Goal: Information Seeking & Learning: Learn about a topic

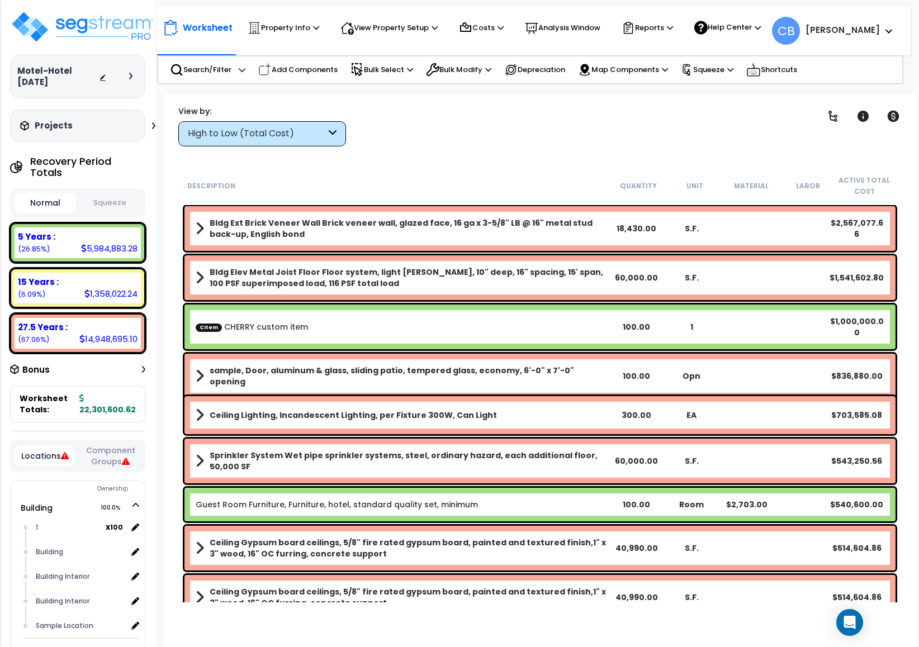
click at [92, 54] on div "Motel-Hotel 5-19-23 Depreciable Tax Basis : $8,765,456.00 Placed-In-Service Dat…" at bounding box center [77, 76] width 135 height 132
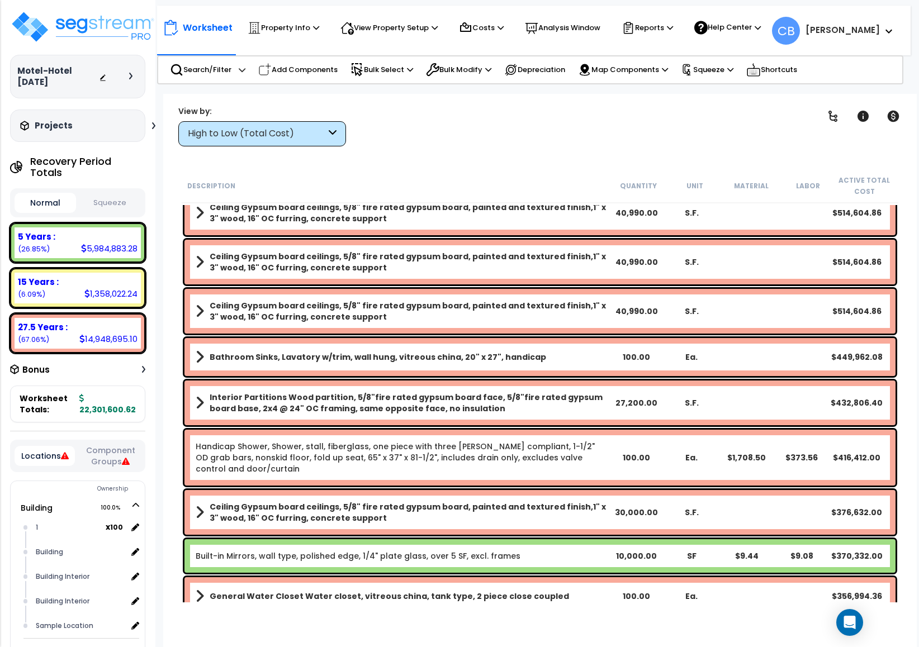
click at [337, 292] on div "Ceiling Gypsum board ceilings, 5/8" fire rated gypsum board, painted and textur…" at bounding box center [539, 311] width 711 height 45
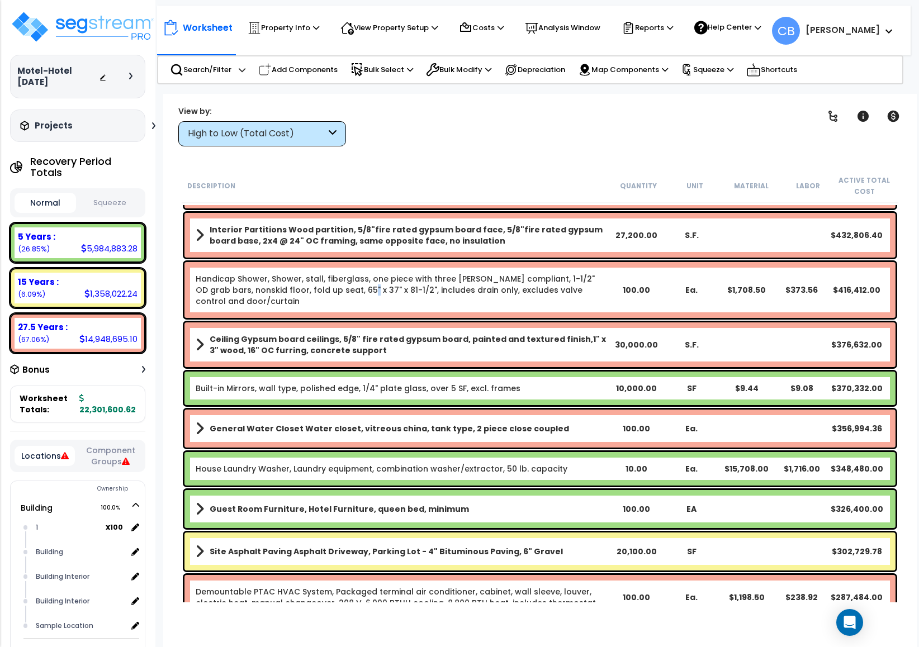
click at [337, 292] on link "Handicap Shower, Shower, stall, fiberglass, one piece with three walls, ADA com…" at bounding box center [395, 290] width 399 height 34
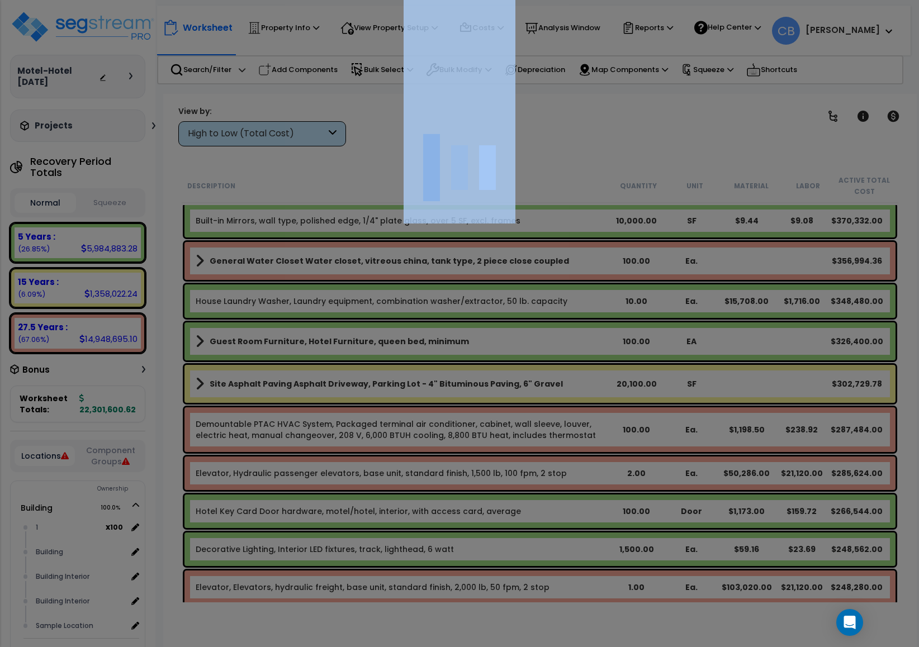
click at [337, 292] on div at bounding box center [459, 323] width 919 height 647
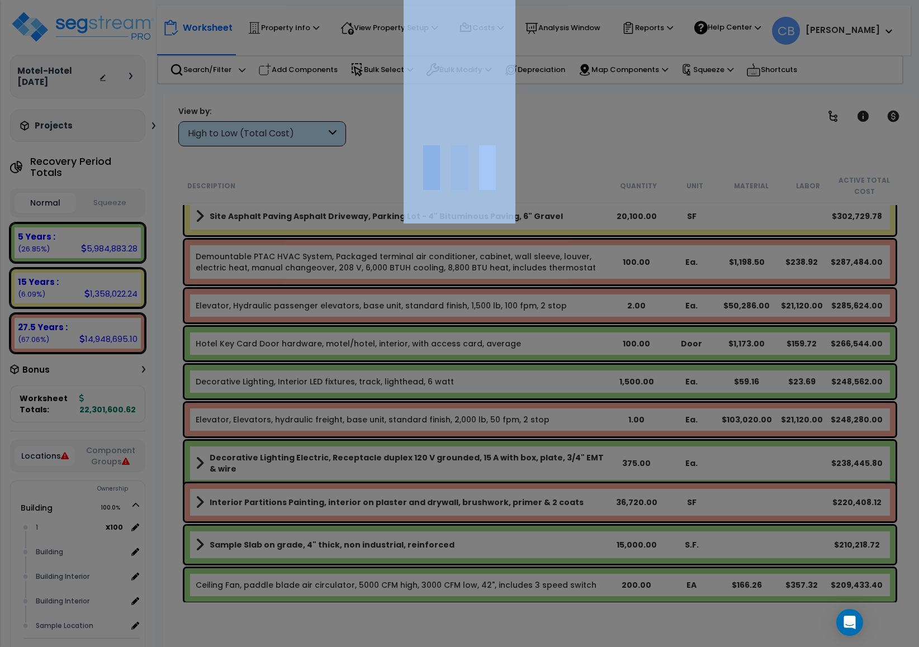
click at [337, 292] on div at bounding box center [459, 323] width 919 height 647
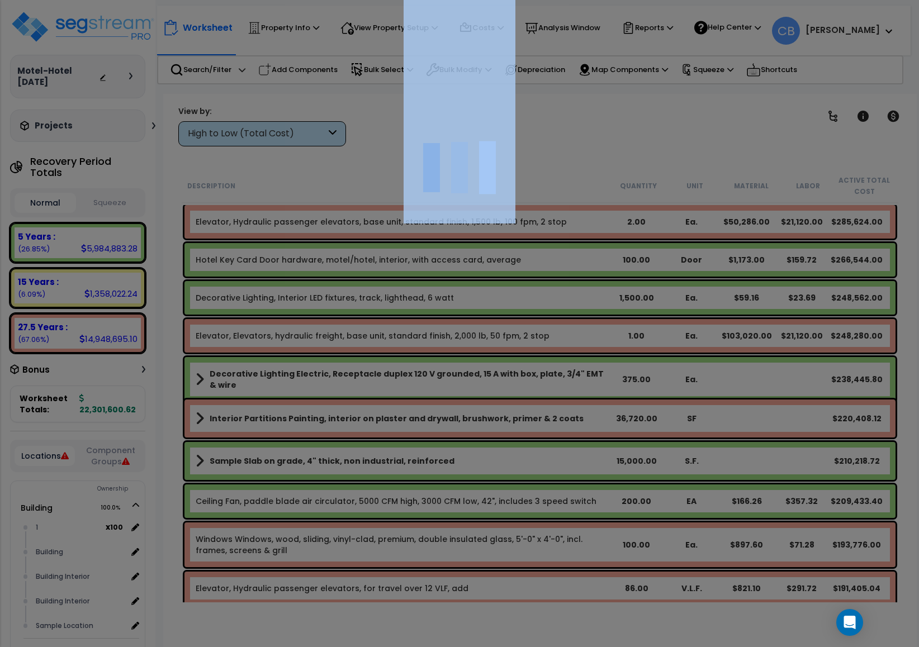
click at [337, 292] on div at bounding box center [459, 323] width 919 height 647
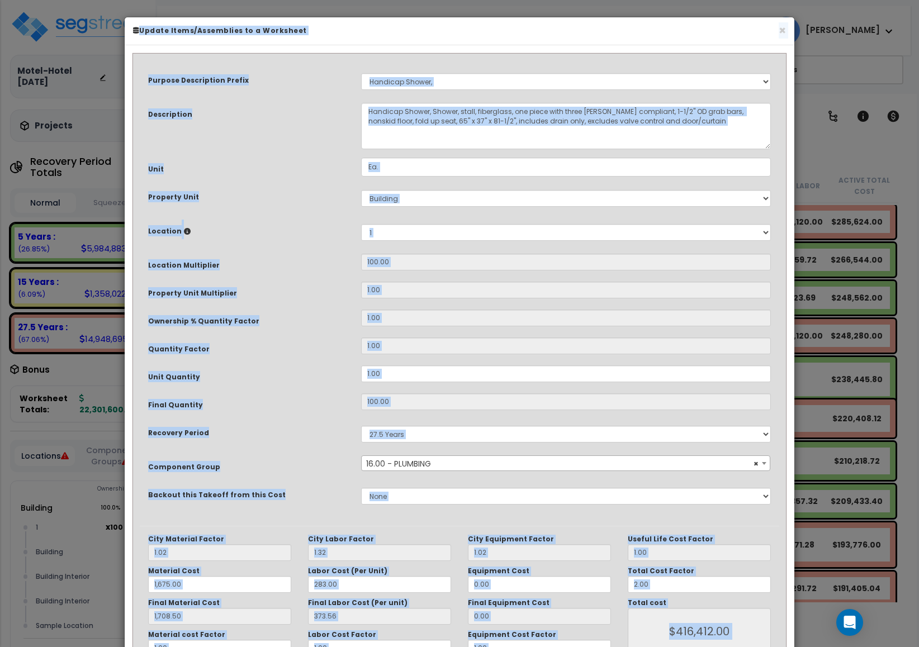
click at [337, 292] on div "Property Unit Multiplier" at bounding box center [246, 292] width 213 height 20
click at [782, 30] on button "×" at bounding box center [781, 31] width 7 height 12
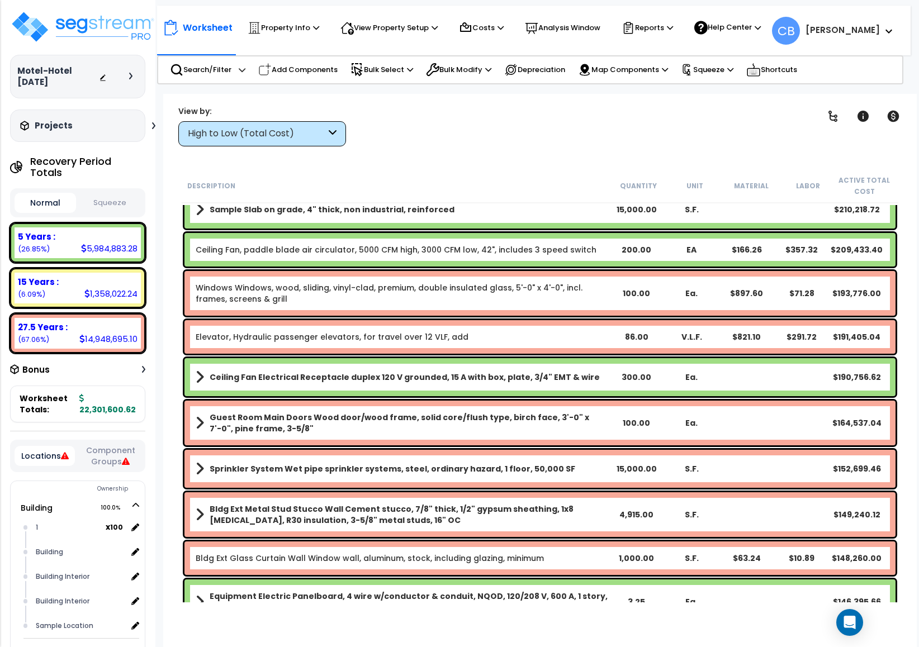
click at [538, 344] on div "Elevator, Hydraulic passenger elevators, for travel over 12 VLF, add 86.00 V.L.…" at bounding box center [539, 337] width 711 height 34
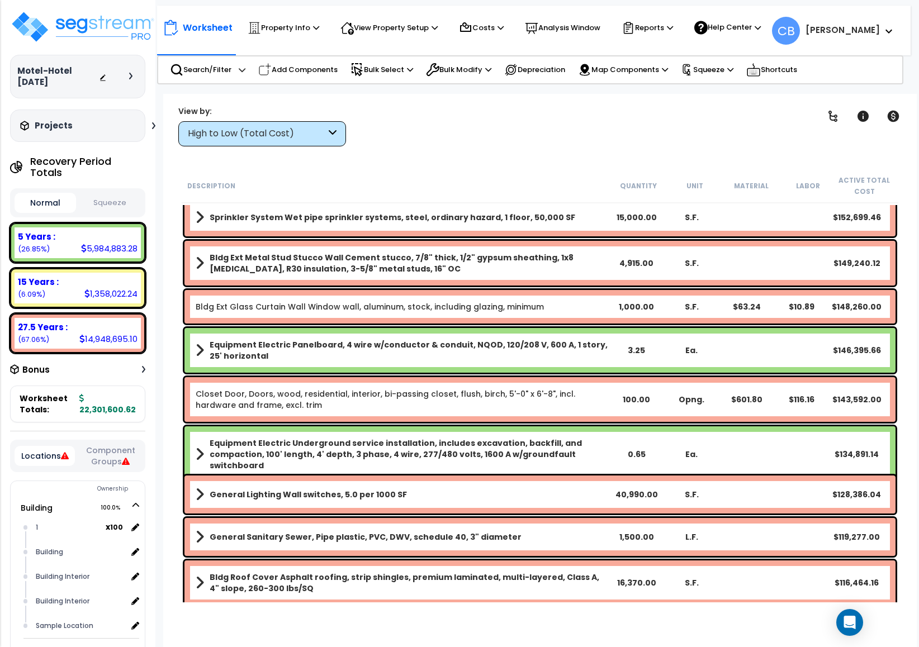
click at [538, 344] on b "Equipment Electric Panelboard, 4 wire w/conductor & conduit, NQOD, 120/208 V, 6…" at bounding box center [409, 350] width 399 height 22
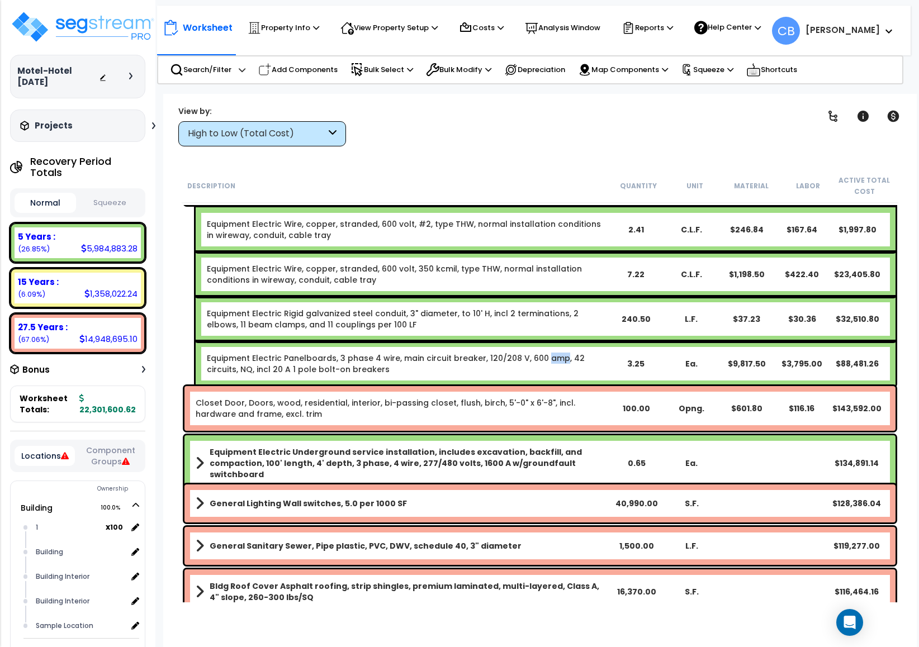
click at [538, 344] on div "Equipment Electric Panelboards, 3 phase 4 wire, main circuit breaker, 120/208 V…" at bounding box center [546, 363] width 700 height 45
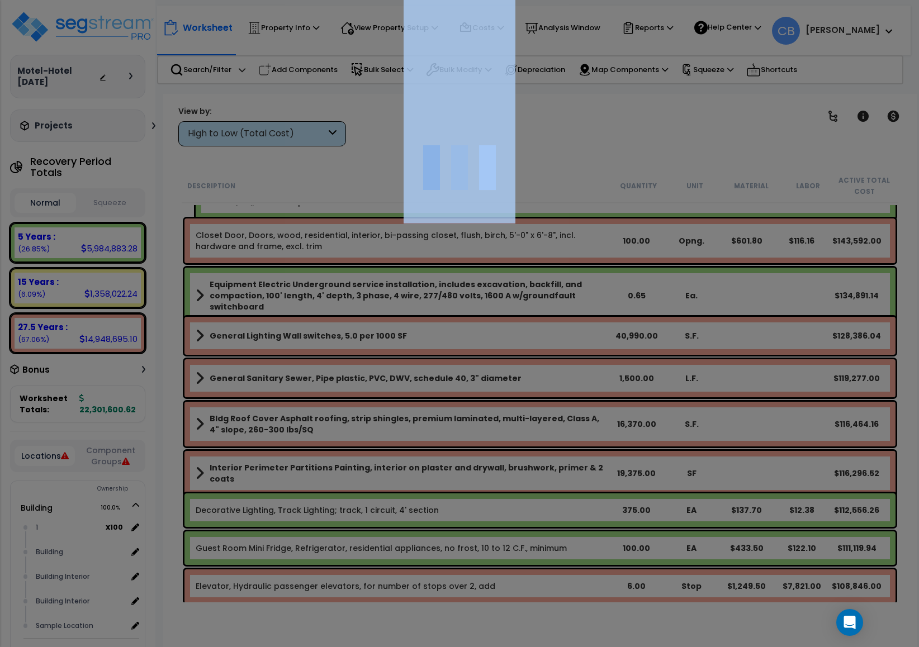
click at [538, 94] on div "We are Building your Property. So please grab a coffee and let us do the heavy …" at bounding box center [459, 71] width 919 height 45
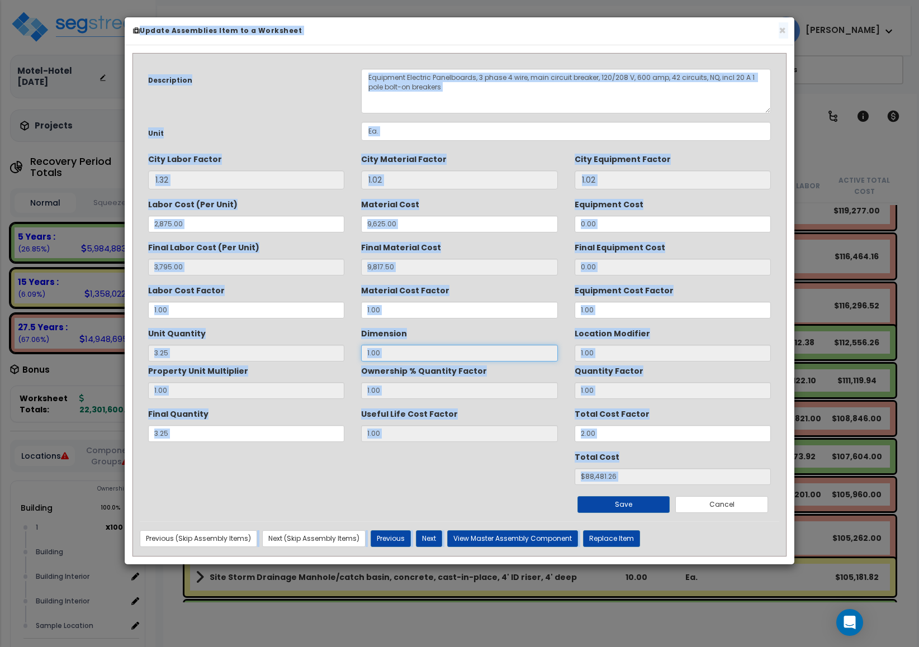
click at [538, 345] on input "1.00" at bounding box center [459, 353] width 196 height 17
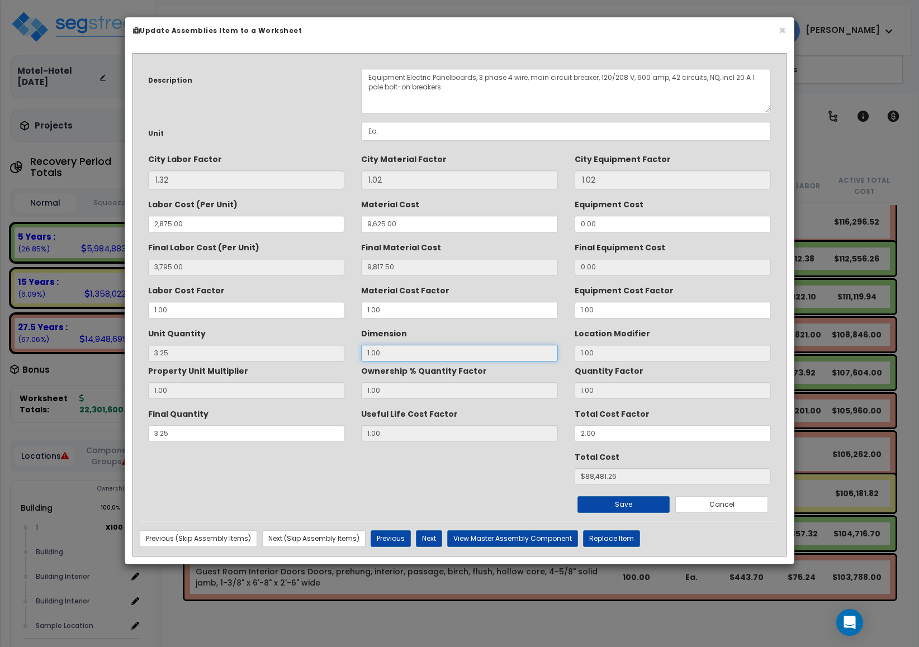
scroll to position [2095, 0]
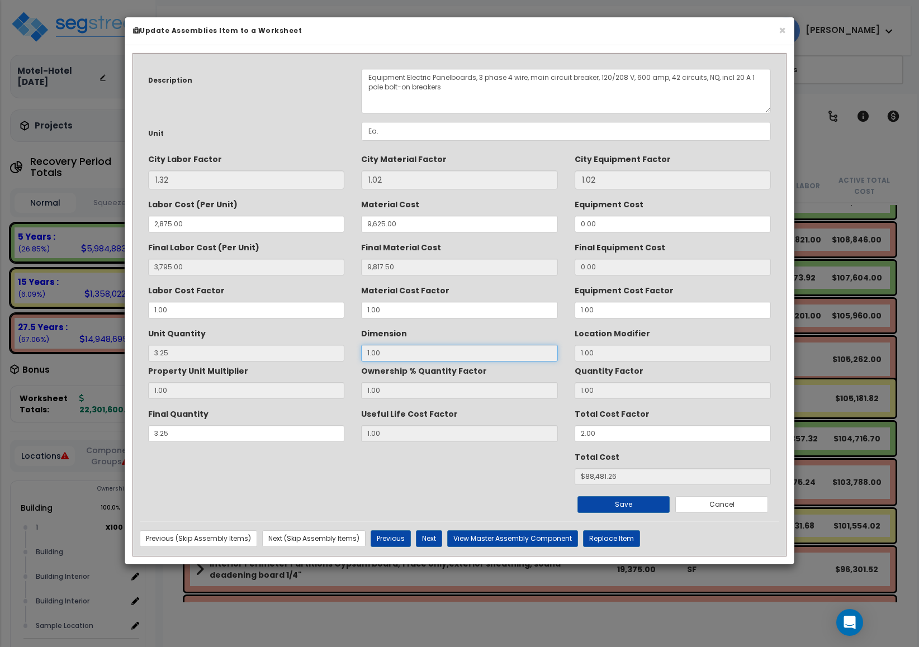
click at [538, 345] on input "1.00" at bounding box center [459, 353] width 196 height 17
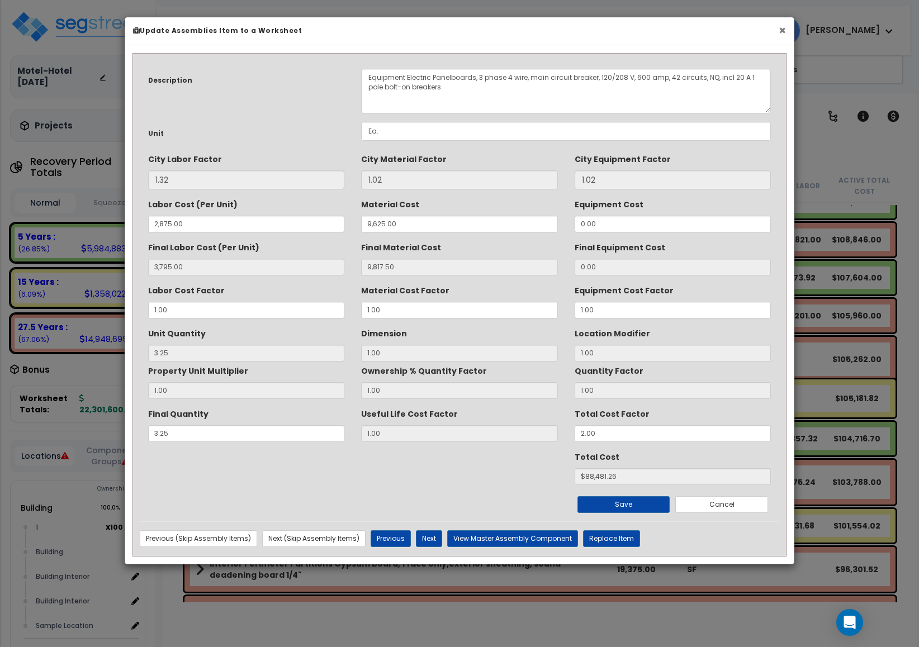
drag, startPoint x: 778, startPoint y: 30, endPoint x: 741, endPoint y: 141, distance: 117.1
click at [779, 29] on button "×" at bounding box center [781, 31] width 7 height 12
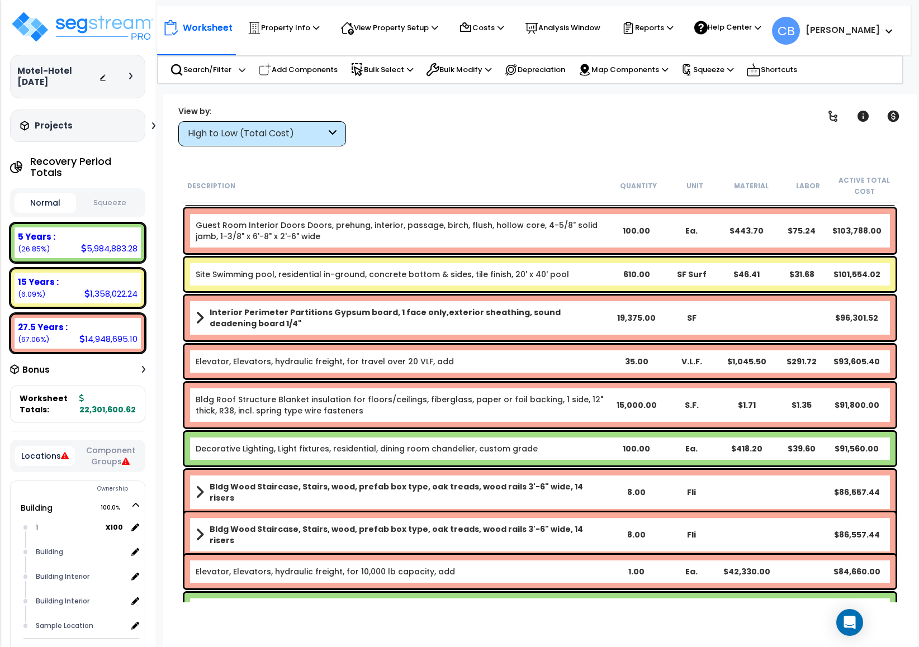
click at [749, 279] on div "$46.41" at bounding box center [746, 274] width 55 height 11
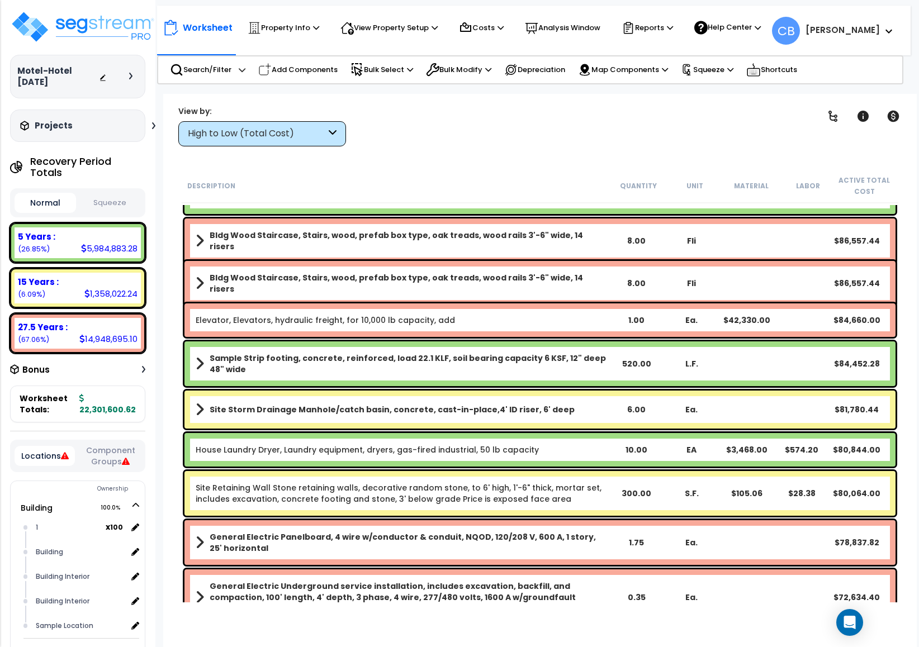
click at [749, 279] on div "Bldg Wood Staircase, Stairs, wood, prefab box type, oak treads, wood rails 3'-6…" at bounding box center [539, 283] width 711 height 45
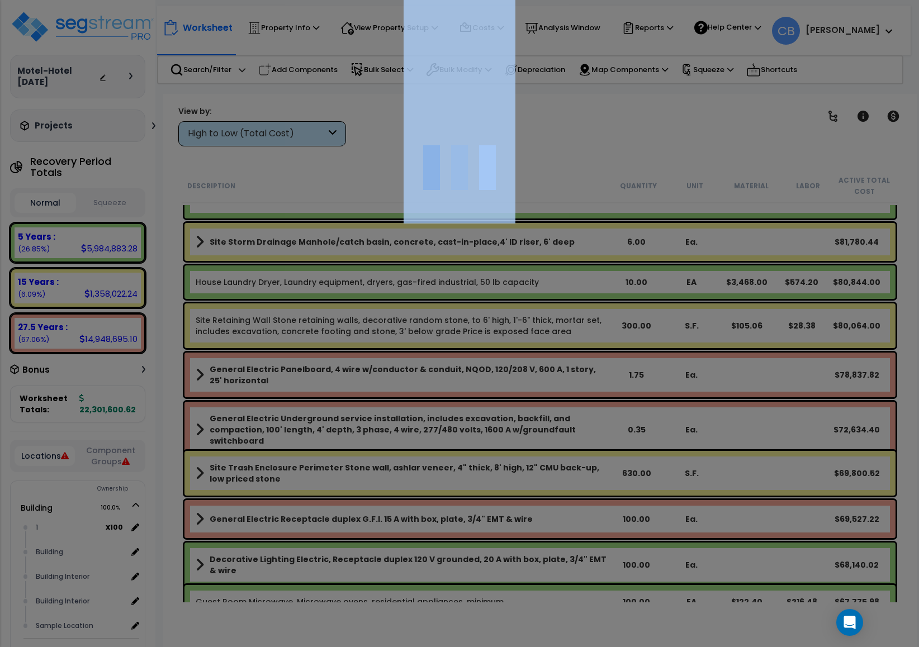
click at [749, 279] on div at bounding box center [459, 323] width 919 height 647
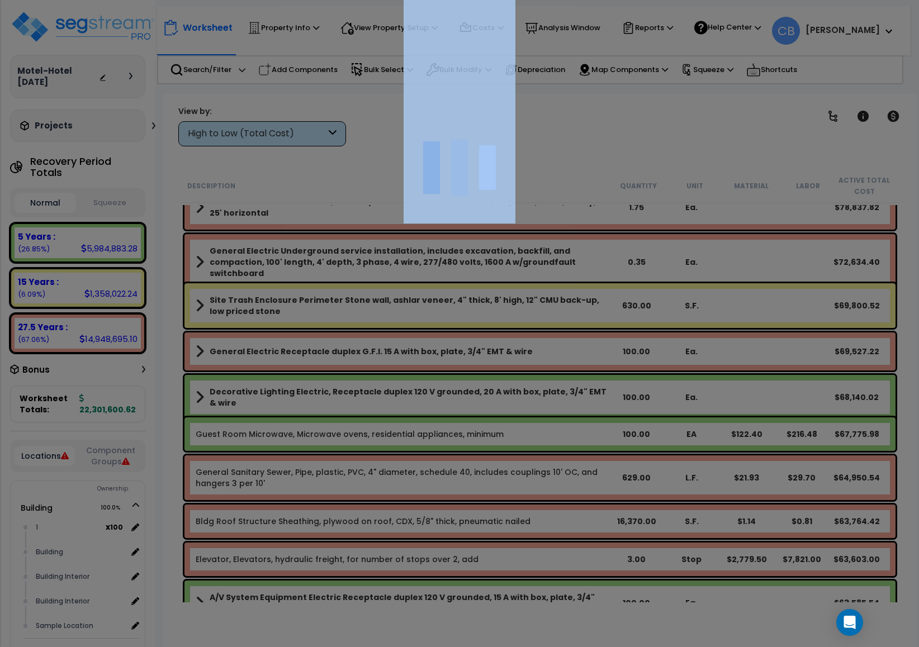
click at [749, 279] on div at bounding box center [459, 323] width 919 height 647
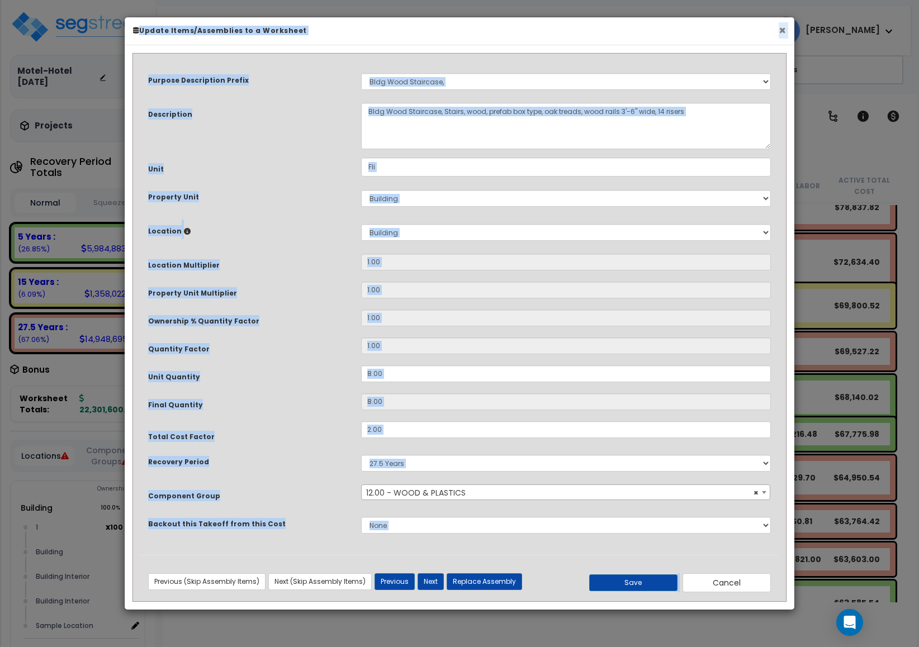
click at [783, 34] on button "×" at bounding box center [781, 31] width 7 height 12
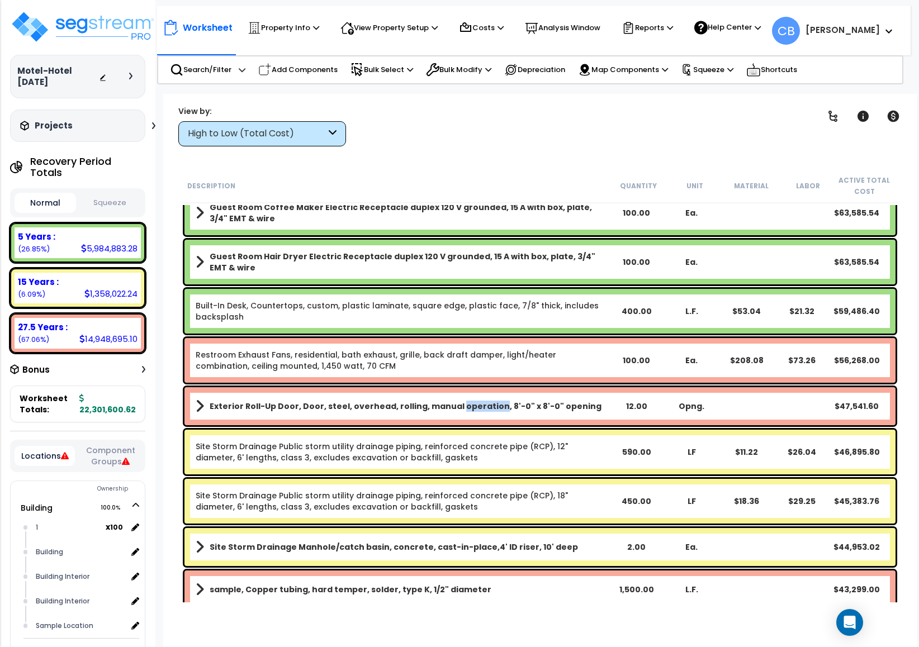
click at [463, 426] on div "Exterior Roll-Up Door, Door, steel, overhead, rolling, manual operation, 8'-0" …" at bounding box center [540, 406] width 716 height 44
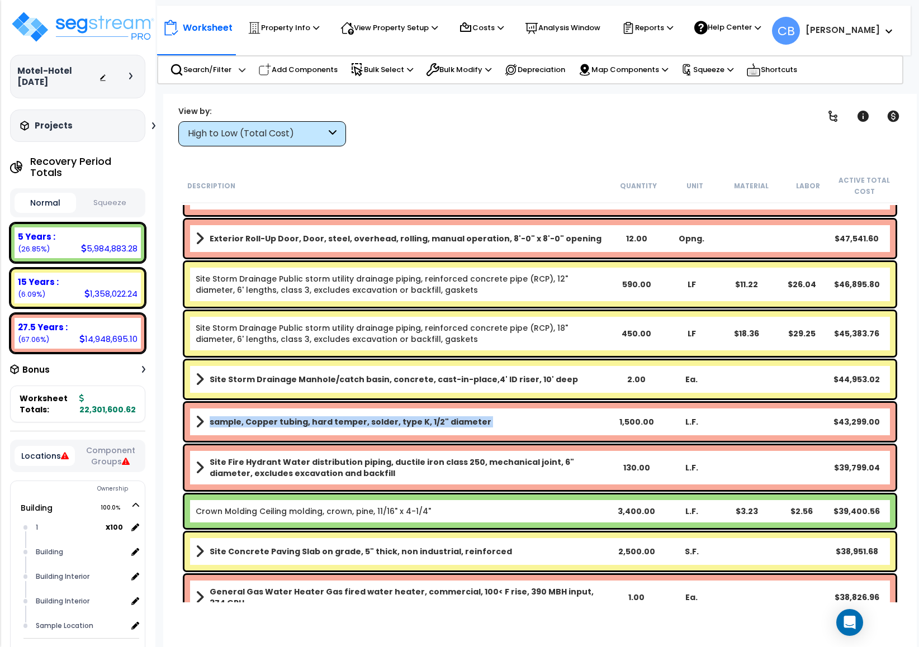
click at [463, 426] on b "sample, Copper tubing, hard temper, solder, type K, 1/2" diameter" at bounding box center [351, 421] width 282 height 11
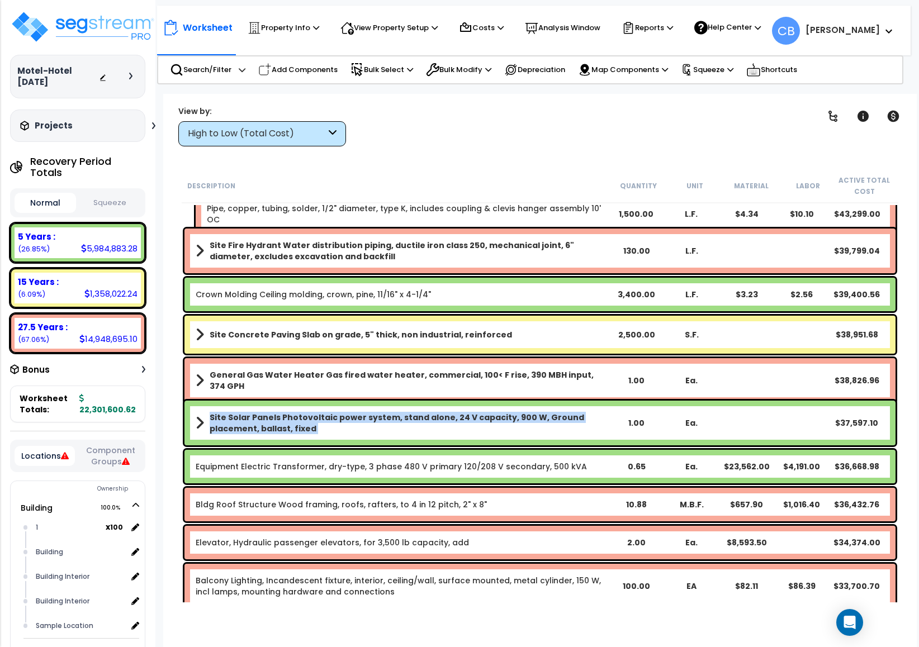
click at [463, 427] on b "Site Solar Panels Photovoltaic power system, stand alone, 24 V capacity, 900 W,…" at bounding box center [409, 423] width 399 height 22
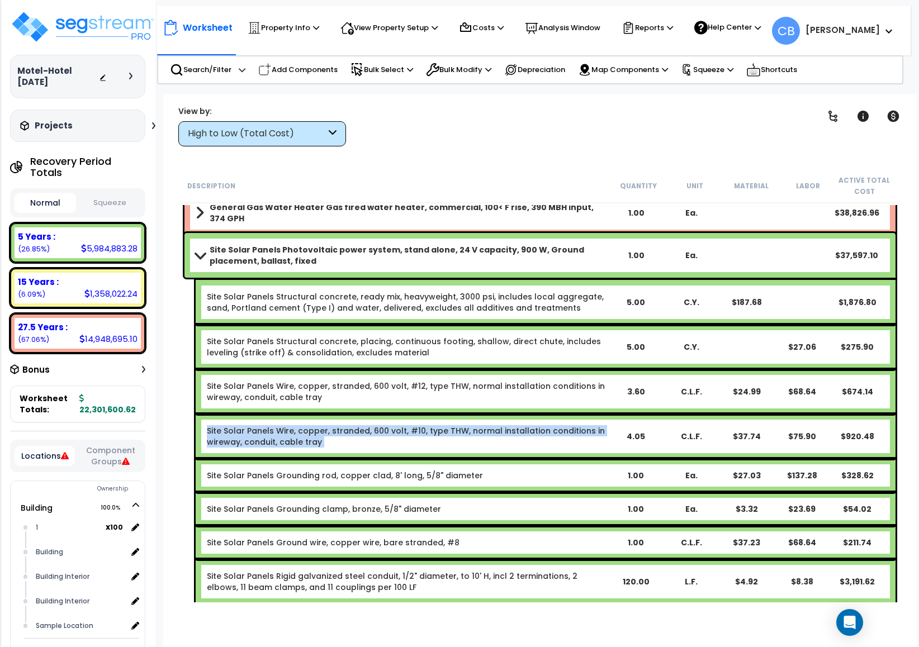
click at [463, 427] on link "Site Solar Panels Wire, copper, stranded, 600 volt, #10, type THW, normal insta…" at bounding box center [406, 436] width 398 height 22
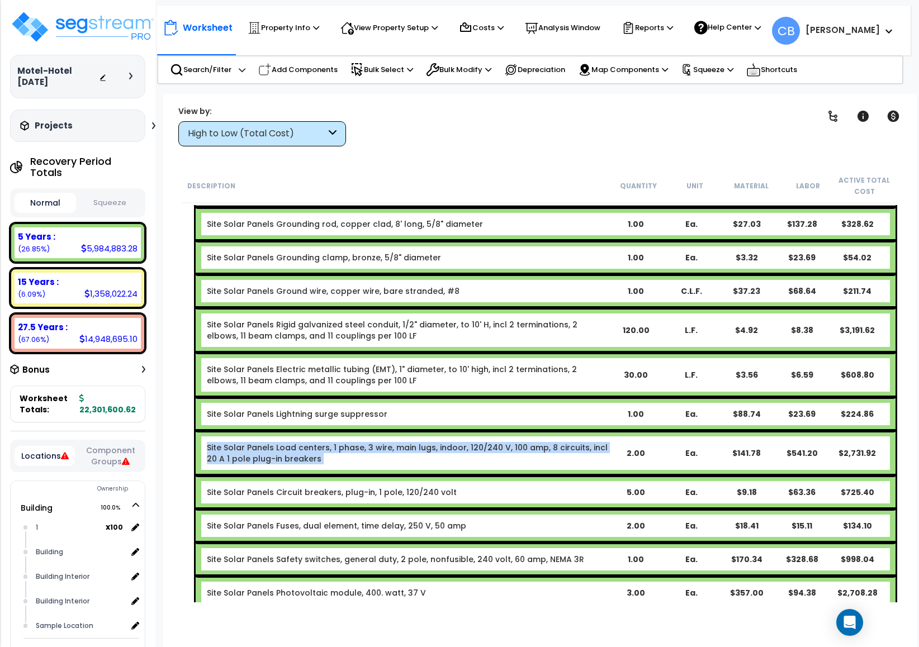
click at [463, 431] on div "Site Solar Panels Load centers, 1 phase, 3 wire, main lugs, indoor, 120/240 V, …" at bounding box center [546, 453] width 700 height 45
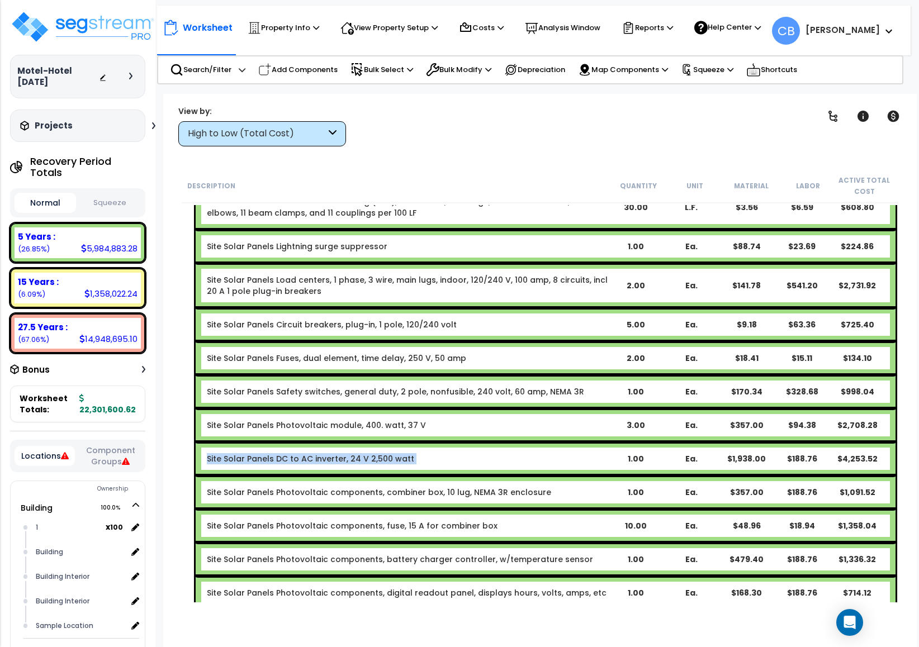
click at [463, 442] on div "Site Solar Panels DC to AC inverter, 24 V 2,500 watt 1.00 Ea. $1,938.00 $188.76…" at bounding box center [546, 459] width 700 height 34
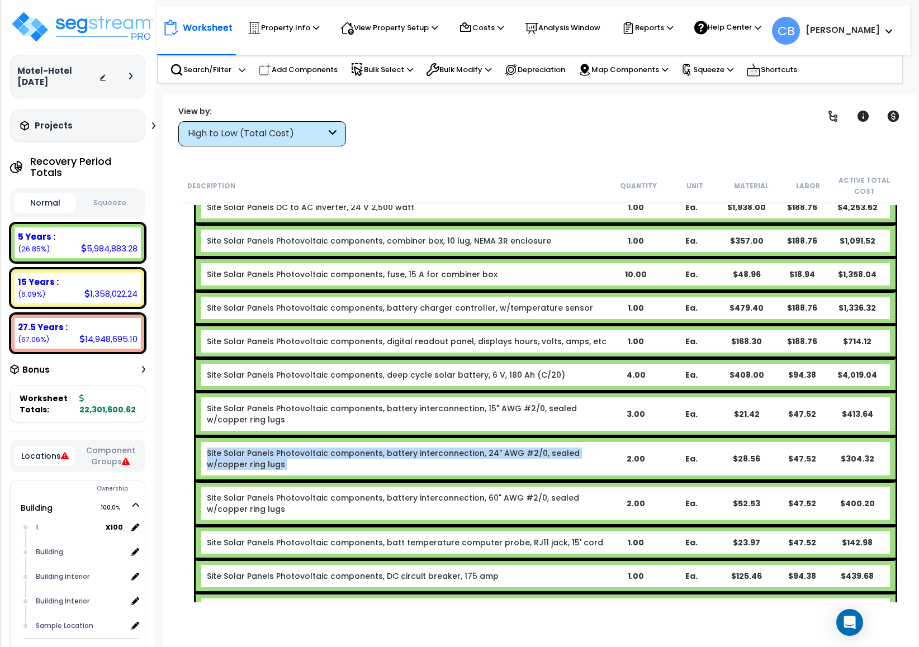
click at [463, 448] on link "Site Solar Panels Photovoltaic components, battery interconnection, 24" AWG #2/…" at bounding box center [393, 459] width 373 height 22
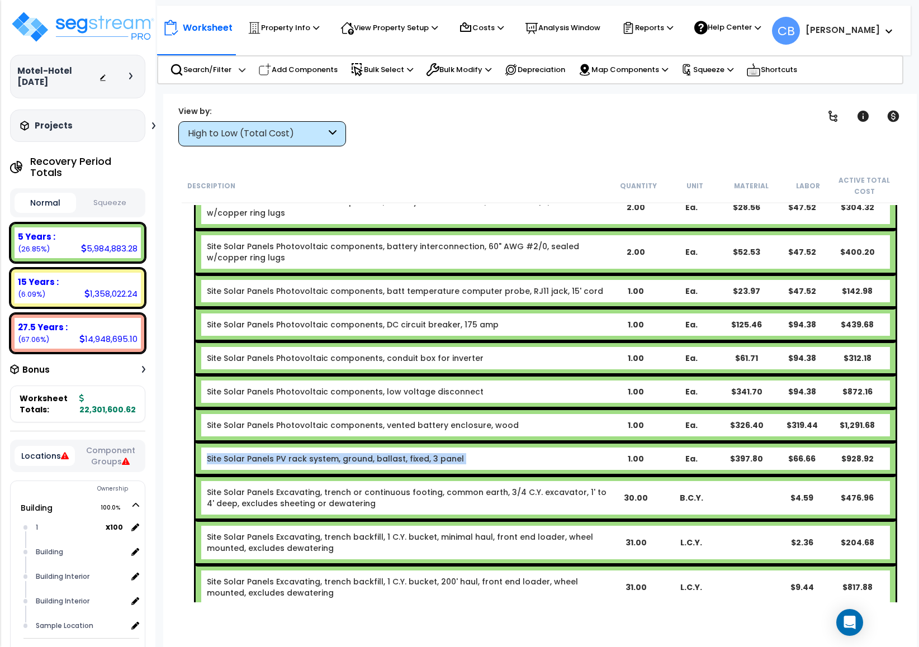
click at [463, 453] on div "Site Solar Panels PV rack system, ground, ballast, fixed, 3 panel" at bounding box center [407, 458] width 401 height 11
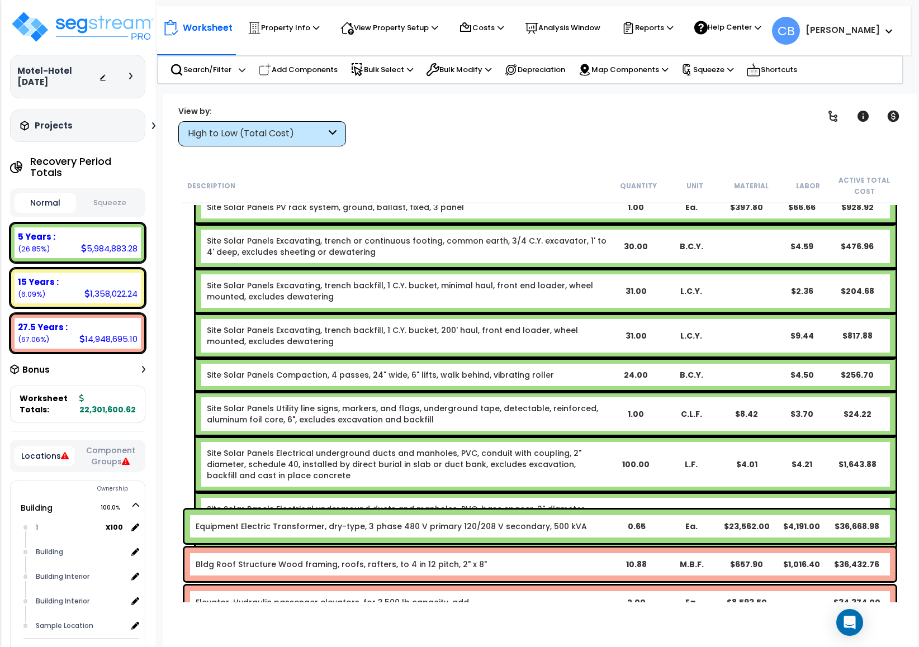
click at [464, 448] on div "Site Solar Panels Electrical underground ducts and manholes, PVC, conduit with …" at bounding box center [407, 465] width 401 height 34
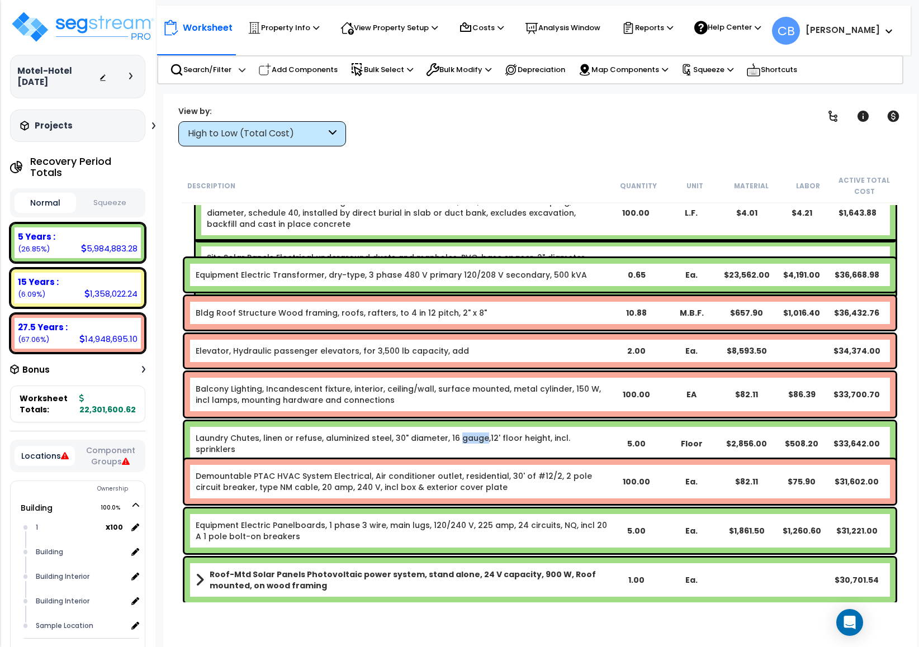
click at [464, 430] on div "Laundry Chutes, linen or refuse, aluminized steel, 30" diameter, 16 gauge,12' f…" at bounding box center [539, 443] width 711 height 45
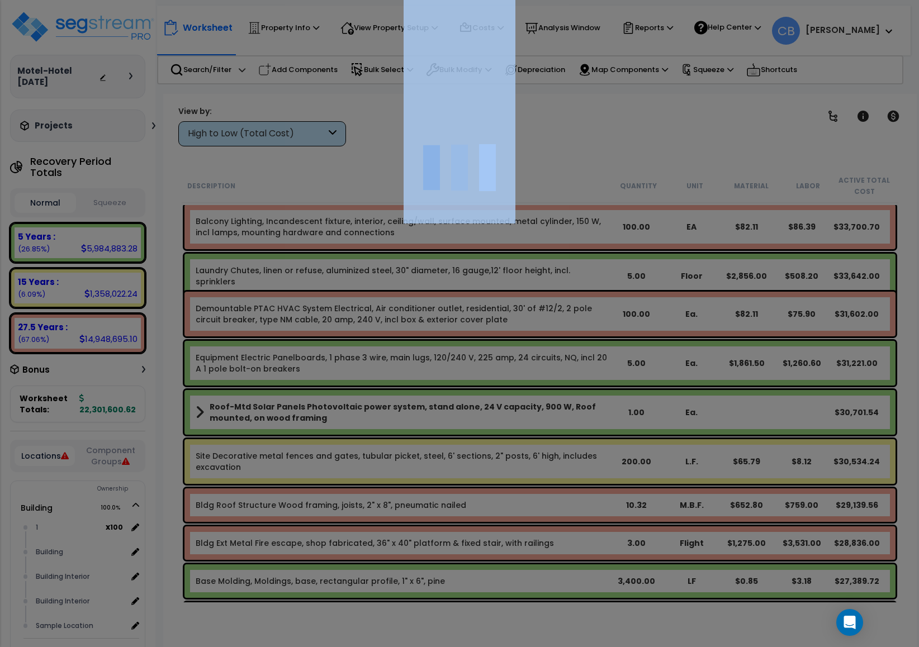
click at [464, 430] on div at bounding box center [459, 323] width 919 height 647
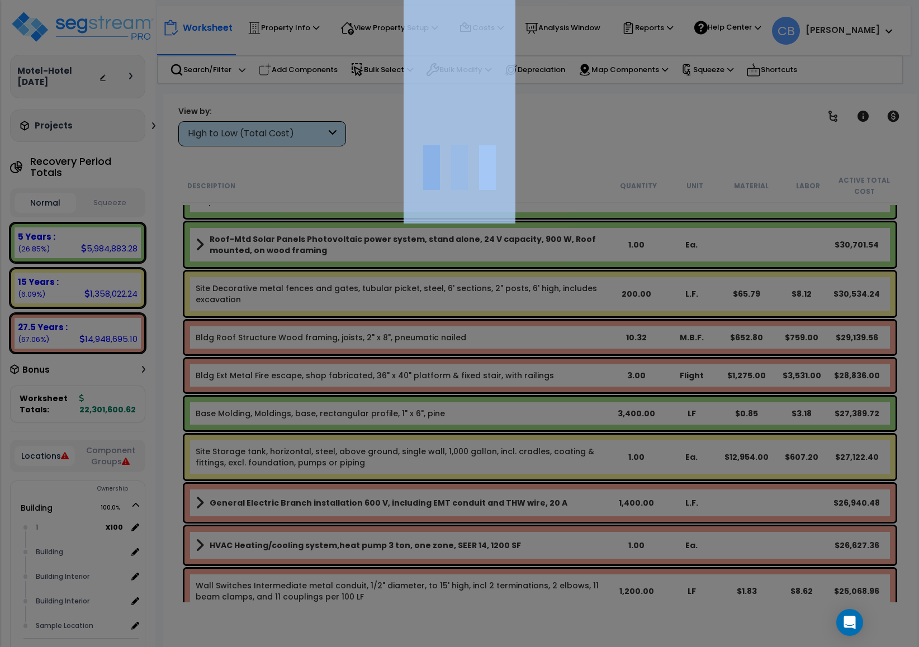
click at [464, 430] on div at bounding box center [459, 323] width 919 height 647
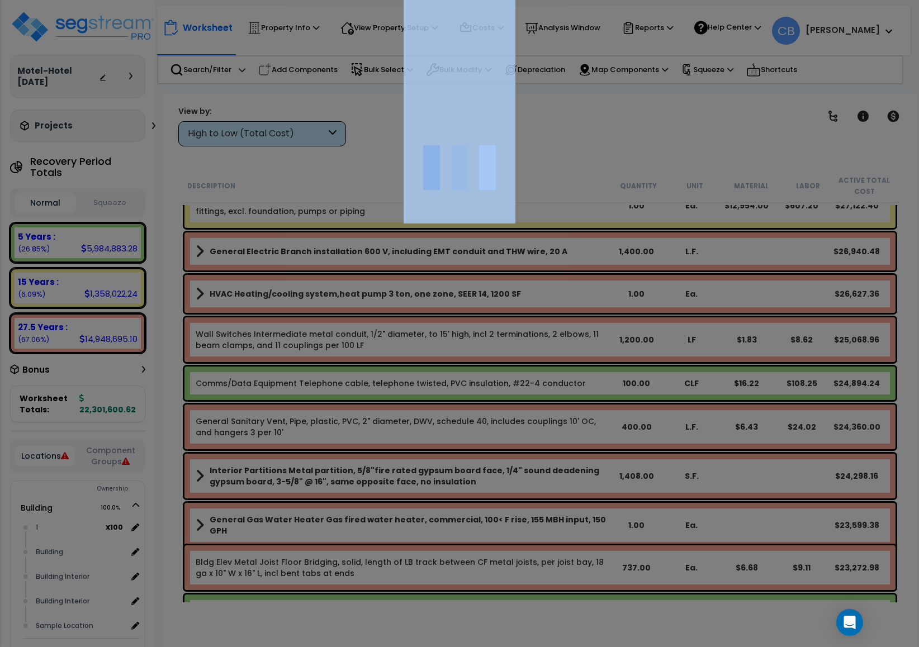
click at [464, 430] on div at bounding box center [459, 323] width 919 height 647
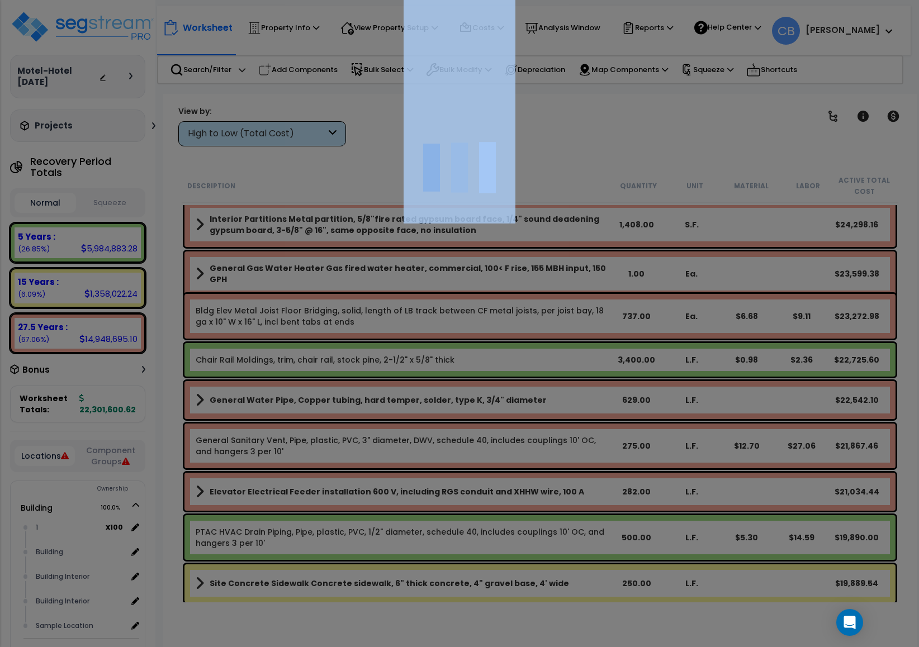
click at [464, 430] on div at bounding box center [459, 323] width 919 height 647
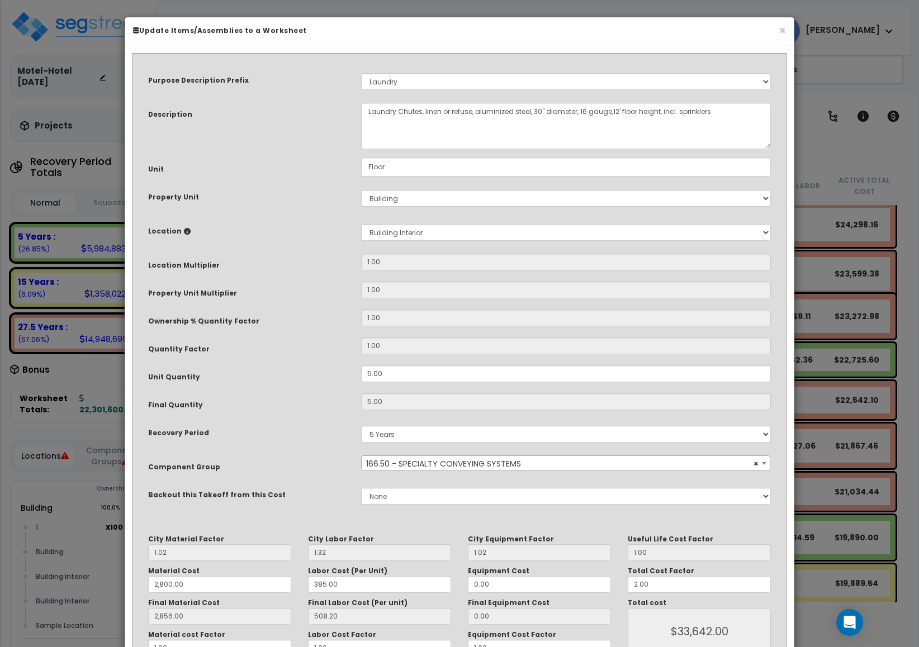
scroll to position [6621, 0]
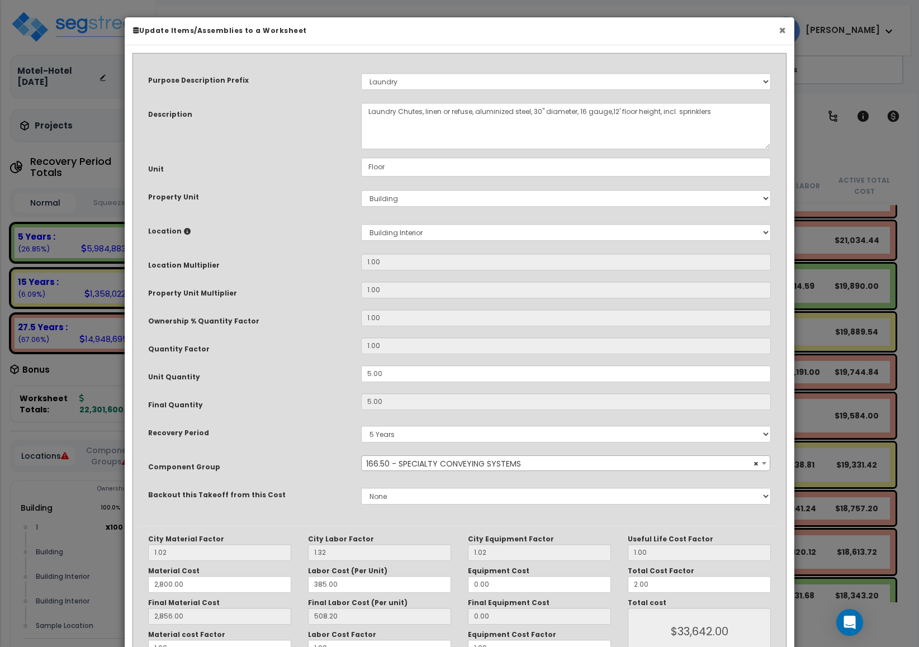
click at [778, 34] on button "×" at bounding box center [781, 31] width 7 height 12
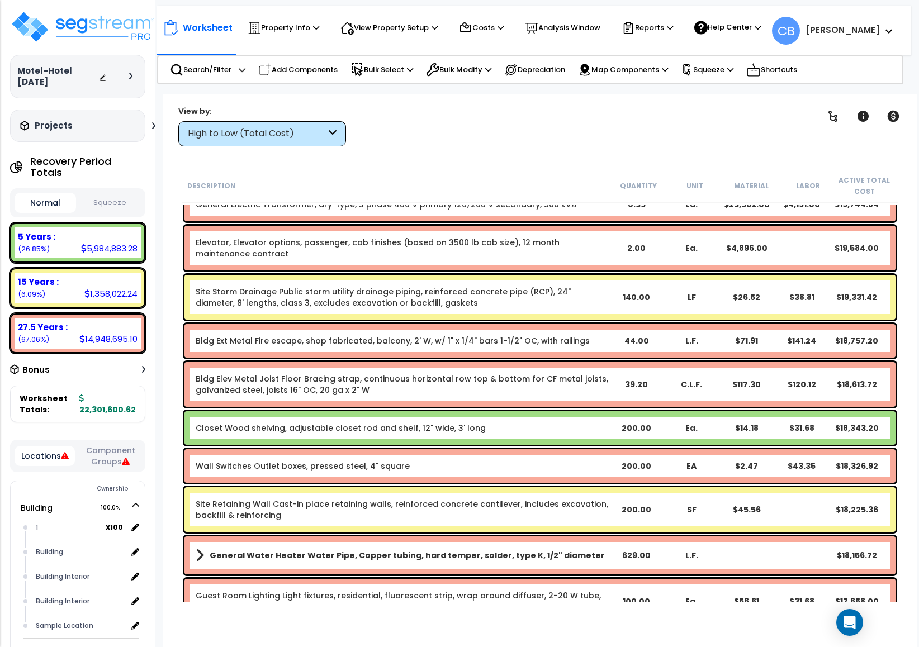
click at [382, 482] on div "Wall Switches Outlet boxes, pressed steel, 4" square 200.00 EA $2.47 $43.35 $18…" at bounding box center [540, 465] width 716 height 39
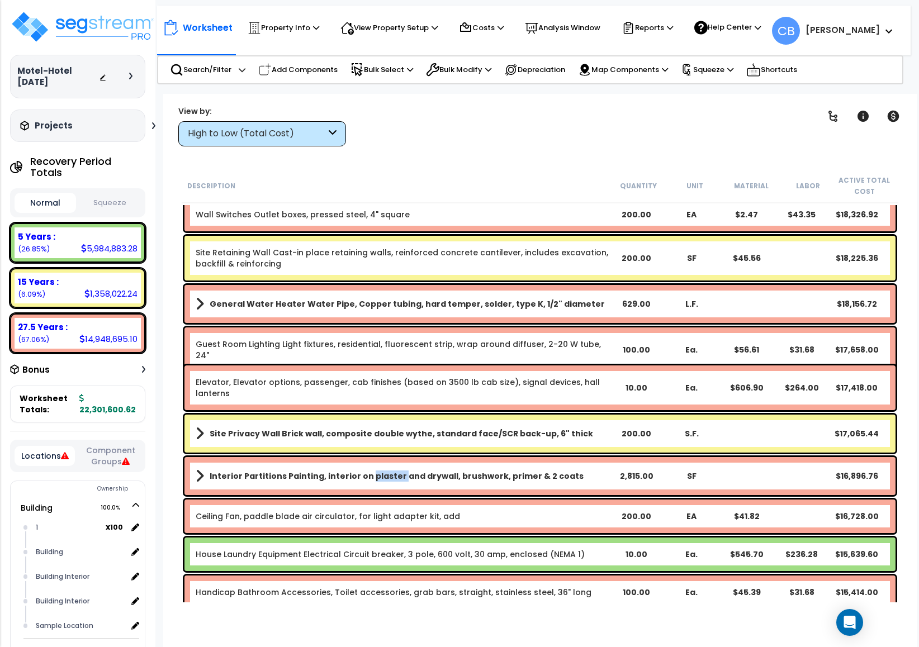
click at [382, 482] on link "Interior Partitions Painting, interior on plaster and drywall, brushwork, prime…" at bounding box center [402, 476] width 413 height 16
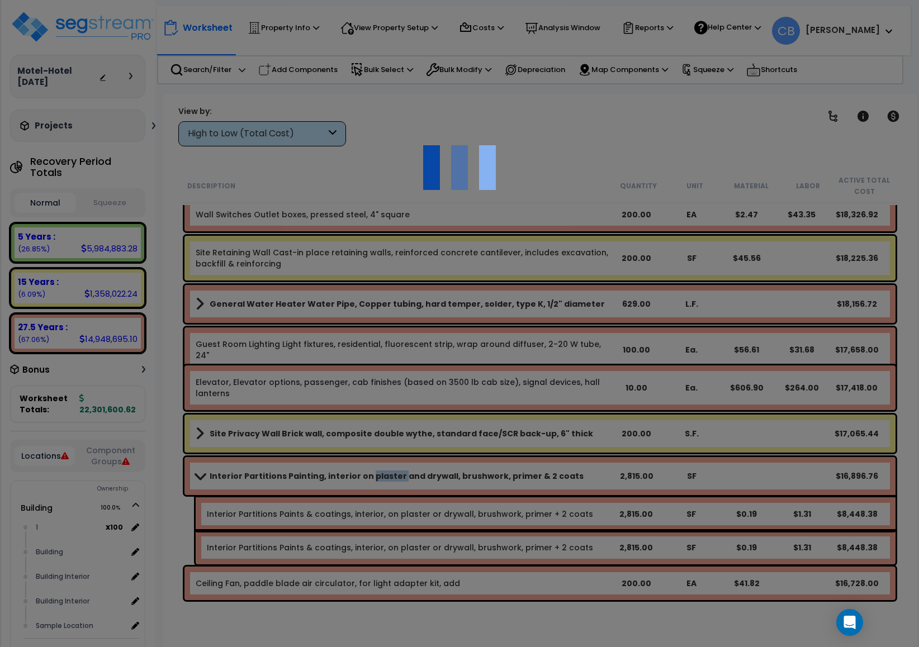
scroll to position [49, 0]
click at [382, 482] on div at bounding box center [459, 323] width 919 height 647
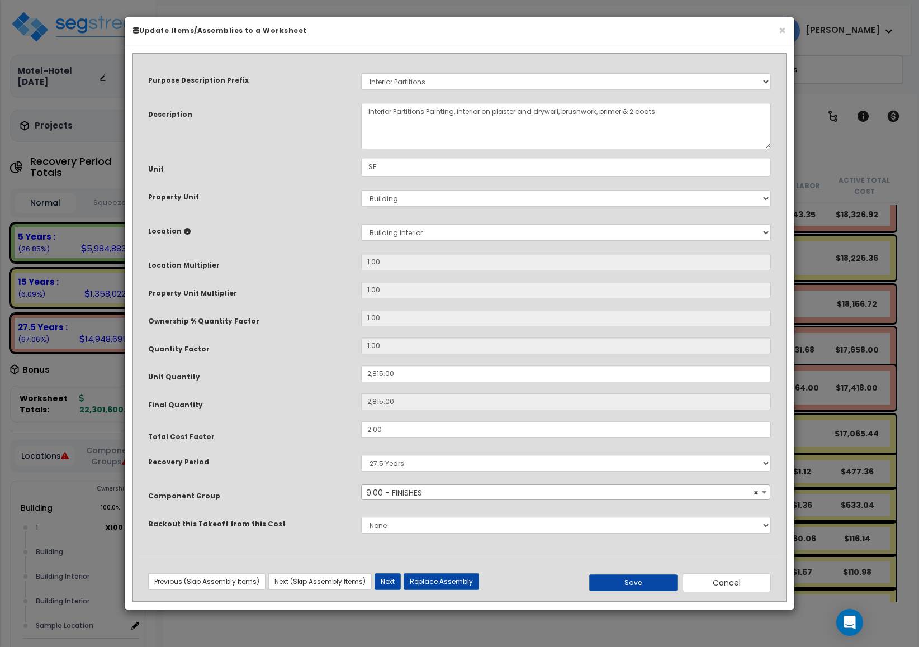
click at [382, 482] on div "Purpose Description Prefix Select A New Purpose Descrip A/V System A/V System E…" at bounding box center [459, 307] width 639 height 494
click at [769, 39] on div "× Update Items/Assemblies to a Worksheet" at bounding box center [459, 31] width 669 height 28
click at [781, 31] on button "×" at bounding box center [781, 31] width 7 height 12
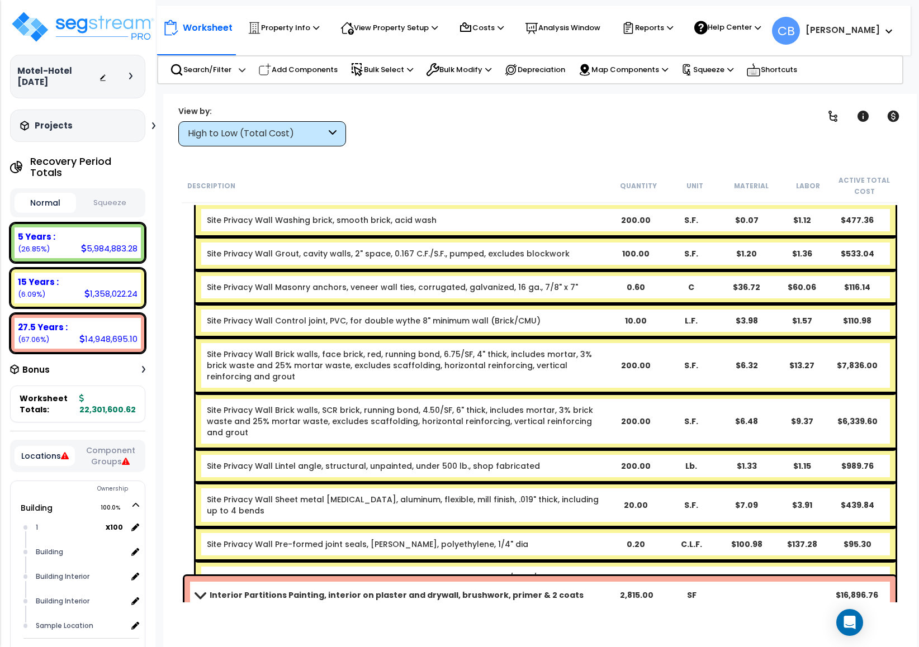
click at [518, 305] on div "Site Privacy Wall Control joint, PVC, for double wythe 8" minimum wall (Brick/C…" at bounding box center [546, 321] width 700 height 34
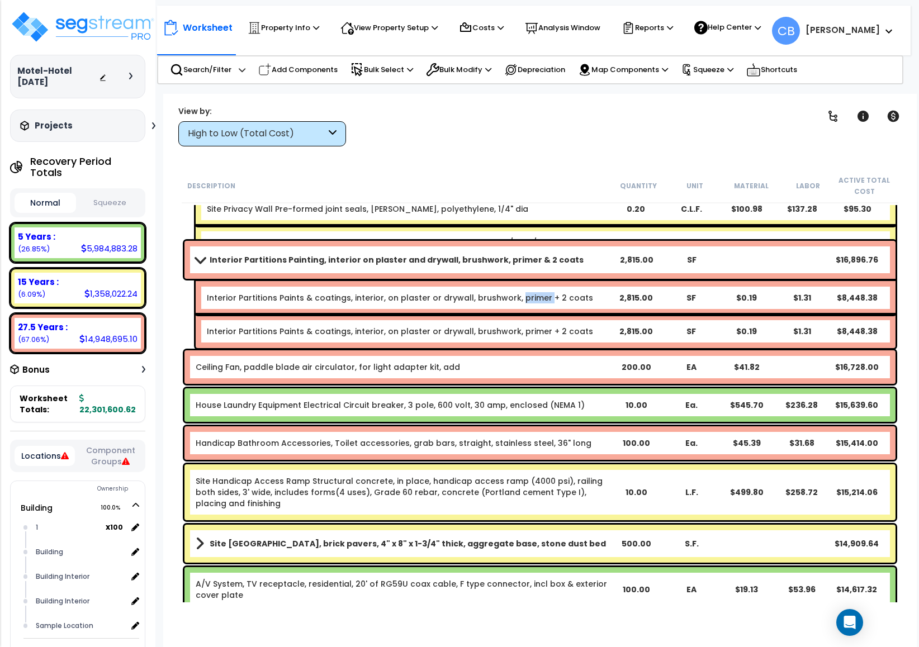
click at [518, 305] on div "Interior Partitions Paints & coatings, interior, on plaster or drywall, brushwo…" at bounding box center [546, 298] width 700 height 34
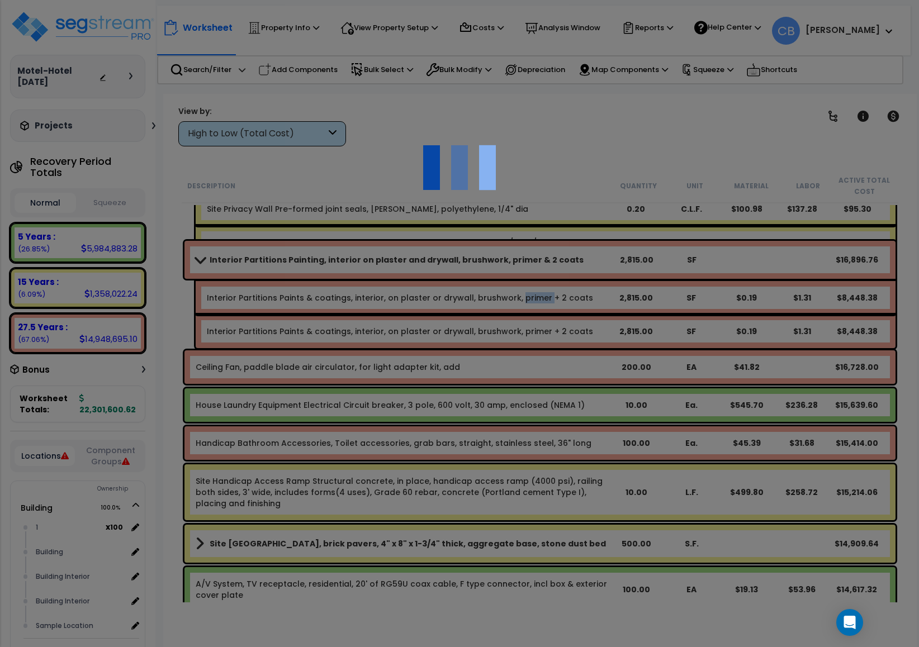
scroll to position [7794, 0]
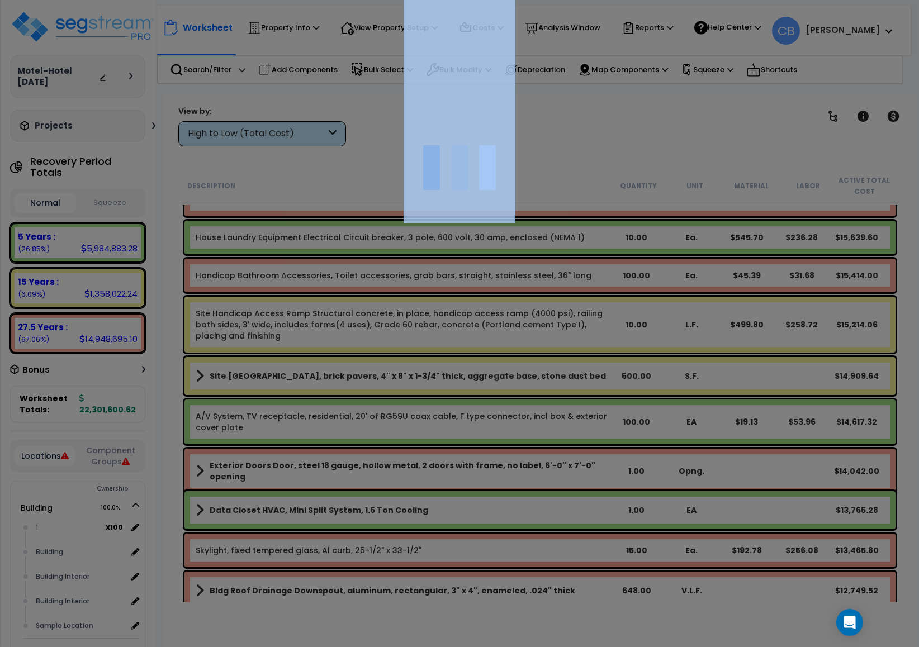
click at [518, 305] on div at bounding box center [459, 323] width 919 height 647
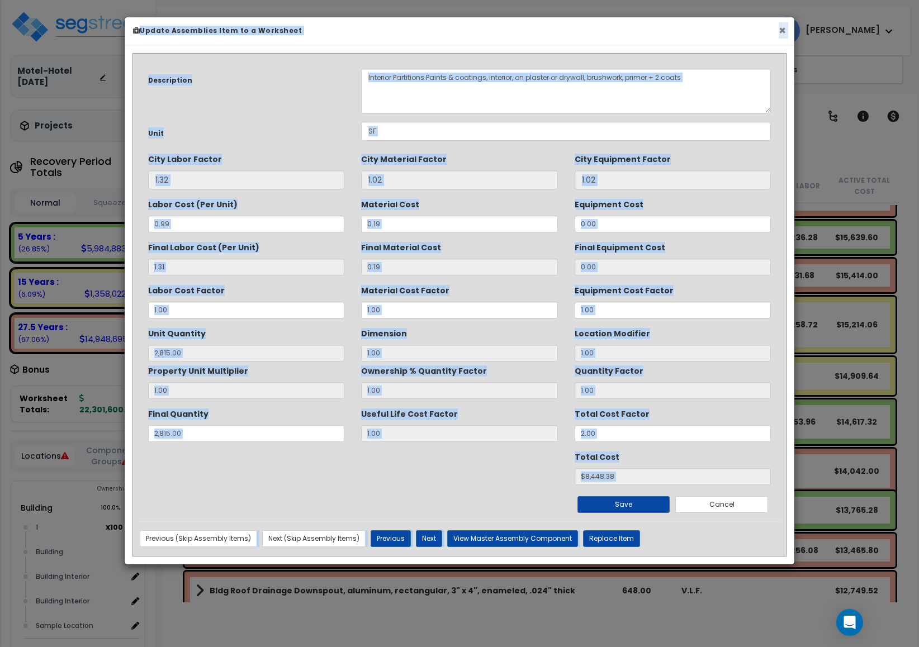
click at [781, 34] on button "×" at bounding box center [781, 31] width 7 height 12
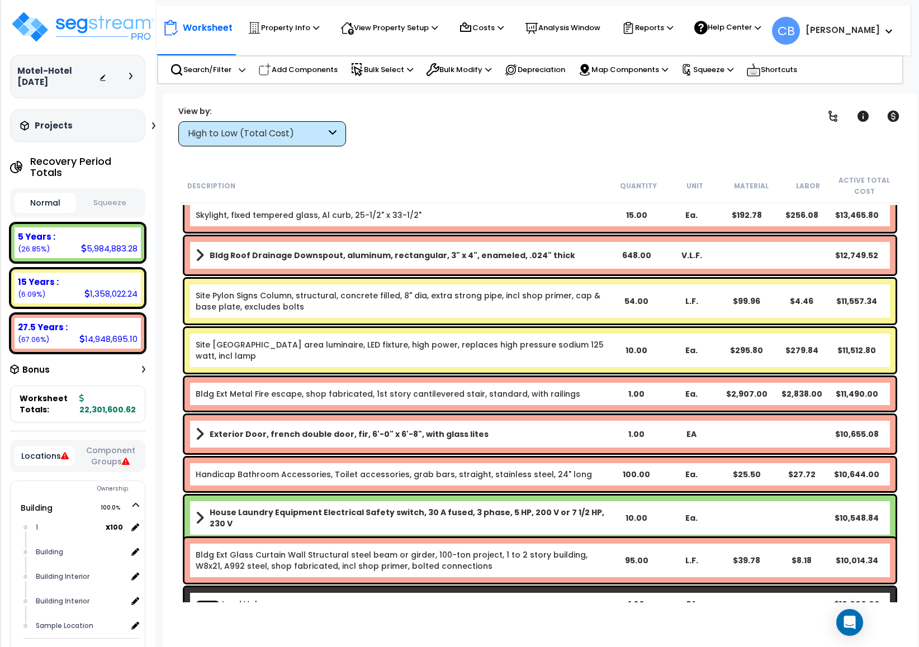
click at [565, 369] on div "Site Pole Lighting Roadway area luminaire, LED fixture, high power, replaces hi…" at bounding box center [539, 350] width 711 height 45
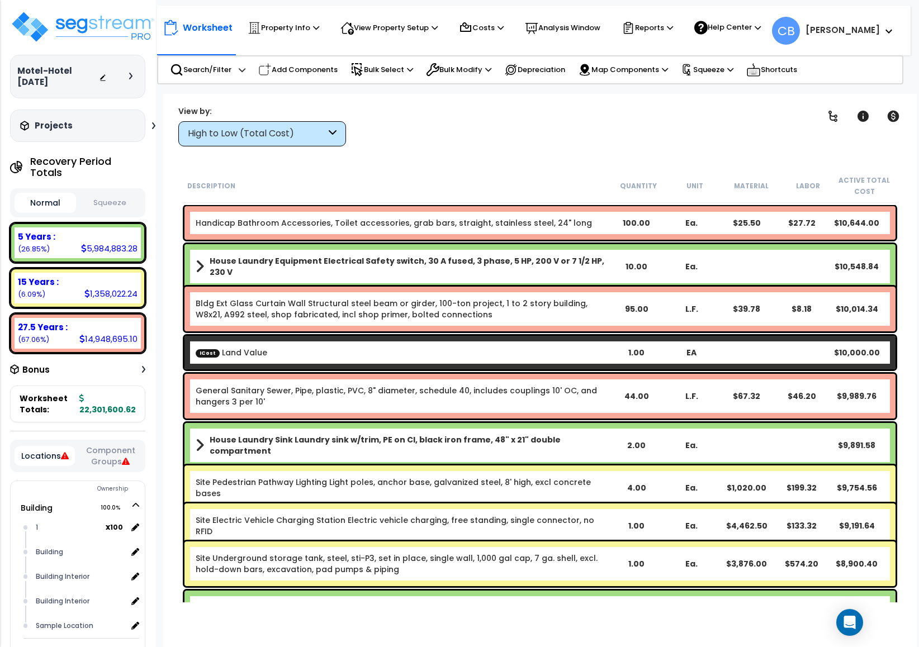
click at [565, 369] on div "ICost Land Value 1.00 EA $10,000.00" at bounding box center [540, 352] width 716 height 39
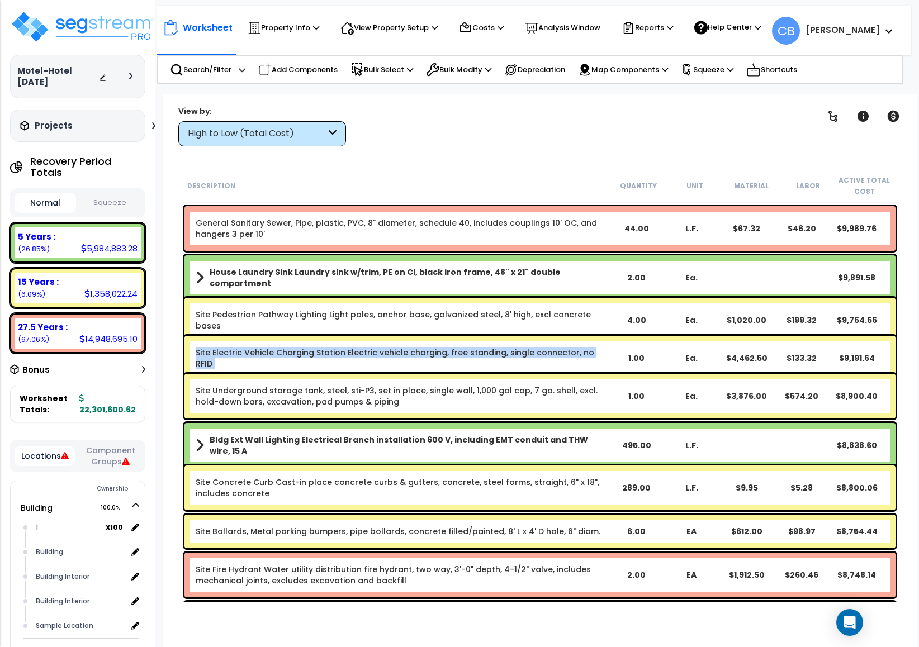
click at [565, 369] on div "Site Electric Vehicle Charging Station Electric vehicle charging, free standing…" at bounding box center [540, 358] width 716 height 50
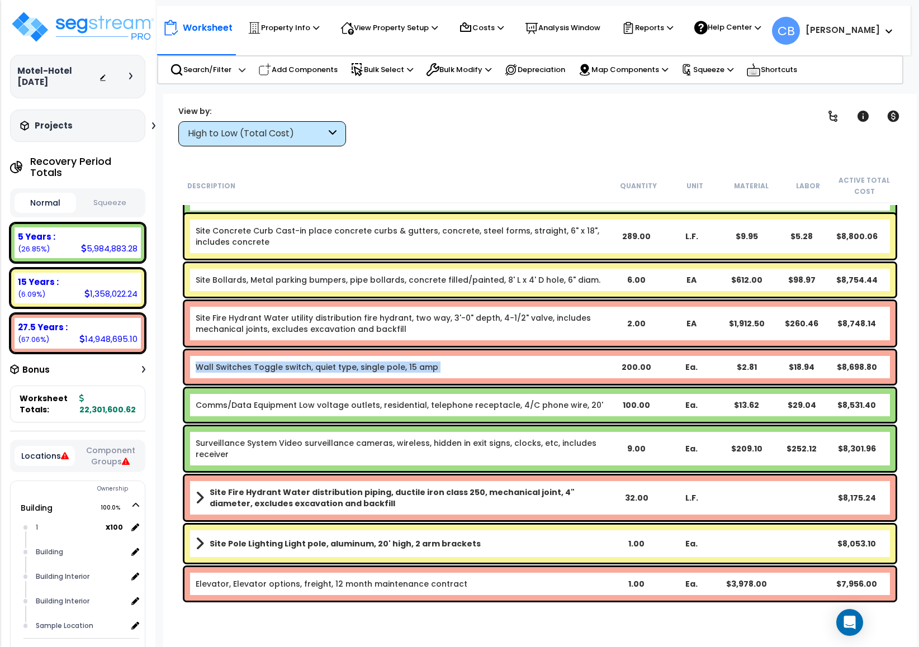
click at [565, 369] on div "Wall Switches Toggle switch, quiet type, single pole, 15 amp" at bounding box center [402, 366] width 413 height 11
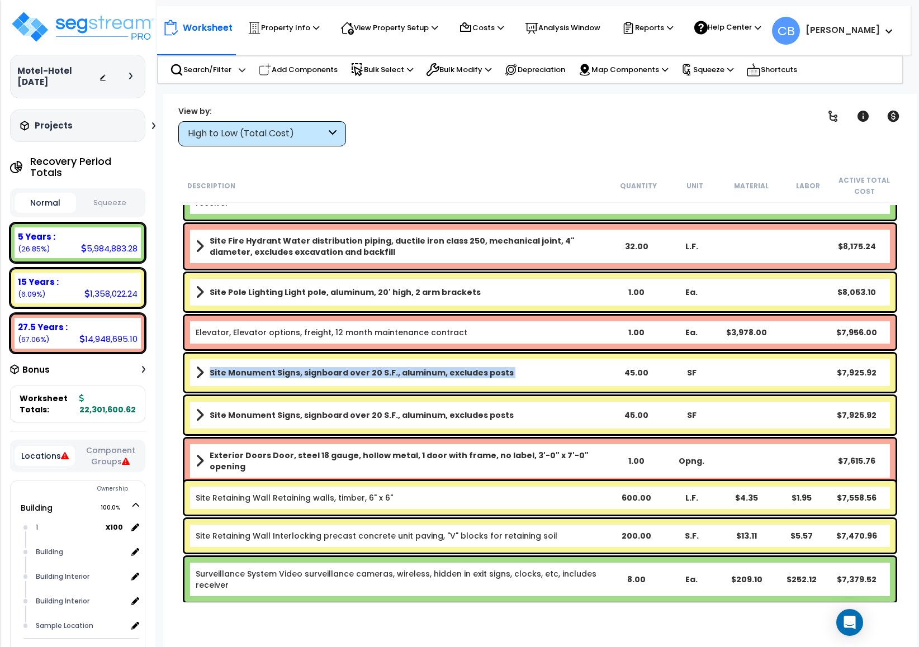
click at [565, 369] on link "Site Monument Signs, signboard over 20 S.F., aluminum, excludes posts" at bounding box center [402, 373] width 413 height 16
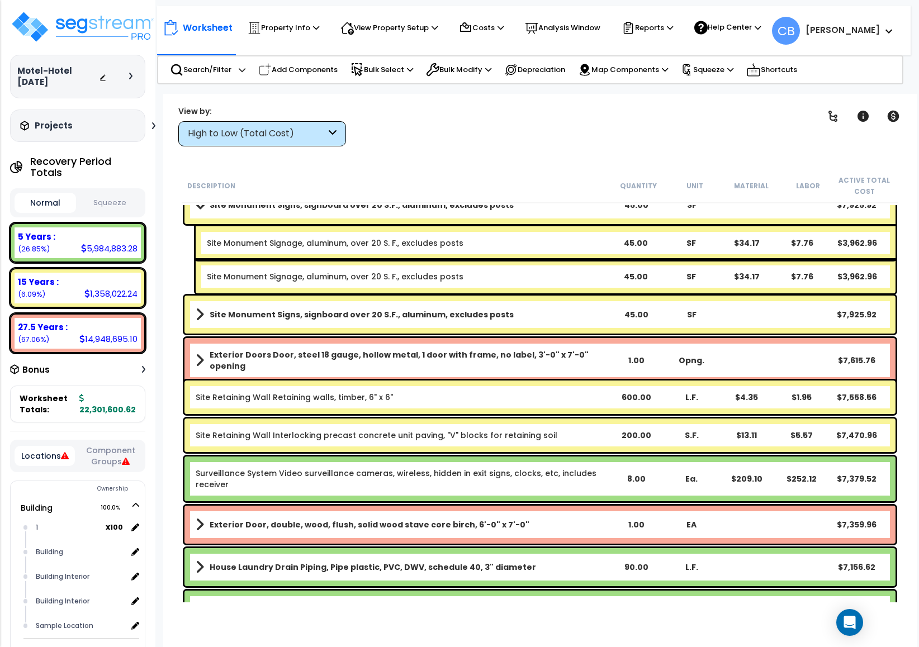
click at [565, 369] on div "Exterior Doors Door, steel 18 gauge, hollow metal, 1 door with frame, no label,…" at bounding box center [539, 360] width 711 height 45
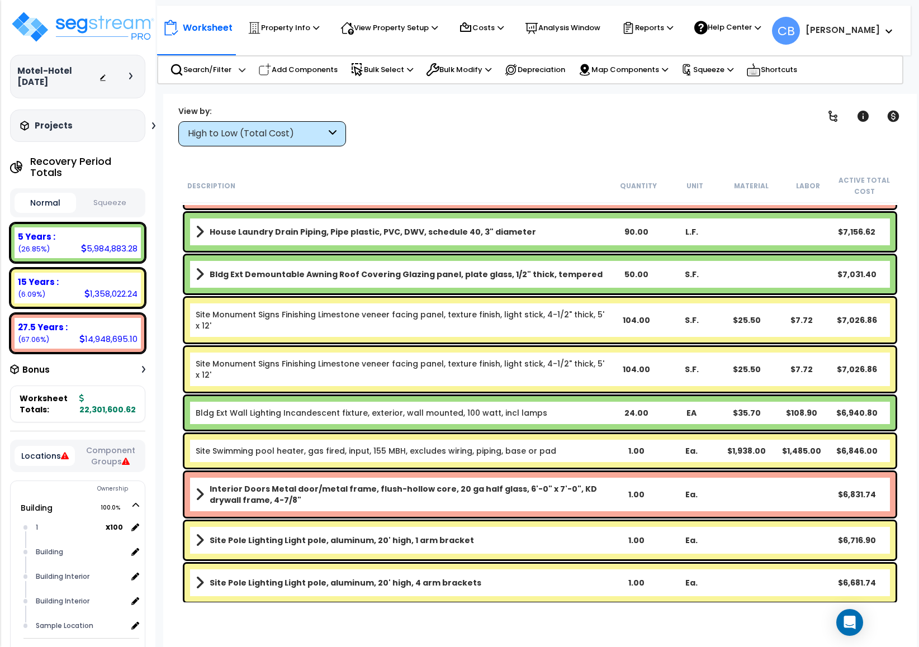
click at [565, 369] on div "Site Monument Signs Finishing Limestone veneer facing panel, texture finish, li…" at bounding box center [402, 369] width 413 height 22
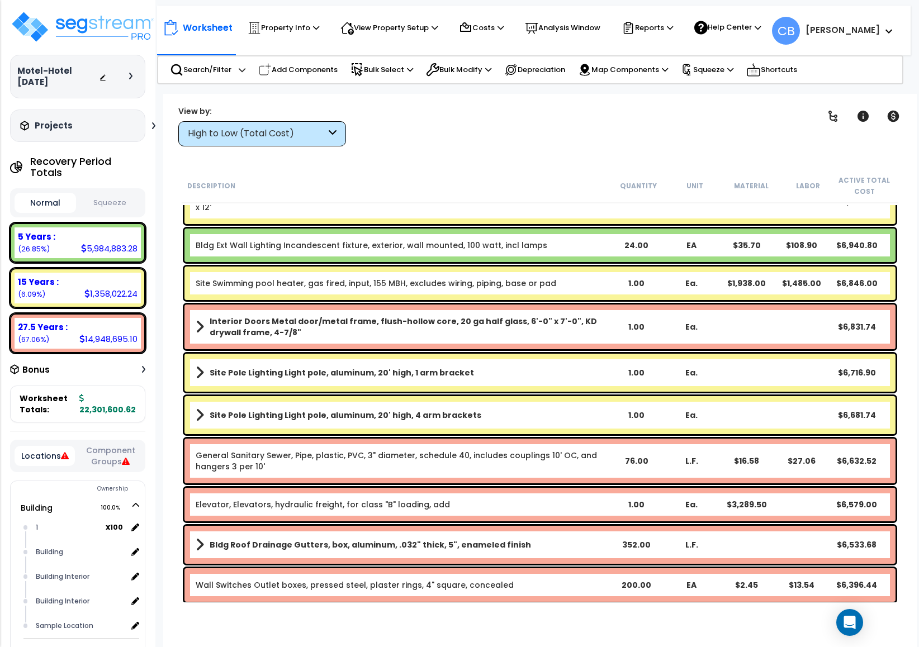
click at [565, 369] on link "Site Pole Lighting Light pole, aluminum, 20' high, 1 arm bracket" at bounding box center [402, 373] width 413 height 16
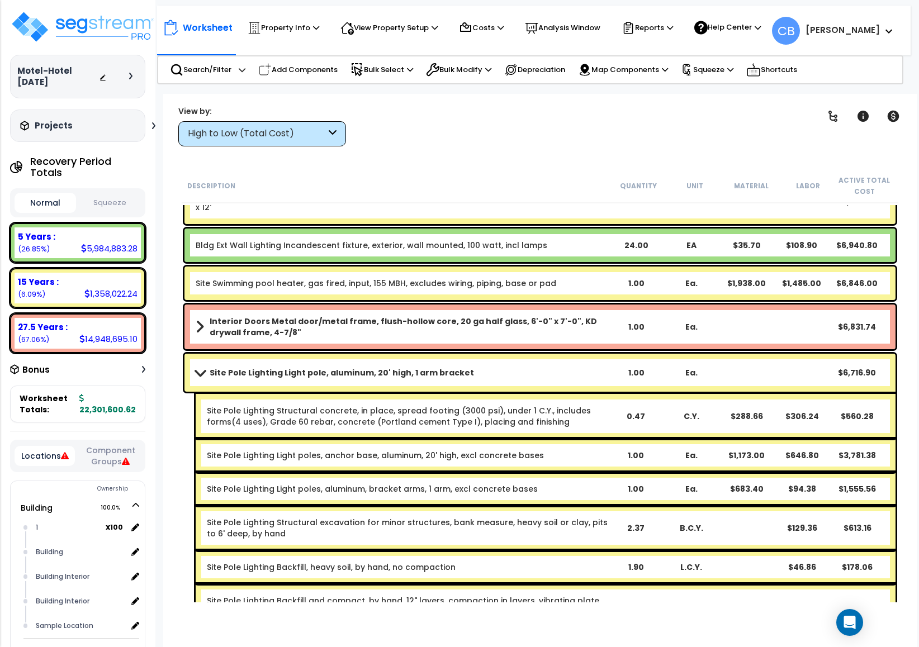
scroll to position [10057, 0]
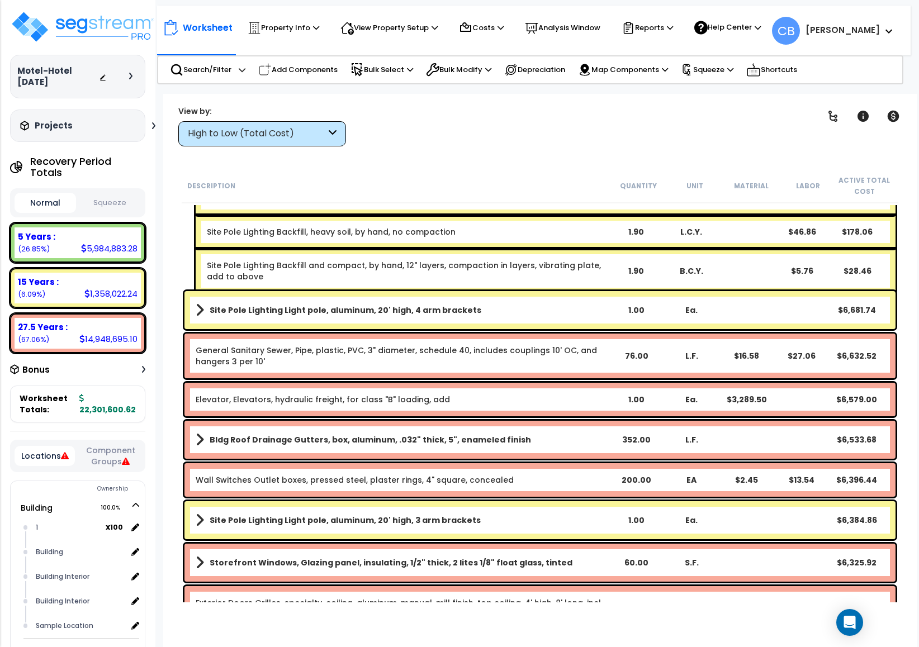
click at [565, 369] on div "General Sanitary Sewer, Pipe, plastic, PVC, 3" diameter, schedule 40, includes …" at bounding box center [539, 356] width 711 height 45
click at [567, 359] on div "General Sanitary Sewer, Pipe, plastic, PVC, 3" diameter, schedule 40, includes …" at bounding box center [402, 356] width 413 height 22
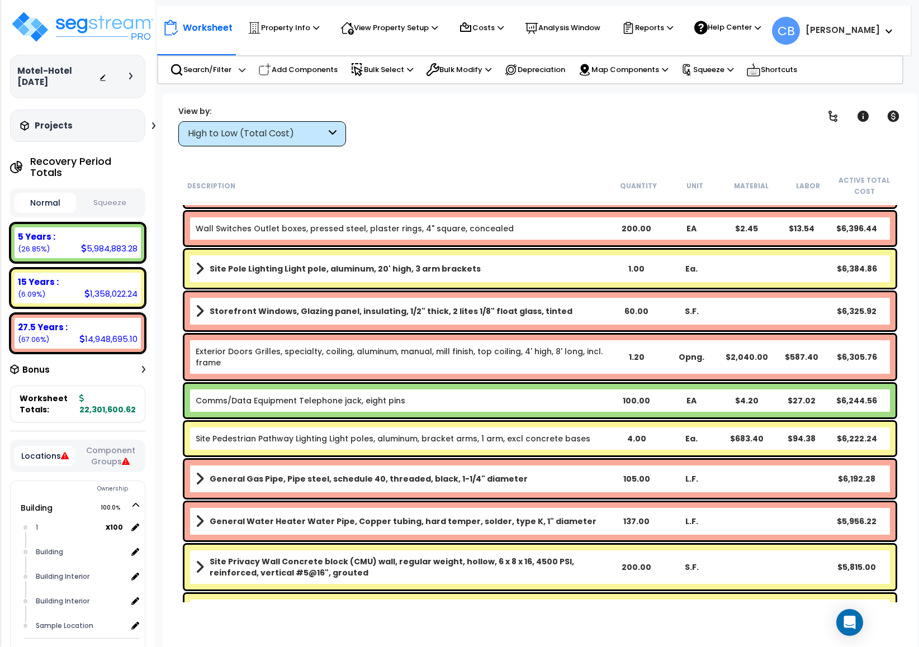
click at [567, 359] on div "Exterior Doors Grilles, specialty, coiling, aluminum, manual, mill finish, top …" at bounding box center [402, 357] width 413 height 22
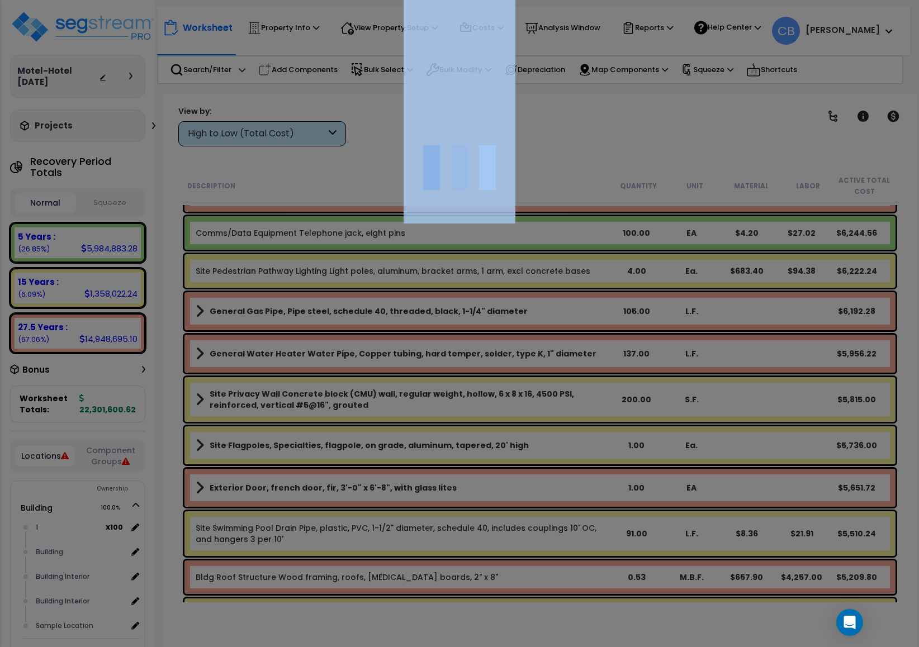
click at [567, 359] on div at bounding box center [459, 323] width 919 height 647
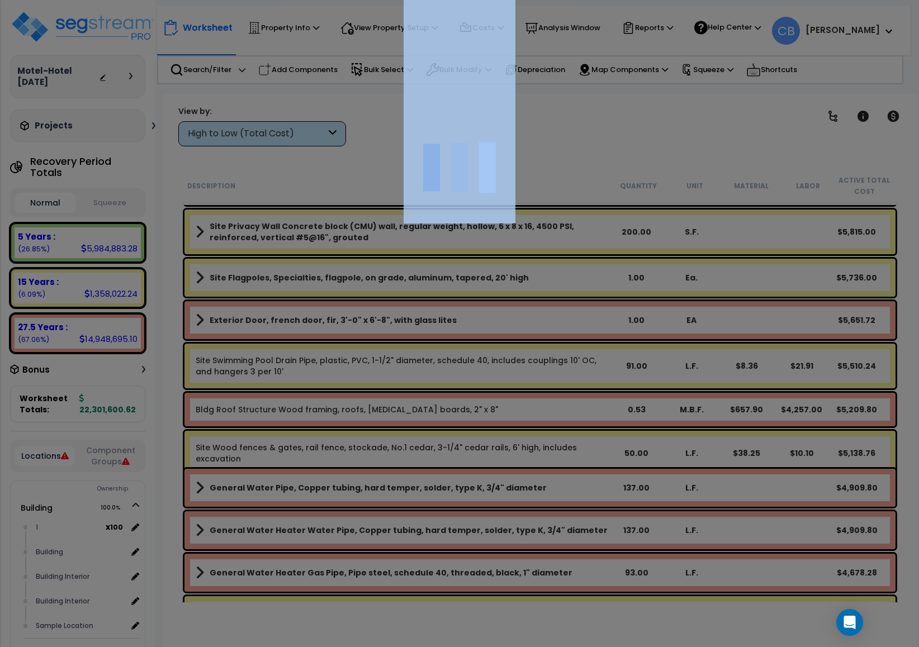
click at [567, 359] on div at bounding box center [459, 323] width 919 height 647
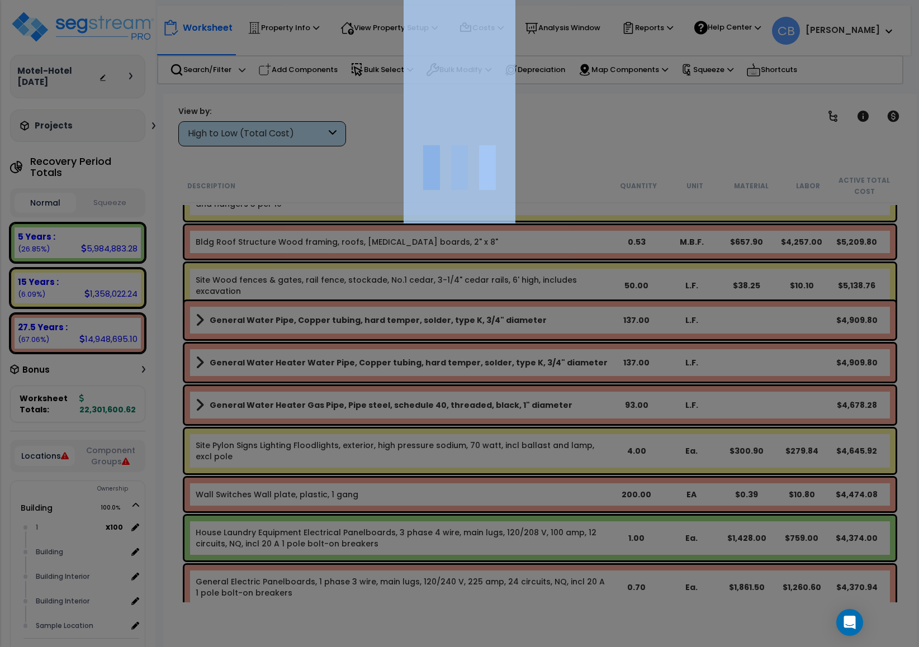
click at [567, 359] on div at bounding box center [459, 323] width 919 height 647
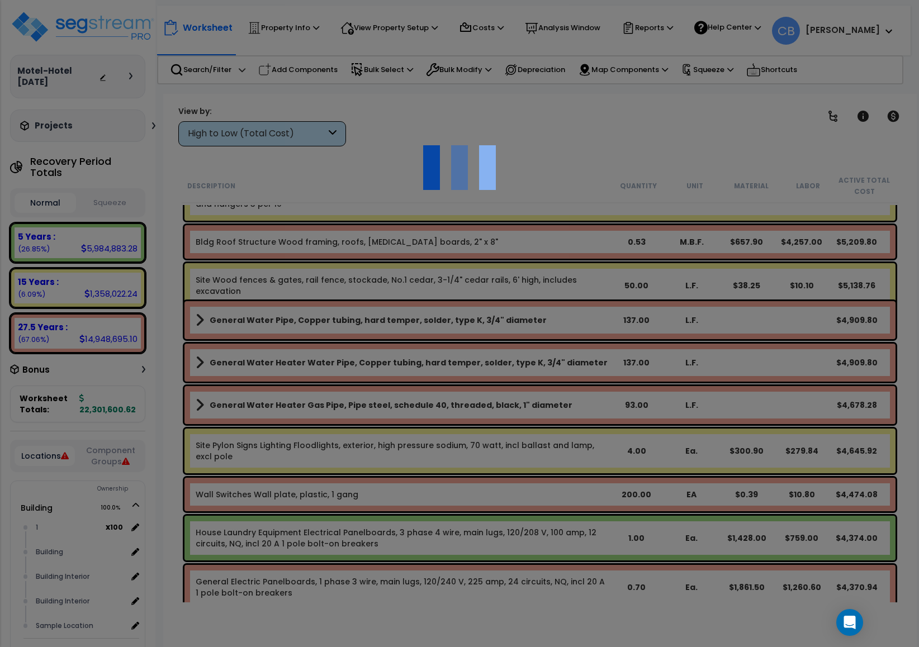
click at [567, 359] on div at bounding box center [459, 323] width 919 height 647
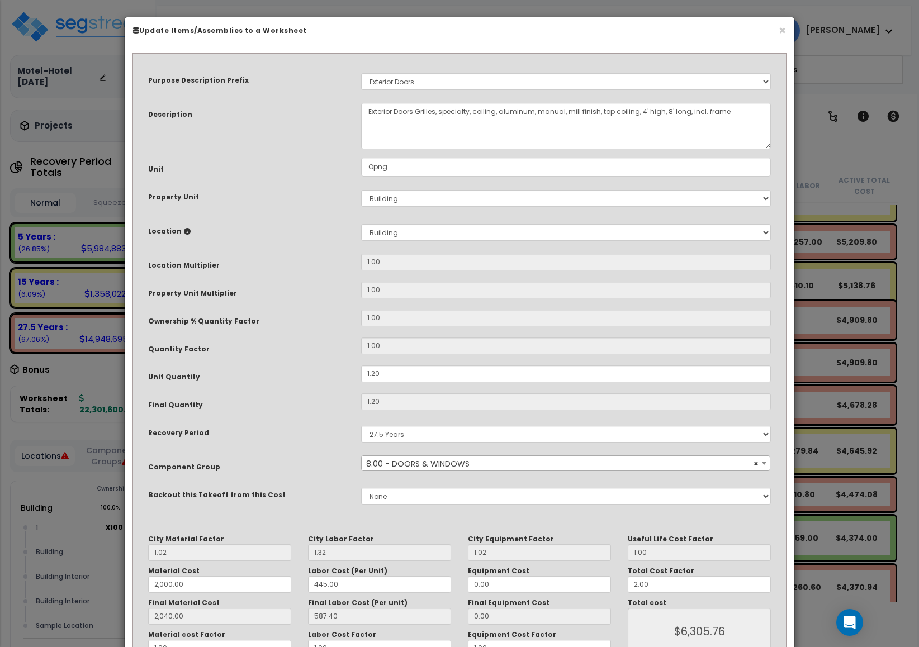
scroll to position [74, 0]
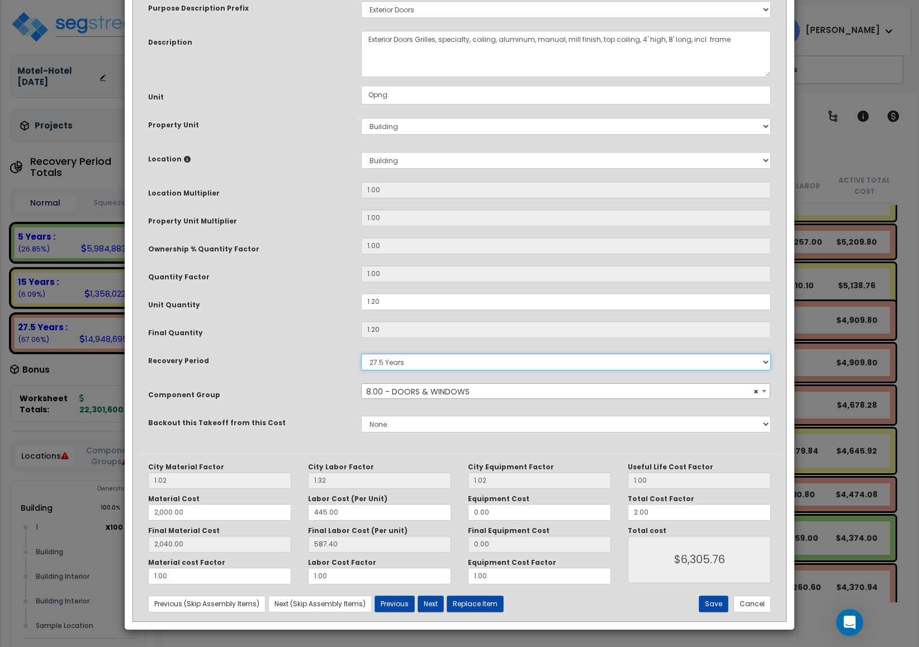
click at [567, 359] on select "Non-Depreciable Land 5 Years 7 Years 15 Years 27.5 Years" at bounding box center [566, 362] width 410 height 17
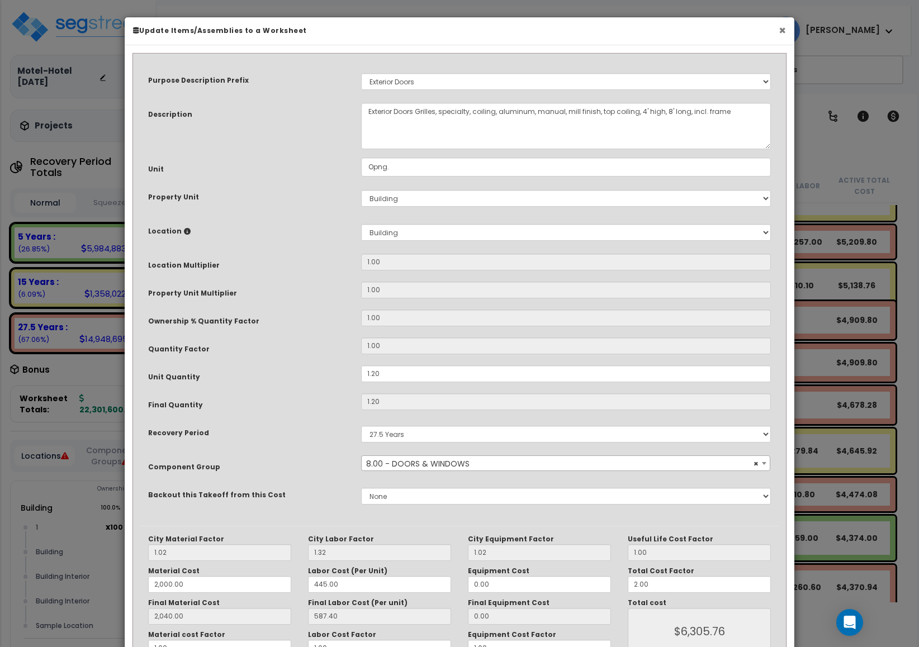
click at [784, 32] on button "×" at bounding box center [781, 31] width 7 height 12
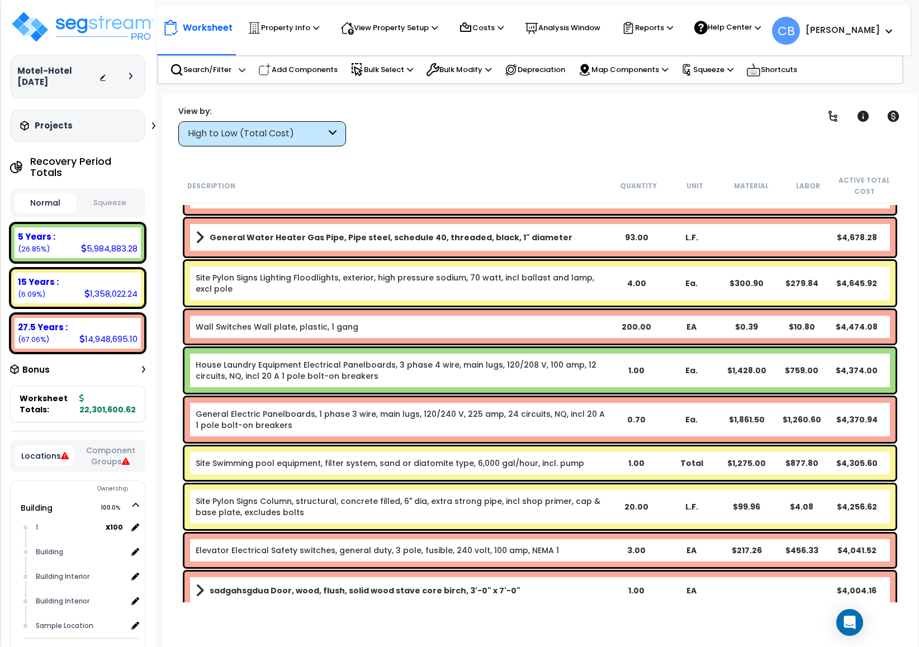
click at [451, 364] on link "House Laundry Equipment Electrical Panelboards, 3 phase 4 wire, main lugs, 120/…" at bounding box center [396, 370] width 401 height 22
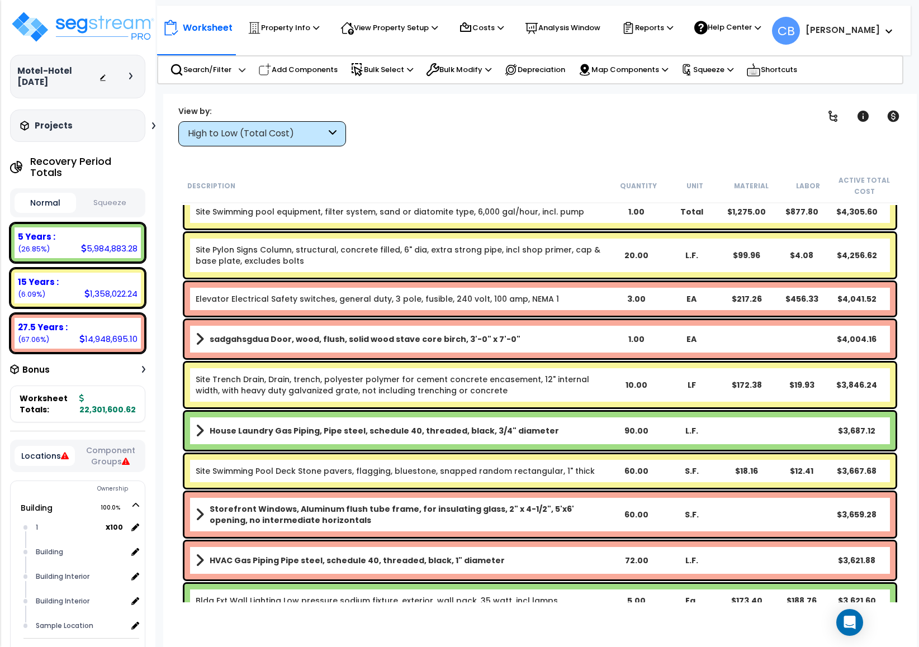
click at [468, 364] on div "Site Trench Drain, Drain, trench, polyester polymer for cement concrete encasem…" at bounding box center [539, 385] width 711 height 45
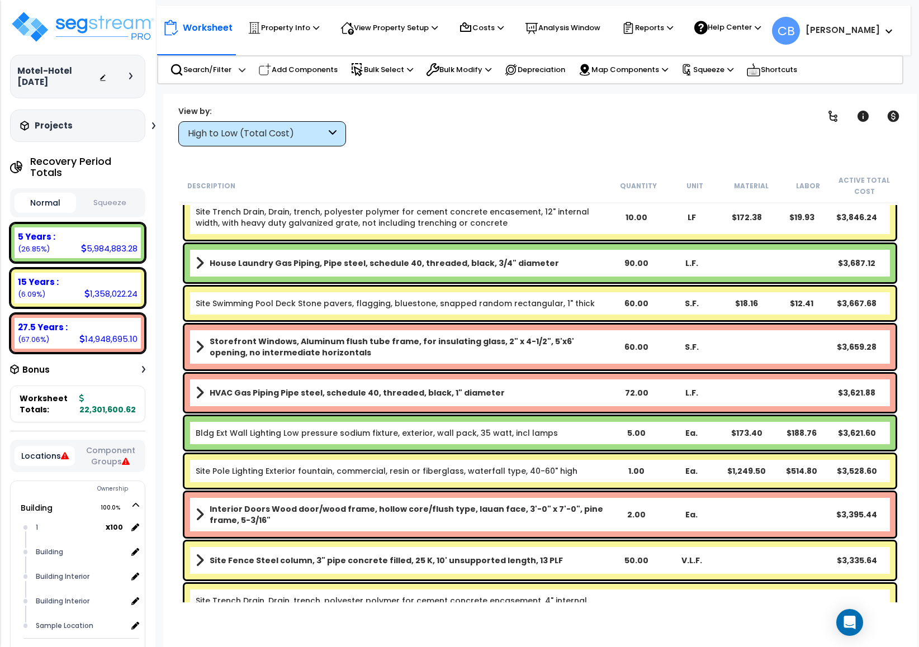
click at [470, 366] on div "Storefront Windows, Aluminum flush tube frame, for insulating glass, 2" x 4-1/2…" at bounding box center [539, 347] width 711 height 45
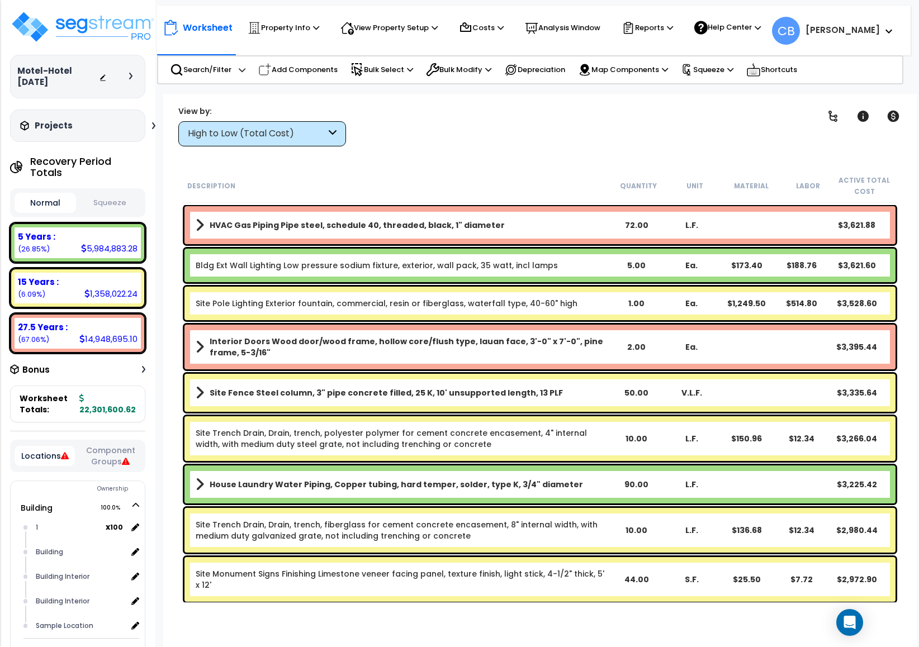
click at [470, 366] on div "Interior Doors Wood door/wood frame, hollow core/flush type, lauan face, 3'-0" …" at bounding box center [539, 347] width 711 height 45
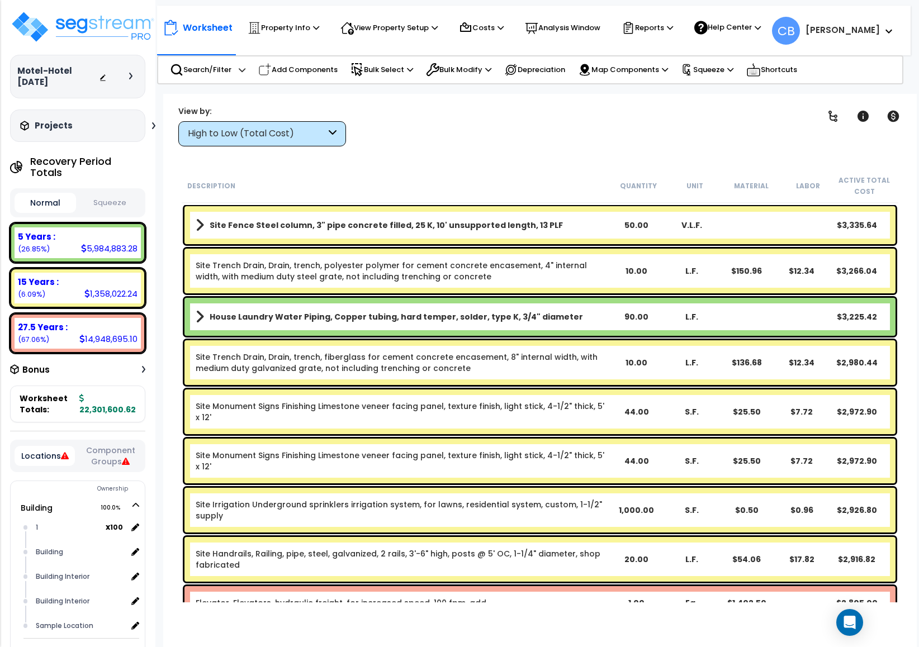
click at [470, 366] on div "Site Trench Drain, Drain, trench, fiberglass for cement concrete encasement, 8"…" at bounding box center [402, 362] width 413 height 22
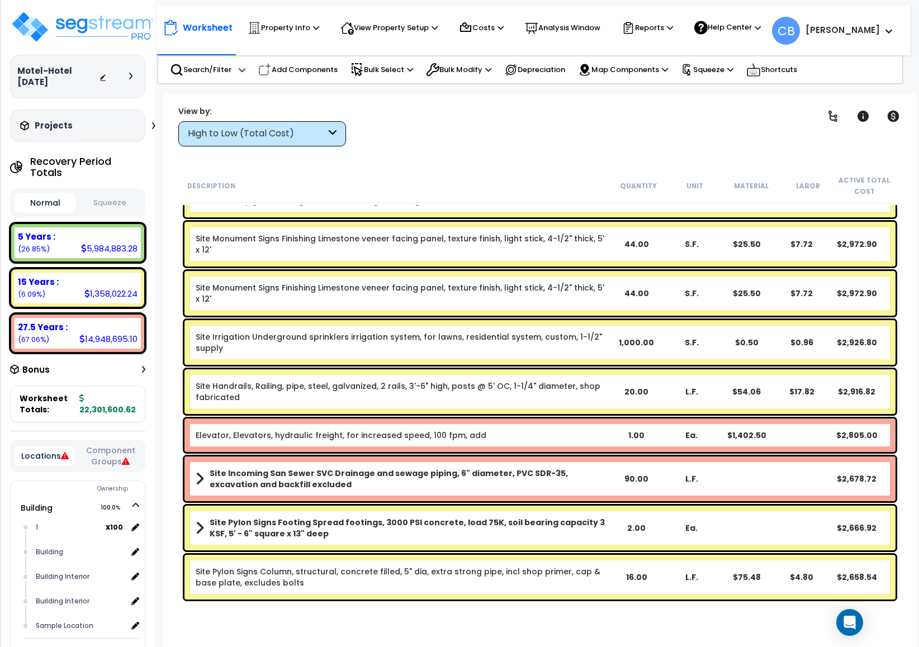
click at [470, 366] on div "Site Irrigation Underground sprinklers irrigation system, for lawns, residentia…" at bounding box center [540, 342] width 716 height 50
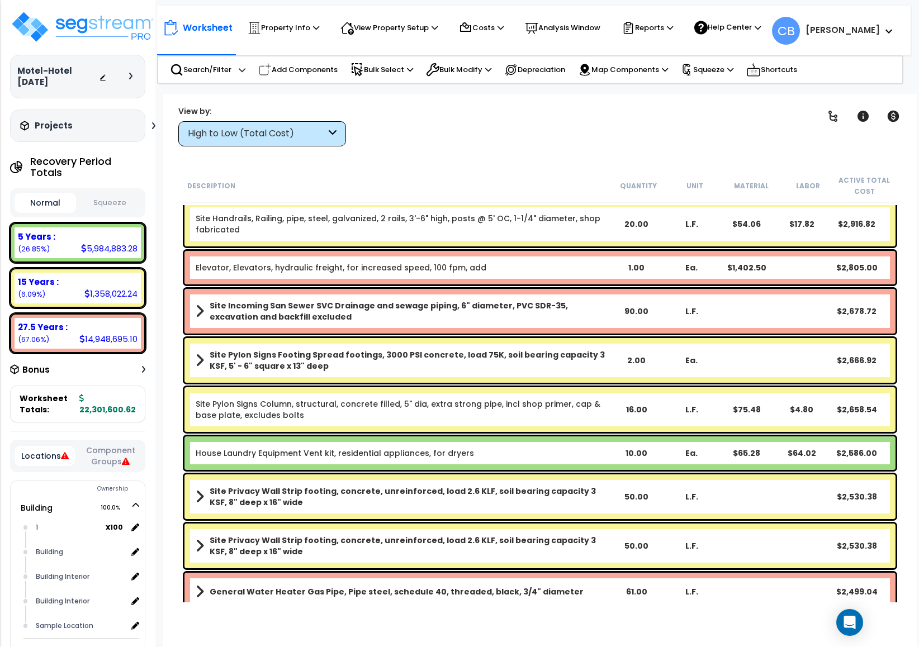
click at [470, 366] on b "Site Pylon Signs Footing Spread footings, 3000 PSI concrete, load 75K, soil bea…" at bounding box center [409, 360] width 399 height 22
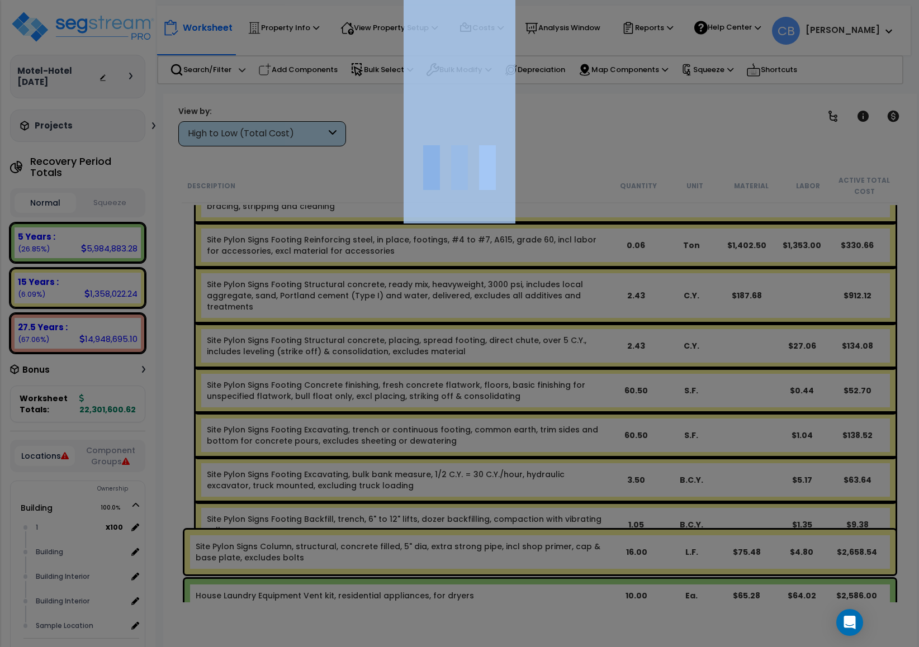
click at [470, 366] on div at bounding box center [459, 323] width 919 height 647
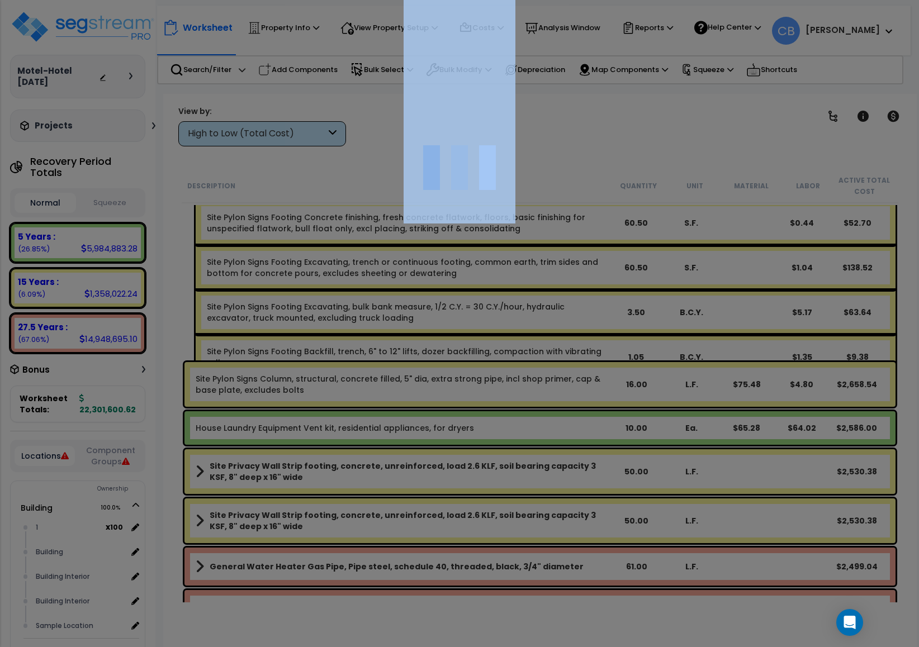
click at [470, 366] on div at bounding box center [459, 323] width 919 height 647
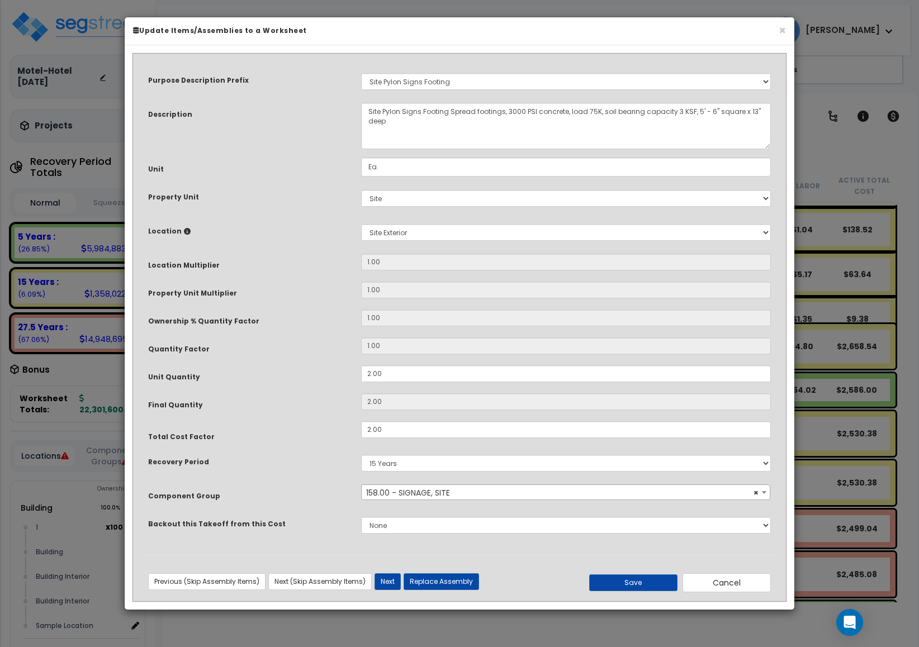
click at [470, 366] on input "2.00" at bounding box center [566, 373] width 410 height 17
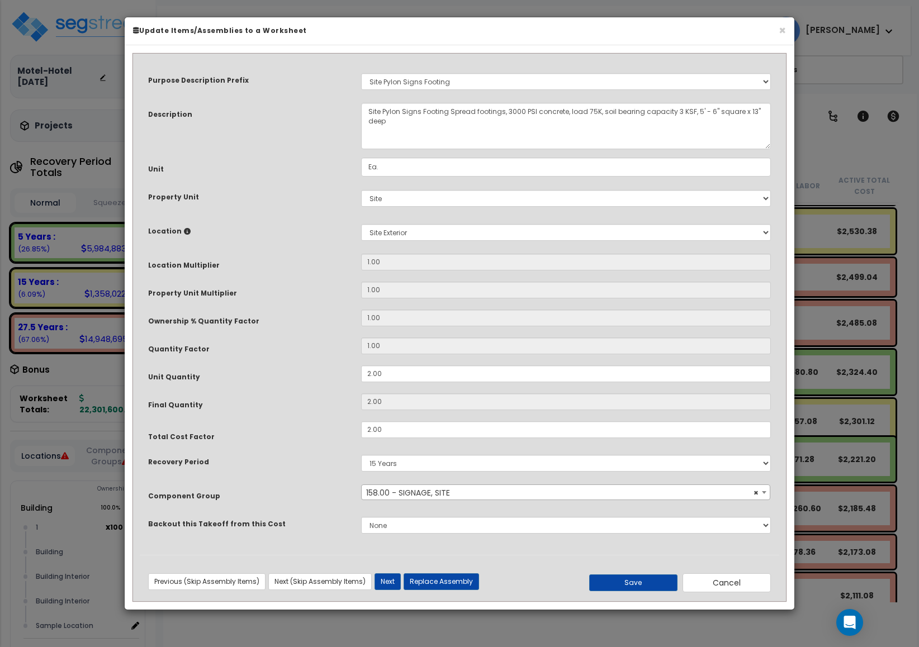
click at [470, 366] on input "2.00" at bounding box center [566, 373] width 410 height 17
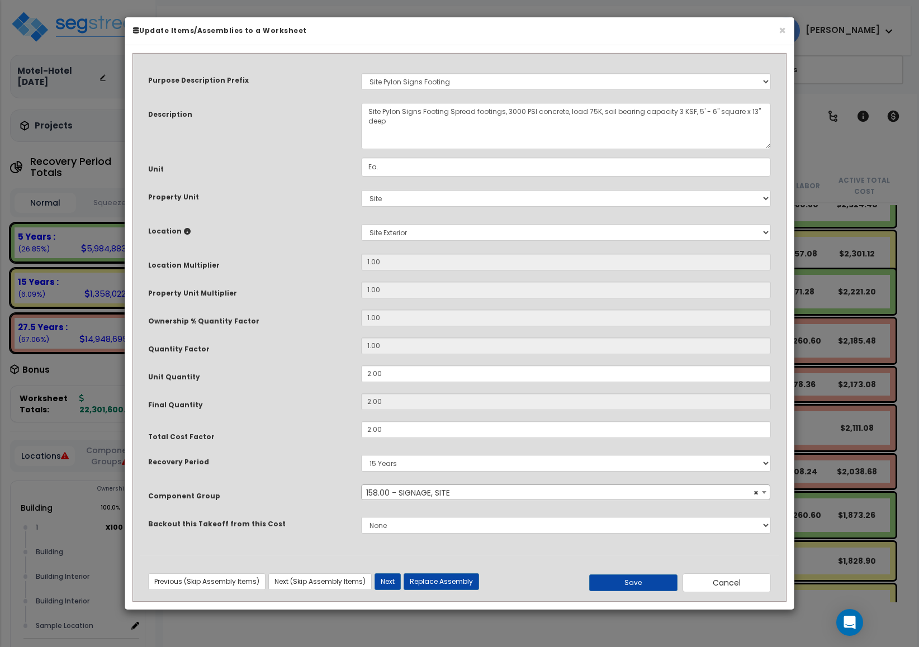
click at [470, 366] on input "2.00" at bounding box center [566, 373] width 410 height 17
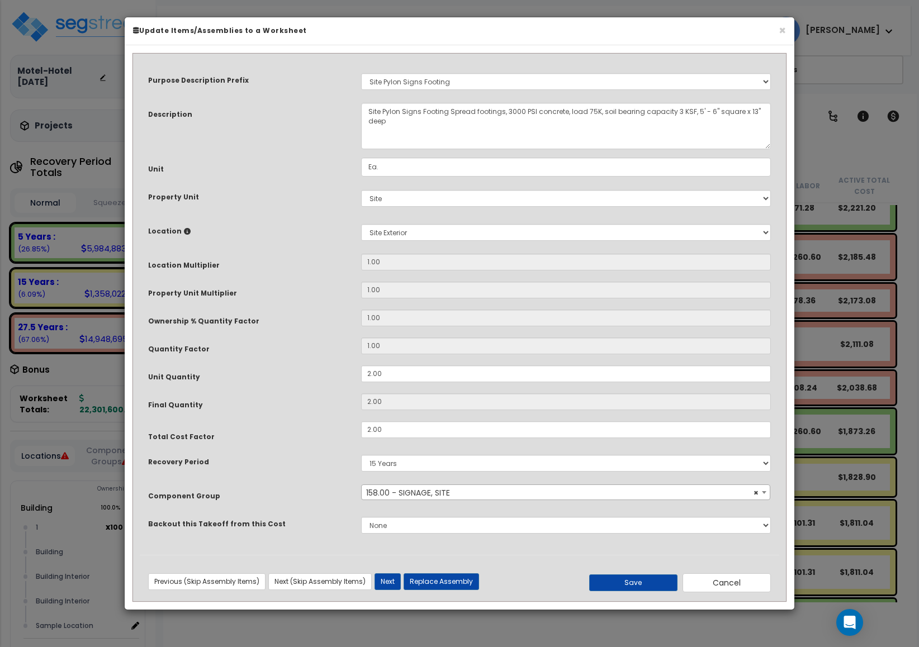
click at [470, 366] on input "2.00" at bounding box center [566, 373] width 410 height 17
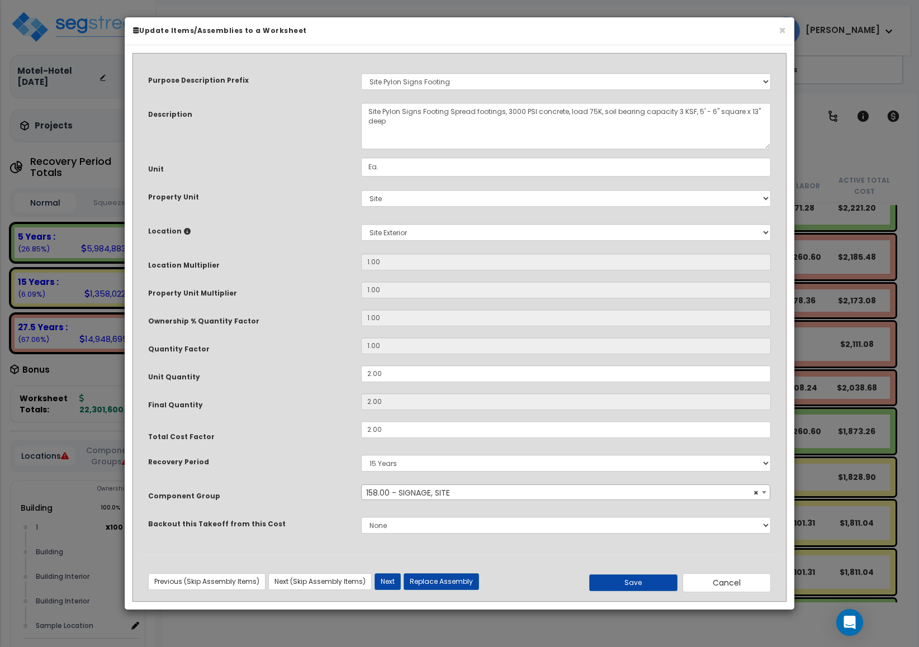
click at [776, 27] on h6 "Update Items/Assemblies to a Worksheet" at bounding box center [459, 30] width 653 height 9
click at [778, 34] on button "×" at bounding box center [781, 31] width 7 height 12
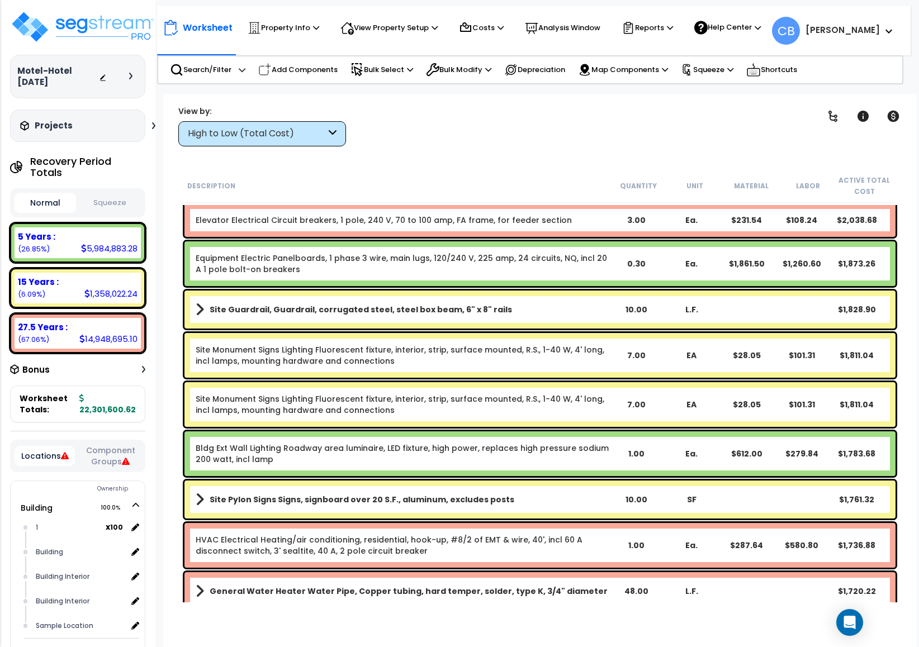
click at [692, 308] on div "L.F." at bounding box center [690, 309] width 55 height 11
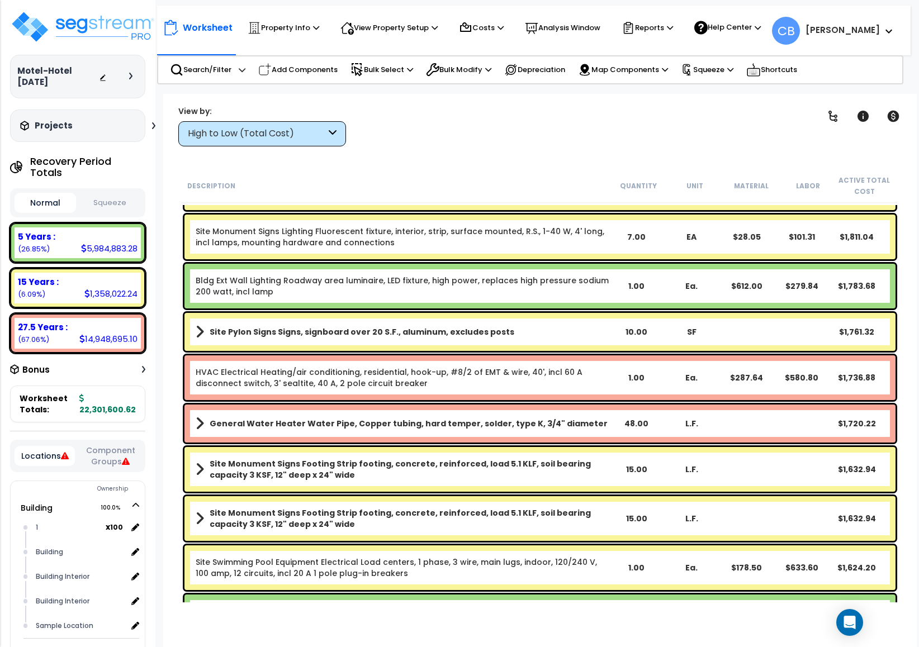
click at [692, 308] on div "Bldg Ext Wall Lighting Roadway area luminaire, LED fixture, high power, replace…" at bounding box center [540, 286] width 716 height 50
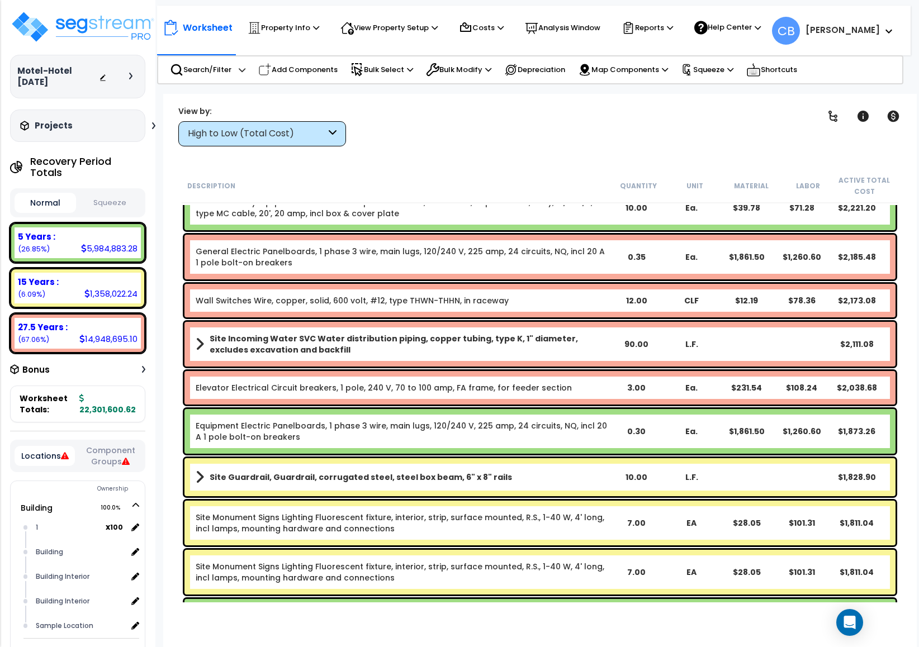
click at [692, 308] on div "Wall Switches Wire, copper, solid, 600 volt, #12, type THWN-THHN, in raceway 12…" at bounding box center [539, 301] width 711 height 34
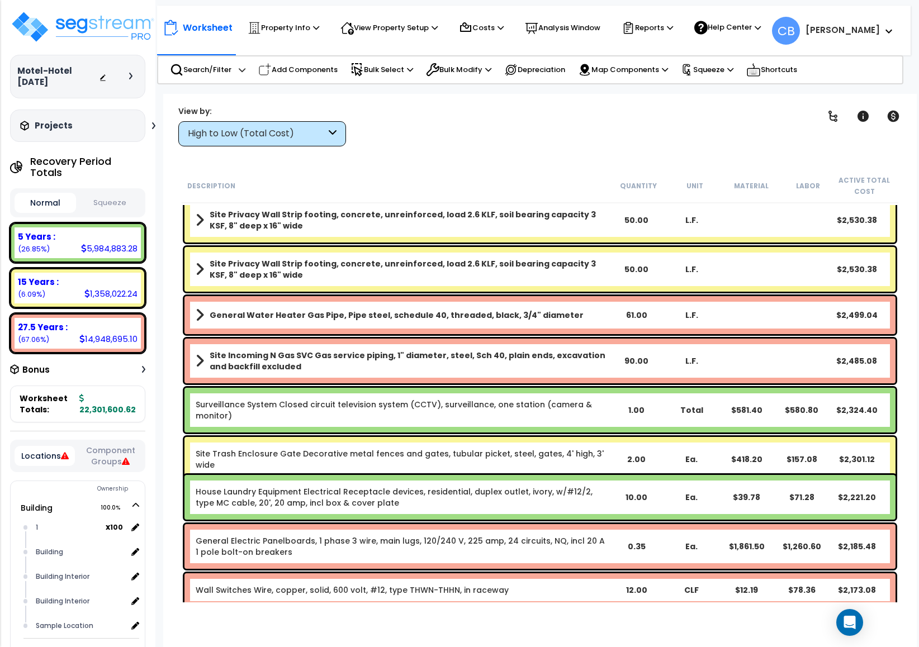
click at [692, 310] on div "L.F." at bounding box center [690, 315] width 55 height 11
click at [409, 317] on b "General Water Heater Gas Pipe, Pipe steel, schedule 40, threaded, black, 3/4" d…" at bounding box center [397, 315] width 374 height 11
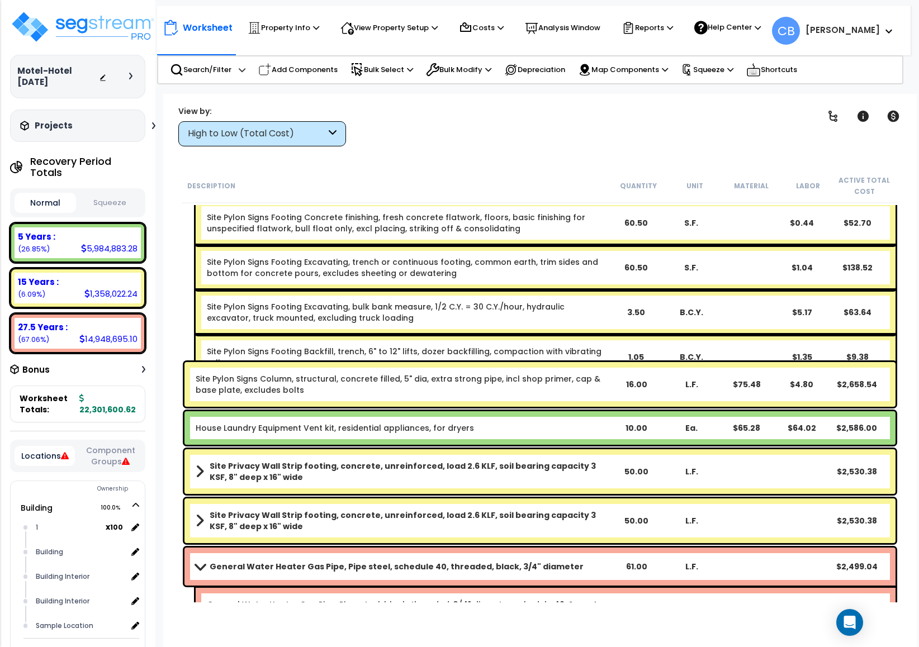
click at [518, 346] on link "Site Pylon Signs Footing Backfill, trench, 6" to 12" lifts, dozer backfilling, …" at bounding box center [404, 357] width 394 height 22
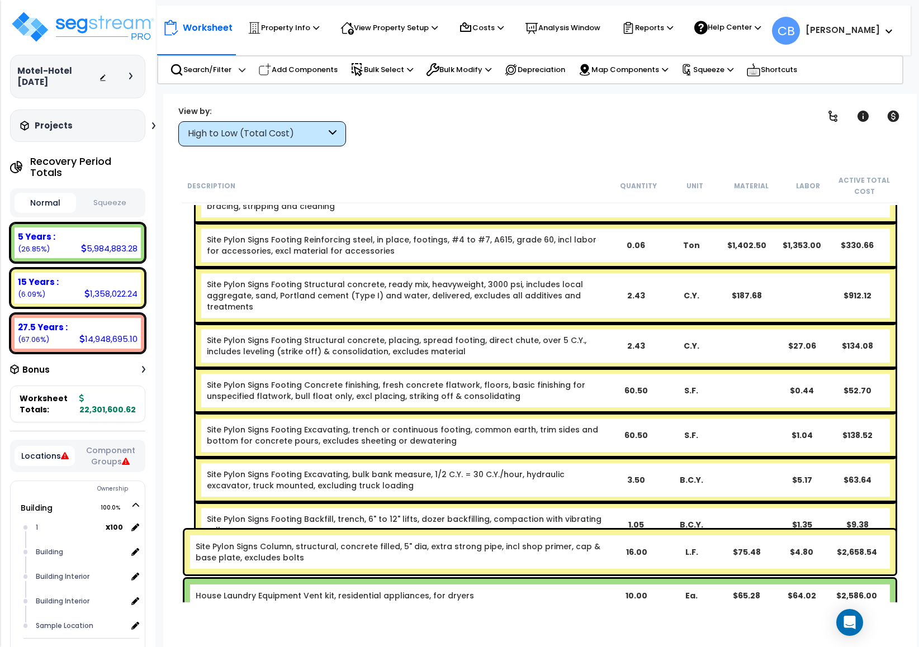
click at [518, 344] on div "Site Pylon Signs Footing Structural concrete, placing, spread footing, direct c…" at bounding box center [407, 346] width 401 height 22
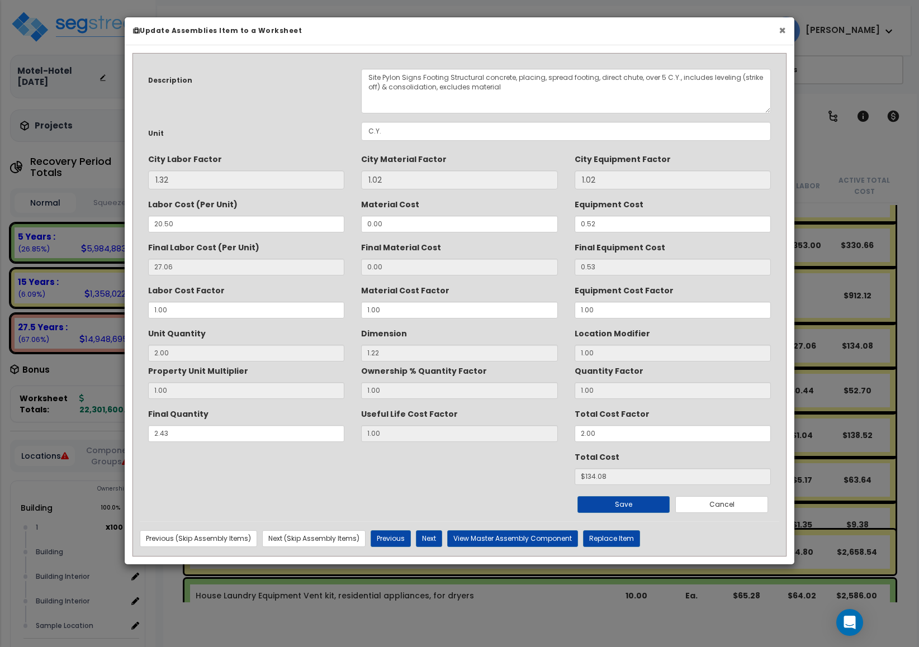
click at [781, 32] on button "×" at bounding box center [781, 31] width 7 height 12
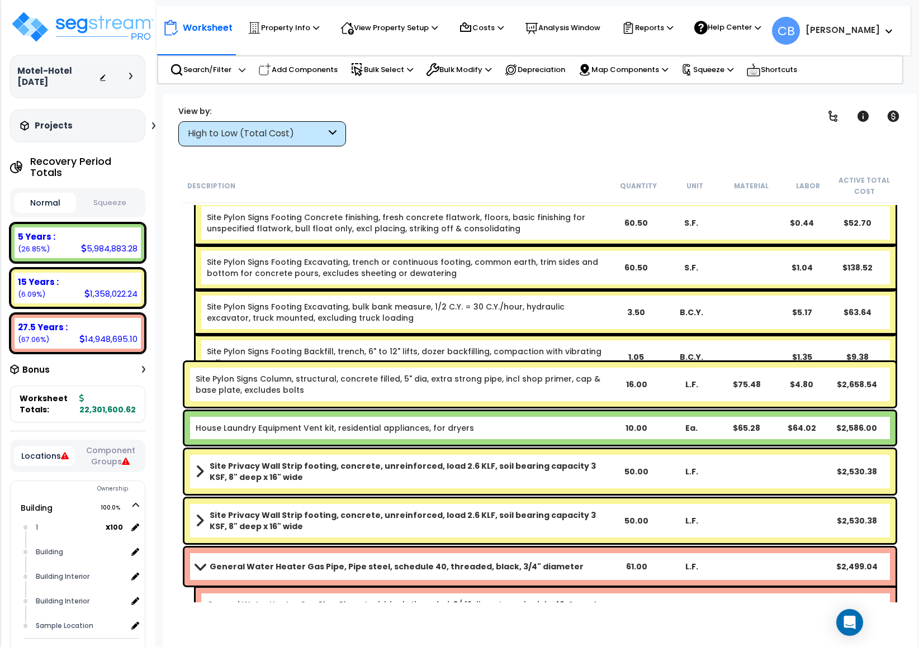
click at [577, 335] on div "Site Pylon Signs Footing Backfill, trench, 6" to 12" lifts, dozer backfilling, …" at bounding box center [546, 357] width 700 height 45
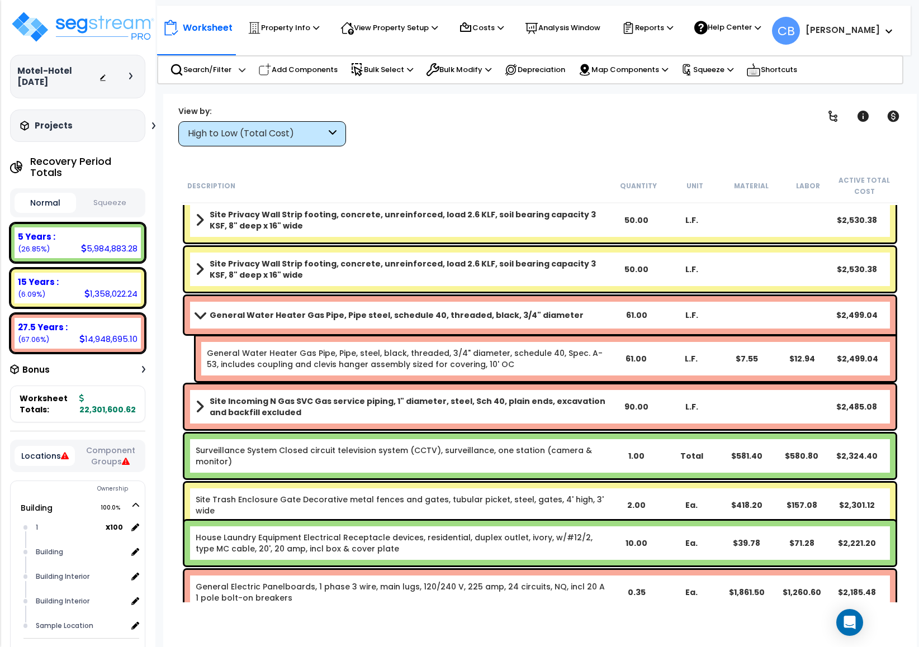
click at [577, 324] on div "General Water Heater Gas Pipe, Pipe steel, schedule 40, threaded, black, 3/4" d…" at bounding box center [539, 315] width 711 height 38
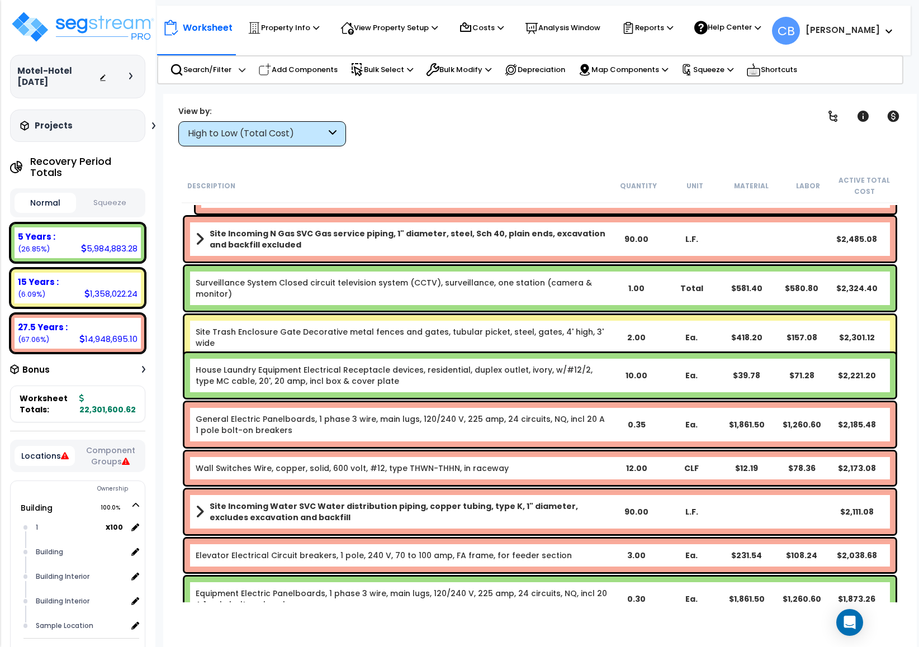
click at [577, 326] on div "Site Trash Enclosure Gate Decorative metal fences and gates, tubular picket, st…" at bounding box center [539, 337] width 711 height 45
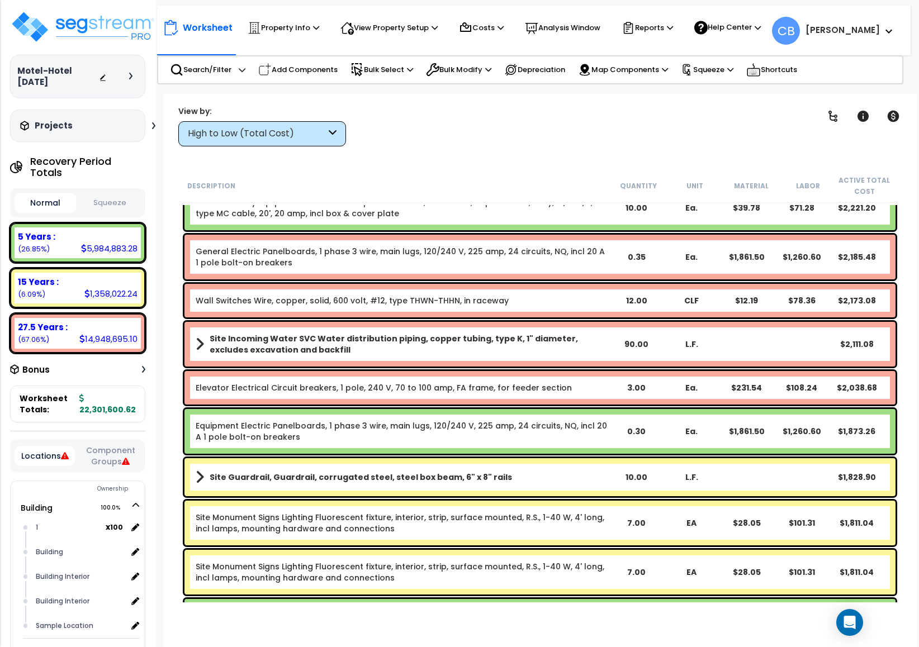
click at [575, 330] on div "Site Incoming Water SVC Water distribution piping, copper tubing, type K, 1" di…" at bounding box center [539, 344] width 711 height 45
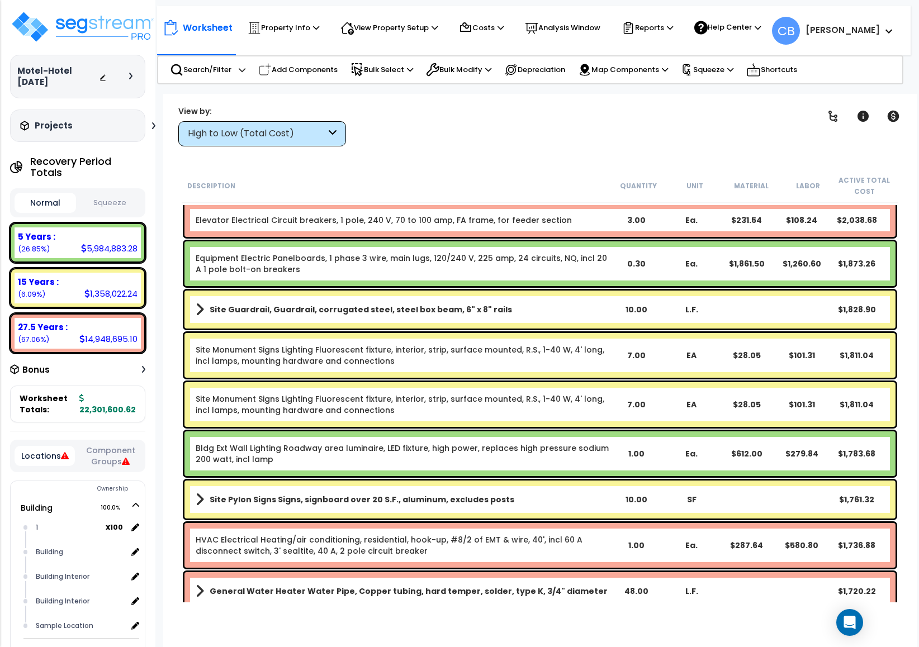
click at [556, 316] on link "Site Guardrail, Guardrail, corrugated steel, steel box beam, 6" x 8" rails" at bounding box center [402, 310] width 413 height 16
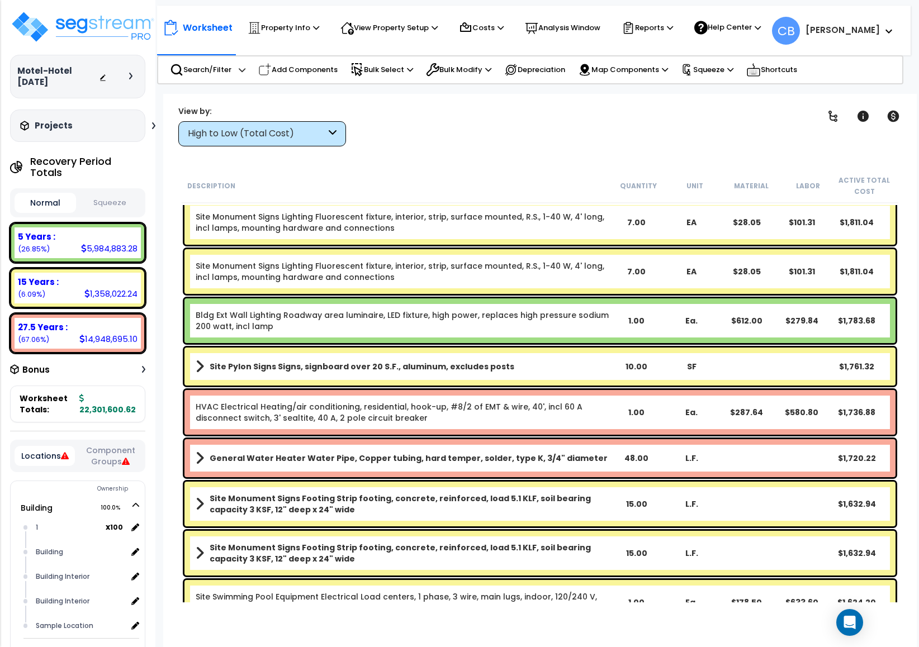
click at [556, 316] on link "Bldg Ext Wall Lighting Roadway area luminaire, LED fixture, high power, replace…" at bounding box center [402, 321] width 413 height 22
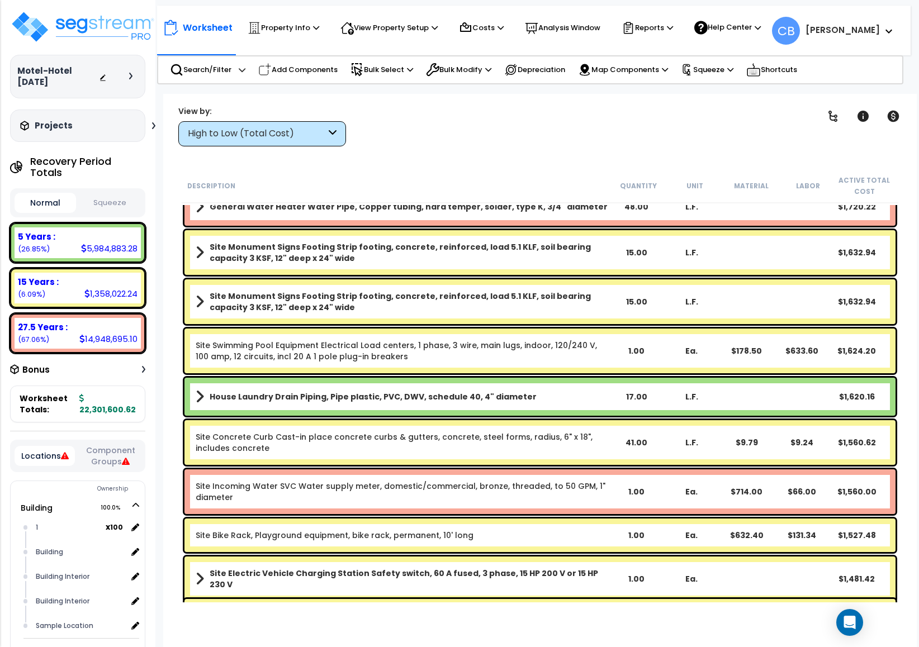
click at [556, 316] on div "Site Monument Signs Footing Strip footing, concrete, reinforced, load 5.1 KLF, …" at bounding box center [539, 301] width 711 height 45
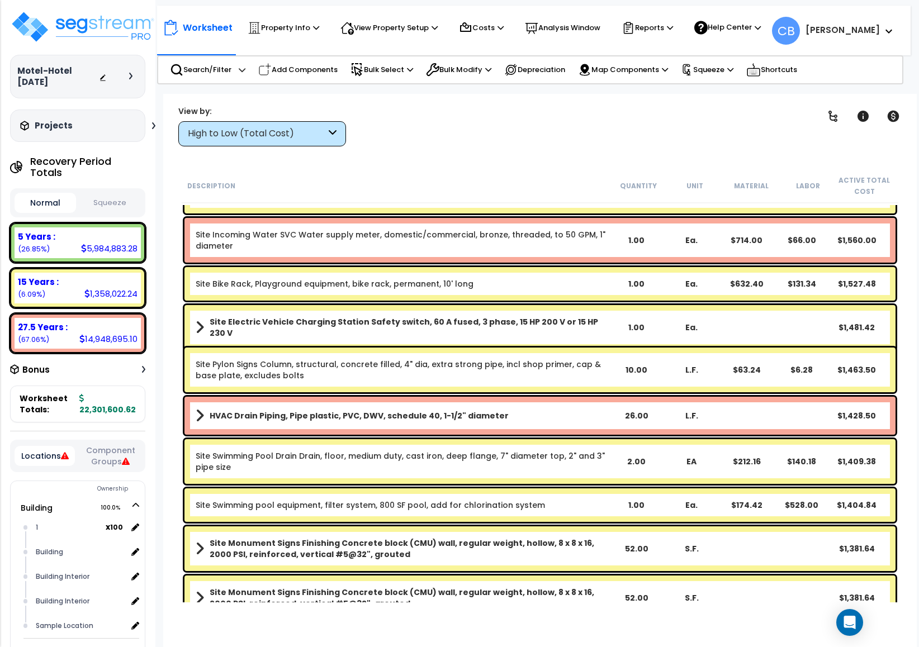
click at [556, 316] on link "Site Electric Vehicle Charging Station Safety switch, 60 A fused, 3 phase, 15 H…" at bounding box center [402, 327] width 413 height 22
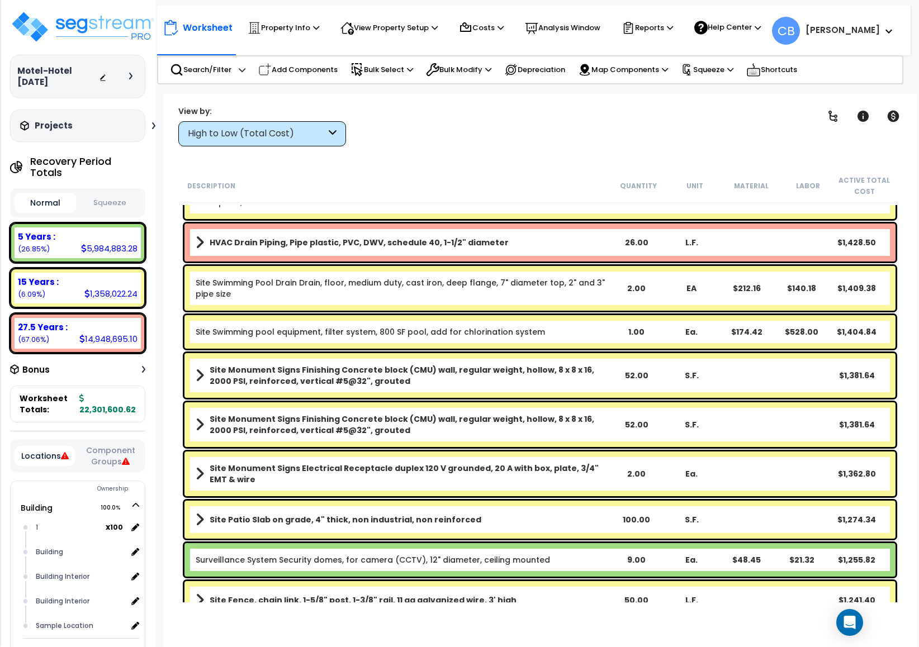
click at [556, 316] on div "Site Swimming pool equipment, filter system, 800 SF pool, add for chlorination …" at bounding box center [539, 332] width 711 height 34
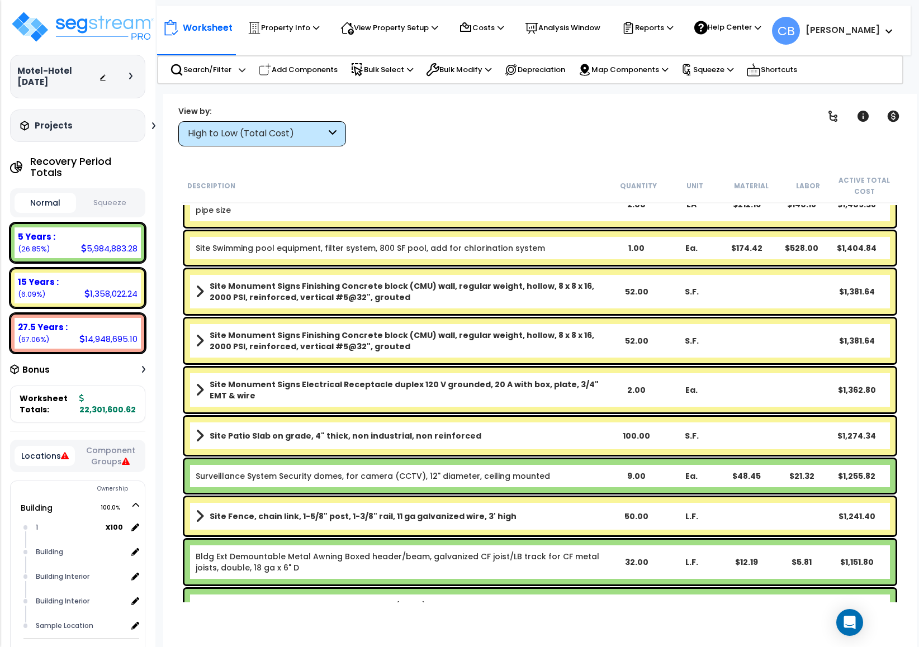
click at [556, 316] on div "Site Monument Signs Finishing Concrete block (CMU) wall, regular weight, hollow…" at bounding box center [540, 341] width 716 height 50
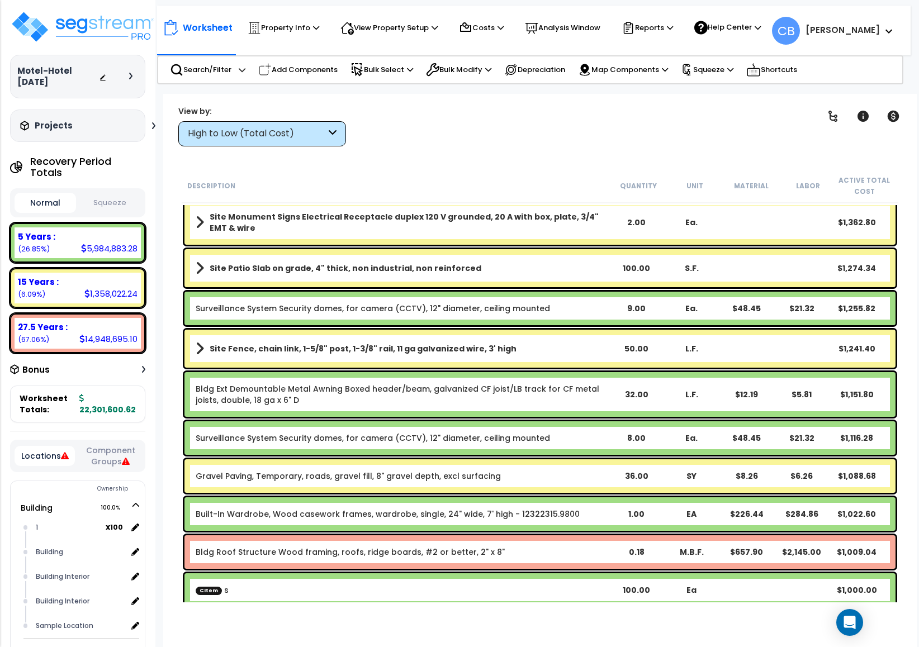
click at [556, 316] on div "Surveillance System Security domes, for camera (CCTV), 12" diameter, ceiling mo…" at bounding box center [539, 309] width 711 height 34
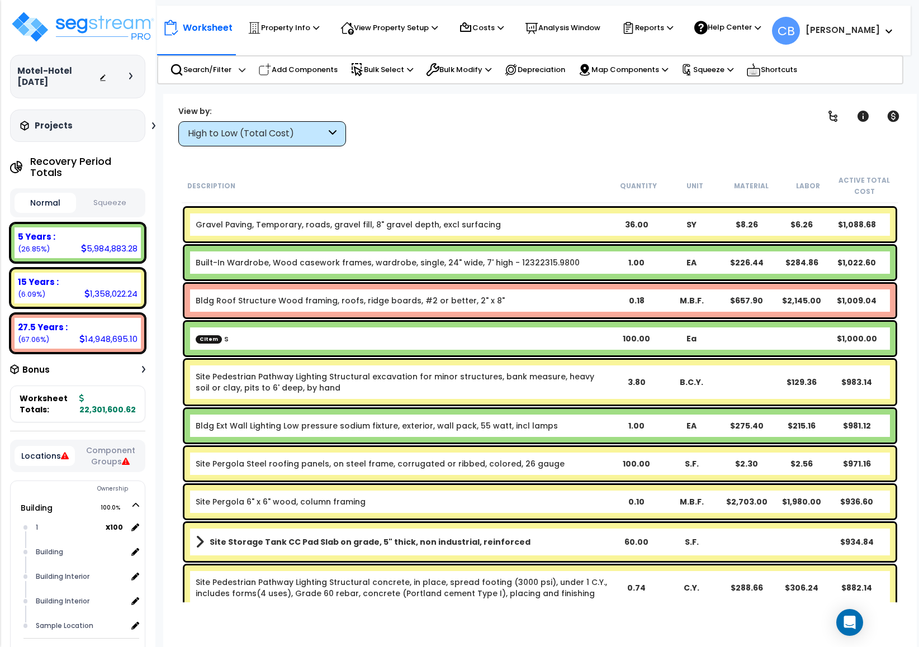
click at [556, 316] on div "Bldg Roof Structure Wood framing, roofs, ridge boards, #2 or better, 2" x 8" 0.…" at bounding box center [539, 301] width 711 height 34
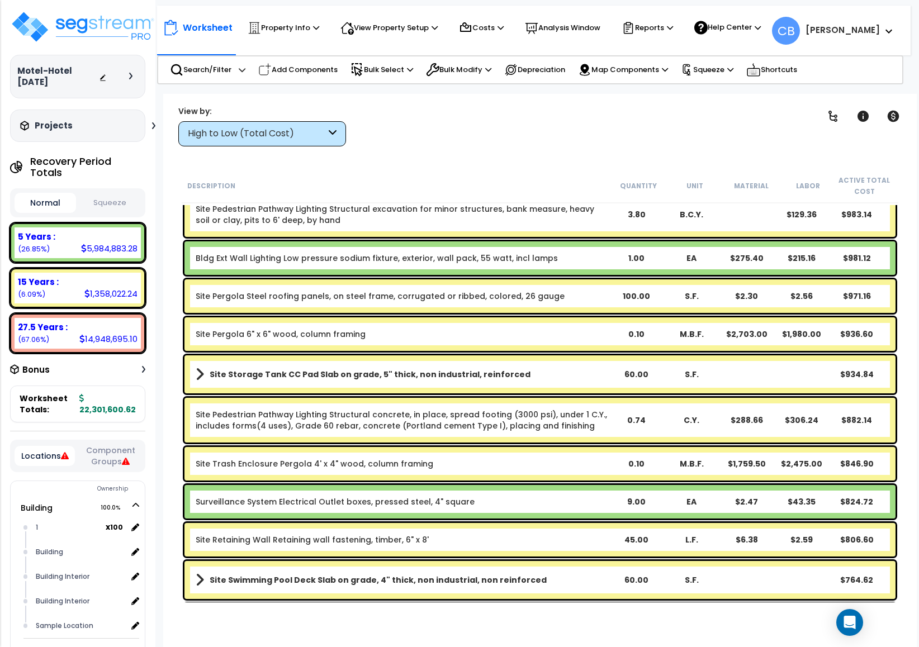
click at [556, 316] on div "Site Pergola 6" x 6" wood, column framing 0.10 M.B.F. $2,703.00 $1,980.00 $936.…" at bounding box center [540, 334] width 716 height 39
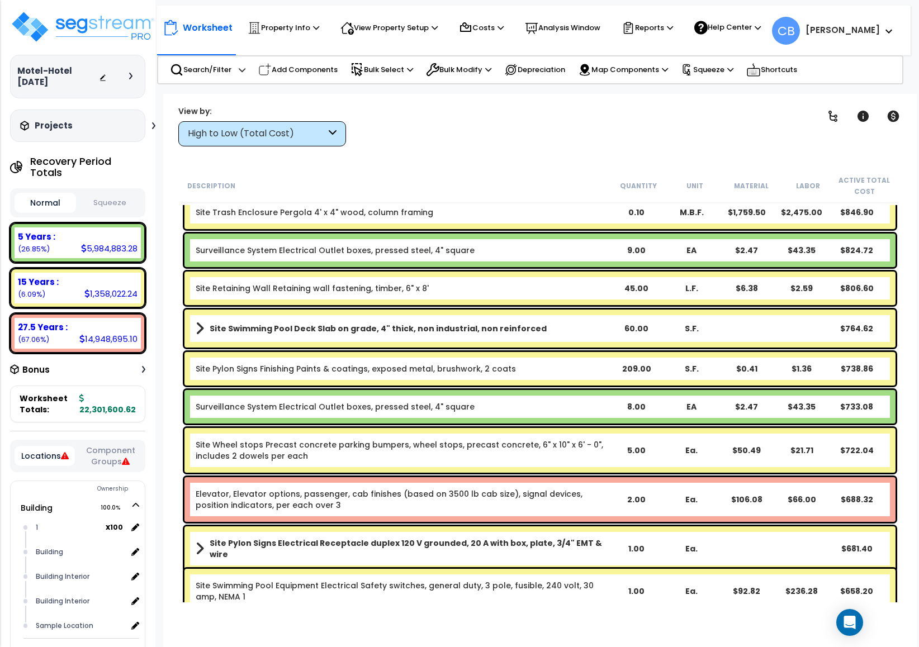
click at [556, 316] on div "Site Swimming Pool Deck Slab on grade, 4" thick, non industrial, non reinforced…" at bounding box center [539, 329] width 711 height 38
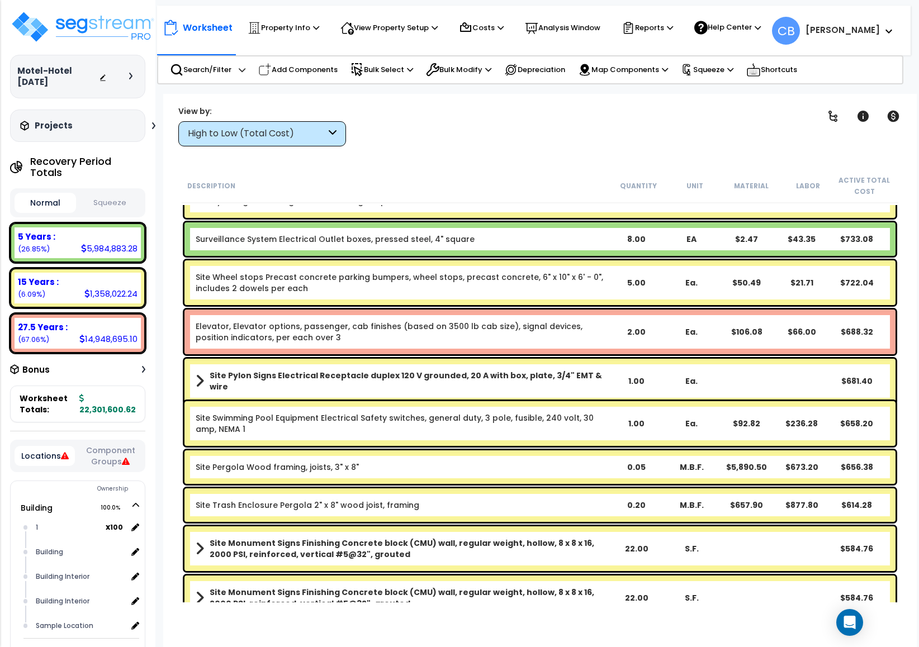
click at [556, 316] on div "Elevator, Elevator options, passenger, cab finishes (based on 3500 lb cab size)…" at bounding box center [539, 332] width 711 height 45
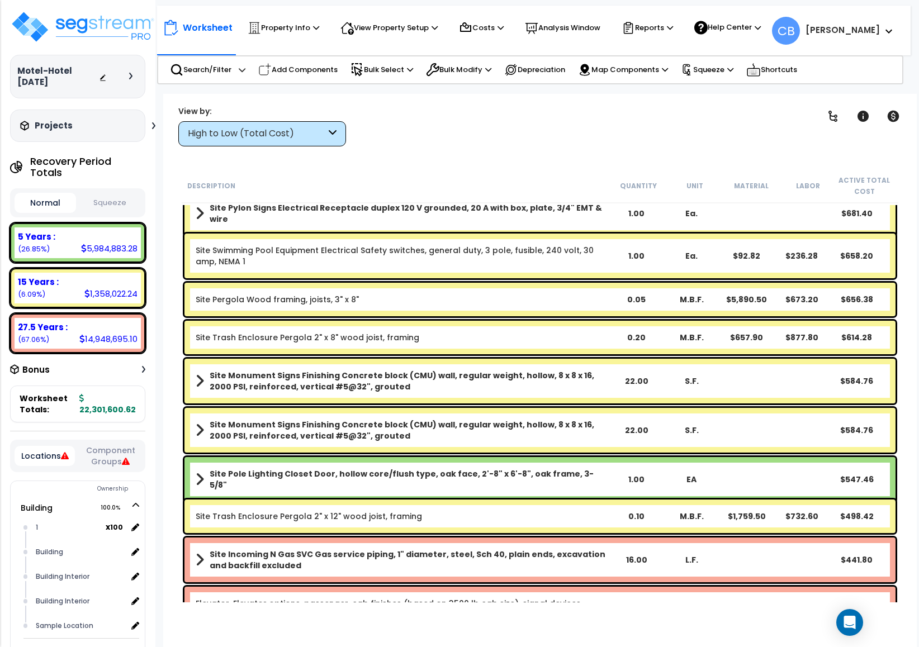
click at [556, 316] on div "Site Pergola Wood framing, joists, 3" x 8" 0.05 M.B.F. $5,890.50 $673.20 $656.38" at bounding box center [540, 299] width 716 height 39
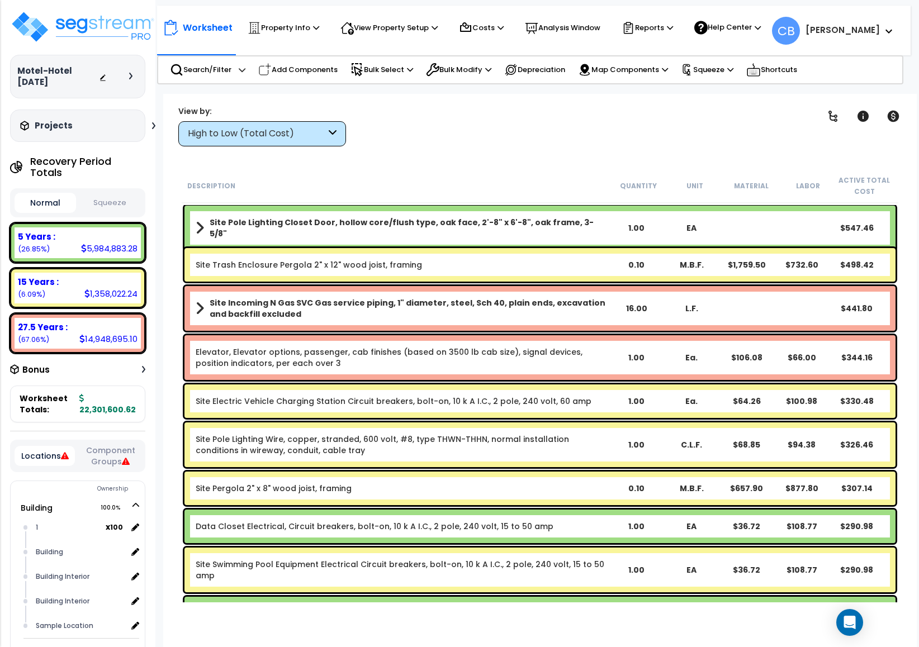
click at [556, 316] on b "Site Incoming N Gas SVC Gas service piping, 1" diameter, steel, Sch 40, plain e…" at bounding box center [409, 308] width 399 height 22
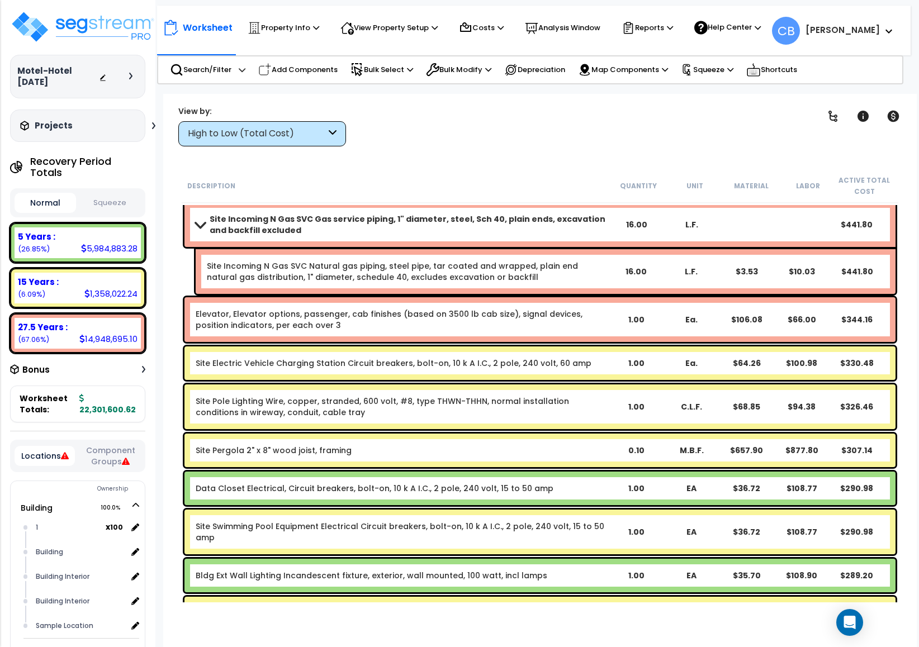
scroll to position [15840, 0]
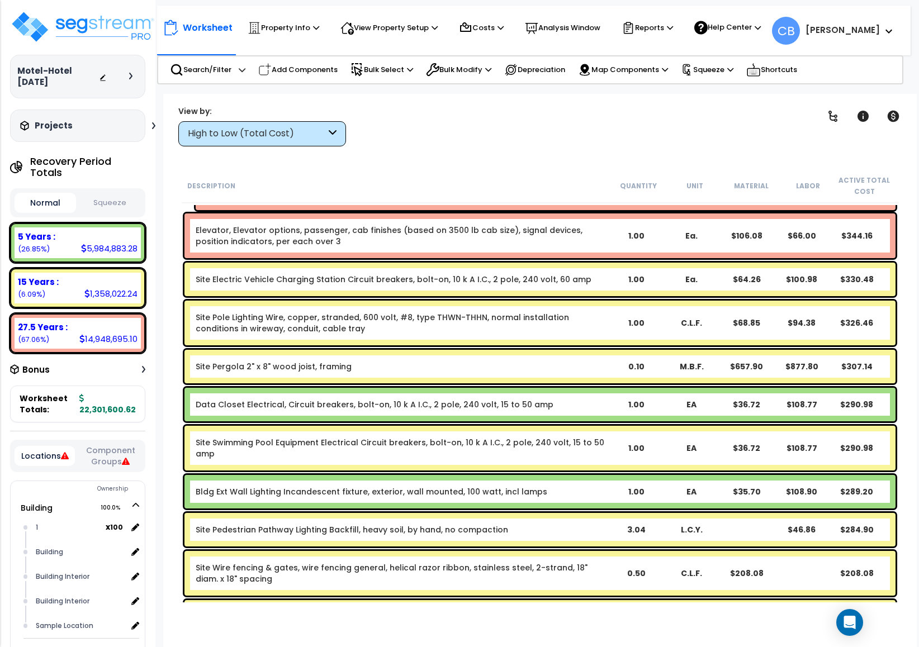
click at [556, 316] on link "Site Pole Lighting Wire, copper, stranded, 600 volt, #8, type THWN-THHN, normal…" at bounding box center [382, 323] width 373 height 22
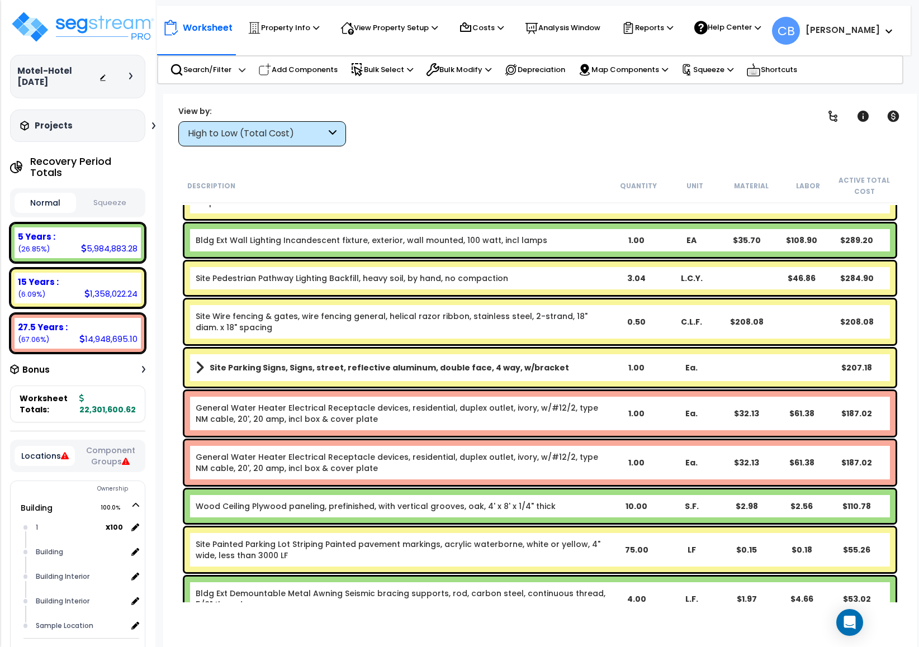
click at [556, 316] on link "Site Wire fencing & gates, wire fencing general, helical razor ribbon, stainles…" at bounding box center [392, 322] width 392 height 22
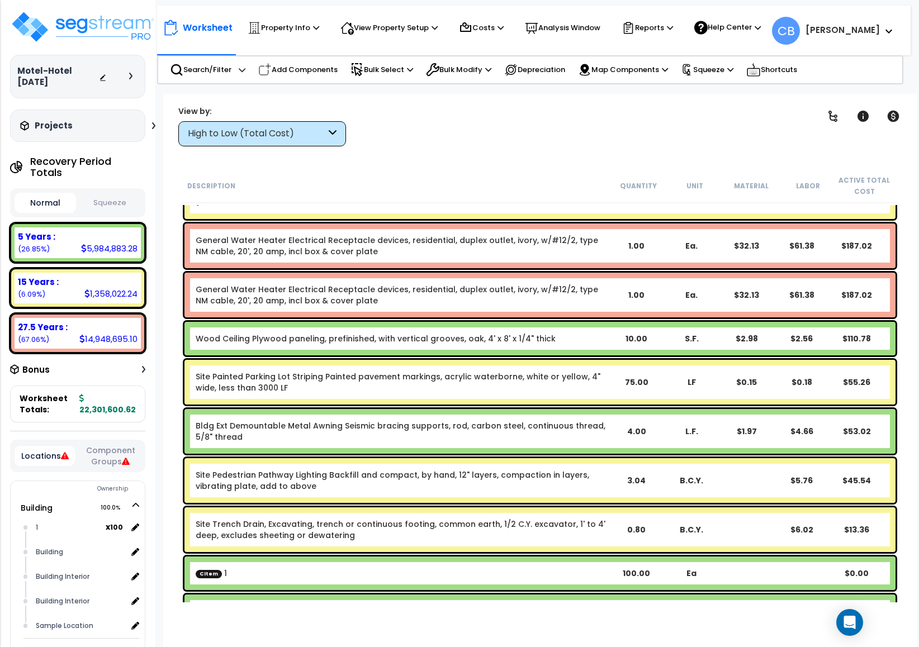
click at [556, 316] on div "General Water Heater Electrical Receptacle devices, residential, duplex outlet,…" at bounding box center [539, 295] width 711 height 45
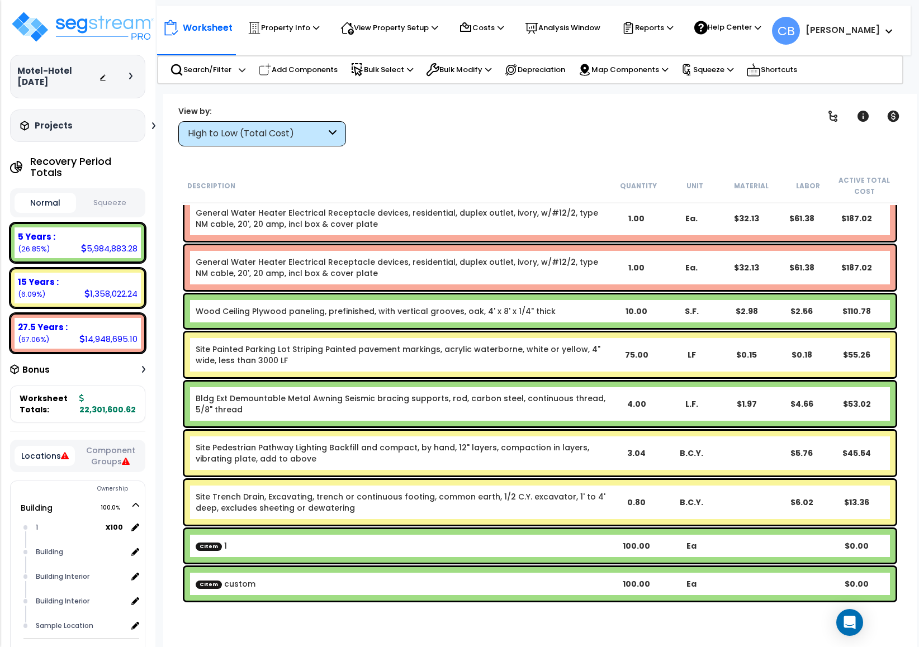
click at [556, 316] on div "Wood Ceiling Plywood paneling, prefinished, with vertical grooves, oak, 4' x 8'…" at bounding box center [402, 311] width 413 height 11
click at [584, 347] on link "Site Painted Parking Lot Striping Painted pavement markings, acrylic waterborne…" at bounding box center [398, 355] width 405 height 22
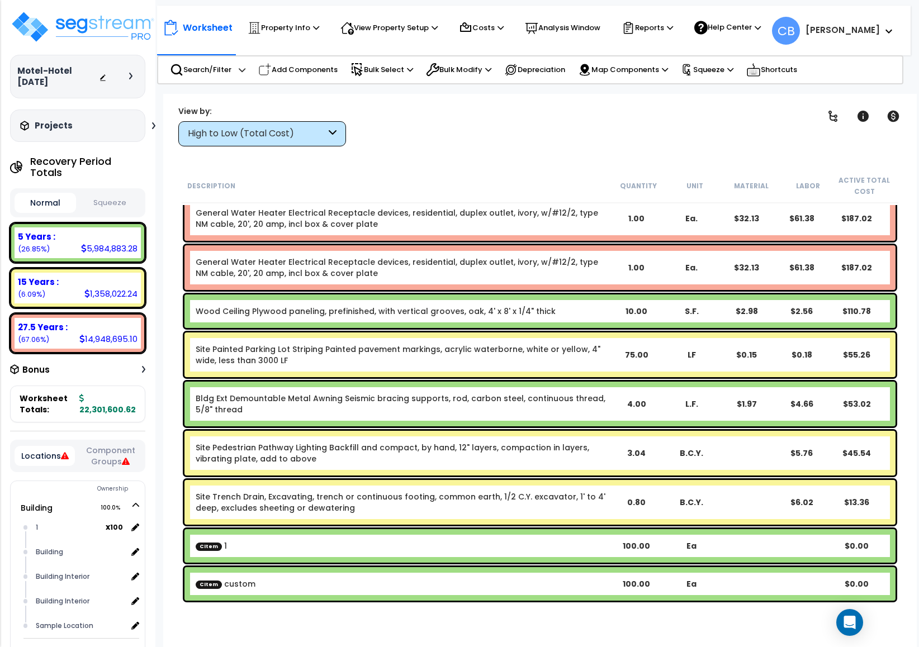
click at [584, 347] on link "Site Painted Parking Lot Striping Painted pavement markings, acrylic waterborne…" at bounding box center [398, 355] width 405 height 22
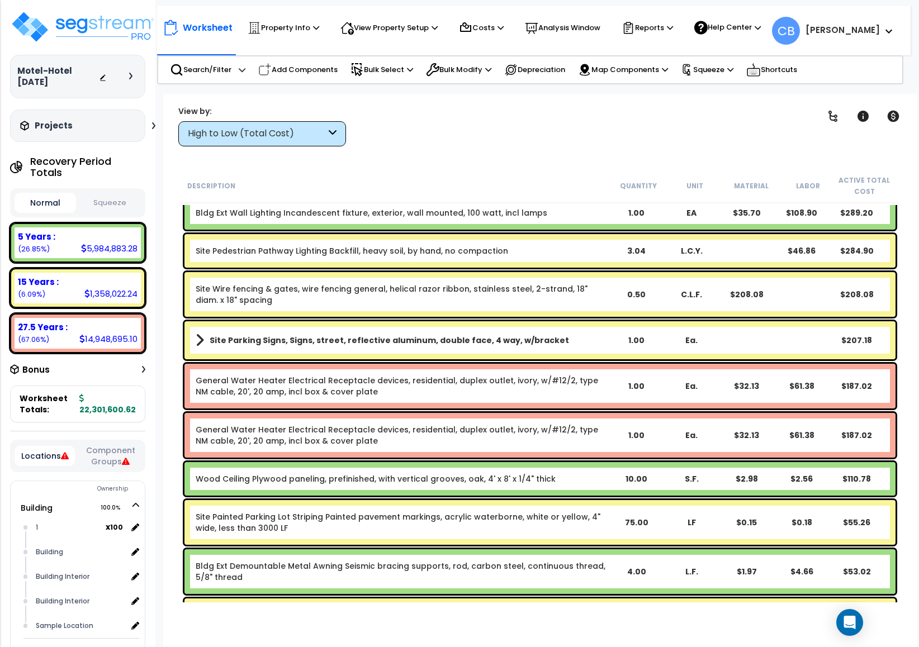
click at [584, 347] on link "Site Parking Signs, Signs, street, reflective aluminum, double face, 4 way, w/b…" at bounding box center [402, 340] width 413 height 16
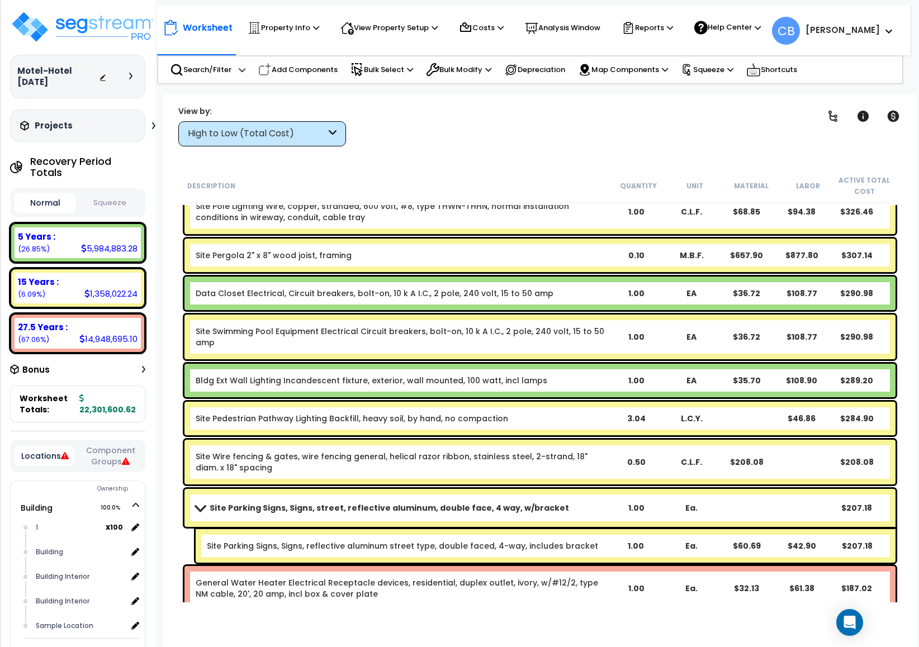
click at [584, 347] on div "Site Swimming Pool Equipment Electrical Circuit breakers, bolt-on, 10 k A I.C.,…" at bounding box center [402, 337] width 413 height 22
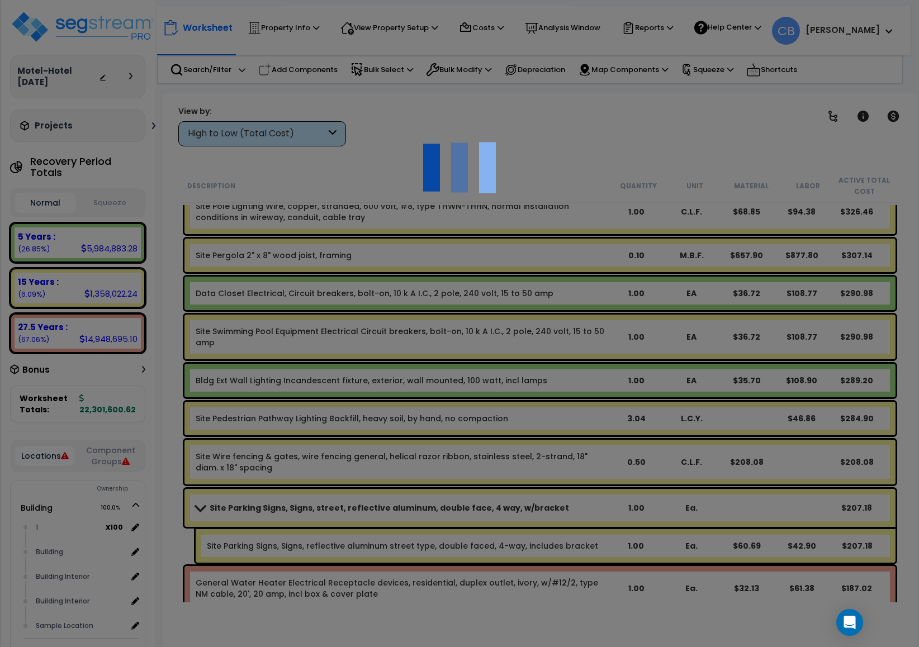
scroll to position [15784, 0]
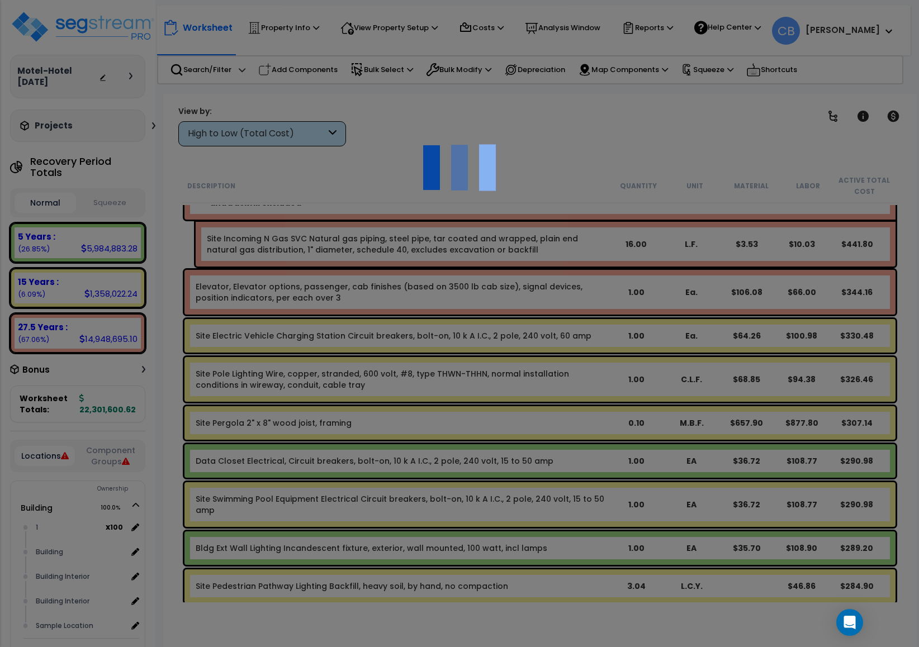
click at [584, 347] on div at bounding box center [459, 323] width 919 height 647
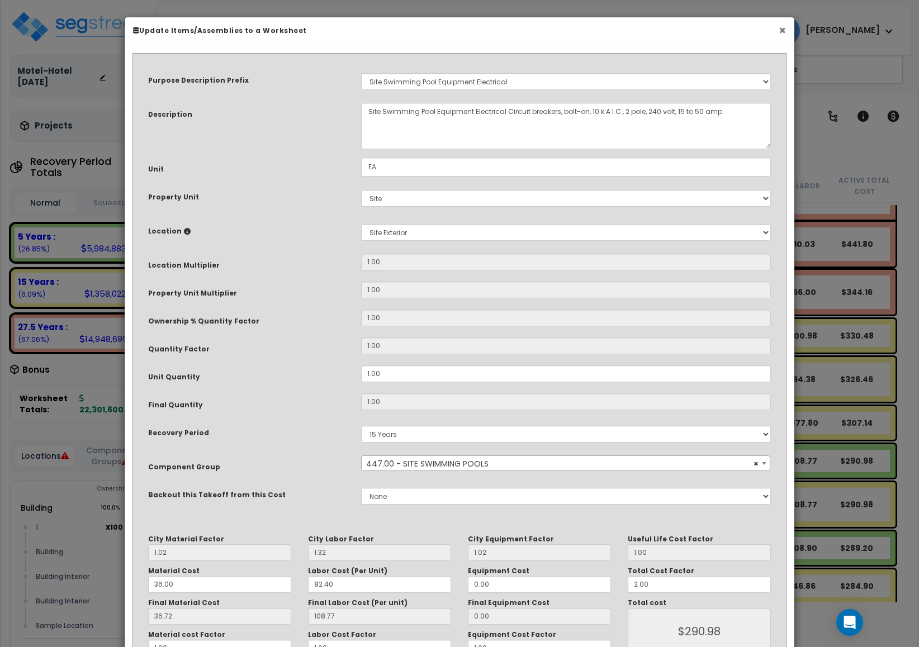
click at [783, 34] on button "×" at bounding box center [781, 31] width 7 height 12
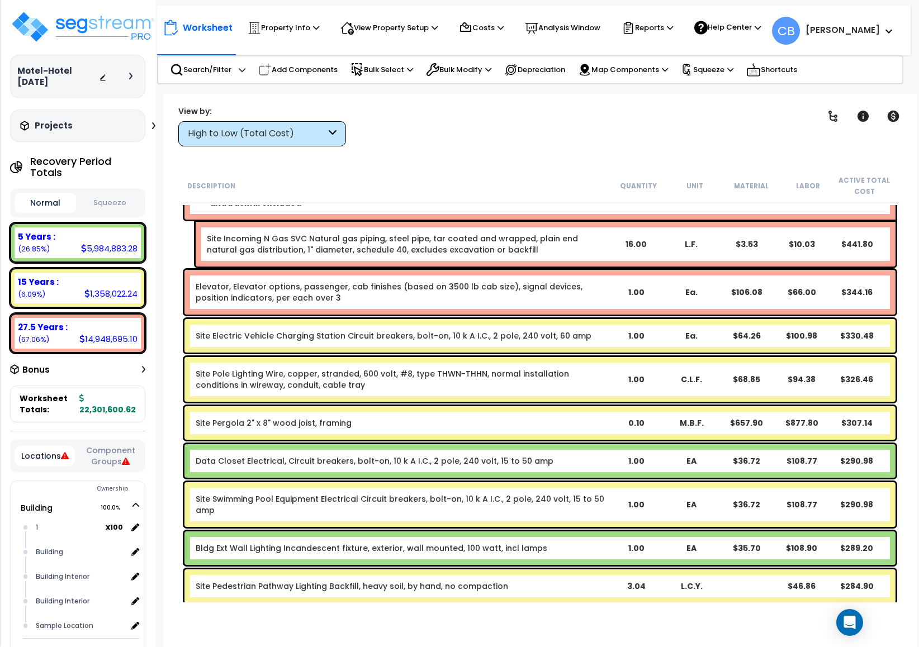
click at [527, 450] on div "Data Closet Electrical, Circuit breakers, bolt-on, 10 k A I.C., 2 pole, 240 vol…" at bounding box center [539, 461] width 711 height 34
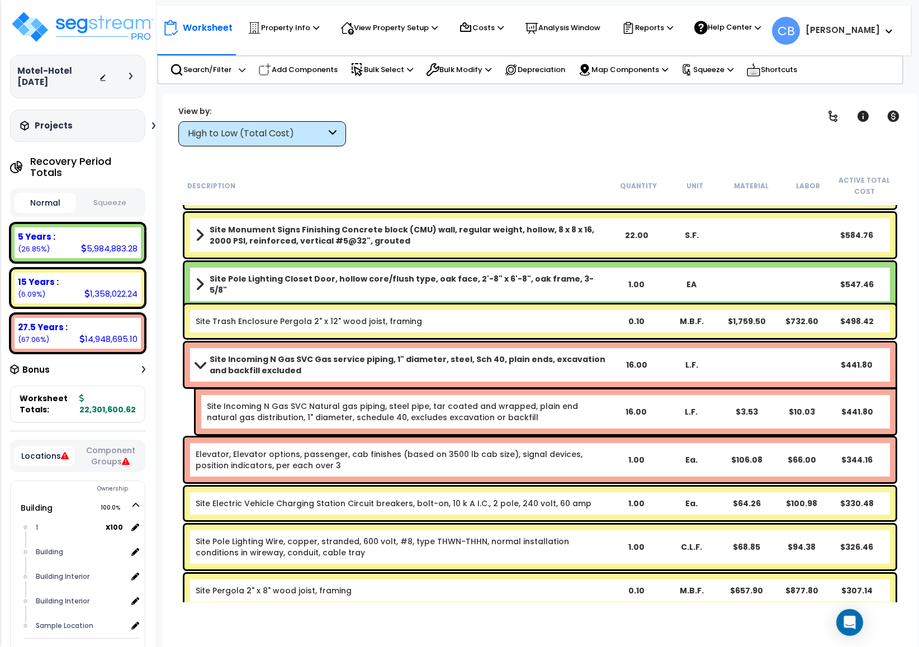
click at [527, 450] on link "Elevator, Elevator options, passenger, cab finishes (based on 3500 lb cab size)…" at bounding box center [389, 460] width 387 height 22
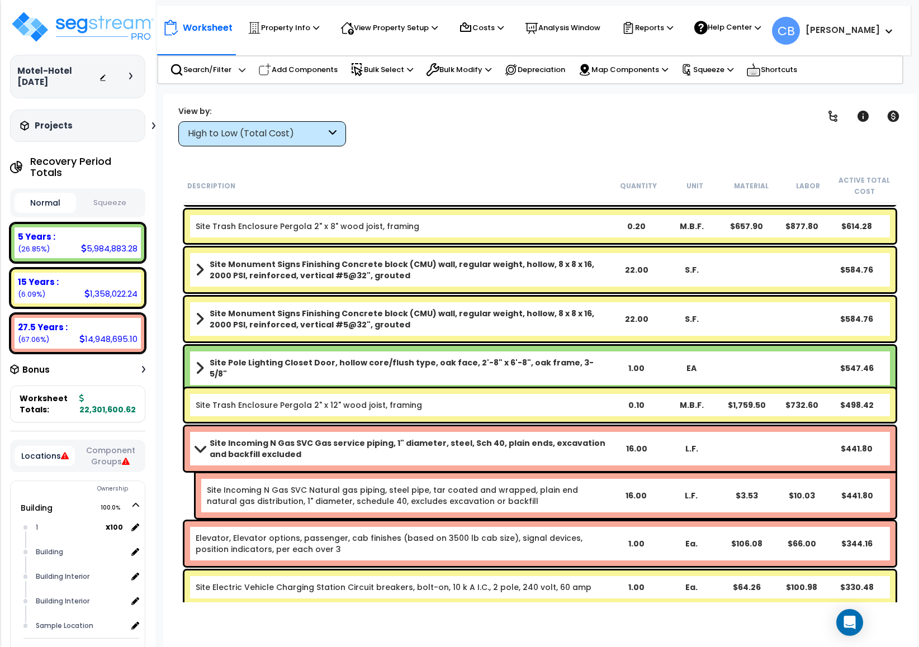
click at [527, 450] on b "Site Incoming N Gas SVC Gas service piping, 1" diameter, steel, Sch 40, plain e…" at bounding box center [409, 448] width 399 height 22
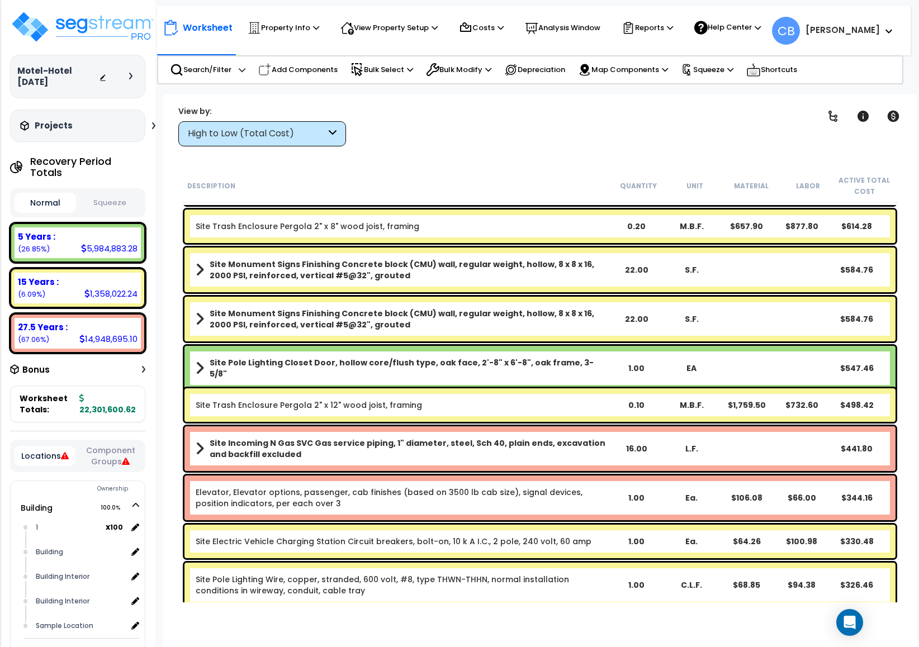
scroll to position [15448, 0]
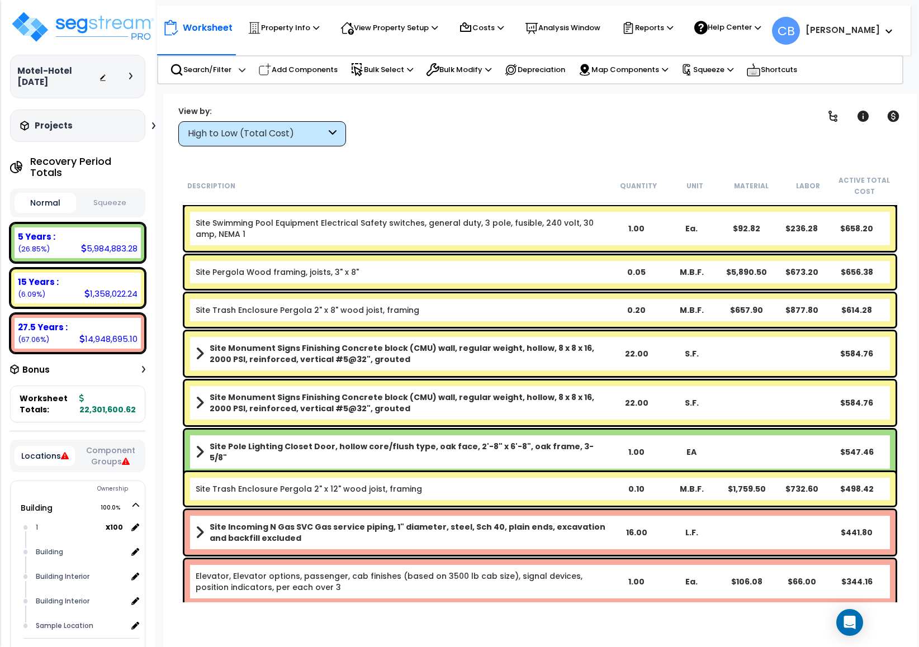
click at [527, 450] on b "Site Pole Lighting Closet Door, hollow core/flush type, oak face, 2'-8" x 6'-8"…" at bounding box center [409, 452] width 399 height 22
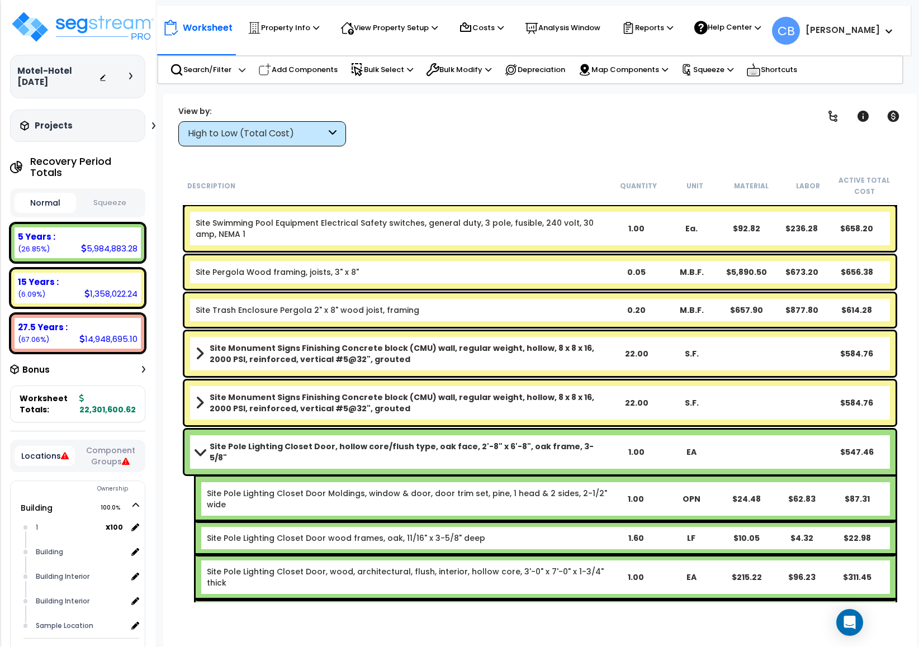
scroll to position [15281, 0]
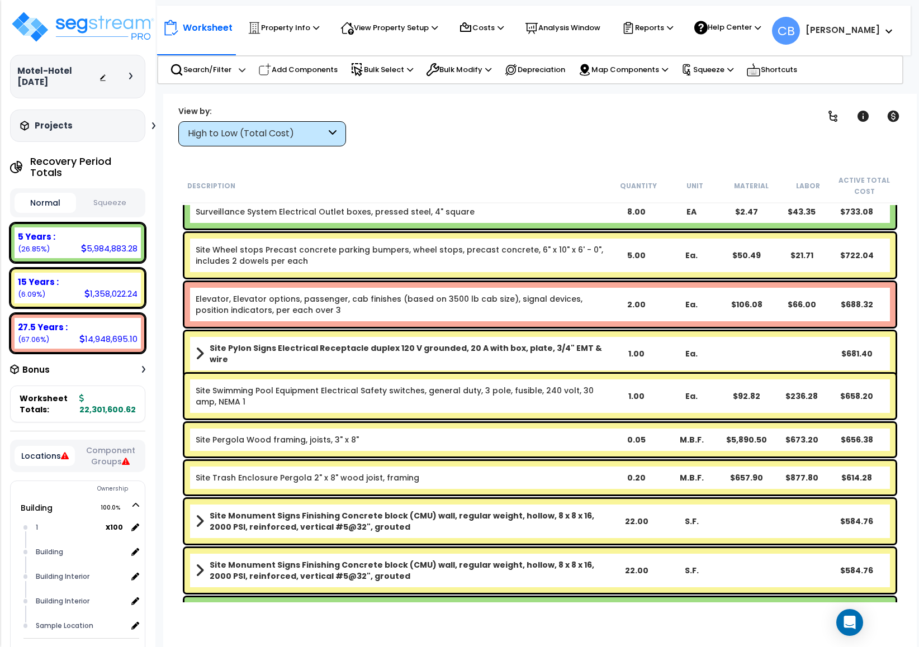
click at [527, 450] on div "Site Pergola Wood framing, joists, 3" x 8" 0.05 M.B.F. $5,890.50 $673.20 $656.38" at bounding box center [539, 440] width 711 height 34
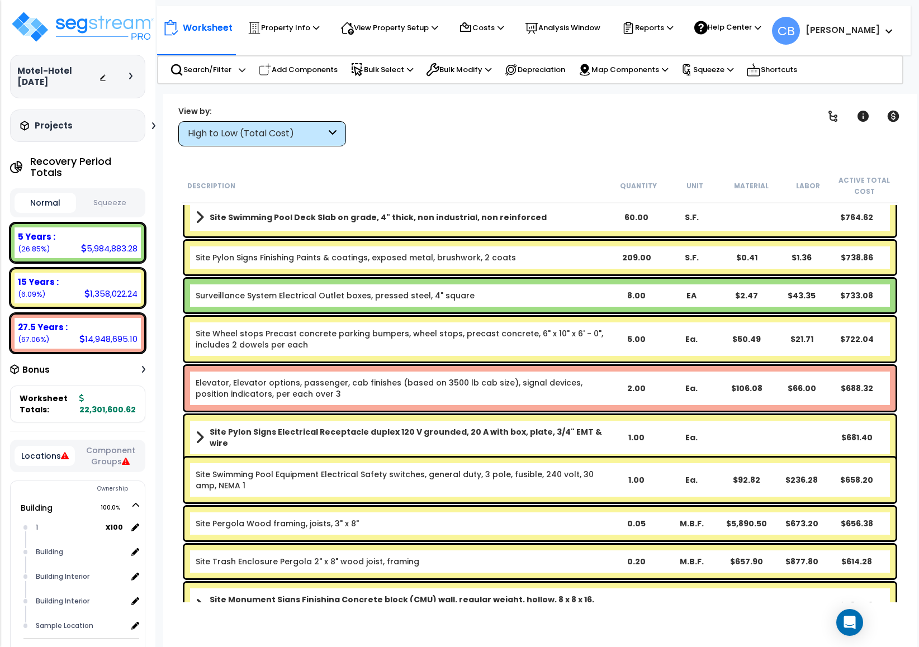
scroll to position [15113, 0]
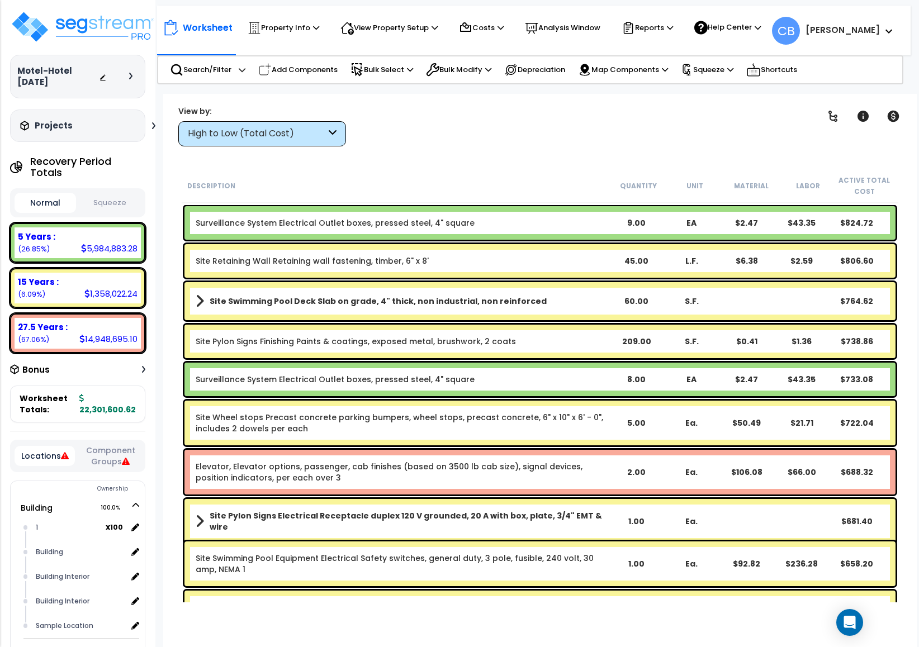
click at [527, 450] on div "Elevator, Elevator options, passenger, cab finishes (based on 3500 lb cab size)…" at bounding box center [539, 472] width 711 height 45
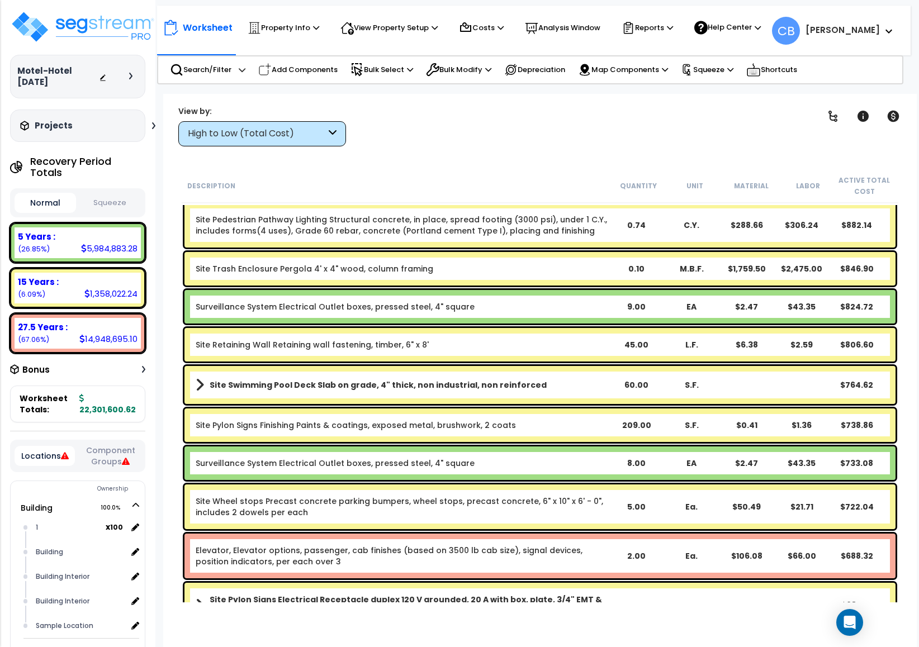
click at [527, 450] on div "Surveillance System Electrical Outlet boxes, pressed steel, 4" square 8.00 EA $…" at bounding box center [539, 463] width 711 height 34
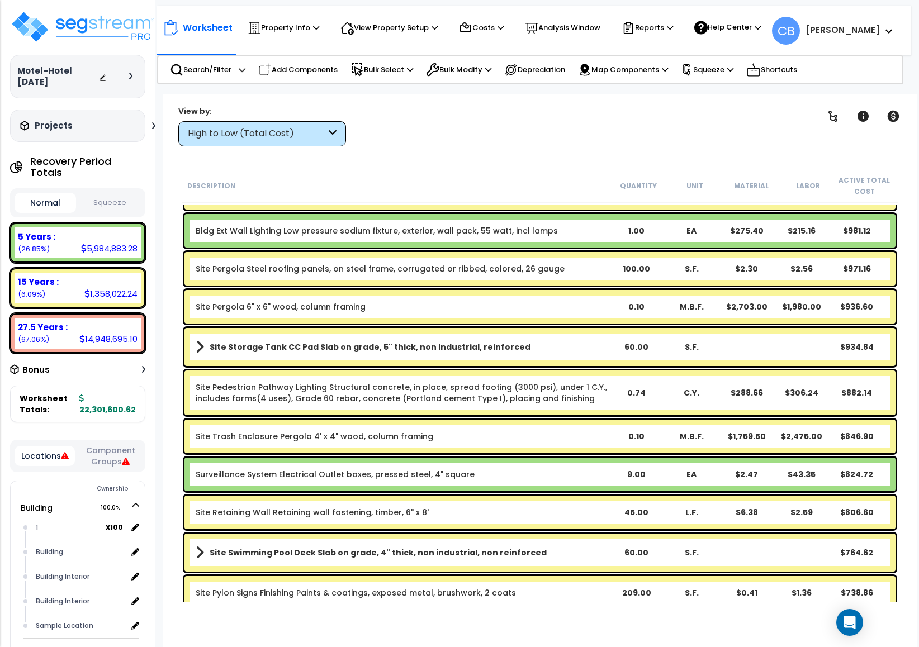
click at [527, 450] on div "Site Trash Enclosure Pergola 4' x 4" wood, column framing 0.10 M.B.F. $1,759.50…" at bounding box center [539, 437] width 711 height 34
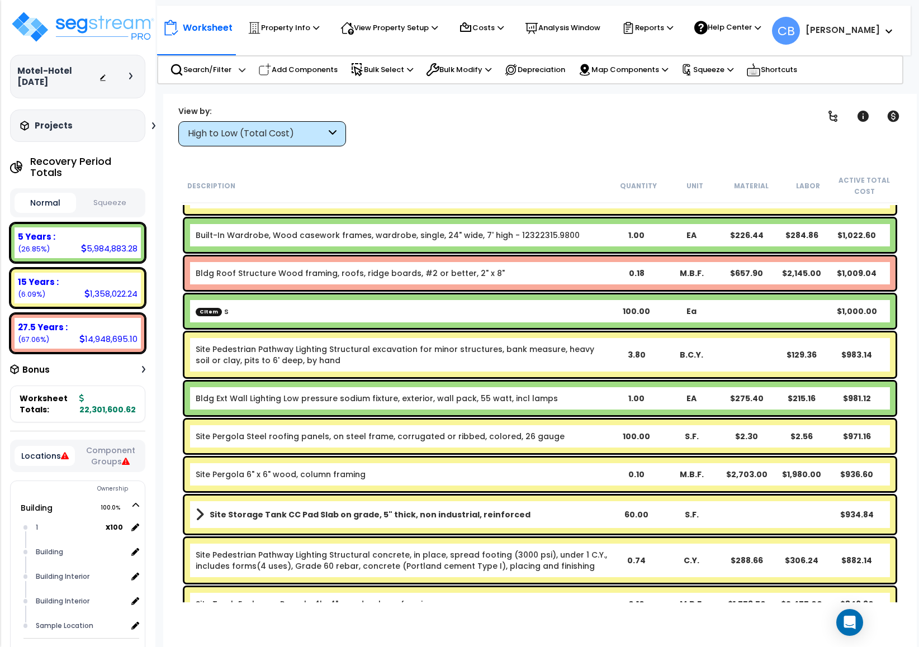
click at [527, 450] on div "Site Pergola Steel roofing panels, on steel frame, corrugated or ribbed, colore…" at bounding box center [539, 437] width 711 height 34
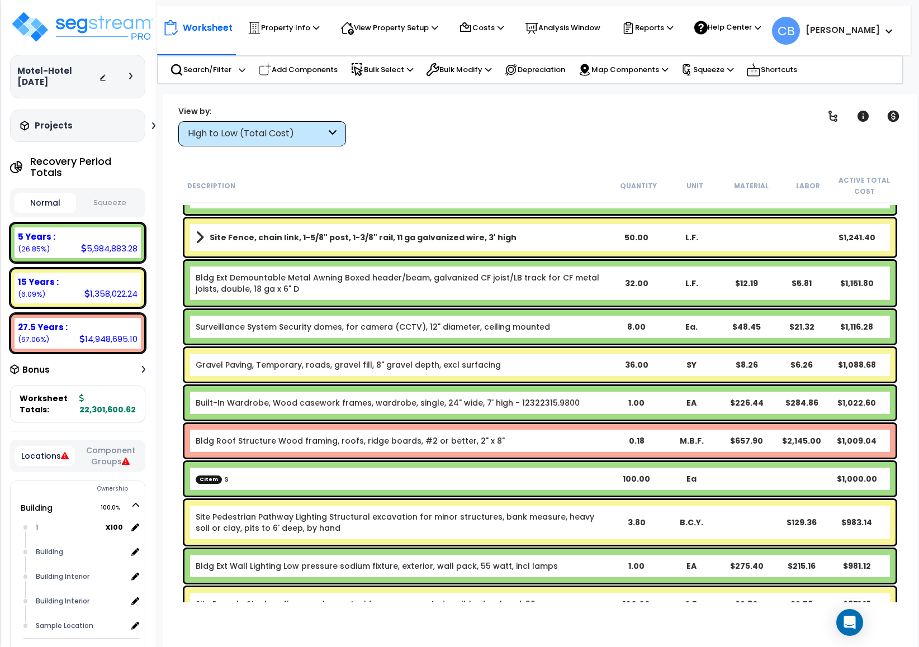
click at [527, 450] on div "Bldg Roof Structure Wood framing, roofs, ridge boards, #2 or better, 2" x 8" 0.…" at bounding box center [539, 441] width 711 height 34
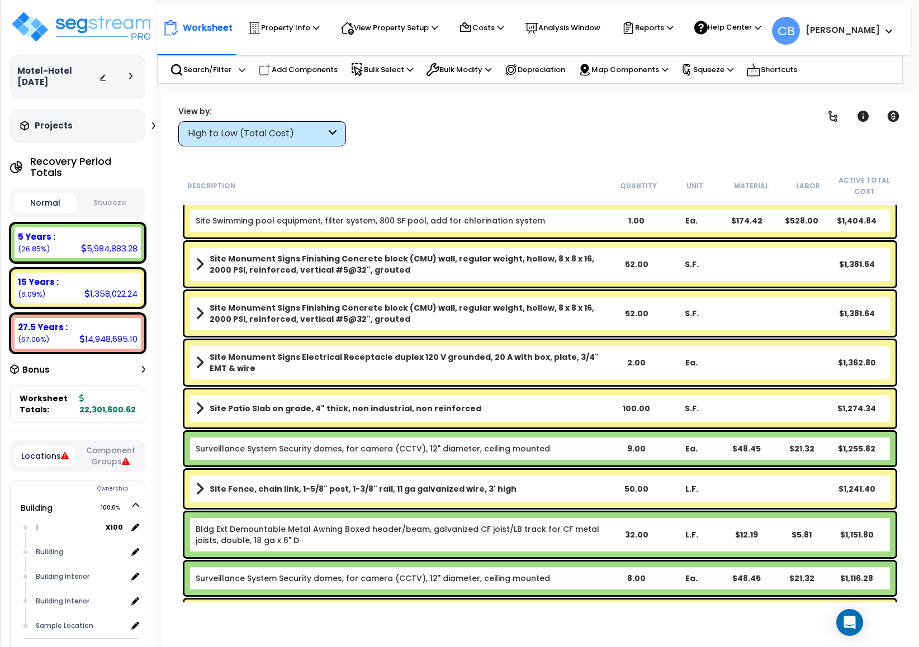
click at [527, 450] on link "Surveillance System Security domes, for camera (CCTV), 12" diameter, ceiling mo…" at bounding box center [373, 448] width 354 height 11
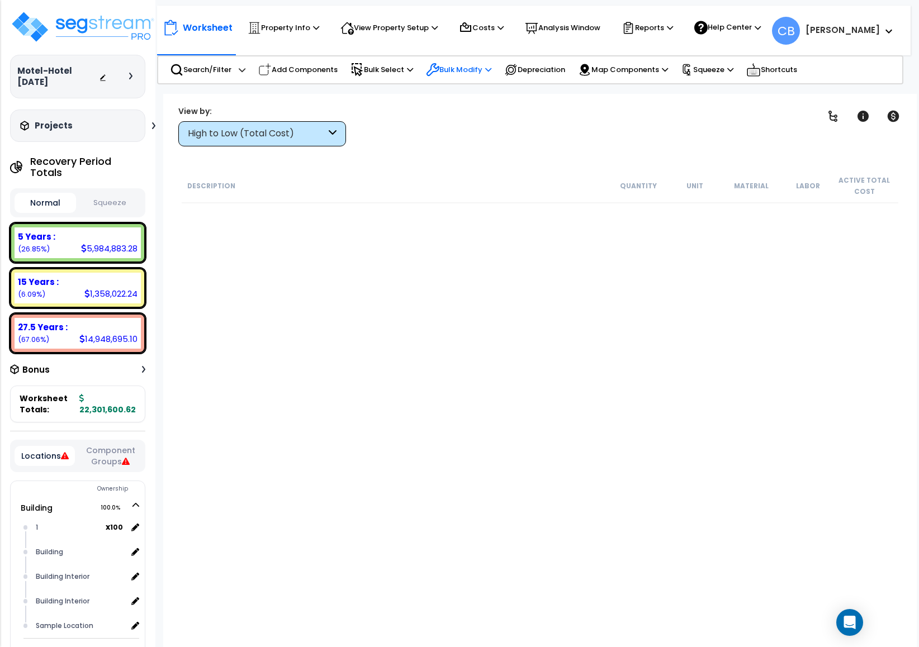
scroll to position [0, 0]
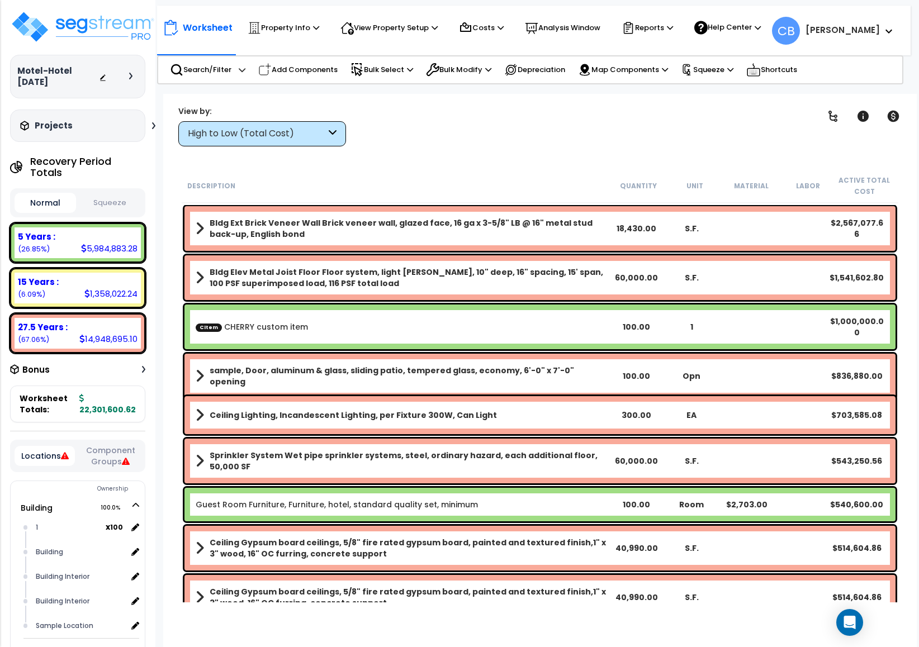
click at [463, 313] on div "CItem CHERRY custom item 100.00 1 $1,000,000.00" at bounding box center [539, 327] width 711 height 45
click at [475, 314] on div "CItem CHERRY custom item 100.00 1 $1,000,000.00" at bounding box center [539, 327] width 711 height 45
click at [393, 365] on link "sample, Door, aluminum & glass, sliding patio, tempered glass, economy, 6'-0" x…" at bounding box center [402, 376] width 413 height 22
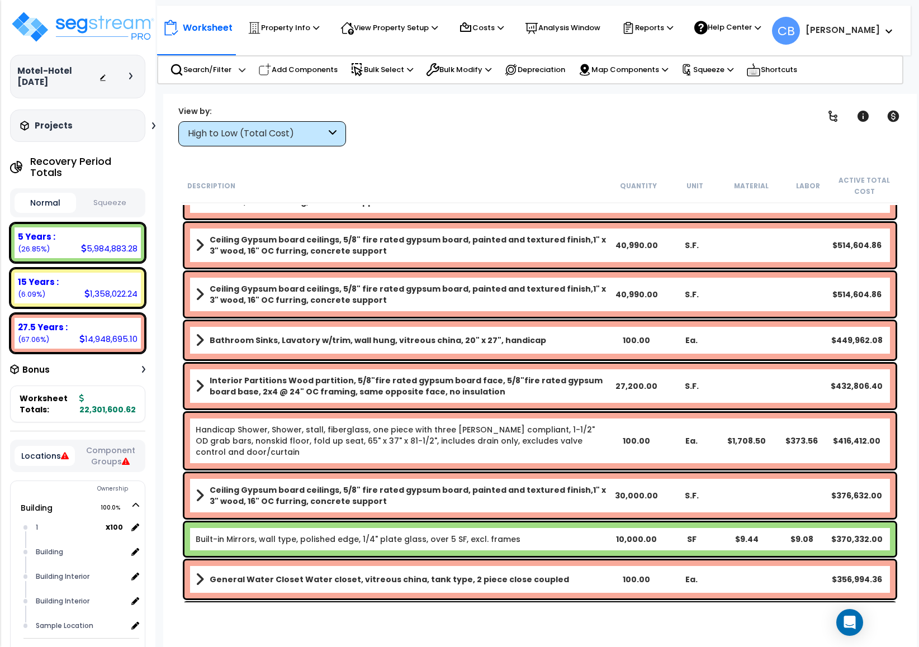
click at [393, 364] on div "Interior Partitions Wood partition, 5/8"fire rated gypsum board face, 5/8"fire …" at bounding box center [539, 386] width 711 height 45
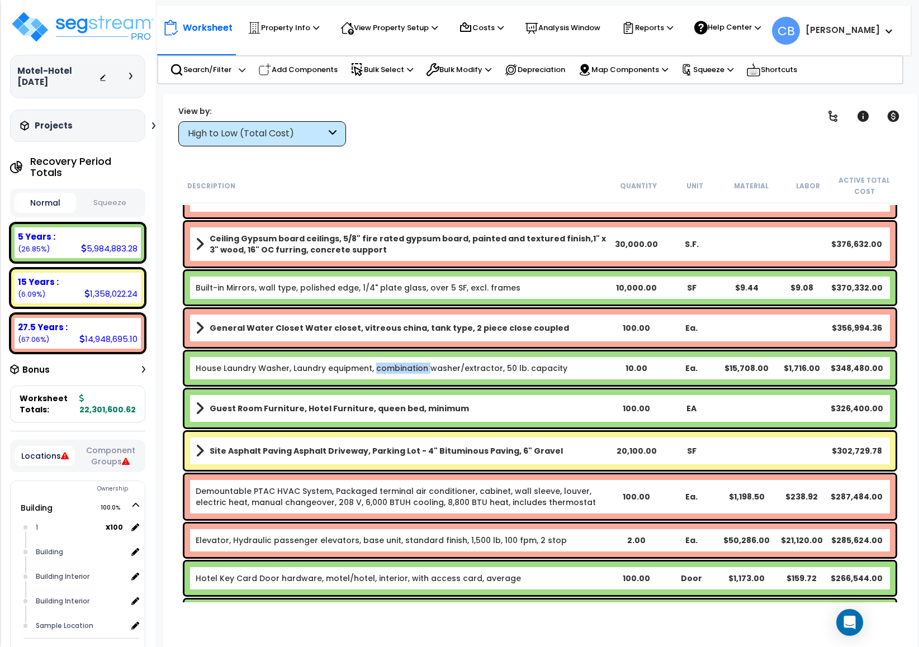
click at [393, 364] on link "House Laundry Washer, Laundry equipment, combination washer/extractor, 50 lb. c…" at bounding box center [382, 368] width 372 height 11
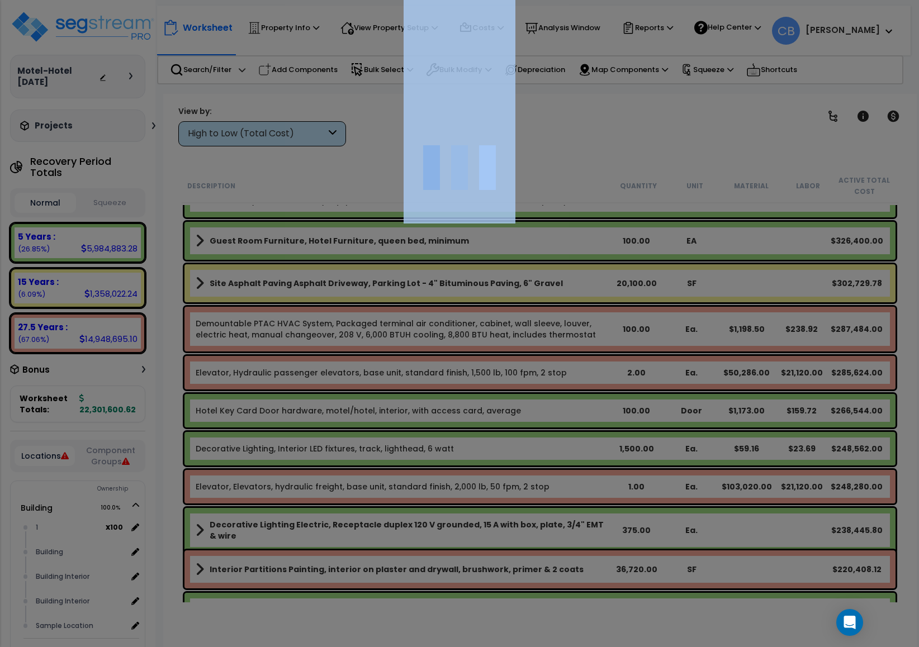
click at [393, 364] on div at bounding box center [459, 323] width 919 height 647
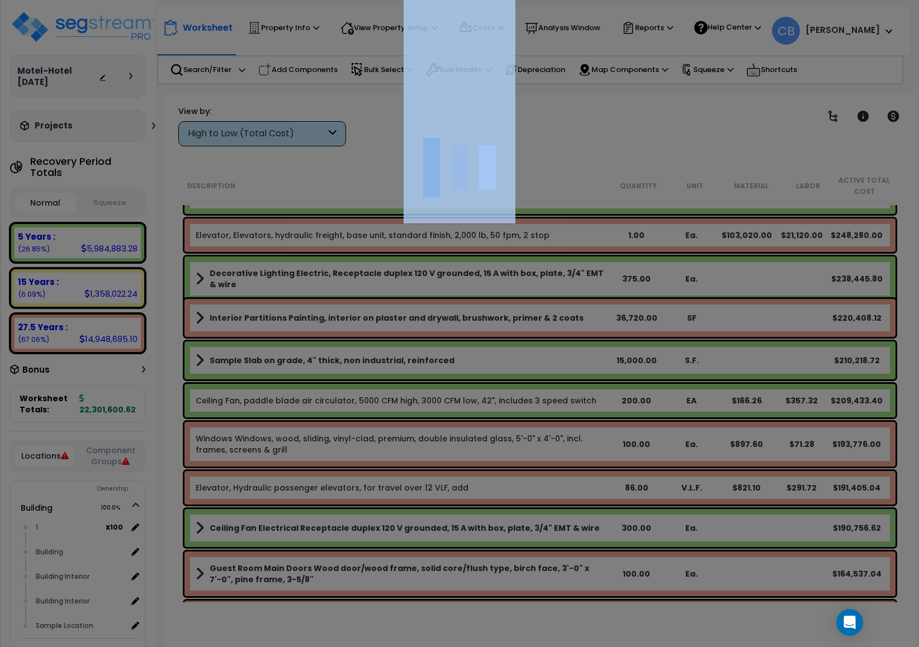
click at [393, 364] on div at bounding box center [459, 323] width 919 height 647
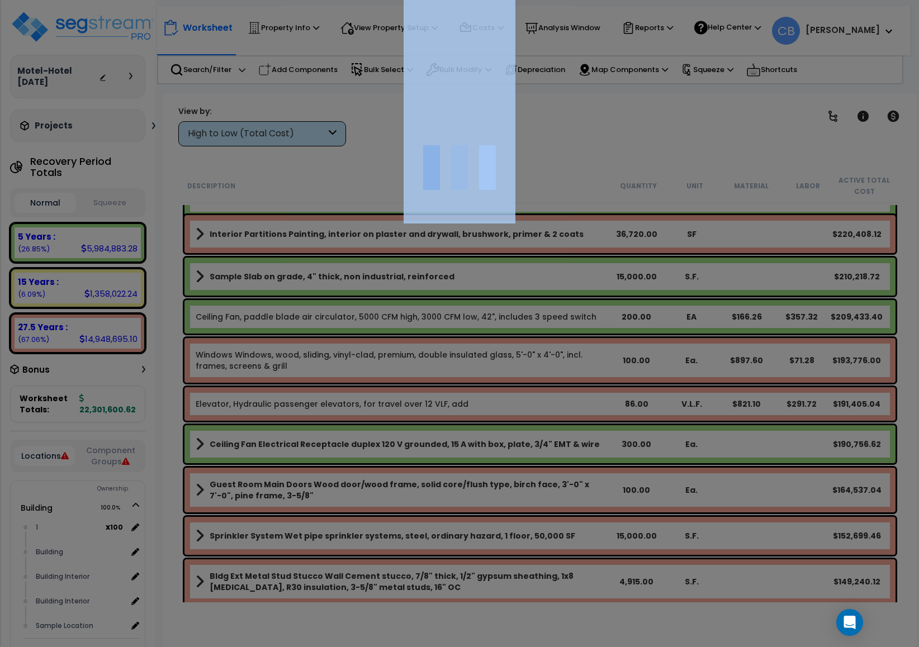
click at [393, 364] on div at bounding box center [459, 323] width 919 height 647
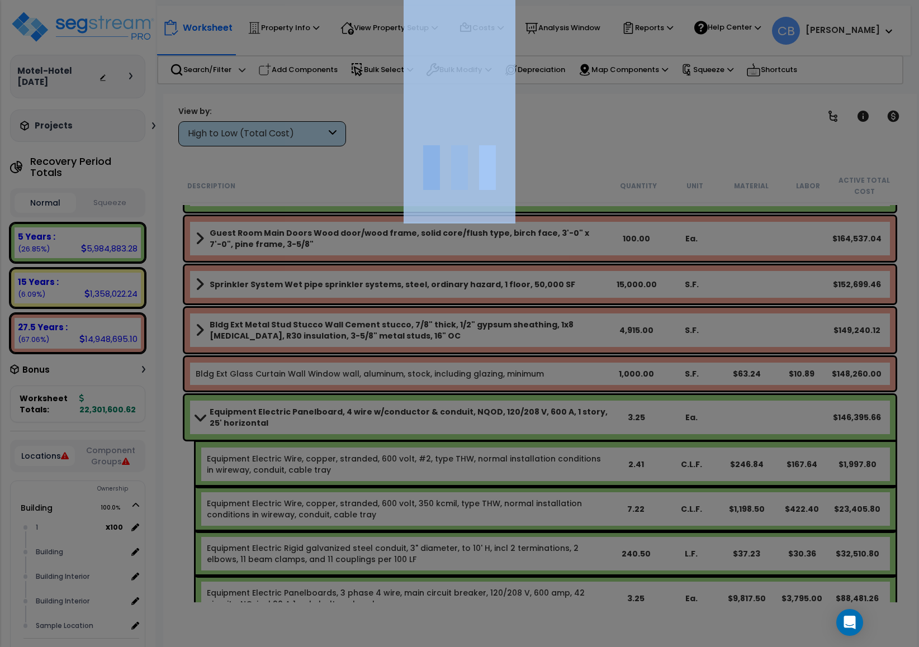
click at [393, 364] on div at bounding box center [459, 323] width 919 height 647
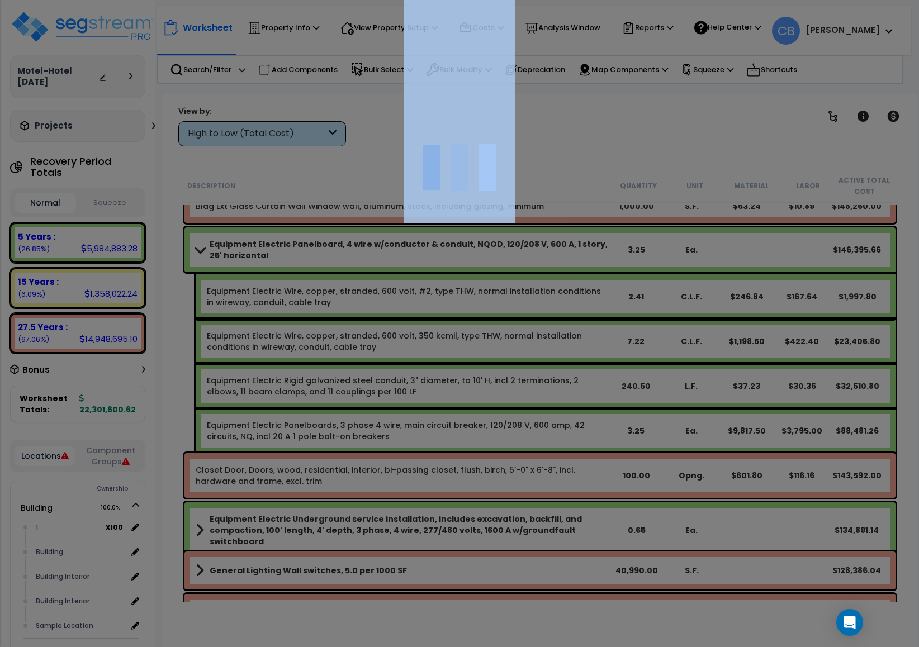
click at [393, 364] on div at bounding box center [459, 323] width 919 height 647
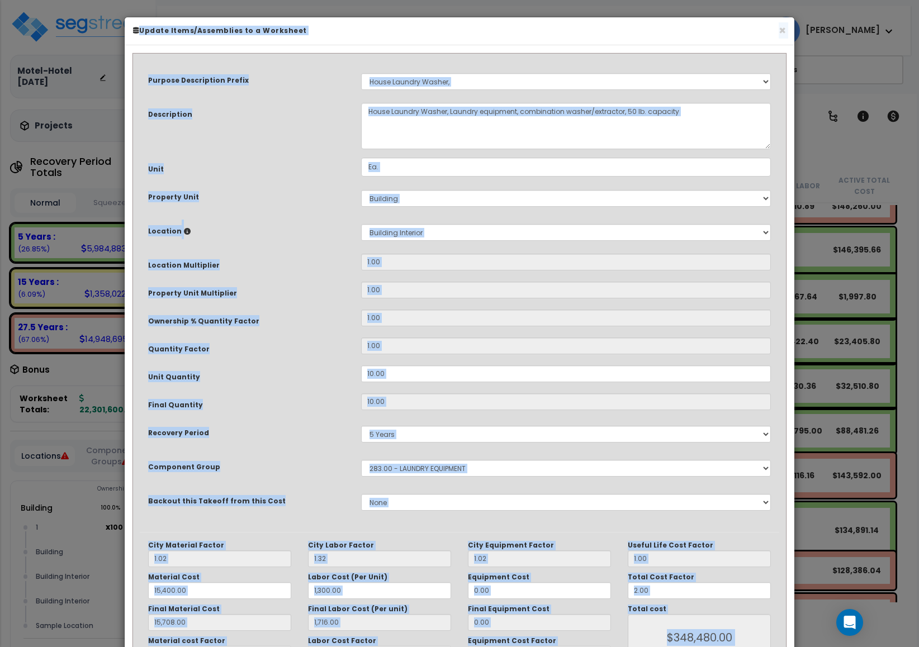
click at [393, 364] on div "Purpose Description Prefix Select A New Purpose Descrip A/V System A/V System E…" at bounding box center [459, 296] width 639 height 472
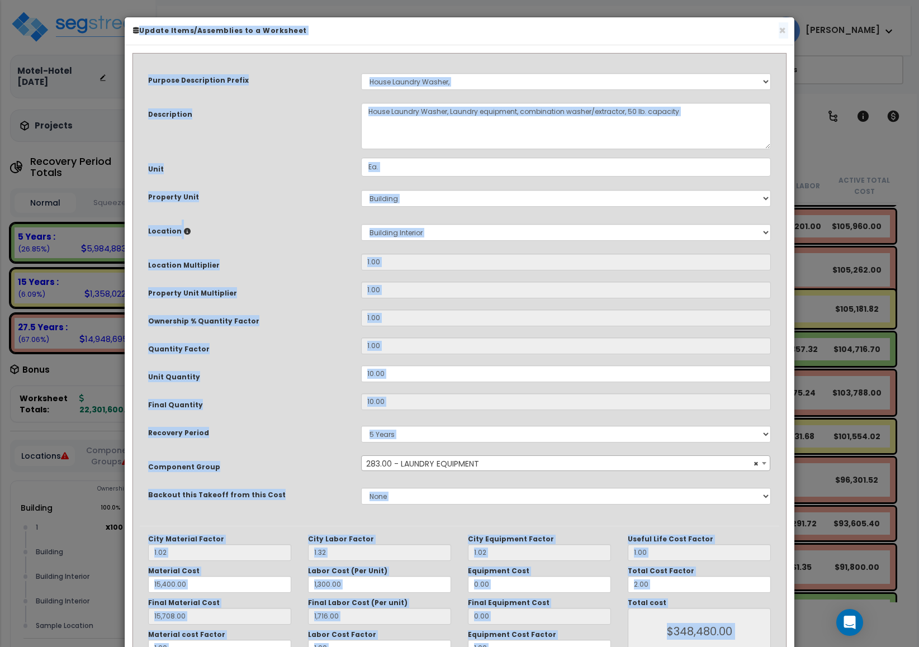
click at [393, 364] on div "Purpose Description Prefix Select A New Purpose Descrip A/V System A/V System E…" at bounding box center [459, 292] width 639 height 465
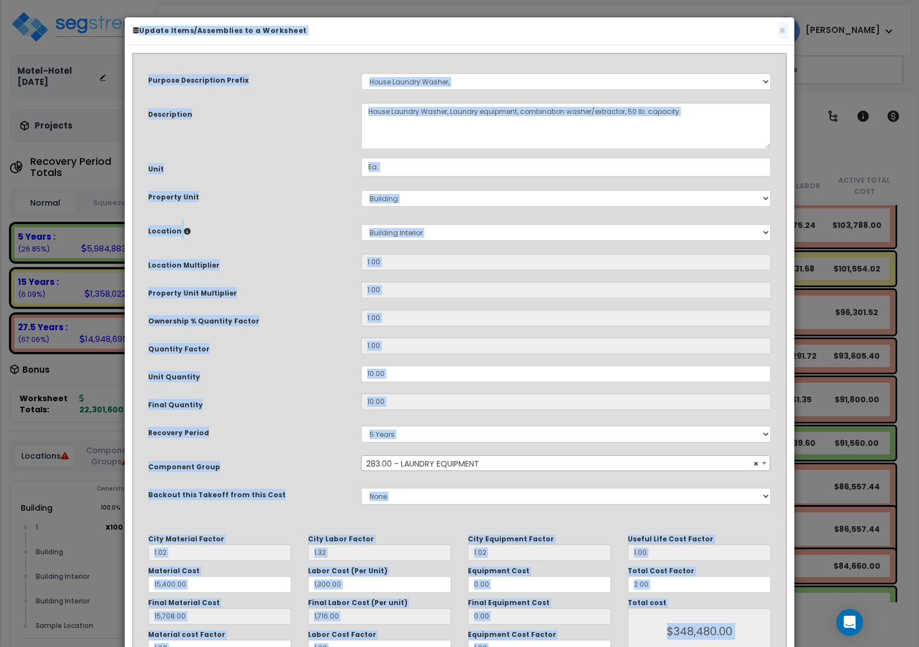
click at [393, 364] on div "Purpose Description Prefix Select A New Purpose Descrip A/V System A/V System E…" at bounding box center [459, 292] width 639 height 465
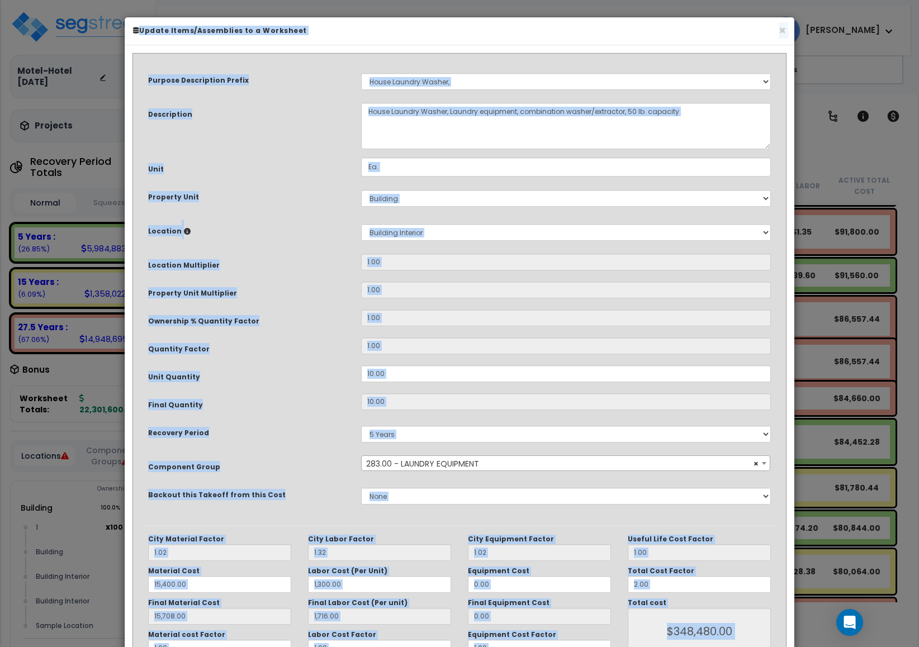
click at [393, 364] on div "Purpose Description Prefix Select A New Purpose Descrip A/V System A/V System E…" at bounding box center [459, 292] width 639 height 465
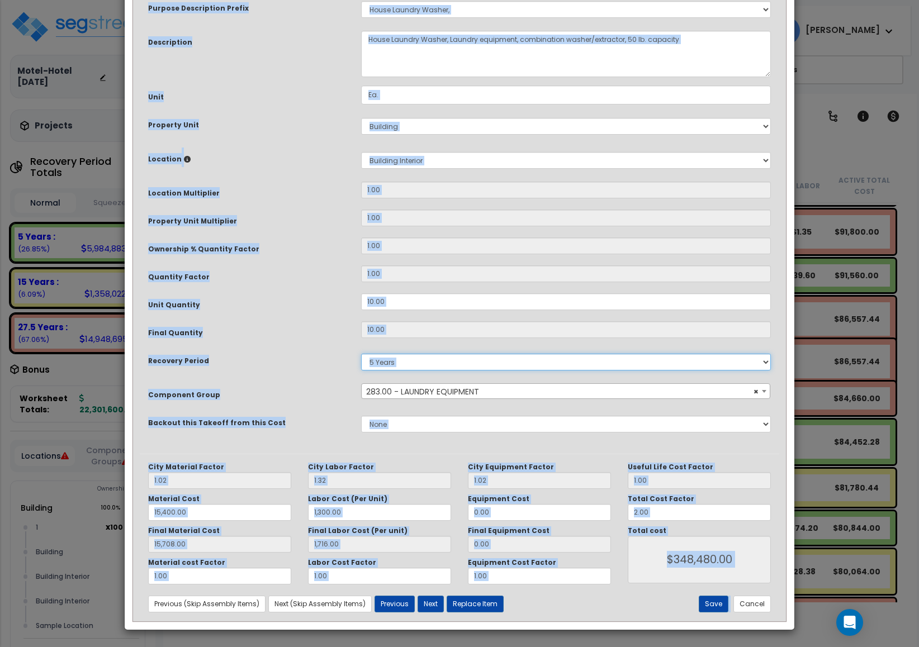
click at [393, 364] on select "Non-Depreciable Land 5 Years 7 Years 15 Years 27.5 Years" at bounding box center [566, 362] width 410 height 17
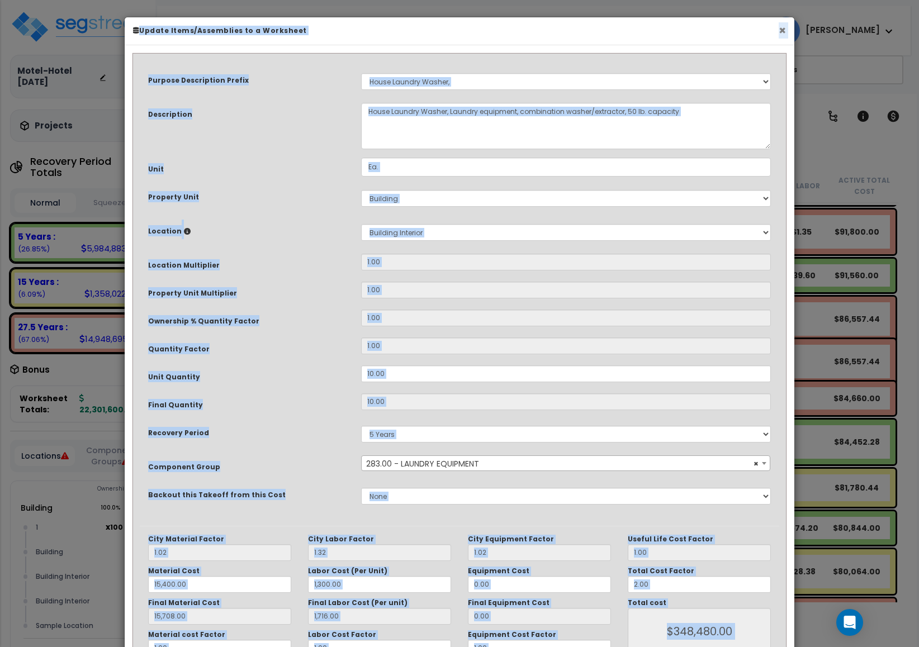
click at [778, 31] on button "×" at bounding box center [781, 31] width 7 height 12
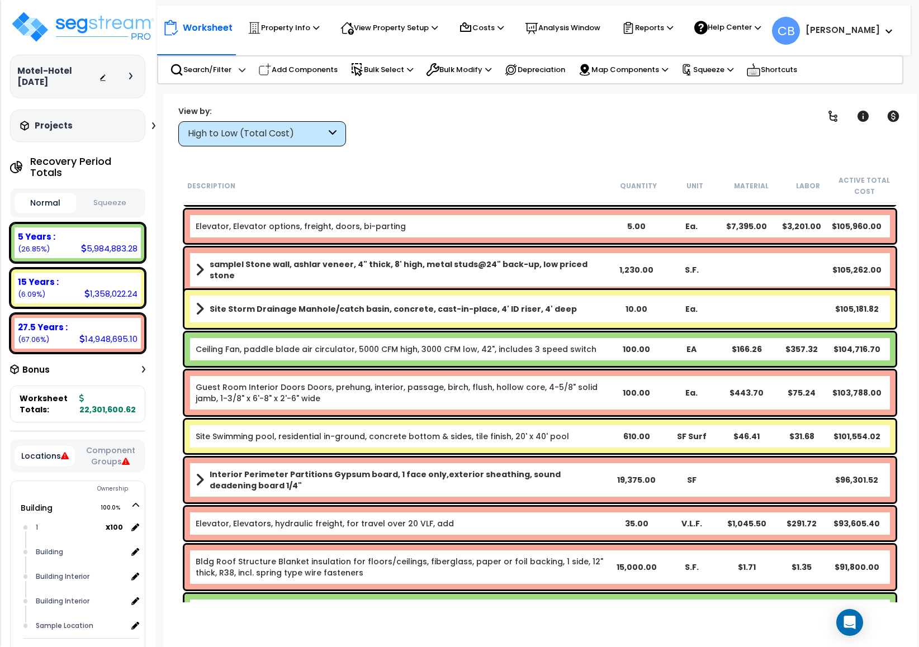
click at [520, 412] on div "Guest Room Interior Doors Doors, prehung, interior, passage, birch, flush, holl…" at bounding box center [539, 392] width 711 height 45
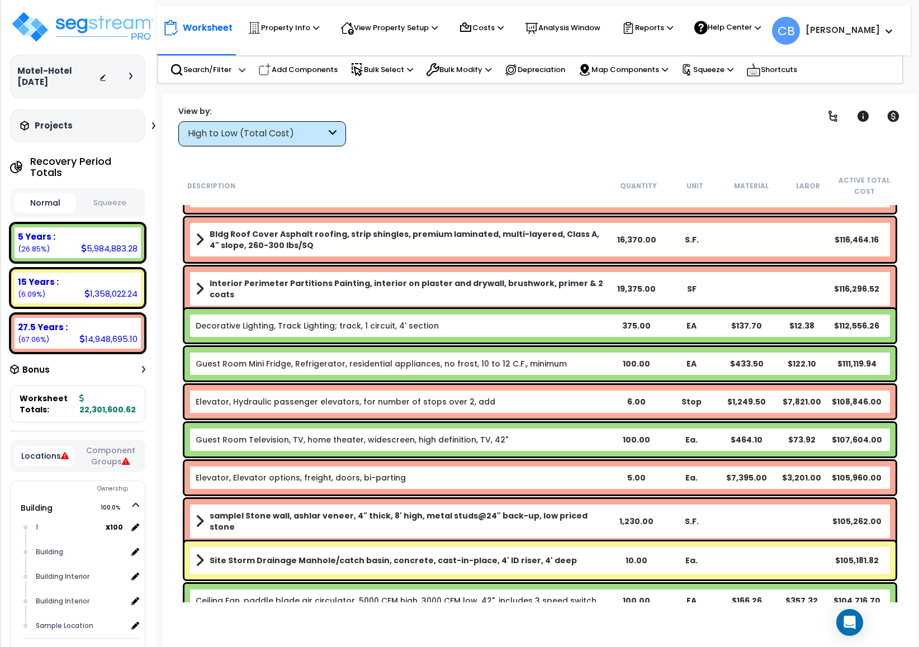
click at [520, 412] on div "Elevator, Hydraulic passenger elevators, for number of stops over 2, add 6.00 S…" at bounding box center [539, 402] width 711 height 34
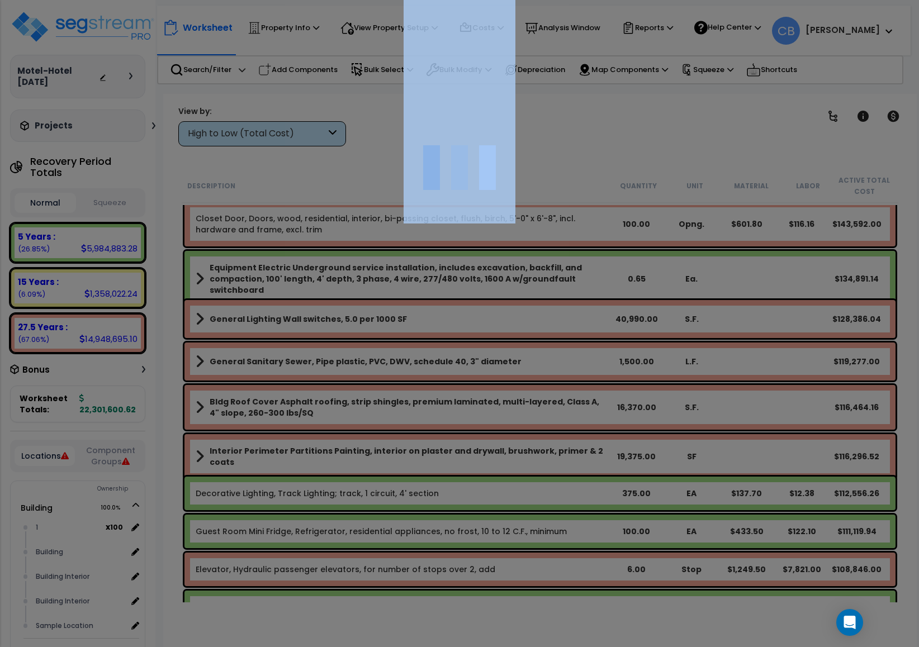
click at [520, 412] on div at bounding box center [459, 323] width 919 height 647
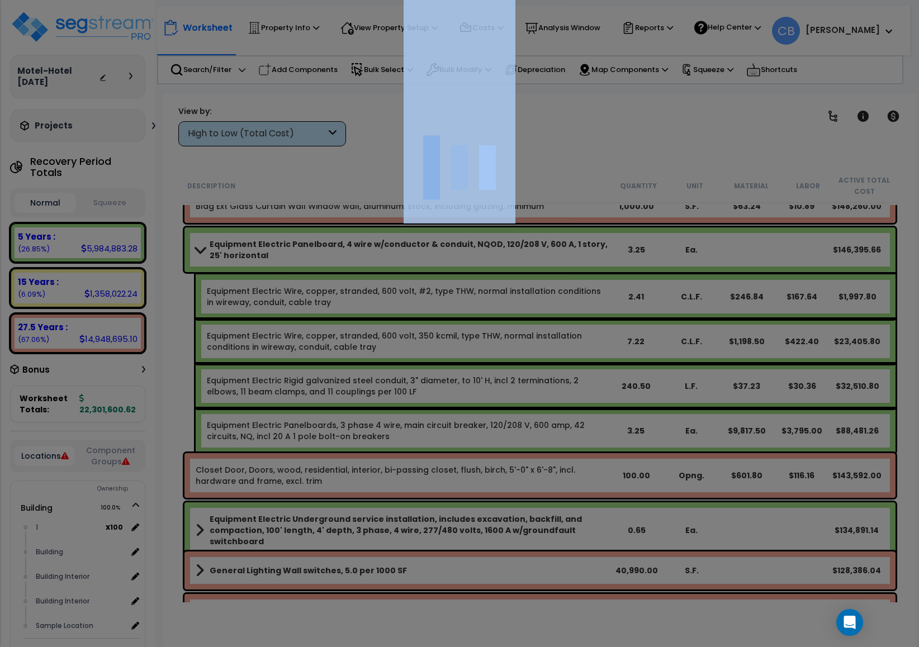
click at [520, 412] on div at bounding box center [459, 323] width 919 height 647
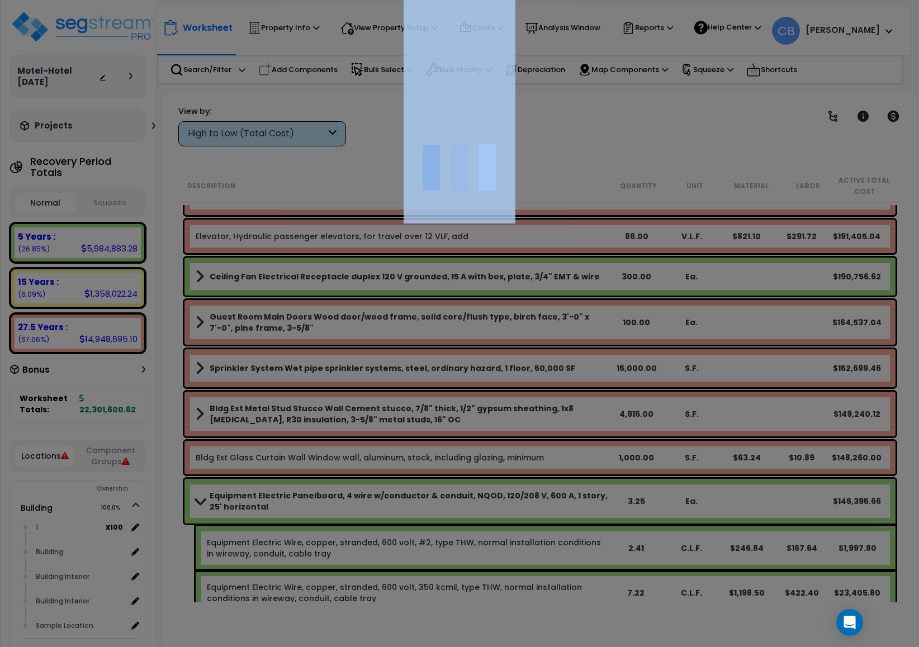
click at [520, 412] on div at bounding box center [459, 323] width 919 height 647
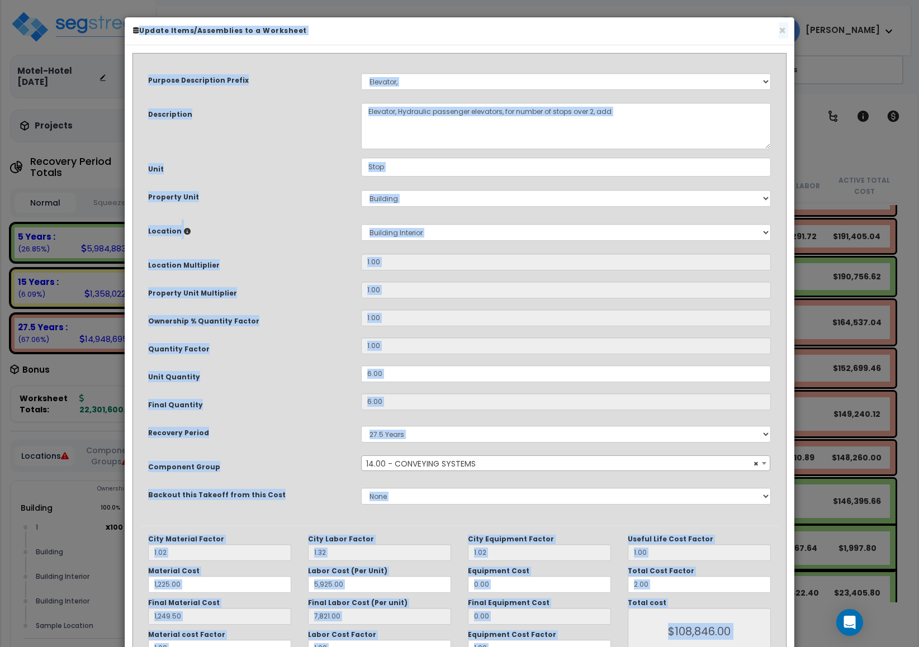
scroll to position [1090, 0]
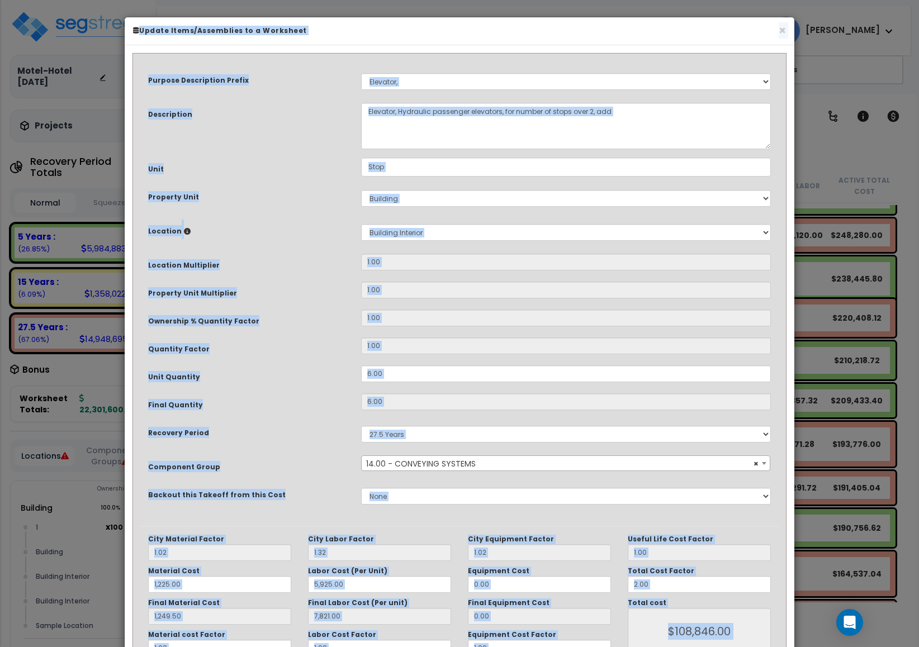
click at [520, 412] on div "Final Quantity 6.00" at bounding box center [459, 403] width 639 height 20
click at [786, 32] on div "× Update Items/Assemblies to a Worksheet" at bounding box center [459, 31] width 669 height 28
click at [775, 32] on h6 "Update Items/Assemblies to a Worksheet" at bounding box center [459, 30] width 653 height 9
click at [783, 31] on button "×" at bounding box center [781, 31] width 7 height 12
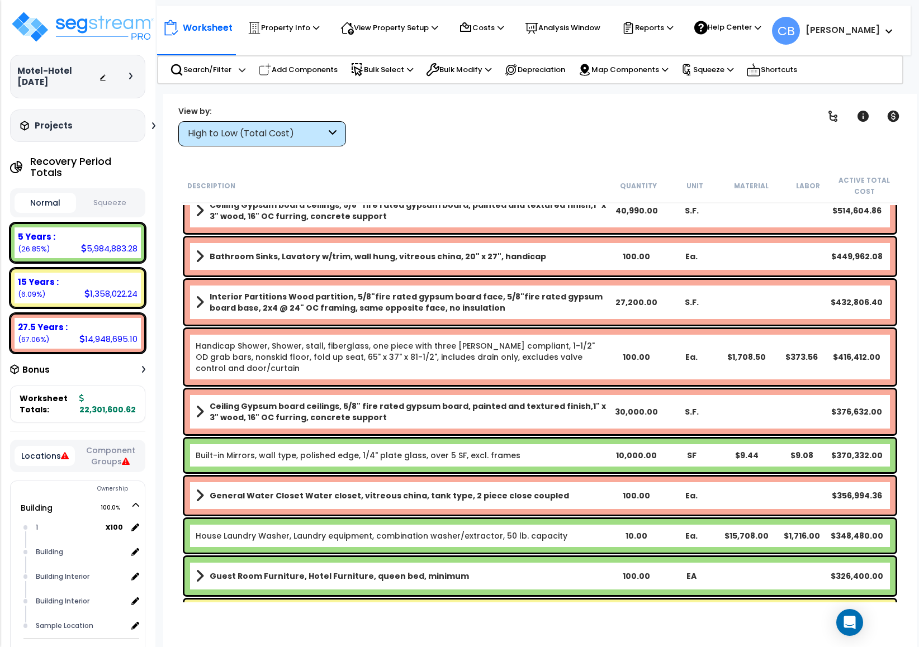
click at [550, 350] on link "Handicap Shower, Shower, stall, fiberglass, one piece with three walls, ADA com…" at bounding box center [395, 357] width 399 height 34
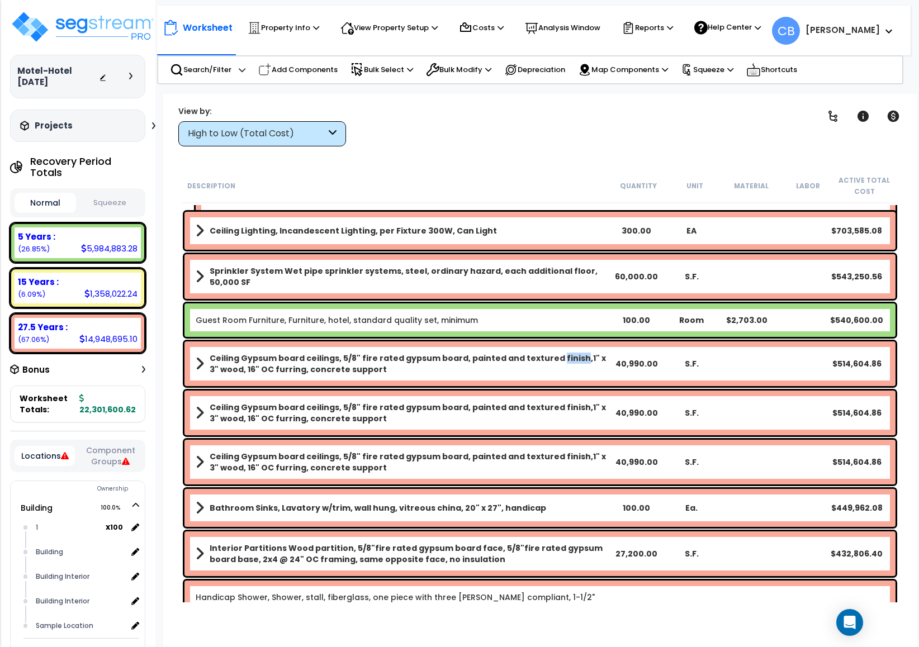
click at [550, 350] on div "Ceiling Gypsum board ceilings, 5/8" fire rated gypsum board, painted and textur…" at bounding box center [539, 363] width 711 height 45
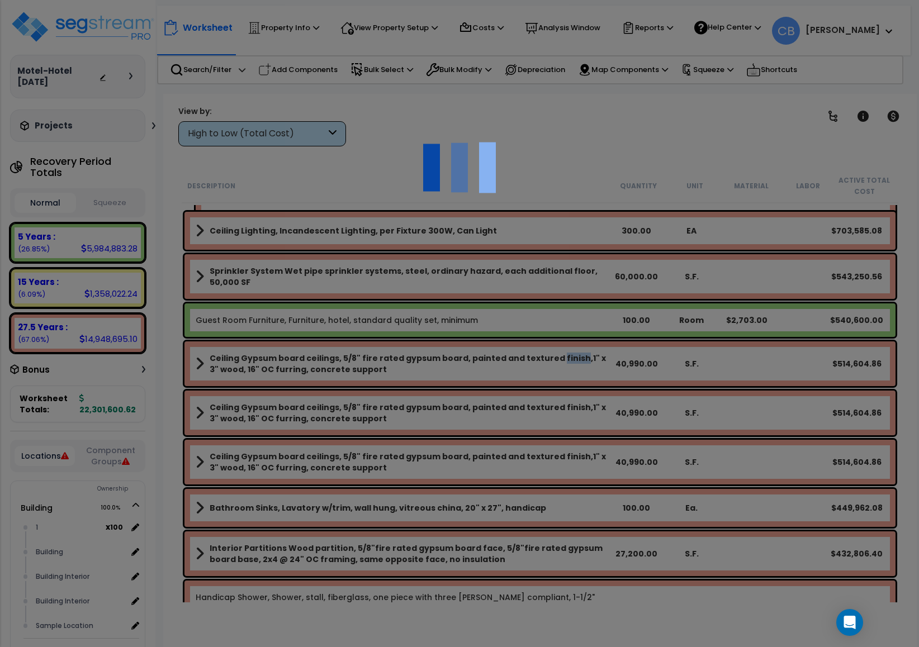
scroll to position [0, 0]
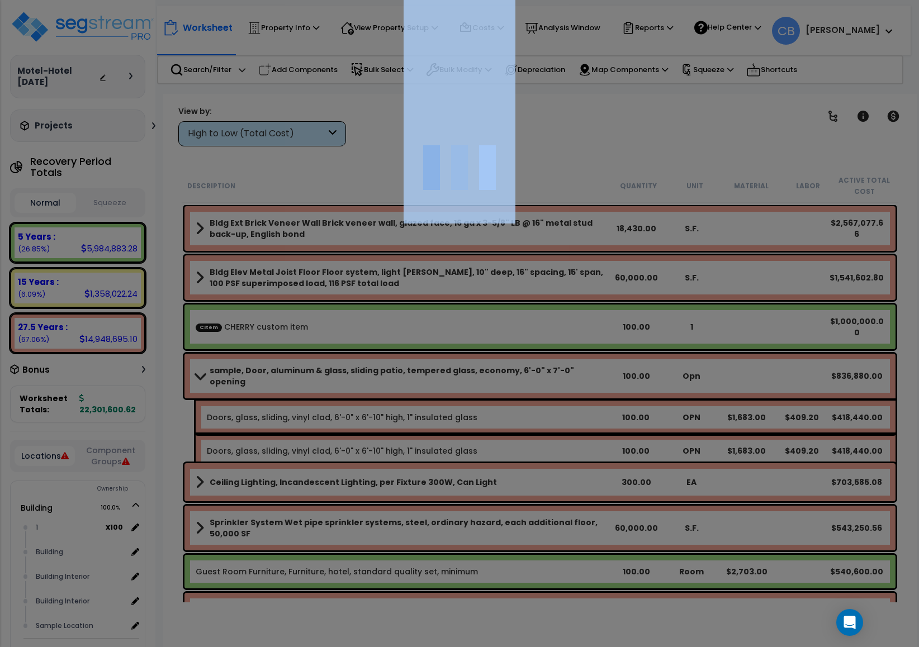
click at [550, 350] on div at bounding box center [459, 323] width 919 height 647
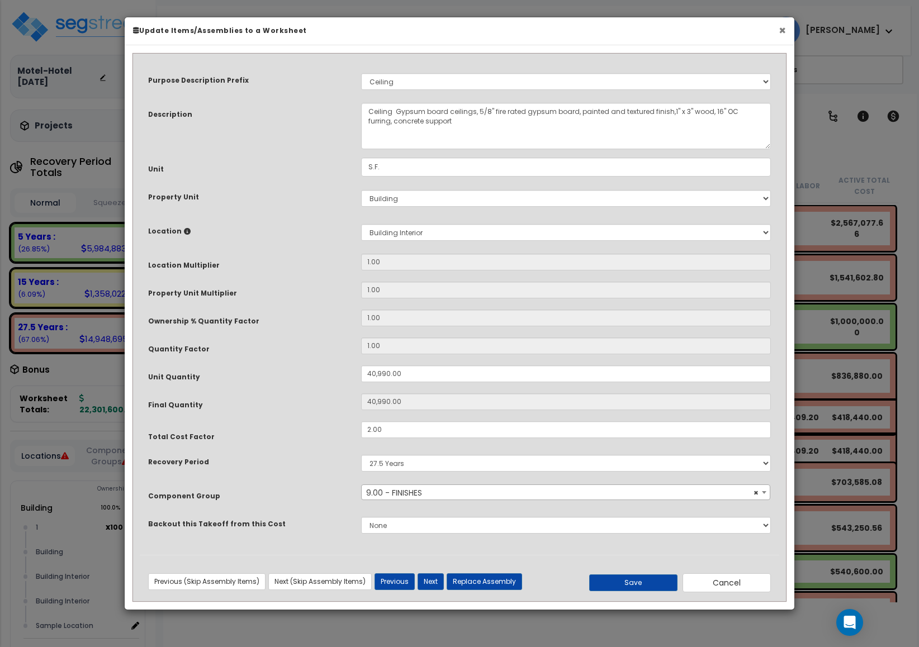
click at [778, 32] on button "×" at bounding box center [781, 31] width 7 height 12
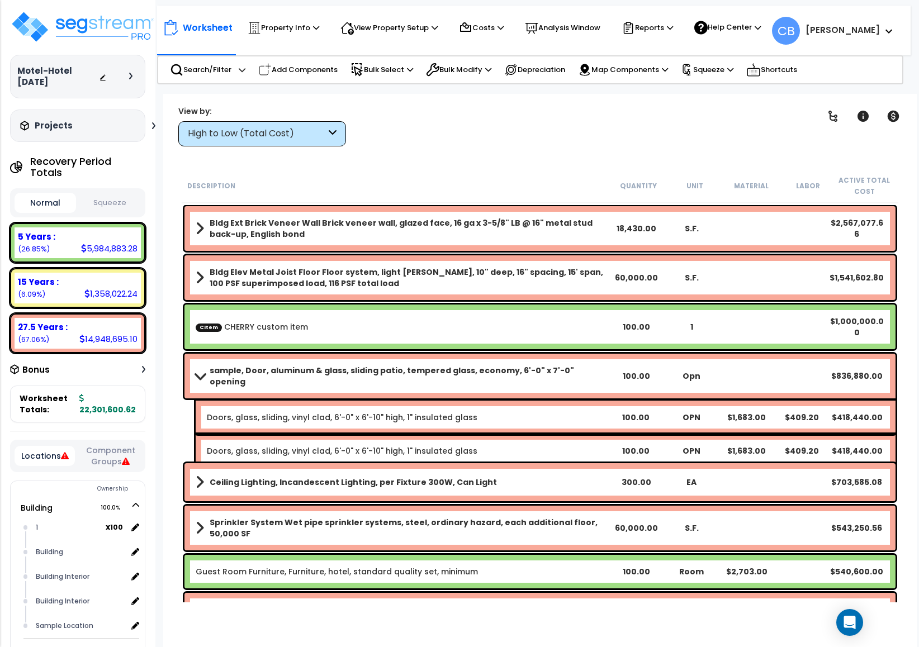
click at [359, 401] on div "Doors, glass, sliding, vinyl clad, 6'-0" x 6'-10" high, 1" insulated glass 100.…" at bounding box center [546, 418] width 700 height 34
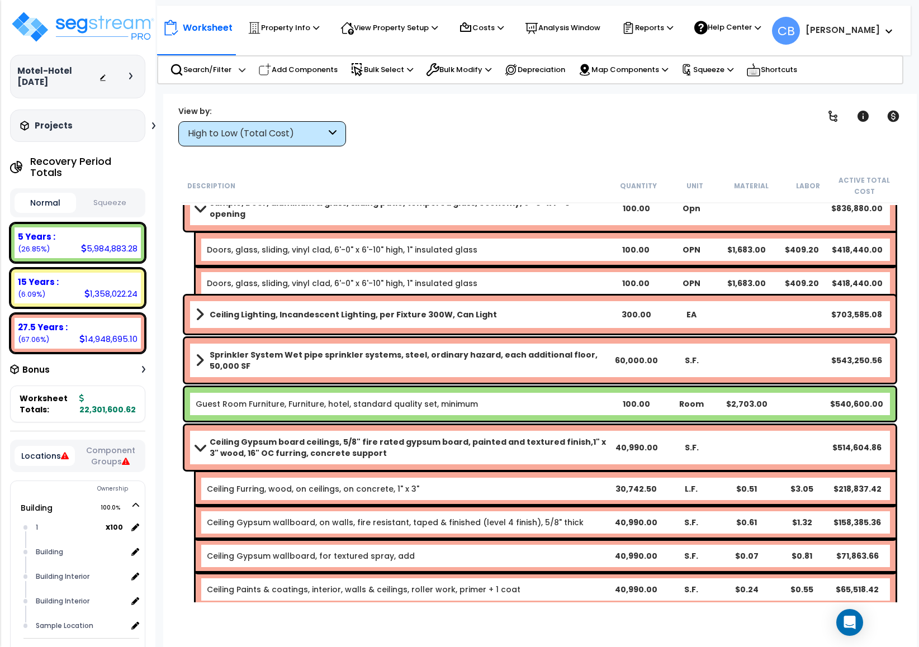
scroll to position [419, 0]
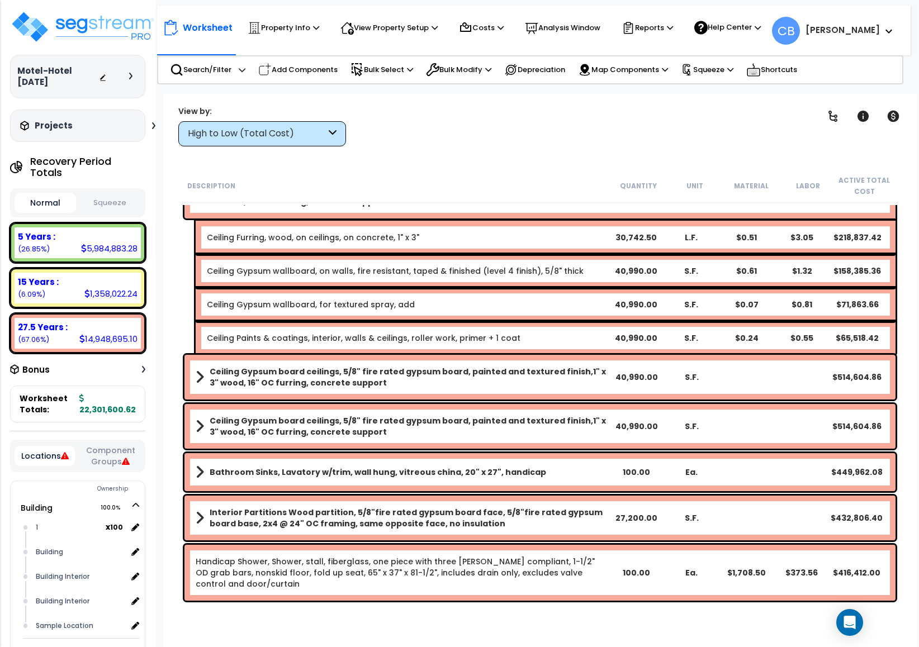
click at [359, 397] on div "Ceiling Gypsum board ceilings, 5/8" fire rated gypsum board, painted and textur…" at bounding box center [539, 377] width 711 height 45
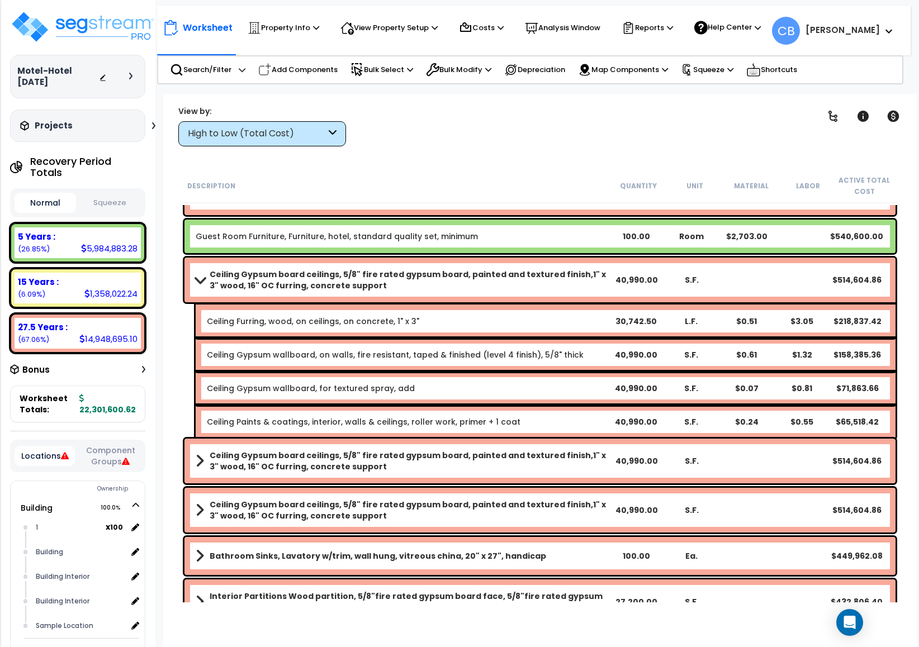
click at [359, 397] on div "Ceiling Gypsum wallboard, for textured spray, add 40,990.00 S.F. $0.07 $0.81 $7…" at bounding box center [546, 389] width 700 height 34
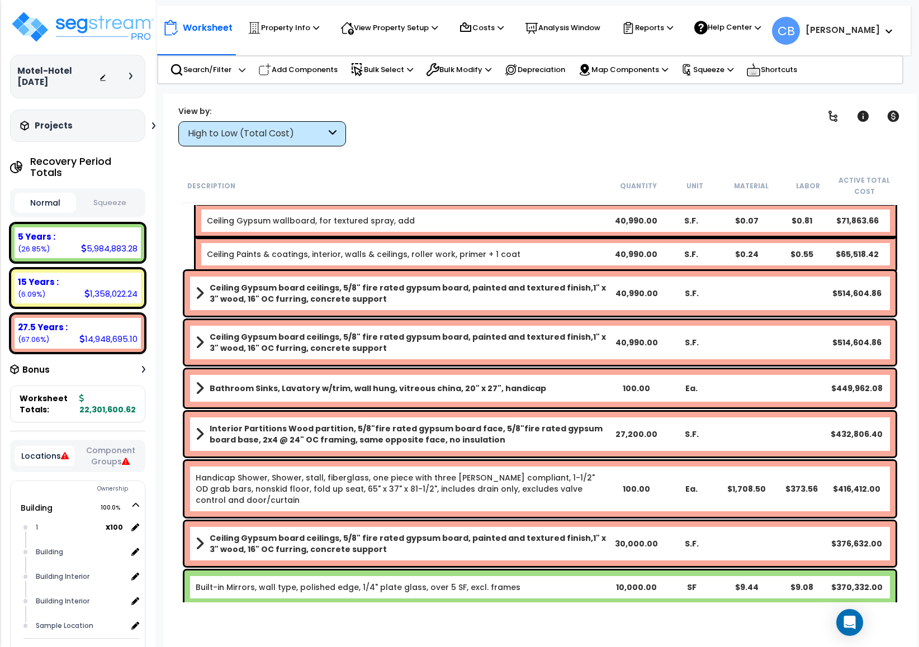
click at [359, 397] on div "Bathroom Sinks, Lavatory w/trim, wall hung, vitreous china, 20" x 27", handicap…" at bounding box center [539, 388] width 711 height 38
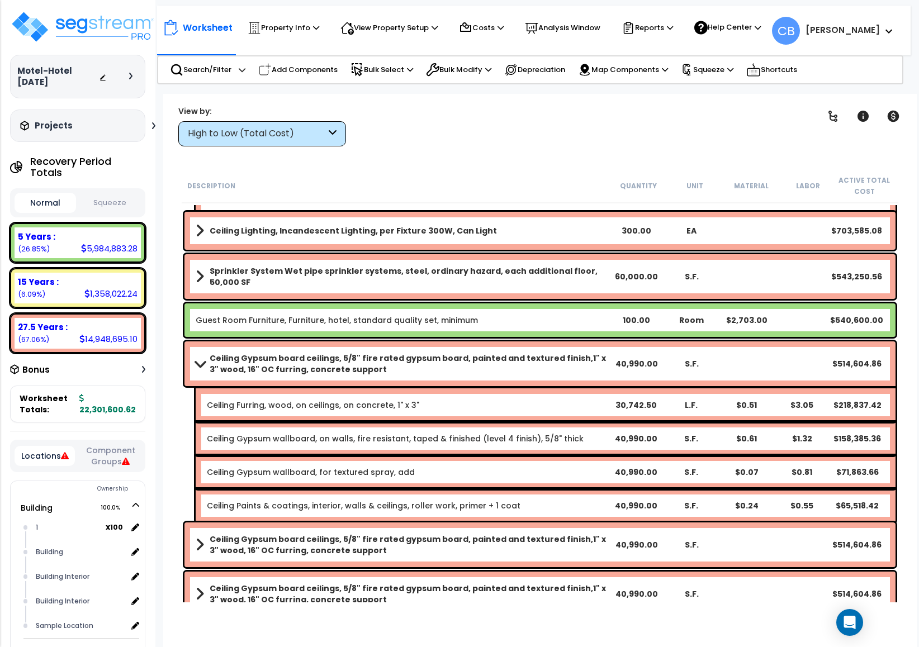
scroll to position [0, 0]
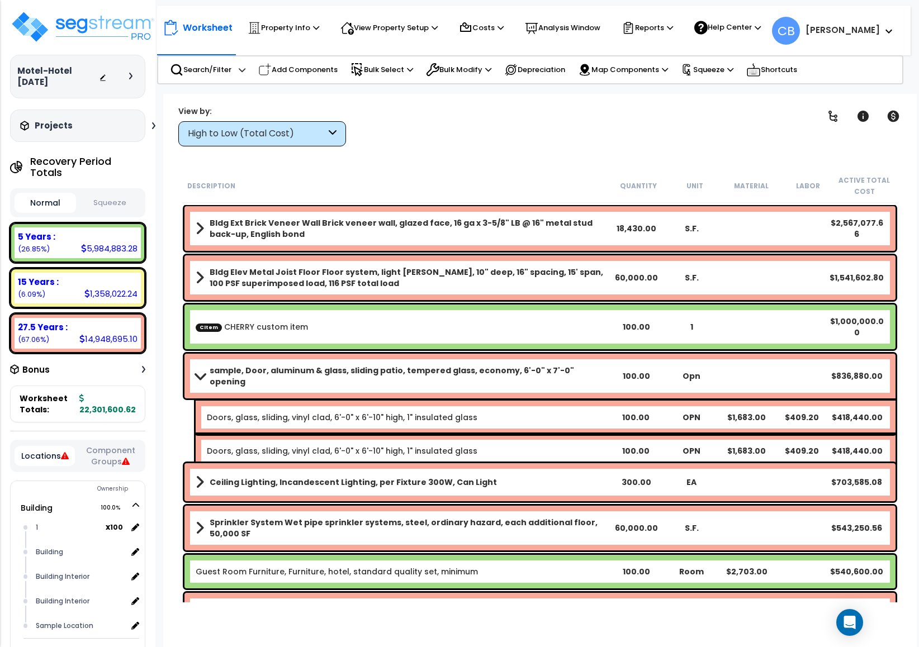
click at [359, 401] on div "Doors, glass, sliding, vinyl clad, 6'-0" x 6'-10" high, 1" insulated glass 100.…" at bounding box center [546, 418] width 700 height 34
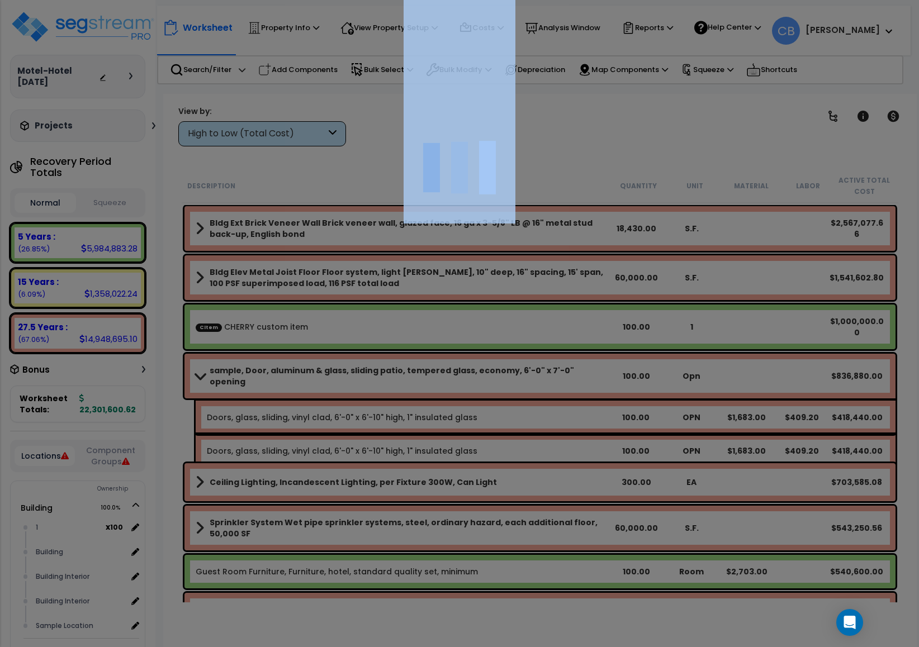
click at [359, 397] on div at bounding box center [459, 323] width 919 height 647
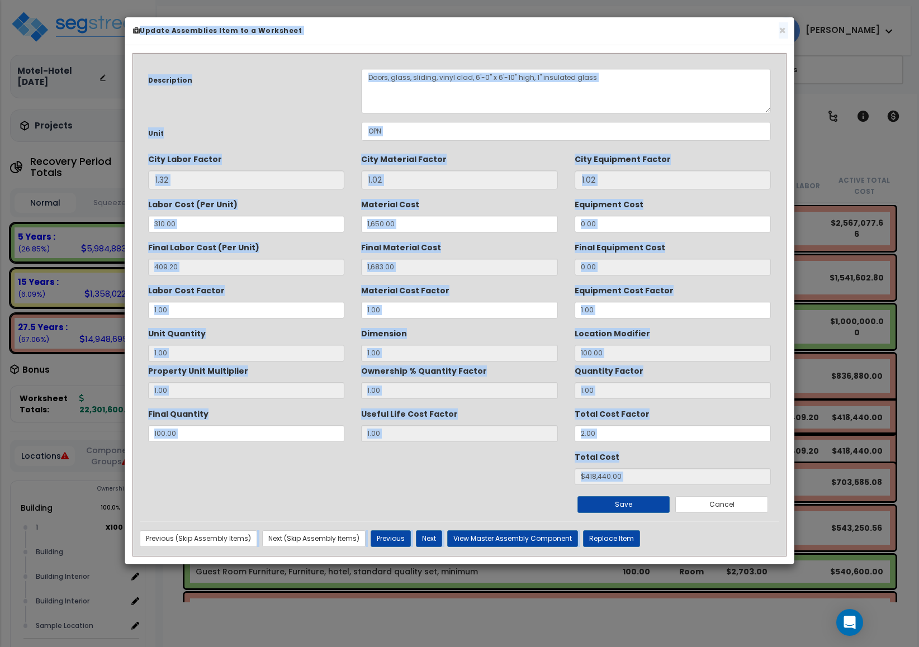
click at [781, 22] on div "× Update Assemblies Item to a Worksheet" at bounding box center [459, 31] width 669 height 28
click at [780, 29] on button "×" at bounding box center [781, 31] width 7 height 12
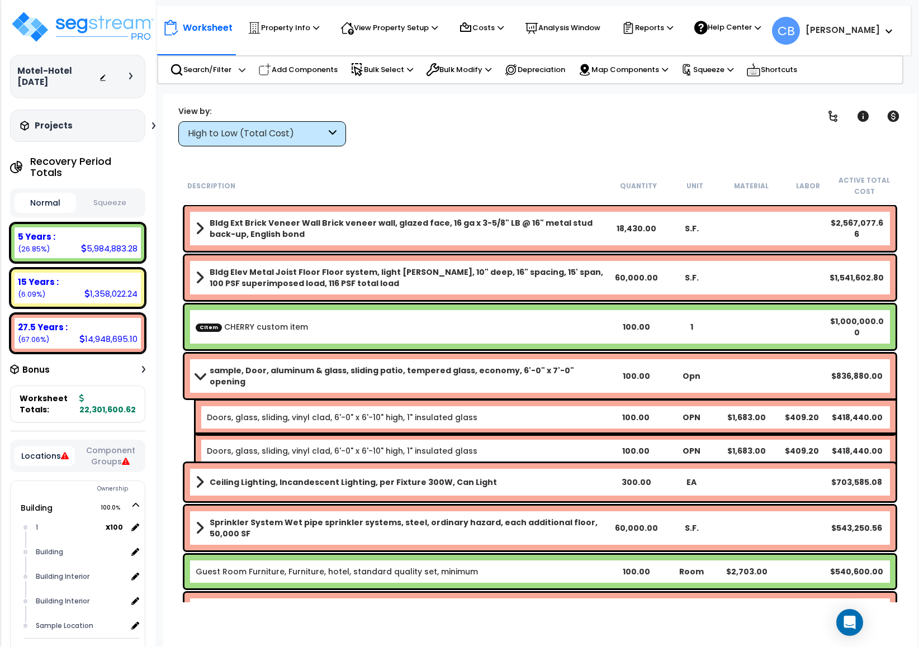
click at [204, 301] on div "Bldg Elev Metal Joist Floor Floor system, light gage steel, 10" deep, 16" spaci…" at bounding box center [540, 278] width 716 height 50
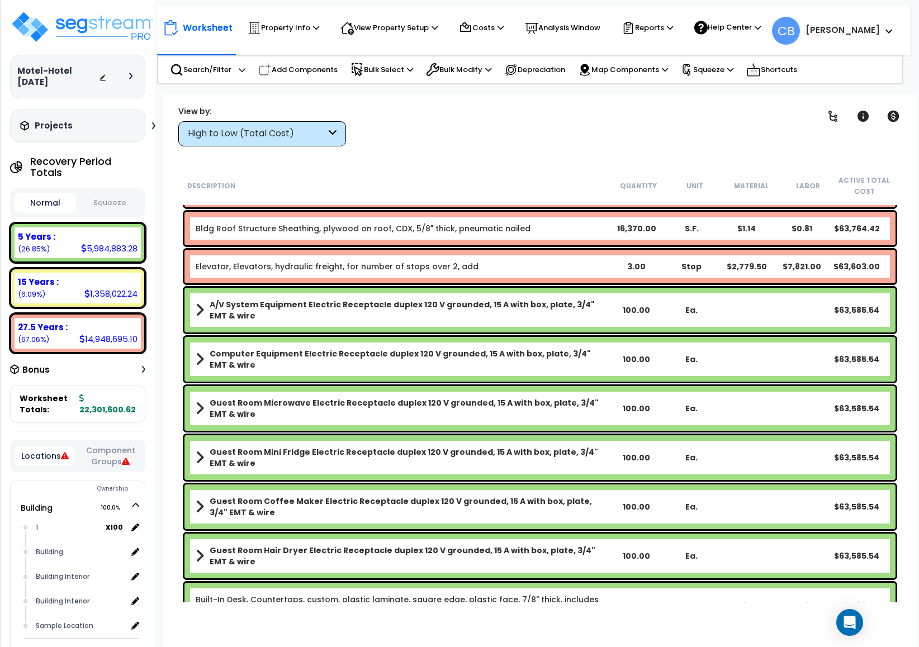
click at [374, 343] on div "Computer Equipment Electric Receptacle duplex 120 V grounded, 15 A with box, pl…" at bounding box center [539, 359] width 711 height 45
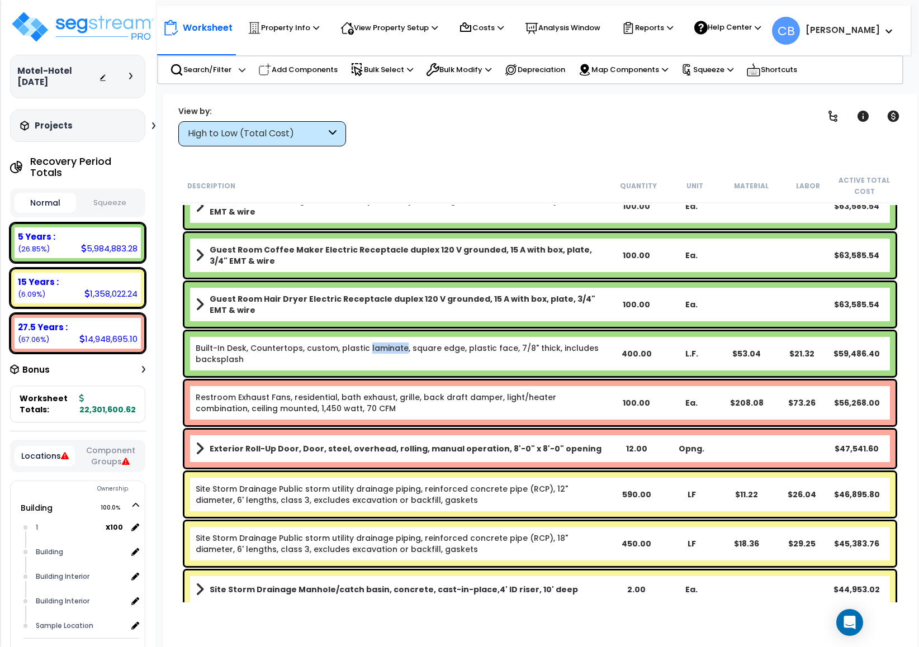
click at [374, 343] on link "Built-In Desk, Countertops, custom, plastic laminate, square edge, plastic face…" at bounding box center [397, 354] width 403 height 22
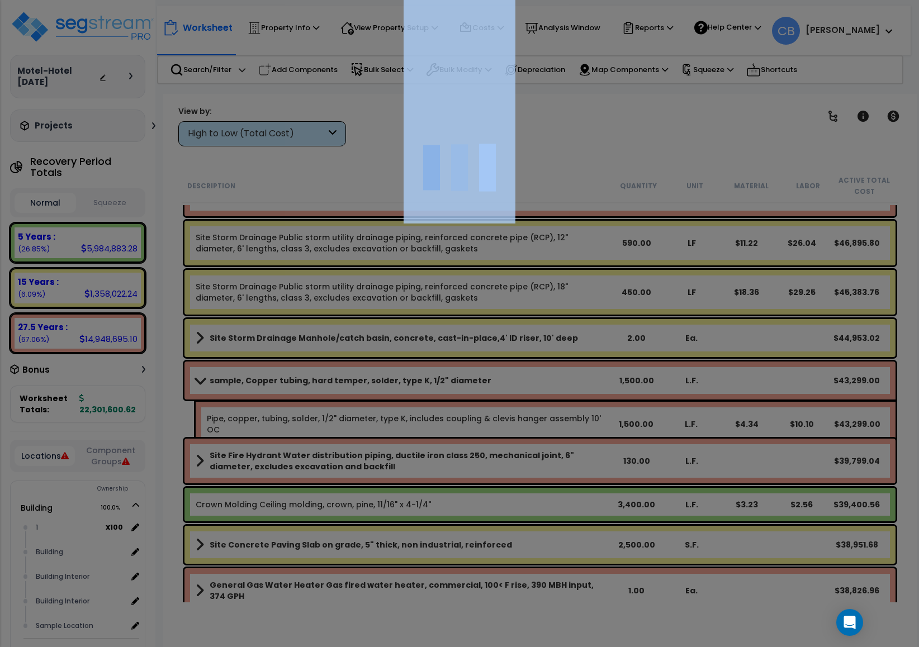
click at [374, 343] on div at bounding box center [459, 323] width 919 height 647
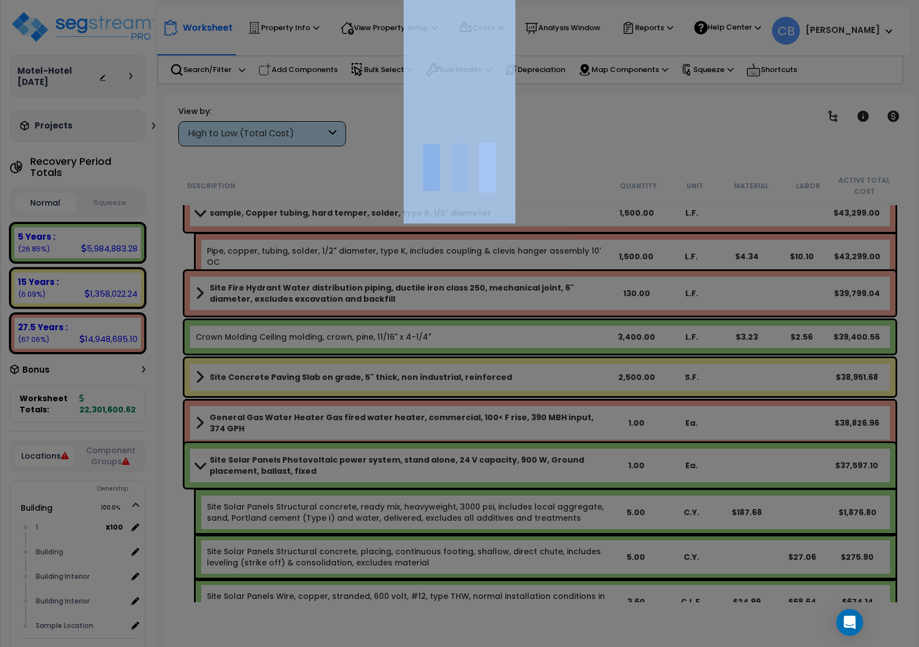
click at [374, 343] on div at bounding box center [459, 323] width 919 height 647
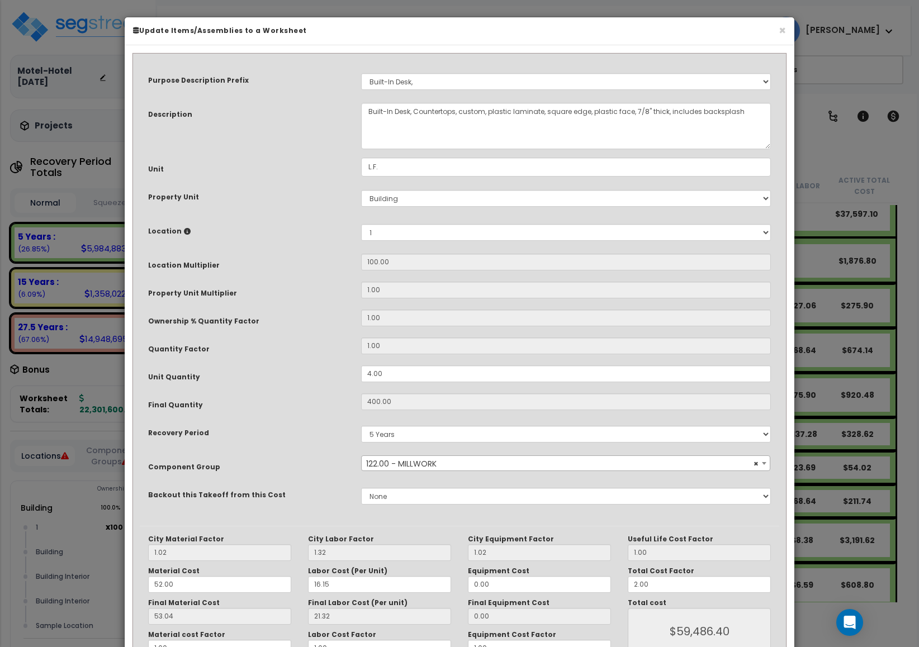
scroll to position [4610, 0]
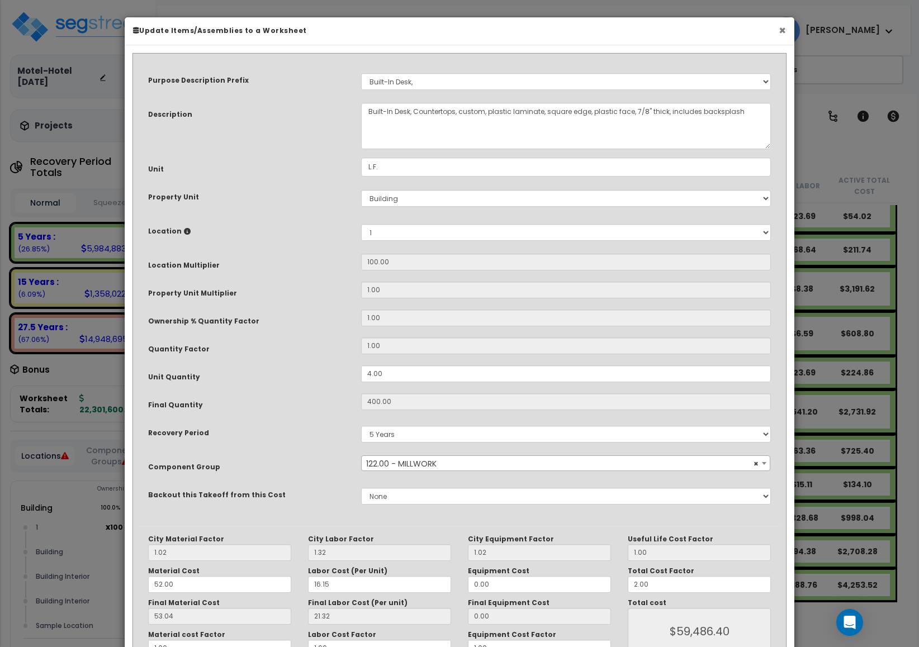
click at [783, 31] on button "×" at bounding box center [781, 31] width 7 height 12
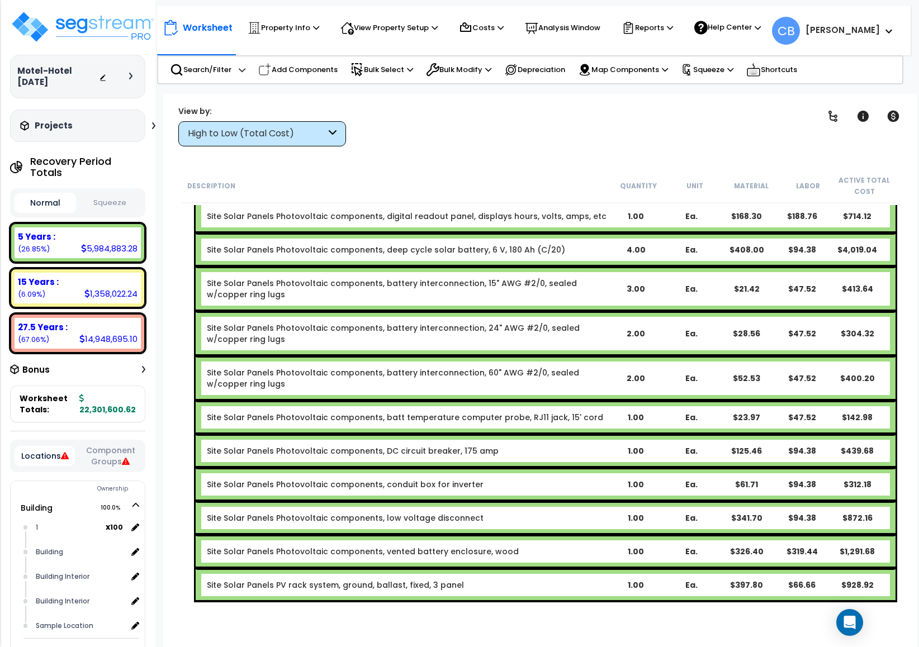
click at [552, 322] on div "Site Solar Panels Photovoltaic components, battery interconnection, 24" AWG #2/…" at bounding box center [407, 333] width 401 height 22
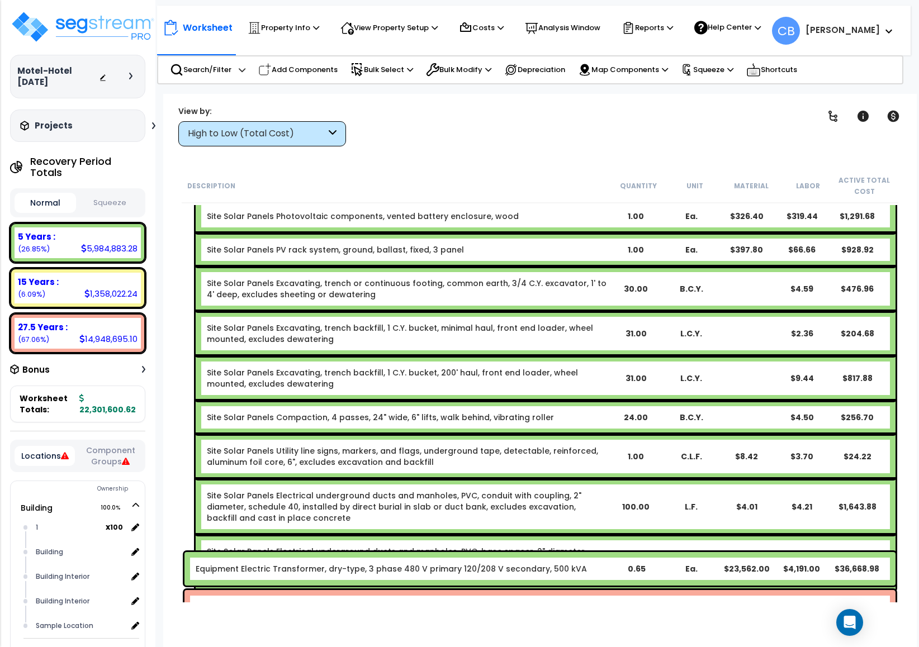
click at [552, 311] on div "Site Solar Panels Excavating, trench backfill, 1 C.Y. bucket, minimal haul, fro…" at bounding box center [546, 333] width 700 height 45
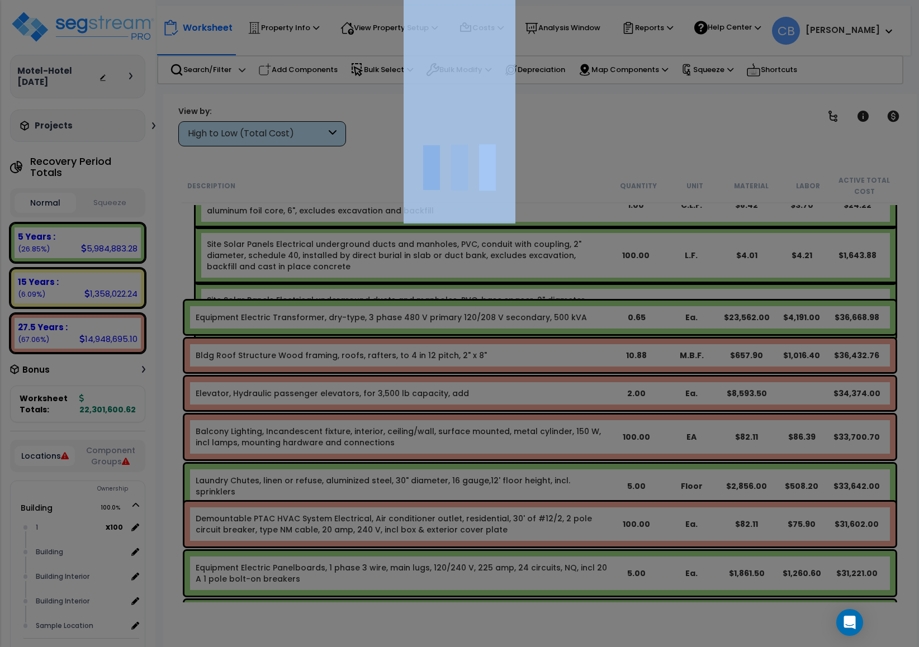
click at [552, 311] on div at bounding box center [459, 323] width 919 height 647
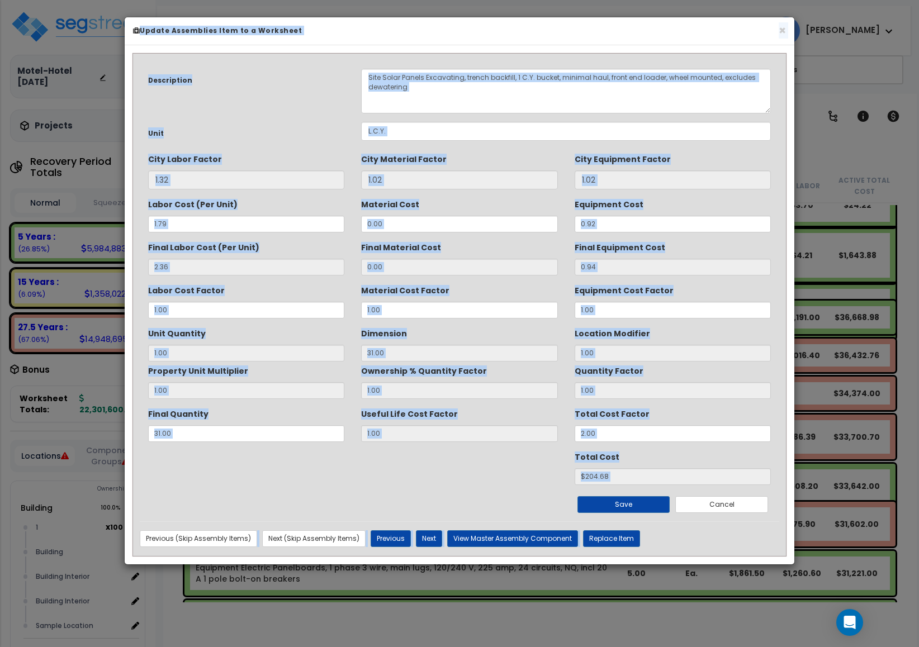
scroll to position [5950, 0]
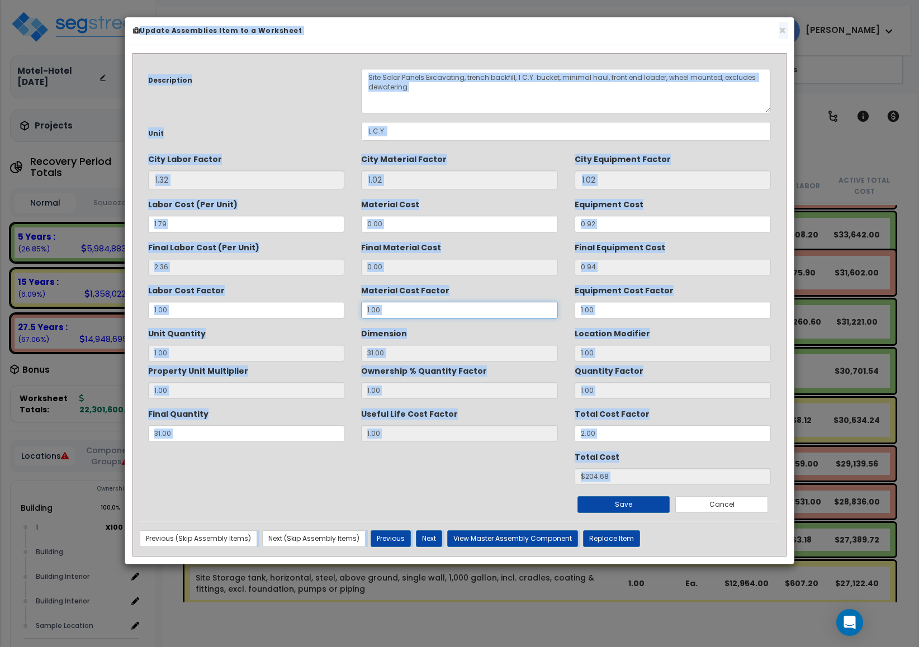
click at [552, 311] on input "1.00" at bounding box center [459, 310] width 196 height 17
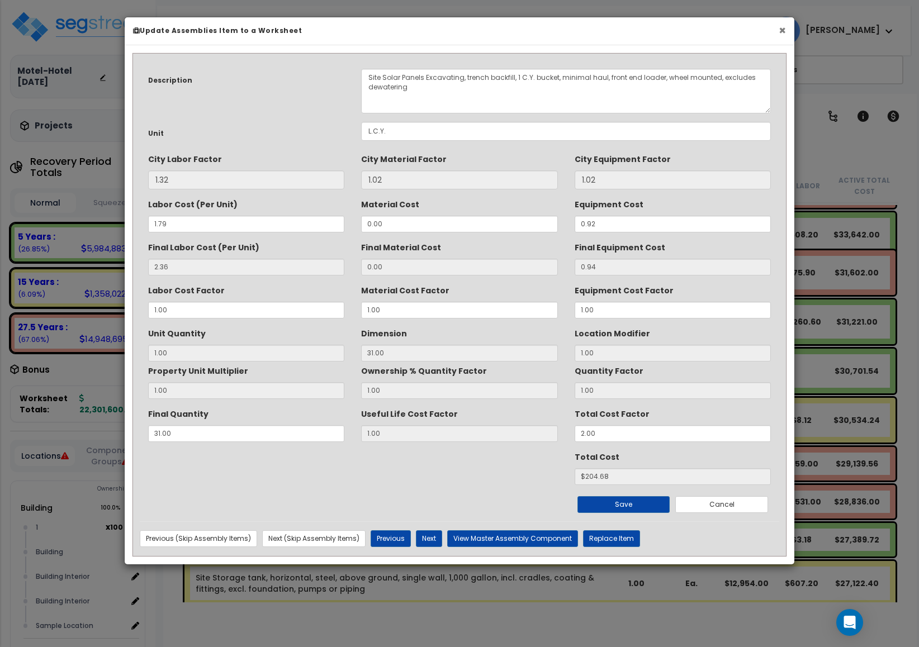
click at [778, 32] on button "×" at bounding box center [781, 31] width 7 height 12
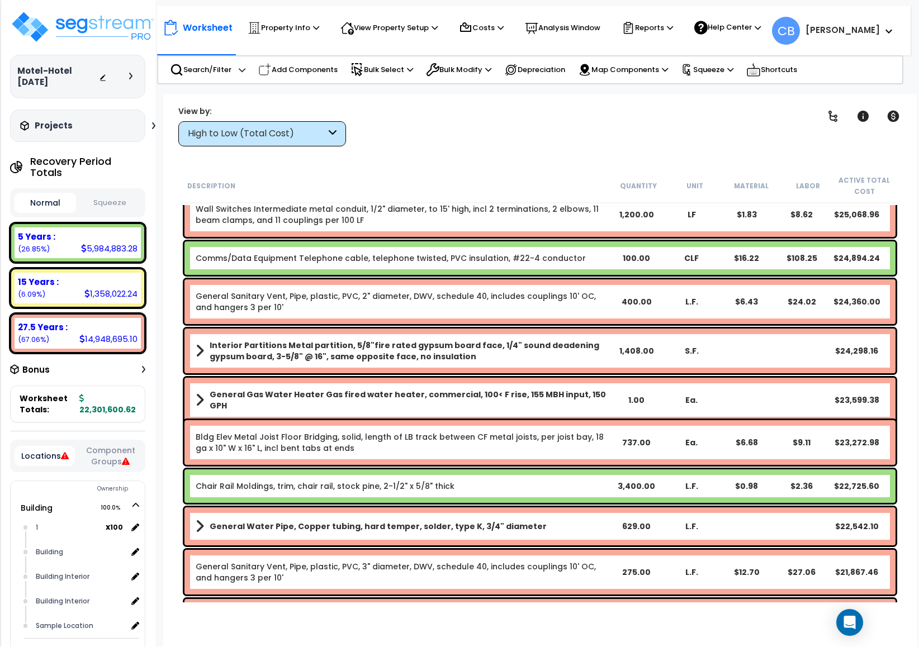
click at [575, 369] on div "Interior Partitions Metal partition, 5/8"fire rated gypsum board face, 1/4" sou…" at bounding box center [539, 351] width 711 height 45
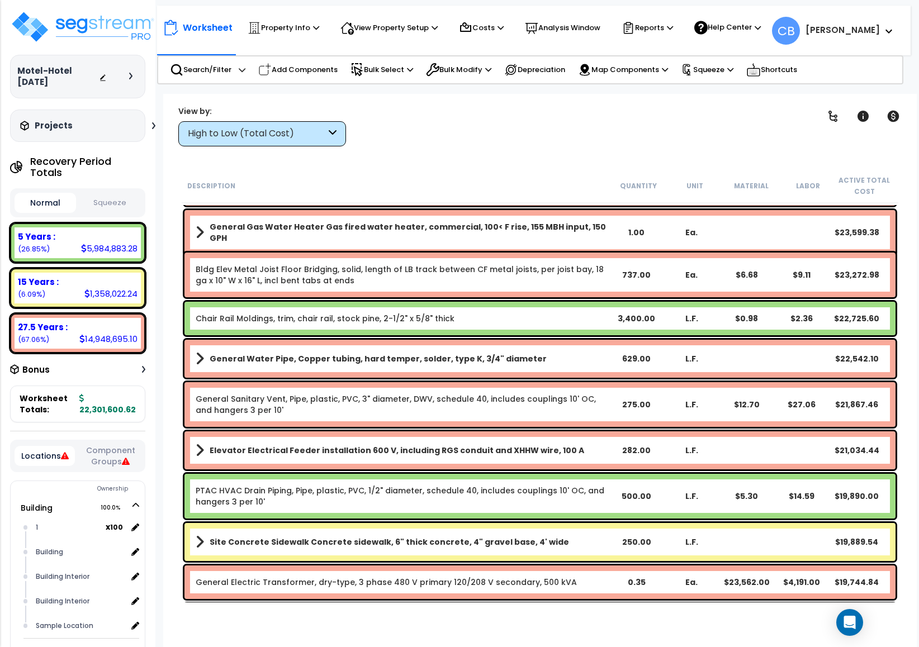
click at [575, 369] on div "General Water Pipe, Copper tubing, hard temper, solder, type K, 3/4" diameter 6…" at bounding box center [539, 359] width 711 height 38
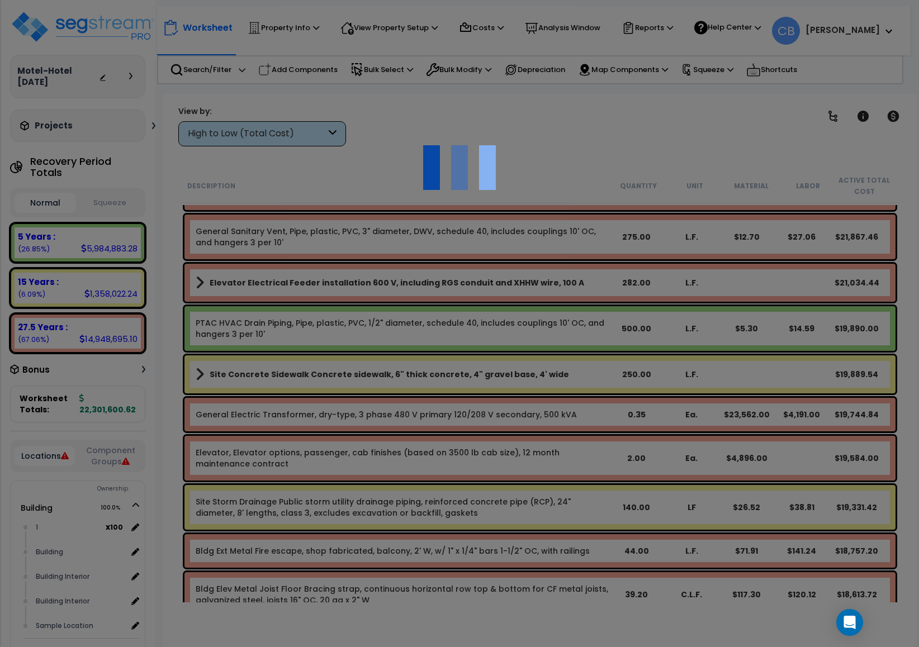
scroll to position [49, 0]
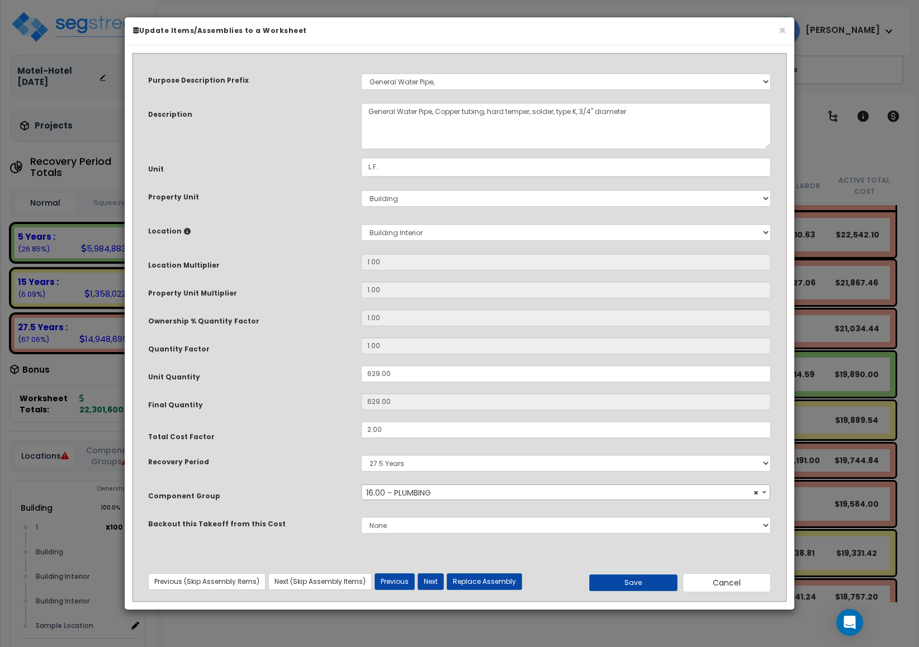
click at [508, 416] on div "Purpose Description Prefix Select A New Purpose Descrip A/V System A/V System E…" at bounding box center [459, 307] width 639 height 494
click at [782, 26] on button "×" at bounding box center [781, 31] width 7 height 12
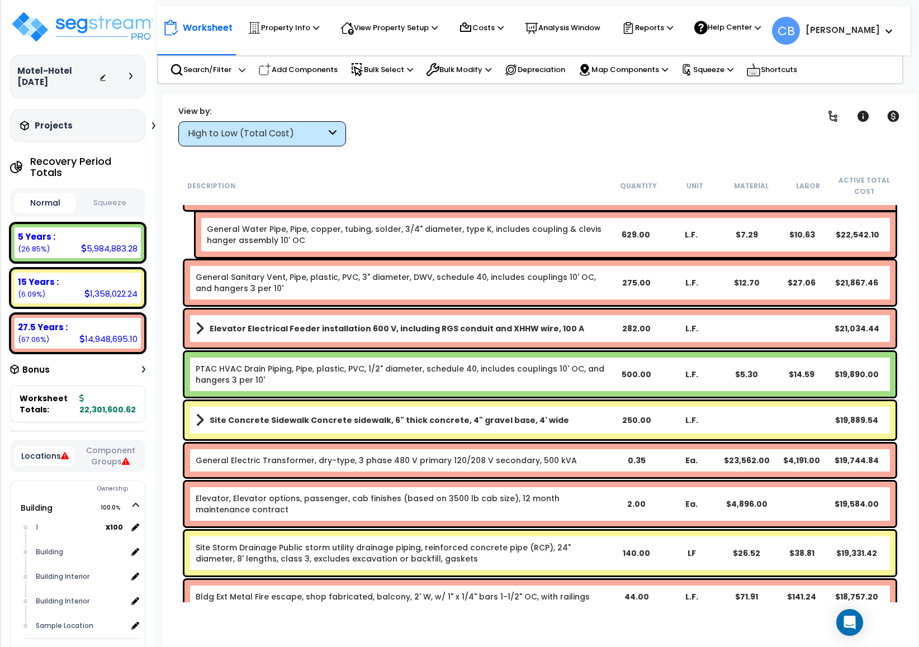
click at [541, 250] on div "General Water Pipe, Pipe, copper, tubing, solder, 3/4" diameter, type K, includ…" at bounding box center [546, 234] width 700 height 45
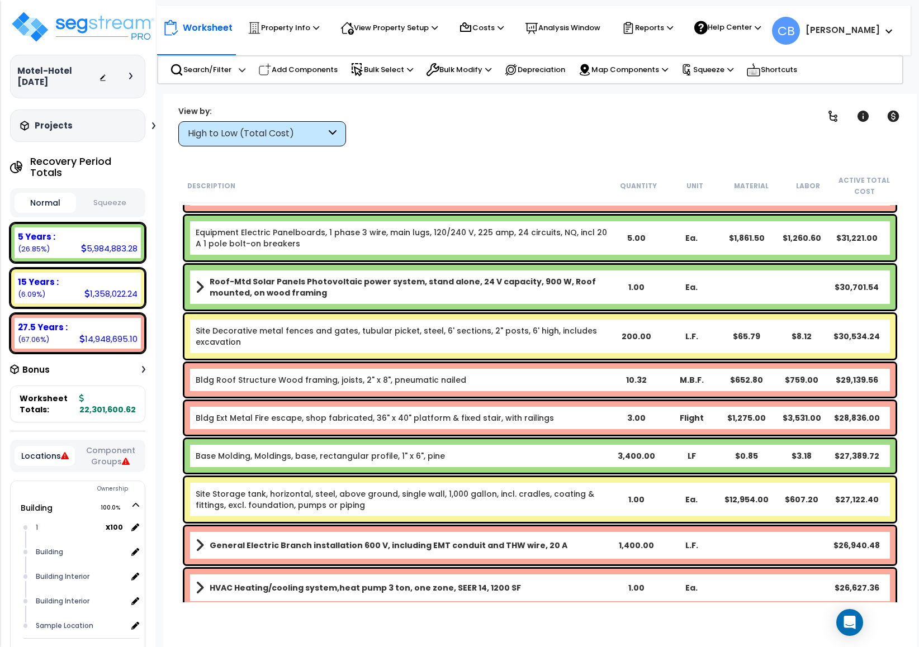
click at [540, 247] on div "Equipment Electric Panelboards, 1 phase 3 wire, main lugs, 120/240 V, 225 amp, …" at bounding box center [402, 238] width 413 height 22
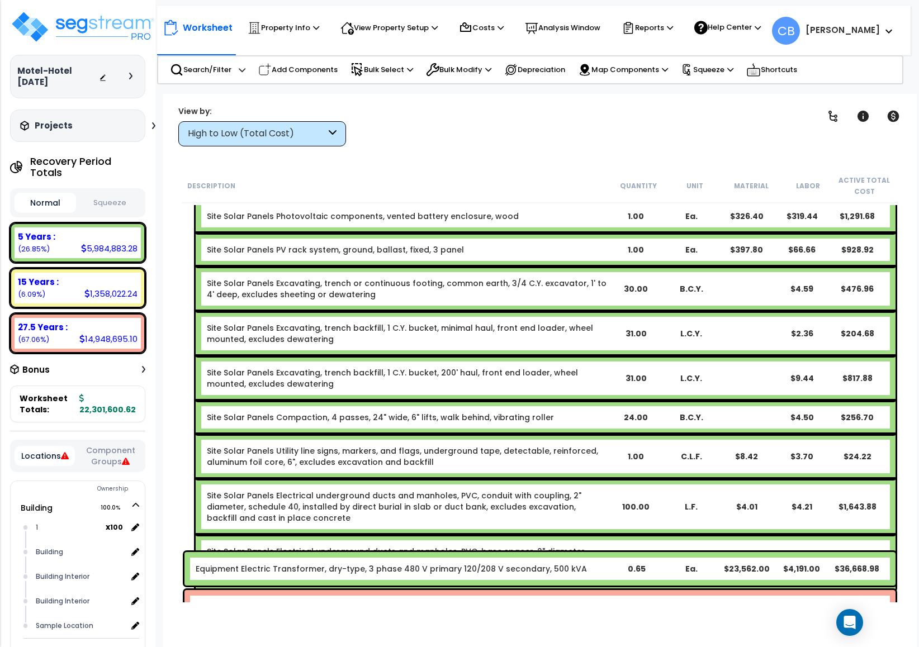
click at [540, 278] on link "Site Solar Panels Excavating, trench or continuous footing, common earth, 3/4 C…" at bounding box center [406, 289] width 399 height 22
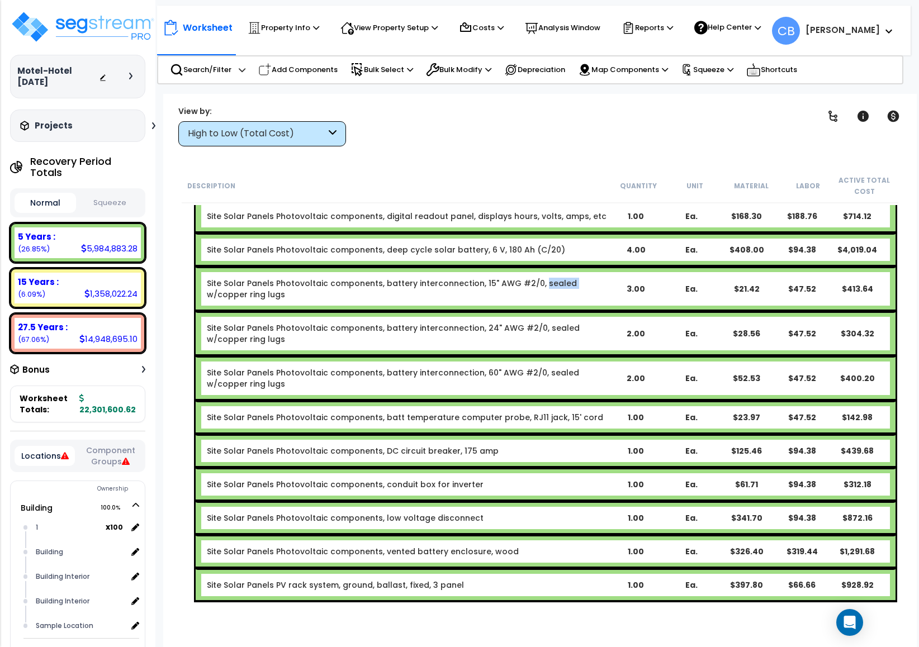
click at [540, 267] on div "Site Solar Panels Photovoltaic components, battery interconnection, 15" AWG #2/…" at bounding box center [546, 289] width 700 height 45
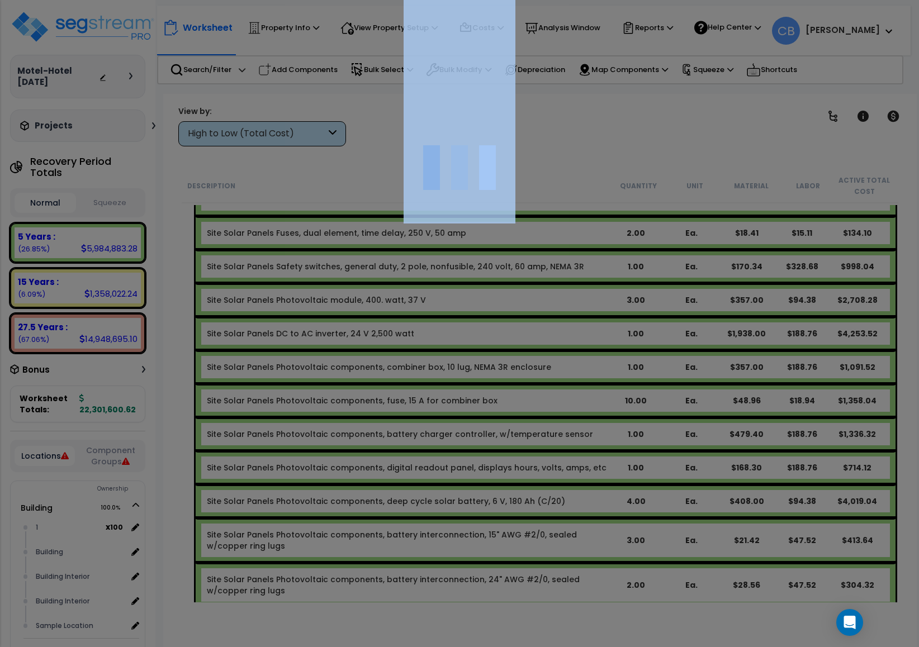
click at [540, 247] on div at bounding box center [459, 323] width 919 height 647
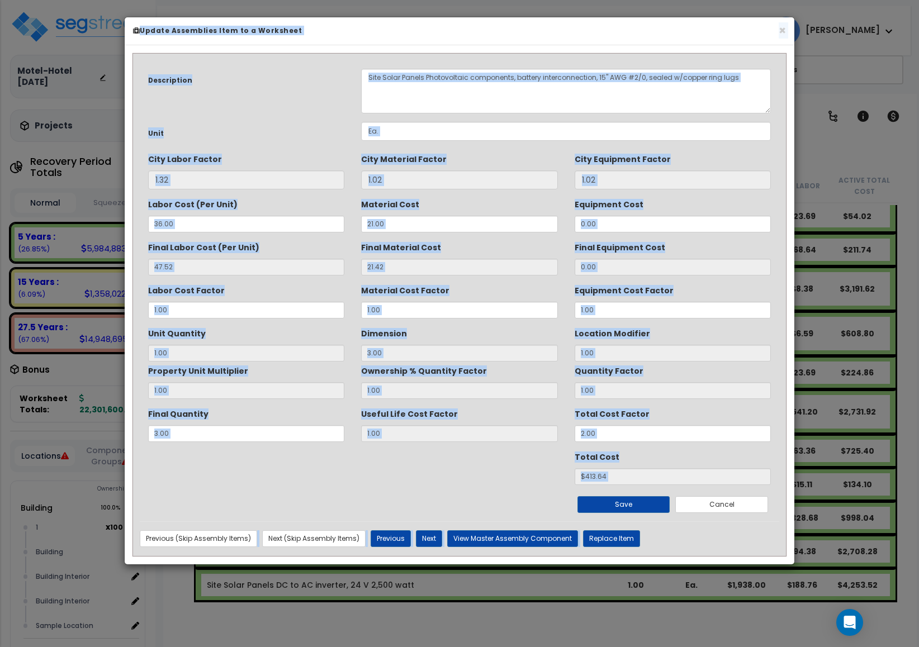
scroll to position [4526, 0]
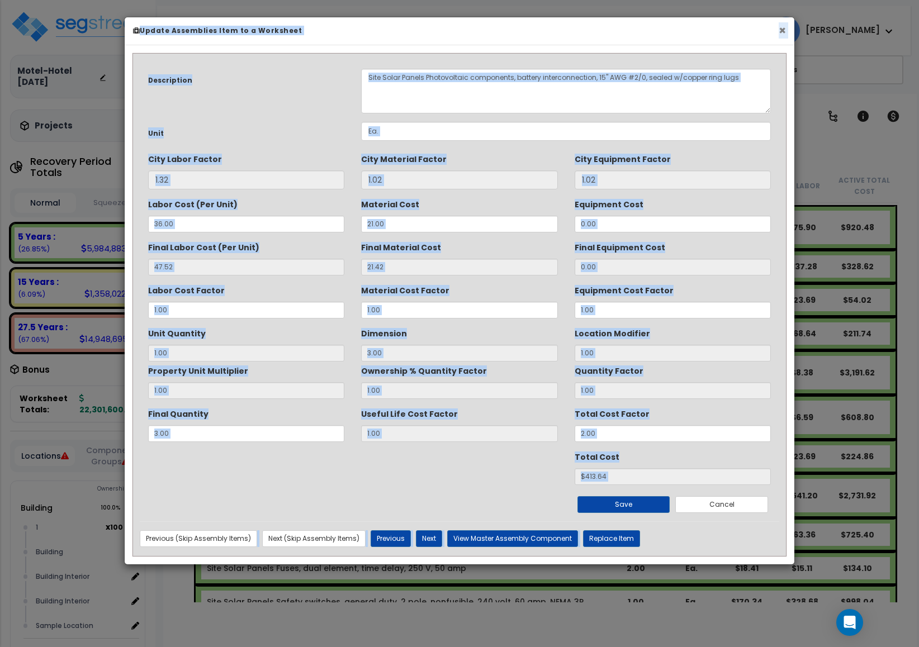
click at [783, 31] on button "×" at bounding box center [781, 31] width 7 height 12
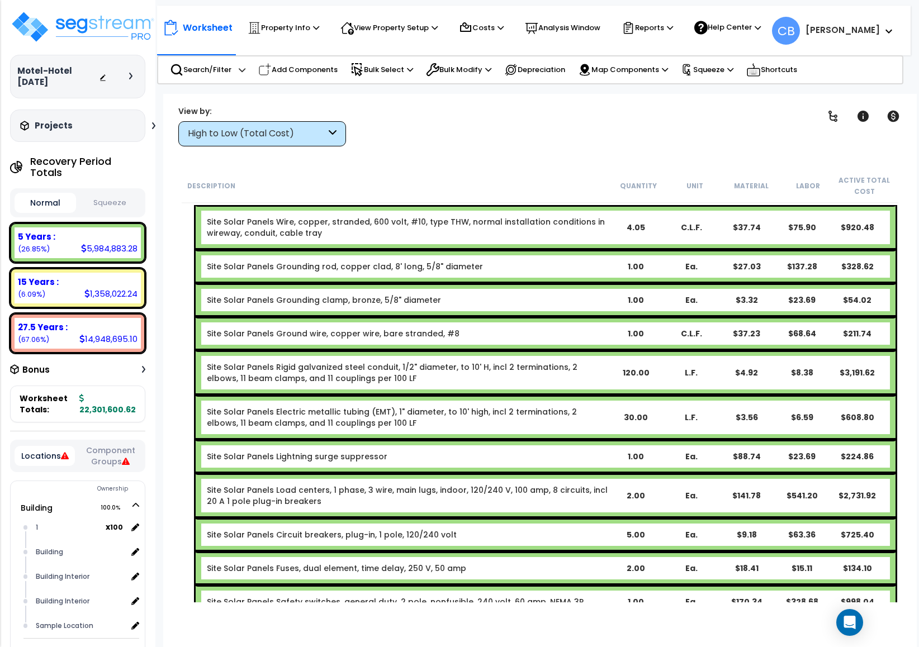
click at [580, 251] on div "Site Solar Panels Grounding rod, copper clad, 8' long, 5/8" diameter 1.00 Ea. $…" at bounding box center [546, 267] width 700 height 34
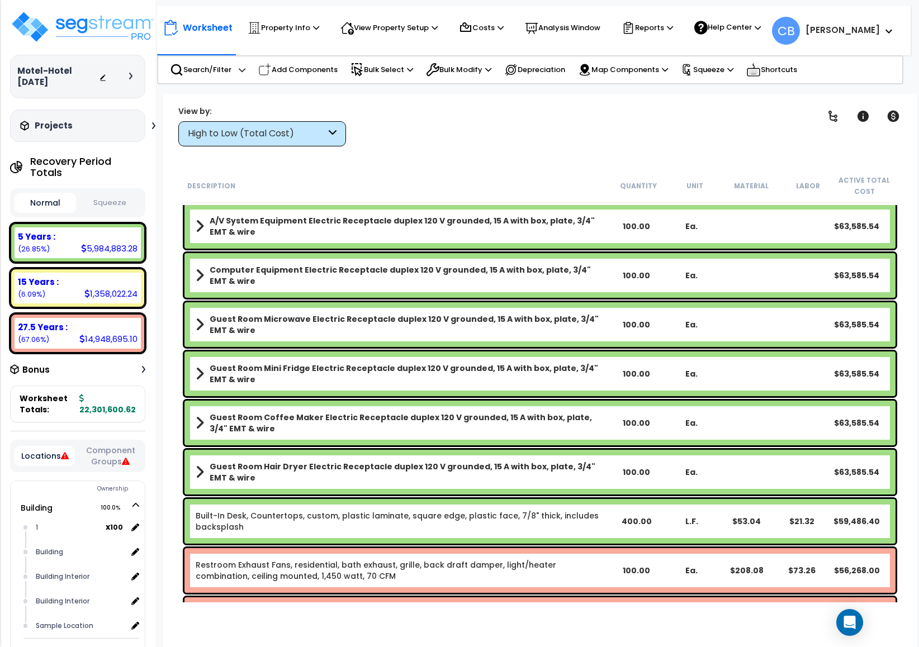
scroll to position [3269, 0]
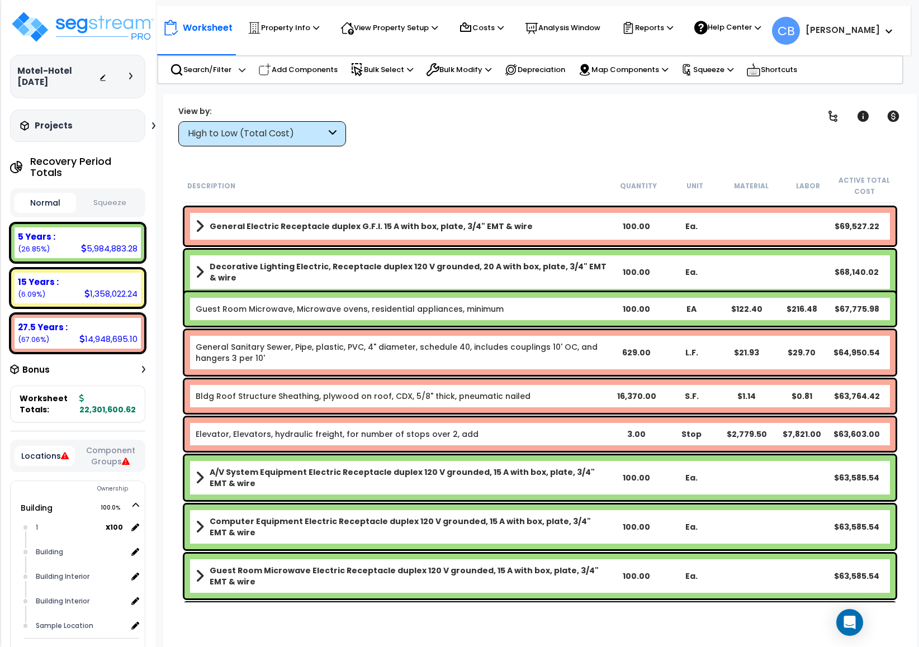
click at [451, 297] on div "Guest Room Microwave, Microwave ovens, residential appliances, minimum 100.00 E…" at bounding box center [539, 309] width 711 height 34
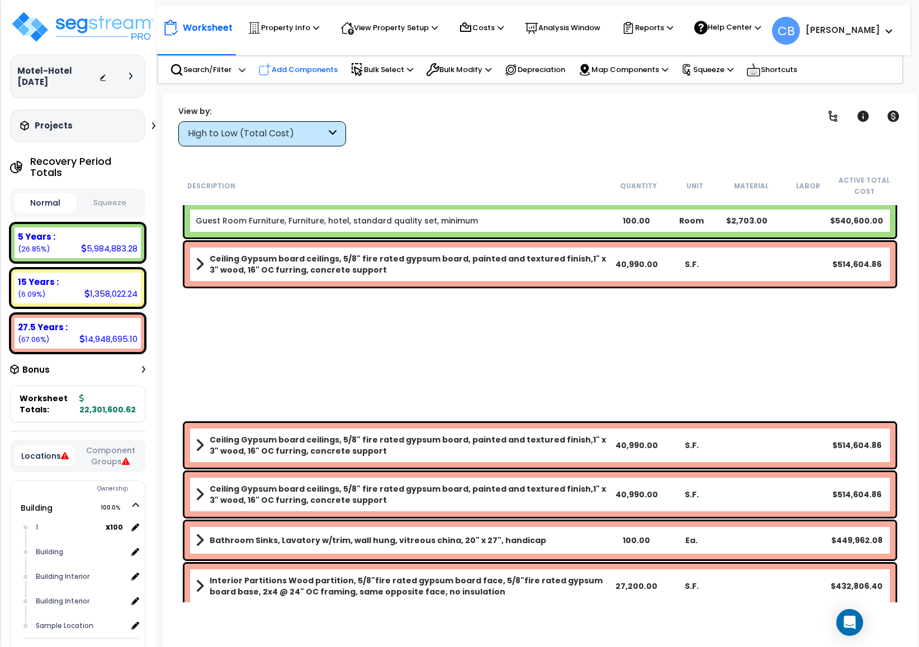
scroll to position [0, 0]
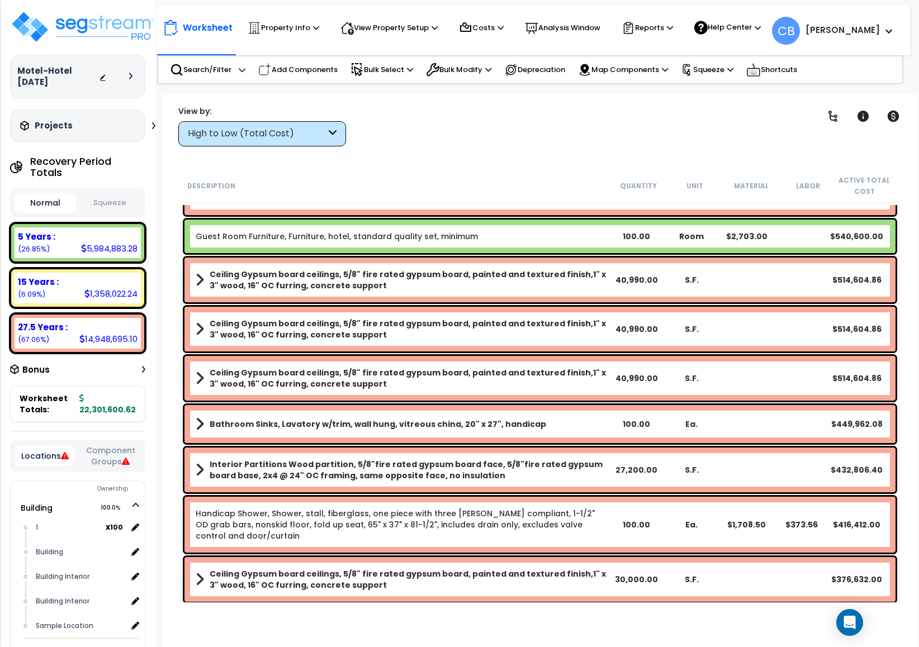
click at [416, 275] on b "Ceiling Gypsum board ceilings, 5/8" fire rated gypsum board, painted and textur…" at bounding box center [409, 280] width 399 height 22
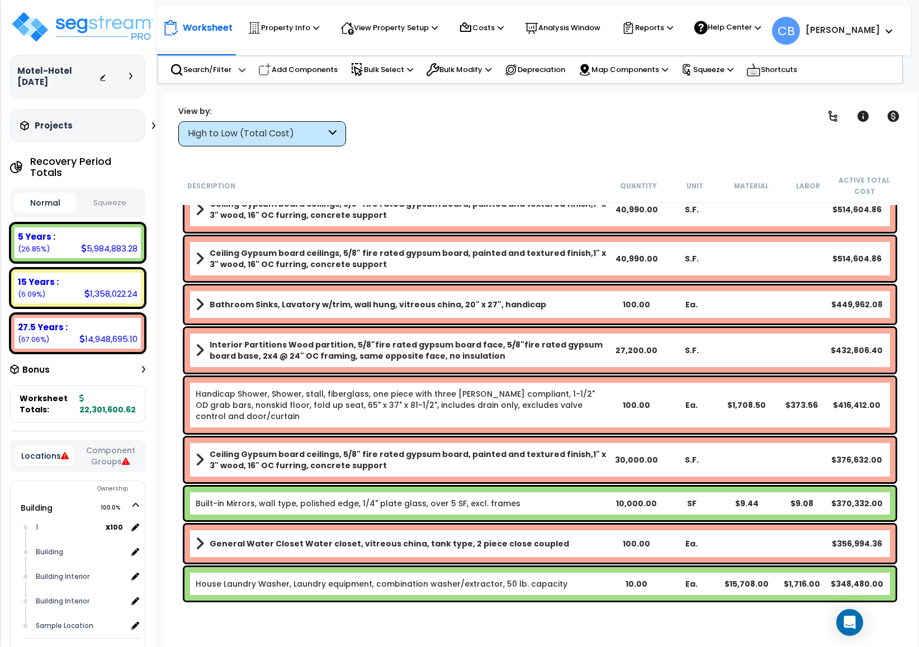
click at [487, 292] on div "Bathroom Sinks, Lavatory w/trim, wall hung, vitreous china, 20" x 27", handicap…" at bounding box center [539, 305] width 711 height 38
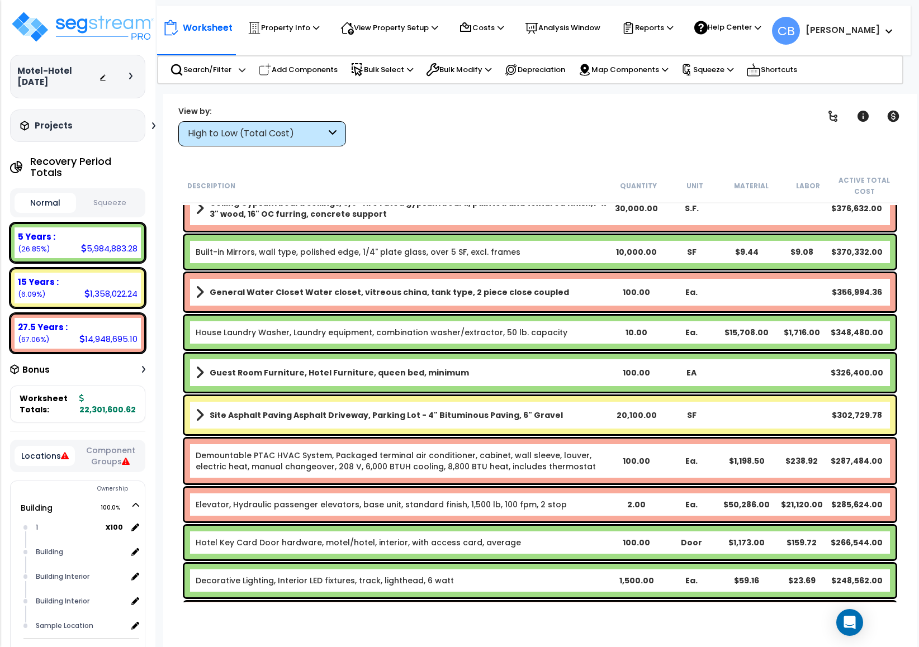
click at [376, 295] on b "General Water Closet Water closet, vitreous china, tank type, 2 piece close cou…" at bounding box center [389, 292] width 359 height 11
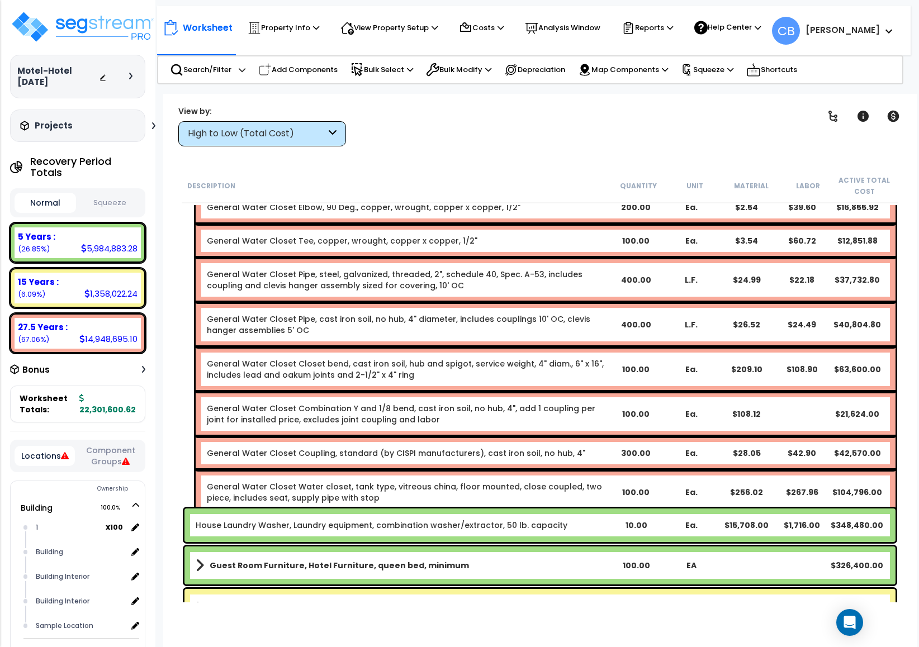
click at [376, 295] on div "General Water Closet Pipe, steel, galvanized, threaded, 2", schedule 40, Spec. …" at bounding box center [546, 280] width 700 height 45
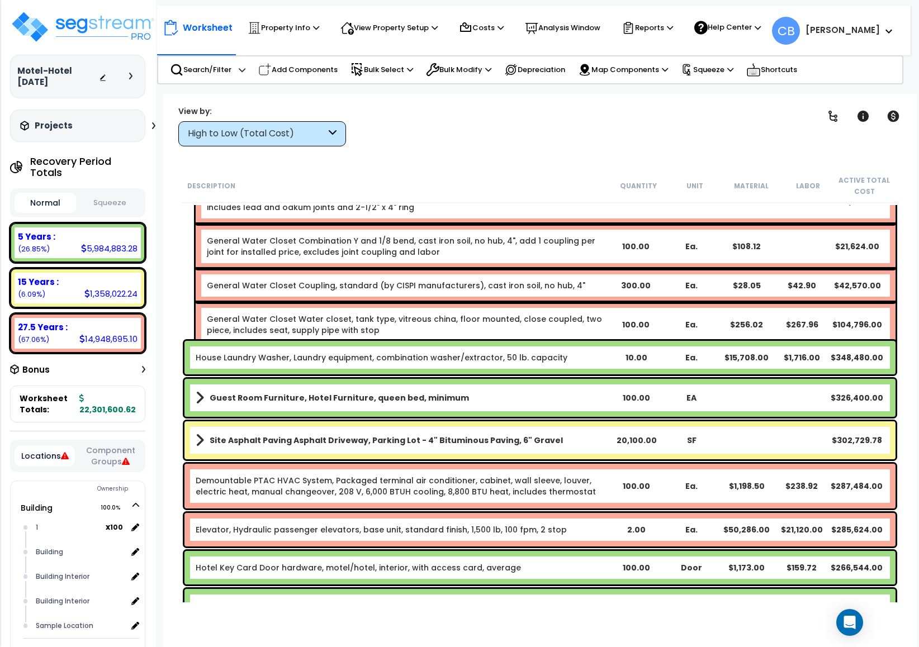
click at [376, 302] on div "General Water Closet Water closet, tank type, vitreous china, floor mounted, cl…" at bounding box center [546, 324] width 700 height 45
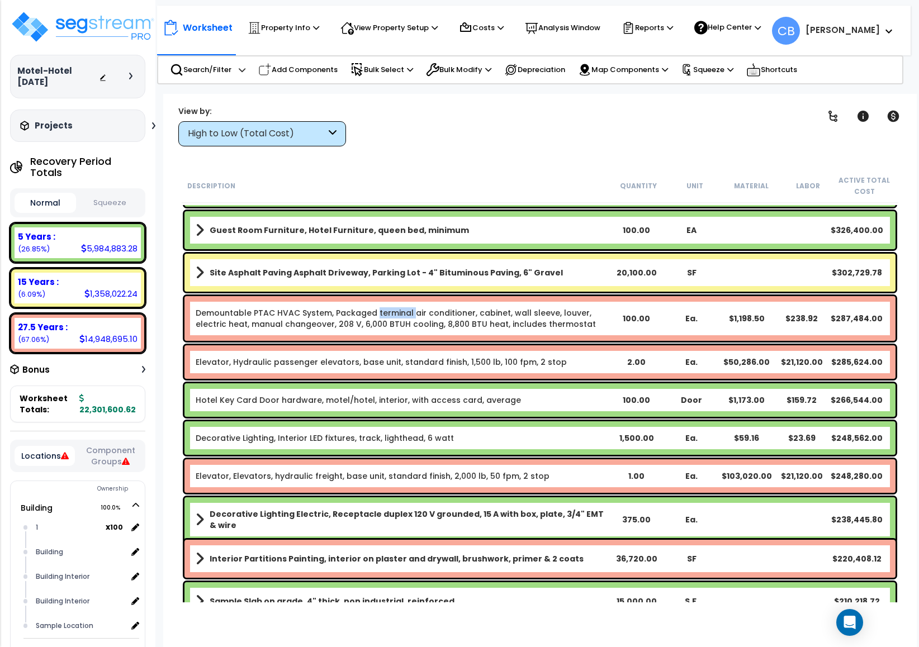
click at [376, 295] on div "Demountable PTAC HVAC System, Packaged terminal air conditioner, cabinet, wall …" at bounding box center [540, 318] width 716 height 50
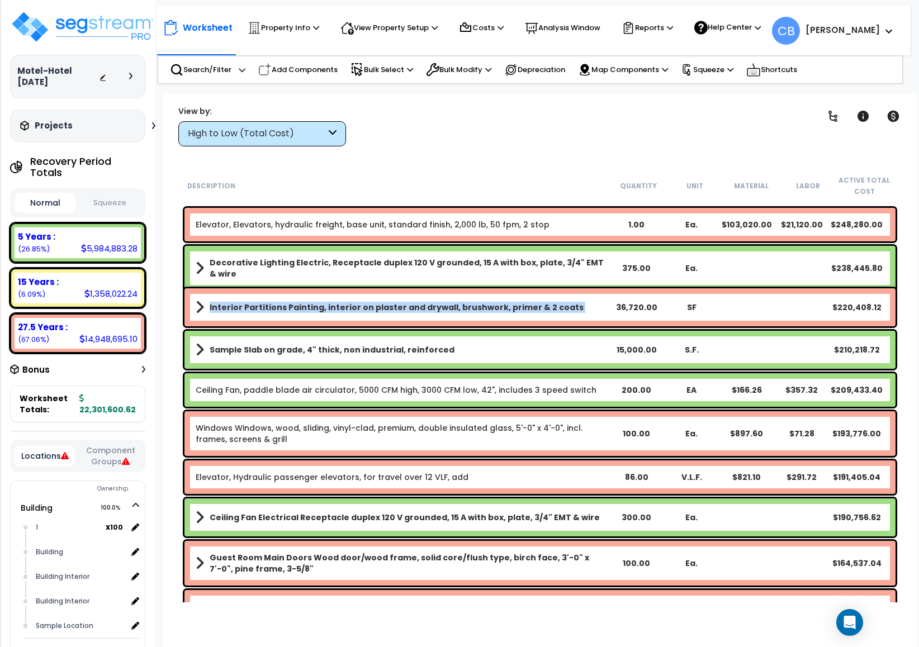
click at [376, 295] on div "Interior Partitions Painting, interior on plaster and drywall, brushwork, prime…" at bounding box center [539, 307] width 711 height 38
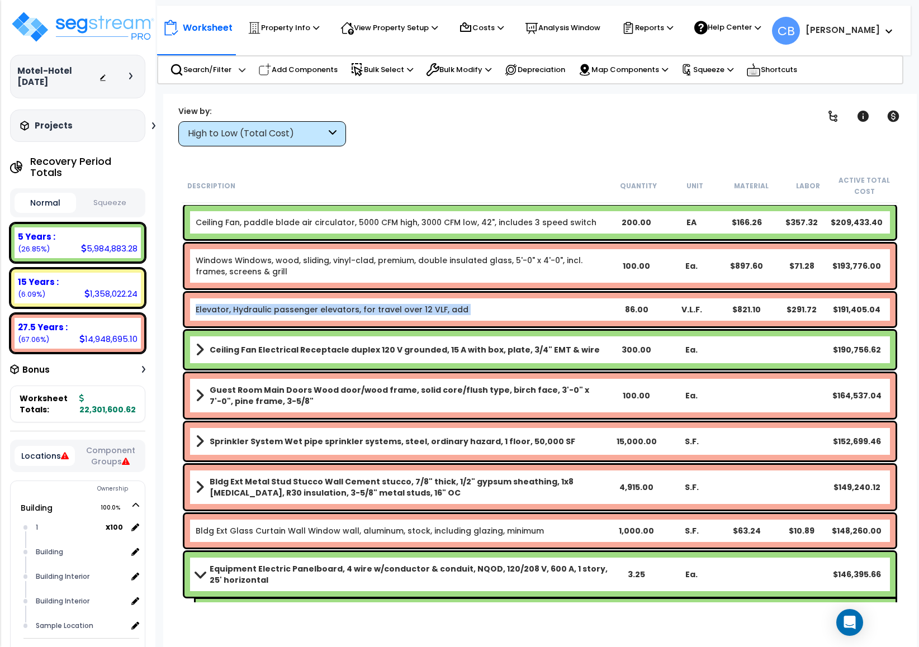
click at [376, 295] on div "Elevator, Hydraulic passenger elevators, for travel over 12 VLF, add 86.00 V.L.…" at bounding box center [539, 310] width 711 height 34
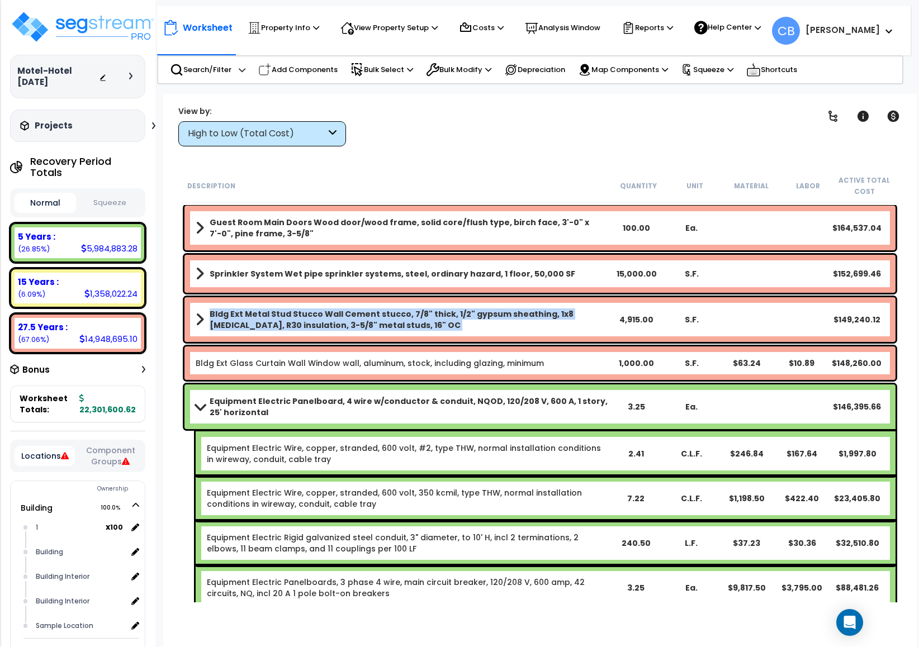
click at [376, 295] on div "Bldg Ext Metal Stud Stucco Wall Cement stucco, 7/8" thick, 1/2" gypsum sheathin…" at bounding box center [540, 319] width 716 height 50
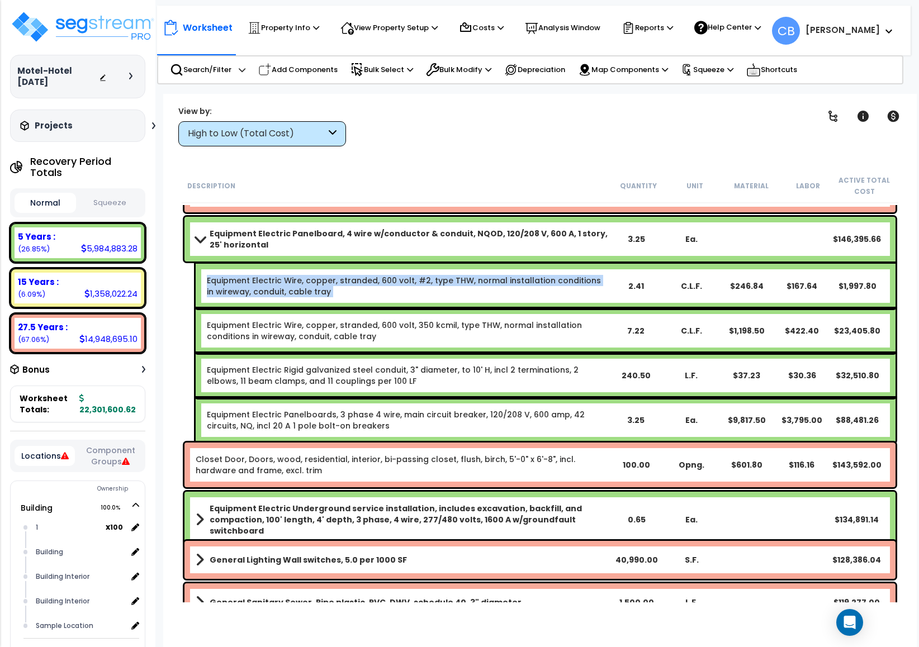
click at [376, 295] on div "Equipment Electric Wire, copper, stranded, 600 volt, #2, type THW, normal insta…" at bounding box center [407, 286] width 401 height 22
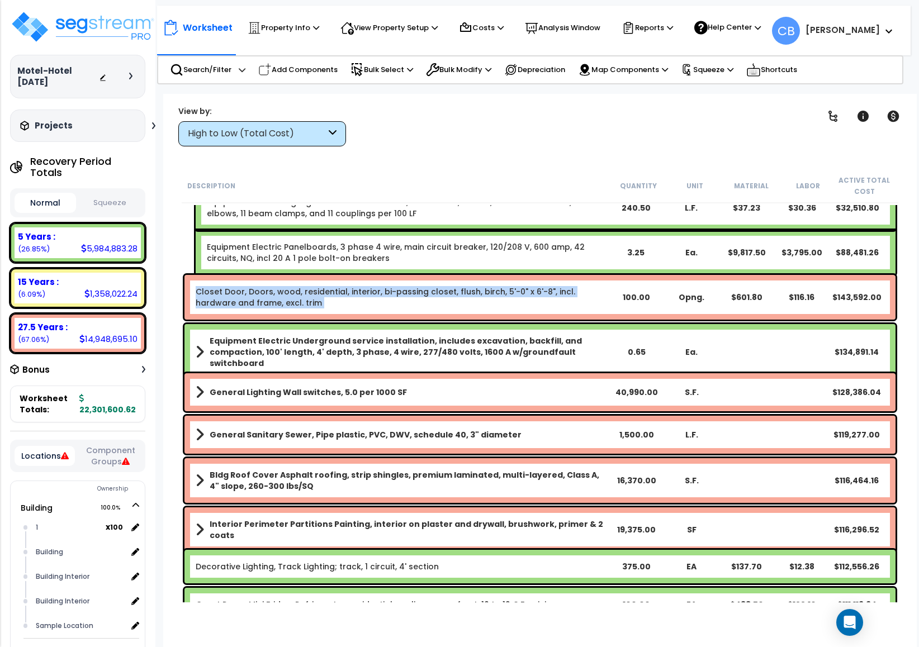
click at [376, 295] on link "Closet Door, Doors, wood, residential, interior, bi-passing closet, flush, birc…" at bounding box center [385, 297] width 379 height 22
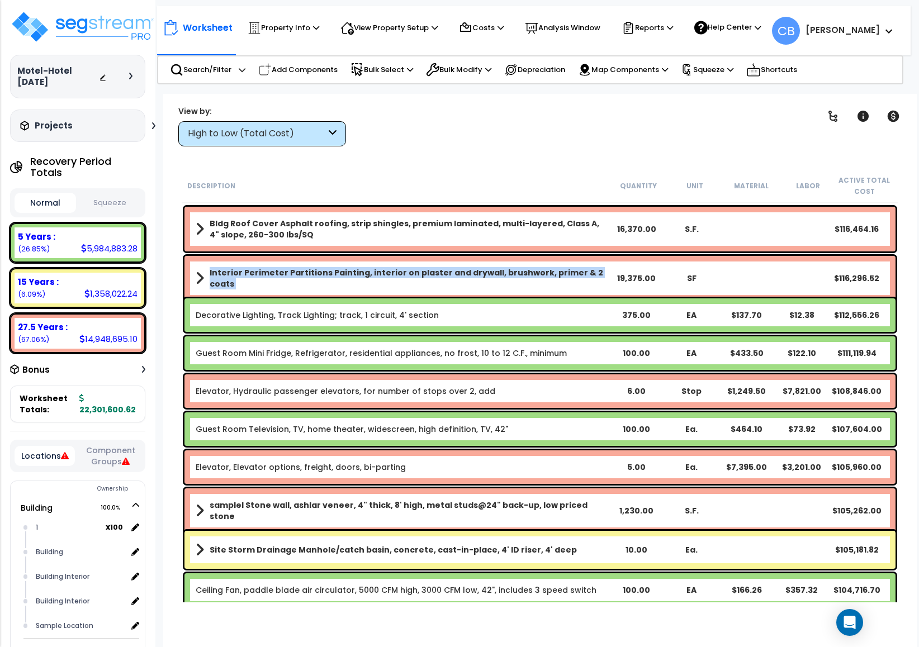
click at [376, 295] on div "Interior Perimeter Partitions Painting, interior on plaster and drywall, brushw…" at bounding box center [540, 278] width 716 height 50
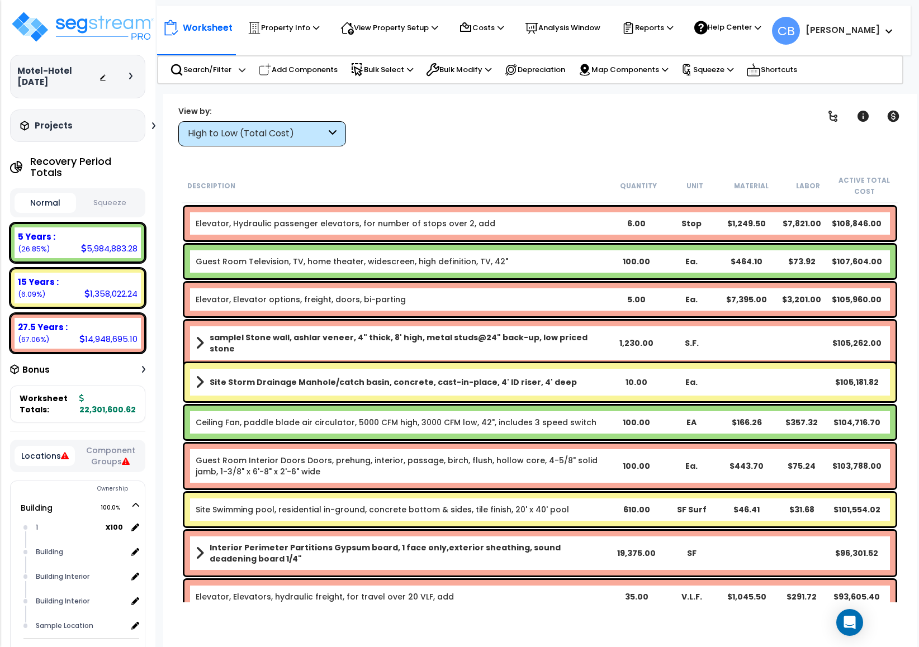
click at [376, 295] on link "Elevator, Elevator options, freight, doors, bi-parting" at bounding box center [301, 299] width 210 height 11
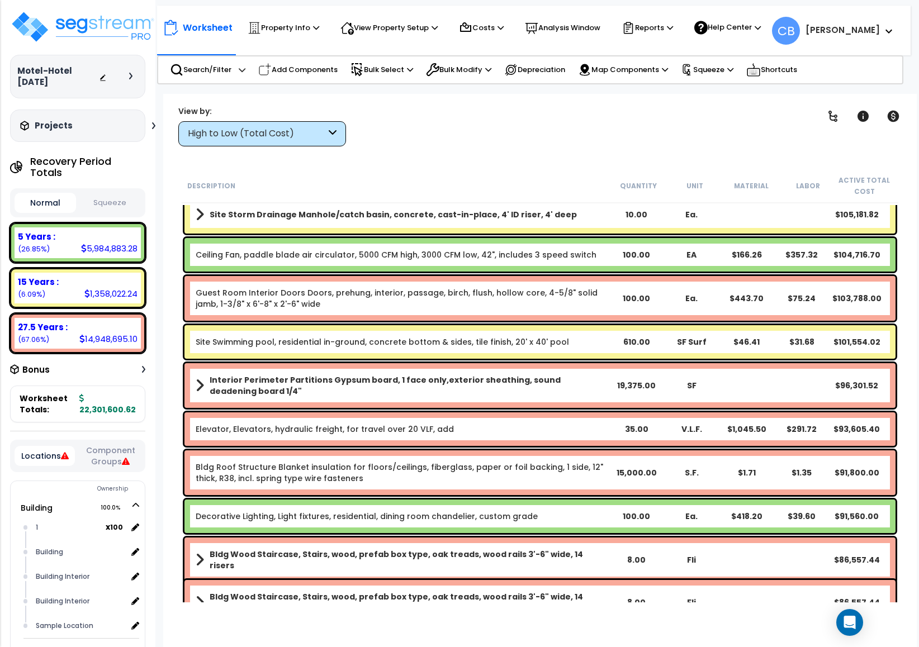
click at [376, 295] on link "Guest Room Interior Doors Doors, prehung, interior, passage, birch, flush, holl…" at bounding box center [397, 298] width 402 height 22
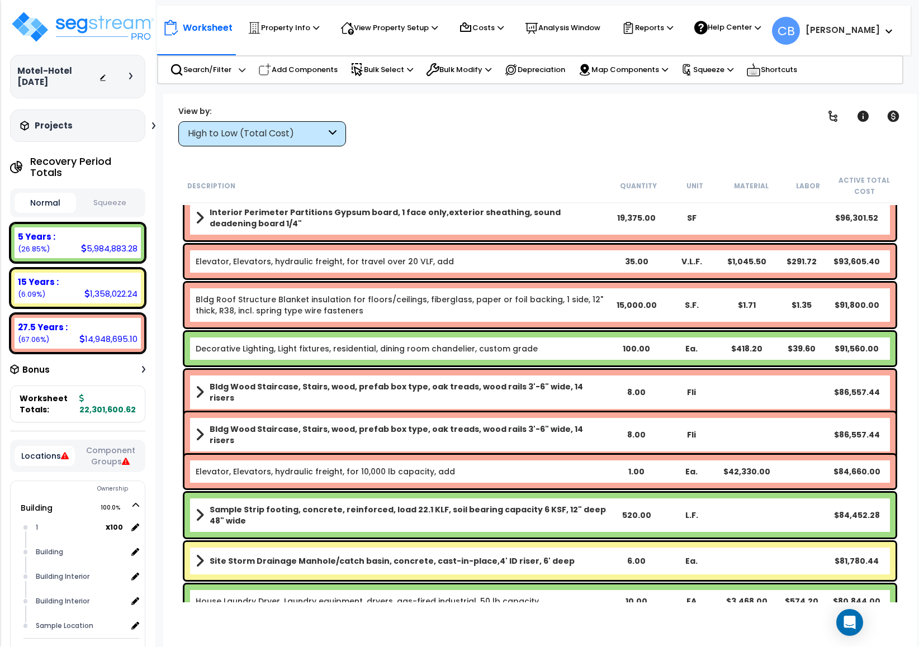
click at [376, 295] on link "Bldg Roof Structure Blanket insulation for floors/ceilings, fiberglass, paper o…" at bounding box center [399, 305] width 407 height 22
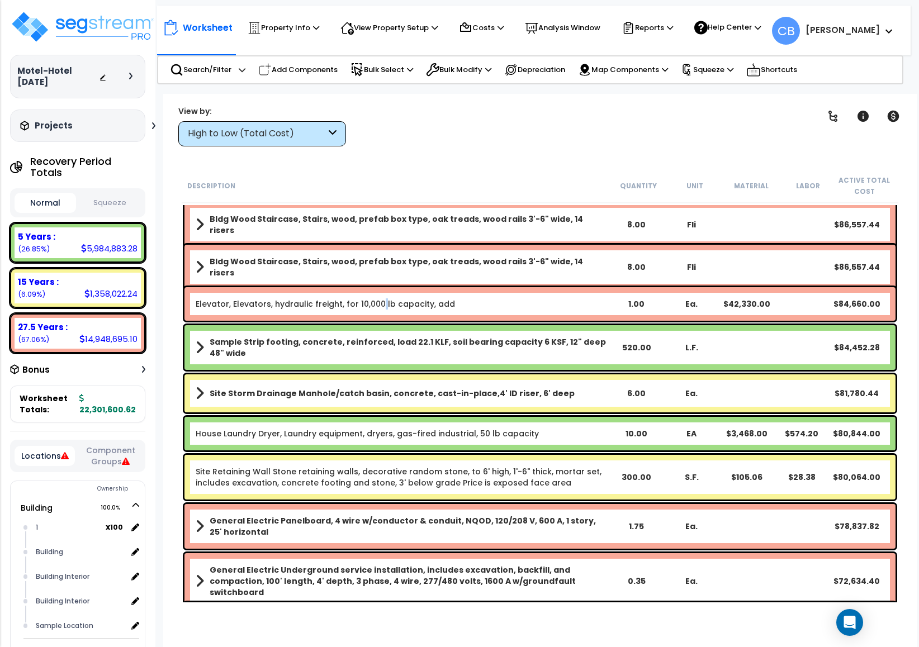
click at [376, 295] on div "Elevator, Elevators, hydraulic freight, for 10,000 lb capacity, add 1.00 Ea. $4…" at bounding box center [539, 304] width 711 height 34
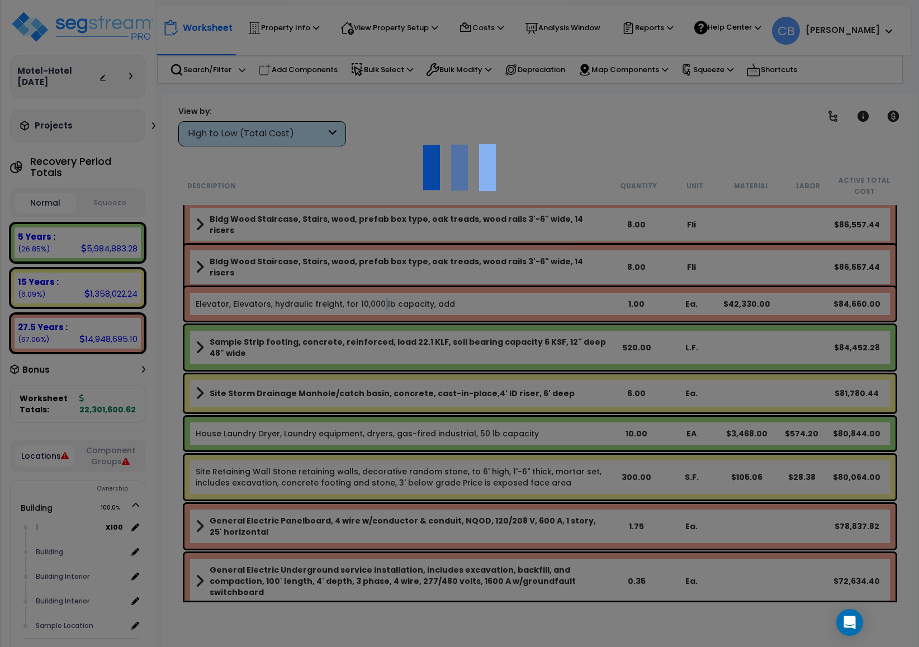
scroll to position [3352, 0]
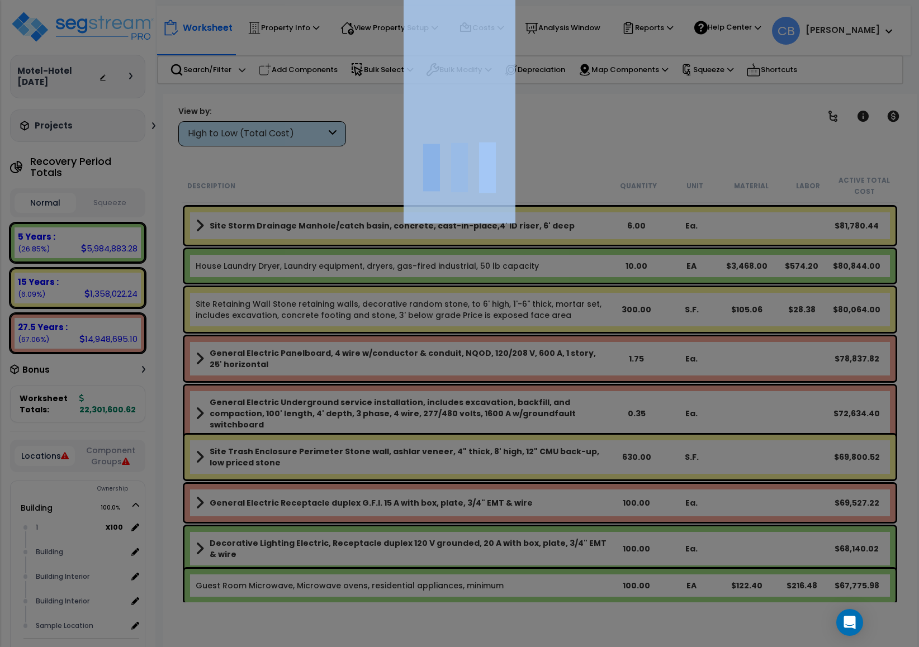
click at [376, 295] on div at bounding box center [459, 323] width 919 height 647
click at [376, 45] on div "We are Building your Property. So please grab a coffee and let us do the heavy …" at bounding box center [459, 22] width 919 height 45
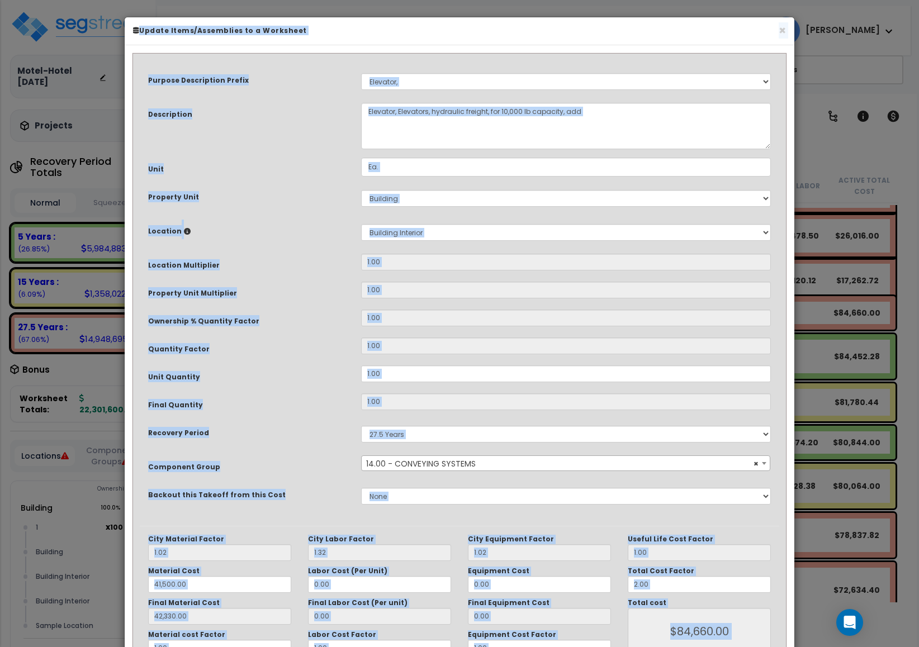
scroll to position [0, 0]
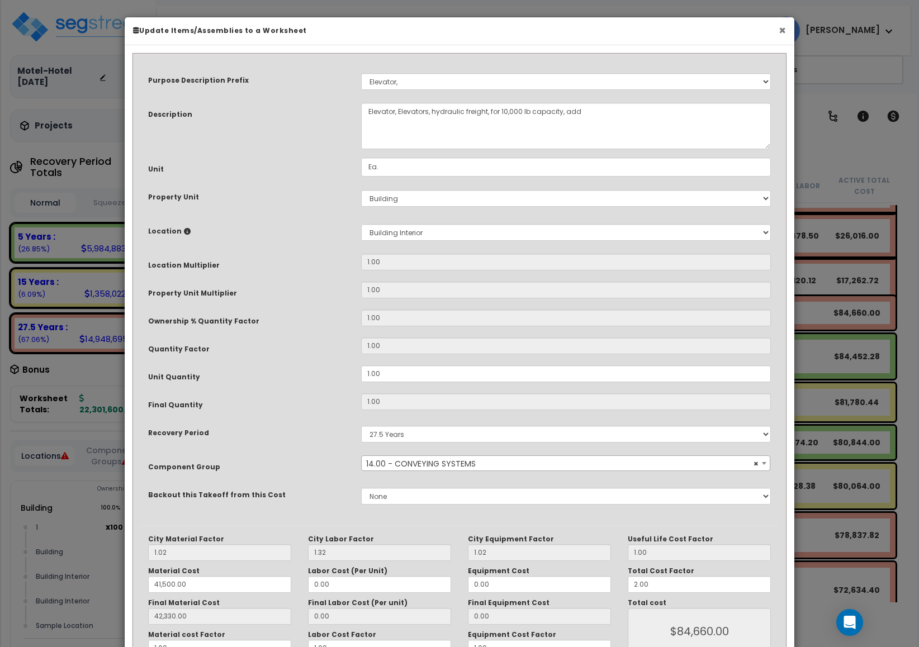
click at [783, 32] on button "×" at bounding box center [781, 31] width 7 height 12
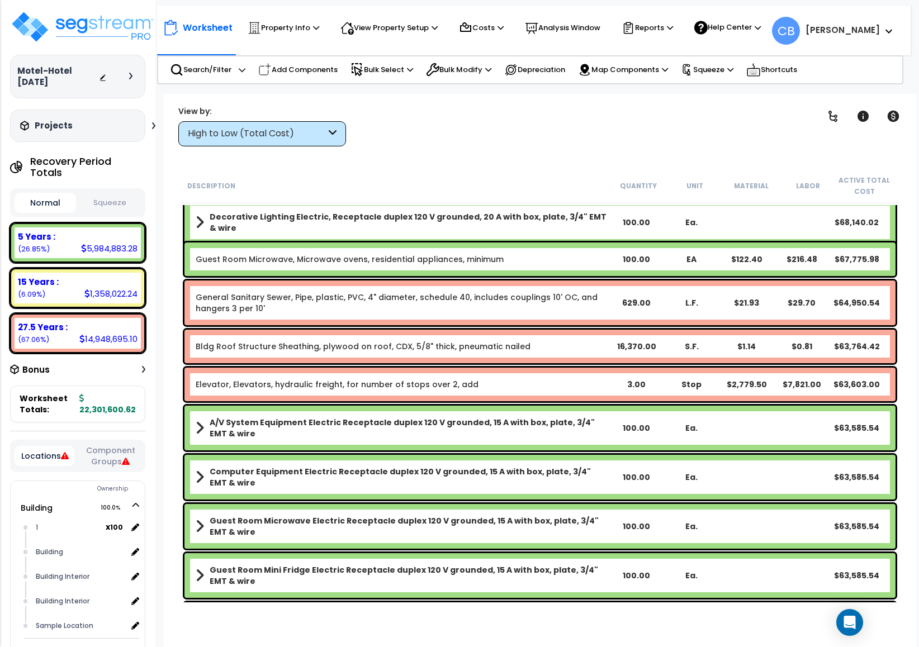
click at [570, 255] on div "Guest Room Microwave, Microwave ovens, residential appliances, minimum" at bounding box center [402, 259] width 413 height 11
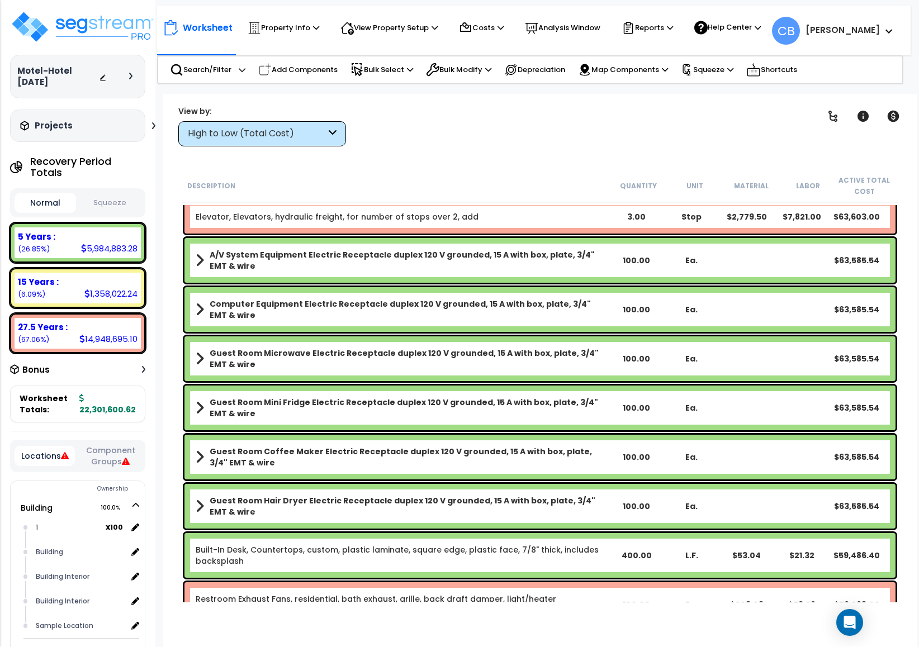
click at [570, 255] on b "A/V System Equipment Electric Receptacle duplex 120 V grounded, 15 A with box, …" at bounding box center [409, 260] width 399 height 22
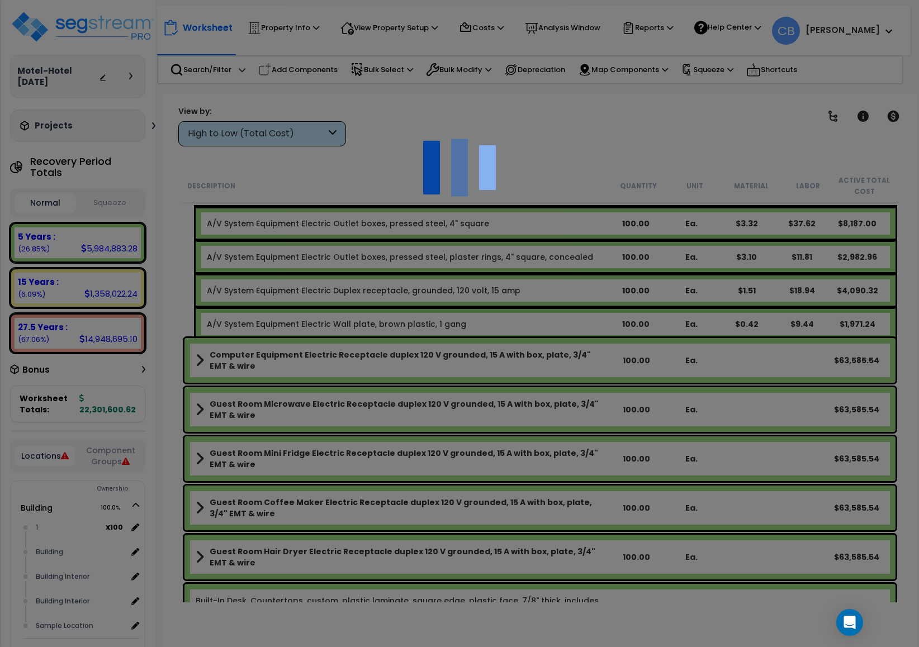
click at [570, 255] on div at bounding box center [459, 323] width 919 height 647
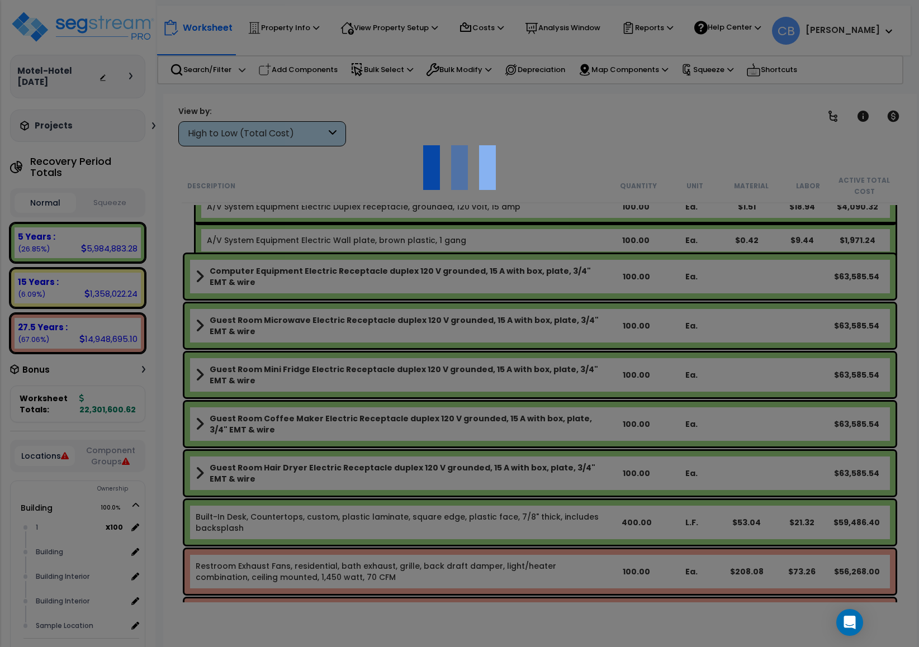
scroll to position [4358, 0]
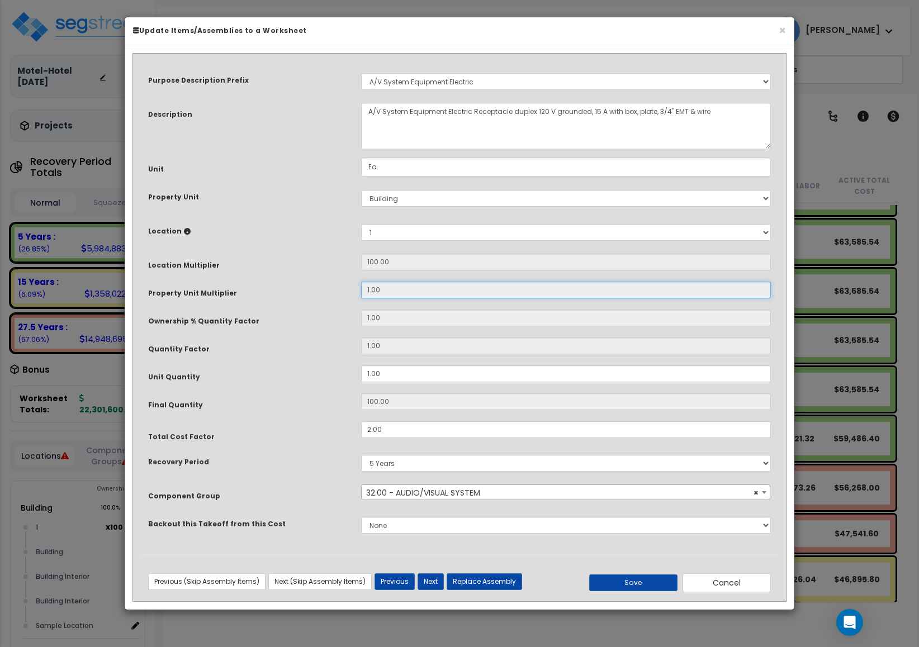
click at [524, 283] on input "1.00" at bounding box center [566, 290] width 410 height 17
click at [786, 28] on div "× Update Items/Assemblies to a Worksheet" at bounding box center [459, 31] width 669 height 28
click at [780, 29] on button "×" at bounding box center [781, 31] width 7 height 12
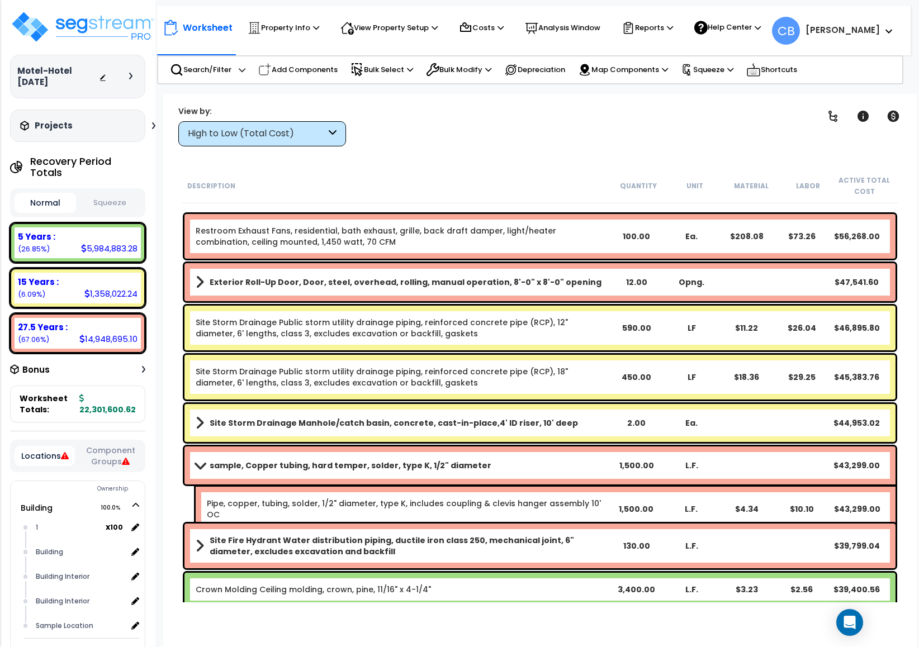
scroll to position [4861, 0]
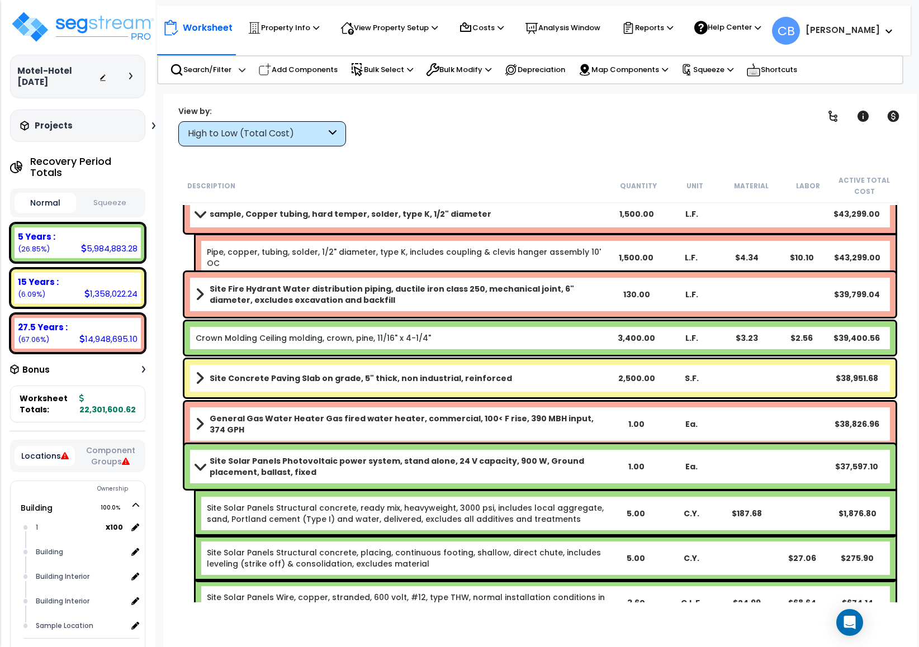
click at [505, 316] on div "Site Fire Hydrant Water distribution piping, ductile iron class 250, mechanical…" at bounding box center [539, 294] width 711 height 45
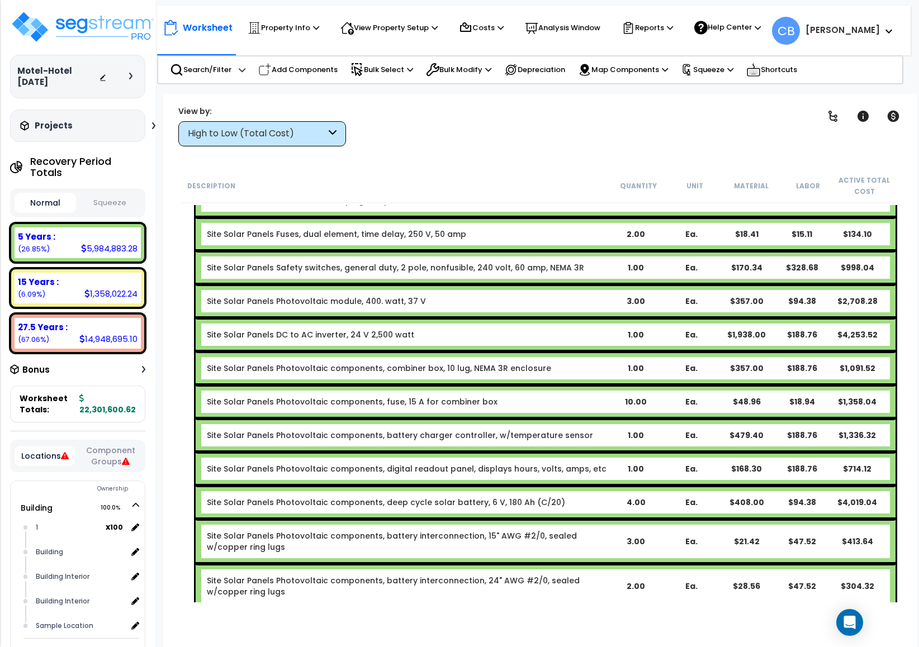
click at [505, 329] on div "Site Solar Panels DC to AC inverter, 24 V 2,500 watt" at bounding box center [407, 334] width 401 height 11
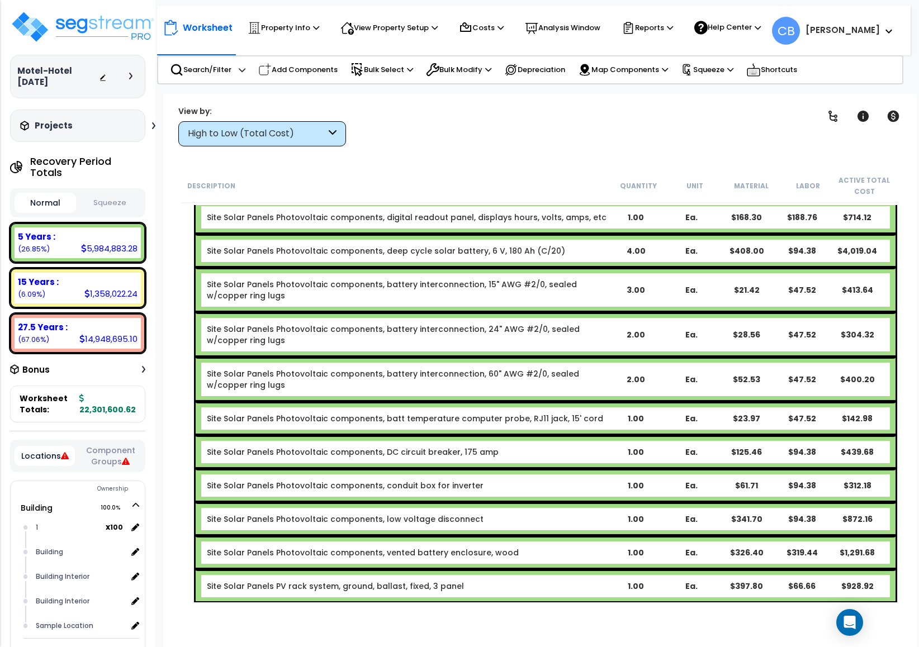
click at [505, 324] on div "Site Solar Panels Photovoltaic components, battery interconnection, 24" AWG #2/…" at bounding box center [407, 335] width 401 height 22
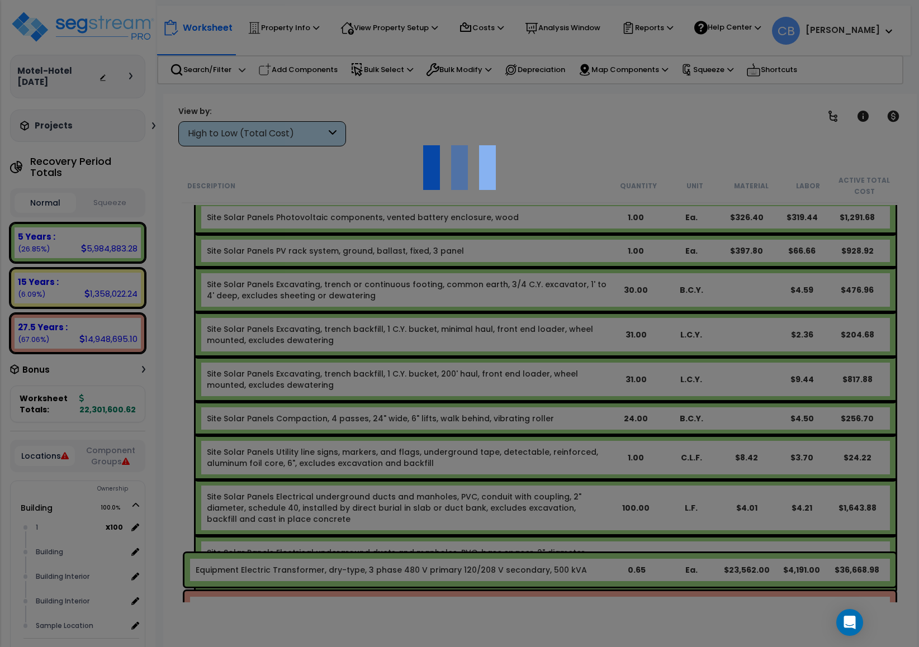
click at [505, 316] on div at bounding box center [459, 323] width 919 height 647
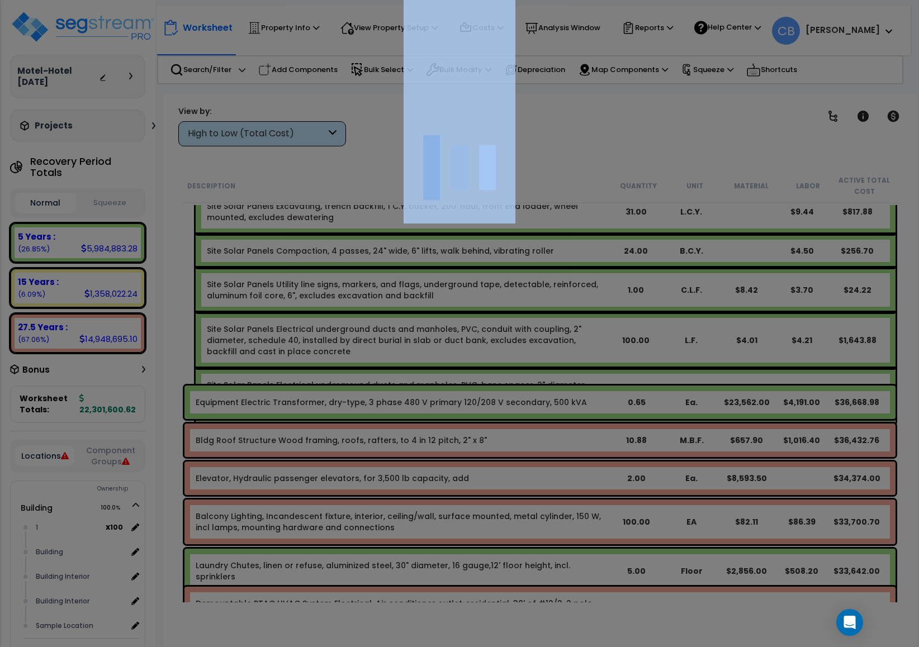
click at [505, 316] on div at bounding box center [459, 323] width 919 height 647
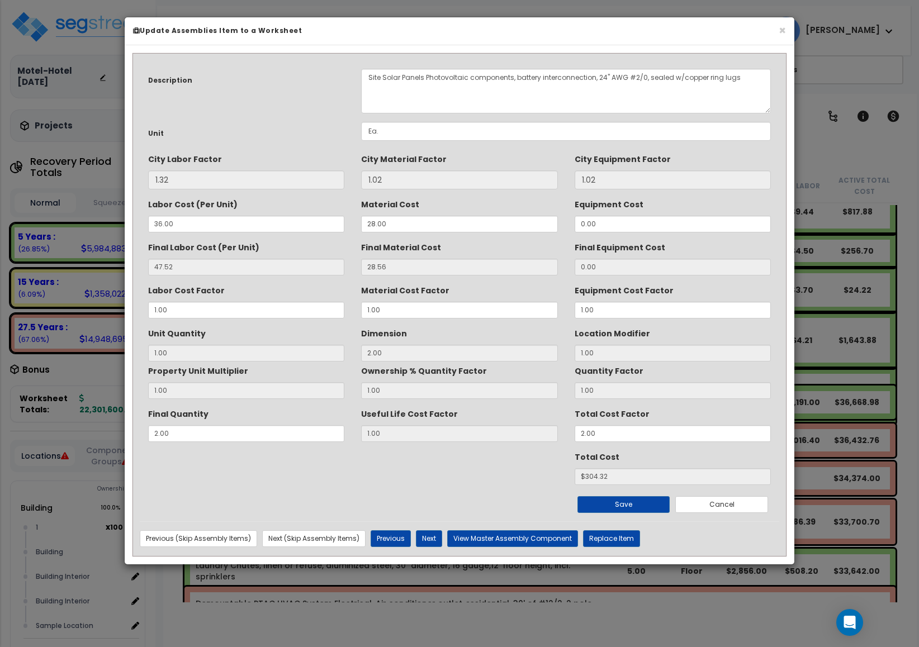
scroll to position [6621, 0]
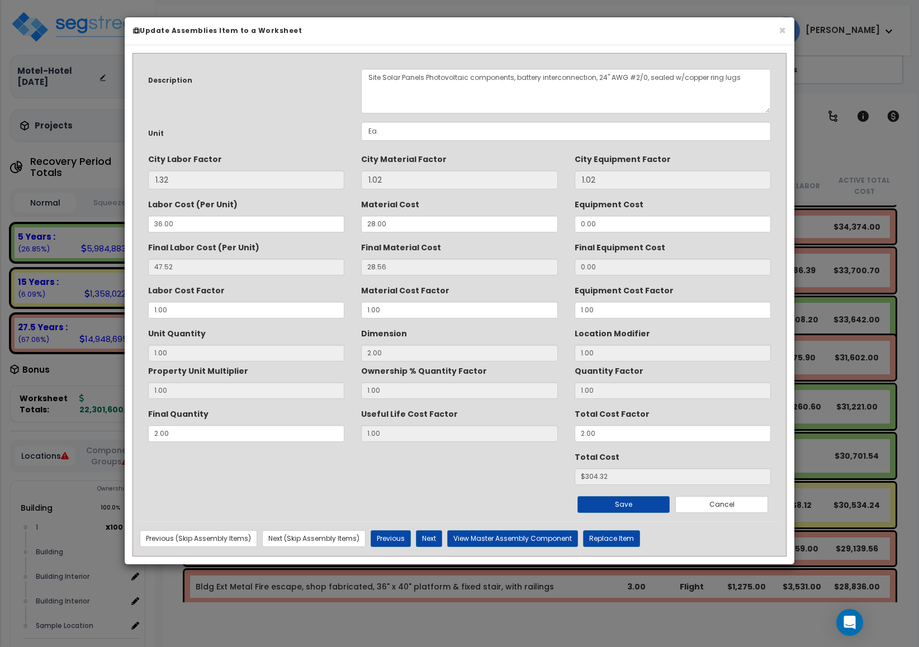
click at [777, 35] on h6 "Update Assemblies Item to a Worksheet" at bounding box center [459, 30] width 653 height 9
click at [781, 34] on button "×" at bounding box center [781, 31] width 7 height 12
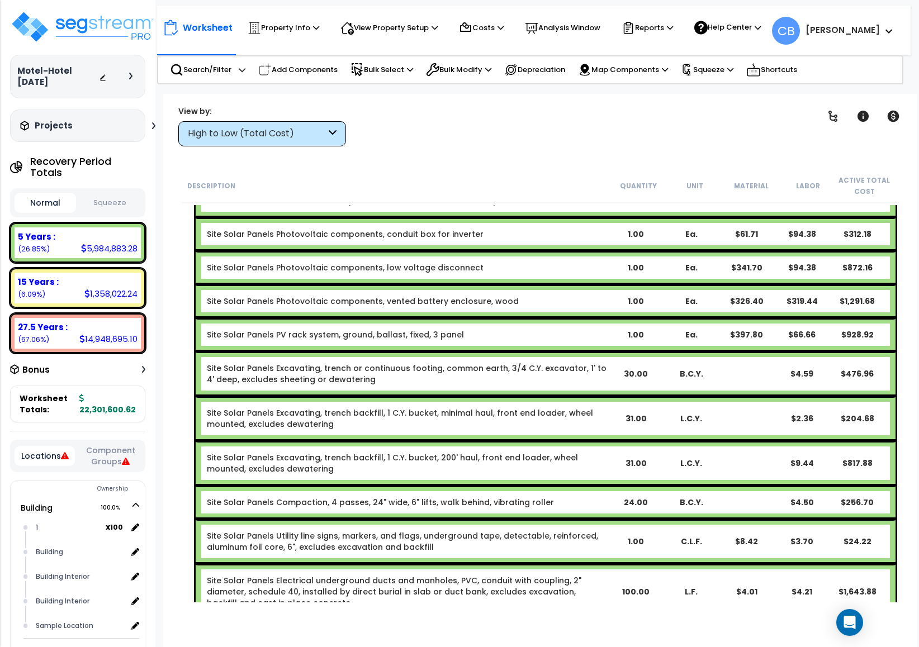
click at [676, 318] on div "Site Solar Panels PV rack system, ground, ballast, fixed, 3 panel 1.00 Ea. $397…" at bounding box center [546, 335] width 700 height 34
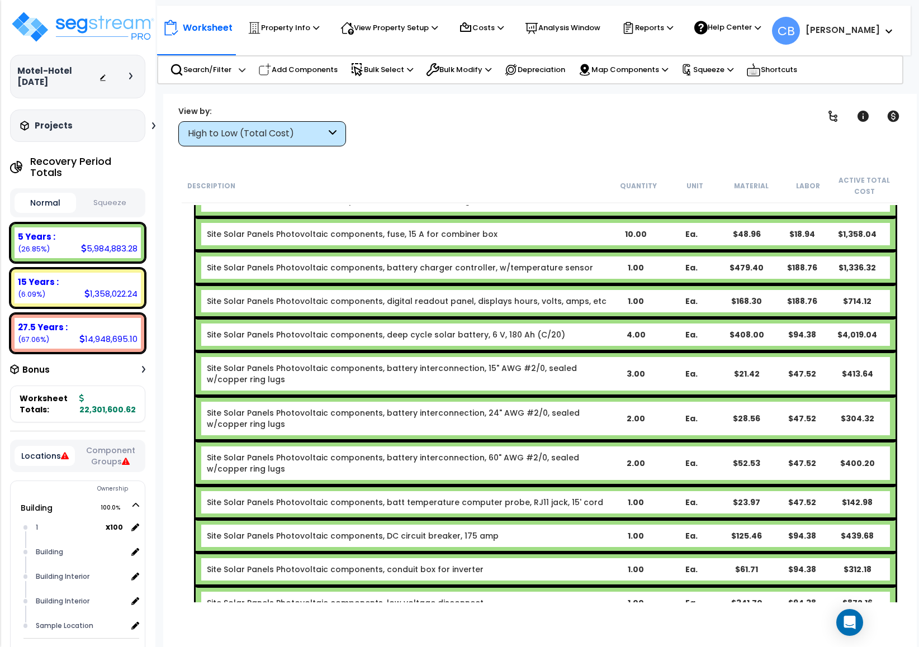
click at [784, 318] on div "Site Solar Panels Photovoltaic components, deep cycle solar battery, 6 V, 180 A…" at bounding box center [546, 335] width 700 height 34
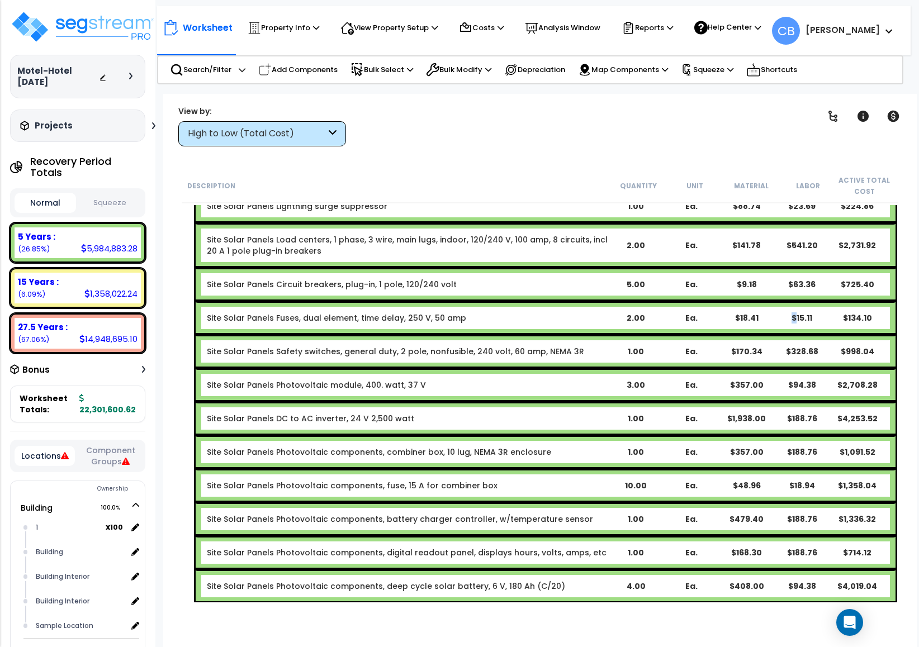
click at [784, 301] on div "Site Solar Panels Fuses, dual element, time delay, 250 V, 50 amp 2.00 Ea. $18.4…" at bounding box center [546, 318] width 700 height 34
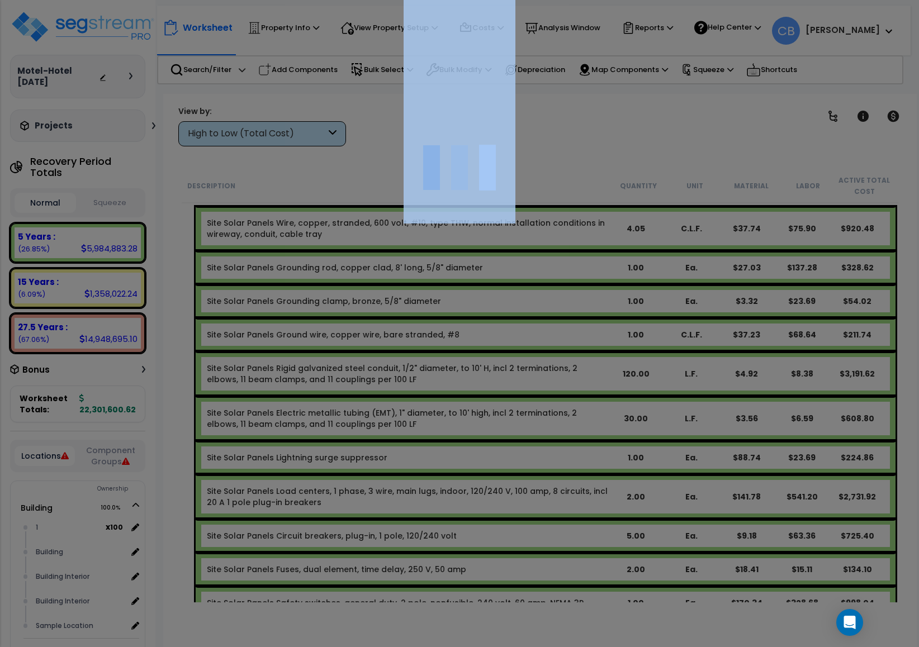
click at [784, 294] on div at bounding box center [459, 323] width 919 height 647
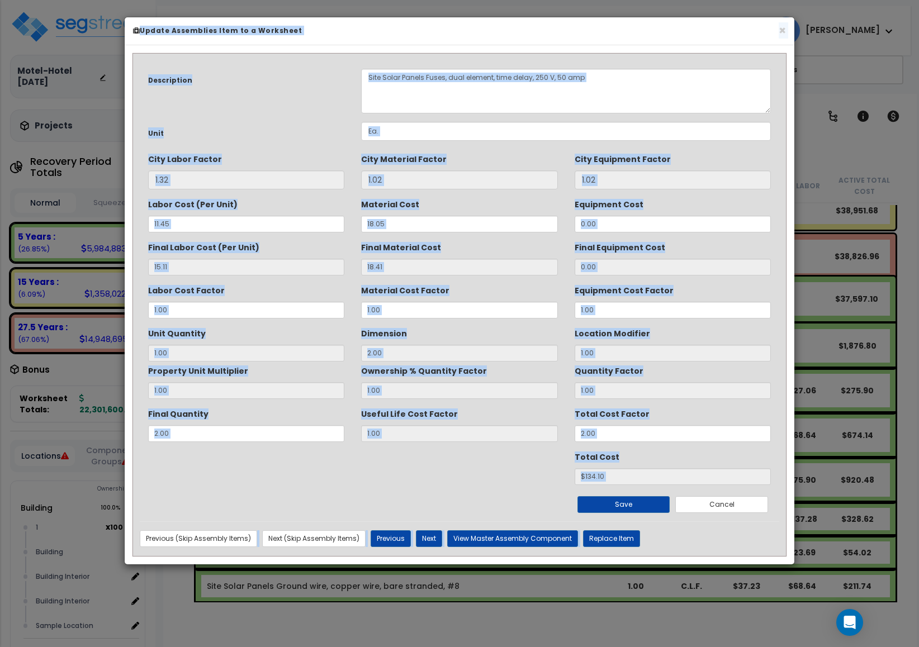
click at [784, 294] on div "Description Site Solar Panels Fuses, dual element, time delay, 250 V, 50 amp Un…" at bounding box center [459, 307] width 656 height 495
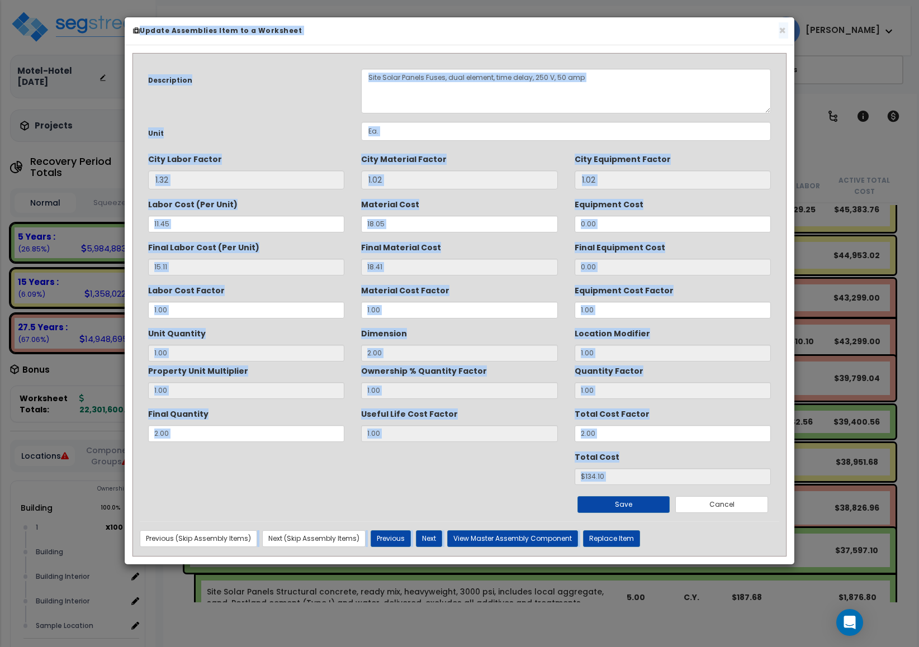
click at [784, 294] on div "Description Site Solar Panels Fuses, dual element, time delay, 250 V, 50 amp Un…" at bounding box center [459, 307] width 656 height 495
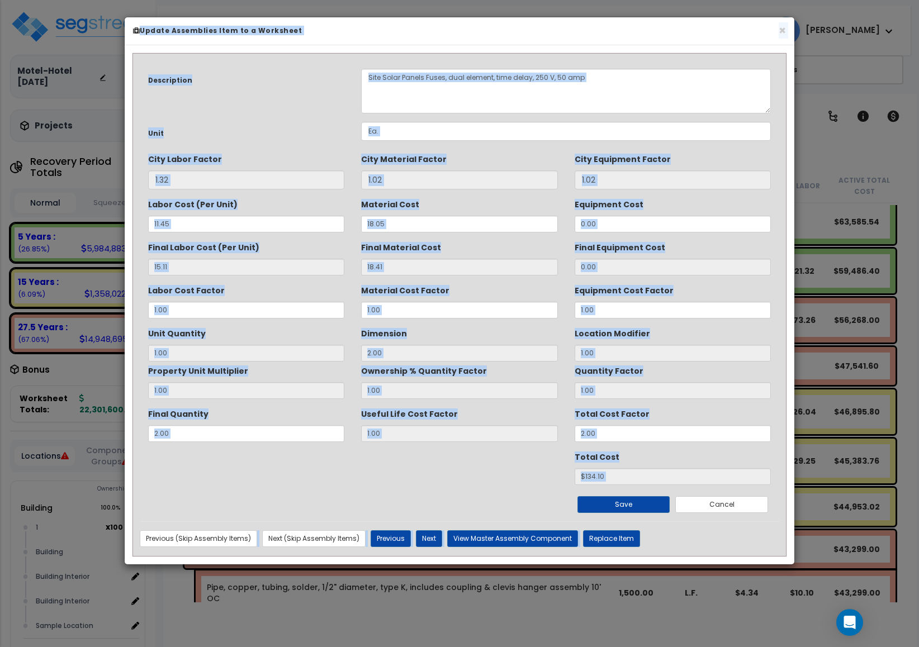
click at [784, 294] on div "Description Site Solar Panels Fuses, dual element, time delay, 250 V, 50 amp Un…" at bounding box center [459, 307] width 656 height 495
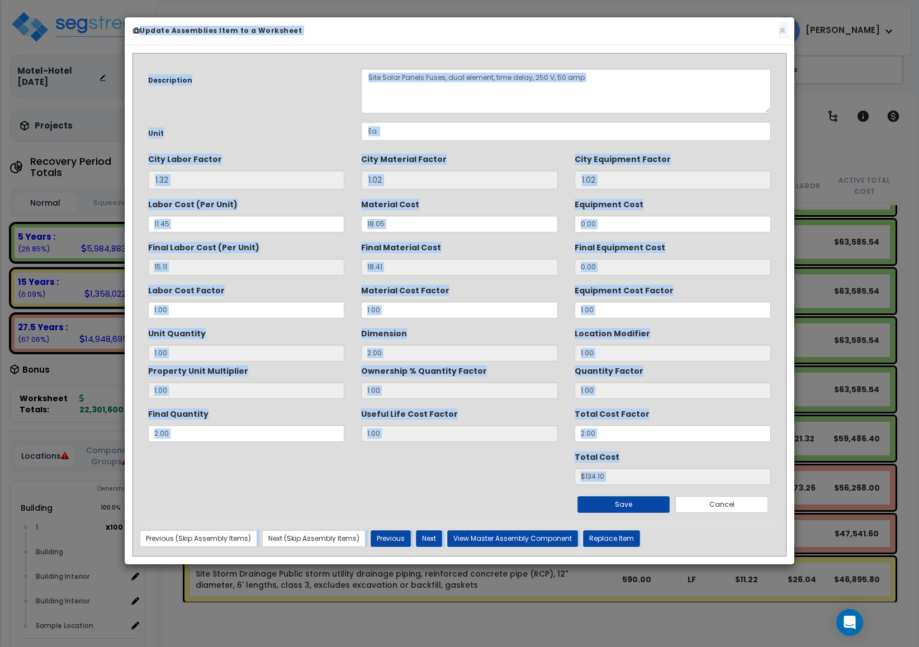
click at [784, 294] on div "Description Site Solar Panels Fuses, dual element, time delay, 250 V, 50 amp Un…" at bounding box center [459, 307] width 656 height 495
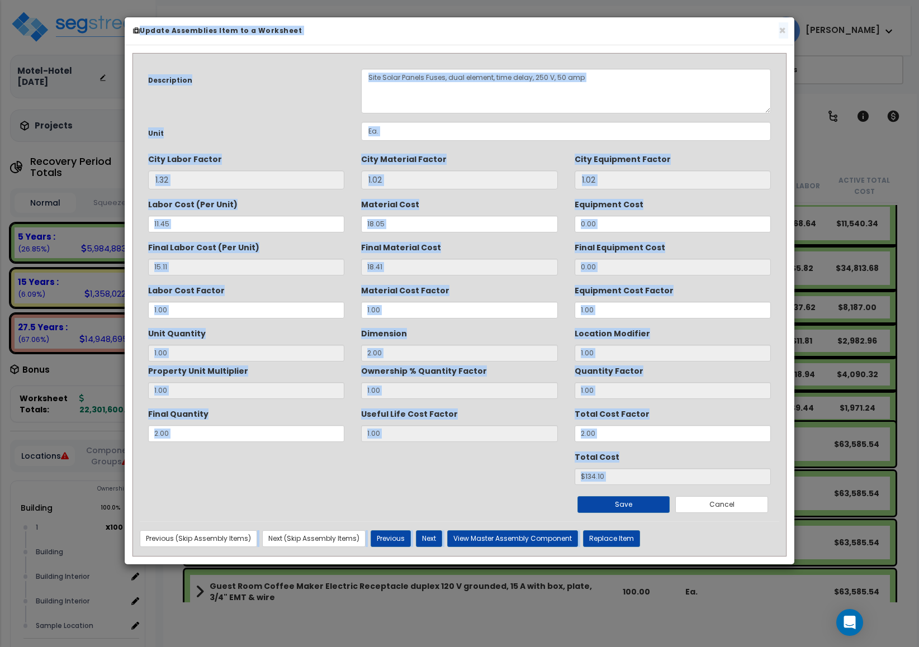
click at [784, 294] on div "Description Site Solar Panels Fuses, dual element, time delay, 250 V, 50 amp Un…" at bounding box center [459, 307] width 656 height 495
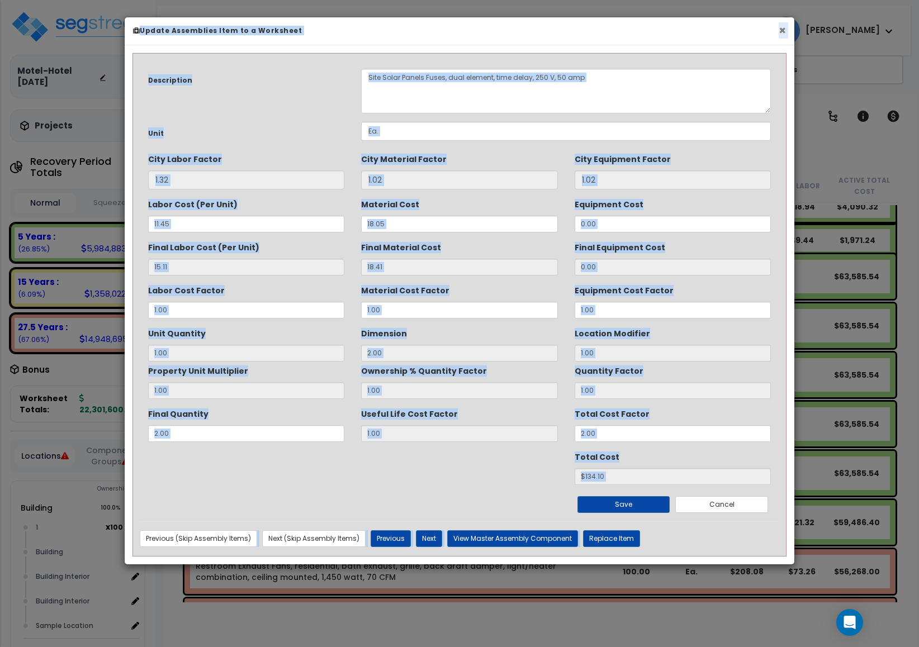
click at [782, 34] on button "×" at bounding box center [781, 31] width 7 height 12
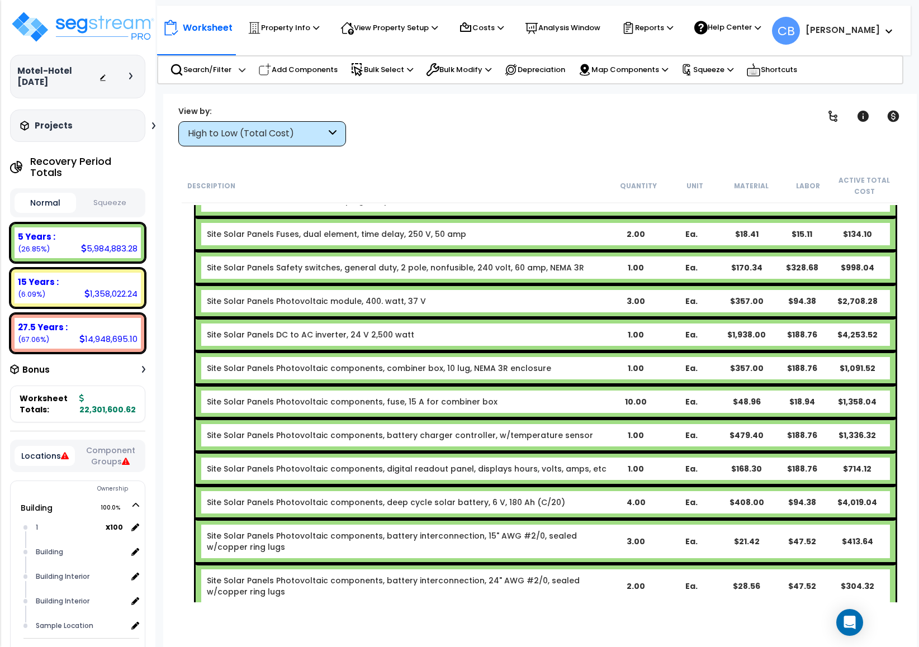
click at [554, 318] on div "Site Solar Panels DC to AC inverter, 24 V 2,500 watt 1.00 Ea. $1,938.00 $188.76…" at bounding box center [546, 335] width 700 height 34
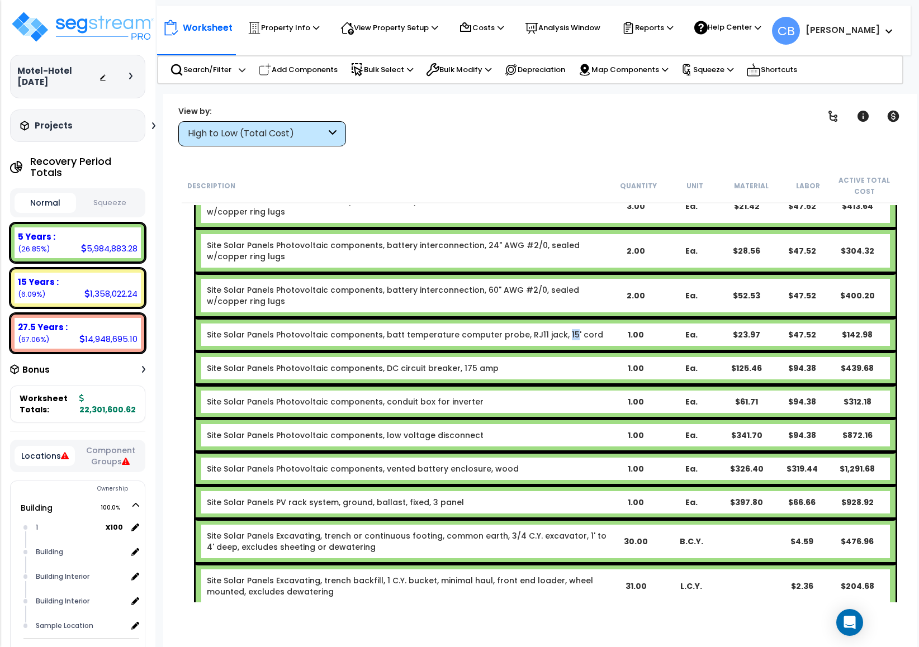
click at [554, 329] on link "Site Solar Panels Photovoltaic components, batt temperature computer probe, RJ1…" at bounding box center [405, 334] width 396 height 11
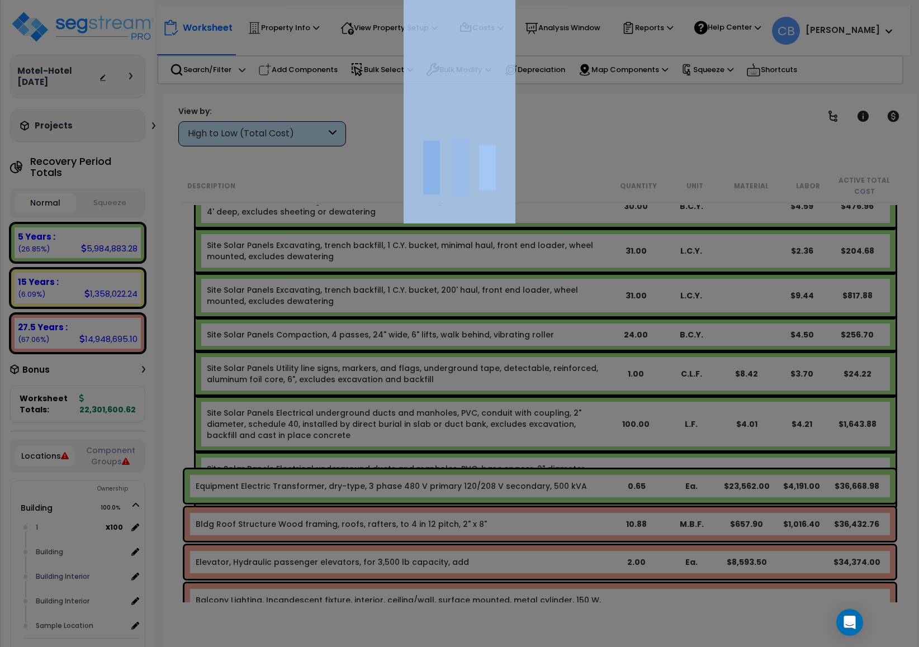
click at [554, 302] on div at bounding box center [459, 323] width 919 height 647
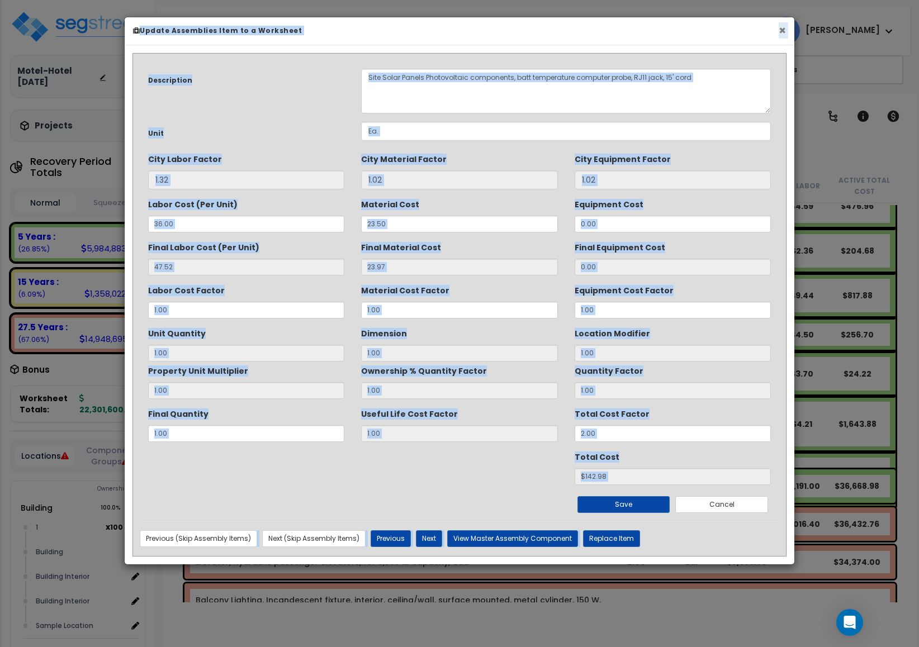
click at [779, 32] on button "×" at bounding box center [781, 31] width 7 height 12
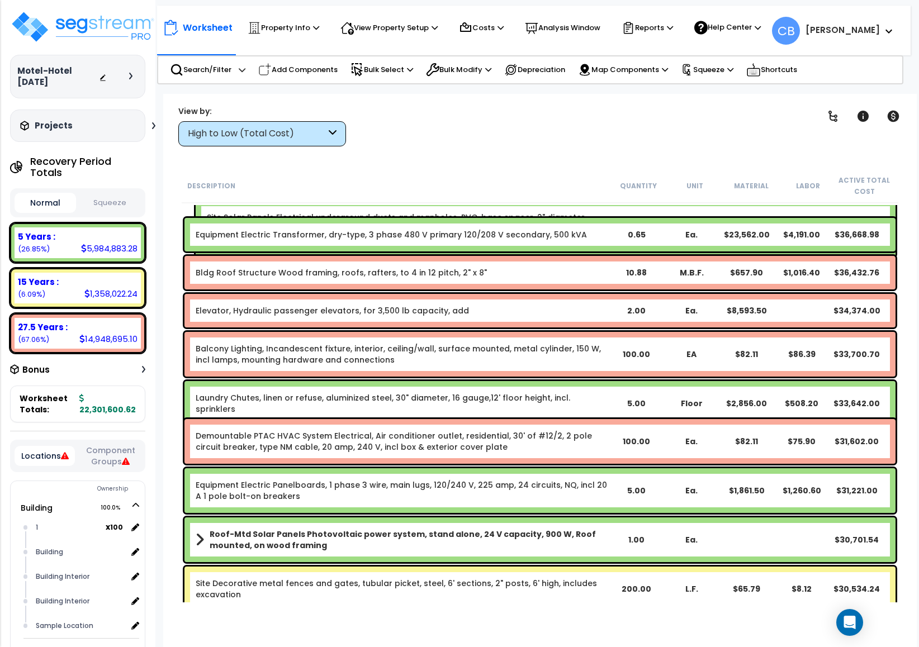
scroll to position [6789, 0]
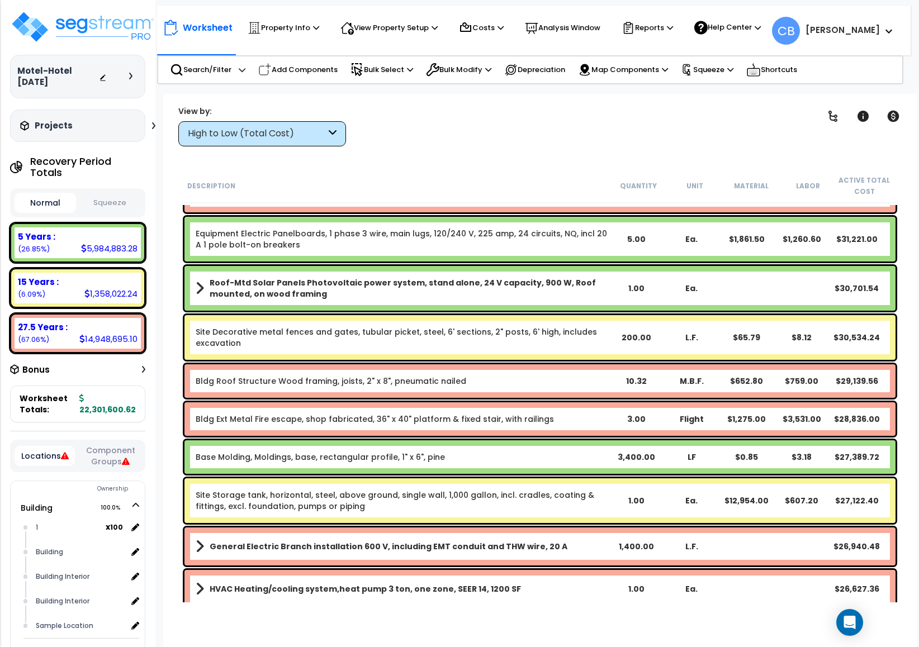
click at [654, 379] on div "10.32" at bounding box center [635, 380] width 55 height 11
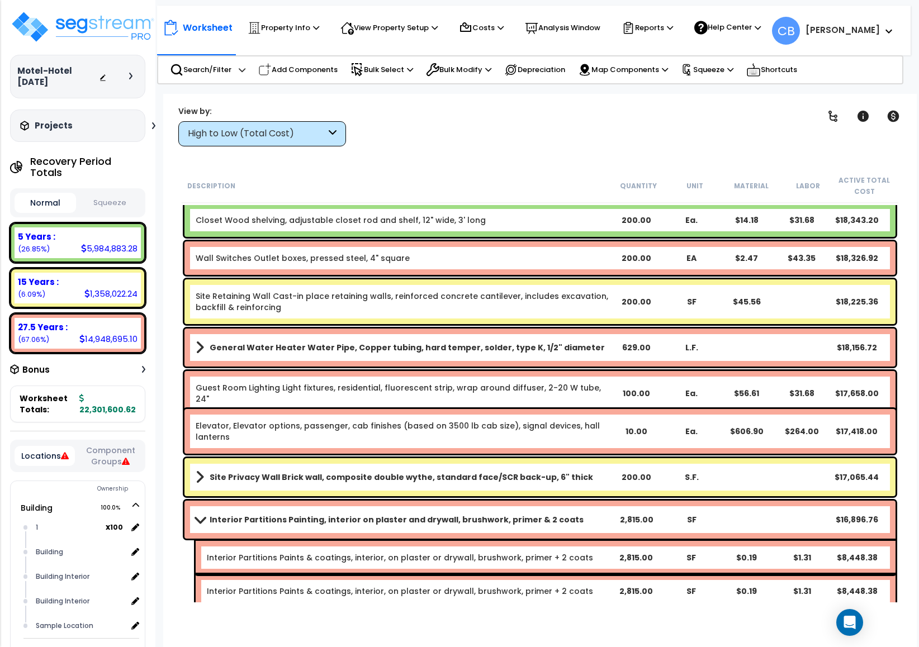
scroll to position [8129, 0]
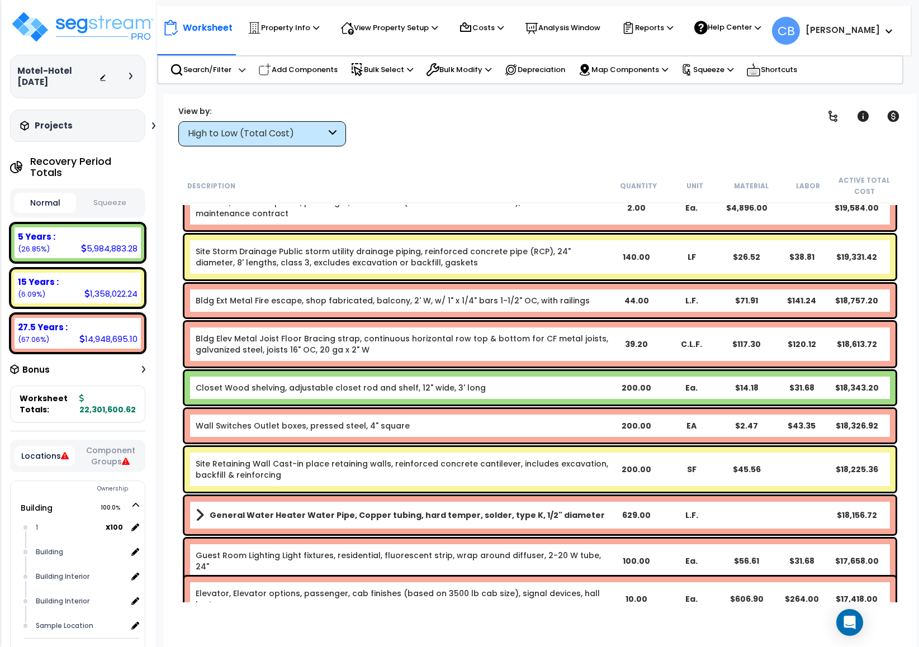
click at [529, 406] on div "Wall Switches Outlet boxes, pressed steel, 4" square 200.00 EA $2.47 $43.35 $18…" at bounding box center [540, 425] width 716 height 39
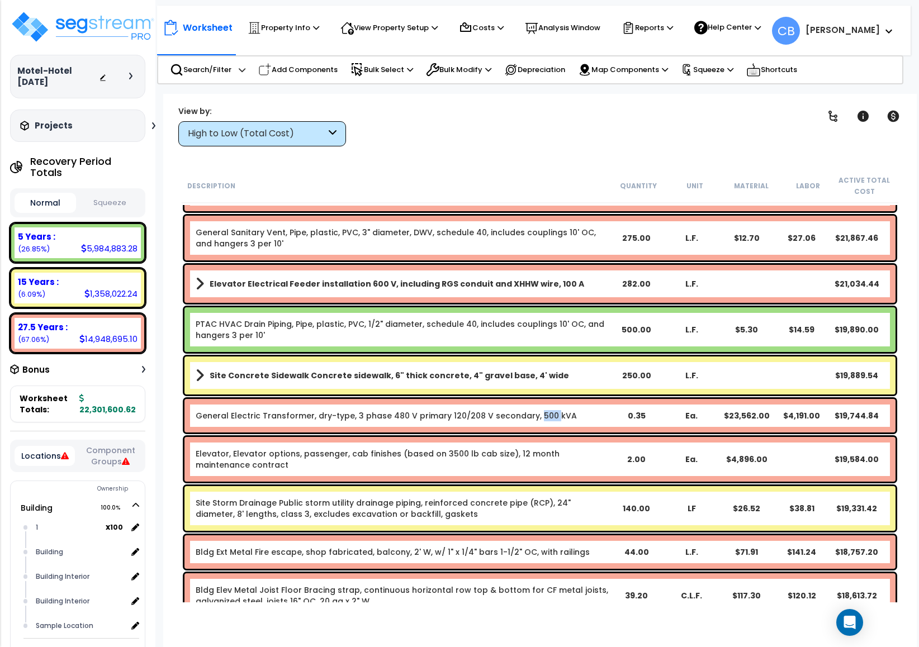
click at [529, 406] on div "General Electric Transformer, dry-type, 3 phase 480 V primary 120/208 V seconda…" at bounding box center [539, 416] width 711 height 34
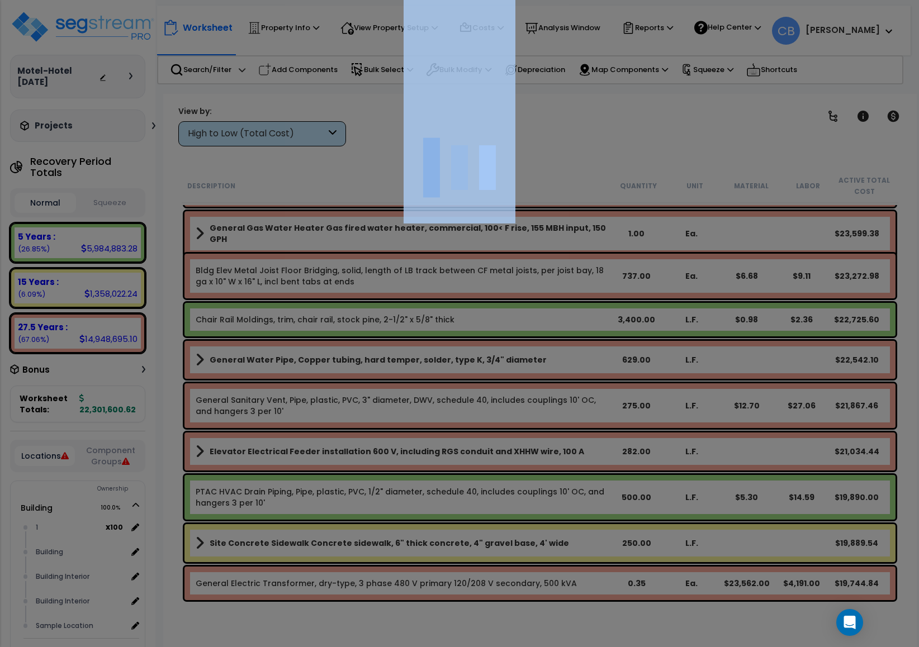
click at [529, 406] on div at bounding box center [459, 323] width 919 height 647
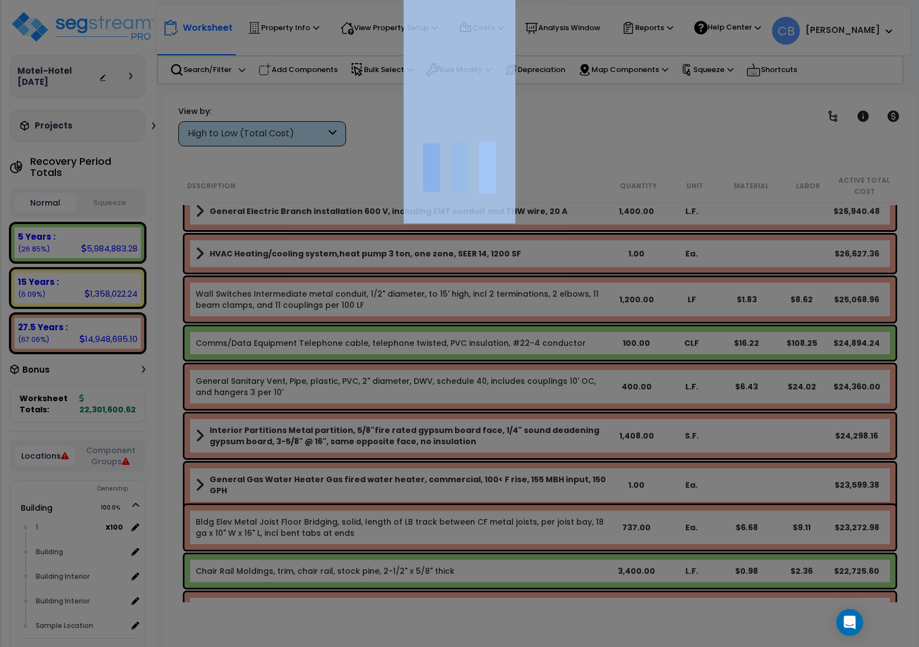
click at [529, 406] on div at bounding box center [459, 323] width 919 height 647
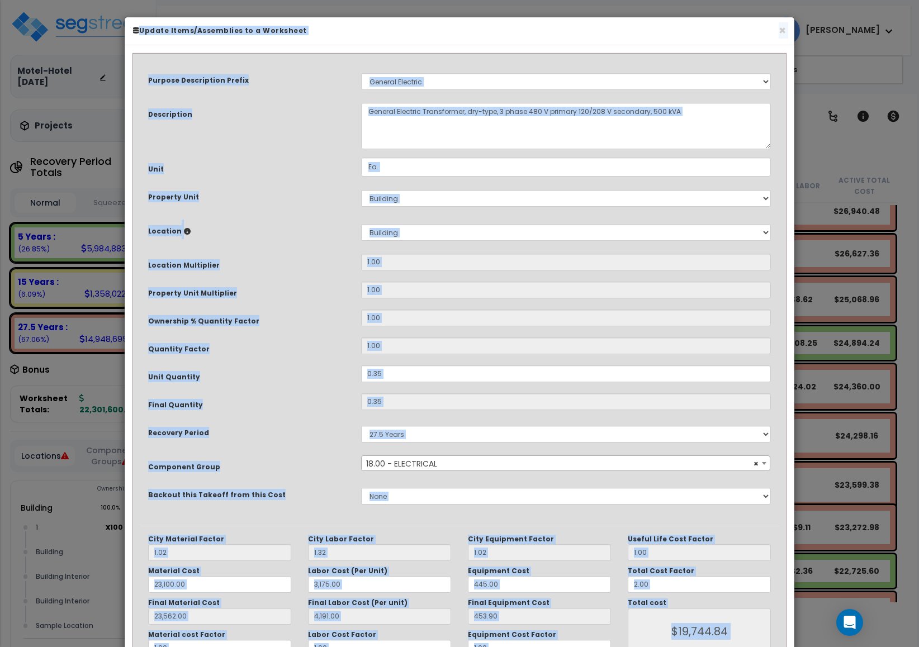
click at [774, 34] on h6 "Update Items/Assemblies to a Worksheet" at bounding box center [459, 30] width 653 height 9
click at [782, 29] on button "×" at bounding box center [781, 31] width 7 height 12
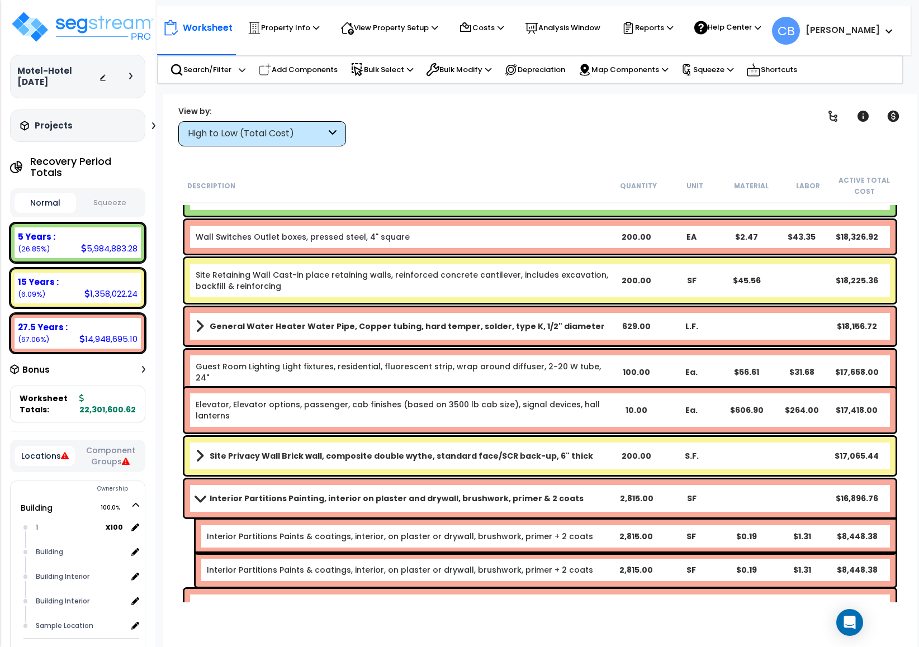
click at [489, 337] on div "General Water Heater Water Pipe, Copper tubing, hard temper, solder, type K, 1/…" at bounding box center [539, 326] width 711 height 38
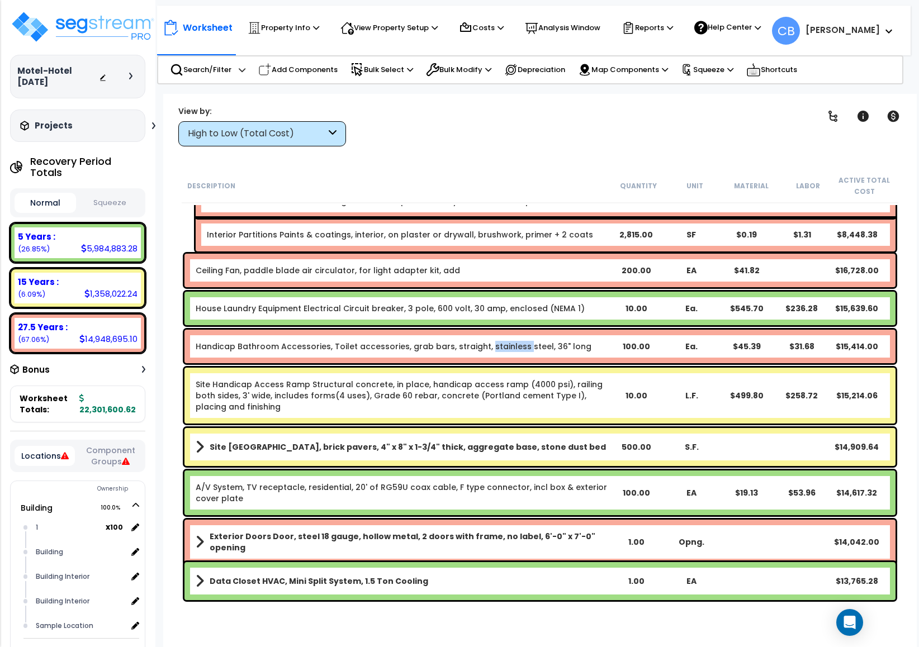
click at [489, 337] on div "Handicap Bathroom Accessories, Toilet accessories, grab bars, straight, stainle…" at bounding box center [539, 347] width 711 height 34
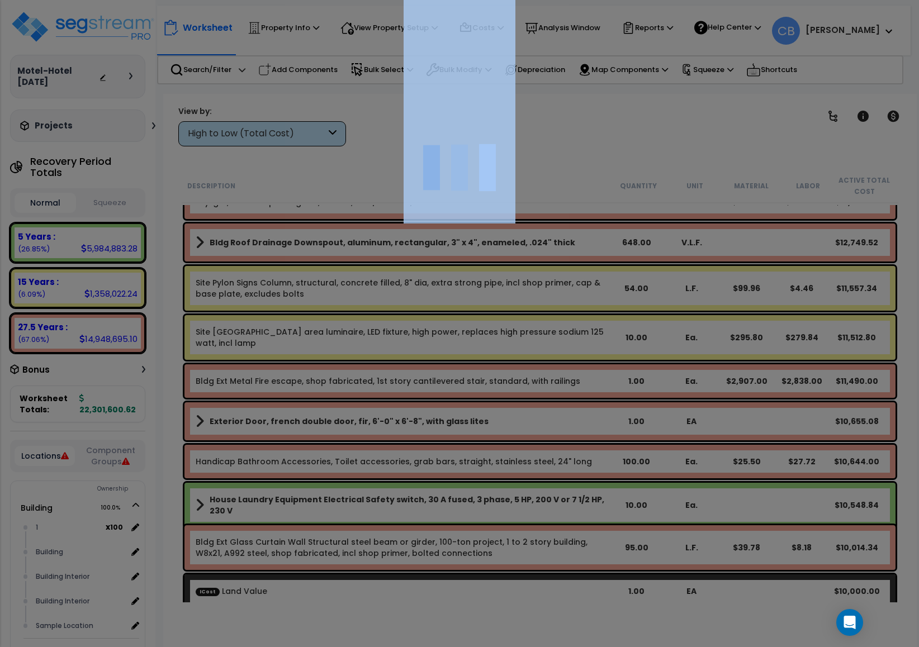
click at [489, 337] on div at bounding box center [459, 323] width 919 height 647
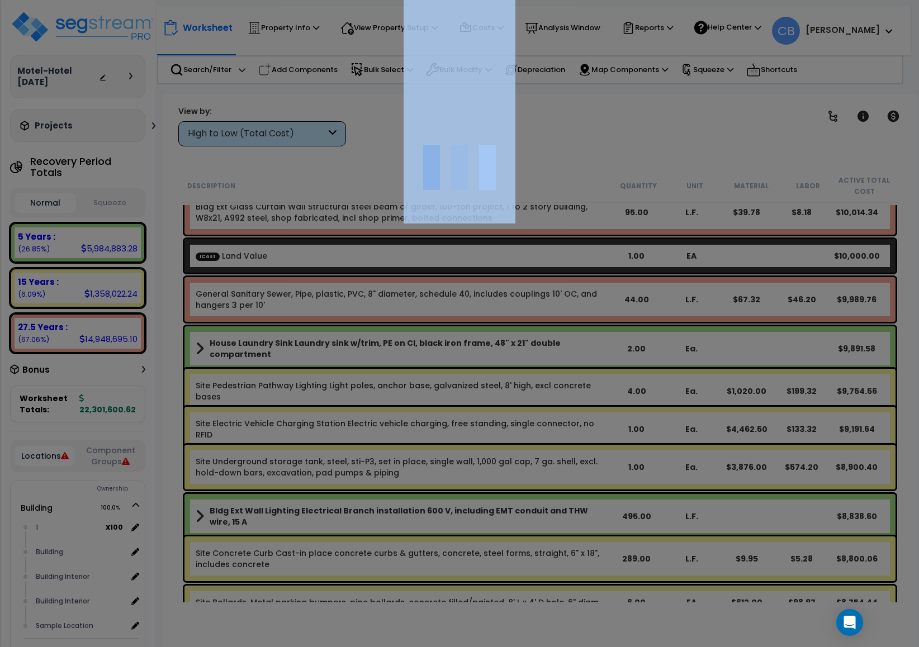
click at [489, 337] on div at bounding box center [459, 323] width 919 height 647
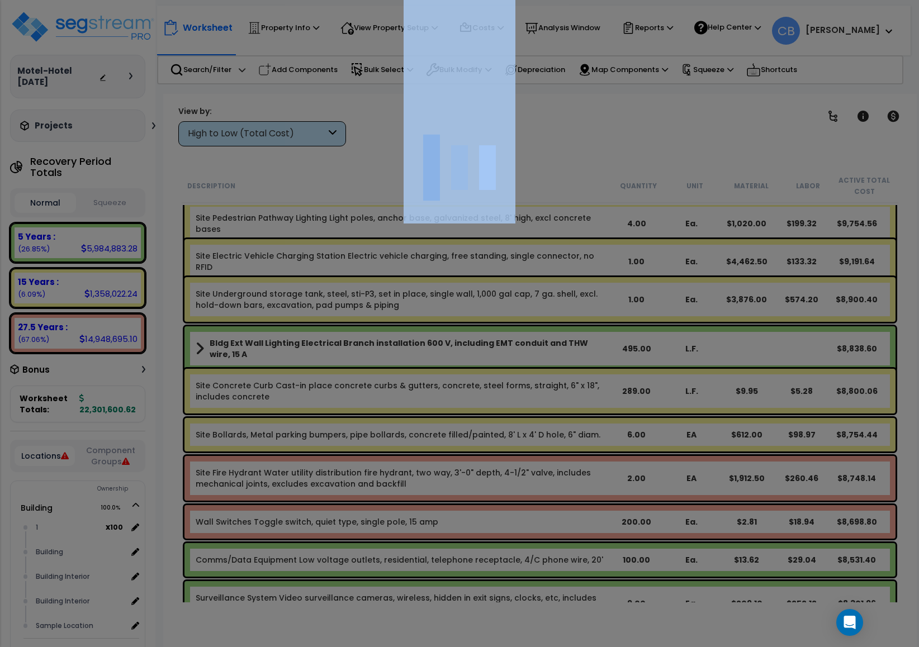
click at [489, 337] on div at bounding box center [459, 323] width 919 height 647
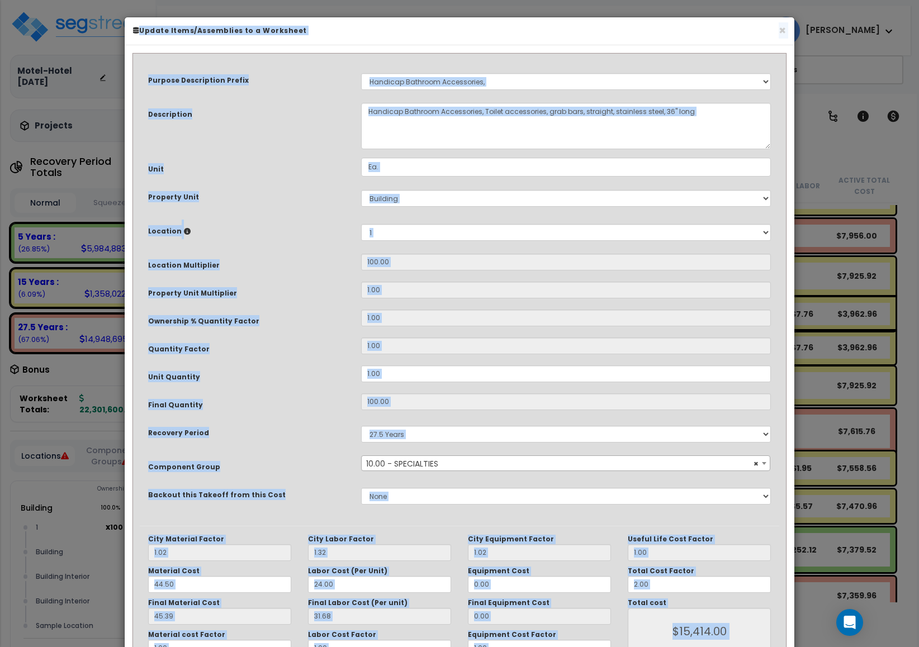
click at [489, 337] on div "Purpose Description Prefix Select A New Purpose Descrip A/V System A/V System E…" at bounding box center [459, 292] width 639 height 465
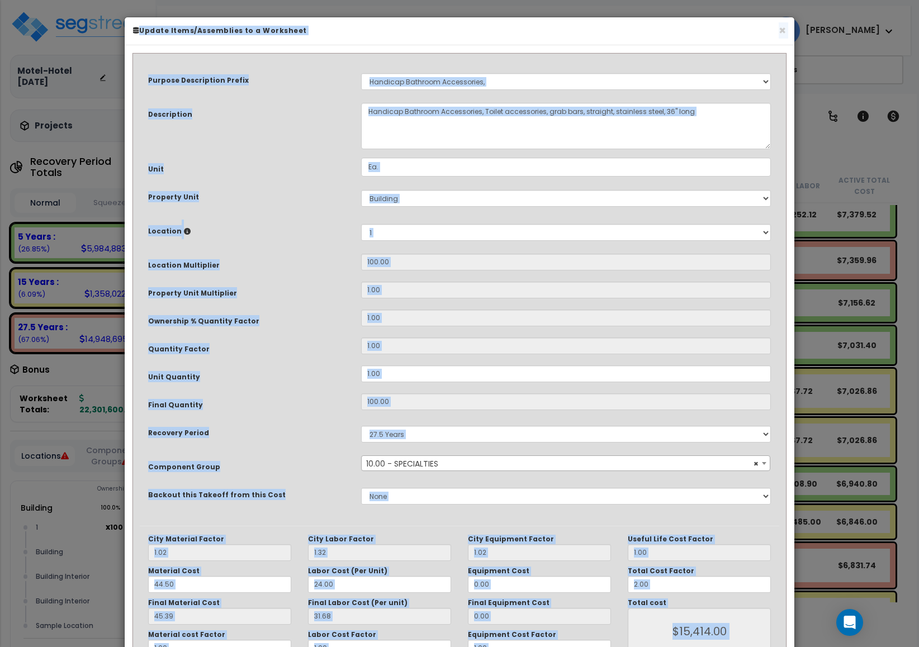
click at [489, 337] on div "Purpose Description Prefix Select A New Purpose Descrip A/V System A/V System E…" at bounding box center [459, 292] width 639 height 465
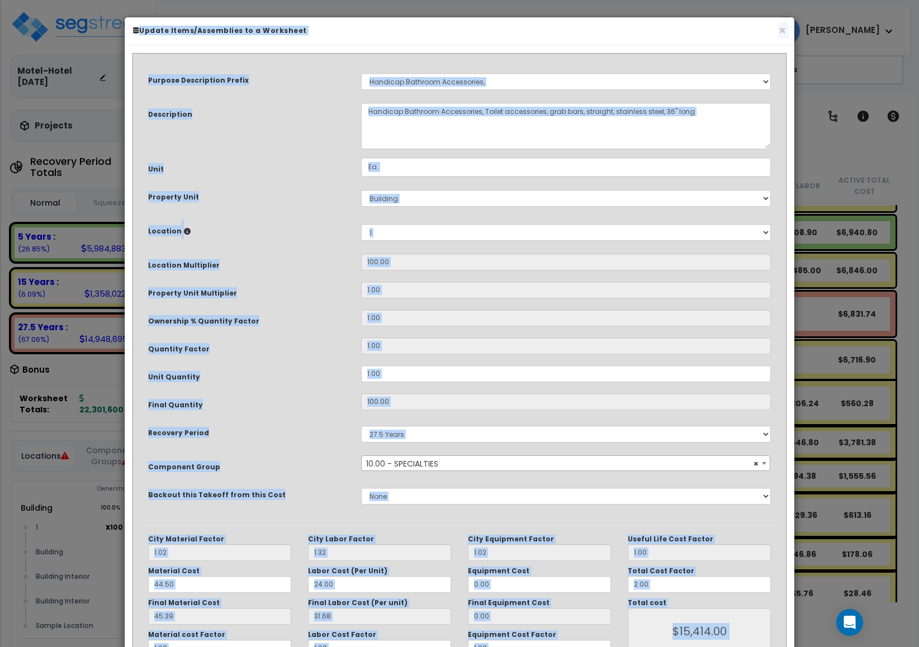
click at [489, 337] on div "Purpose Description Prefix Select A New Purpose Descrip A/V System A/V System E…" at bounding box center [459, 292] width 639 height 465
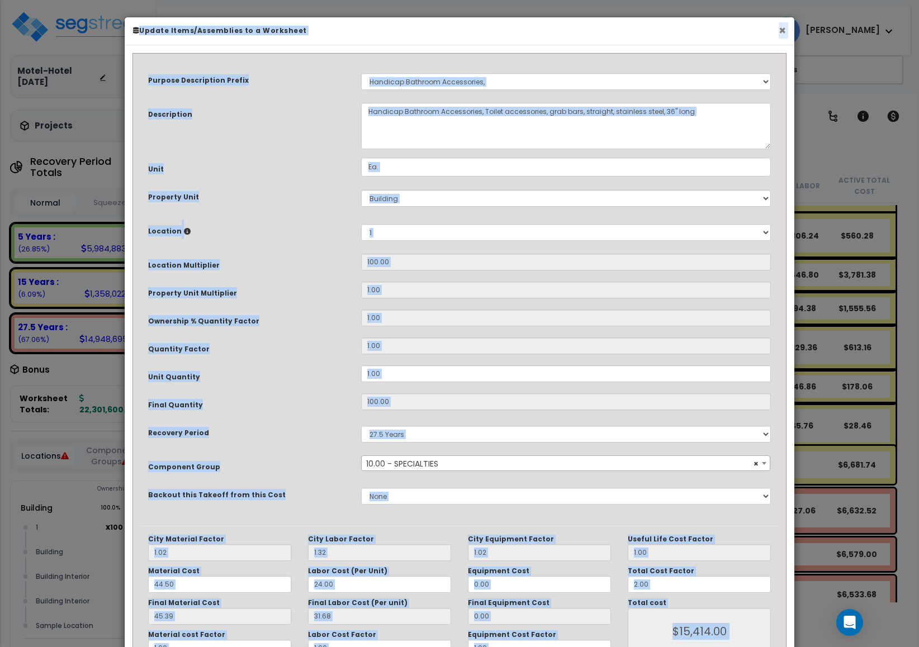
click at [782, 31] on button "×" at bounding box center [781, 31] width 7 height 12
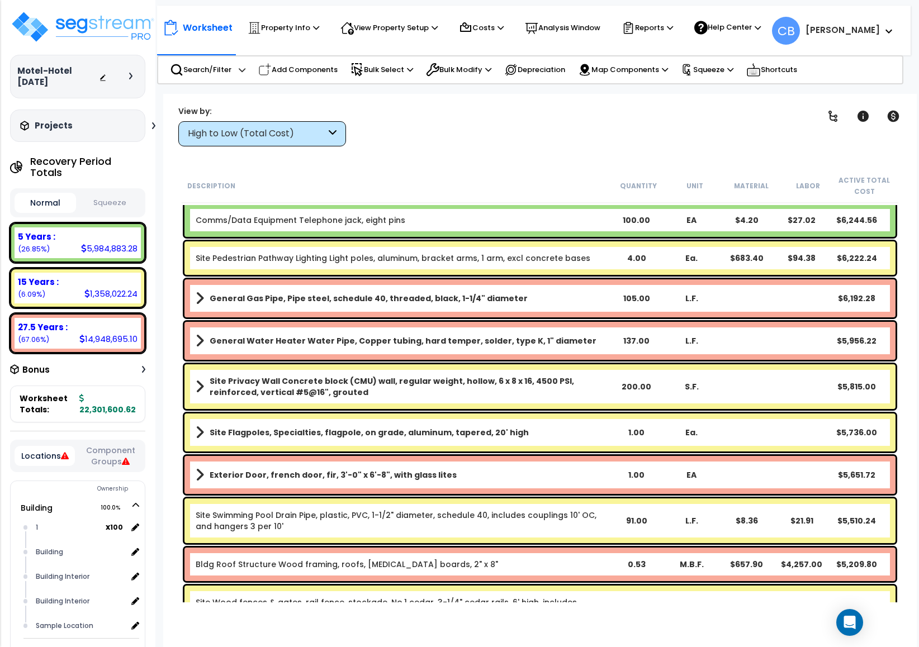
click at [434, 270] on div "Site Pedestrian Pathway Lighting Light poles, aluminum, bracket arms, 1 arm, ex…" at bounding box center [539, 258] width 711 height 34
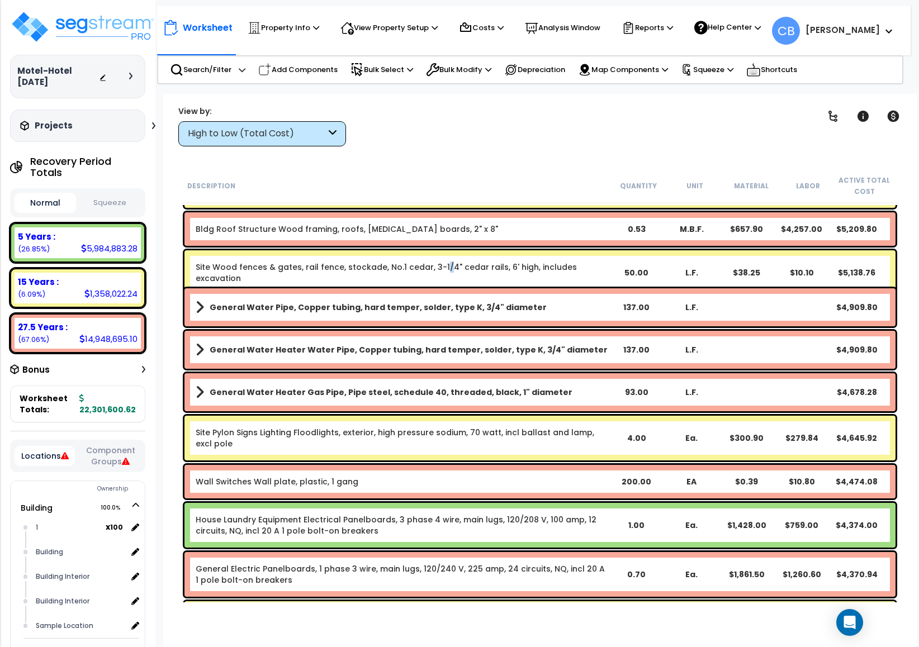
click at [434, 270] on link "Site Wood fences & gates, rail fence, stockade, No.1 cedar, 3-1/4" cedar rails,…" at bounding box center [386, 272] width 381 height 22
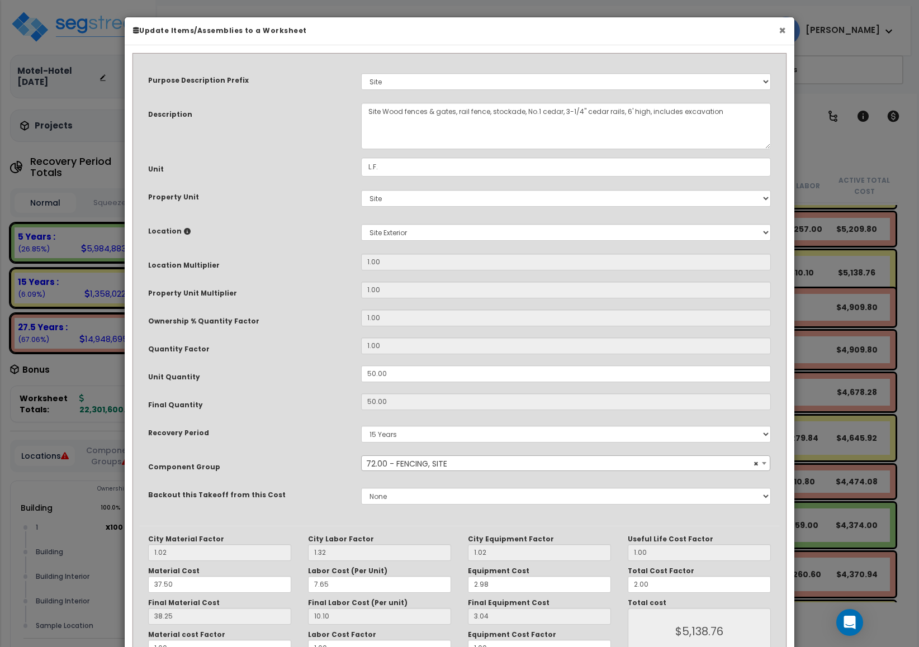
click at [778, 29] on button "×" at bounding box center [781, 31] width 7 height 12
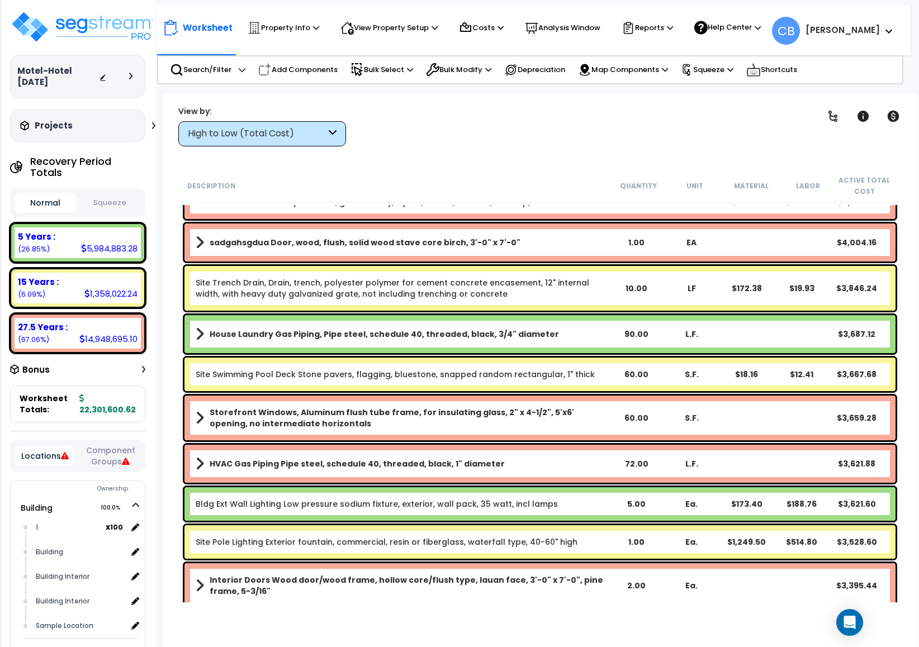
click at [575, 302] on div "Site Trench Drain, Drain, trench, polyester polymer for cement concrete encasem…" at bounding box center [539, 288] width 711 height 45
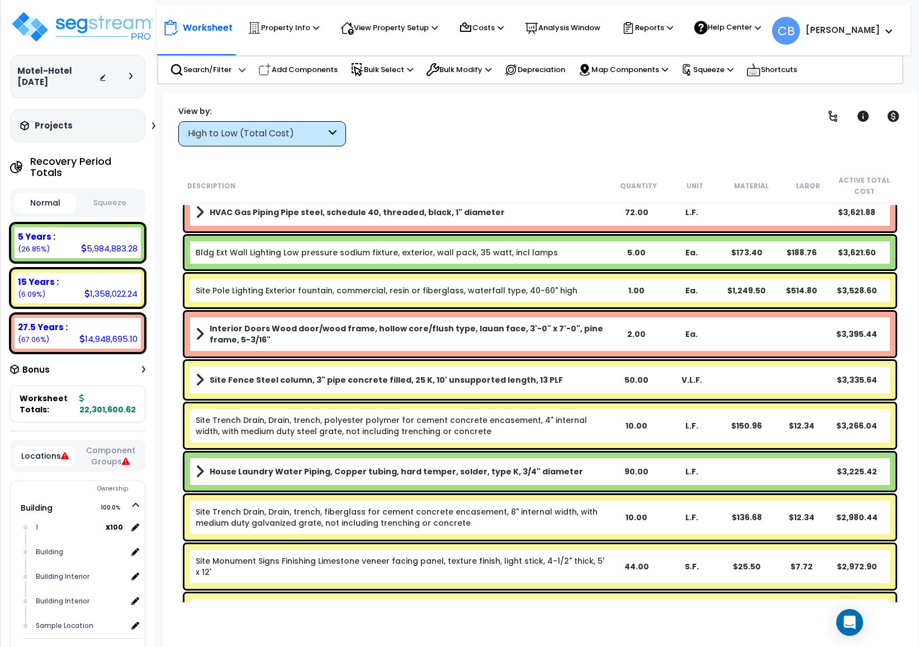
click at [575, 302] on div "Site Pole Lighting Exterior fountain, commercial, resin or fiberglass, waterfal…" at bounding box center [539, 291] width 711 height 34
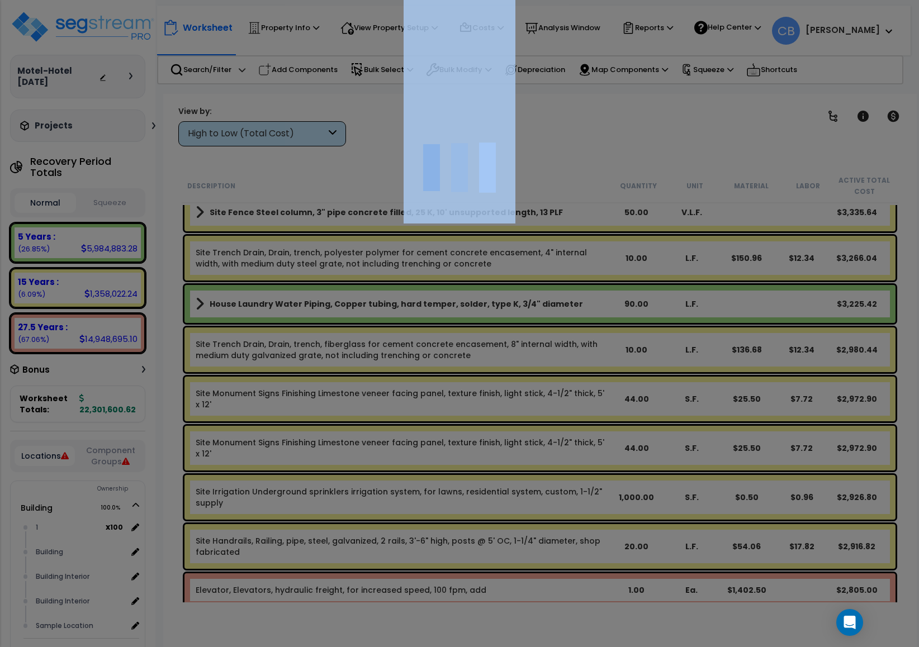
click at [575, 302] on div at bounding box center [459, 323] width 919 height 647
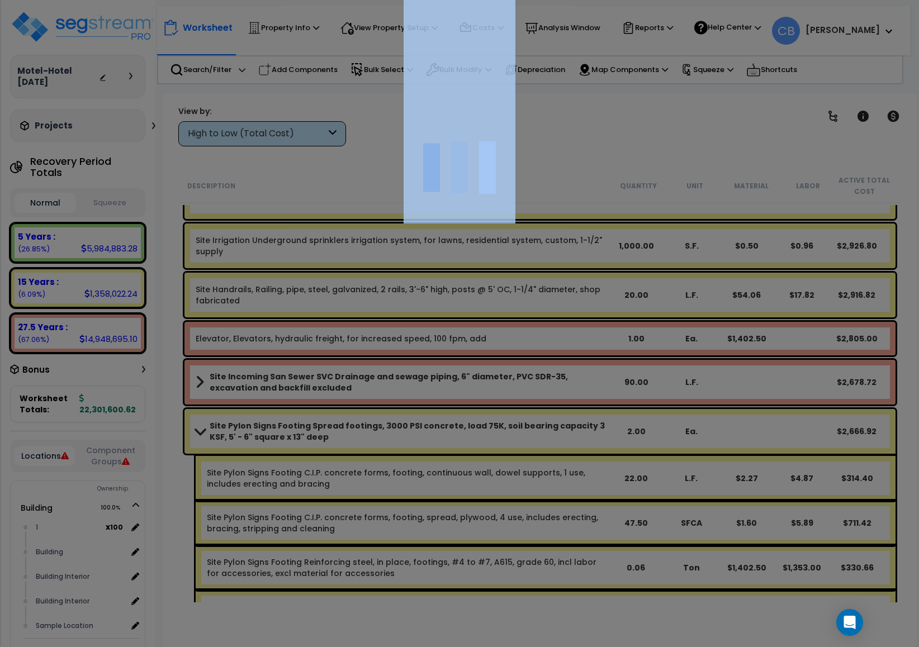
click at [575, 302] on div at bounding box center [459, 323] width 919 height 647
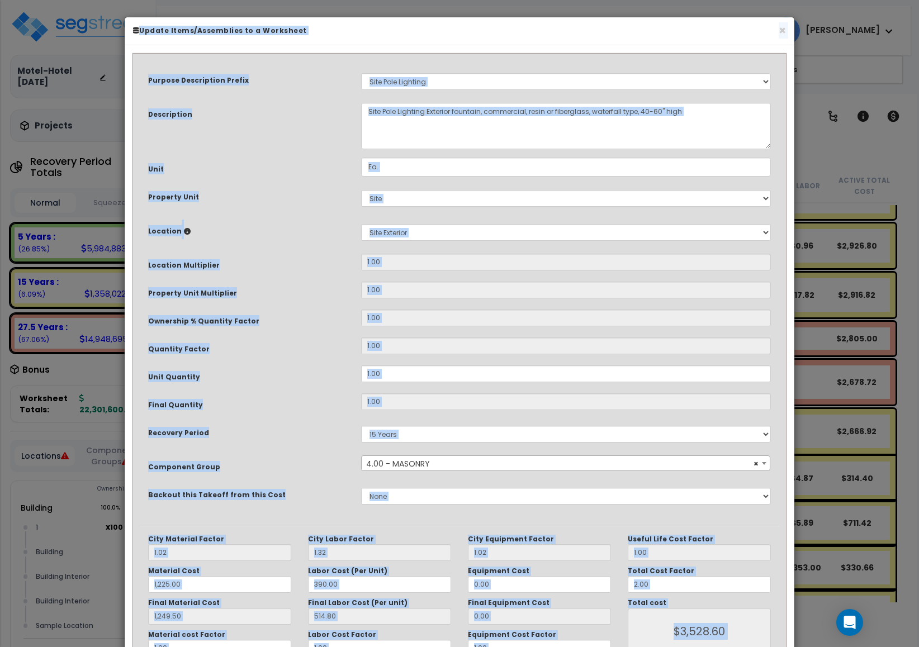
click at [777, 32] on h6 "Update Items/Assemblies to a Worksheet" at bounding box center [459, 30] width 653 height 9
click at [782, 32] on button "×" at bounding box center [781, 31] width 7 height 12
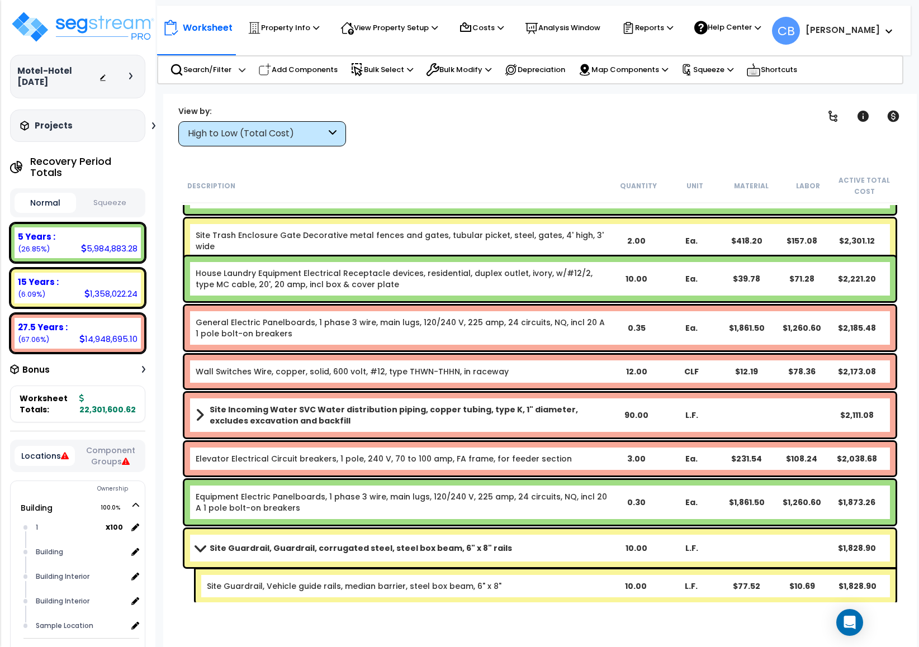
click at [503, 384] on div "Wall Switches Wire, copper, solid, 600 volt, #12, type THWN-THHN, in raceway 12…" at bounding box center [539, 372] width 711 height 34
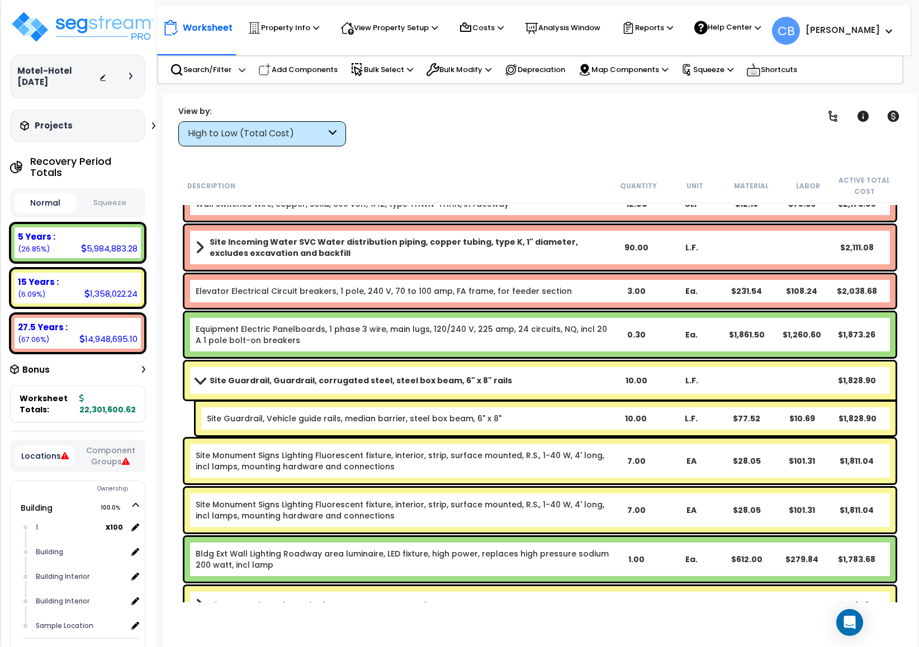
click at [503, 384] on link "Site Guardrail, Guardrail, corrugated steel, steel box beam, 6" x 8" rails" at bounding box center [402, 381] width 413 height 16
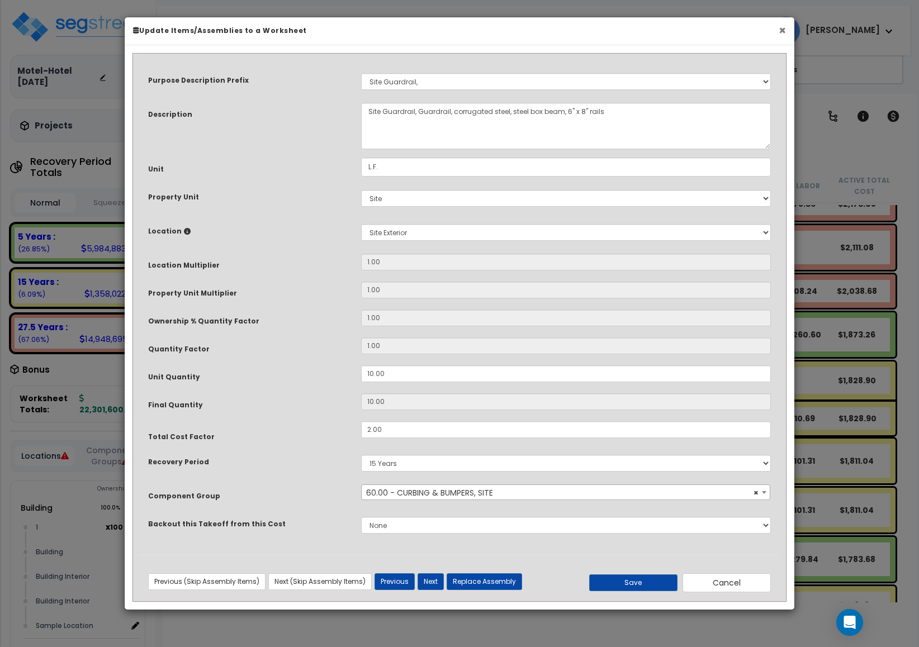
click at [782, 36] on button "×" at bounding box center [781, 31] width 7 height 12
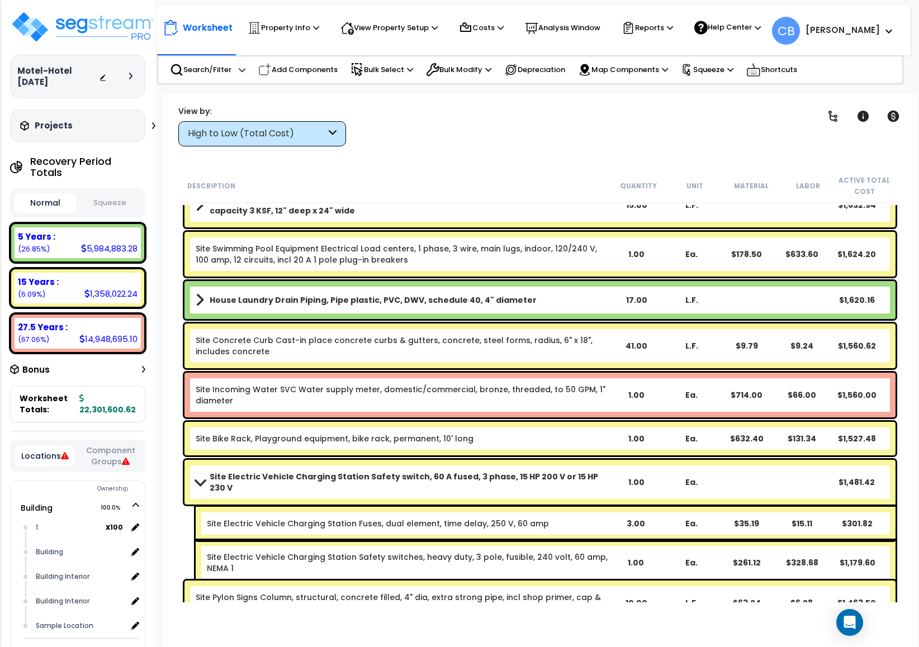
click at [545, 340] on link "Site Concrete Curb Cast-in place concrete curbs & gutters, concrete, steel form…" at bounding box center [394, 346] width 397 height 22
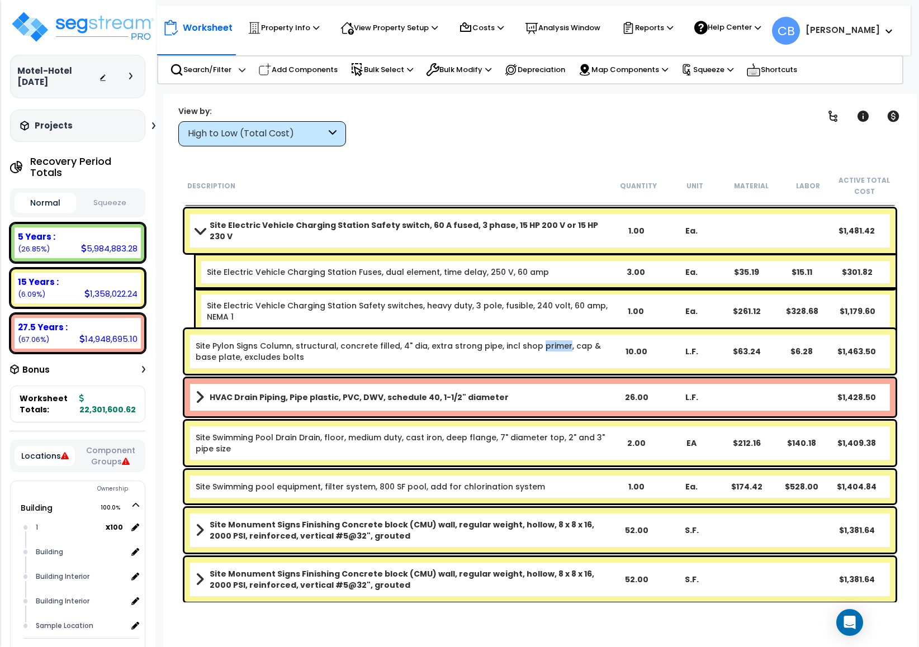
click at [545, 340] on link "Site Pylon Signs Column, structural, concrete filled, 4" dia, extra strong pipe…" at bounding box center [398, 351] width 405 height 22
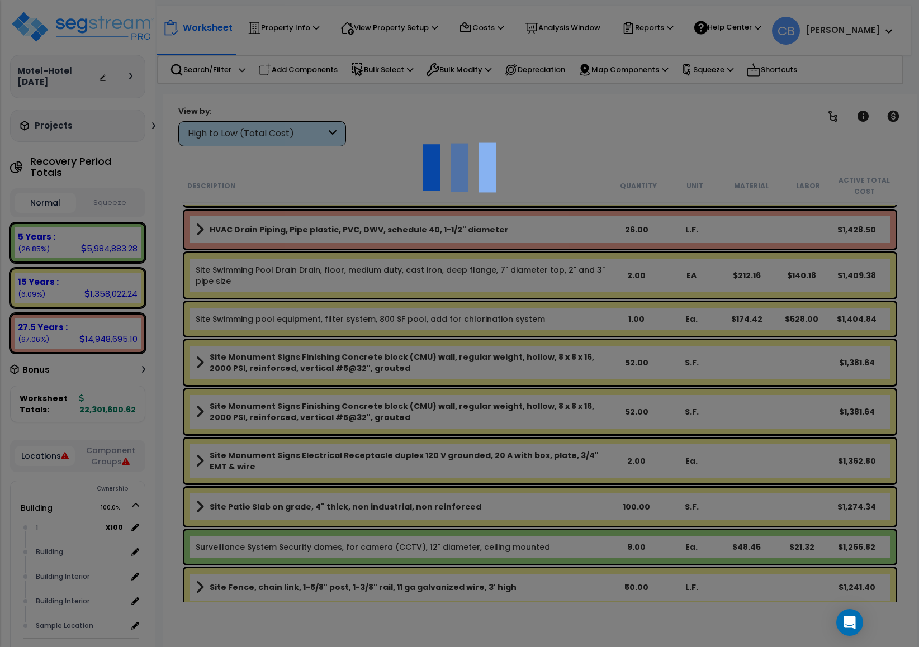
click at [545, 340] on div at bounding box center [459, 323] width 919 height 647
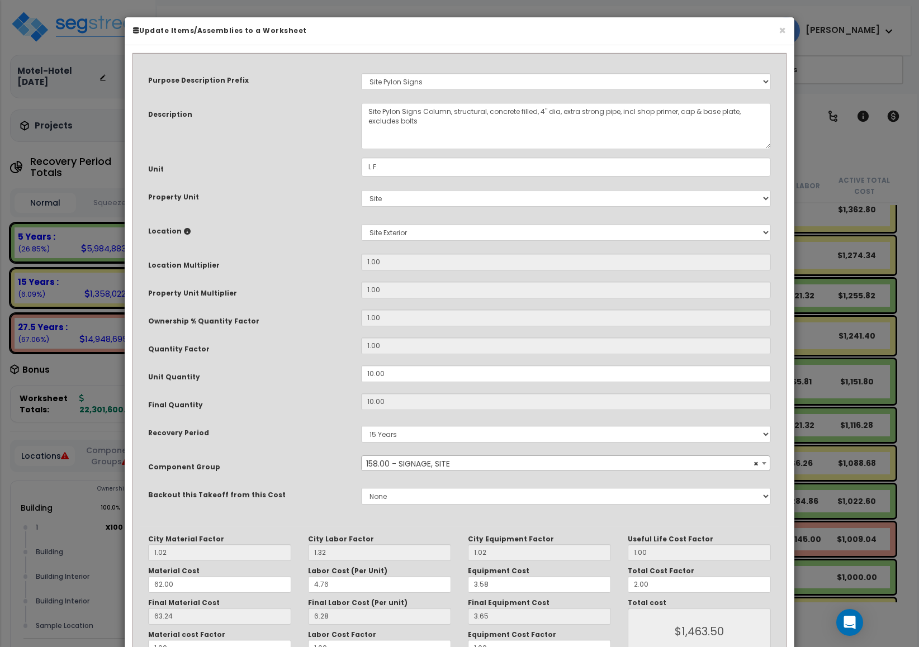
scroll to position [15505, 0]
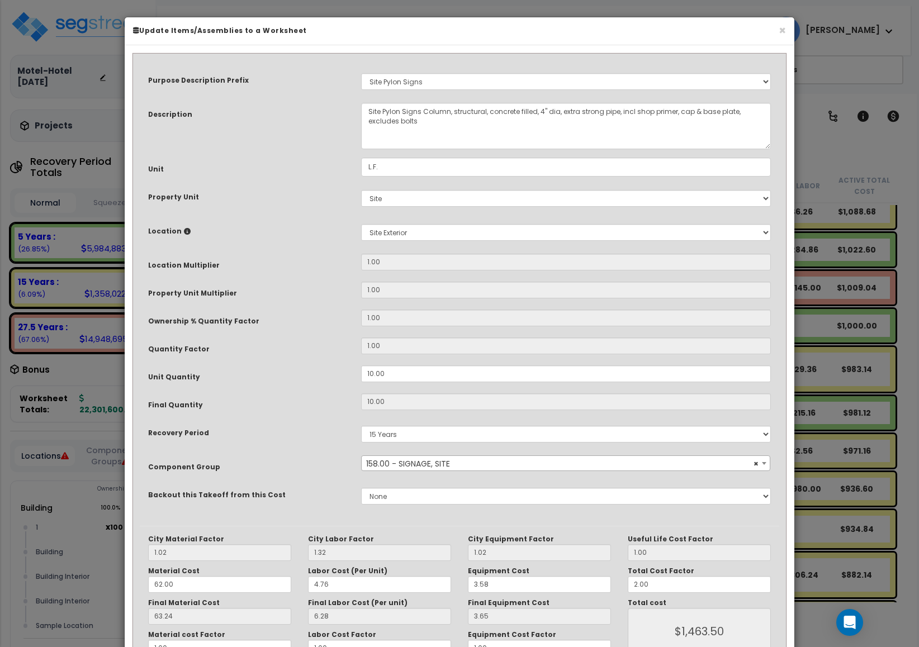
click at [545, 340] on input "1.00" at bounding box center [566, 345] width 410 height 17
click at [783, 26] on button "×" at bounding box center [781, 31] width 7 height 12
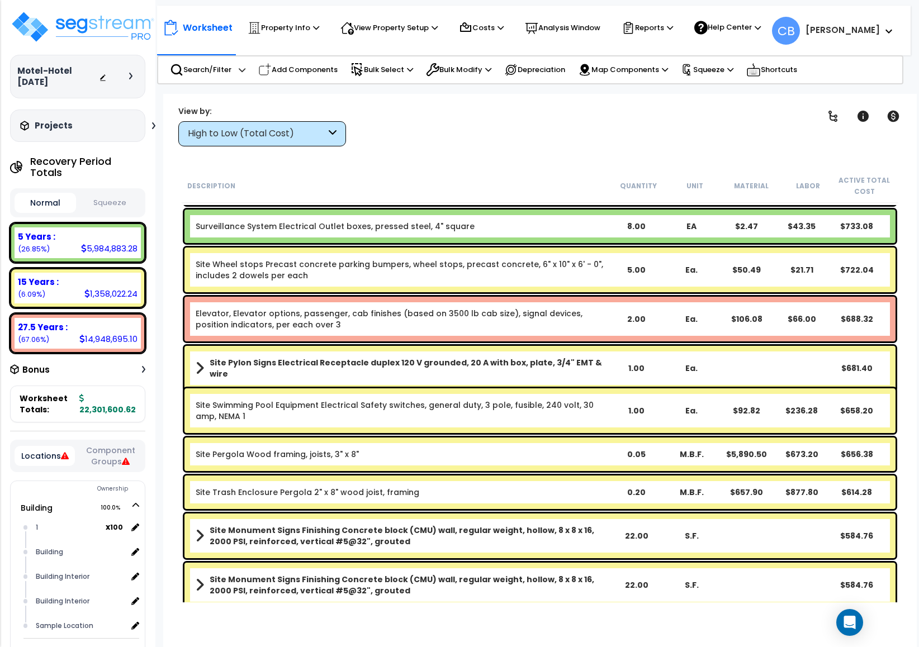
click at [492, 312] on link "Elevator, Elevator options, passenger, cab finishes (based on 3500 lb cab size)…" at bounding box center [389, 319] width 387 height 22
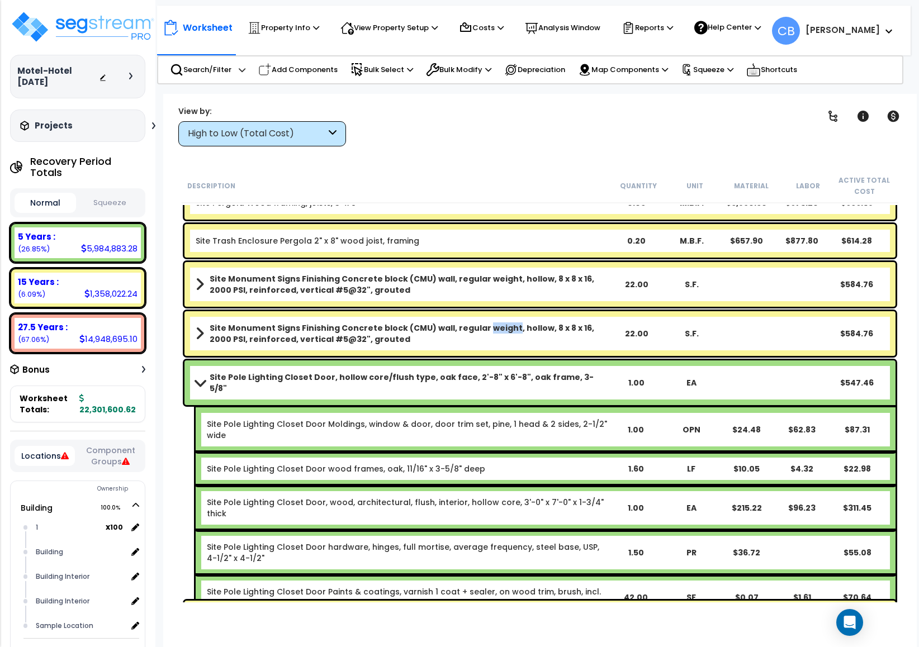
click at [492, 312] on div "Site Monument Signs Finishing Concrete block (CMU) wall, regular weight, hollow…" at bounding box center [539, 333] width 711 height 45
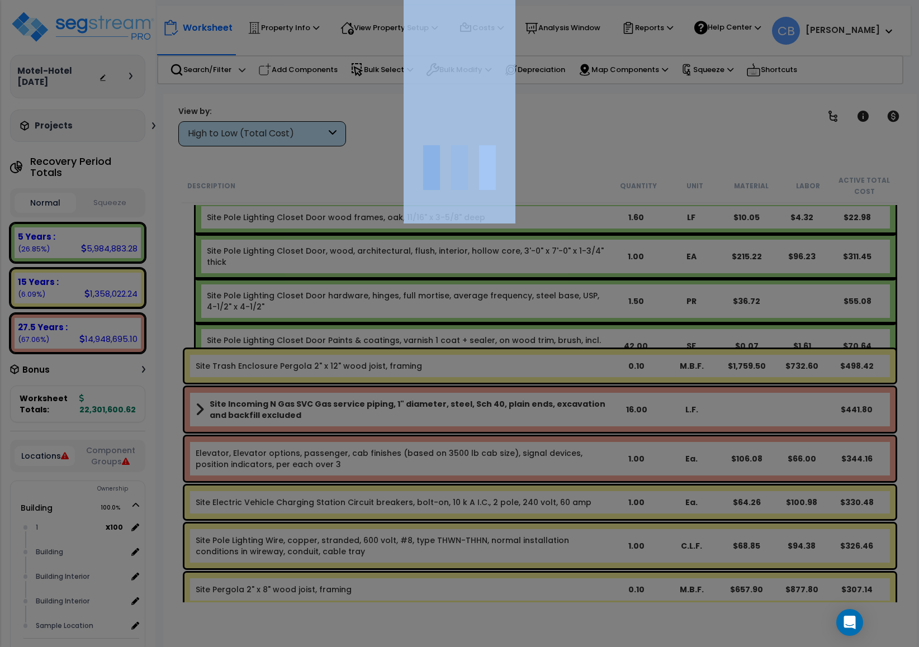
click at [492, 312] on div at bounding box center [459, 323] width 919 height 647
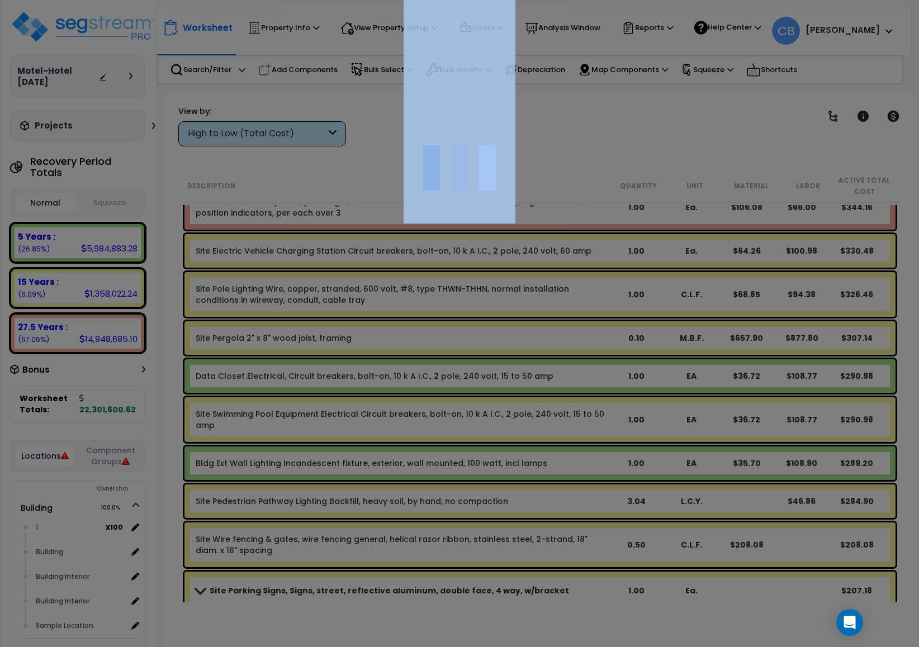
click at [492, 312] on div at bounding box center [459, 323] width 919 height 647
click at [574, 364] on div at bounding box center [459, 323] width 919 height 647
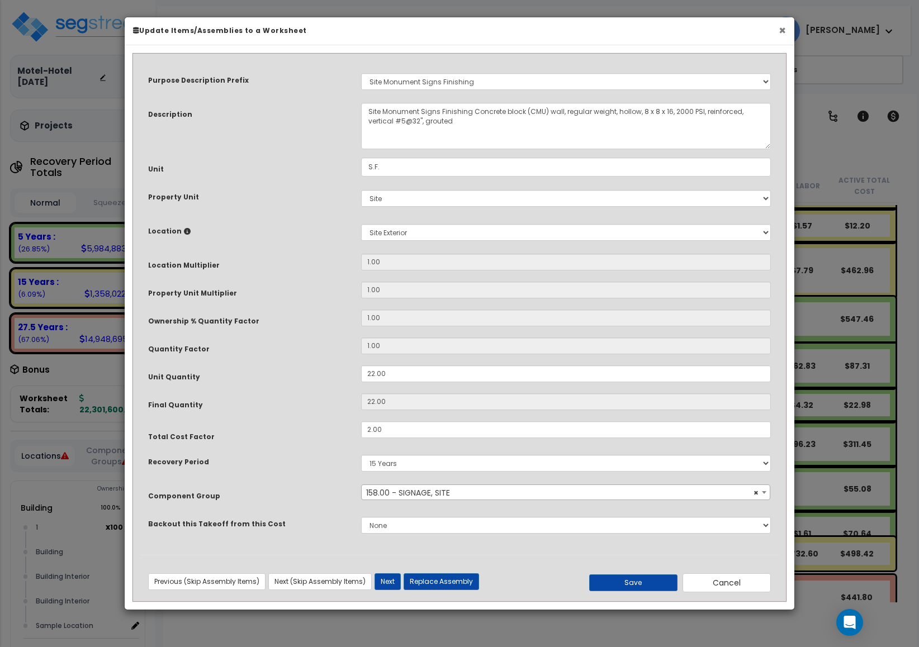
click at [780, 34] on button "×" at bounding box center [781, 31] width 7 height 12
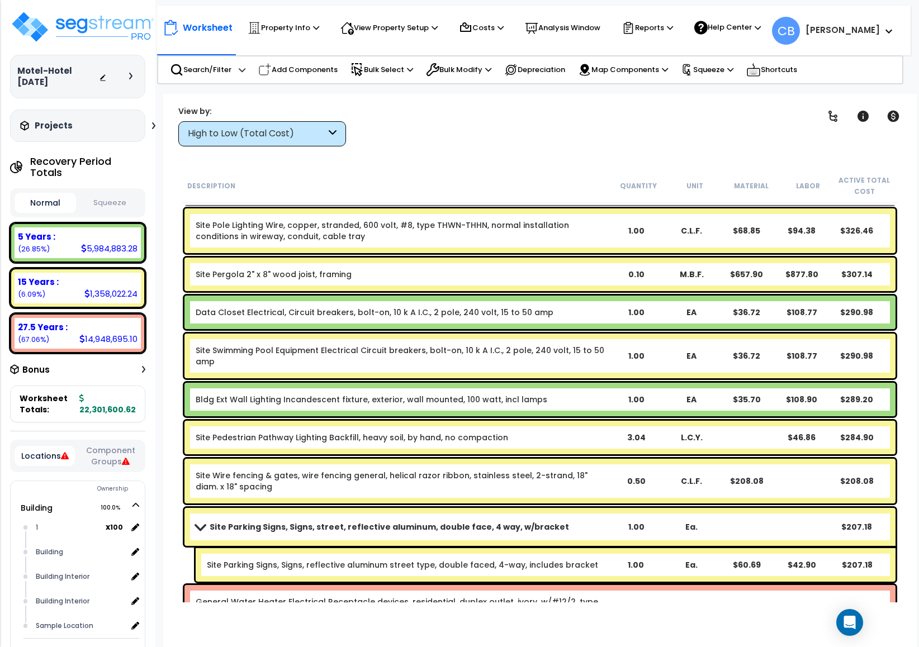
click at [531, 297] on div "Data Closet Electrical, Circuit breakers, bolt-on, 10 k A I.C., 2 pole, 240 vol…" at bounding box center [539, 313] width 711 height 34
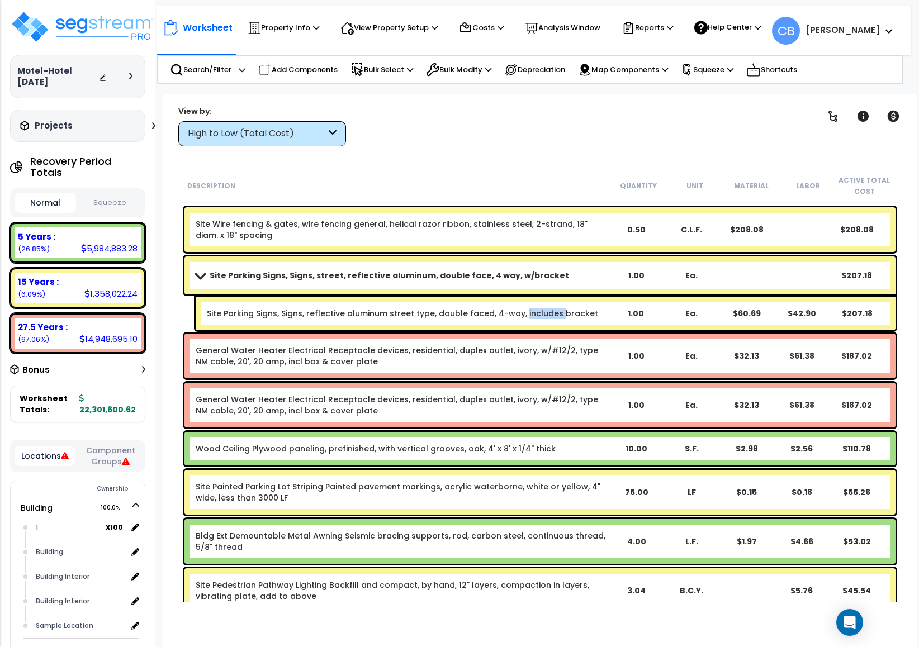
click at [531, 297] on div "Site Parking Signs, Signs, reflective aluminum street type, double faced, 4-way…" at bounding box center [546, 314] width 700 height 34
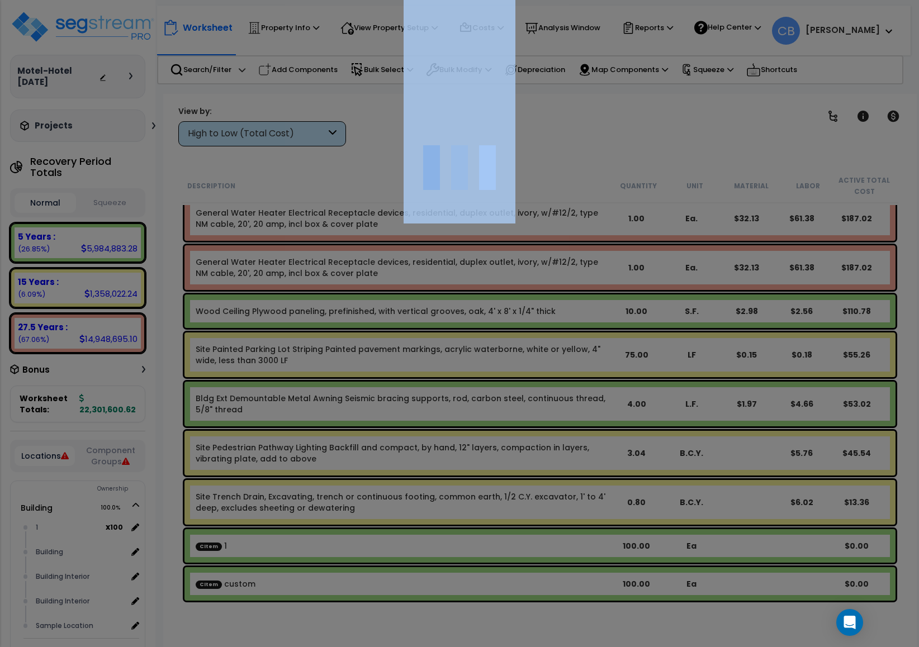
click at [531, 297] on div at bounding box center [459, 323] width 919 height 647
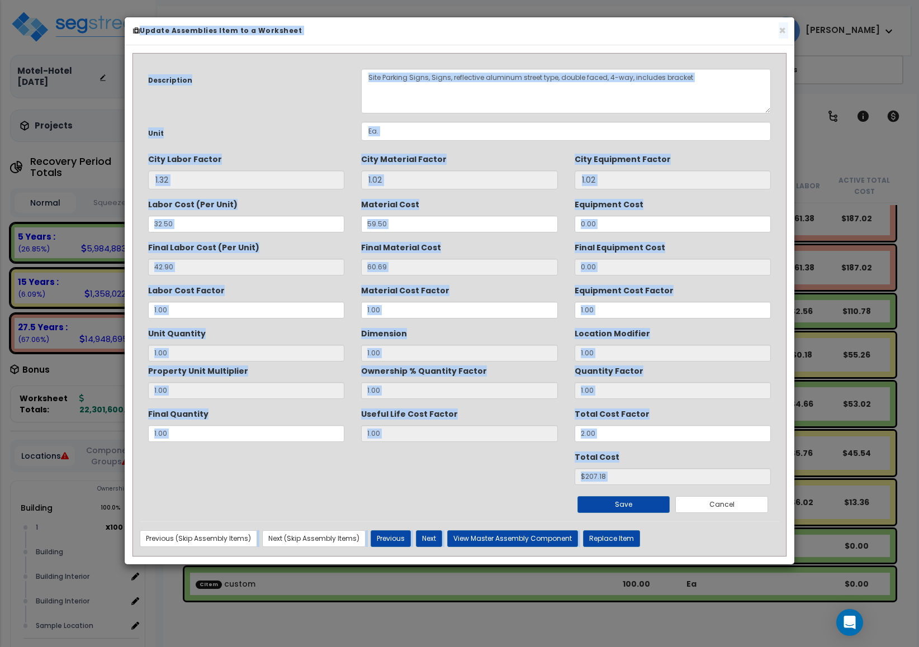
click at [531, 297] on div "Material Cost Factor 1.00" at bounding box center [459, 299] width 196 height 37
click at [763, 35] on h6 "Update Assemblies Item to a Worksheet" at bounding box center [459, 30] width 653 height 9
click at [766, 34] on h6 "Update Assemblies Item to a Worksheet" at bounding box center [459, 30] width 653 height 9
click at [785, 29] on div "× Update Assemblies Item to a Worksheet" at bounding box center [459, 31] width 669 height 28
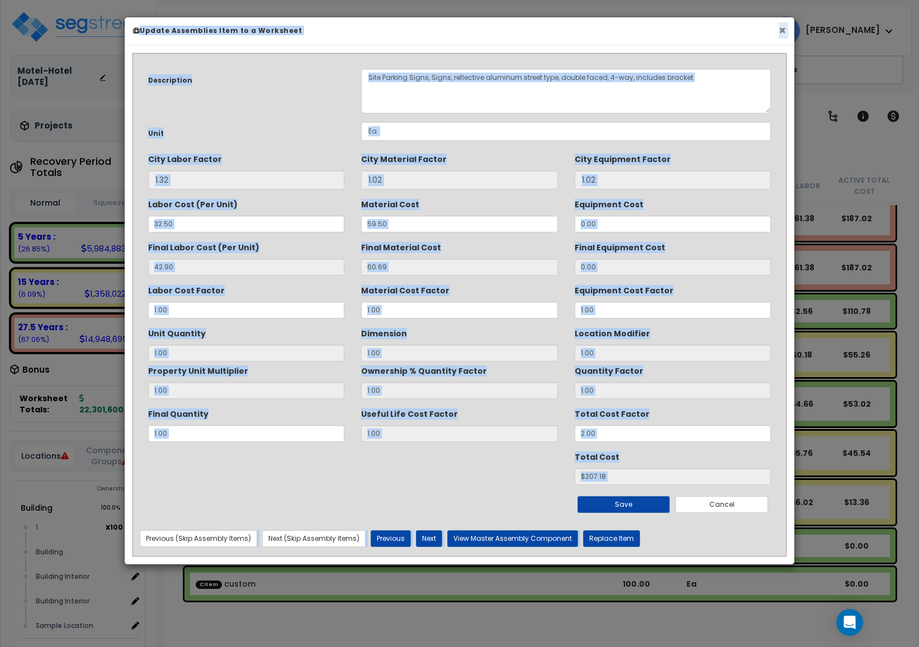
click at [781, 32] on button "×" at bounding box center [781, 31] width 7 height 12
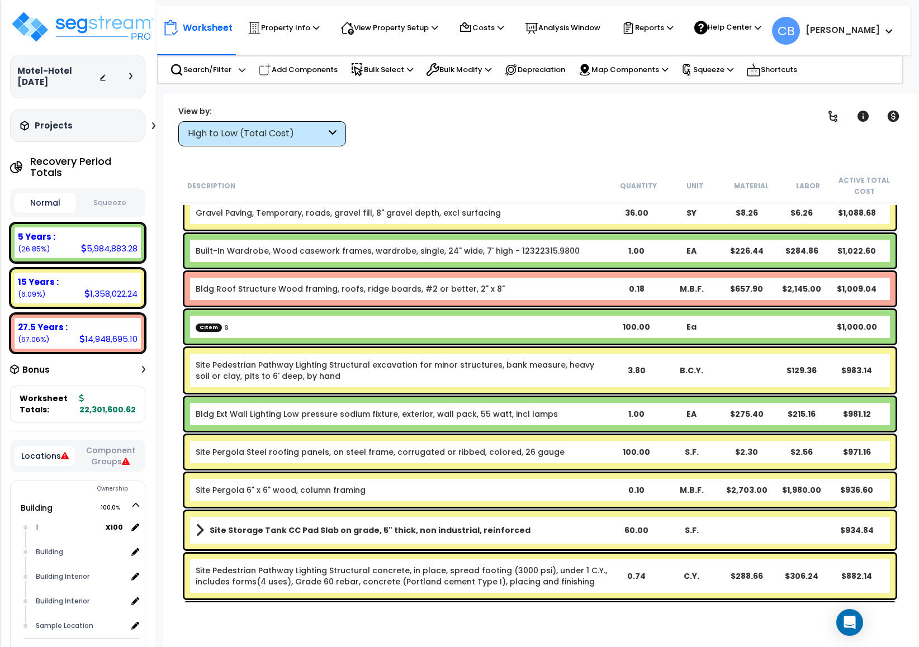
scroll to position [15168, 0]
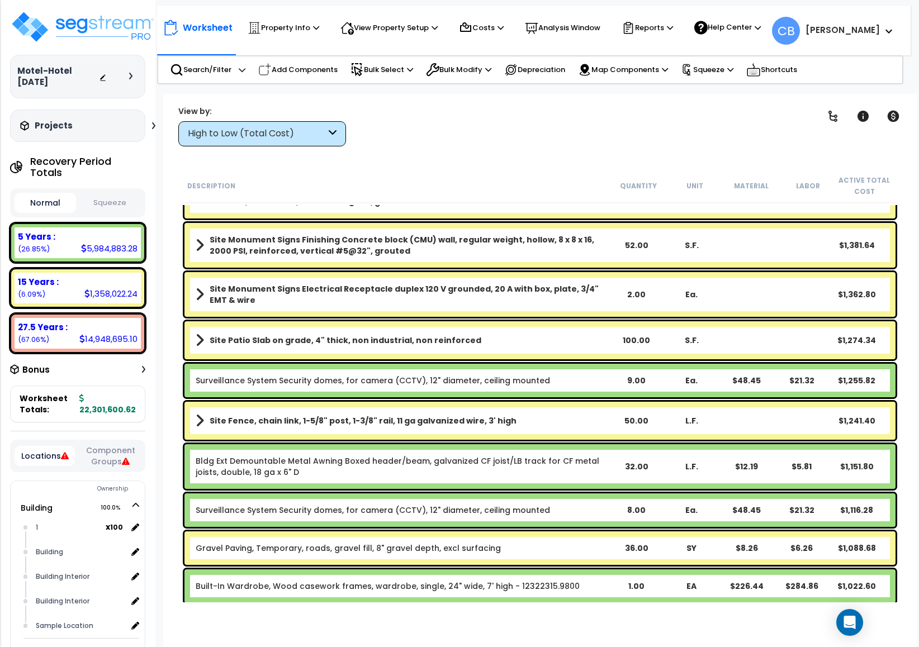
click at [554, 344] on link "Site Patio Slab on grade, 4" thick, non industrial, non reinforced" at bounding box center [402, 340] width 413 height 16
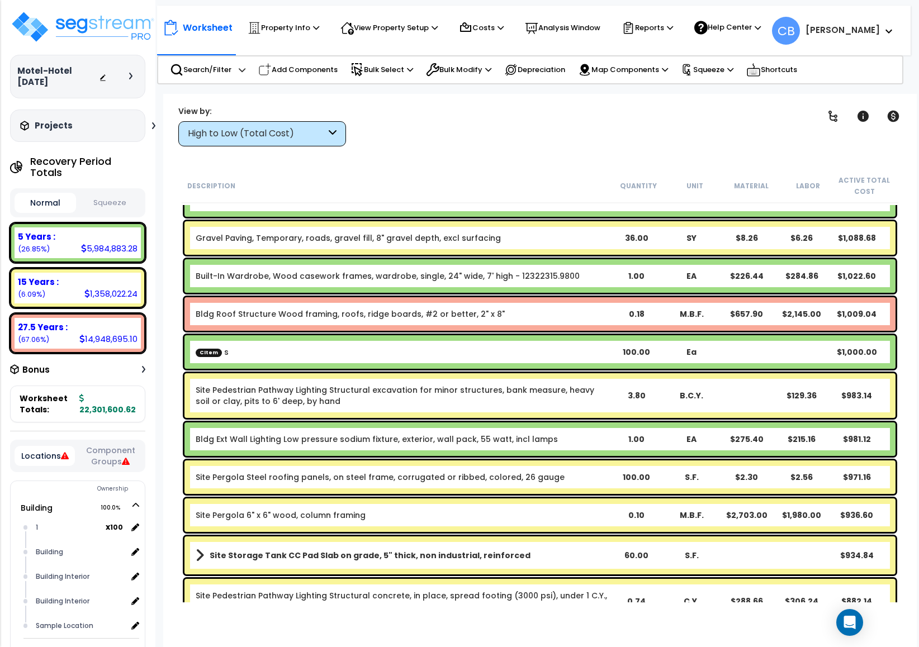
scroll to position [16174, 0]
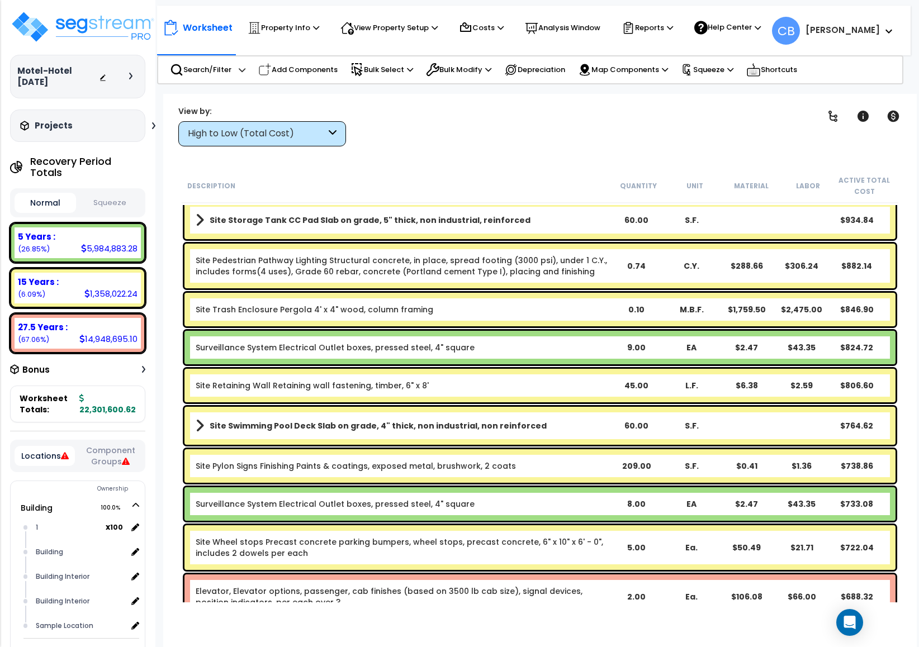
click at [554, 344] on div "Surveillance System Electrical Outlet boxes, pressed steel, 4" square" at bounding box center [402, 347] width 413 height 11
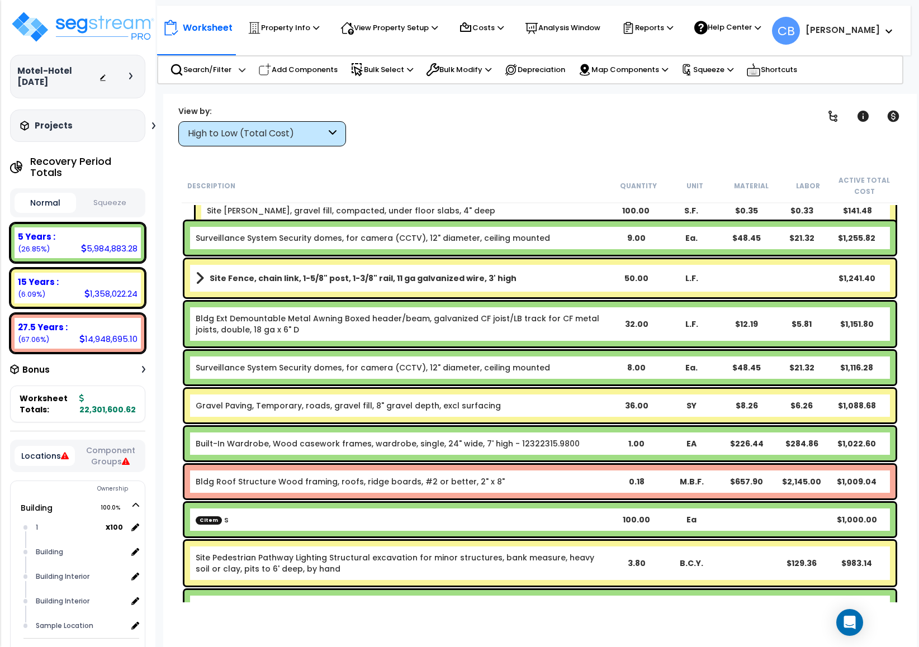
click at [554, 344] on div "Bldg Ext Demountable Metal Awning Boxed header/beam, galvanized CF joist/LB tra…" at bounding box center [539, 324] width 711 height 45
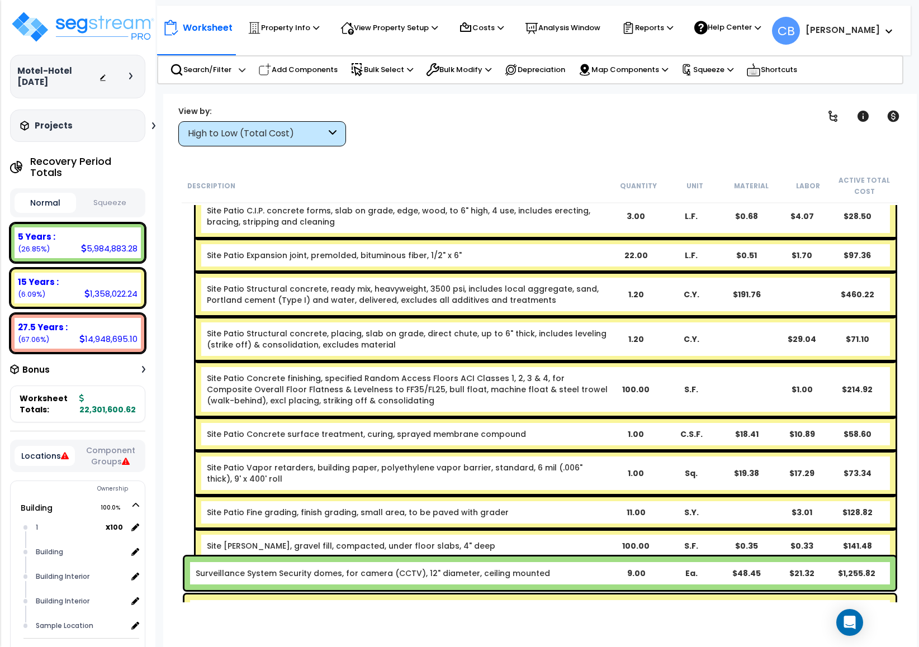
click at [554, 344] on div "Site Patio Structural concrete, placing, slab on grade, direct chute, up to 6" …" at bounding box center [407, 339] width 401 height 22
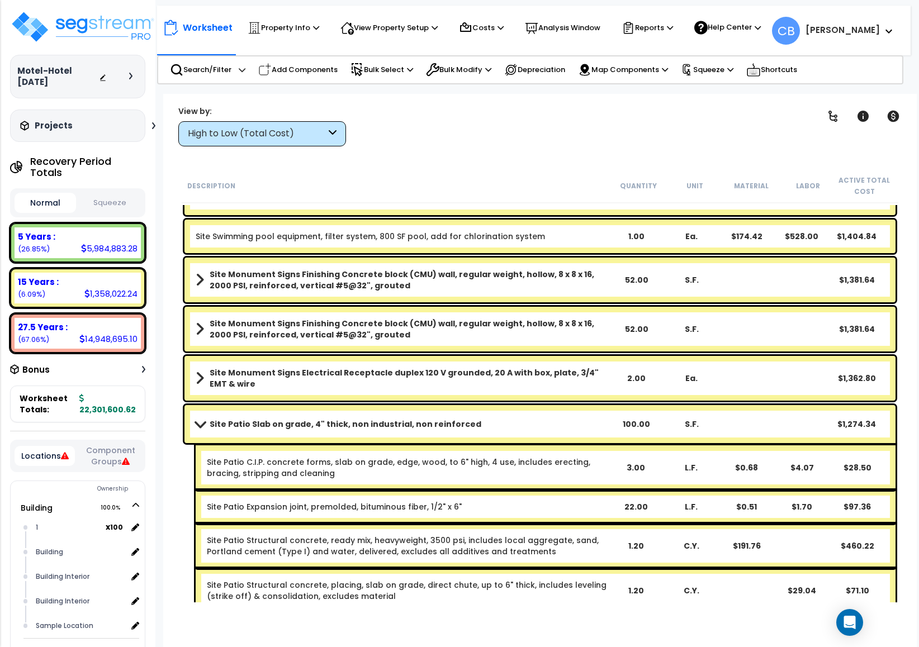
click at [554, 344] on div "Site Monument Signs Finishing Concrete block (CMU) wall, regular weight, hollow…" at bounding box center [539, 329] width 711 height 45
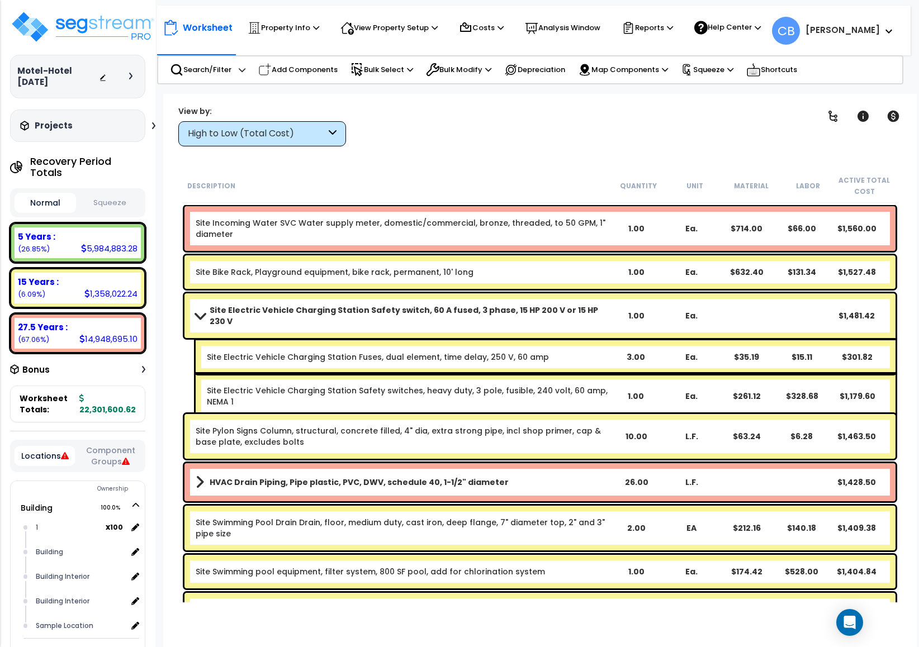
click at [554, 351] on div "Site Electric Vehicle Charging Station Fuses, dual element, time delay, 250 V, …" at bounding box center [407, 356] width 401 height 11
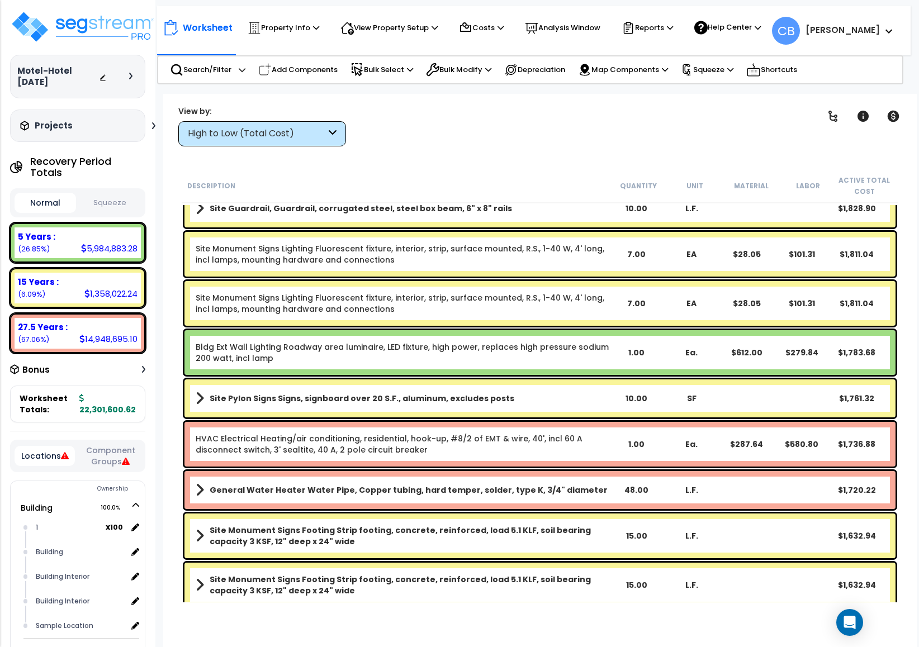
click at [554, 344] on div "Bldg Ext Wall Lighting Roadway area luminaire, LED fixture, high power, replace…" at bounding box center [539, 352] width 711 height 45
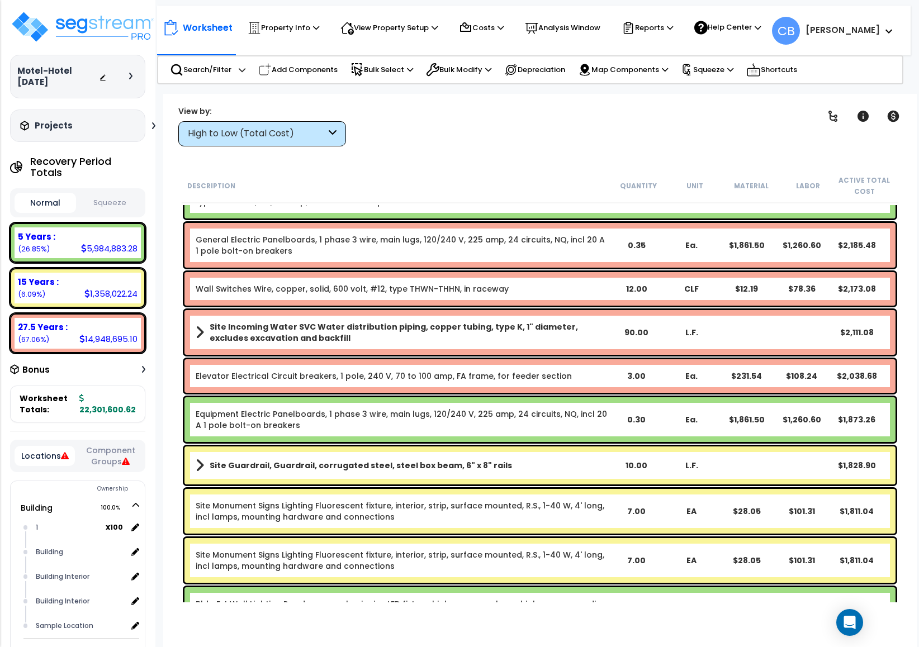
click at [554, 344] on div "Site Incoming Water SVC Water distribution piping, copper tubing, type K, 1" di…" at bounding box center [539, 332] width 711 height 45
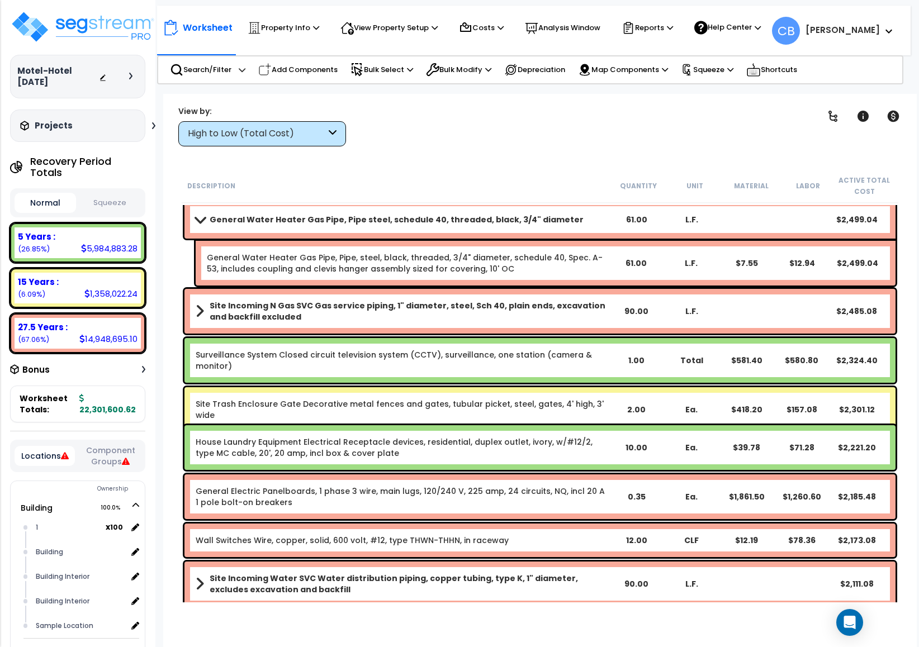
click at [554, 344] on div "Surveillance System Closed circuit television system (CCTV), surveillance, one …" at bounding box center [539, 360] width 711 height 45
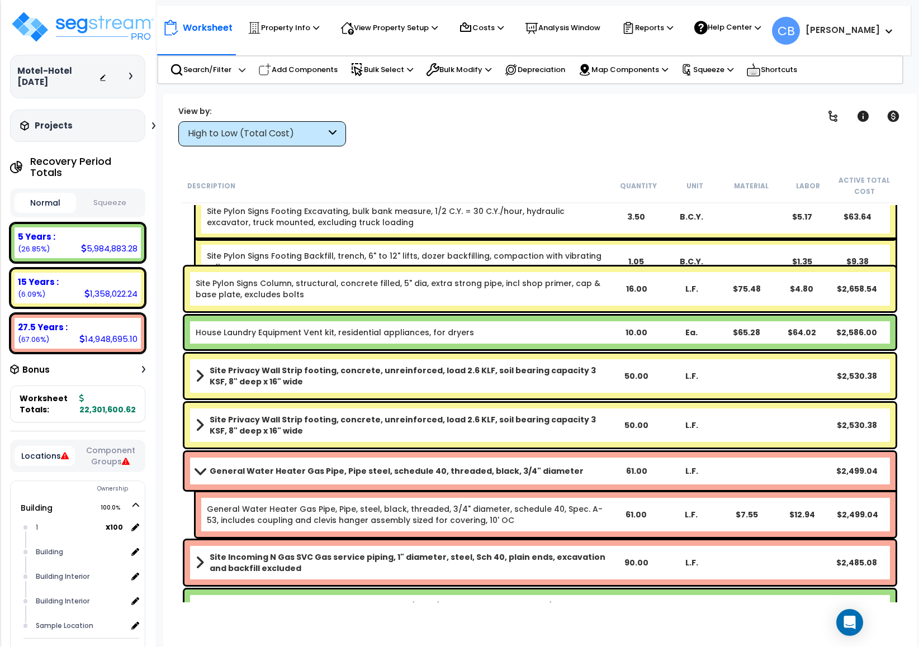
click at [554, 344] on div "House Laundry Equipment Vent kit, residential appliances, for dryers 10.00 Ea. …" at bounding box center [539, 333] width 711 height 34
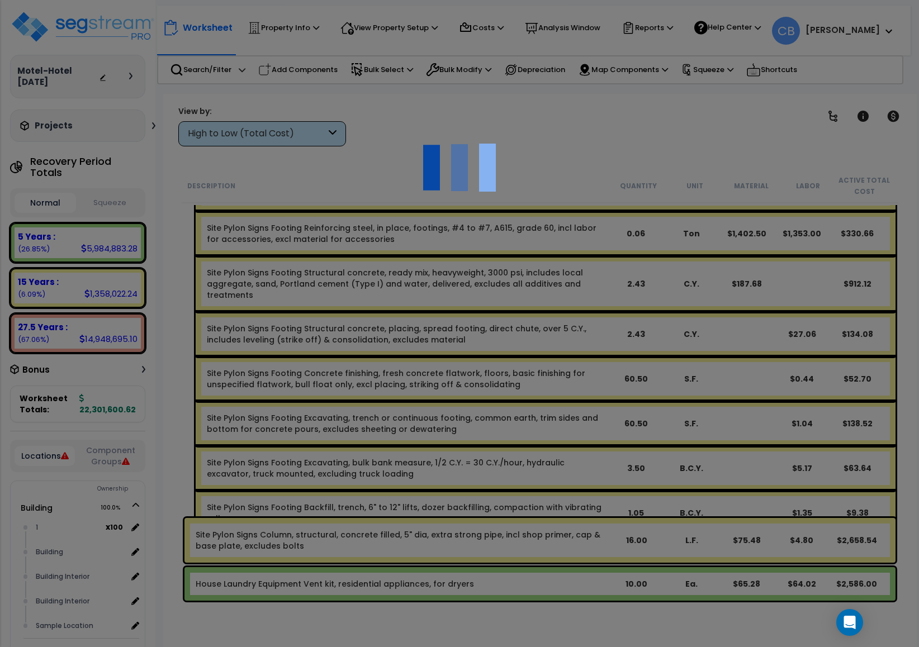
click at [554, 344] on div at bounding box center [459, 323] width 919 height 647
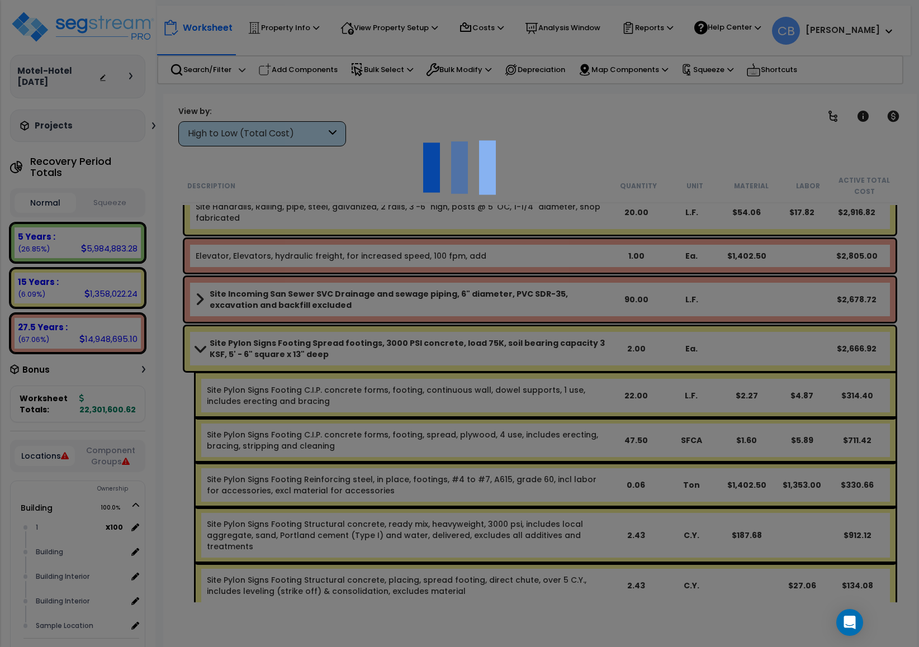
scroll to position [12822, 0]
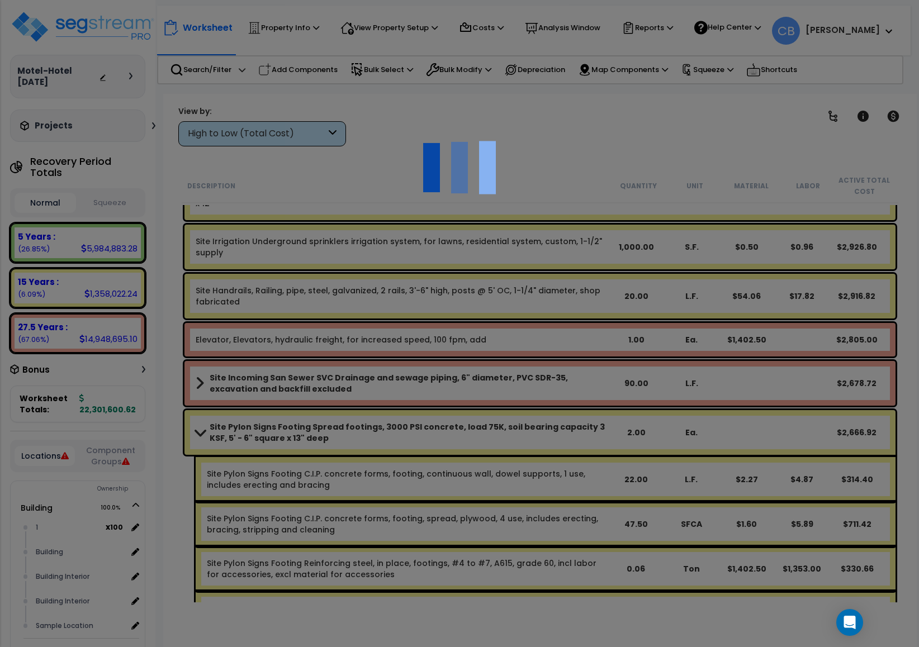
click at [554, 344] on div at bounding box center [459, 323] width 919 height 647
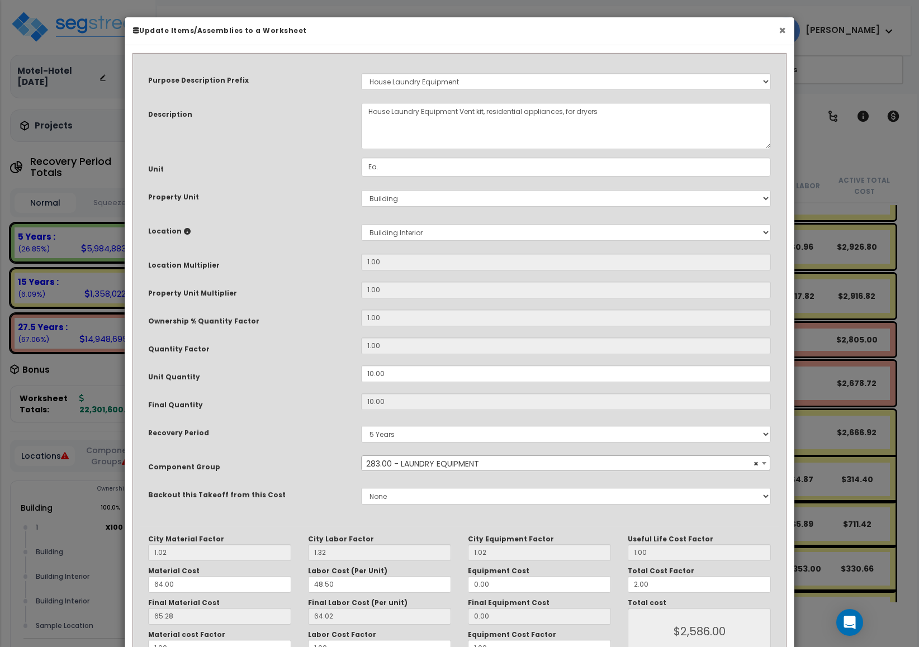
click at [780, 35] on button "×" at bounding box center [781, 31] width 7 height 12
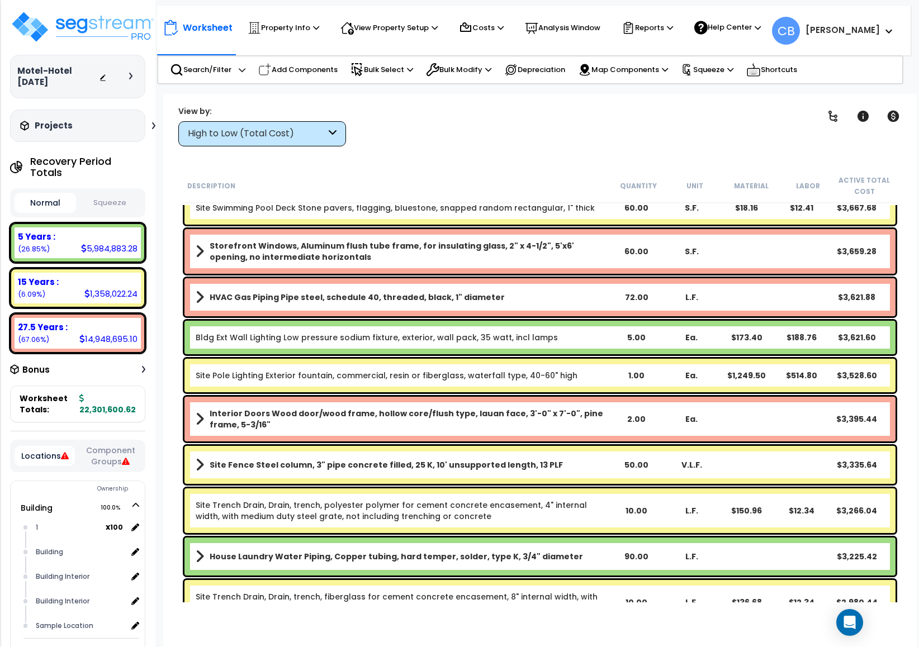
click at [401, 393] on div "Site Pole Lighting Exterior fountain, commercial, resin or fiberglass, waterfal…" at bounding box center [540, 375] width 716 height 39
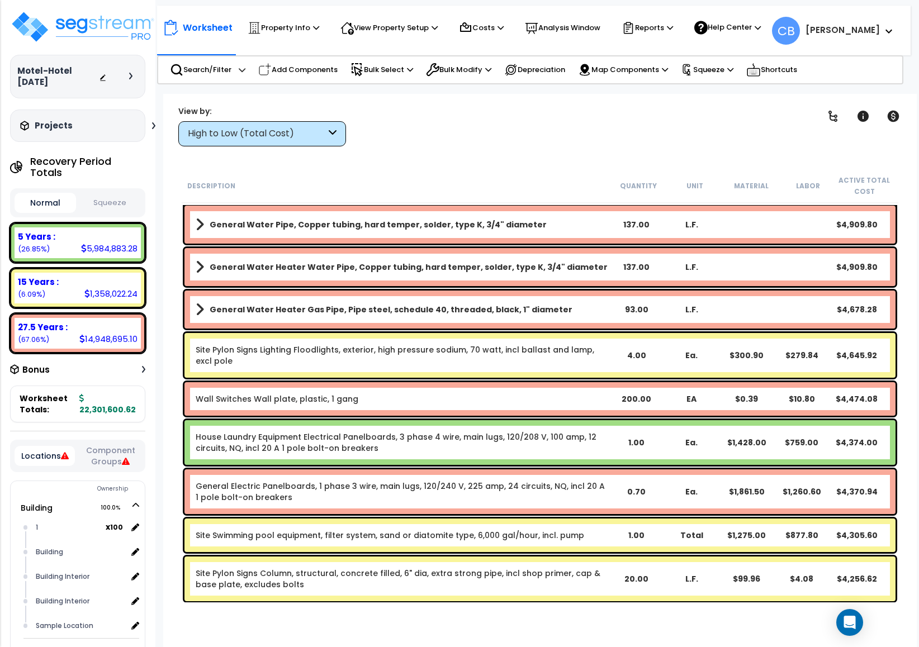
click at [578, 425] on div "House Laundry Equipment Electrical Panelboards, 3 phase 4 wire, main lugs, 120/…" at bounding box center [539, 442] width 711 height 45
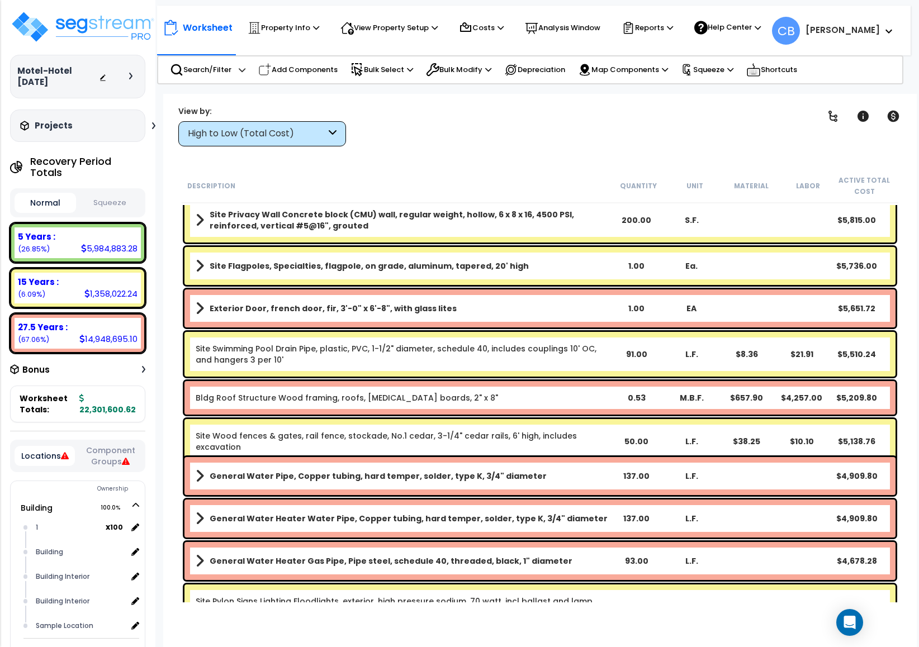
click at [428, 416] on div "Site Wood fences & gates, rail fence, stockade, No.1 cedar, 3-1/4" cedar rails,…" at bounding box center [540, 441] width 716 height 50
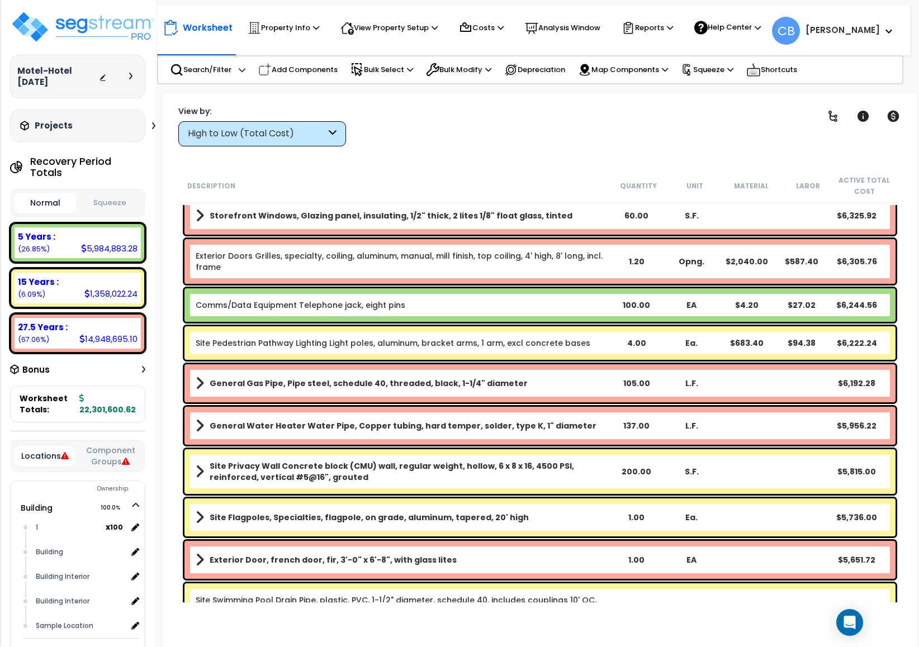
click at [529, 430] on b "General Water Heater Water Pipe, Copper tubing, hard temper, solder, type K, 1"…" at bounding box center [403, 425] width 387 height 11
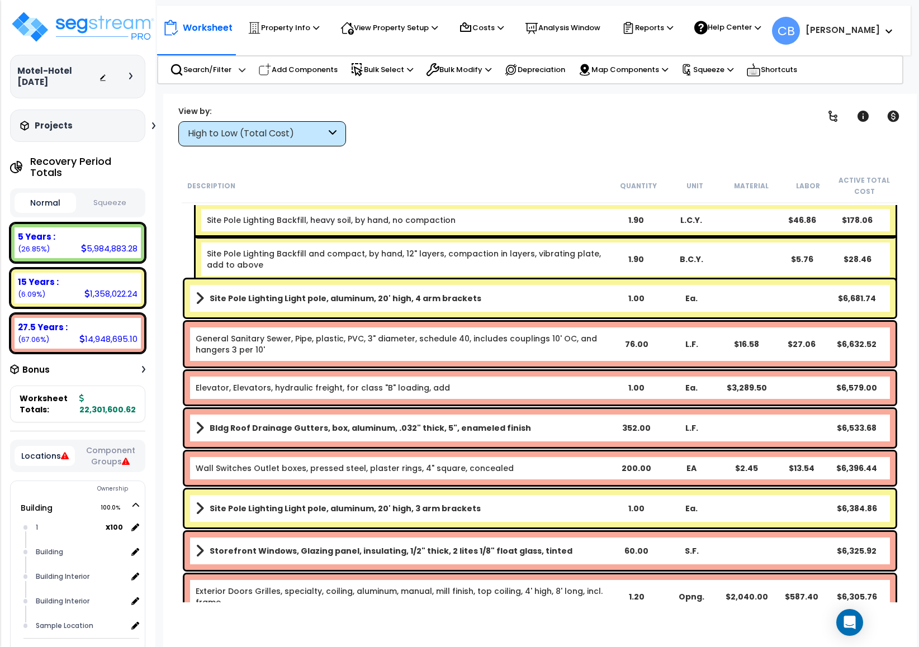
click at [529, 430] on link "Bldg Roof Drainage Gutters, box, aluminum, .032" thick, 5", enameled finish" at bounding box center [402, 428] width 413 height 16
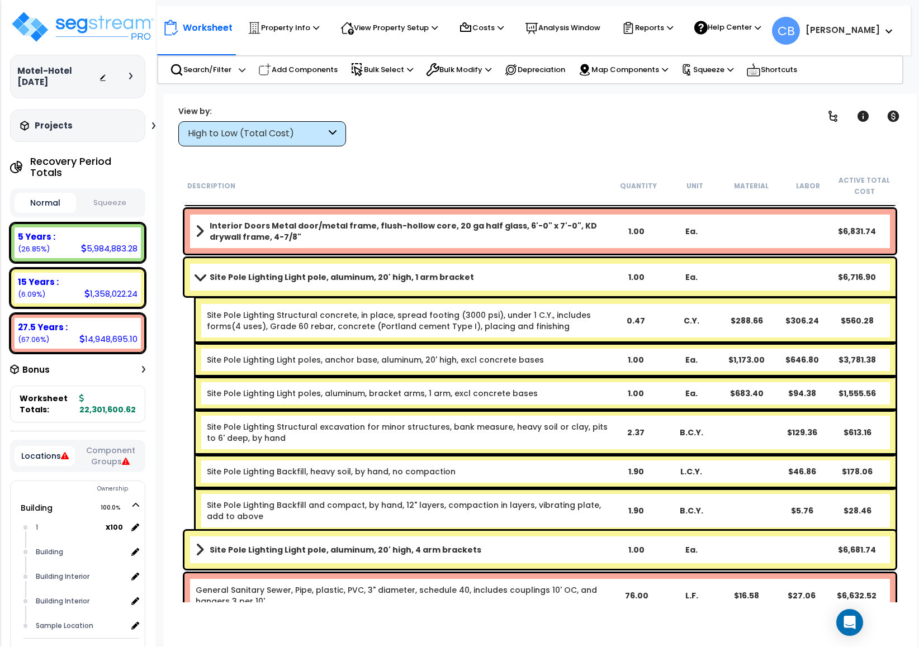
click at [280, 421] on link "Site Pole Lighting Structural excavation for minor structures, bank measure, he…" at bounding box center [407, 432] width 401 height 22
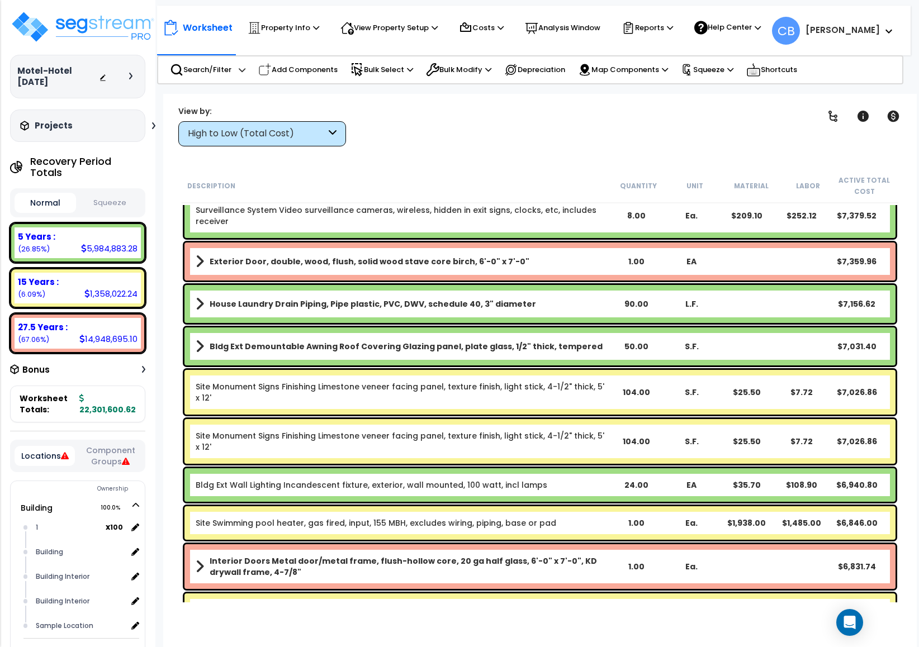
click at [456, 438] on link "Site Monument Signs Finishing Limestone veneer facing panel, texture finish, li…" at bounding box center [400, 441] width 408 height 22
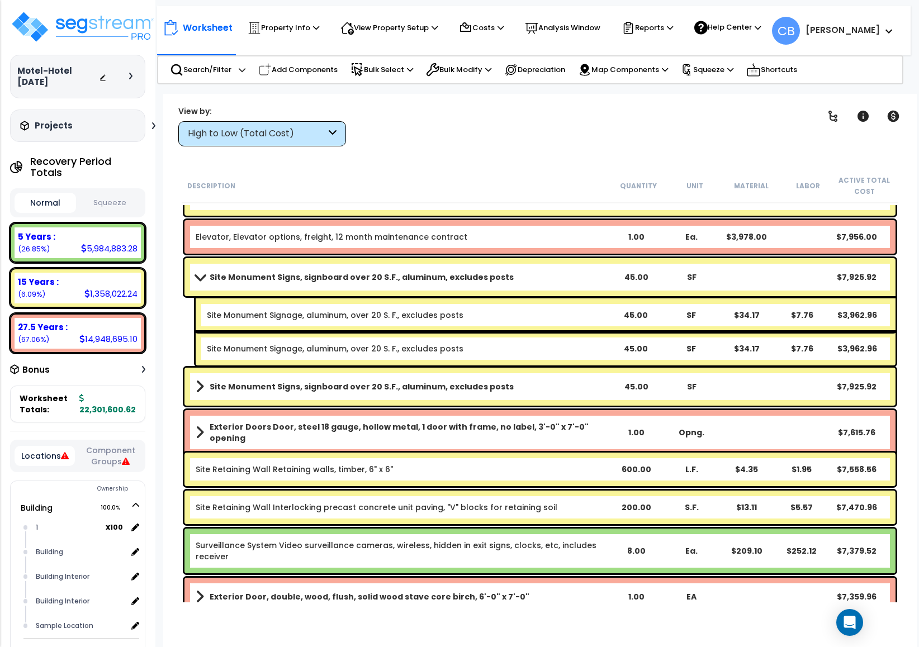
click at [293, 417] on div "Exterior Doors Door, steel 18 gauge, hollow metal, 1 door with frame, no label,…" at bounding box center [539, 432] width 711 height 45
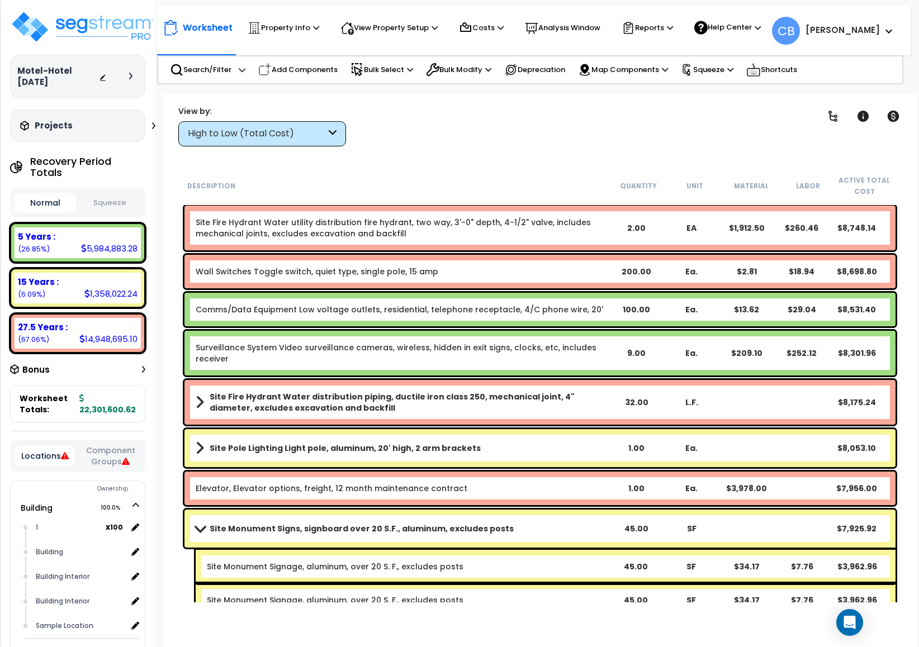
click at [426, 431] on div "Site Pole Lighting Light pole, aluminum, 20' high, 2 arm brackets 1.00 Ea. $8,0…" at bounding box center [539, 448] width 711 height 38
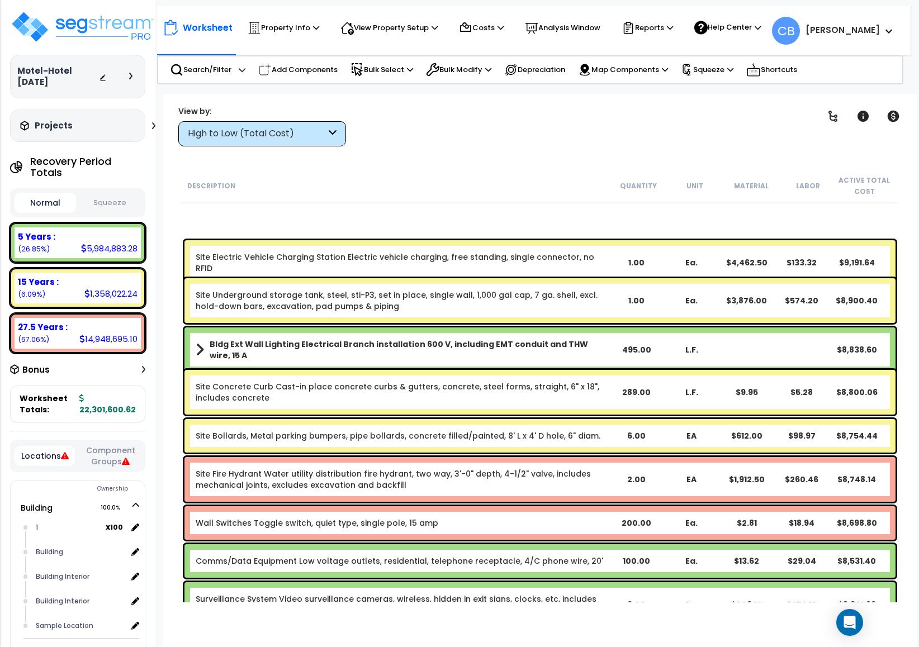
click at [261, 396] on link "Site Concrete Curb Cast-in place concrete curbs & gutters, concrete, steel form…" at bounding box center [397, 392] width 403 height 22
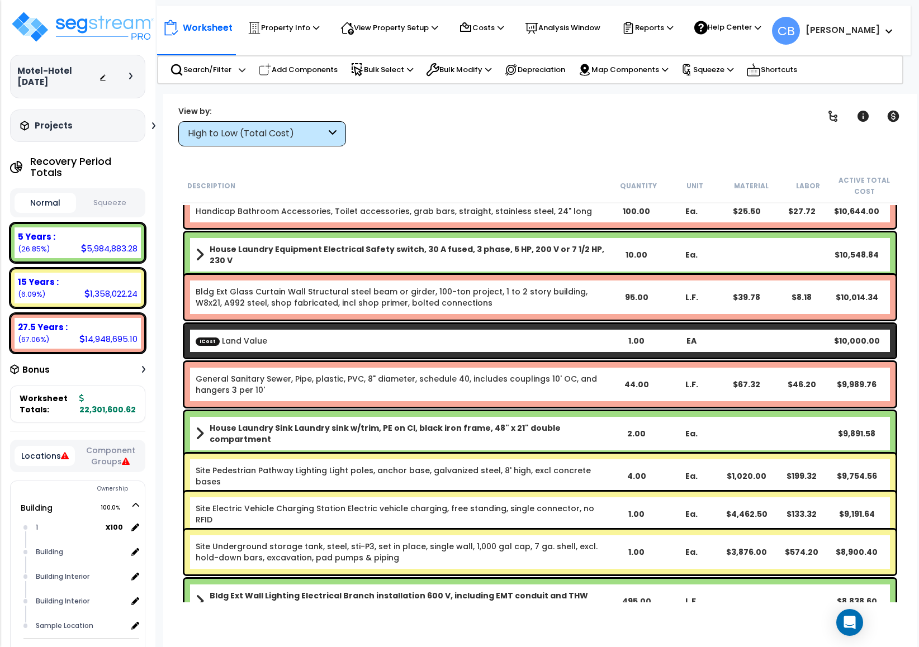
click at [441, 428] on b "House Laundry Sink Laundry sink w/trim, PE on CI, black iron frame, 48" x 21" d…" at bounding box center [409, 433] width 399 height 22
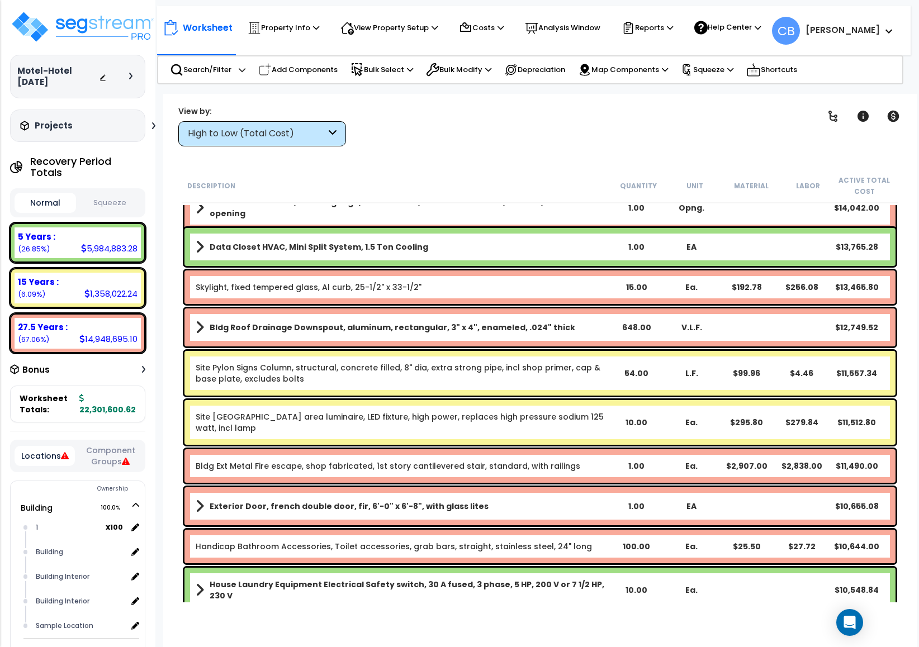
click at [525, 437] on div "Site Pole Lighting Roadway area luminaire, LED fixture, high power, replaces hi…" at bounding box center [539, 422] width 711 height 45
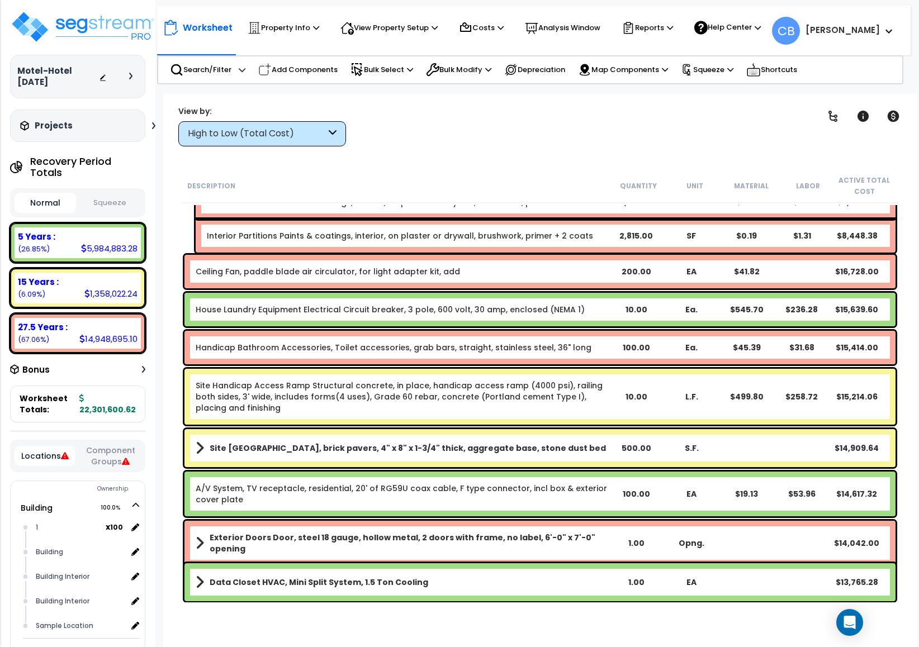
click at [595, 443] on link "Site Brick Paver Plaza, brick pavers, 4" x 8" x 1-3/4" thick, aggregate base, s…" at bounding box center [402, 448] width 413 height 16
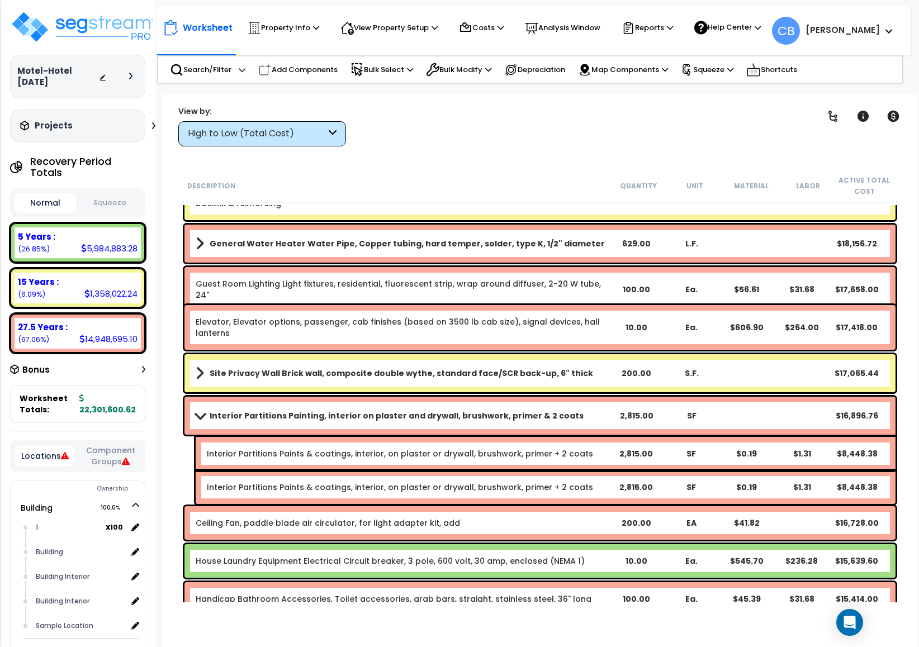
scroll to position [8212, 0]
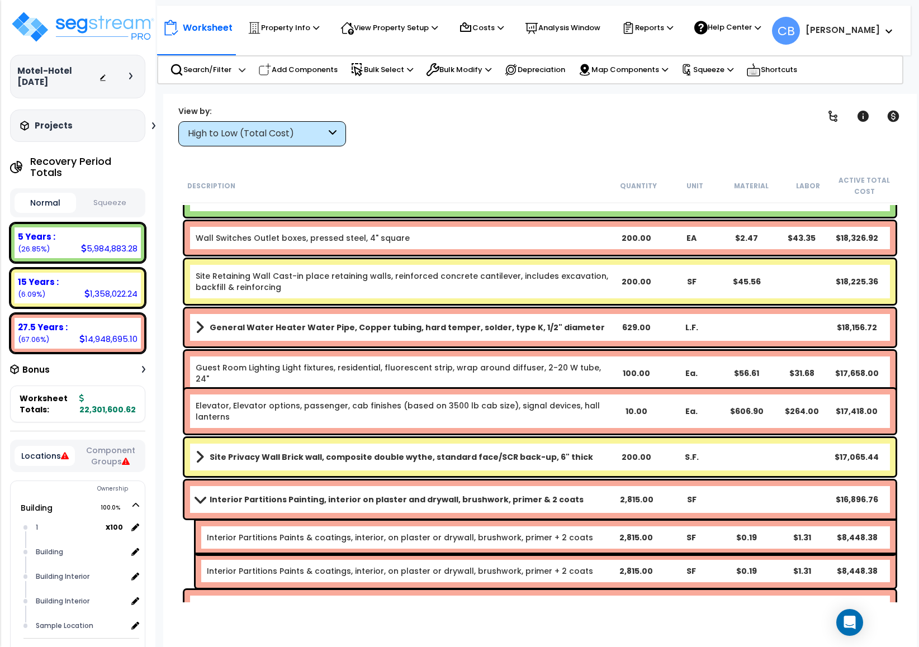
click at [595, 443] on div "Site Privacy Wall Brick wall, composite double wythe, standard face/SCR back-up…" at bounding box center [539, 457] width 711 height 38
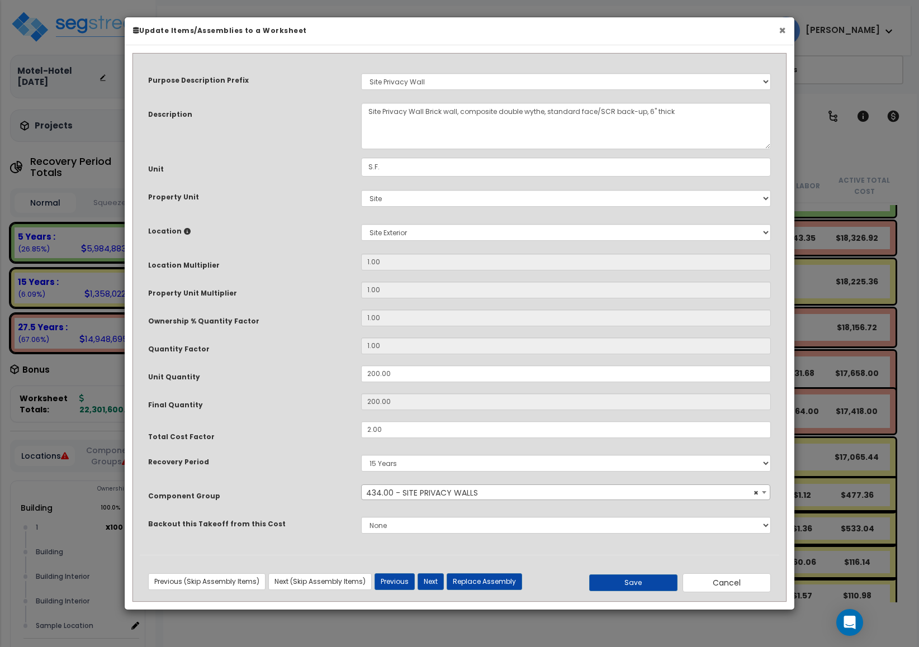
click at [784, 32] on button "×" at bounding box center [781, 31] width 7 height 12
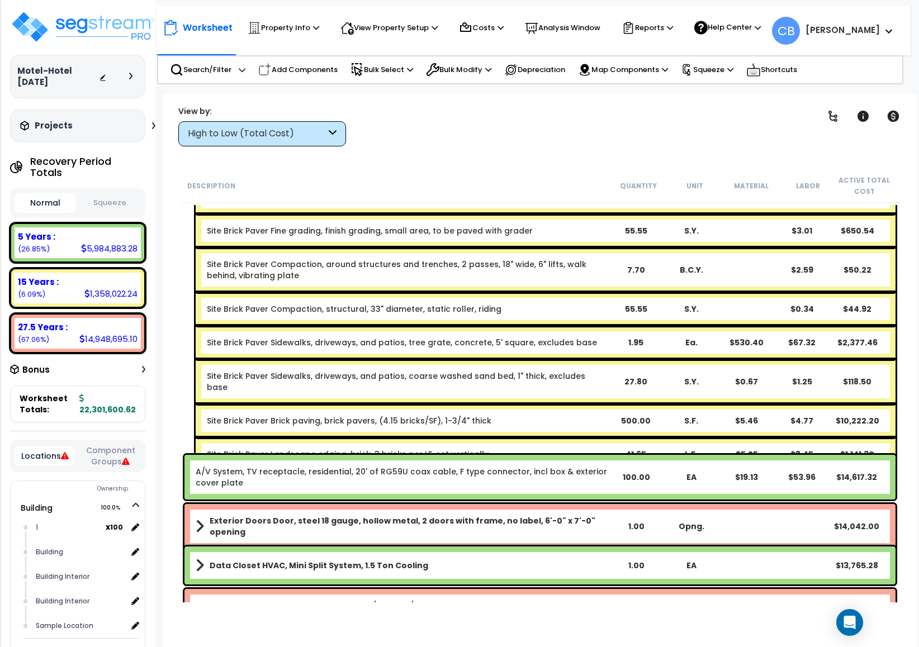
click at [558, 307] on div "Site Brick Paver Compaction, structural, 33" diameter, static roller, riding" at bounding box center [407, 308] width 401 height 11
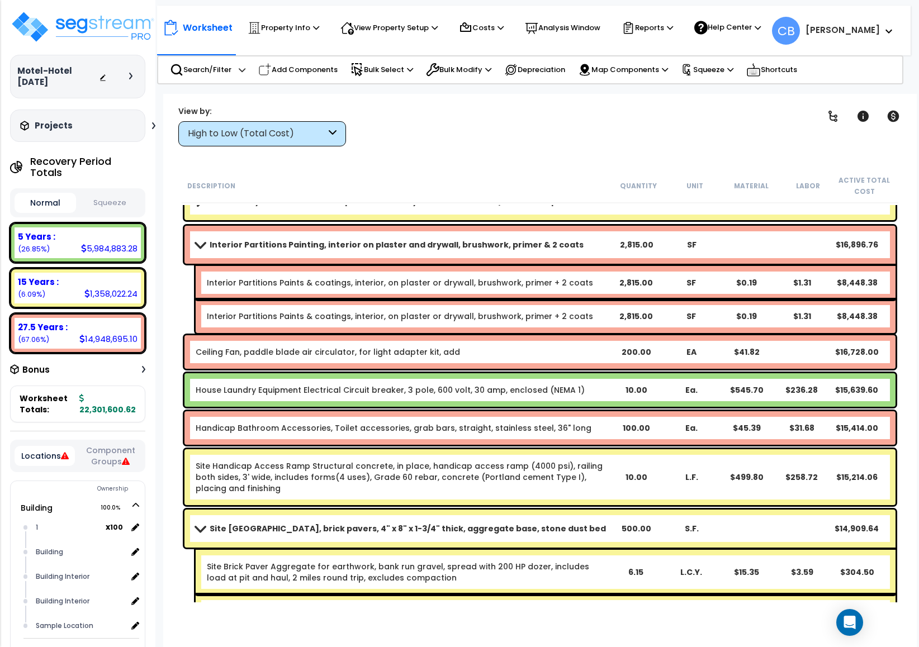
click at [558, 311] on link "Interior Partitions Paints & coatings, interior, on plaster or drywall, brushwo…" at bounding box center [400, 316] width 386 height 11
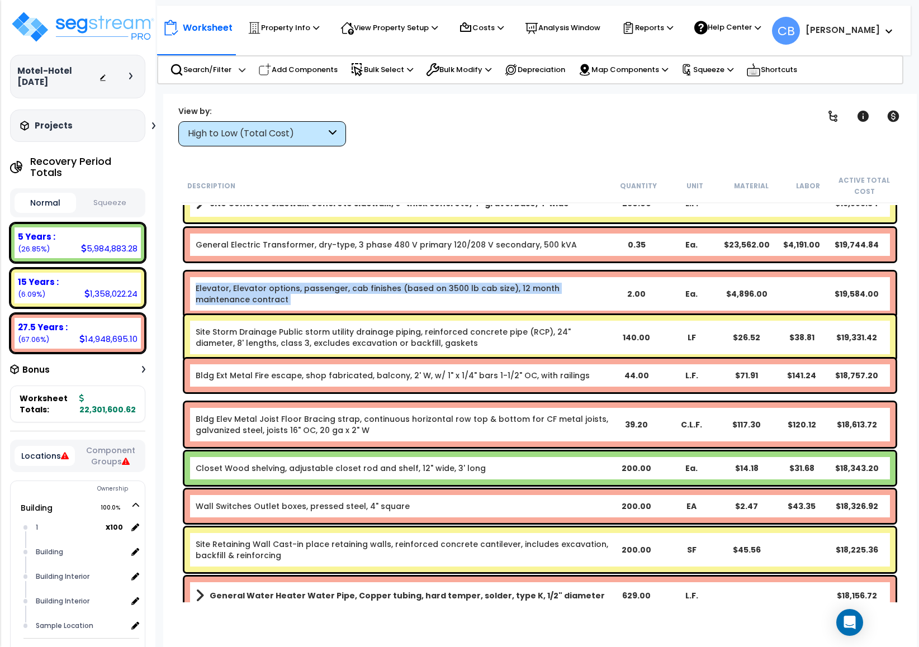
click at [559, 309] on div "Elevator, Elevator options, passenger, cab finishes (based on 3500 lb cab size)…" at bounding box center [539, 294] width 711 height 45
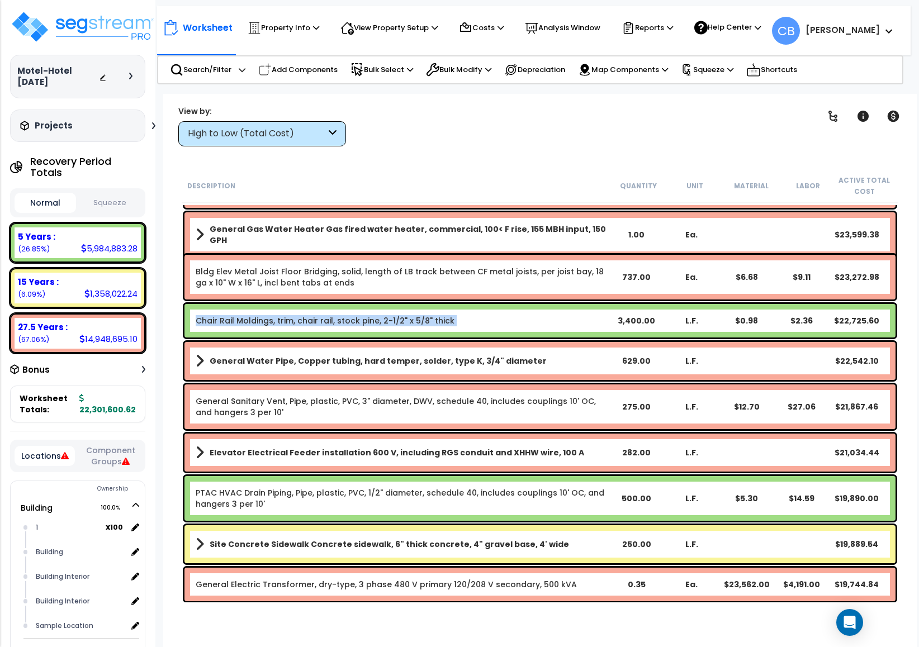
click at [559, 309] on div "Chair Rail Moldings, trim, chair rail, stock pine, 2-1/2" x 5/8" thick 3,400.00…" at bounding box center [539, 321] width 711 height 34
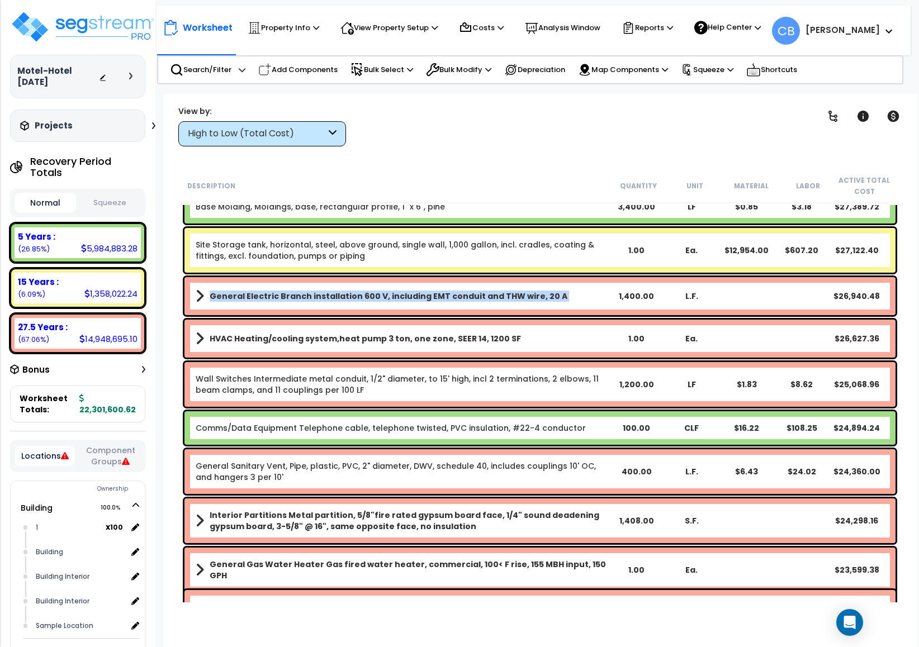
click at [559, 309] on div "General Electric Branch installation 600 V, including EMT conduit and THW wire,…" at bounding box center [539, 296] width 711 height 38
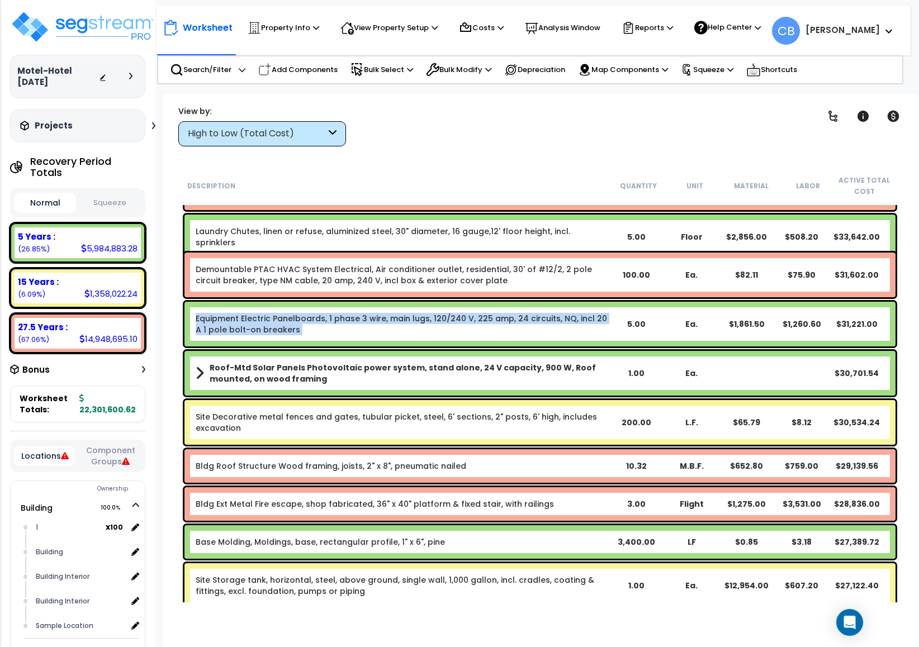
click at [559, 309] on div "Equipment Electric Panelboards, 1 phase 3 wire, main lugs, 120/240 V, 225 amp, …" at bounding box center [539, 324] width 711 height 45
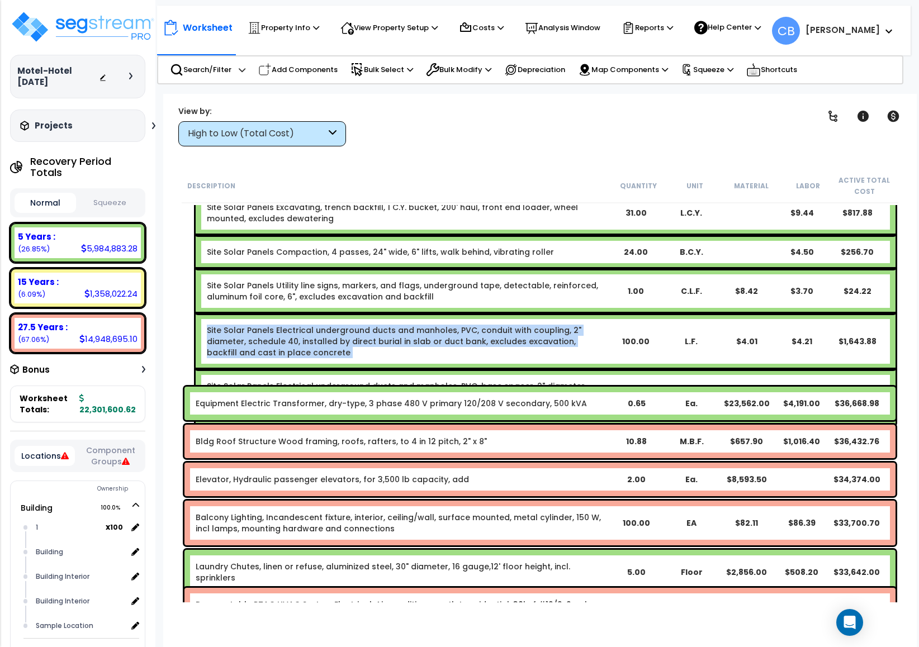
click at [559, 325] on div "Site Solar Panels Electrical underground ducts and manholes, PVC, conduit with …" at bounding box center [407, 342] width 401 height 34
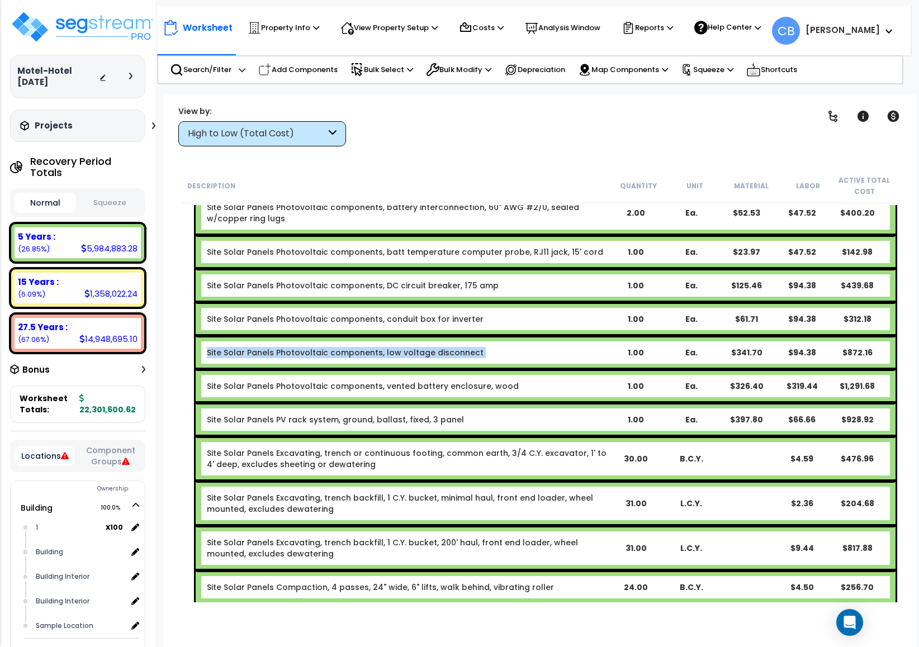
click at [559, 336] on div "Site Solar Panels Photovoltaic components, low voltage disconnect 1.00 Ea. $341…" at bounding box center [546, 353] width 700 height 34
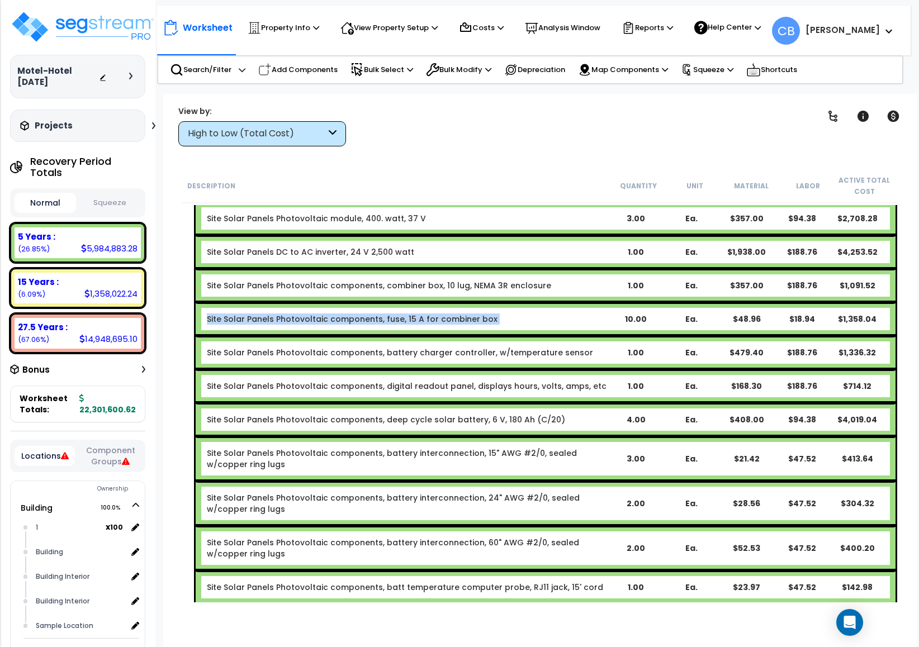
click at [559, 309] on div "Site Solar Panels Photovoltaic components, fuse, 15 A for combiner box 10.00 Ea…" at bounding box center [546, 319] width 700 height 34
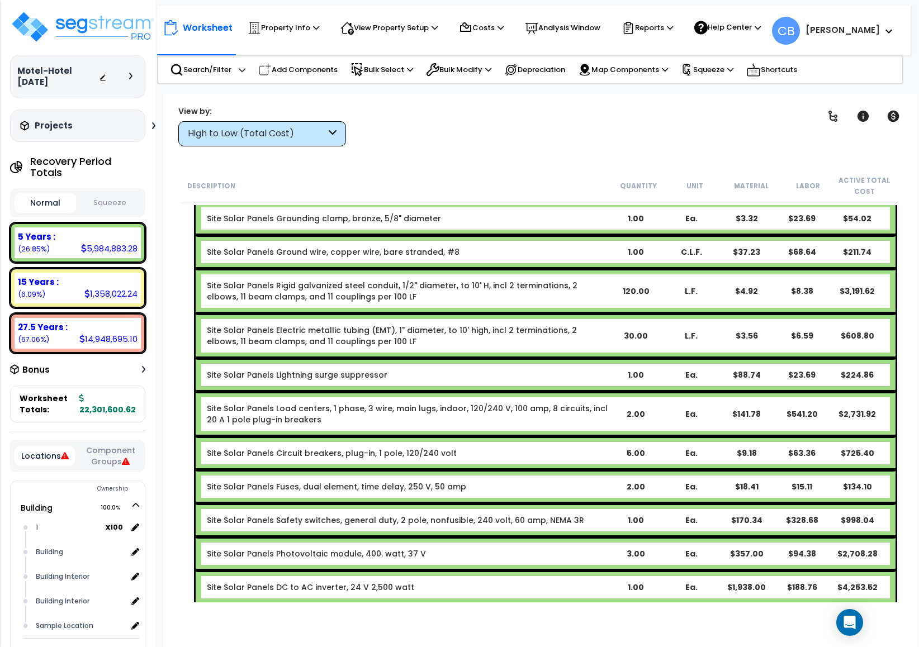
click at [559, 313] on div "Site Solar Panels Electric metallic tubing (EMT), 1" diameter, to 10' high, inc…" at bounding box center [546, 335] width 700 height 45
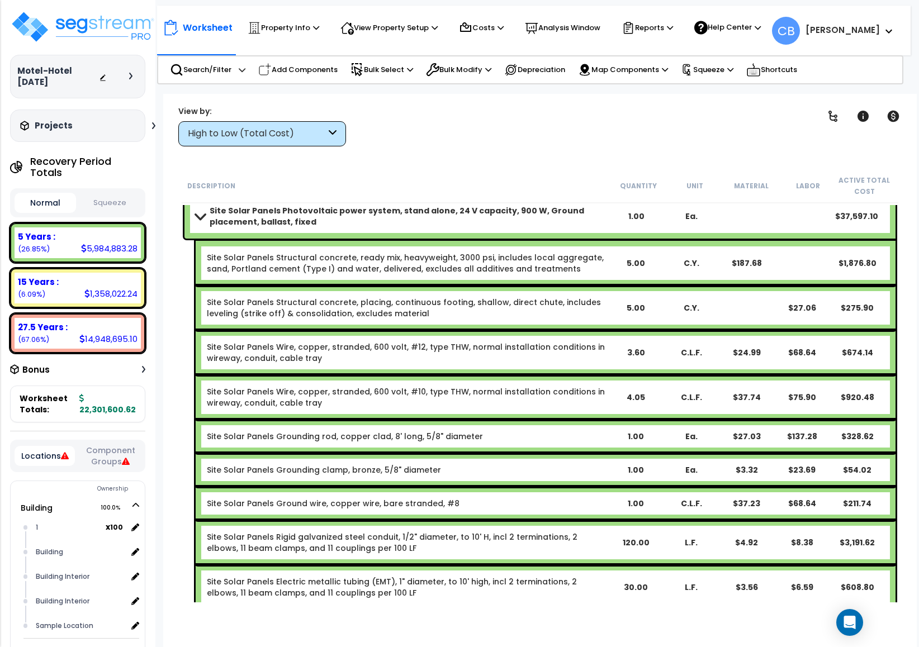
click at [559, 309] on div "Site Solar Panels Structural concrete, placing, continuous footing, shallow, di…" at bounding box center [407, 308] width 401 height 22
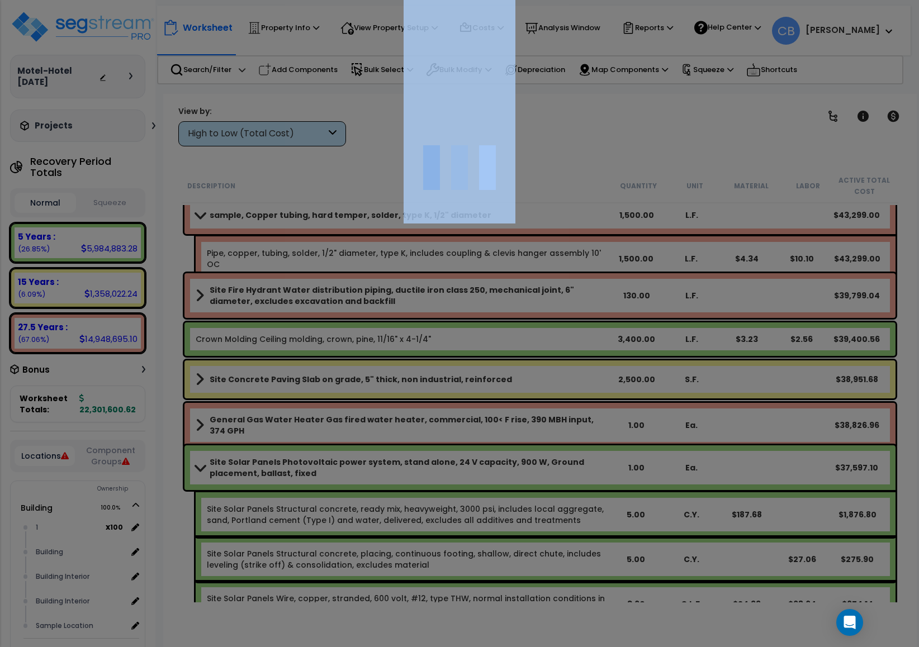
click at [559, 309] on div at bounding box center [459, 323] width 919 height 647
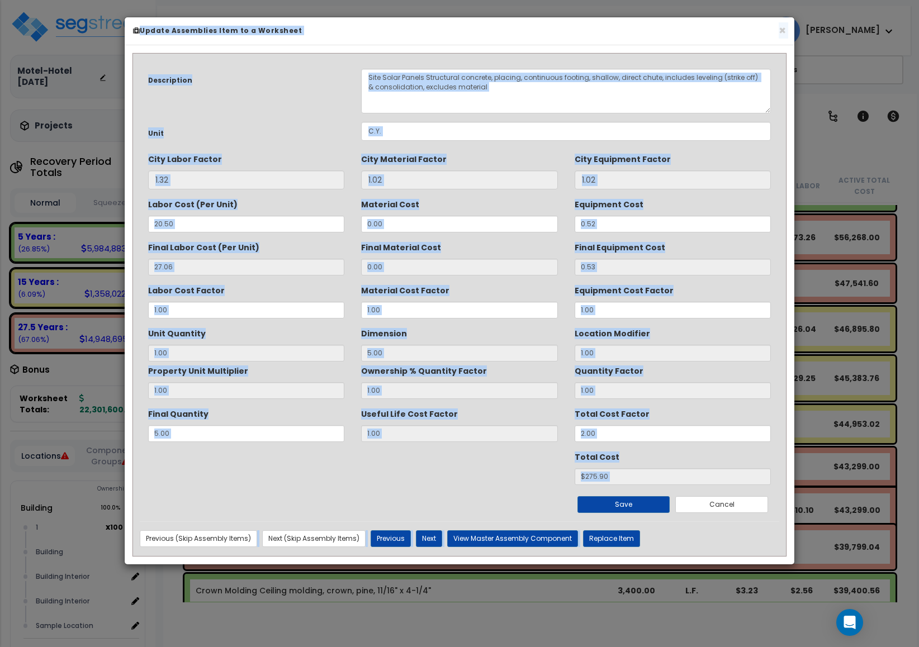
scroll to position [4273, 0]
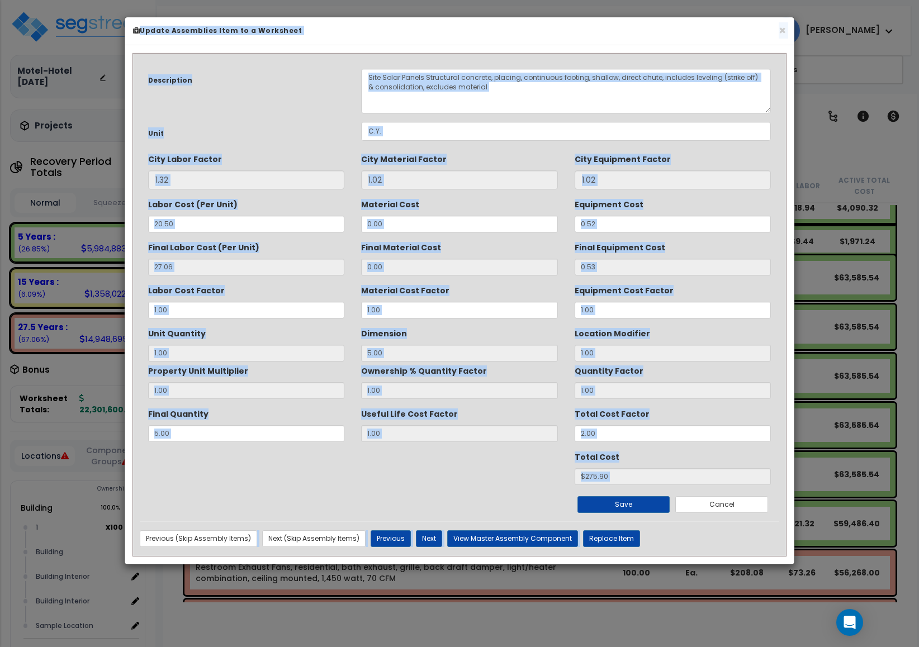
click at [559, 309] on div "Material Cost Factor 1.00" at bounding box center [459, 299] width 213 height 37
click at [718, 217] on input "0.52" at bounding box center [672, 224] width 196 height 17
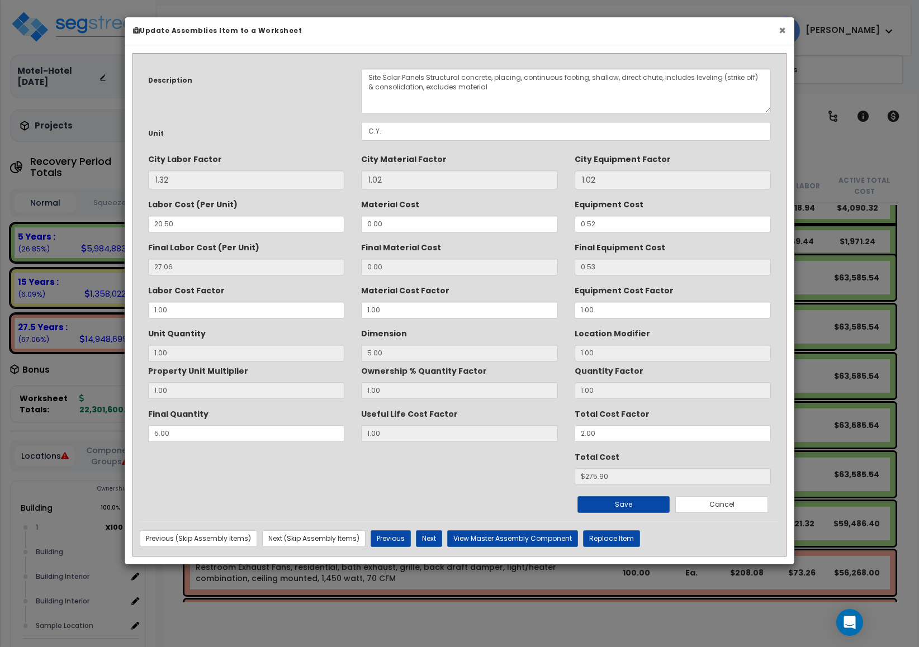
click at [781, 26] on button "×" at bounding box center [781, 31] width 7 height 12
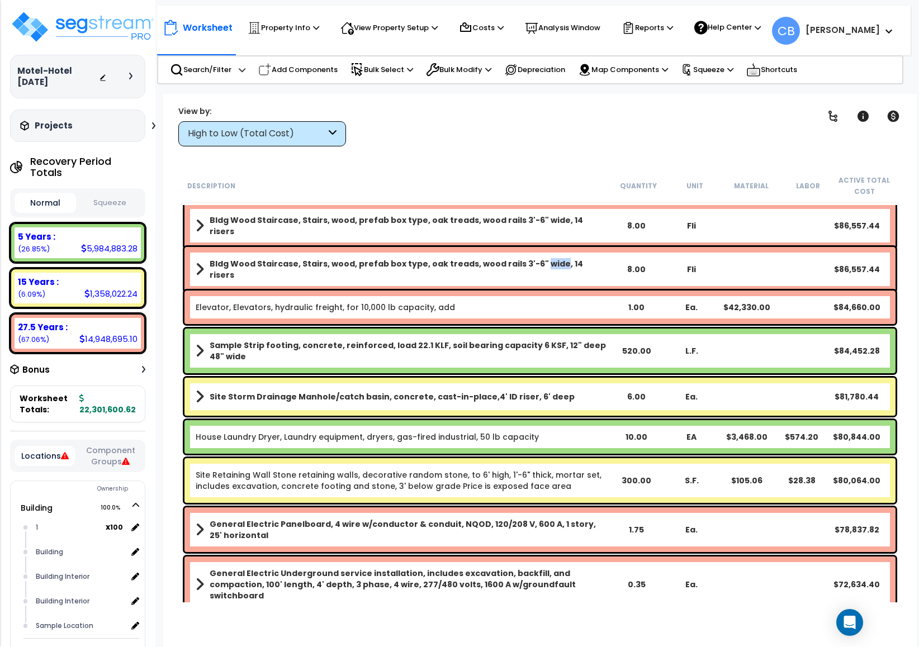
click at [537, 275] on div "Bldg Wood Staircase, Stairs, wood, prefab box type, oak treads, wood rails 3'-6…" at bounding box center [539, 269] width 711 height 45
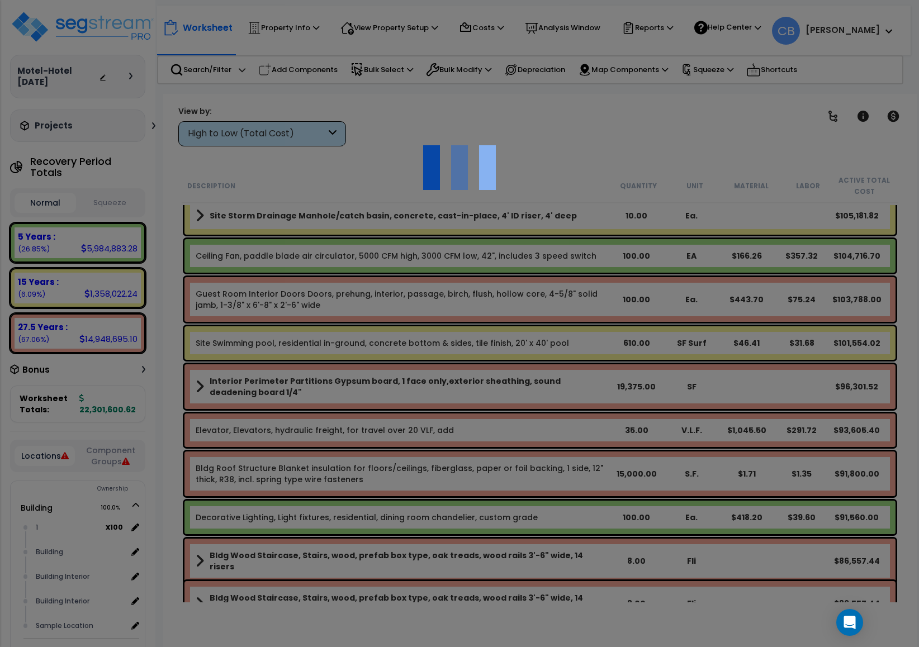
click at [537, 275] on div at bounding box center [459, 323] width 919 height 647
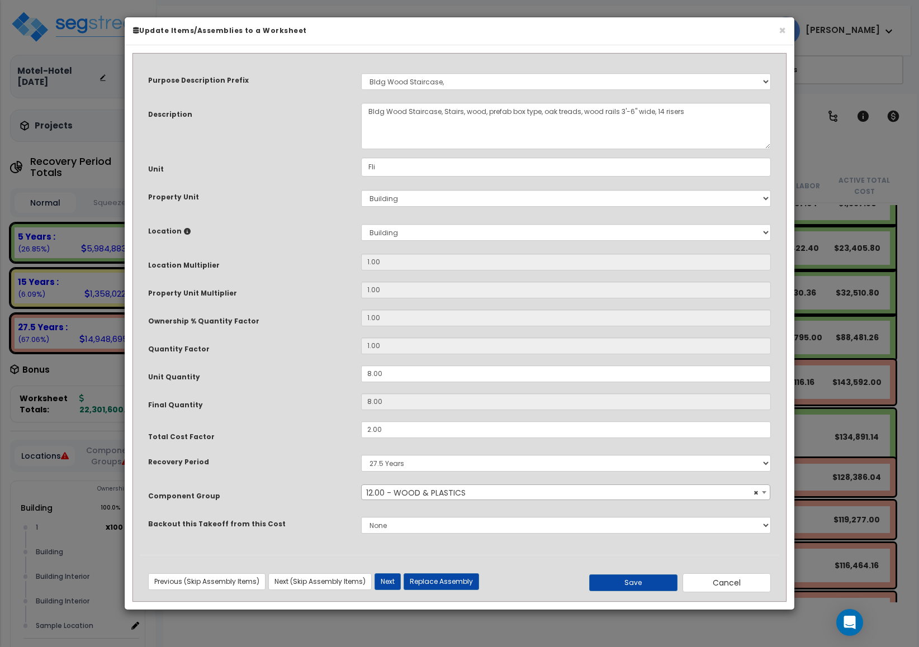
scroll to position [1926, 0]
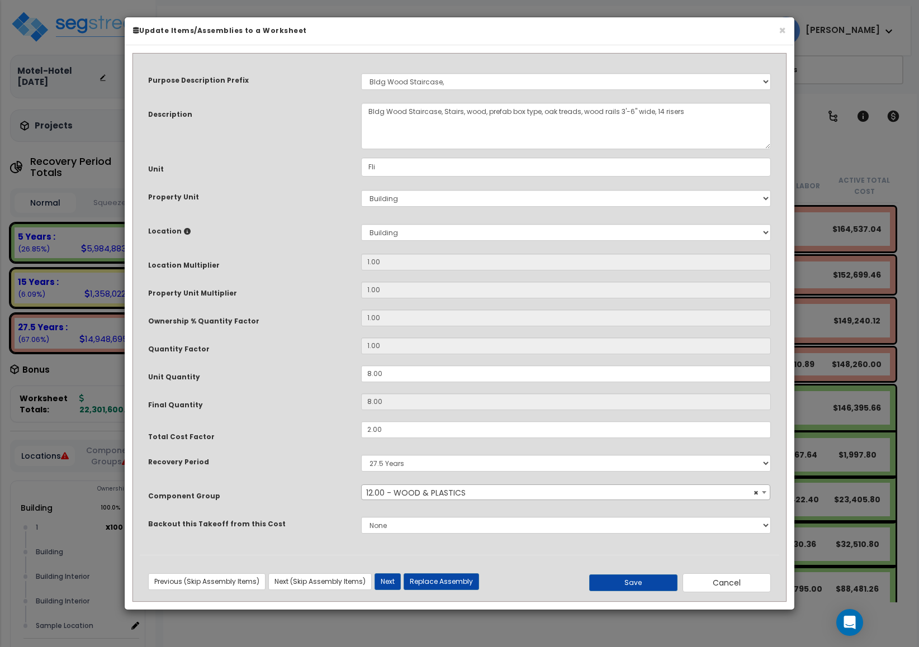
click at [786, 32] on div "× Update Items/Assemblies to a Worksheet" at bounding box center [459, 31] width 669 height 28
click at [781, 34] on button "×" at bounding box center [781, 31] width 7 height 12
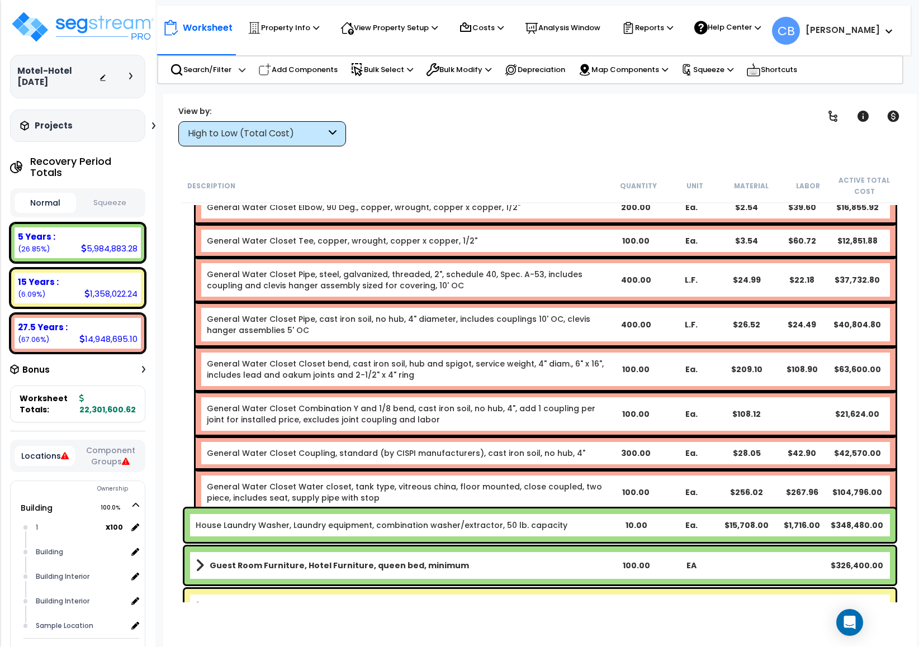
scroll to position [1341, 0]
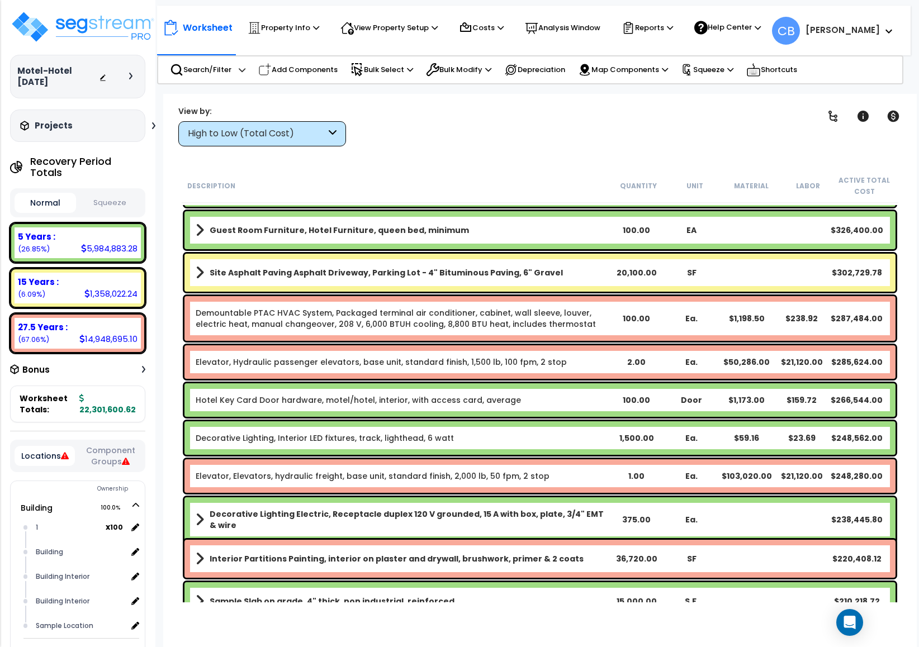
click at [477, 287] on div "Site Asphalt Paving Asphalt Driveway, Parking Lot - 4" Bituminous Paving, 6" Gr…" at bounding box center [539, 273] width 711 height 38
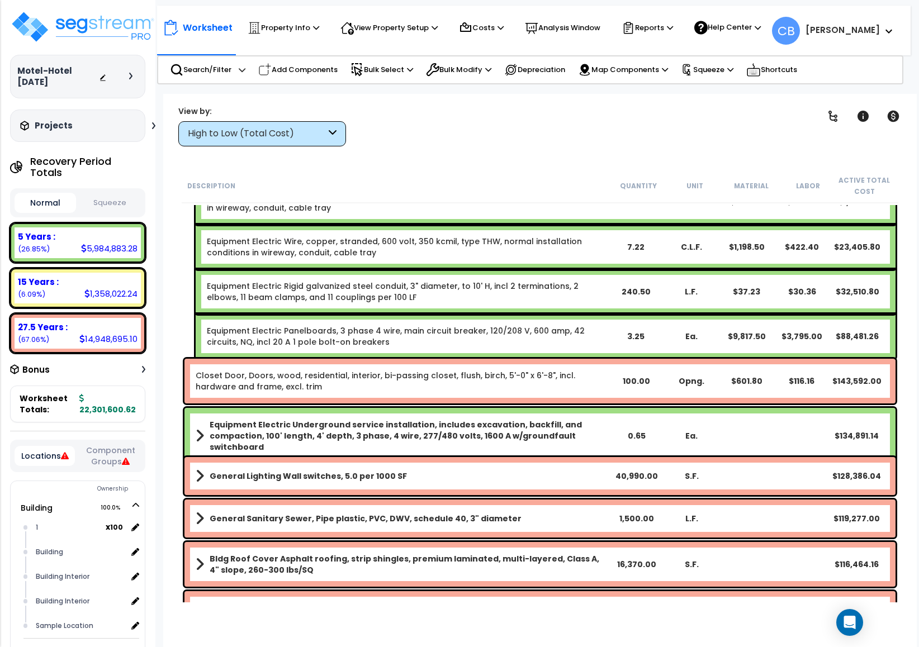
click at [477, 287] on link "Equipment Electric Rigid galvanized steel conduit, 3" diameter, to 10' H, incl …" at bounding box center [393, 291] width 372 height 22
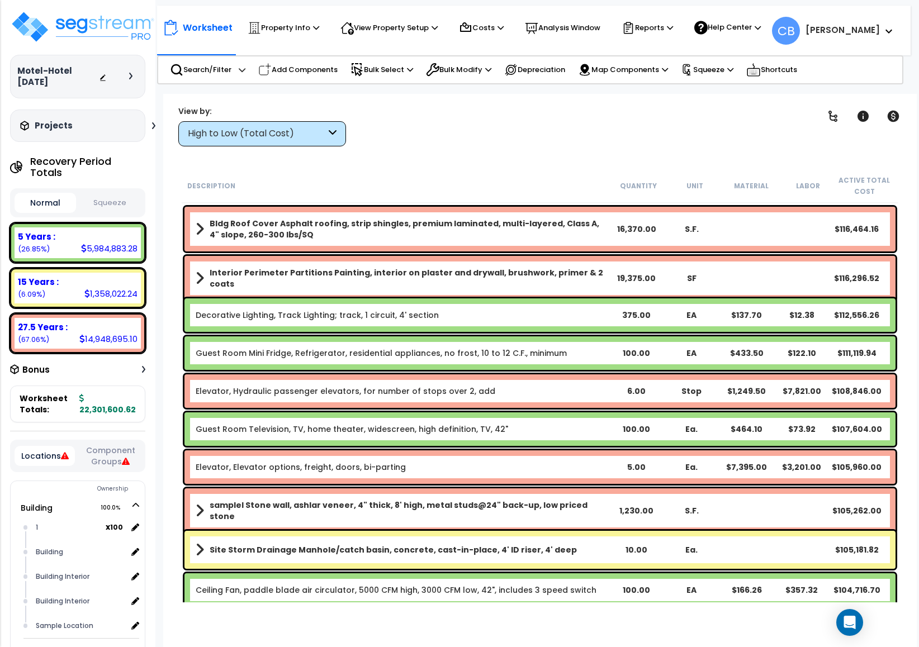
click at [477, 287] on div "Interior Perimeter Partitions Painting, interior on plaster and drywall, brushw…" at bounding box center [539, 278] width 711 height 45
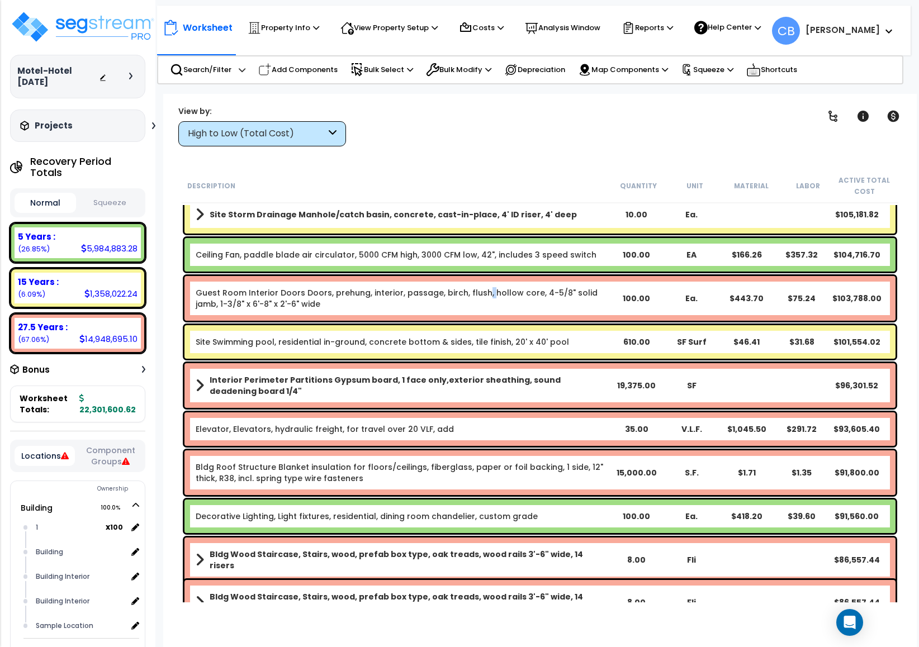
click at [477, 287] on link "Guest Room Interior Doors Doors, prehung, interior, passage, birch, flush, holl…" at bounding box center [397, 298] width 402 height 22
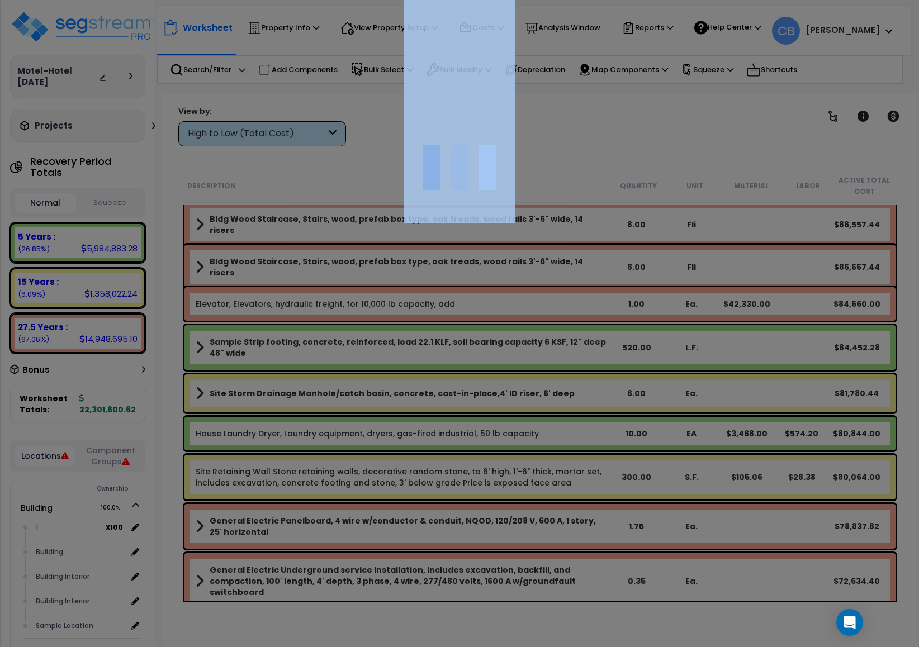
click at [477, 287] on div at bounding box center [459, 323] width 919 height 647
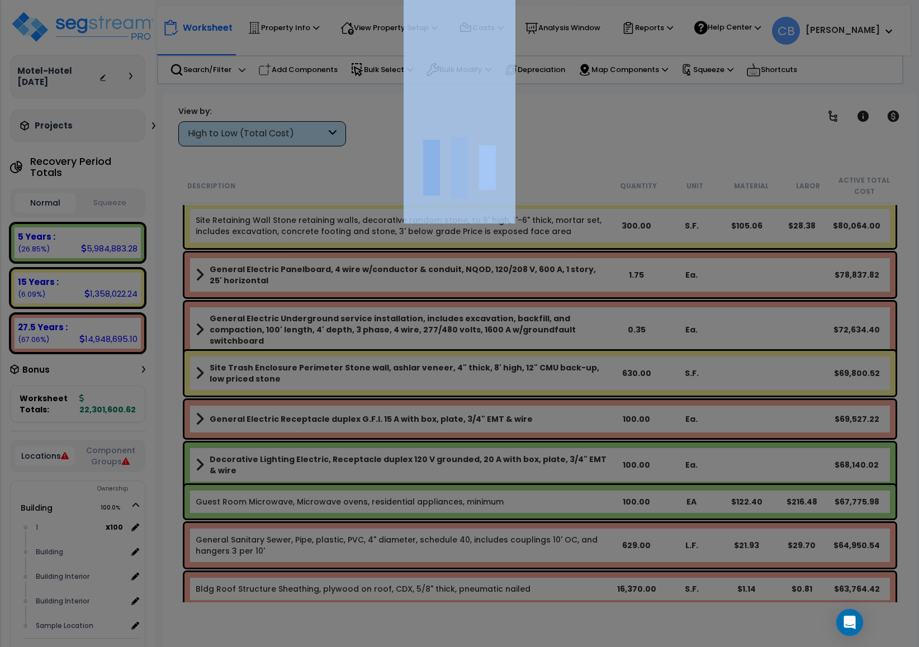
click at [477, 287] on div at bounding box center [459, 323] width 919 height 647
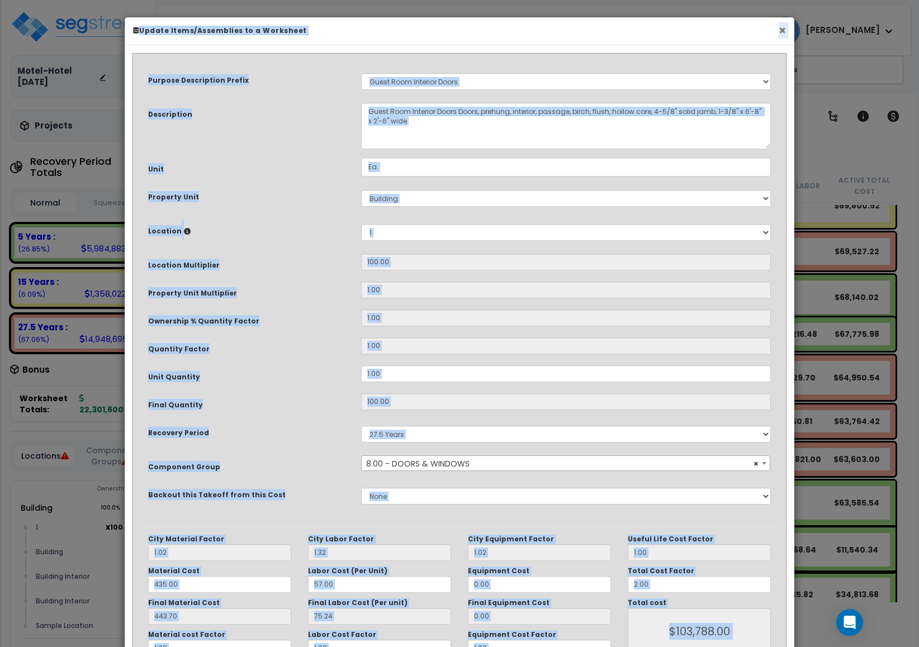
click at [782, 32] on button "×" at bounding box center [781, 31] width 7 height 12
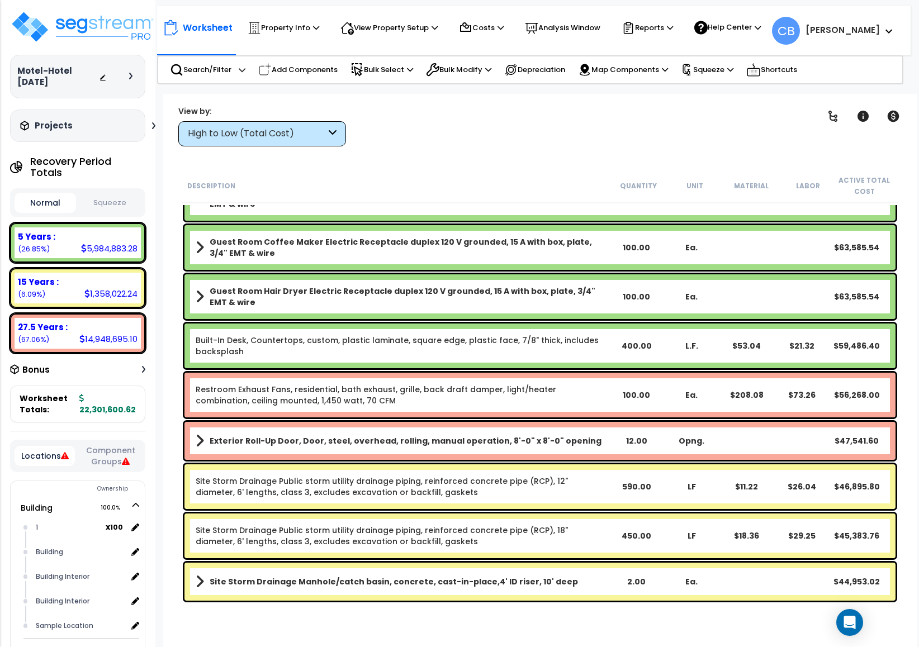
click at [480, 294] on b "Guest Room Hair Dryer Electric Receptacle duplex 120 V grounded, 15 A with box,…" at bounding box center [409, 297] width 399 height 22
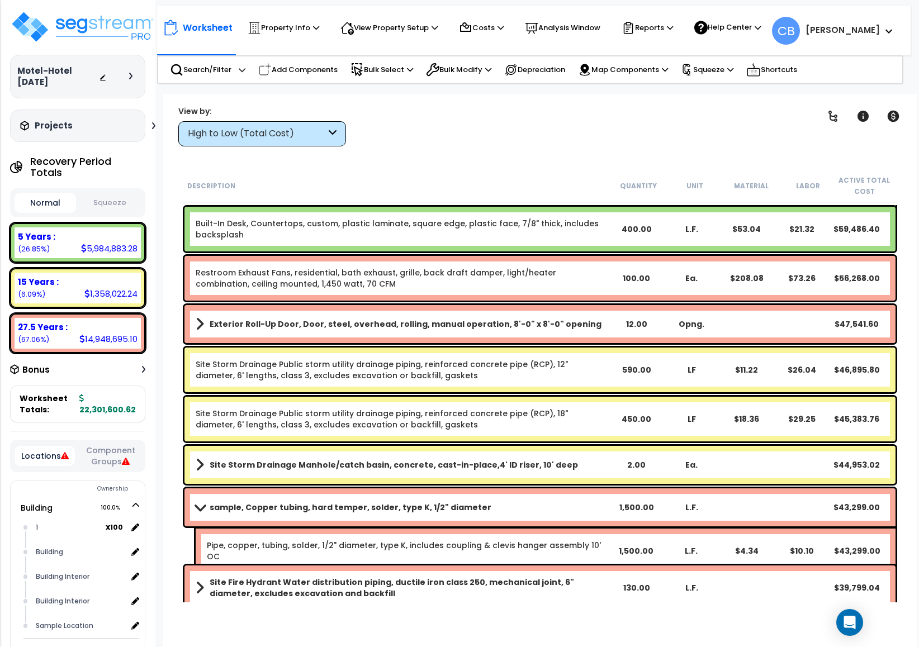
click at [480, 294] on div "Restroom Exhaust Fans, residential, bath exhaust, grille, back draft damper, li…" at bounding box center [539, 278] width 711 height 45
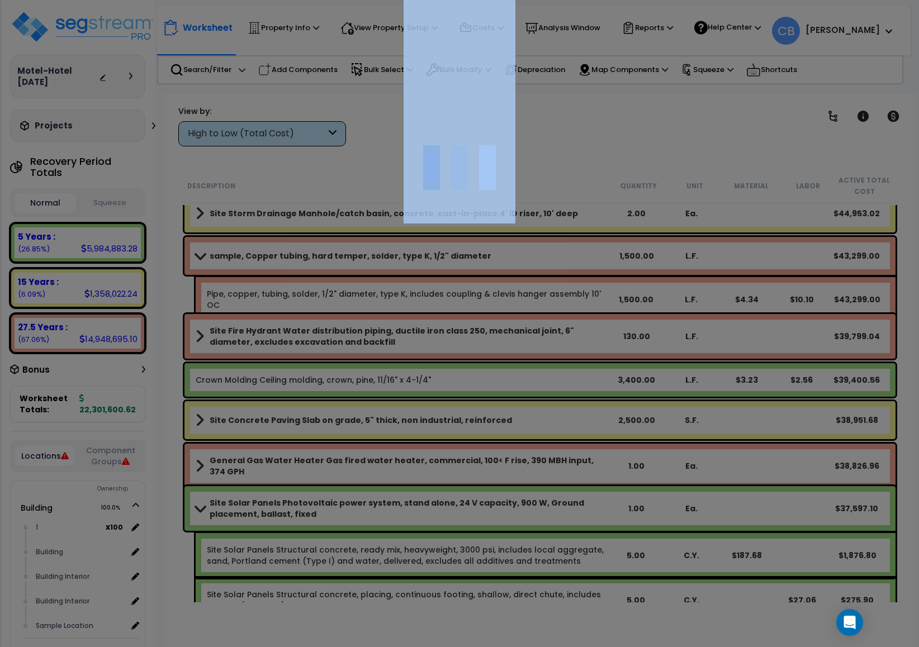
click at [480, 294] on div at bounding box center [459, 323] width 919 height 647
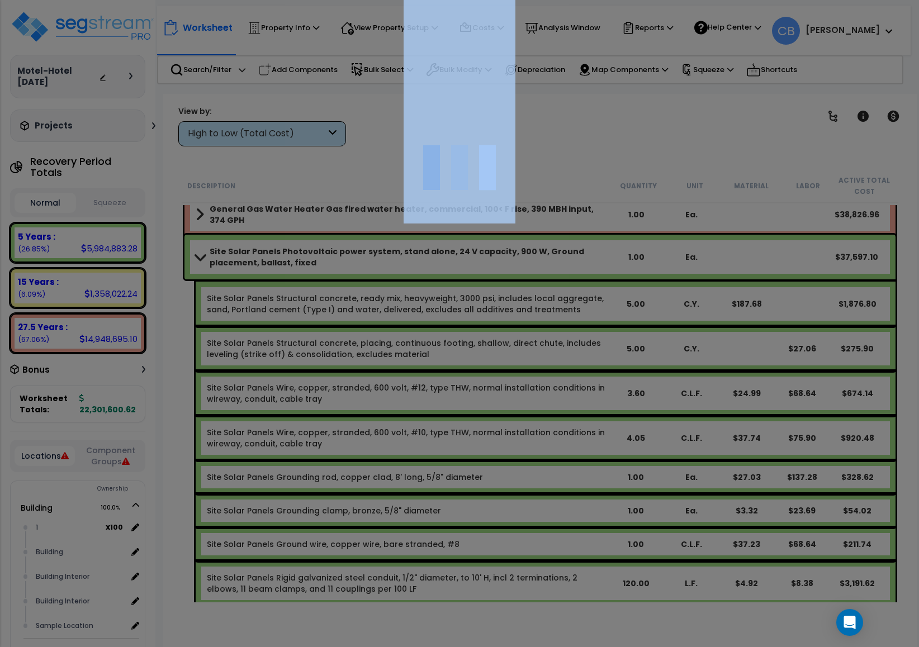
click at [480, 294] on div at bounding box center [459, 323] width 919 height 647
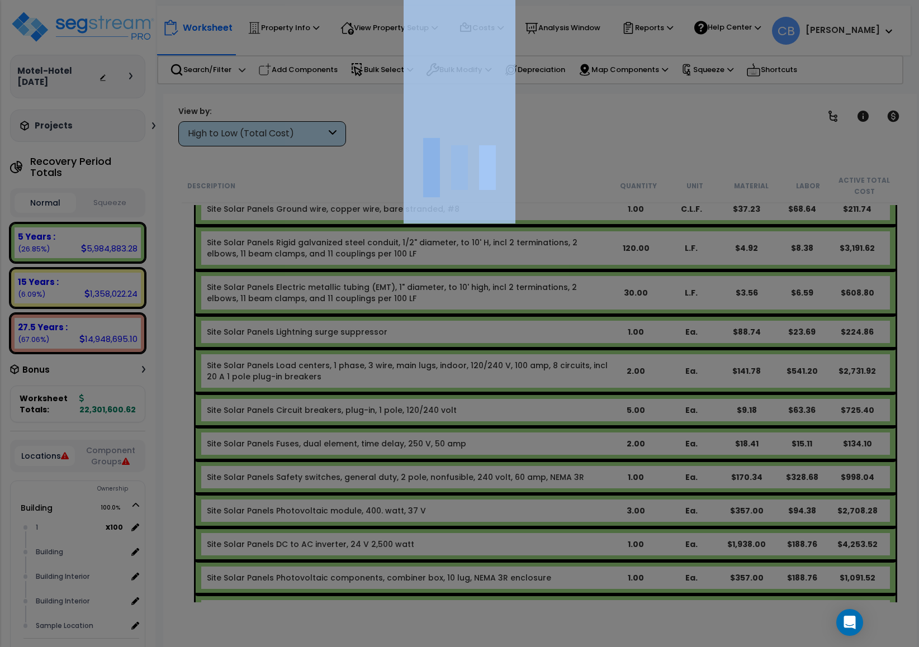
click at [480, 294] on div at bounding box center [459, 323] width 919 height 647
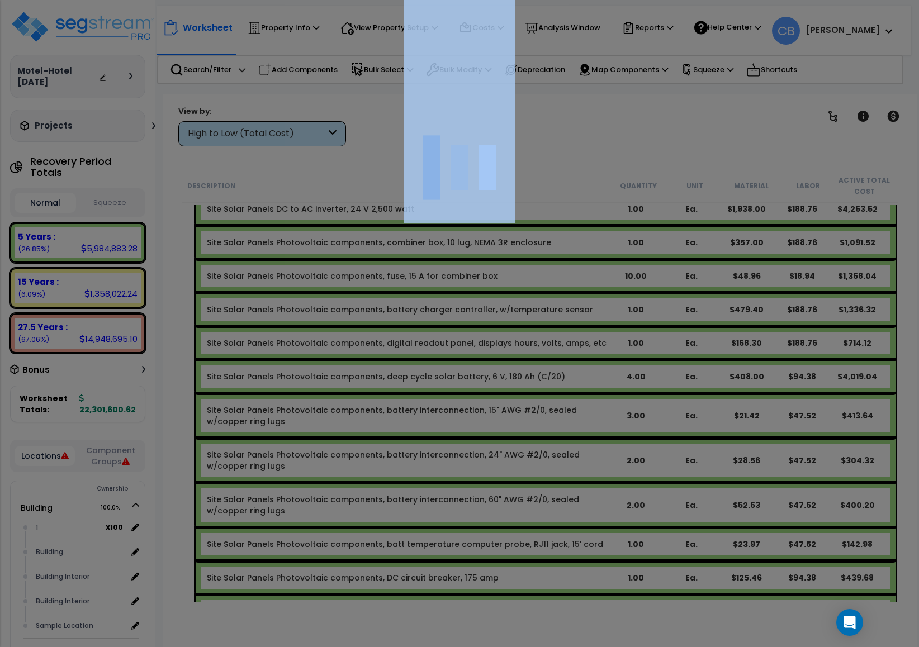
click at [480, 294] on div at bounding box center [459, 323] width 919 height 647
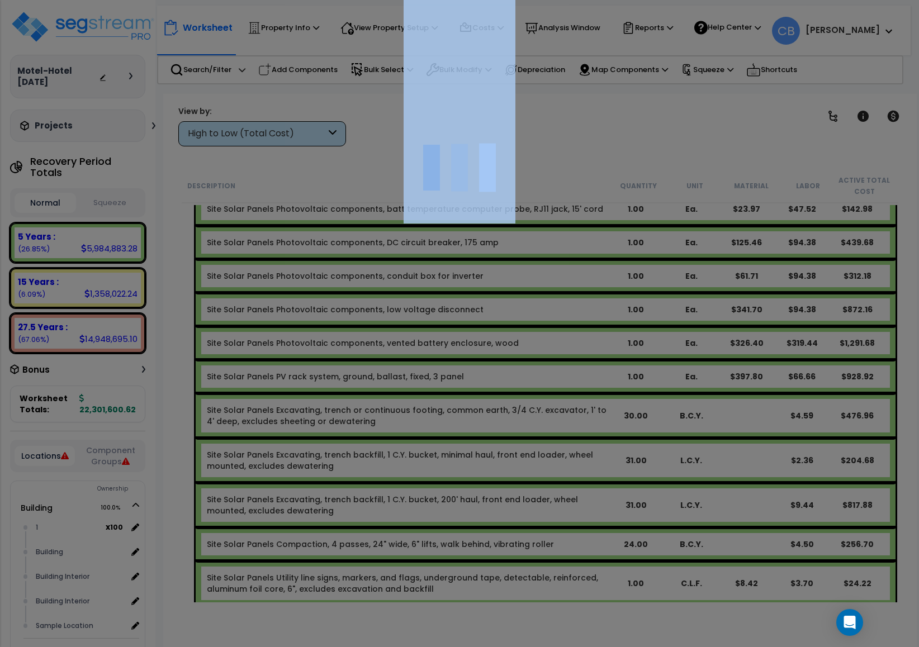
click at [480, 294] on div at bounding box center [459, 323] width 919 height 647
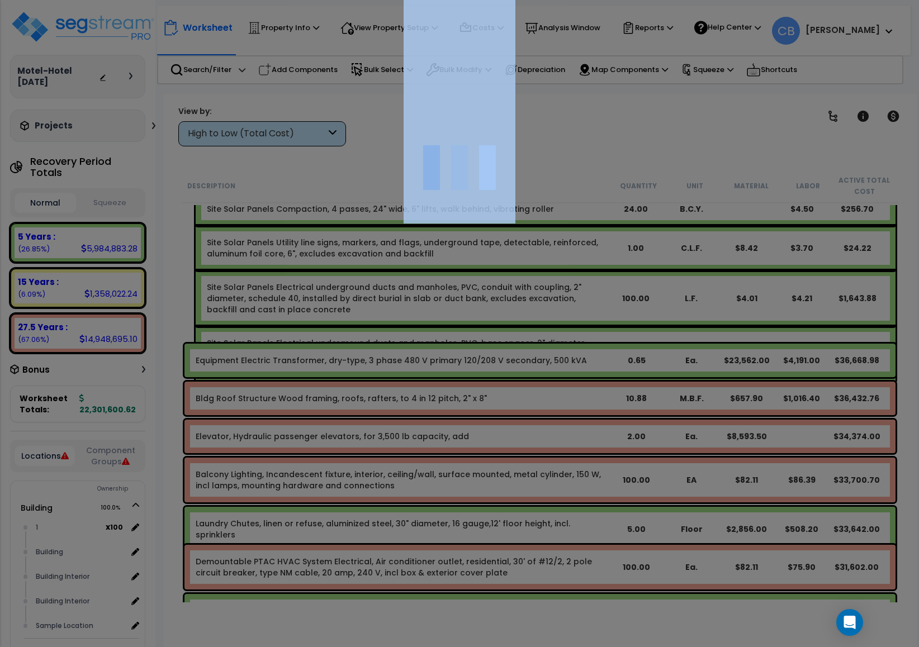
click at [480, 94] on div "We are Building your Property. So please grab a coffee and let us do the heavy …" at bounding box center [459, 71] width 919 height 45
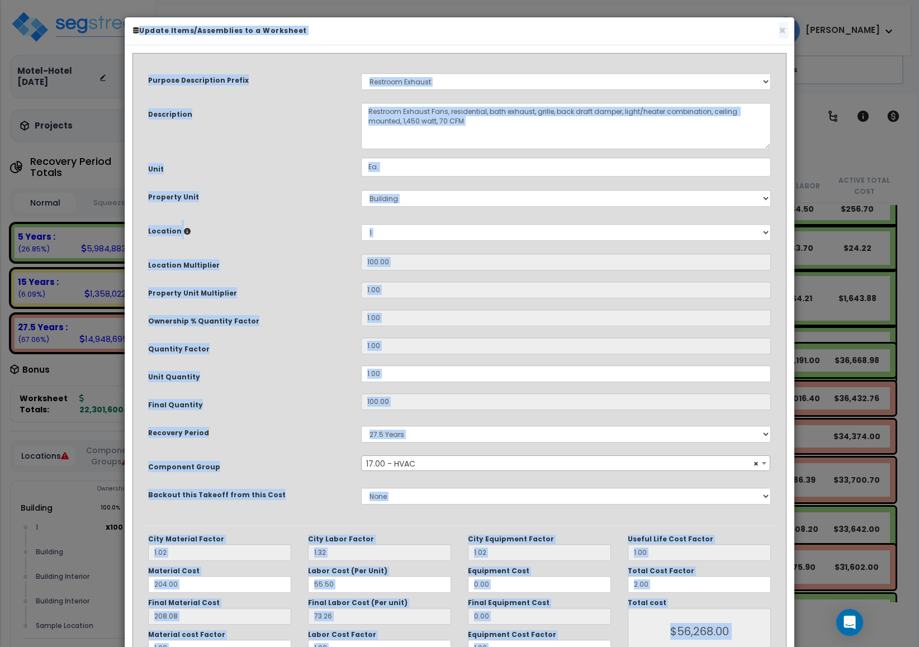
click at [788, 31] on div "× Update Items/Assemblies to a Worksheet" at bounding box center [459, 31] width 669 height 28
click at [779, 31] on button "×" at bounding box center [781, 31] width 7 height 12
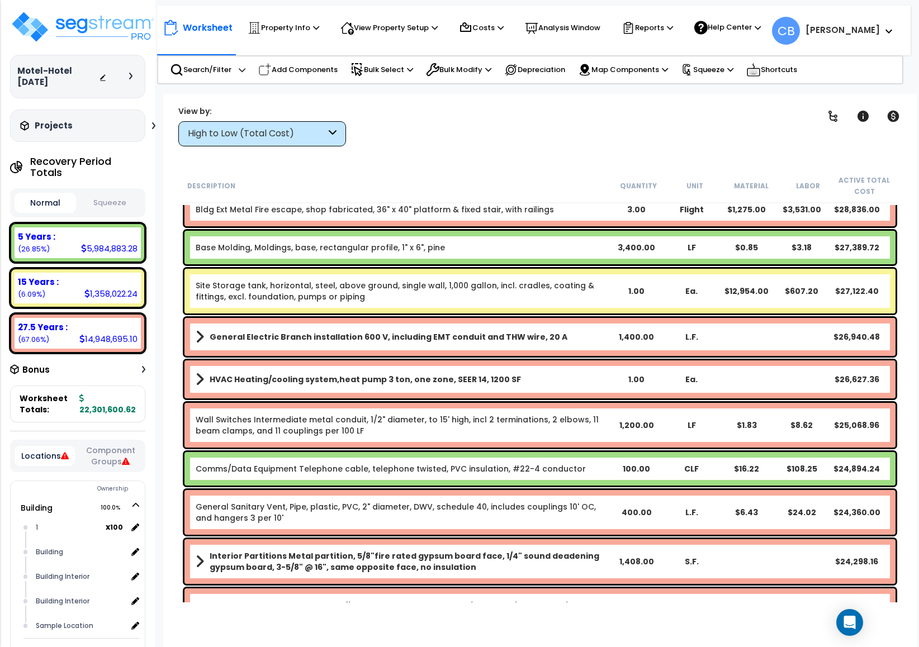
click at [599, 275] on div "Site Storage tank, horizontal, steel, above ground, single wall, 1,000 gallon, …" at bounding box center [539, 291] width 711 height 45
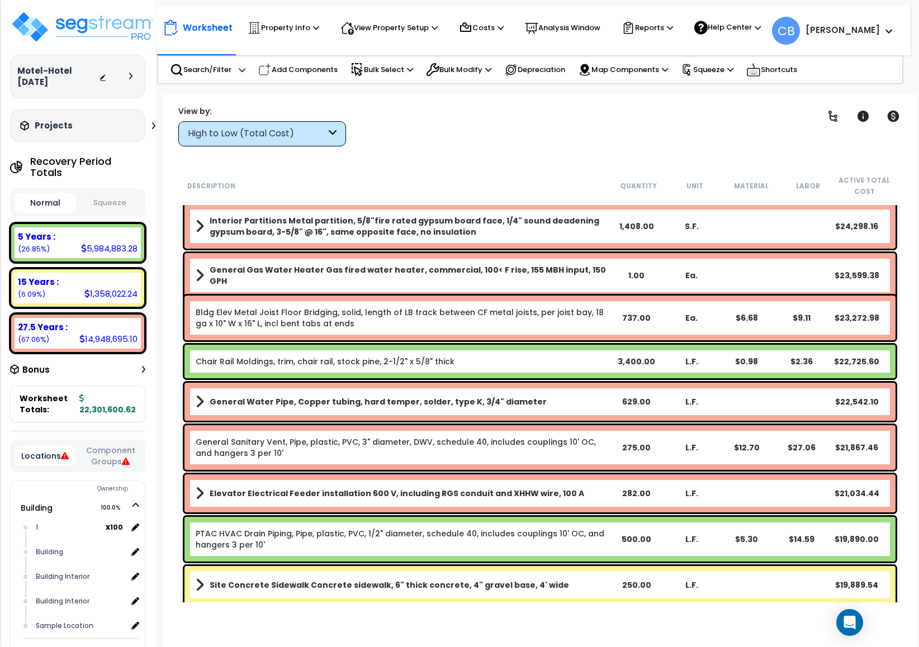
click at [599, 275] on link "General Gas Water Heater Gas fired water heater, commercial, 100< F rise, 155 M…" at bounding box center [402, 275] width 413 height 22
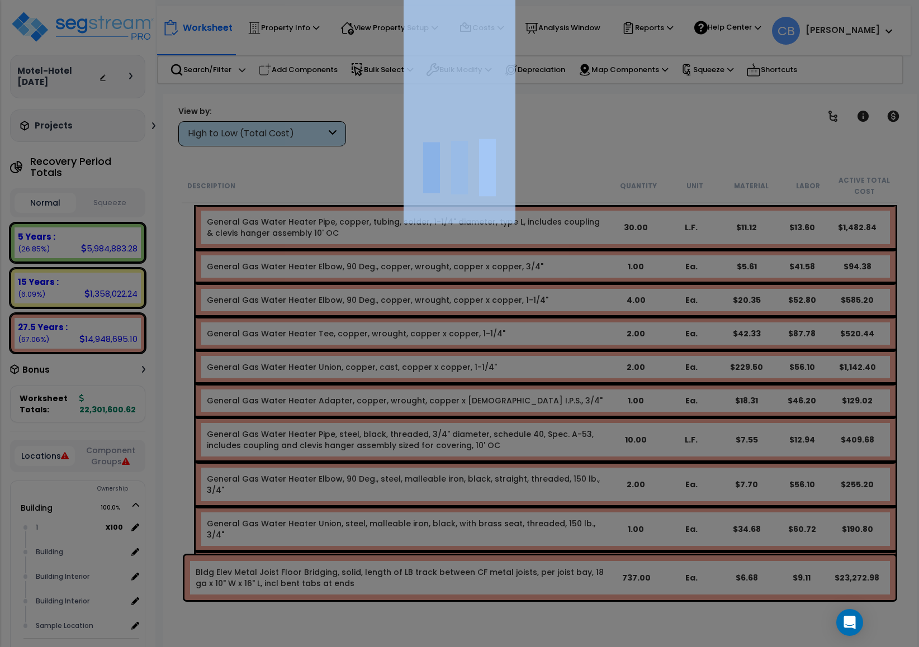
click at [599, 275] on div at bounding box center [459, 323] width 919 height 647
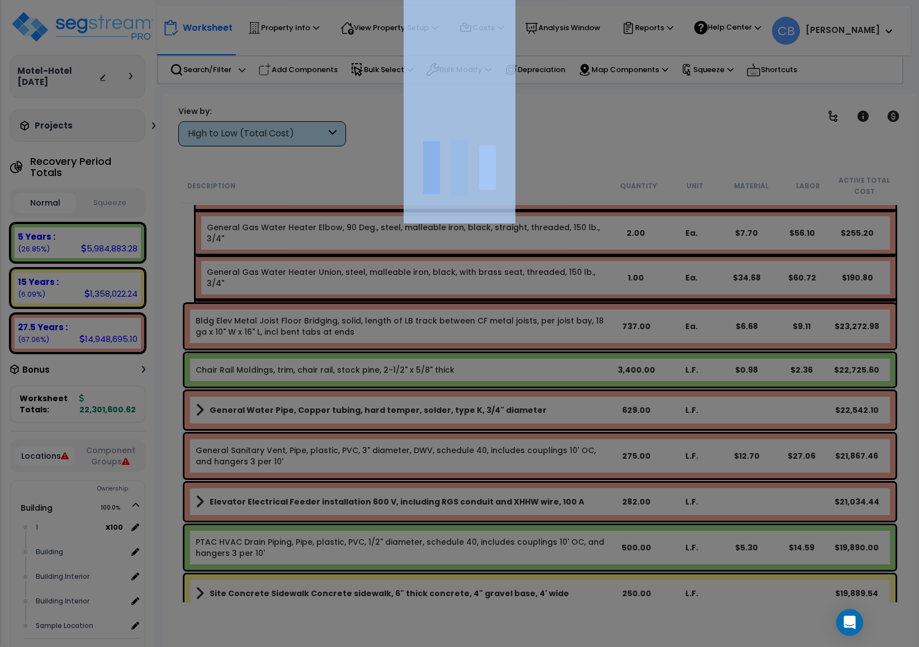
click at [599, 275] on div at bounding box center [459, 323] width 919 height 647
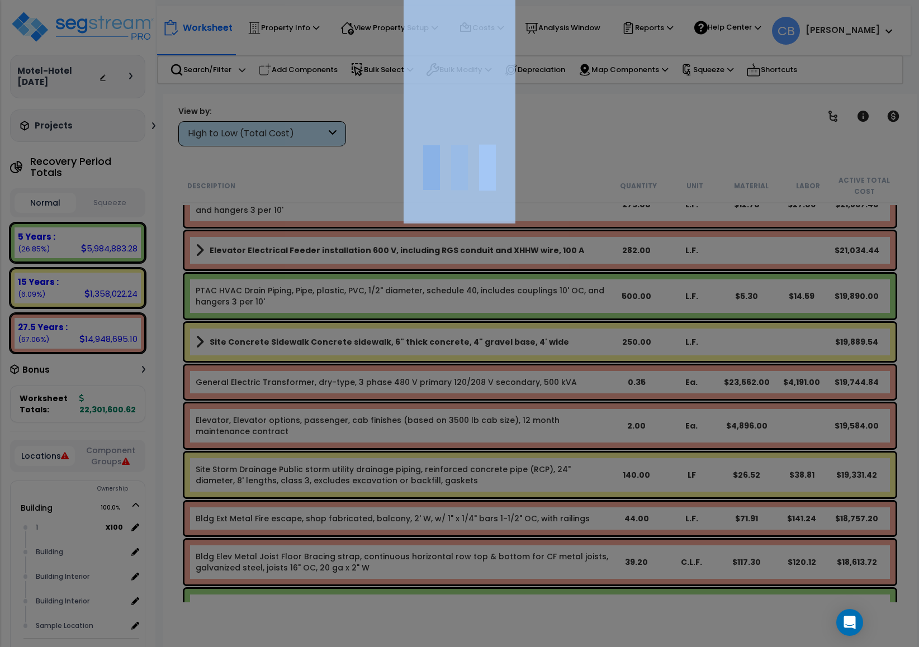
click at [599, 275] on div at bounding box center [459, 323] width 919 height 647
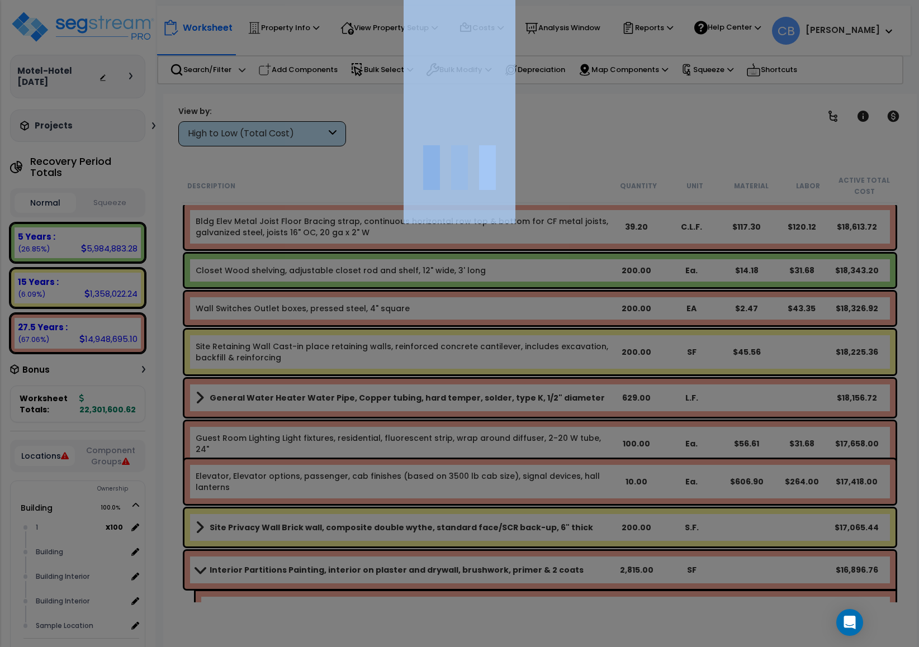
click at [599, 94] on div "We are Building your Property. So please grab a coffee and let us do the heavy …" at bounding box center [459, 71] width 919 height 45
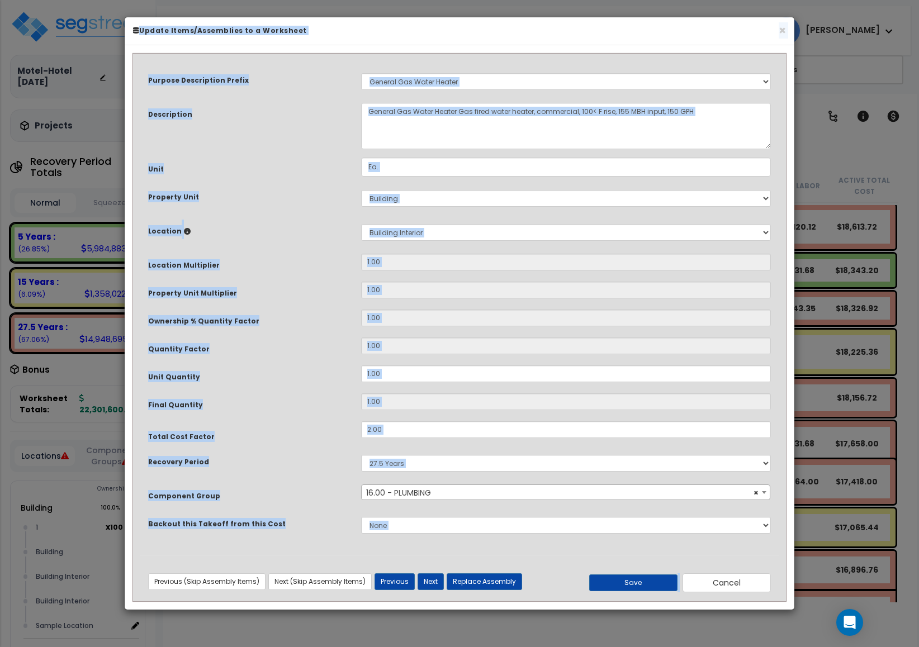
scroll to position [8716, 0]
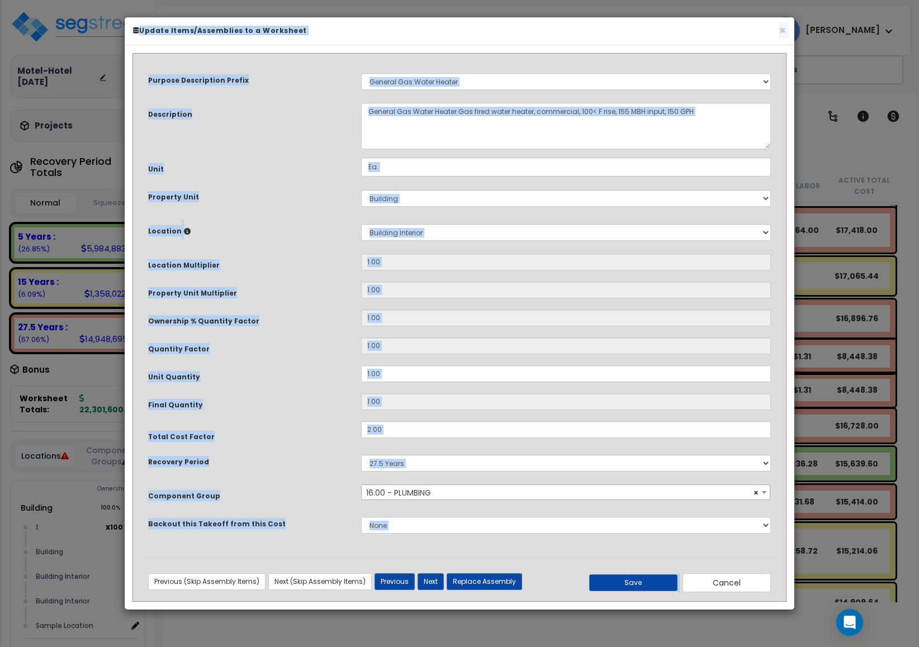
click at [599, 275] on div "Purpose Description Prefix Select A New Purpose Descrip A/V System A/V System E…" at bounding box center [459, 307] width 639 height 494
click at [774, 32] on h6 "Update Items/Assemblies to a Worksheet" at bounding box center [459, 30] width 653 height 9
click at [777, 32] on h6 "Update Items/Assemblies to a Worksheet" at bounding box center [459, 30] width 653 height 9
click at [781, 32] on button "×" at bounding box center [781, 31] width 7 height 12
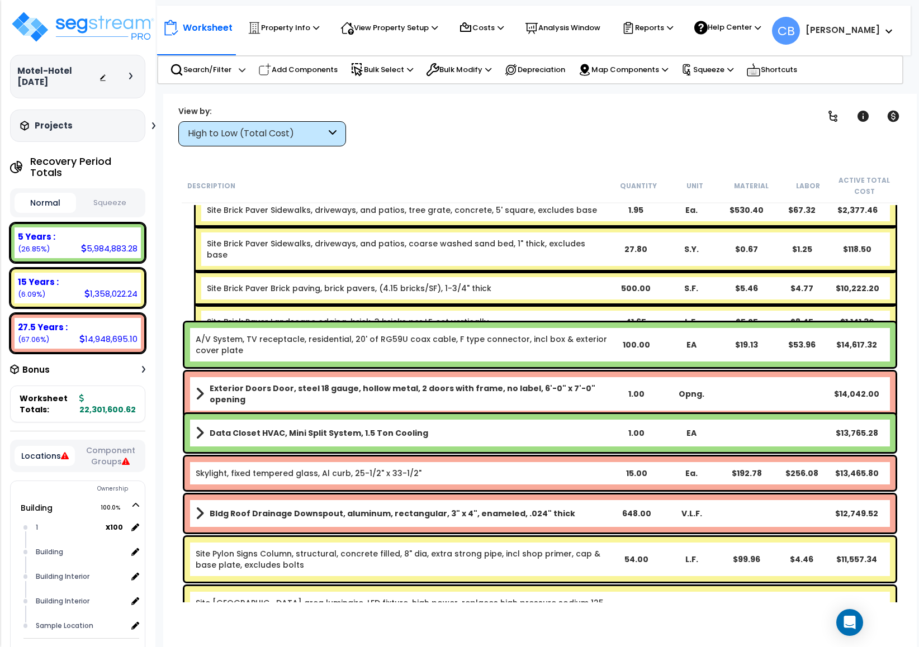
click at [531, 344] on div "A/V System, TV receptacle, residential, 20' of RG59U coax cable, F type connect…" at bounding box center [402, 345] width 413 height 22
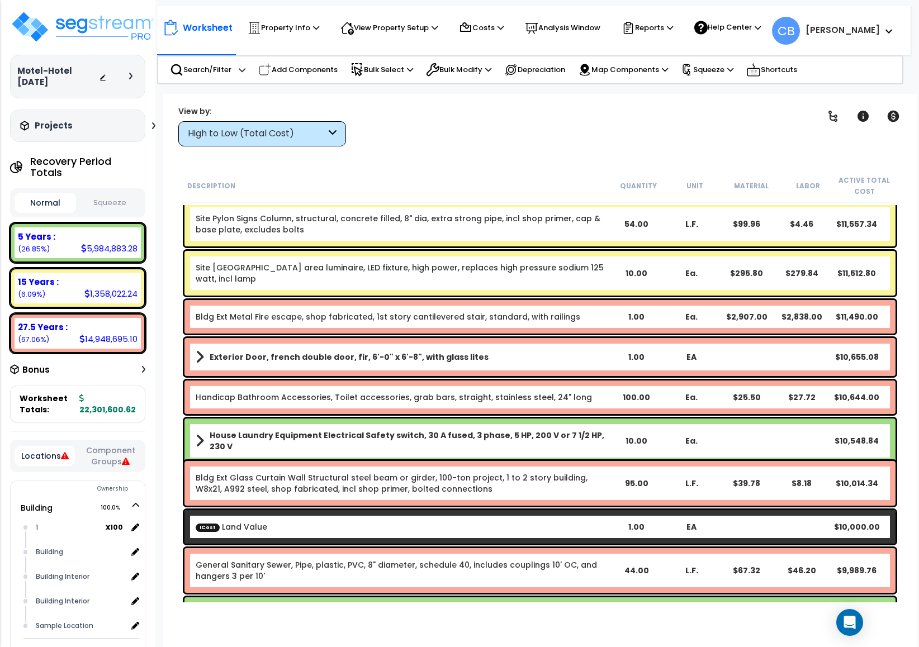
click at [531, 344] on div "Exterior Door, french double door, fir, 6'-0" x 6'-8", with glass lites 1.00 EA…" at bounding box center [539, 357] width 711 height 38
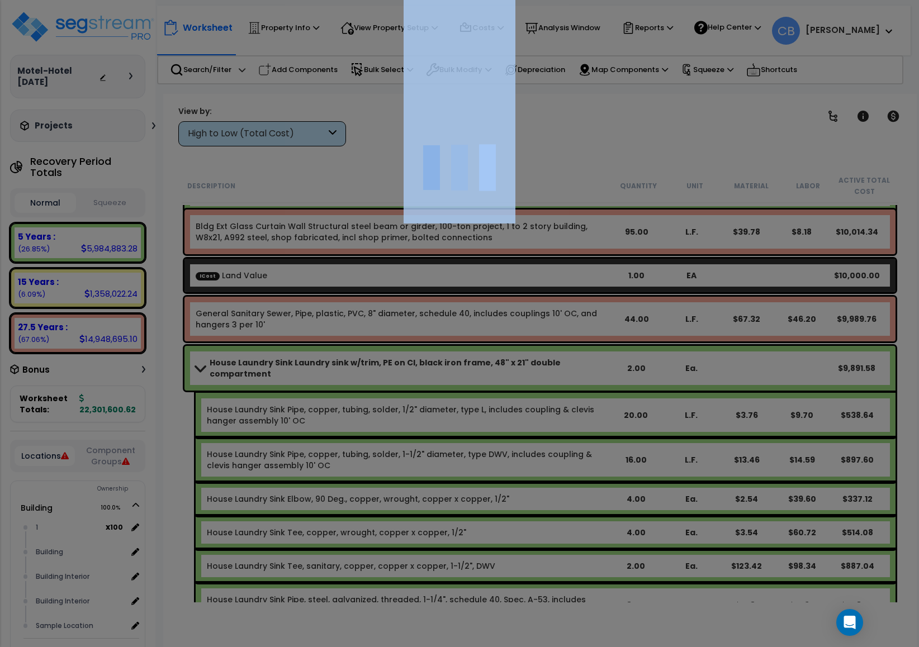
click at [531, 344] on div at bounding box center [459, 323] width 919 height 647
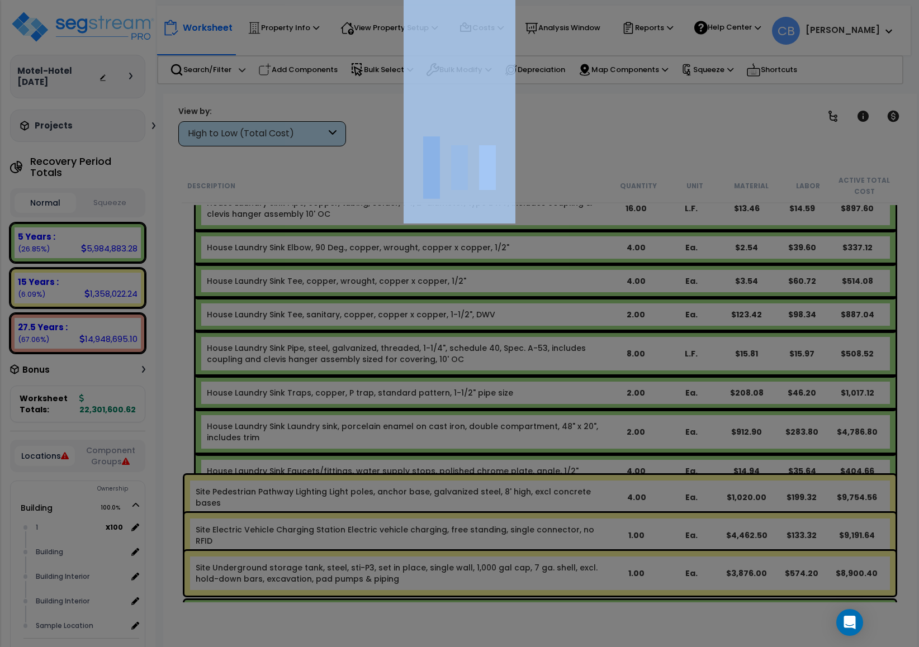
click at [531, 344] on div at bounding box center [459, 323] width 919 height 647
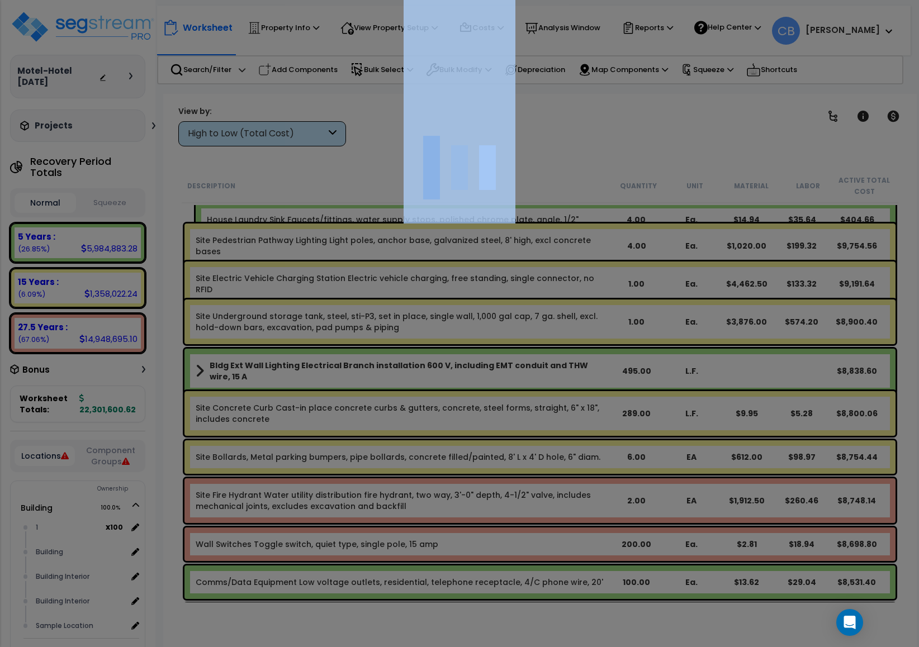
click at [531, 94] on div "We are Building your Property. So please grab a coffee and let us do the heavy …" at bounding box center [459, 71] width 919 height 45
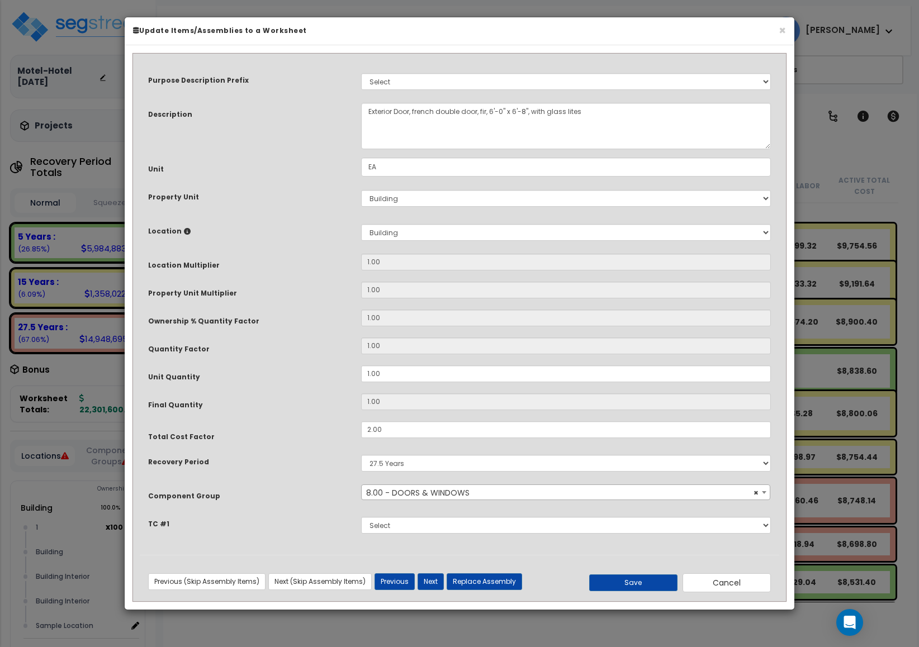
scroll to position [10644, 0]
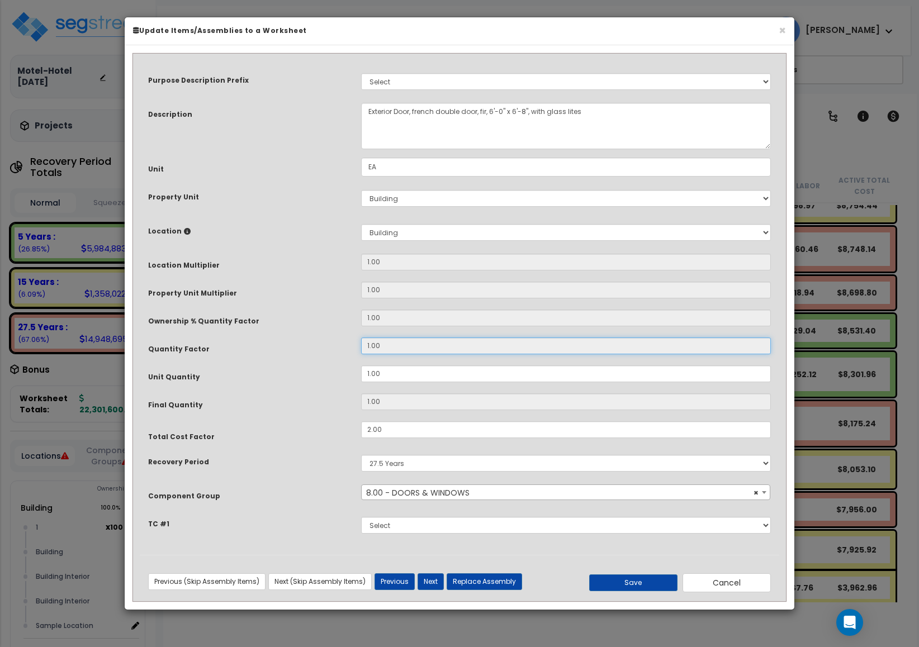
click at [531, 344] on input "1.00" at bounding box center [566, 345] width 410 height 17
click at [780, 32] on button "×" at bounding box center [781, 31] width 7 height 12
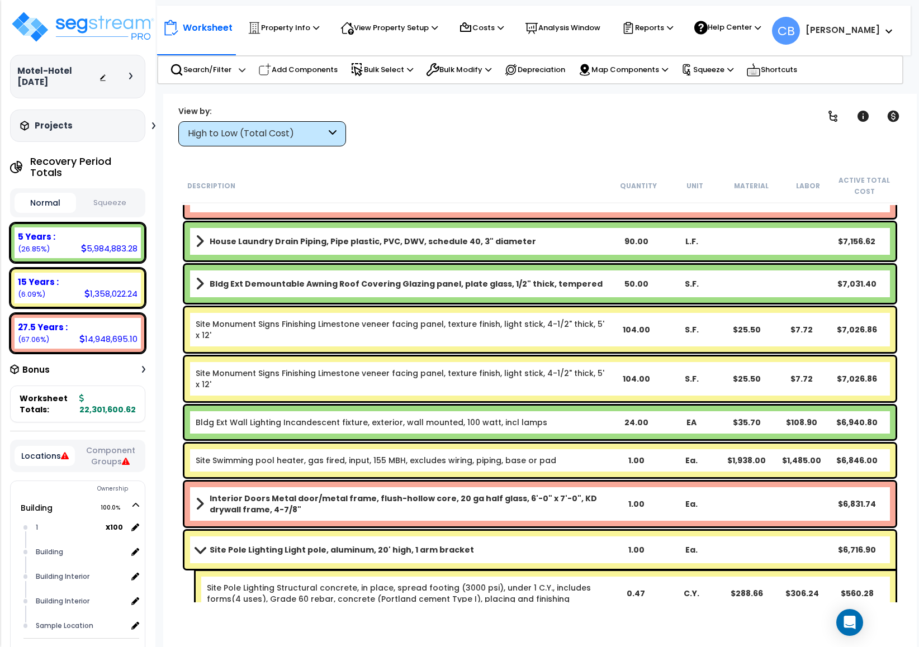
click at [468, 371] on link "Site Monument Signs Finishing Limestone veneer facing panel, texture finish, li…" at bounding box center [400, 379] width 408 height 22
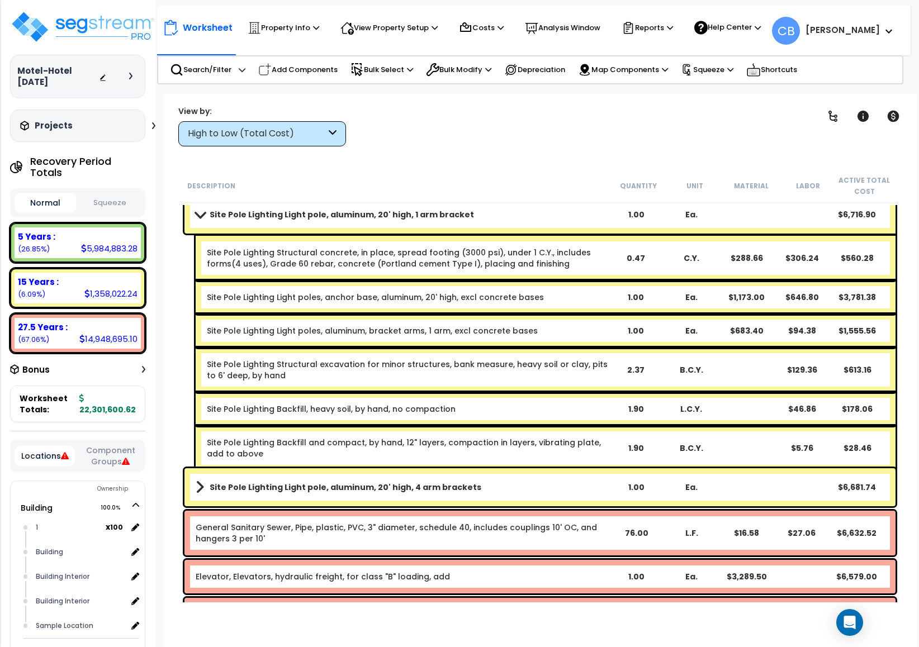
click at [468, 371] on div "Site Pole Lighting Structural excavation for minor structures, bank measure, he…" at bounding box center [407, 370] width 401 height 22
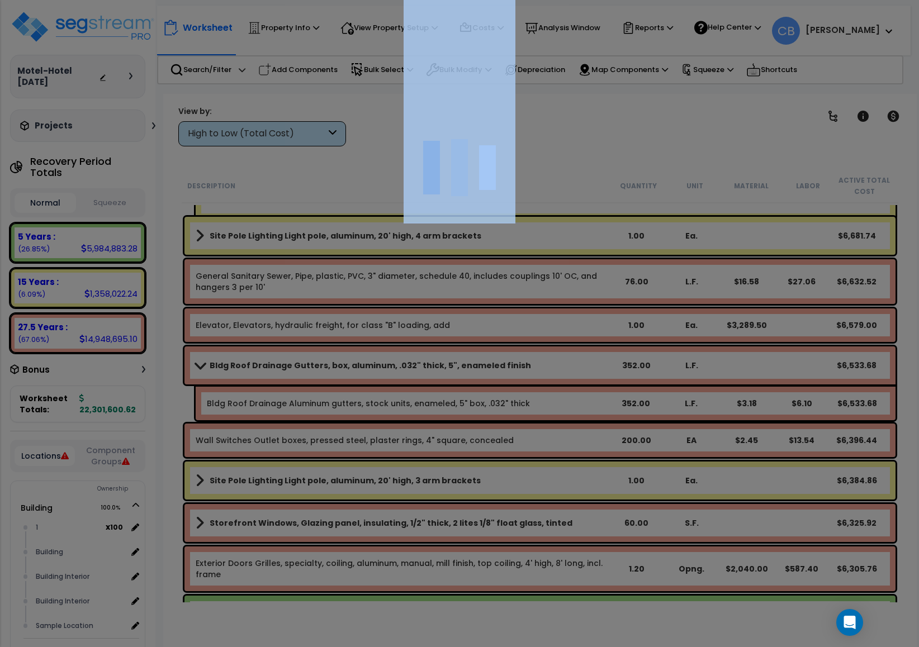
click at [468, 371] on div at bounding box center [459, 323] width 919 height 647
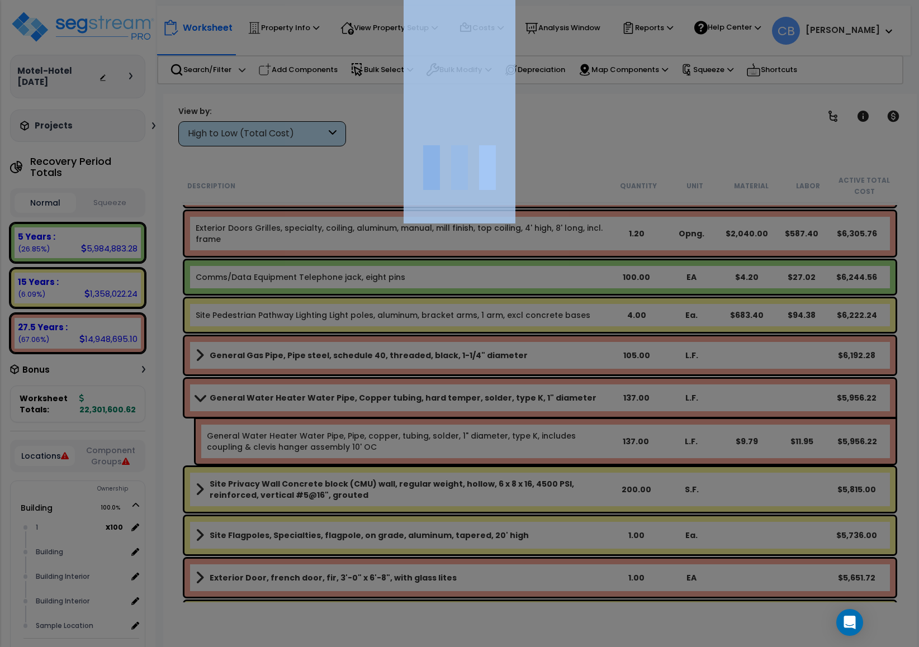
click at [468, 371] on div at bounding box center [459, 323] width 919 height 647
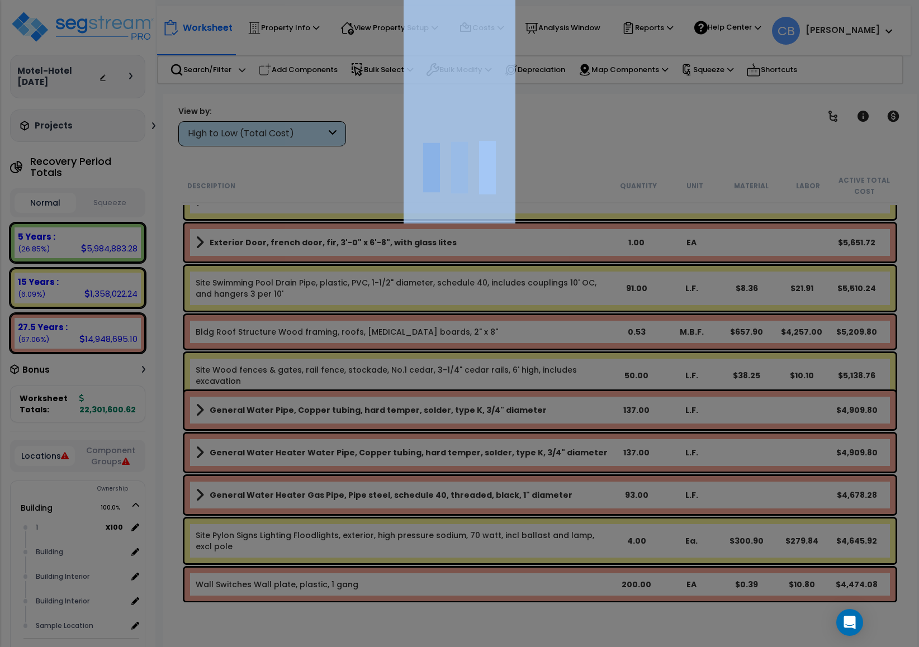
click at [468, 371] on div at bounding box center [459, 323] width 919 height 647
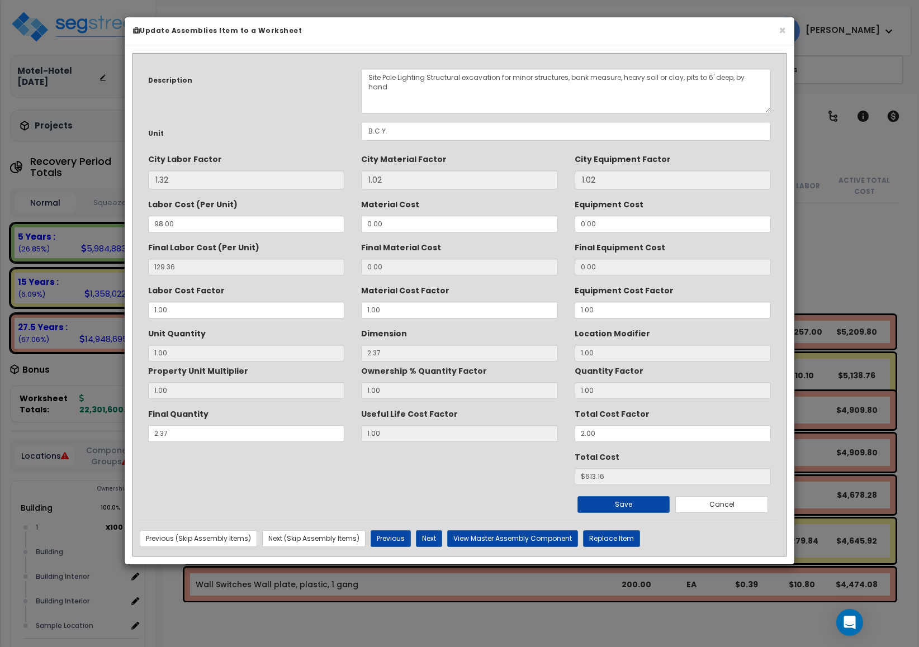
scroll to position [12907, 0]
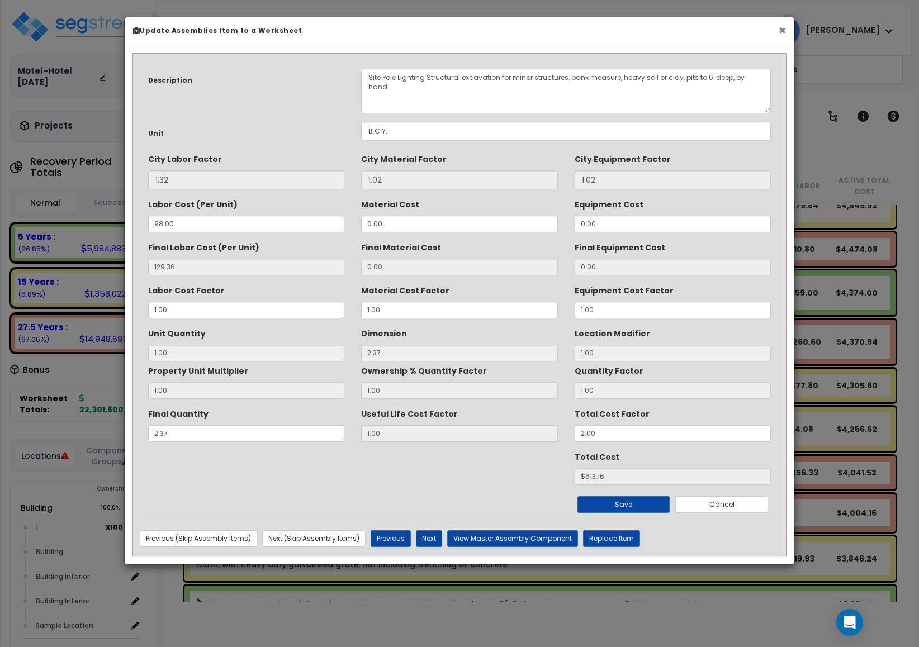
click at [778, 32] on button "×" at bounding box center [781, 31] width 7 height 12
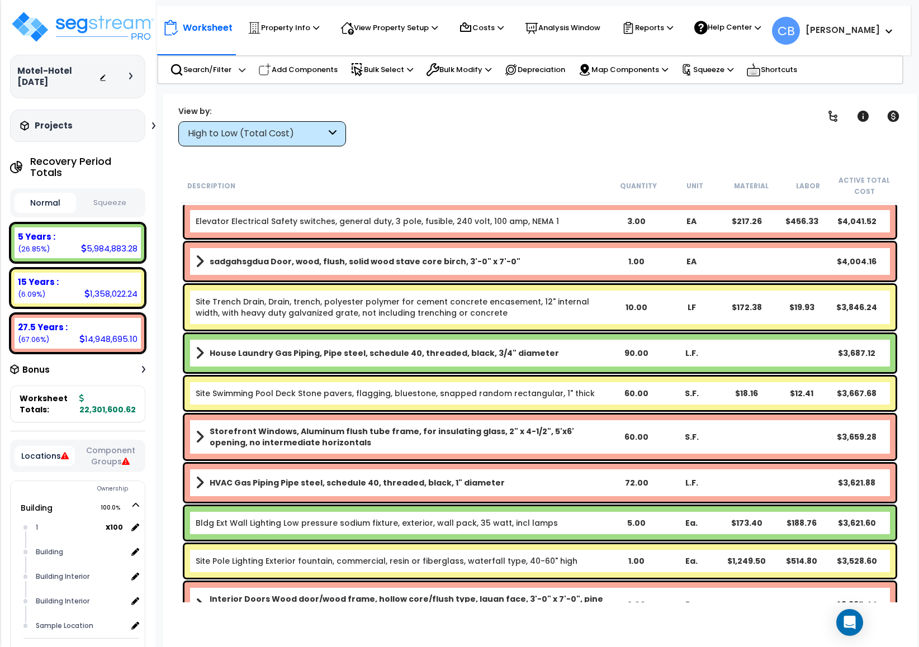
click at [469, 301] on link "Site Trench Drain, Drain, trench, polyester polymer for cement concrete encasem…" at bounding box center [392, 307] width 393 height 22
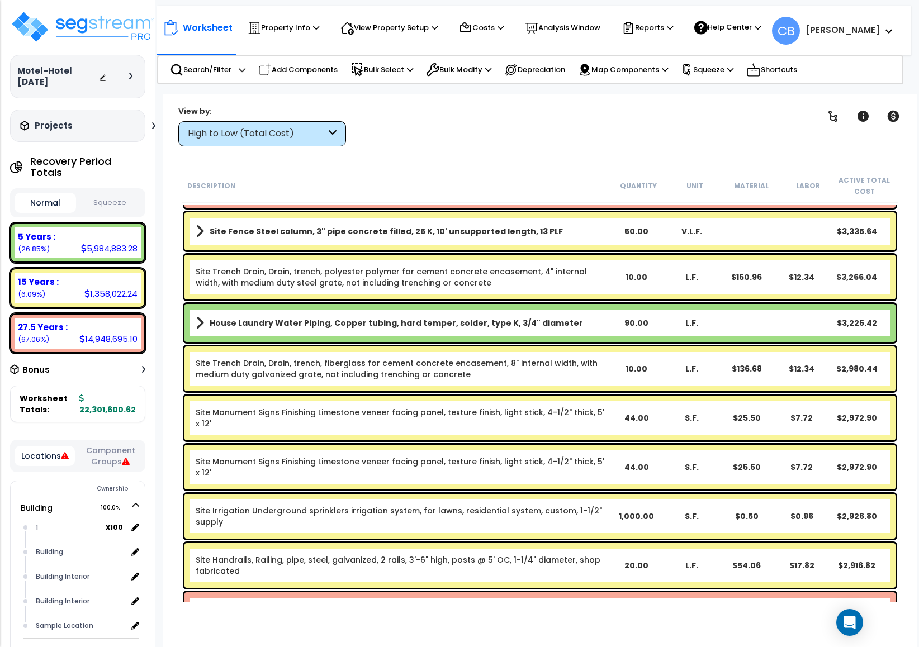
click at [479, 304] on div "House Laundry Water Piping, Copper tubing, hard temper, solder, type K, 3/4" di…" at bounding box center [539, 323] width 711 height 38
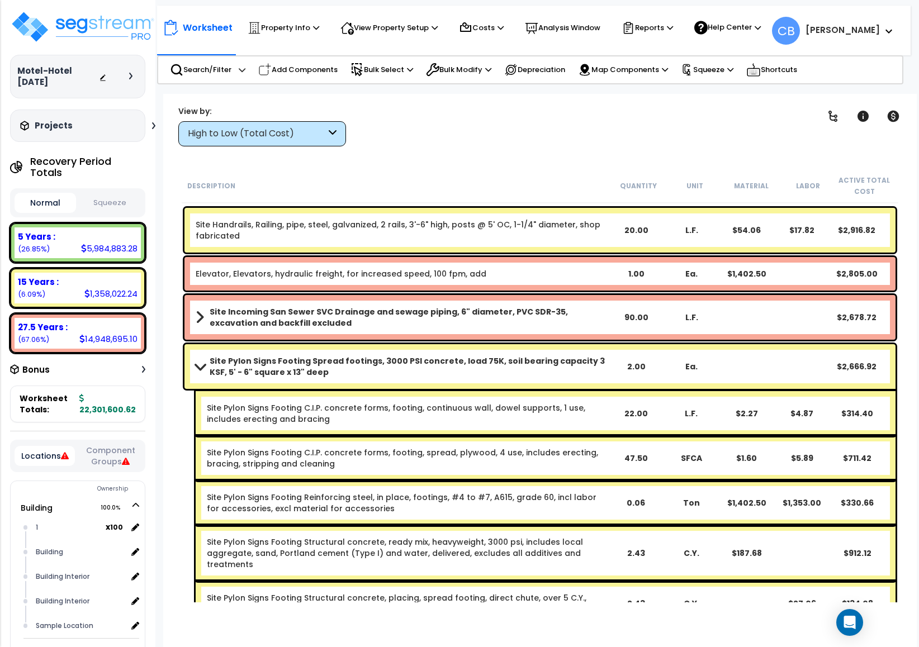
click at [472, 295] on div "Site Incoming San Sewer SVC Drainage and sewage piping, 6" diameter, PVC SDR-35…" at bounding box center [539, 317] width 711 height 45
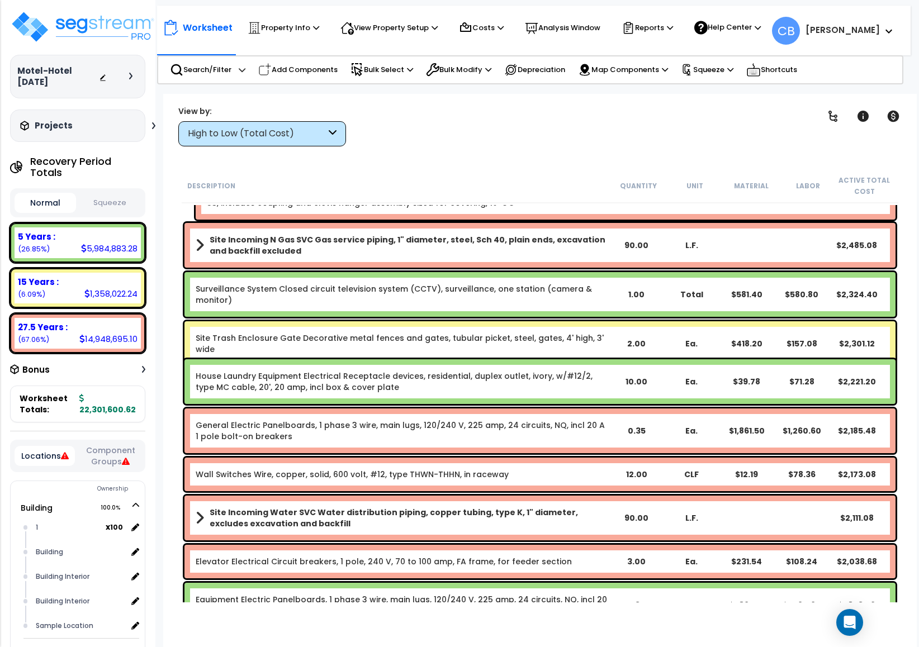
click at [496, 282] on div "Surveillance System Closed circuit television system (CCTV), surveillance, one …" at bounding box center [539, 294] width 711 height 45
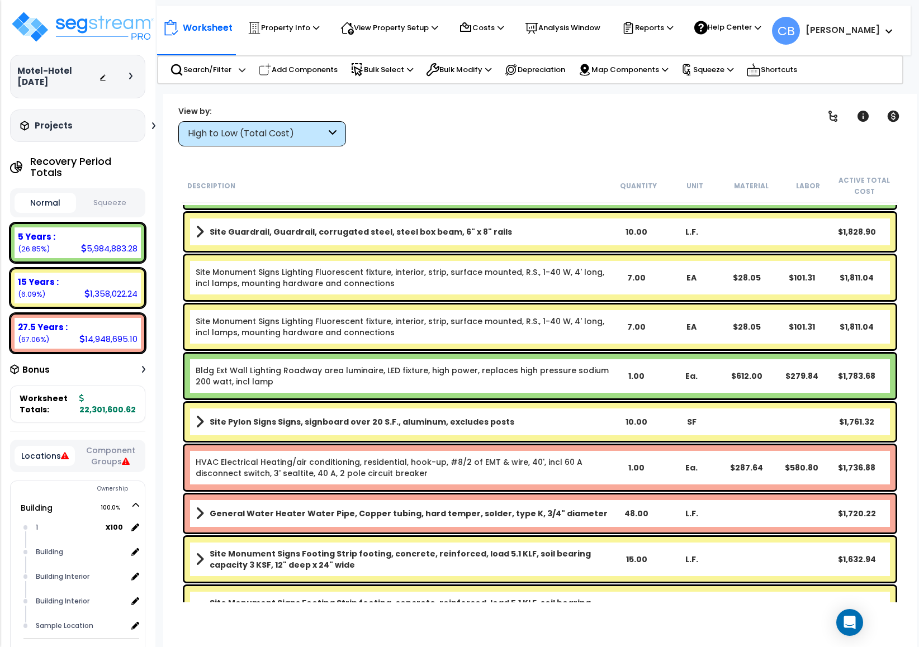
click at [501, 275] on link "Site Monument Signs Lighting Fluorescent fixture, interior, strip, surface moun…" at bounding box center [400, 278] width 408 height 22
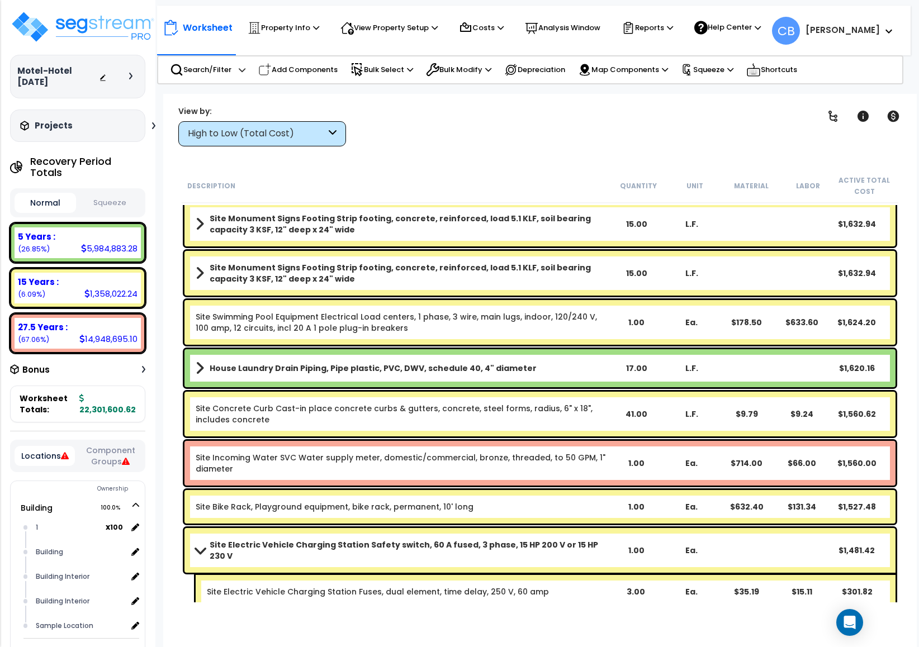
click at [501, 275] on b "Site Monument Signs Footing Strip footing, concrete, reinforced, load 5.1 KLF, …" at bounding box center [409, 273] width 399 height 22
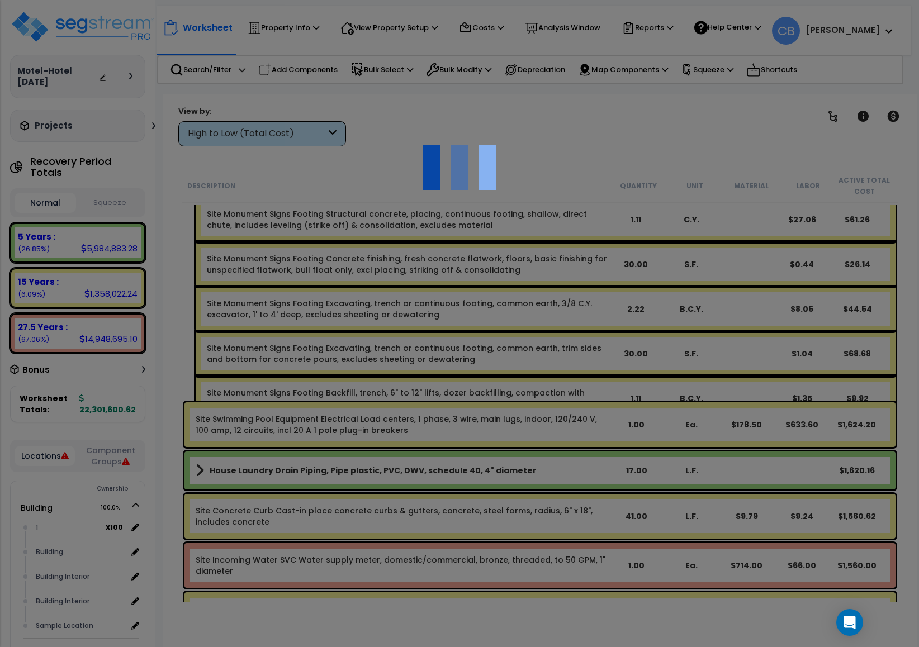
click at [501, 275] on div at bounding box center [459, 323] width 919 height 647
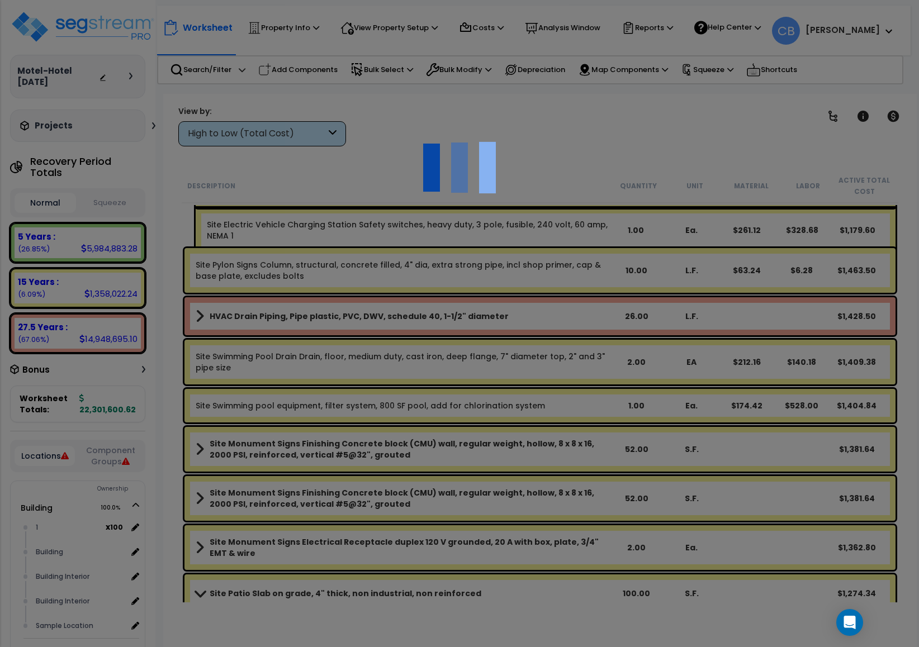
scroll to position [16427, 0]
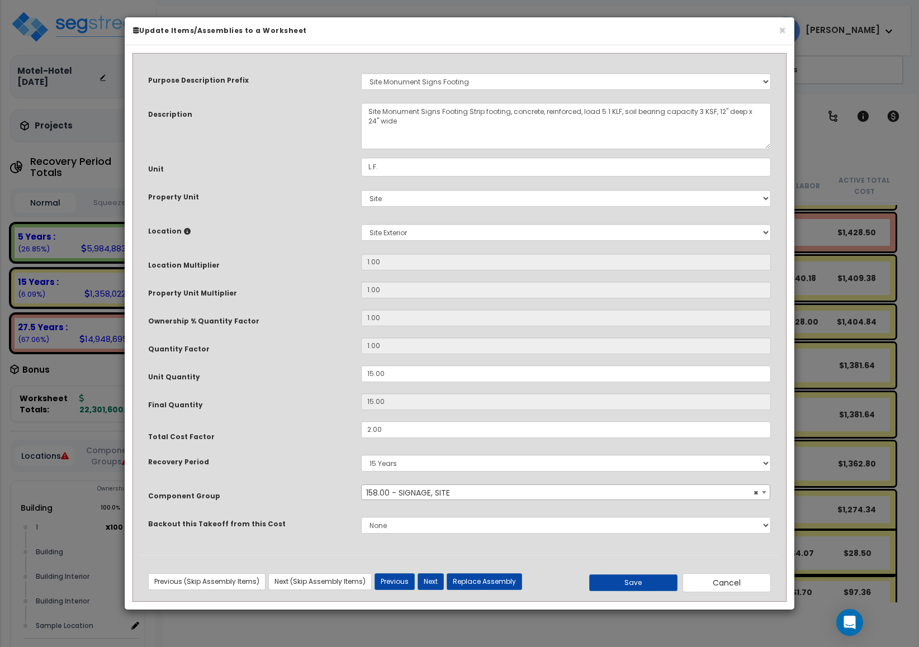
click at [785, 32] on div "× Update Items/Assemblies to a Worksheet" at bounding box center [459, 31] width 669 height 28
click at [778, 34] on button "×" at bounding box center [781, 31] width 7 height 12
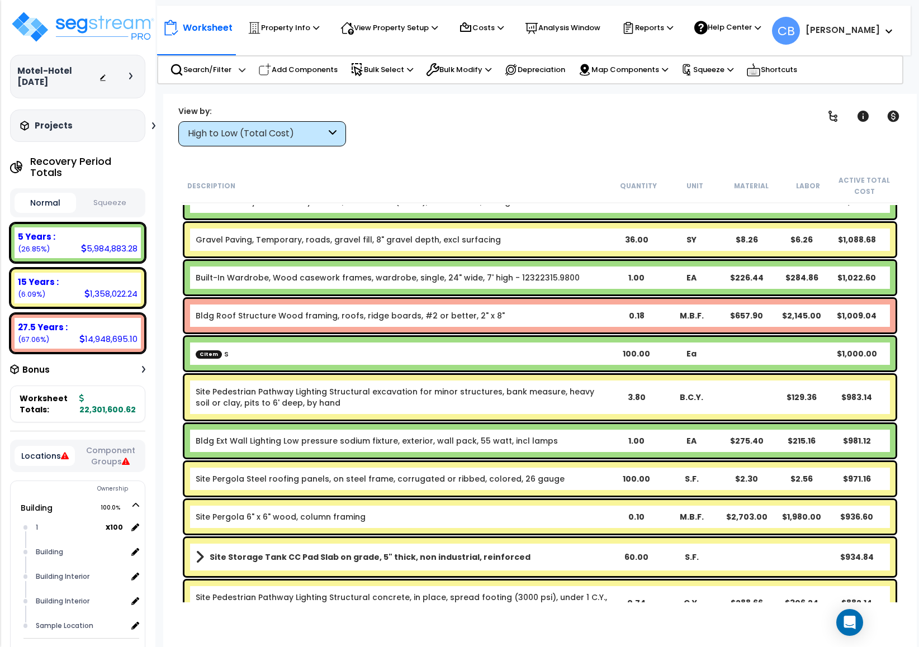
click at [431, 310] on link "Bldg Roof Structure Wood framing, roofs, ridge boards, #2 or better, 2" x 8"" at bounding box center [350, 315] width 309 height 11
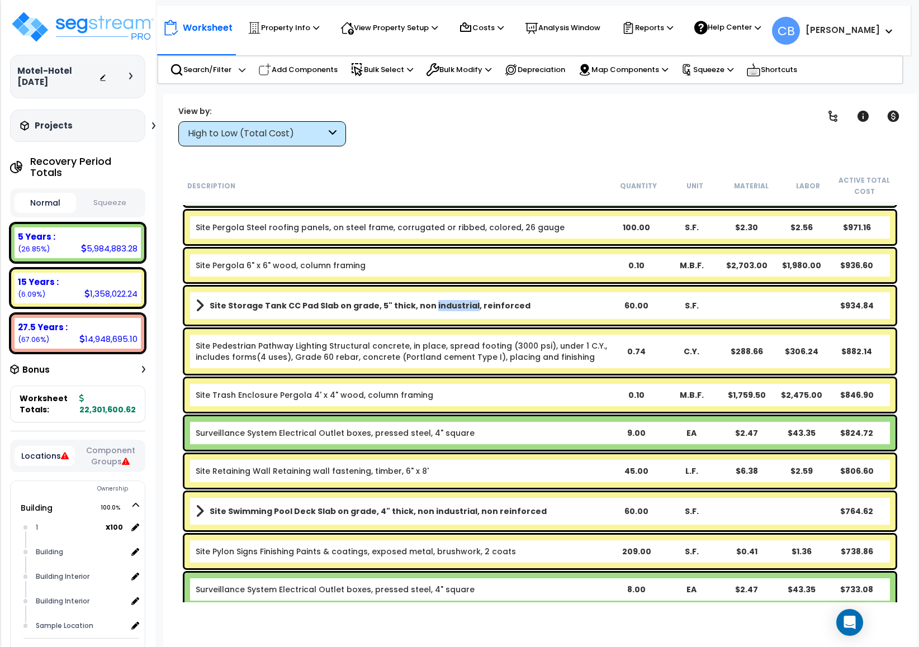
click at [431, 310] on b "Site Storage Tank CC Pad Slab on grade, 5" thick, non industrial, reinforced" at bounding box center [370, 305] width 321 height 11
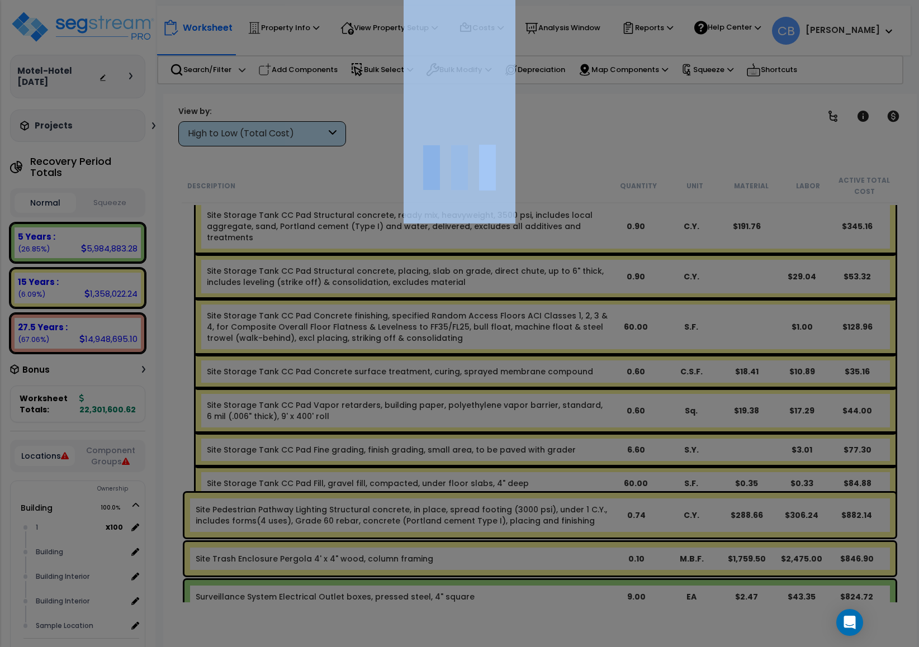
click at [431, 310] on div at bounding box center [459, 323] width 919 height 647
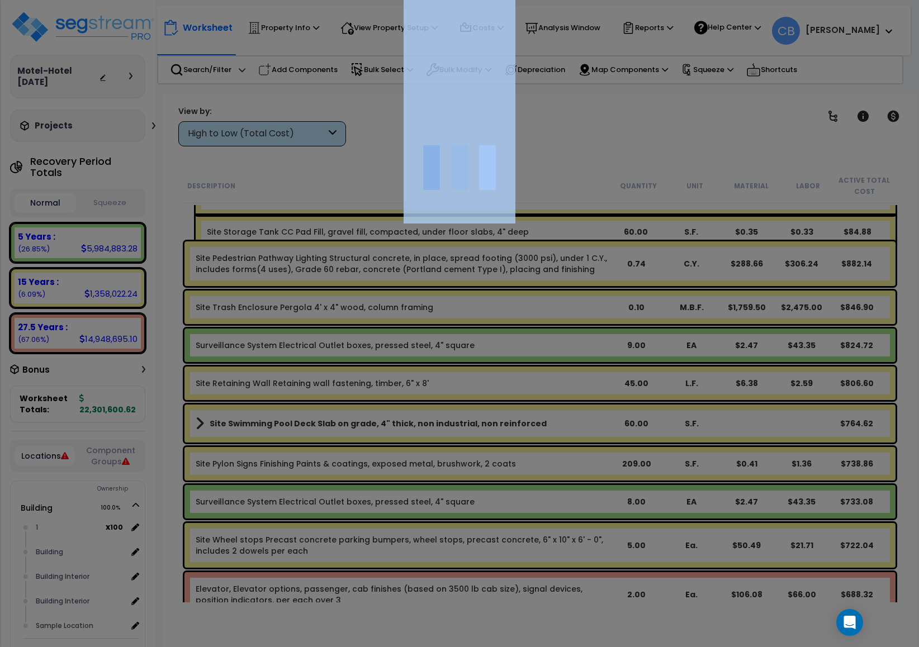
scroll to position [49, 0]
click at [371, 332] on div at bounding box center [459, 323] width 919 height 647
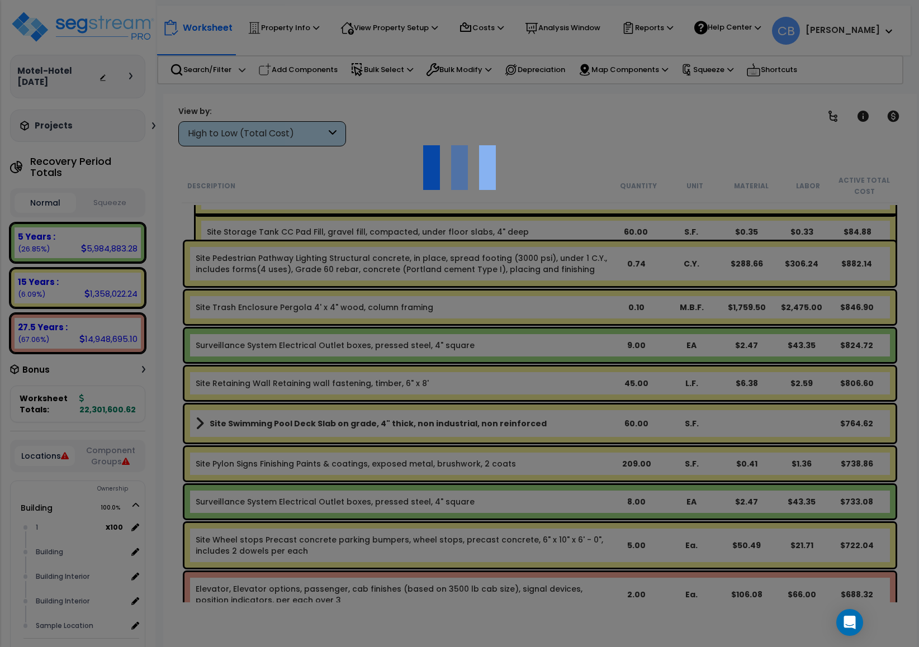
click at [371, 332] on div at bounding box center [459, 323] width 919 height 647
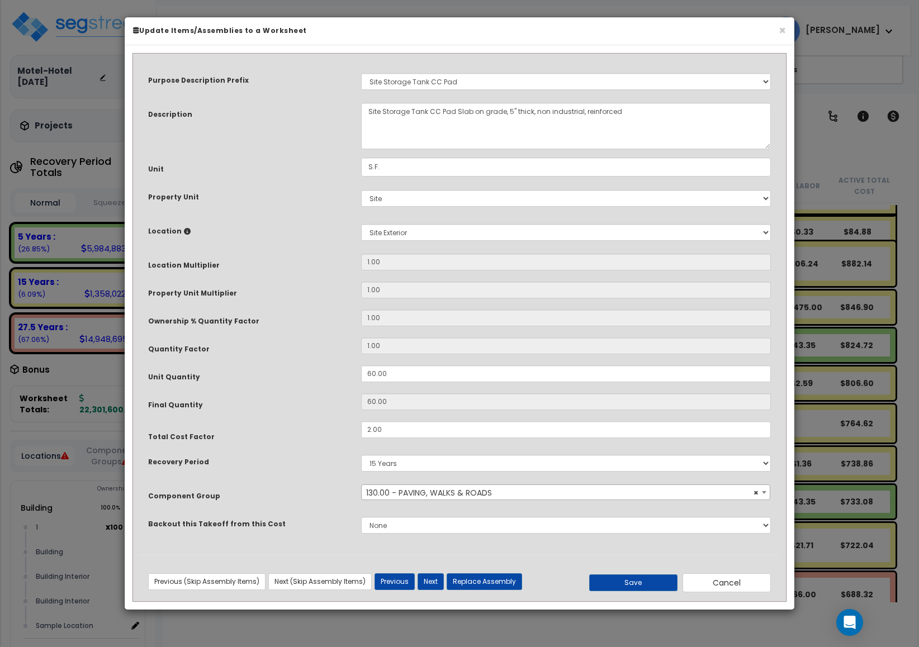
click at [371, 332] on div "Purpose Description Prefix Select A New Purpose Descrip A/V System A/V System E…" at bounding box center [459, 307] width 639 height 494
click at [781, 20] on div "× Update Items/Assemblies to a Worksheet" at bounding box center [459, 31] width 669 height 28
click at [783, 25] on button "×" at bounding box center [781, 31] width 7 height 12
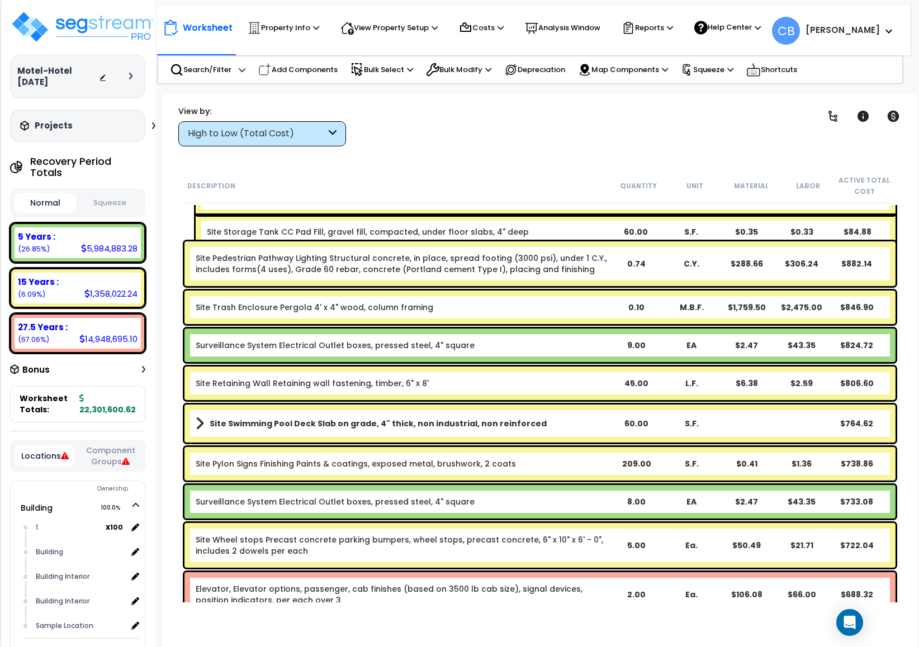
scroll to position [18187, 0]
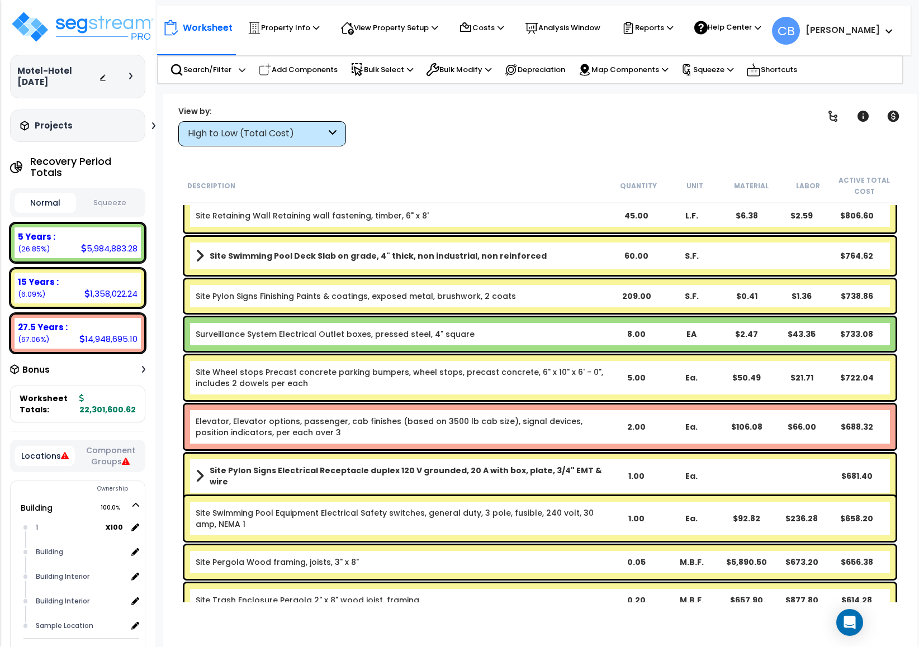
click at [286, 417] on link "Elevator, Elevator options, passenger, cab finishes (based on 3500 lb cab size)…" at bounding box center [389, 427] width 387 height 22
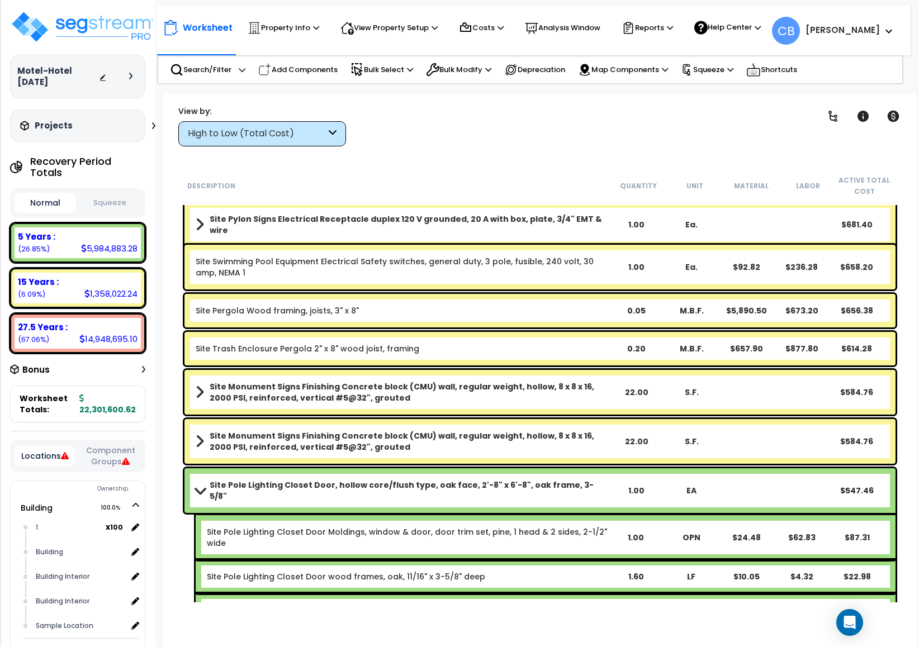
click at [373, 381] on b "Site Monument Signs Finishing Concrete block (CMU) wall, regular weight, hollow…" at bounding box center [409, 392] width 399 height 22
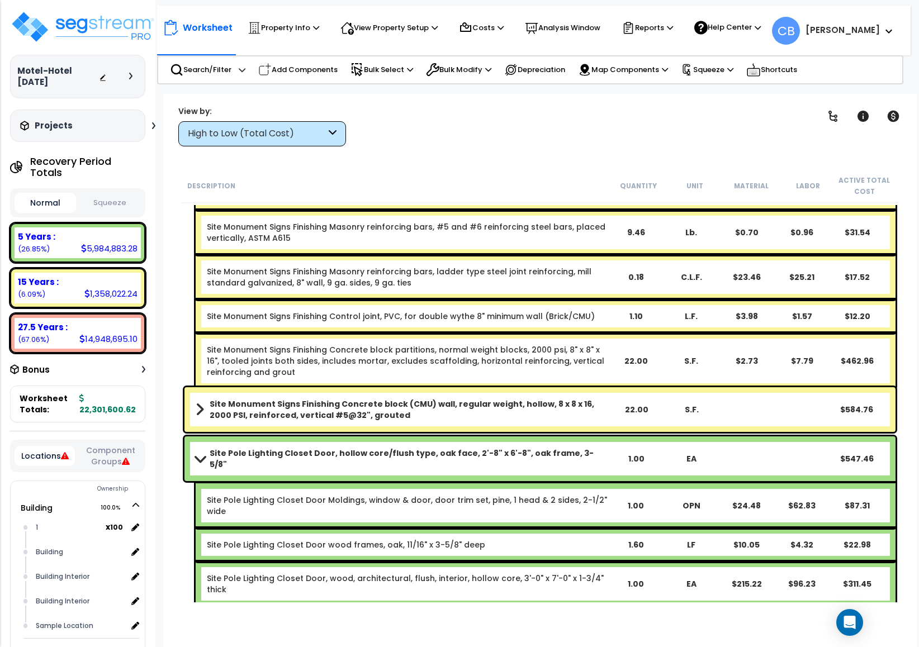
click at [373, 381] on div "Site Monument Signs Finishing Concrete block partitions, normal weight blocks, …" at bounding box center [546, 361] width 700 height 56
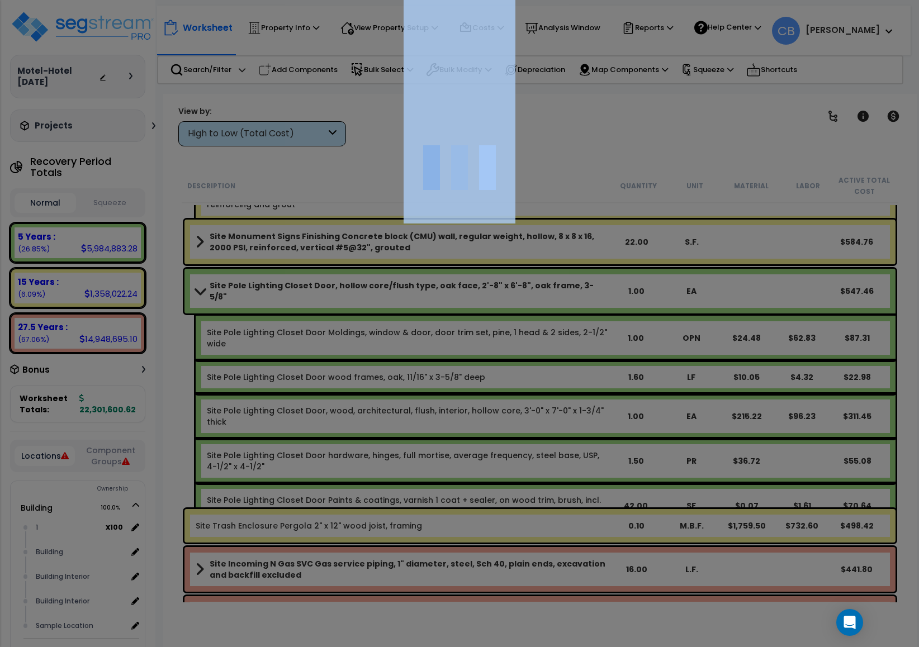
click at [373, 381] on div at bounding box center [459, 323] width 919 height 647
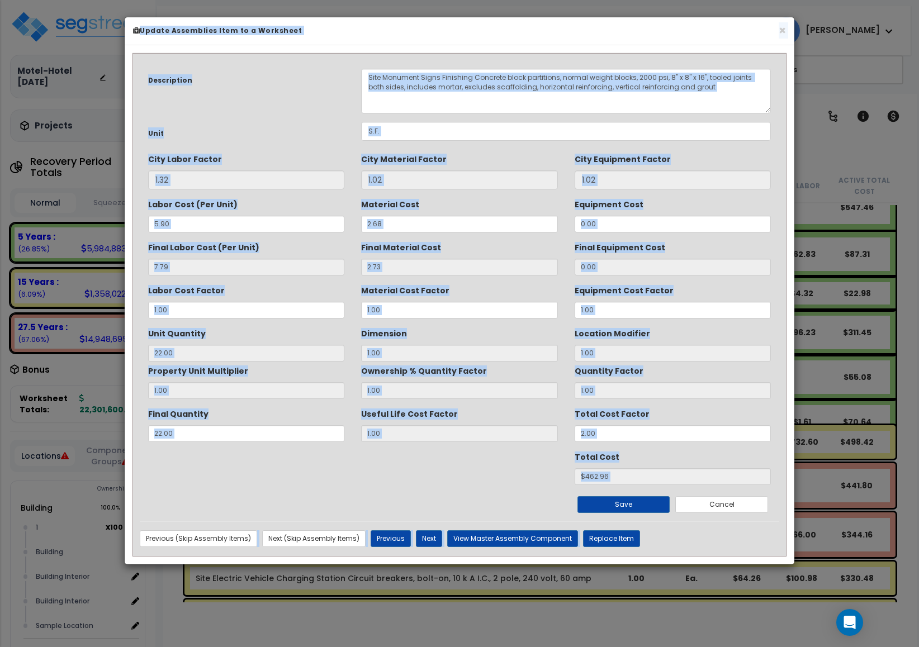
click at [373, 381] on div "Ownership % Quantity Factor 1.00" at bounding box center [459, 379] width 196 height 37
click at [784, 30] on button "×" at bounding box center [781, 31] width 7 height 12
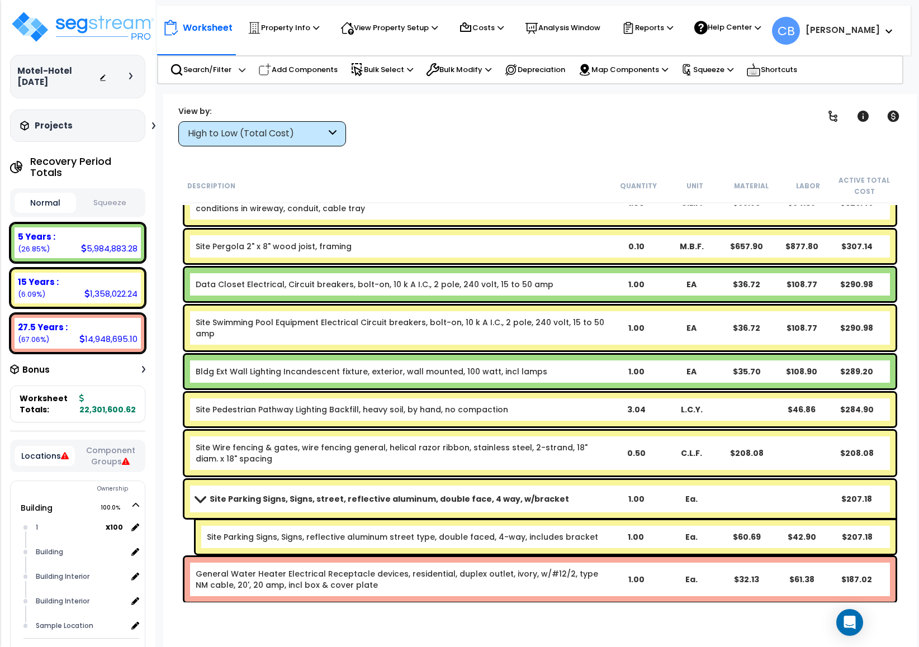
click at [473, 306] on div "Site Swimming Pool Equipment Electrical Circuit breakers, bolt-on, 10 k A I.C.,…" at bounding box center [539, 328] width 711 height 45
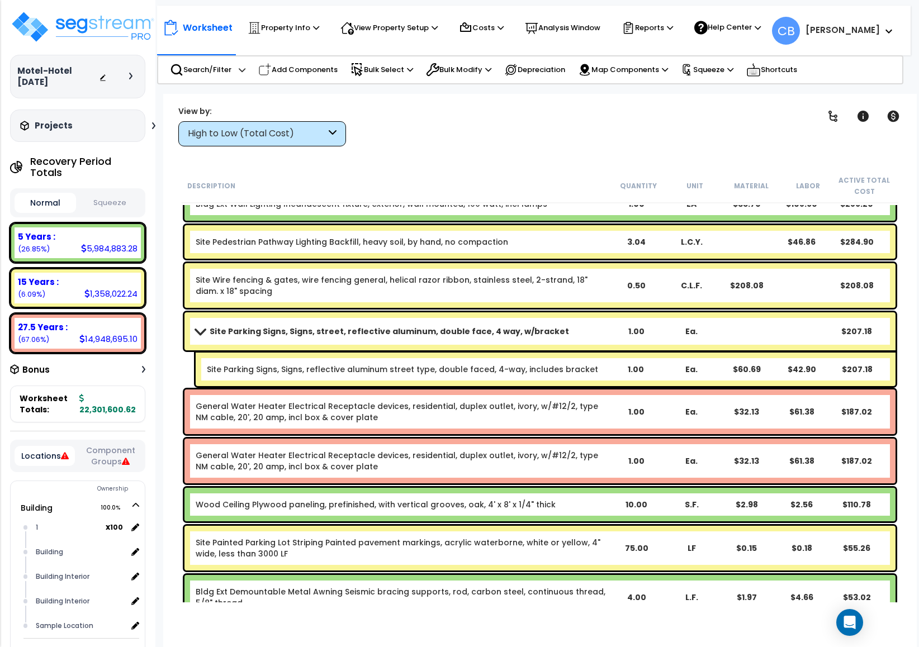
click at [473, 306] on div "Site Wire fencing & gates, wire fencing general, helical razor ribbon, stainles…" at bounding box center [539, 285] width 711 height 45
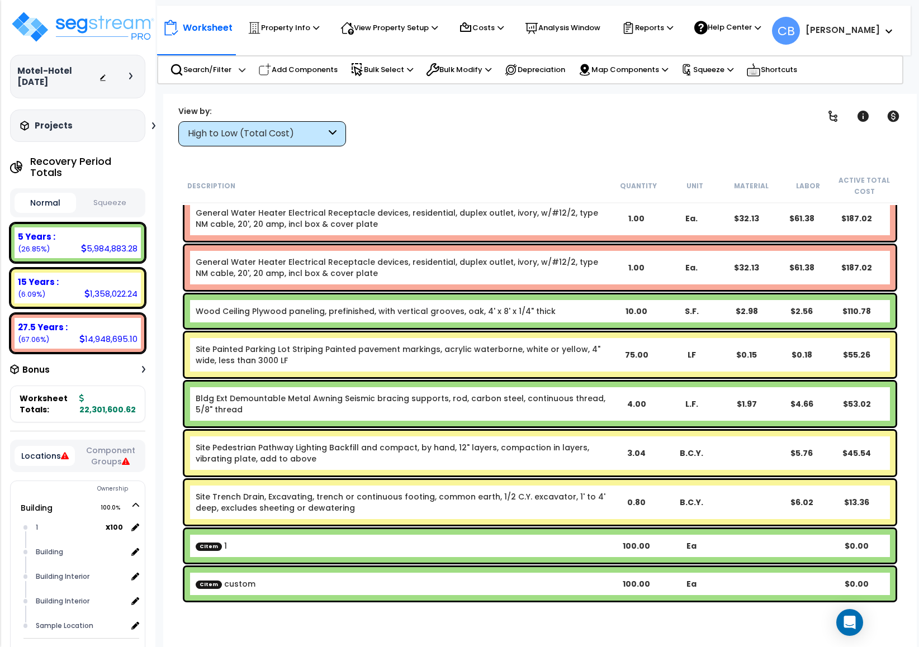
click at [473, 306] on link "Wood Ceiling Plywood paneling, prefinished, with vertical grooves, oak, 4' x 8'…" at bounding box center [376, 311] width 360 height 11
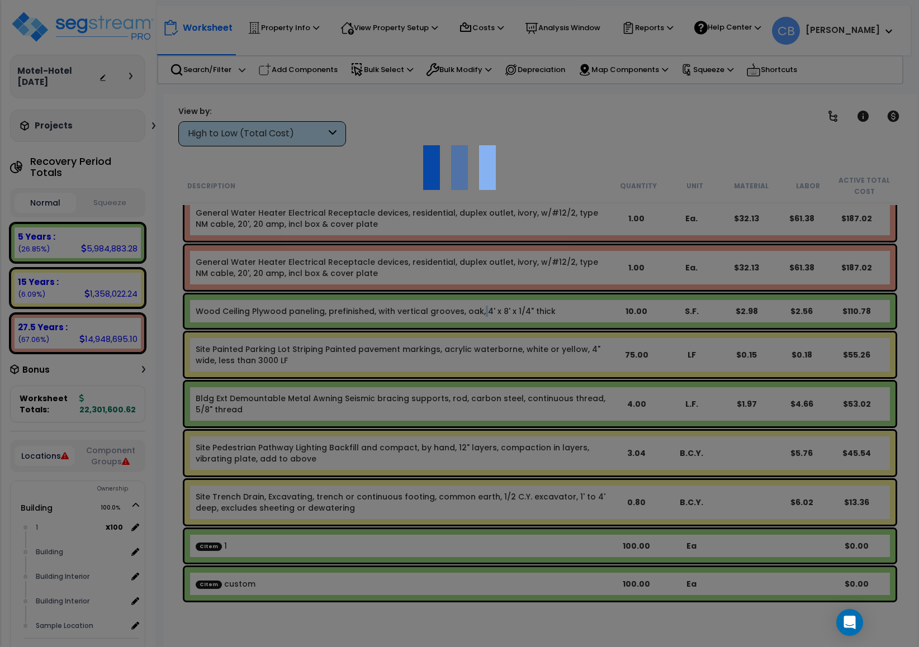
scroll to position [0, 0]
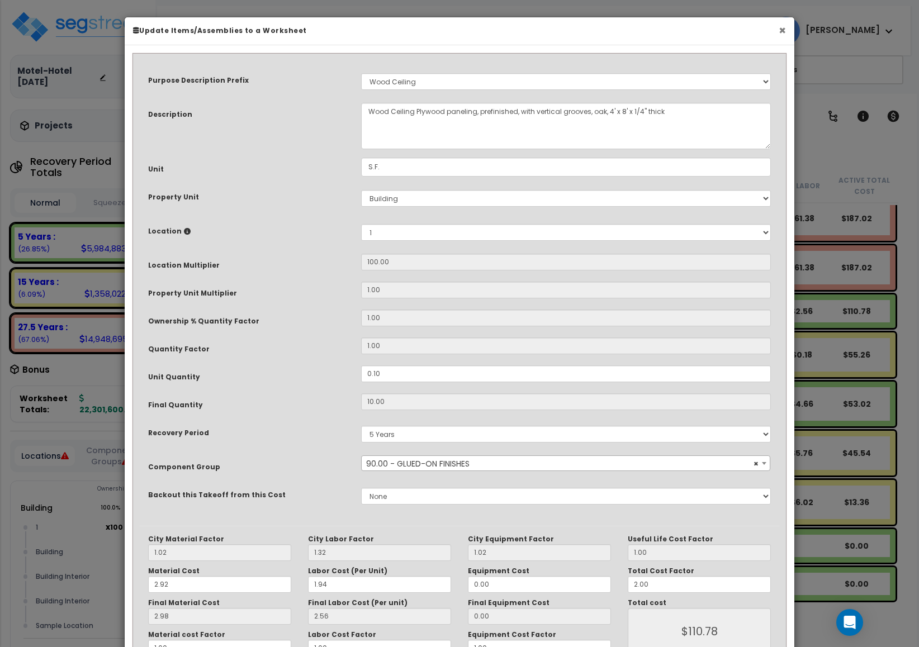
click at [780, 34] on button "×" at bounding box center [781, 31] width 7 height 12
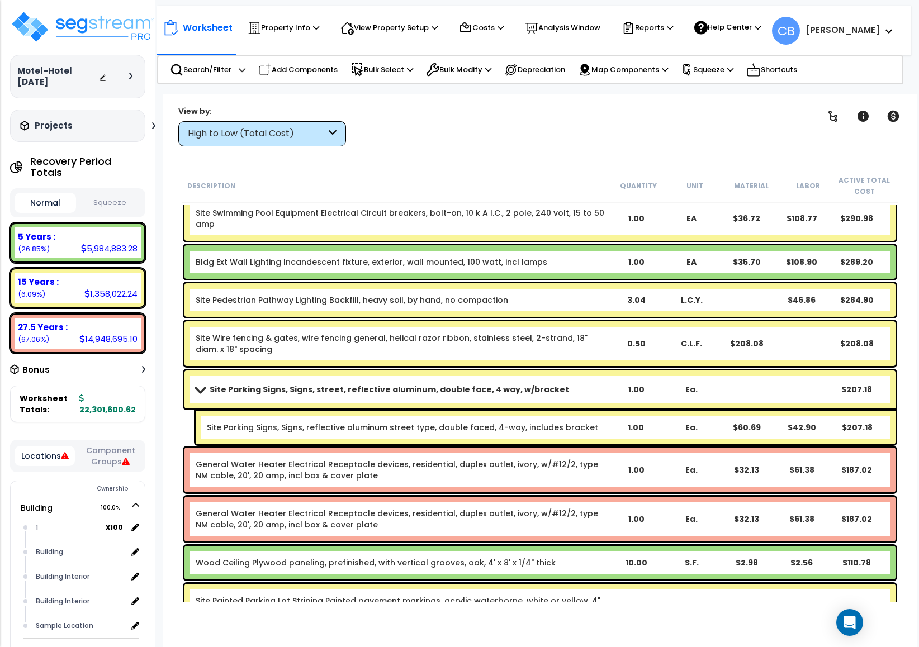
click at [550, 344] on div "Site Wire fencing & gates, wire fencing general, helical razor ribbon, stainles…" at bounding box center [402, 343] width 413 height 22
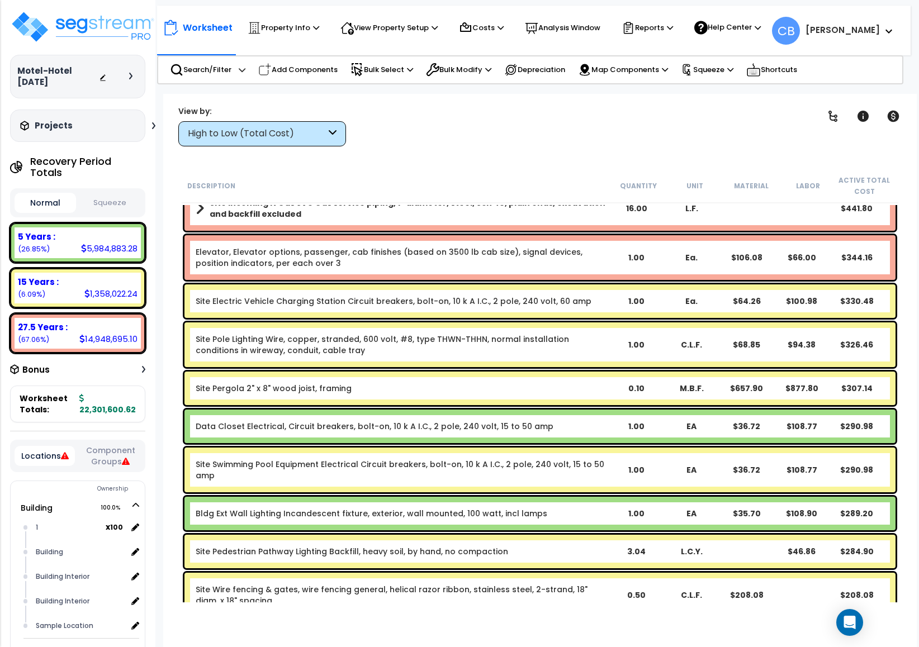
click at [433, 334] on link "Site Pole Lighting Wire, copper, stranded, 600 volt, #8, type THWN-THHN, normal…" at bounding box center [382, 345] width 373 height 22
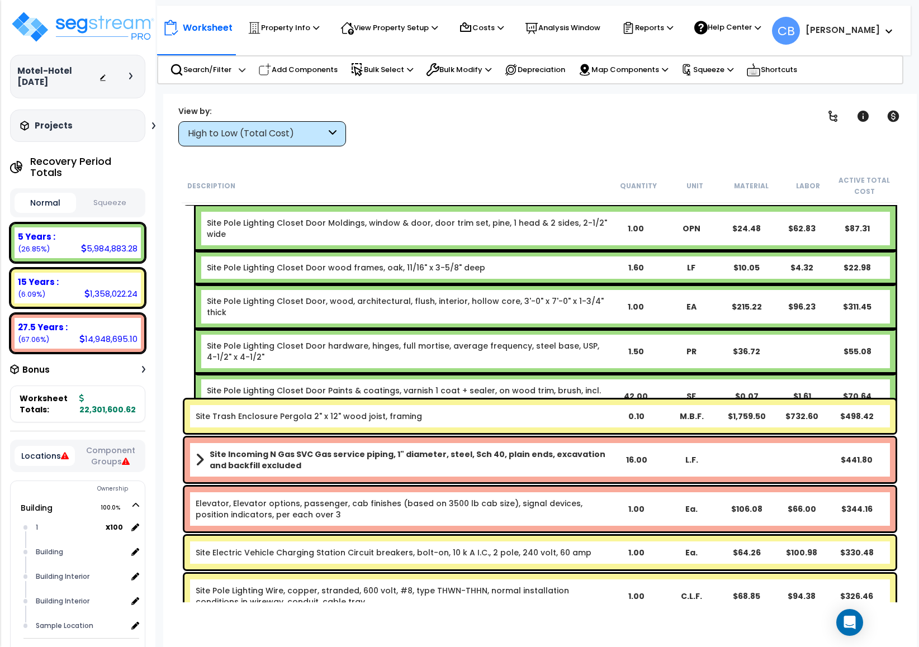
drag, startPoint x: 647, startPoint y: 375, endPoint x: 466, endPoint y: 354, distance: 182.3
click at [647, 391] on div "42.00" at bounding box center [635, 396] width 54 height 11
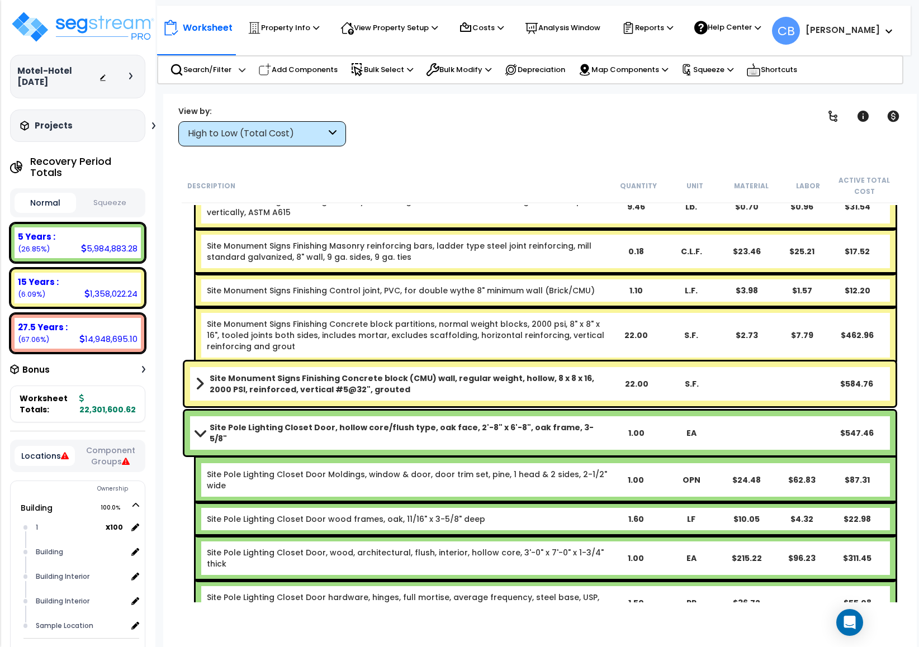
click at [466, 354] on div "Site Monument Signs Finishing Concrete block partitions, normal weight blocks, …" at bounding box center [546, 335] width 700 height 56
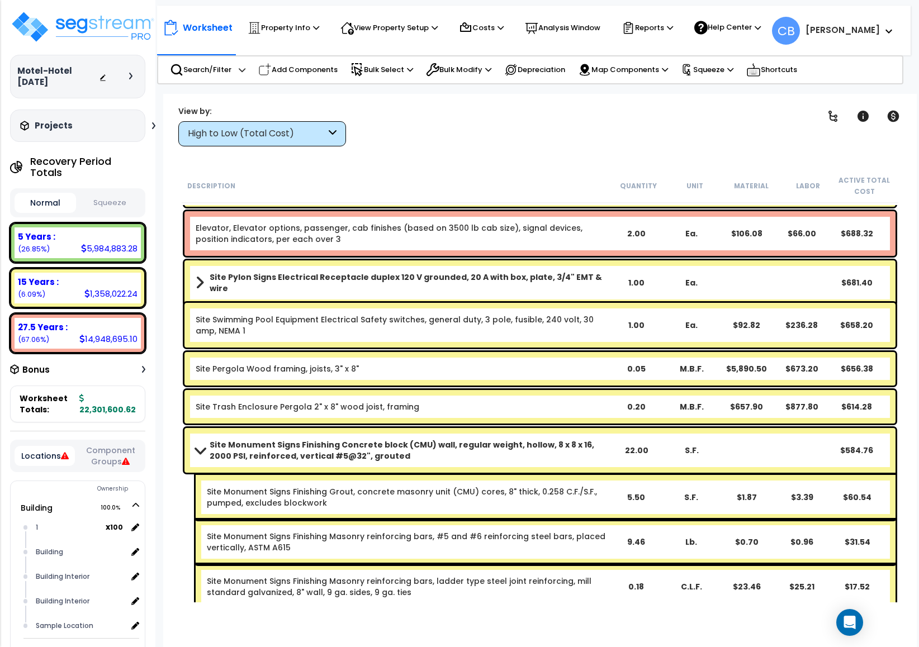
click at [668, 397] on div "Site Trash Enclosure Pergola 2" x 8" wood joist, framing 0.20 M.B.F. $657.90 $8…" at bounding box center [539, 407] width 711 height 34
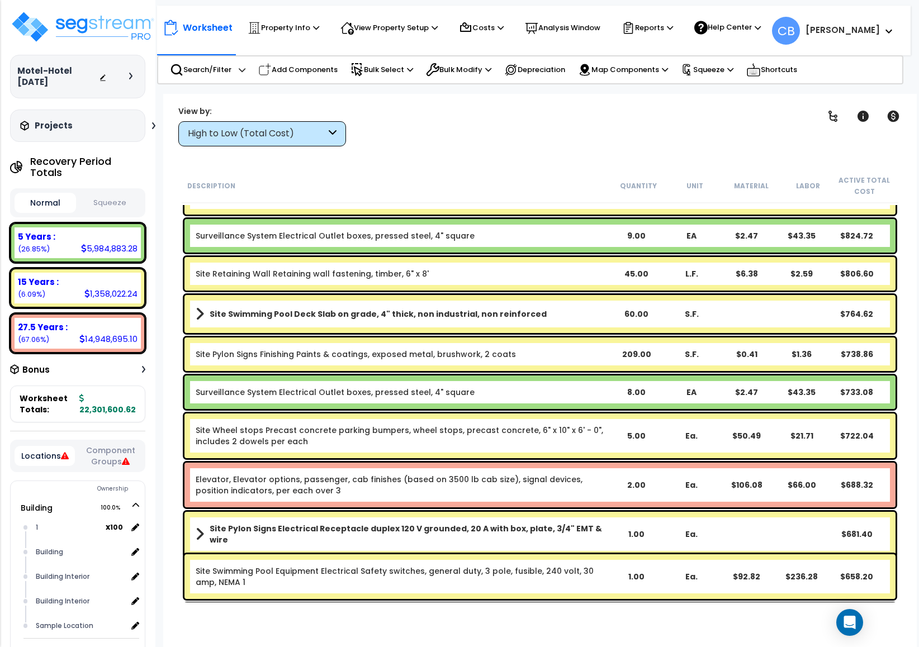
click at [417, 368] on div "Site Pylon Signs Finishing Paints & coatings, exposed metal, brushwork, 2 coats…" at bounding box center [539, 354] width 711 height 34
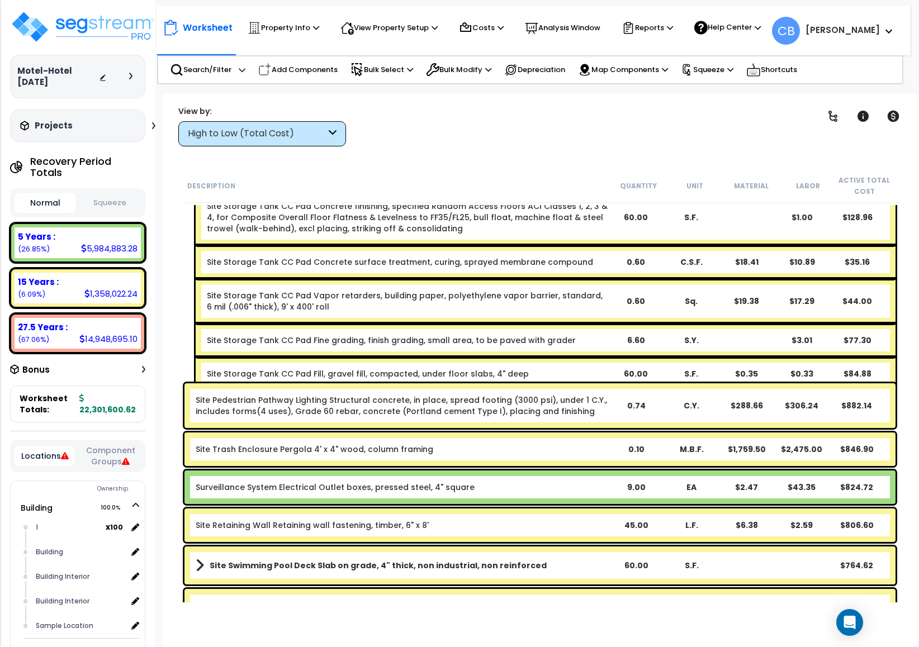
click at [568, 398] on link "Site Pedestrian Pathway Lighting Structural concrete, in place, spread footing …" at bounding box center [401, 405] width 411 height 22
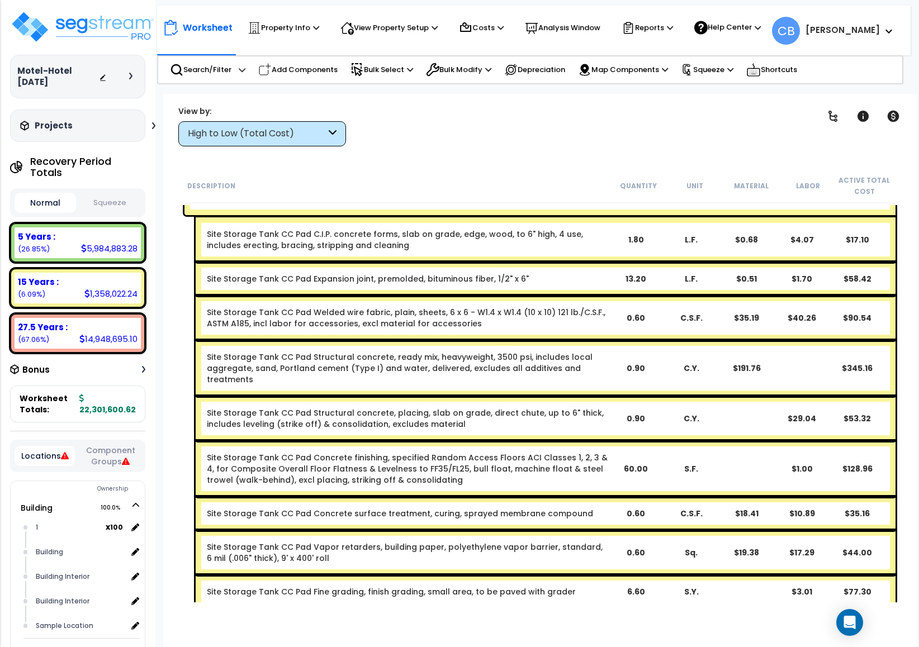
click at [356, 366] on link "Site Storage Tank CC Pad Structural concrete, ready mix, heavyweight, 3500 psi,…" at bounding box center [400, 368] width 386 height 34
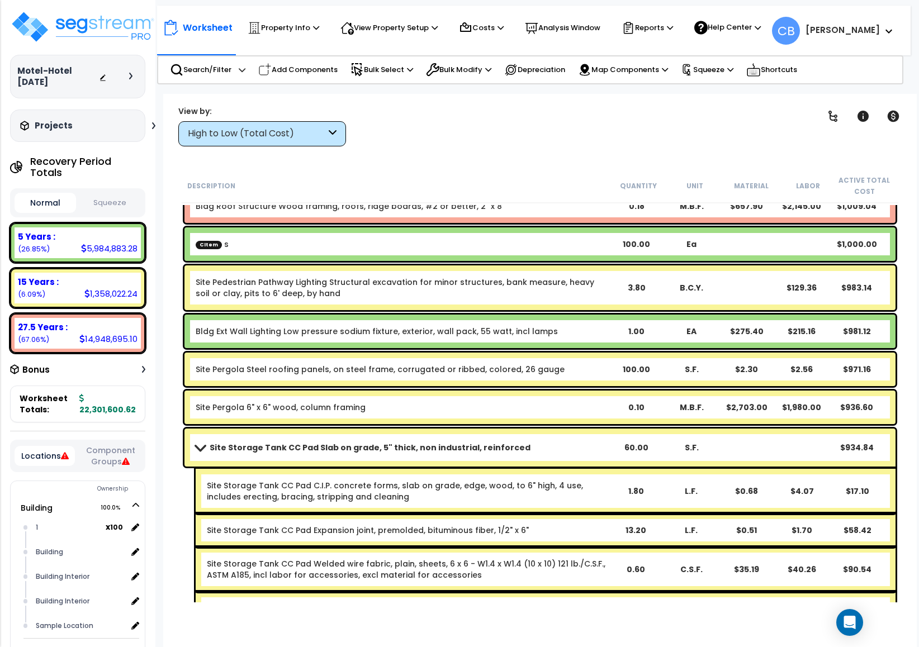
click at [552, 403] on div "Site Pergola 6" x 6" wood, column framing" at bounding box center [402, 407] width 413 height 11
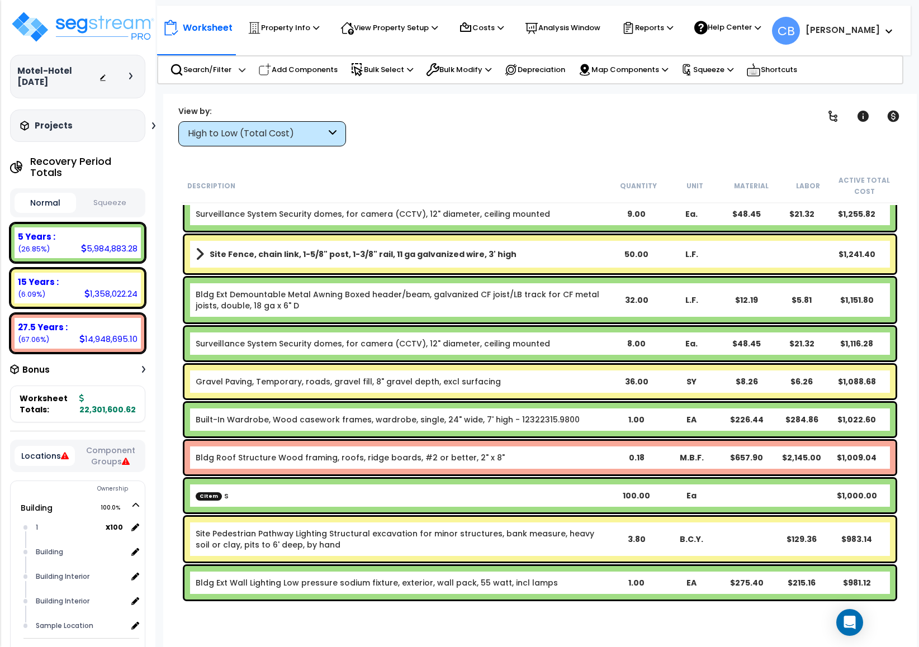
click at [334, 387] on div "Gravel Paving, Temporary, roads, gravel fill, 8" gravel depth, excl surfacing 3…" at bounding box center [539, 382] width 711 height 34
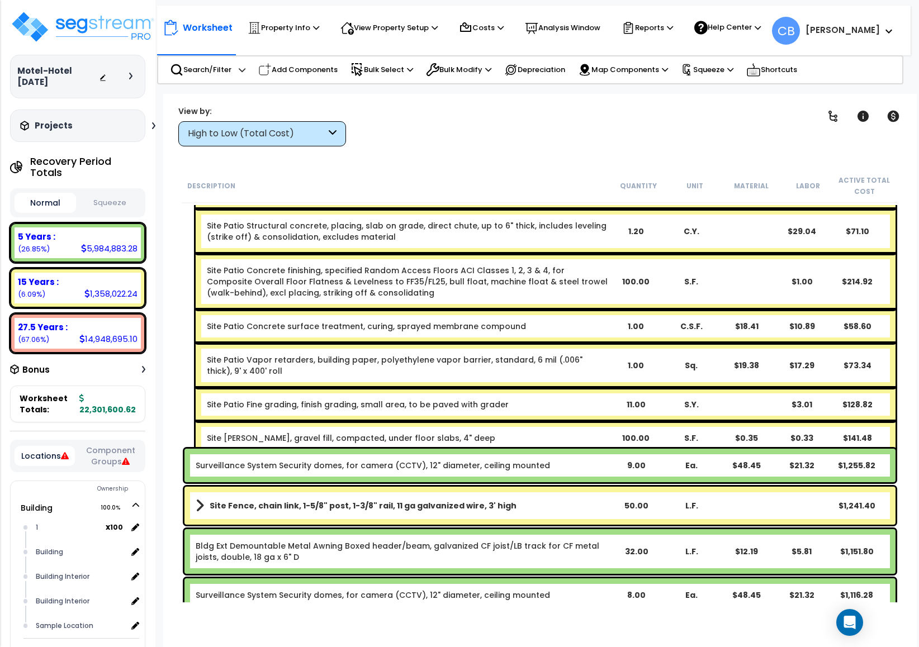
click at [575, 432] on div "Site [PERSON_NAME], gravel fill, compacted, under floor slabs, 4" deep" at bounding box center [407, 437] width 401 height 11
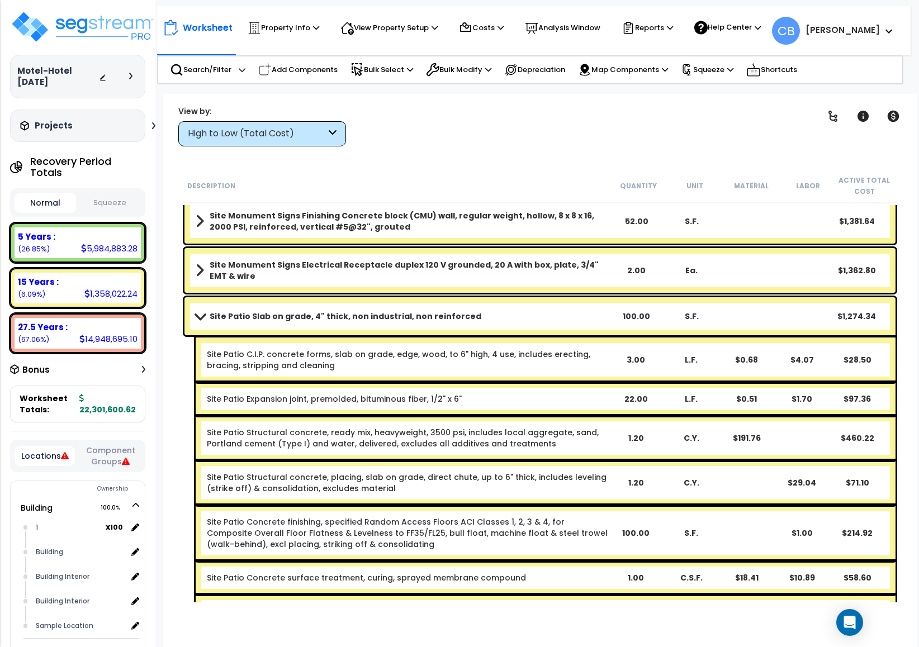
click at [364, 416] on div "Site Patio Structural concrete, ready mix, heavyweight, 3500 psi, includes loca…" at bounding box center [546, 438] width 700 height 45
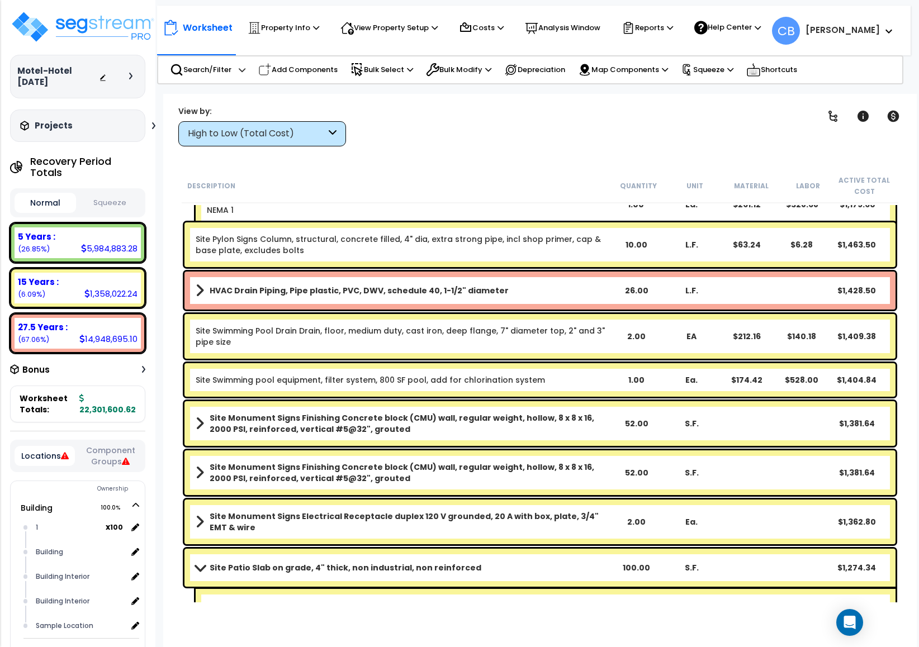
click at [544, 448] on div "Site Monument Signs Finishing Concrete block (CMU) wall, regular weight, hollow…" at bounding box center [540, 473] width 716 height 50
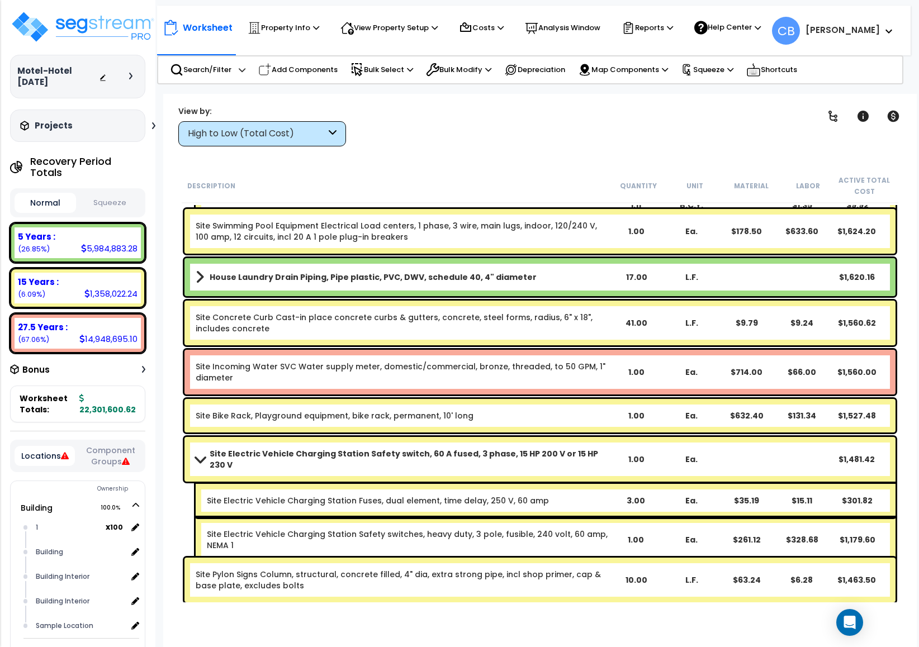
click at [402, 423] on div "Site Bike Rack, Playground equipment, bike rack, permanent, 10' long 1.00 Ea. $…" at bounding box center [539, 416] width 711 height 34
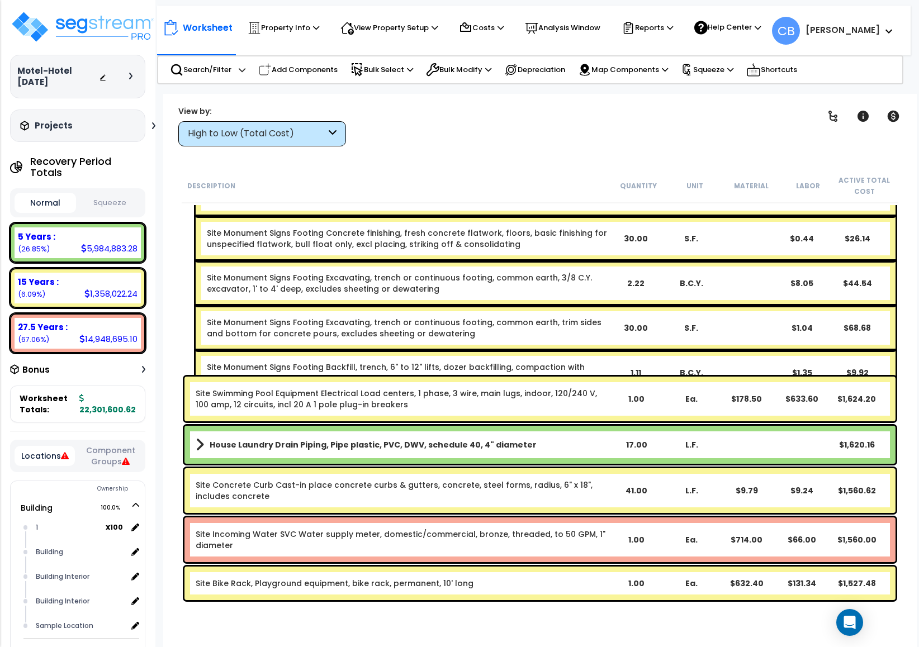
click at [479, 427] on div "House Laundry Drain Piping, Pipe plastic, PVC, DWV, schedule 40, 4" diameter 17…" at bounding box center [539, 445] width 711 height 38
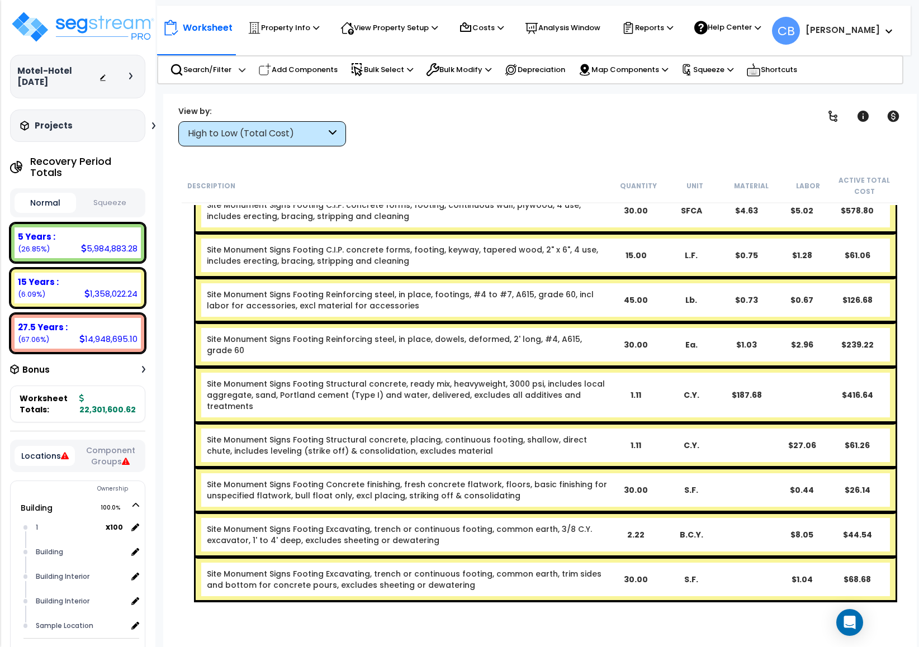
click at [329, 396] on div "Site Monument Signs Footing Structural concrete, ready mix, heavyweight, 3000 p…" at bounding box center [546, 395] width 700 height 56
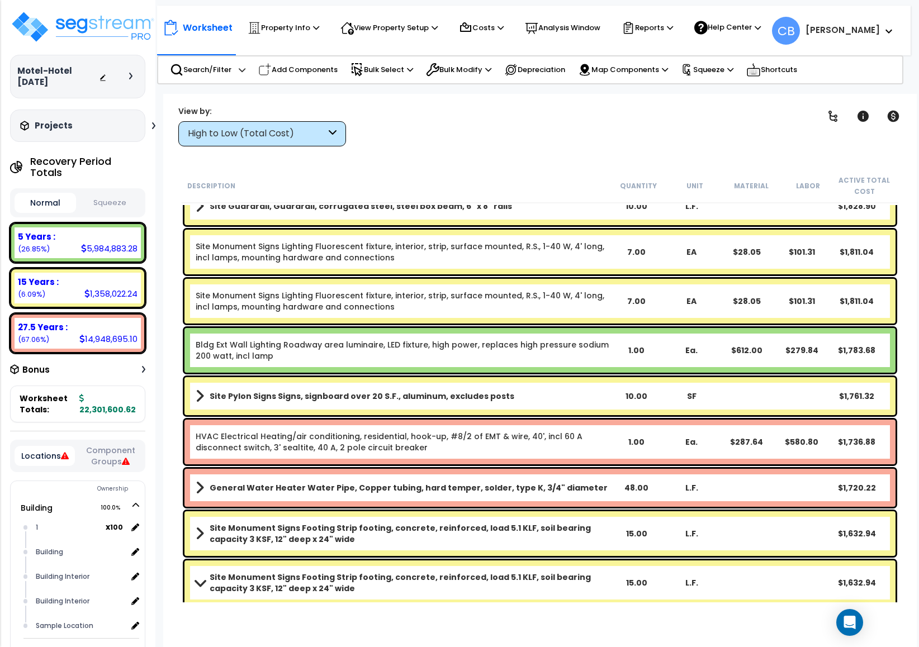
click at [410, 414] on div "Site Pylon Signs Signs, signboard over 20 S.F., aluminum, excludes posts 10.00 …" at bounding box center [539, 396] width 711 height 38
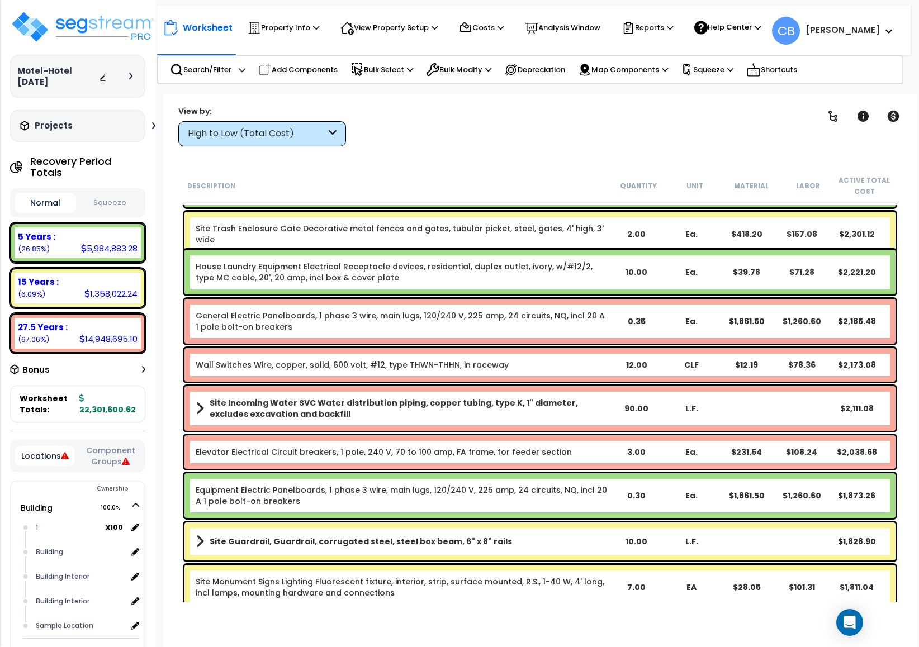
click at [399, 411] on b "Site Incoming Water SVC Water distribution piping, copper tubing, type K, 1" di…" at bounding box center [409, 408] width 399 height 22
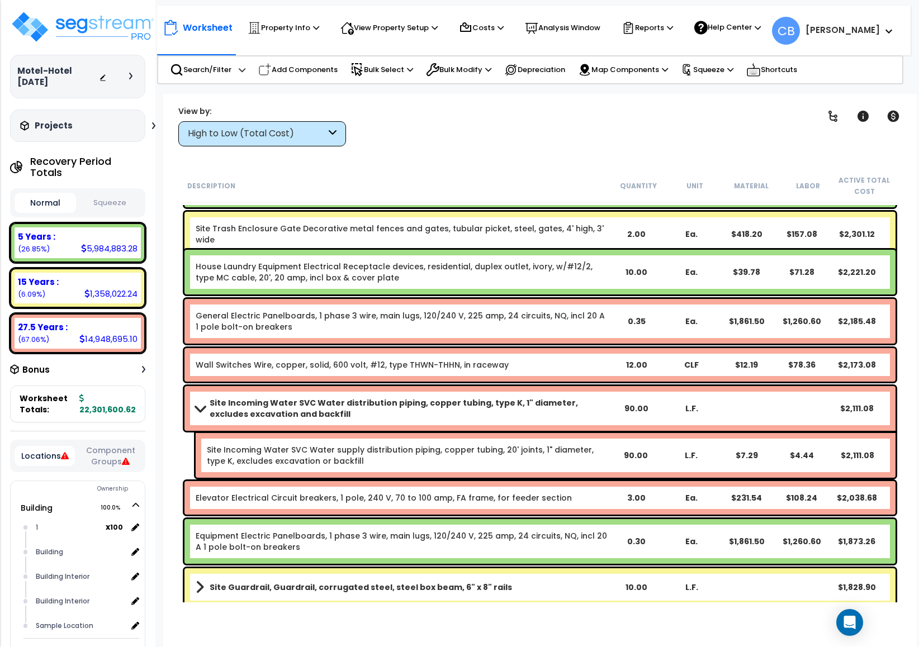
scroll to position [14609, 0]
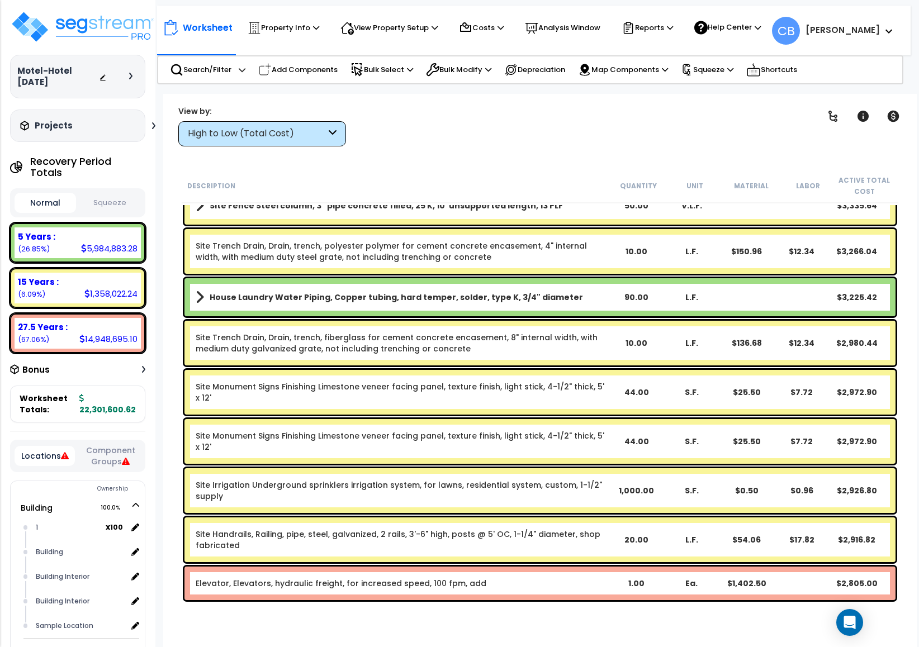
click at [359, 411] on div "Site Monument Signs Finishing Limestone veneer facing panel, texture finish, li…" at bounding box center [539, 392] width 711 height 45
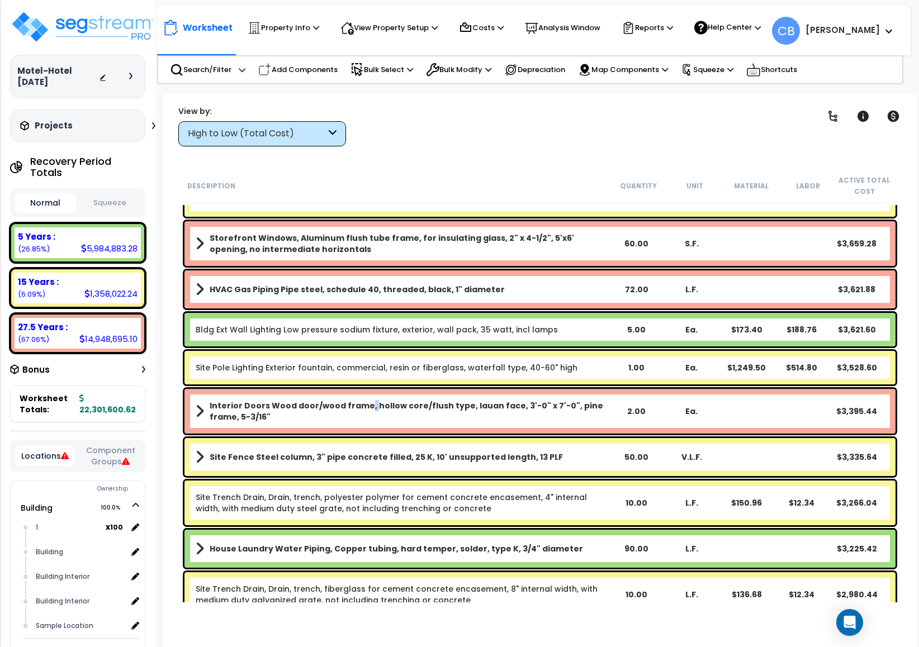
click at [359, 411] on b "Interior Doors Wood door/wood frame, hollow core/flush type, lauan face, 3'-0" …" at bounding box center [409, 411] width 399 height 22
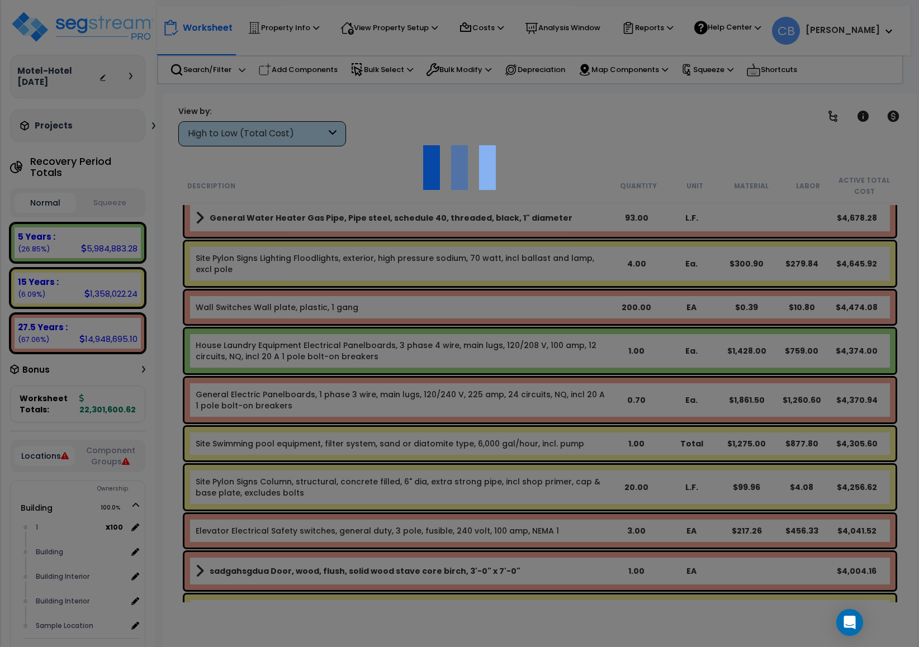
click at [359, 411] on div at bounding box center [459, 323] width 919 height 647
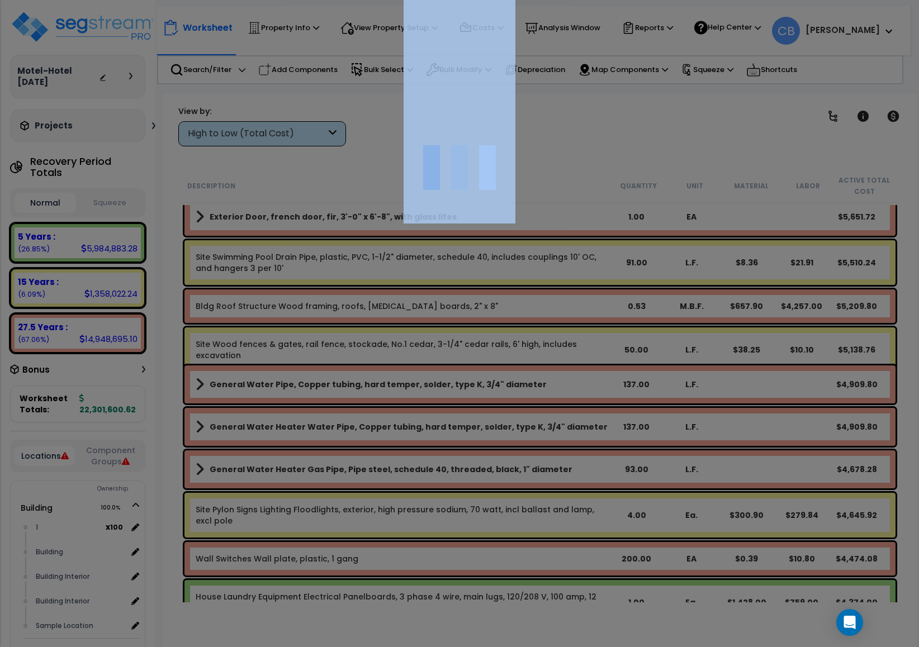
click at [359, 411] on div at bounding box center [459, 323] width 919 height 647
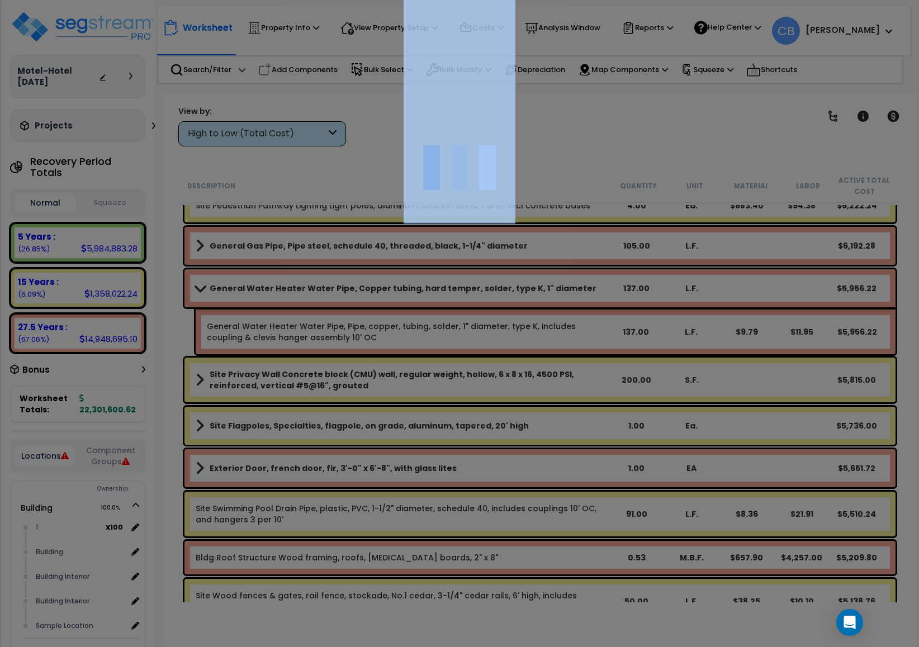
click at [359, 411] on div at bounding box center [459, 323] width 919 height 647
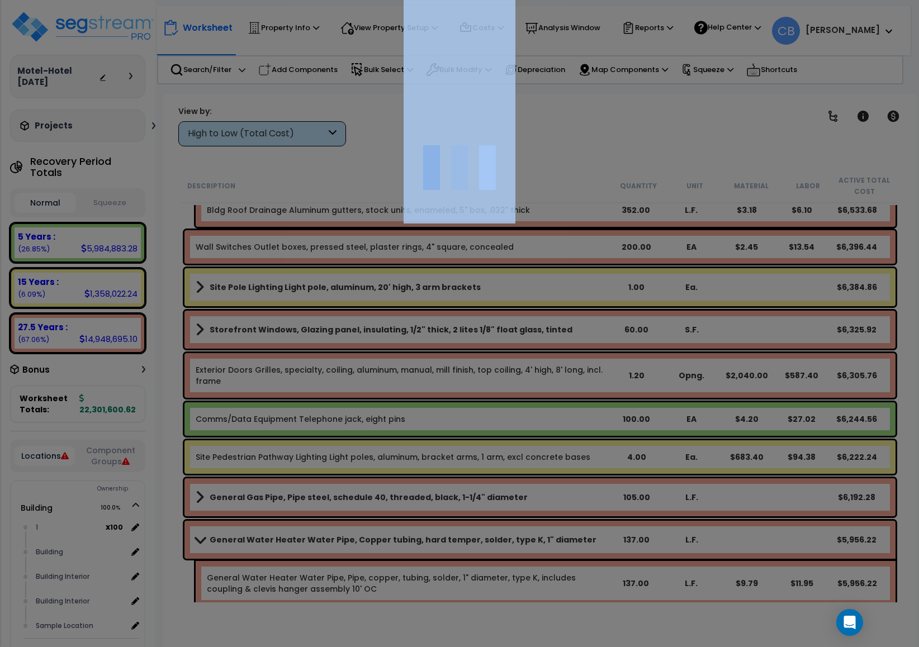
click at [359, 94] on div "We are Building your Property. So please grab a coffee and let us do the heavy …" at bounding box center [459, 71] width 919 height 45
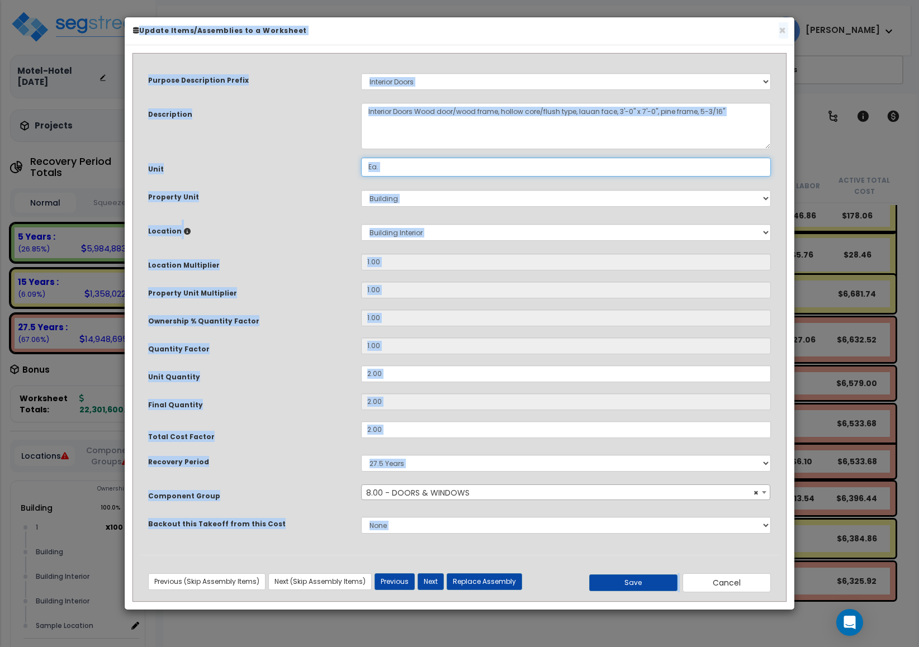
click at [712, 163] on input "Ea." at bounding box center [566, 167] width 410 height 19
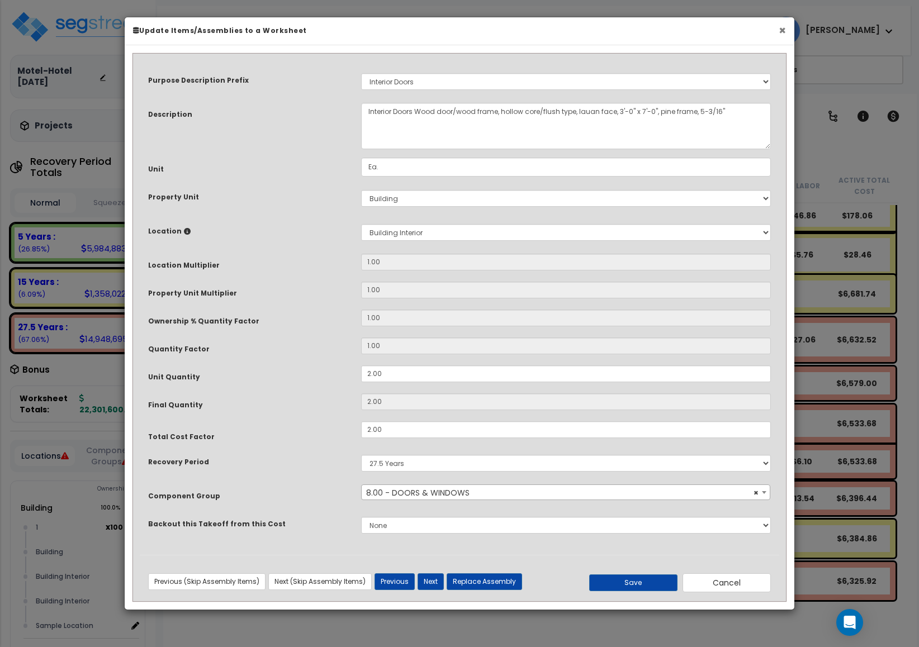
click at [783, 36] on button "×" at bounding box center [781, 31] width 7 height 12
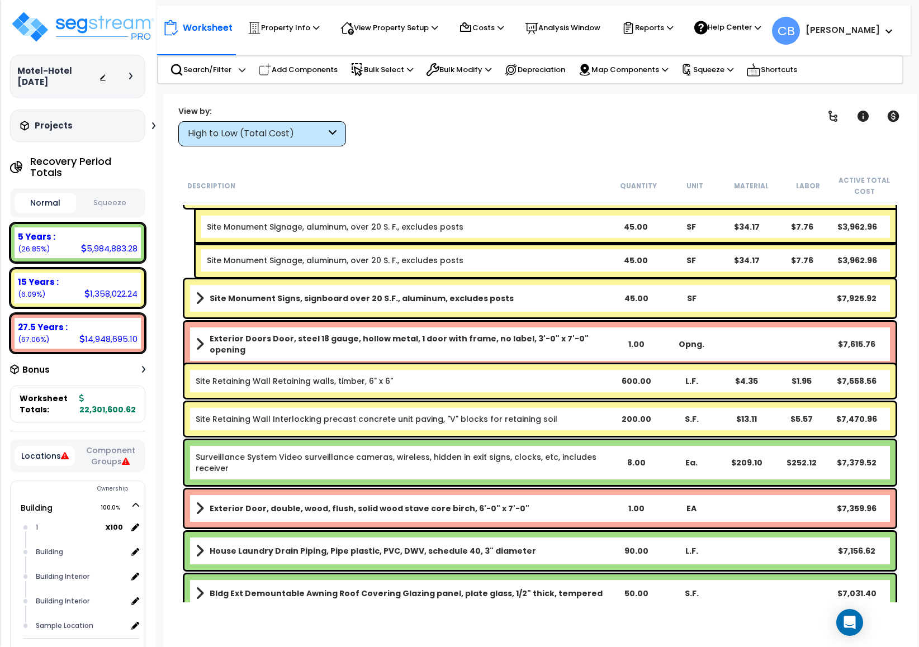
click at [583, 393] on div "Site Retaining Wall Retaining walls, timber, 6" x 6" 600.00 L.F. $4.35 $1.95 $7…" at bounding box center [539, 381] width 711 height 34
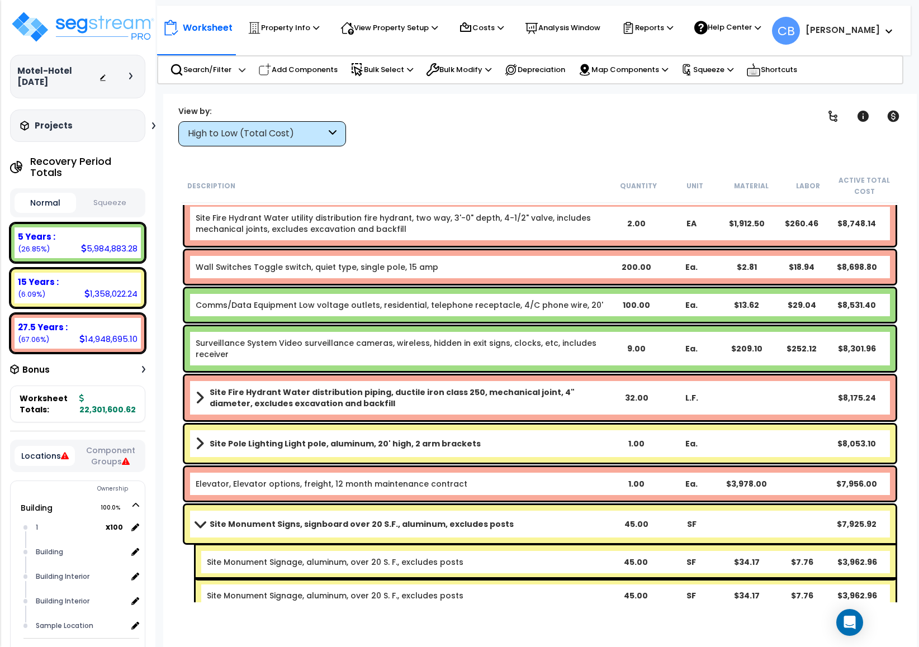
click at [508, 383] on div "Site Fire Hydrant Water distribution piping, ductile iron class 250, mechanical…" at bounding box center [539, 397] width 711 height 45
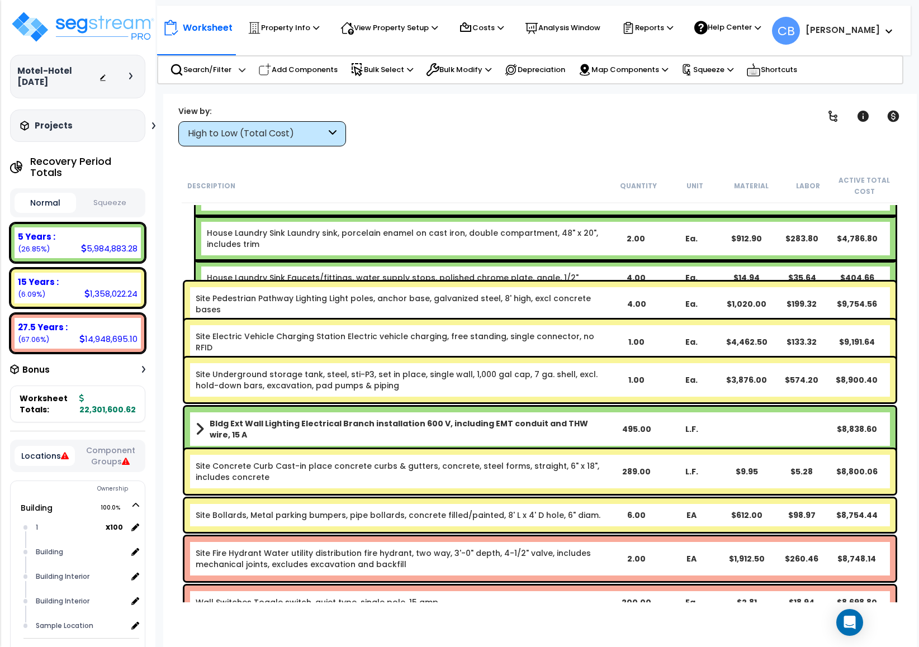
click at [438, 378] on link "Site Underground storage tank, steel, sti-P3, set in place, single wall, 1,000 …" at bounding box center [397, 380] width 402 height 22
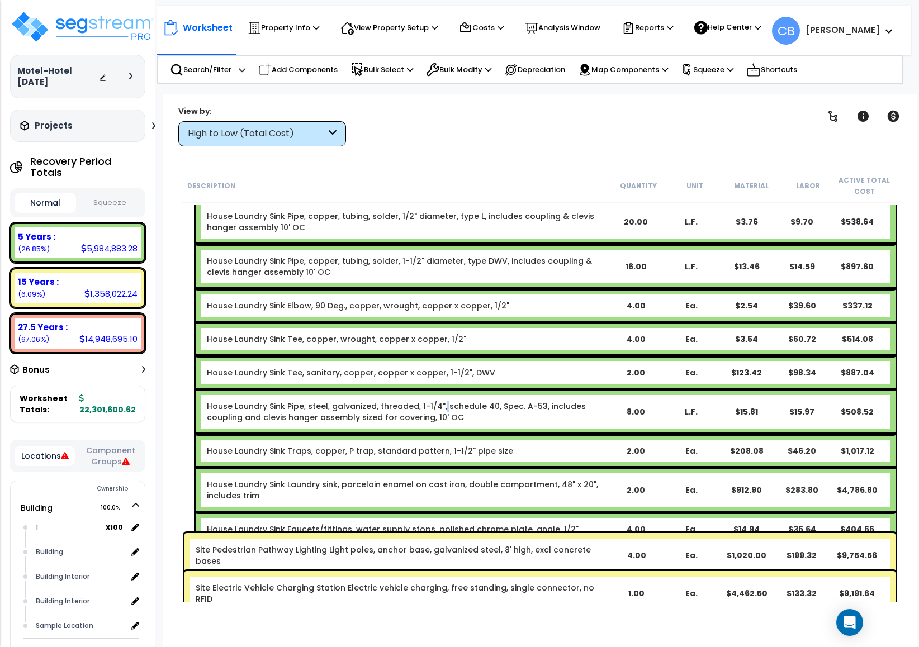
click at [438, 389] on div "House Laundry Sink Pipe, steel, galvanized, threaded, 1-1/4", schedule 40, Spec…" at bounding box center [546, 411] width 700 height 45
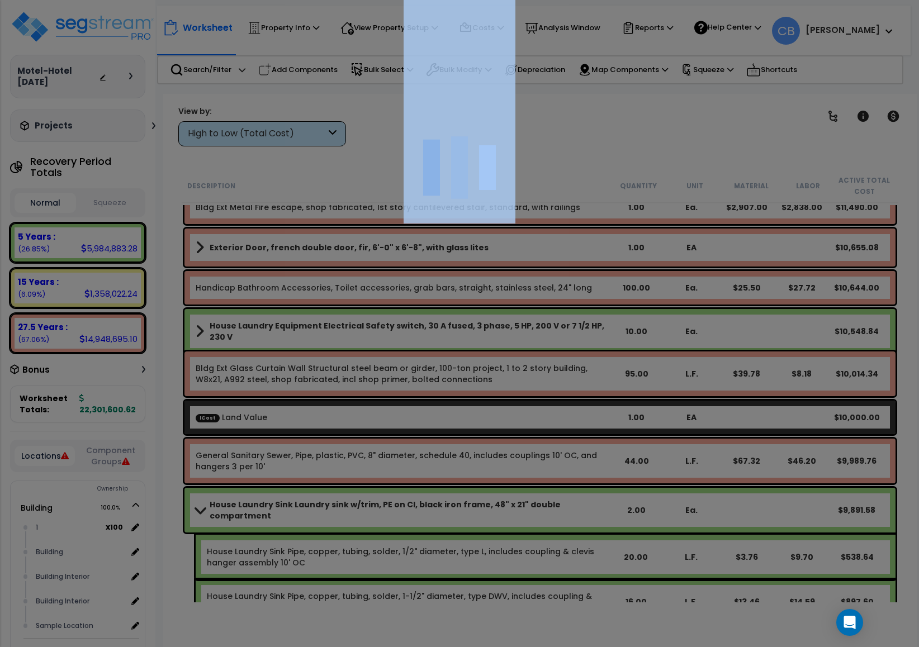
click at [438, 378] on div at bounding box center [459, 323] width 919 height 647
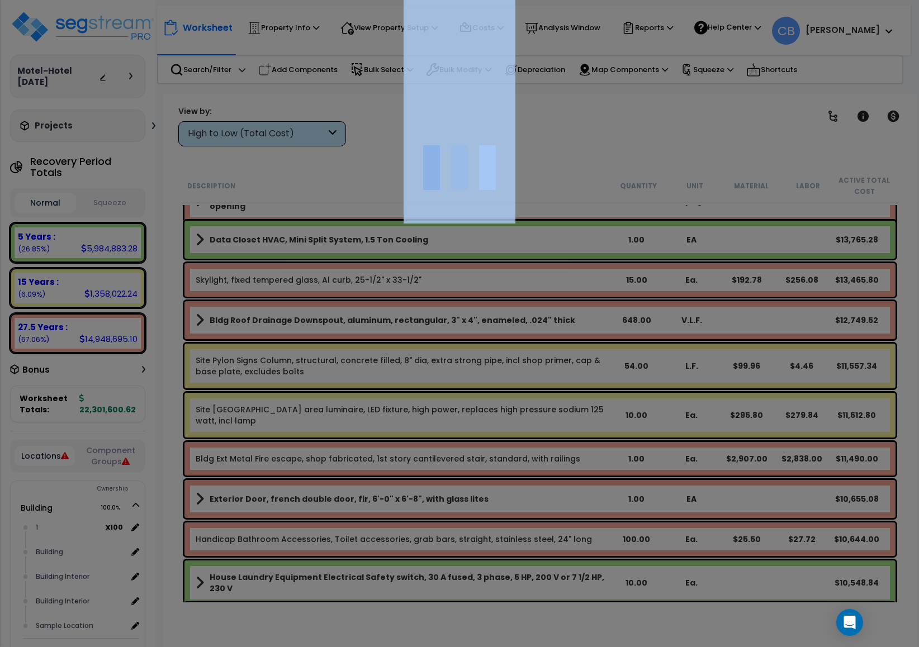
scroll to position [9245, 0]
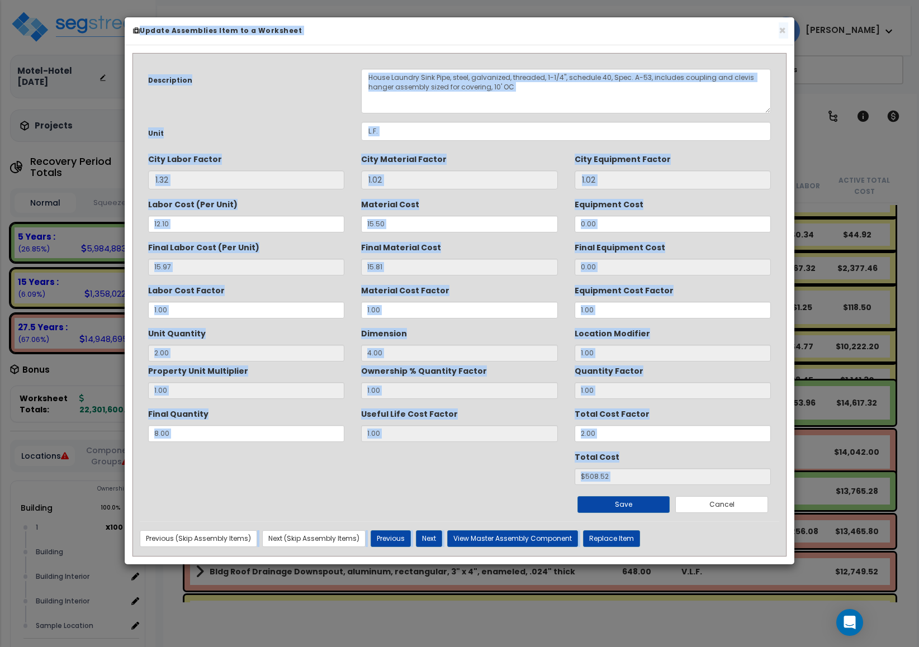
click at [443, 380] on div "Ownership % Quantity Factor 1.00" at bounding box center [459, 379] width 196 height 37
click at [648, 183] on input "1.02" at bounding box center [672, 179] width 196 height 19
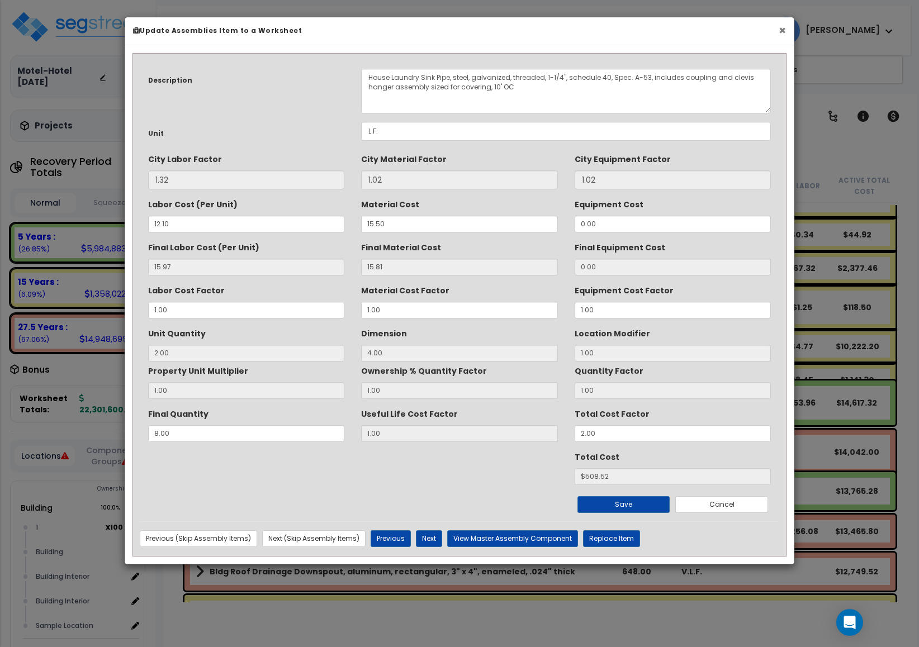
click at [779, 36] on button "×" at bounding box center [781, 31] width 7 height 12
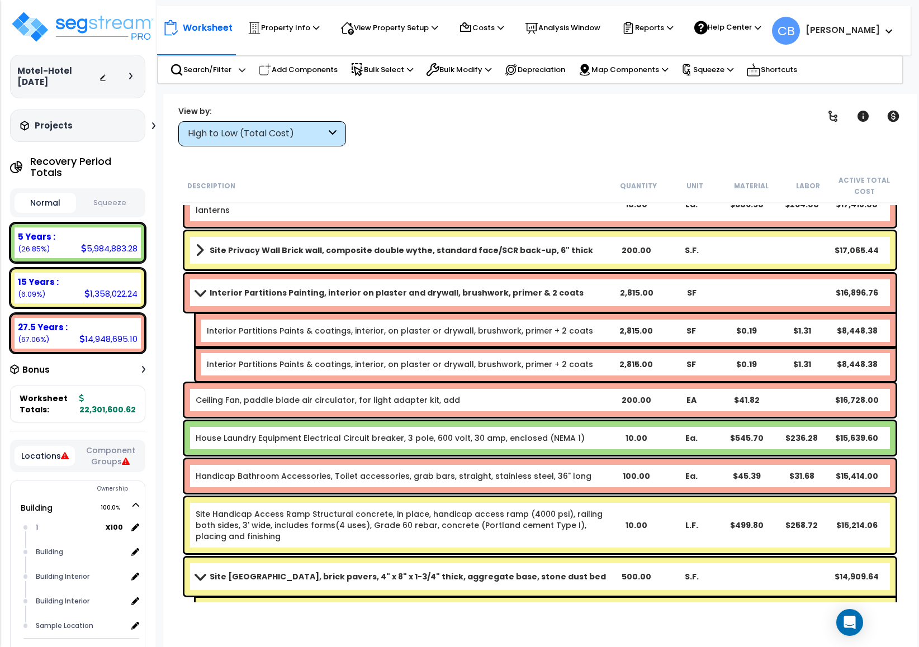
click at [485, 436] on link "House Laundry Equipment Electrical Circuit breaker, 3 pole, 600 volt, 30 amp, e…" at bounding box center [390, 437] width 389 height 11
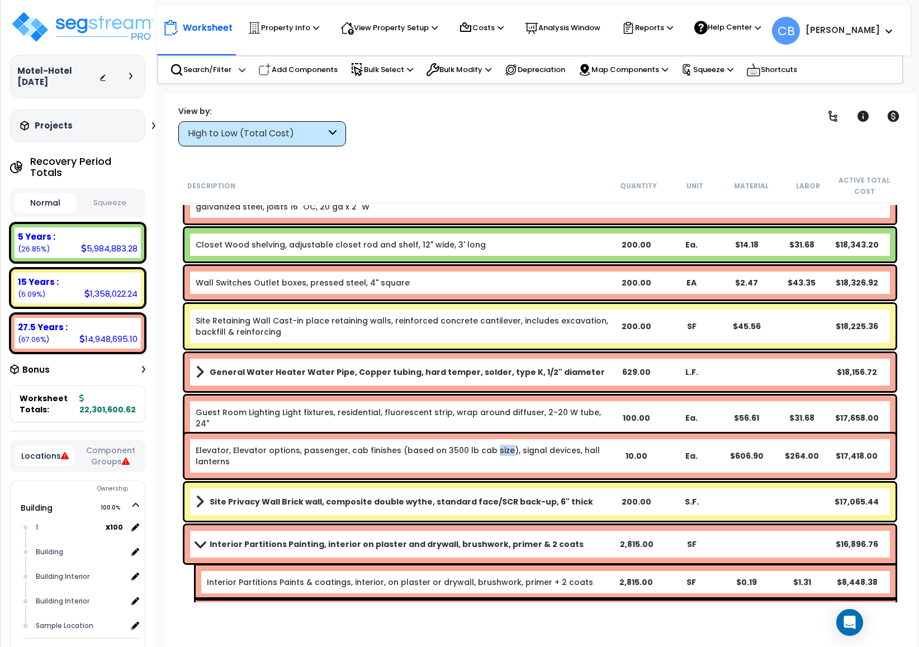
click at [485, 436] on div "Elevator, Elevator options, passenger, cab finishes (based on 3500 lb cab size)…" at bounding box center [539, 456] width 711 height 45
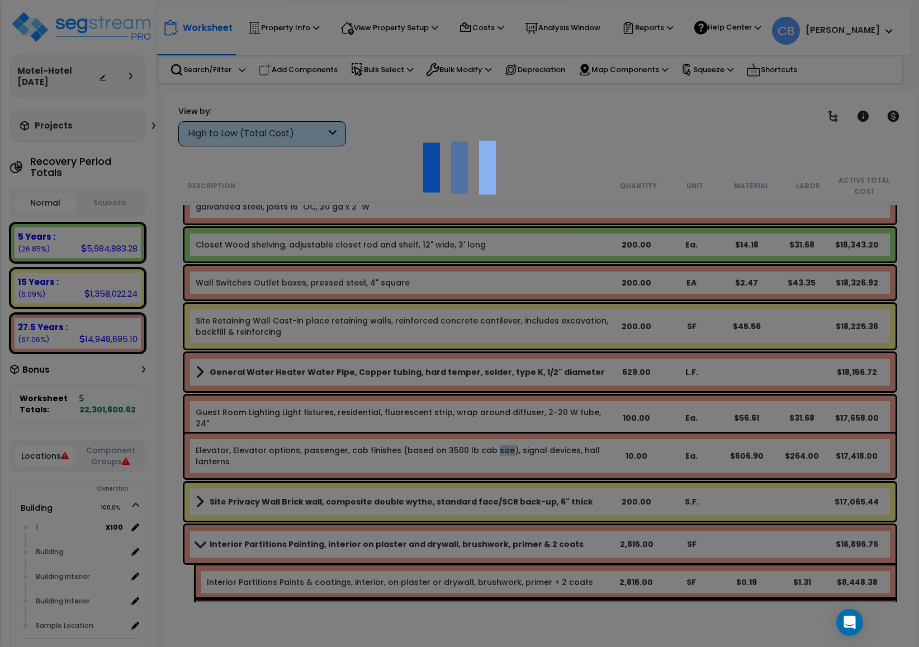
scroll to position [8239, 0]
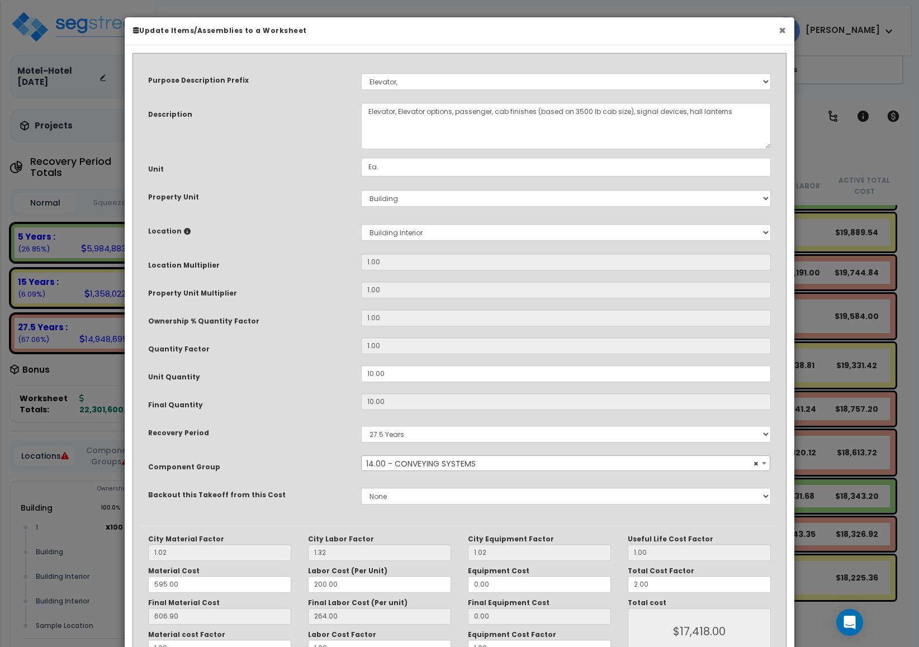
click at [781, 32] on button "×" at bounding box center [781, 31] width 7 height 12
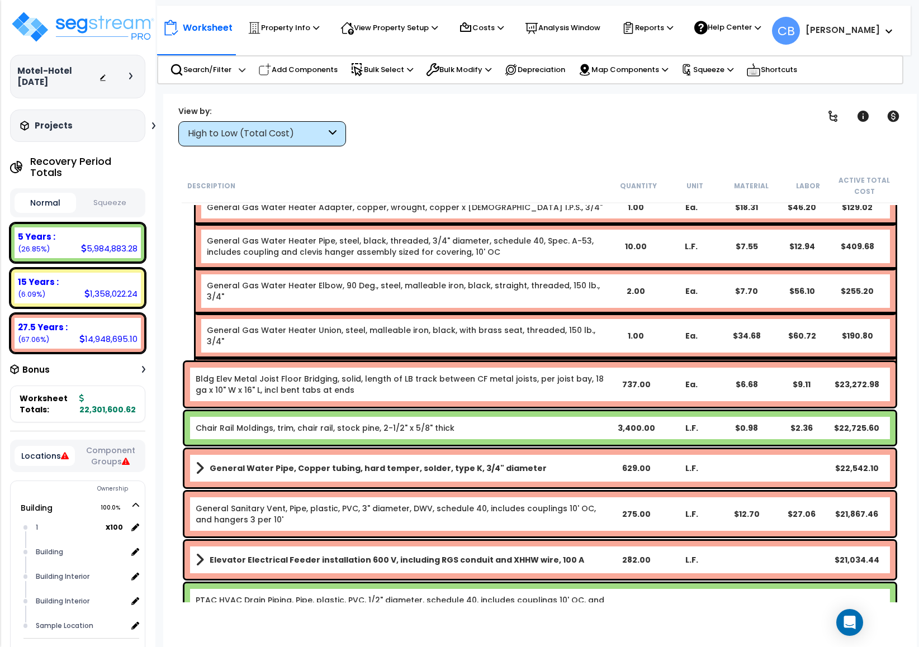
click at [478, 489] on div "General Sanitary Vent, Pipe, plastic, PVC, 3" diameter, DWV, schedule 40, inclu…" at bounding box center [540, 514] width 716 height 50
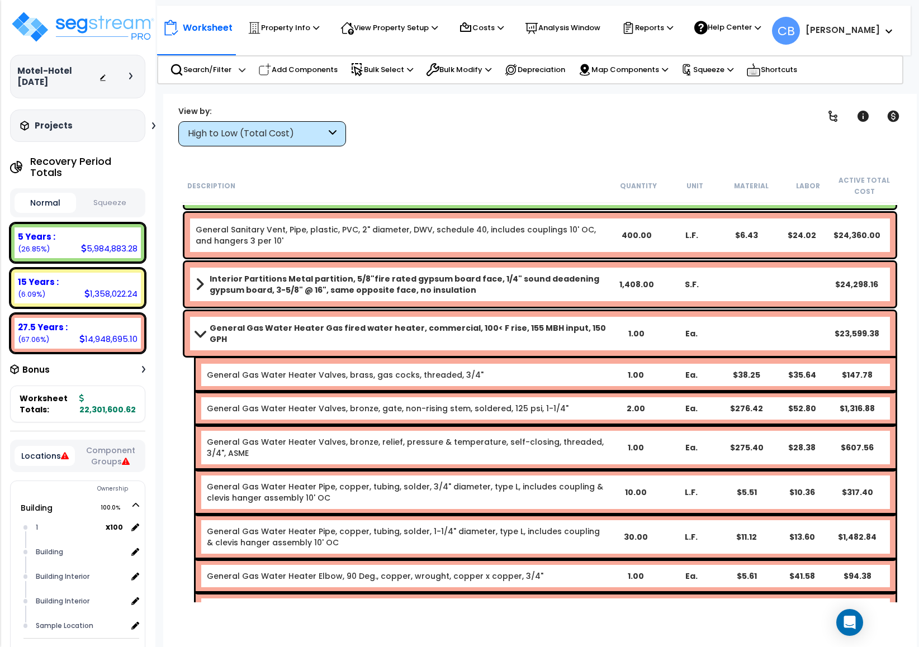
click at [481, 489] on div "General Gas Water Heater Pipe, copper, tubing, solder, 3/4" diameter, type L, i…" at bounding box center [407, 492] width 401 height 22
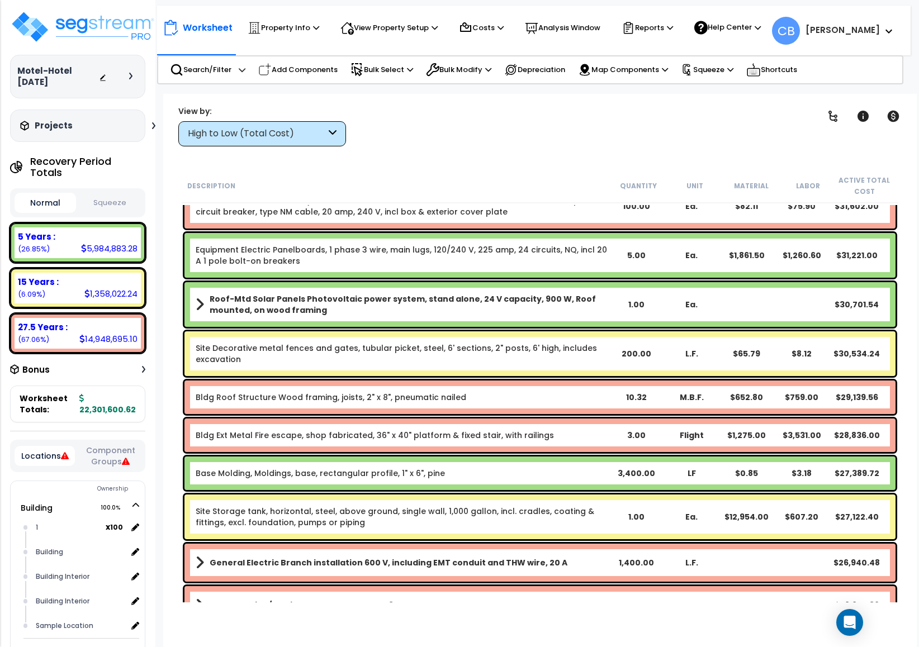
click at [483, 489] on div "Base Molding, Moldings, base, rectangular profile, 1" x 6", pine 3,400.00 LF $0…" at bounding box center [540, 473] width 716 height 39
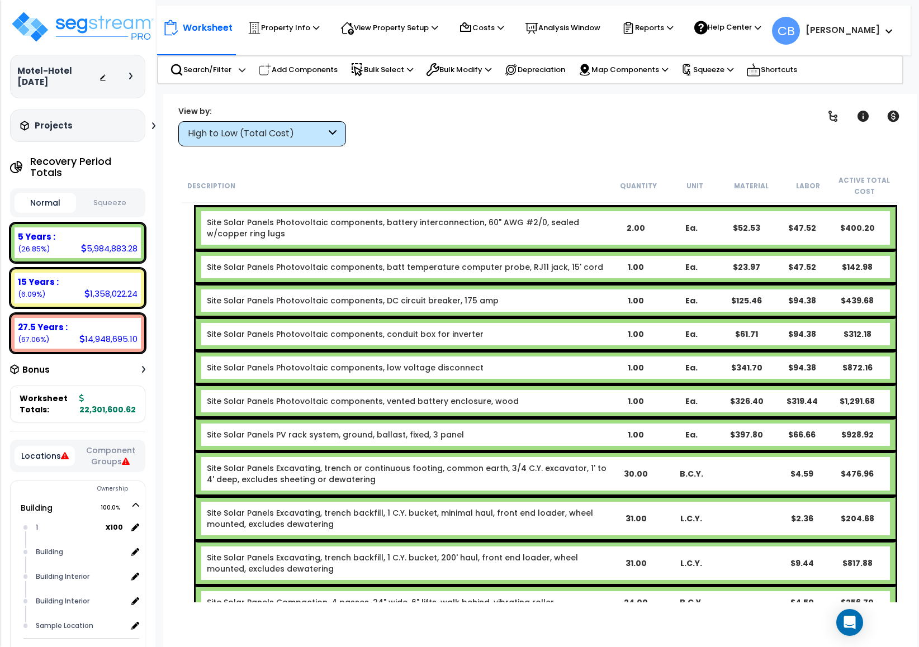
click at [493, 496] on div "Site Solar Panels Excavating, trench backfill, 1 C.Y. bucket, minimal haul, fro…" at bounding box center [546, 518] width 700 height 45
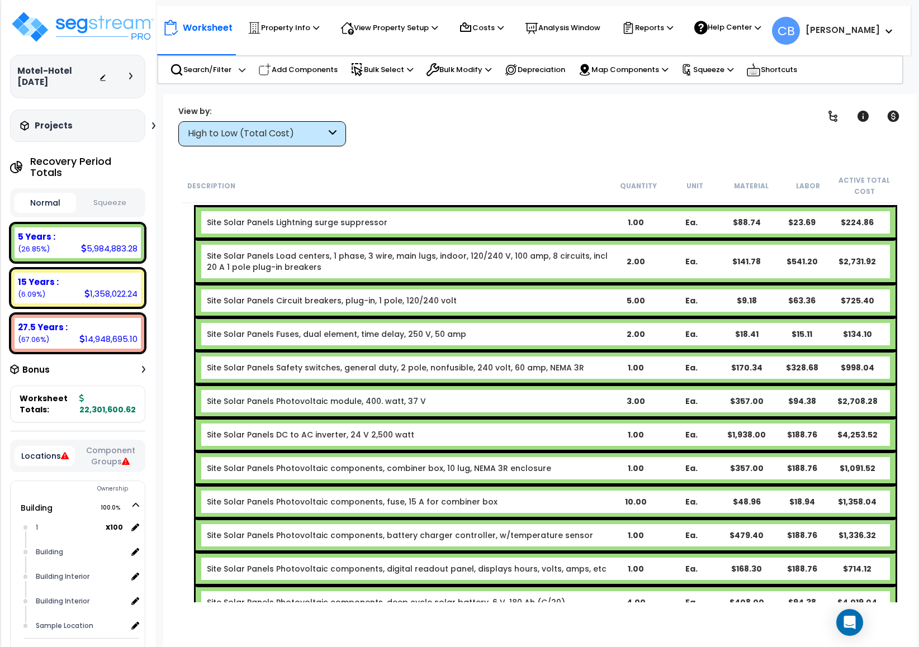
click at [493, 495] on div "Site Solar Panels Photovoltaic components, fuse, 15 A for combiner box 10.00 Ea…" at bounding box center [546, 502] width 700 height 34
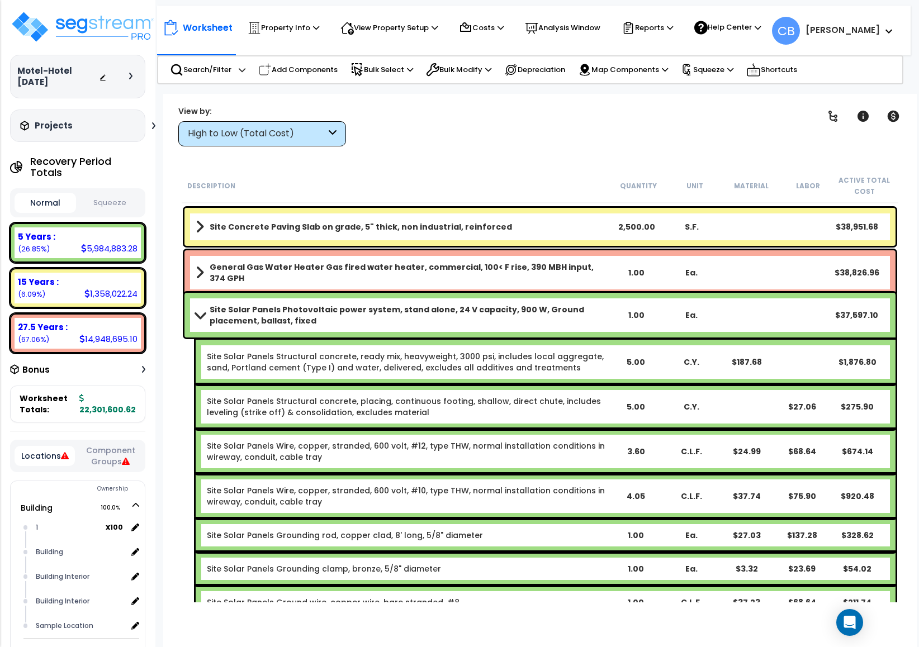
click at [493, 495] on div "Site Solar Panels Wire, copper, stranded, 600 volt, #10, type THW, normal insta…" at bounding box center [407, 496] width 401 height 22
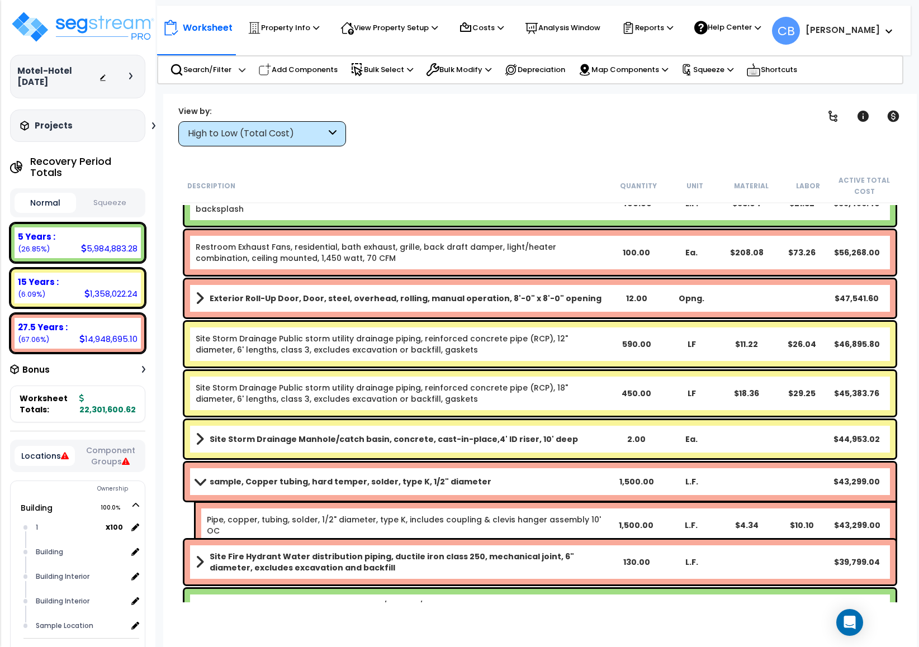
click at [493, 495] on div "sample, Copper tubing, hard temper, solder, type K, 1/2" diameter 1,500.00 L.F.…" at bounding box center [539, 482] width 711 height 38
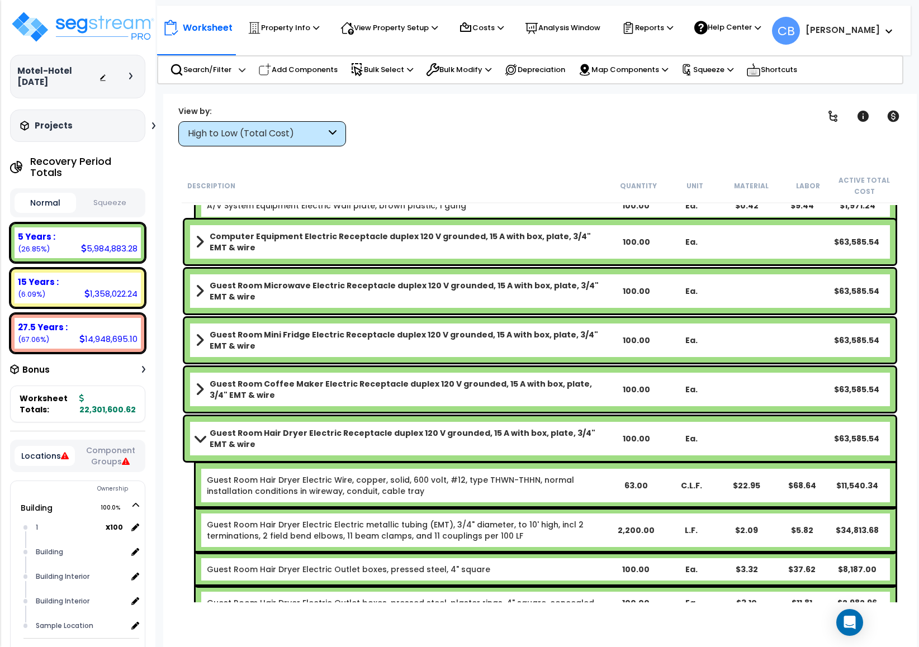
click at [495, 497] on div "Guest Room Hair Dryer Electric Wire, copper, solid, 600 volt, #12, type THWN-TH…" at bounding box center [546, 485] width 700 height 45
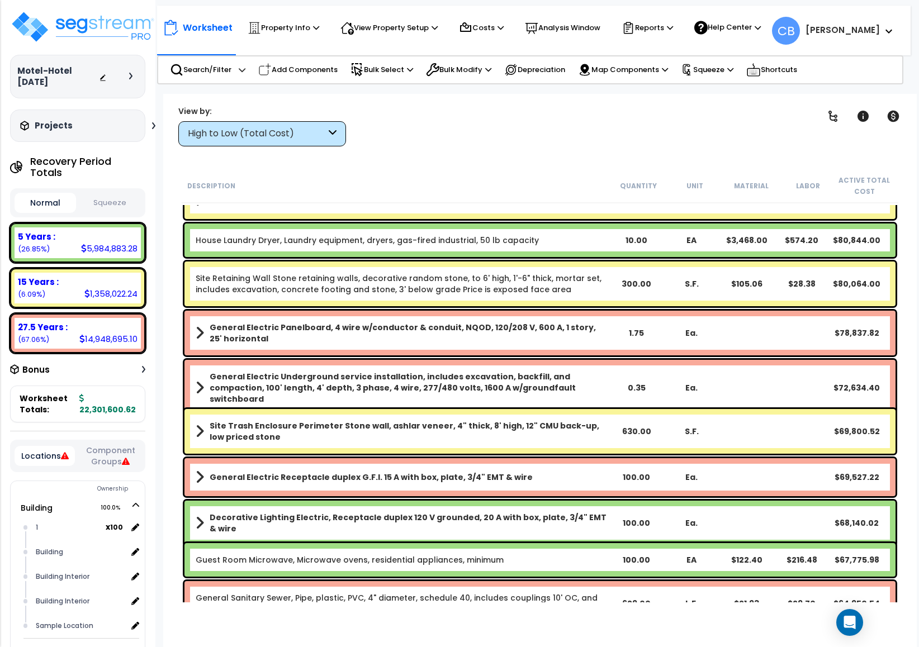
click at [495, 497] on div "General Electric Receptacle duplex G.F.I. 15 A with box, plate, 3/4" EMT & wire…" at bounding box center [540, 477] width 716 height 44
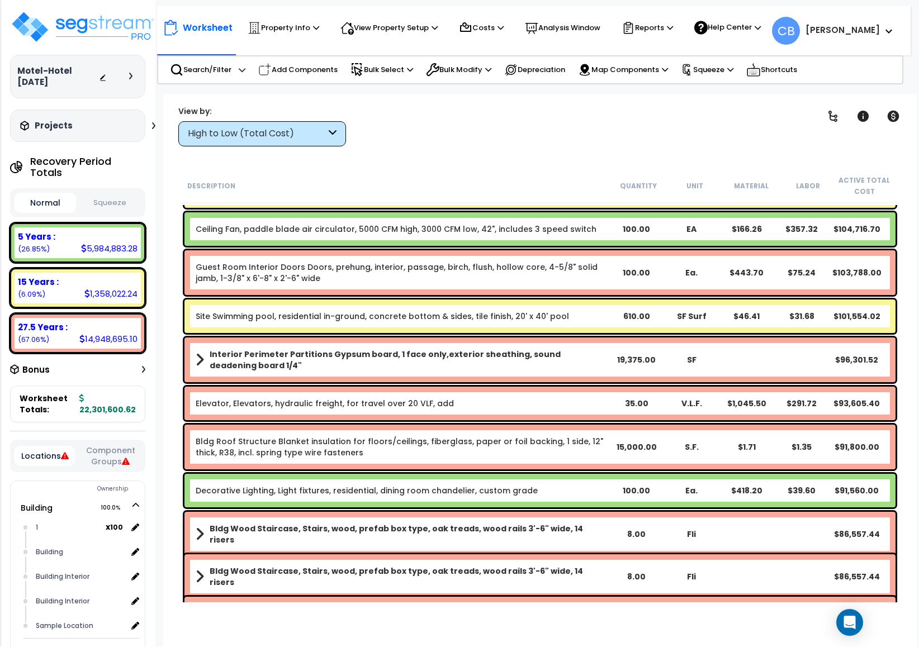
click at [498, 500] on div "Decorative Lighting, Light fixtures, residential, dining room chandelier, custo…" at bounding box center [539, 491] width 711 height 34
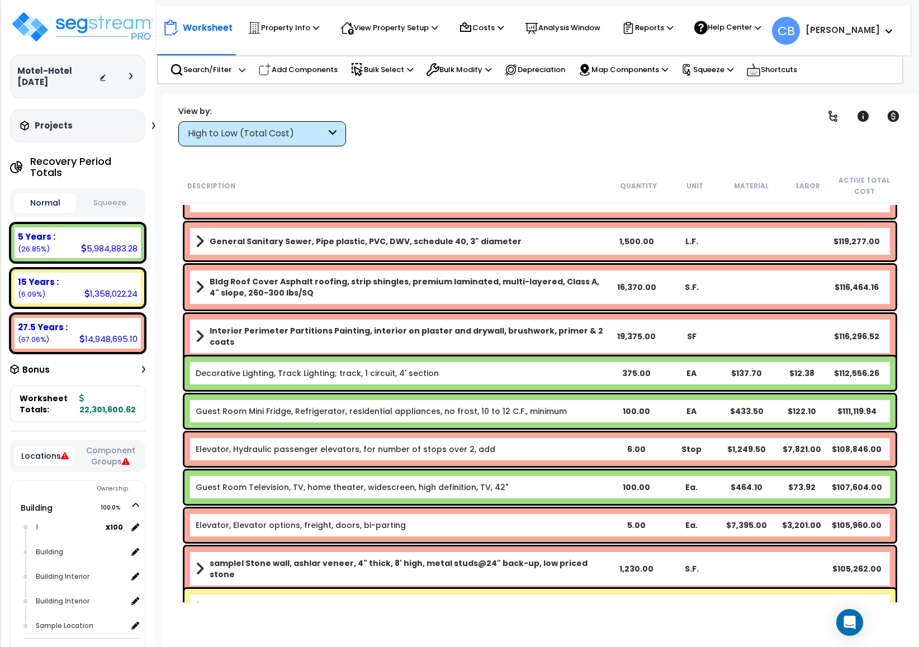
click at [498, 500] on div "Guest Room Television, TV, home theater, widescreen, high definition, TV, 42" 1…" at bounding box center [539, 487] width 711 height 34
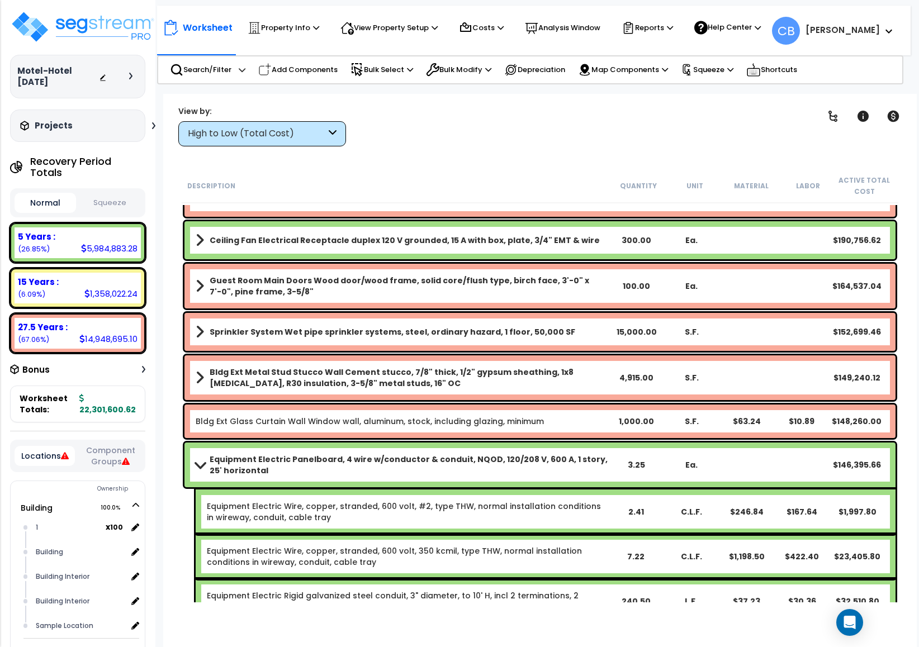
click at [498, 501] on link "Equipment Electric Wire, copper, stranded, 600 volt, #2, type THW, normal insta…" at bounding box center [404, 512] width 394 height 22
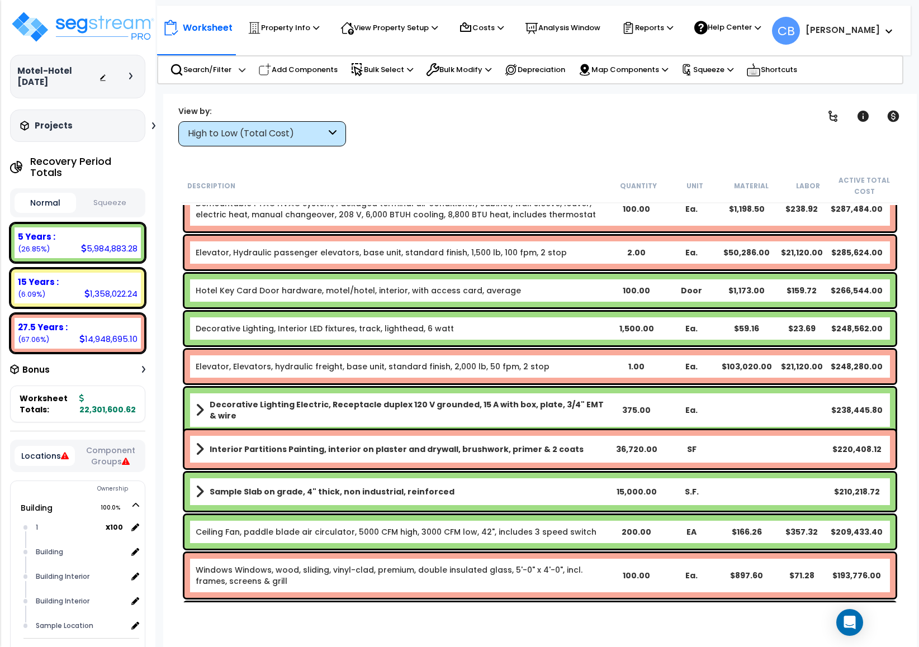
click at [498, 500] on div "Sample Slab on grade, 4" thick, non industrial, reinforced 15,000.00 S.F. $210,…" at bounding box center [539, 492] width 711 height 38
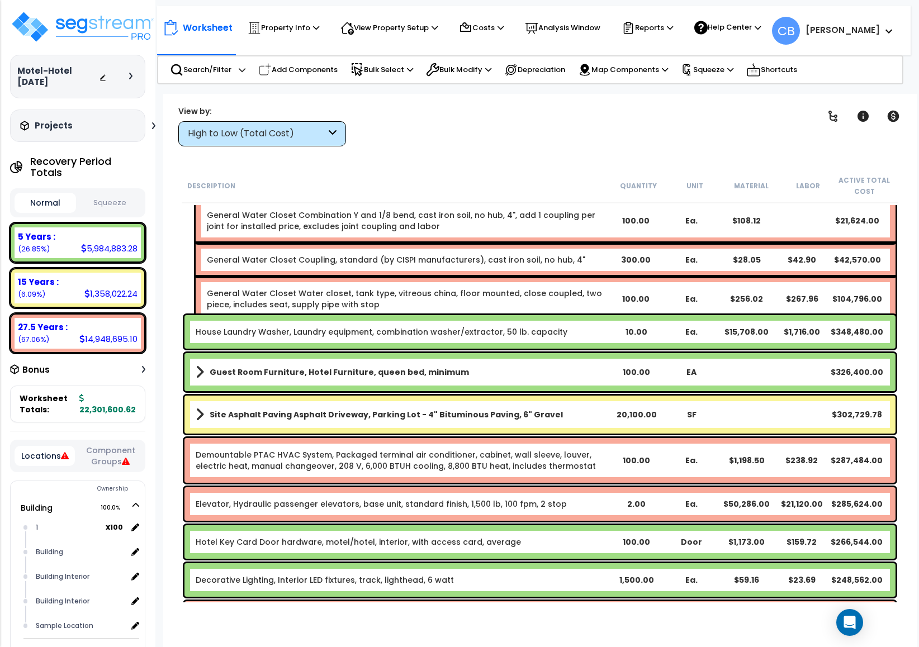
scroll to position [864, 0]
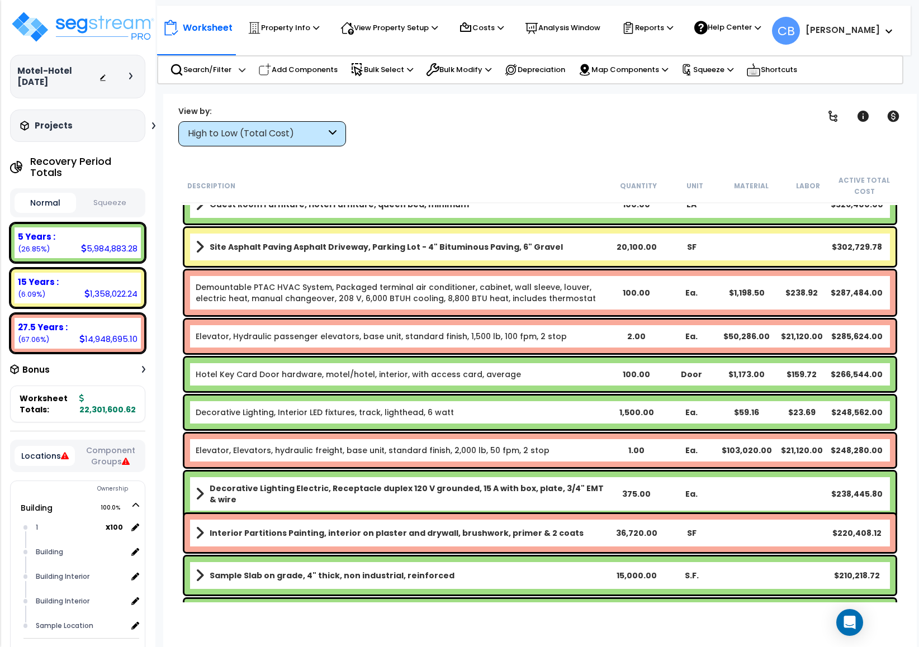
click at [387, 369] on link "Hotel Key Card Door hardware, motel/hotel, interior, with access card, average" at bounding box center [358, 374] width 325 height 11
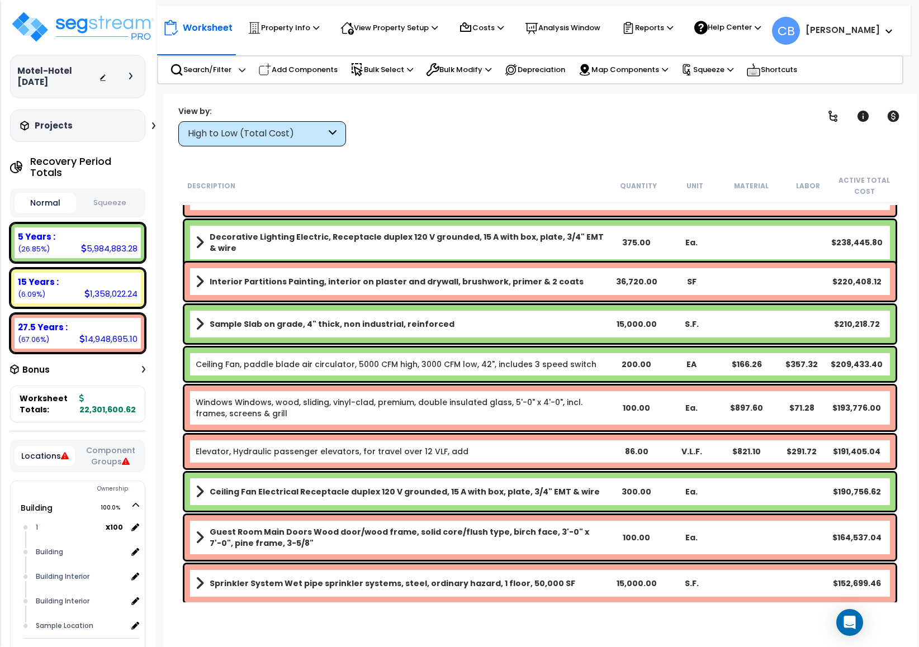
click at [387, 368] on link "Ceiling Fan, paddle blade air circulator, 5000 CFM high, 3000 CFM low, 42", inc…" at bounding box center [396, 364] width 401 height 11
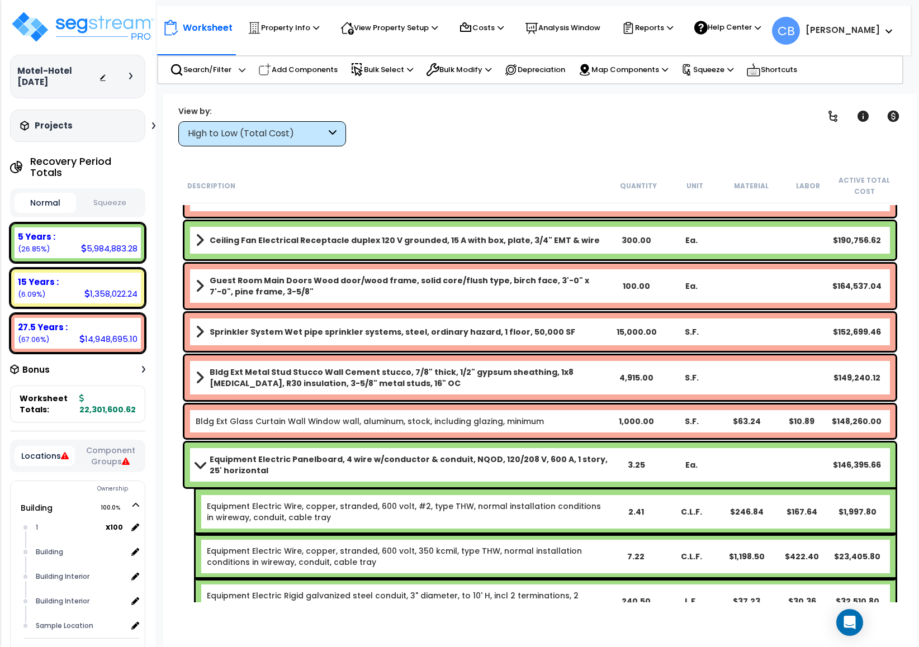
click at [387, 368] on b "Bldg Ext Metal Stud Stucco Wall Cement stucco, 7/8" thick, 1/2" gypsum sheathin…" at bounding box center [409, 378] width 399 height 22
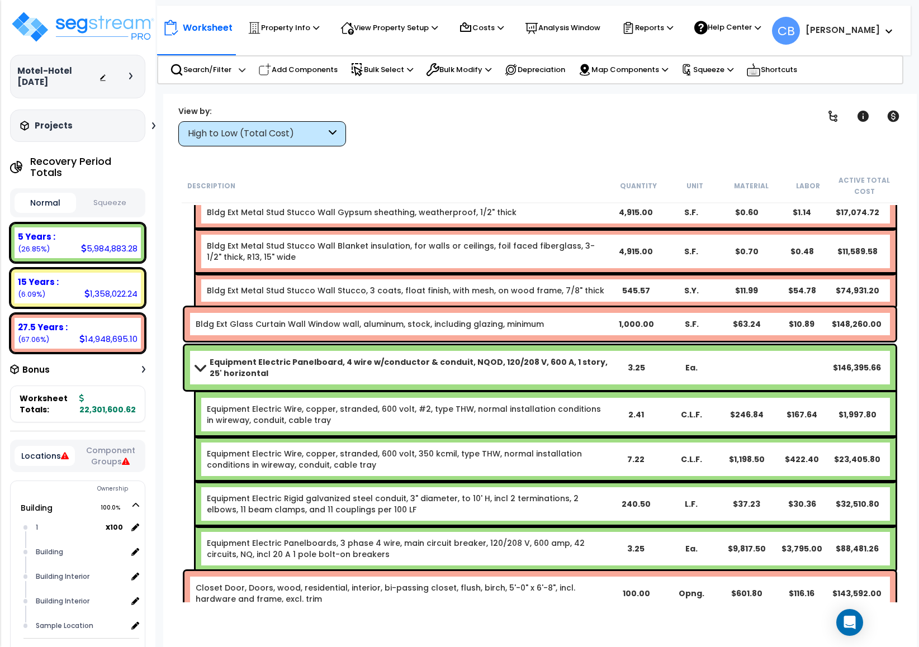
click at [480, 354] on div "Equipment Electric Panelboard, 4 wire w/conductor & conduit, NQOD, 120/208 V, 6…" at bounding box center [539, 367] width 711 height 45
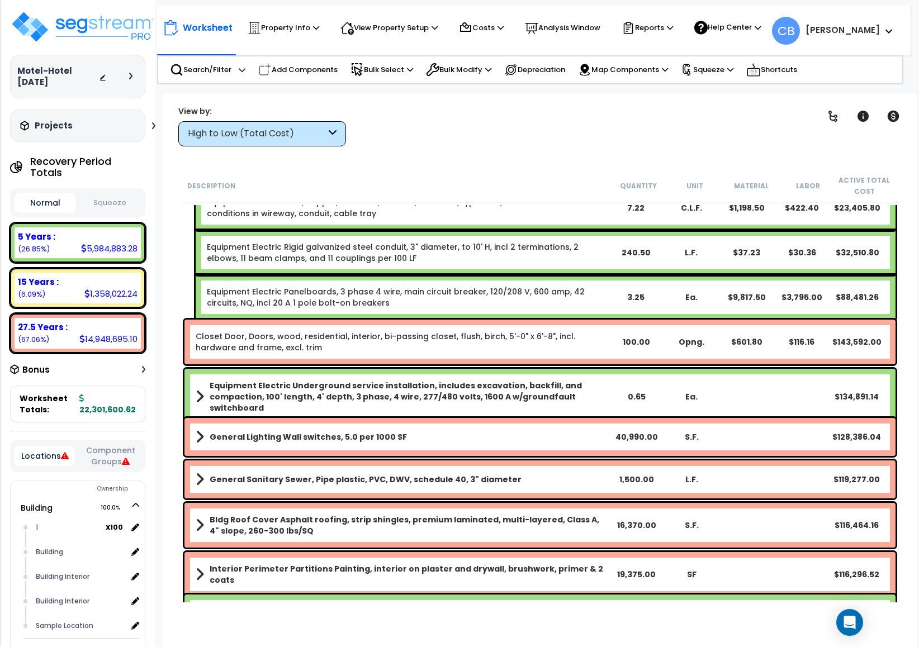
click at [480, 354] on div "Closet Door, Doors, wood, residential, interior, bi-passing closet, flush, birc…" at bounding box center [539, 342] width 711 height 45
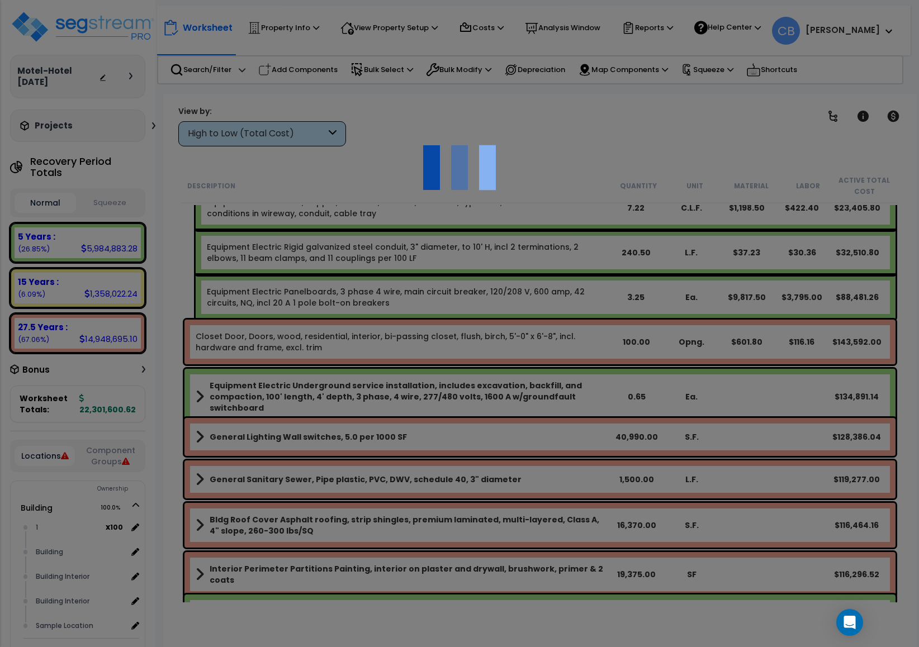
scroll to position [49, 0]
click at [468, 359] on div at bounding box center [459, 323] width 919 height 647
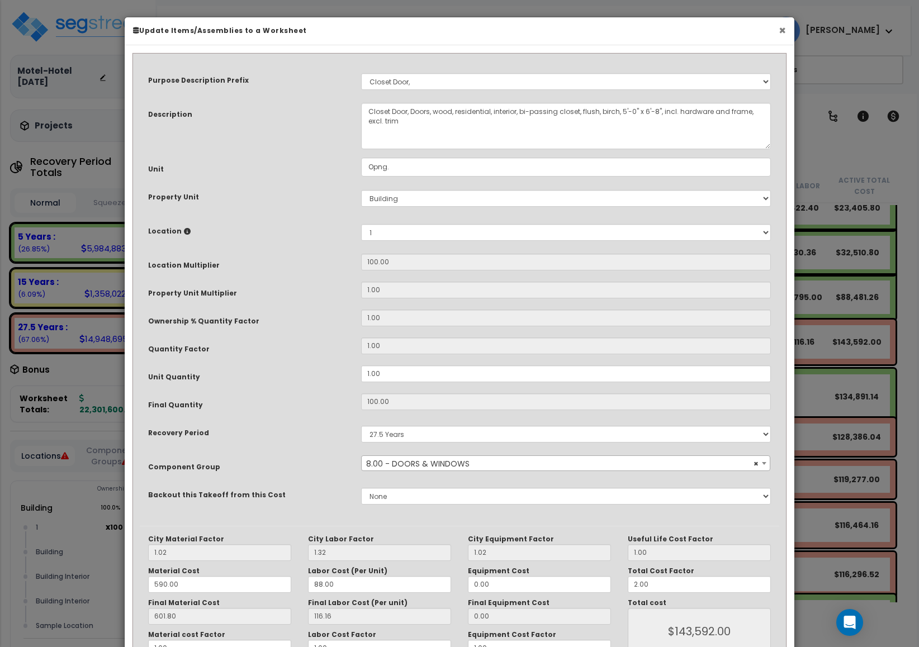
click at [778, 34] on button "×" at bounding box center [781, 31] width 7 height 12
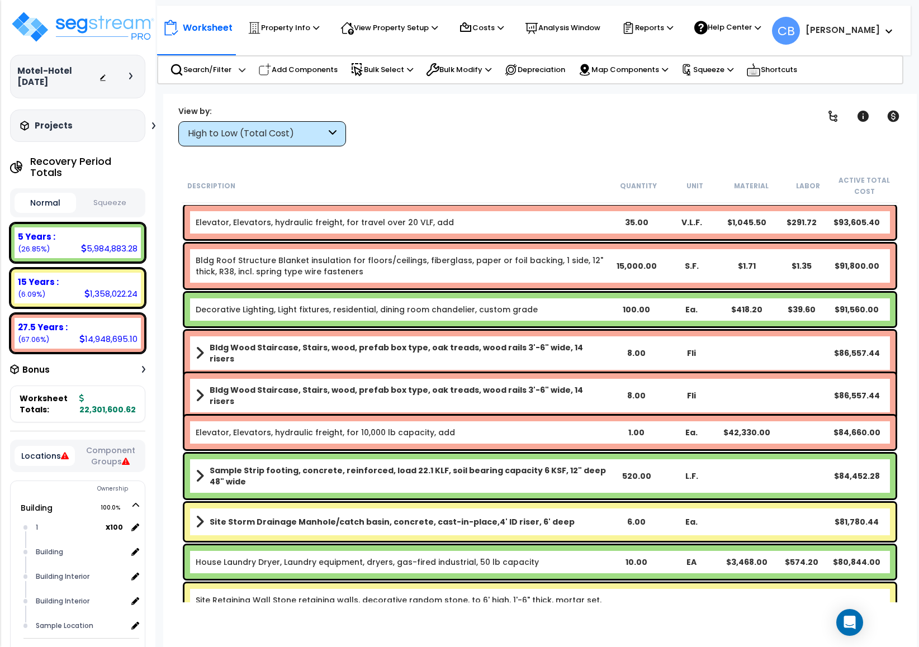
click at [488, 318] on div "Decorative Lighting, Light fixtures, residential, dining room chandelier, custo…" at bounding box center [539, 310] width 711 height 34
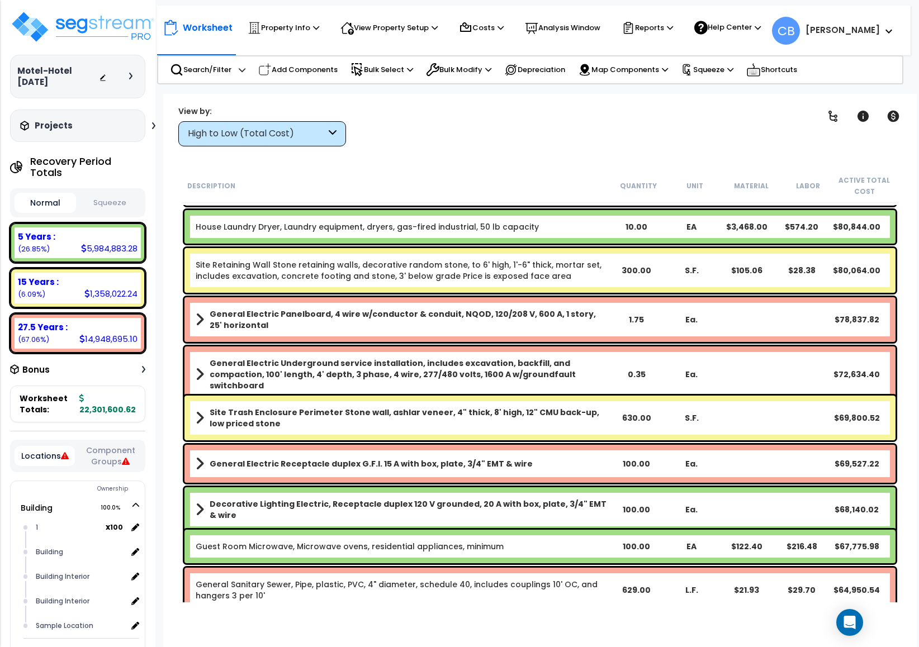
click at [488, 318] on b "General Electric Panelboard, 4 wire w/conductor & conduit, NQOD, 120/208 V, 600…" at bounding box center [409, 319] width 399 height 22
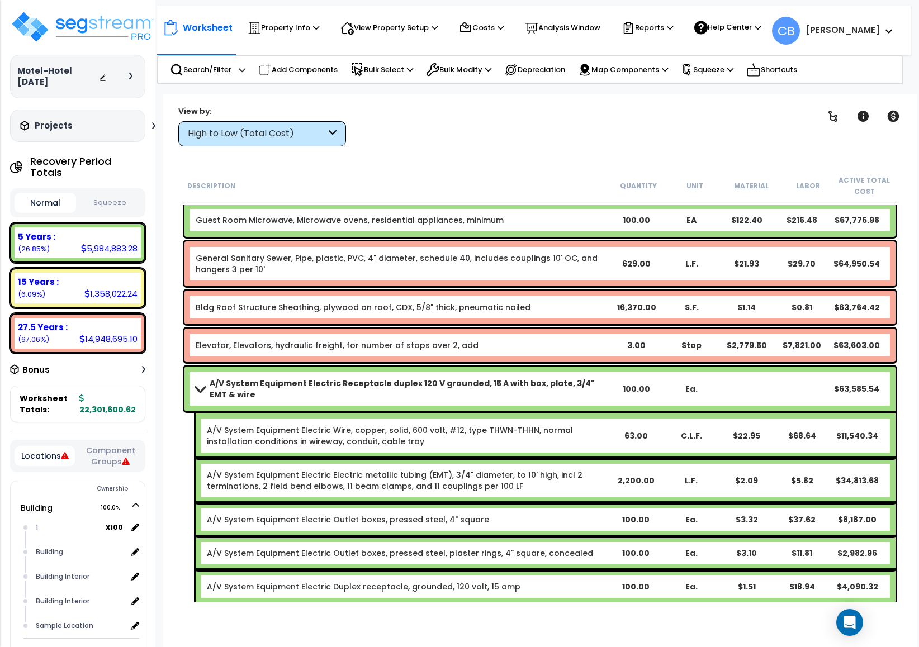
scroll to position [4216, 0]
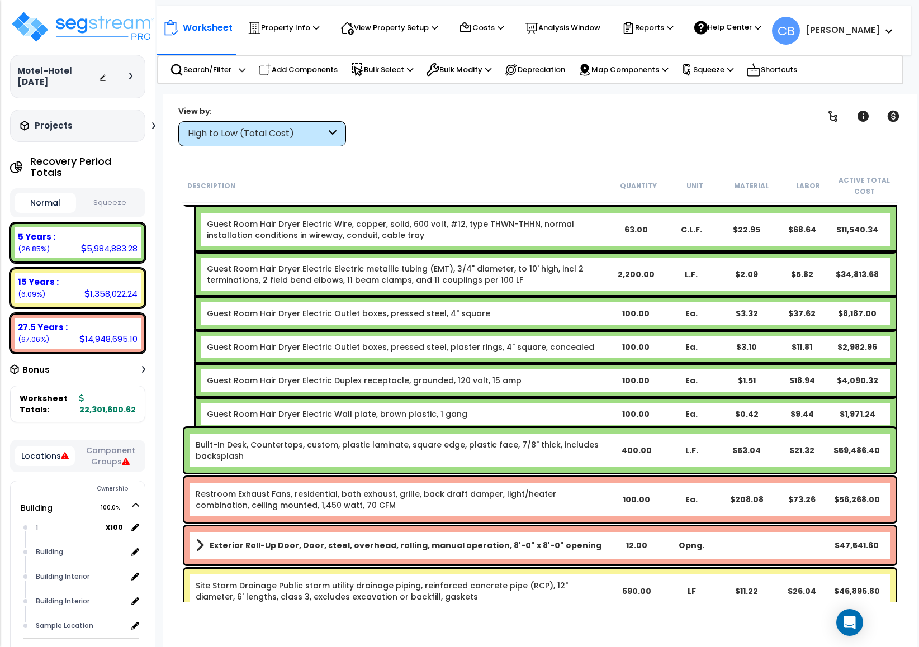
click at [535, 376] on div "Guest Room Hair Dryer Electric Duplex receptacle, grounded, 120 volt, 15 amp" at bounding box center [407, 380] width 401 height 11
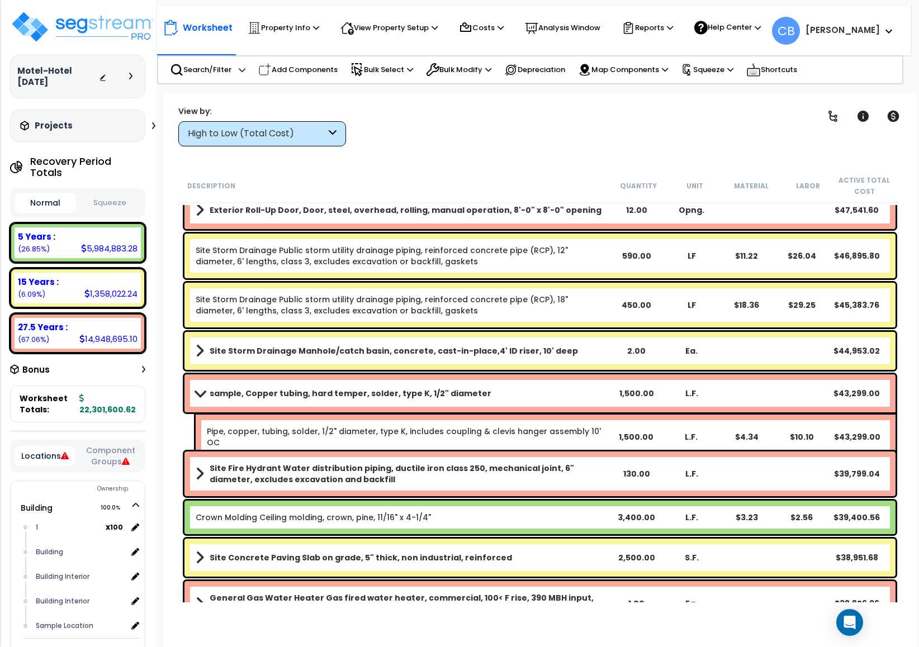
click at [535, 376] on div "sample, Copper tubing, hard temper, solder, type K, 1/2" diameter 1,500.00 L.F.…" at bounding box center [539, 393] width 711 height 38
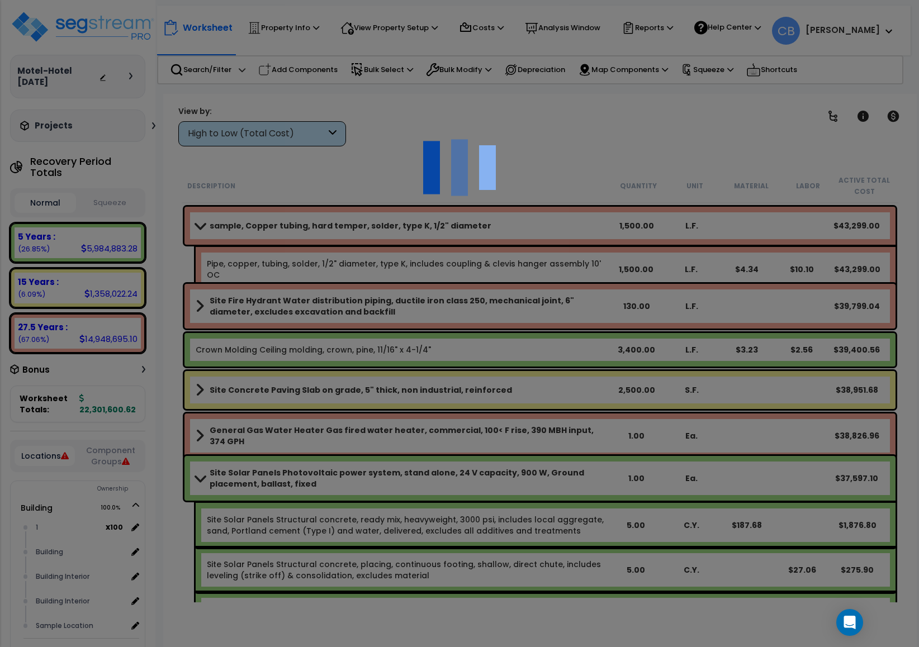
click at [535, 376] on div at bounding box center [459, 323] width 919 height 647
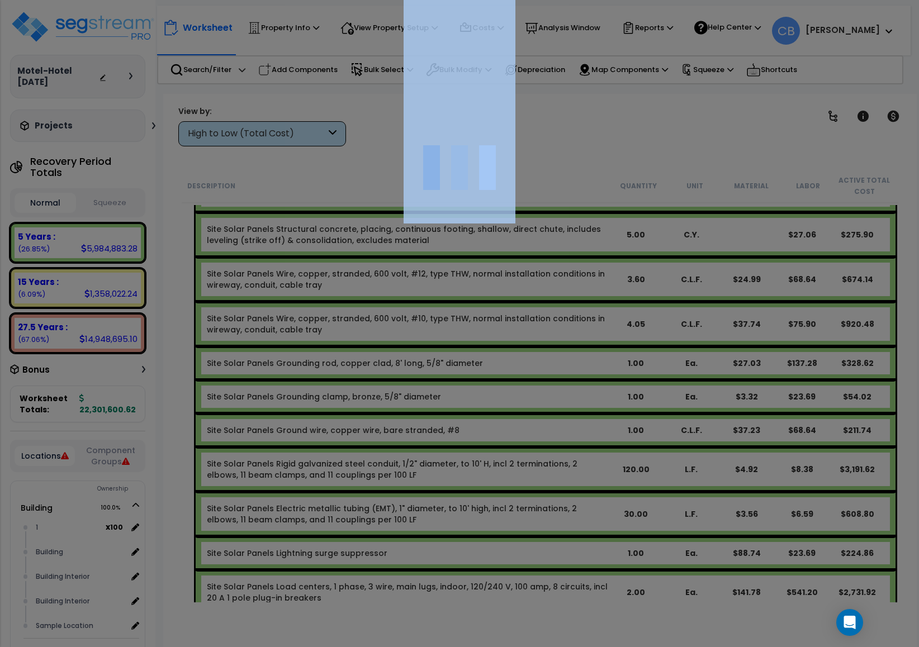
click at [535, 376] on div at bounding box center [459, 323] width 919 height 647
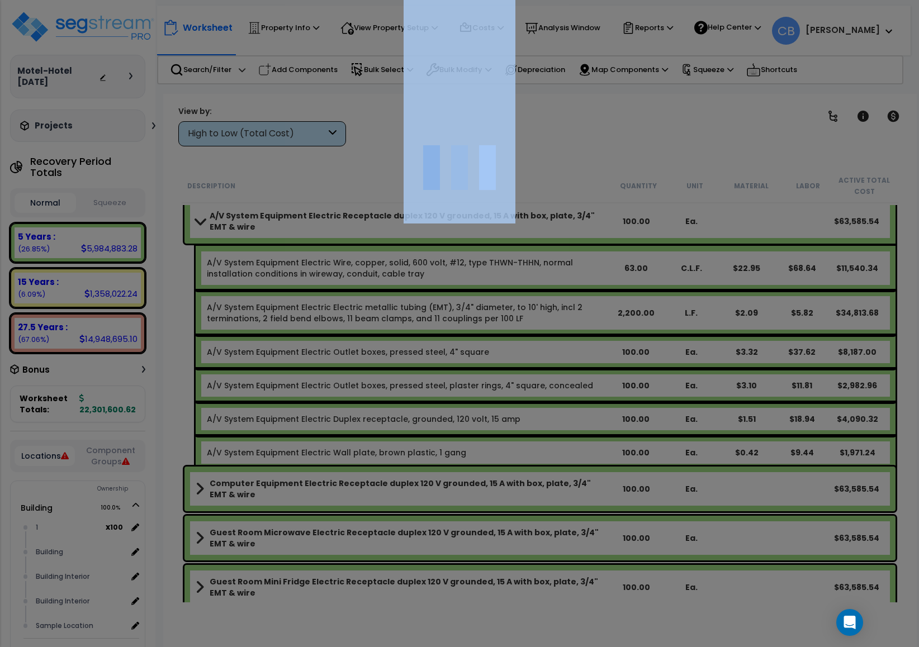
click at [535, 376] on div at bounding box center [459, 323] width 919 height 647
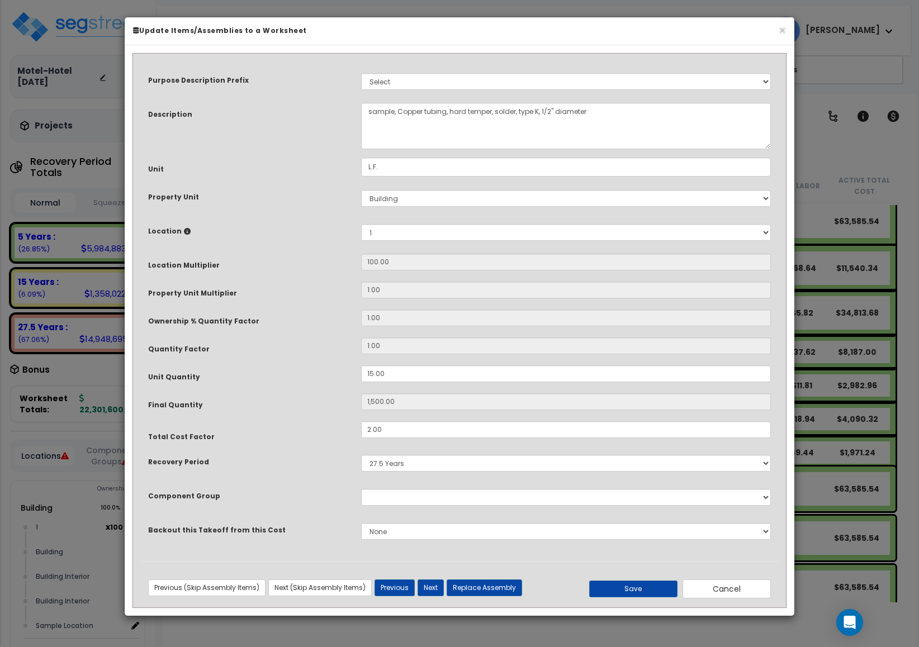
click at [535, 376] on input "15.00" at bounding box center [566, 373] width 410 height 17
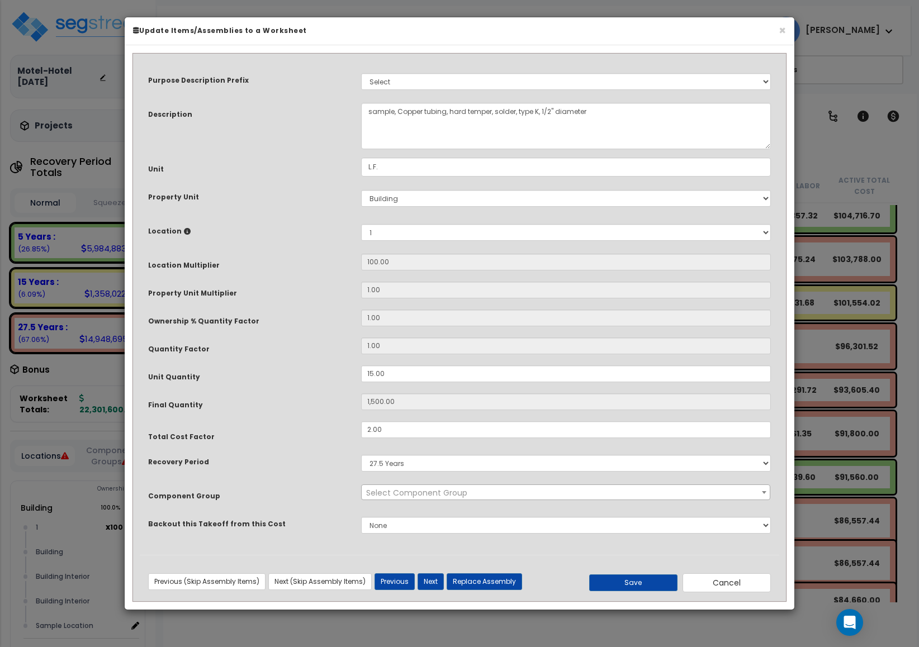
scroll to position [2791, 0]
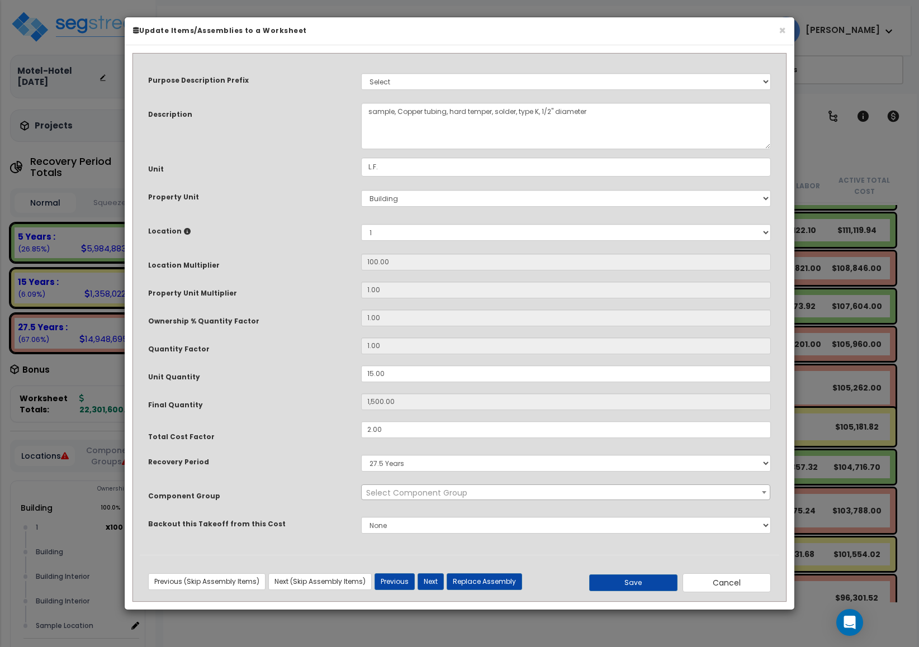
click at [535, 376] on input "15.00" at bounding box center [566, 373] width 410 height 17
click at [783, 32] on button "×" at bounding box center [781, 31] width 7 height 12
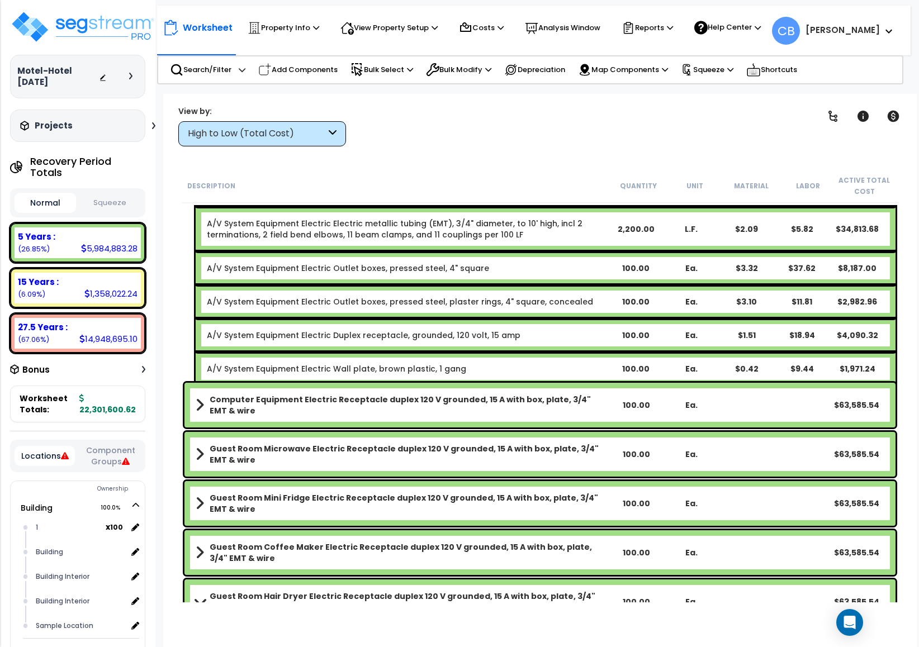
click at [532, 399] on b "Computer Equipment Electric Receptacle duplex 120 V grounded, 15 A with box, pl…" at bounding box center [409, 405] width 399 height 22
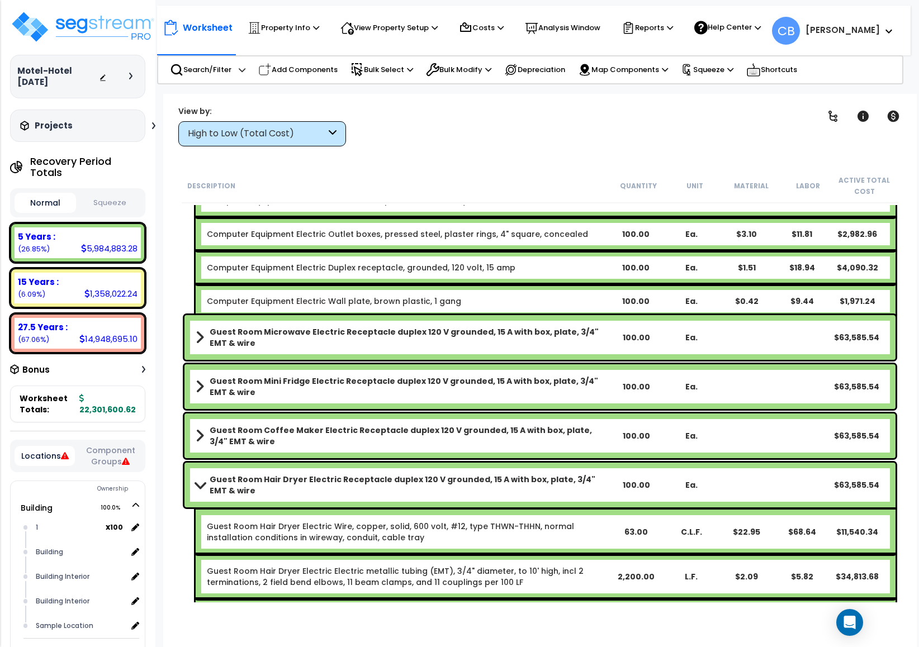
click at [532, 399] on div "Guest Room Mini Fridge Electric Receptacle duplex 120 V grounded, 15 A with box…" at bounding box center [539, 386] width 711 height 45
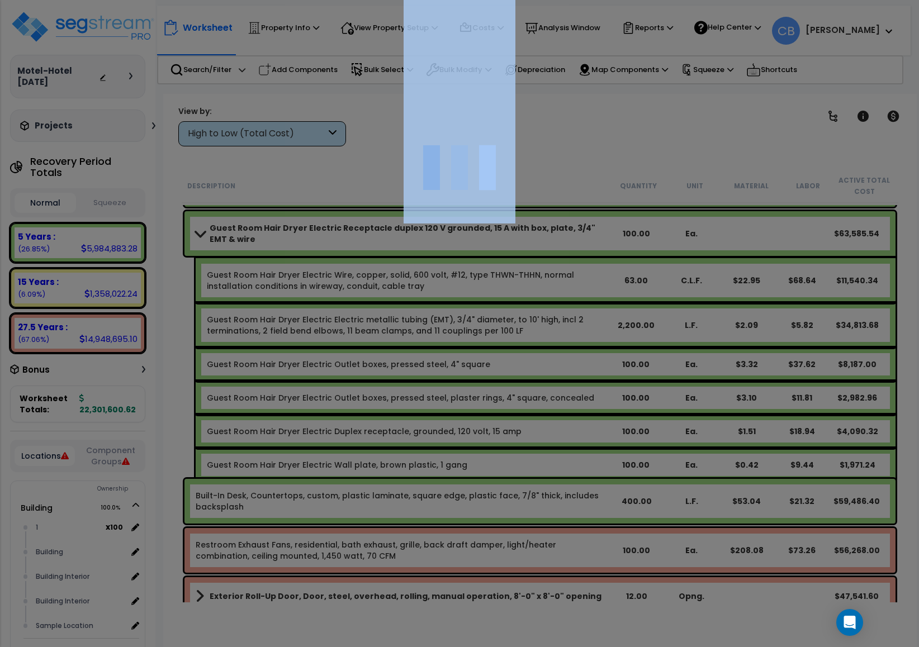
click at [532, 399] on div at bounding box center [459, 323] width 919 height 647
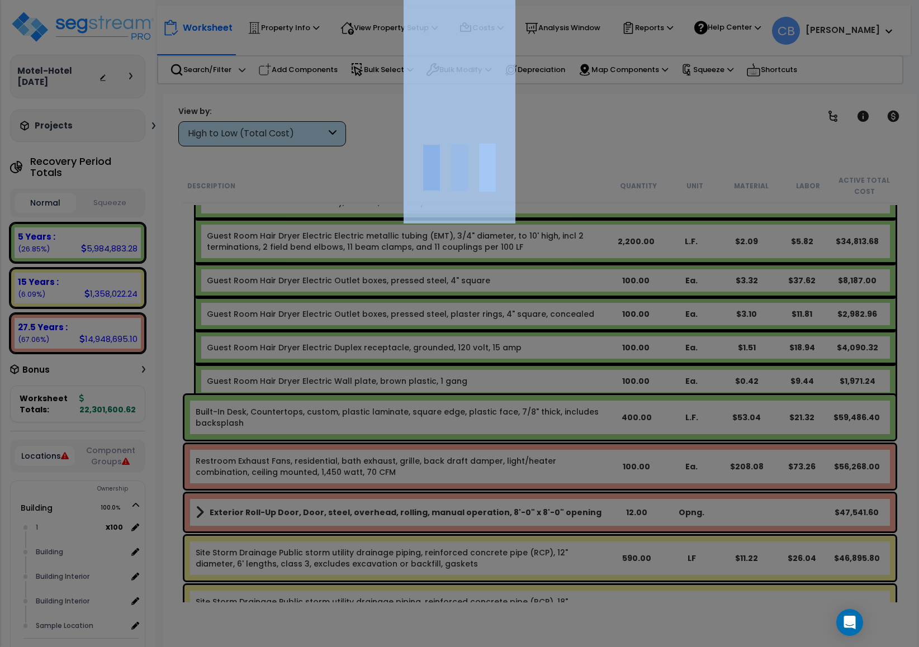
click at [532, 399] on div at bounding box center [459, 323] width 919 height 647
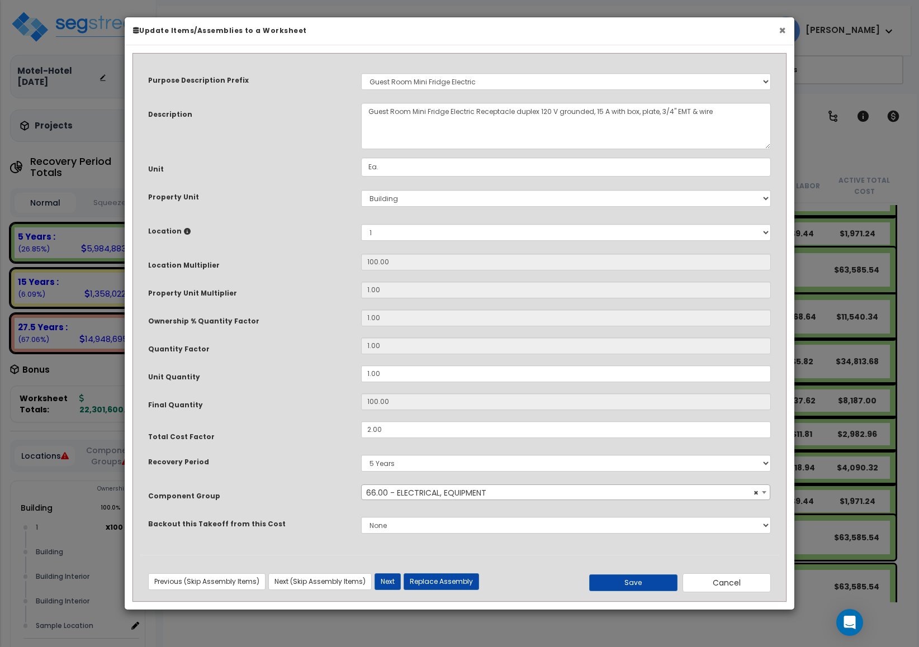
click at [778, 28] on button "×" at bounding box center [781, 31] width 7 height 12
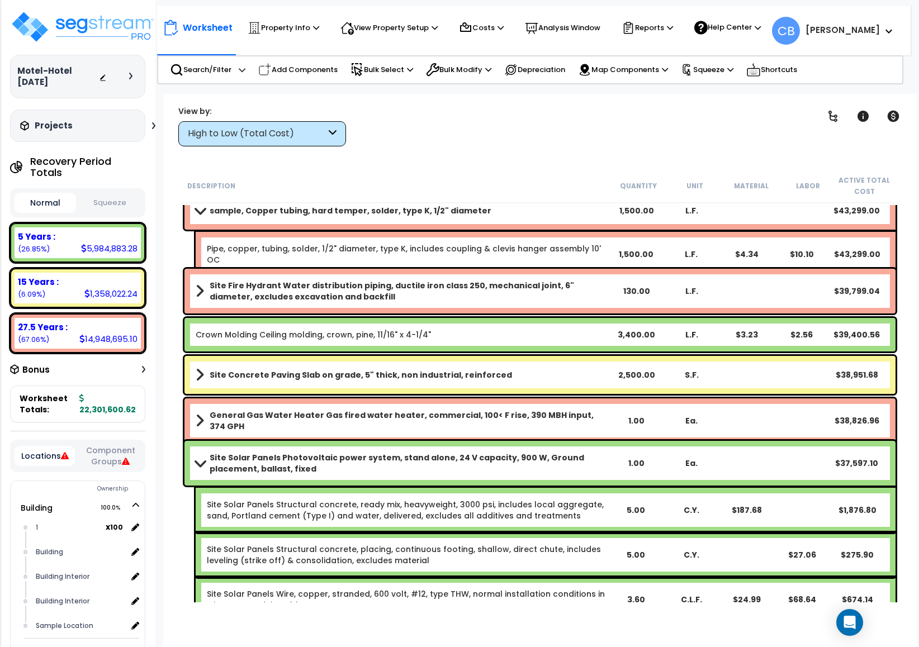
click at [537, 326] on div "Crown Molding Ceiling molding, crown, pine, 11/16" x 4-1/4" 3,400.00 L.F. $3.23…" at bounding box center [539, 335] width 711 height 34
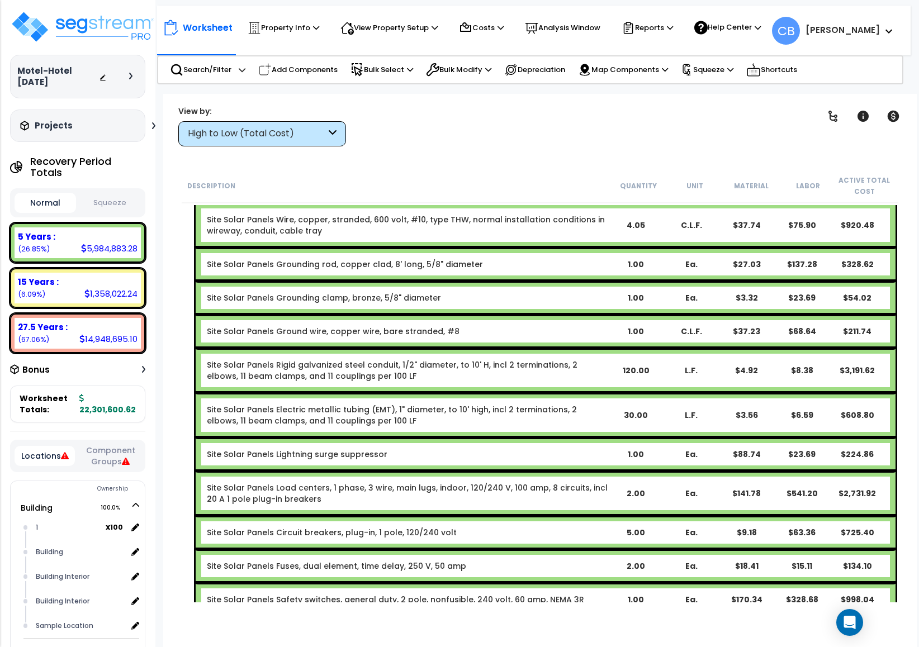
click at [537, 326] on div "Site Solar Panels Ground wire, copper wire, bare stranded, #8" at bounding box center [407, 331] width 401 height 11
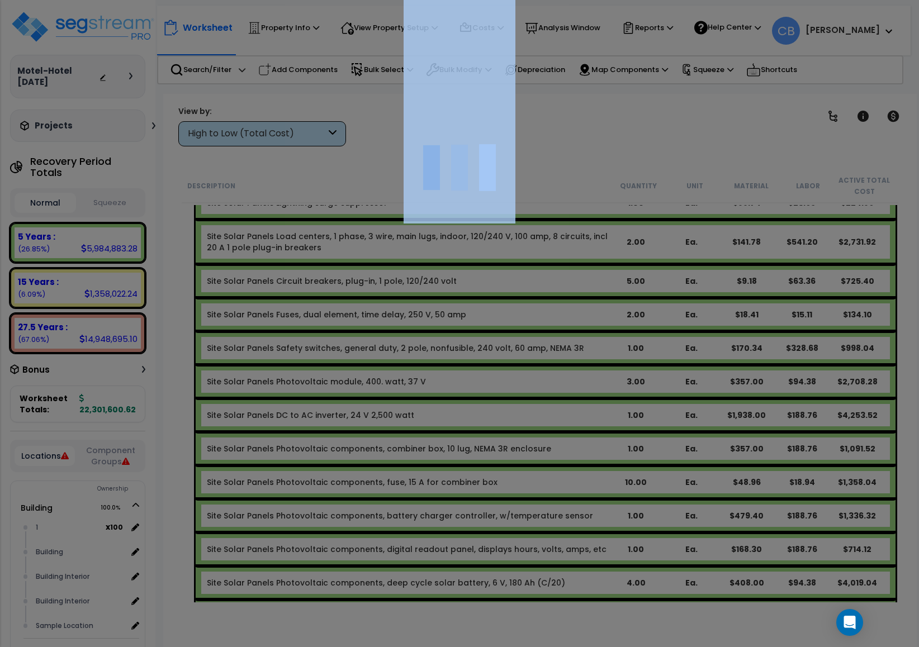
click at [537, 326] on div at bounding box center [459, 323] width 919 height 647
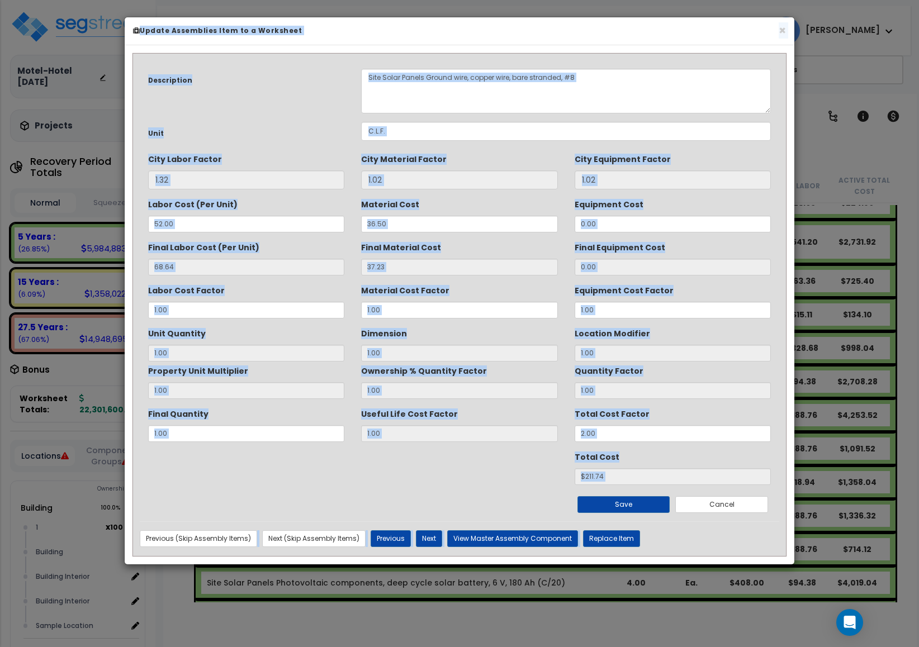
scroll to position [6898, 0]
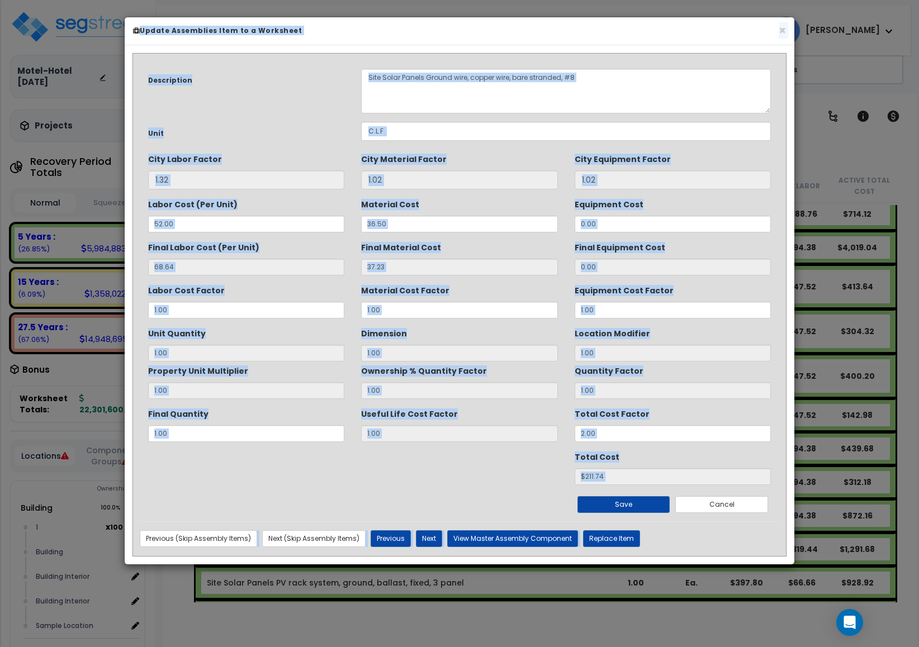
click at [537, 326] on div "Dimension 1.00" at bounding box center [459, 342] width 196 height 37
click at [778, 30] on button "×" at bounding box center [781, 31] width 7 height 12
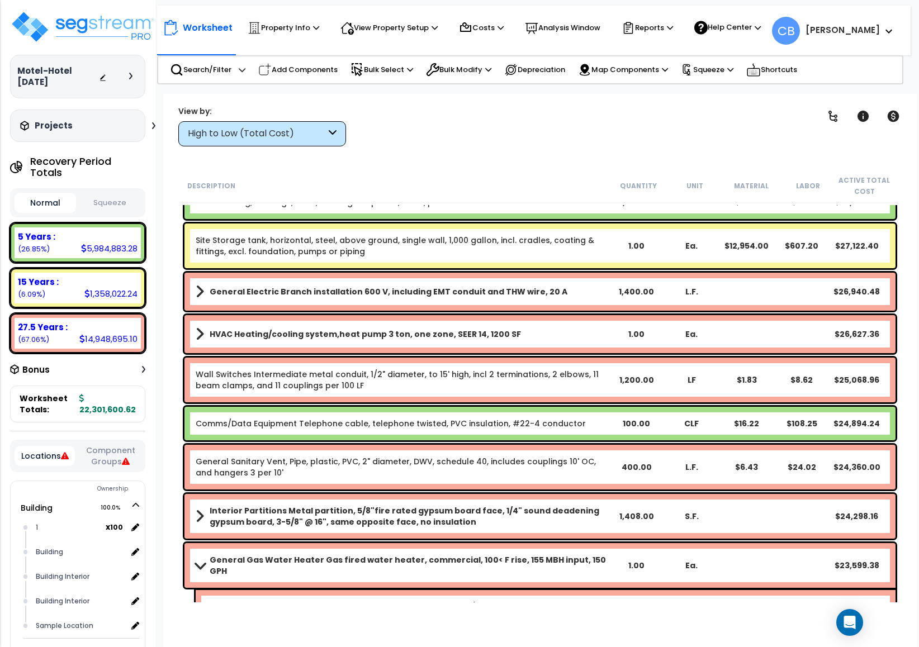
click at [488, 279] on div "General Electric Branch installation 600 V, including EMT conduit and THW wire,…" at bounding box center [539, 292] width 711 height 38
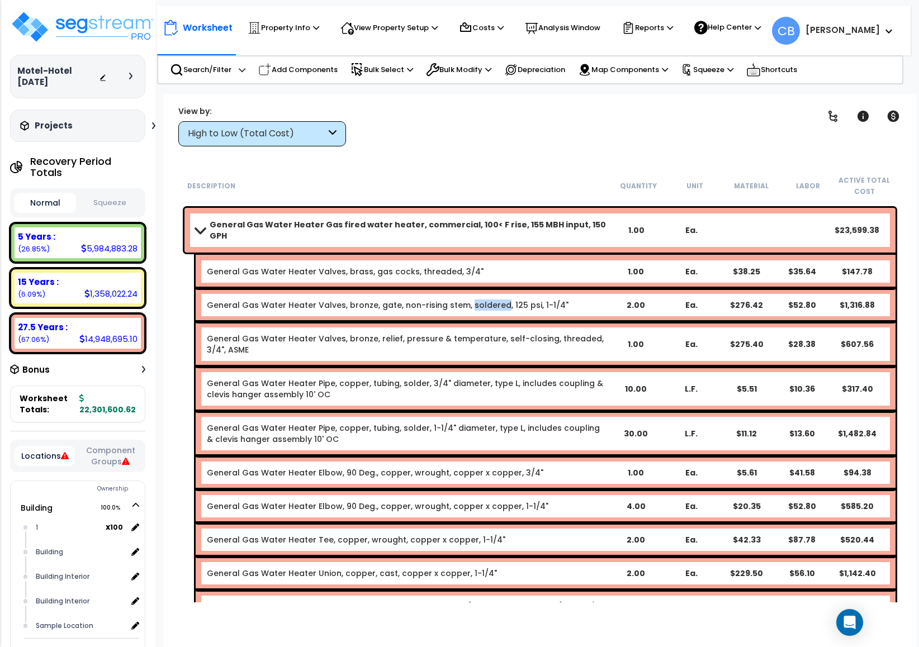
click at [488, 288] on div "General Gas Water Heater Valves, bronze, gate, non-rising stem, soldered, 125 p…" at bounding box center [546, 305] width 700 height 34
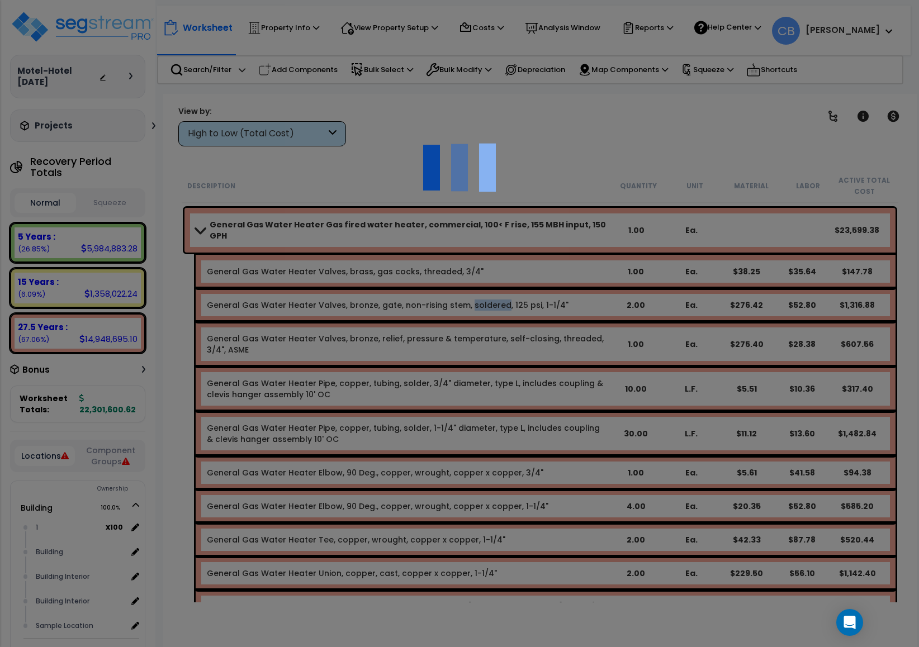
scroll to position [8742, 0]
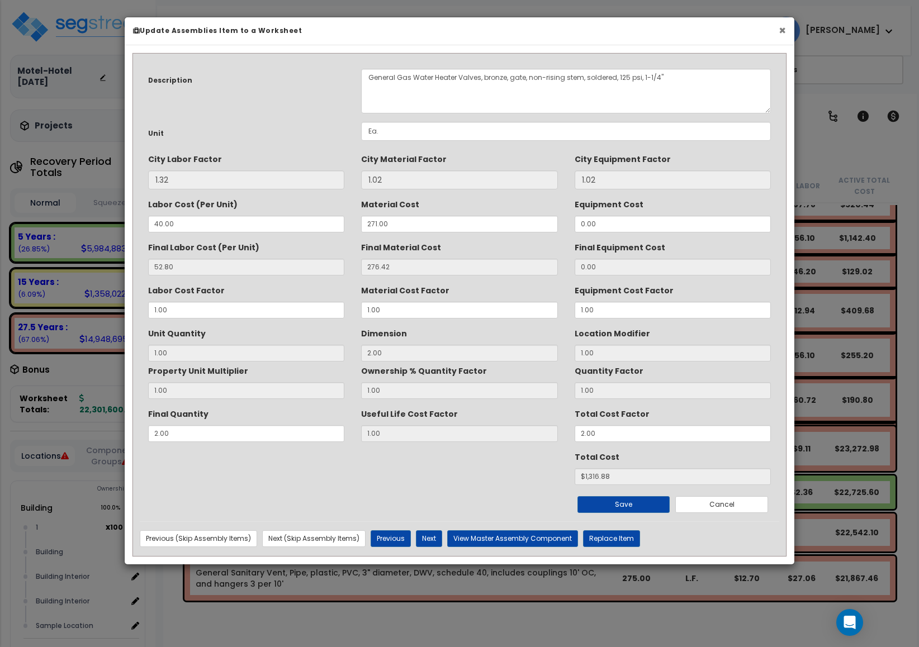
click at [778, 34] on button "×" at bounding box center [781, 31] width 7 height 12
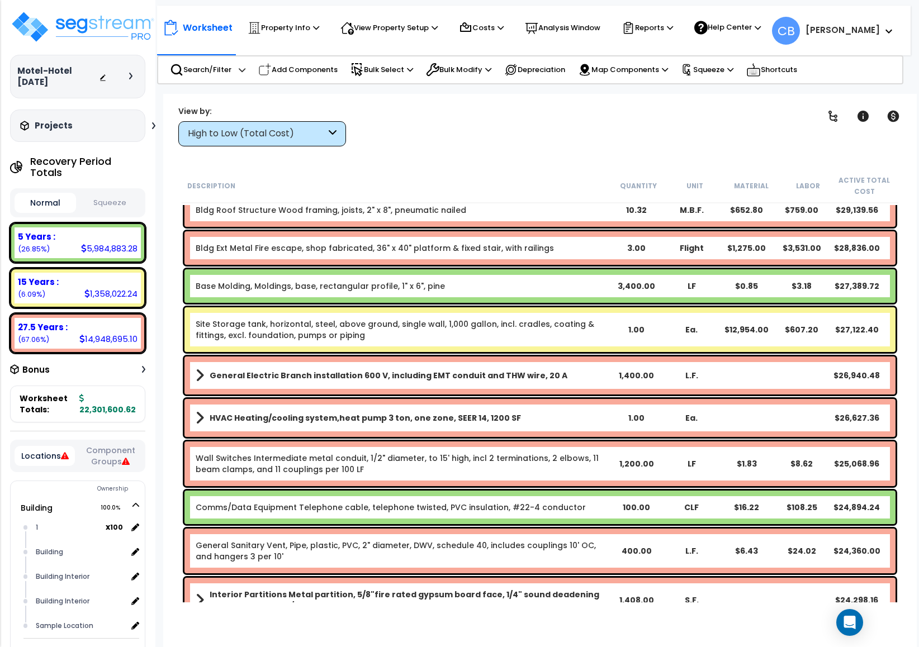
click at [453, 439] on div "Wall Switches Intermediate metal conduit, 1/2" diameter, to 15' high, incl 2 te…" at bounding box center [540, 464] width 716 height 50
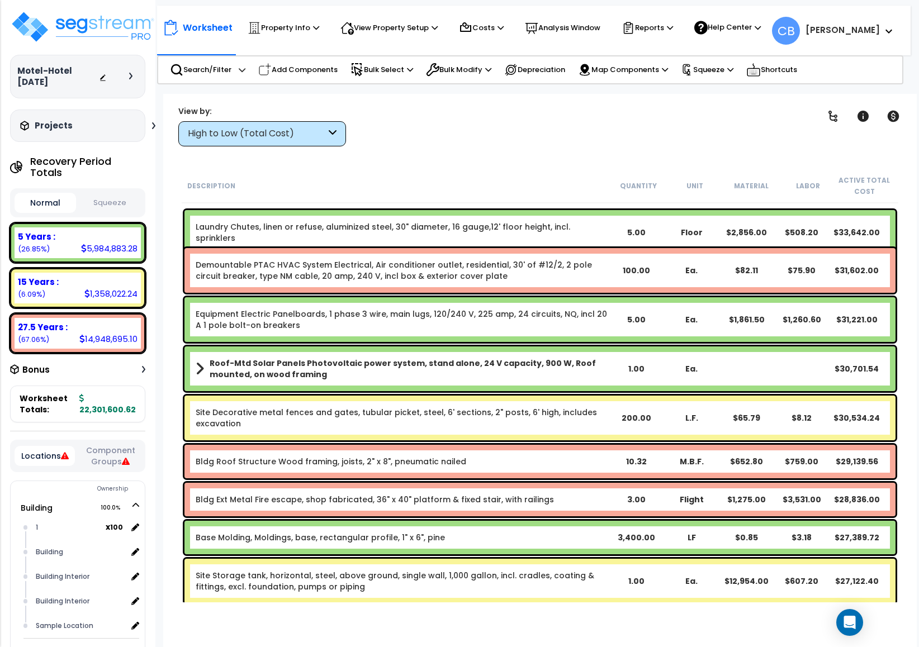
click at [453, 438] on div "Site Decorative metal fences and gates, tubular picket, steel, 6' sections, 2" …" at bounding box center [539, 418] width 711 height 45
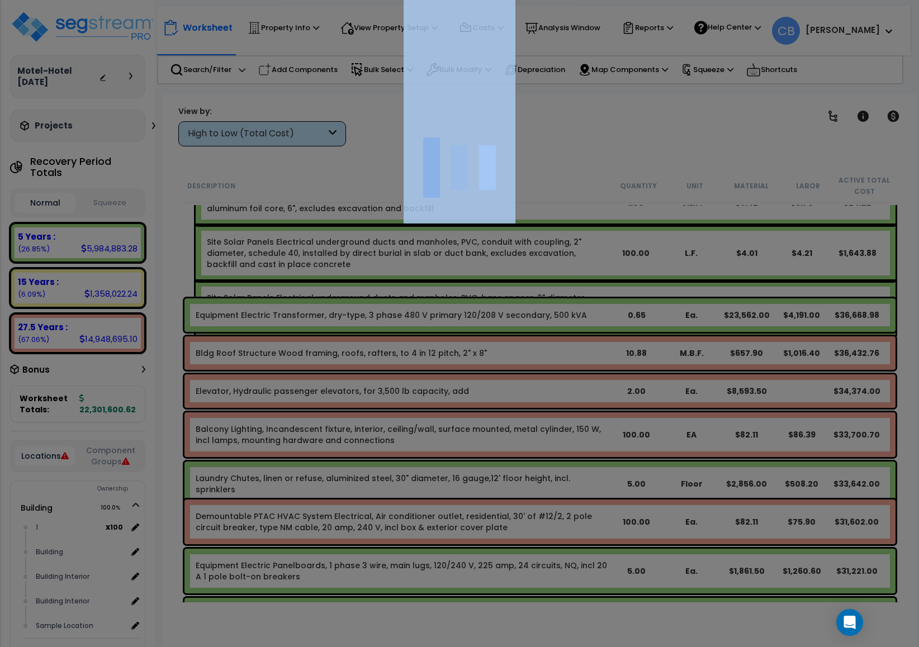
click at [453, 438] on div at bounding box center [459, 323] width 919 height 647
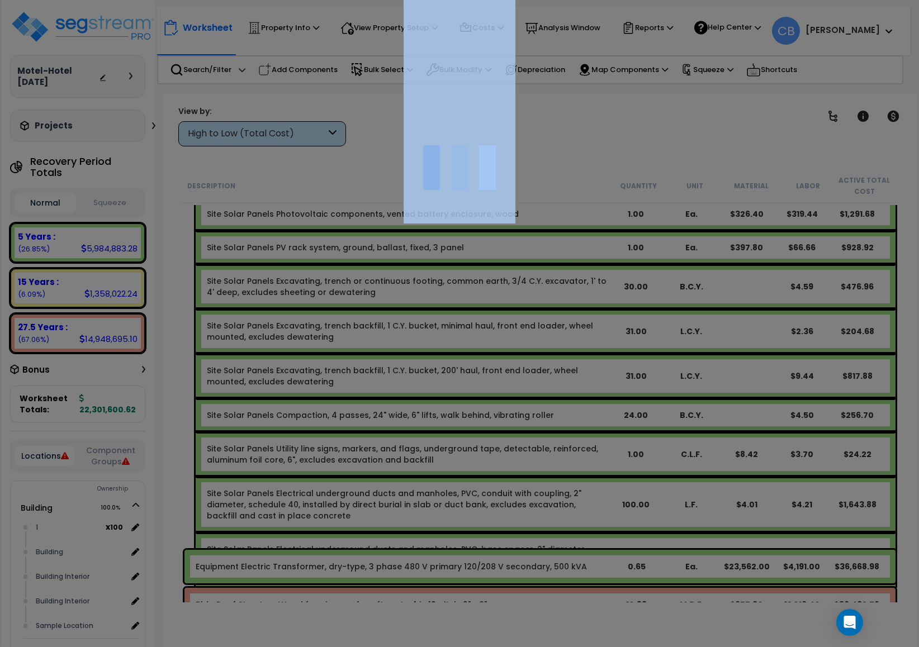
click at [453, 438] on div at bounding box center [459, 323] width 919 height 647
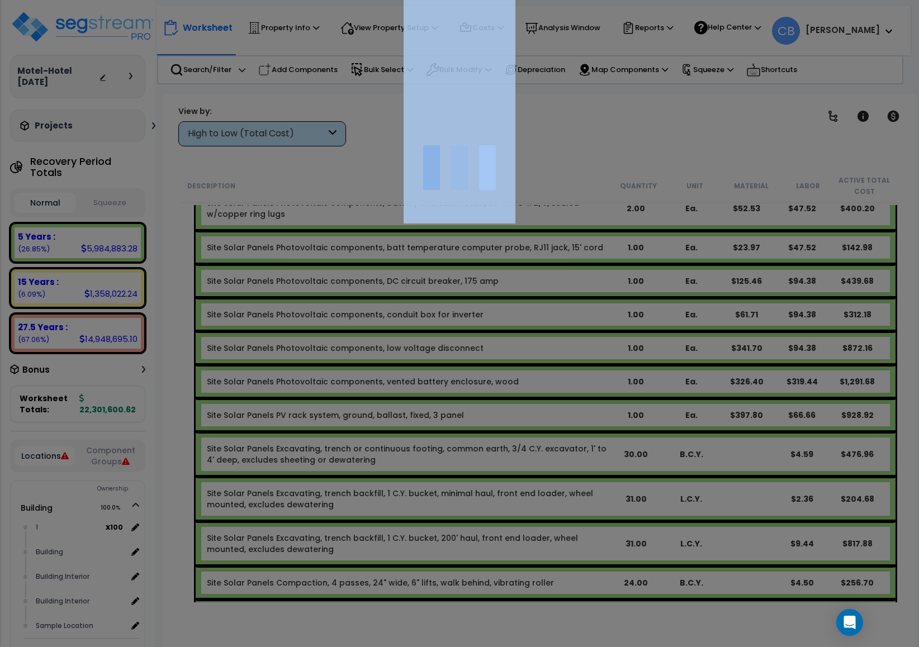
click at [453, 438] on div at bounding box center [459, 323] width 919 height 647
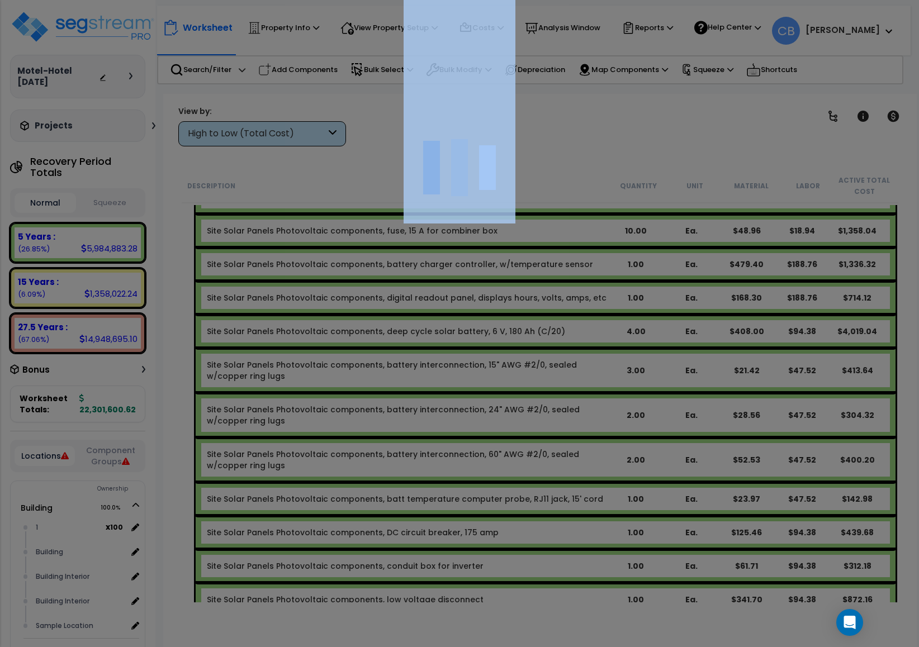
click at [453, 45] on div "We are Building your Property. So please grab a coffee and let us do the heavy …" at bounding box center [459, 22] width 919 height 45
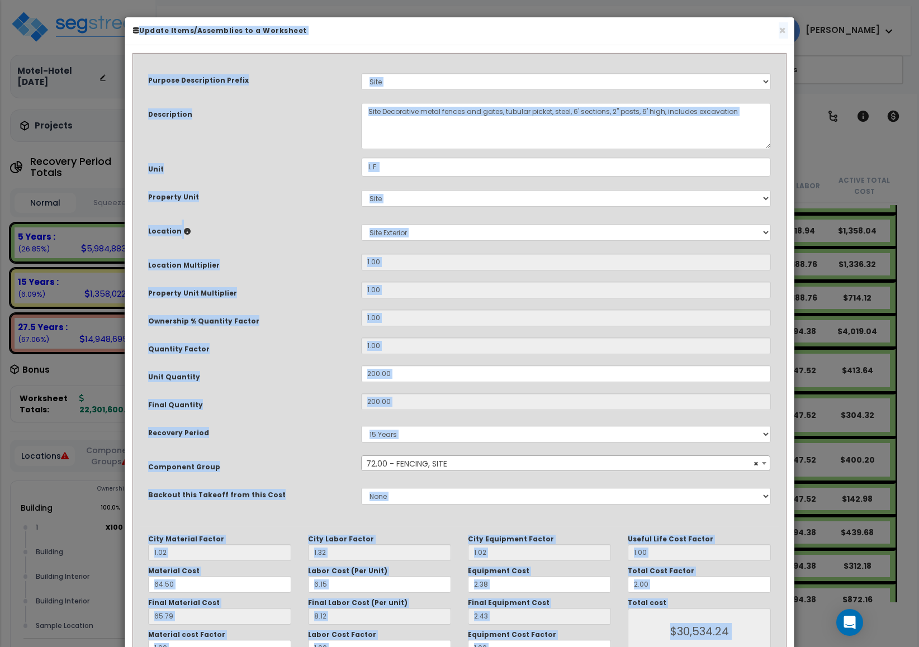
click at [453, 438] on select "Non-Depreciable Land 5 Years 7 Years 15 Years 27.5 Years" at bounding box center [566, 434] width 410 height 17
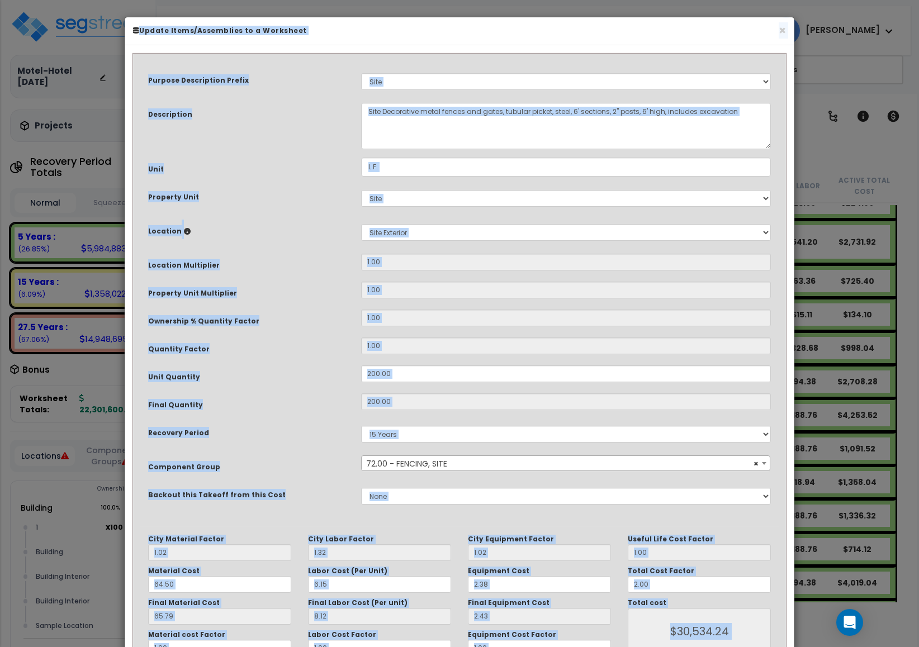
scroll to position [6395, 0]
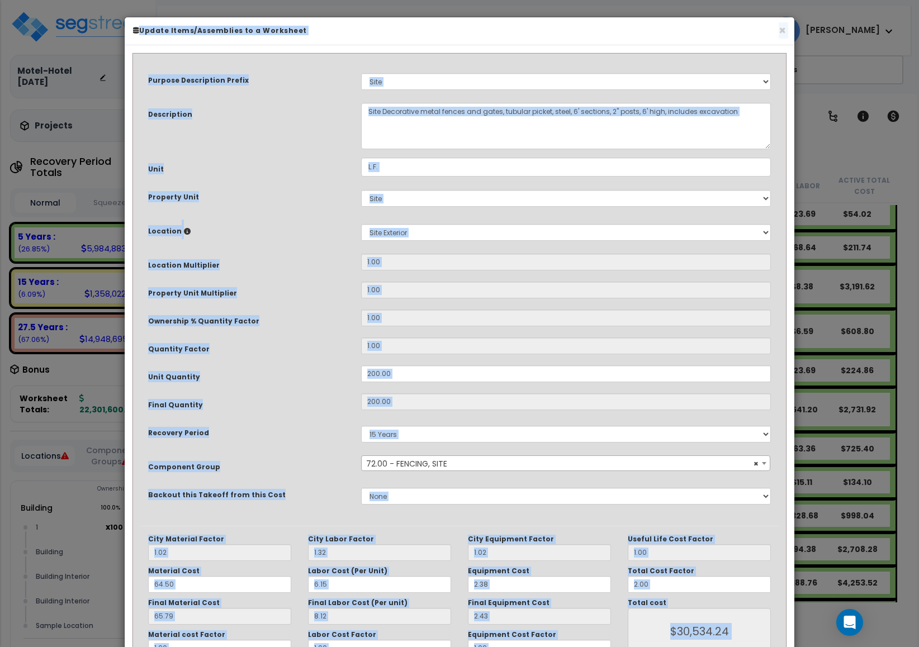
click at [453, 438] on select "Non-Depreciable Land 5 Years 7 Years 15 Years 27.5 Years" at bounding box center [566, 434] width 410 height 17
click at [783, 31] on button "×" at bounding box center [781, 31] width 7 height 12
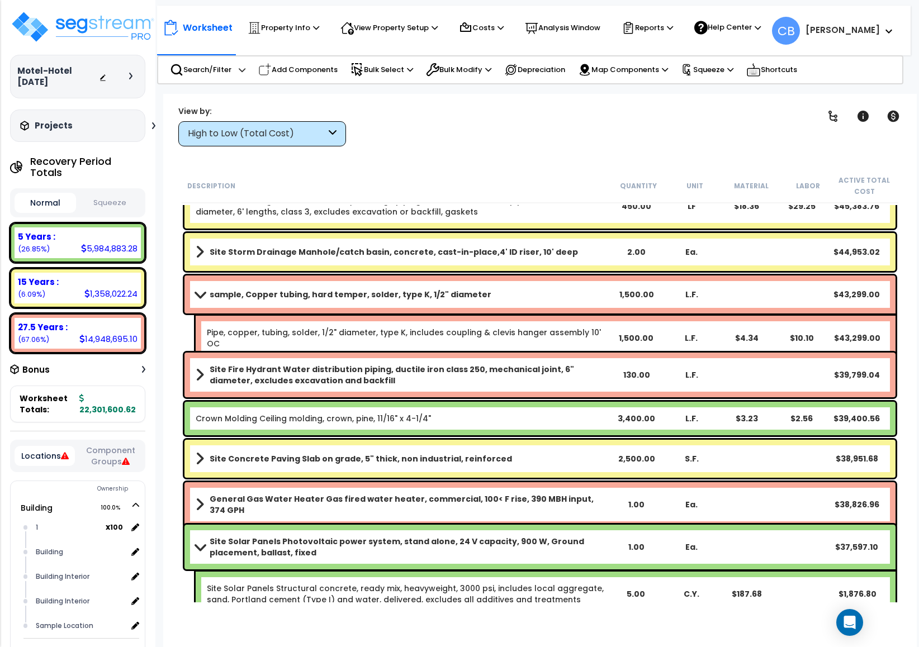
click at [382, 374] on b "Site Fire Hydrant Water distribution piping, ductile iron class 250, mechanical…" at bounding box center [409, 375] width 399 height 22
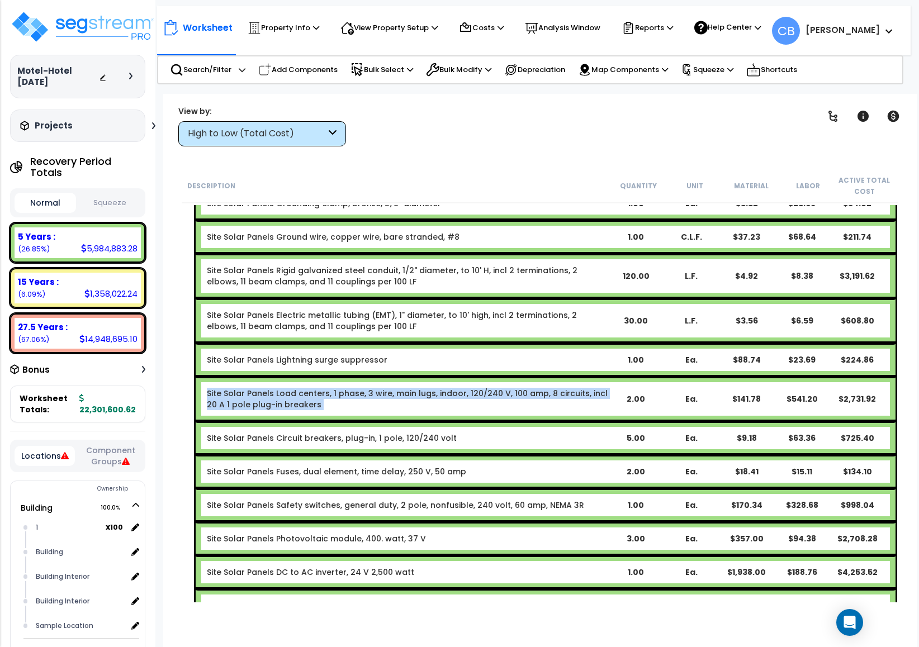
click at [382, 388] on link "Site Solar Panels Load centers, 1 phase, 3 wire, main lugs, indoor, 120/240 V, …" at bounding box center [407, 399] width 401 height 22
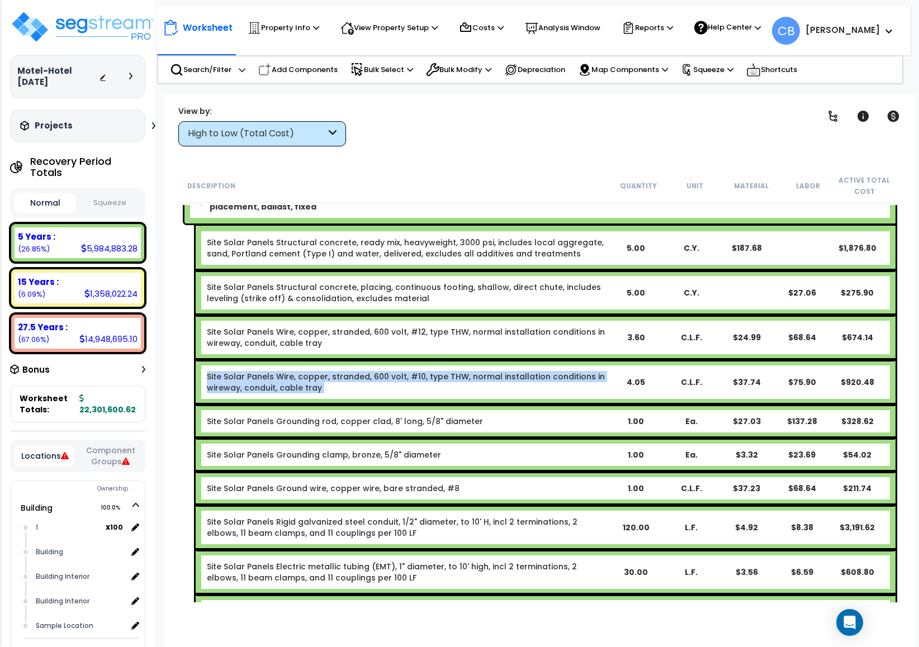
click at [382, 374] on link "Site Solar Panels Wire, copper, stranded, 600 volt, #10, type THW, normal insta…" at bounding box center [406, 382] width 398 height 22
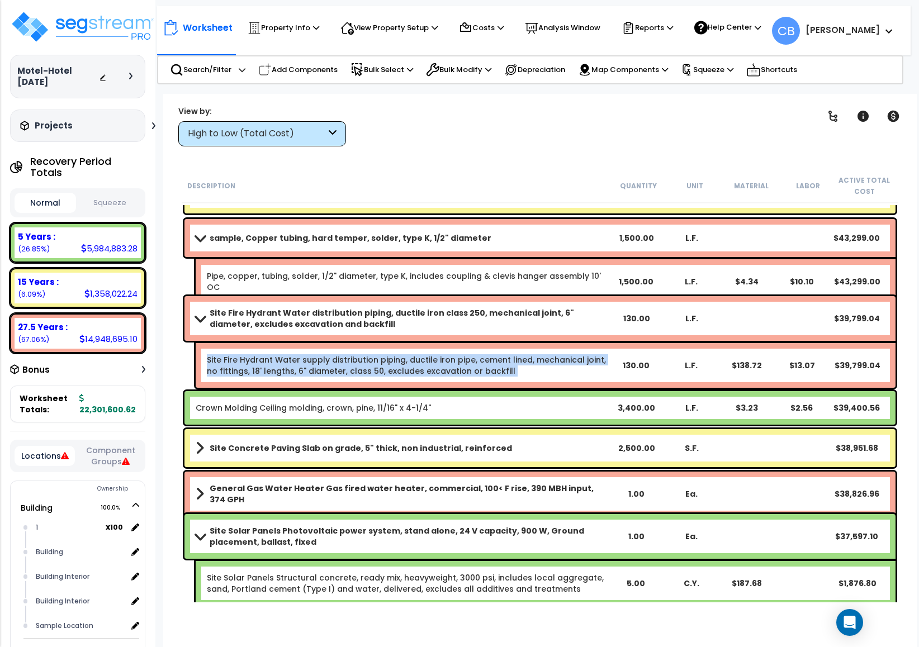
click at [382, 374] on div "Site Fire Hydrant Water supply distribution piping, ductile iron pipe, cement l…" at bounding box center [407, 365] width 401 height 22
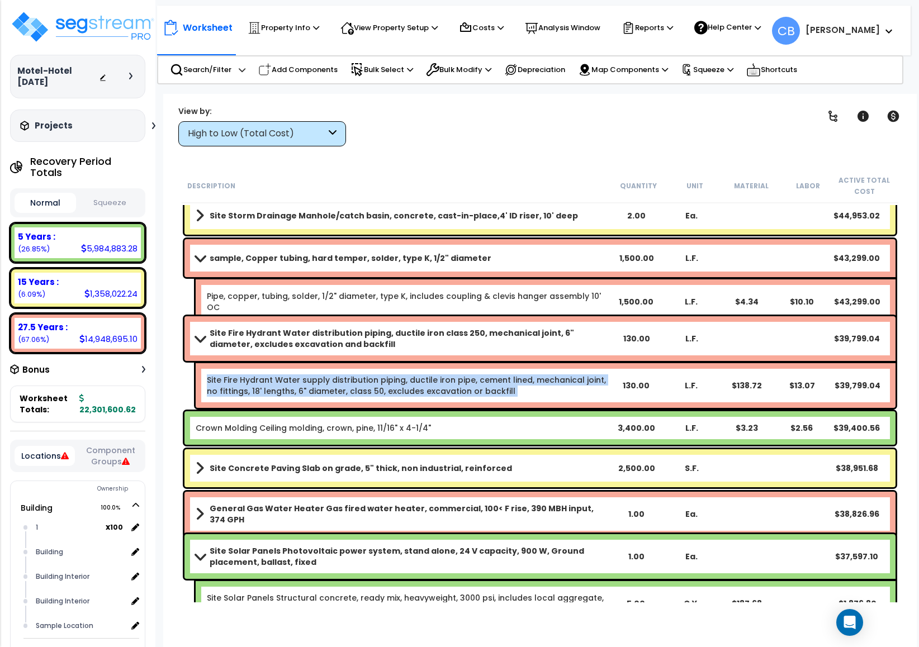
scroll to position [4468, 0]
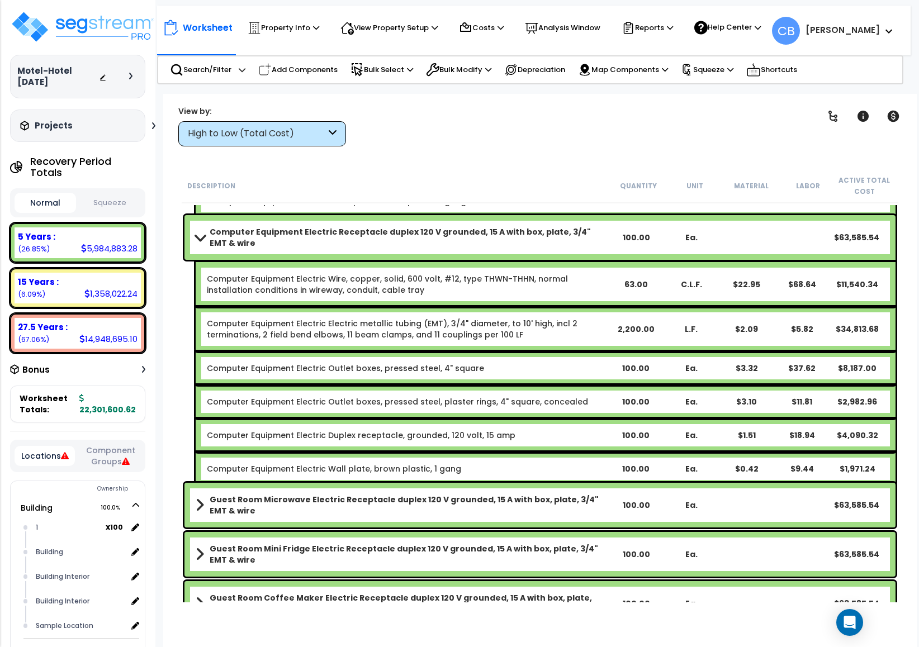
click at [382, 374] on div "Computer Equipment Electric Outlet boxes, pressed steel, 4" square 100.00 Ea. $…" at bounding box center [546, 368] width 700 height 34
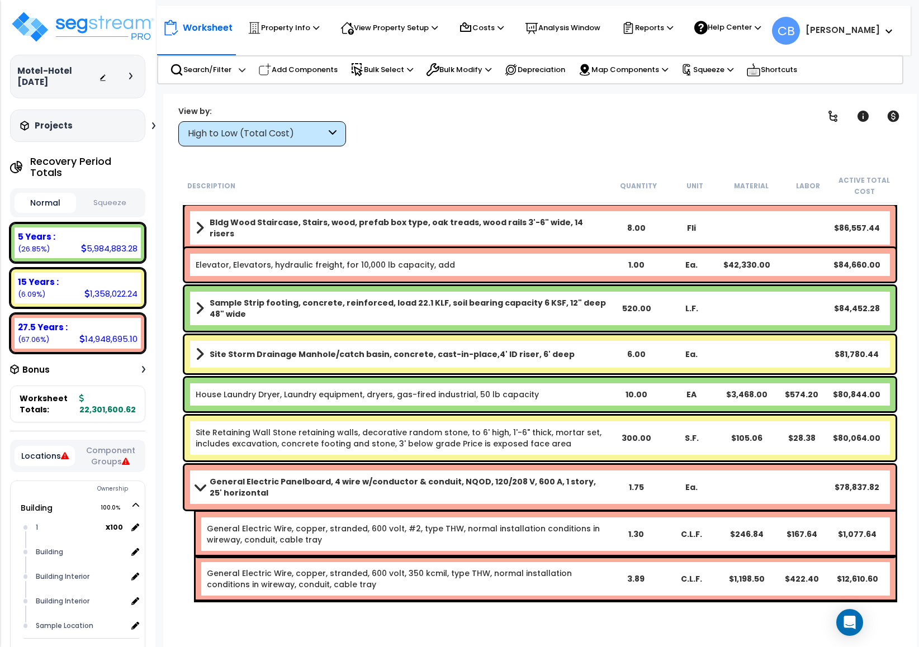
scroll to position [2959, 0]
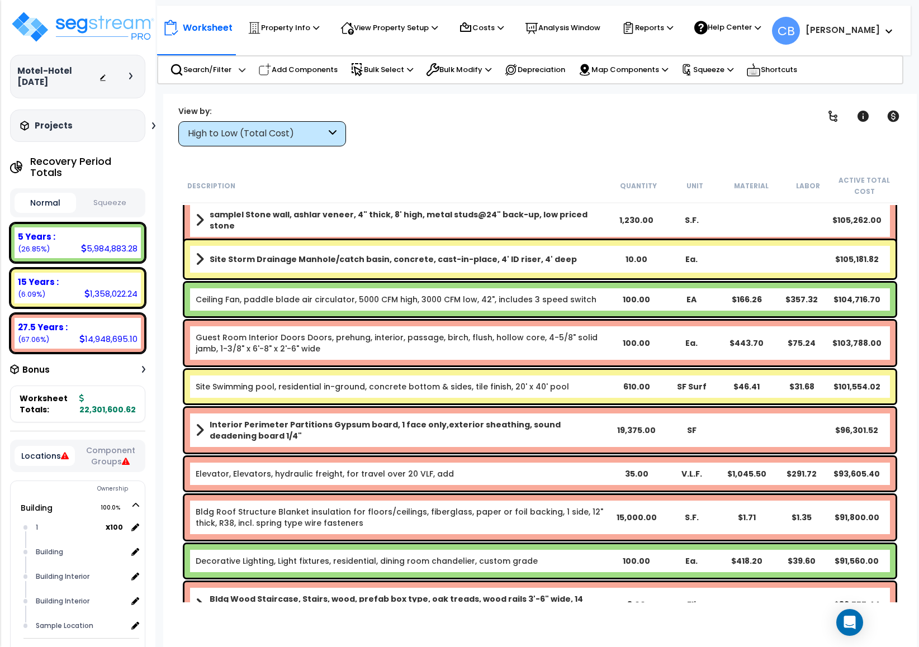
click at [404, 319] on div "Guest Room Interior Doors Doors, prehung, interior, passage, birch, flush, holl…" at bounding box center [540, 343] width 716 height 50
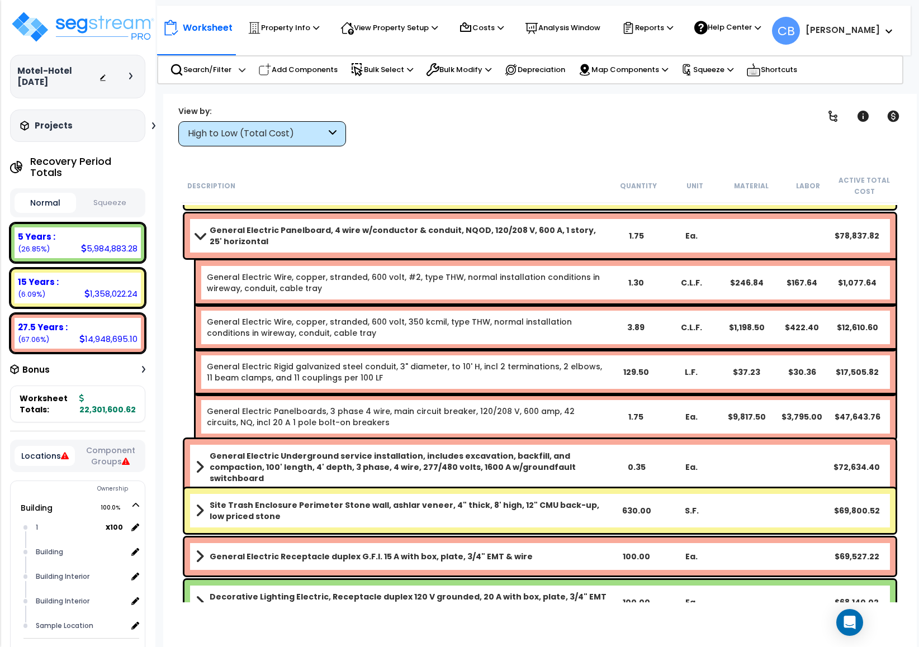
click at [404, 319] on link "General Electric Wire, copper, stranded, 600 volt, 350 kcmil, type THW, normal …" at bounding box center [389, 327] width 365 height 22
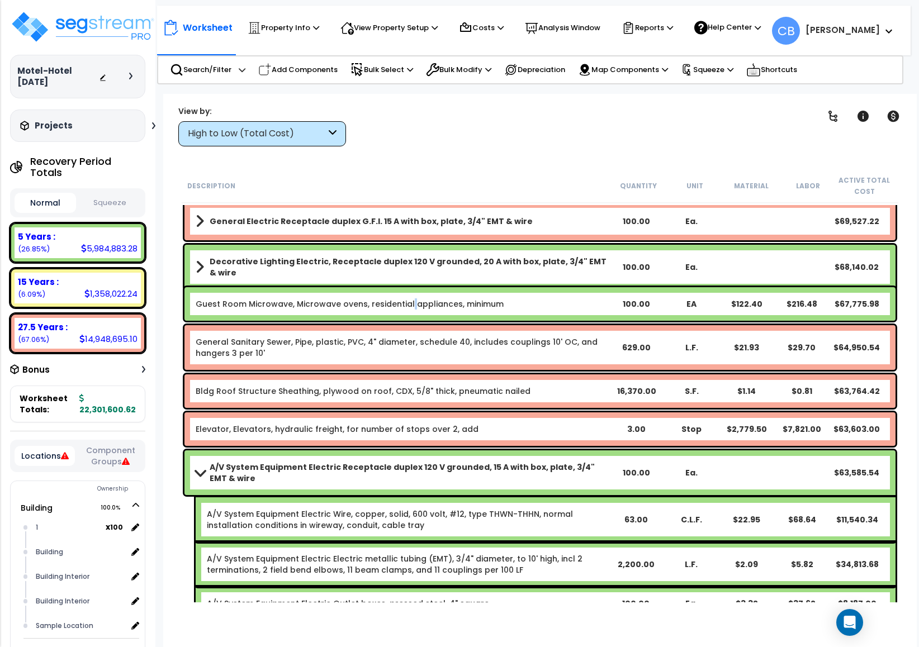
click at [404, 319] on div "Guest Room Microwave, Microwave ovens, residential appliances, minimum 100.00 E…" at bounding box center [540, 303] width 716 height 39
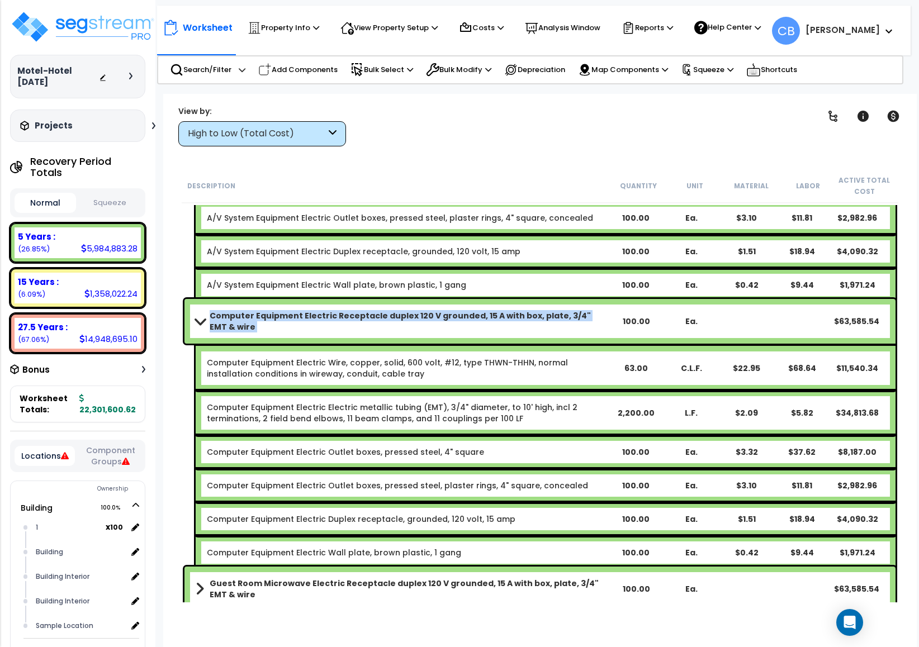
click at [404, 319] on b "Computer Equipment Electric Receptacle duplex 120 V grounded, 15 A with box, pl…" at bounding box center [409, 321] width 399 height 22
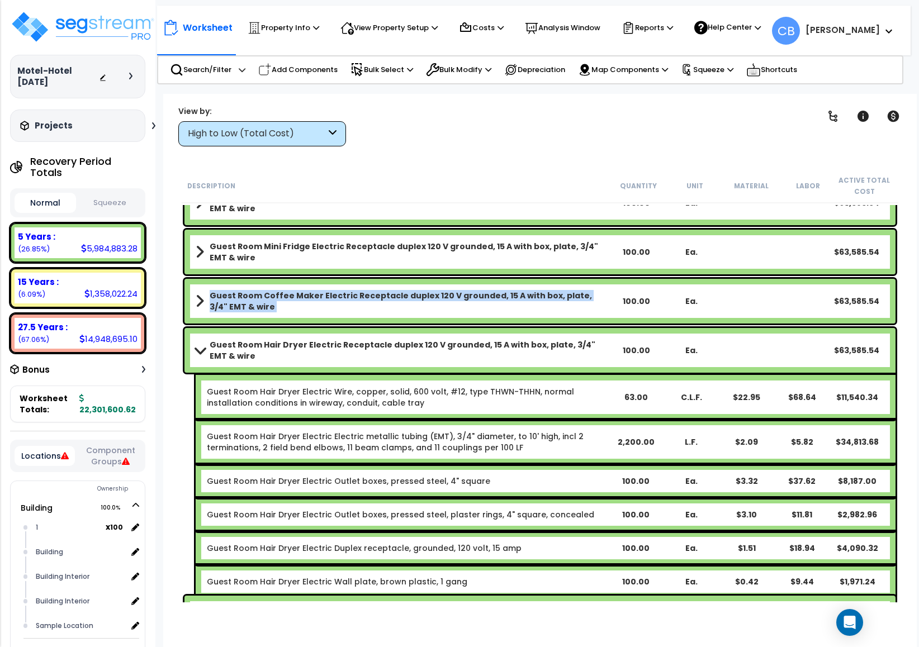
click at [404, 319] on div "Guest Room Coffee Maker Electric Receptacle duplex 120 V grounded, 15 A with bo…" at bounding box center [539, 301] width 711 height 45
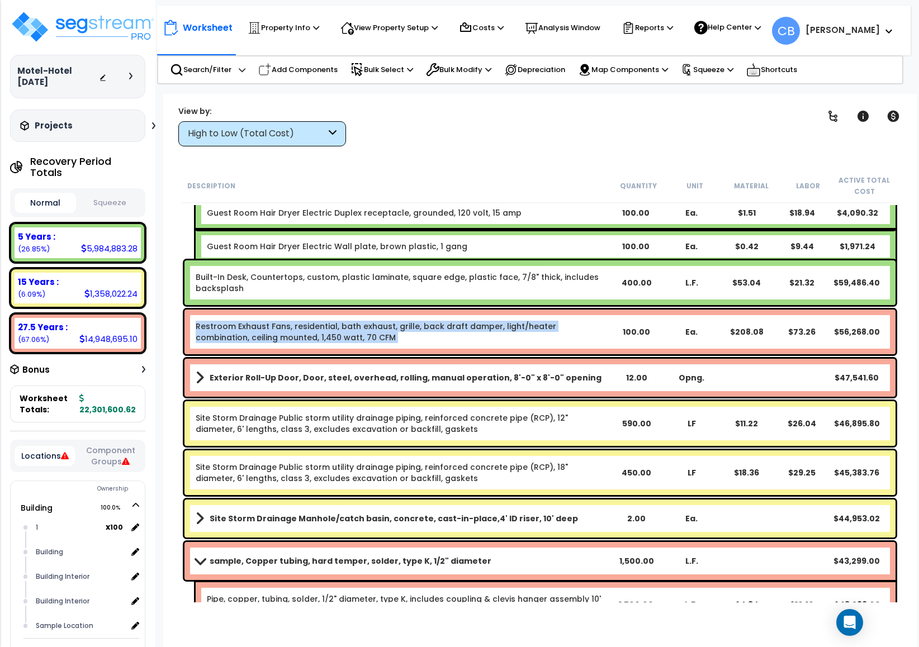
click at [404, 321] on link "Restroom Exhaust Fans, residential, bath exhaust, grille, back draft damper, li…" at bounding box center [376, 332] width 360 height 22
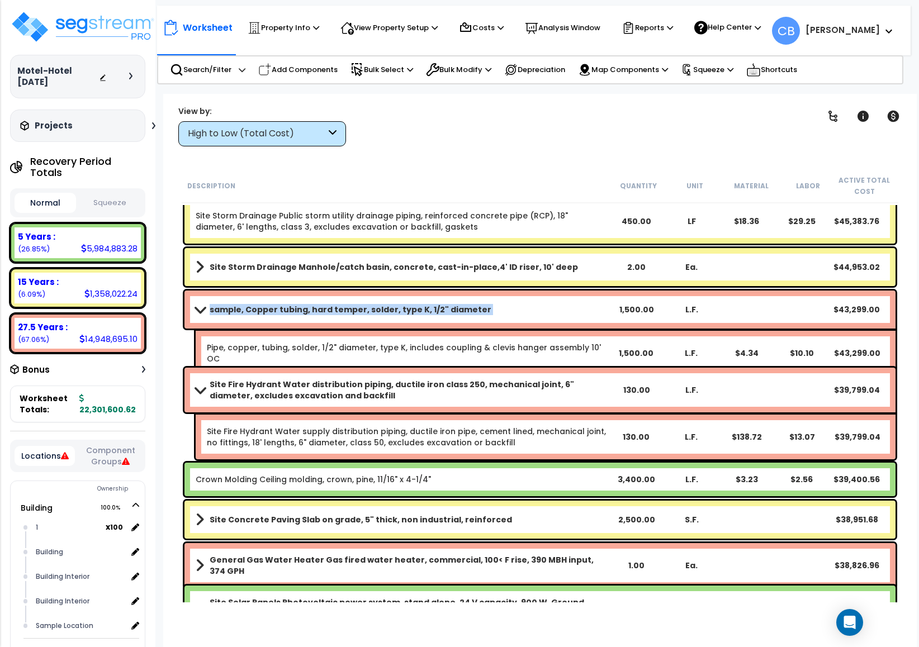
click at [404, 319] on div "sample, Copper tubing, hard temper, solder, type K, 1/2" diameter 1,500.00 L.F.…" at bounding box center [539, 310] width 711 height 38
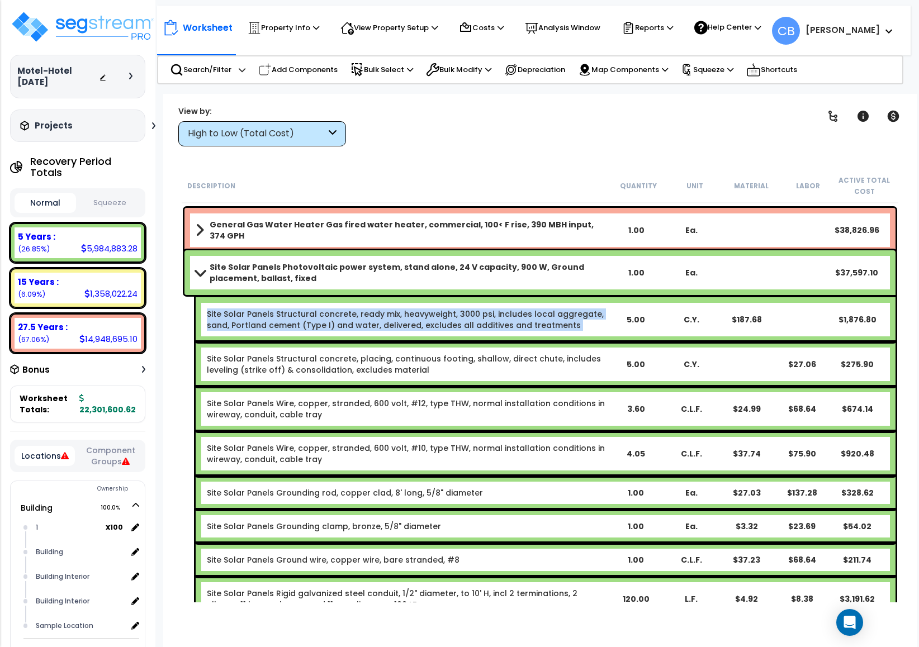
click at [404, 319] on link "Site Solar Panels Structural concrete, ready mix, heavyweight, 3000 psi, includ…" at bounding box center [405, 319] width 397 height 22
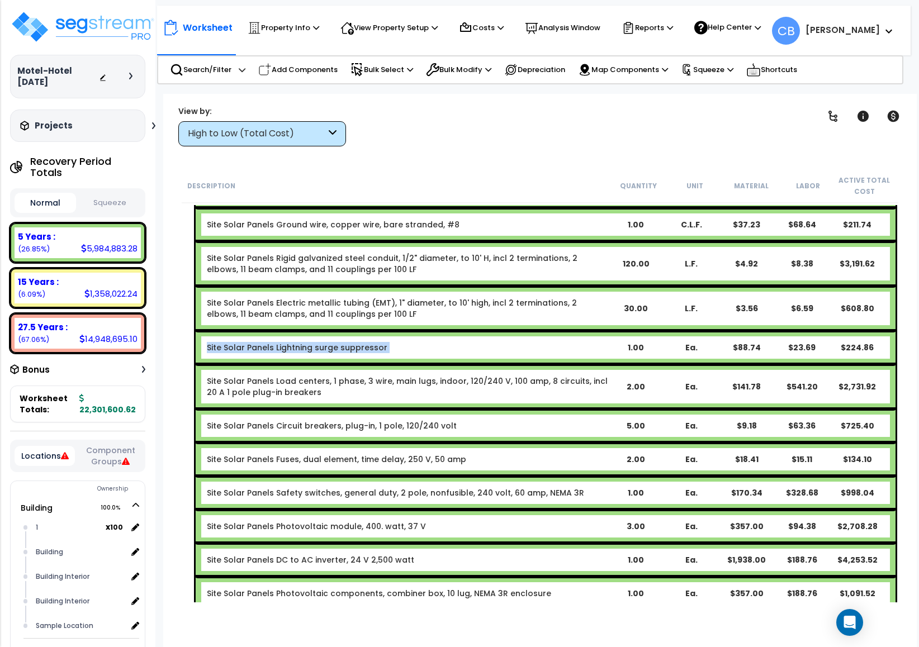
click at [404, 331] on div "Site Solar Panels Lightning surge suppressor 1.00 Ea. $88.74 $23.69 $224.86" at bounding box center [546, 348] width 700 height 34
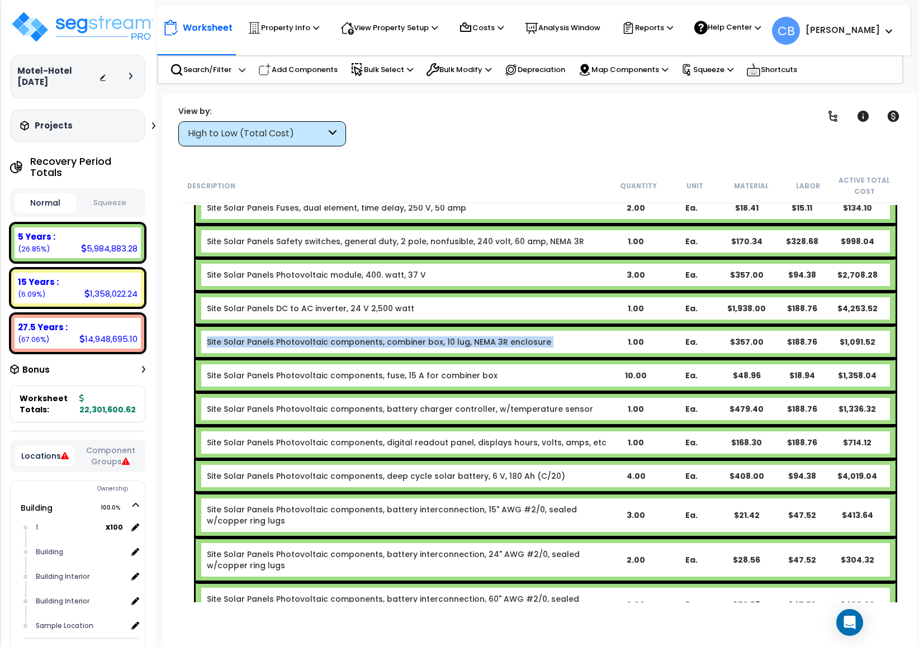
click at [404, 336] on link "Site Solar Panels Photovoltaic components, combiner box, 10 lug, NEMA 3R enclos…" at bounding box center [379, 341] width 344 height 11
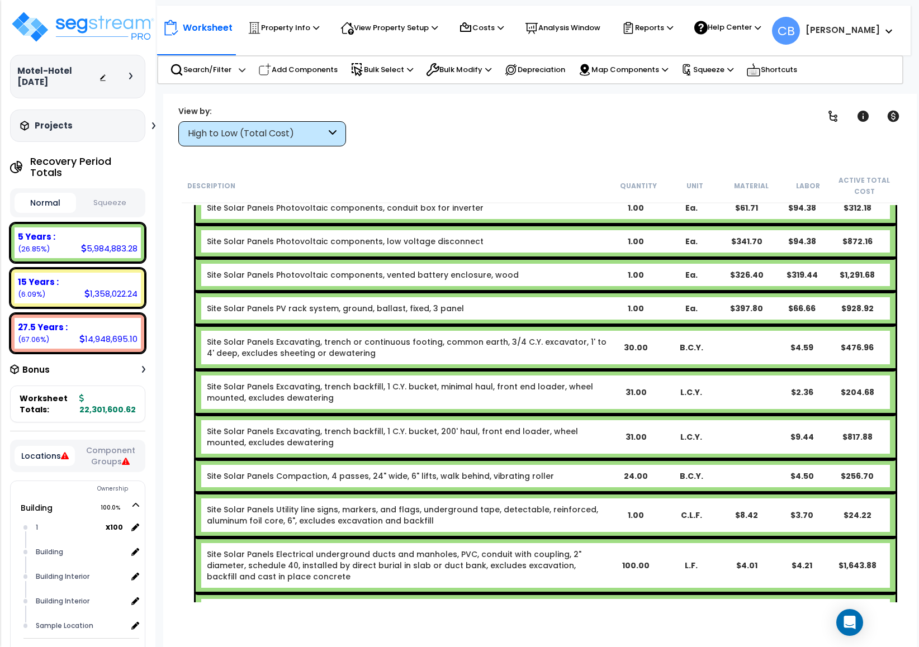
click at [404, 336] on div "Site Solar Panels Excavating, trench or continuous footing, common earth, 3/4 C…" at bounding box center [407, 347] width 401 height 22
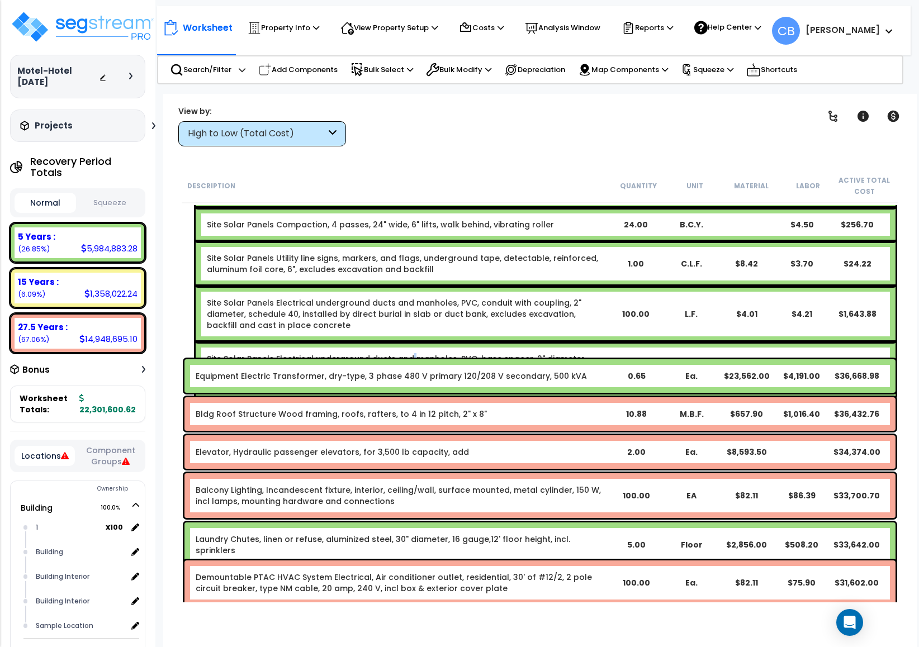
click at [404, 353] on link "Site Solar Panels Electrical underground ducts and manholes, PVC, base spacer, …" at bounding box center [406, 370] width 399 height 34
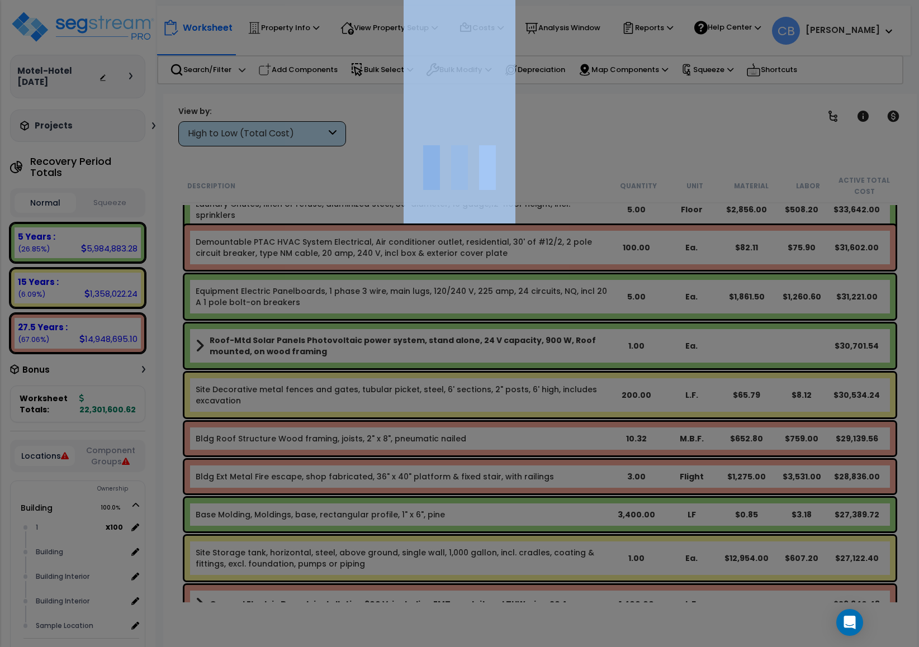
click at [404, 319] on div at bounding box center [459, 323] width 919 height 647
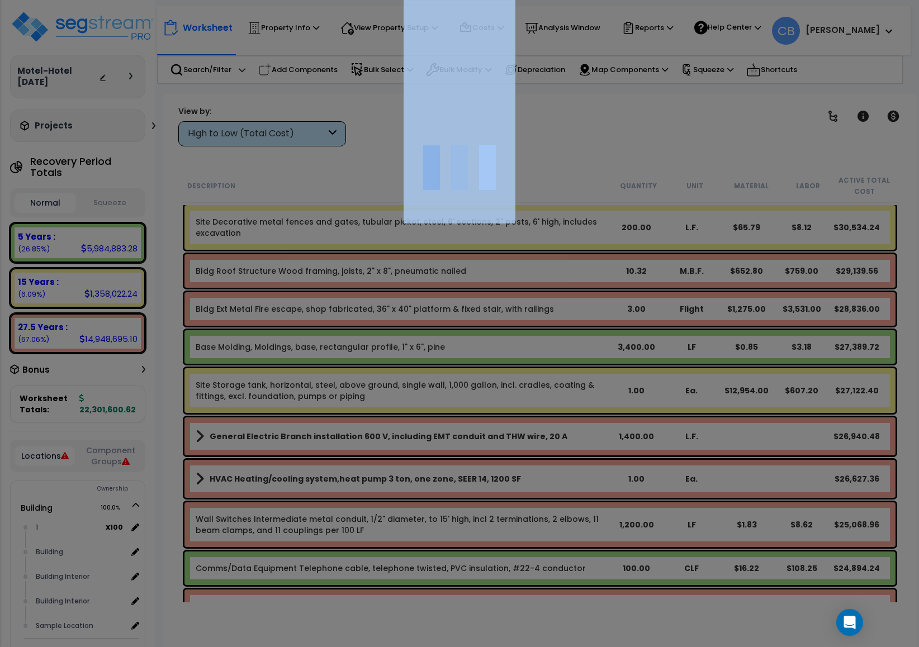
click at [404, 319] on div at bounding box center [459, 323] width 919 height 647
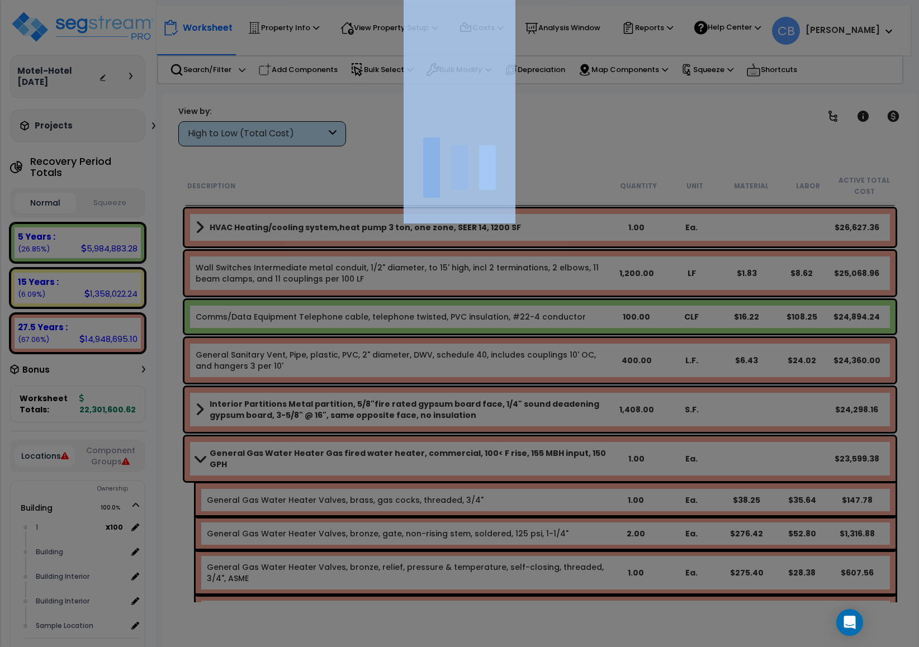
click at [404, 319] on div at bounding box center [459, 323] width 919 height 647
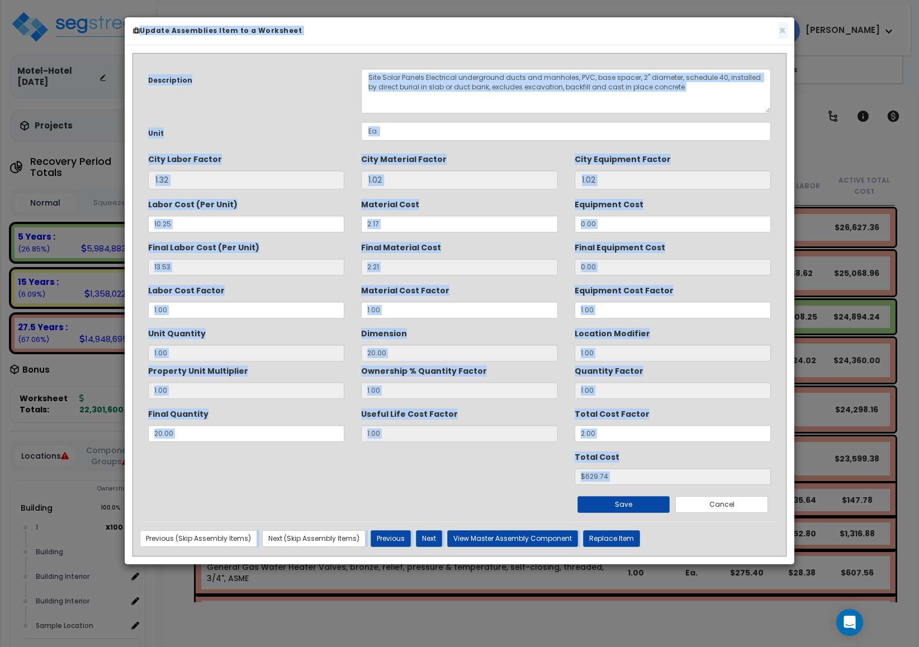
click at [404, 319] on div "Description Site Solar Panels Electrical underground ducts and manholes, PVC, b…" at bounding box center [459, 290] width 639 height 461
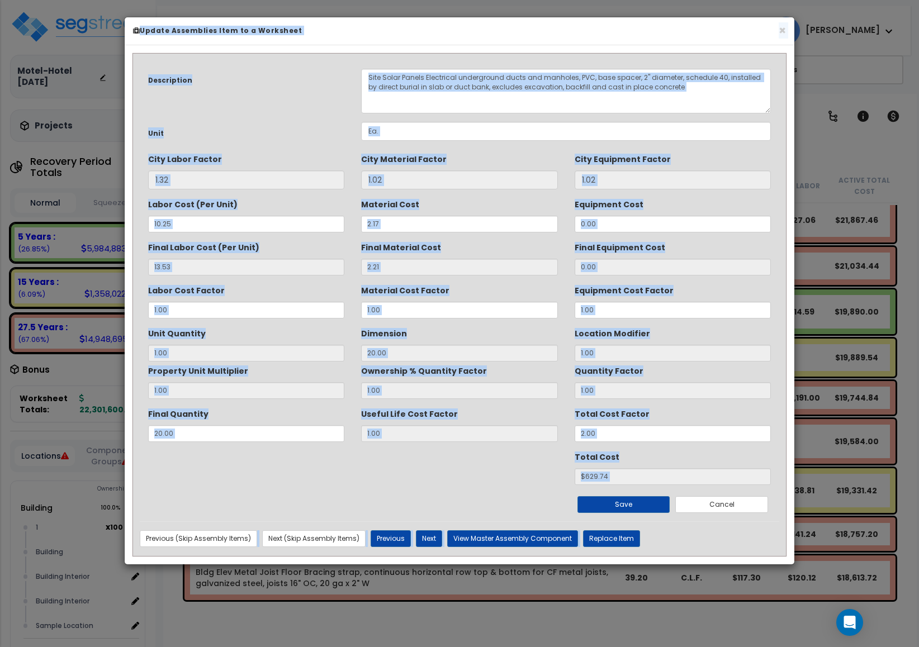
click at [404, 319] on div "Description Site Solar Panels Electrical underground ducts and manholes, PVC, b…" at bounding box center [459, 290] width 639 height 461
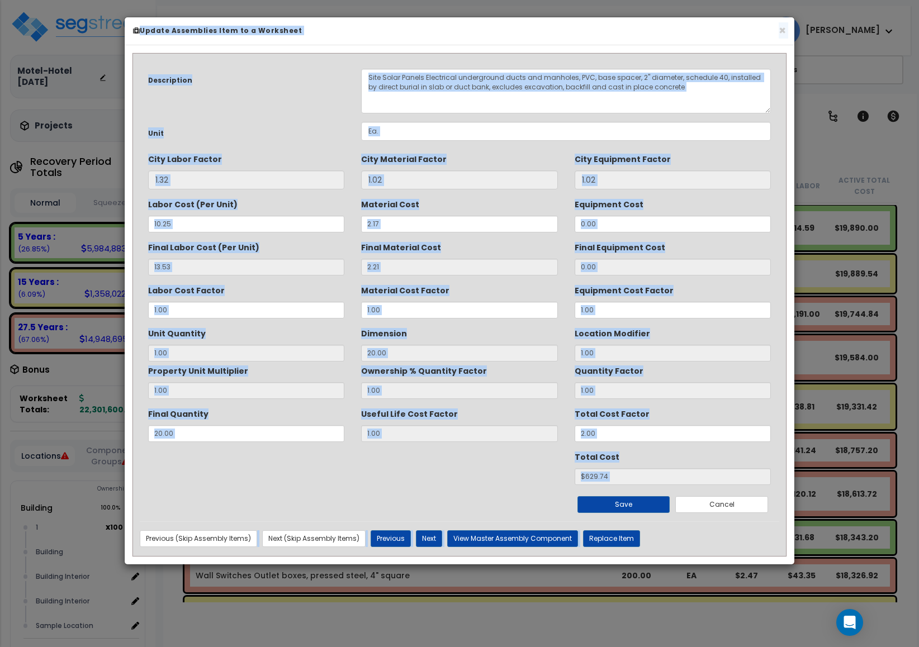
click at [404, 319] on div "Description Site Solar Panels Electrical underground ducts and manholes, PVC, b…" at bounding box center [459, 290] width 639 height 461
click at [783, 28] on button "×" at bounding box center [781, 31] width 7 height 12
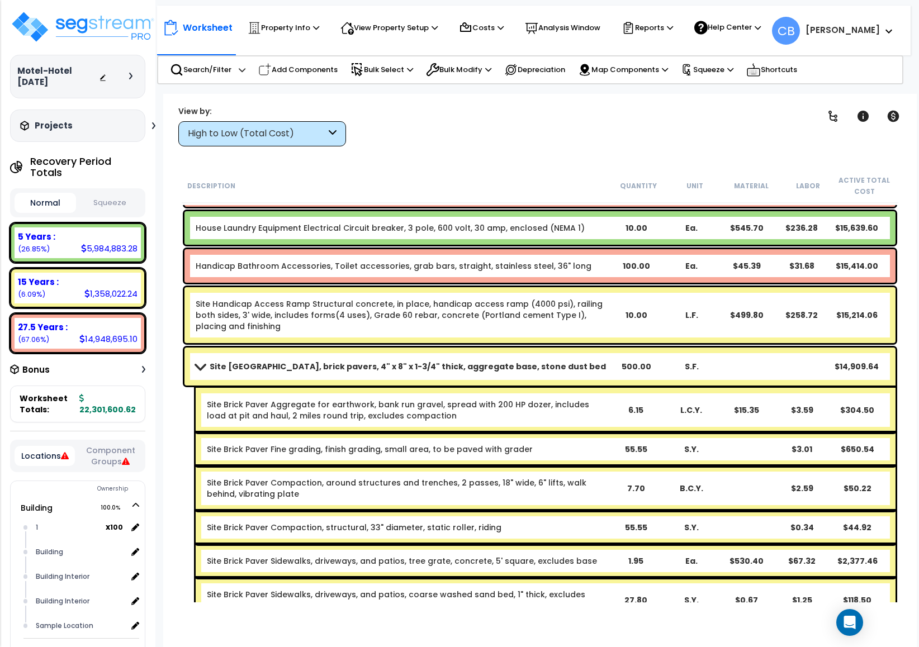
click at [473, 432] on div "Site Brick Paver Fine grading, finish grading, small area, to be paved with gra…" at bounding box center [546, 449] width 700 height 34
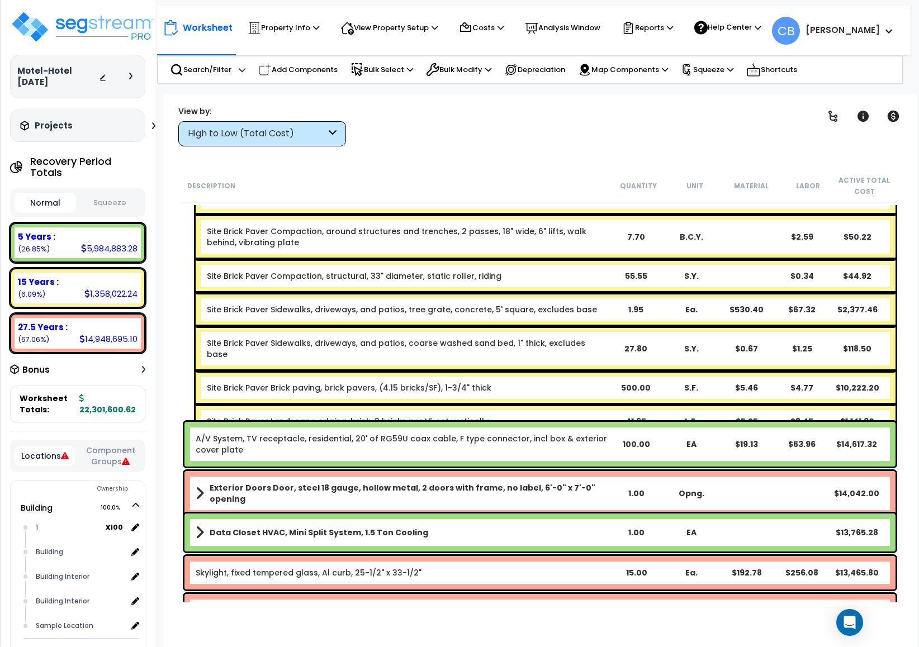
click at [473, 431] on div "A/V System, TV receptacle, residential, 20' of RG59U coax cable, F type connect…" at bounding box center [539, 444] width 711 height 45
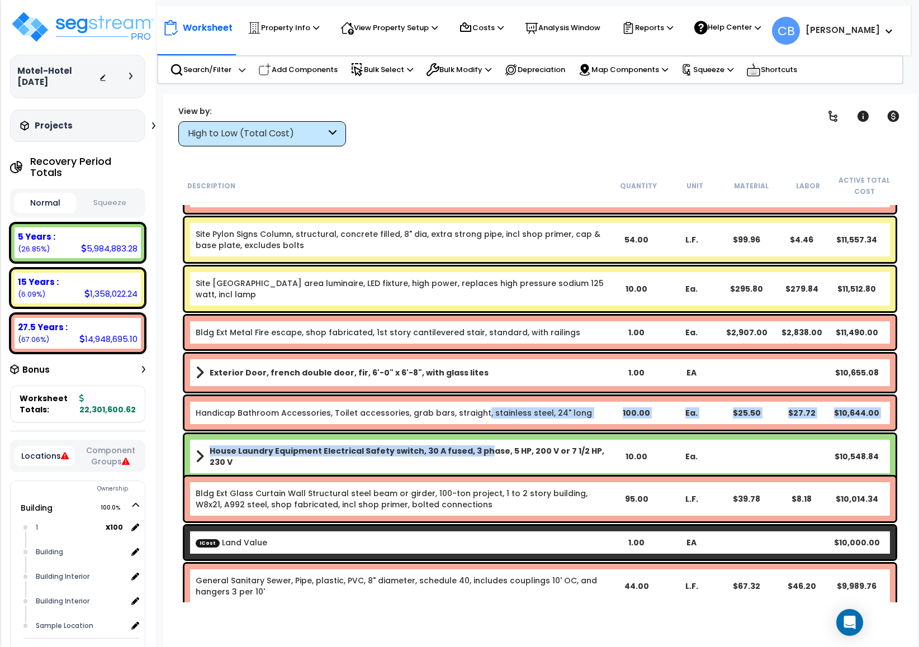
click at [473, 431] on div "Site Brick Paver Plaza, brick pavers, 4" x 8" x 1-3/4" thick, aggregate base, s…" at bounding box center [540, 557] width 716 height 20706
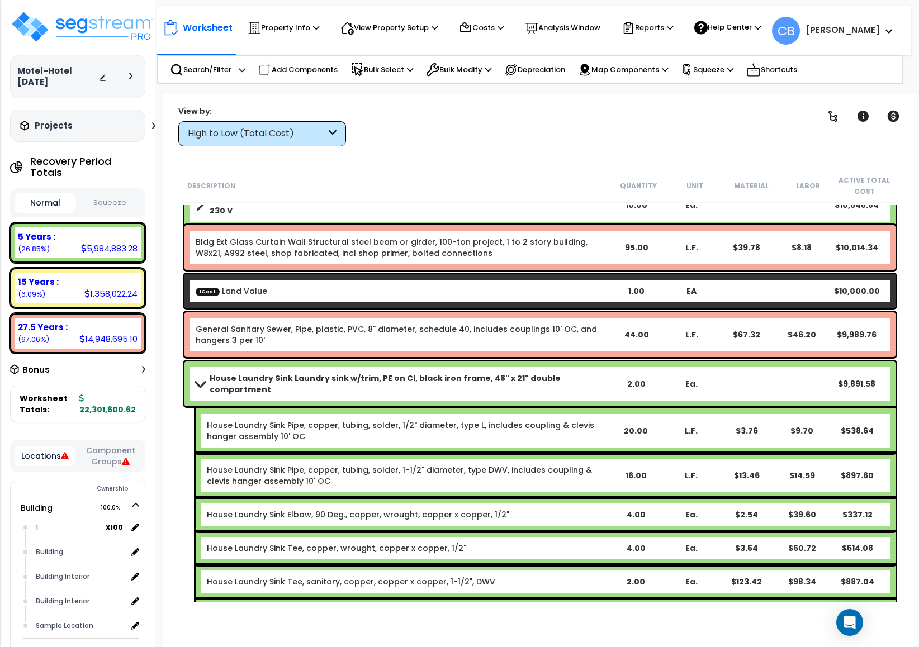
click at [473, 431] on div "House Laundry Sink Pipe, copper, tubing, solder, 1/2" diameter, type L, include…" at bounding box center [407, 431] width 401 height 22
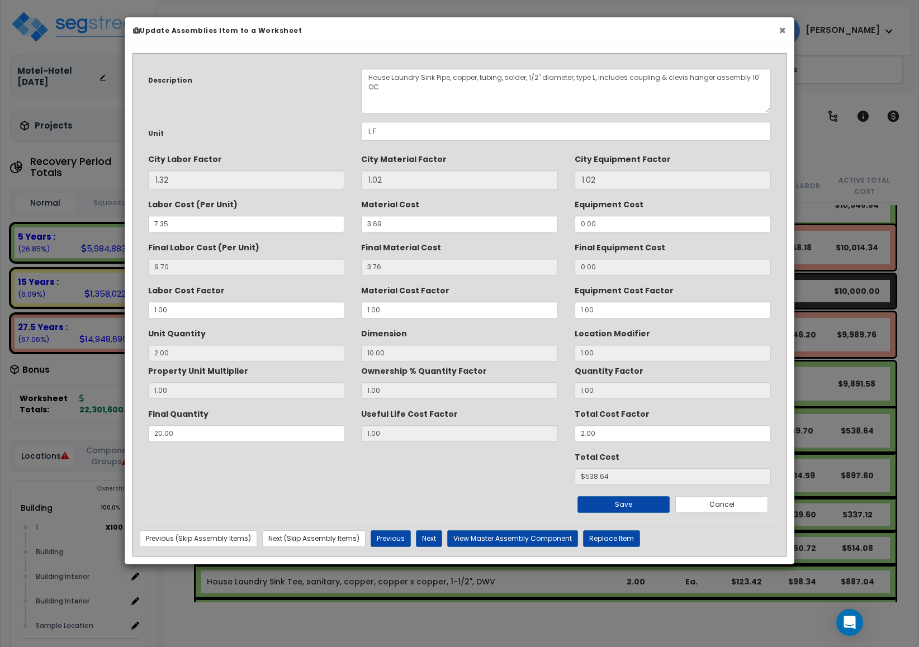
click at [778, 36] on button "×" at bounding box center [781, 31] width 7 height 12
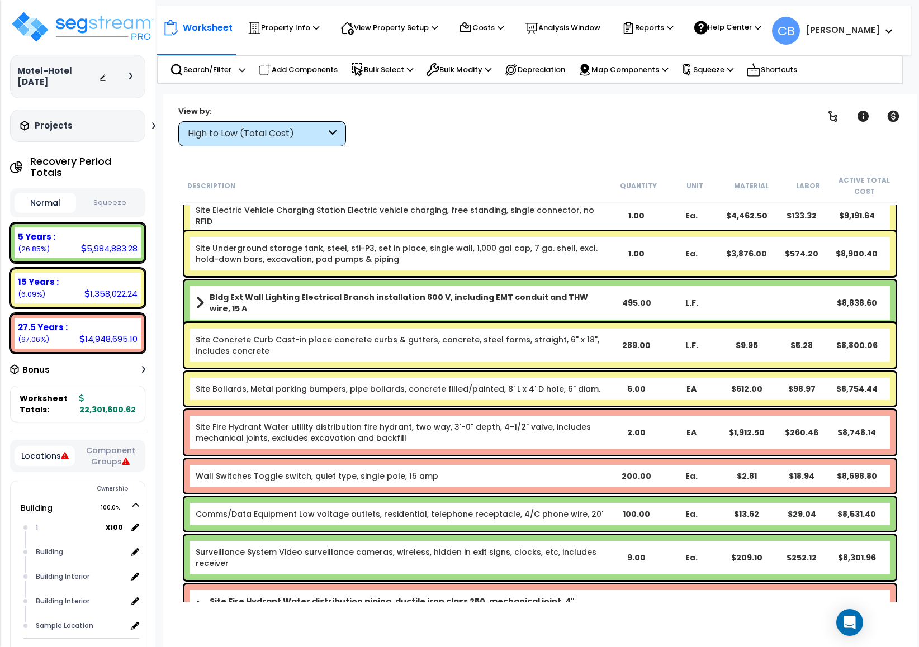
click at [554, 344] on div "Site Concrete Curb Cast-in place concrete curbs & gutters, concrete, steel form…" at bounding box center [402, 345] width 413 height 22
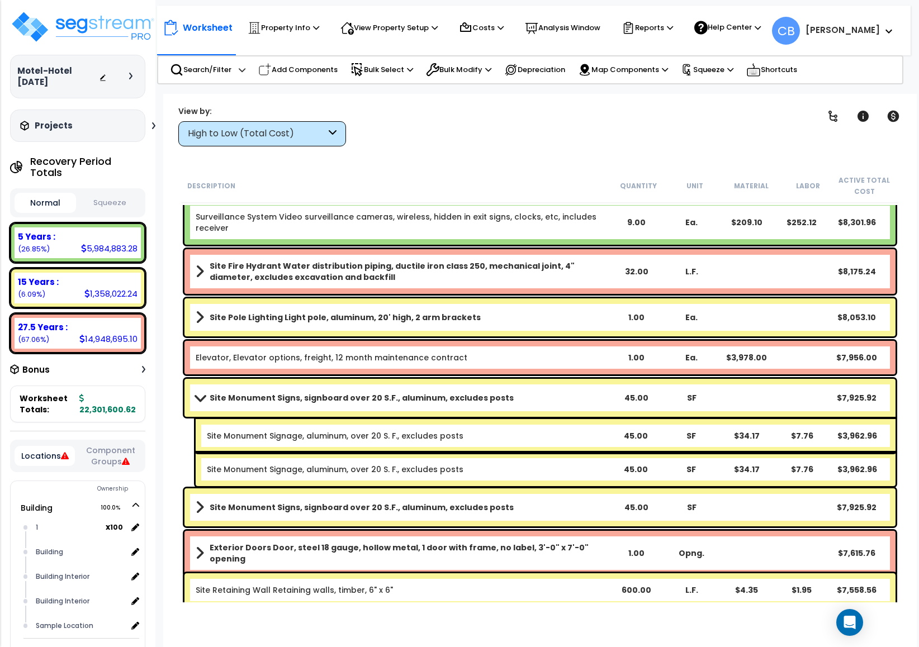
click at [554, 344] on div "Elevator, Elevator options, freight, 12 month maintenance contract 1.00 Ea. $3,…" at bounding box center [539, 358] width 711 height 34
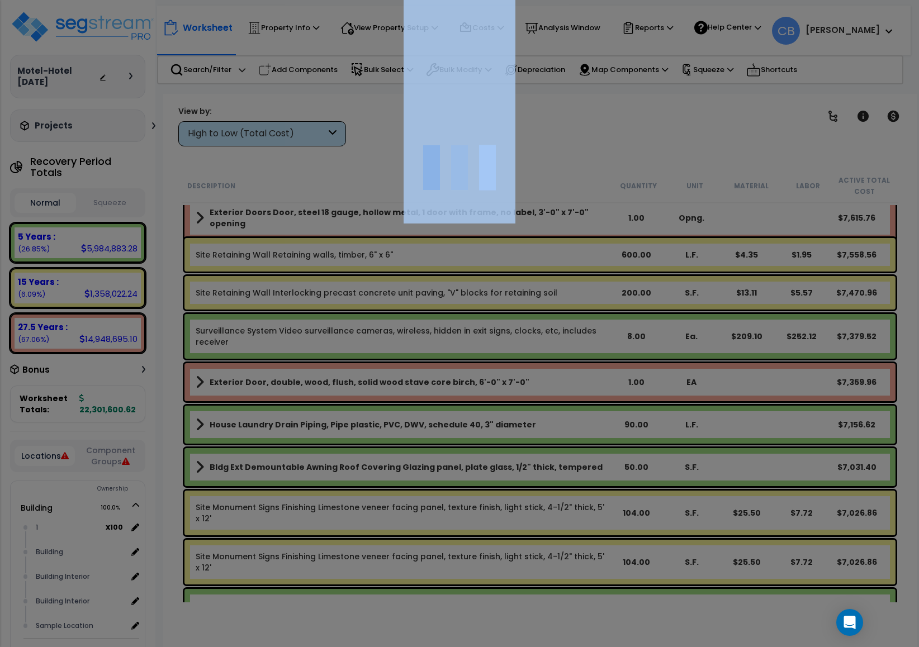
click at [554, 344] on div at bounding box center [459, 323] width 919 height 647
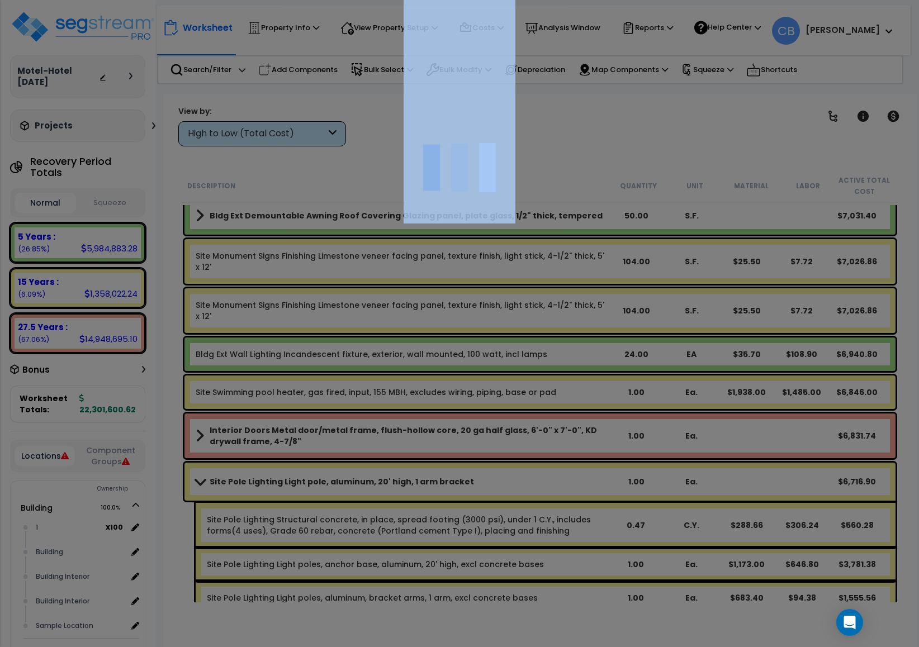
click at [554, 344] on div at bounding box center [459, 323] width 919 height 647
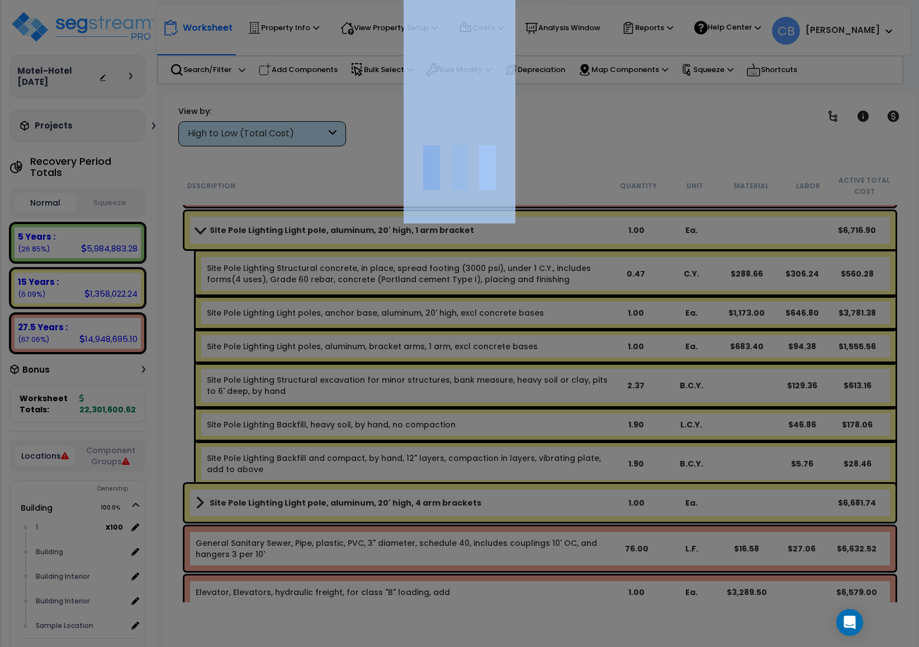
click at [554, 344] on div at bounding box center [459, 323] width 919 height 647
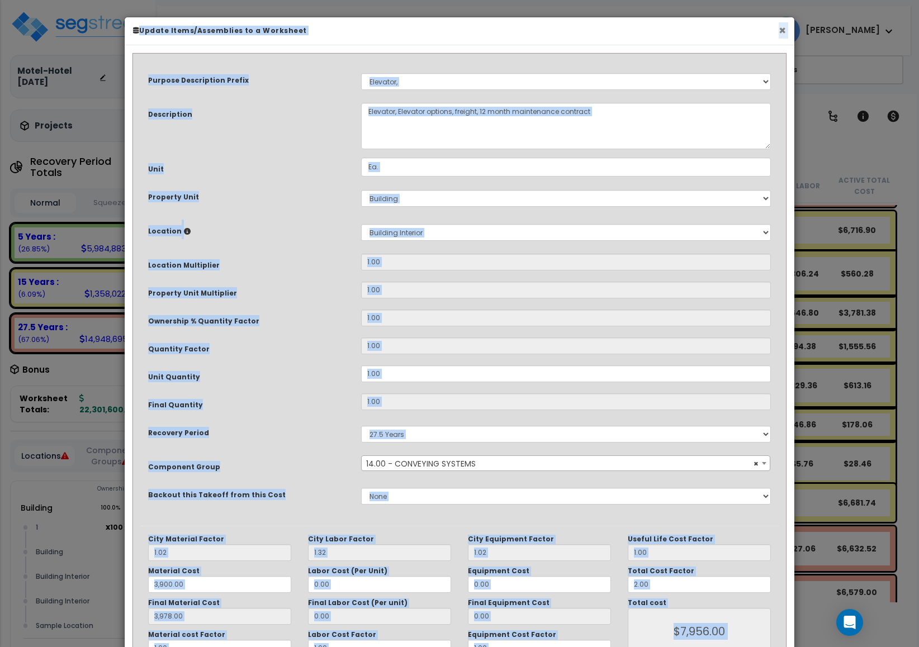
click at [783, 25] on button "×" at bounding box center [781, 31] width 7 height 12
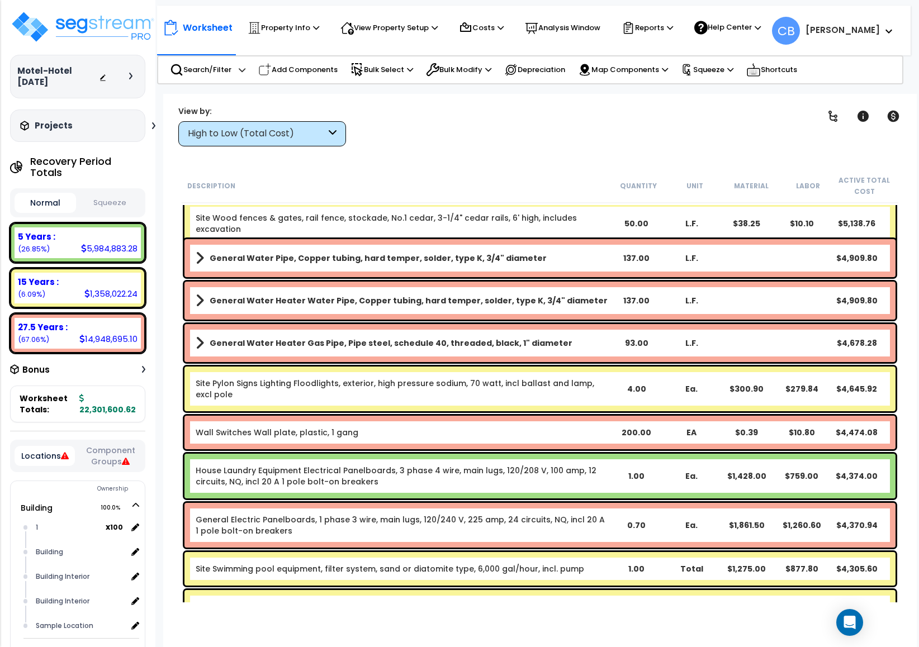
click at [493, 317] on div "General Water Heater Water Pipe, Copper tubing, hard temper, solder, type K, 3/…" at bounding box center [539, 301] width 711 height 38
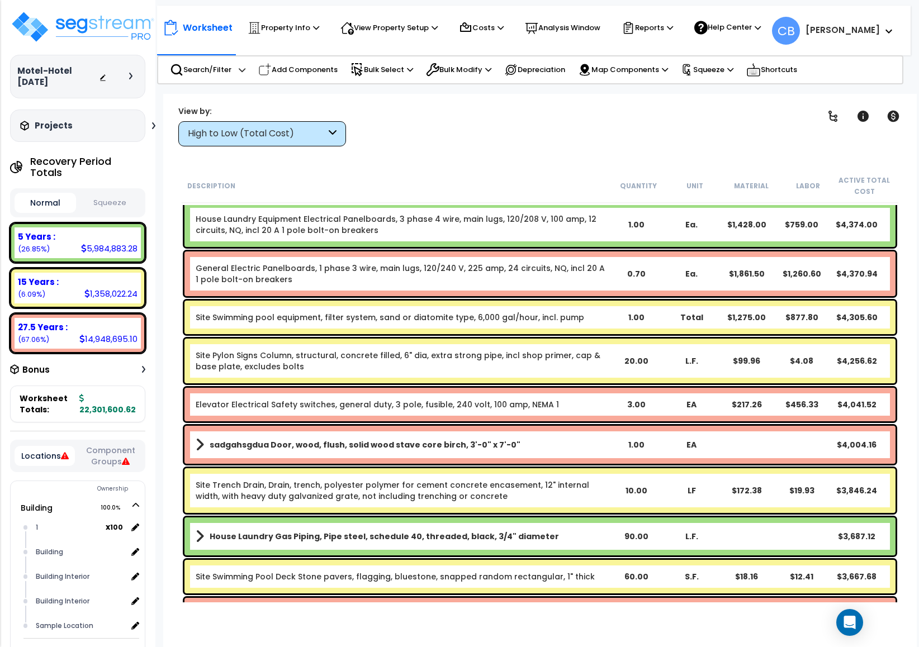
scroll to position [13519, 0]
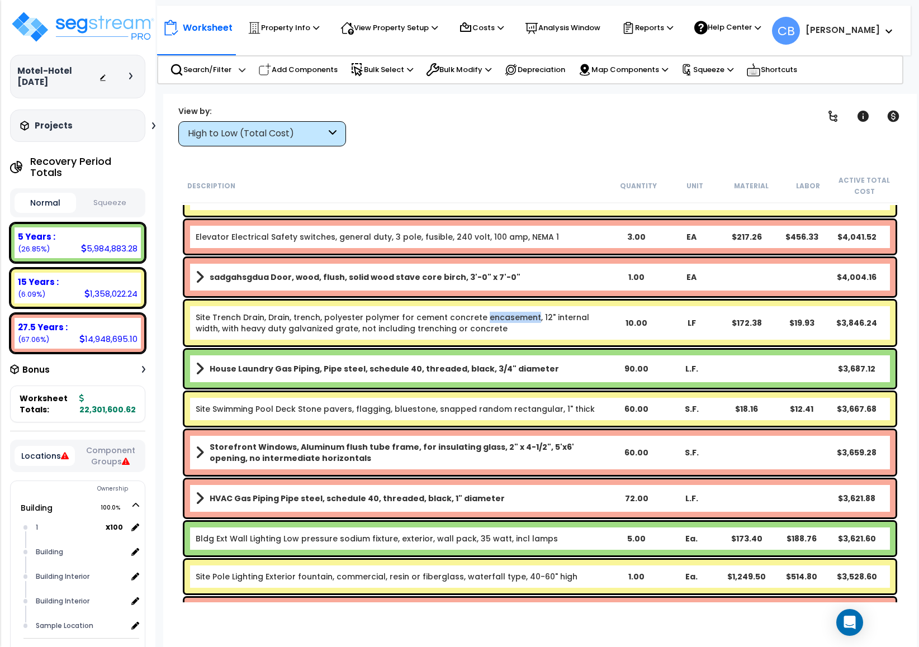
click at [493, 317] on link "Site Trench Drain, Drain, trench, polyester polymer for cement concrete encasem…" at bounding box center [392, 323] width 393 height 22
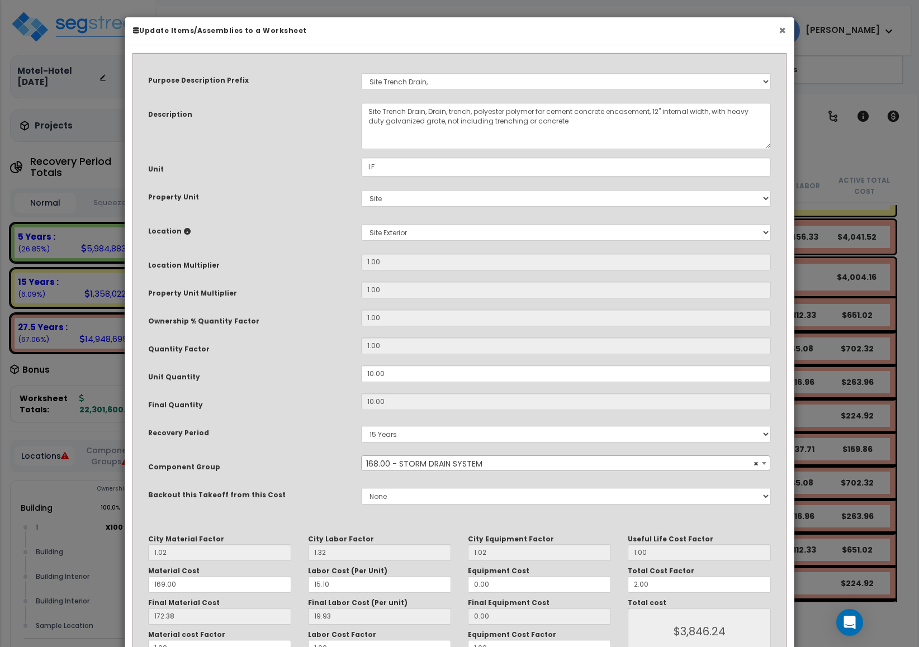
click at [781, 27] on button "×" at bounding box center [781, 31] width 7 height 12
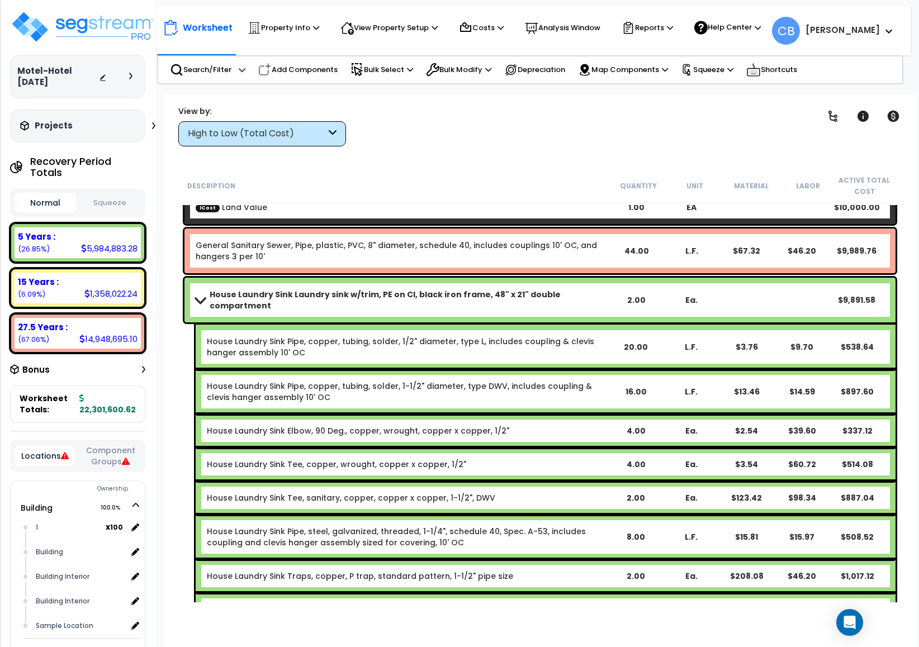
scroll to position [9999, 0]
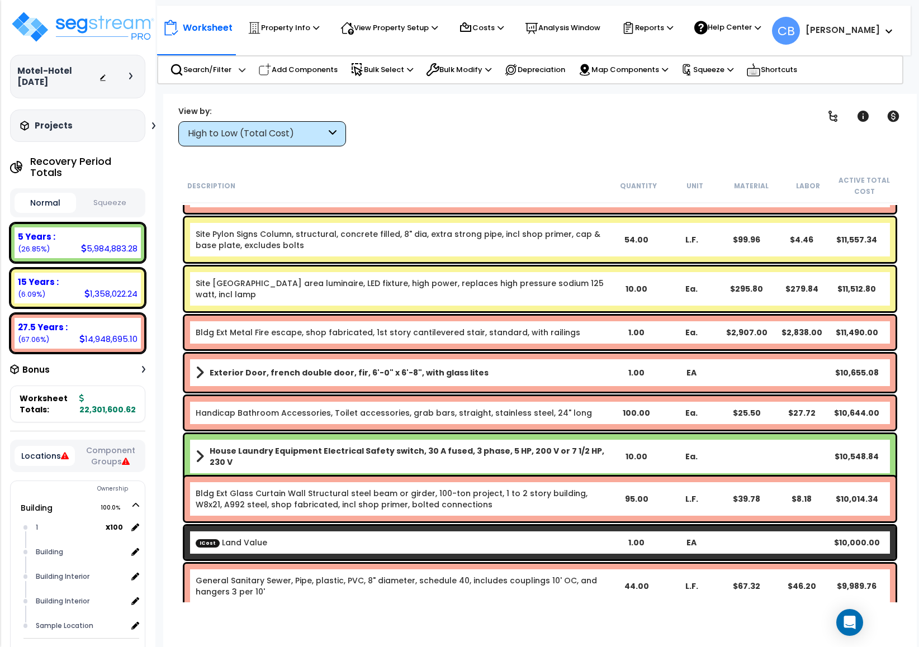
click at [578, 322] on div "Bldg Ext Metal Fire escape, shop fabricated, 1st story cantilevered stair, stan…" at bounding box center [539, 333] width 711 height 34
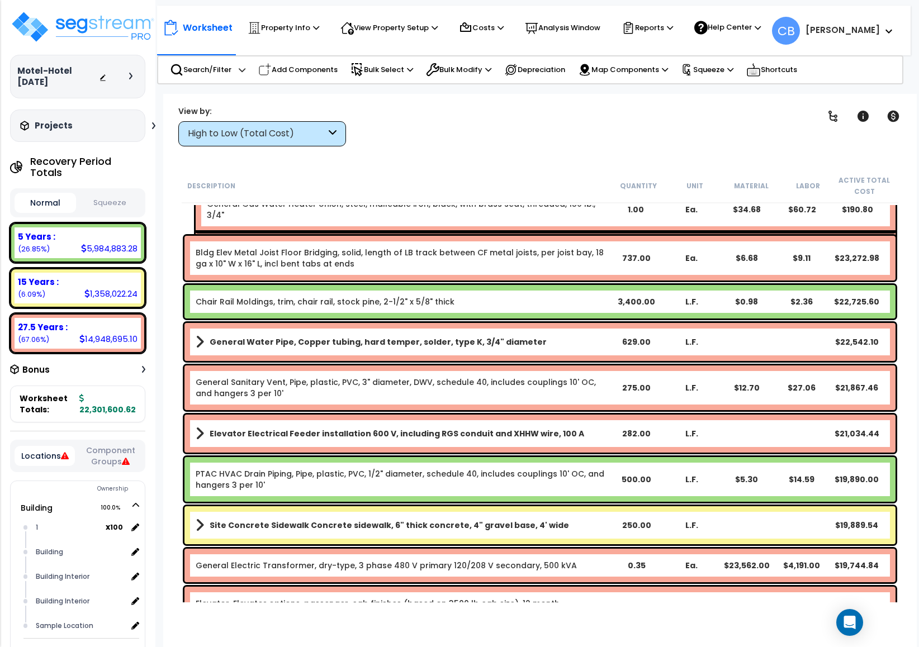
click at [578, 323] on div "General Water Pipe, Copper tubing, hard temper, solder, type K, 3/4" diameter 6…" at bounding box center [539, 342] width 711 height 38
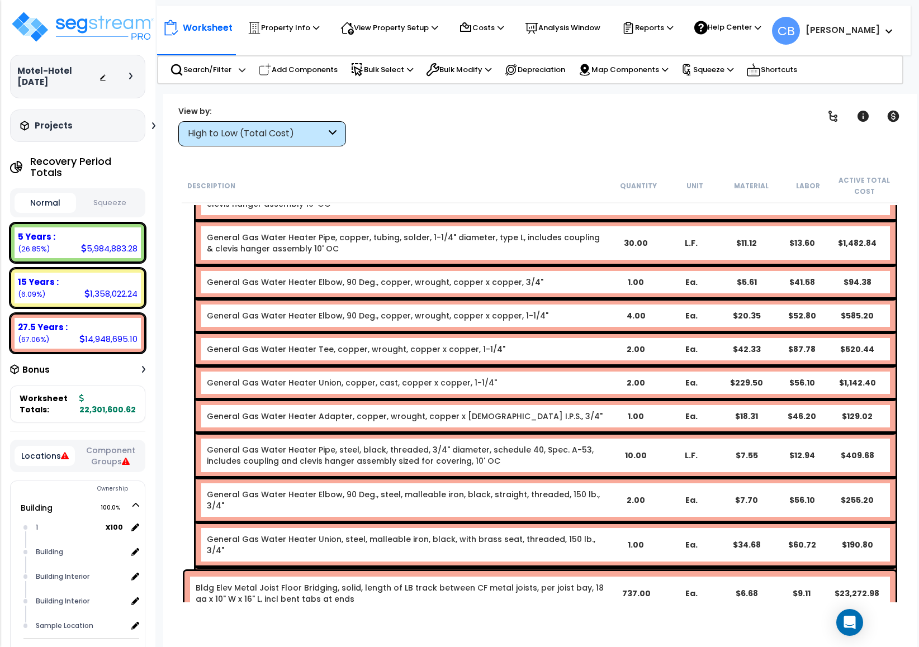
click at [578, 332] on div "General Gas Water Heater Tee, copper, wrought, copper x copper, 1-1/4" 2.00 Ea.…" at bounding box center [546, 349] width 700 height 34
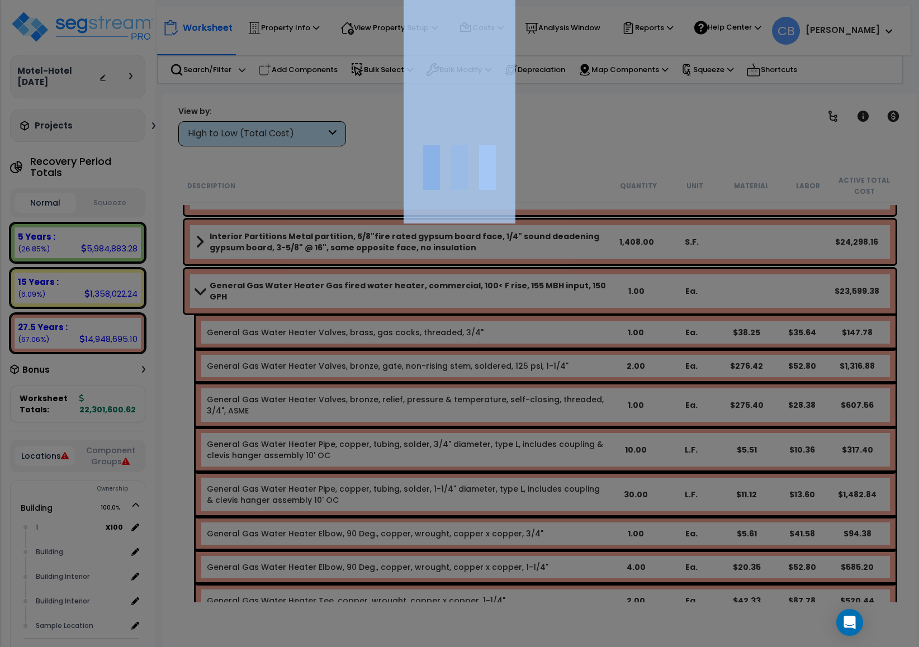
click at [578, 322] on div at bounding box center [459, 323] width 919 height 647
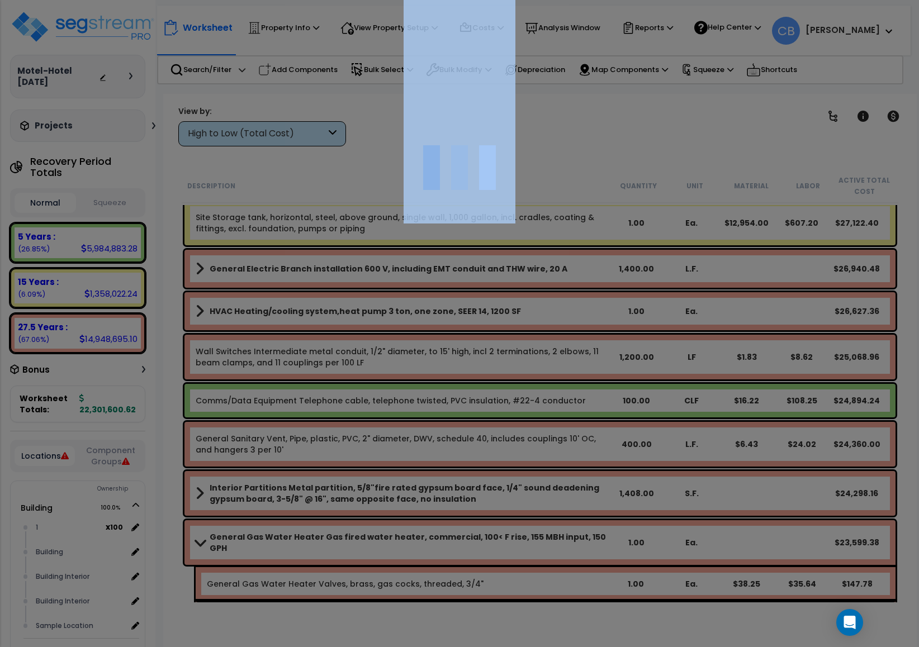
click at [578, 322] on div at bounding box center [459, 323] width 919 height 647
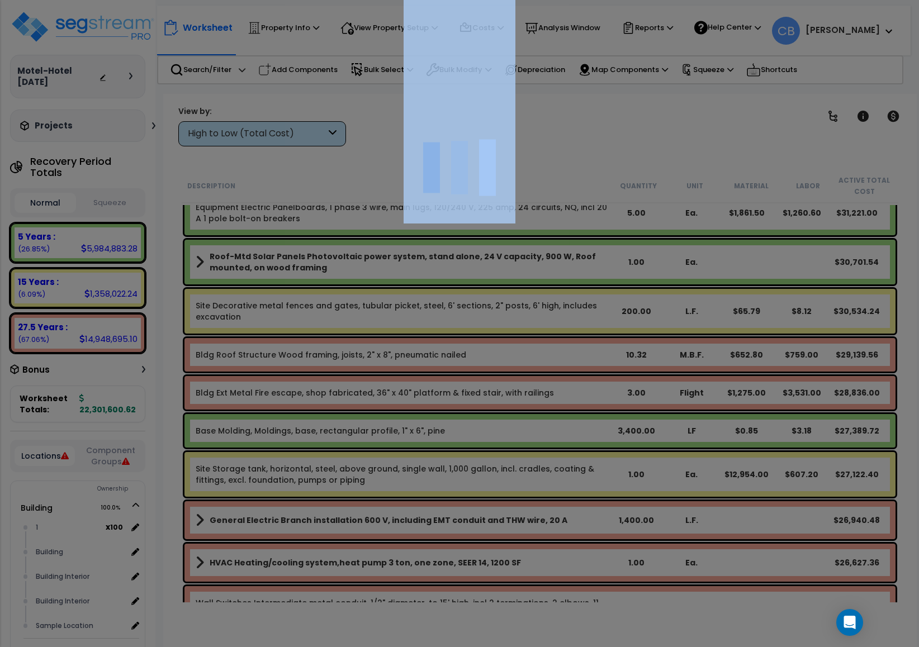
click at [578, 45] on div "We are Building your Property. So please grab a coffee and let us do the heavy …" at bounding box center [459, 22] width 919 height 45
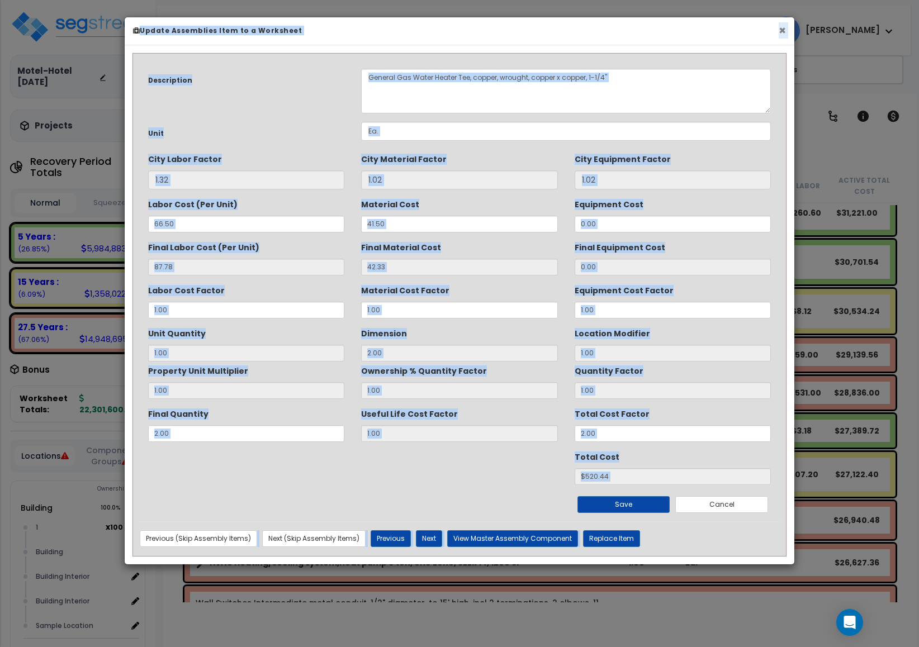
click at [783, 32] on button "×" at bounding box center [781, 31] width 7 height 12
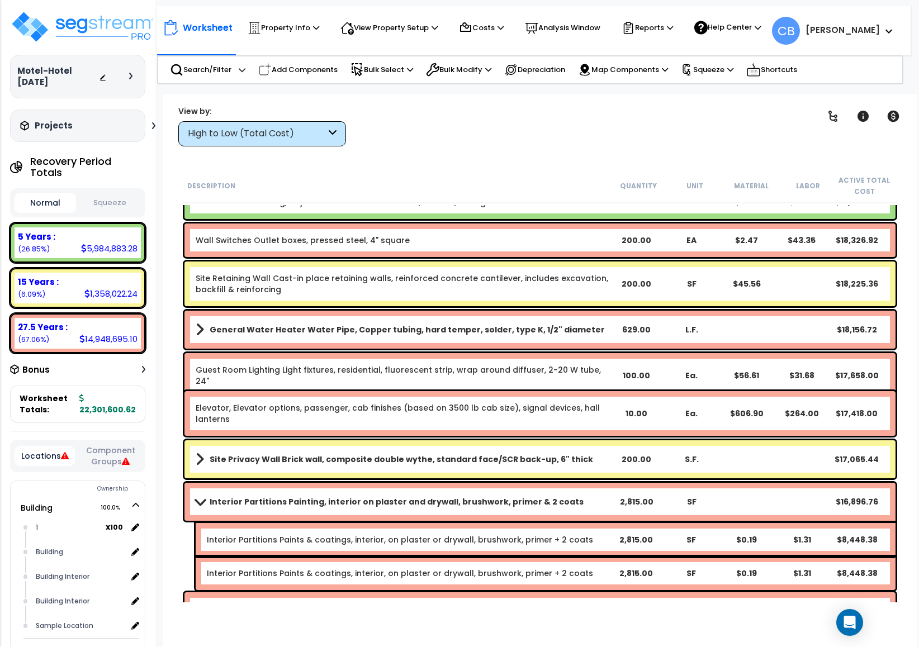
scroll to position [9077, 0]
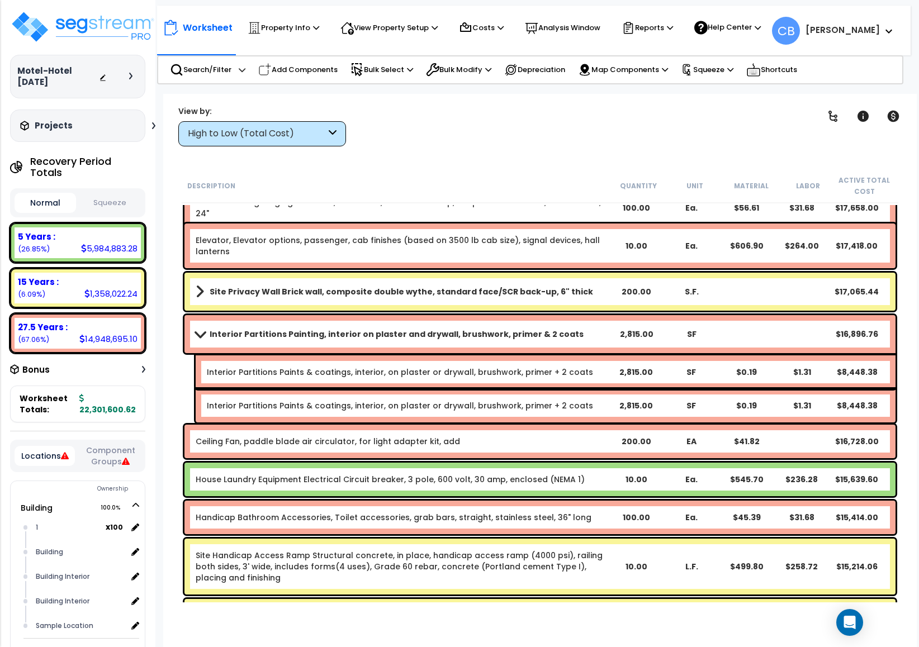
click at [408, 437] on link "Ceiling Fan, paddle blade air circulator, for light adapter kit, add" at bounding box center [328, 441] width 264 height 11
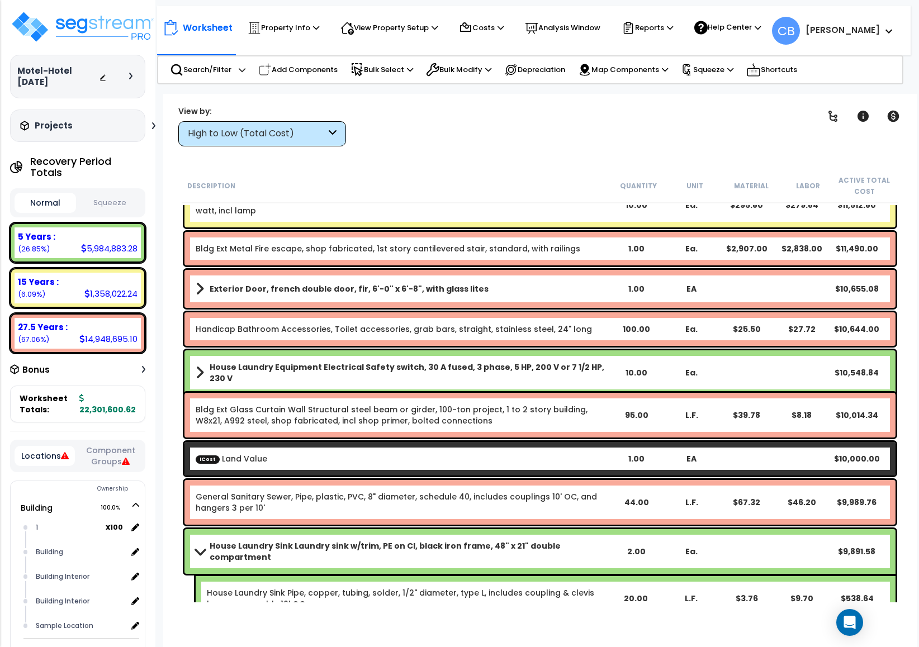
click at [408, 437] on div "Bldg Ext Glass Curtain Wall Structural steel beam or girder, 100-ton project, 1…" at bounding box center [540, 415] width 716 height 50
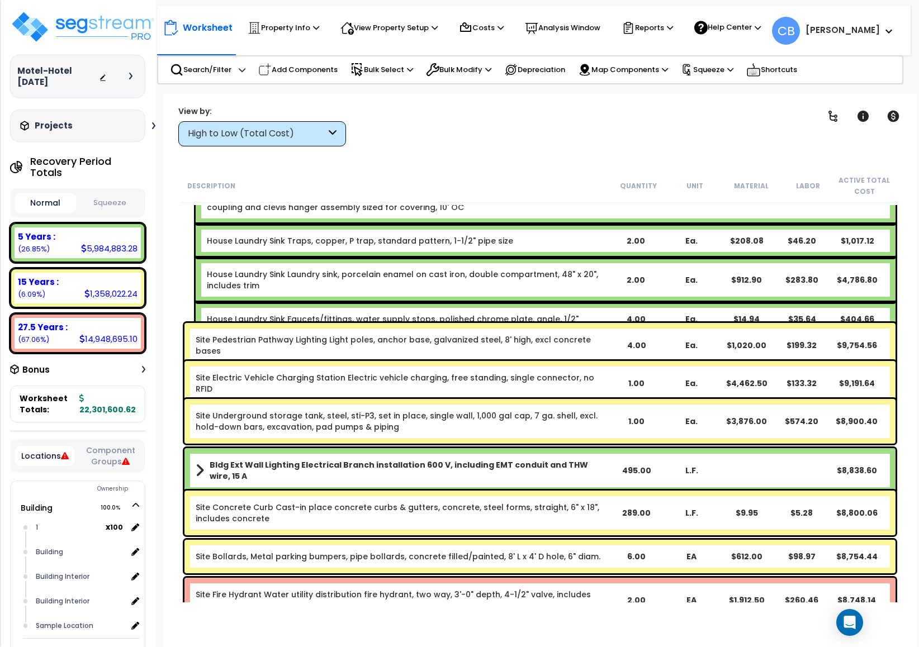
click at [371, 320] on div "Site Pedestrian Pathway Lighting Light poles, anchor base, galvanized steel, 8'…" at bounding box center [540, 345] width 716 height 50
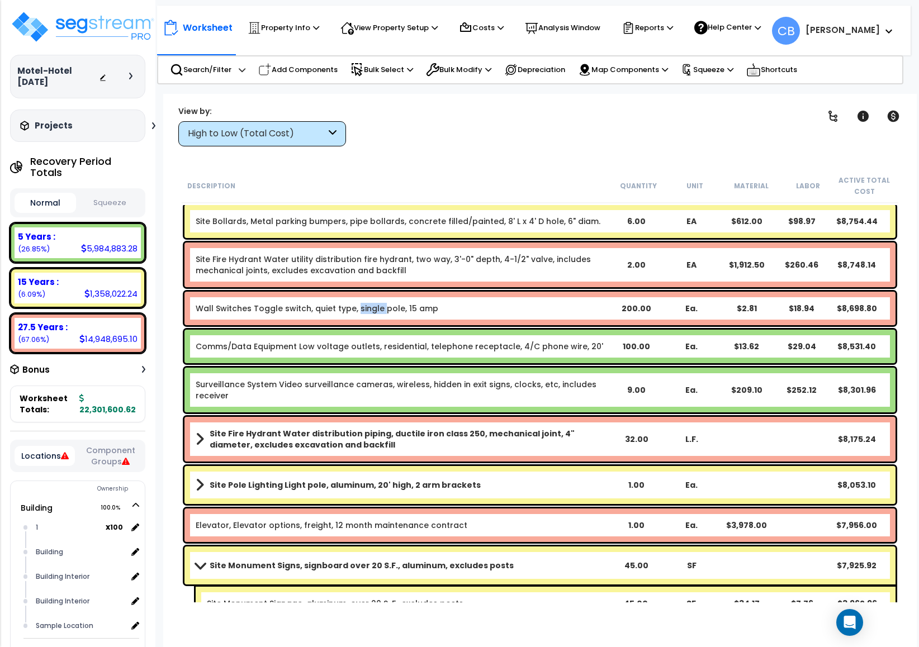
click at [371, 320] on div "Wall Switches Toggle switch, quiet type, single pole, 15 amp 200.00 Ea. $2.81 $…" at bounding box center [539, 309] width 711 height 34
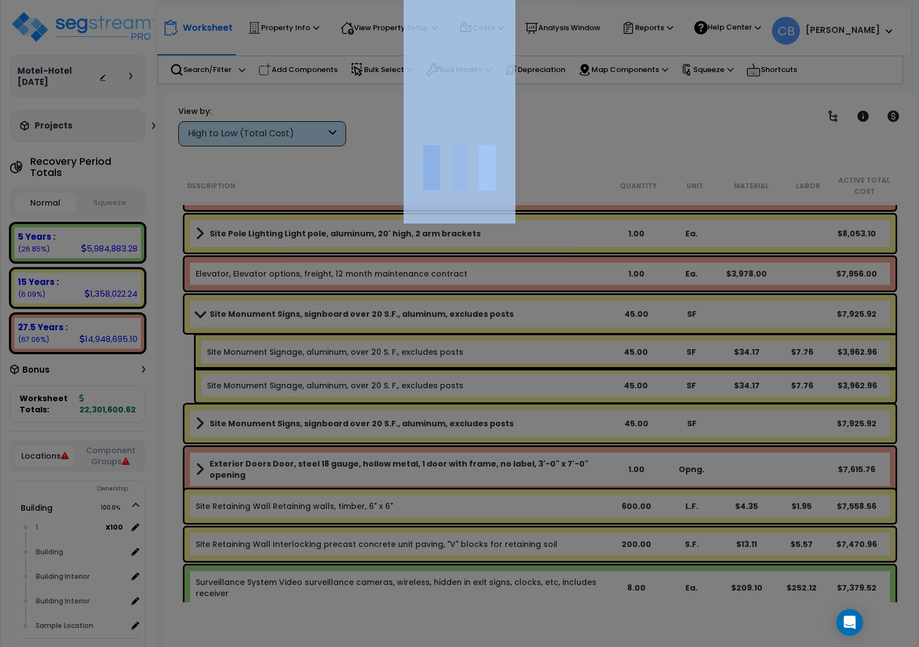
click at [371, 320] on div at bounding box center [459, 323] width 919 height 647
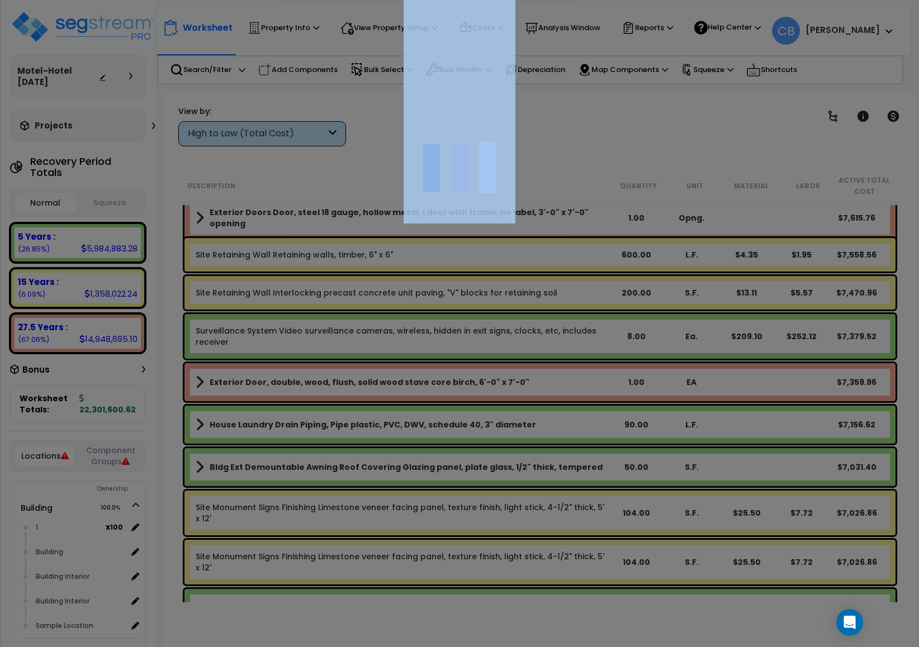
click at [371, 320] on div at bounding box center [459, 323] width 919 height 647
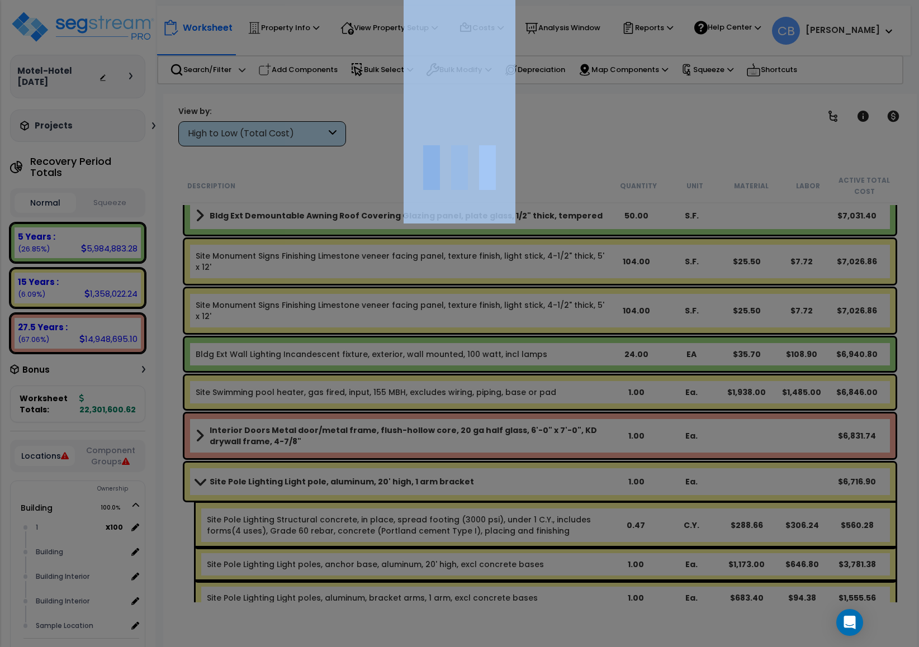
click at [371, 320] on div at bounding box center [459, 323] width 919 height 647
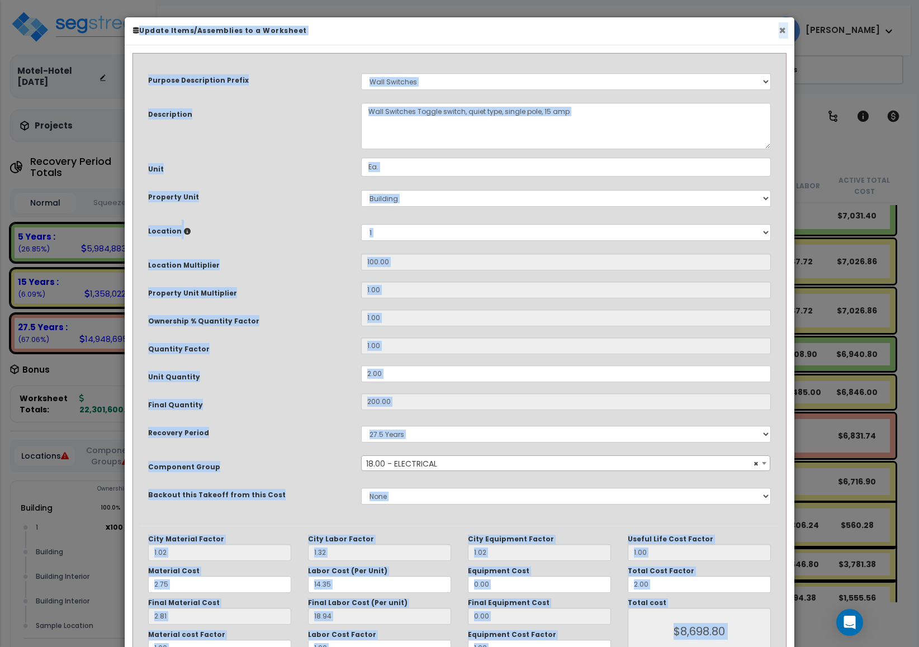
click at [781, 36] on button "×" at bounding box center [781, 31] width 7 height 12
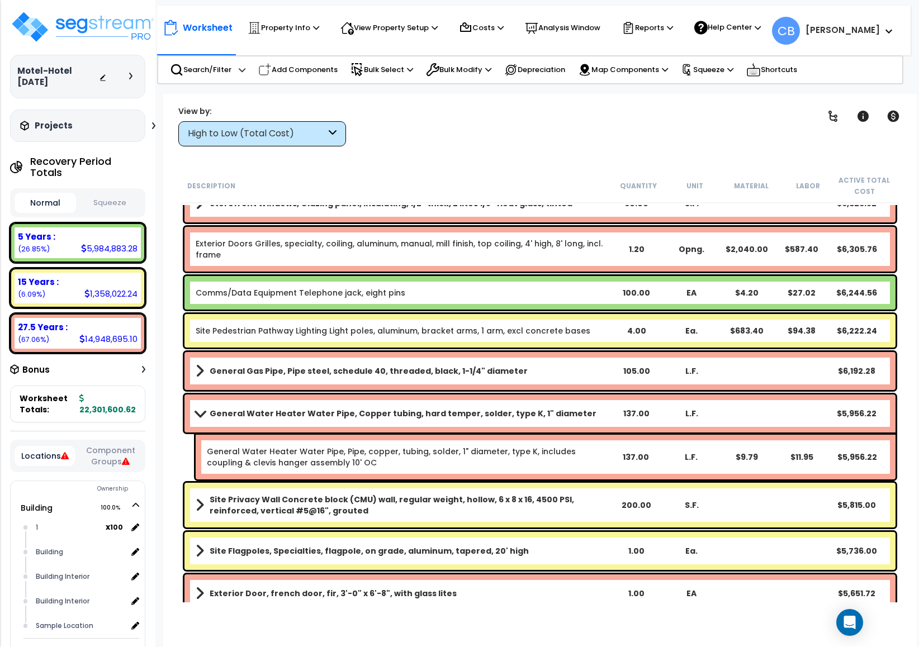
click at [474, 391] on div "General Gas Pipe, Pipe steel, schedule 40, threaded, black, 1-1/4" diameter 105…" at bounding box center [540, 371] width 716 height 44
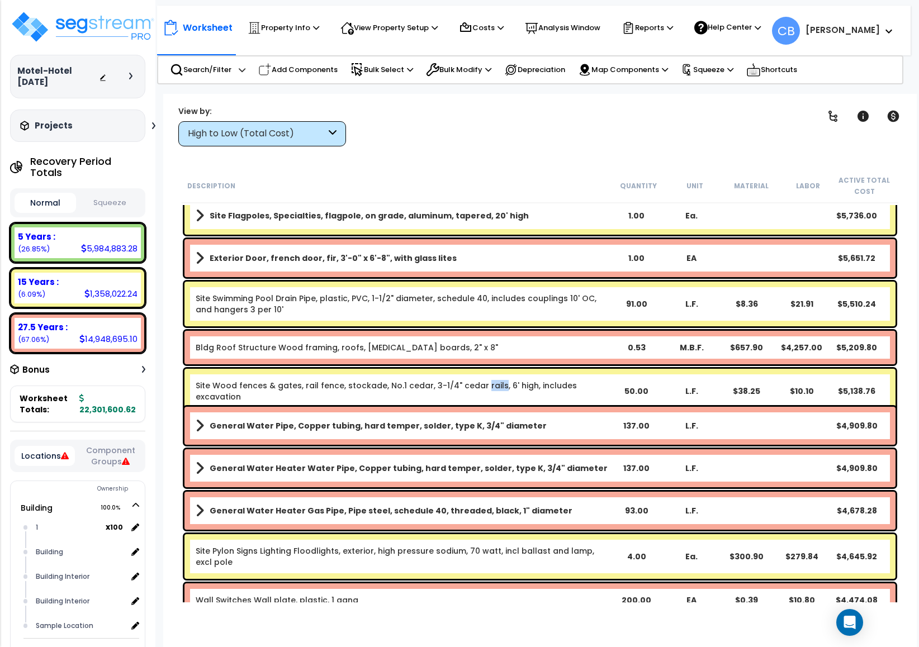
click at [474, 391] on div "Site Wood fences & gates, rail fence, stockade, No.1 cedar, 3-1/4" cedar rails,…" at bounding box center [402, 391] width 413 height 22
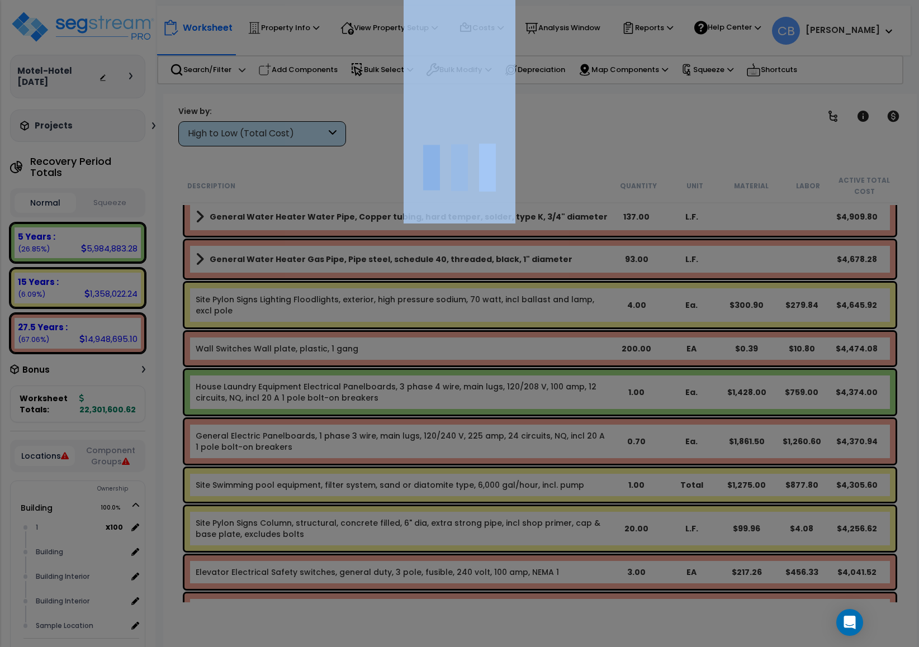
click at [474, 391] on div at bounding box center [459, 323] width 919 height 647
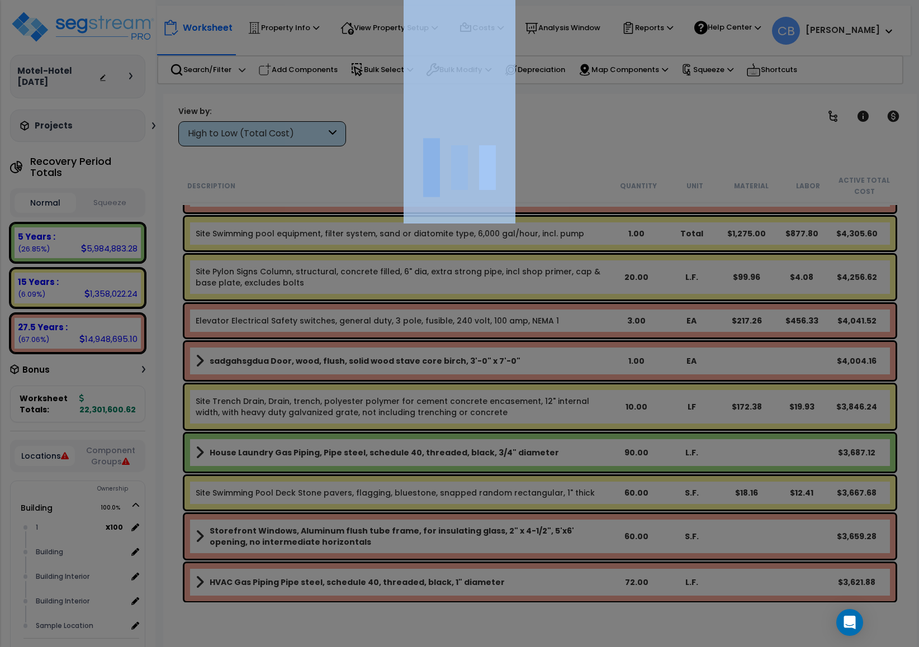
click at [474, 391] on div at bounding box center [459, 323] width 919 height 647
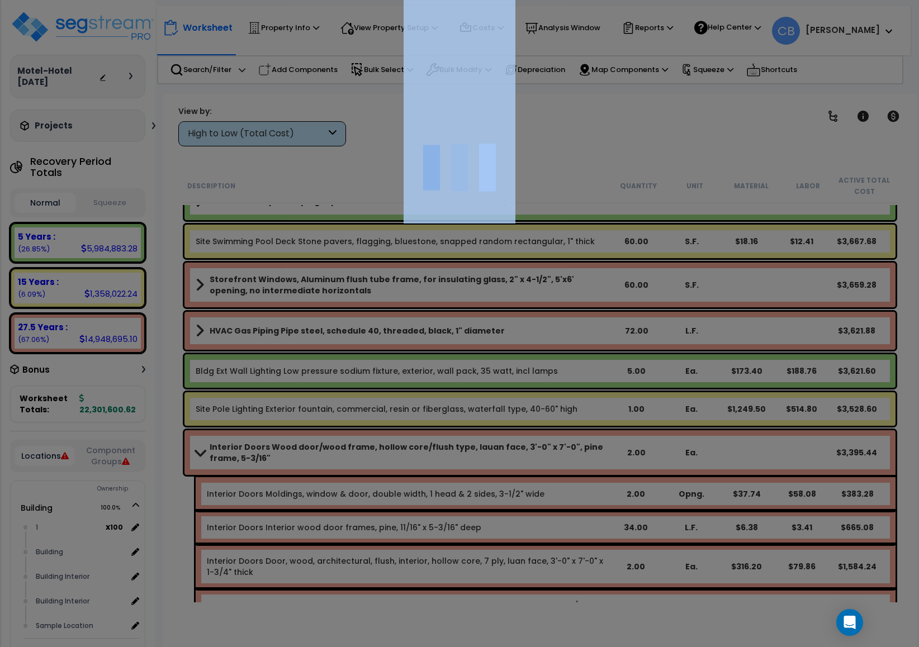
click at [474, 391] on div at bounding box center [459, 323] width 919 height 647
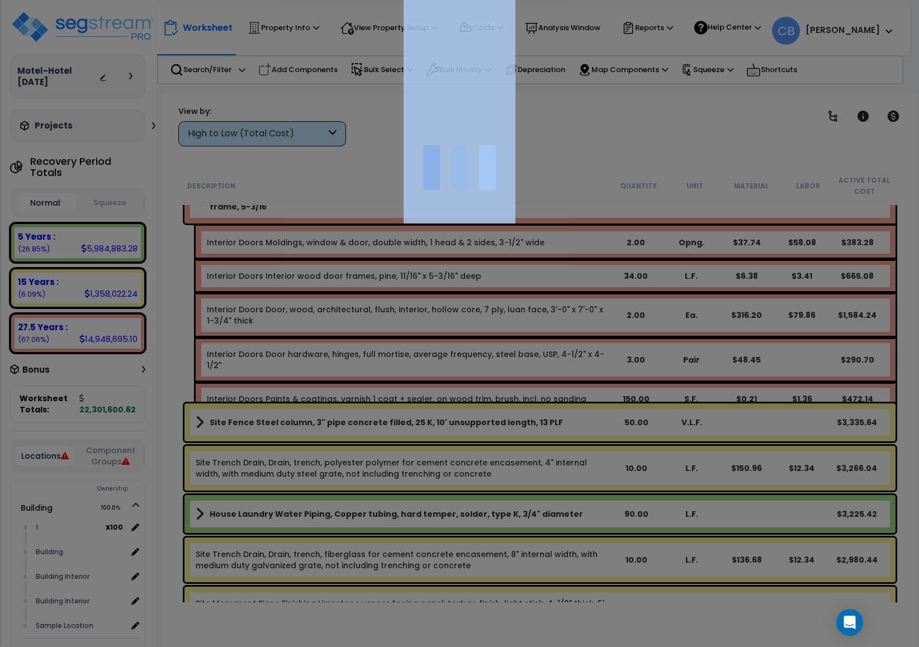
click at [474, 391] on div at bounding box center [459, 323] width 919 height 647
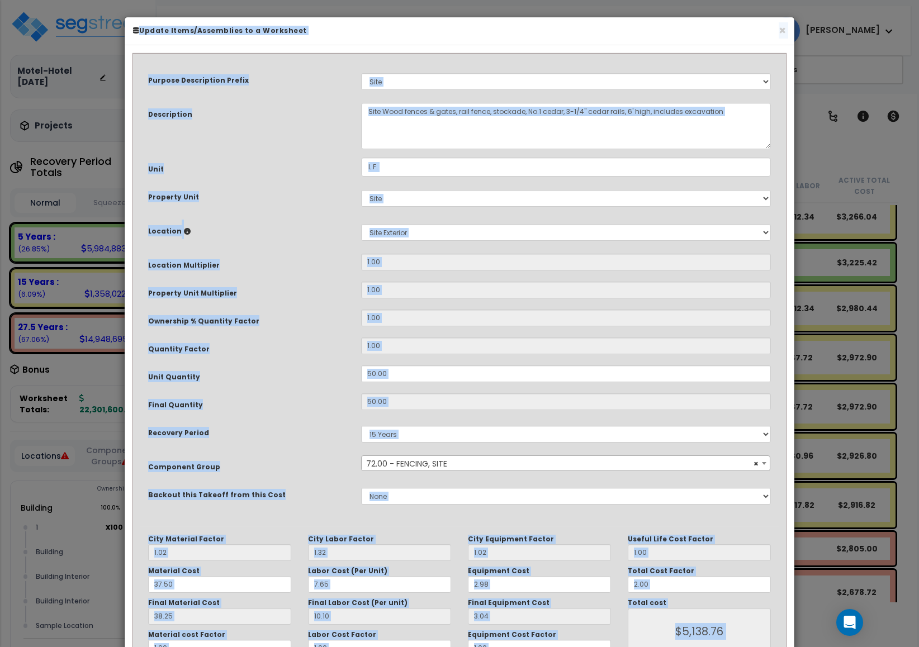
click at [474, 391] on div "Purpose Description Prefix Select A New Purpose Descrip A/V System A/V System E…" at bounding box center [459, 292] width 639 height 465
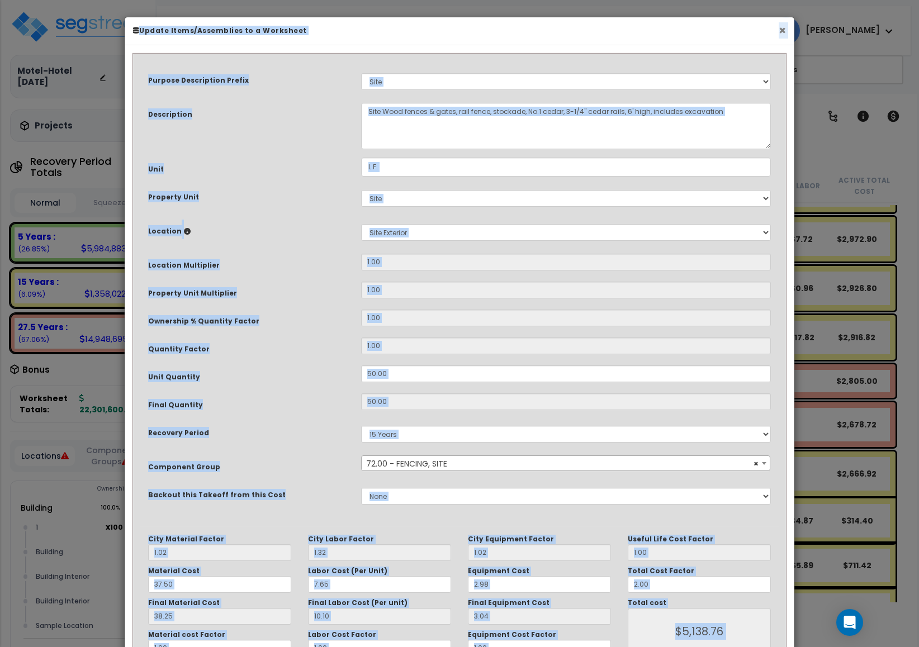
click at [778, 28] on button "×" at bounding box center [781, 31] width 7 height 12
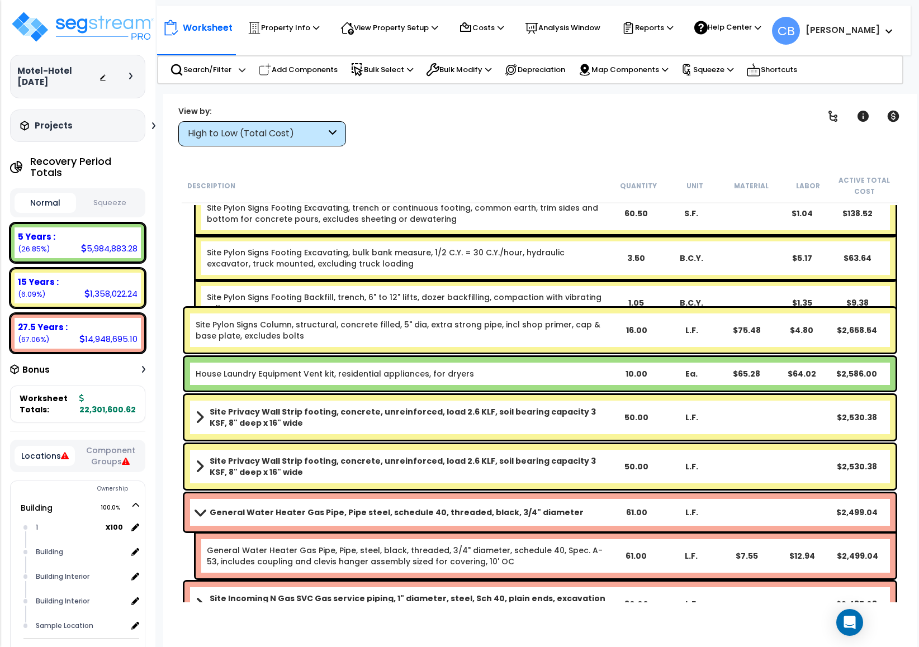
click at [553, 316] on div "Site Pylon Signs Column, structural, concrete filled, 5" dia, extra strong pipe…" at bounding box center [539, 330] width 711 height 45
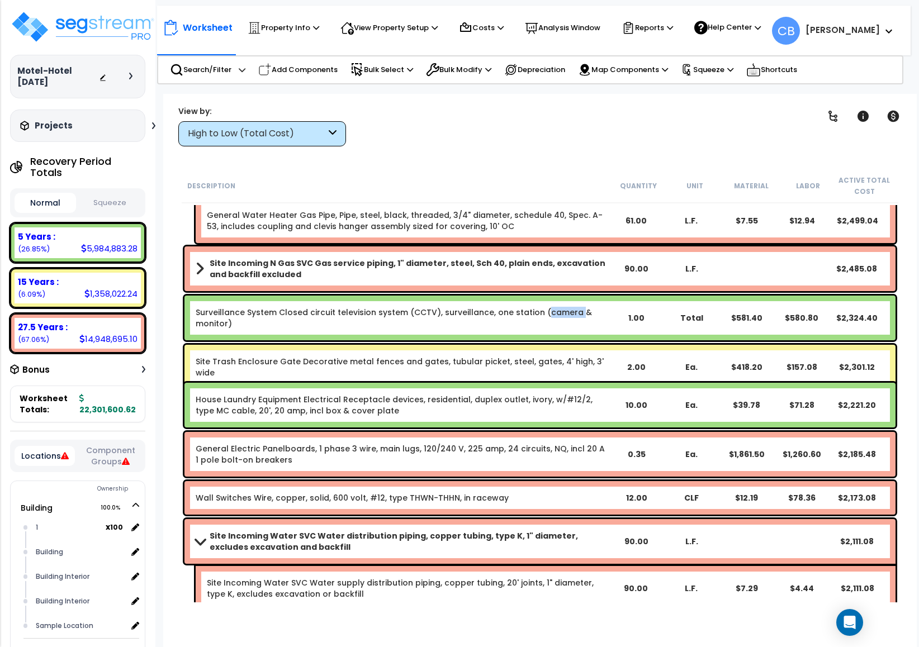
click at [553, 316] on link "Surveillance System Closed circuit television system (CCTV), surveillance, one …" at bounding box center [394, 318] width 396 height 22
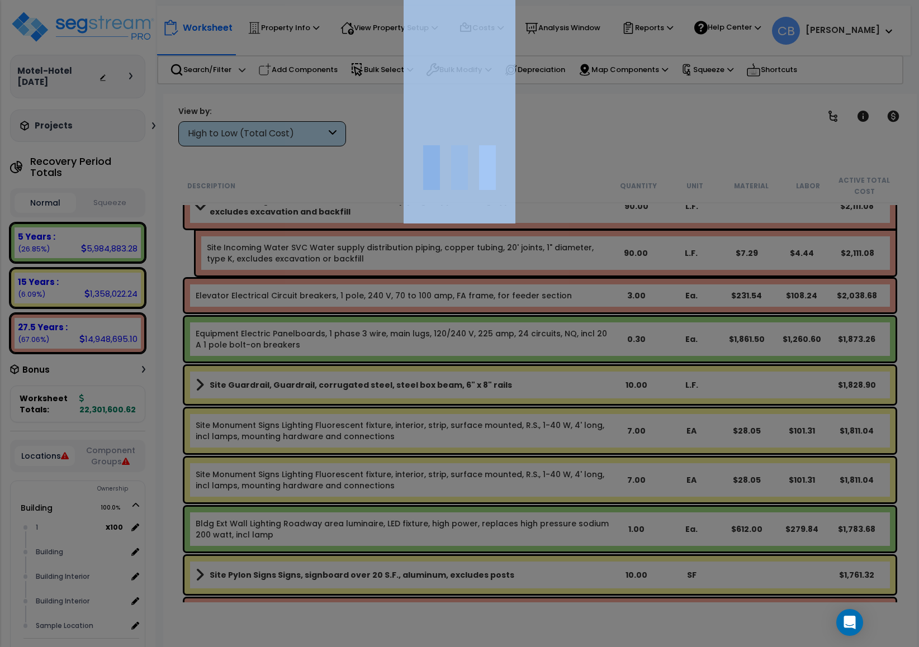
click at [553, 316] on div at bounding box center [459, 323] width 919 height 647
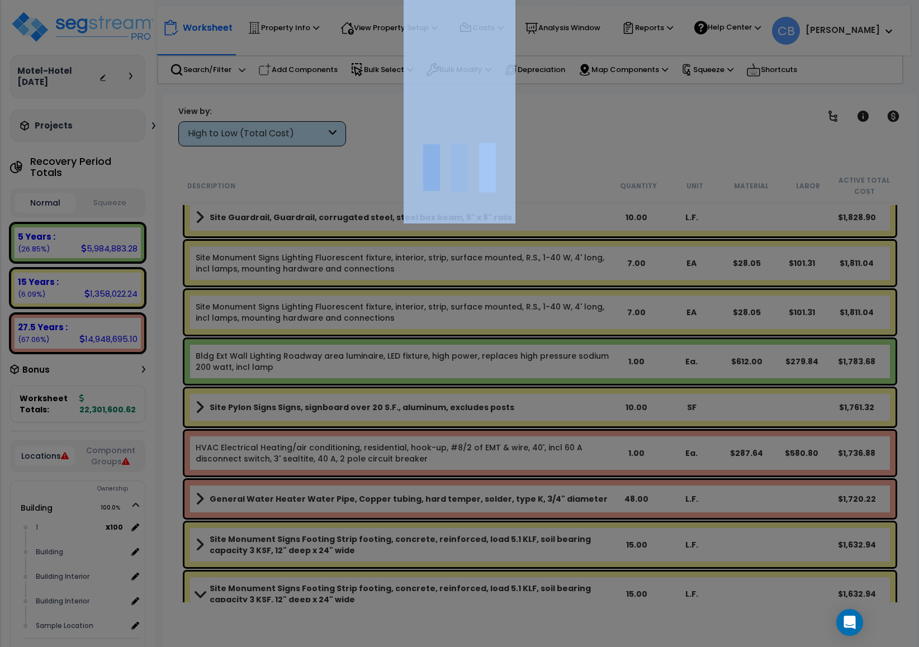
click at [553, 316] on div at bounding box center [459, 323] width 919 height 647
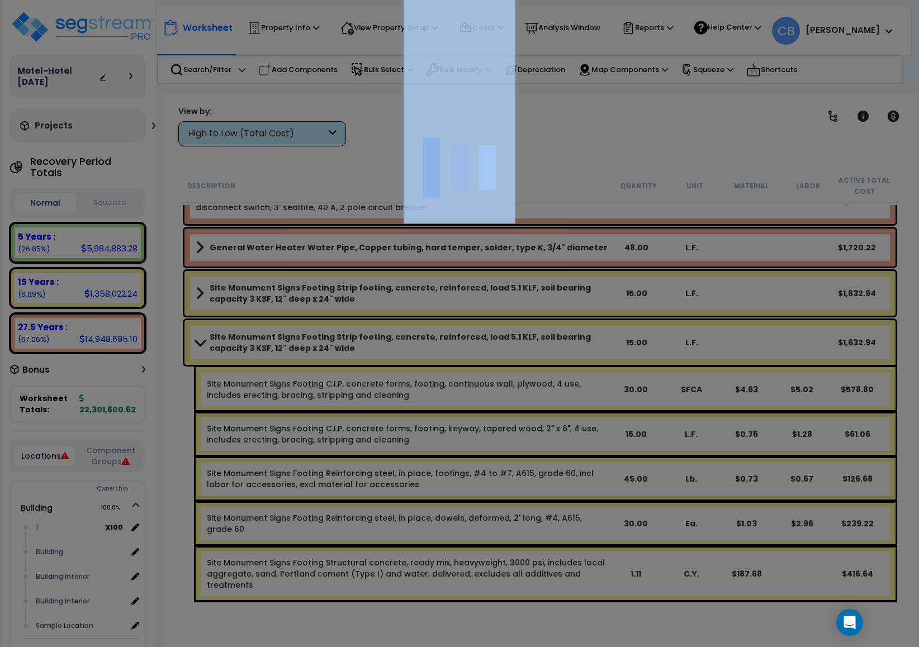
click at [553, 316] on div at bounding box center [459, 323] width 919 height 647
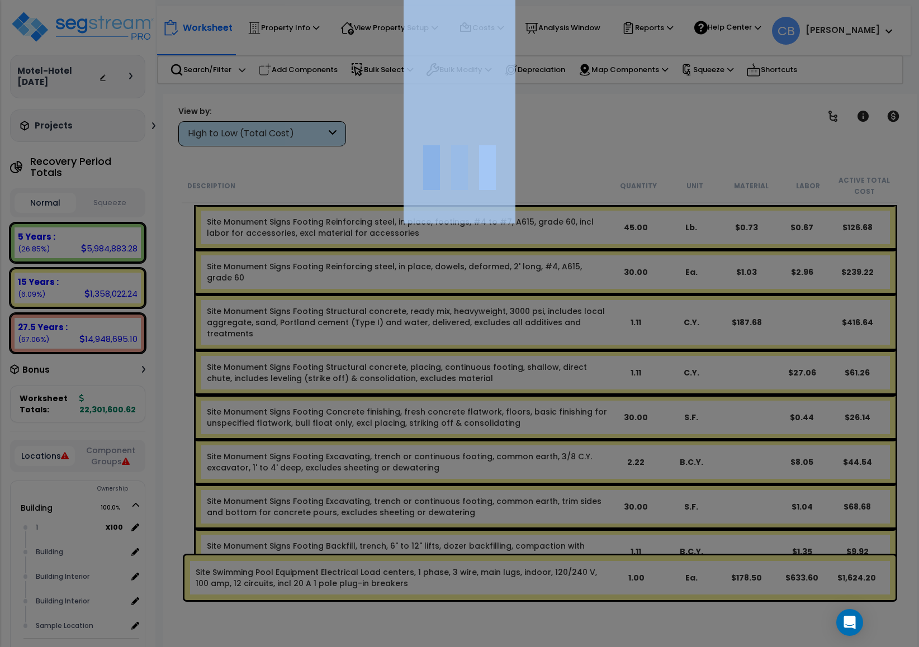
click at [553, 316] on div at bounding box center [459, 323] width 919 height 647
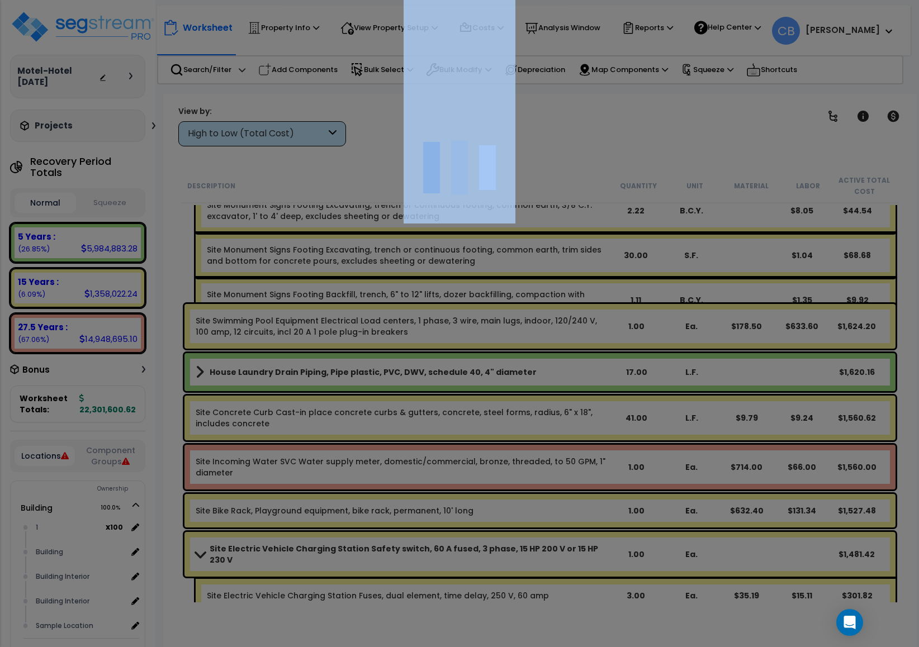
click at [553, 316] on div at bounding box center [459, 323] width 919 height 647
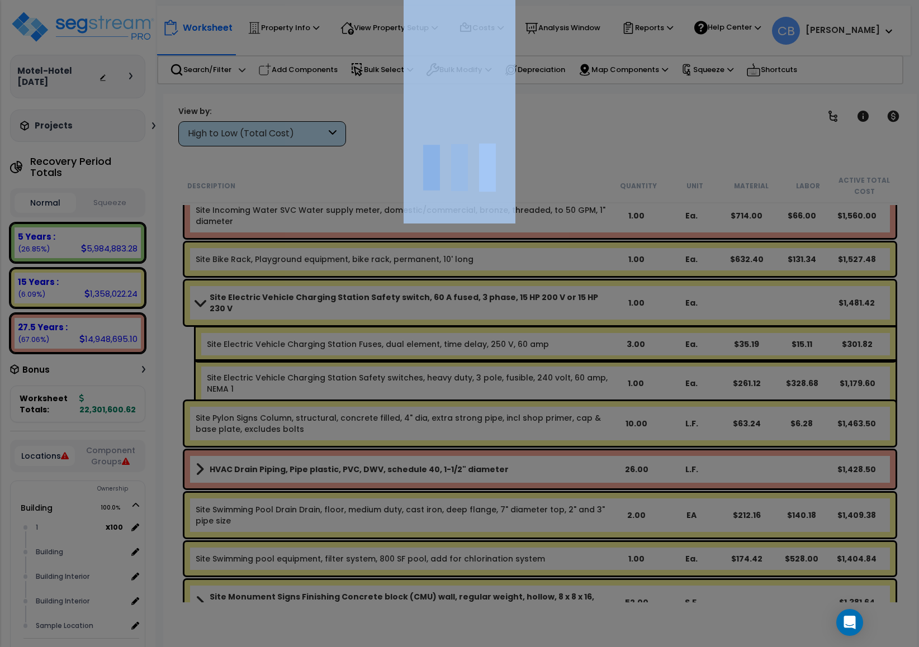
click at [553, 316] on div at bounding box center [459, 323] width 919 height 647
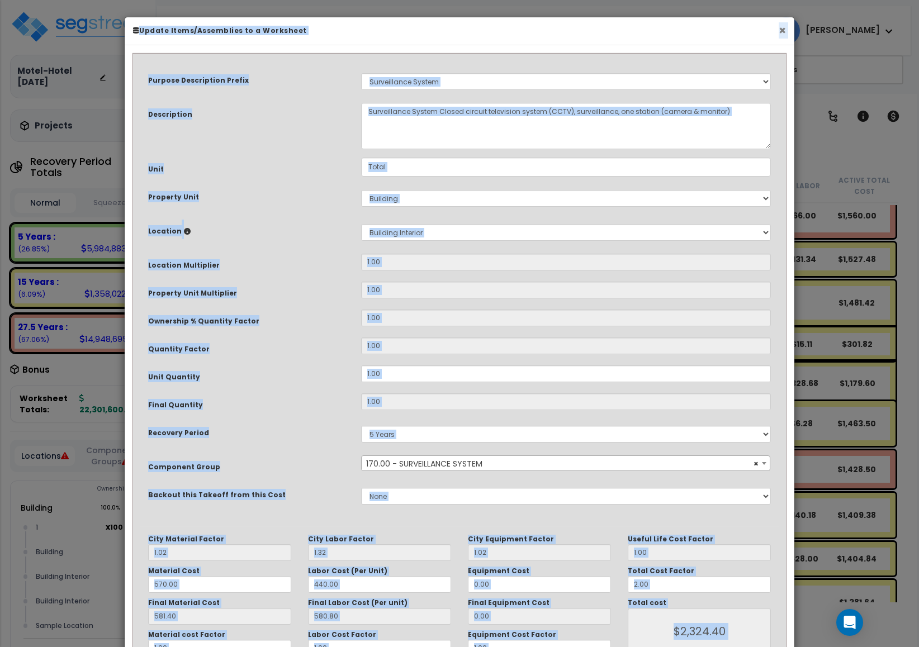
click at [778, 32] on button "×" at bounding box center [781, 31] width 7 height 12
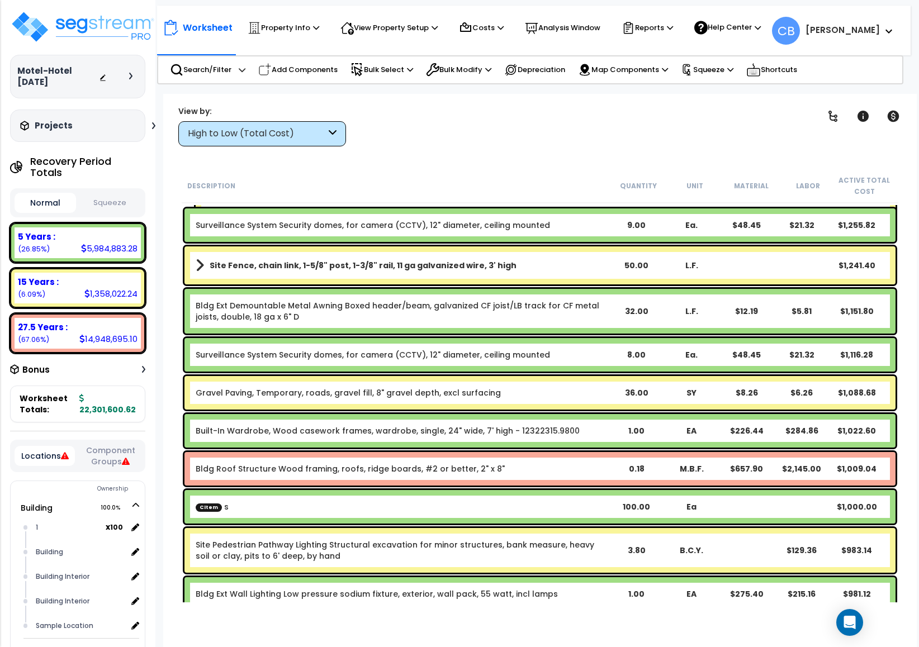
click at [453, 347] on div "Surveillance System Security domes, for camera (CCTV), 12" diameter, ceiling mo…" at bounding box center [539, 355] width 711 height 34
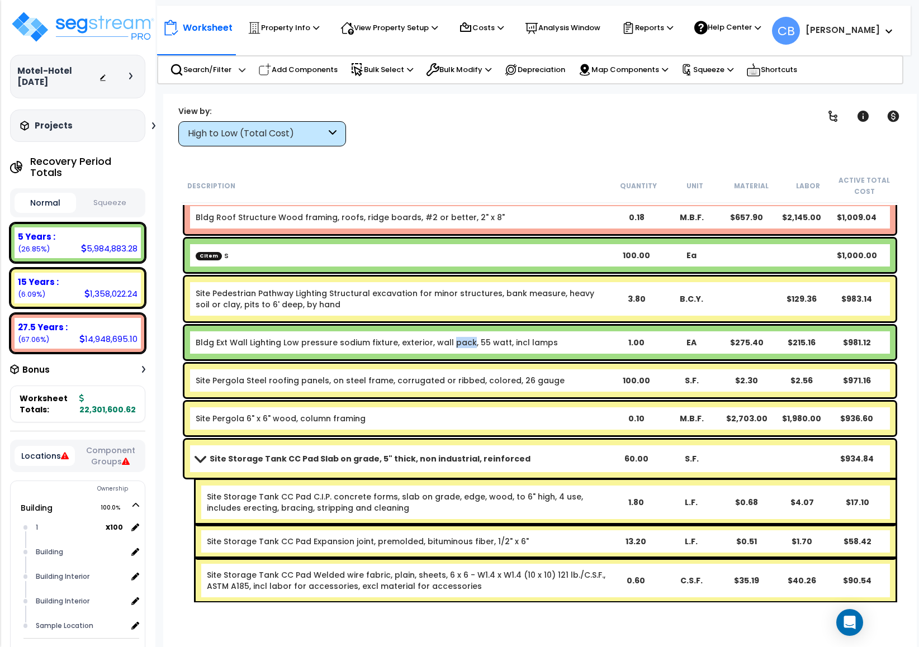
click at [453, 347] on div "Bldg Ext Wall Lighting Low pressure sodium fixture, exterior, wall pack, 55 wat…" at bounding box center [402, 342] width 413 height 11
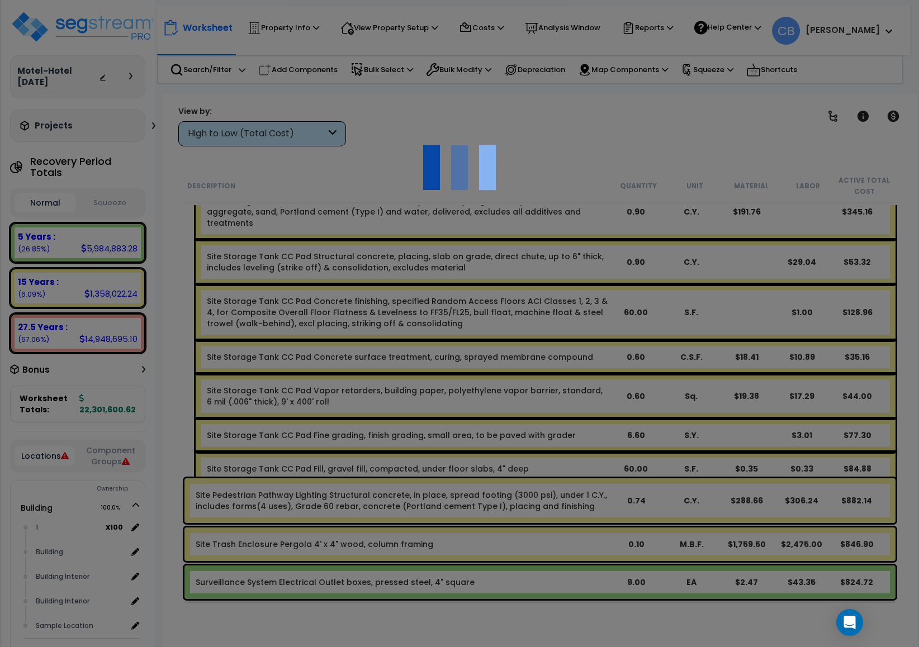
click at [453, 347] on div at bounding box center [459, 323] width 919 height 647
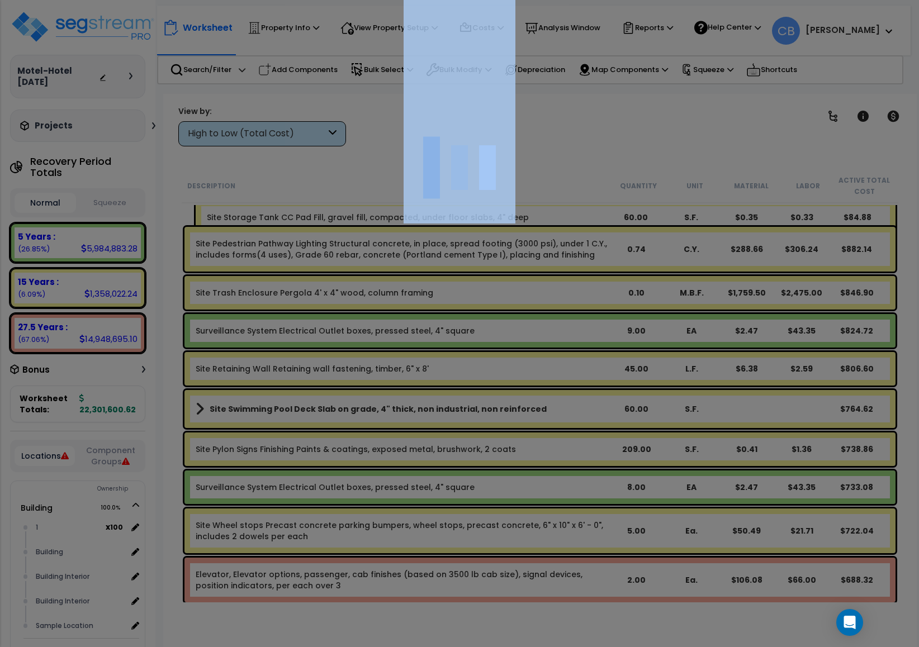
click at [453, 347] on div at bounding box center [459, 323] width 919 height 647
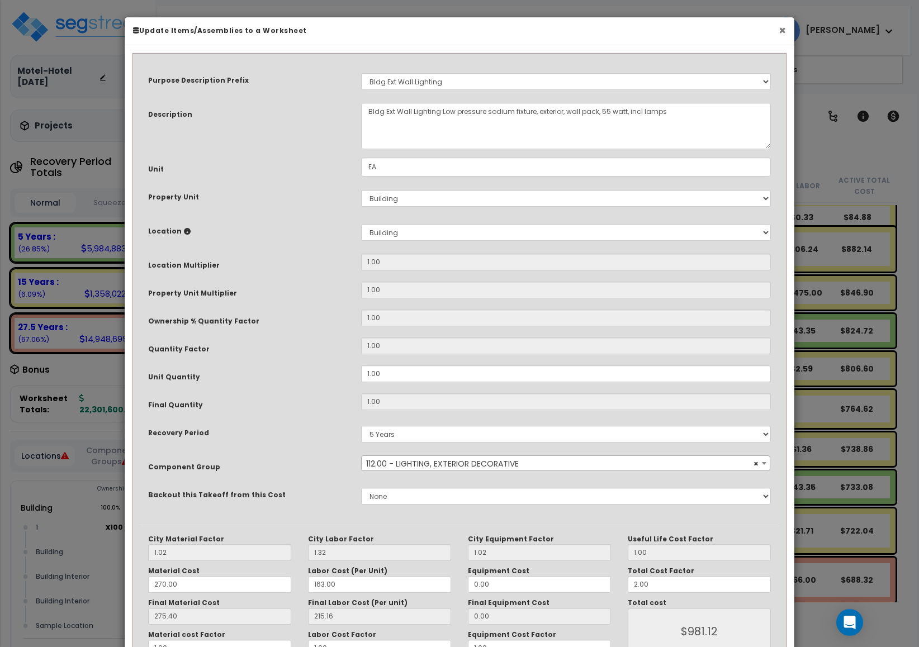
click at [783, 28] on button "×" at bounding box center [781, 31] width 7 height 12
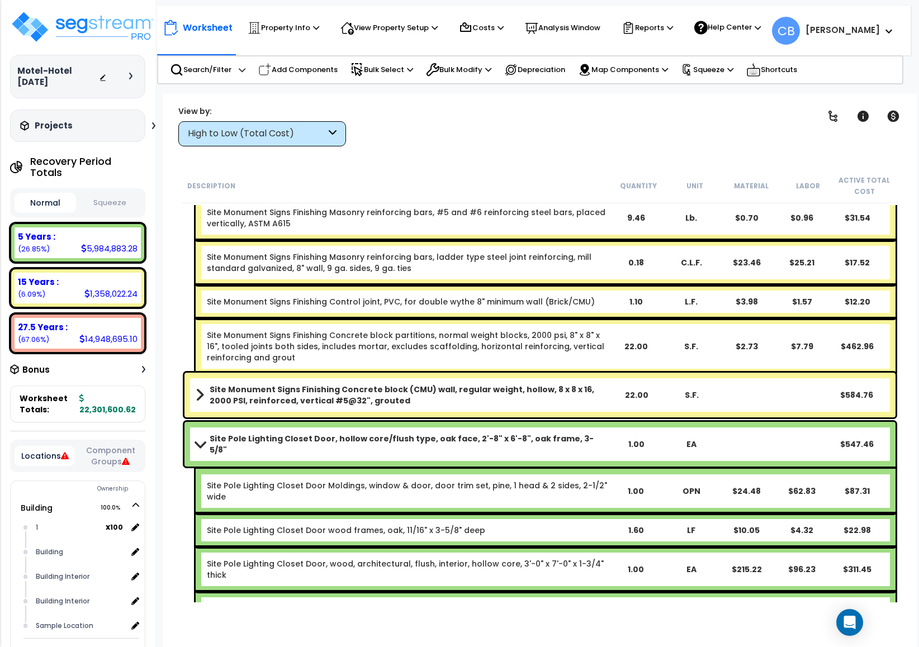
click at [583, 260] on div "Site Monument Signs Finishing Masonry reinforcing bars, ladder type steel joint…" at bounding box center [407, 262] width 401 height 22
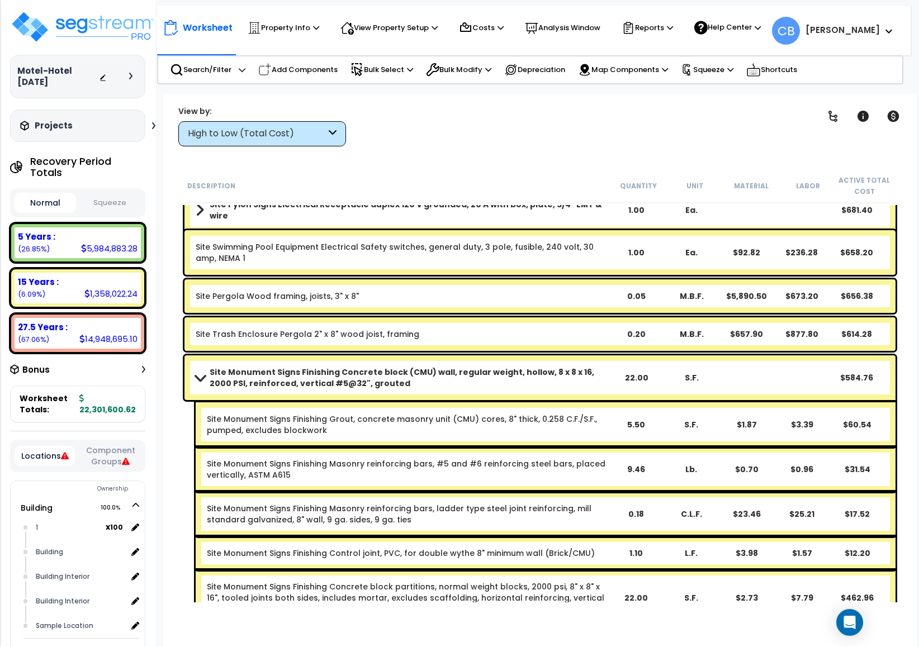
click at [583, 260] on div "Site Swimming Pool Equipment Electrical Safety switches, general duty, 3 pole, …" at bounding box center [402, 252] width 413 height 22
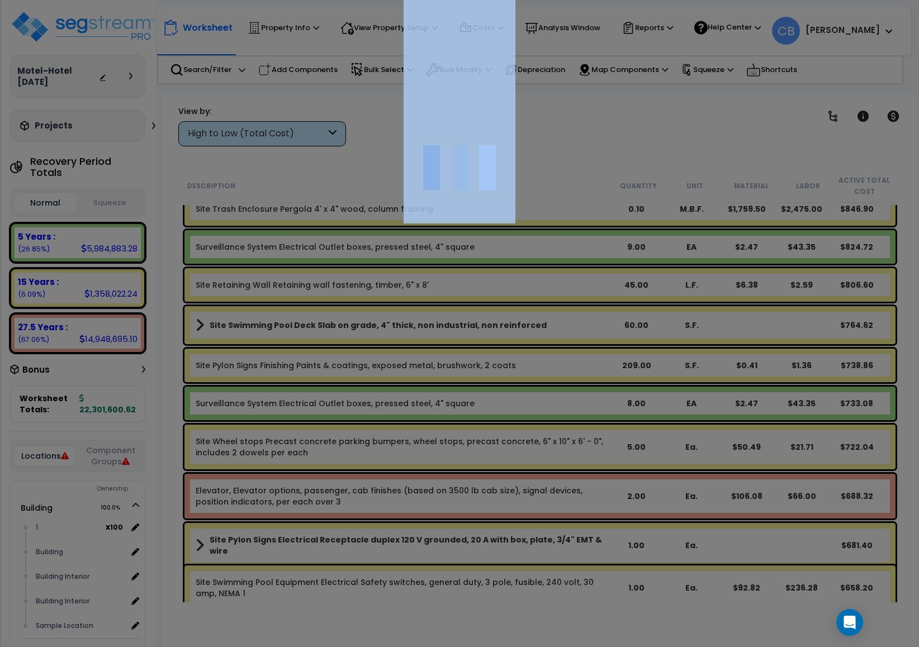
click at [583, 260] on div at bounding box center [459, 323] width 919 height 647
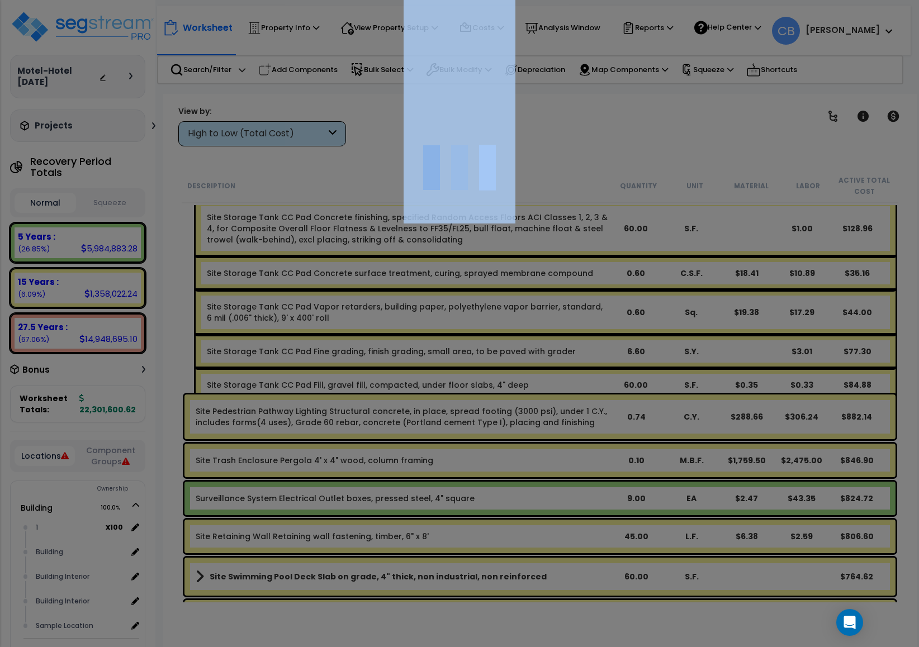
click at [583, 260] on div at bounding box center [459, 323] width 919 height 647
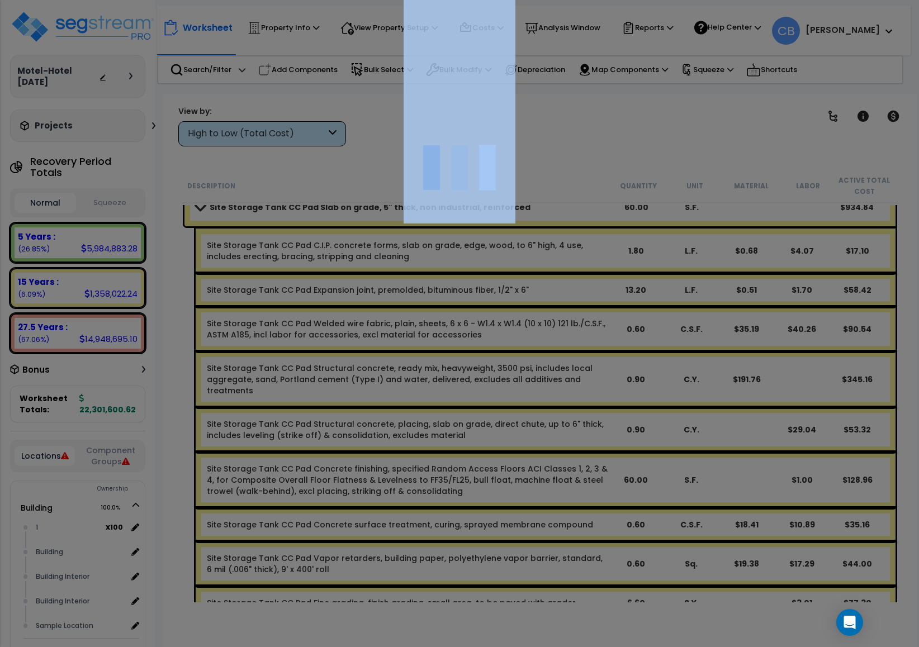
click at [583, 45] on div "We are Building your Property. So please grab a coffee and let us do the heavy …" at bounding box center [459, 22] width 919 height 45
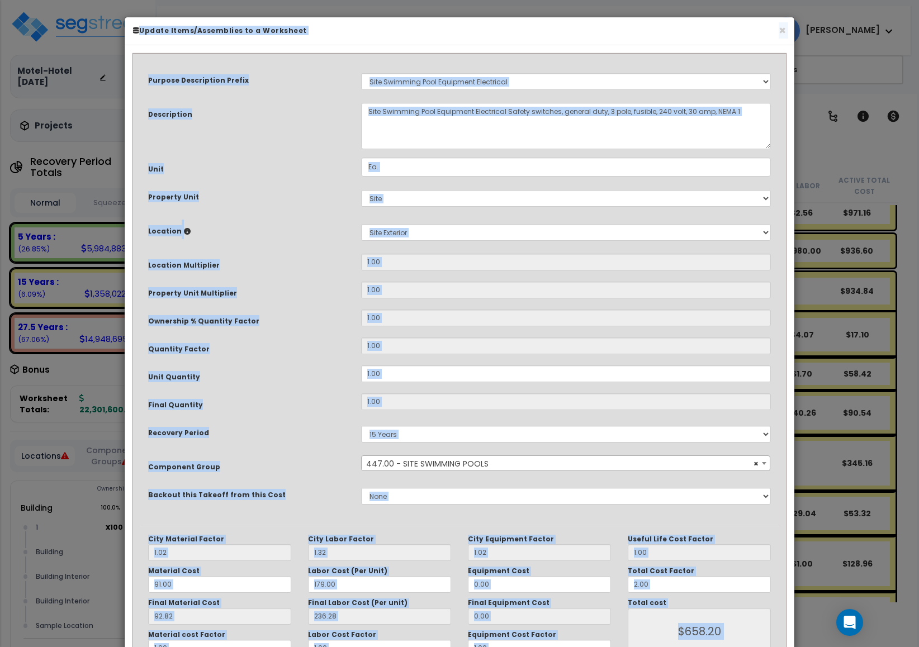
scroll to position [17877, 0]
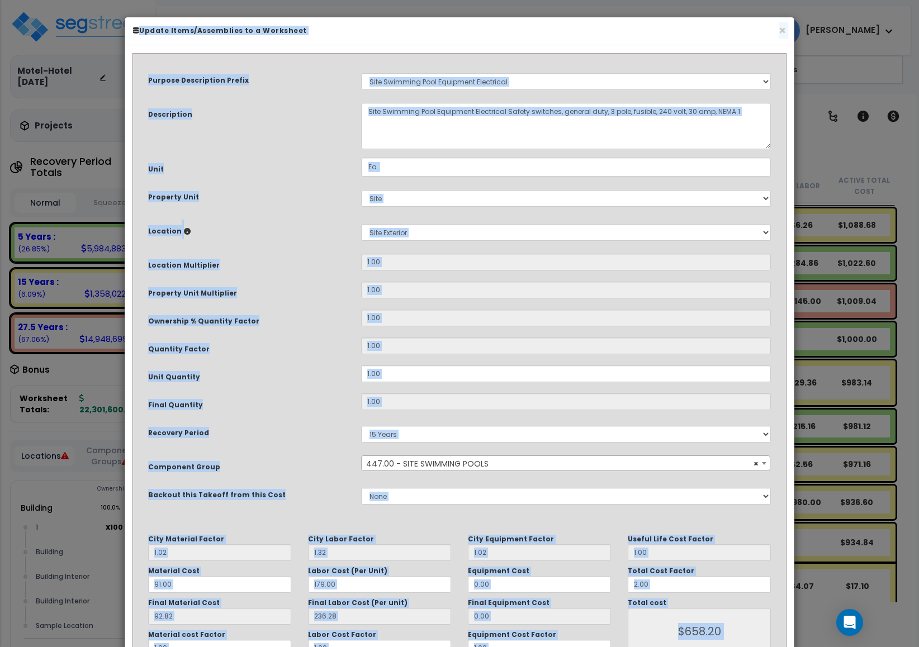
click at [583, 260] on input "1.00" at bounding box center [566, 262] width 410 height 17
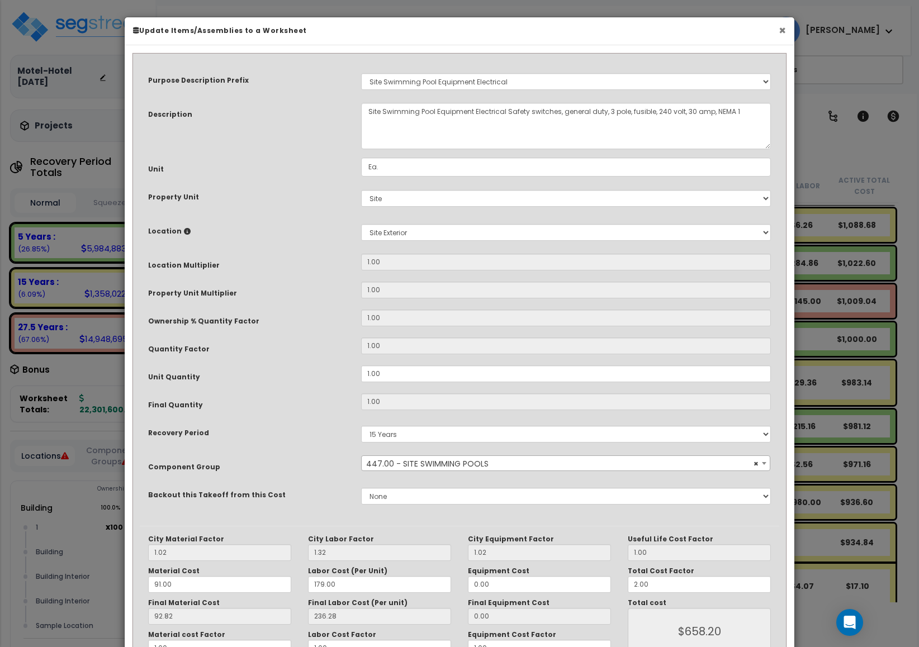
click at [780, 30] on button "×" at bounding box center [781, 31] width 7 height 12
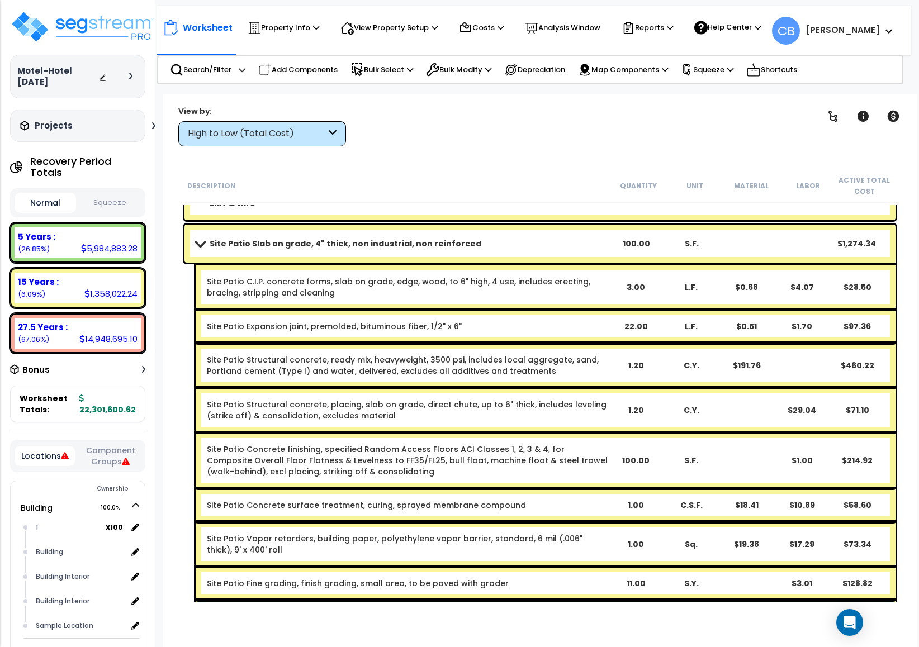
click at [515, 345] on div "Site Patio Structural concrete, ready mix, heavyweight, 3500 psi, includes loca…" at bounding box center [546, 365] width 700 height 45
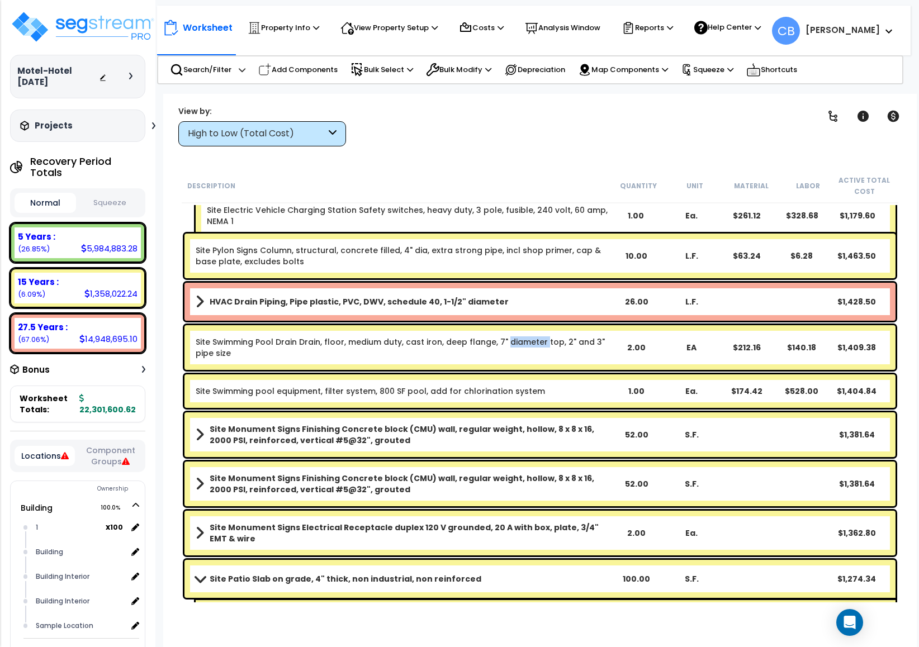
click at [515, 345] on link "Site Swimming Pool Drain Drain, floor, medium duty, cast iron, deep flange, 7" …" at bounding box center [400, 347] width 409 height 22
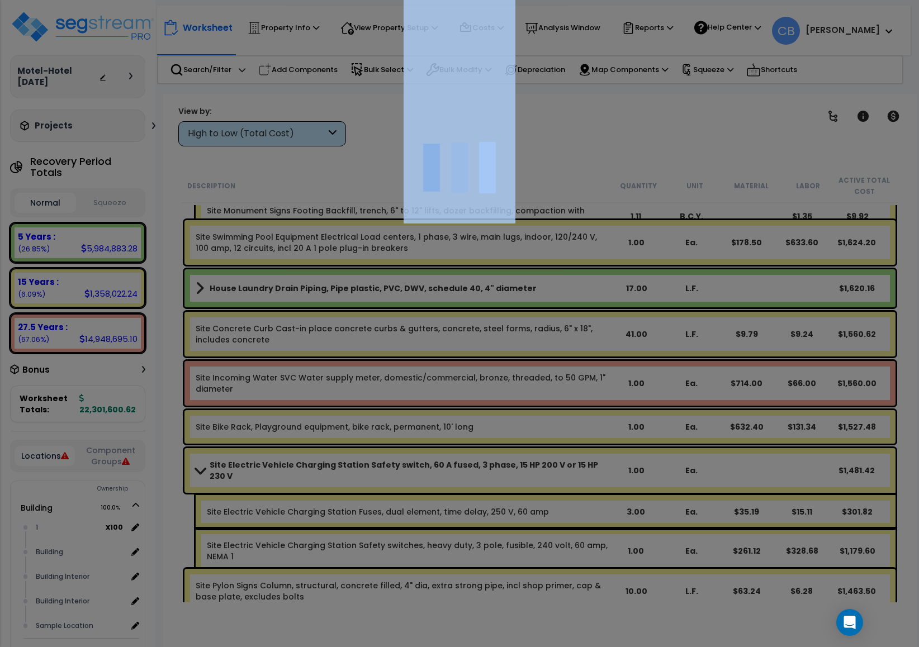
click at [515, 345] on div at bounding box center [459, 323] width 919 height 647
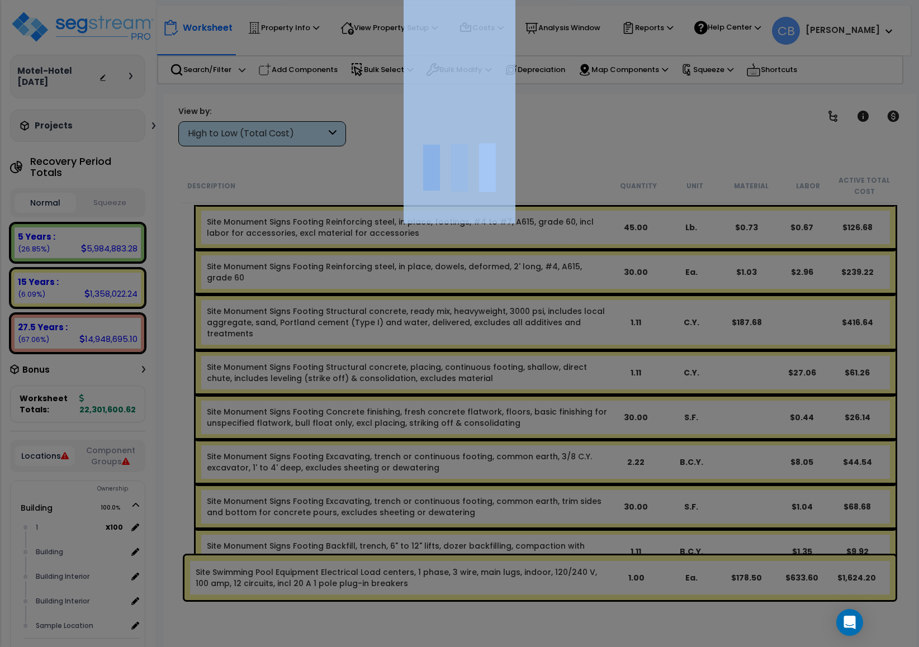
click at [515, 345] on div at bounding box center [459, 323] width 919 height 647
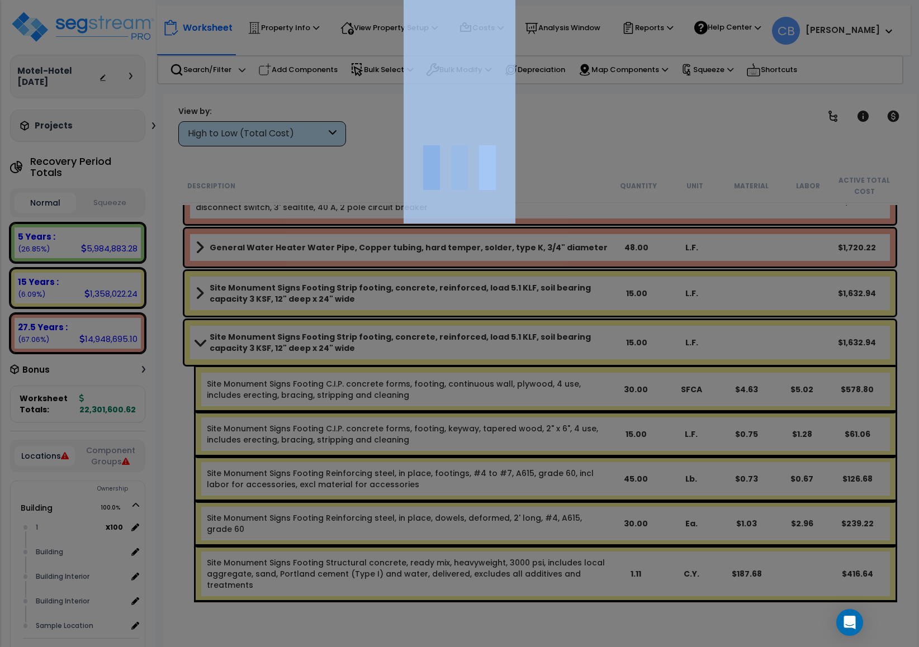
click at [515, 345] on div at bounding box center [459, 323] width 919 height 647
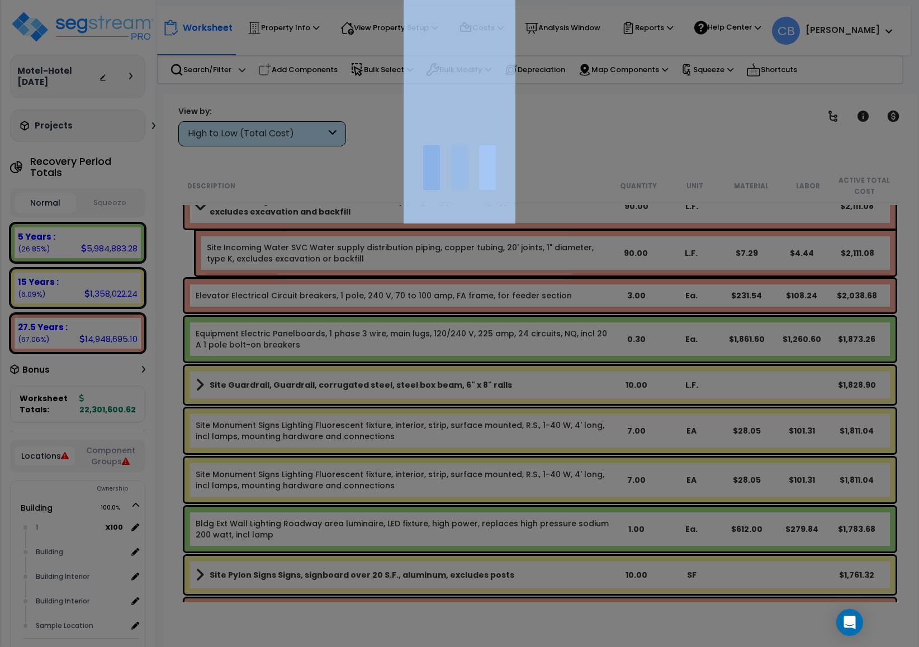
click at [515, 345] on div at bounding box center [459, 323] width 919 height 647
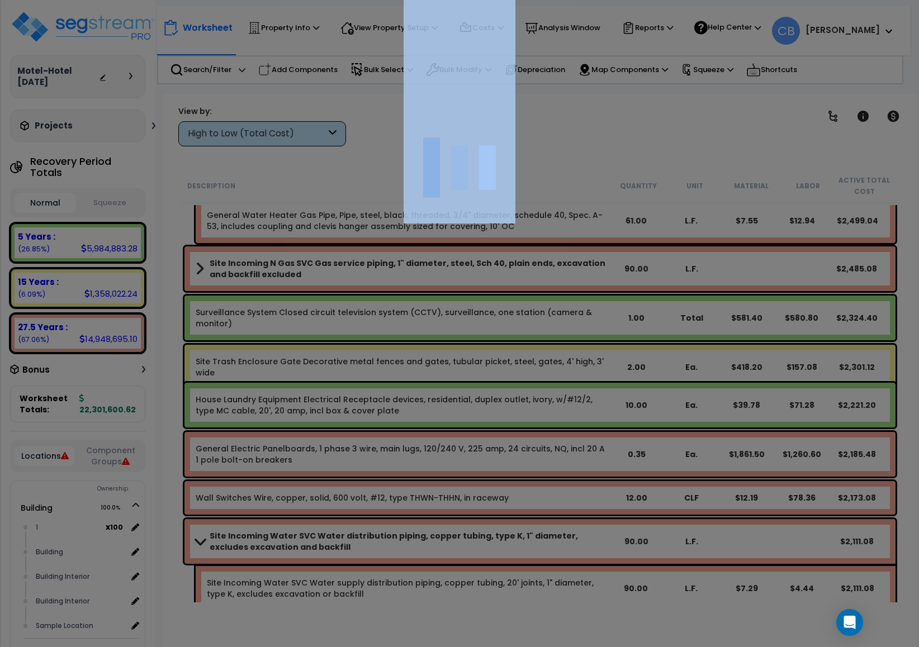
click at [515, 345] on div at bounding box center [459, 323] width 919 height 647
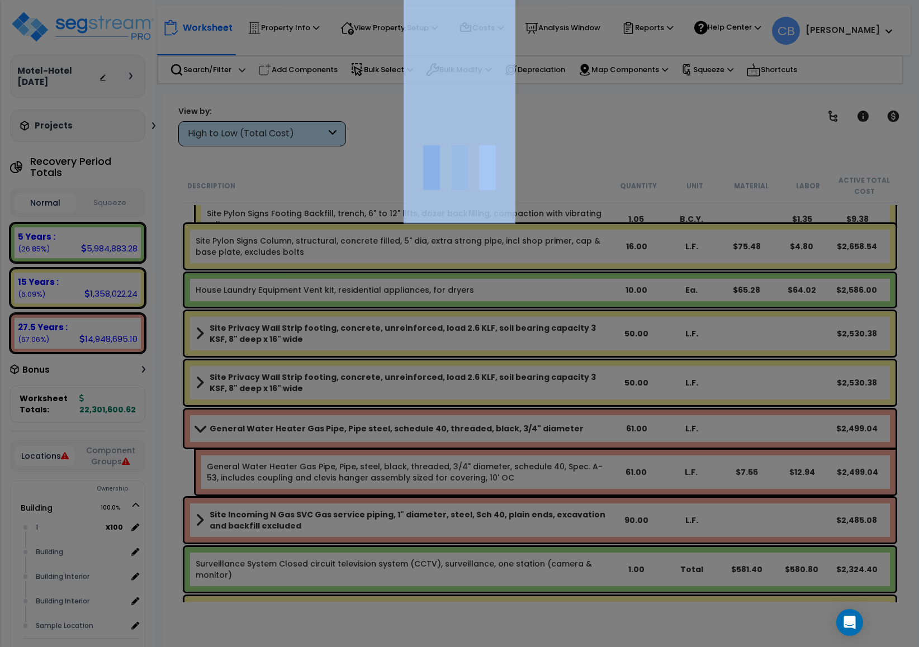
click at [515, 345] on div at bounding box center [459, 323] width 919 height 647
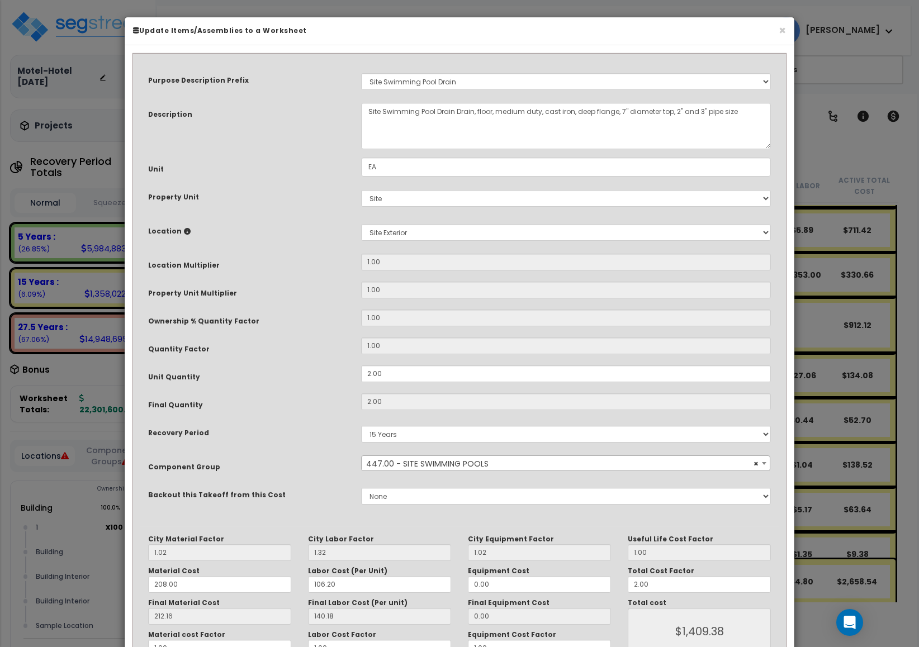
click at [515, 345] on input "1.00" at bounding box center [566, 345] width 410 height 17
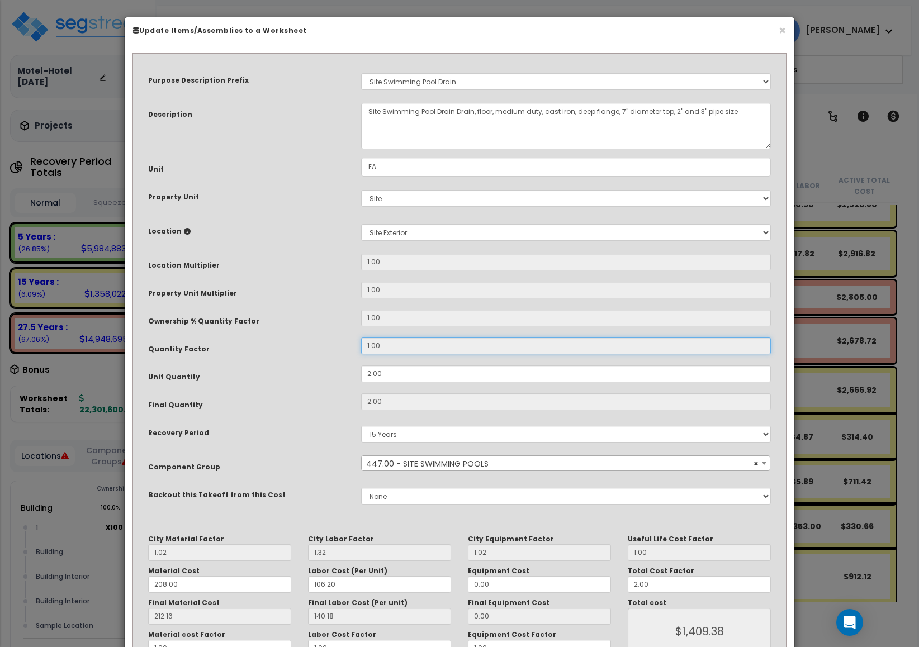
click at [515, 345] on input "1.00" at bounding box center [566, 345] width 410 height 17
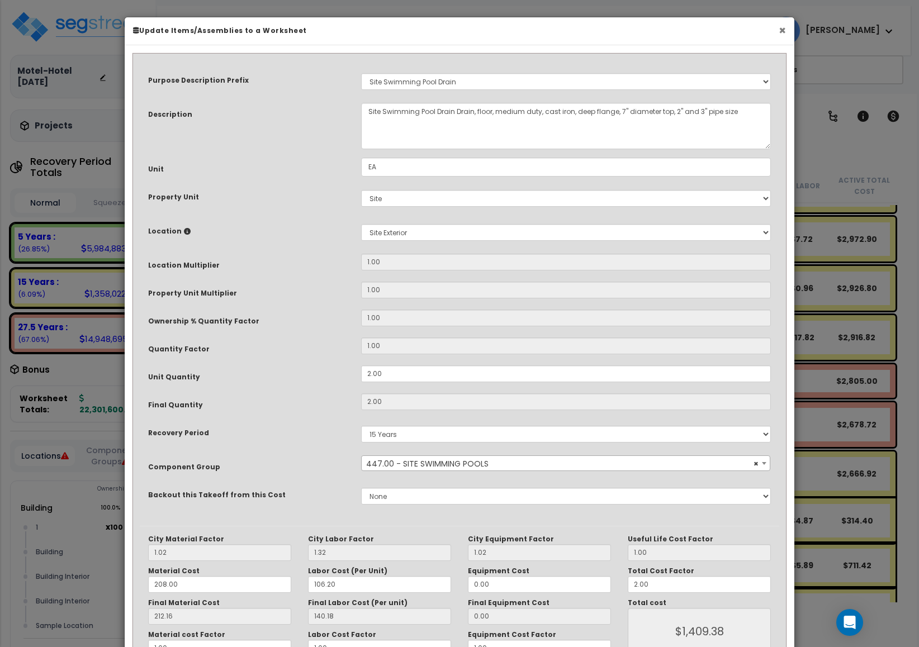
click at [780, 26] on button "×" at bounding box center [781, 31] width 7 height 12
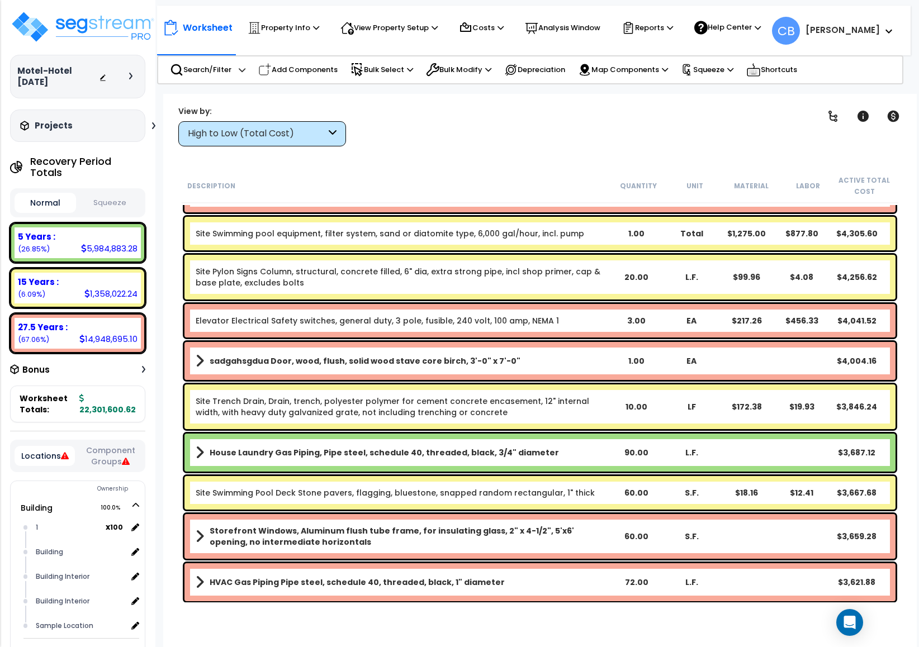
click at [484, 292] on div "Site Pylon Signs Column, structural, concrete filled, 6" dia, extra strong pipe…" at bounding box center [539, 277] width 711 height 45
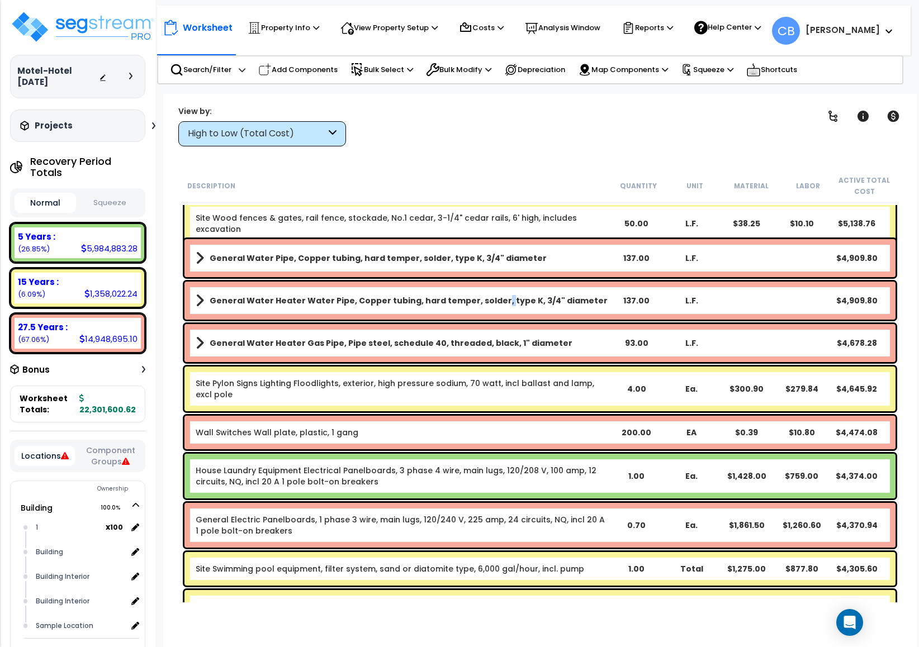
click at [484, 293] on link "General Water Heater Water Pipe, Copper tubing, hard temper, solder, type K, 3/…" at bounding box center [402, 301] width 413 height 16
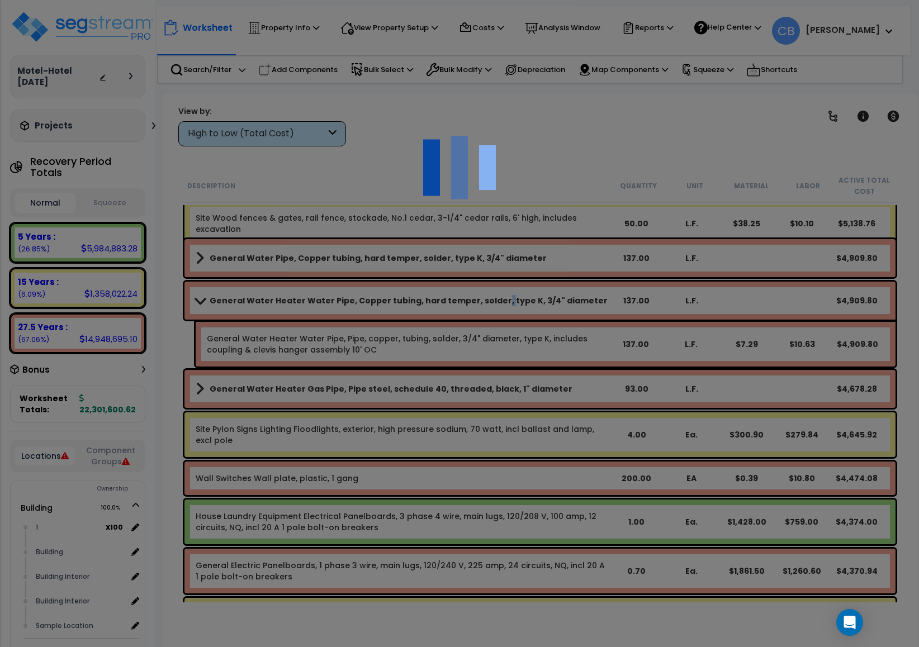
scroll to position [12932, 0]
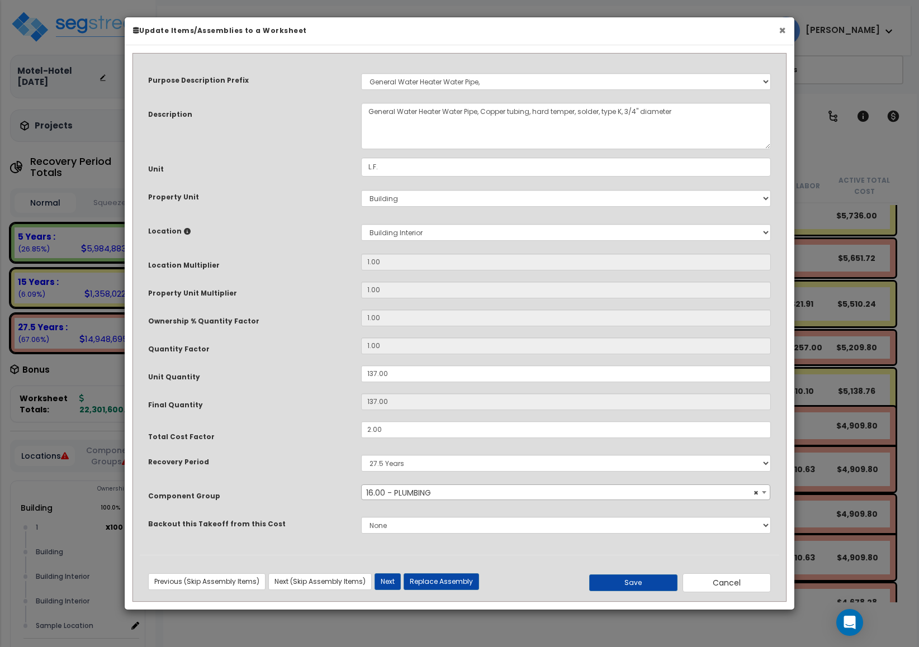
click at [783, 27] on button "×" at bounding box center [781, 31] width 7 height 12
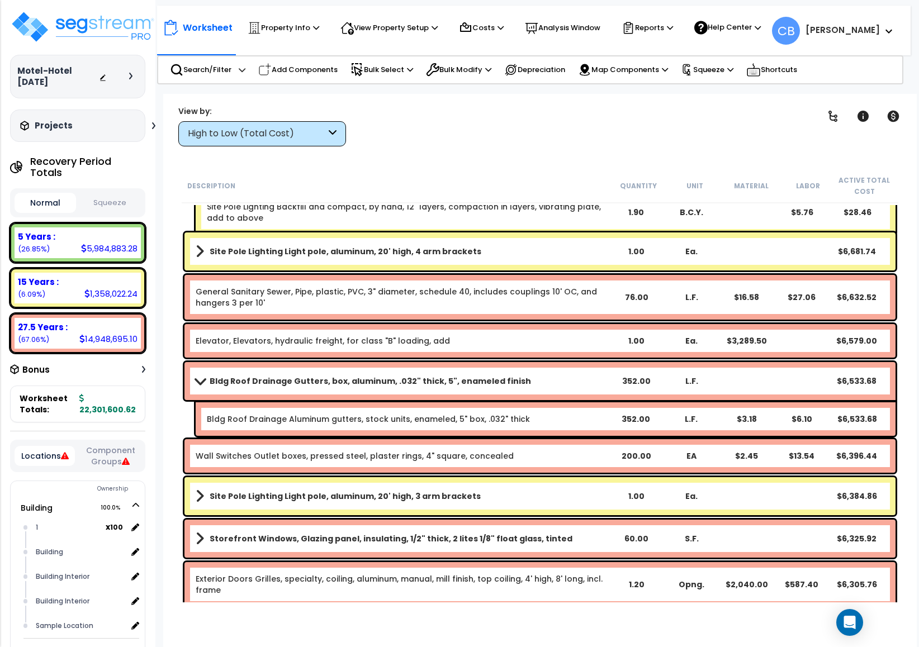
click at [468, 365] on div "Bldg Roof Drainage Gutters, box, aluminum, .032" thick, 5", enameled finish 352…" at bounding box center [539, 381] width 711 height 38
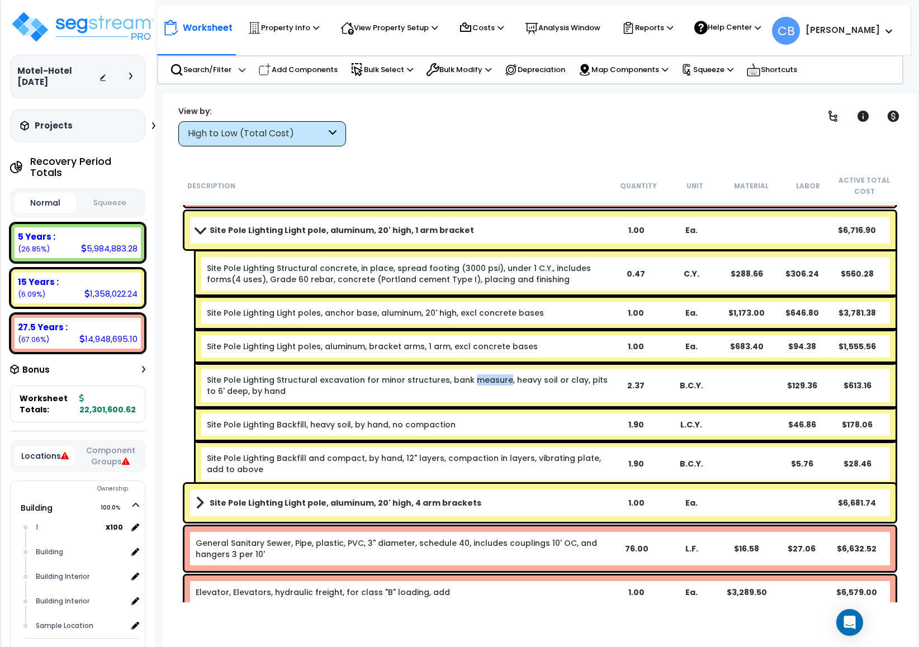
click at [468, 365] on div "Site Pole Lighting Structural excavation for minor structures, bank measure, he…" at bounding box center [546, 385] width 700 height 45
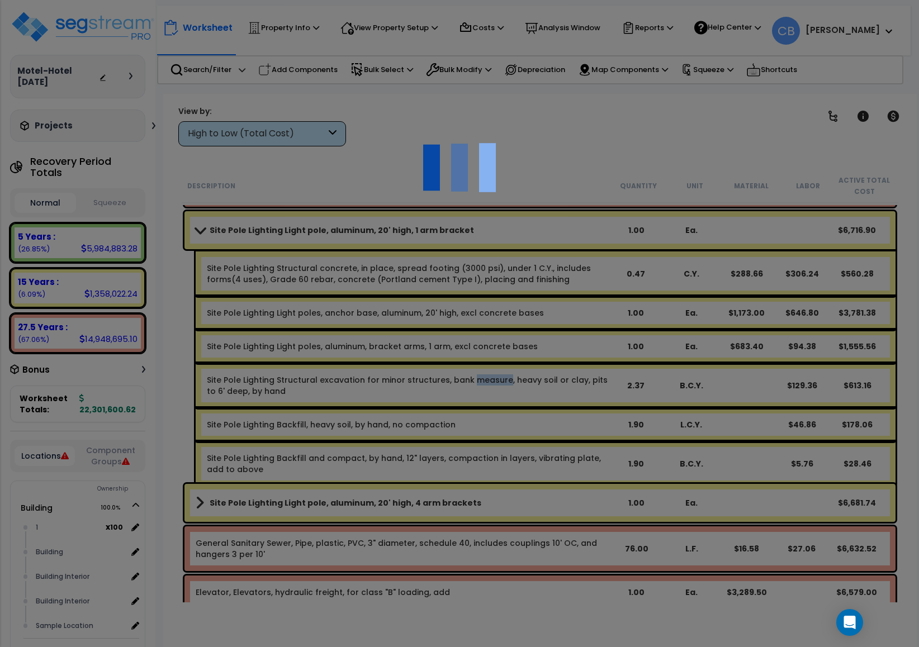
scroll to position [11759, 0]
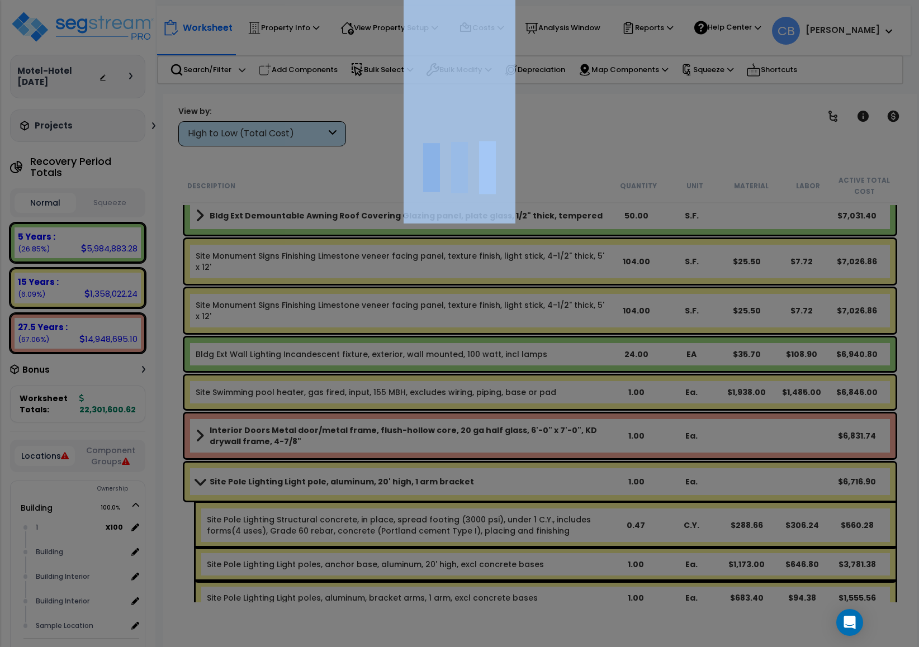
click at [468, 365] on div at bounding box center [459, 323] width 919 height 647
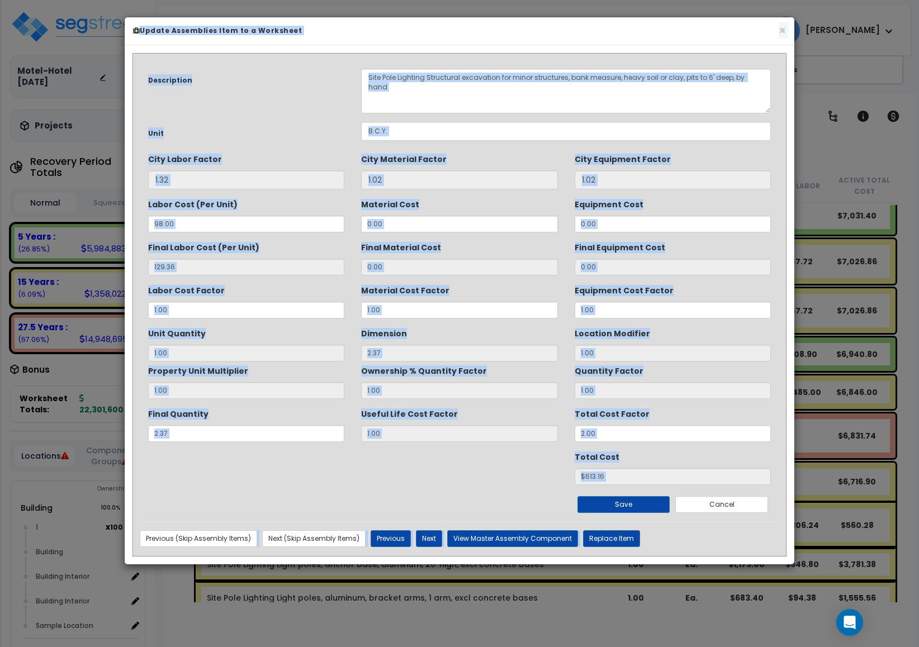
click at [468, 365] on label "Ownership % Quantity Factor" at bounding box center [424, 368] width 126 height 15
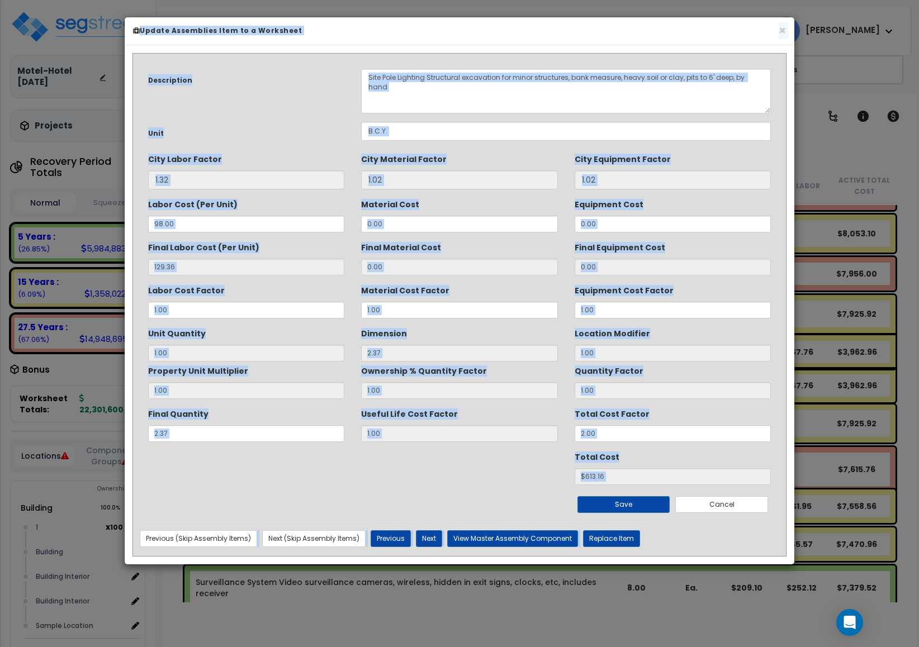
scroll to position [11089, 0]
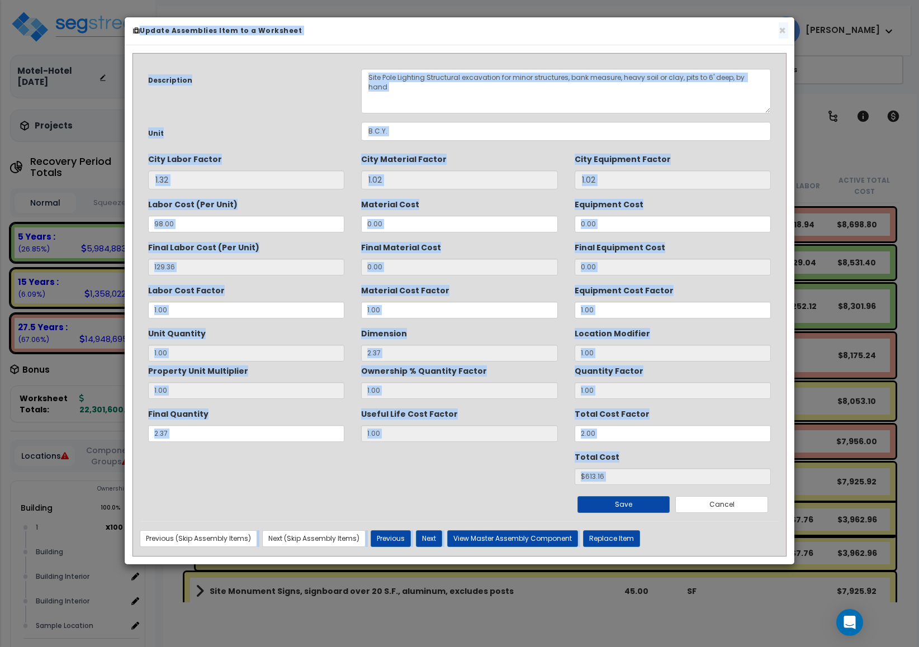
click at [777, 34] on h6 "Update Assemblies Item to a Worksheet" at bounding box center [459, 30] width 653 height 9
click at [784, 34] on button "×" at bounding box center [781, 31] width 7 height 12
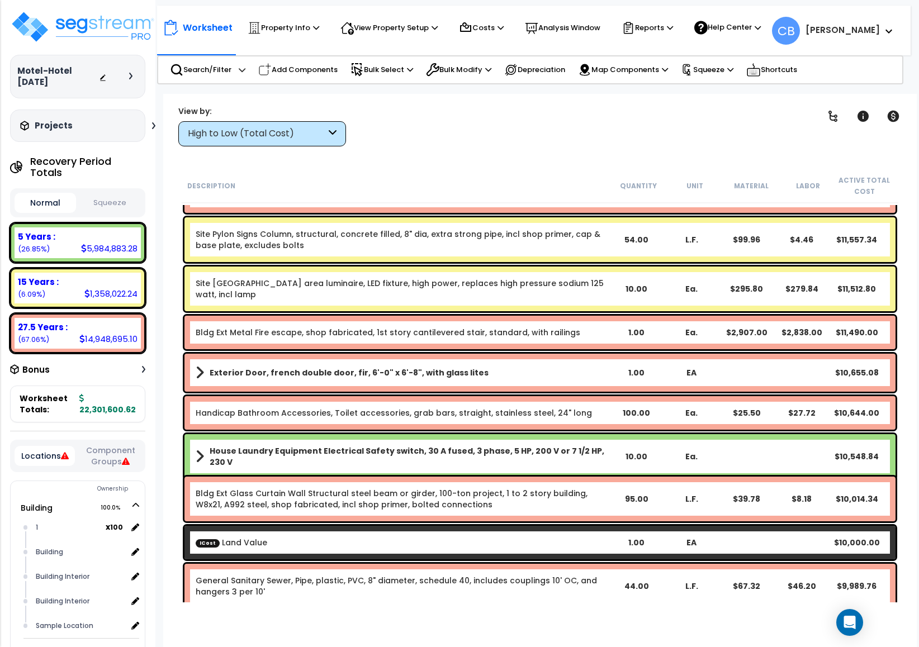
click at [593, 397] on div "Site Brick Paver Plaza, brick pavers, 4" x 8" x 1-3/4" thick, aggregate base, s…" at bounding box center [540, 515] width 716 height 20623
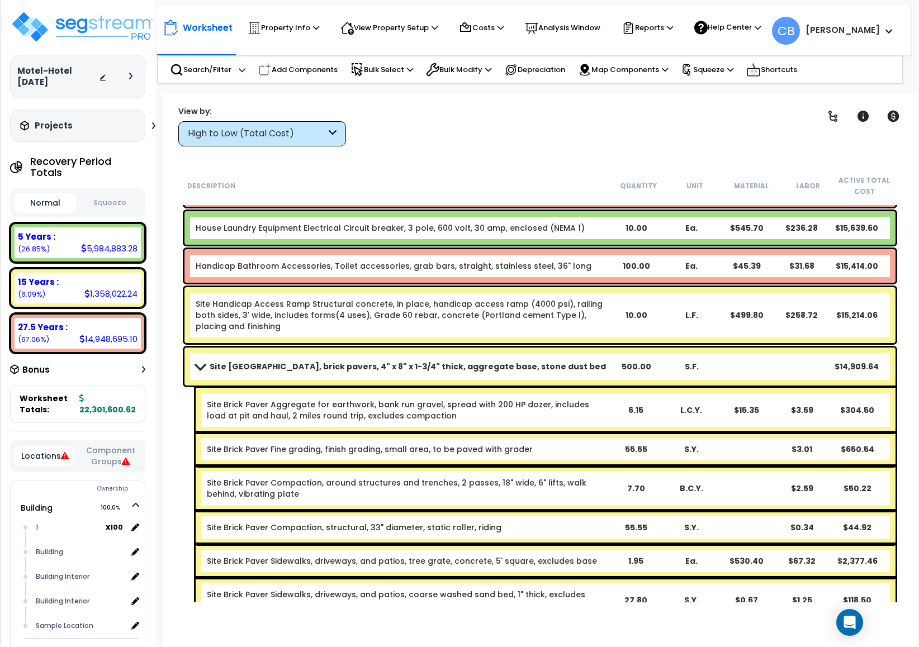
click at [589, 399] on link "Site Brick Paver Aggregate for earthwork, bank run gravel, spread with 200 HP d…" at bounding box center [398, 410] width 382 height 22
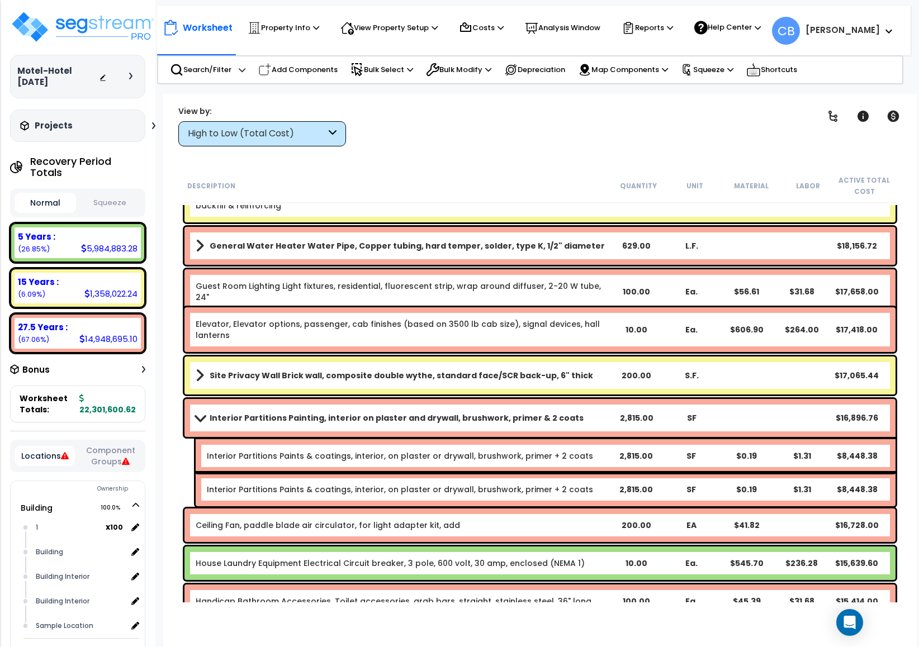
click at [593, 397] on div "Interior Partitions Painting, interior on plaster and drywall, brushwork, prime…" at bounding box center [540, 452] width 716 height 113
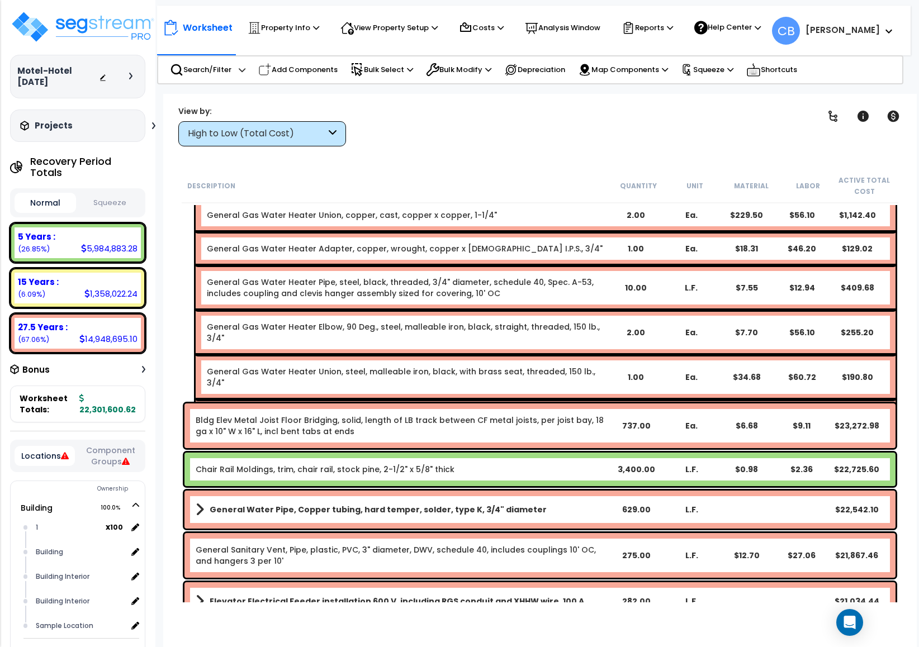
click at [593, 399] on div "General Gas Water Heater Water heater, gas fired, 155 MBH input, 150 GPH, inclu…" at bounding box center [546, 421] width 700 height 45
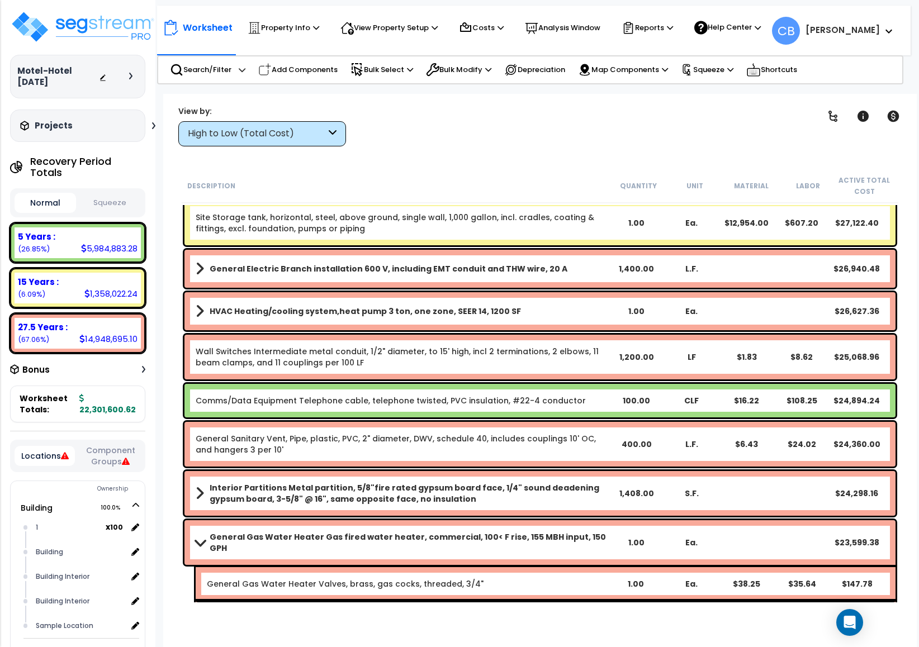
click at [593, 397] on div "Comms/Data Equipment Telephone cable, telephone twisted, PVC insulation, #22-4 …" at bounding box center [402, 400] width 413 height 11
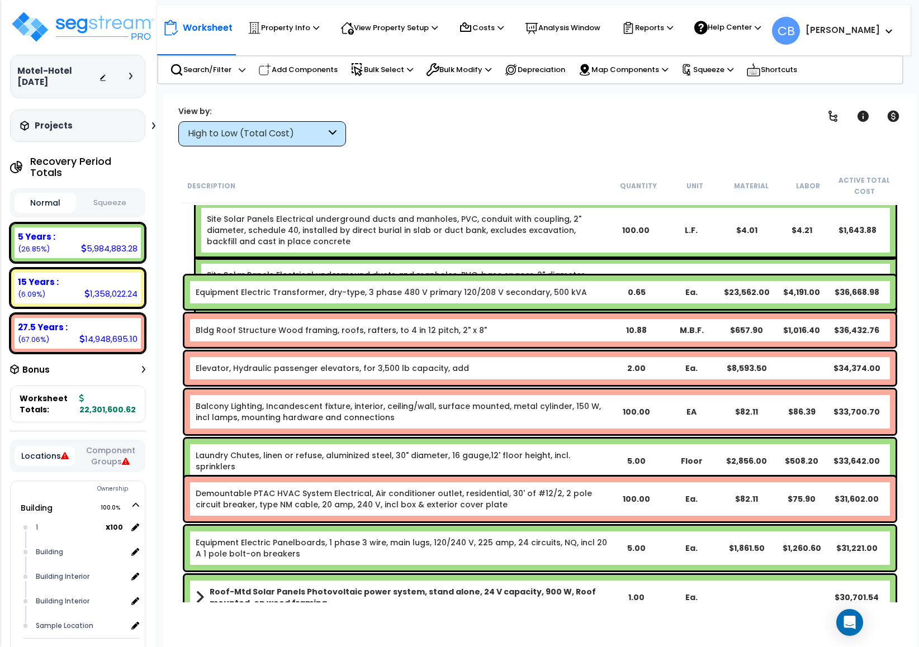
click at [593, 397] on div "Balcony Lighting, Incandescent fixture, interior, ceiling/wall, surface mounted…" at bounding box center [539, 411] width 711 height 45
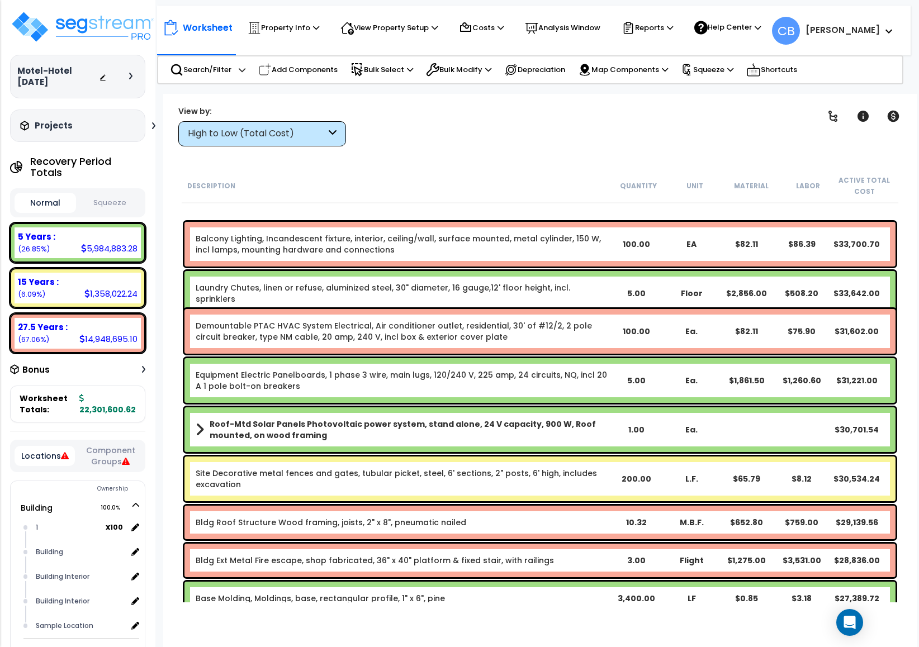
scroll to position [7317, 0]
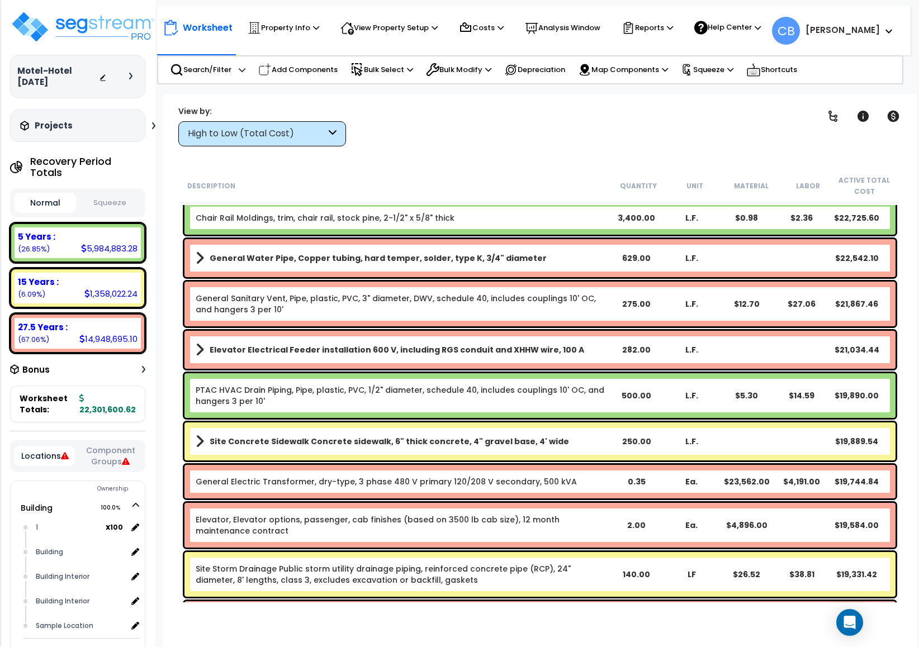
click at [649, 349] on div "282.00" at bounding box center [635, 349] width 55 height 11
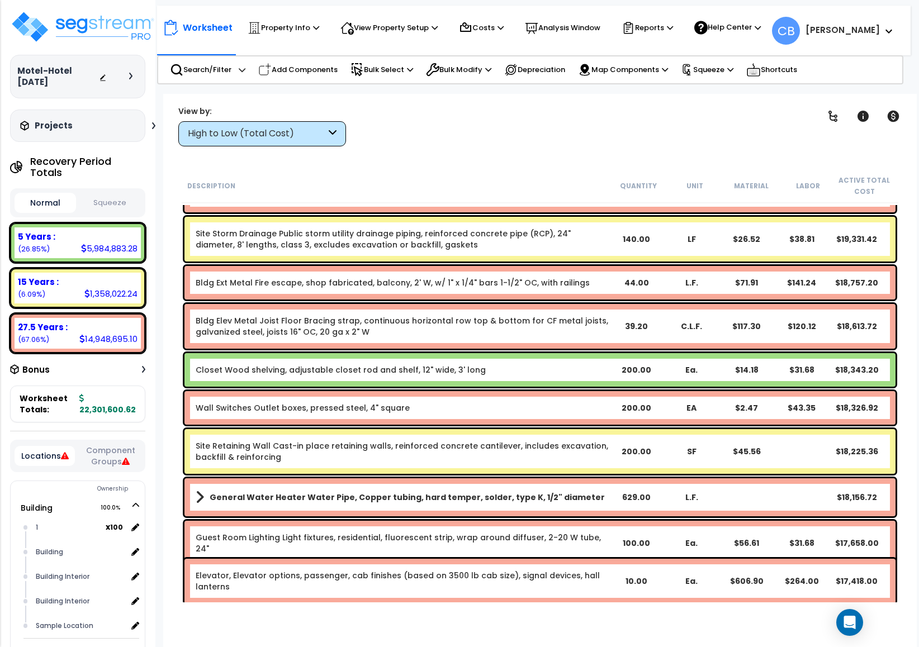
click at [649, 349] on div "Bldg Elev Metal Joist Floor Bracing strap, continuous horizontal row top & bott…" at bounding box center [540, 326] width 716 height 50
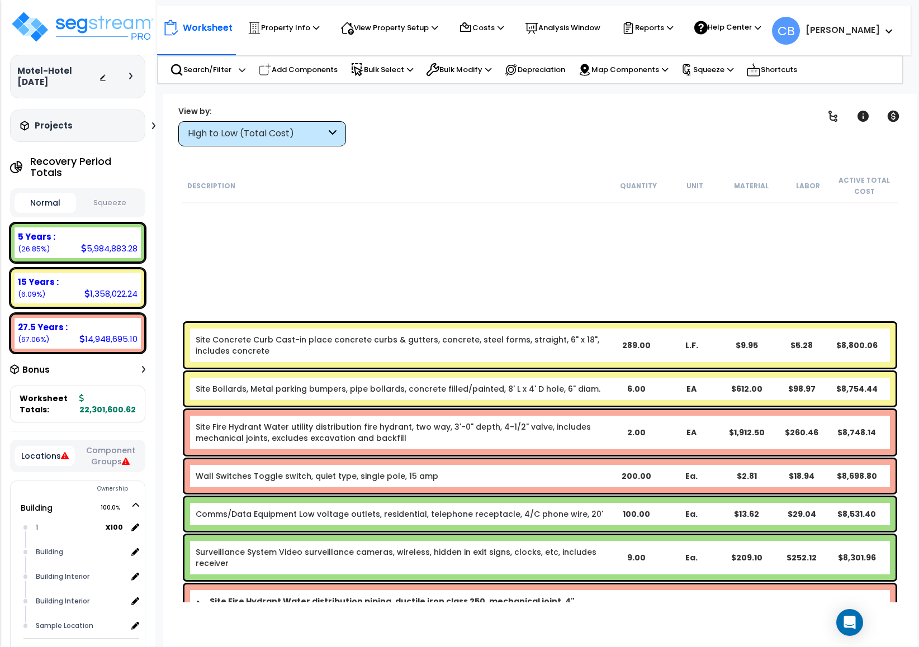
scroll to position [11172, 0]
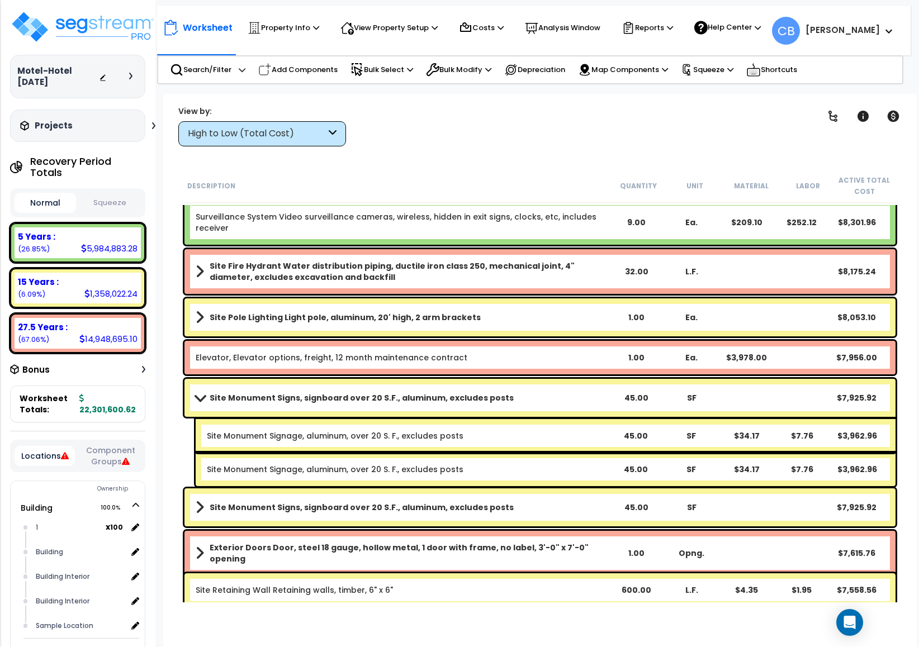
click at [437, 325] on div "Site Pole Lighting Light pole, aluminum, 20' high, 2 arm brackets 1.00 Ea. $8,0…" at bounding box center [539, 317] width 711 height 38
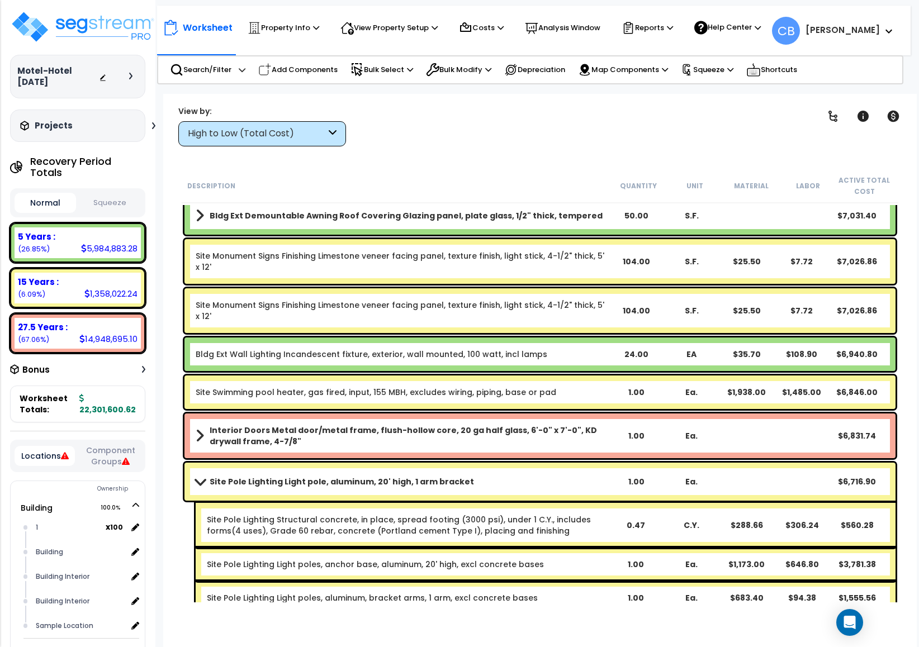
click at [432, 326] on div "Site Monument Signs Finishing Limestone veneer facing panel, texture finish, li…" at bounding box center [539, 310] width 711 height 45
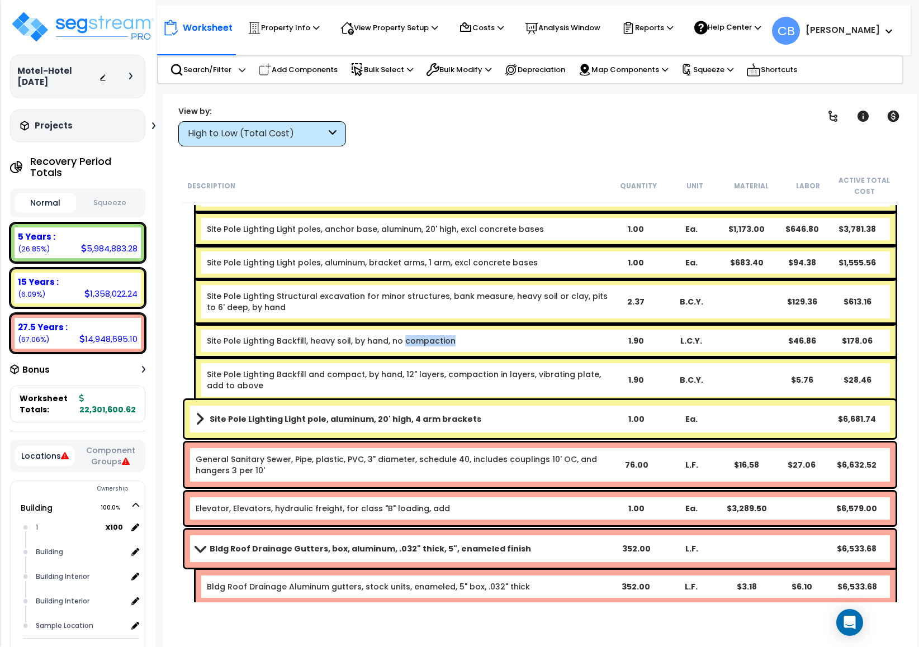
click at [432, 326] on div "Site Pole Lighting Backfill, heavy soil, by hand, no compaction 1.90 L.C.Y. $46…" at bounding box center [546, 341] width 700 height 34
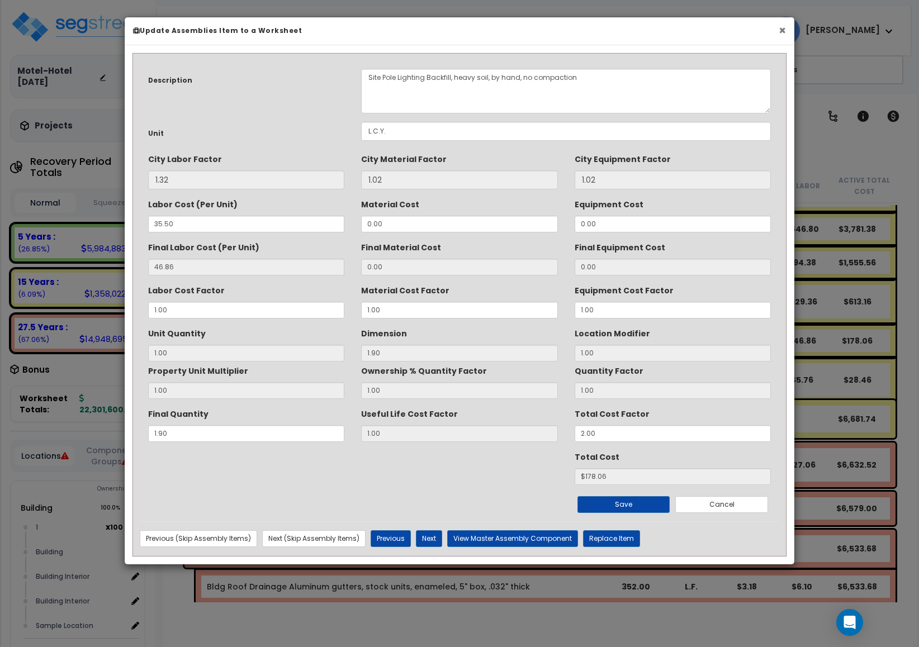
click at [784, 32] on button "×" at bounding box center [781, 31] width 7 height 12
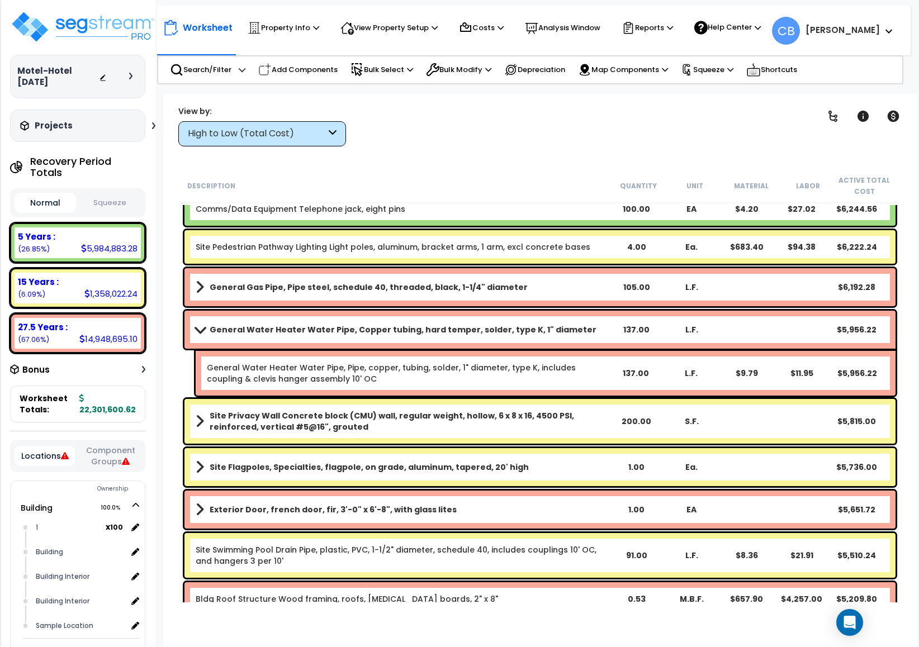
scroll to position [12932, 0]
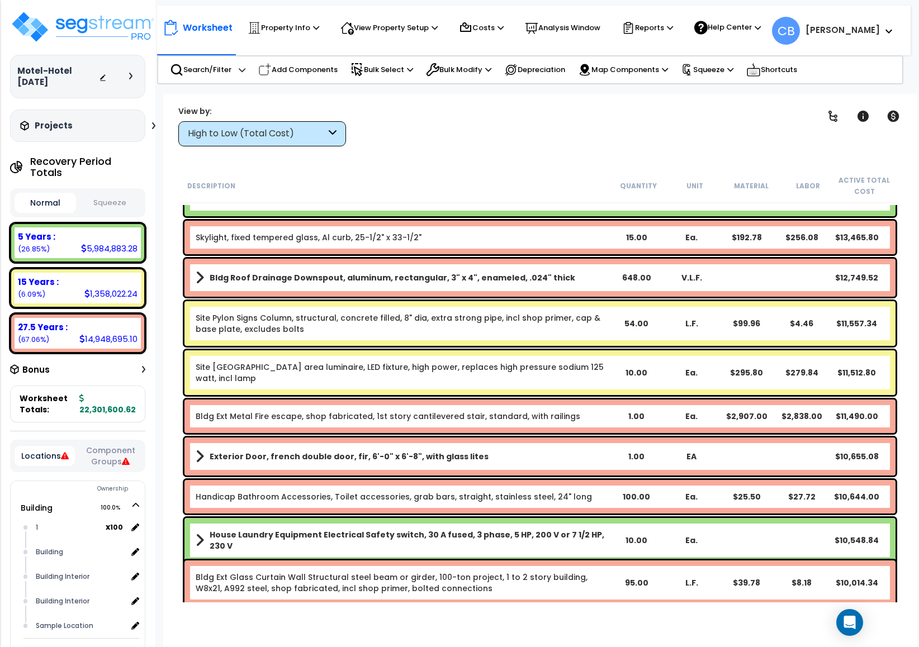
click at [539, 398] on div "Bldg Ext Metal Fire escape, shop fabricated, 1st story cantilevered stair, stan…" at bounding box center [540, 416] width 716 height 39
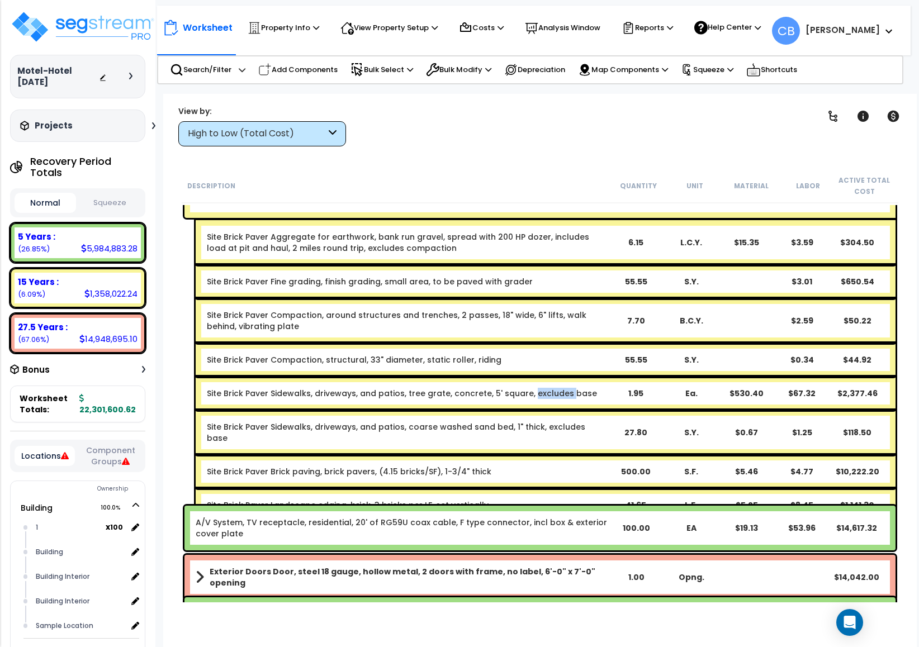
click at [539, 398] on div "Site Brick Paver Sidewalks, driveways, and patios, tree grate, concrete, 5' squ…" at bounding box center [546, 394] width 700 height 34
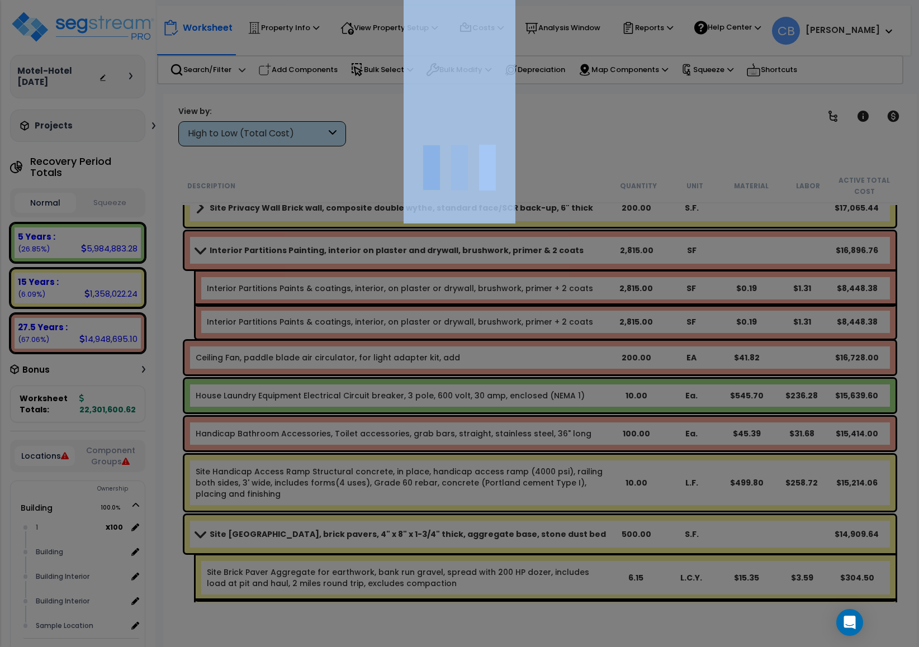
click at [539, 398] on div at bounding box center [459, 323] width 919 height 647
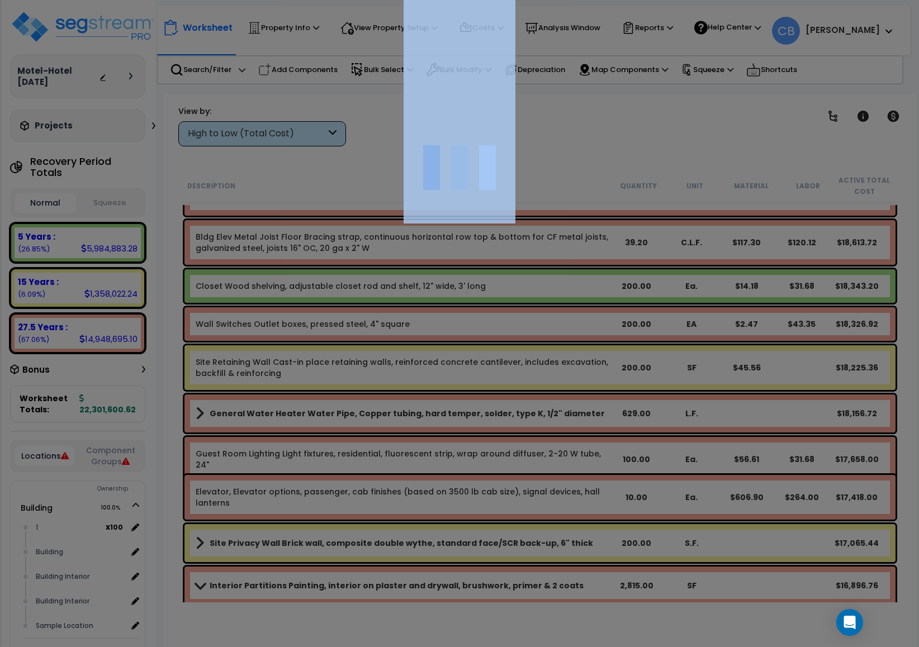
click at [539, 398] on div at bounding box center [459, 323] width 919 height 647
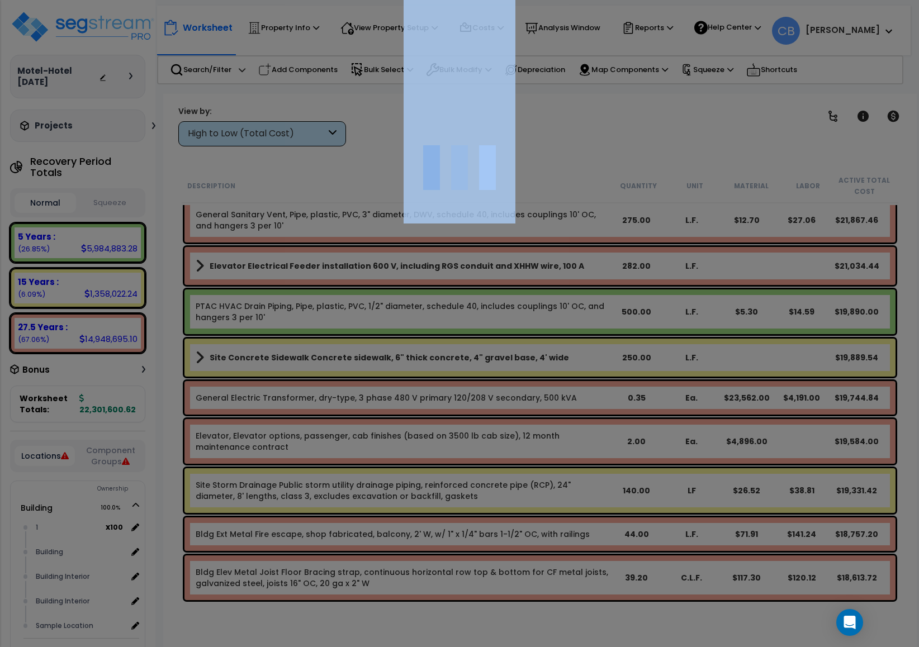
click at [555, 45] on div "We are Building your Property. So please grab a coffee and let us do the heavy …" at bounding box center [459, 22] width 919 height 45
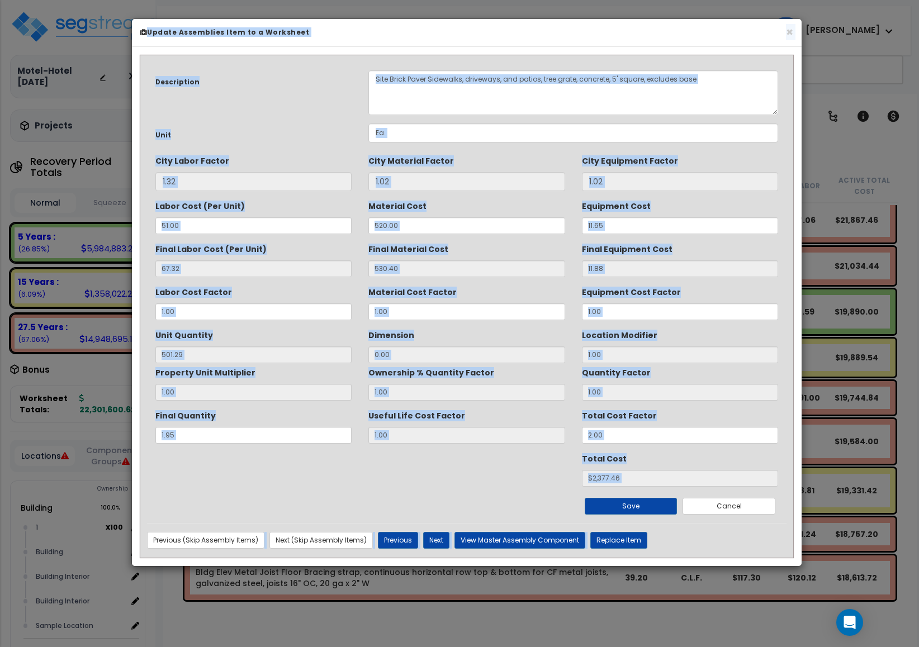
scroll to position [0, 0]
click at [569, 406] on div "Description Site Brick Paver Sidewalks, driveways, and patios, tree grate, conc…" at bounding box center [466, 292] width 639 height 461
click at [786, 31] on button "×" at bounding box center [789, 32] width 7 height 12
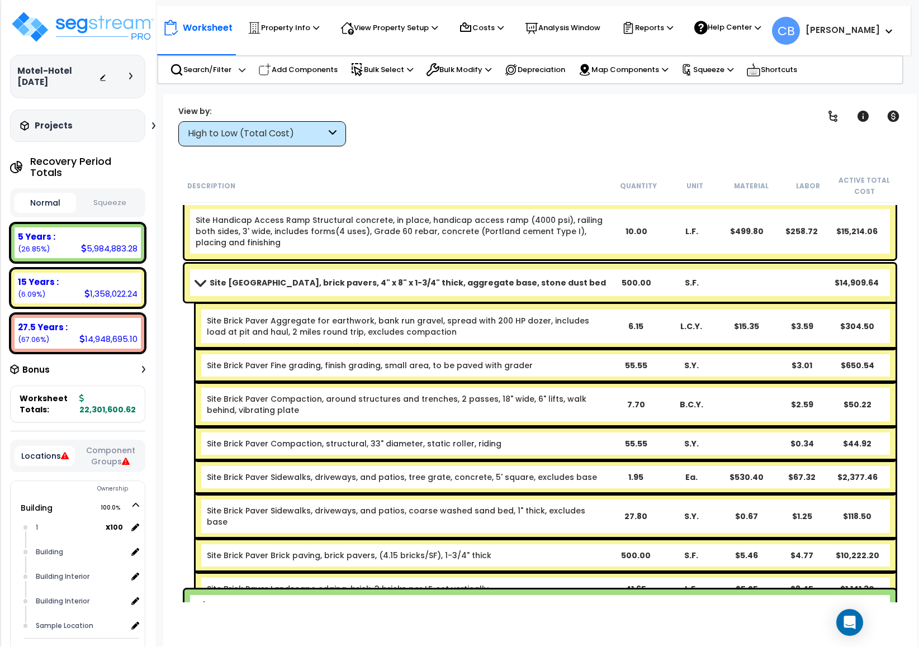
click at [510, 397] on link "Site Brick Paver Compaction, around structures and trenches, 2 passes, 18" wide…" at bounding box center [396, 404] width 379 height 22
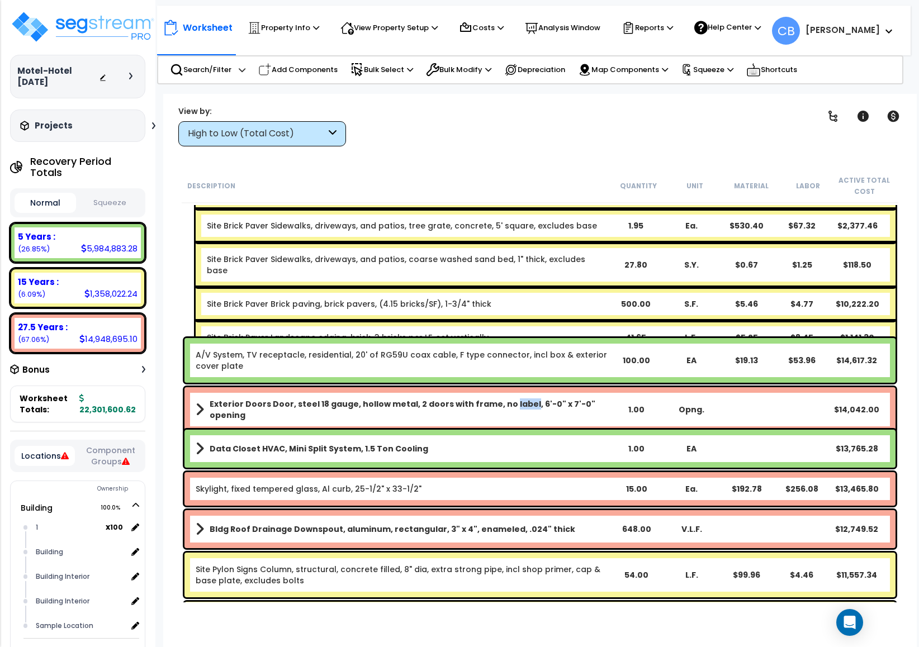
click at [510, 398] on link "Exterior Doors Door, steel 18 gauge, hollow metal, 2 doors with frame, no label…" at bounding box center [402, 409] width 413 height 22
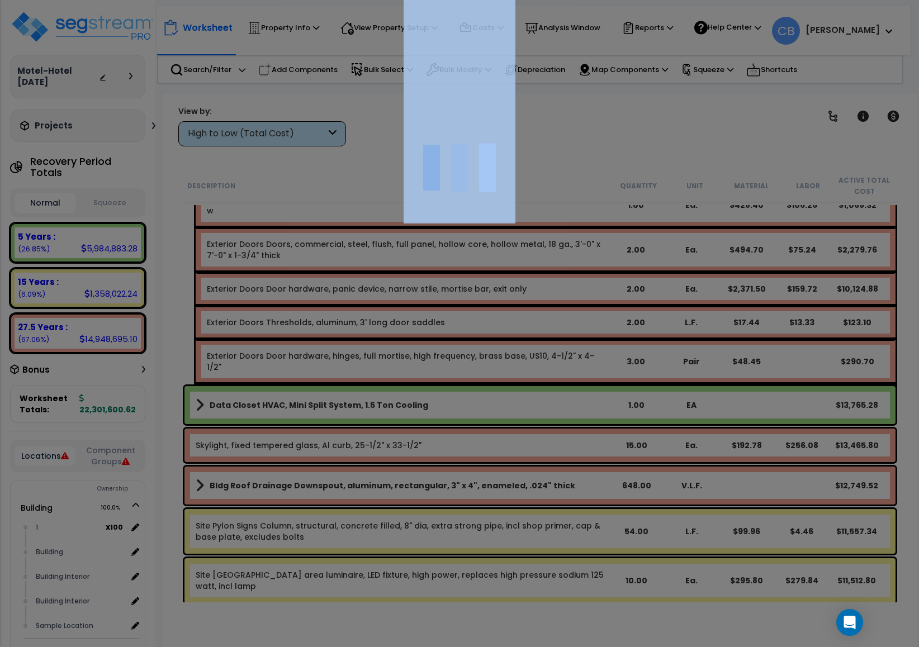
click at [510, 397] on div at bounding box center [459, 323] width 919 height 647
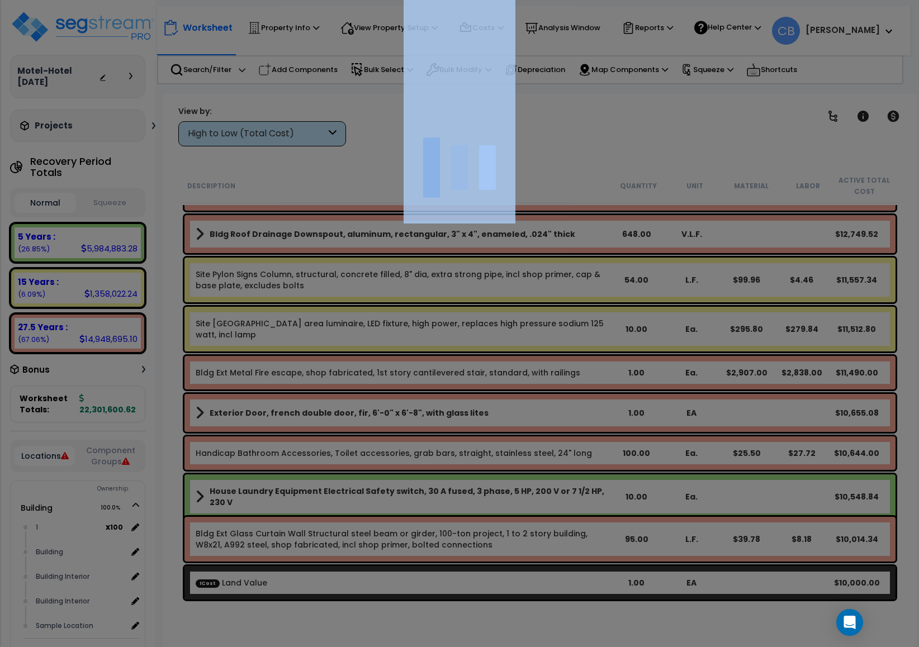
click at [510, 397] on div at bounding box center [459, 323] width 919 height 647
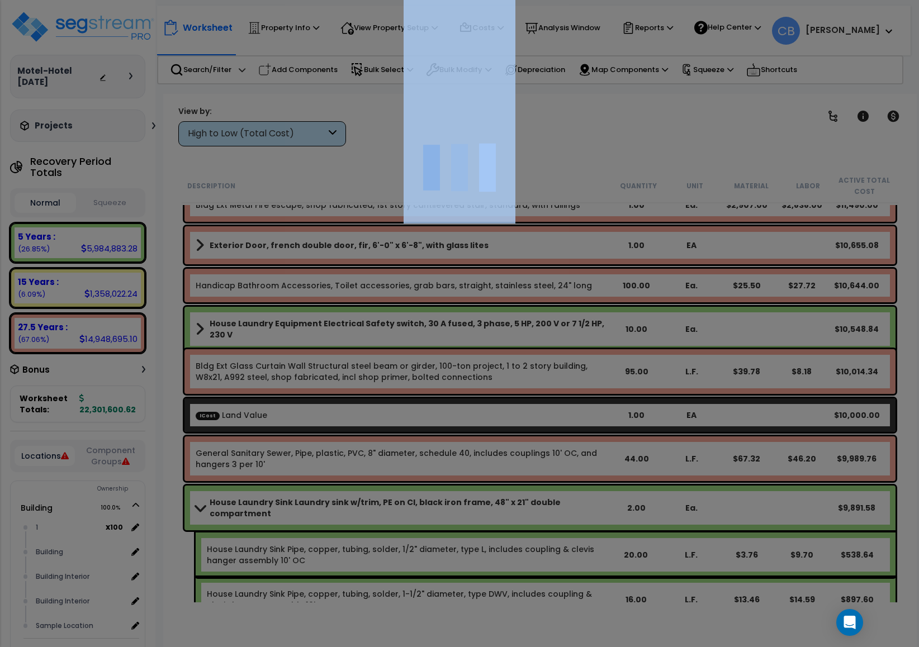
click at [510, 397] on div at bounding box center [459, 323] width 919 height 647
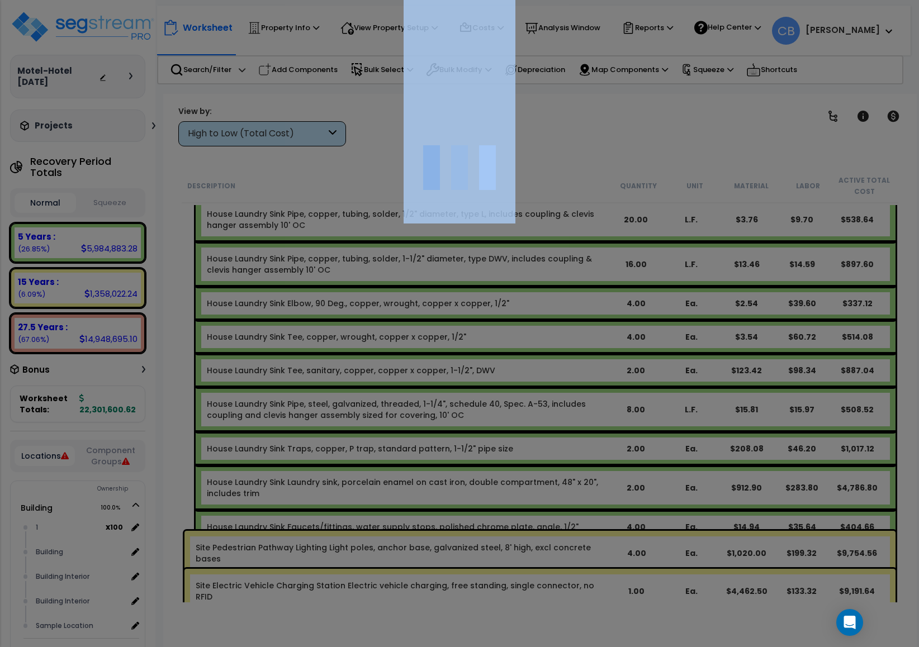
click at [510, 397] on div at bounding box center [459, 323] width 919 height 647
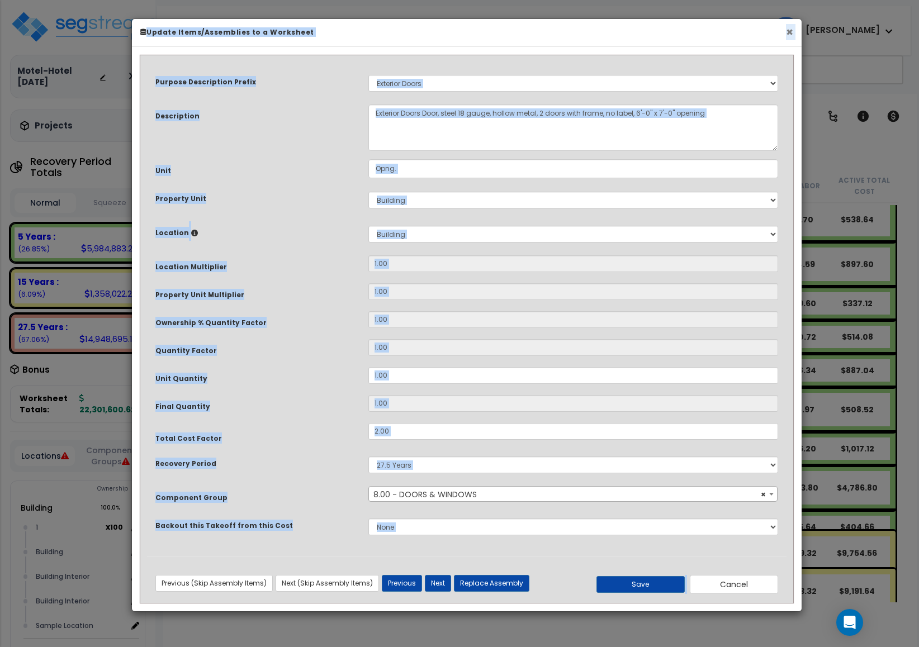
click at [786, 32] on button "×" at bounding box center [789, 32] width 7 height 12
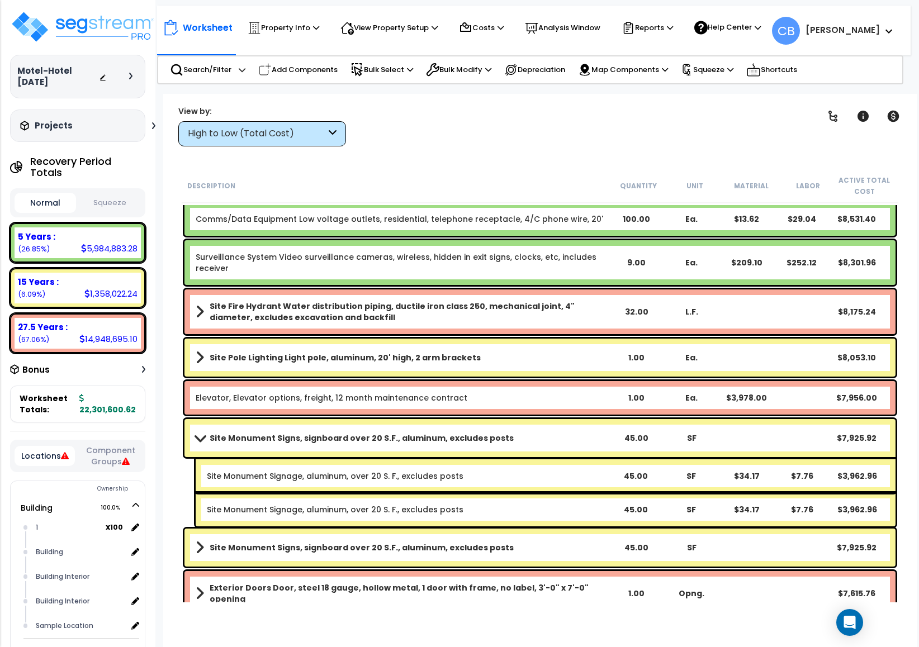
scroll to position [11591, 0]
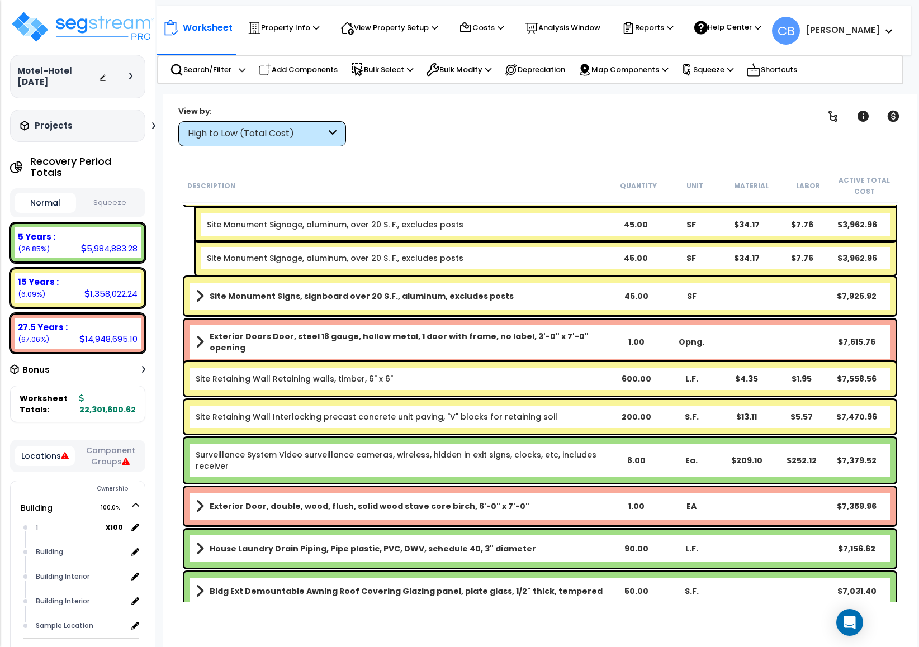
click at [547, 315] on div "Site Monument Signs, signboard over 20 S.F., aluminum, excludes posts 45.00 SF …" at bounding box center [540, 296] width 716 height 44
click at [555, 315] on div "Site Monument Signs, signboard over 20 S.F., aluminum, excludes posts 45.00 SF …" at bounding box center [540, 296] width 716 height 44
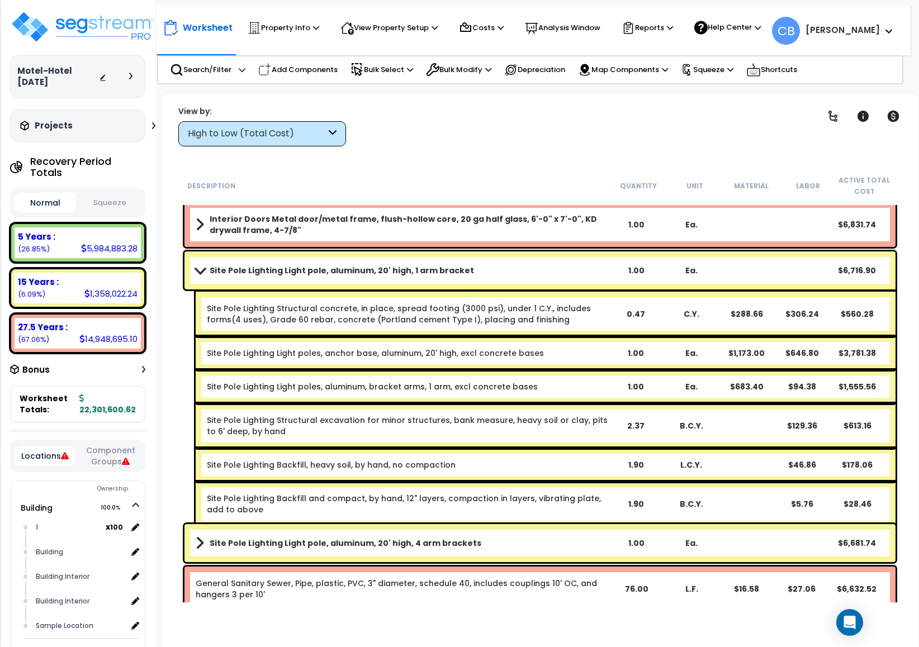
click at [415, 348] on link "Site Pole Lighting Light poles, anchor base, aluminum, 20' high, excl concrete …" at bounding box center [375, 353] width 337 height 11
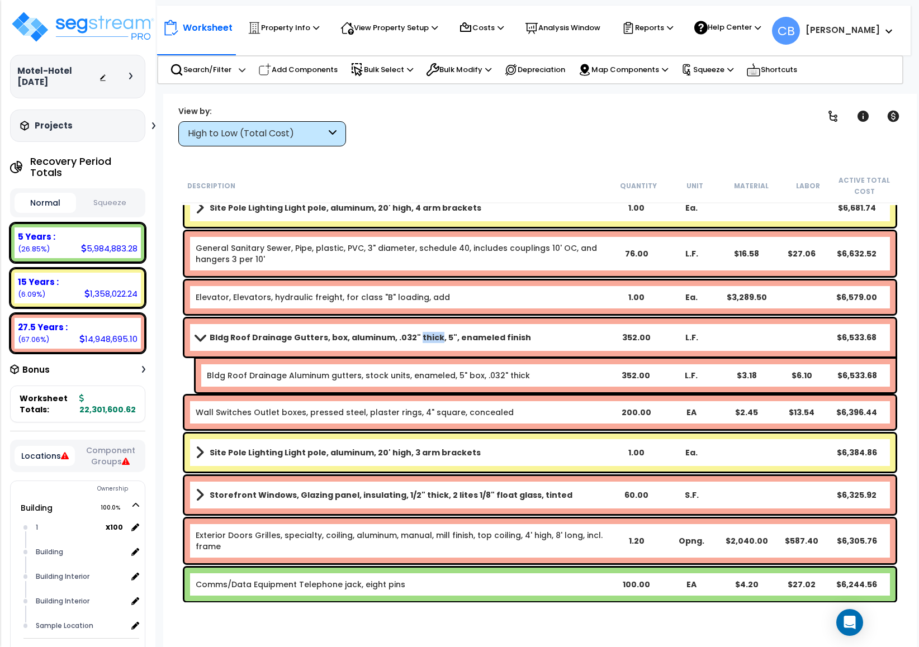
click at [415, 344] on link "Bldg Roof Drainage Gutters, box, aluminum, .032" thick, 5", enameled finish" at bounding box center [402, 338] width 413 height 16
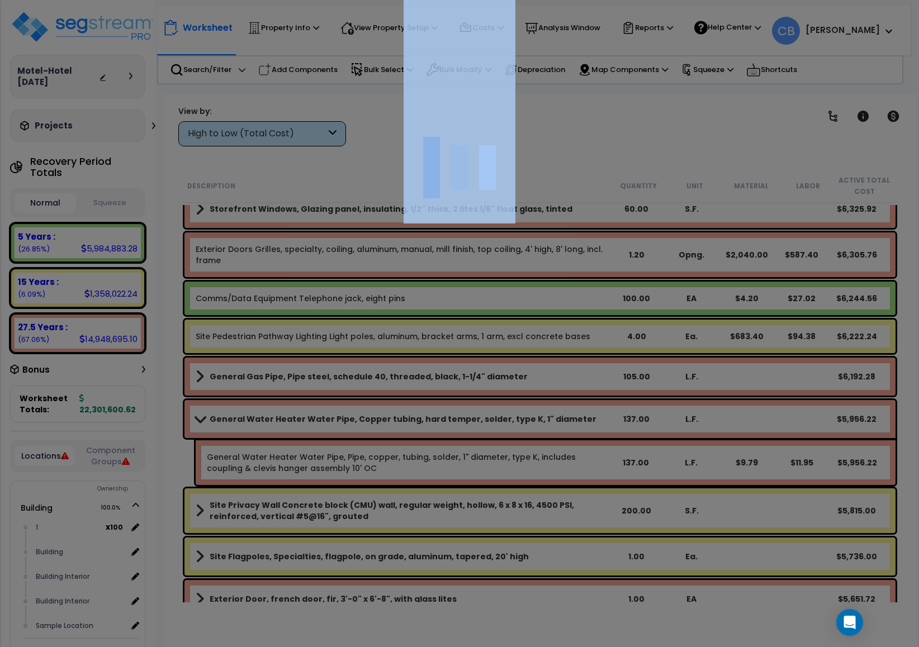
click at [415, 344] on div at bounding box center [459, 323] width 919 height 647
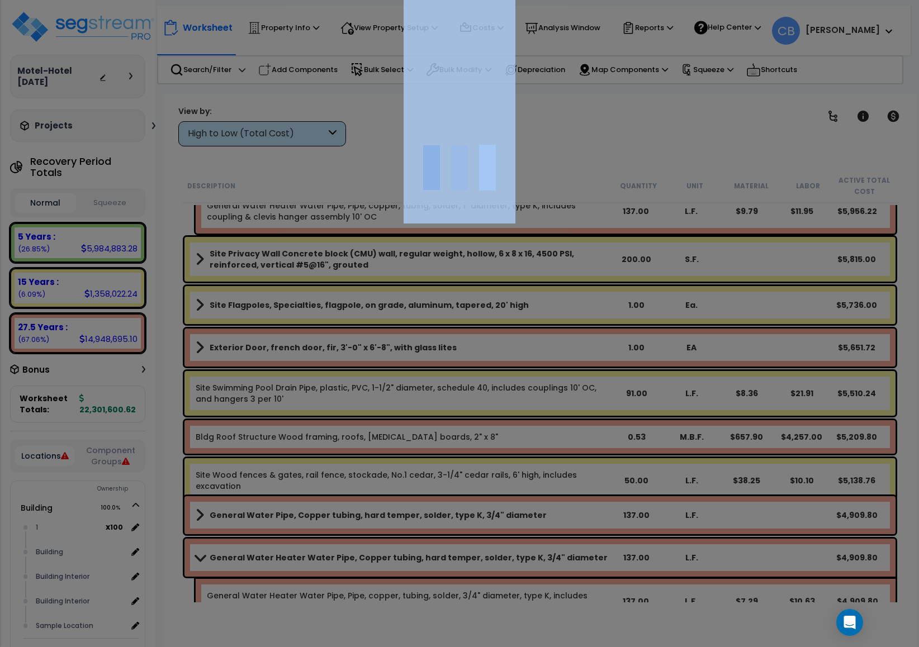
click at [415, 344] on div at bounding box center [459, 323] width 919 height 647
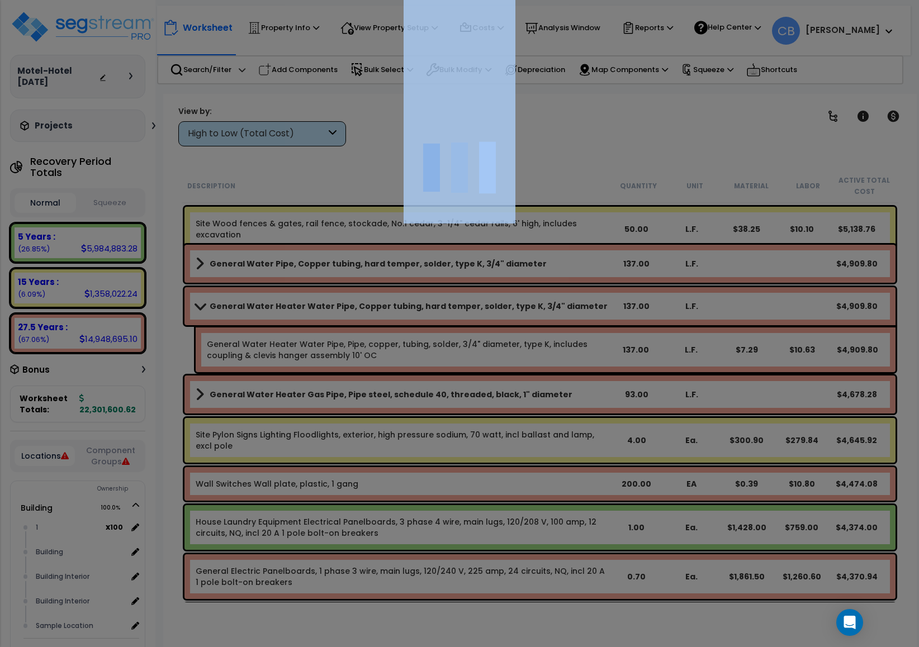
click at [415, 344] on div at bounding box center [459, 323] width 919 height 647
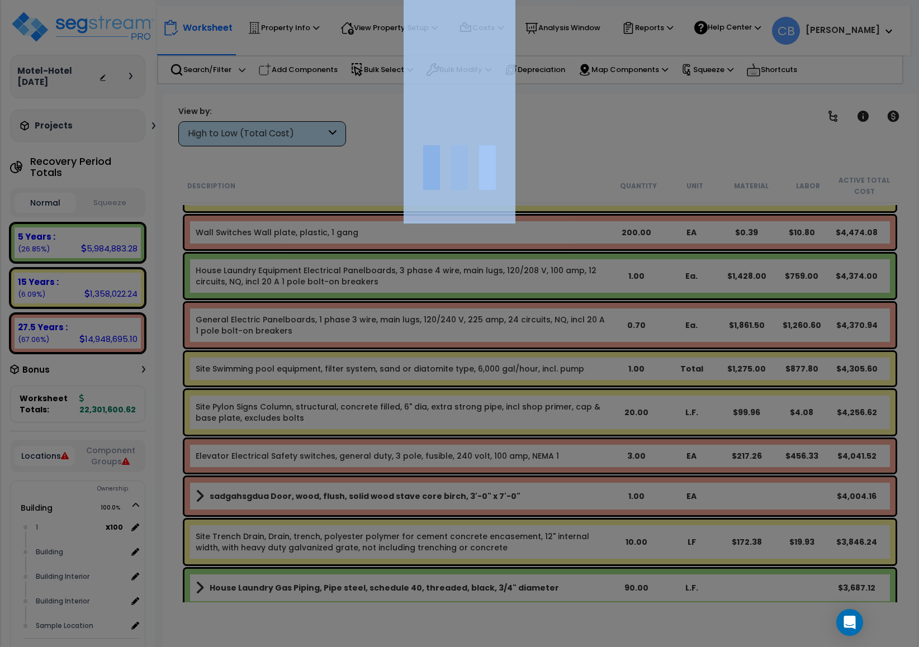
click at [415, 344] on div at bounding box center [459, 323] width 919 height 647
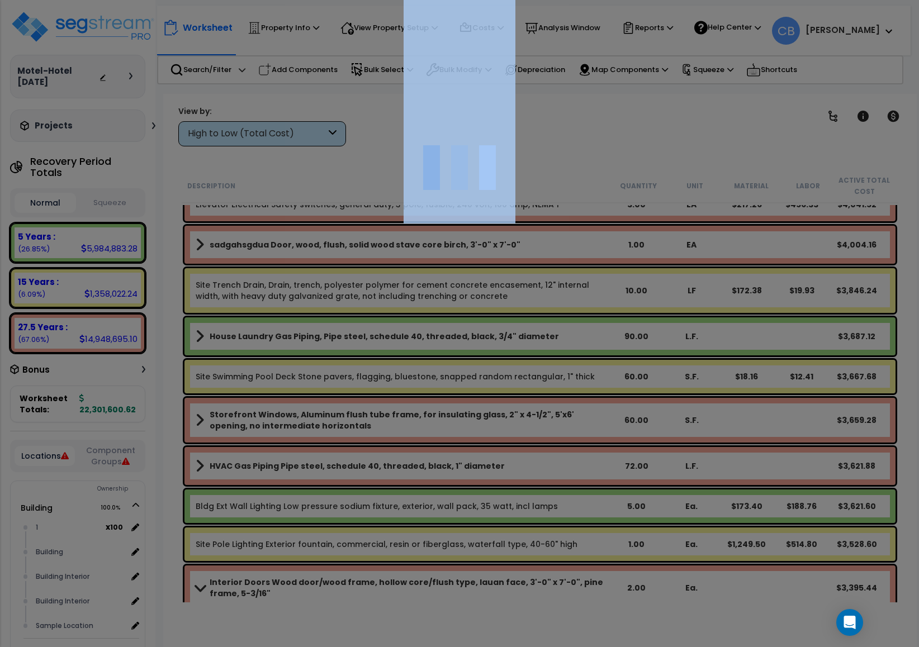
click at [415, 344] on div at bounding box center [459, 323] width 919 height 647
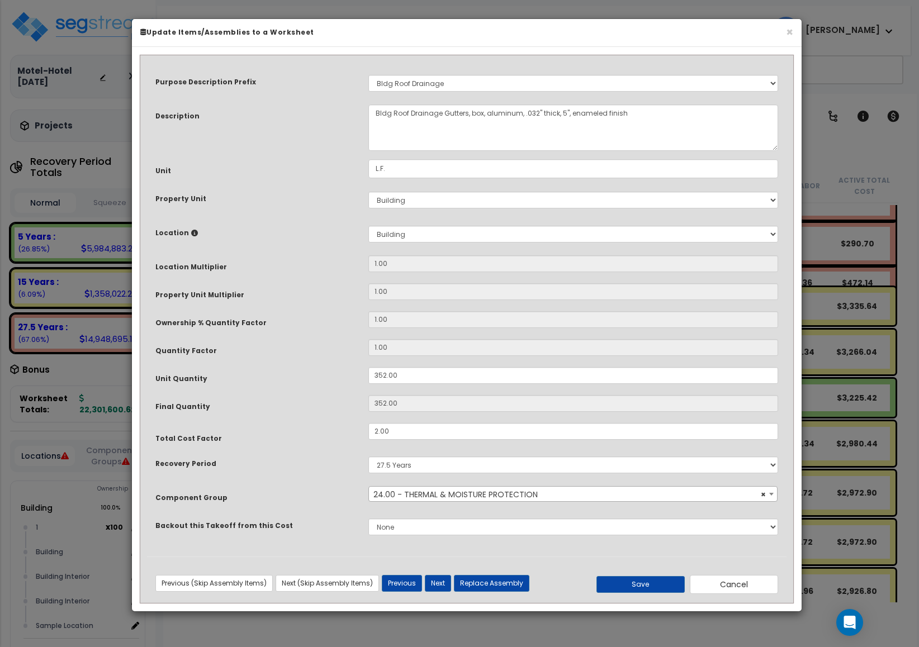
click at [415, 344] on input "1.00" at bounding box center [573, 347] width 410 height 17
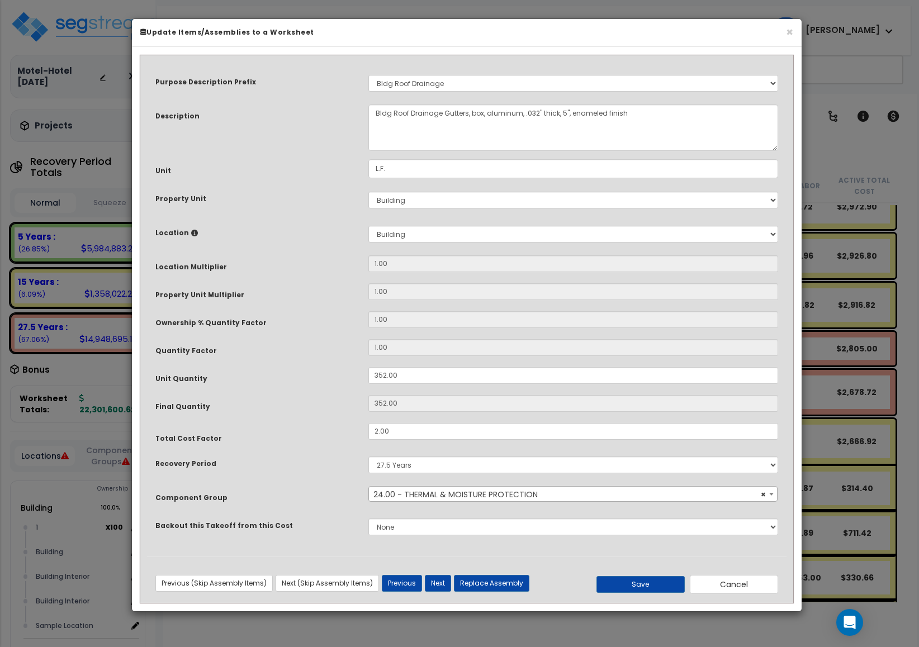
click at [415, 344] on input "1.00" at bounding box center [573, 347] width 410 height 17
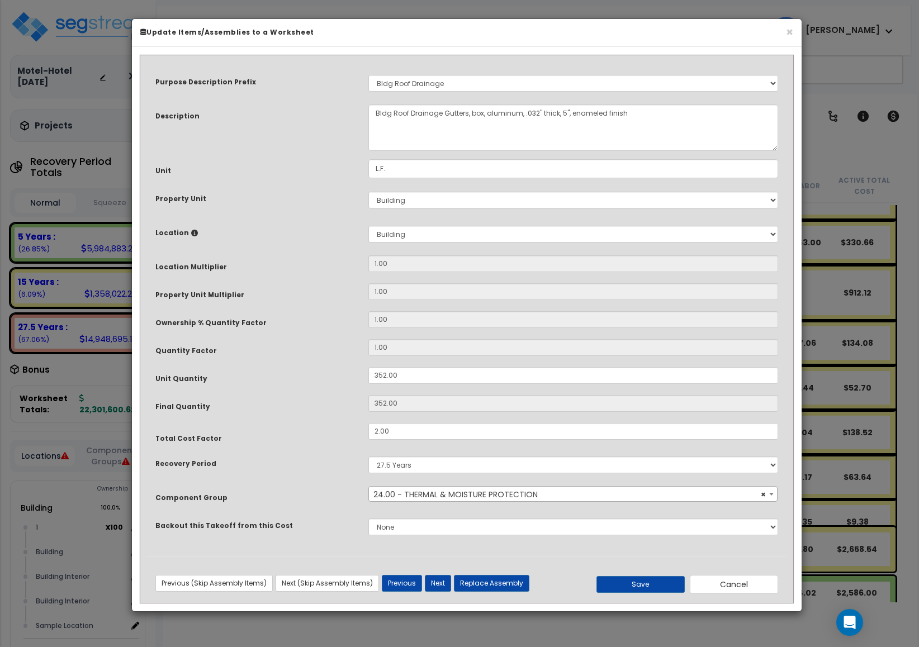
click at [415, 344] on input "1.00" at bounding box center [573, 347] width 410 height 17
click at [789, 35] on button "×" at bounding box center [789, 32] width 7 height 12
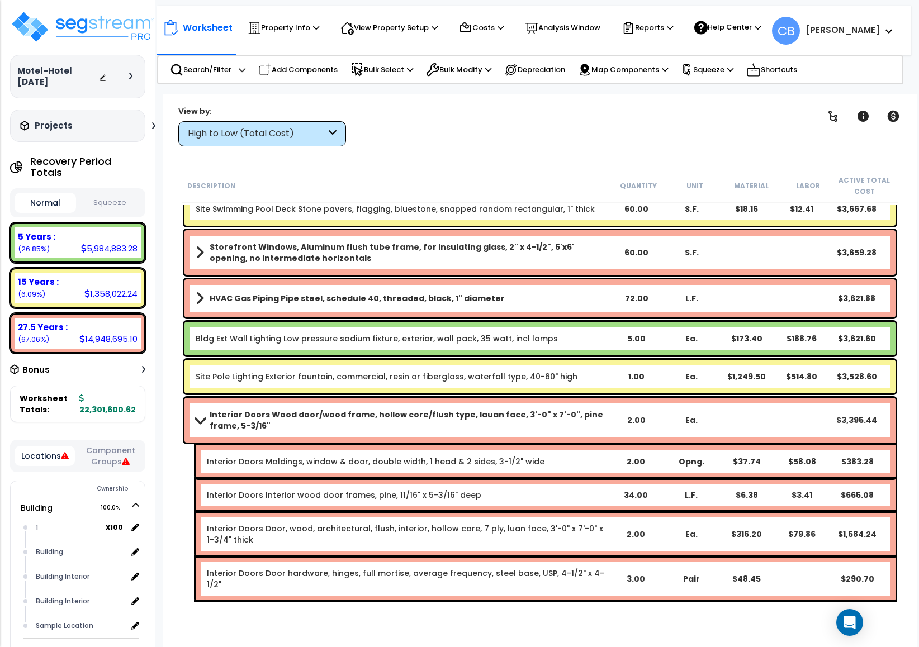
scroll to position [13603, 0]
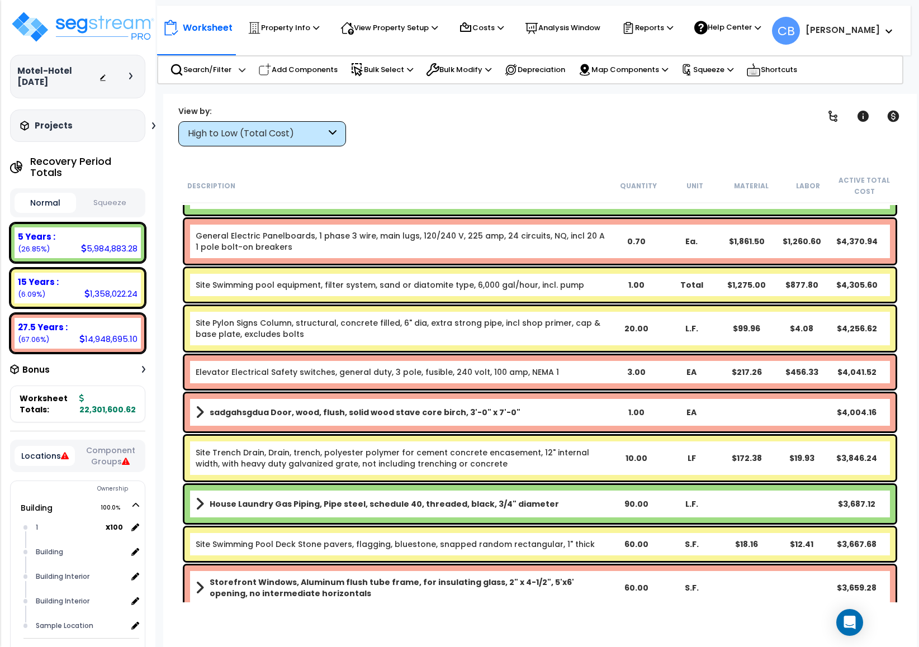
click at [394, 431] on div "sadgahsgdua Door, wood, flush, solid wood stave core birch, 3'-0" x 7'-0" 1.00 …" at bounding box center [540, 413] width 716 height 44
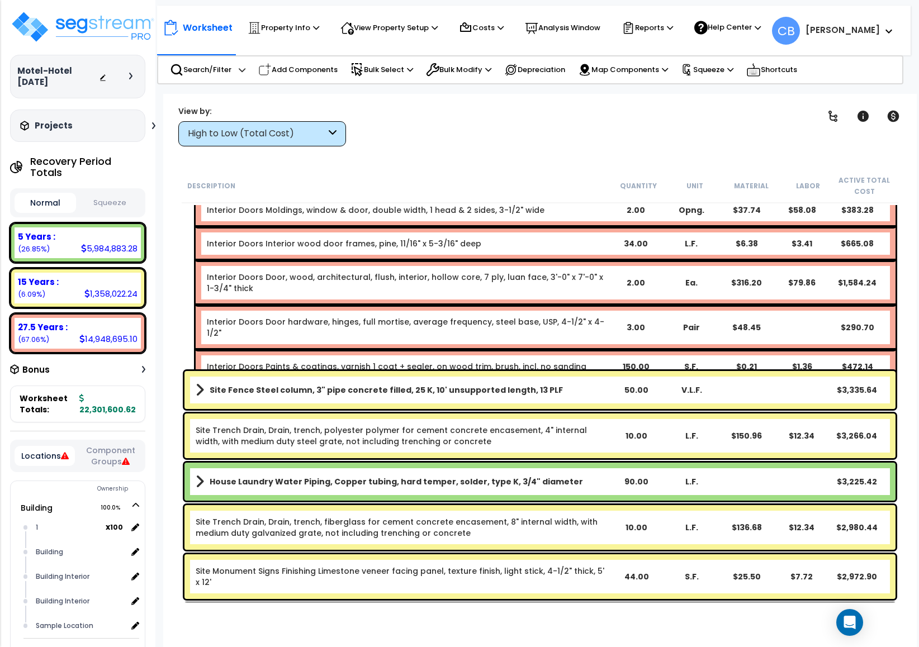
click at [394, 431] on link "Site Trench Drain, Drain, trench, polyester polymer for cement concrete encasem…" at bounding box center [391, 436] width 391 height 22
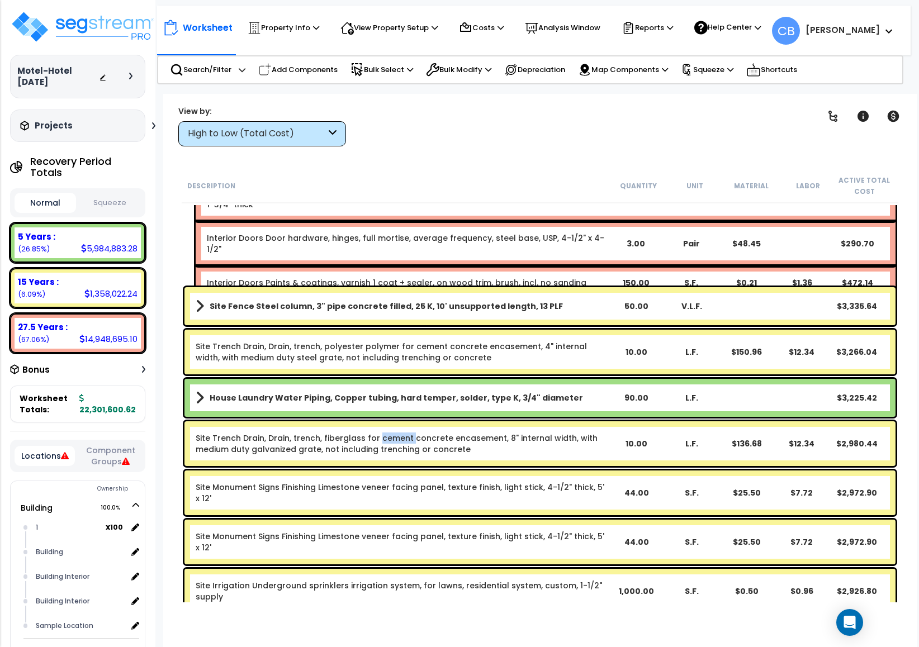
click at [394, 432] on link "Site Trench Drain, Drain, trench, fiberglass for cement concrete encasement, 8"…" at bounding box center [397, 443] width 402 height 22
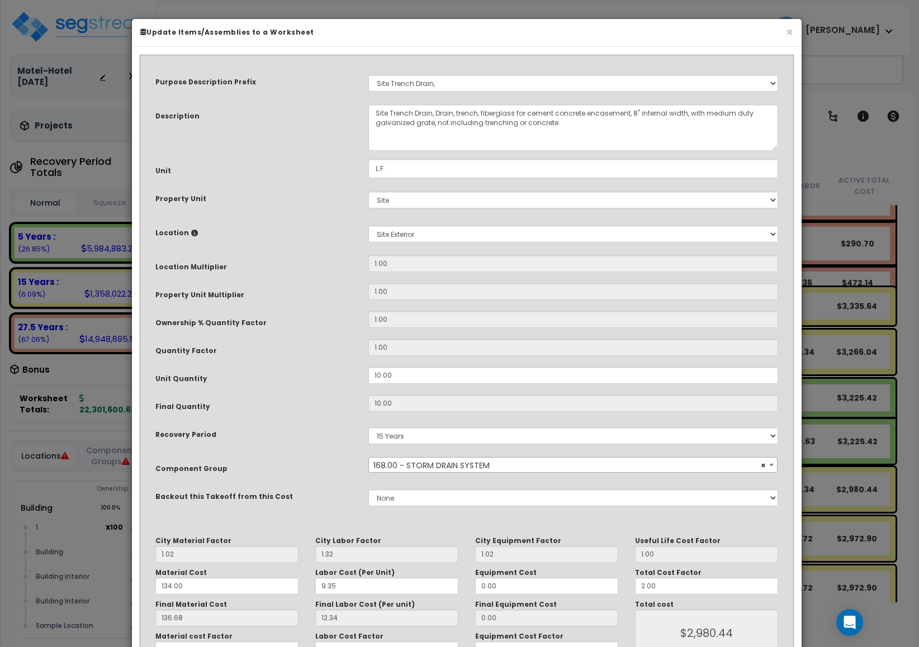
click at [782, 30] on h6 "Update Items/Assemblies to a Worksheet" at bounding box center [466, 31] width 653 height 9
click at [795, 34] on div "× Update Items/Assemblies to a Worksheet" at bounding box center [466, 33] width 669 height 28
click at [787, 34] on button "×" at bounding box center [789, 32] width 7 height 12
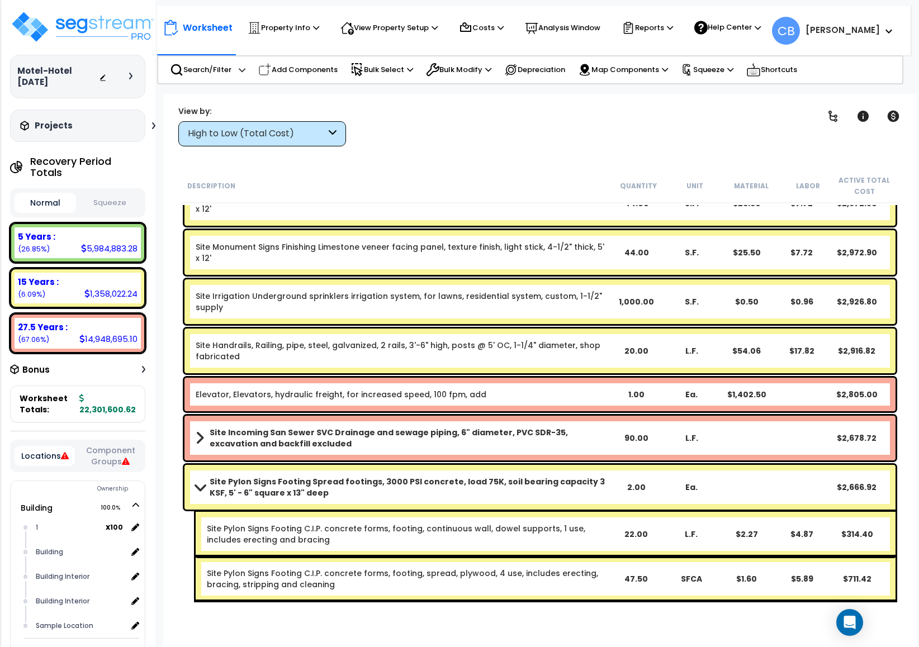
scroll to position [14944, 0]
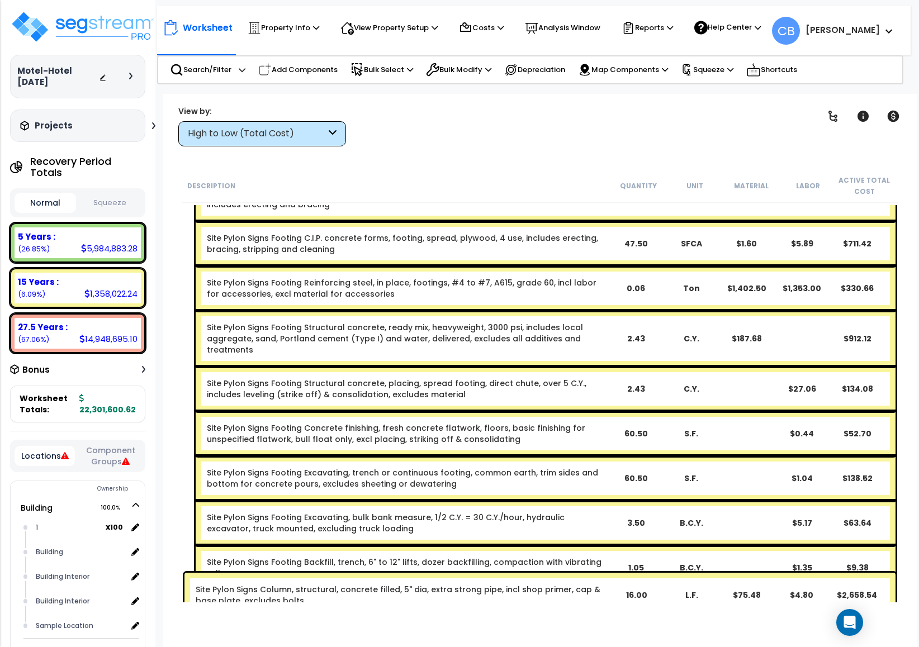
click at [578, 367] on div "Site Pylon Signs Footing Structural concrete, placing, spread footing, direct c…" at bounding box center [546, 389] width 700 height 45
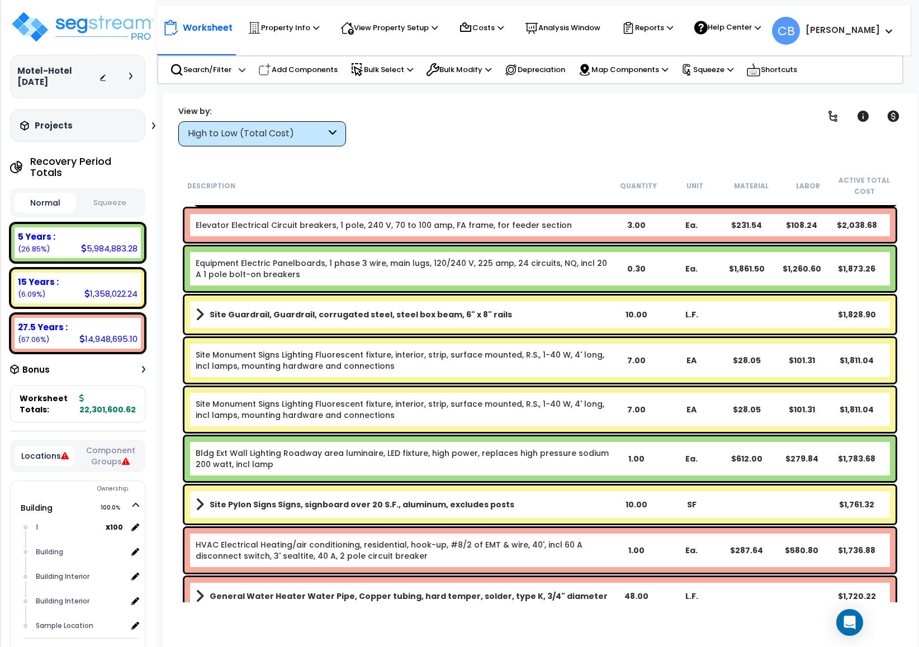
click at [578, 360] on div "Site Monument Signs Lighting Fluorescent fixture, interior, strip, surface moun…" at bounding box center [402, 360] width 413 height 22
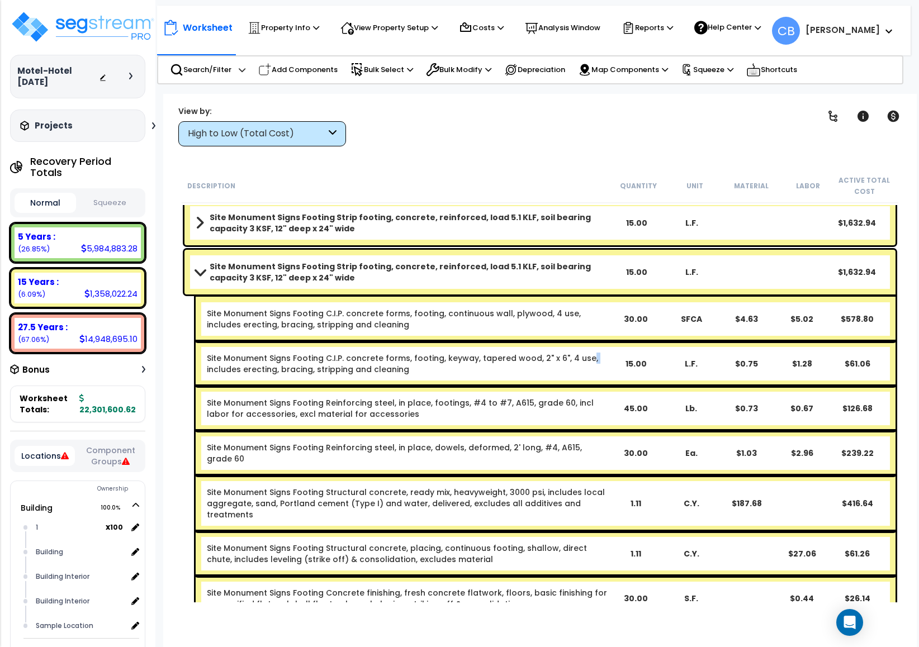
click at [578, 360] on link "Site Monument Signs Footing C.I.P. concrete forms, footing, keyway, tapered woo…" at bounding box center [402, 364] width 391 height 22
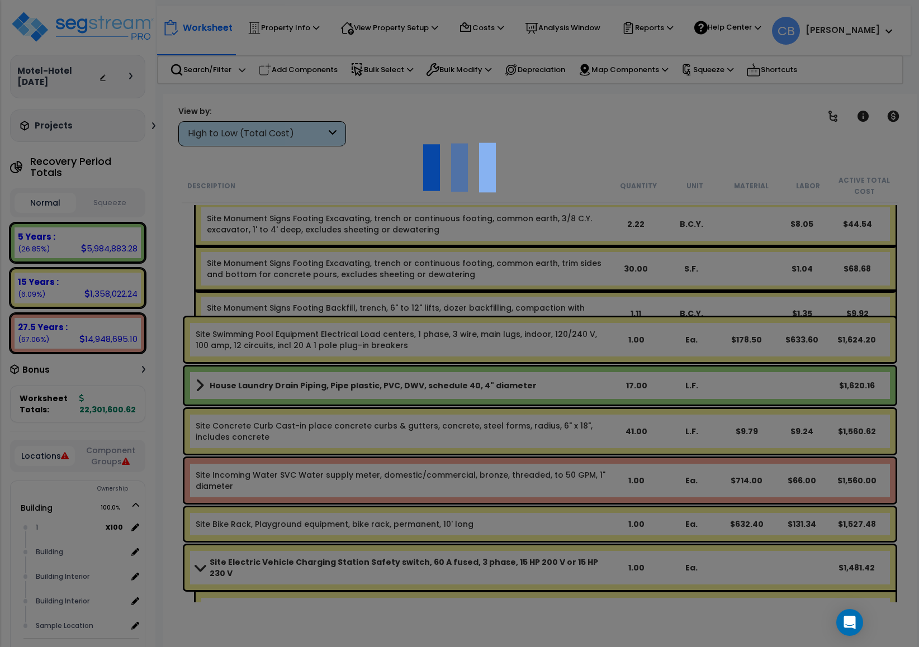
click at [578, 360] on div at bounding box center [459, 323] width 919 height 647
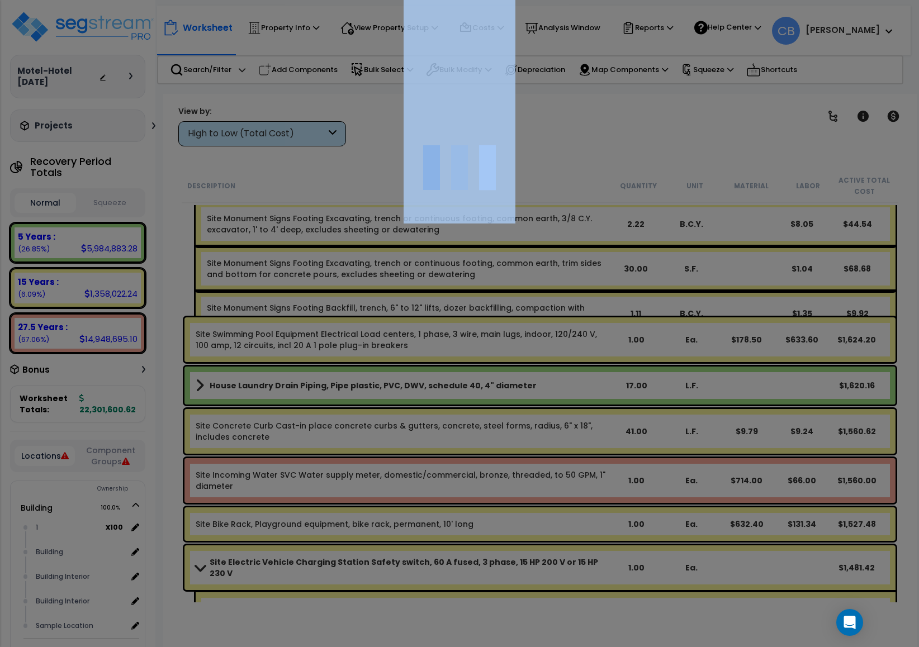
scroll to position [17207, 0]
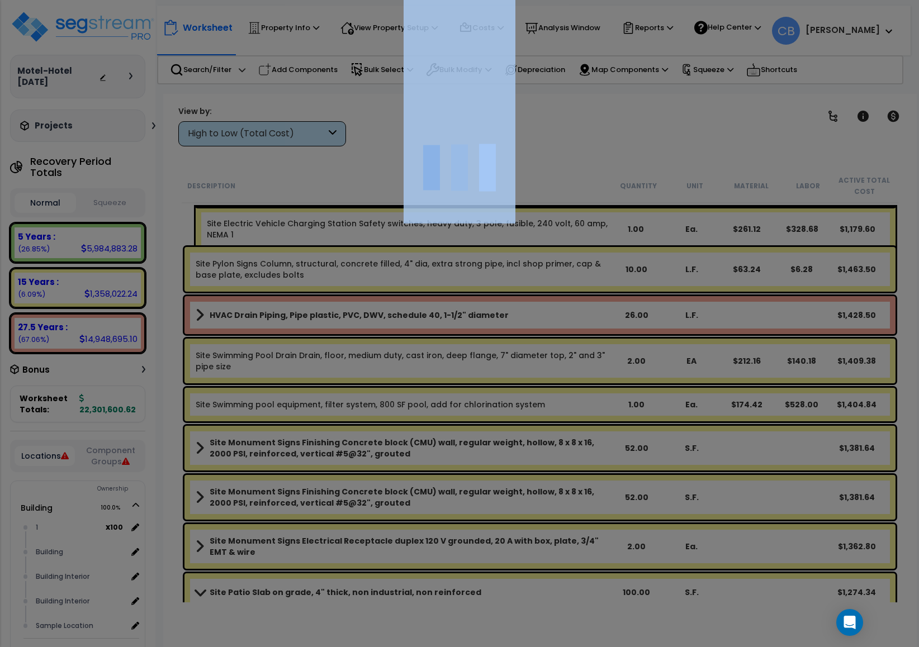
click at [578, 360] on div at bounding box center [459, 323] width 919 height 647
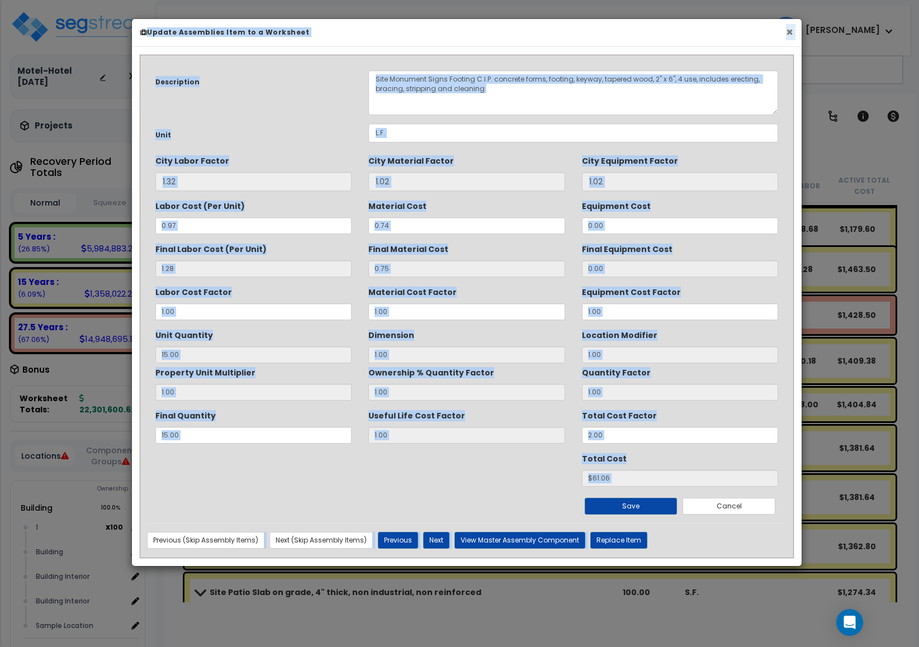
click at [788, 28] on button "×" at bounding box center [789, 32] width 7 height 12
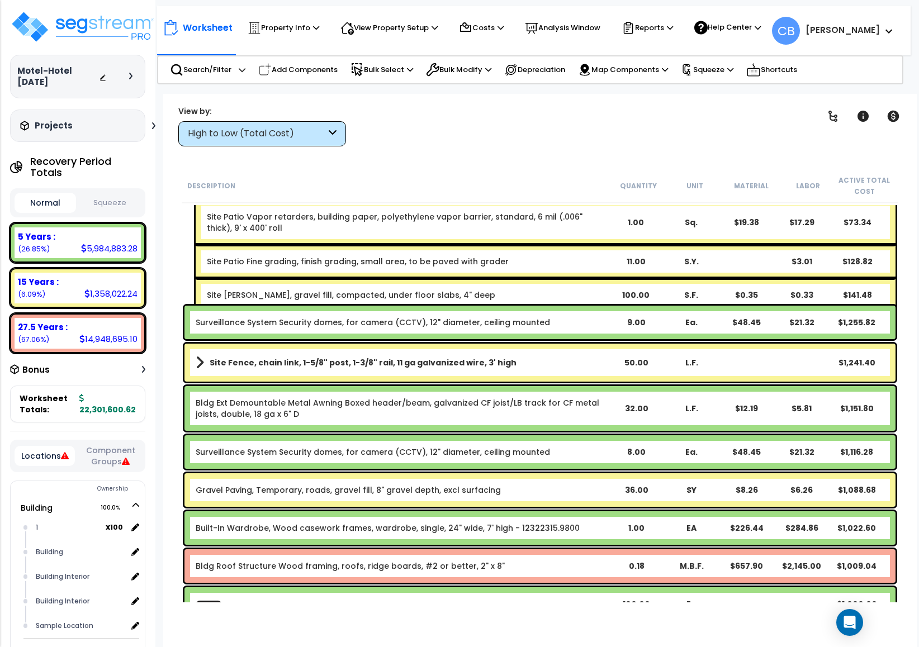
click at [555, 245] on div "Site Patio Fine grading, finish grading, small area, to be paved with grader 11…" at bounding box center [546, 262] width 700 height 34
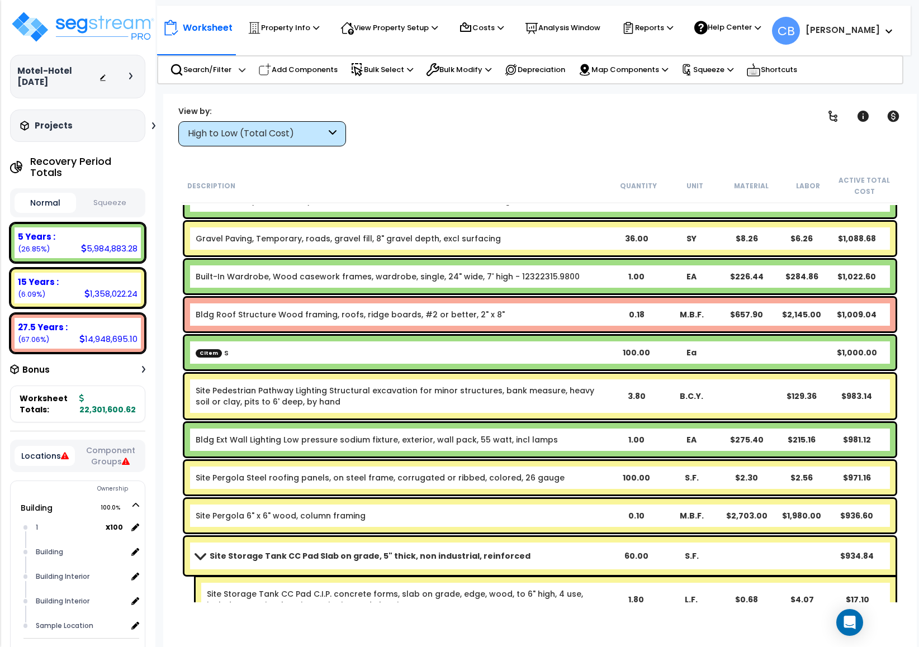
click at [555, 238] on div "Gravel Paving, Temporary, roads, gravel fill, 8" gravel depth, excl surfacing" at bounding box center [402, 238] width 413 height 11
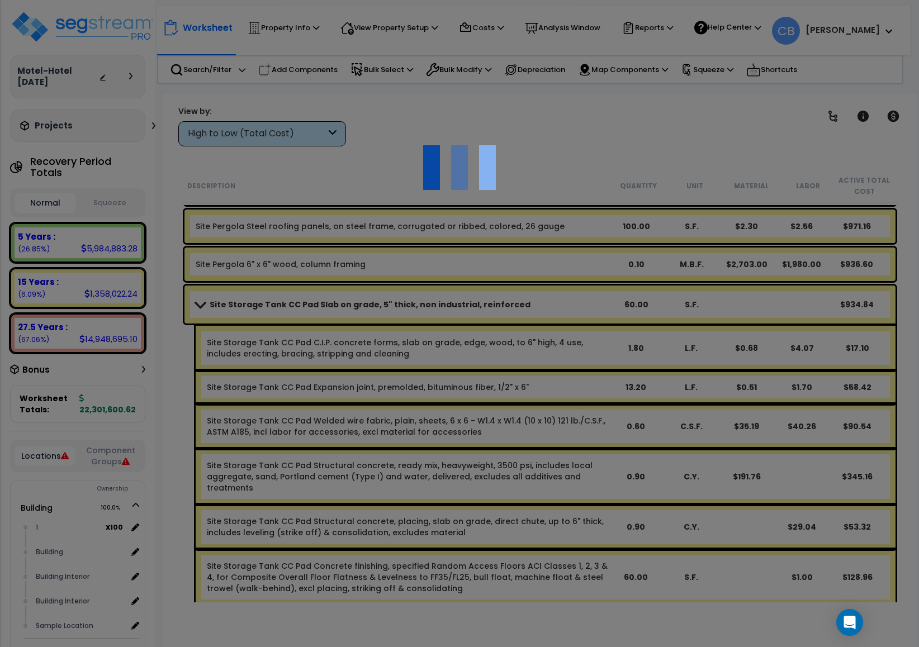
click at [555, 238] on div at bounding box center [459, 323] width 919 height 647
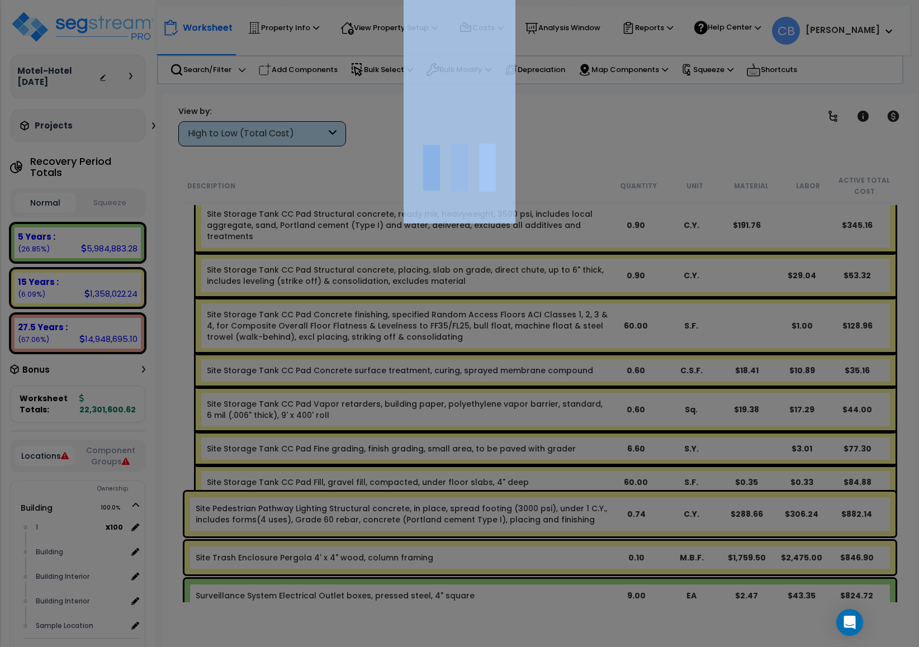
click at [555, 238] on div at bounding box center [459, 323] width 919 height 647
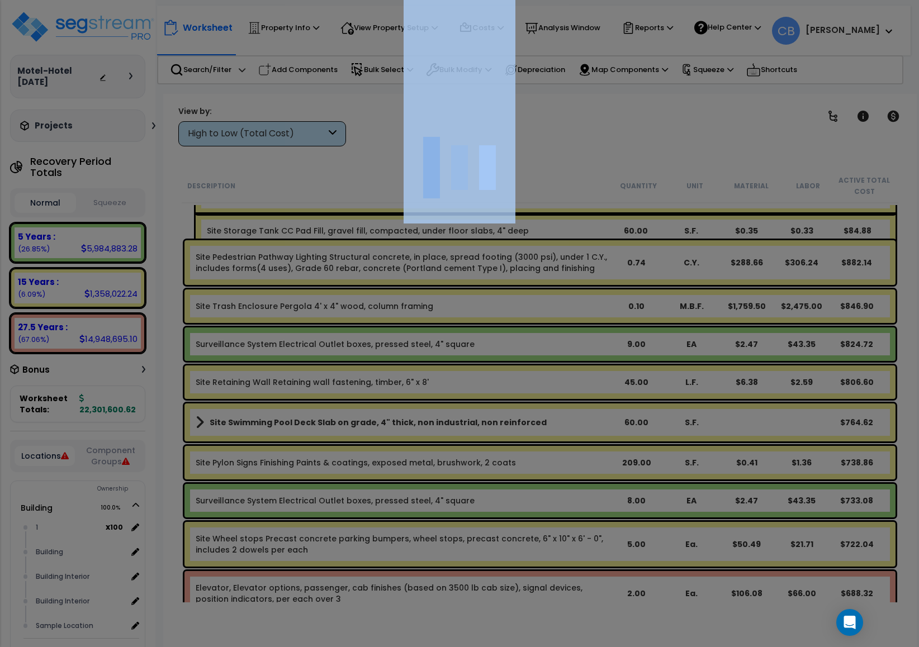
click at [555, 238] on div at bounding box center [459, 323] width 919 height 647
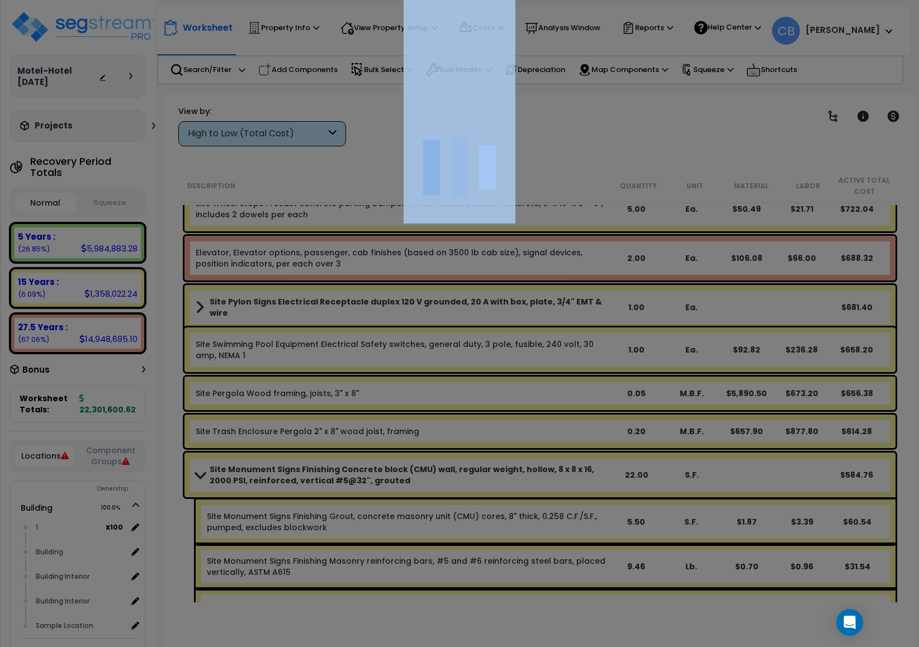
click at [555, 238] on div at bounding box center [459, 323] width 919 height 647
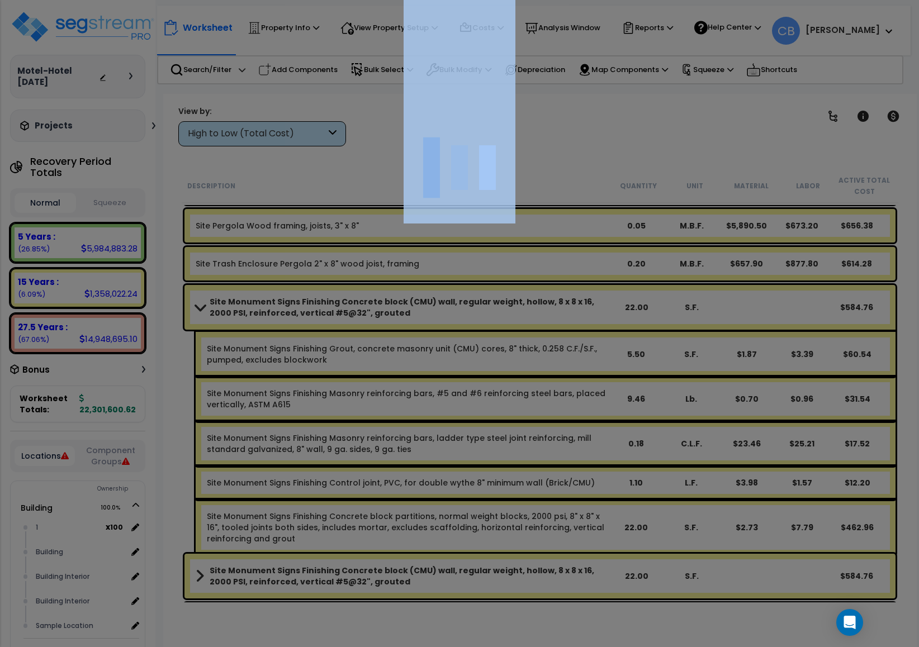
click at [555, 238] on div at bounding box center [459, 323] width 919 height 647
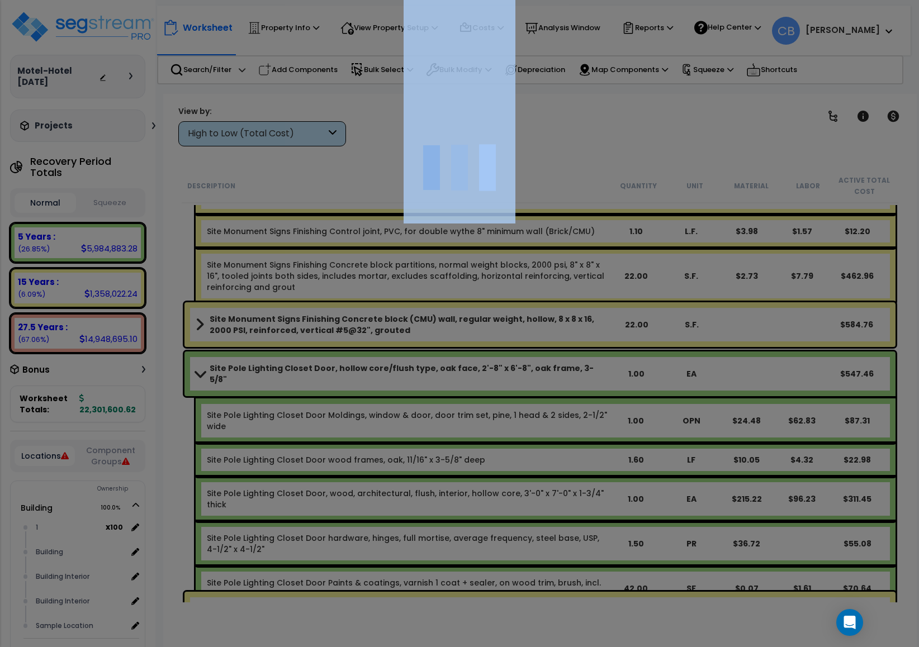
click at [555, 238] on div at bounding box center [459, 323] width 919 height 647
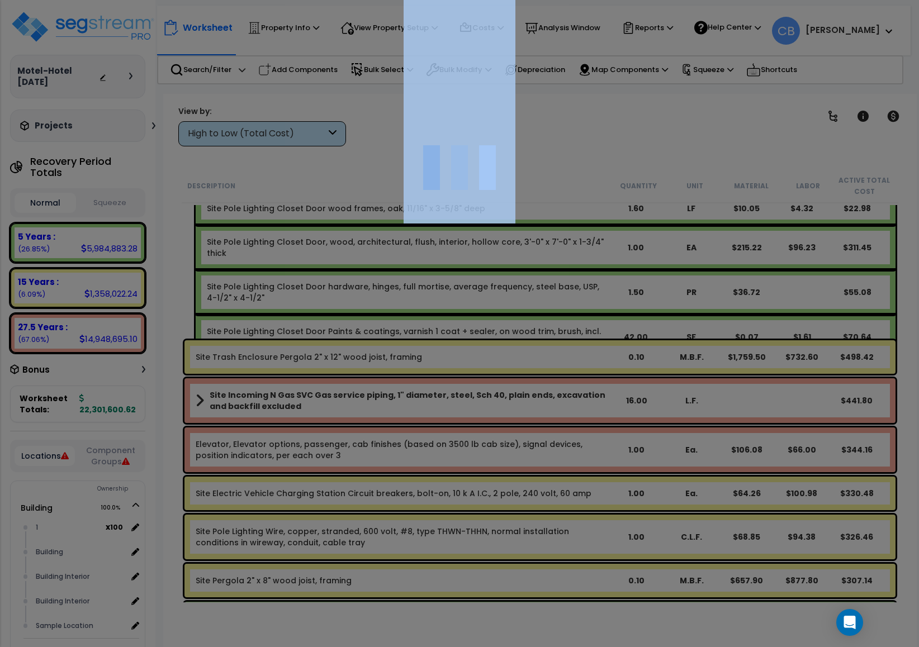
click at [555, 238] on div at bounding box center [459, 323] width 919 height 647
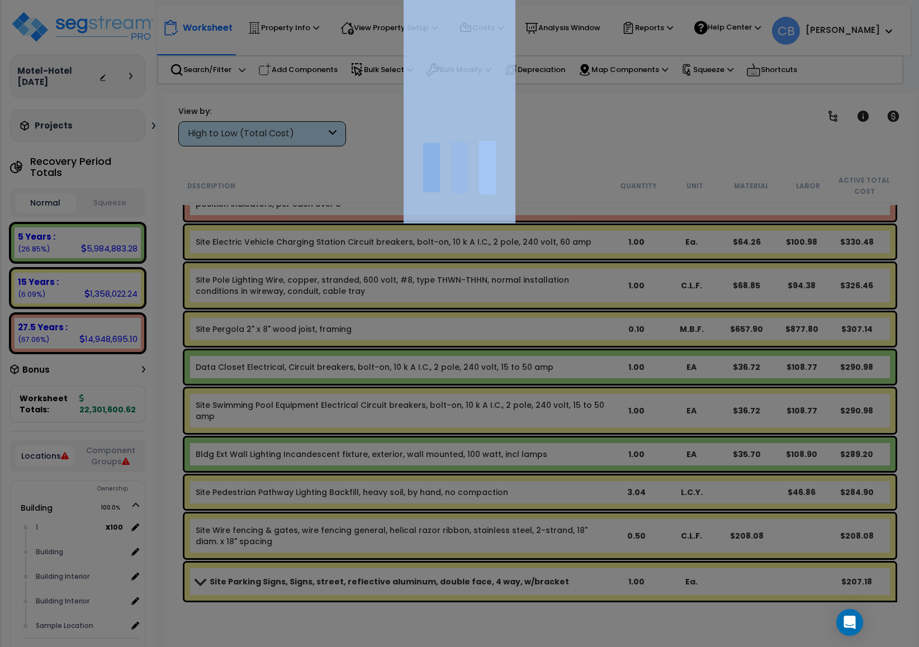
click at [555, 238] on div at bounding box center [459, 323] width 919 height 647
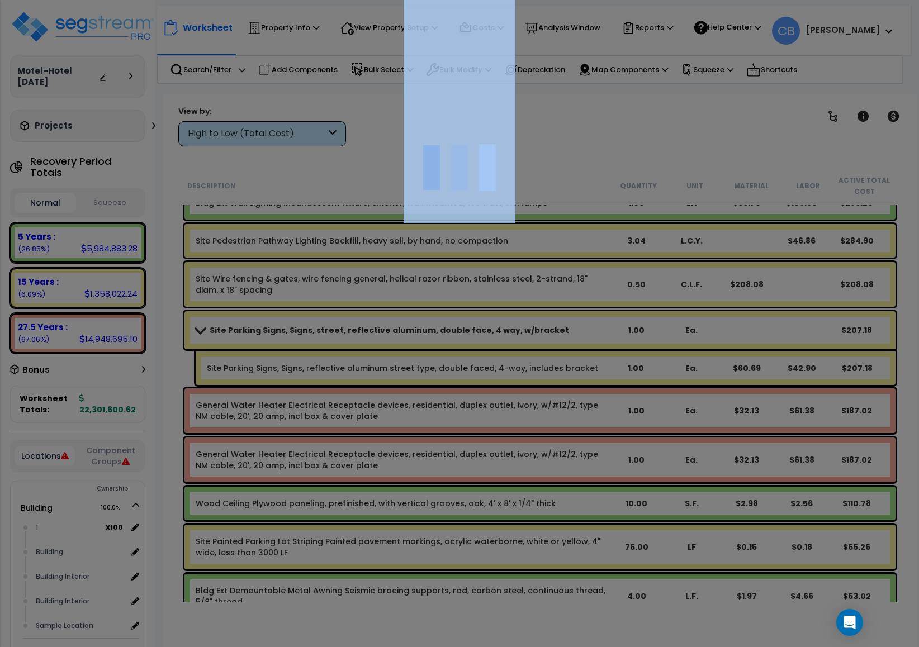
click at [555, 94] on div "We are Building your Property. So please grab a coffee and let us do the heavy …" at bounding box center [459, 71] width 919 height 45
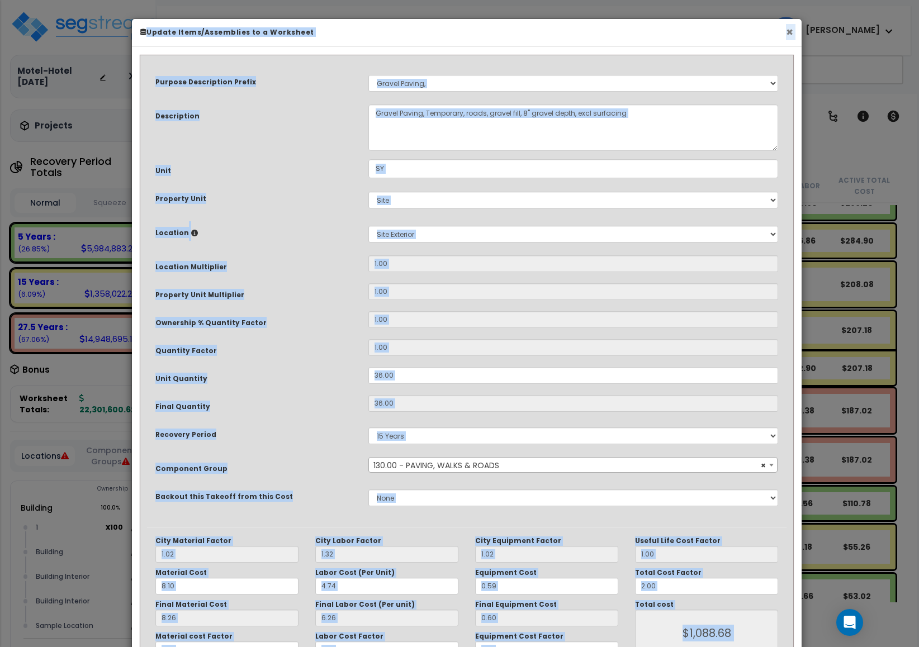
click at [789, 35] on button "×" at bounding box center [789, 32] width 7 height 12
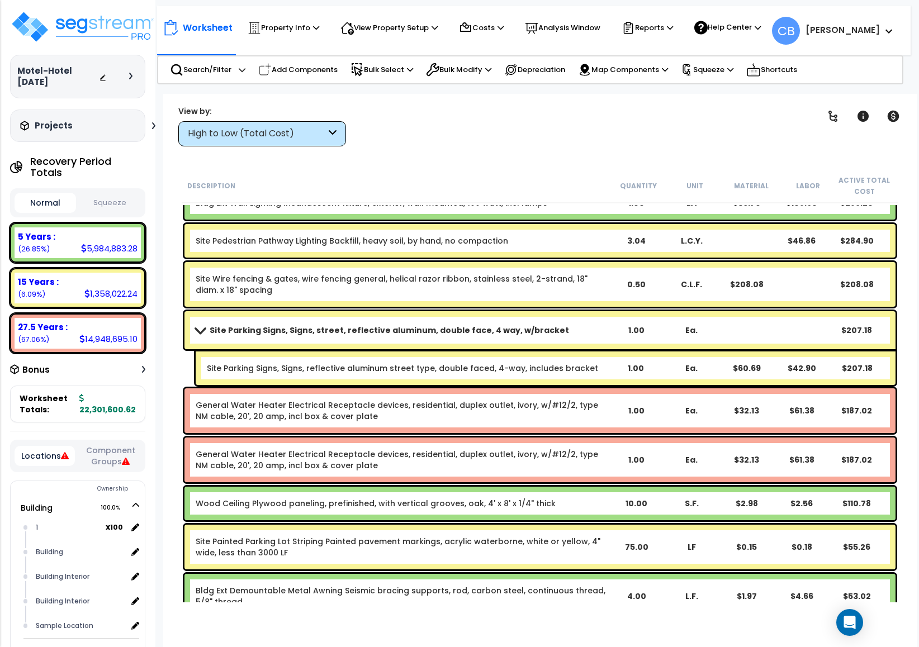
scroll to position [20584, 0]
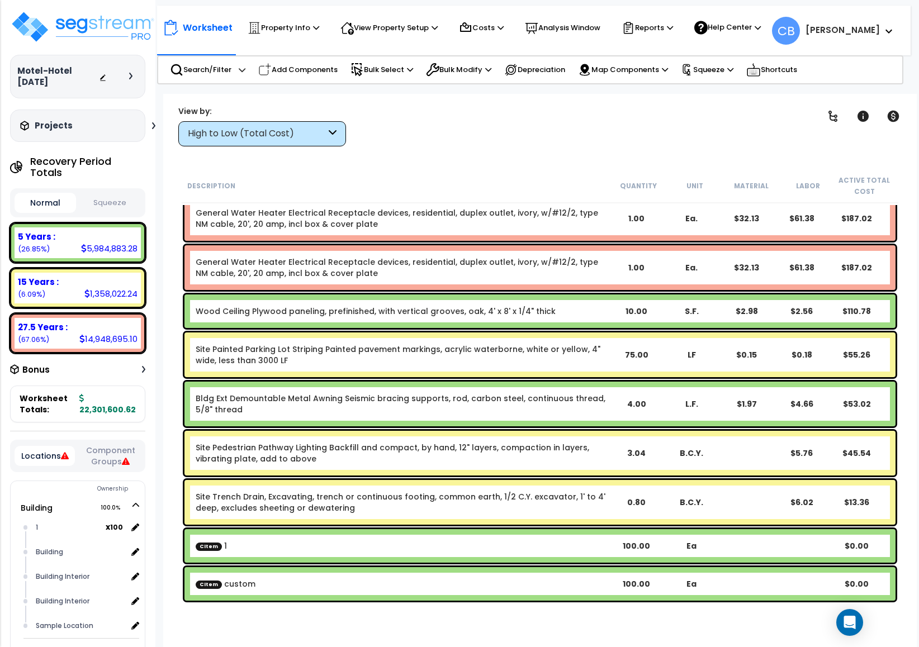
click at [498, 283] on div "General Water Heater Electrical Receptacle devices, residential, duplex outlet,…" at bounding box center [539, 267] width 711 height 45
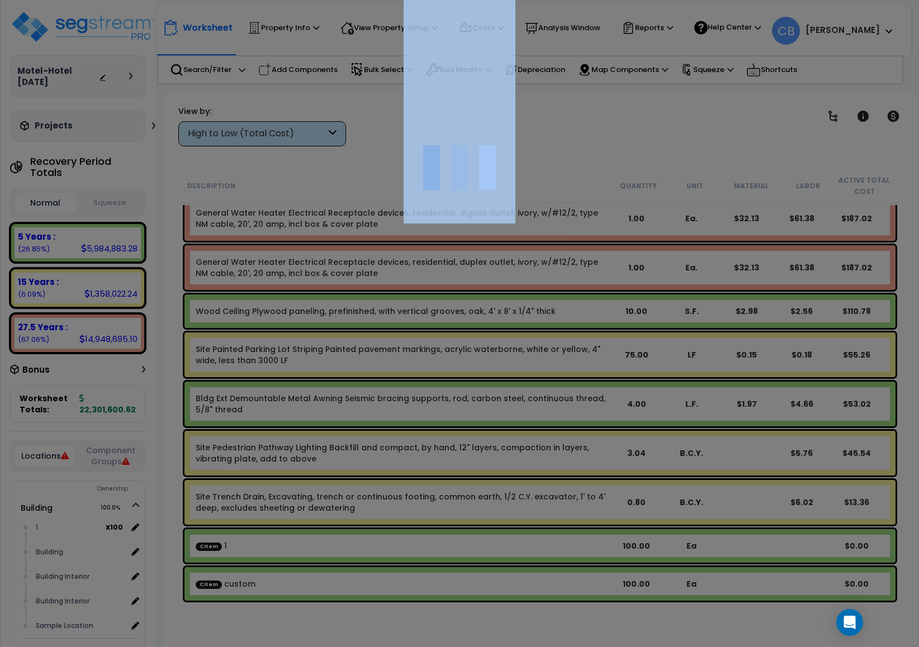
click at [498, 283] on div at bounding box center [459, 323] width 919 height 647
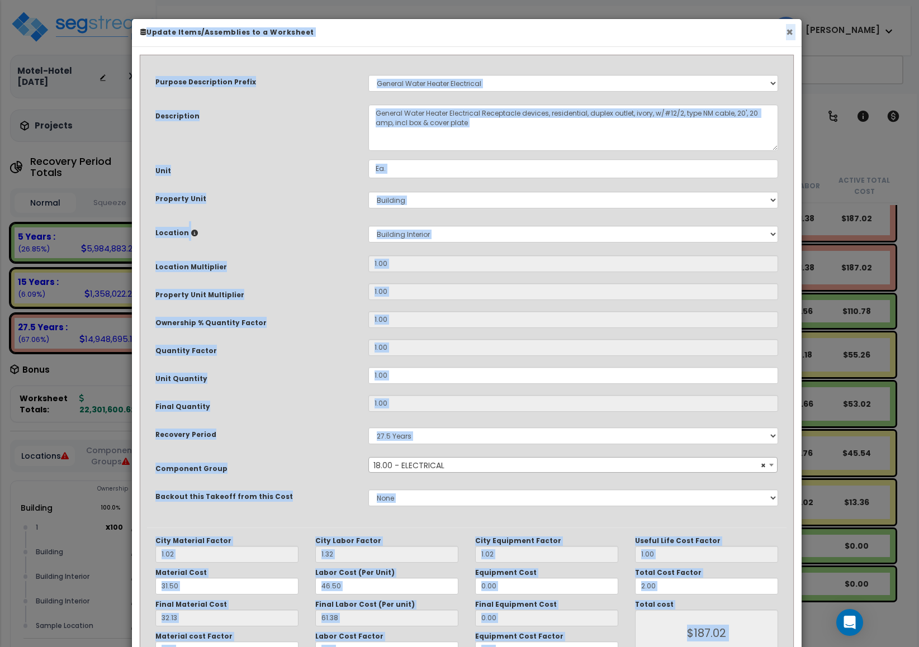
click at [789, 37] on button "×" at bounding box center [789, 32] width 7 height 12
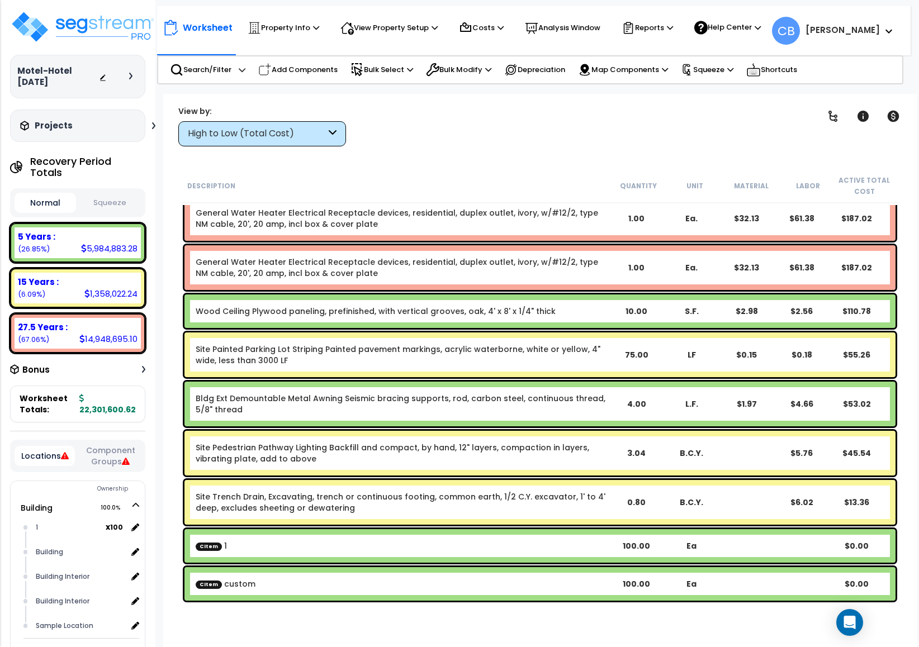
click at [456, 399] on link "Bldg Ext Demountable Metal Awning Seismic bracing supports, rod, carbon steel, …" at bounding box center [401, 404] width 410 height 22
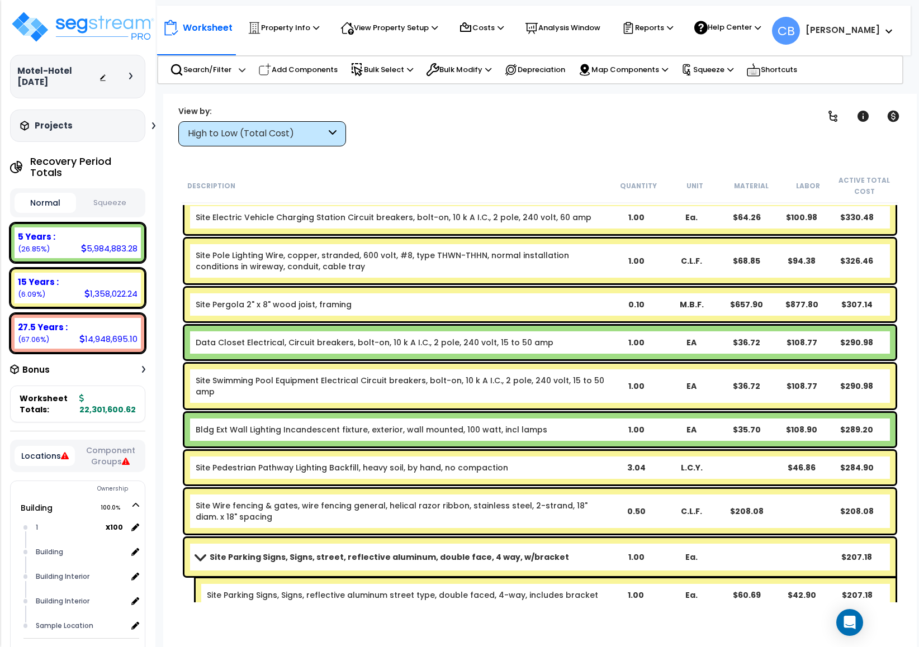
click at [456, 399] on div "Site Swimming Pool Equipment Electrical Circuit breakers, bolt-on, 10 k A I.C.,…" at bounding box center [539, 386] width 711 height 45
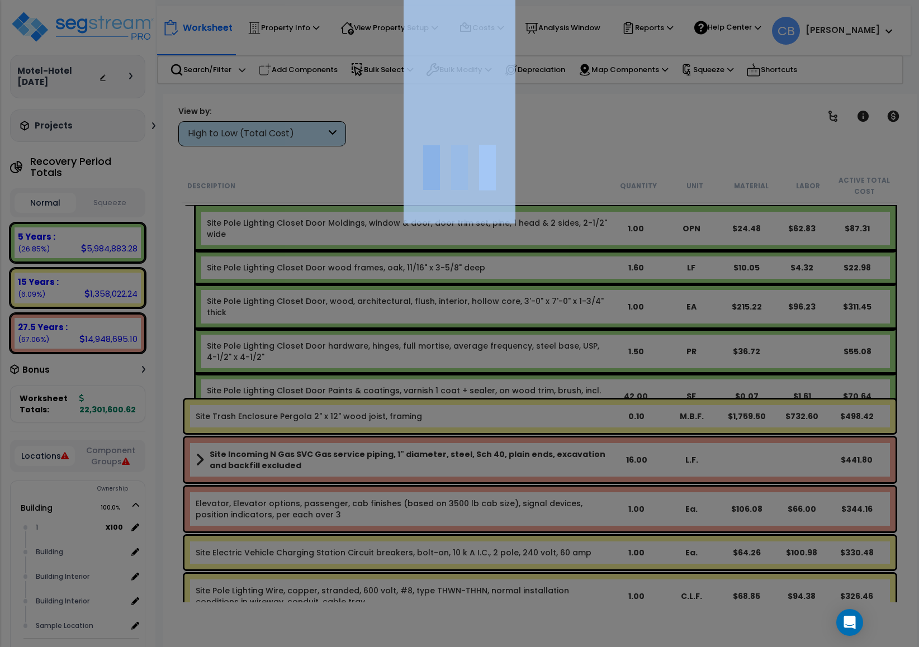
click at [456, 399] on div at bounding box center [459, 323] width 919 height 647
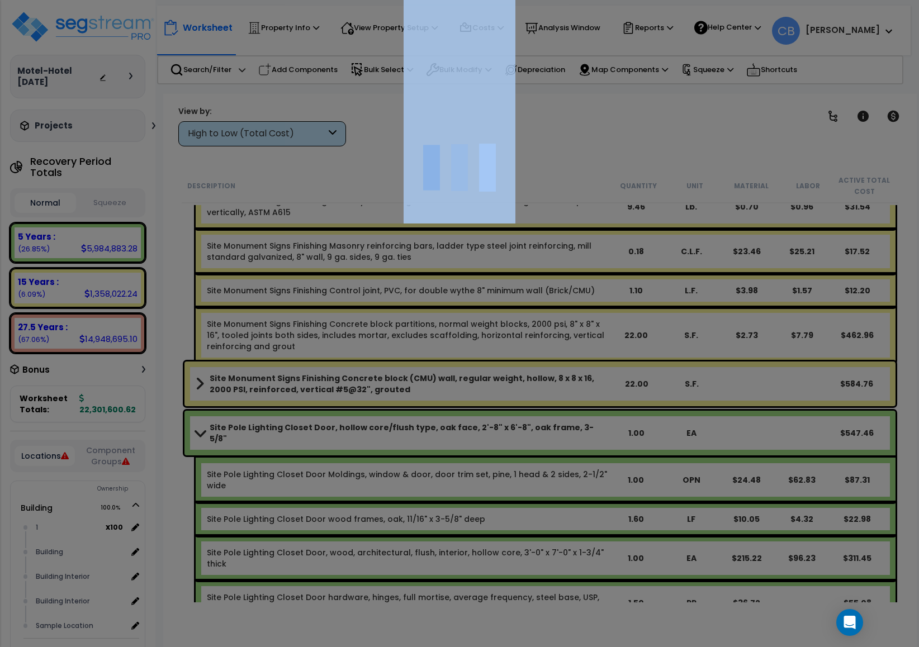
scroll to position [19494, 0]
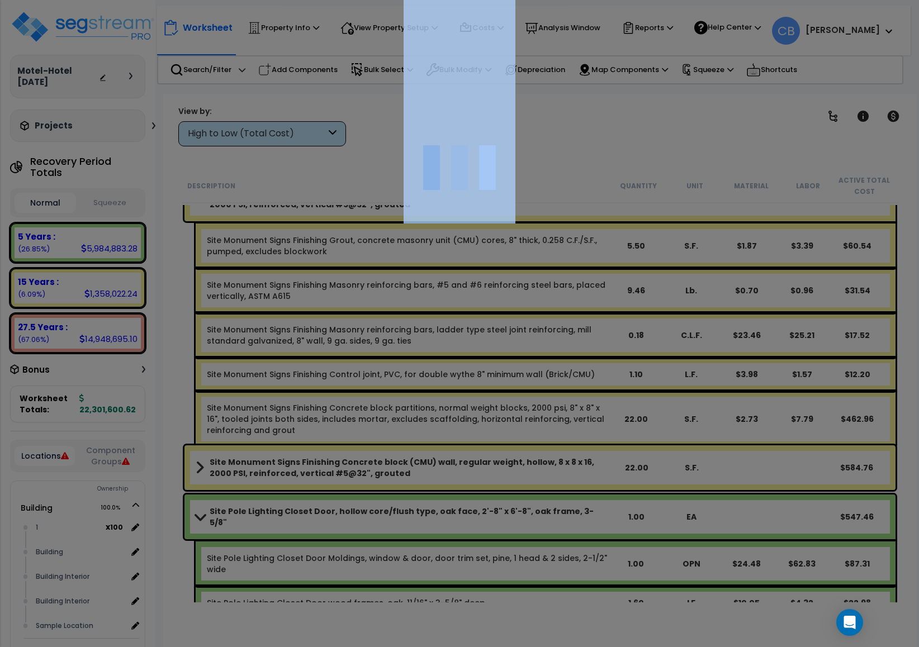
click at [456, 399] on div at bounding box center [459, 323] width 919 height 647
click at [340, 380] on div at bounding box center [459, 323] width 919 height 647
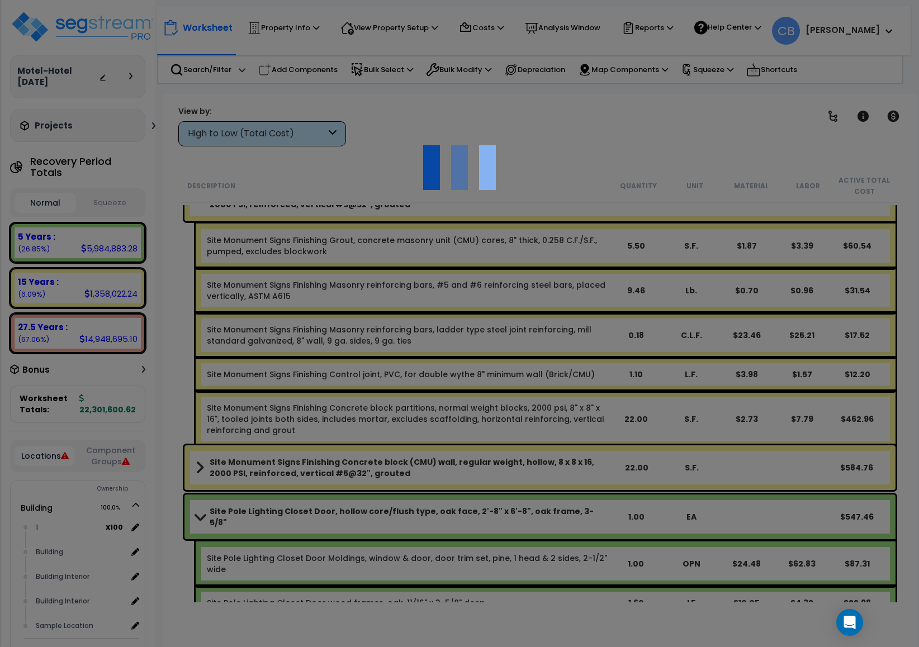
click at [433, 384] on div at bounding box center [459, 323] width 919 height 647
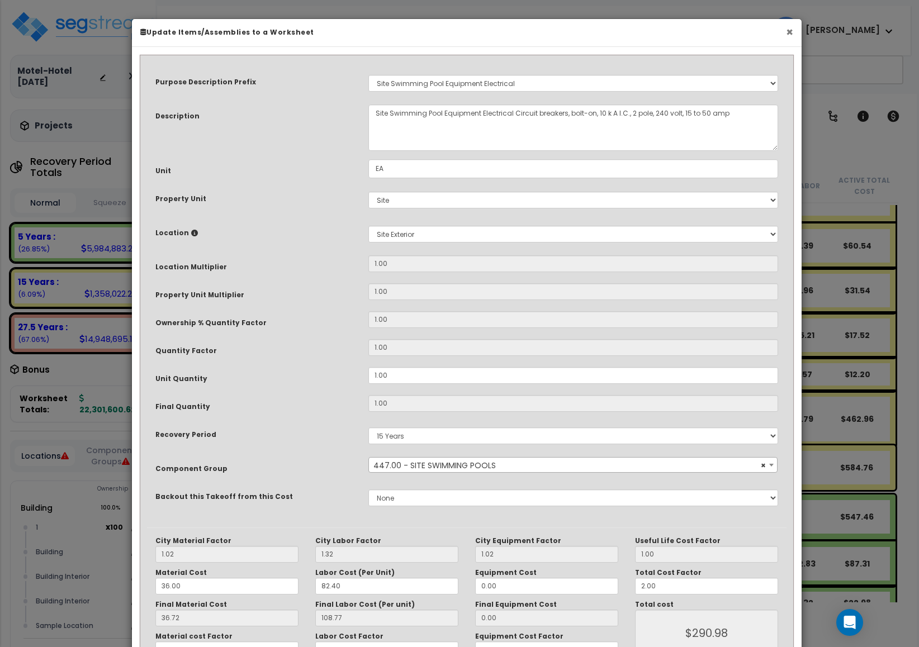
click at [790, 34] on button "×" at bounding box center [789, 32] width 7 height 12
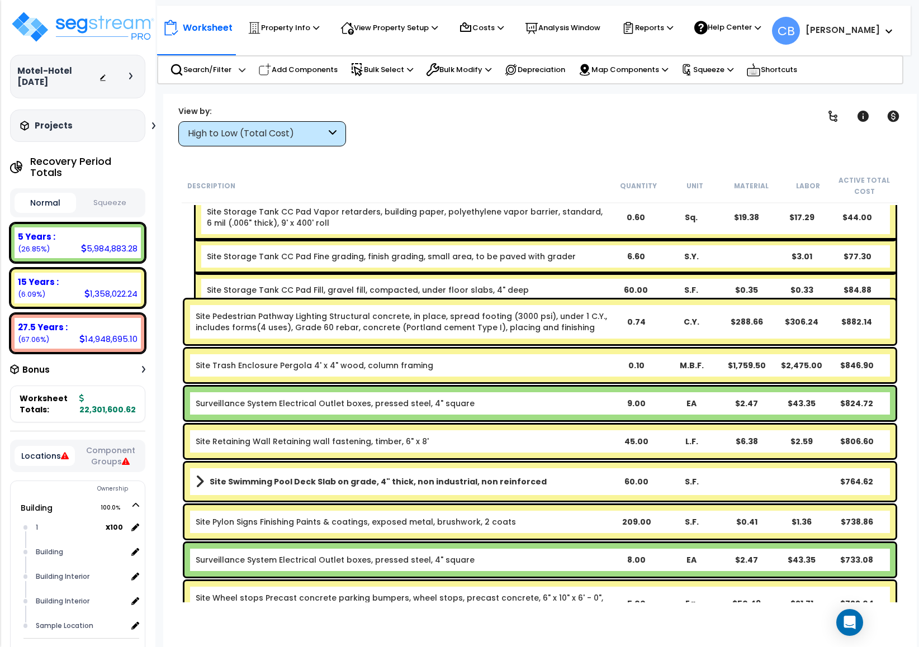
click at [536, 284] on div "Site Storage Tank CC Pad Fill, gravel fill, compacted, under floor slabs, 4" de…" at bounding box center [407, 289] width 401 height 11
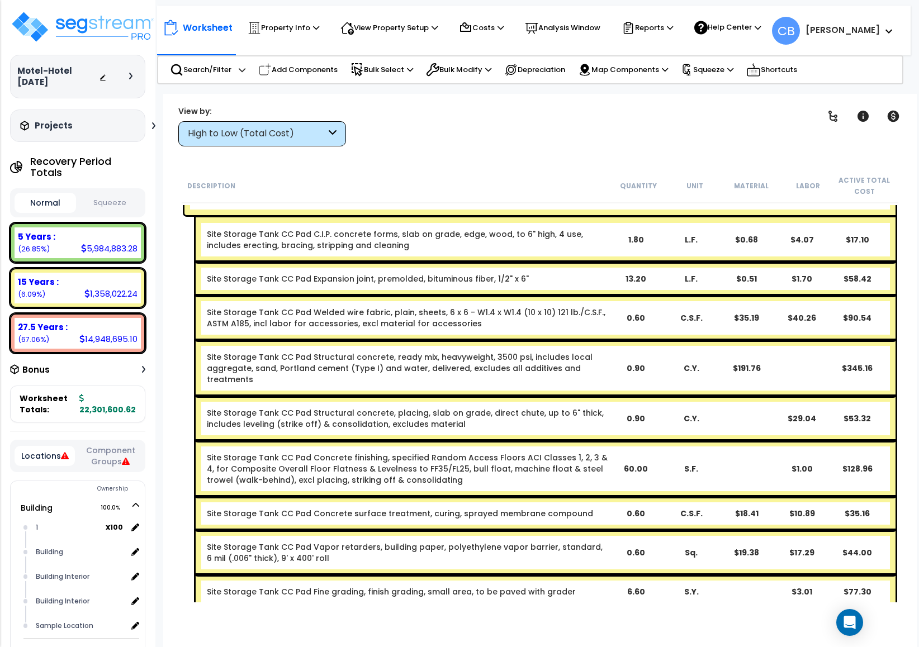
click at [536, 275] on div "Site Storage Tank CC Pad Expansion joint, premolded, bituminous fiber, 1/2" x 6"" at bounding box center [407, 278] width 401 height 11
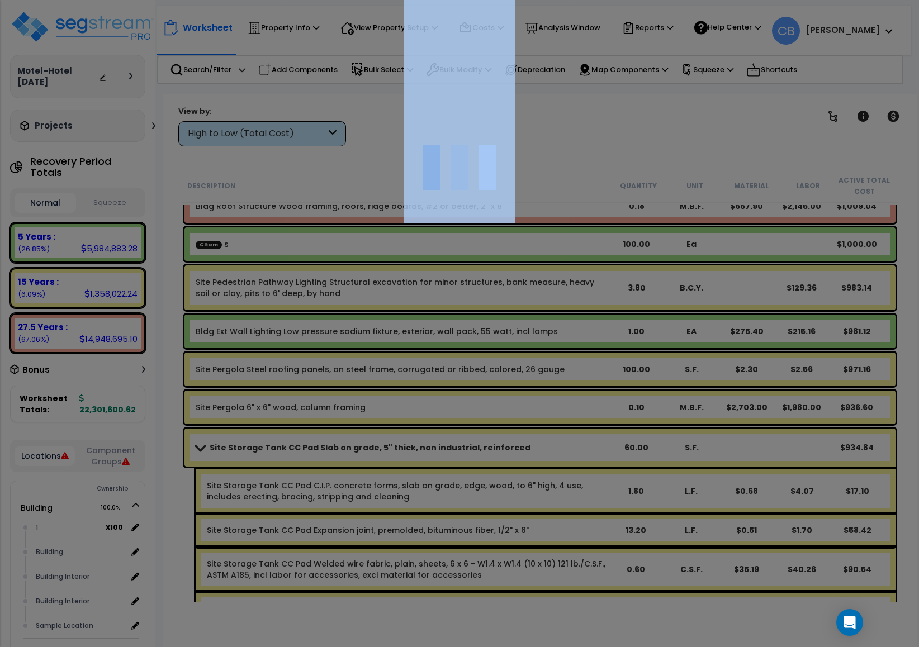
click at [536, 275] on div at bounding box center [459, 323] width 919 height 647
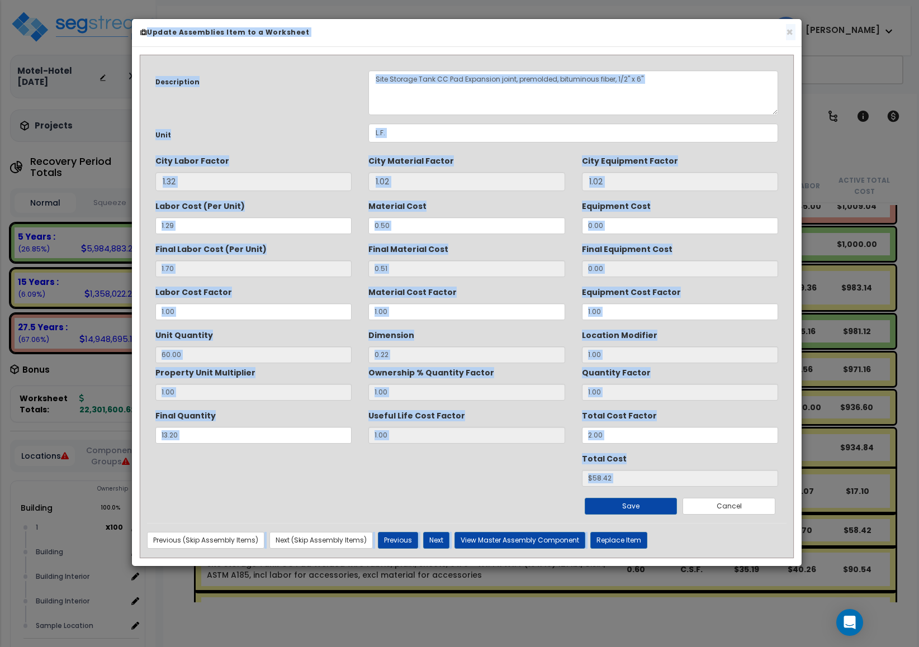
scroll to position [17985, 0]
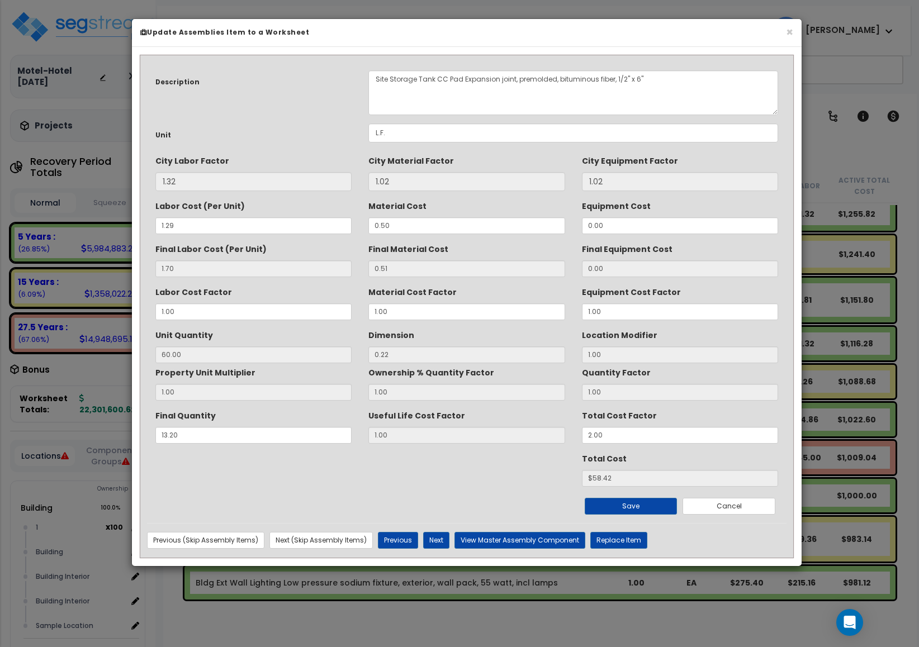
click at [783, 30] on h6 "Update Assemblies Item to a Worksheet" at bounding box center [466, 31] width 653 height 9
click at [786, 31] on button "×" at bounding box center [789, 32] width 7 height 12
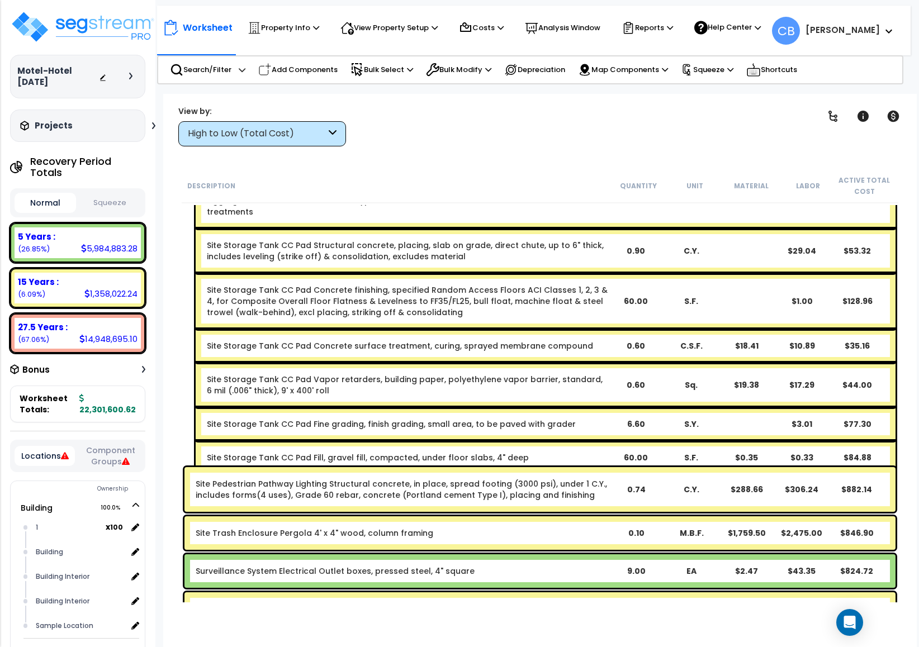
click at [521, 452] on div "Site Storage Tank CC Pad Fill, gravel fill, compacted, under floor slabs, 4" de…" at bounding box center [407, 457] width 401 height 11
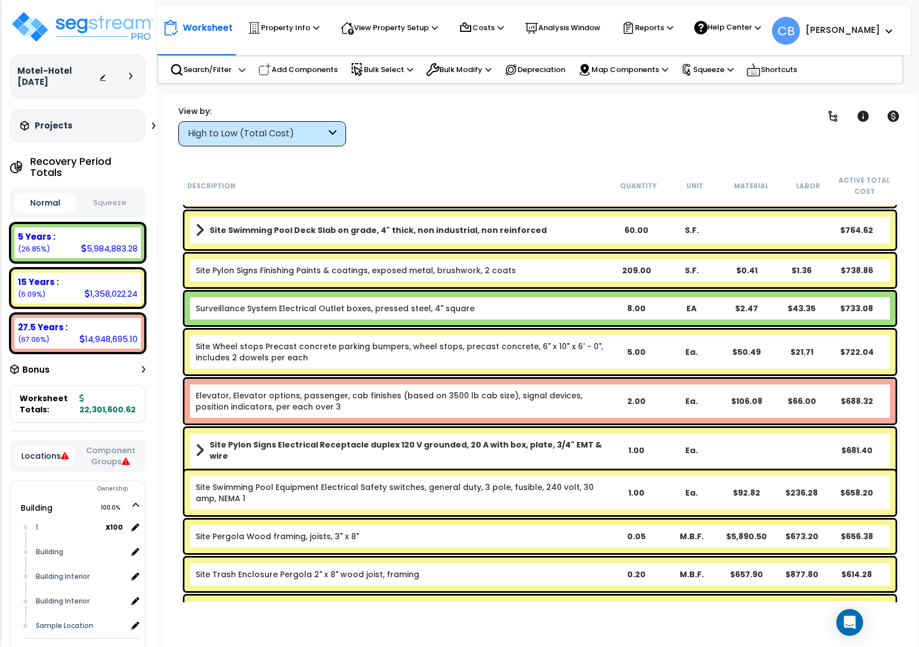
click at [522, 425] on div "Elevator, Elevator options, passenger, cab finishes (based on 3500 lb cab size)…" at bounding box center [540, 401] width 716 height 50
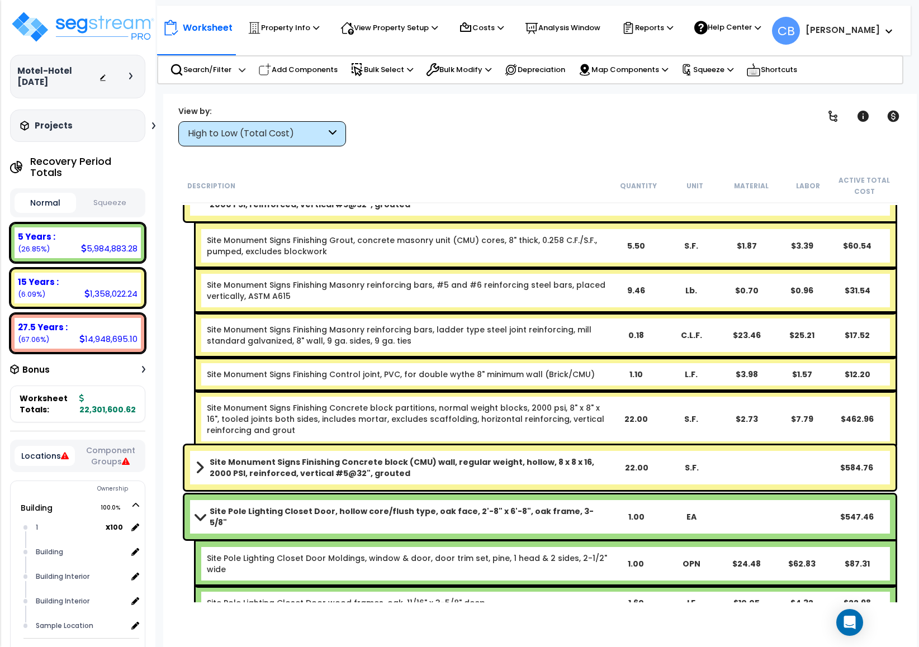
click at [522, 425] on div "Site Monument Signs Finishing Concrete block partitions, normal weight blocks, …" at bounding box center [407, 419] width 401 height 34
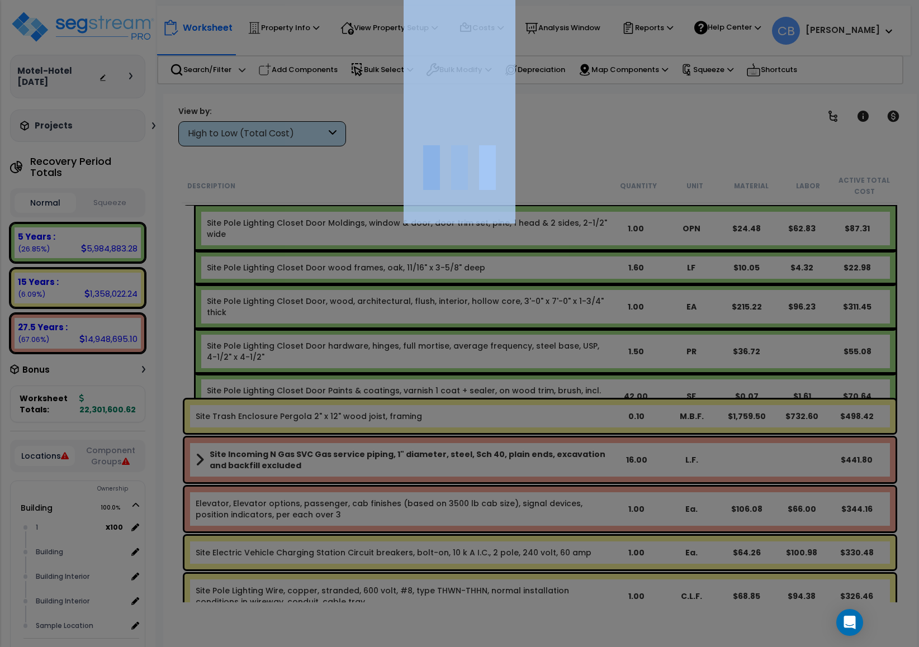
click at [522, 425] on div at bounding box center [459, 323] width 919 height 647
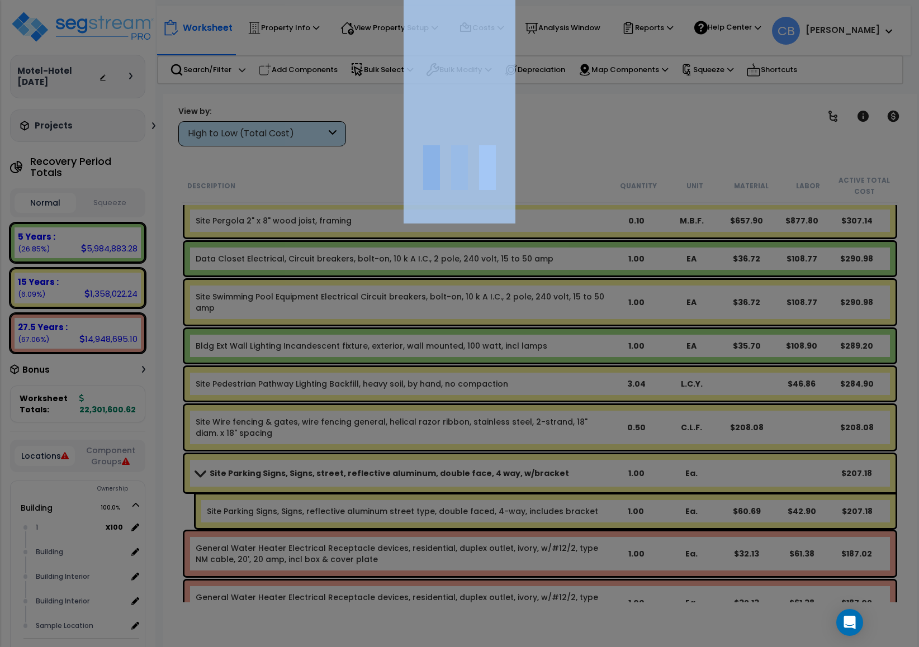
click at [522, 425] on div at bounding box center [459, 323] width 919 height 647
click at [522, 45] on div "We are Building your Property. So please grab a coffee and let us do the heavy …" at bounding box center [459, 22] width 919 height 45
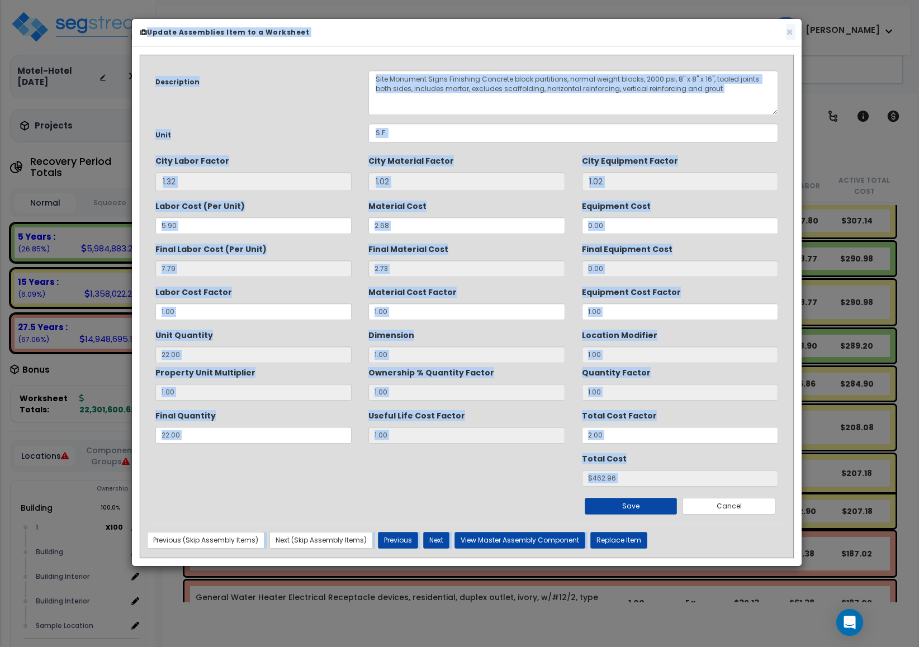
scroll to position [0, 0]
click at [522, 425] on div "Useful Life Cost Factor 1.00" at bounding box center [466, 424] width 196 height 37
click at [788, 28] on button "×" at bounding box center [789, 32] width 7 height 12
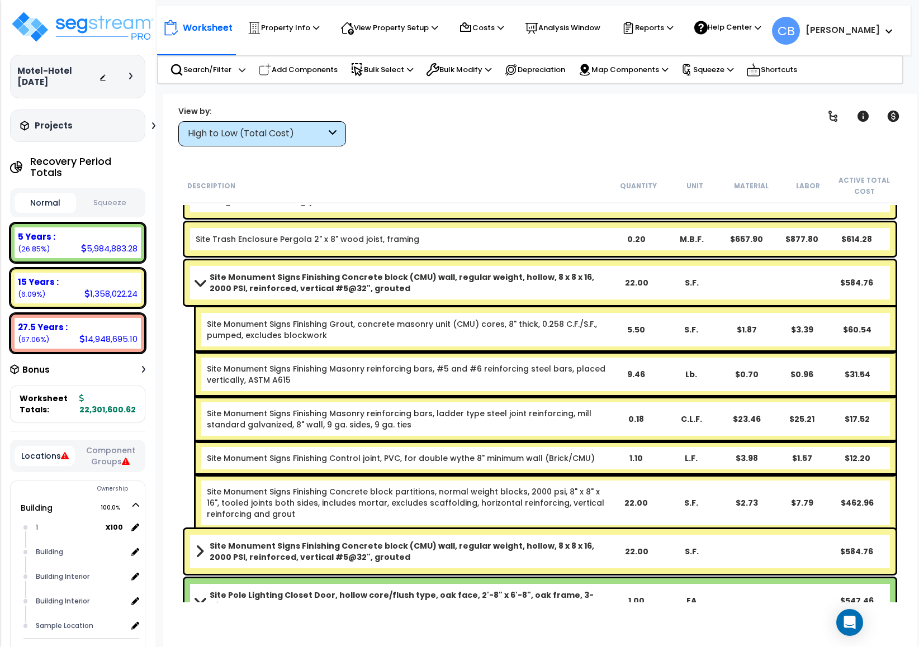
click at [510, 304] on div "Site Monument Signs Finishing Concrete block (CMU) wall, regular weight, hollow…" at bounding box center [539, 282] width 711 height 45
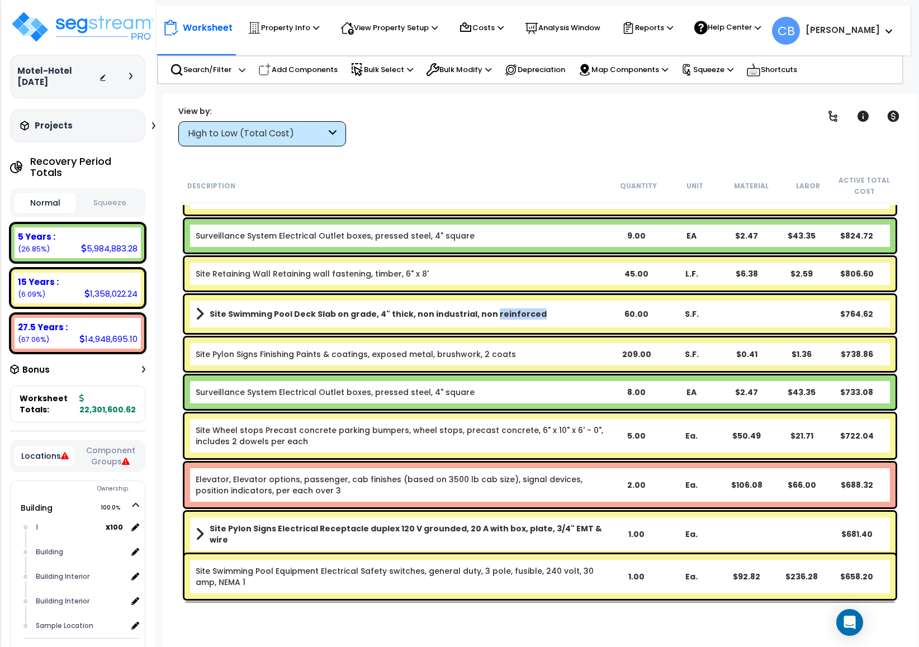
drag, startPoint x: 510, startPoint y: 304, endPoint x: 427, endPoint y: 312, distance: 82.5
click at [503, 309] on div "Site Swimming Pool Deck Slab on grade, 4" thick, non industrial, non reinforced…" at bounding box center [539, 314] width 711 height 38
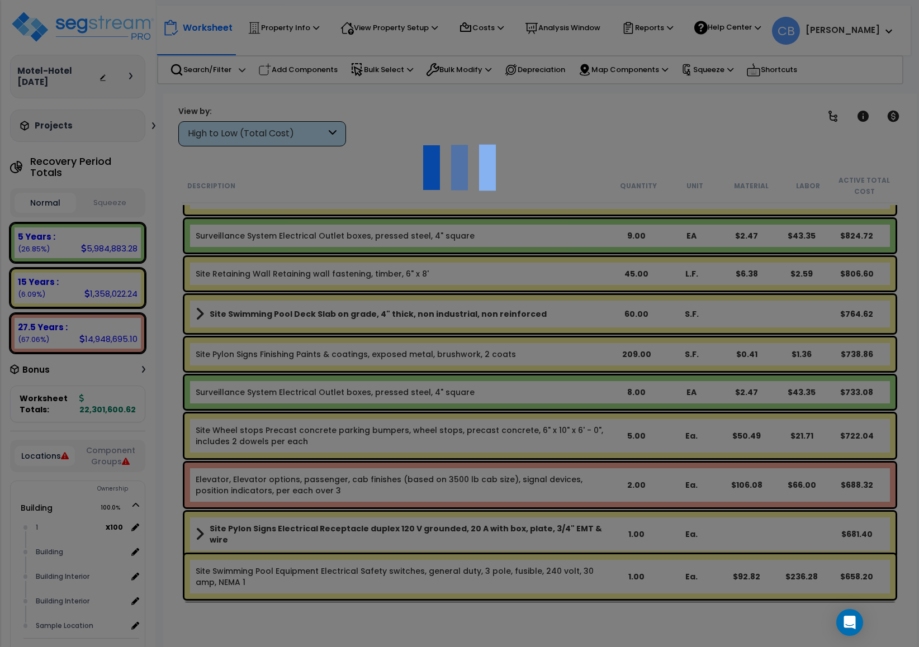
drag, startPoint x: 427, startPoint y: 312, endPoint x: 507, endPoint y: 321, distance: 79.8
click at [451, 315] on div at bounding box center [459, 323] width 919 height 647
drag, startPoint x: 518, startPoint y: 322, endPoint x: 412, endPoint y: 319, distance: 105.6
click at [490, 325] on div at bounding box center [459, 323] width 919 height 647
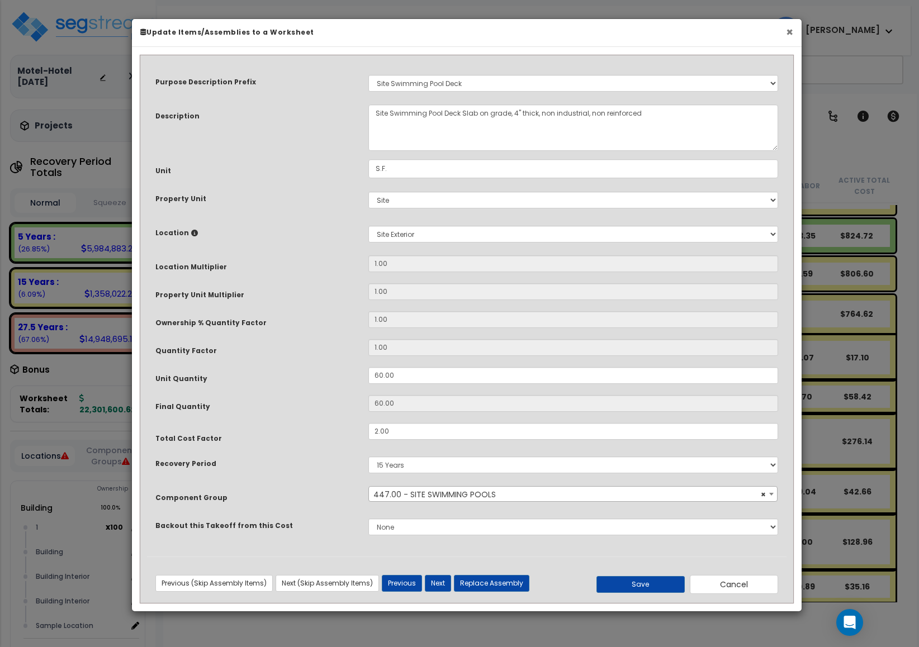
click at [787, 32] on button "×" at bounding box center [789, 32] width 7 height 12
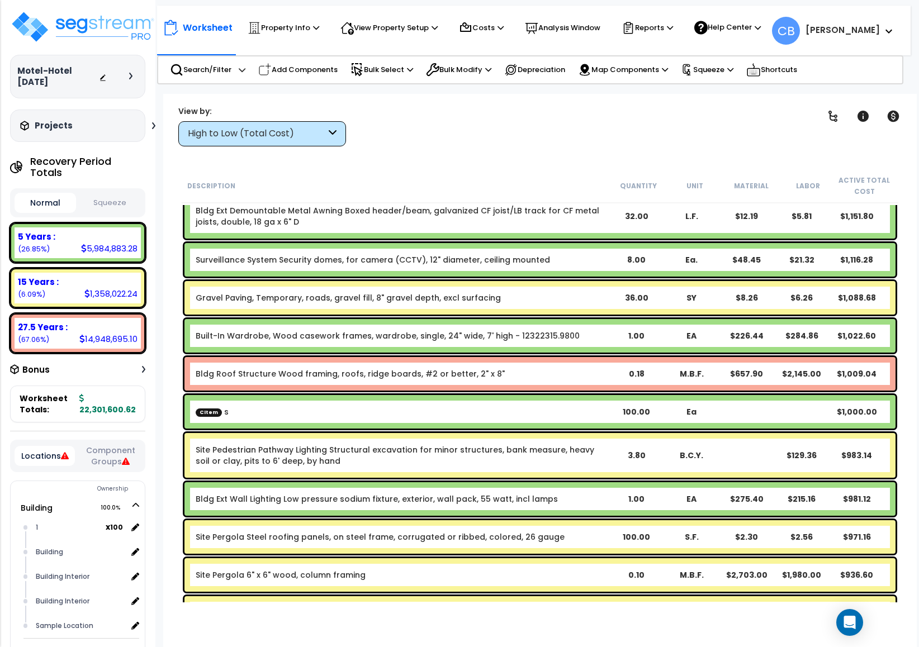
click at [399, 458] on div "Site Pedestrian Pathway Lighting Structural excavation for minor structures, ba…" at bounding box center [402, 455] width 413 height 22
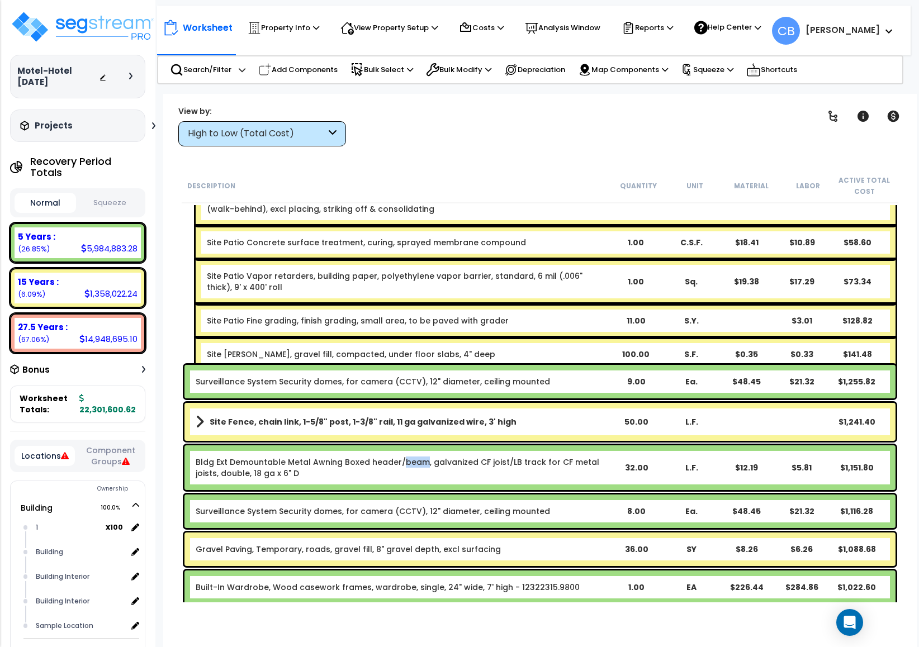
click at [399, 458] on link "Bldg Ext Demountable Metal Awning Boxed header/beam, galvanized CF joist/LB tra…" at bounding box center [397, 467] width 403 height 22
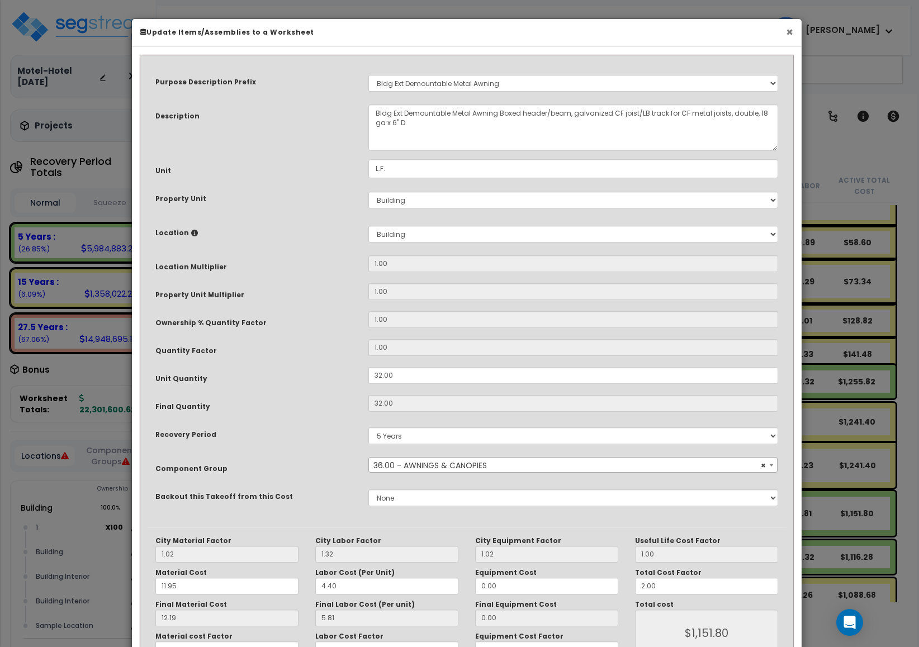
click at [786, 30] on button "×" at bounding box center [789, 32] width 7 height 12
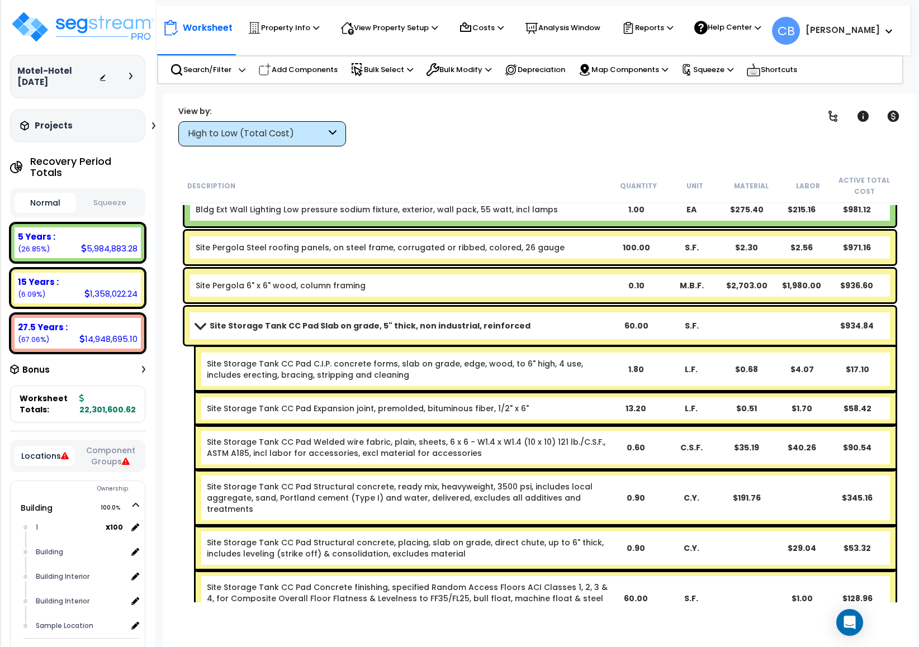
click at [583, 320] on link "Site Storage Tank CC Pad Slab on grade, 5" thick, non industrial, reinforced" at bounding box center [402, 326] width 413 height 16
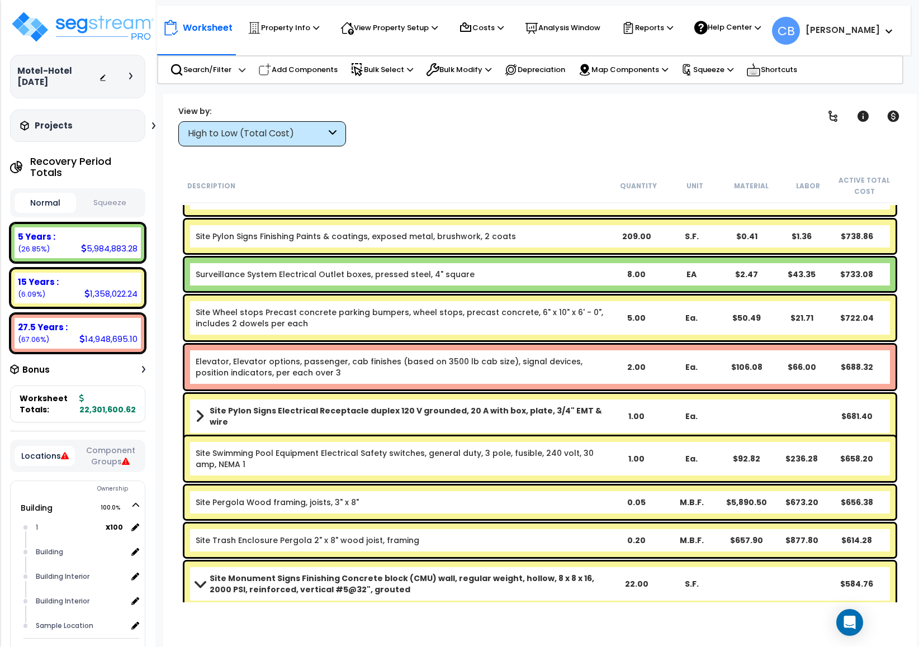
click at [583, 320] on div "Site Wheel stops Precast concrete parking bumpers, wheel stops, precast concret…" at bounding box center [402, 318] width 413 height 22
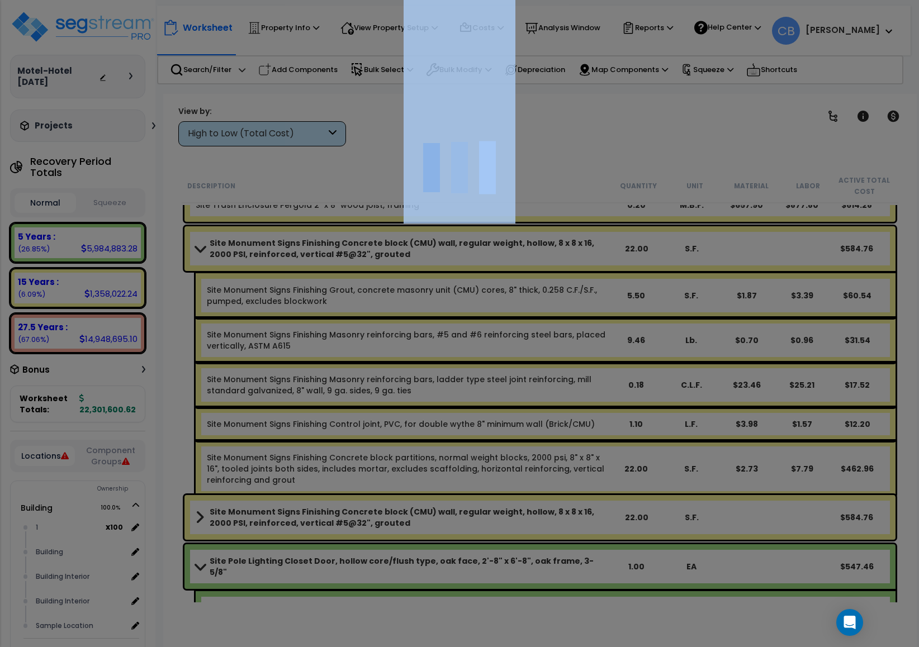
click at [583, 320] on div at bounding box center [459, 323] width 919 height 647
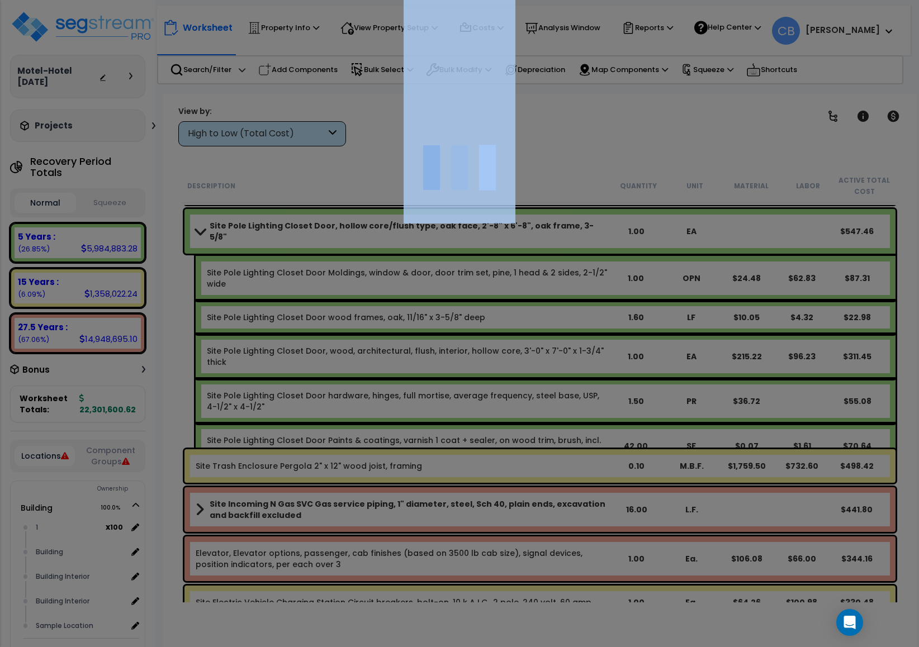
click at [583, 320] on div at bounding box center [459, 323] width 919 height 647
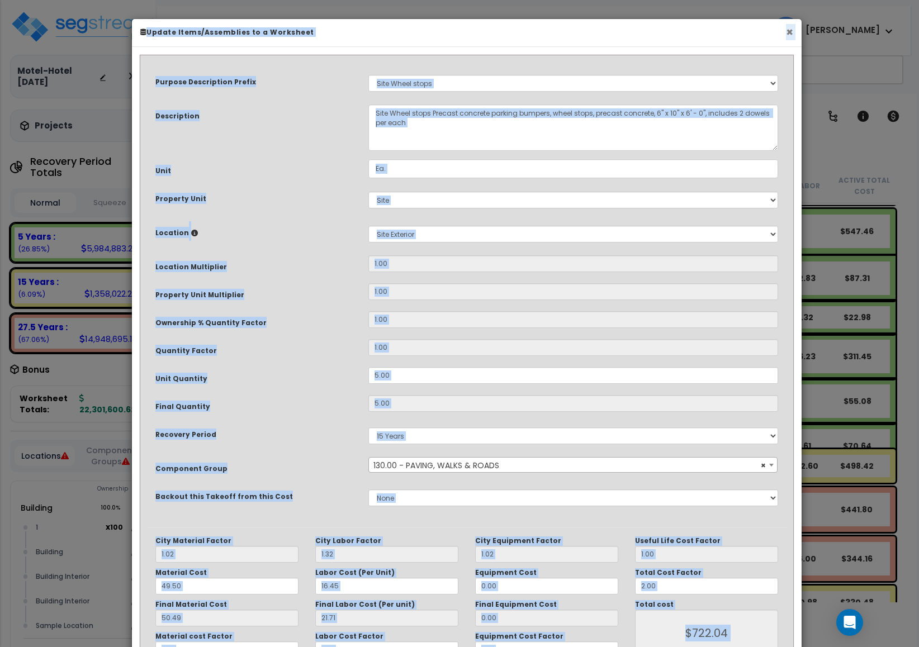
click at [792, 26] on button "×" at bounding box center [789, 32] width 7 height 12
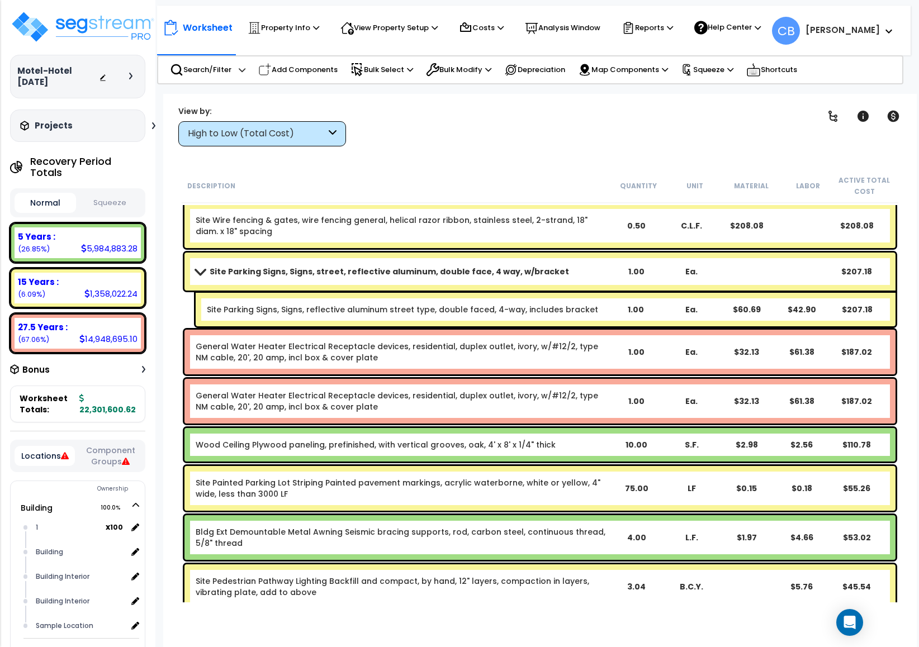
click at [547, 289] on div "Site Parking Signs, Signs, street, reflective aluminum, double face, 4 way, w/b…" at bounding box center [539, 272] width 711 height 38
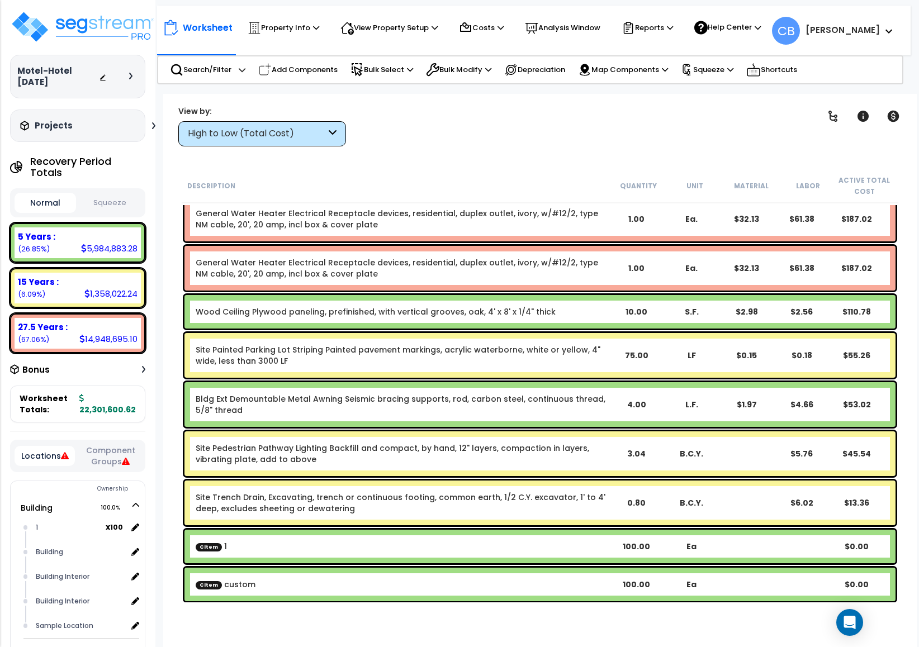
click at [547, 289] on div "General Water Heater Electrical Receptacle devices, residential, duplex outlet,…" at bounding box center [539, 268] width 711 height 45
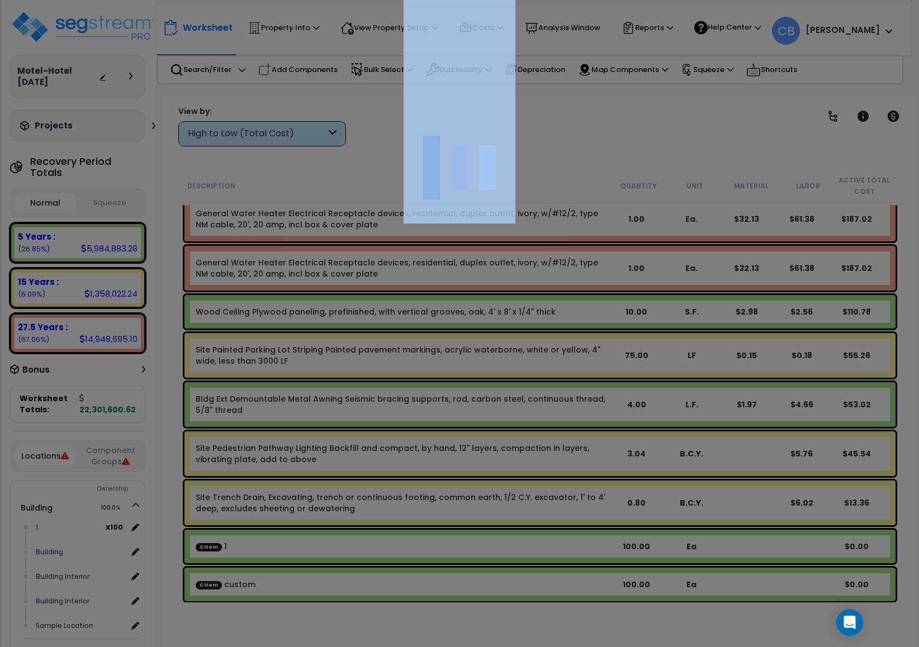
click at [547, 289] on div at bounding box center [459, 323] width 919 height 647
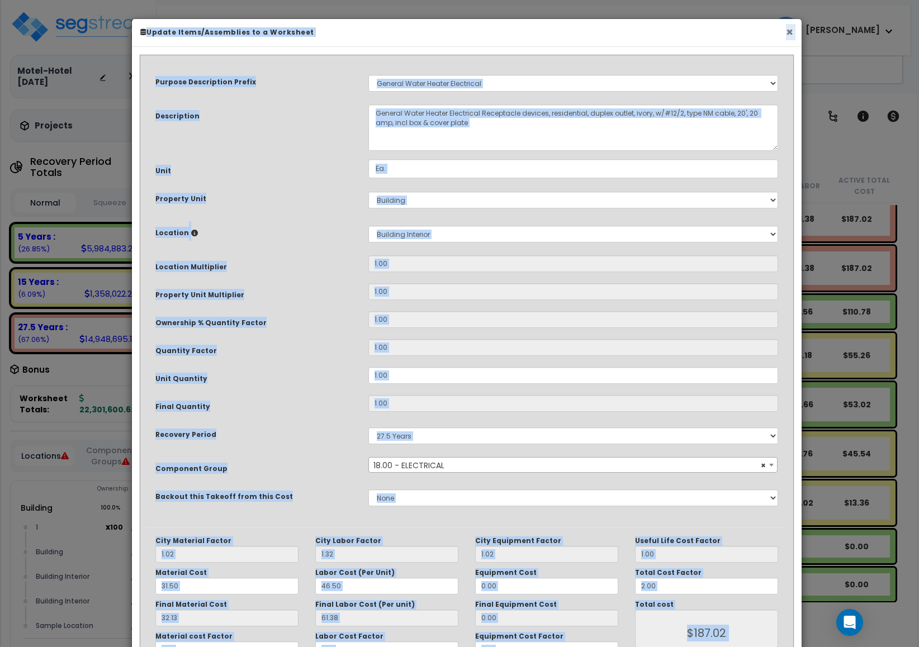
click at [786, 31] on button "×" at bounding box center [789, 32] width 7 height 12
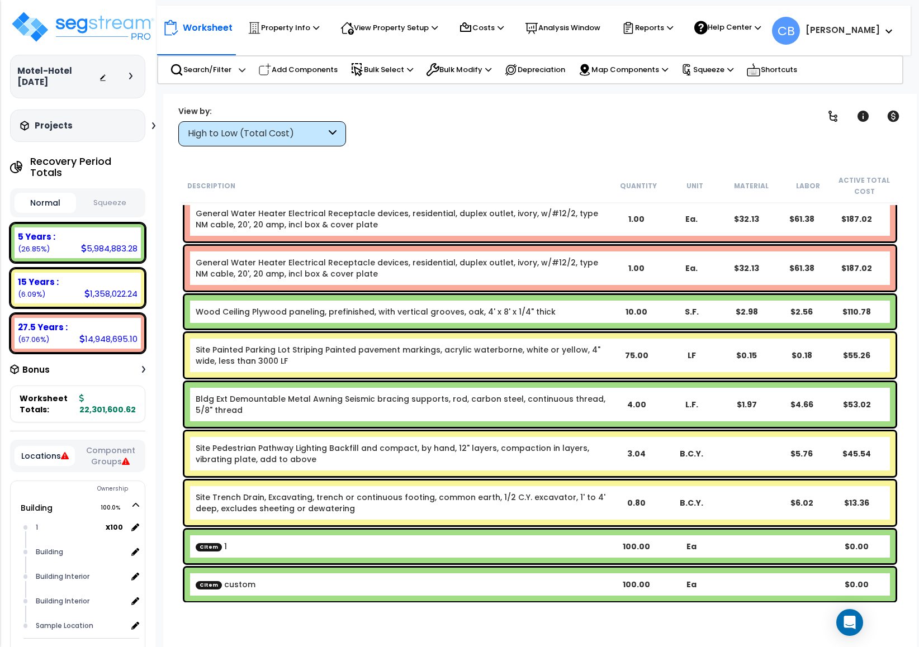
scroll to position [49, 0]
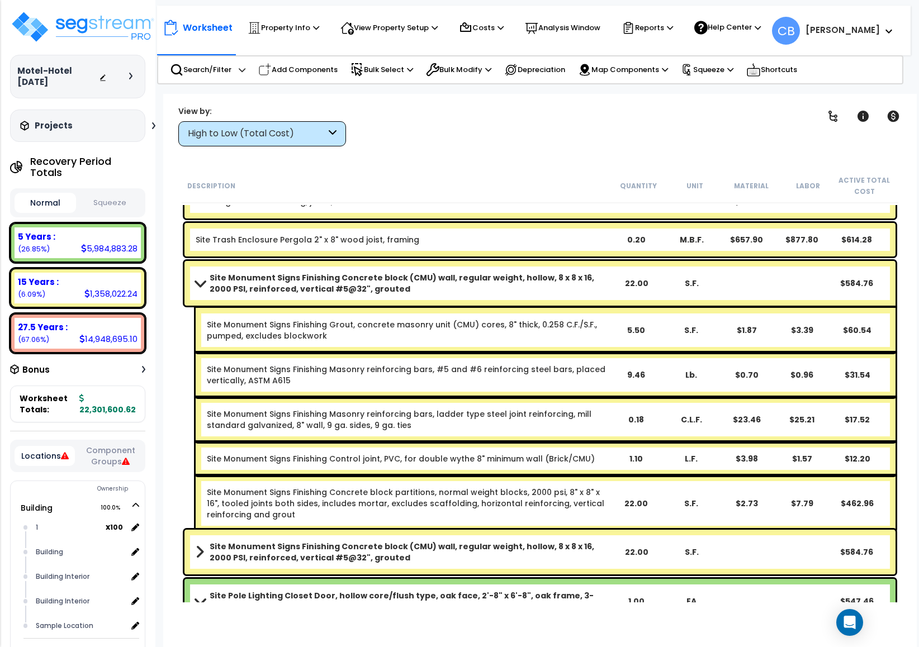
click at [505, 355] on div "Site Monument Signs Finishing Masonry reinforcing bars, #5 and #6 reinforcing s…" at bounding box center [546, 375] width 700 height 45
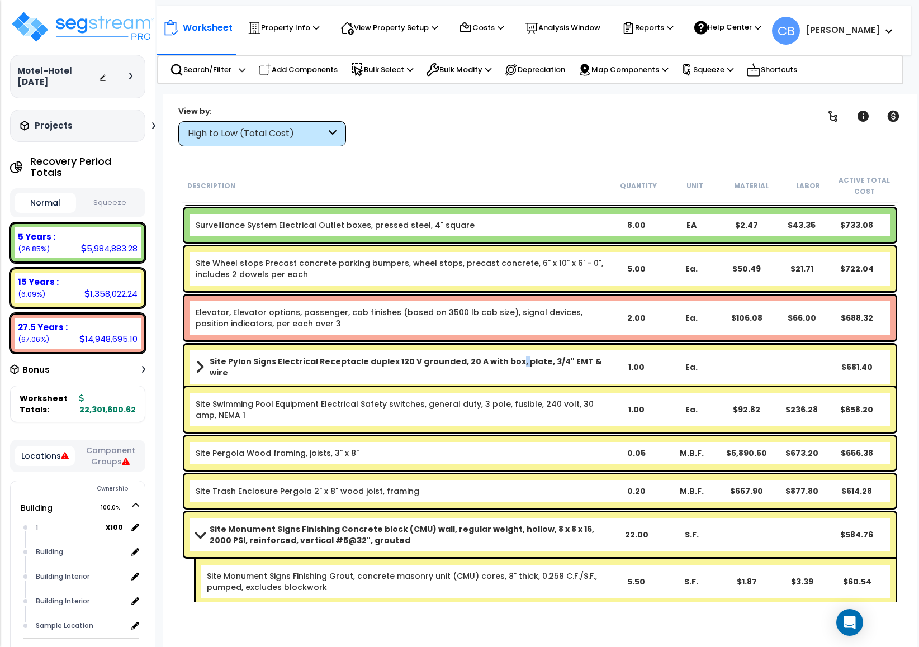
click at [505, 356] on link "Site Pylon Signs Electrical Receptacle duplex 120 V grounded, 20 A with box, pl…" at bounding box center [402, 367] width 413 height 22
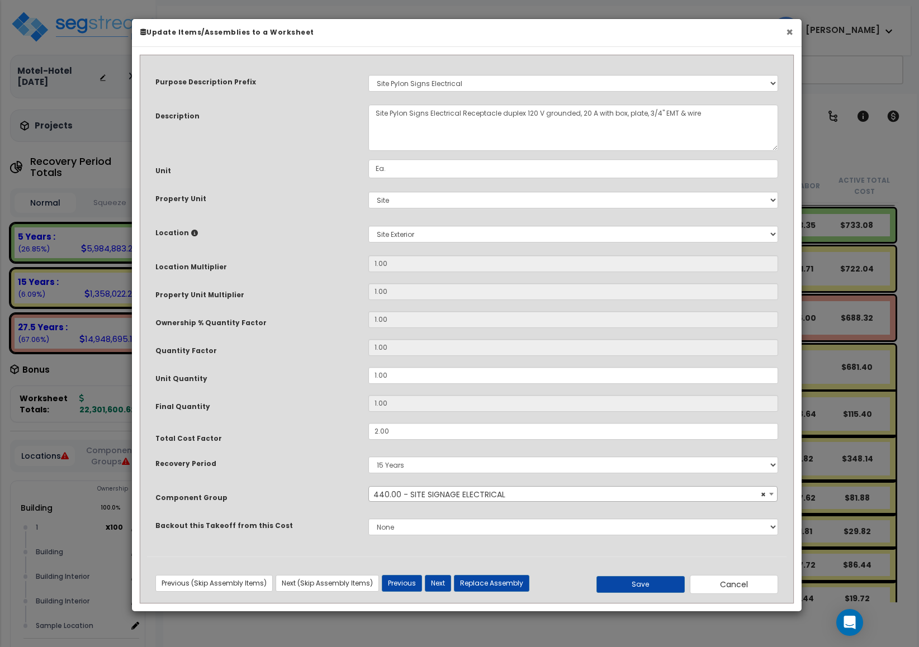
click at [789, 30] on button "×" at bounding box center [789, 32] width 7 height 12
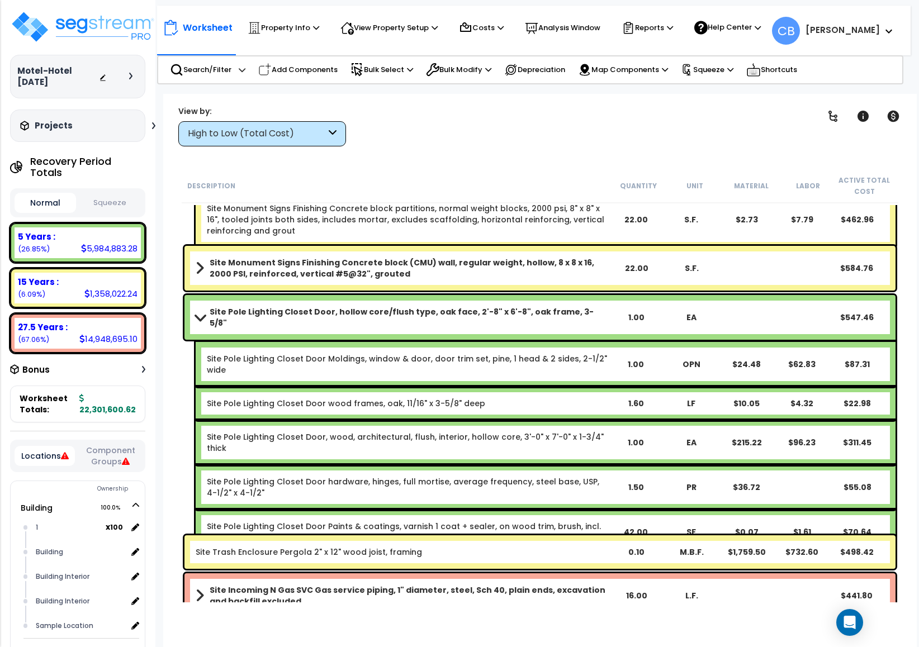
click at [468, 279] on div "Site Monument Signs Finishing Concrete block (CMU) wall, regular weight, hollow…" at bounding box center [539, 268] width 711 height 45
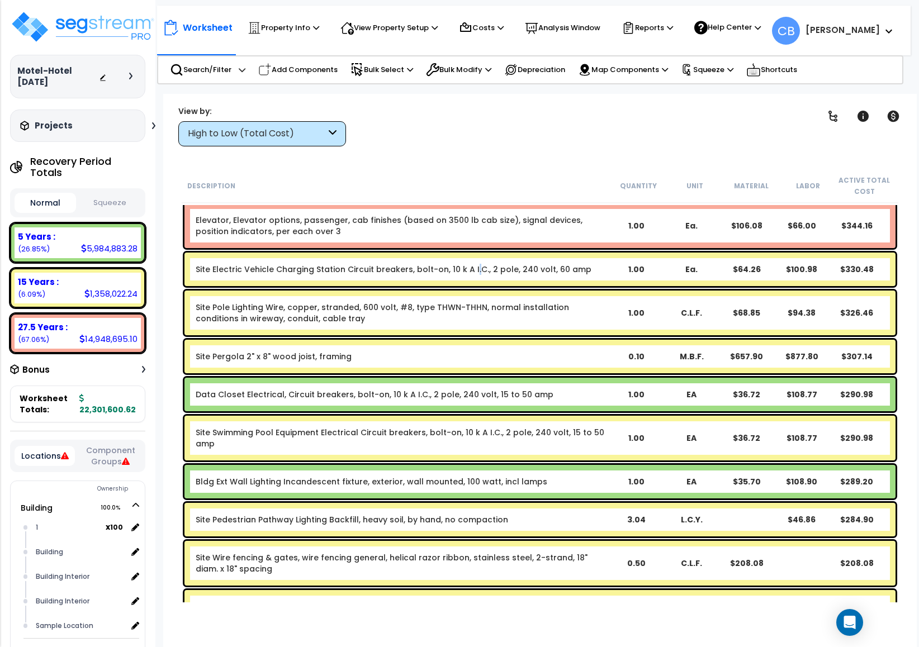
click at [468, 279] on div "Site Electric Vehicle Charging Station Circuit breakers, bolt-on, 10 k A I.C., …" at bounding box center [539, 270] width 711 height 34
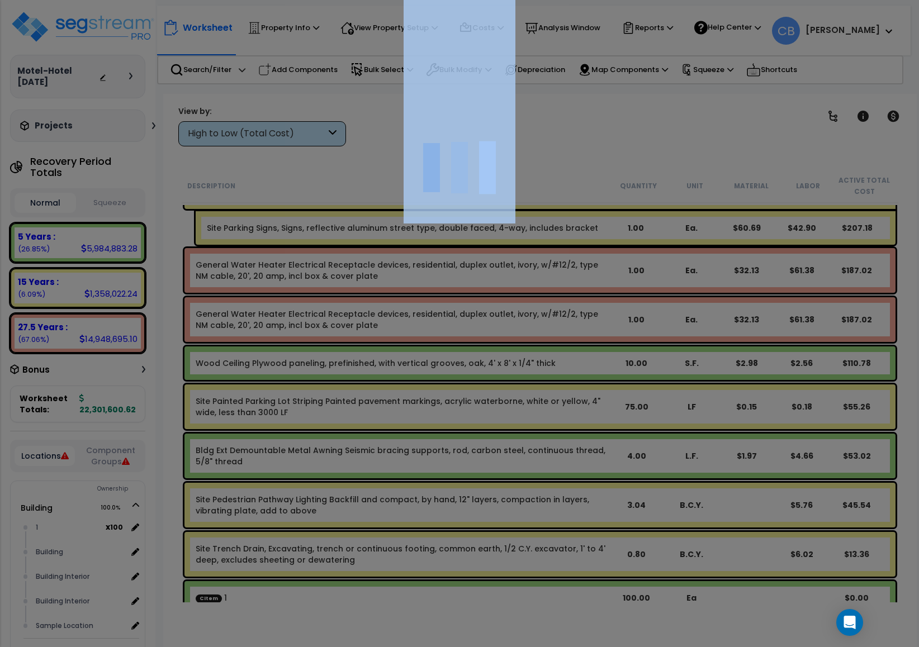
click at [468, 279] on div at bounding box center [459, 323] width 919 height 647
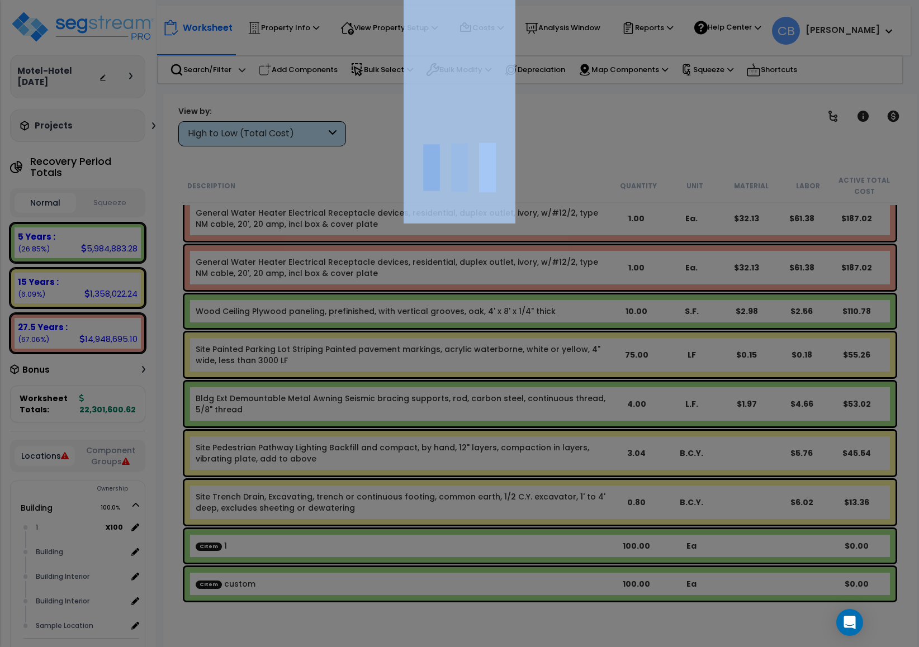
click at [468, 279] on div at bounding box center [459, 323] width 919 height 647
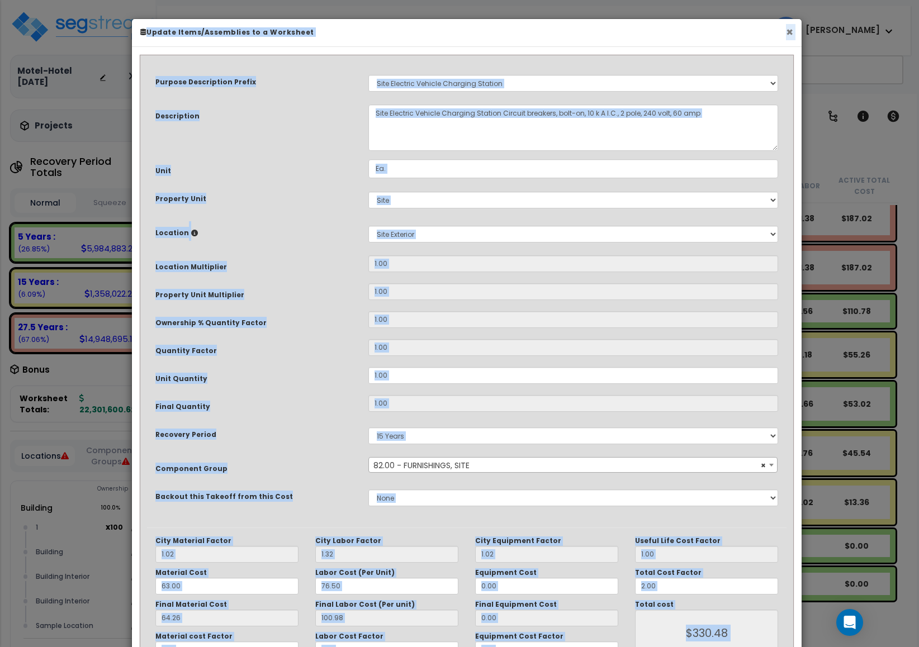
click at [786, 30] on button "×" at bounding box center [789, 32] width 7 height 12
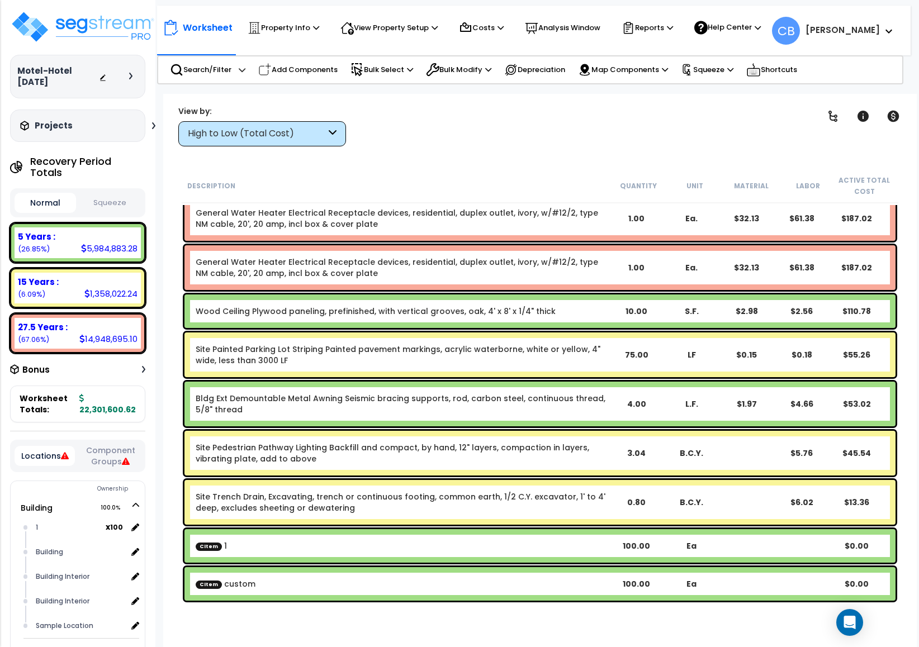
click at [527, 277] on div "General Water Heater Electrical Receptacle devices, residential, duplex outlet,…" at bounding box center [402, 267] width 413 height 22
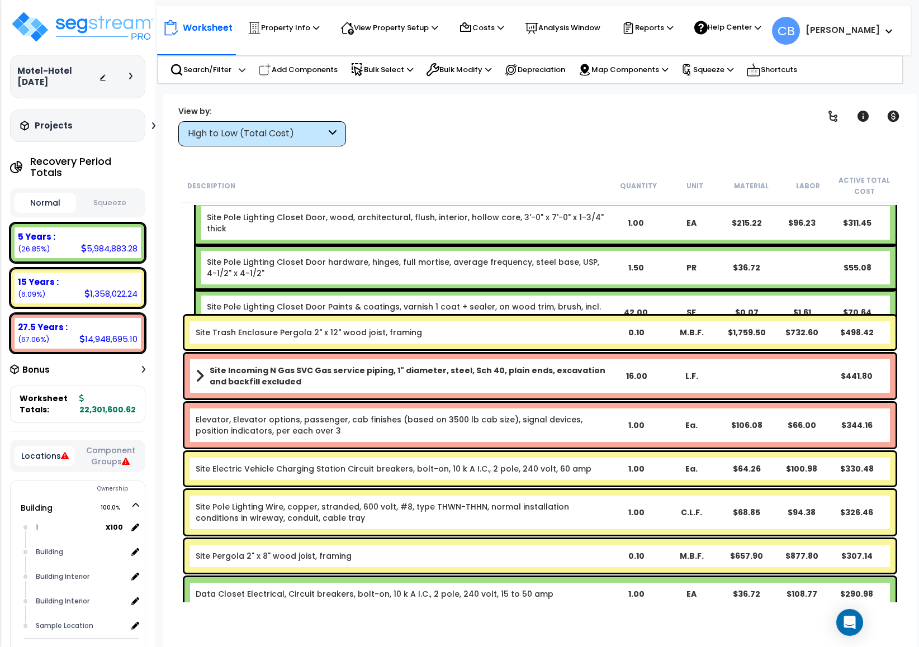
click at [527, 301] on link "Site Pole Lighting Closet Door Paints & coatings, varnish 1 coat + sealer, on w…" at bounding box center [404, 312] width 394 height 22
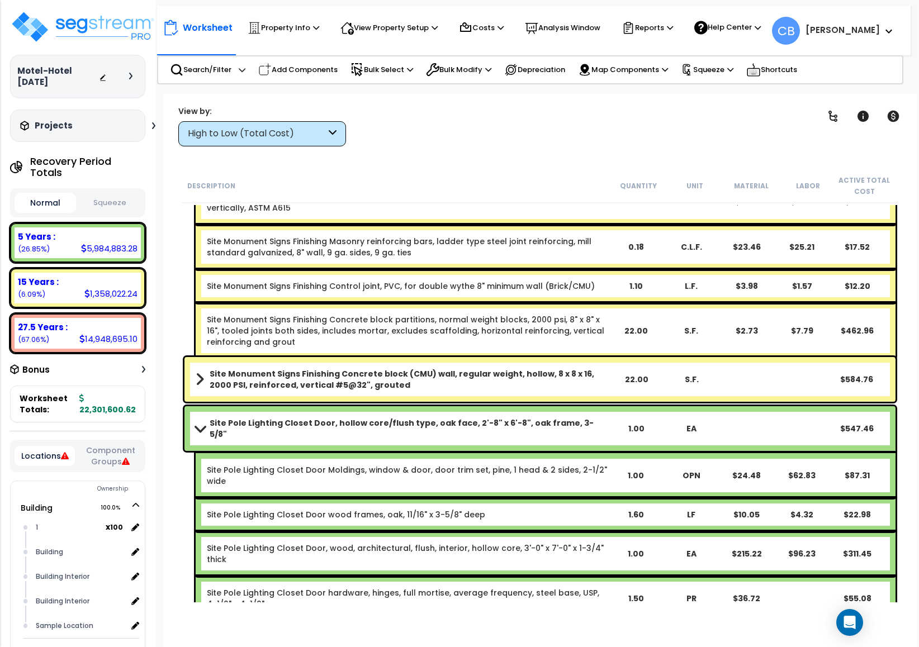
click at [527, 277] on div "Site Monument Signs Finishing Control joint, PVC, for double wythe 8" minimum w…" at bounding box center [546, 286] width 700 height 34
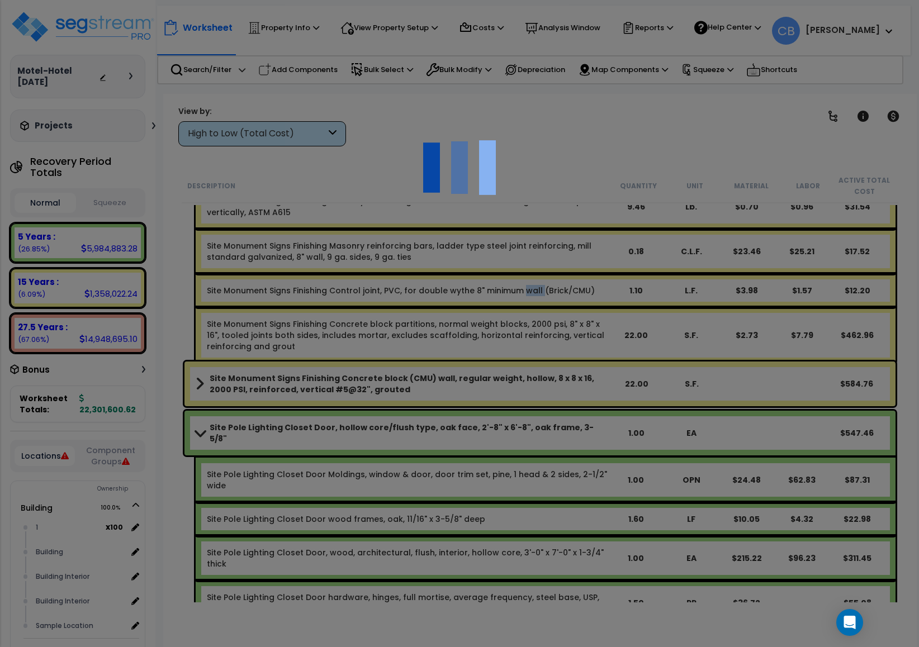
scroll to position [19260, 0]
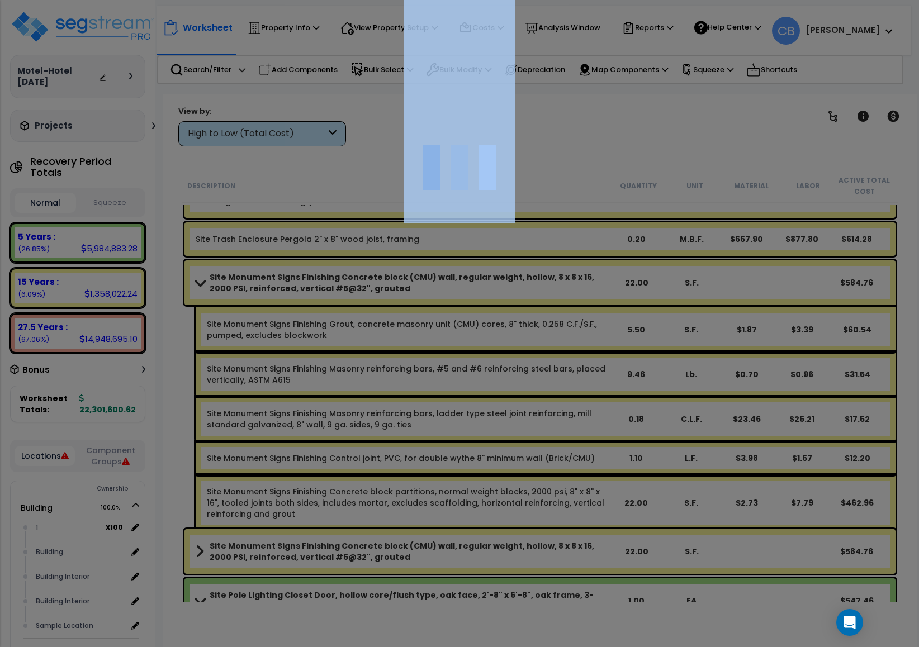
click at [527, 277] on div at bounding box center [459, 323] width 919 height 647
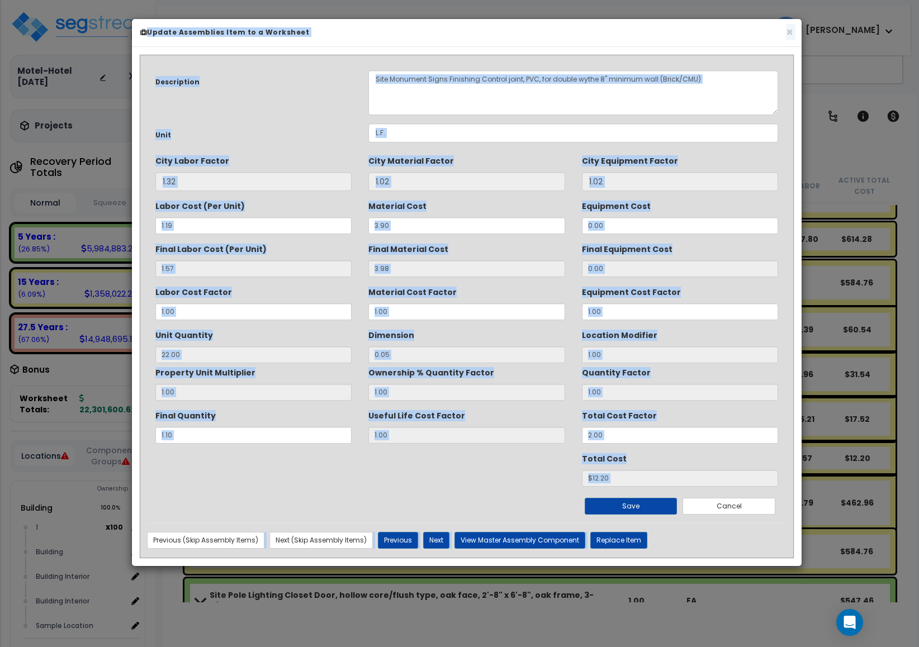
click at [795, 29] on div "× Update Assemblies Item to a Worksheet" at bounding box center [466, 33] width 669 height 28
click at [793, 34] on div "× Update Assemblies Item to a Worksheet" at bounding box center [466, 33] width 669 height 28
click at [791, 37] on button "×" at bounding box center [789, 32] width 7 height 12
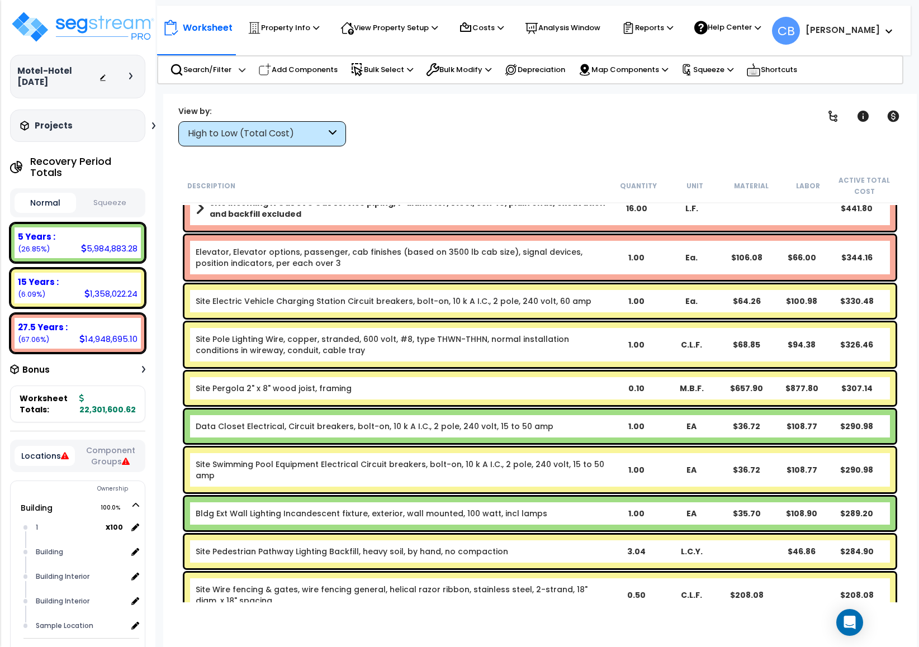
click at [636, 260] on div "1.00" at bounding box center [635, 257] width 55 height 11
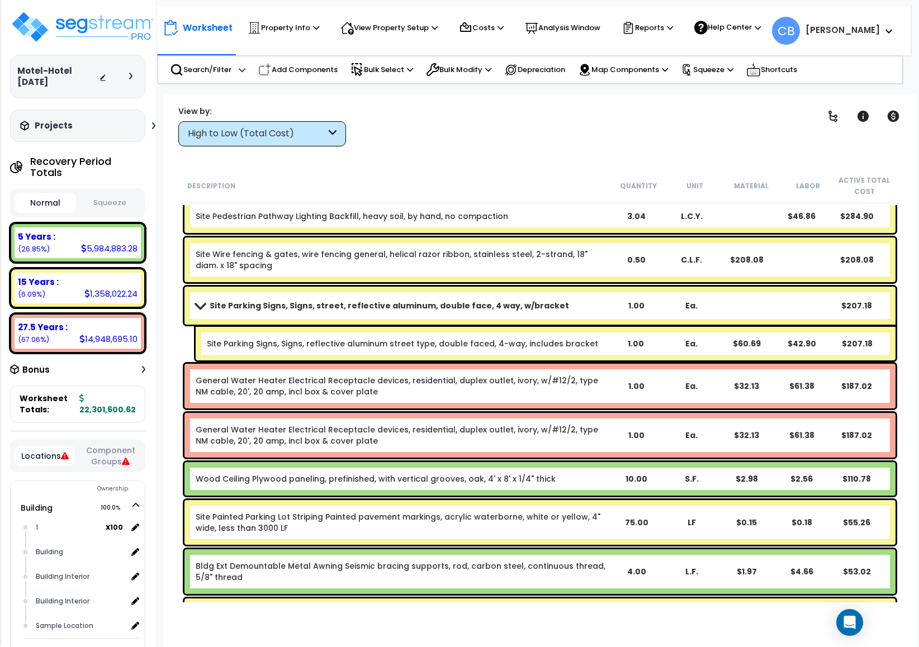
click at [634, 262] on div "0.50" at bounding box center [635, 259] width 55 height 11
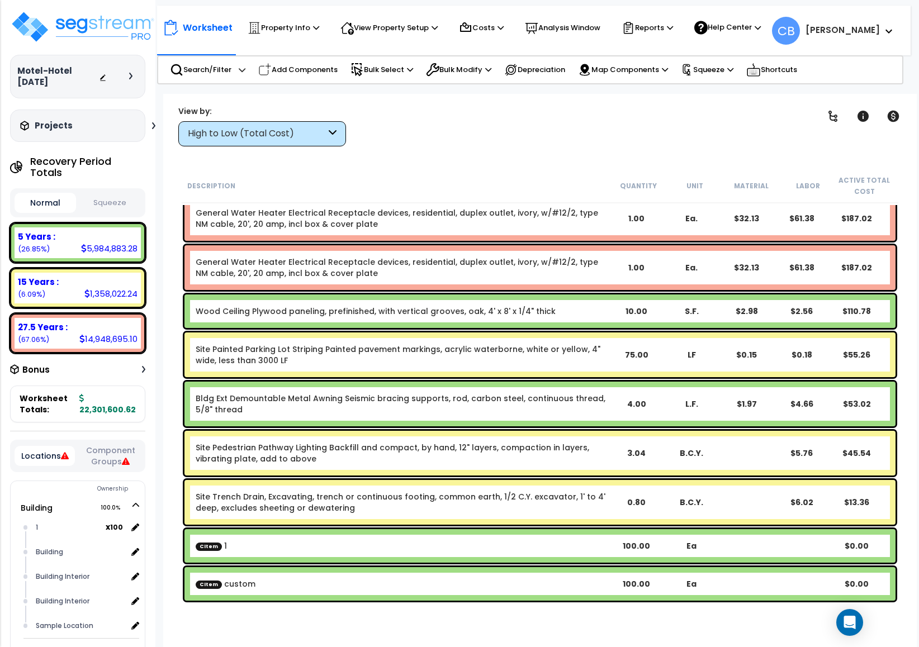
click at [634, 263] on div "1.00" at bounding box center [635, 267] width 55 height 11
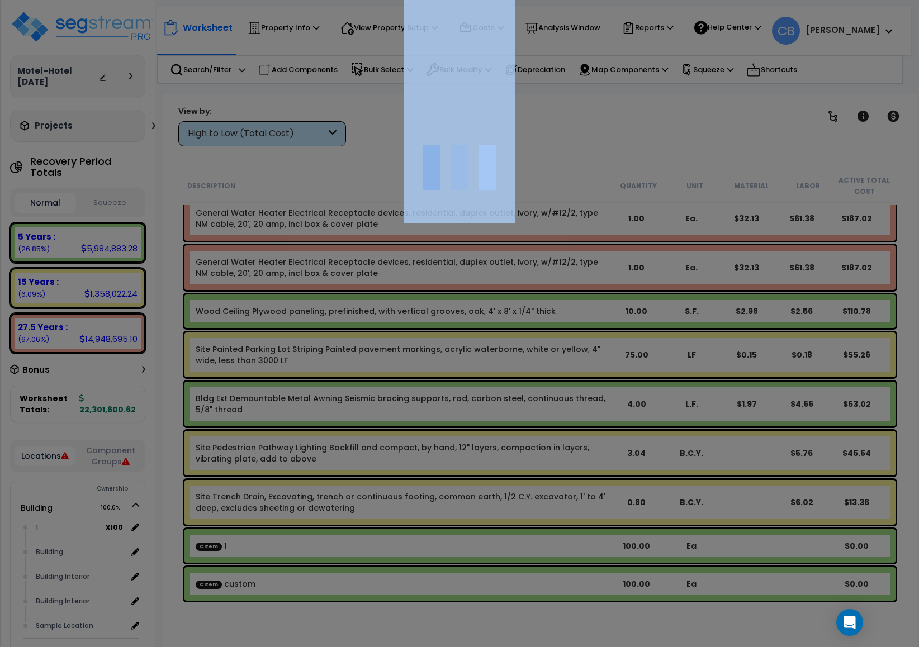
click at [634, 264] on div at bounding box center [459, 323] width 919 height 647
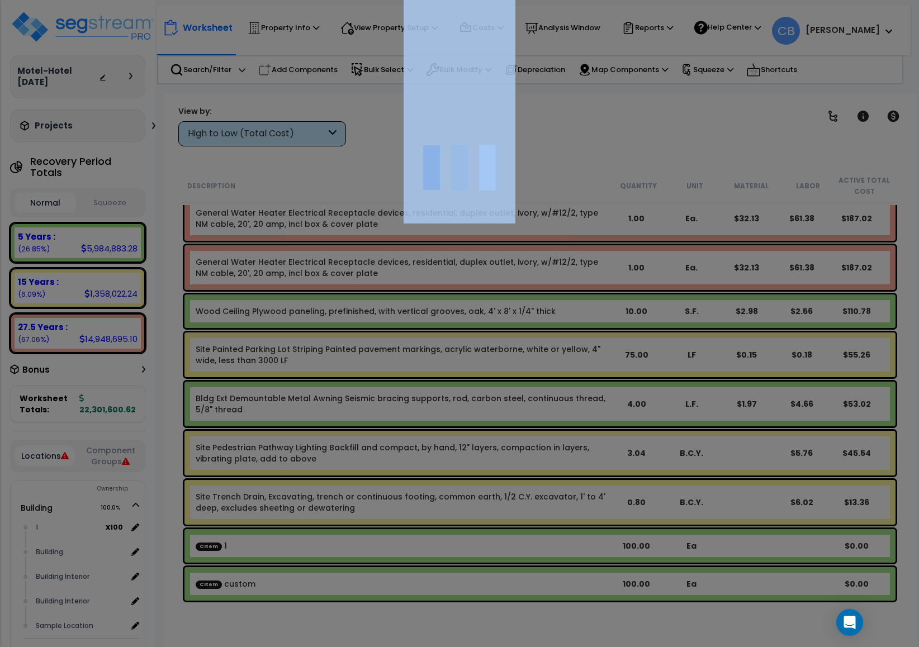
click at [634, 264] on div at bounding box center [459, 323] width 919 height 647
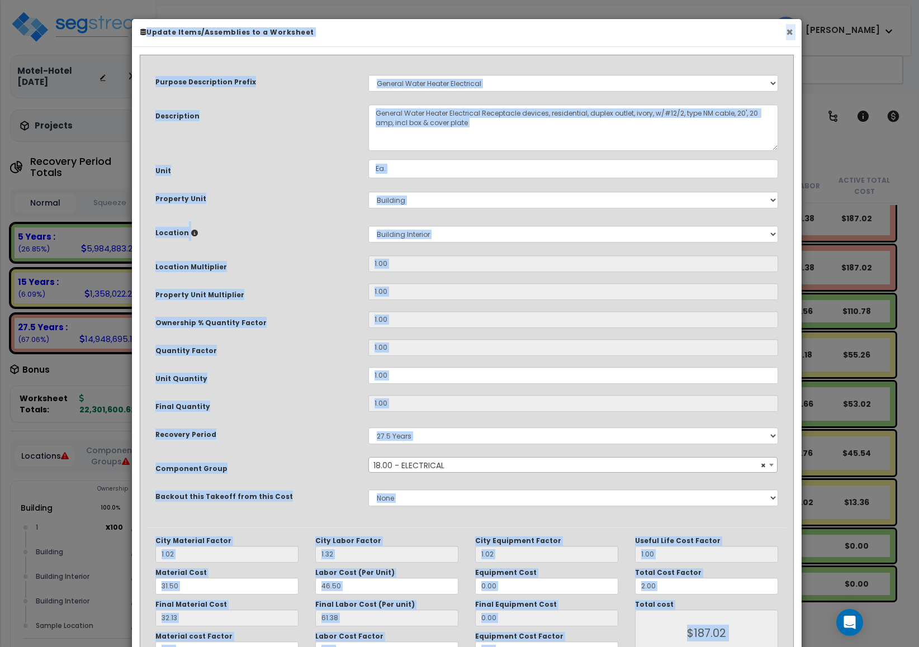
click at [790, 26] on button "×" at bounding box center [789, 32] width 7 height 12
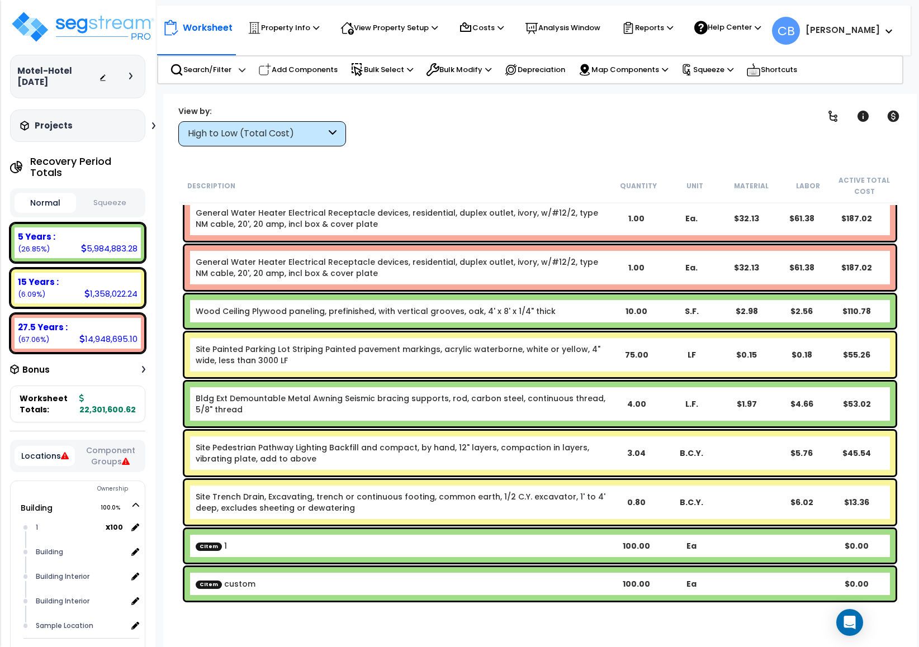
click at [530, 387] on div "Bldg Ext Demountable Metal Awning Seismic bracing supports, rod, carbon steel, …" at bounding box center [539, 404] width 711 height 45
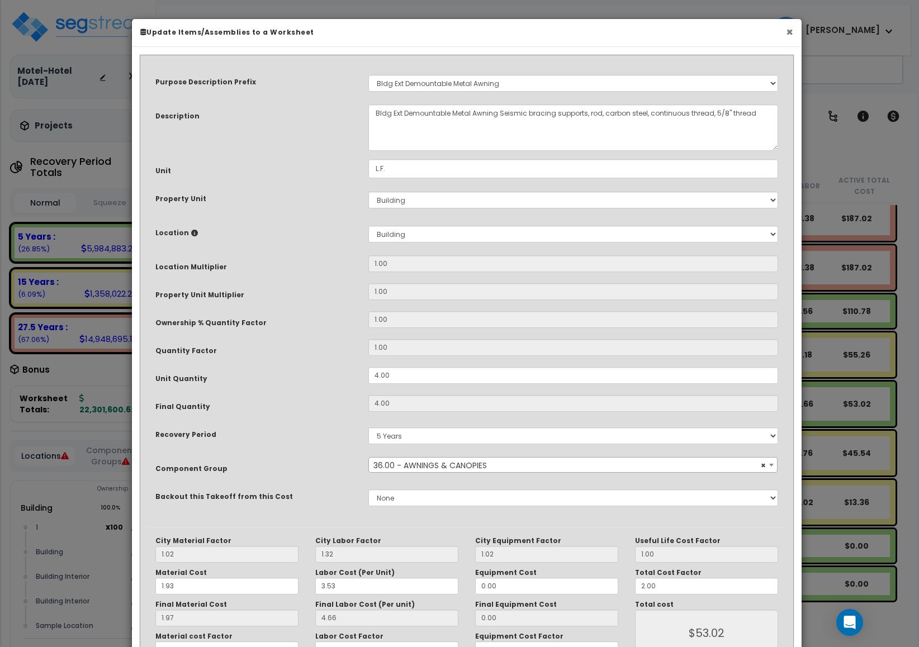
click at [789, 26] on button "×" at bounding box center [789, 32] width 7 height 12
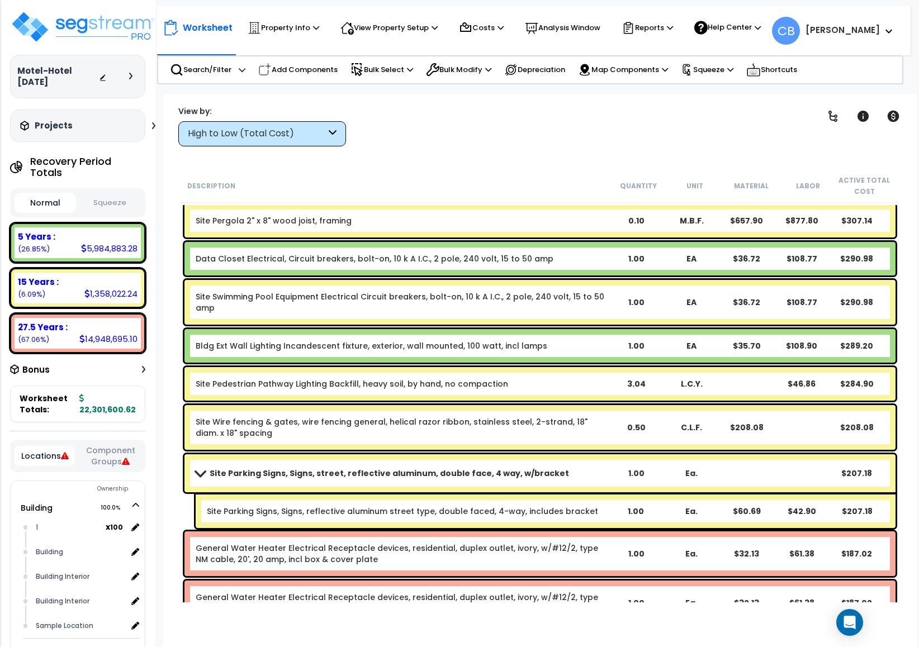
click at [436, 305] on div "Site Swimming Pool Equipment Electrical Circuit breakers, bolt-on, 10 k A I.C.,…" at bounding box center [402, 302] width 413 height 22
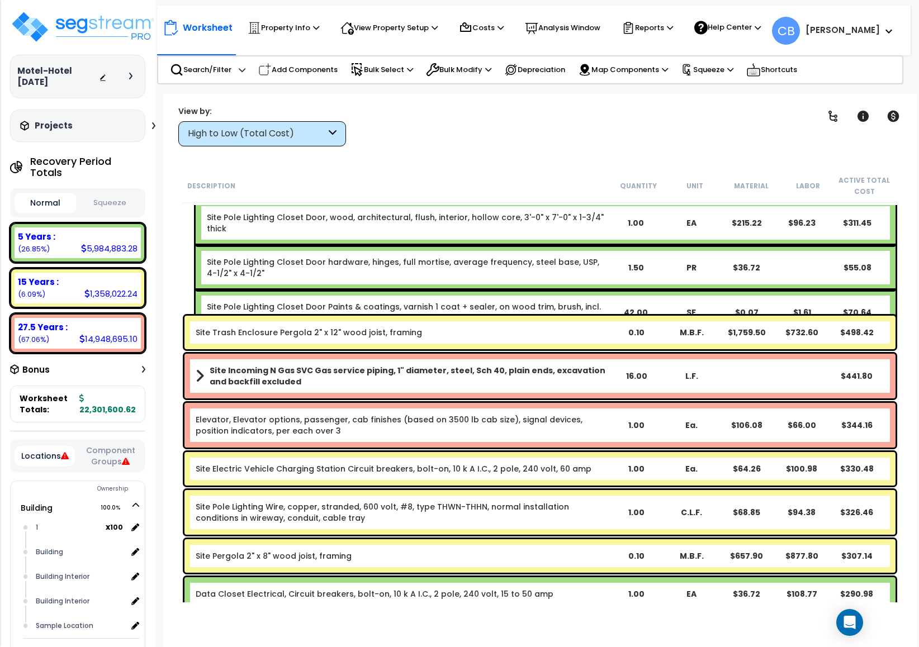
click at [436, 305] on div "Site Pole Lighting Closet Door Paints & coatings, varnish 1 coat + sealer, on w…" at bounding box center [546, 312] width 700 height 45
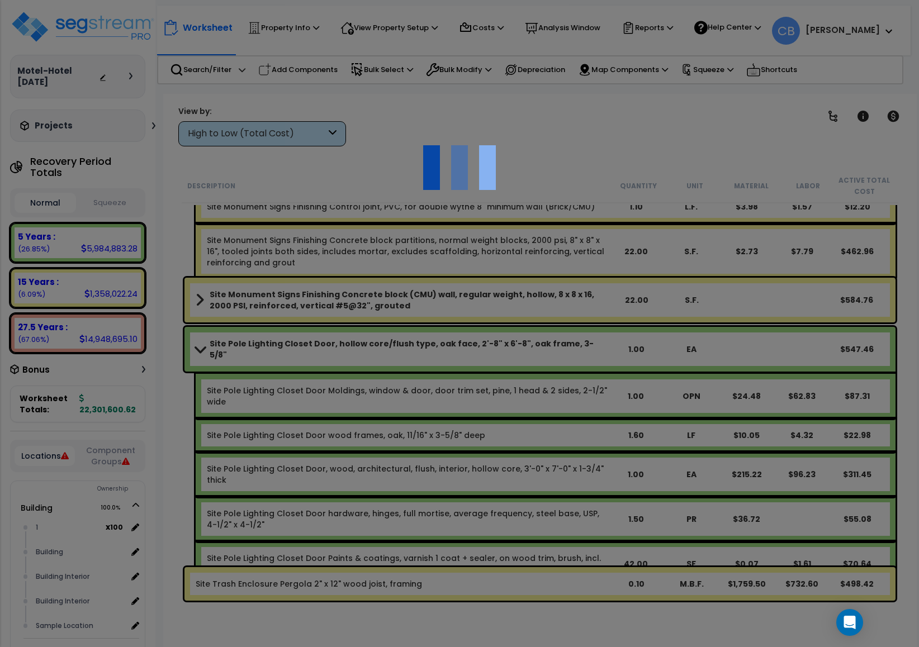
scroll to position [19428, 0]
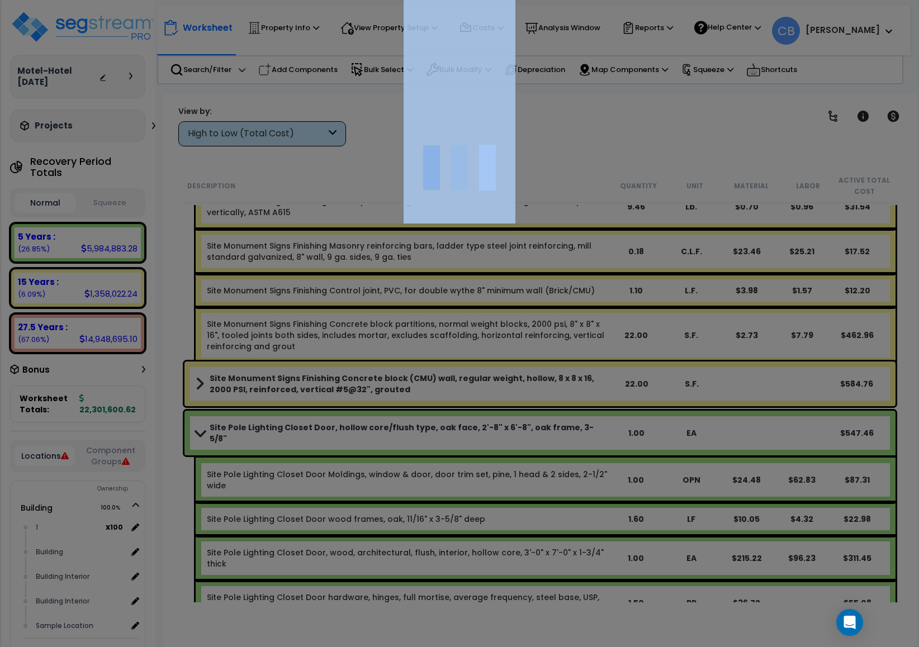
click at [436, 305] on div at bounding box center [459, 323] width 919 height 647
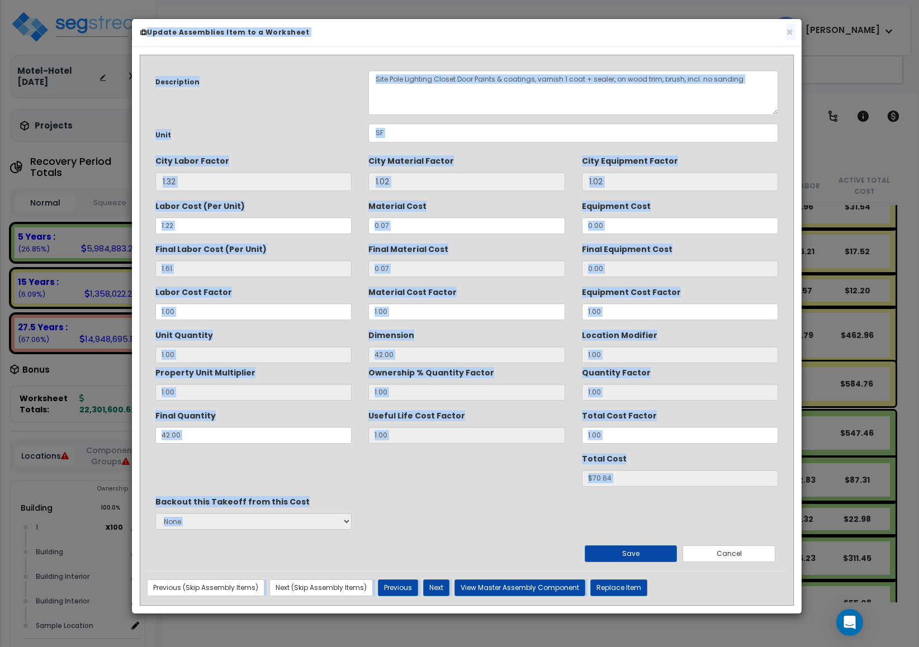
click at [796, 32] on div "× Update Assemblies Item to a Worksheet" at bounding box center [466, 33] width 669 height 28
click at [790, 32] on button "×" at bounding box center [789, 32] width 7 height 12
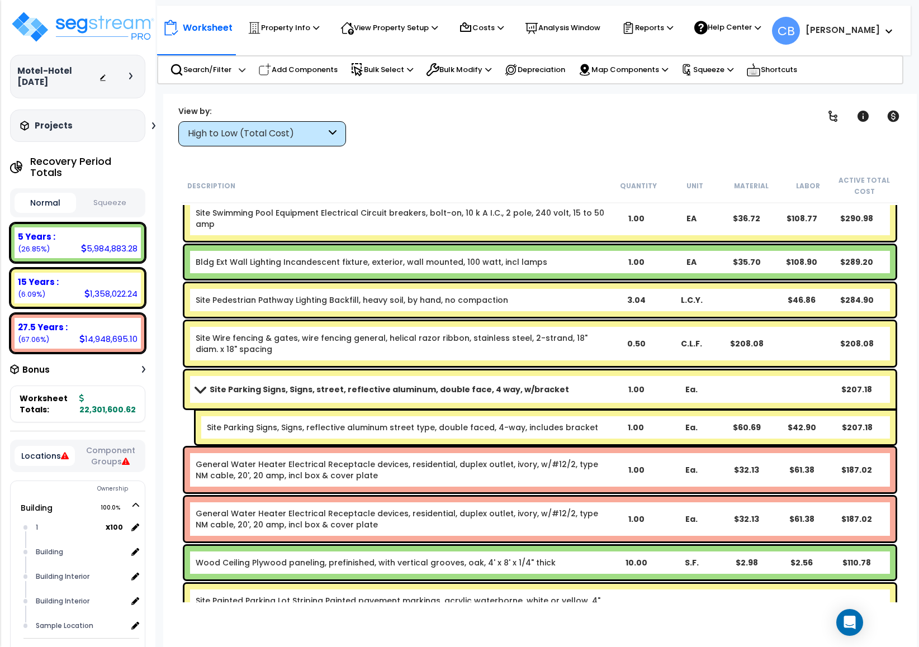
click at [487, 326] on div "Site Wire fencing & gates, wire fencing general, helical razor ribbon, stainles…" at bounding box center [539, 343] width 711 height 45
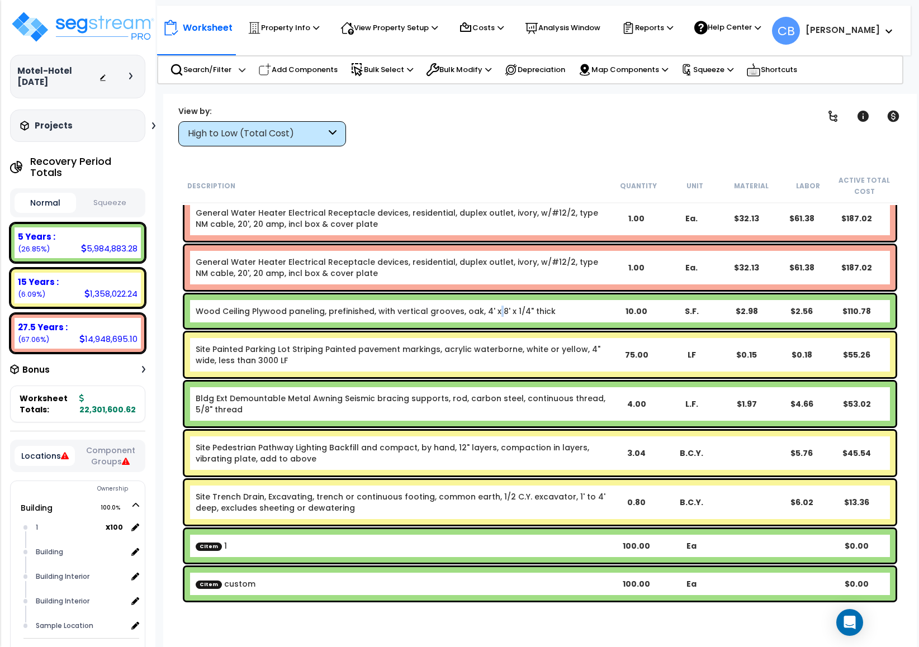
click at [487, 326] on div "Wood Ceiling Plywood paneling, prefinished, with vertical grooves, oak, 4' x 8'…" at bounding box center [539, 311] width 711 height 34
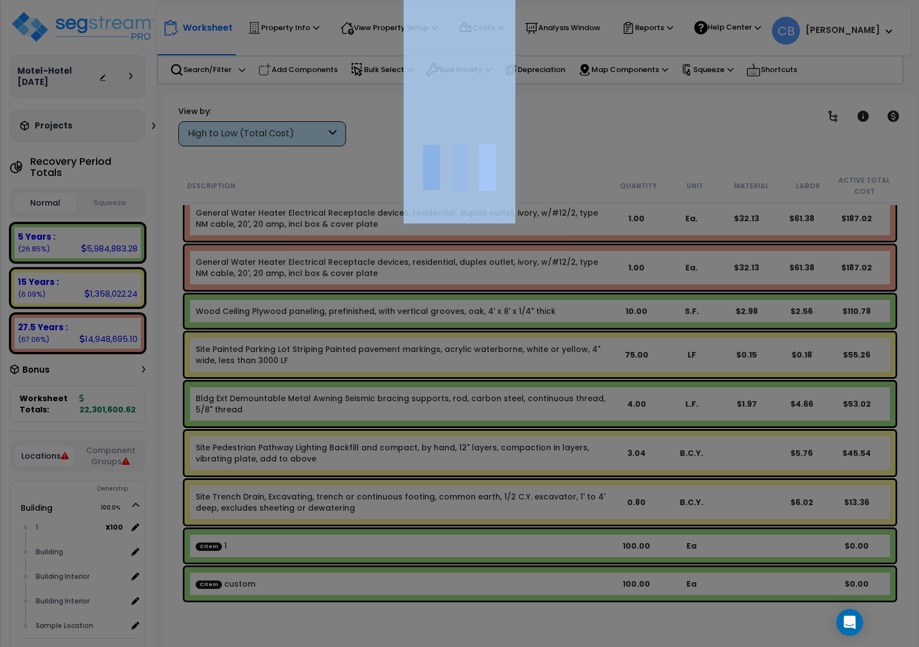
click at [487, 326] on div at bounding box center [459, 323] width 919 height 647
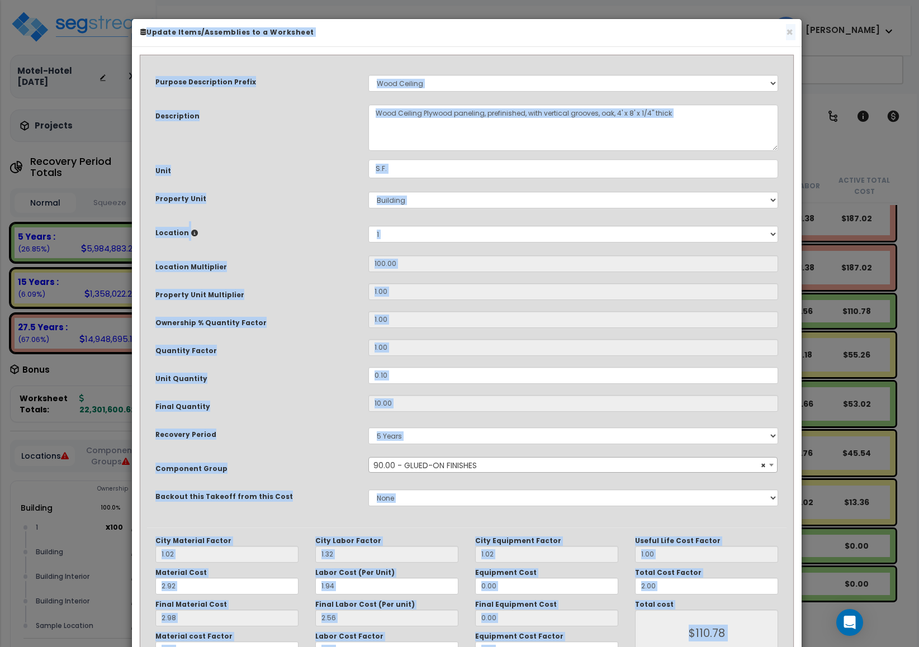
click at [783, 32] on h6 "Update Items/Assemblies to a Worksheet" at bounding box center [466, 31] width 653 height 9
click at [788, 30] on button "×" at bounding box center [789, 32] width 7 height 12
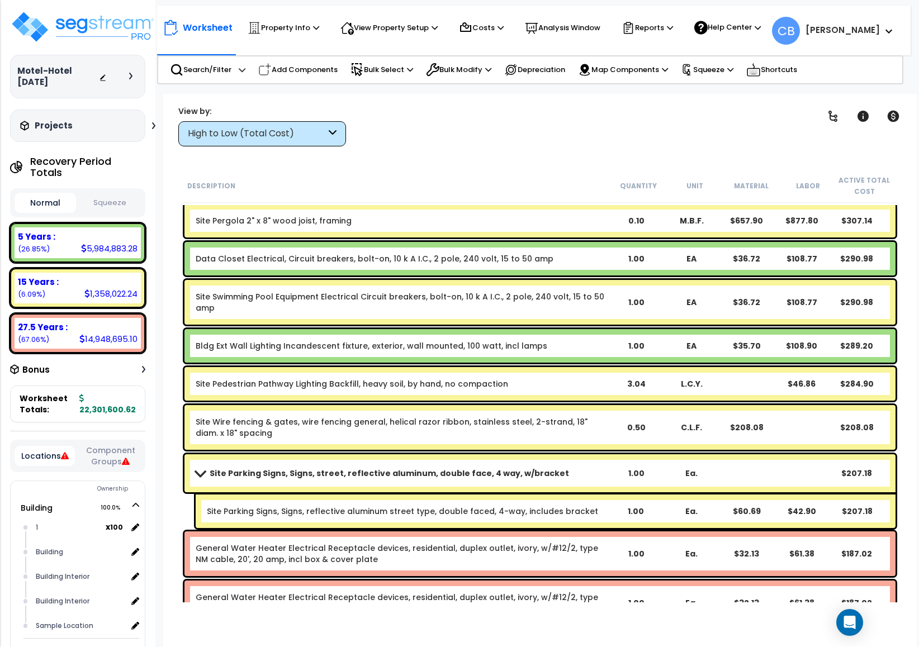
click at [506, 401] on div "Site Pedestrian Pathway Lighting Backfill, heavy soil, by hand, no compaction 3…" at bounding box center [540, 383] width 716 height 39
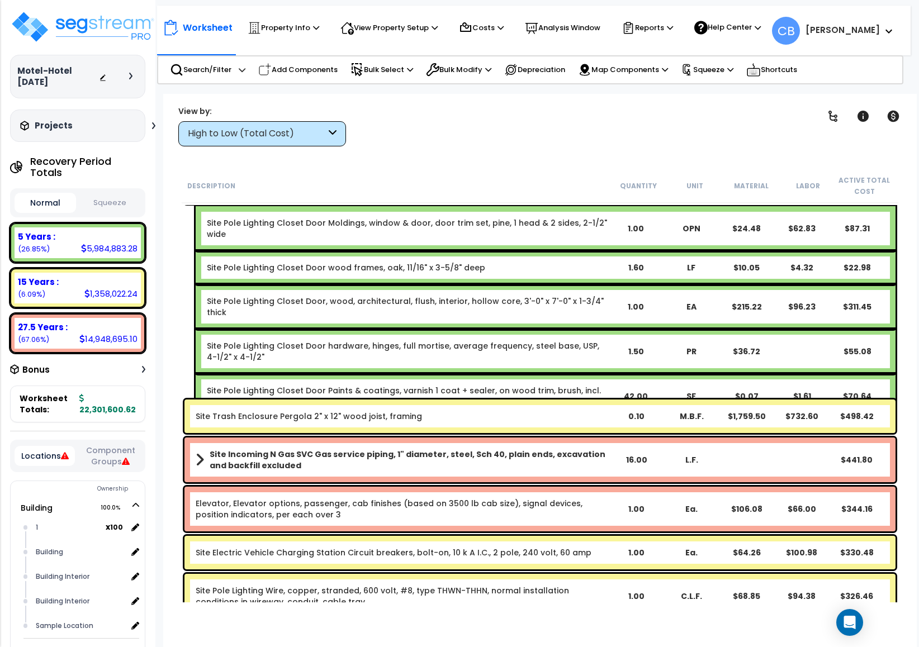
click at [506, 401] on div "Site Trash Enclosure Pergola 2" x 12" wood joist, framing 0.10 M.B.F. $1,759.50…" at bounding box center [539, 416] width 711 height 34
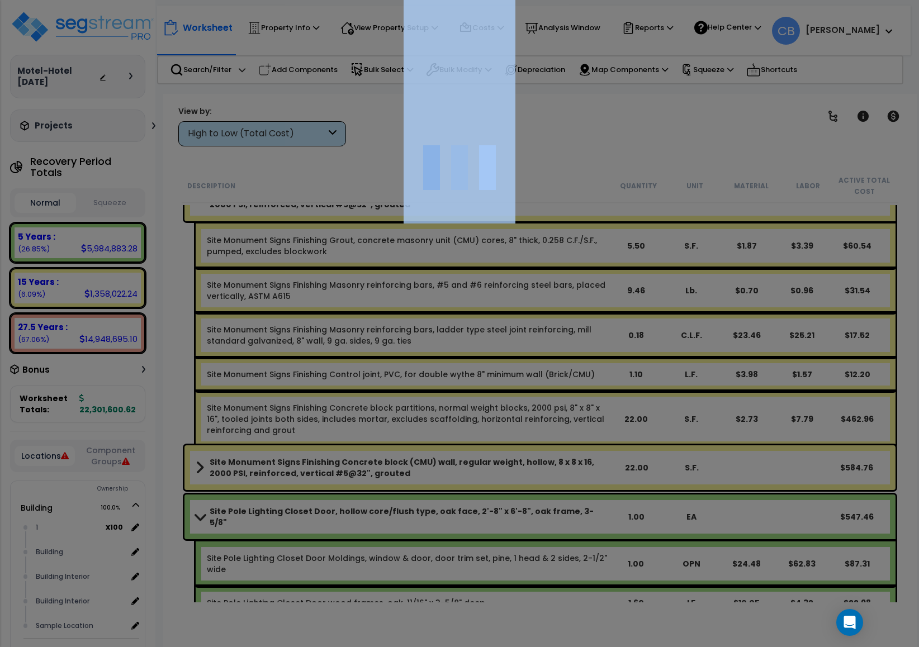
click at [506, 401] on div at bounding box center [459, 323] width 919 height 647
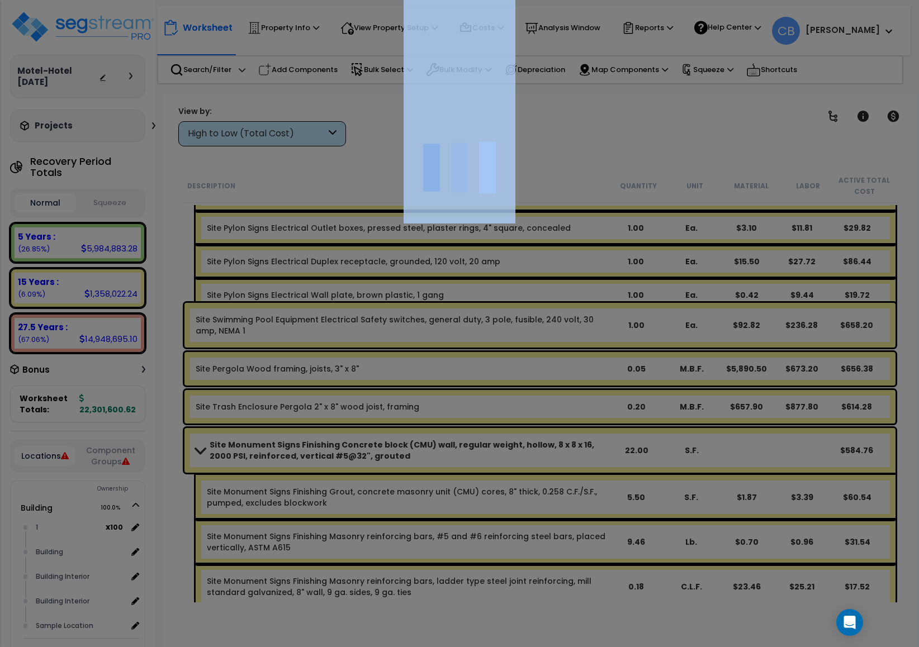
click at [506, 401] on div at bounding box center [459, 323] width 919 height 647
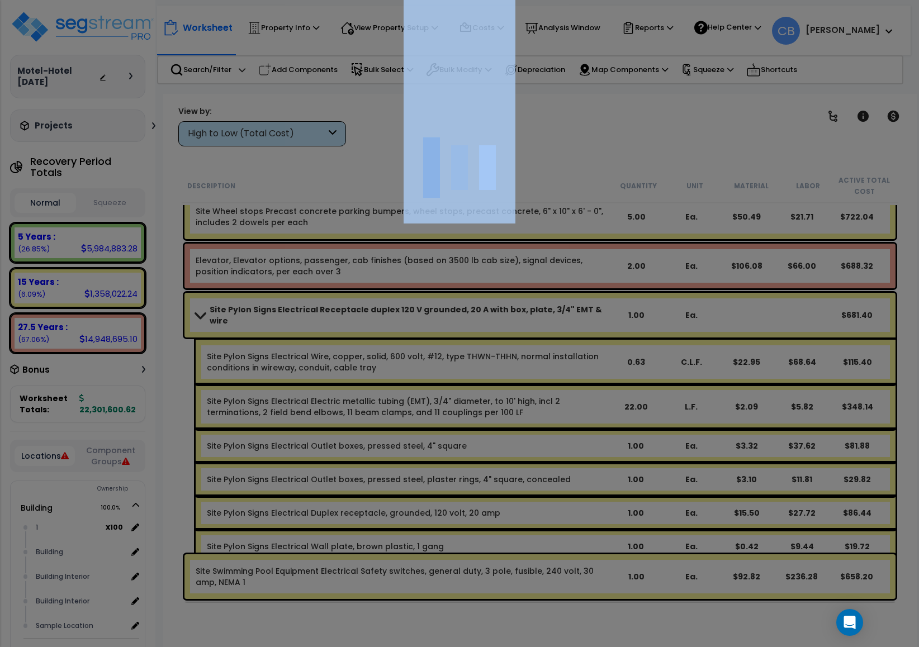
click at [506, 401] on div at bounding box center [459, 323] width 919 height 647
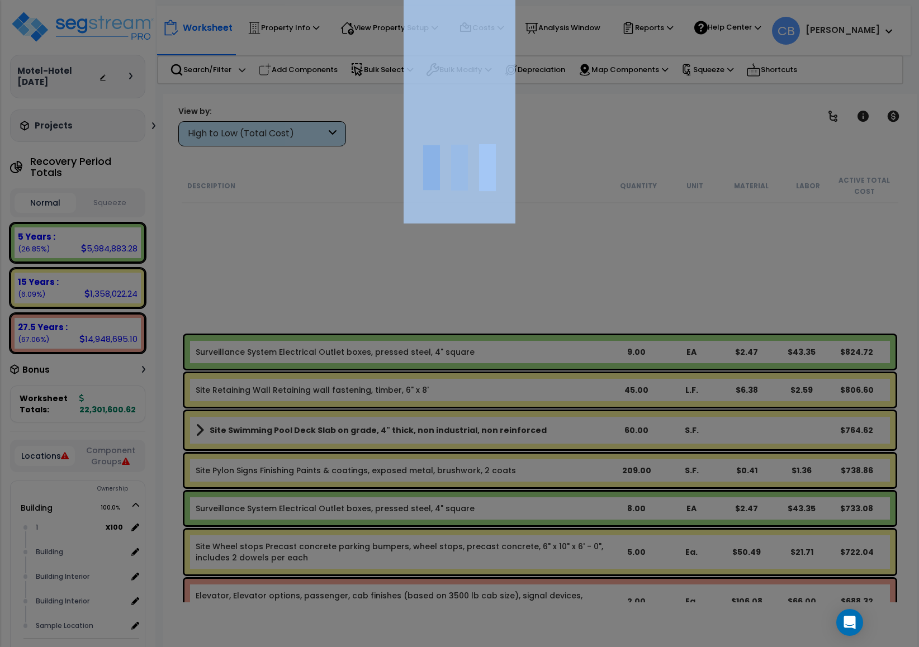
click at [506, 401] on div at bounding box center [459, 323] width 919 height 647
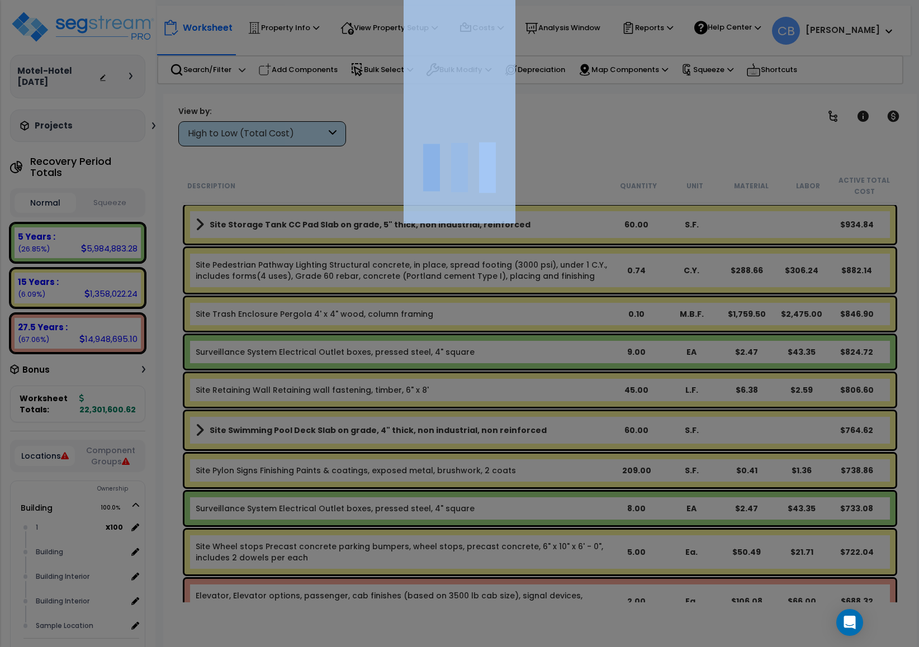
click at [506, 45] on div "We are Building your Property. So please grab a coffee and let us do the heavy …" at bounding box center [459, 22] width 919 height 45
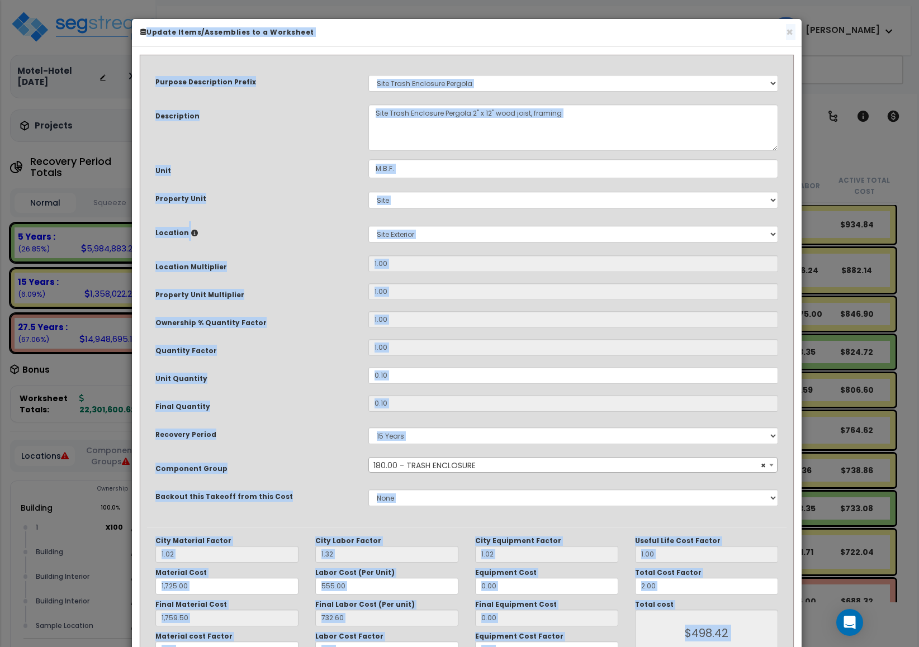
scroll to position [18170, 0]
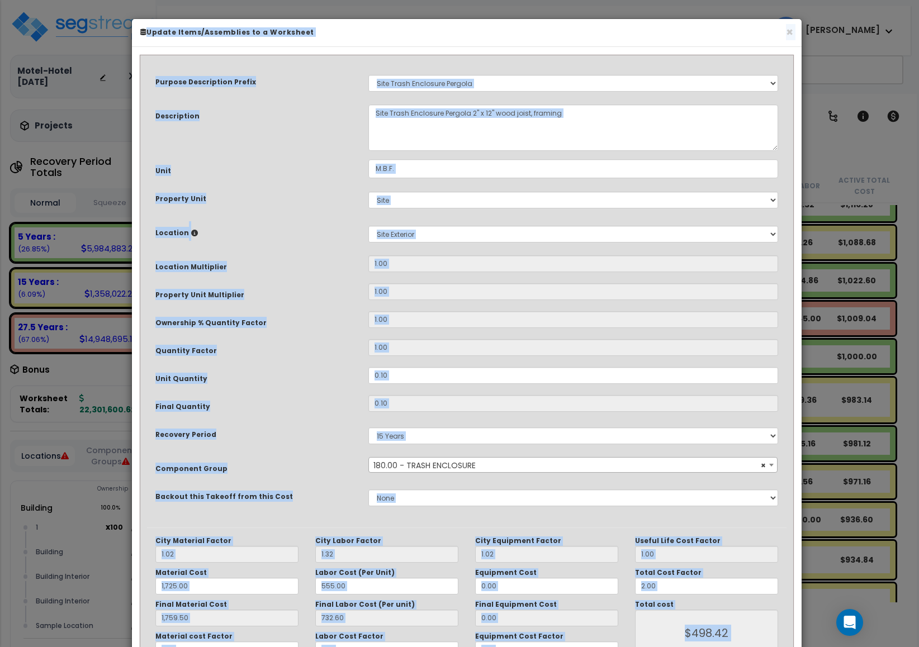
click at [510, 411] on input "0.10" at bounding box center [573, 403] width 410 height 17
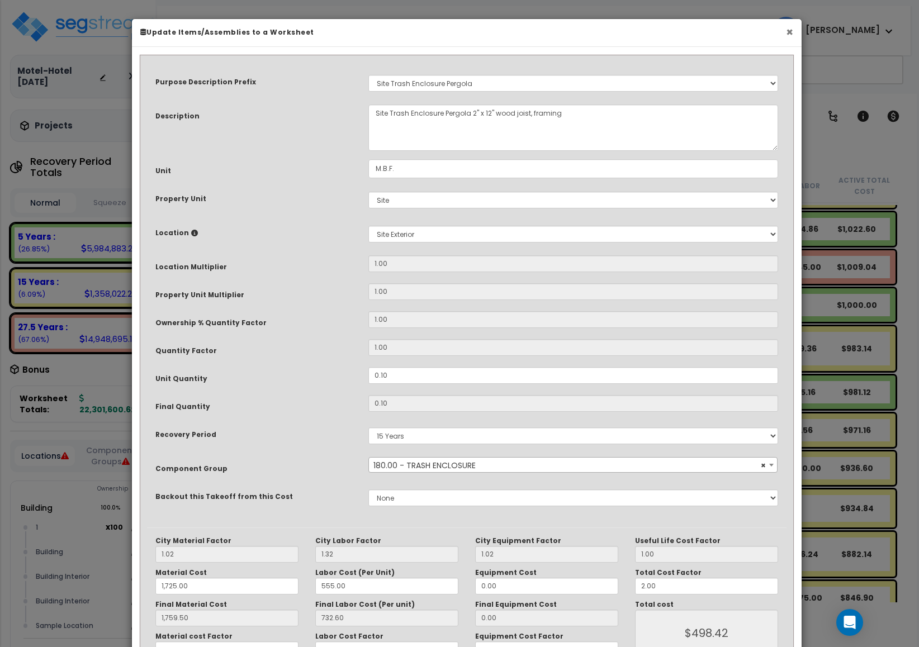
click at [786, 35] on button "×" at bounding box center [789, 32] width 7 height 12
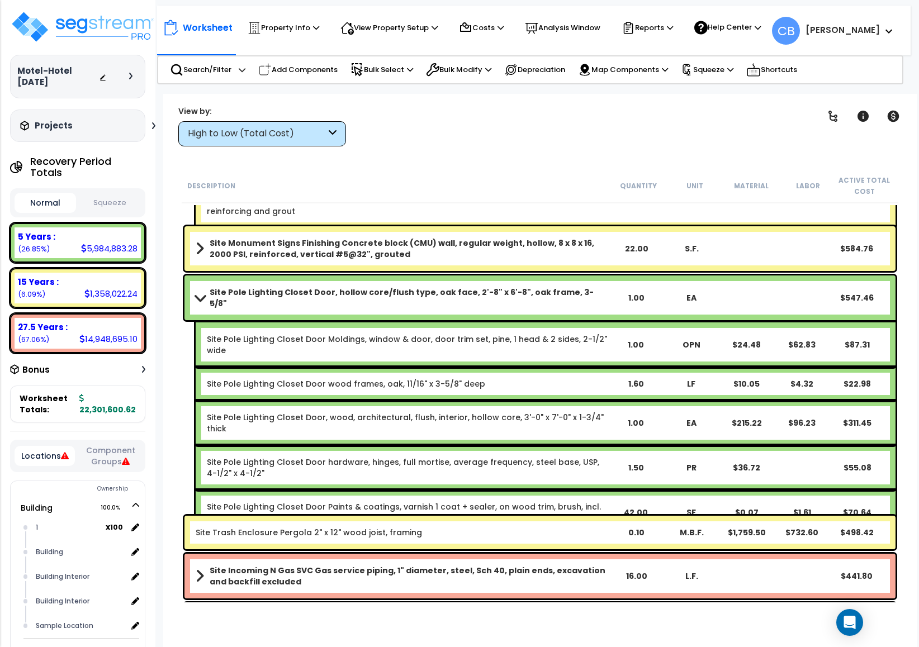
click at [453, 381] on div "Site Pole Lighting Closet Door wood frames, oak, 11/16" x 3-5/8" deep 1.60 LF $…" at bounding box center [546, 384] width 700 height 34
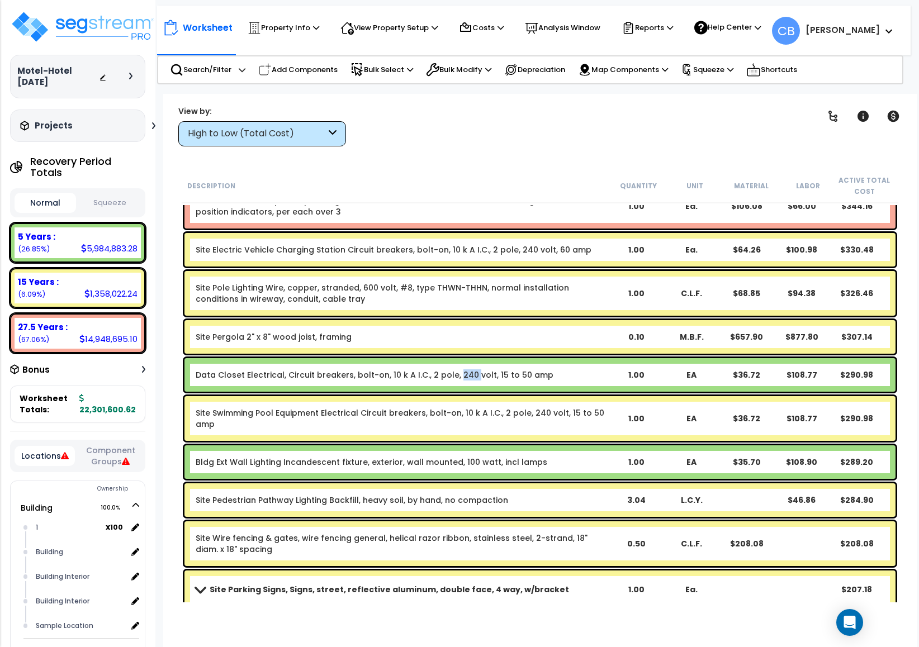
click at [453, 381] on div "Data Closet Electrical, Circuit breakers, bolt-on, 10 k A I.C., 2 pole, 240 vol…" at bounding box center [539, 375] width 711 height 34
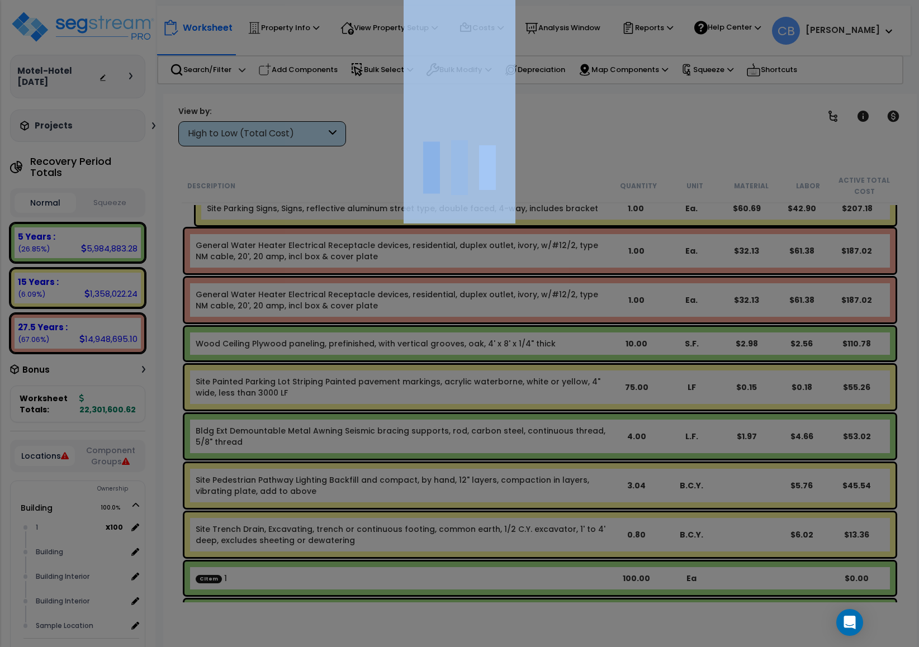
click at [453, 381] on div at bounding box center [459, 323] width 919 height 647
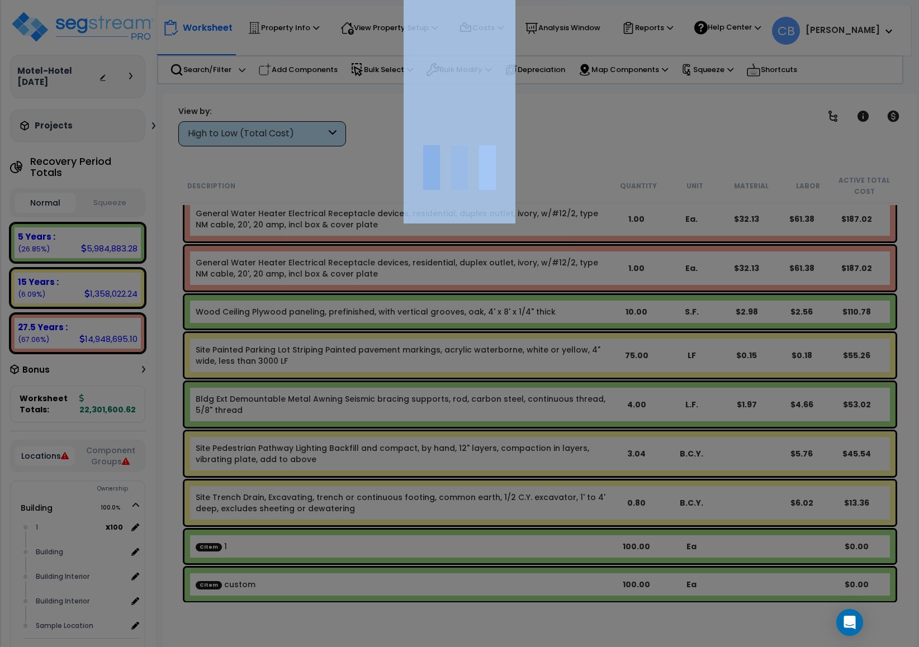
click at [453, 381] on div at bounding box center [459, 323] width 919 height 647
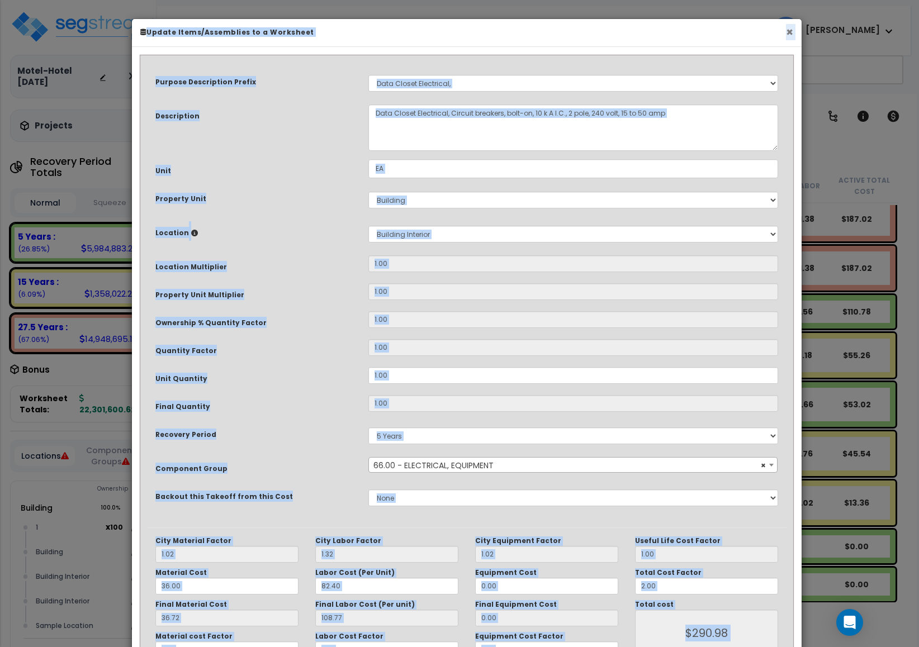
click at [789, 30] on button "×" at bounding box center [789, 32] width 7 height 12
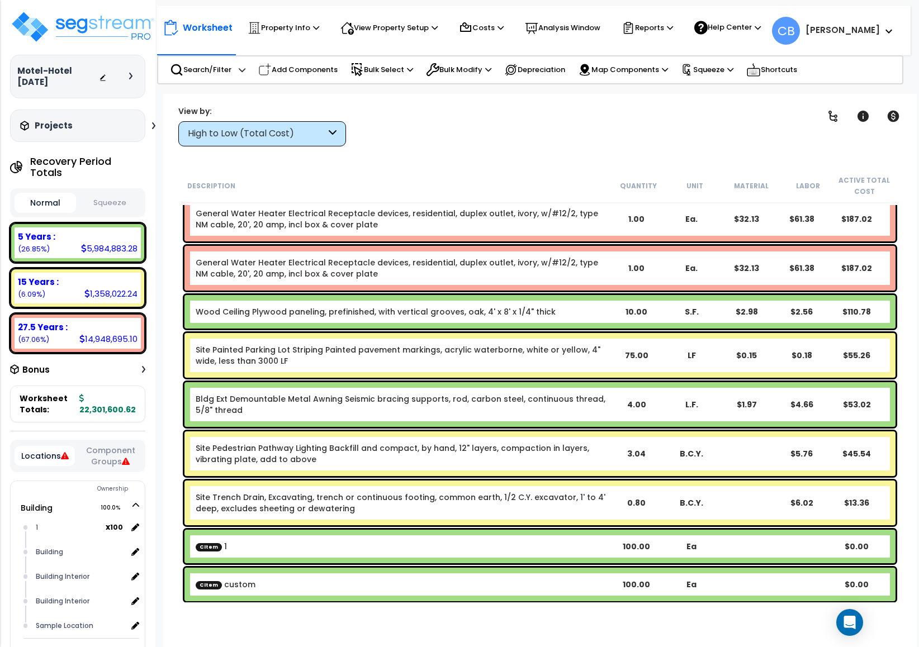
click at [356, 294] on div "Wood Ceiling Plywood paneling, prefinished, with vertical grooves, oak, 4' x 8'…" at bounding box center [540, 311] width 716 height 39
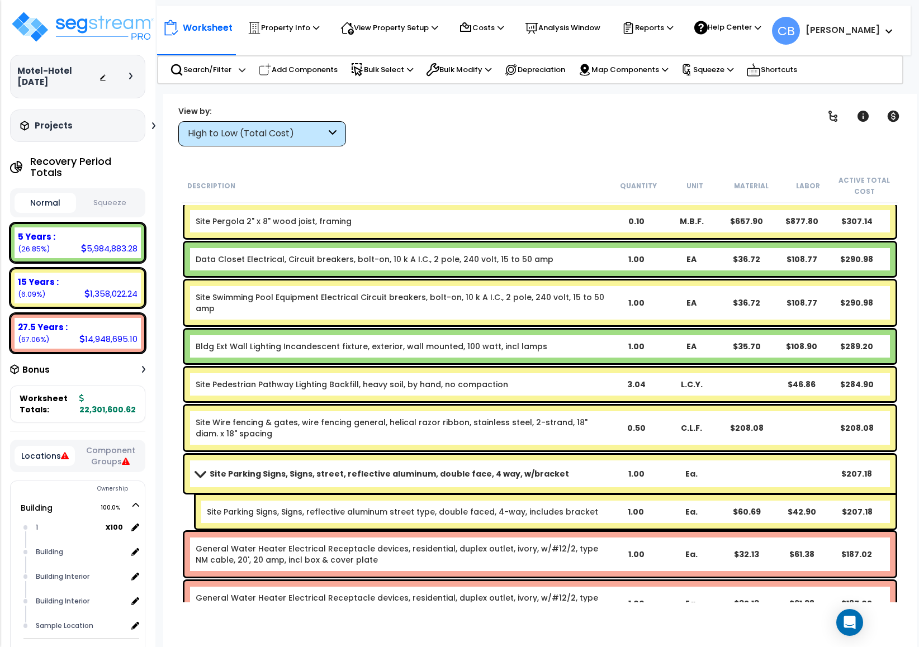
click at [555, 363] on div "Bldg Ext Wall Lighting Incandescent fixture, exterior, wall mounted, 100 watt, …" at bounding box center [540, 346] width 716 height 39
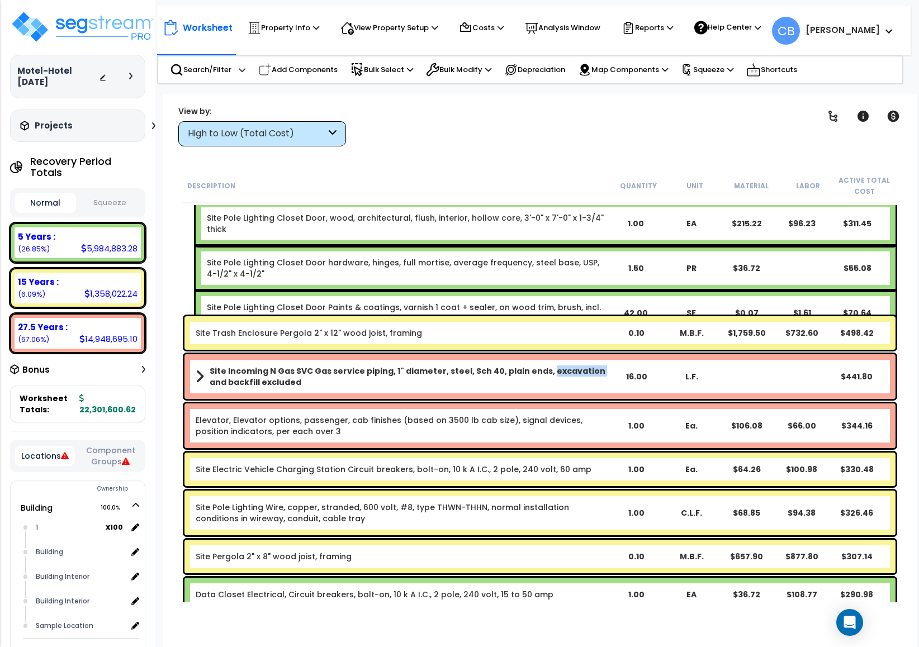
click at [555, 363] on div "Site Incoming N Gas SVC Gas service piping, 1" diameter, steel, Sch 40, plain e…" at bounding box center [539, 376] width 711 height 45
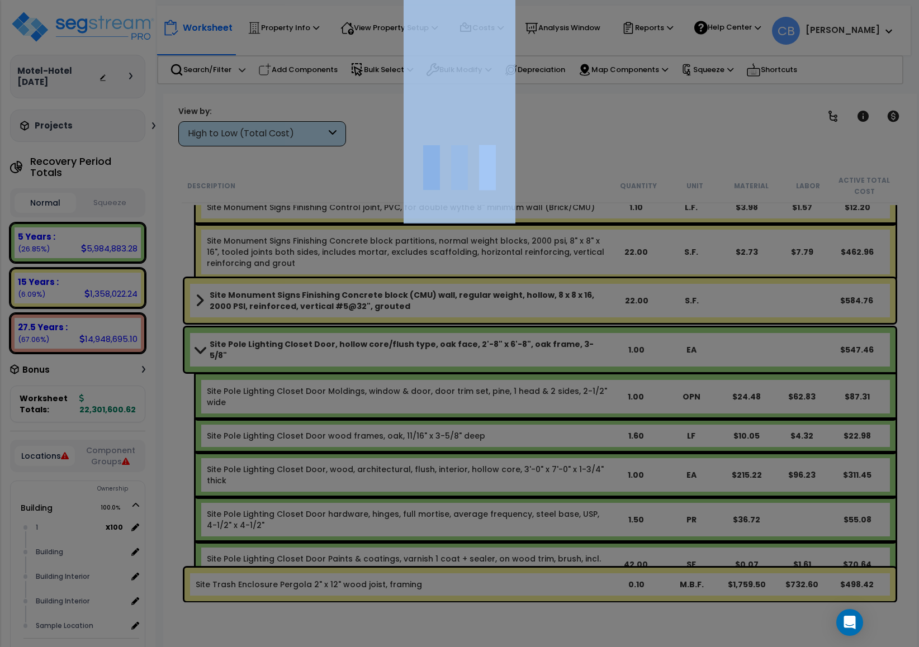
click at [555, 363] on div at bounding box center [459, 323] width 919 height 647
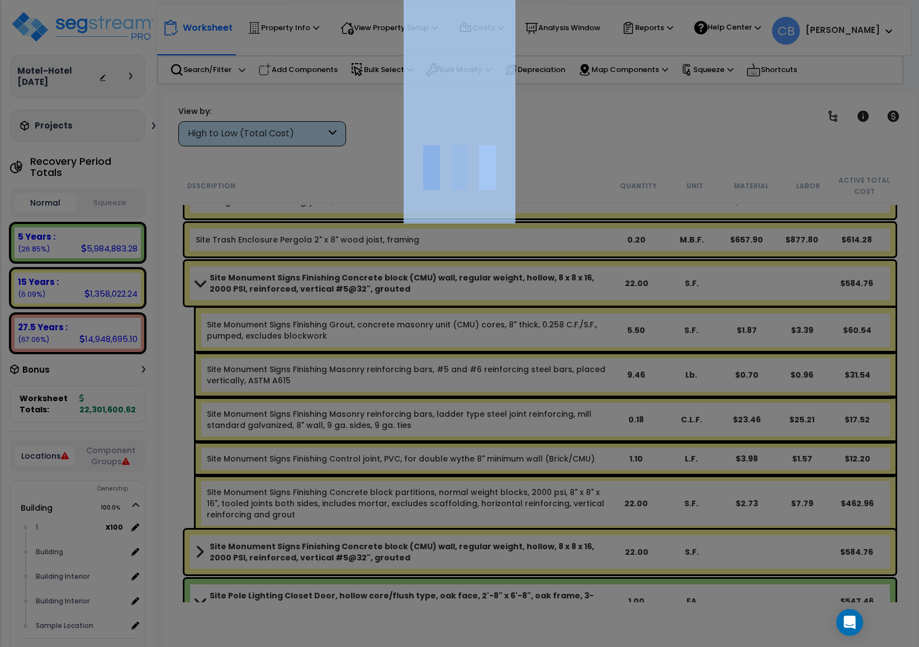
click at [555, 363] on div at bounding box center [459, 323] width 919 height 647
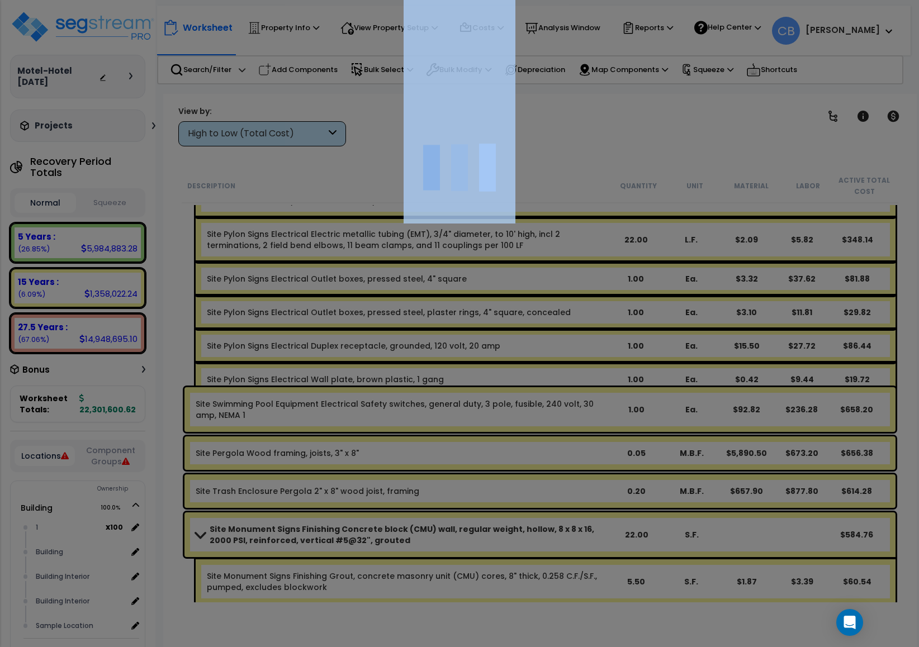
click at [555, 363] on div at bounding box center [459, 323] width 919 height 647
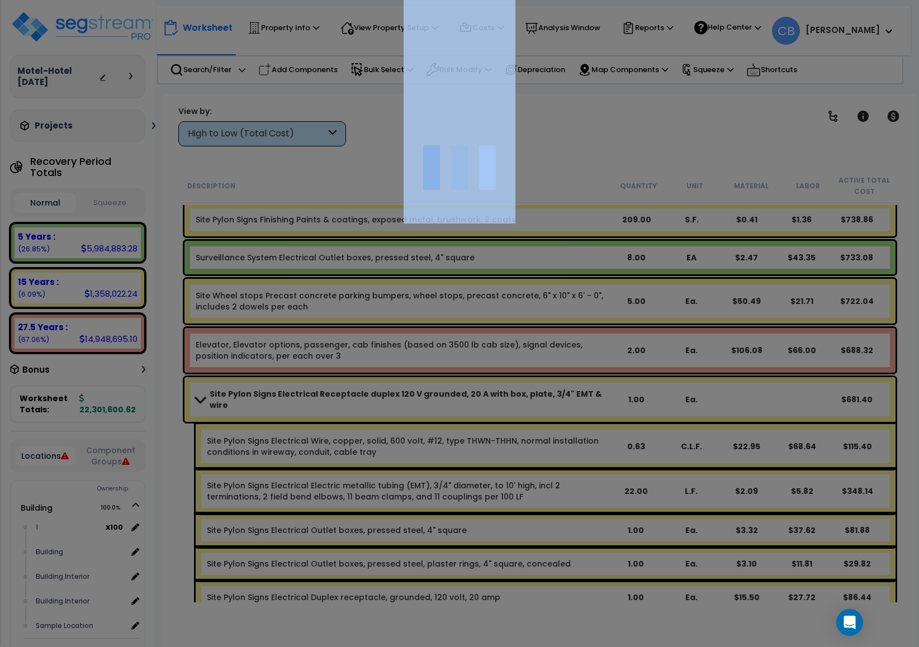
click at [555, 363] on div at bounding box center [459, 323] width 919 height 647
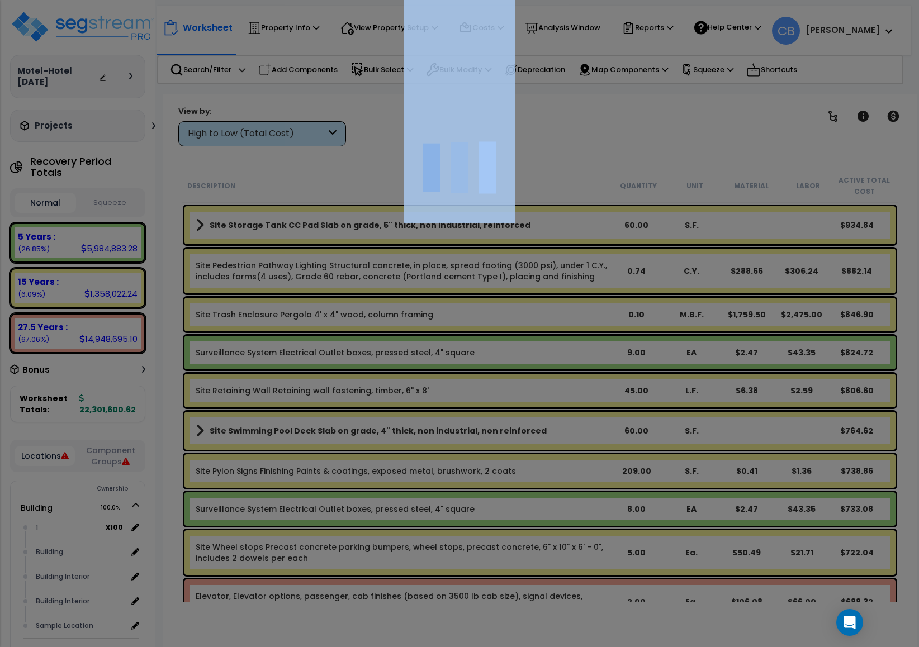
click at [555, 363] on div at bounding box center [459, 323] width 919 height 647
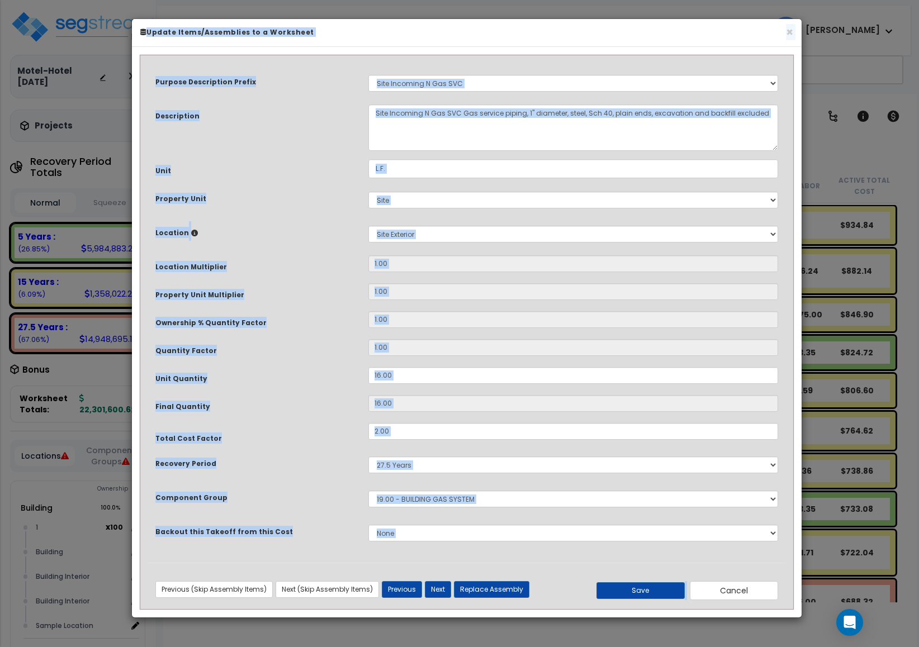
click at [555, 363] on div "Purpose Description Prefix Select A New Purpose Descrip A/V System A/V System E…" at bounding box center [466, 312] width 639 height 501
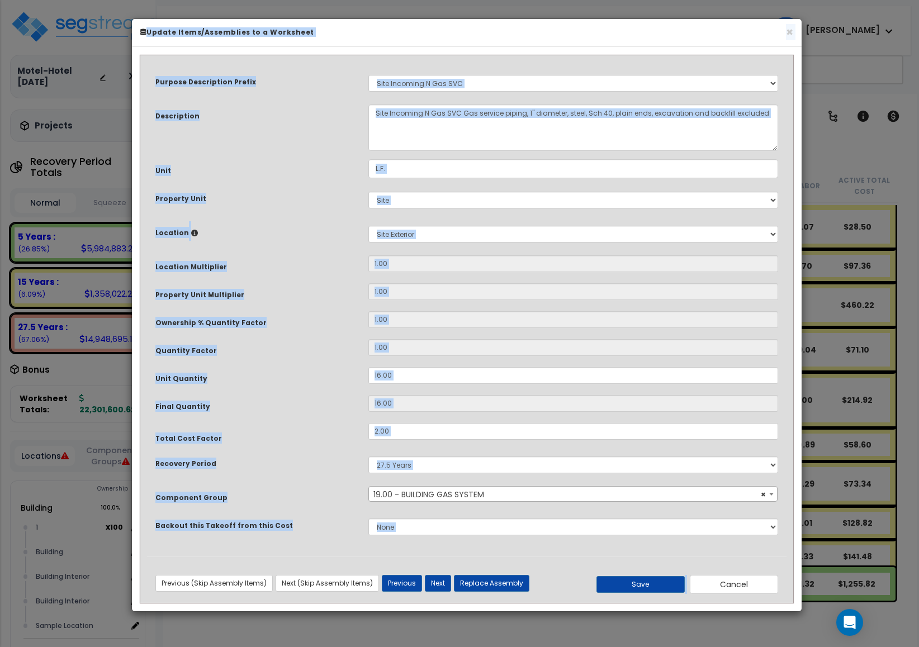
scroll to position [17280, 0]
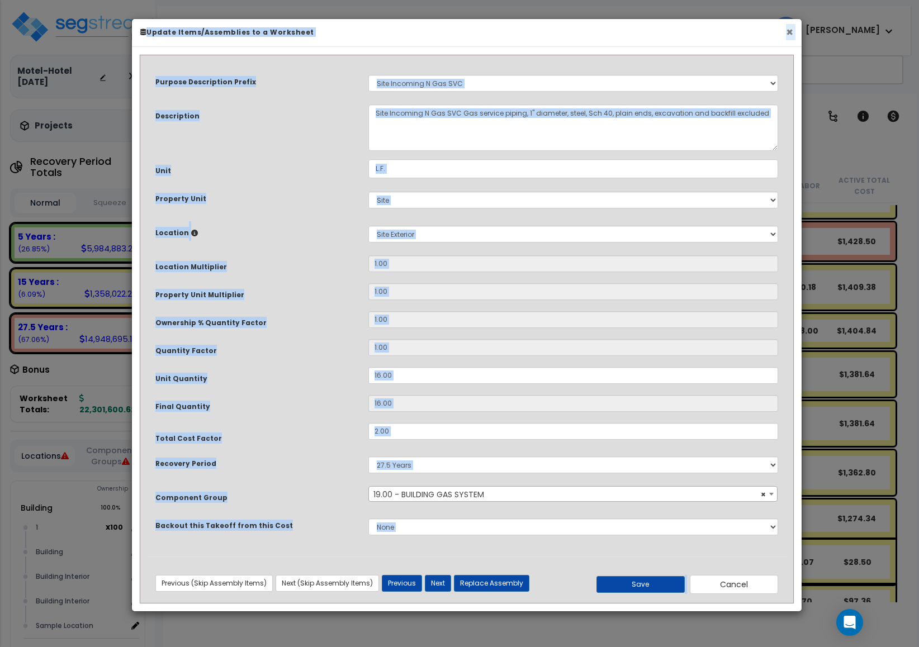
click at [786, 38] on button "×" at bounding box center [789, 32] width 7 height 12
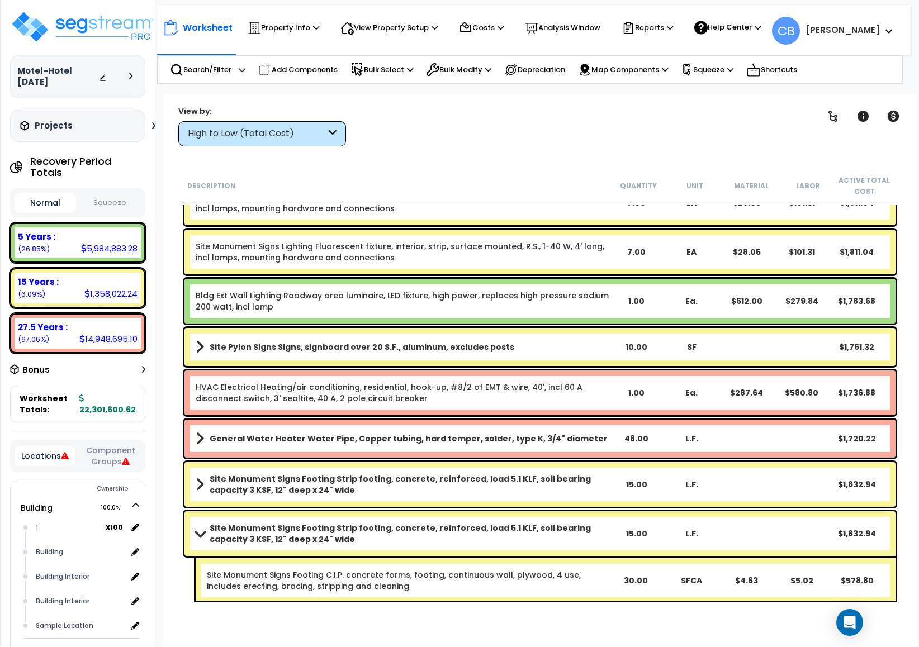
click at [409, 325] on div "Site Pylon Signs Signs, signboard over 20 S.F., aluminum, excludes posts 10.00 …" at bounding box center [540, 347] width 716 height 44
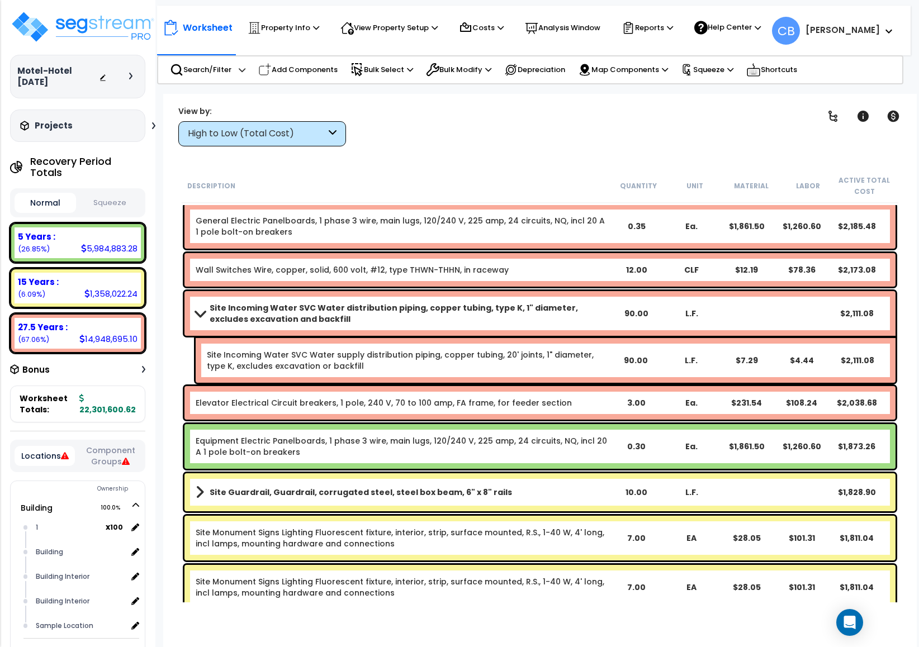
click at [409, 325] on div "Site Incoming Water SVC Water distribution piping, copper tubing, type K, 1" di…" at bounding box center [539, 313] width 711 height 45
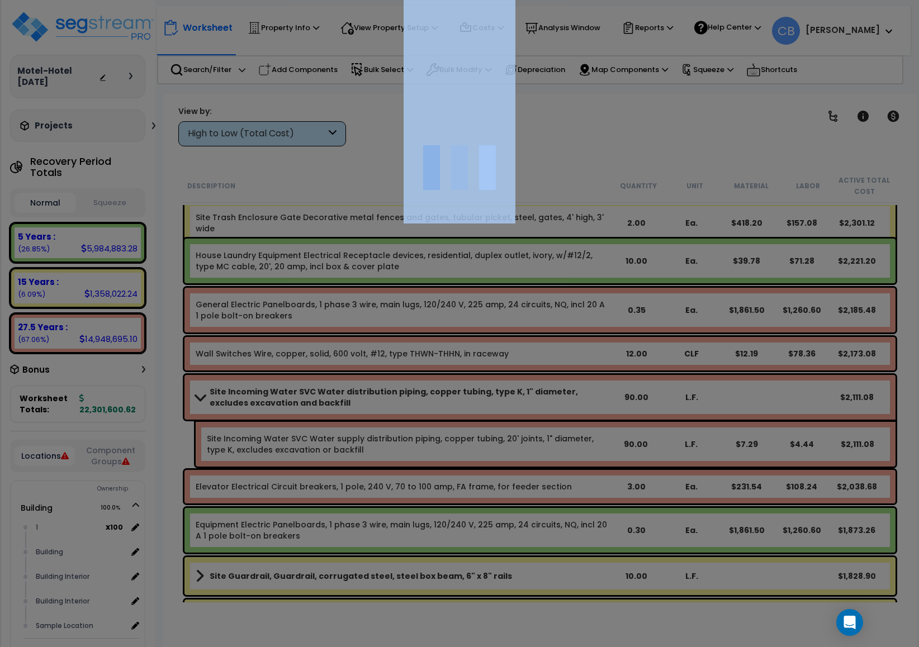
click at [409, 325] on div at bounding box center [459, 323] width 919 height 647
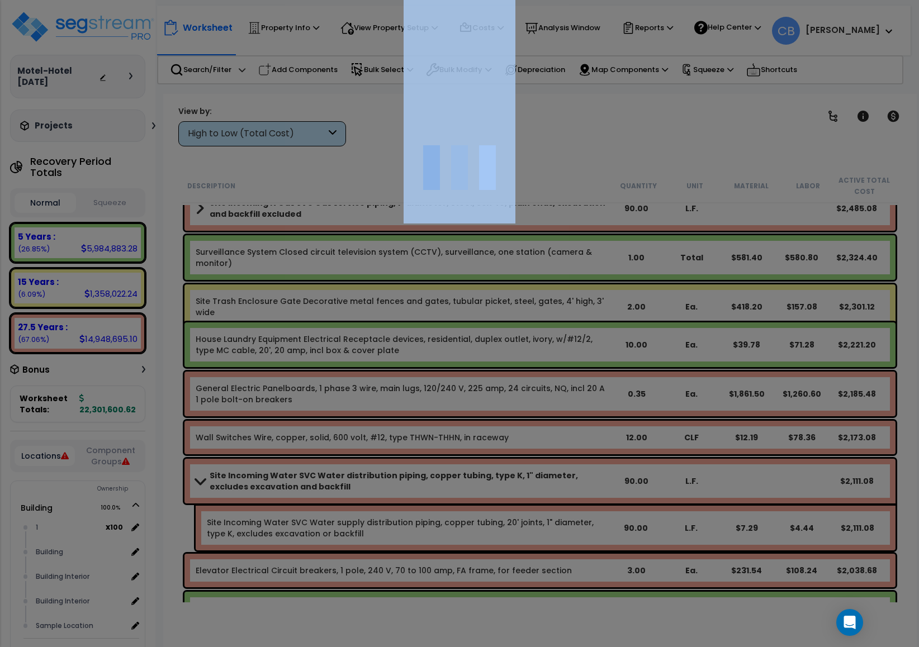
click at [409, 325] on div at bounding box center [459, 323] width 919 height 647
click at [409, 45] on div "We are Building your Property. So please grab a coffee and let us do the heavy …" at bounding box center [459, 22] width 919 height 45
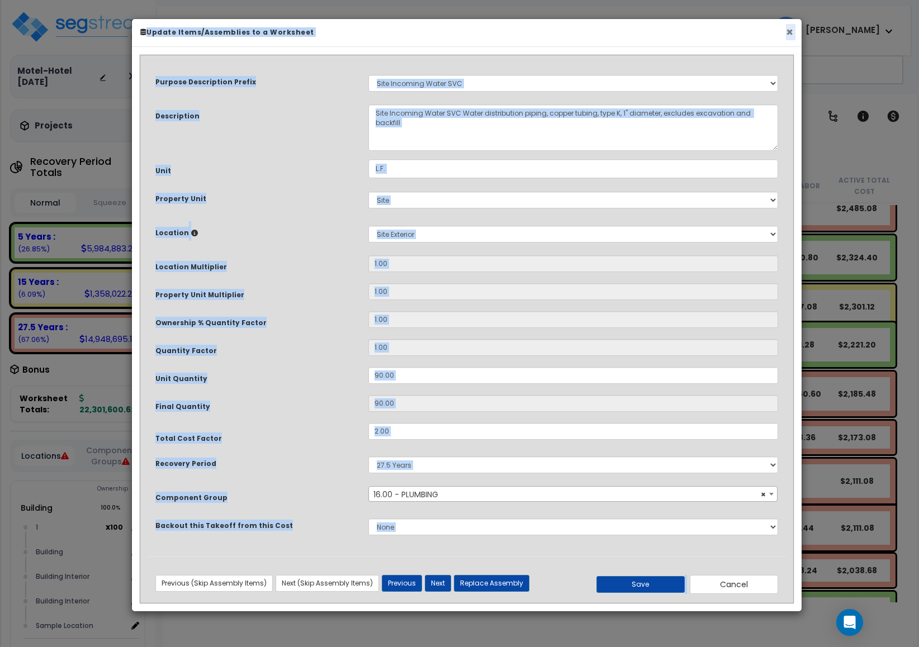
click at [786, 30] on button "×" at bounding box center [789, 32] width 7 height 12
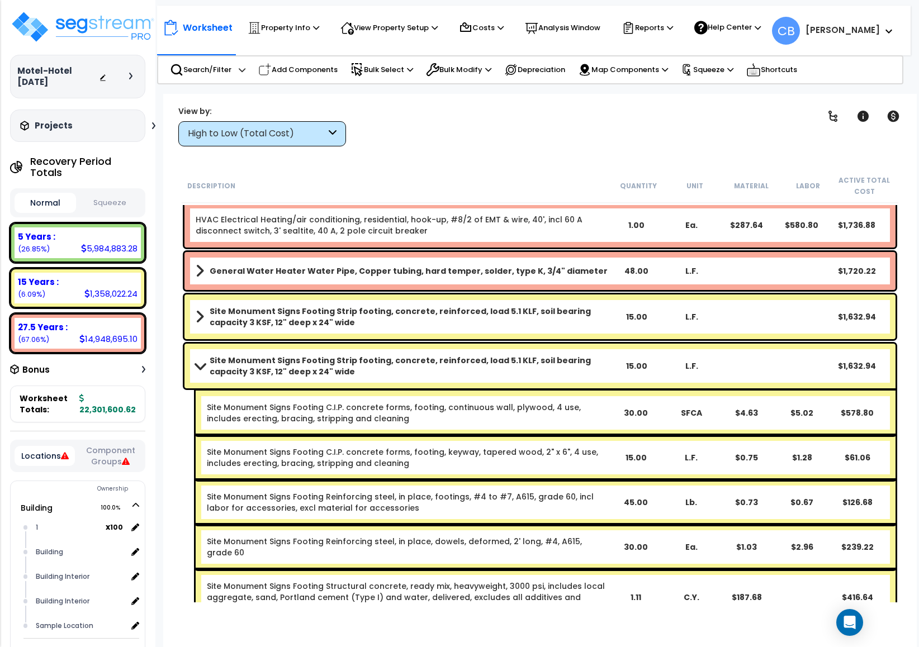
click at [467, 355] on b "Site Monument Signs Footing Strip footing, concrete, reinforced, load 5.1 KLF, …" at bounding box center [409, 366] width 399 height 22
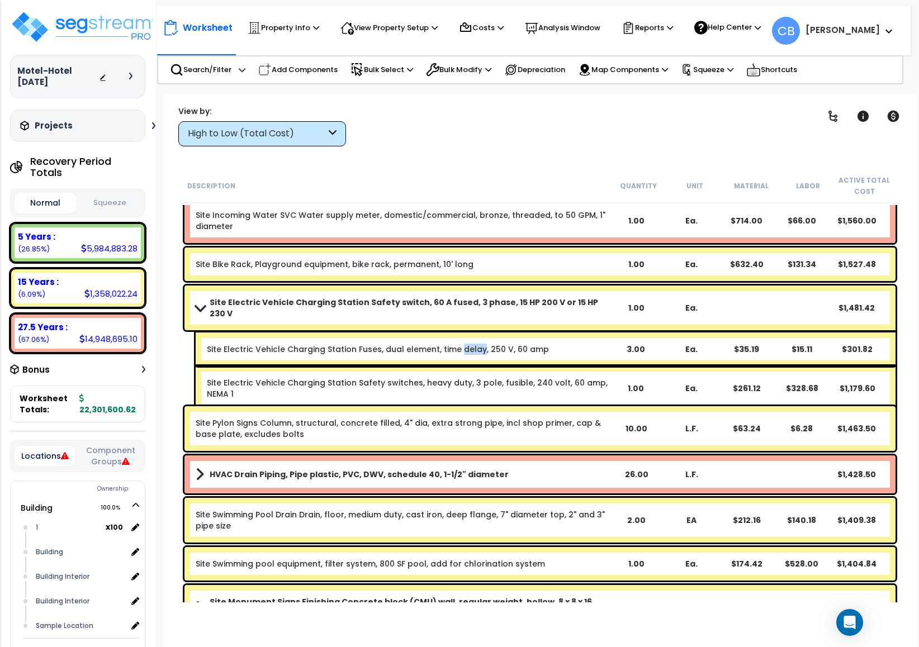
click at [467, 354] on div "Site Electric Vehicle Charging Station Fuses, dual element, time delay, 250 V, …" at bounding box center [546, 349] width 700 height 34
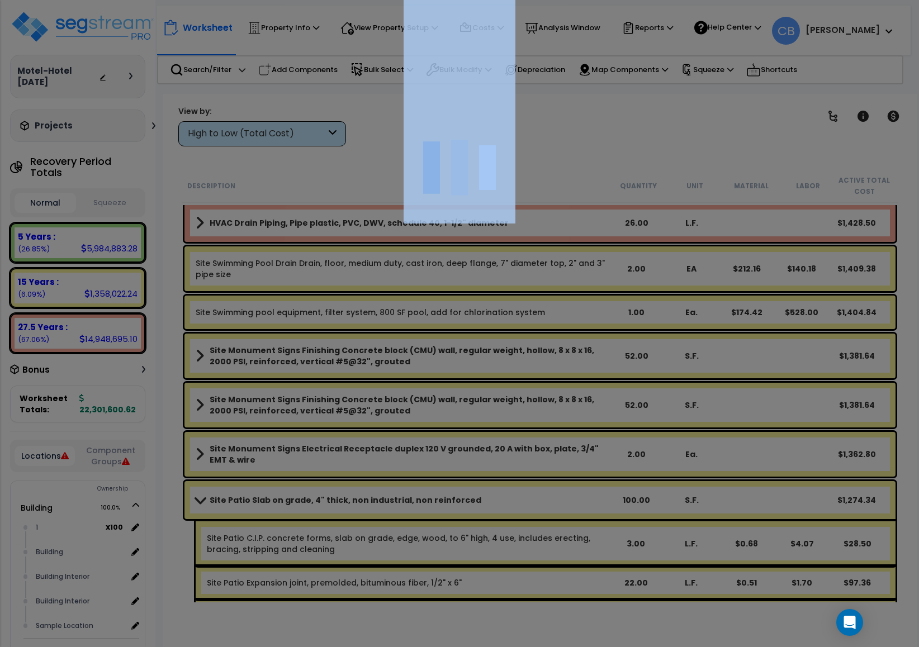
click at [467, 354] on div at bounding box center [459, 323] width 919 height 647
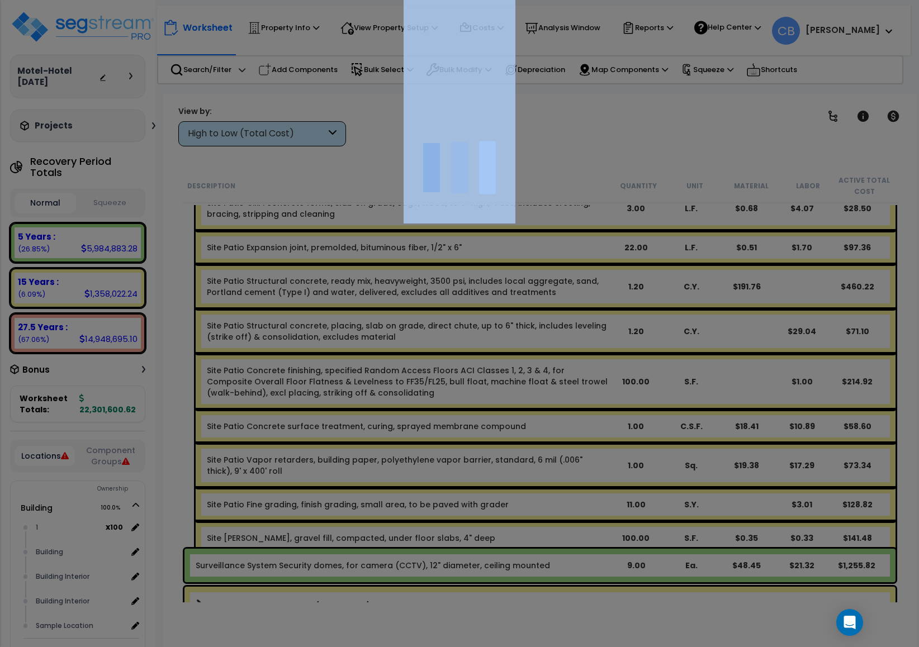
click at [467, 354] on div at bounding box center [459, 323] width 919 height 647
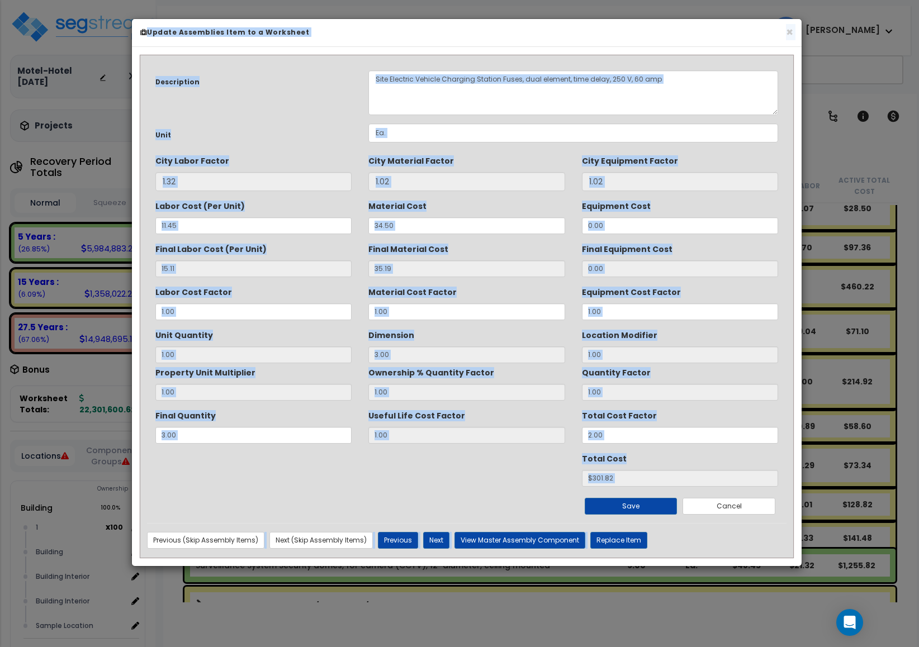
scroll to position [17532, 0]
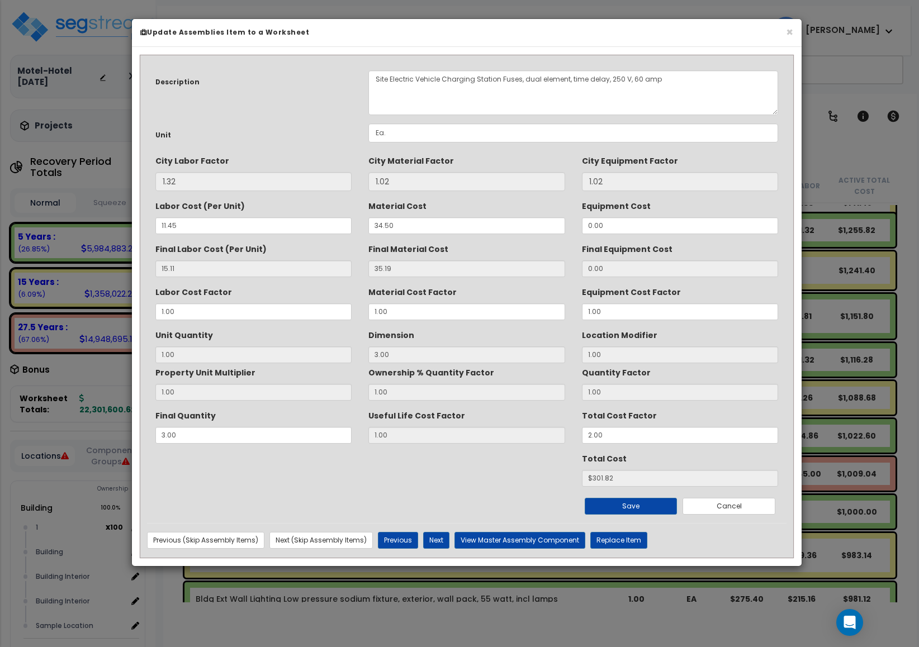
click at [467, 354] on input "3.00" at bounding box center [466, 354] width 196 height 17
drag, startPoint x: 467, startPoint y: 354, endPoint x: 658, endPoint y: 79, distance: 335.2
click at [466, 354] on input "3.00" at bounding box center [466, 354] width 196 height 17
click at [791, 32] on button "×" at bounding box center [789, 32] width 7 height 12
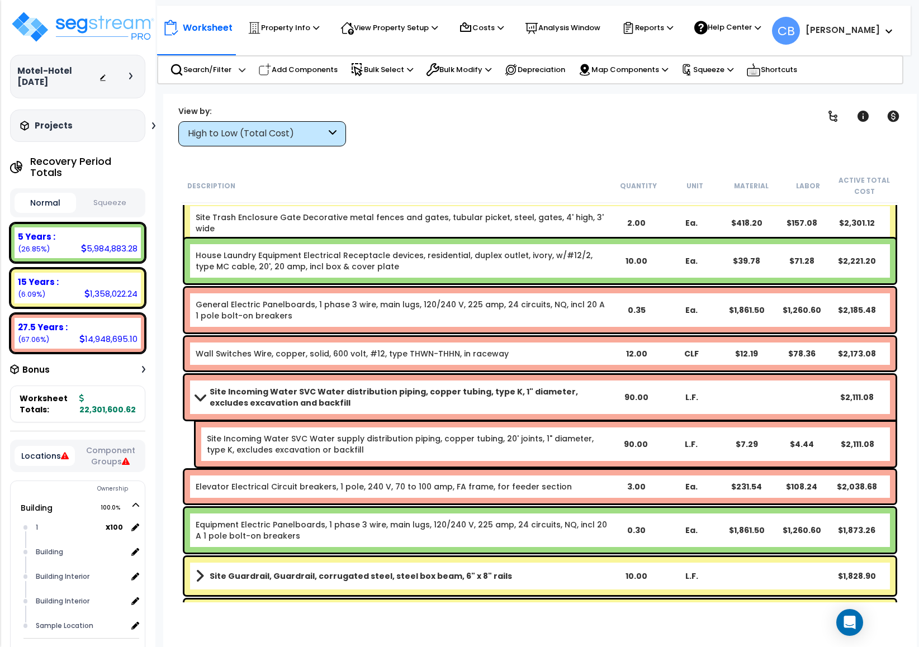
scroll to position [15604, 0]
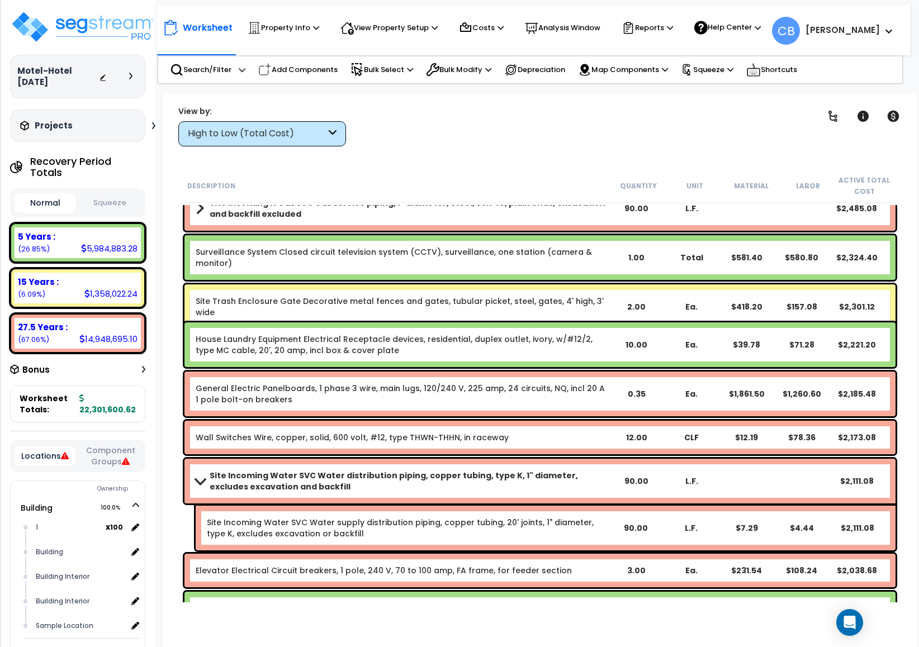
click at [488, 272] on div "Surveillance System Closed circuit television system (CCTV), surveillance, one …" at bounding box center [539, 257] width 711 height 45
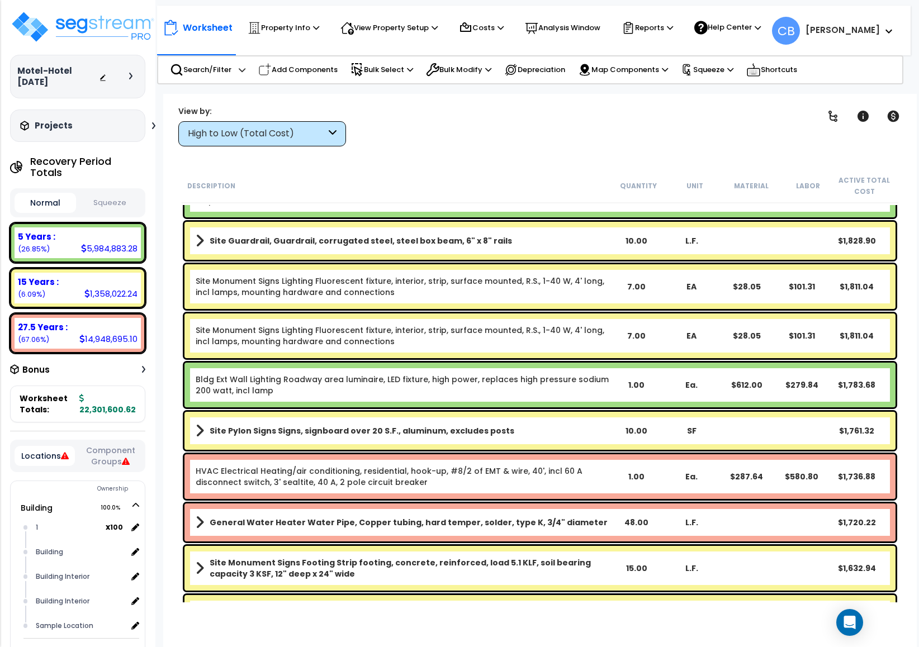
click at [488, 272] on div "Site Monument Signs Lighting Fluorescent fixture, interior, strip, surface moun…" at bounding box center [539, 286] width 711 height 45
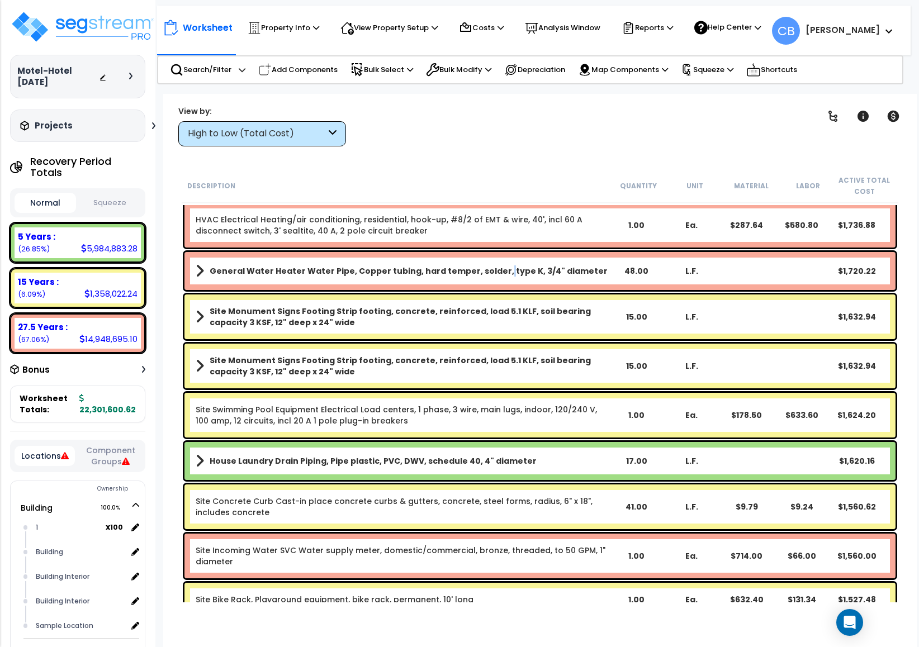
click at [488, 272] on b "General Water Heater Water Pipe, Copper tubing, hard temper, solder, type K, 3/…" at bounding box center [409, 270] width 398 height 11
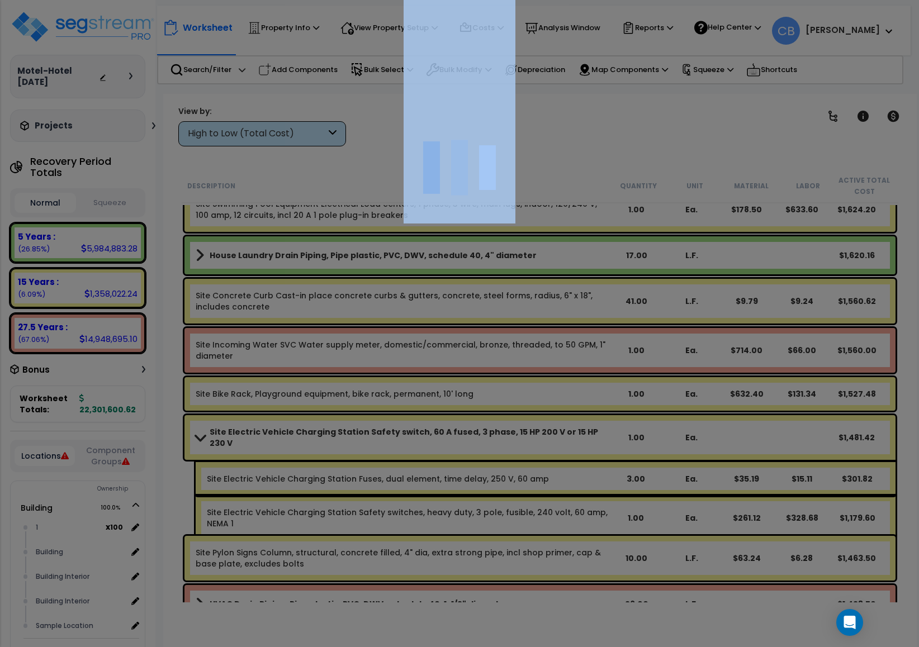
click at [488, 272] on div at bounding box center [459, 323] width 919 height 647
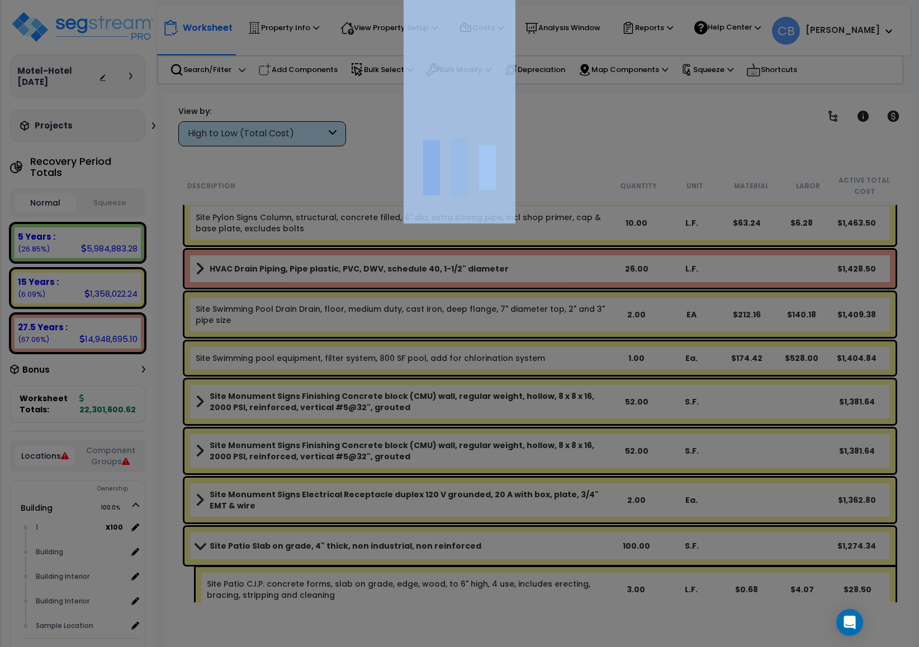
click at [488, 272] on div at bounding box center [459, 323] width 919 height 647
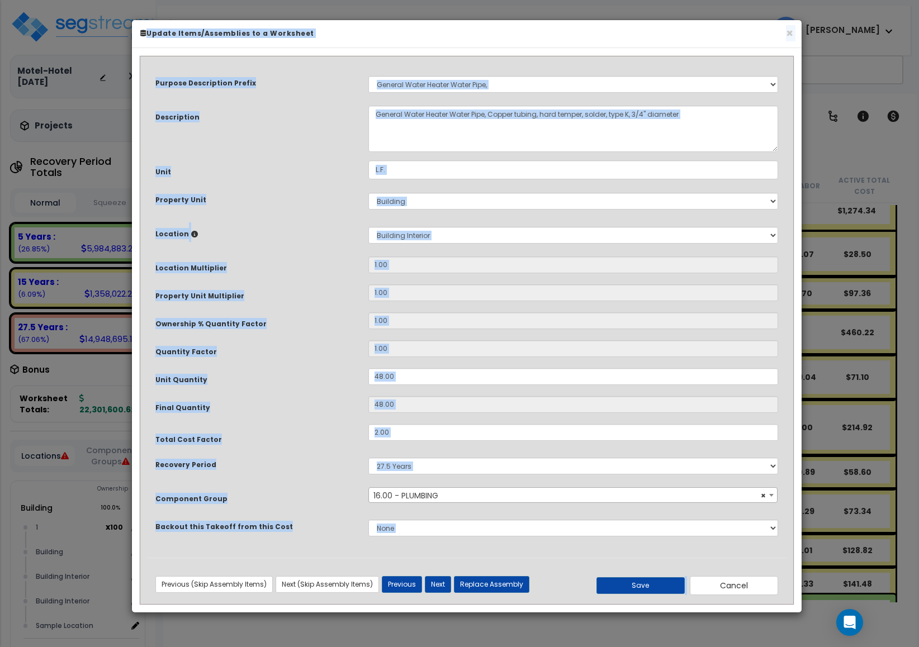
click at [482, 311] on div "Purpose Description Prefix Select A New Purpose Descrip A/V System A/V System E…" at bounding box center [466, 310] width 639 height 494
click at [783, 34] on h6 "Update Items/Assemblies to a Worksheet" at bounding box center [466, 32] width 653 height 9
click at [783, 37] on h6 "Update Items/Assemblies to a Worksheet" at bounding box center [466, 32] width 653 height 9
click at [788, 32] on button "×" at bounding box center [789, 33] width 7 height 12
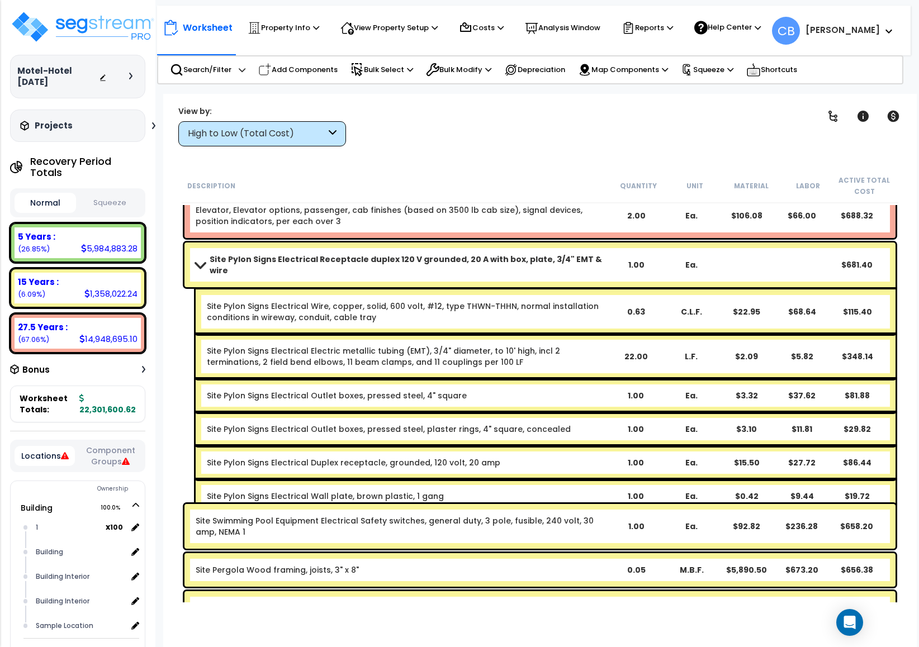
click at [629, 312] on div "Site Pylon Signs Electrical Wire, copper, solid, 600 volt, #12, type THWN-THHN,…" at bounding box center [546, 311] width 700 height 45
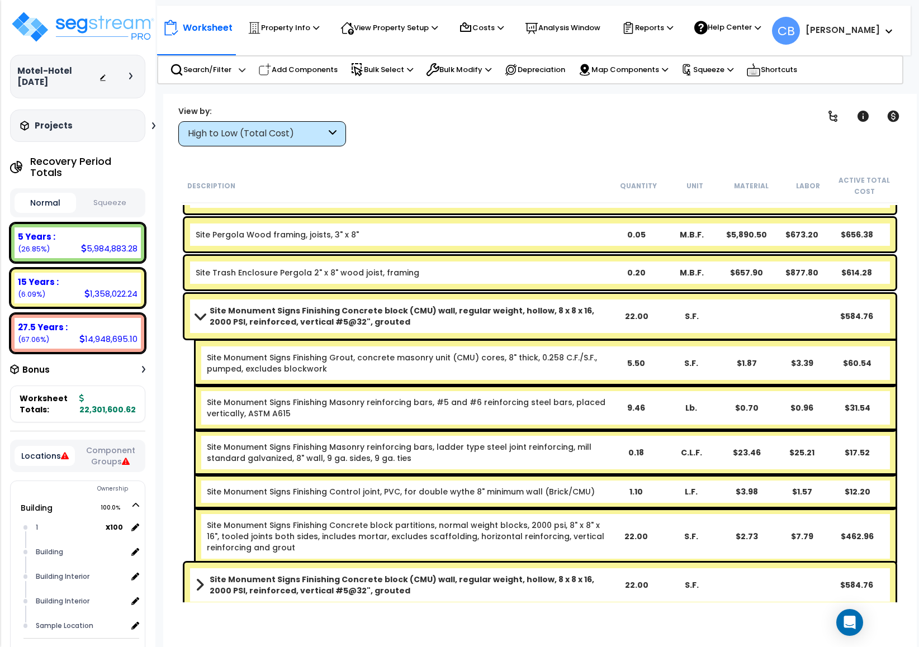
click at [629, 312] on div "22.00" at bounding box center [635, 316] width 55 height 11
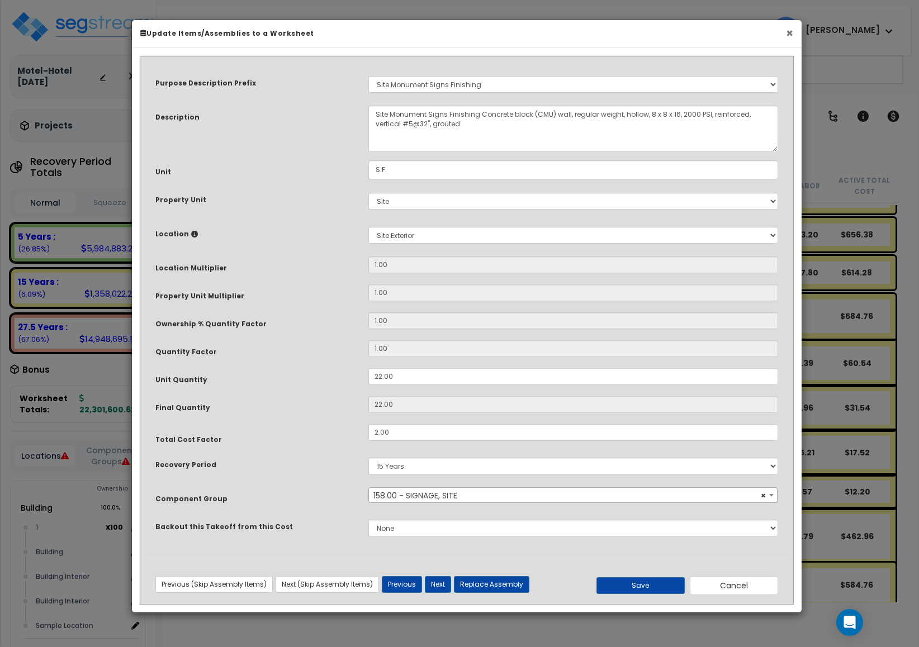
click at [787, 34] on button "×" at bounding box center [789, 33] width 7 height 12
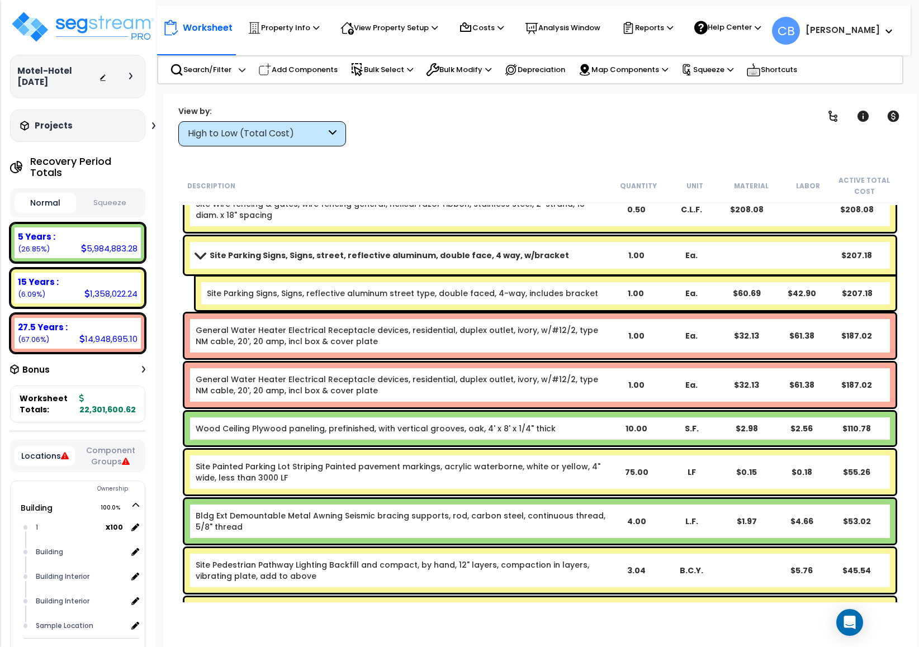
click at [748, 262] on div "Site Parking Signs, Signs, street, reflective aluminum, double face, 4 way, w/b…" at bounding box center [539, 255] width 711 height 38
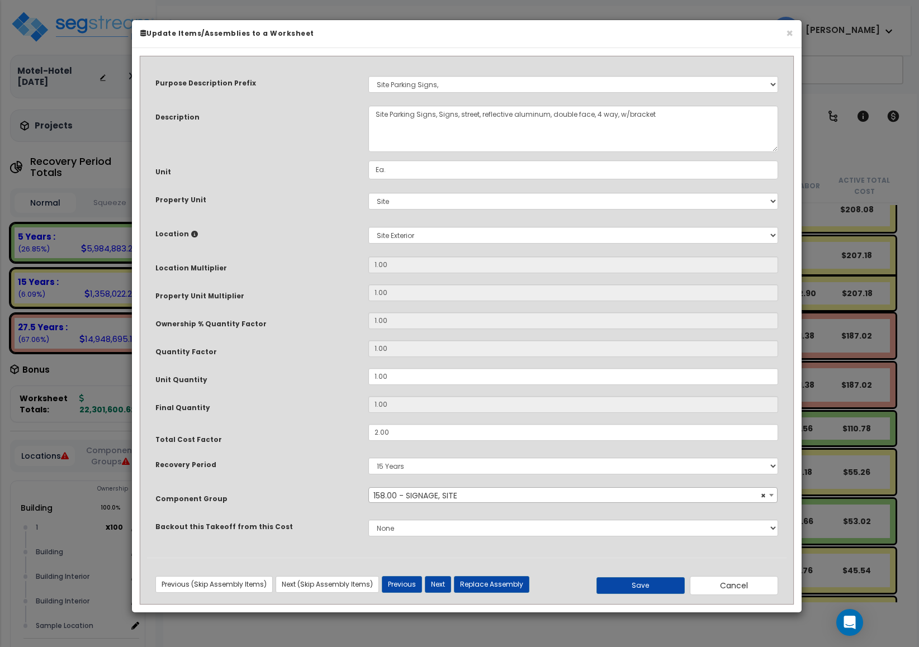
click at [783, 32] on h6 "Update Items/Assemblies to a Worksheet" at bounding box center [466, 32] width 653 height 9
click at [786, 37] on button "×" at bounding box center [789, 33] width 7 height 12
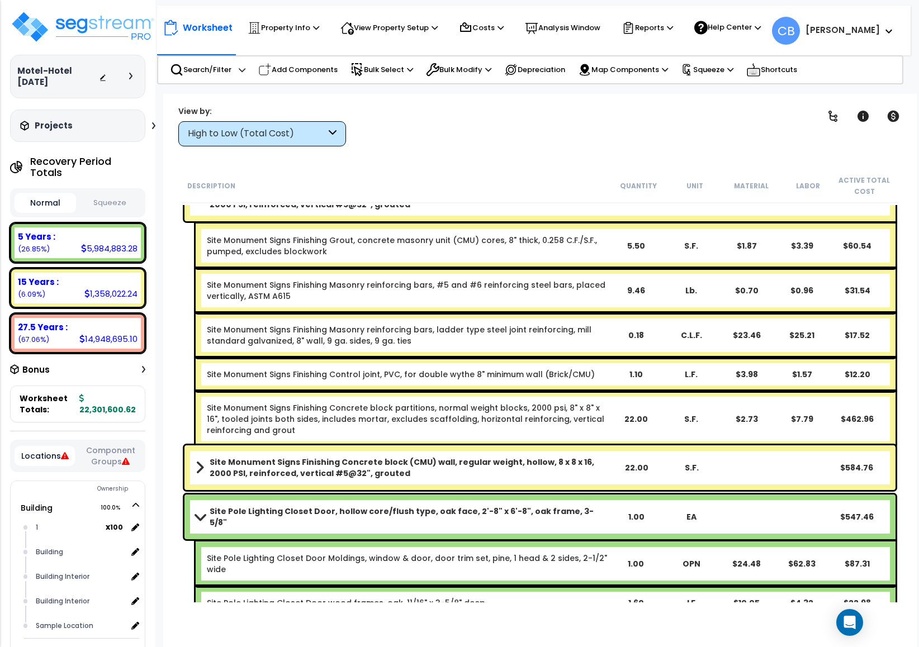
click at [412, 302] on div "Site Monument Signs Finishing Masonry reinforcing bars, #5 and #6 reinforcing s…" at bounding box center [546, 290] width 700 height 45
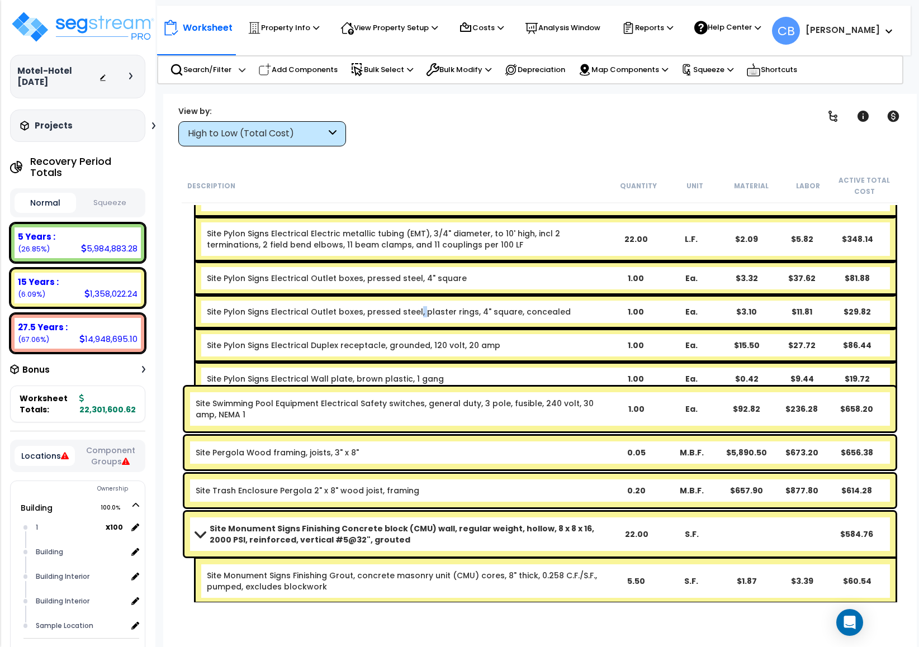
click at [412, 306] on link "Site Pylon Signs Electrical Outlet boxes, pressed steel, plaster rings, 4" squa…" at bounding box center [389, 311] width 364 height 11
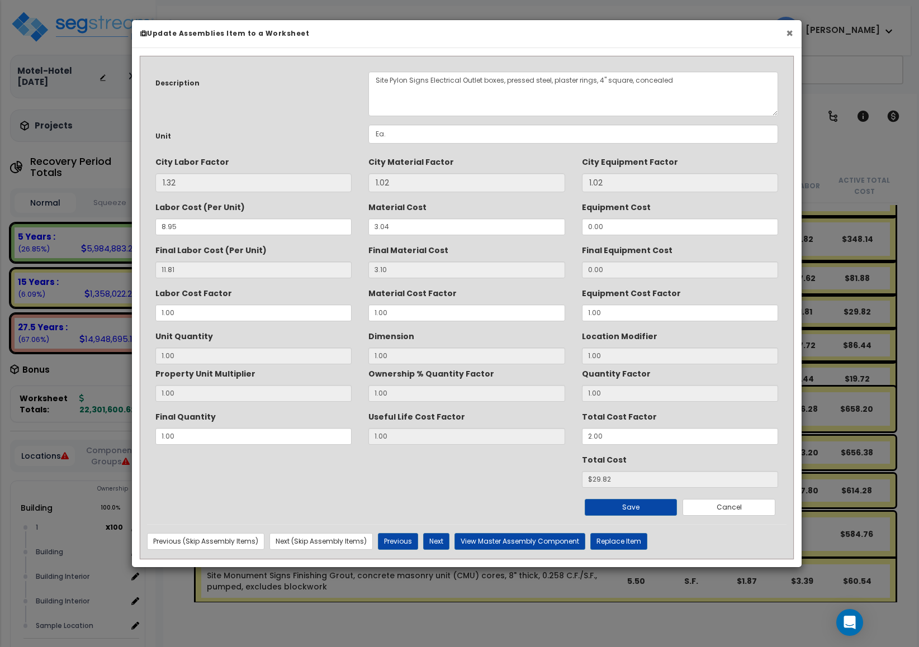
click at [786, 32] on button "×" at bounding box center [789, 33] width 7 height 12
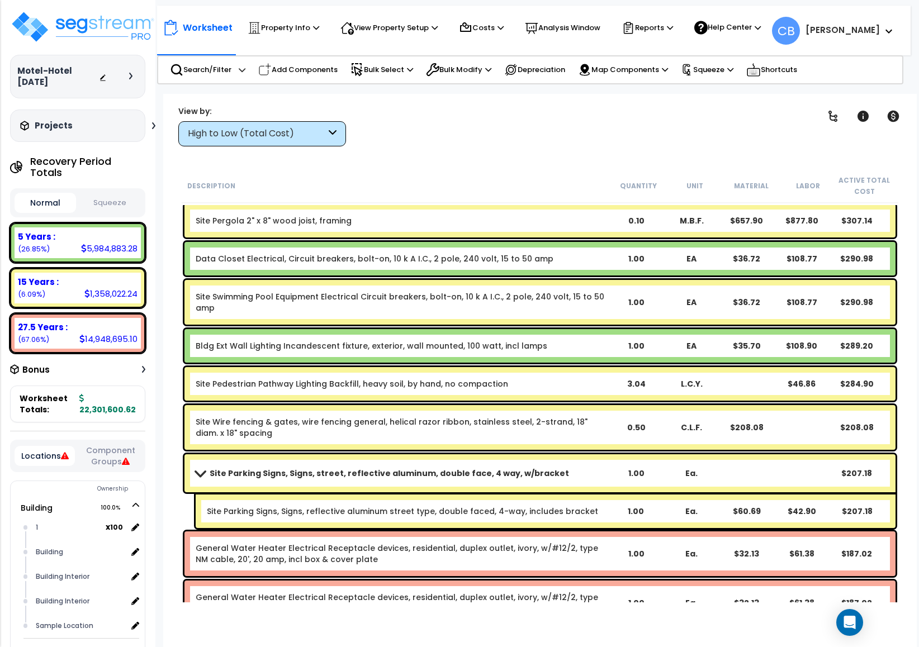
click at [458, 384] on link "Site Pedestrian Pathway Lighting Backfill, heavy soil, by hand, no compaction" at bounding box center [352, 383] width 312 height 11
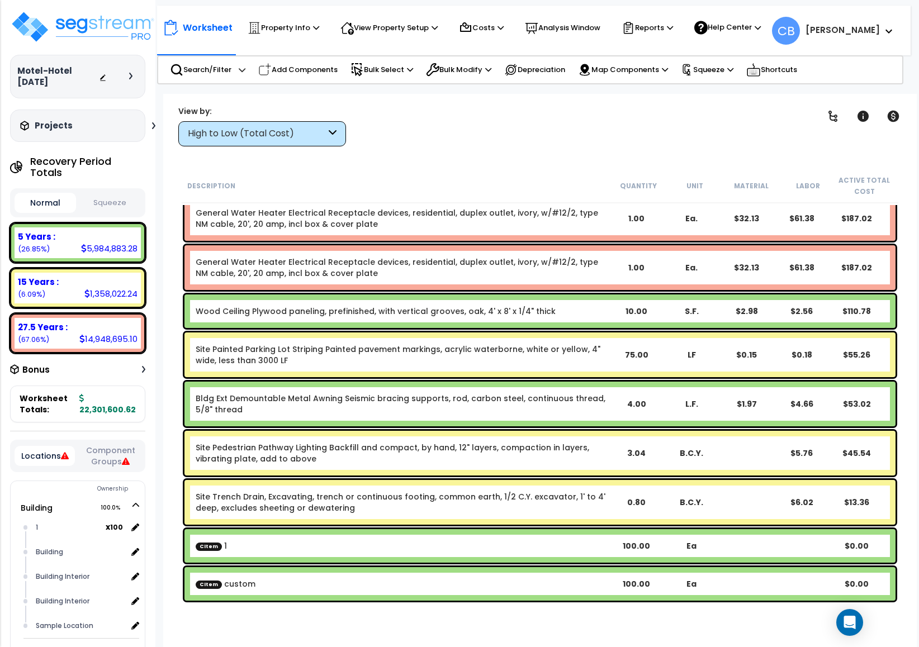
click at [458, 384] on div "Bldg Ext Demountable Metal Awning Seismic bracing supports, rod, carbon steel, …" at bounding box center [539, 404] width 711 height 45
click at [464, 379] on div "Bldg Ext Demountable Metal Awning Seismic bracing supports, rod, carbon steel, …" at bounding box center [540, 404] width 716 height 50
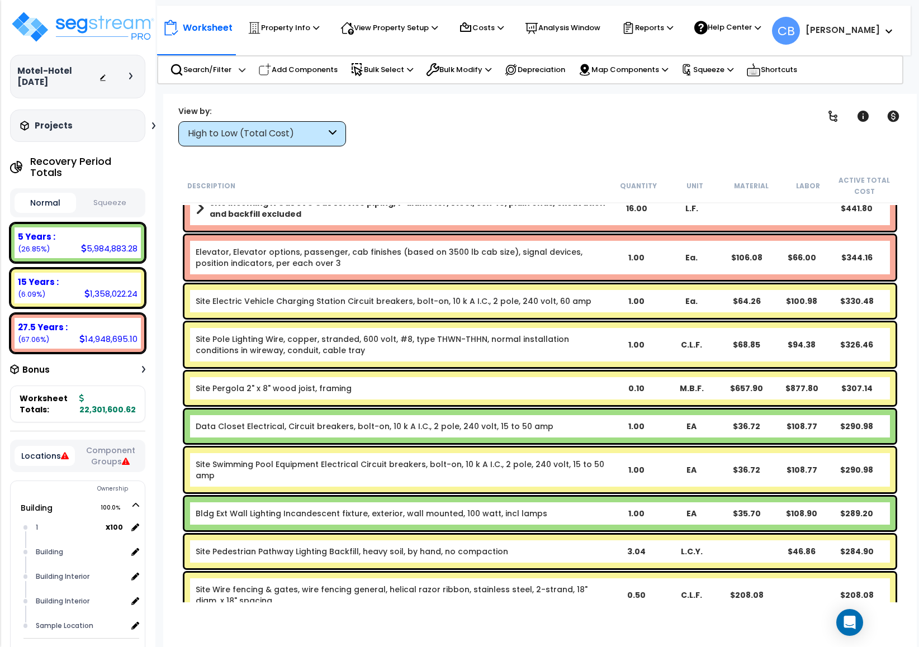
click at [464, 379] on div "Site Pergola 2" x 8" wood joist, framing 0.10 M.B.F. $657.90 $877.80 $307.14" at bounding box center [539, 389] width 711 height 34
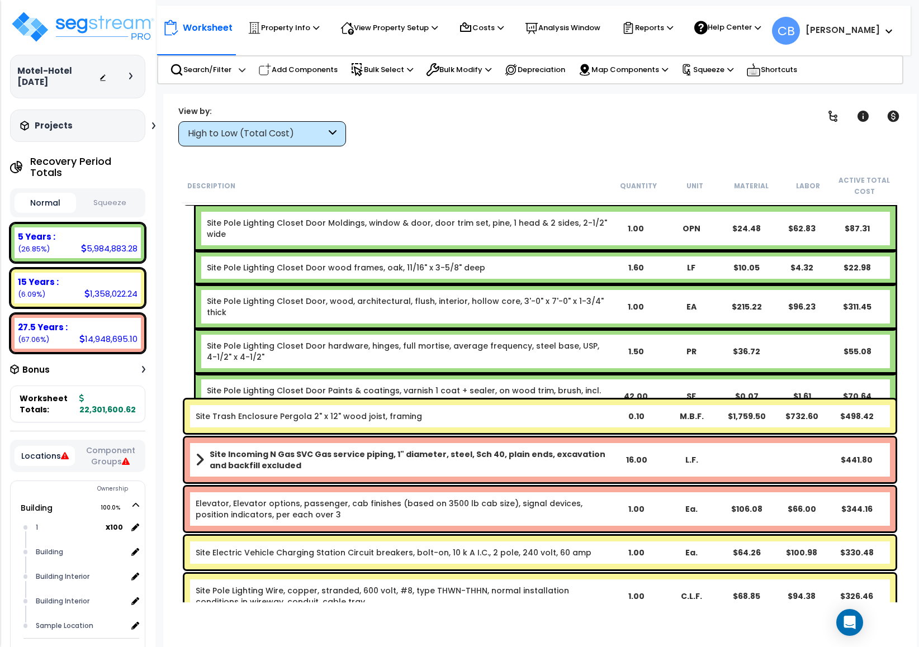
click at [464, 385] on div "Site Pole Lighting Closet Door Paints & coatings, varnish 1 coat + sealer, on w…" at bounding box center [407, 396] width 401 height 22
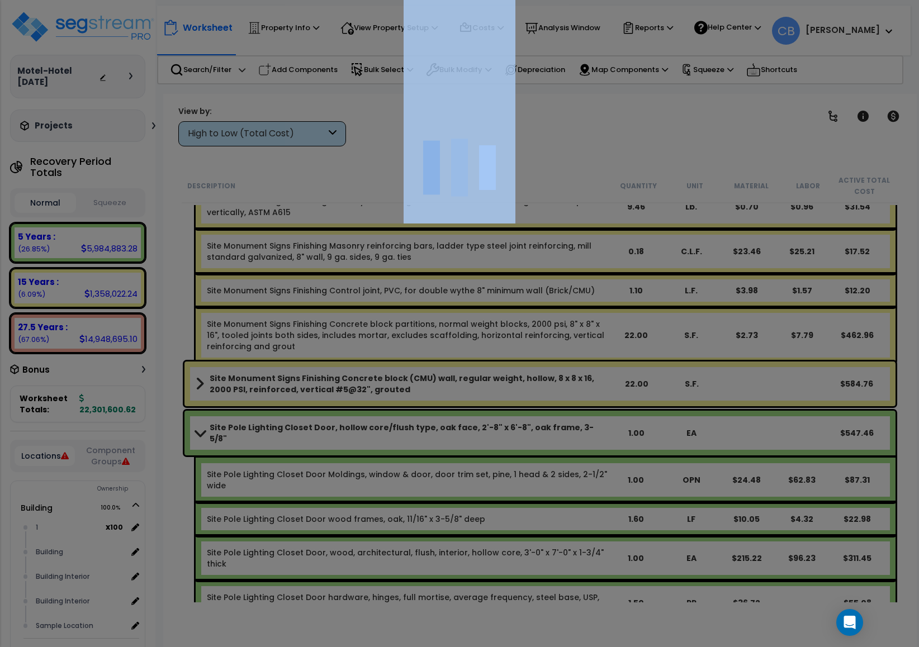
click at [464, 379] on div at bounding box center [459, 323] width 919 height 647
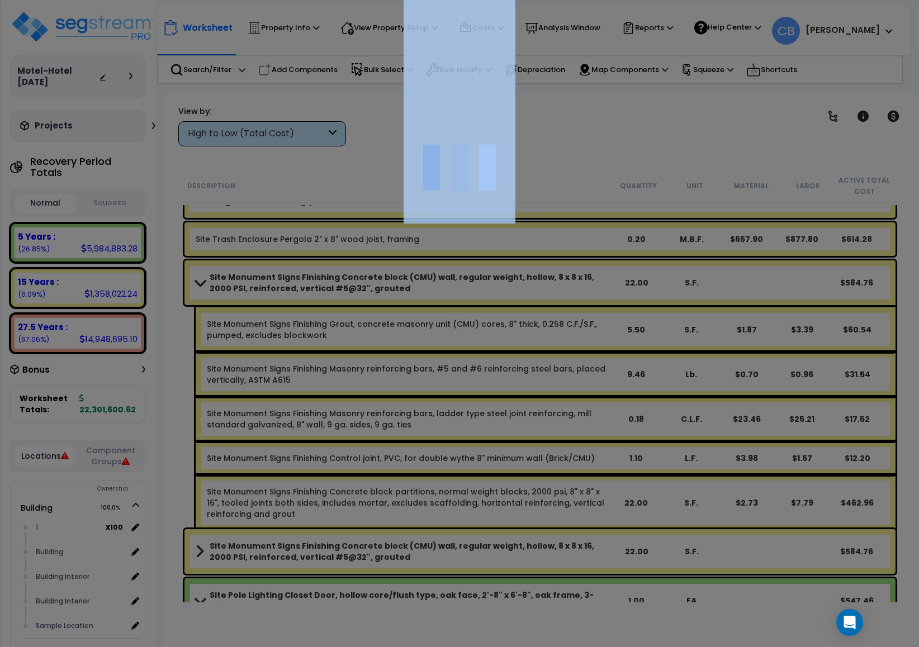
click at [464, 379] on div at bounding box center [459, 323] width 919 height 647
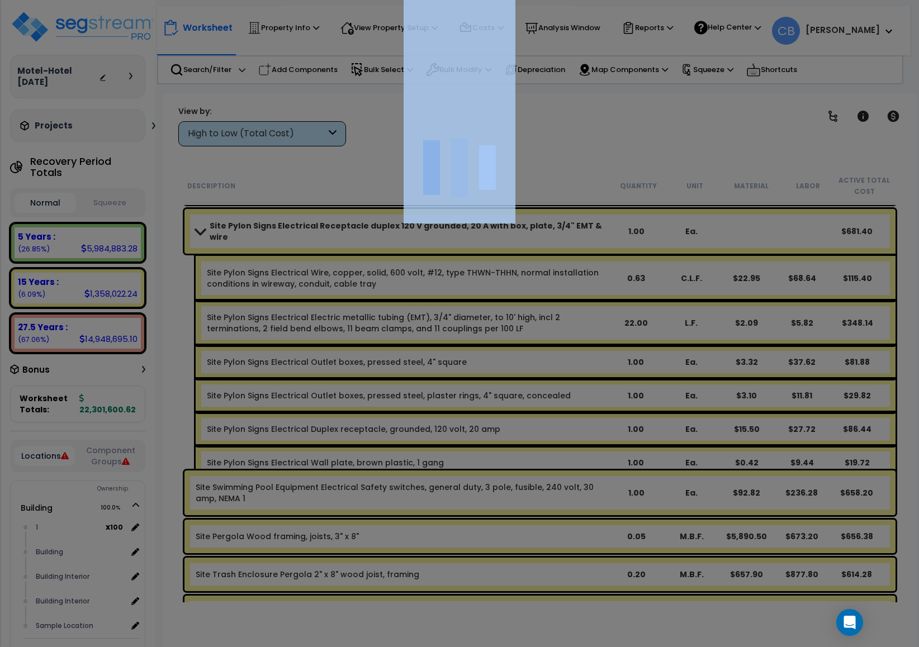
click at [464, 379] on div at bounding box center [459, 323] width 919 height 647
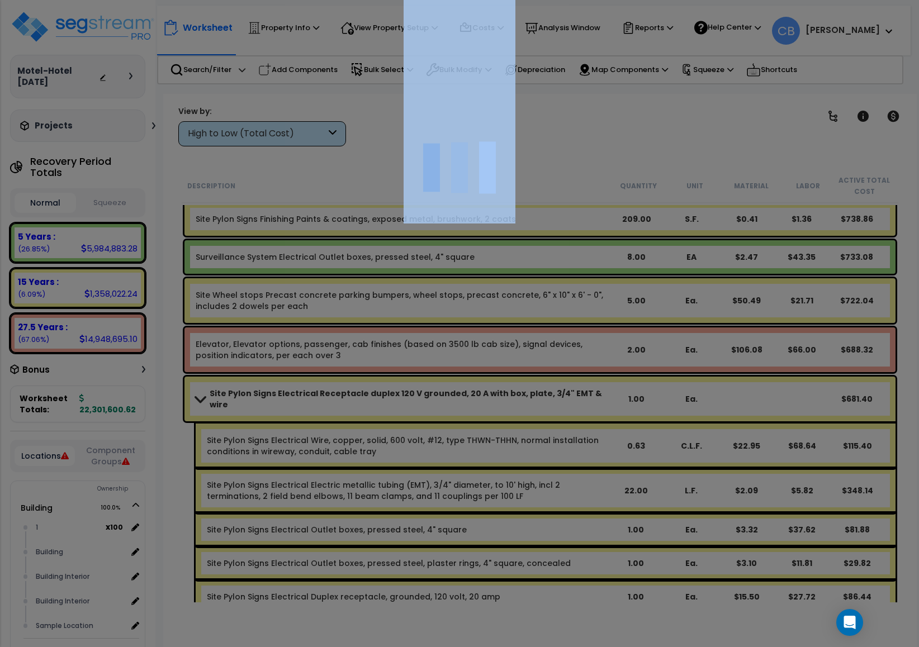
click at [464, 379] on div at bounding box center [459, 323] width 919 height 647
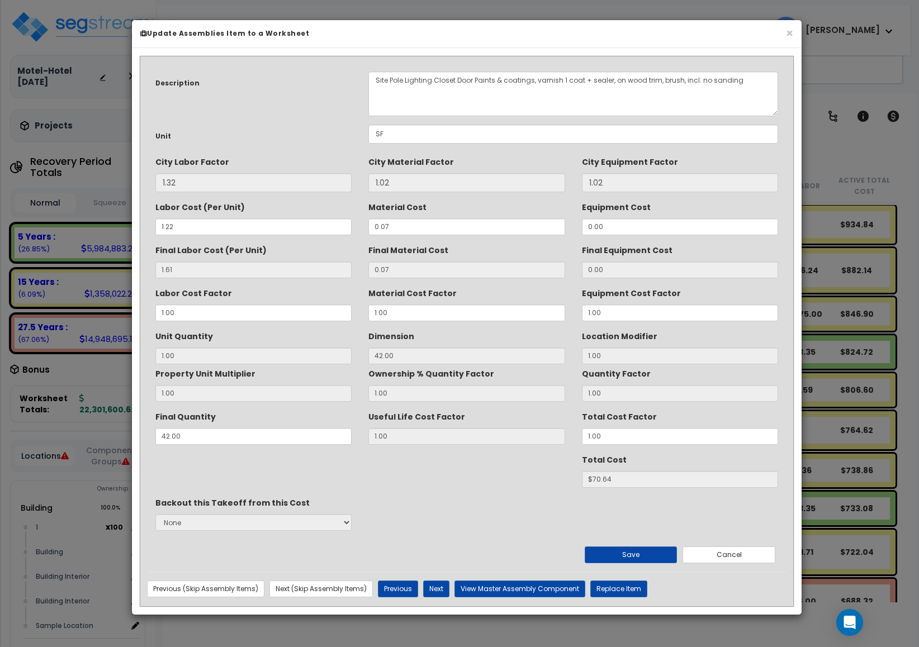
click at [464, 379] on label "Ownership % Quantity Factor" at bounding box center [431, 371] width 126 height 15
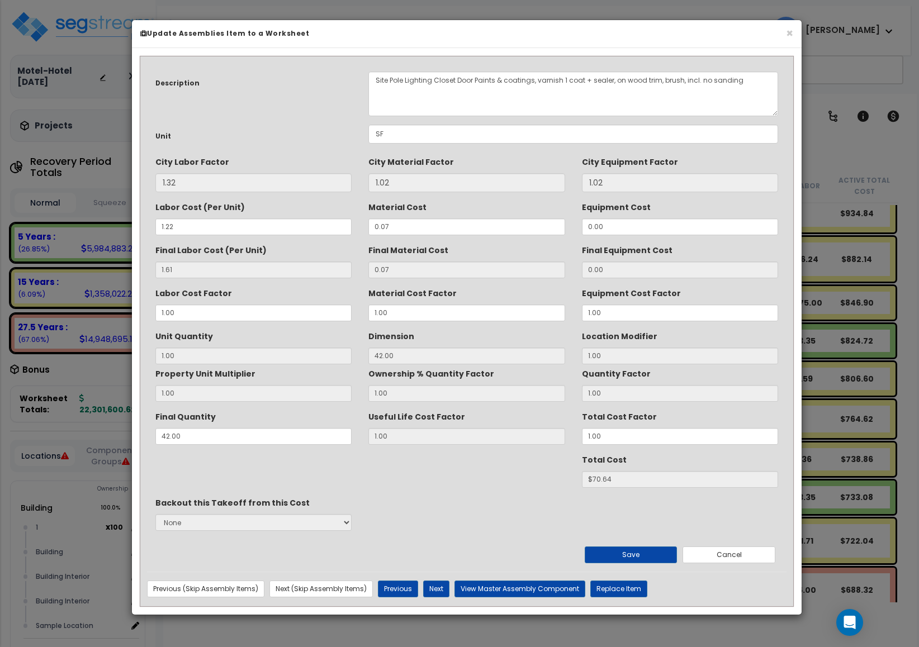
click at [464, 379] on label "Ownership % Quantity Factor" at bounding box center [431, 371] width 126 height 15
click at [788, 37] on button "×" at bounding box center [789, 33] width 7 height 12
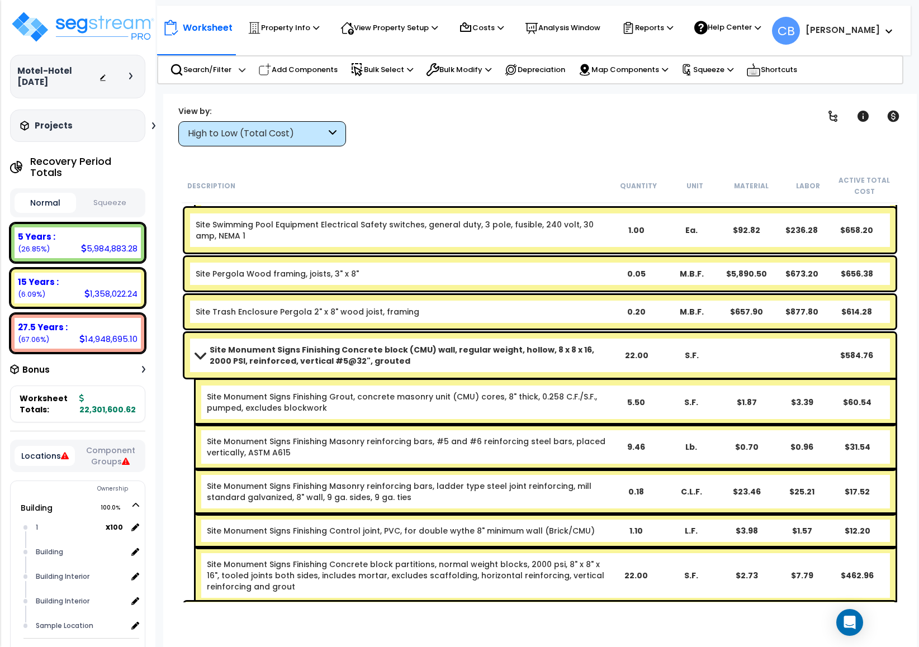
click at [505, 278] on div "Site Pergola Wood framing, joists, 3" x 8"" at bounding box center [402, 273] width 413 height 11
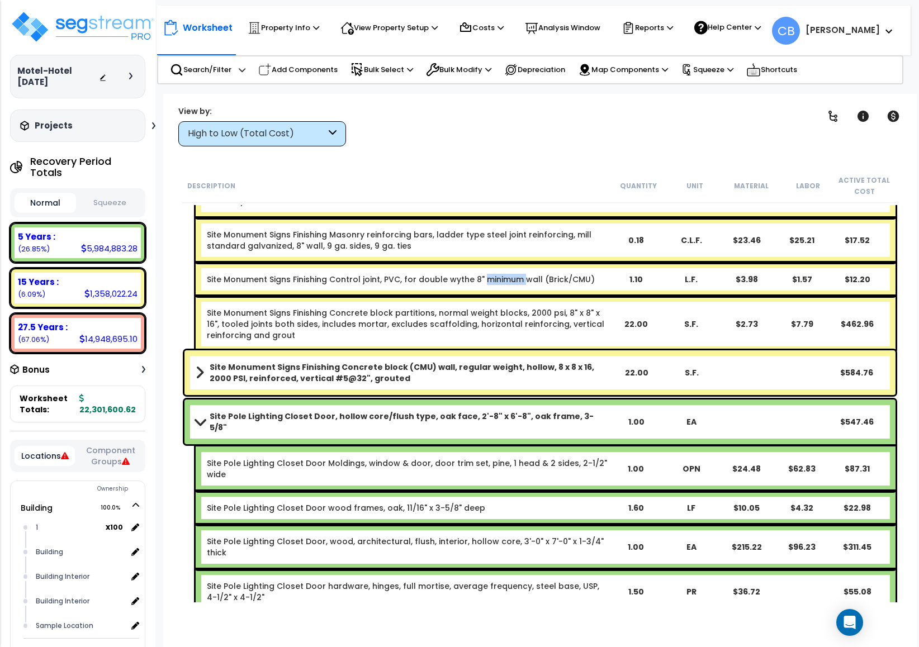
click at [505, 278] on link "Site Monument Signs Finishing Control joint, PVC, for double wythe 8" minimum w…" at bounding box center [401, 279] width 388 height 11
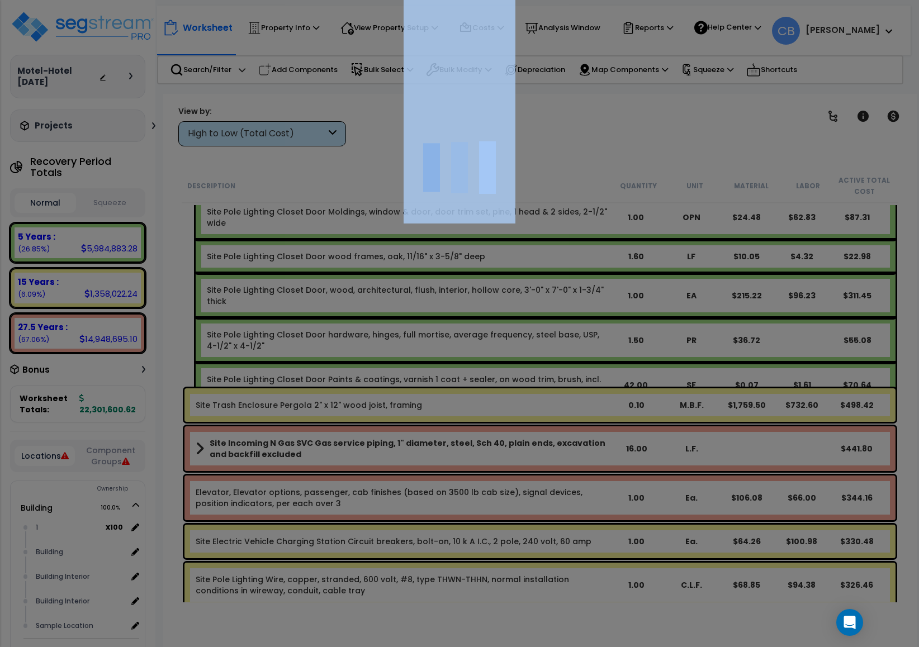
click at [505, 278] on div at bounding box center [459, 323] width 919 height 647
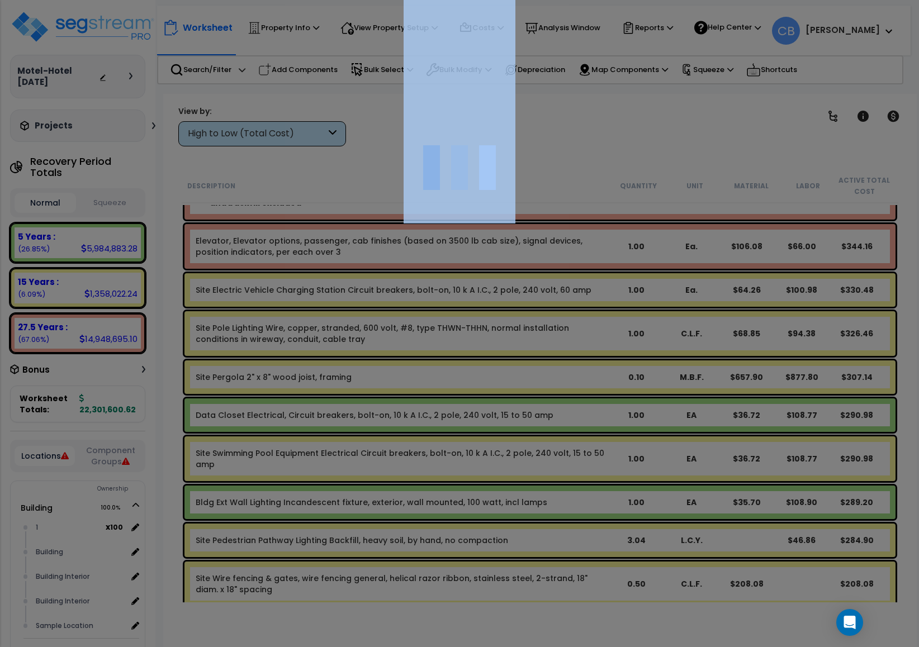
click at [505, 278] on div at bounding box center [459, 323] width 919 height 647
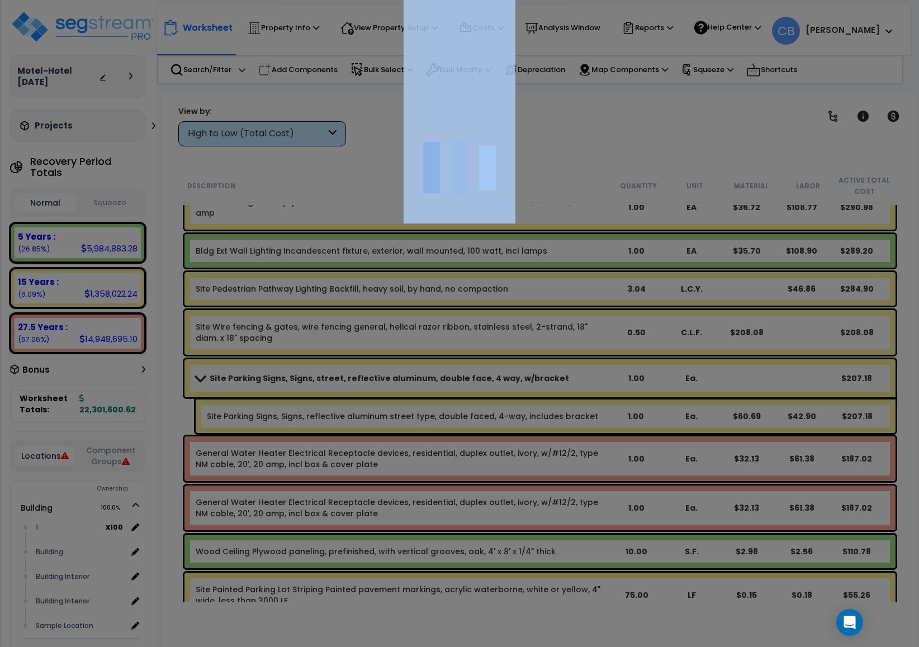
click at [505, 278] on div at bounding box center [459, 323] width 919 height 647
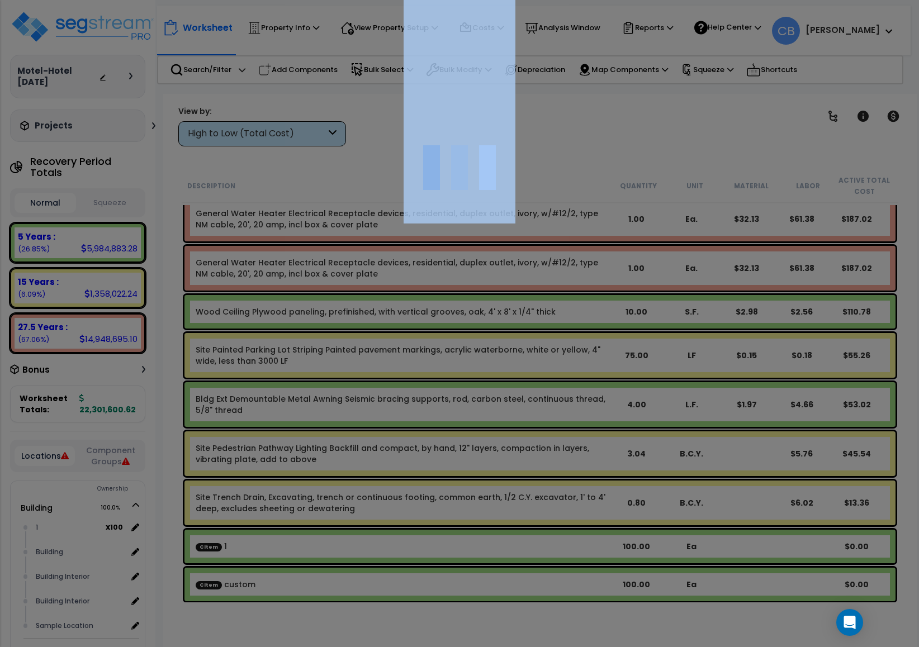
click at [505, 45] on div "We are Building your Property. So please grab a coffee and let us do the heavy …" at bounding box center [459, 22] width 919 height 45
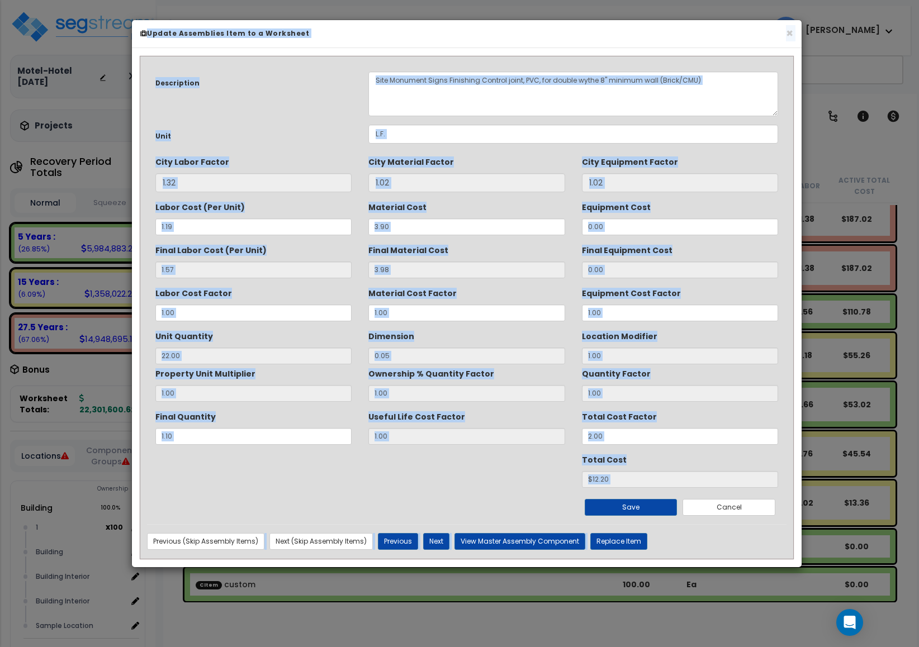
click at [783, 40] on div "× Update Assemblies Item to a Worksheet" at bounding box center [466, 34] width 669 height 28
click at [782, 25] on div "× Update Assemblies Item to a Worksheet" at bounding box center [466, 34] width 669 height 28
click at [786, 31] on button "×" at bounding box center [789, 33] width 7 height 12
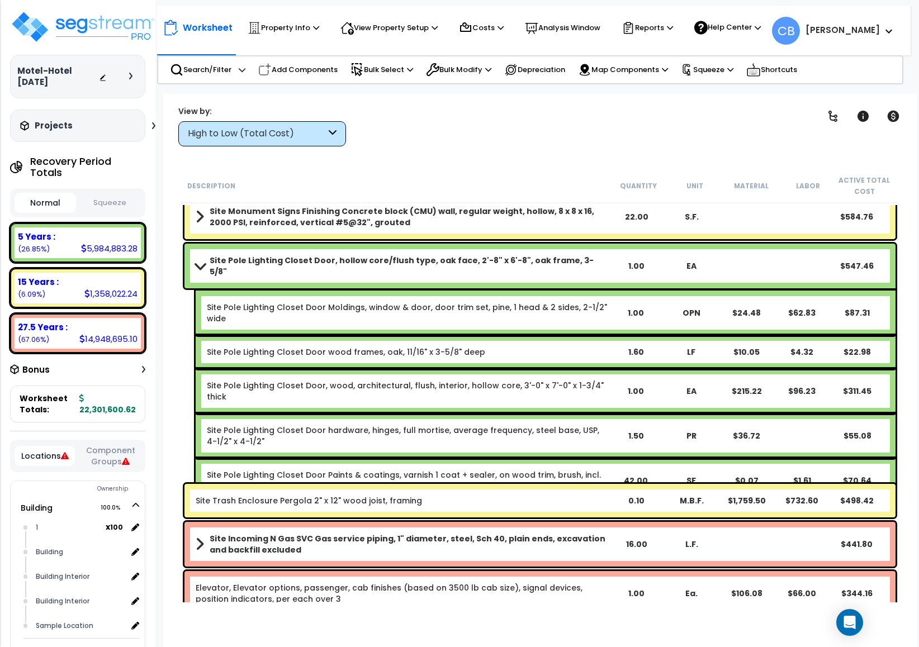
click at [357, 425] on link "Site Pole Lighting Closet Door hardware, hinges, full mortise, average frequenc…" at bounding box center [403, 436] width 392 height 22
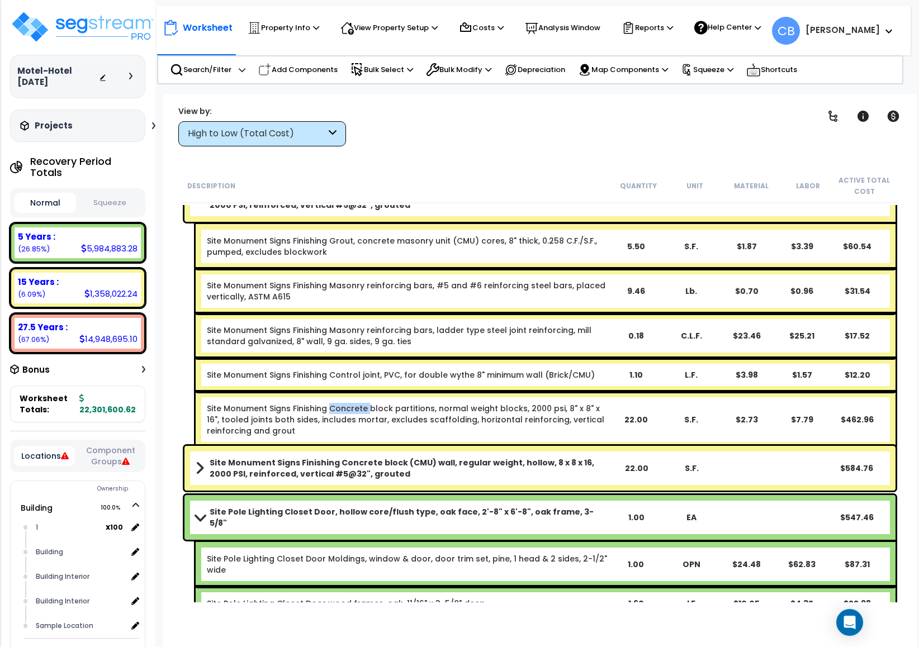
click at [357, 405] on link "Site Monument Signs Finishing Concrete block partitions, normal weight blocks, …" at bounding box center [405, 420] width 397 height 34
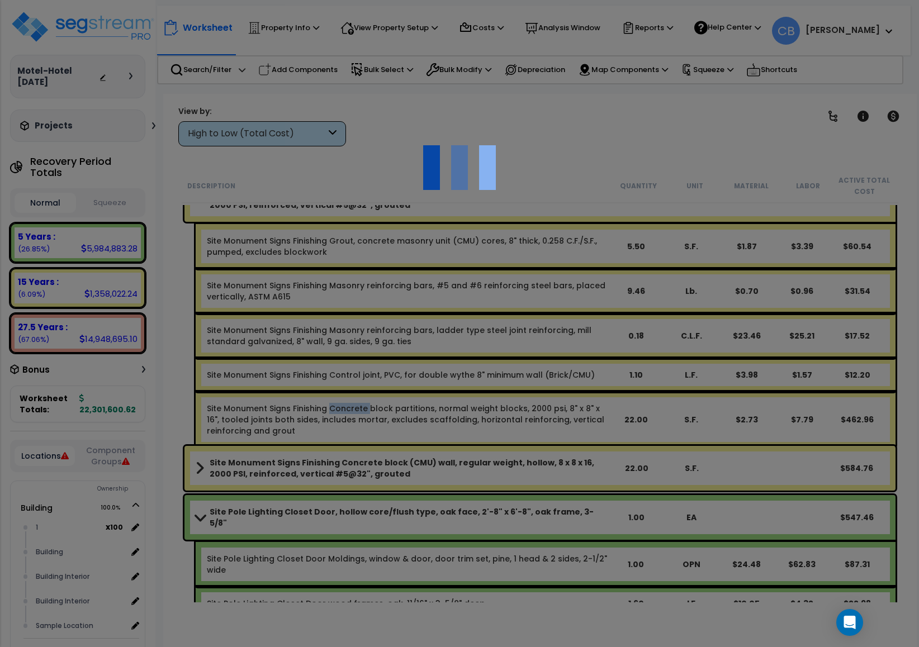
scroll to position [18643, 0]
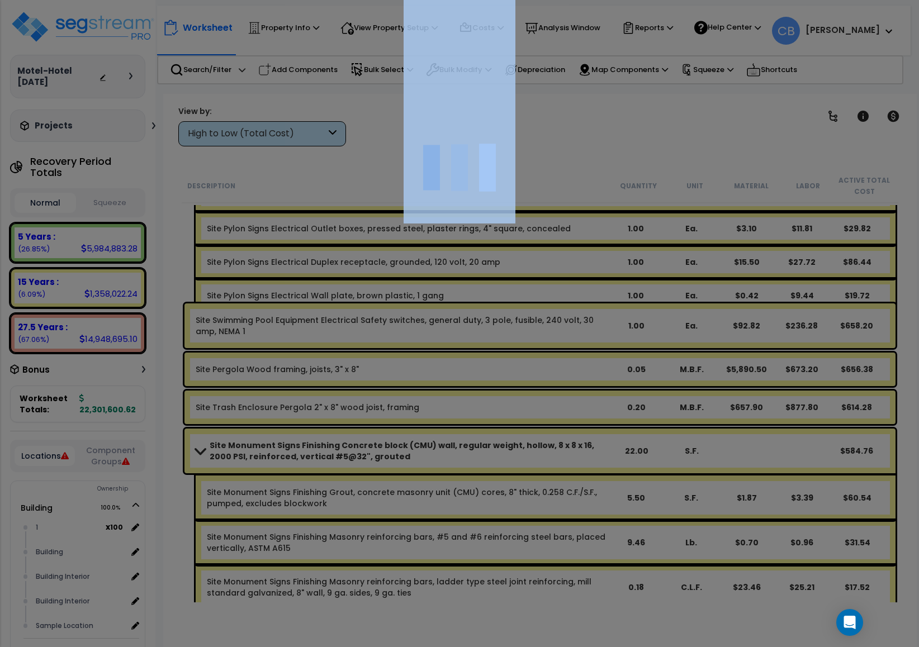
click at [357, 405] on div at bounding box center [459, 323] width 919 height 647
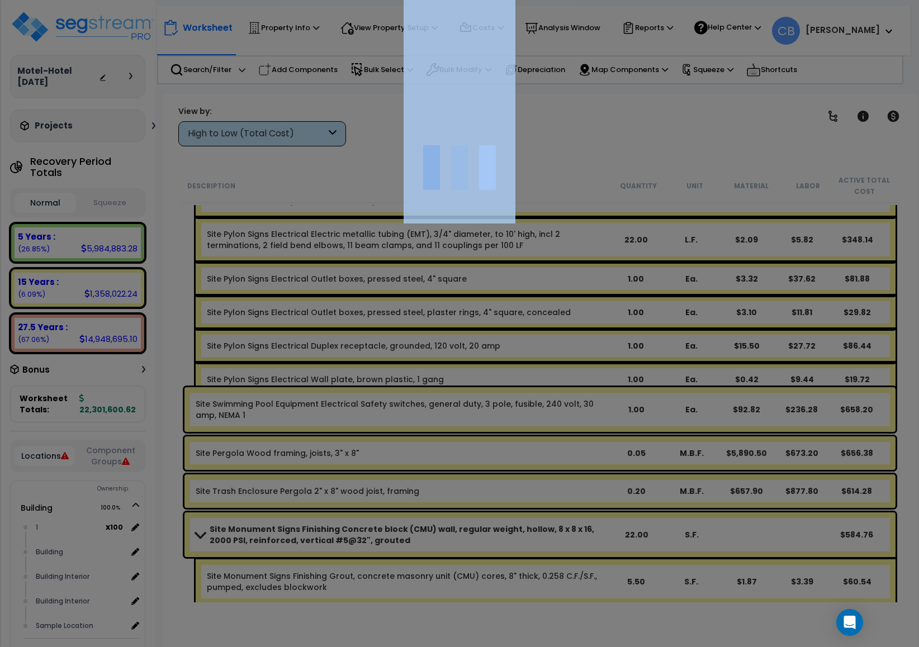
click at [357, 94] on div "We are Building your Property. So please grab a coffee and let us do the heavy …" at bounding box center [459, 71] width 919 height 45
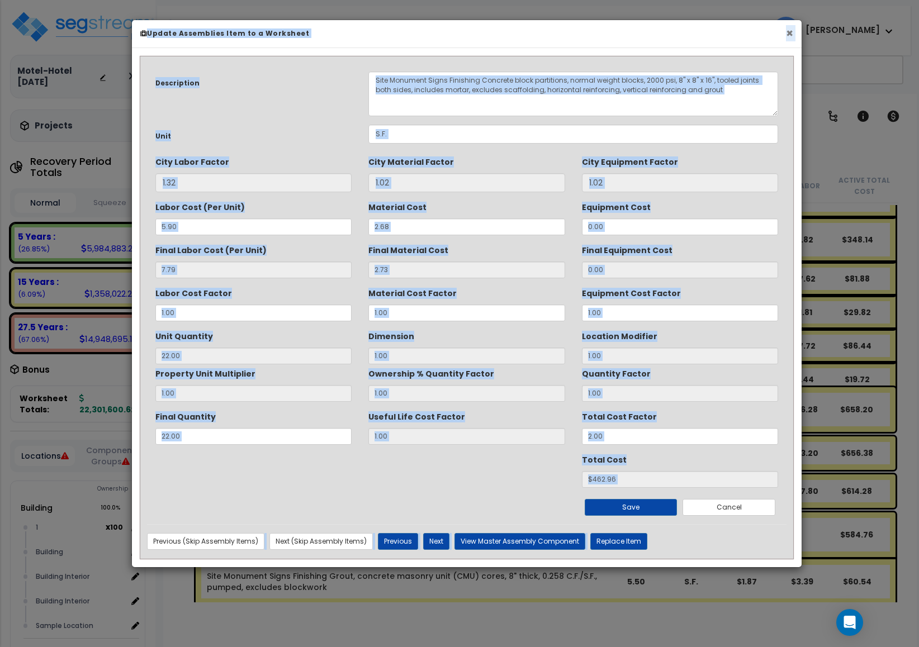
click at [792, 29] on button "×" at bounding box center [789, 33] width 7 height 12
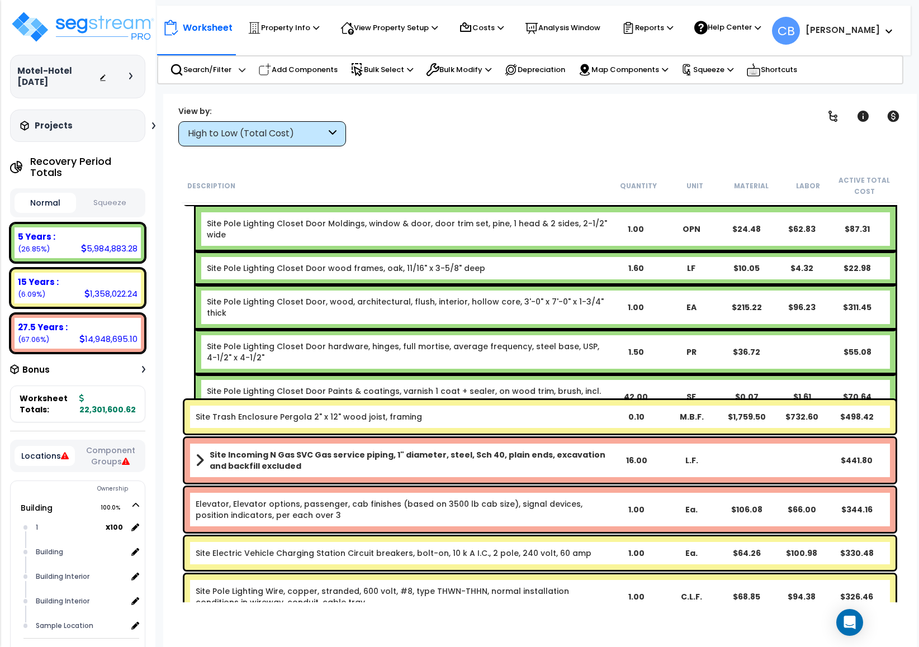
click at [520, 374] on div "Site Pole Lighting Closet Door Paints & coatings, varnish 1 coat + sealer, on w…" at bounding box center [546, 396] width 700 height 45
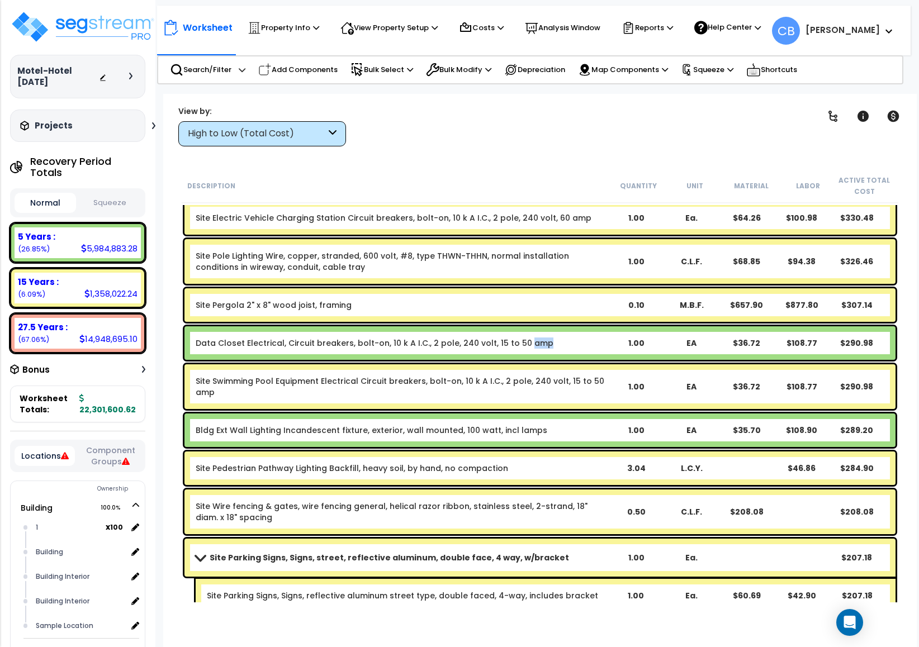
click at [520, 356] on div "Data Closet Electrical, Circuit breakers, bolt-on, 10 k A I.C., 2 pole, 240 vol…" at bounding box center [539, 343] width 711 height 34
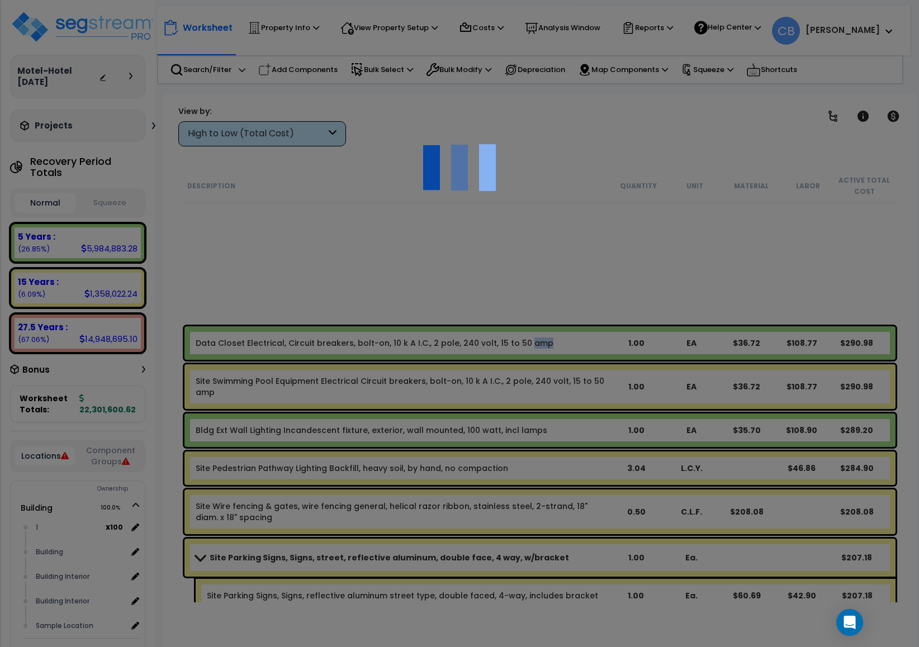
scroll to position [19984, 0]
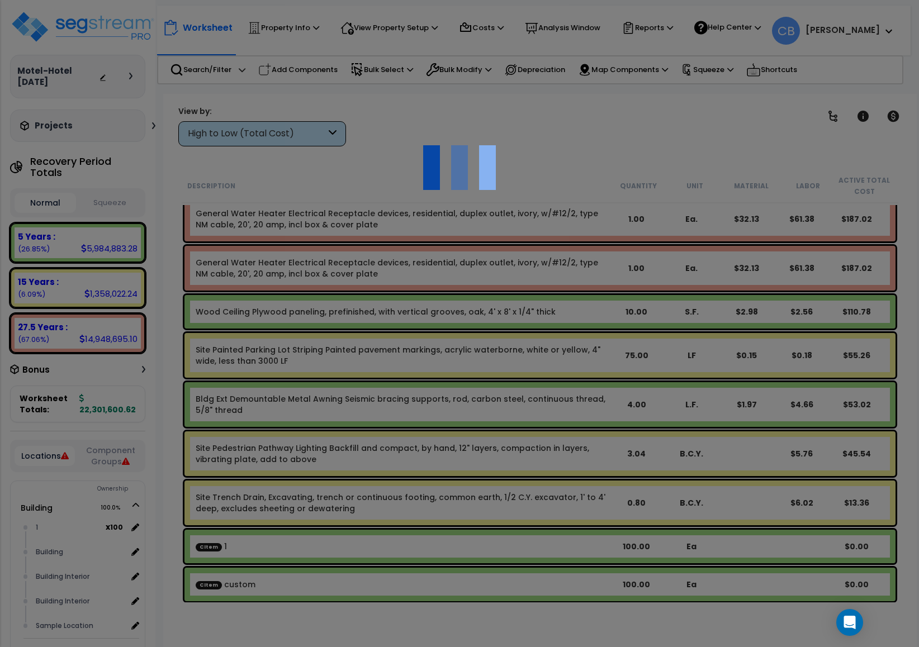
click at [524, 361] on div at bounding box center [459, 323] width 919 height 647
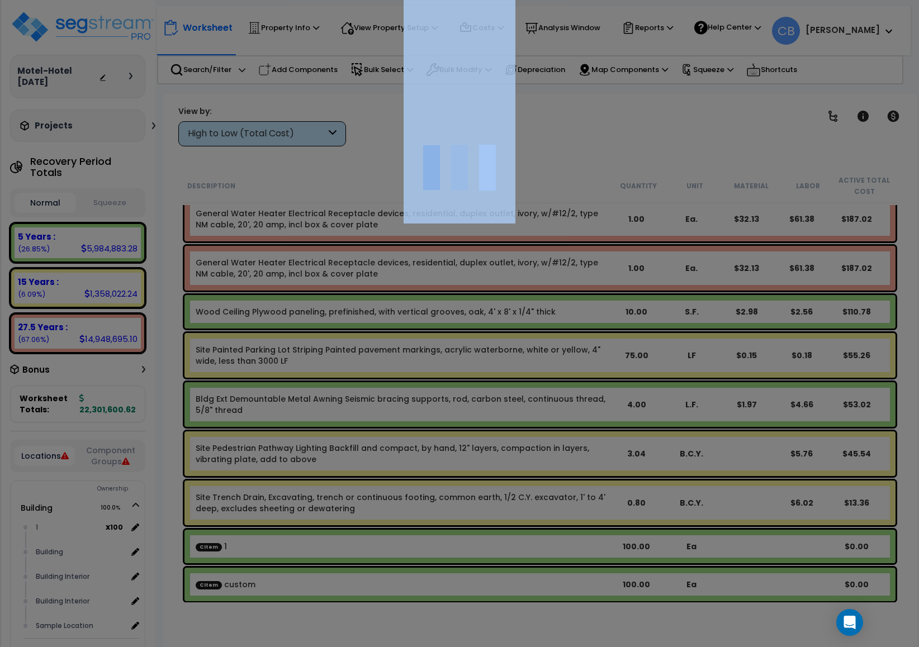
click at [525, 362] on div at bounding box center [459, 323] width 919 height 647
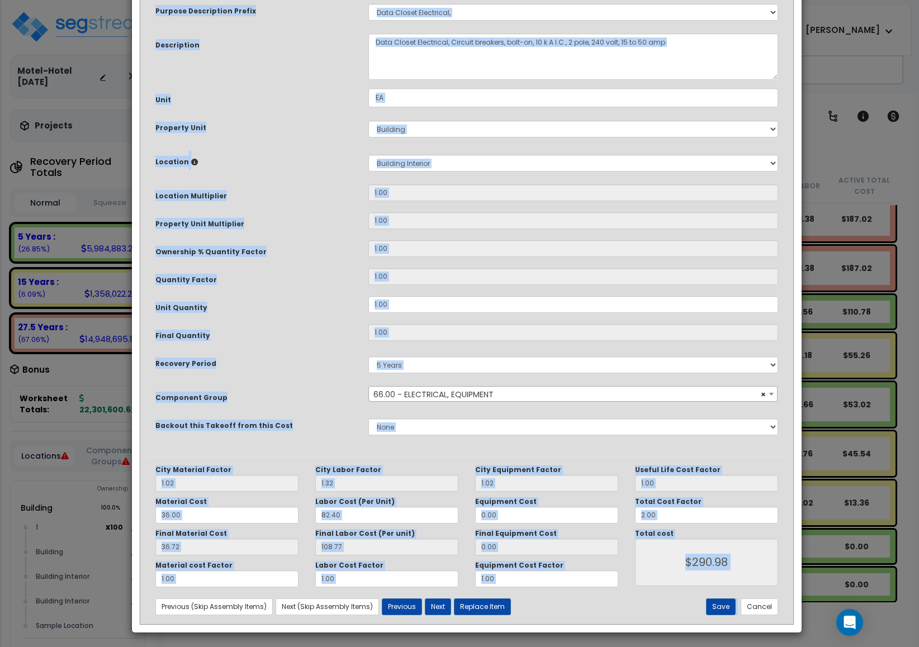
scroll to position [0, 0]
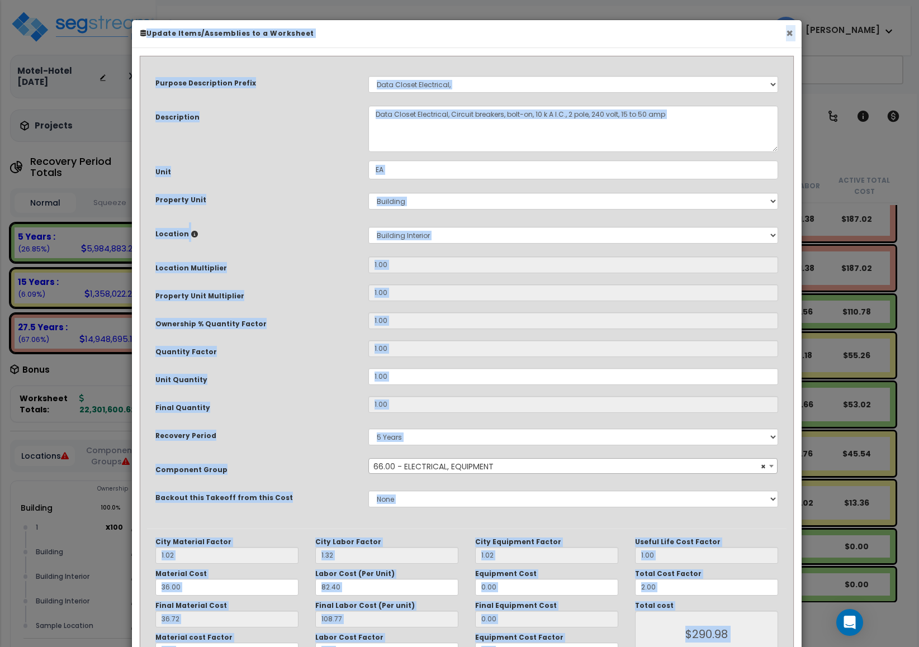
click at [789, 34] on button "×" at bounding box center [789, 33] width 7 height 12
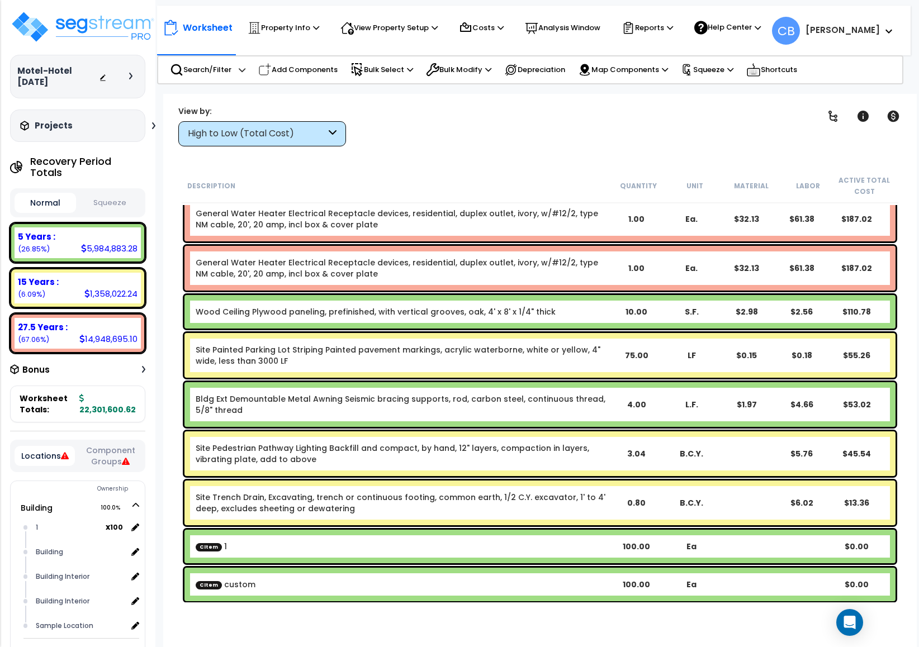
scroll to position [49, 0]
click at [731, 235] on div "General Water Heater Electrical Receptacle devices, residential, duplex outlet,…" at bounding box center [539, 219] width 711 height 45
click at [433, 326] on div "Wood Ceiling Plywood paneling, prefinished, with vertical grooves, oak, 4' x 8'…" at bounding box center [539, 312] width 711 height 34
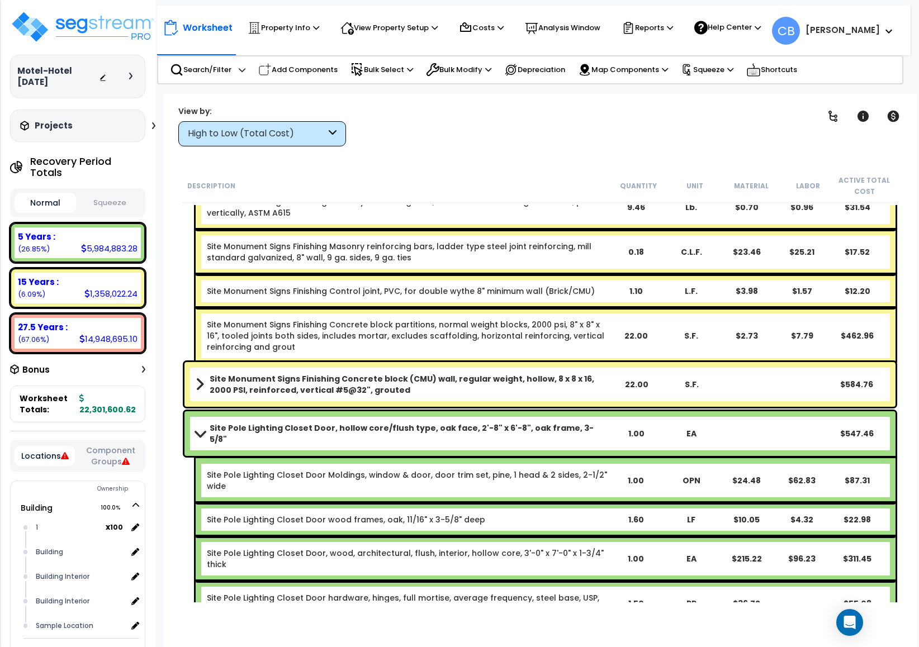
click at [433, 326] on link "Site Monument Signs Finishing Concrete block partitions, normal weight blocks, …" at bounding box center [405, 336] width 397 height 34
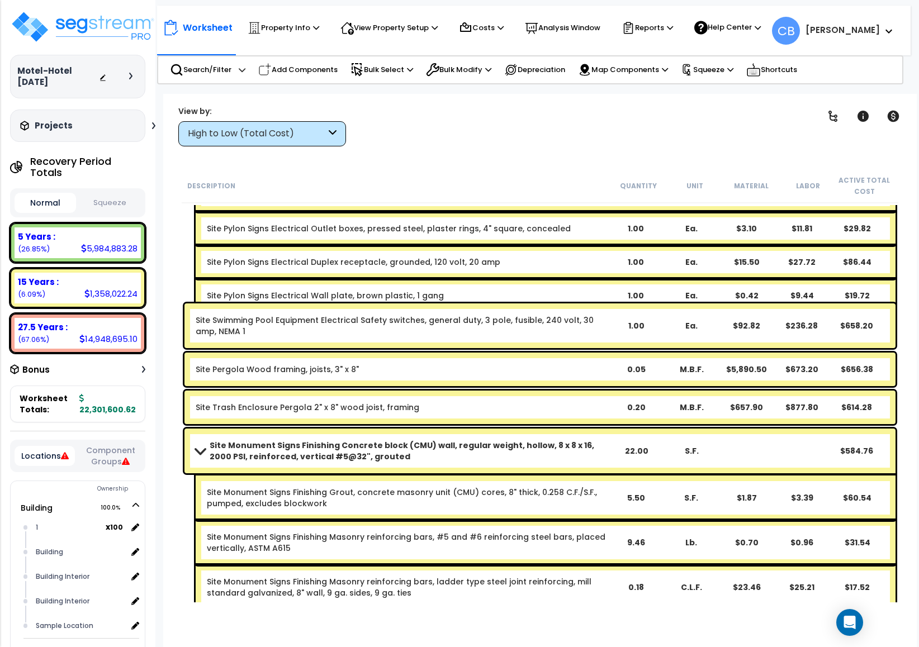
click at [433, 326] on div "Site Swimming Pool Equipment Electrical Safety switches, general duty, 3 pole, …" at bounding box center [402, 326] width 413 height 22
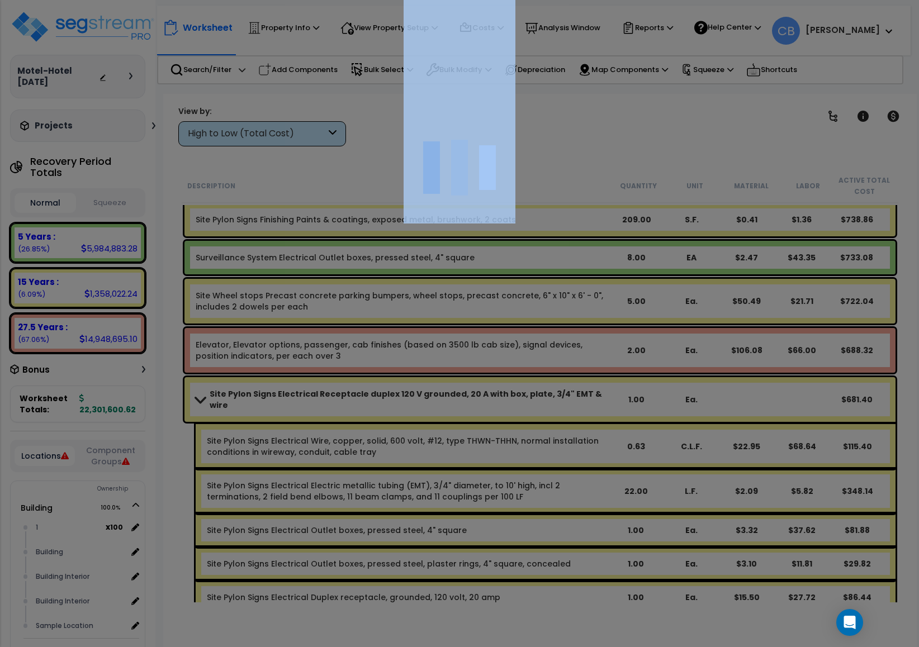
click at [433, 326] on div at bounding box center [459, 323] width 919 height 647
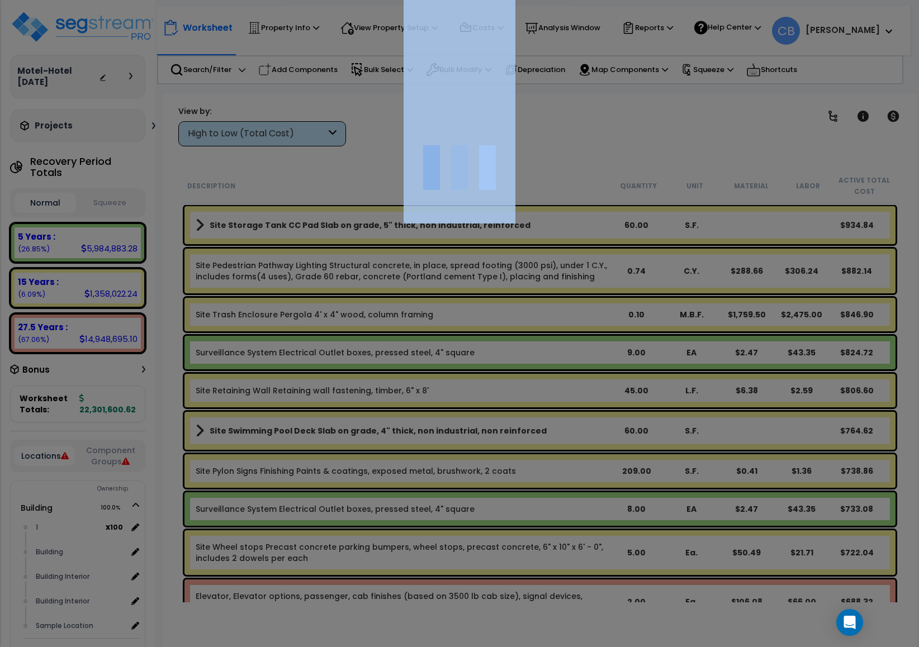
click at [433, 326] on div at bounding box center [459, 323] width 919 height 647
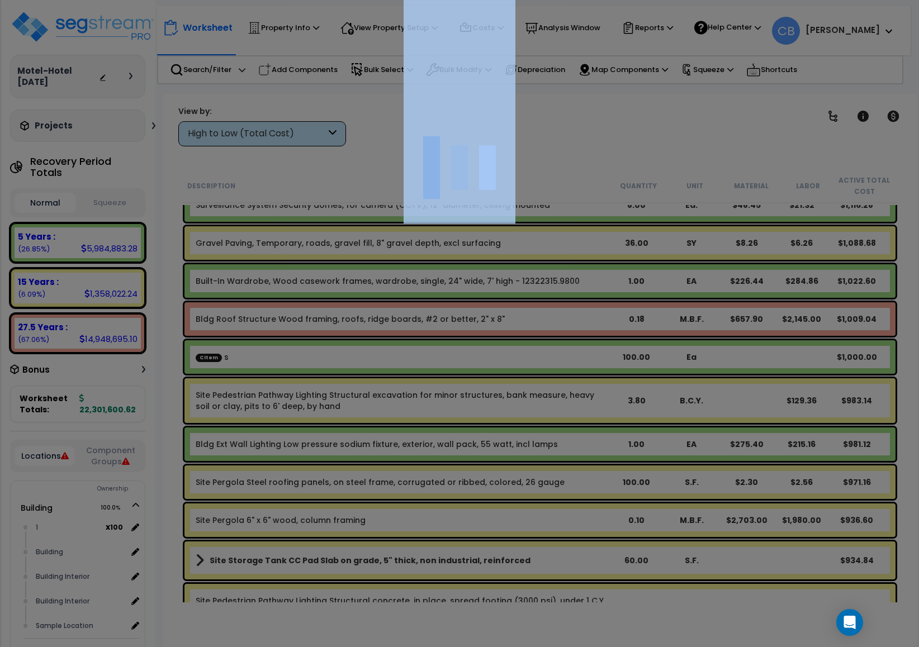
click at [433, 326] on div at bounding box center [459, 323] width 919 height 647
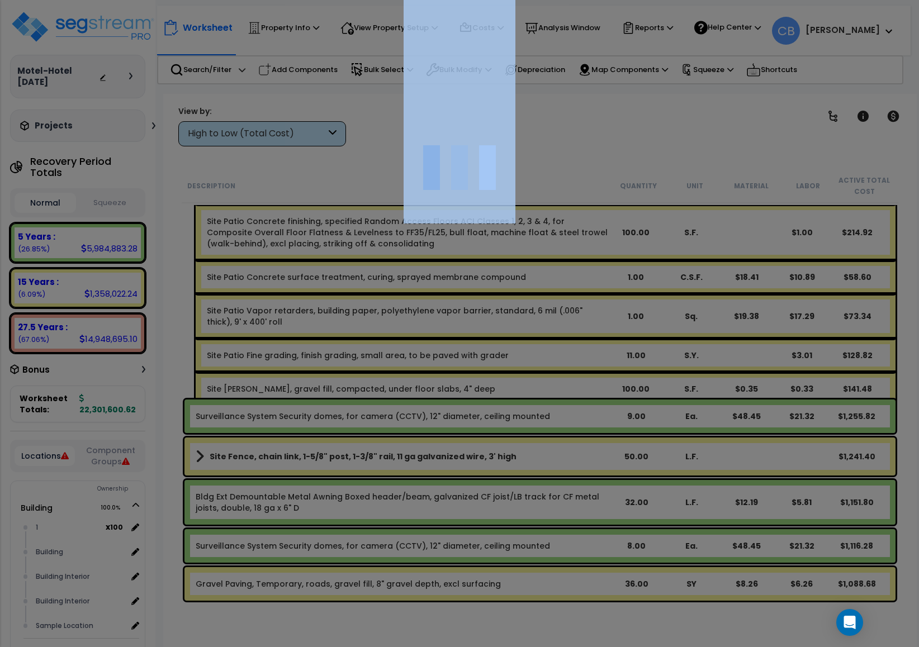
click at [433, 326] on div at bounding box center [459, 323] width 919 height 647
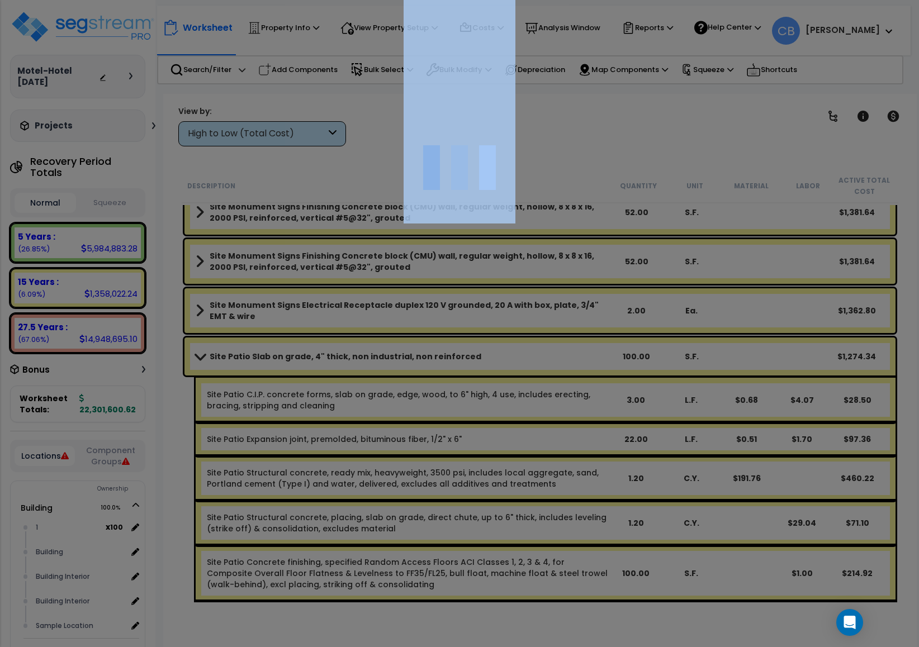
click at [433, 326] on div at bounding box center [459, 323] width 919 height 647
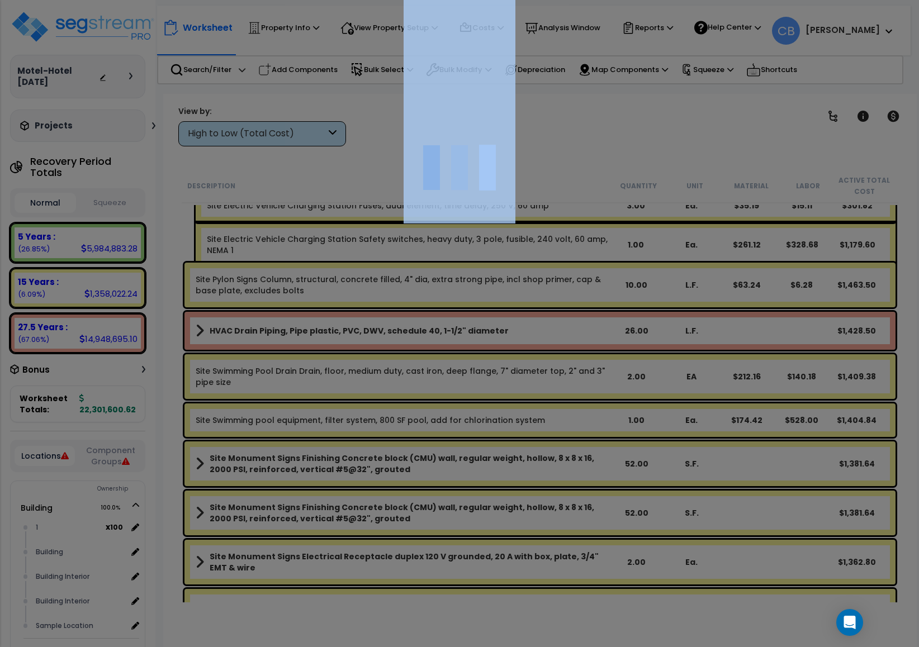
click at [433, 326] on div at bounding box center [459, 323] width 919 height 647
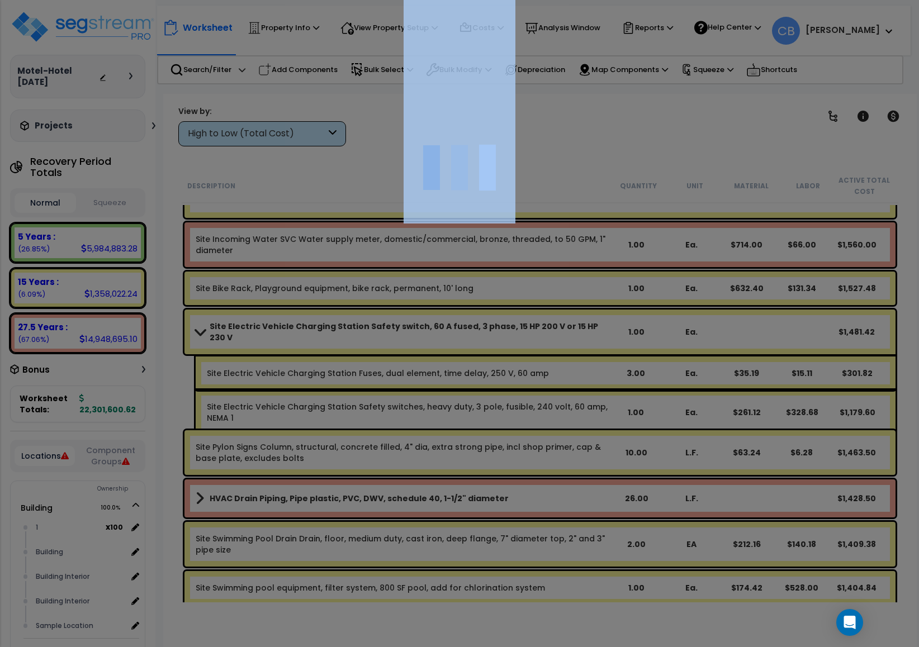
scroll to position [0, 0]
click at [433, 326] on div at bounding box center [459, 323] width 919 height 647
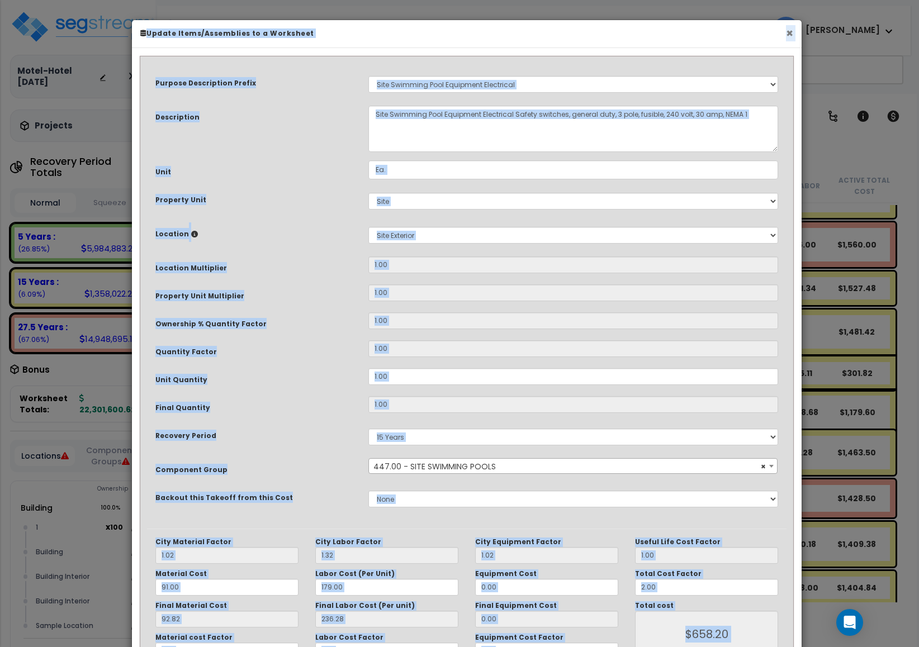
click at [789, 34] on button "×" at bounding box center [789, 33] width 7 height 12
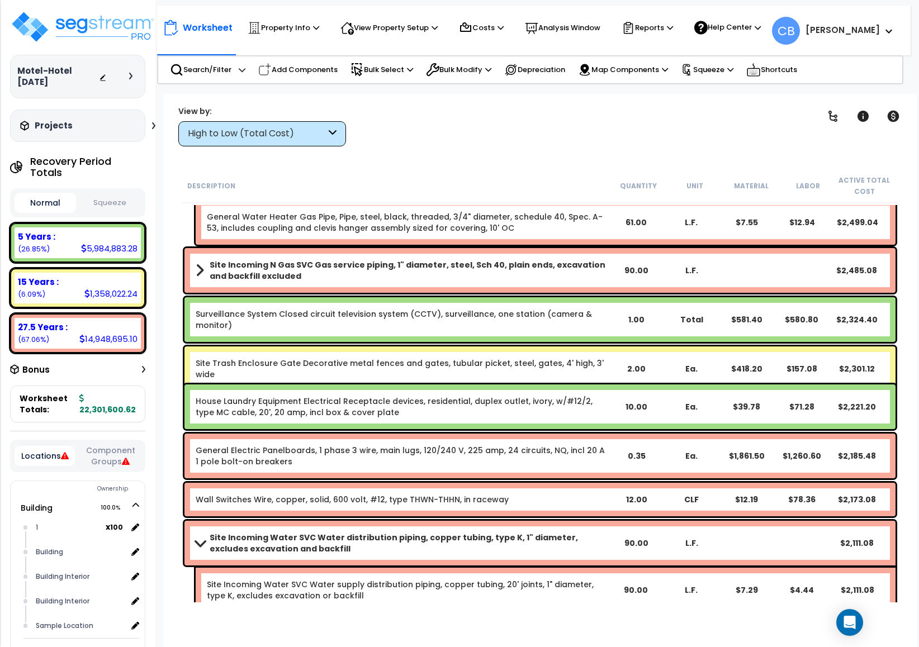
click at [443, 371] on div "Site Trash Enclosure Gate Decorative metal fences and gates, tubular picket, st…" at bounding box center [539, 368] width 711 height 45
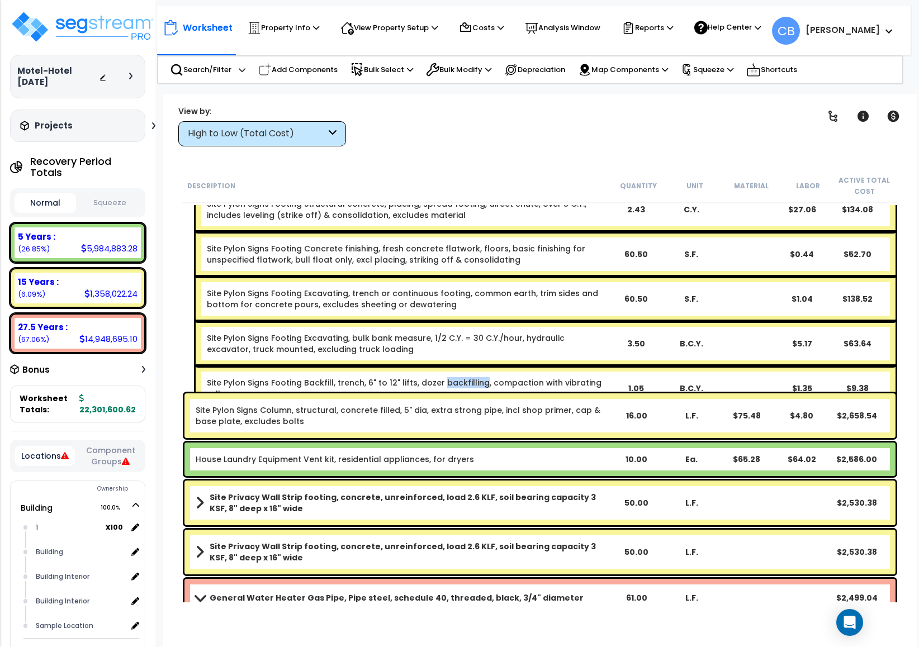
click at [443, 377] on link "Site Pylon Signs Footing Backfill, trench, 6" to 12" lifts, dozer backfilling, …" at bounding box center [404, 388] width 394 height 22
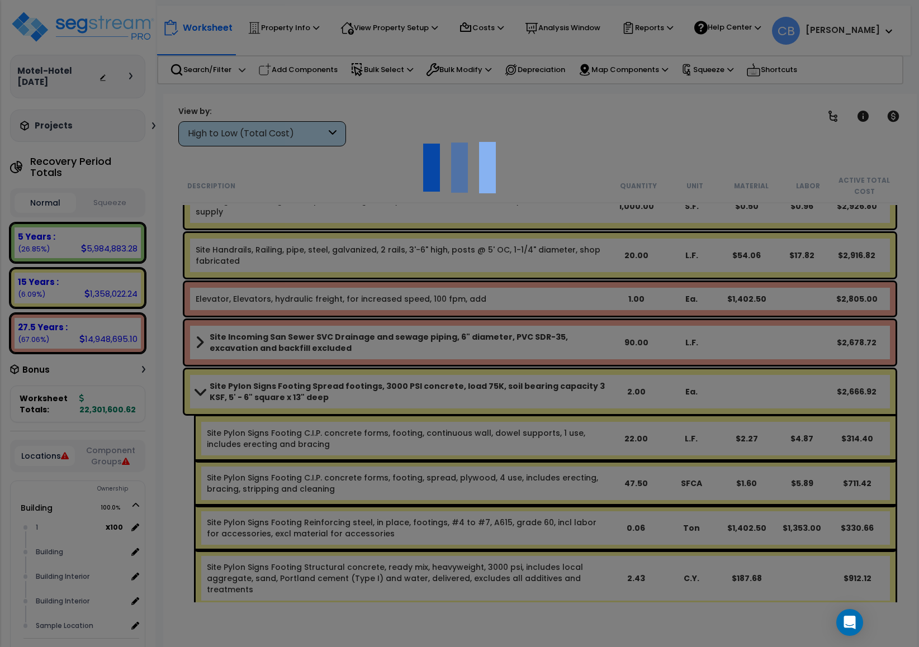
click at [439, 377] on div at bounding box center [459, 323] width 919 height 647
click at [439, 94] on div "We are Building your Property. So please grab a coffee and let us do the heavy …" at bounding box center [459, 71] width 919 height 45
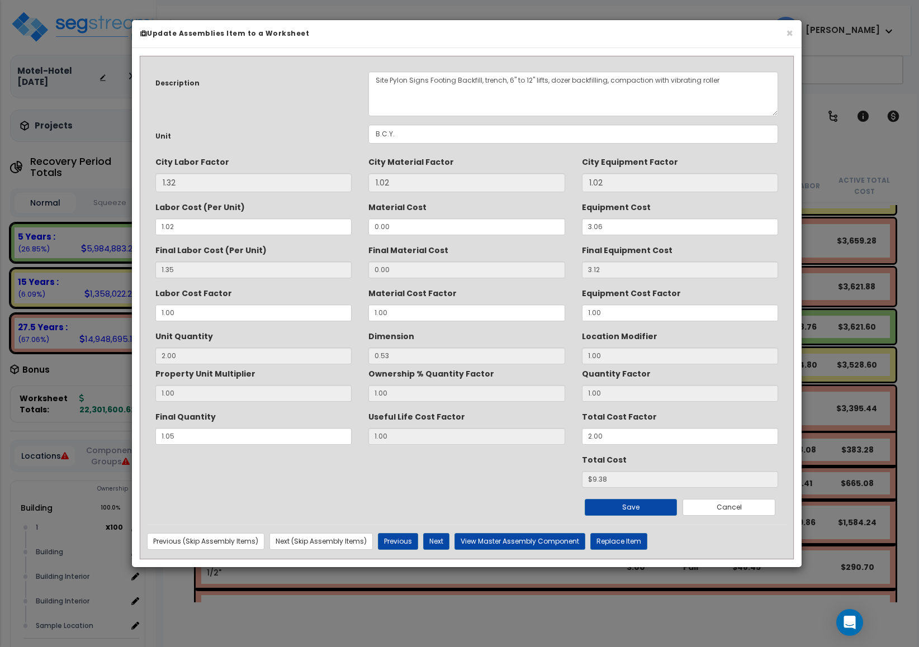
scroll to position [13698, 0]
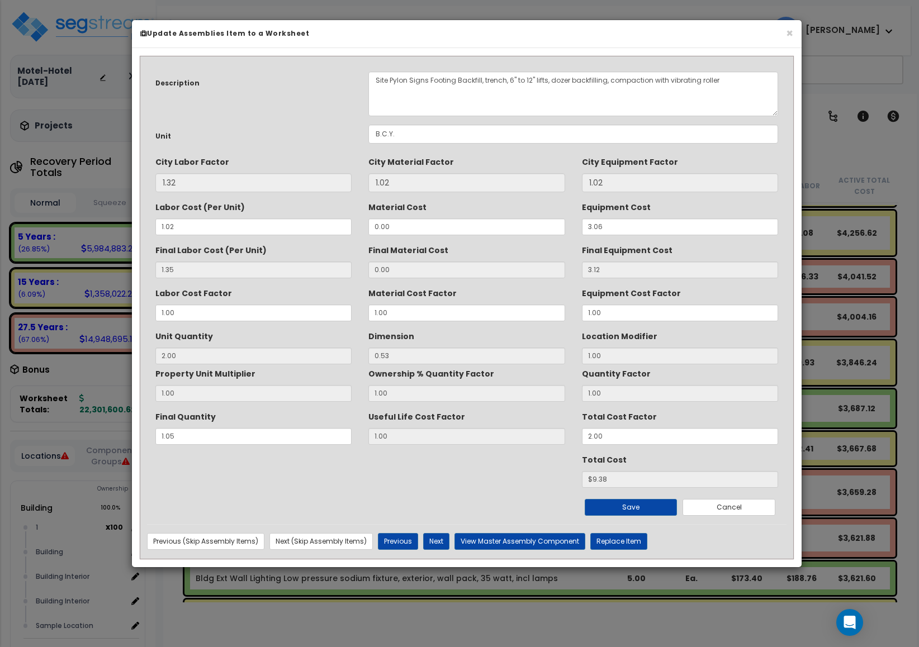
click at [439, 377] on label "Ownership % Quantity Factor" at bounding box center [431, 371] width 126 height 15
click at [494, 364] on label "Ownership % Quantity Factor" at bounding box center [431, 371] width 126 height 15
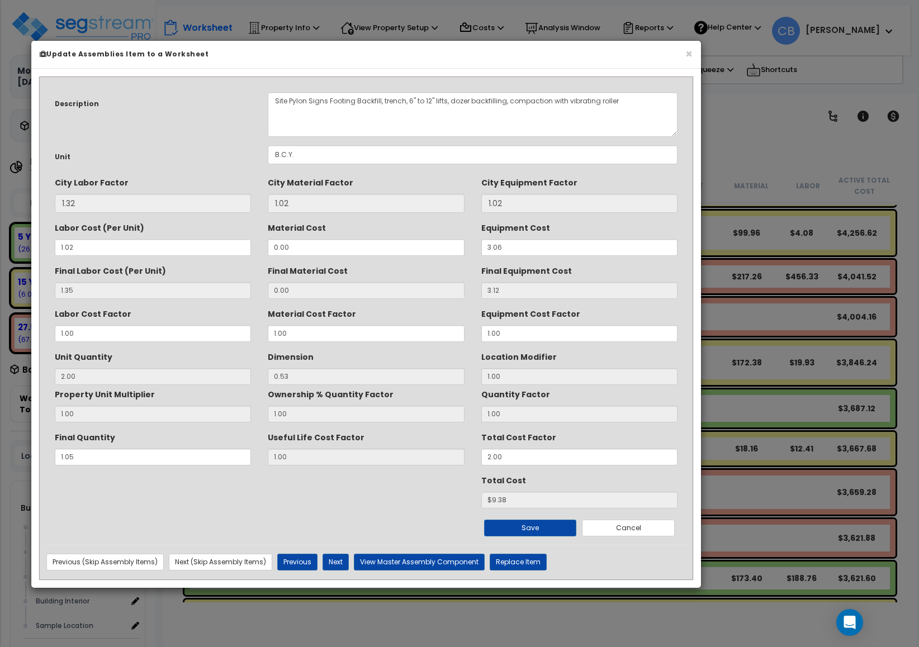
drag, startPoint x: 496, startPoint y: 354, endPoint x: 213, endPoint y: 513, distance: 325.0
click at [213, 513] on div "Save Cancel" at bounding box center [365, 522] width 639 height 28
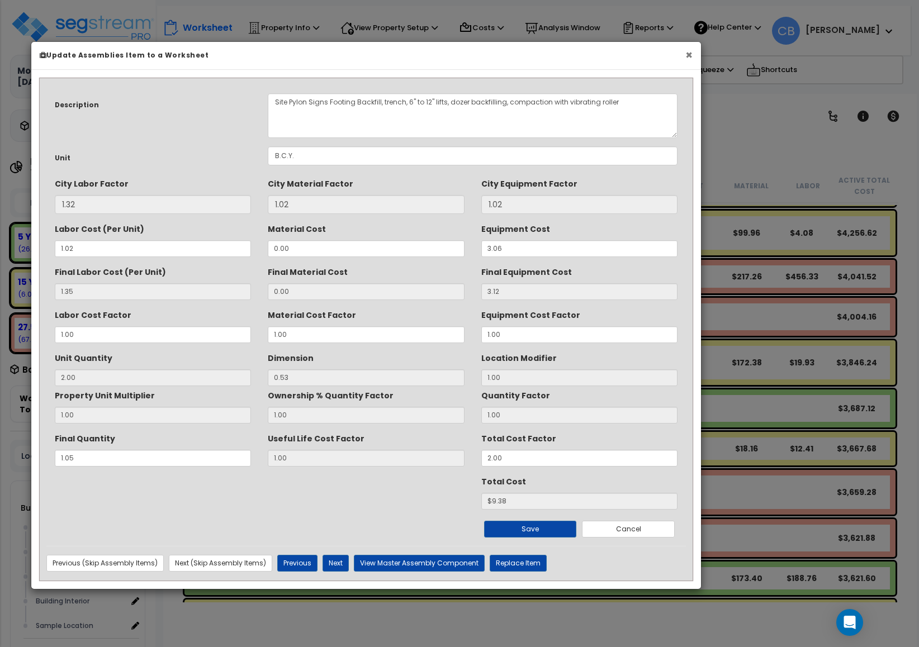
click at [691, 52] on button "×" at bounding box center [688, 55] width 7 height 12
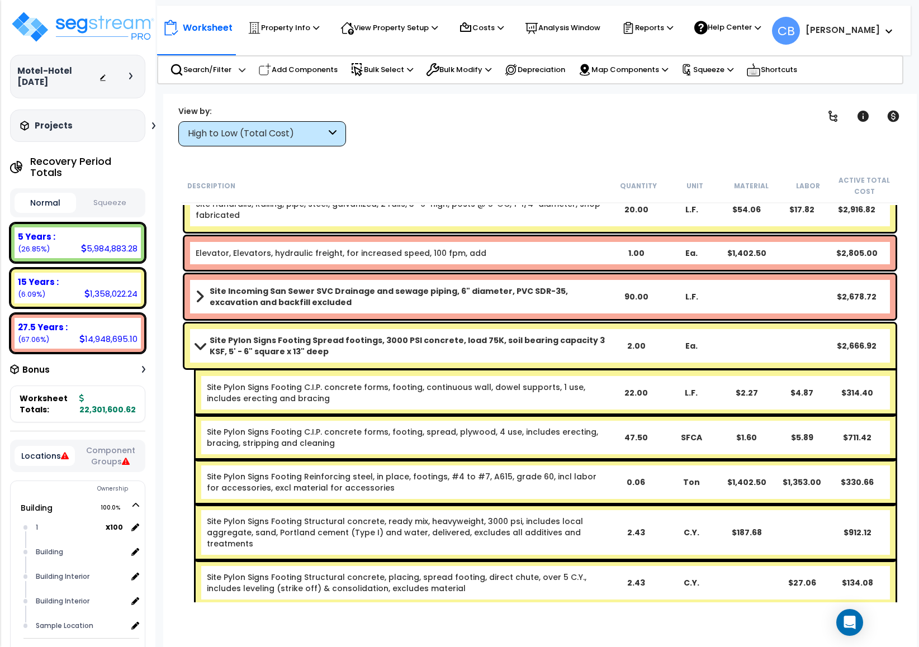
click at [559, 428] on link "Site Pylon Signs Footing C.I.P. concrete forms, footing, spread, plywood, 4 use…" at bounding box center [402, 437] width 391 height 22
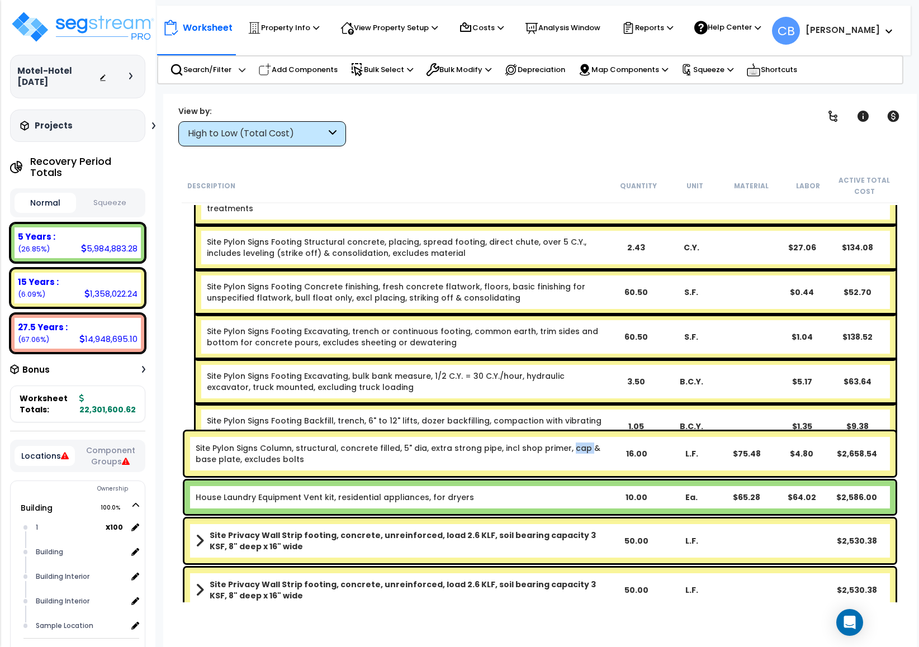
click at [559, 429] on div "Site Pylon Signs Column, structural, concrete filled, 5" dia, extra strong pipe…" at bounding box center [540, 454] width 716 height 50
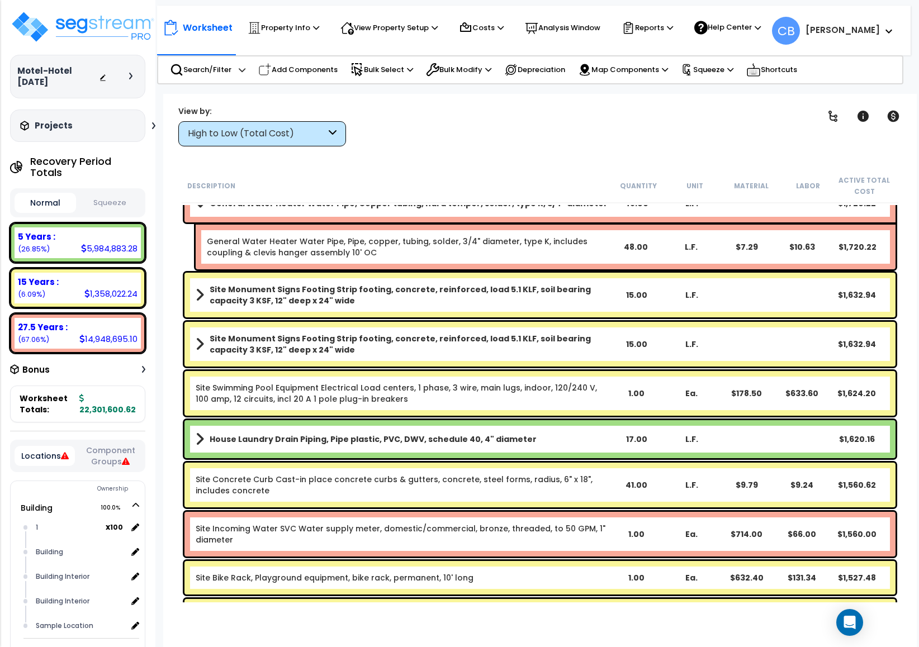
click at [559, 428] on div "House Laundry Drain Piping, Pipe plastic, PVC, DWV, schedule 40, 4" diameter 17…" at bounding box center [539, 439] width 711 height 38
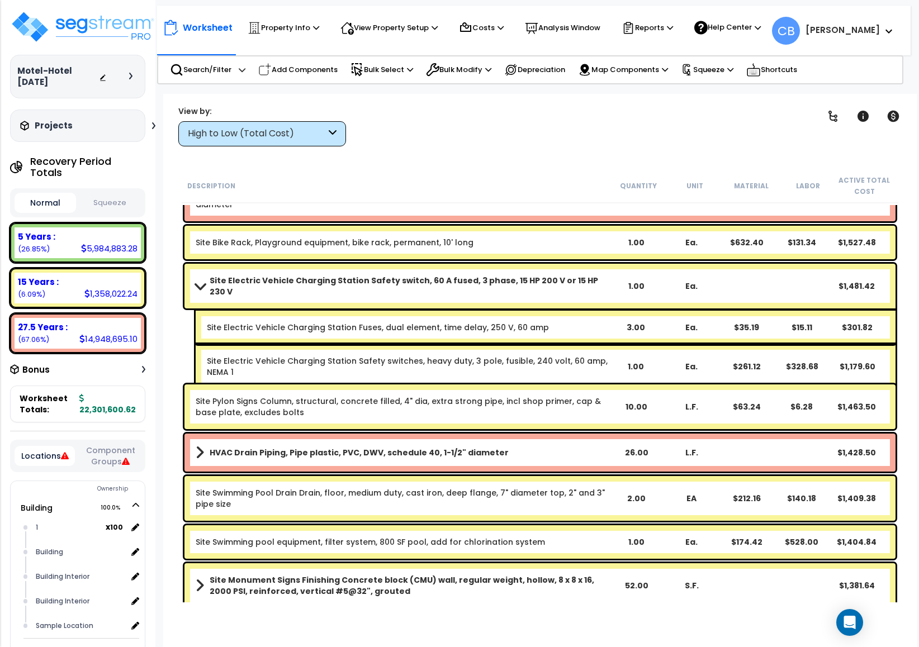
click at [559, 428] on div "Site Pylon Signs Column, structural, concrete filled, 4" dia, extra strong pipe…" at bounding box center [540, 407] width 716 height 50
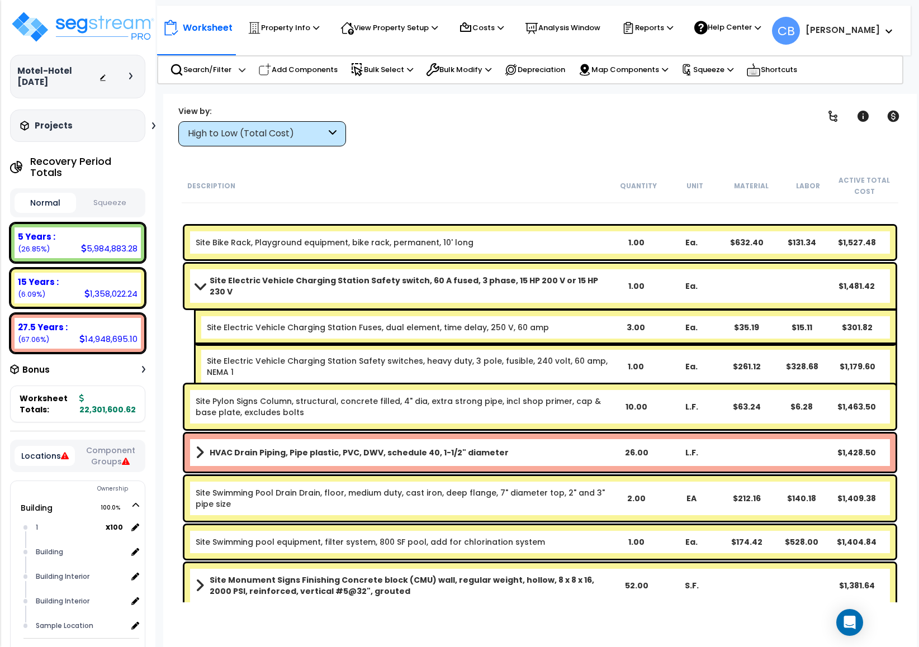
scroll to position [17051, 0]
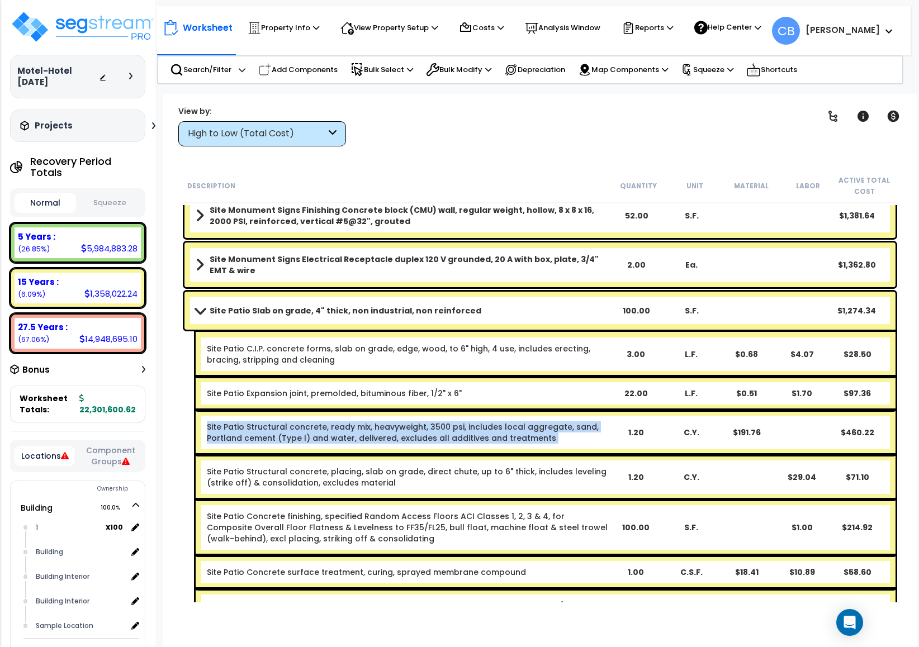
click at [559, 428] on link "Site Patio Structural concrete, ready mix, heavyweight, 3500 psi, includes loca…" at bounding box center [403, 432] width 392 height 22
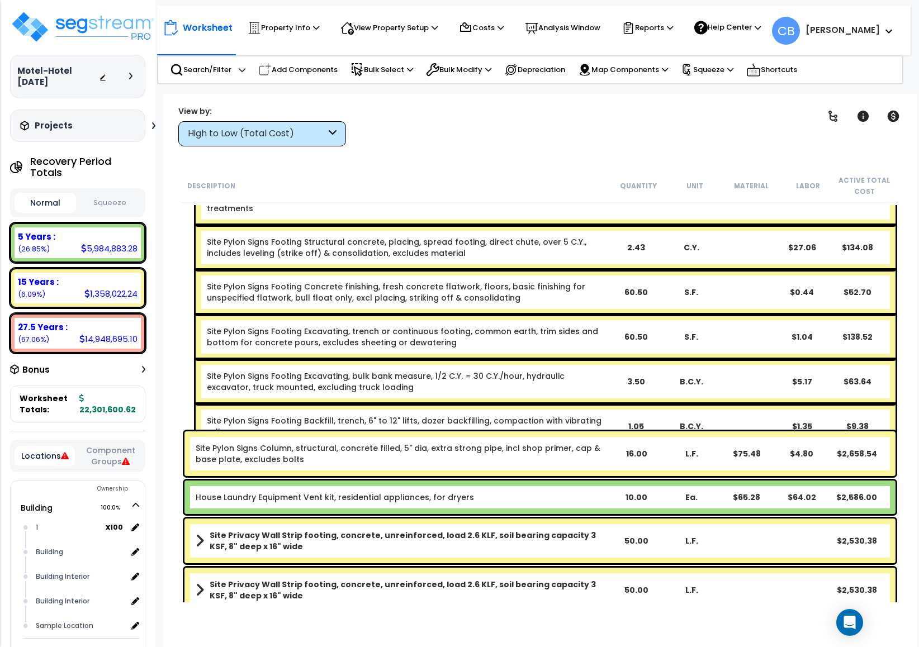
click at [552, 415] on link "Site Pylon Signs Footing Backfill, trench, 6" to 12" lifts, dozer backfilling, …" at bounding box center [404, 426] width 394 height 22
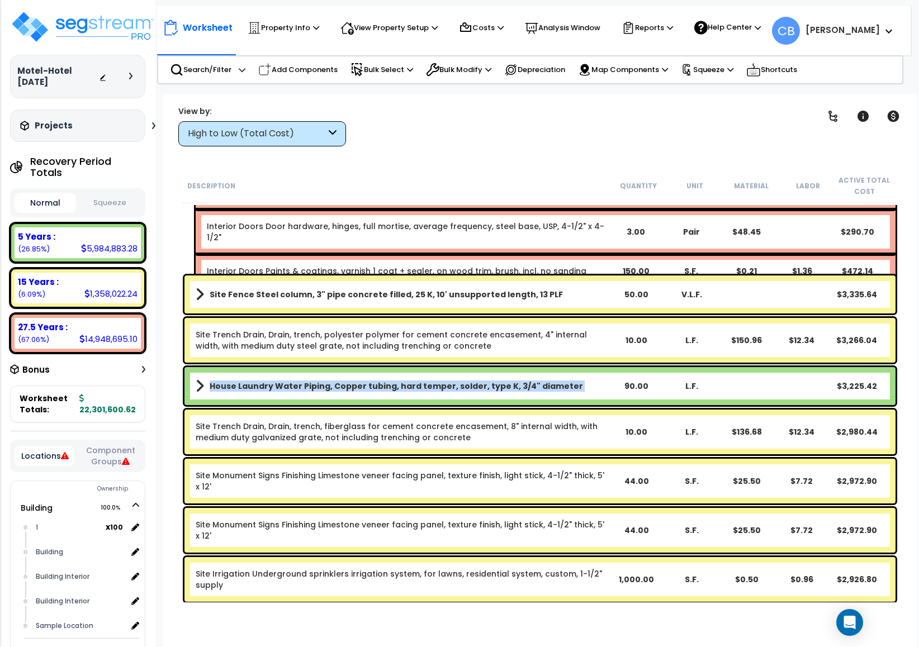
click at [552, 404] on div "House Laundry Water Piping, Copper tubing, hard temper, solder, type K, 3/4" di…" at bounding box center [539, 386] width 711 height 38
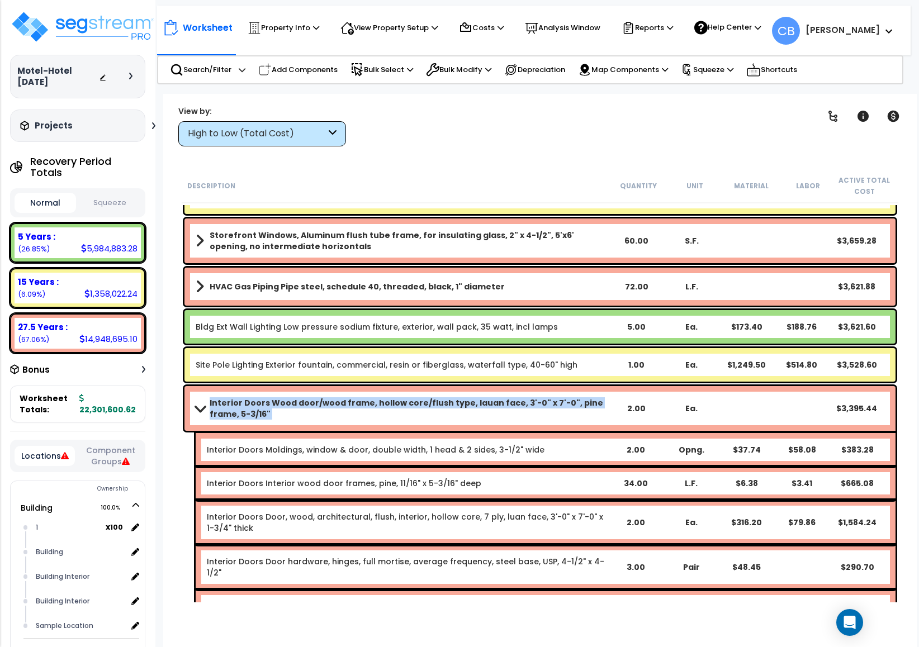
click at [552, 404] on b "Interior Doors Wood door/wood frame, hollow core/flush type, lauan face, 3'-0" …" at bounding box center [409, 408] width 399 height 22
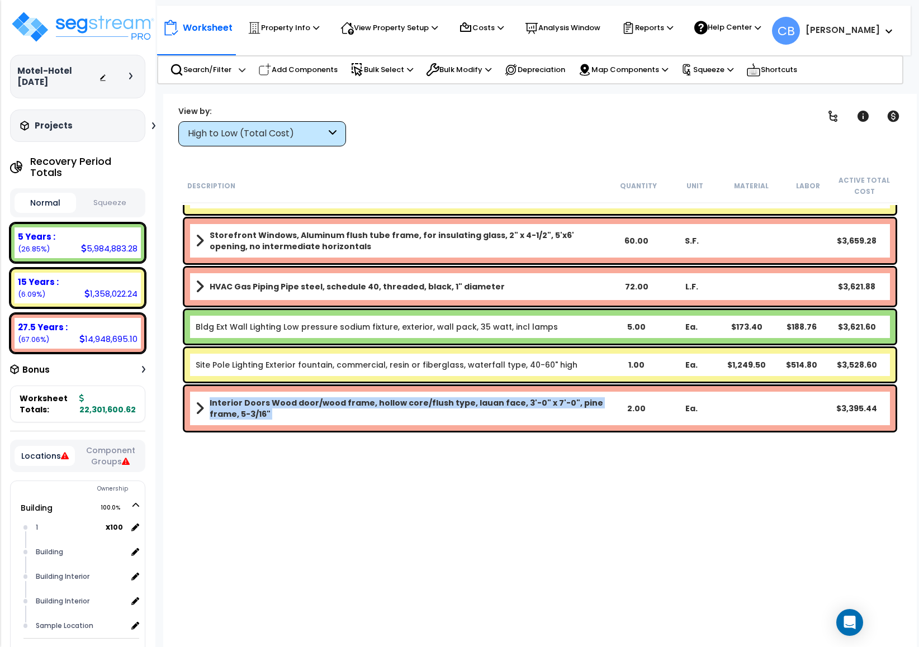
scroll to position [13782, 0]
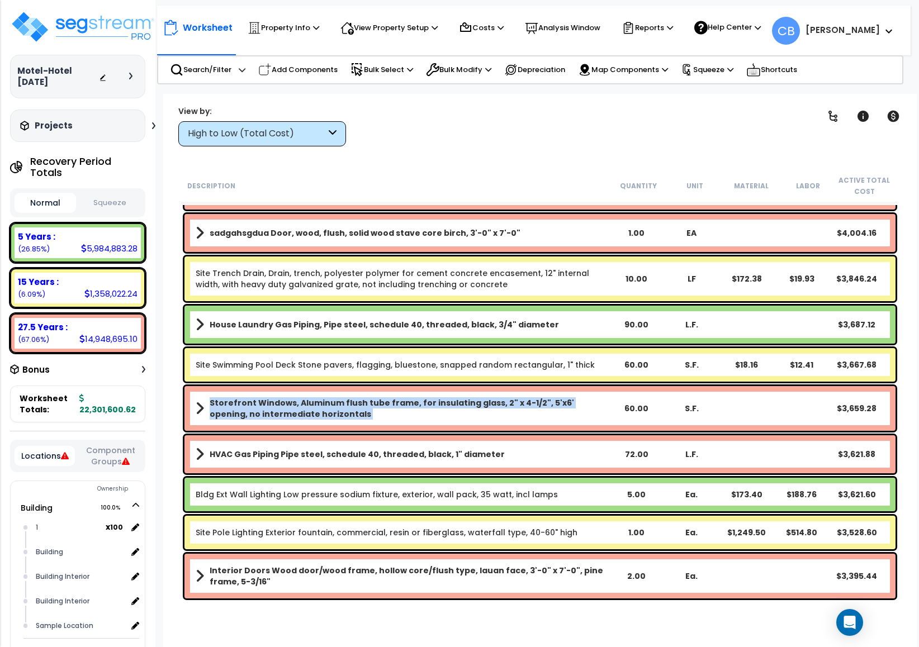
click at [552, 404] on b "Storefront Windows, Aluminum flush tube frame, for insulating glass, 2" x 4-1/2…" at bounding box center [409, 408] width 399 height 22
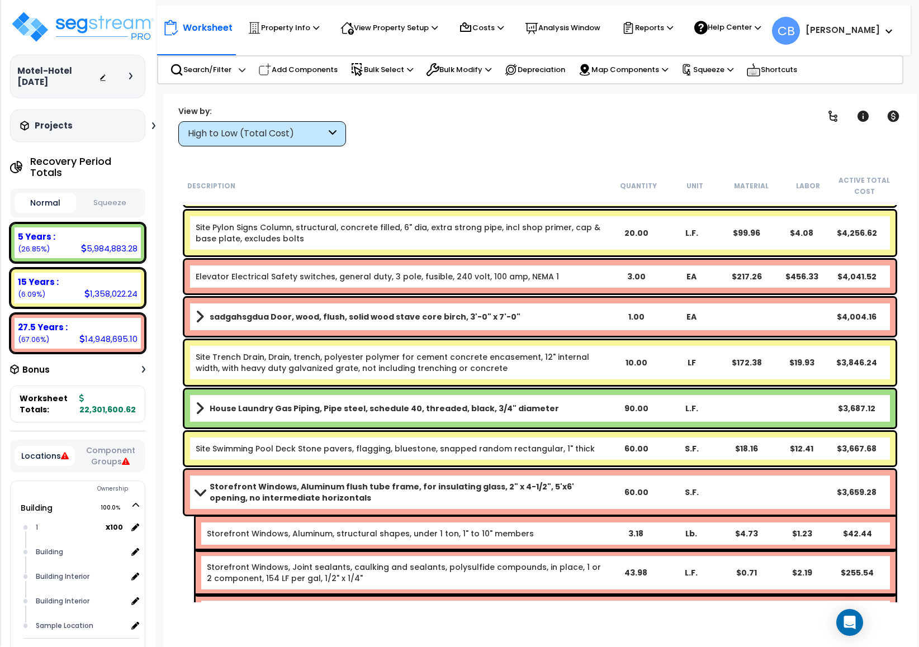
click at [703, 386] on div "Site Trench Drain, Drain, trench, polyester polymer for cement concrete encasem…" at bounding box center [540, 362] width 716 height 50
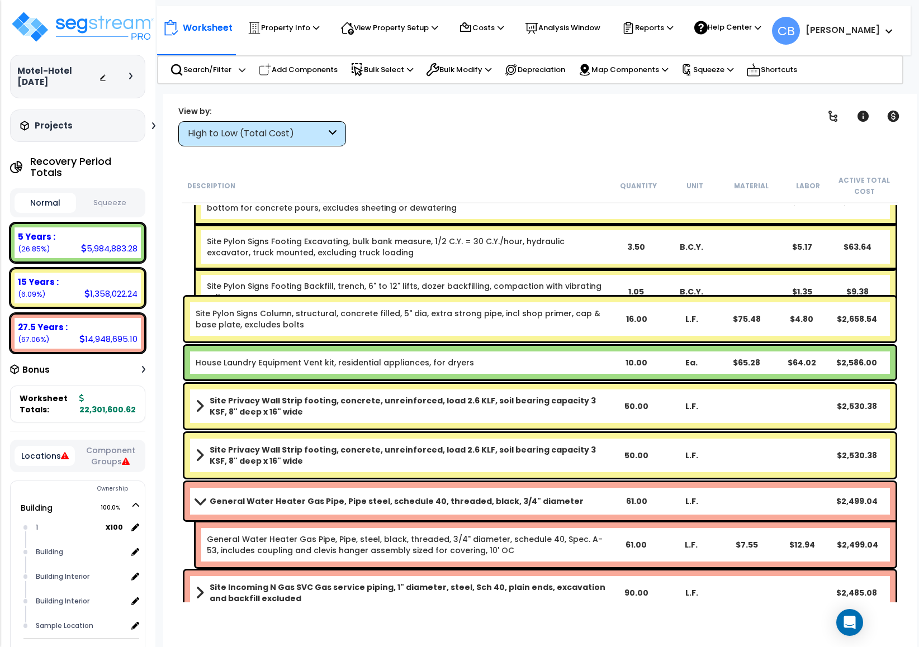
click at [684, 411] on div "L.F." at bounding box center [690, 406] width 55 height 11
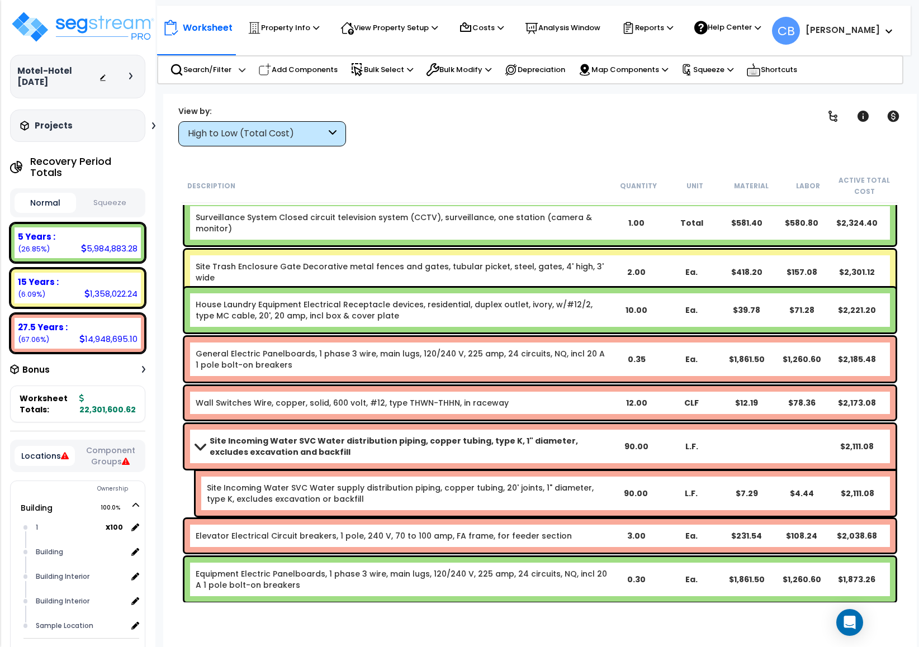
scroll to position [16045, 0]
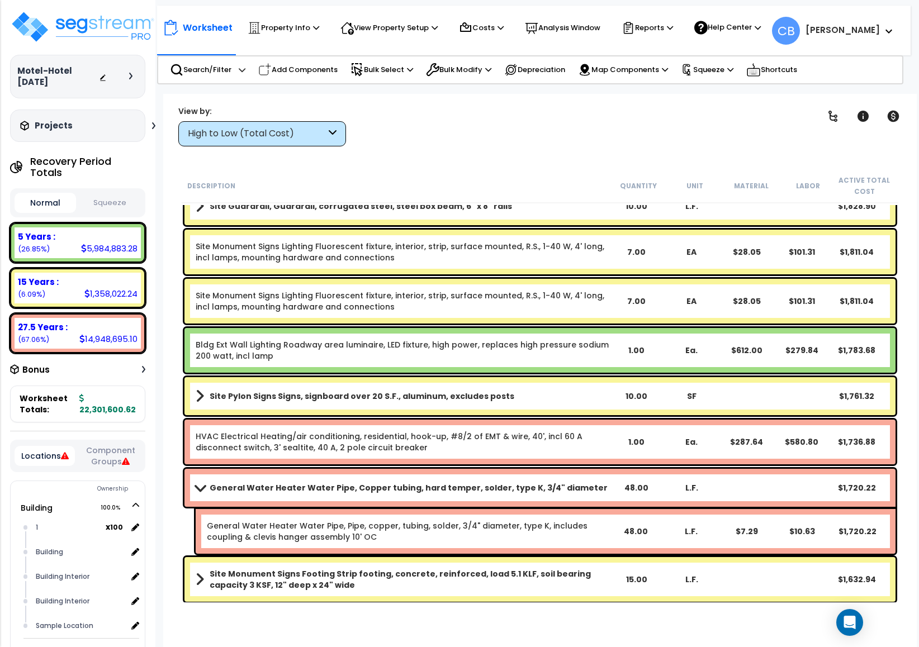
click at [386, 460] on div "HVAC Electrical Heating/air conditioning, residential, hook-up, #8/2 of EMT & w…" at bounding box center [539, 442] width 711 height 45
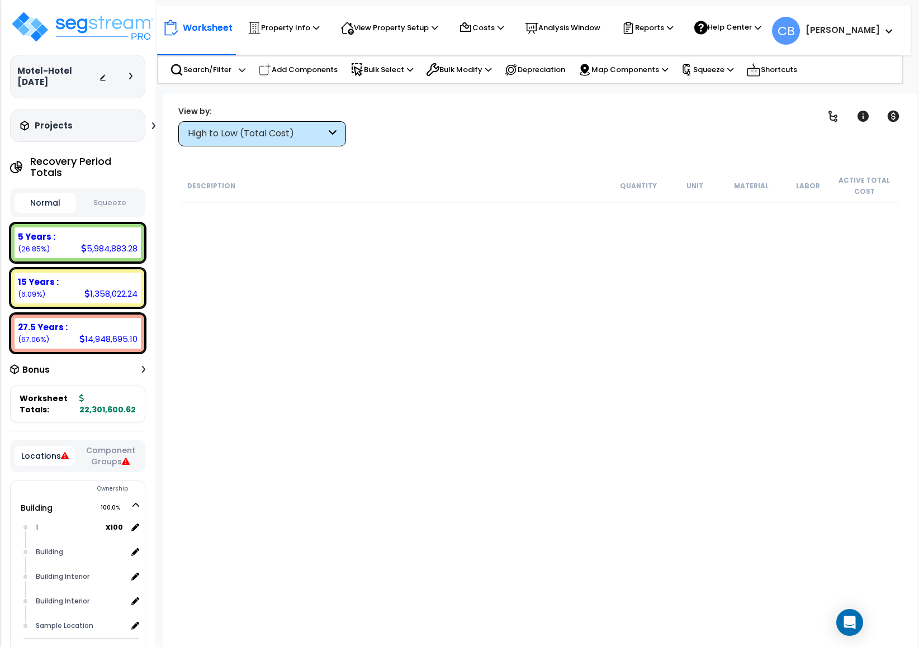
scroll to position [16045, 0]
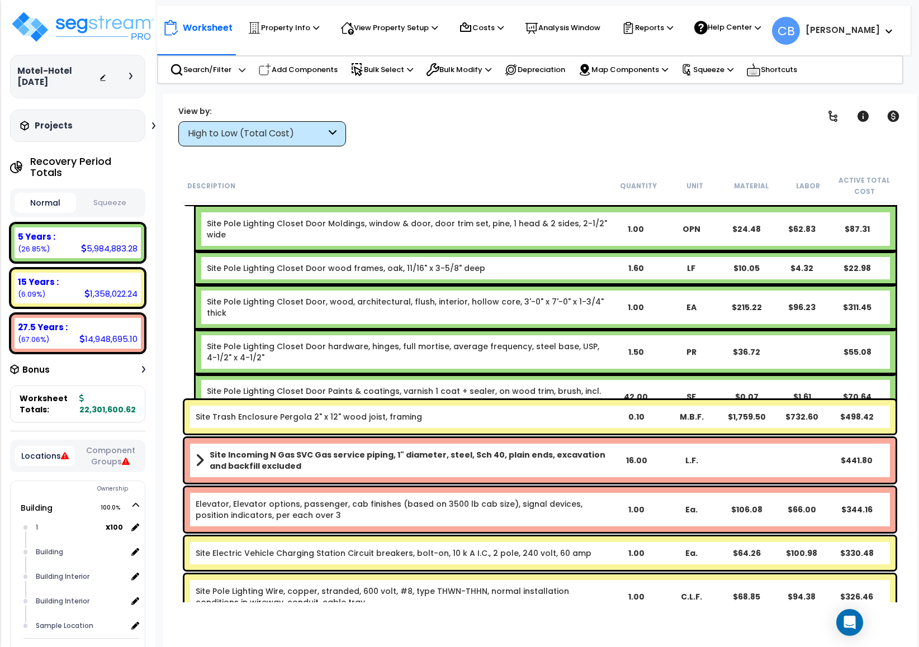
click at [569, 432] on div "Site Trash Enclosure Pergola 2" x 12" wood joist, framing 0.10 M.B.F. $1,759.50…" at bounding box center [540, 416] width 716 height 39
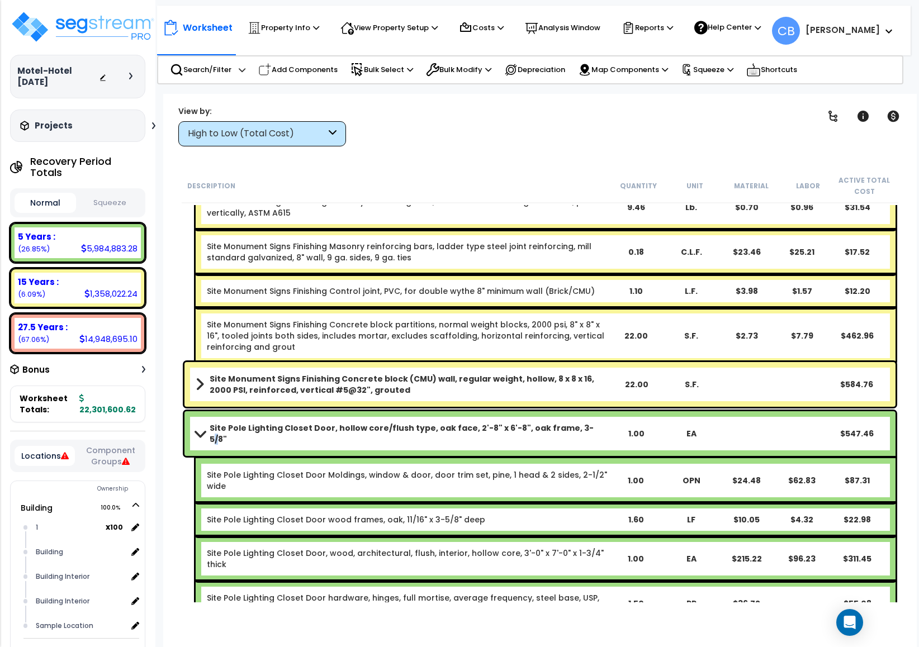
click at [569, 432] on b "Site Pole Lighting Closet Door, hollow core/flush type, oak face, 2'-8" x 6'-8"…" at bounding box center [409, 433] width 399 height 22
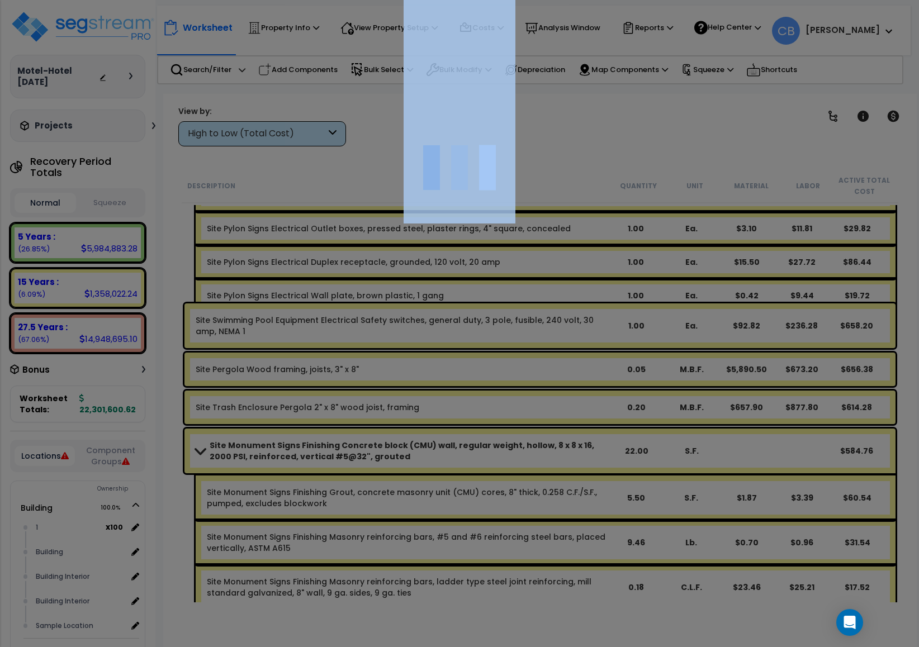
click at [569, 432] on div at bounding box center [459, 323] width 919 height 647
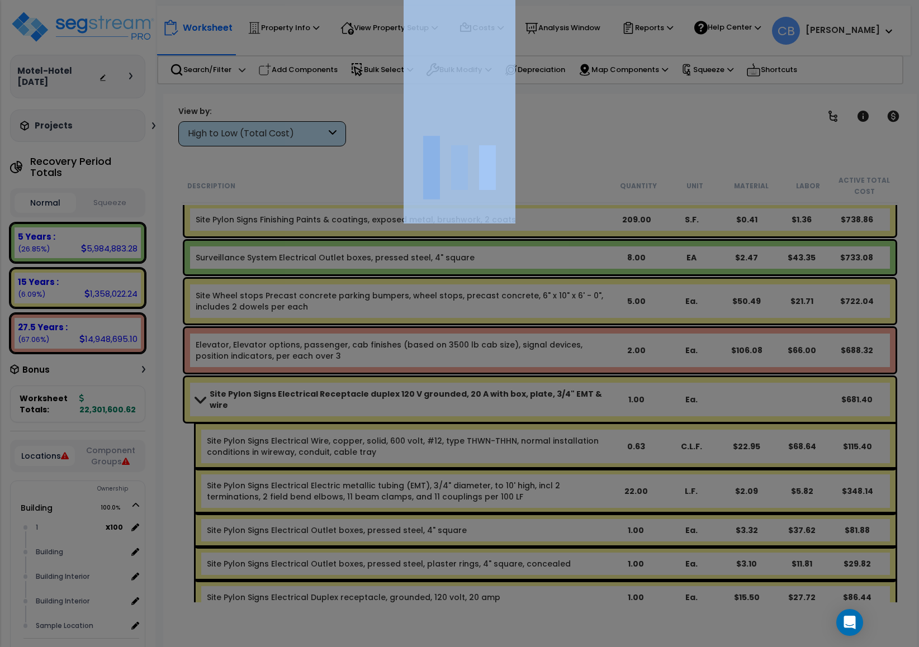
click at [569, 432] on div at bounding box center [459, 323] width 919 height 647
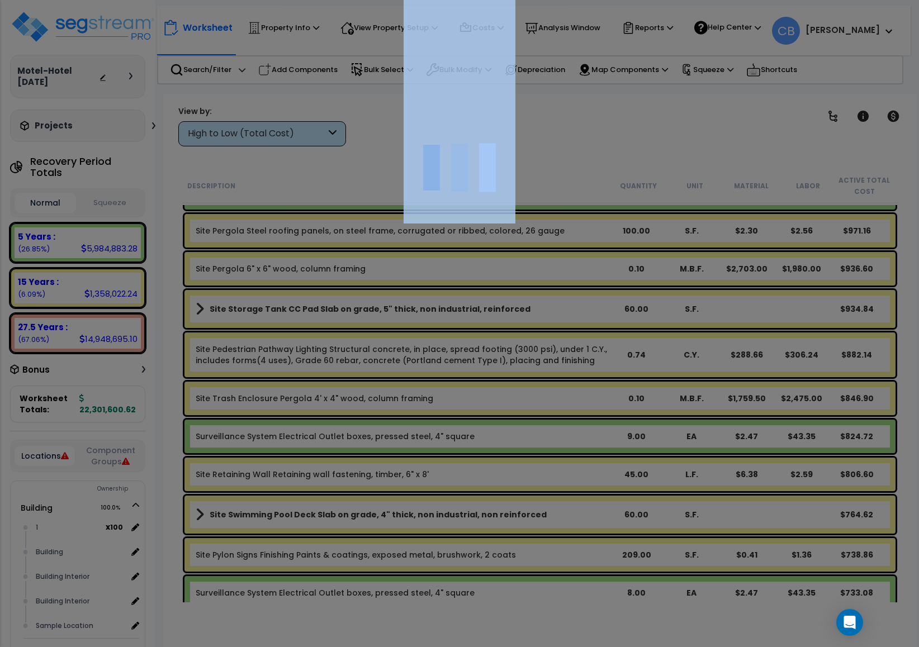
click at [569, 432] on div at bounding box center [459, 323] width 919 height 647
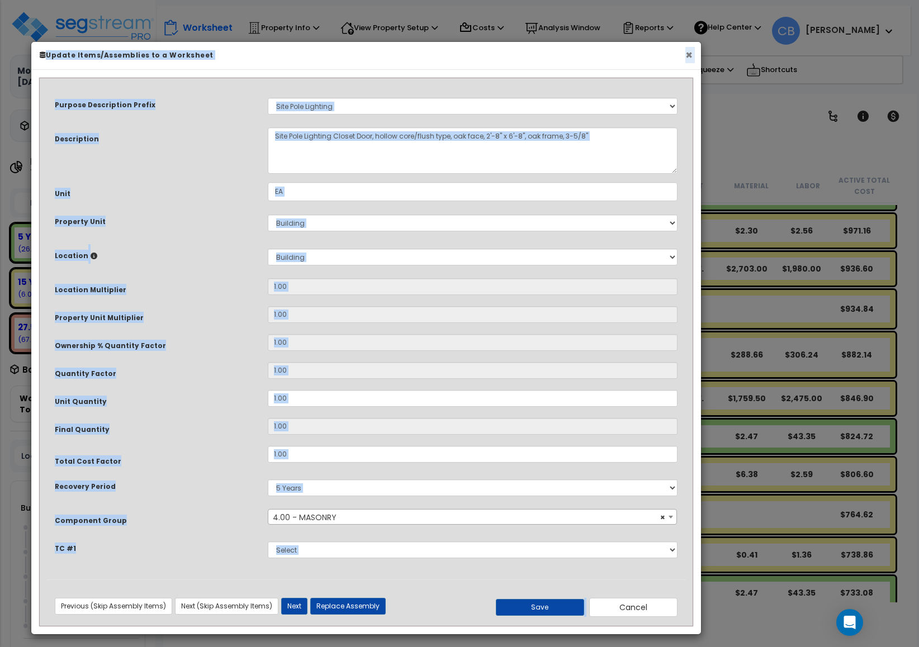
click at [686, 58] on button "×" at bounding box center [688, 55] width 7 height 12
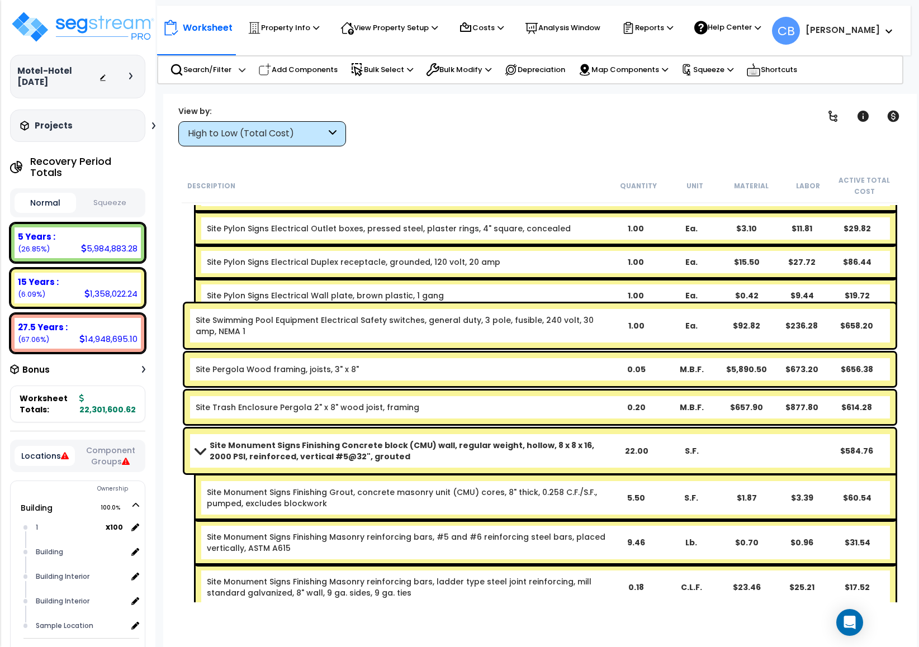
click at [443, 340] on div "Site Swimming Pool Equipment Electrical Safety switches, general duty, 3 pole, …" at bounding box center [539, 325] width 711 height 45
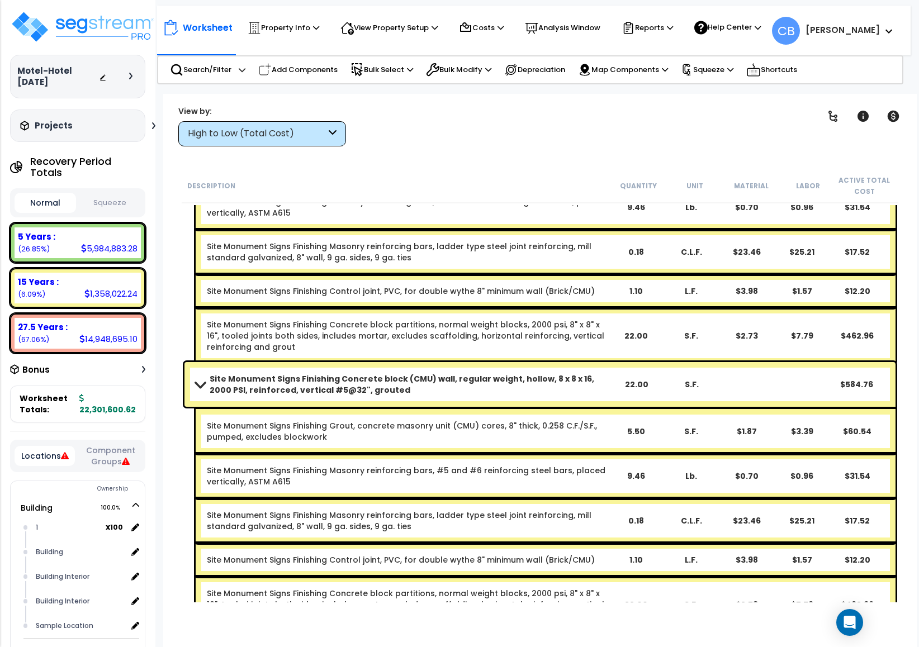
click at [441, 342] on div "Site Monument Signs Finishing Concrete block partitions, normal weight blocks, …" at bounding box center [407, 336] width 401 height 34
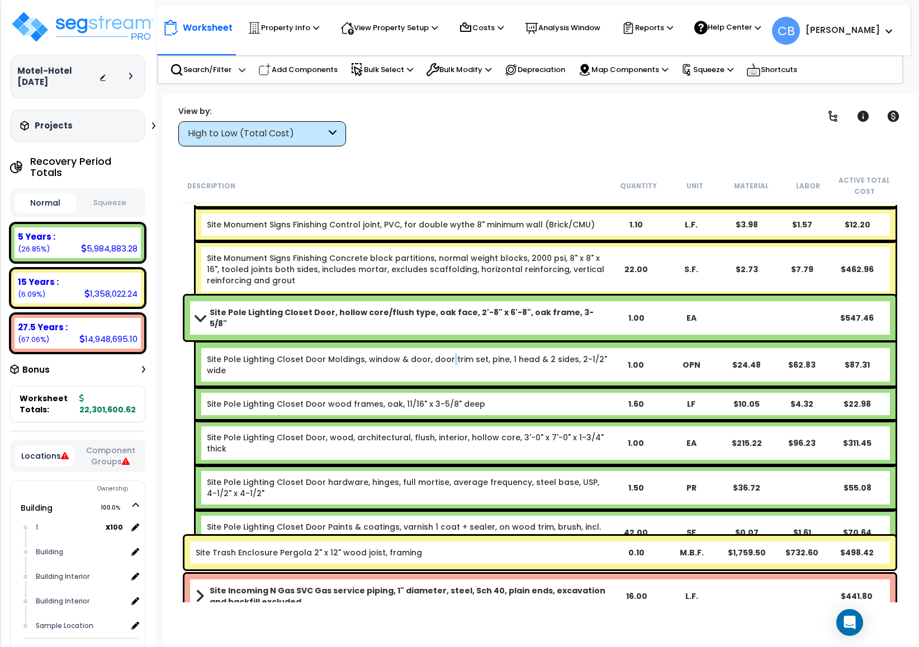
click at [441, 343] on div "Site Pole Lighting Closet Door Moldings, window & door, door trim set, pine, 1 …" at bounding box center [546, 365] width 700 height 45
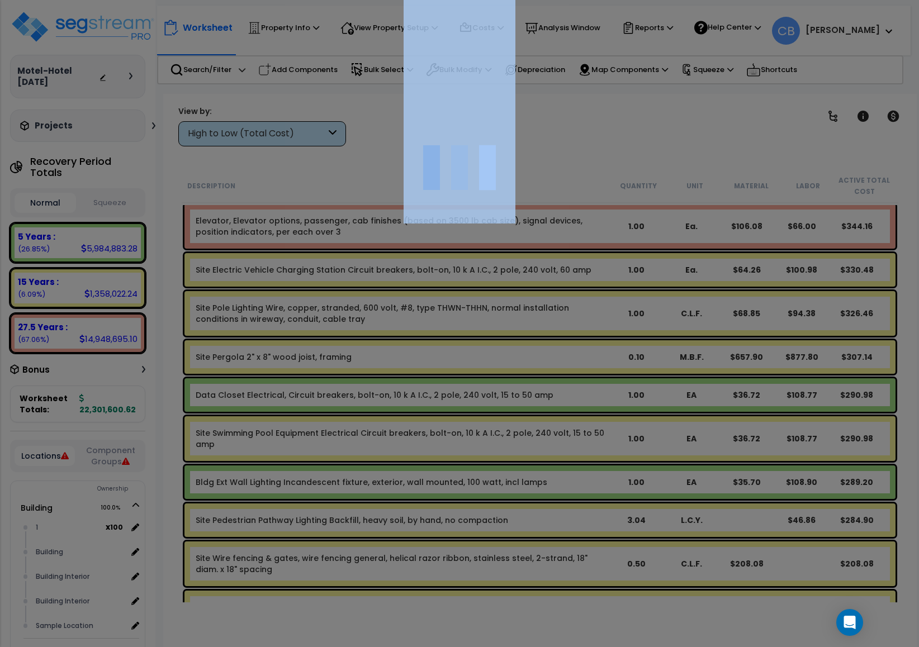
click at [441, 342] on div at bounding box center [459, 323] width 919 height 647
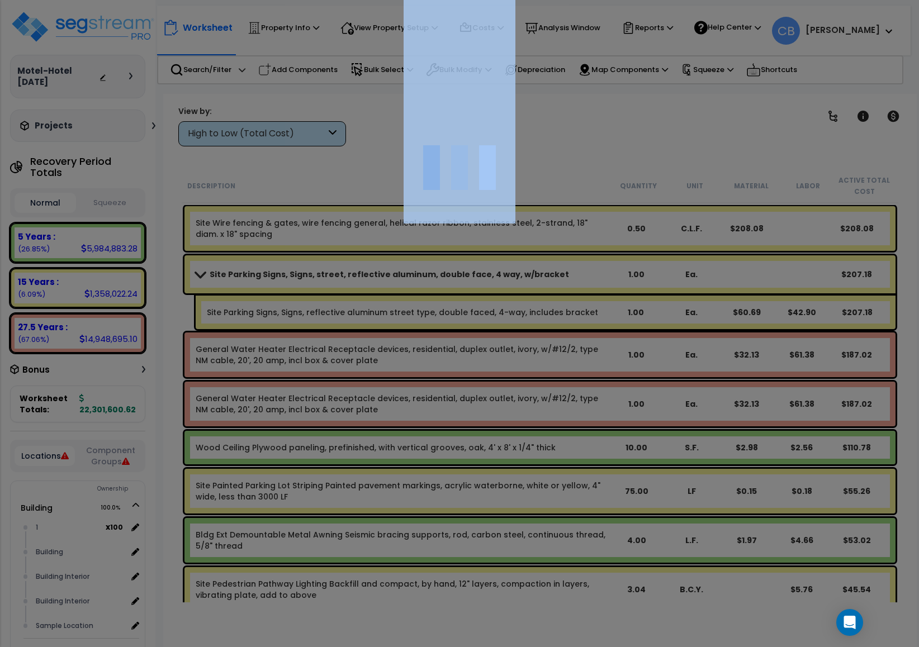
click at [441, 342] on div at bounding box center [459, 323] width 919 height 647
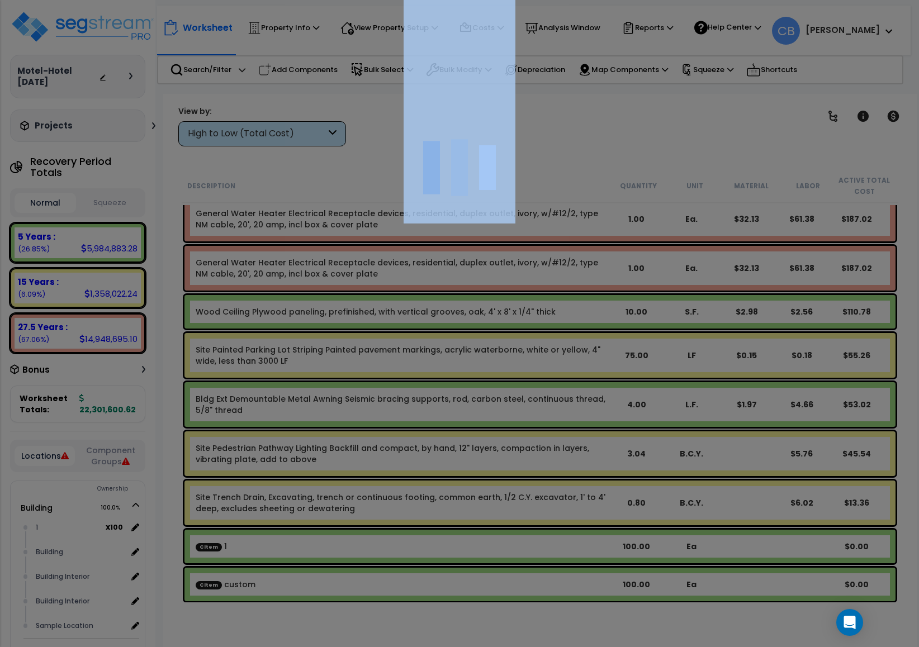
click at [441, 342] on div at bounding box center [459, 323] width 919 height 647
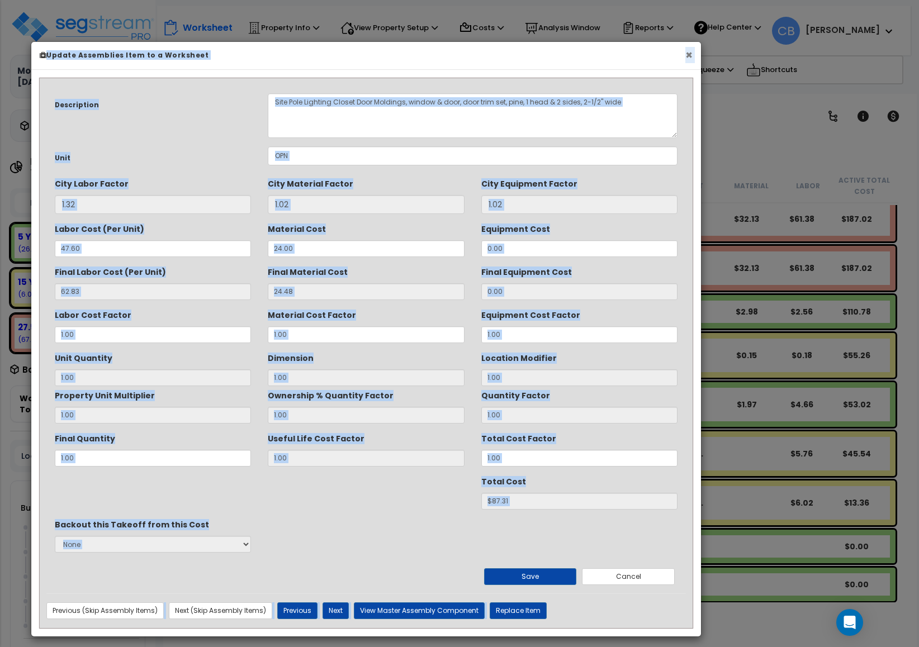
click at [691, 49] on button "×" at bounding box center [688, 55] width 7 height 12
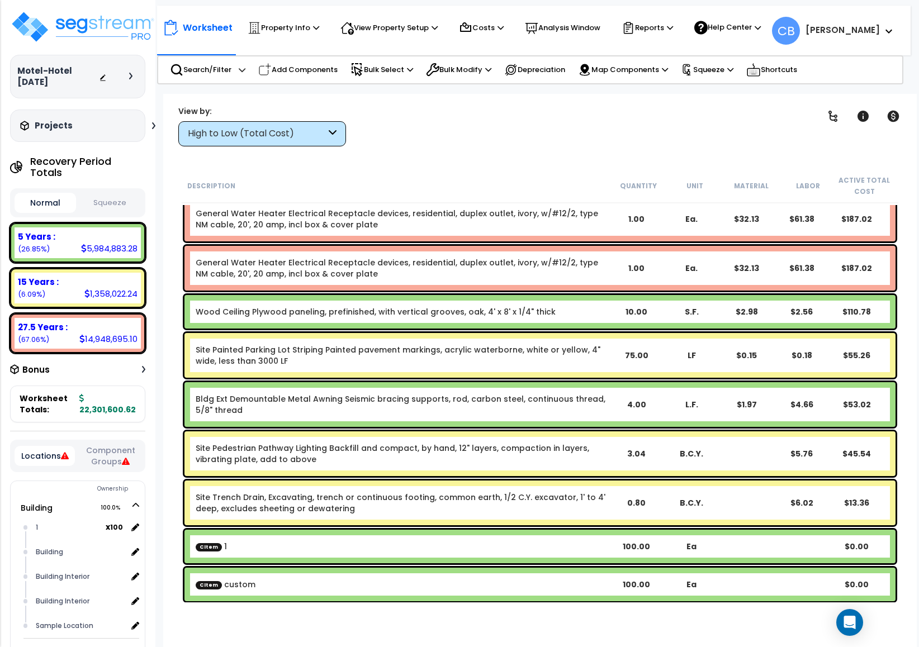
scroll to position [49, 0]
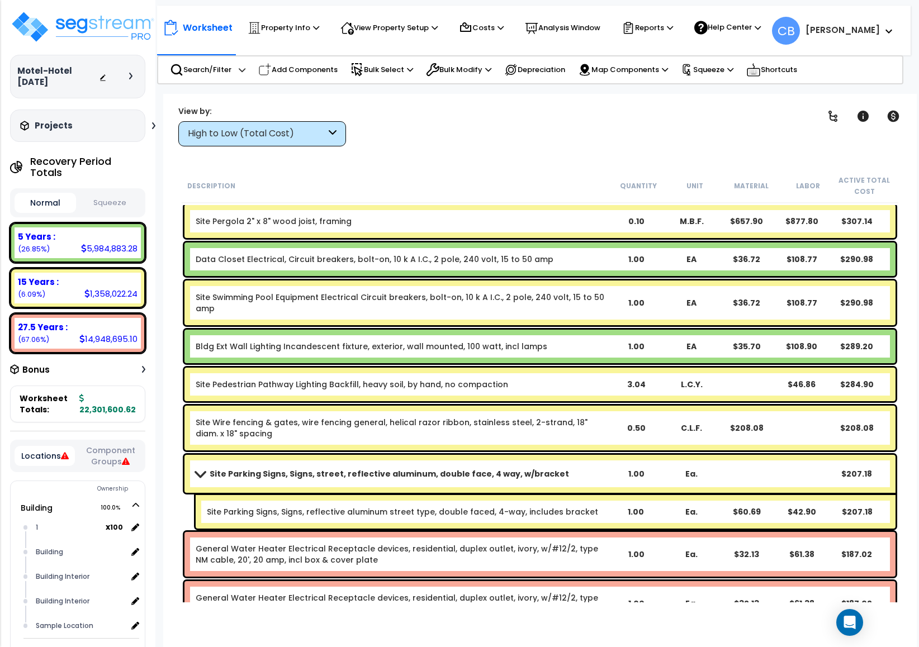
click at [454, 324] on div "Site Swimming Pool Equipment Electrical Circuit breakers, bolt-on, 10 k A I.C.,…" at bounding box center [540, 303] width 716 height 50
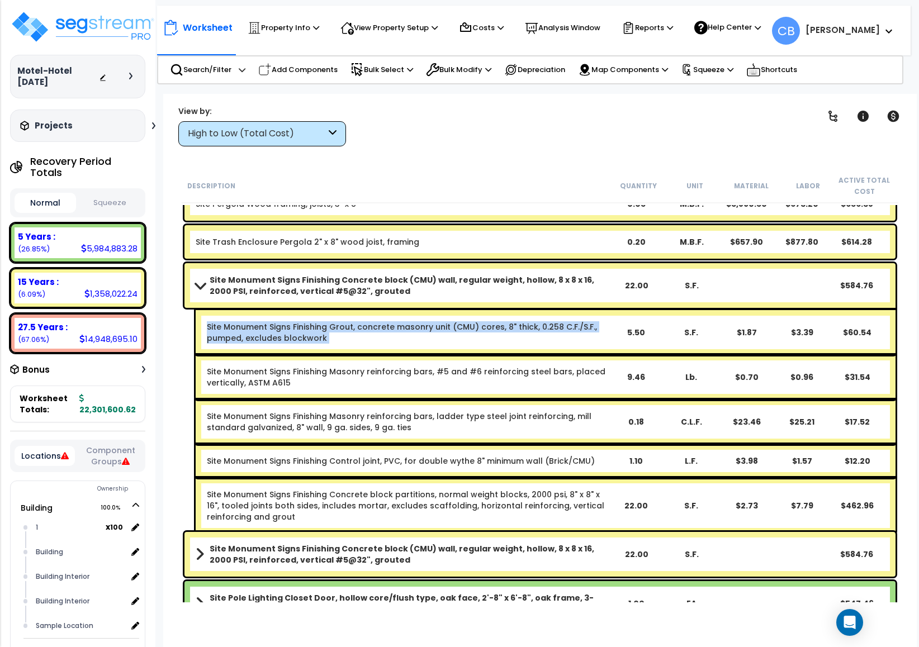
click at [455, 324] on link "Site Monument Signs Finishing Grout, concrete masonry unit (CMU) cores, 8" thic…" at bounding box center [402, 332] width 390 height 22
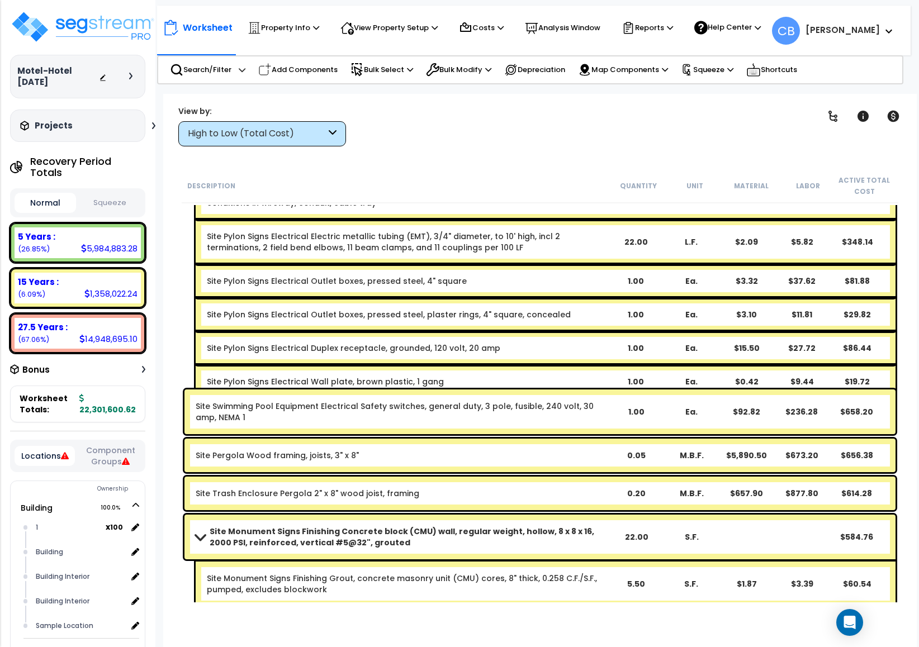
click at [458, 331] on div "Site Pylon Signs Electrical Duplex receptacle, grounded, 120 volt, 20 amp 1.00 …" at bounding box center [546, 348] width 700 height 34
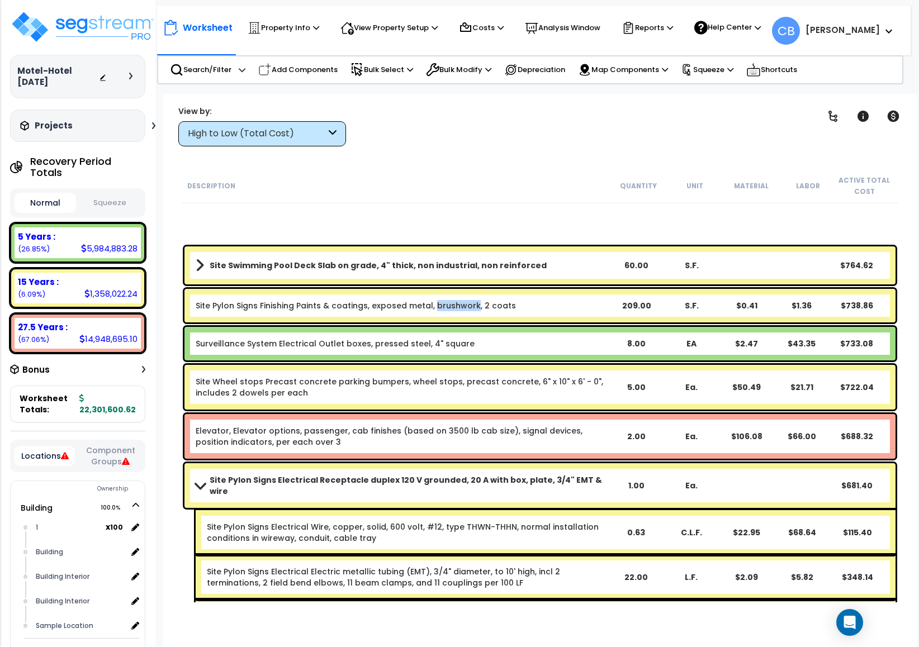
click at [458, 322] on div "Site Pylon Signs Finishing Paints & coatings, exposed metal, brushwork, 2 coats…" at bounding box center [540, 305] width 716 height 39
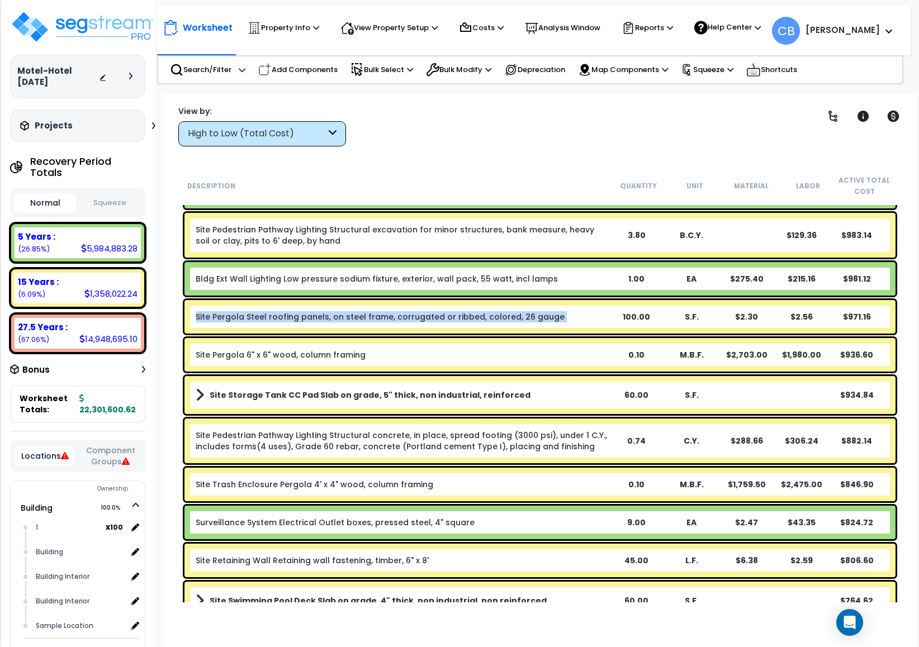
click at [458, 322] on div "Site Pergola Steel roofing panels, on steel frame, corrugated or ribbed, colore…" at bounding box center [539, 317] width 711 height 34
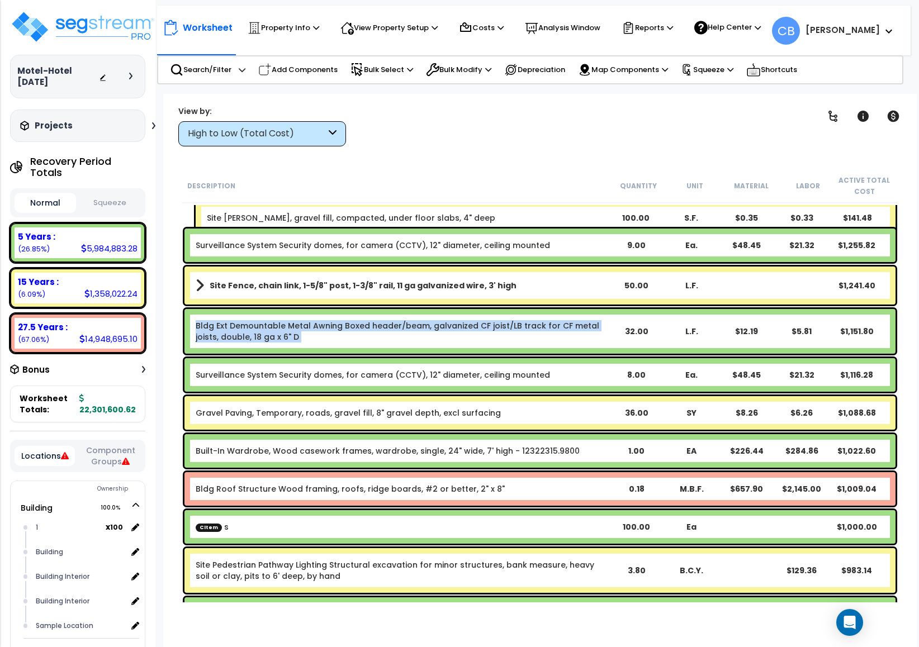
click at [459, 322] on link "Bldg Ext Demountable Metal Awning Boxed header/beam, galvanized CF joist/LB tra…" at bounding box center [397, 331] width 403 height 22
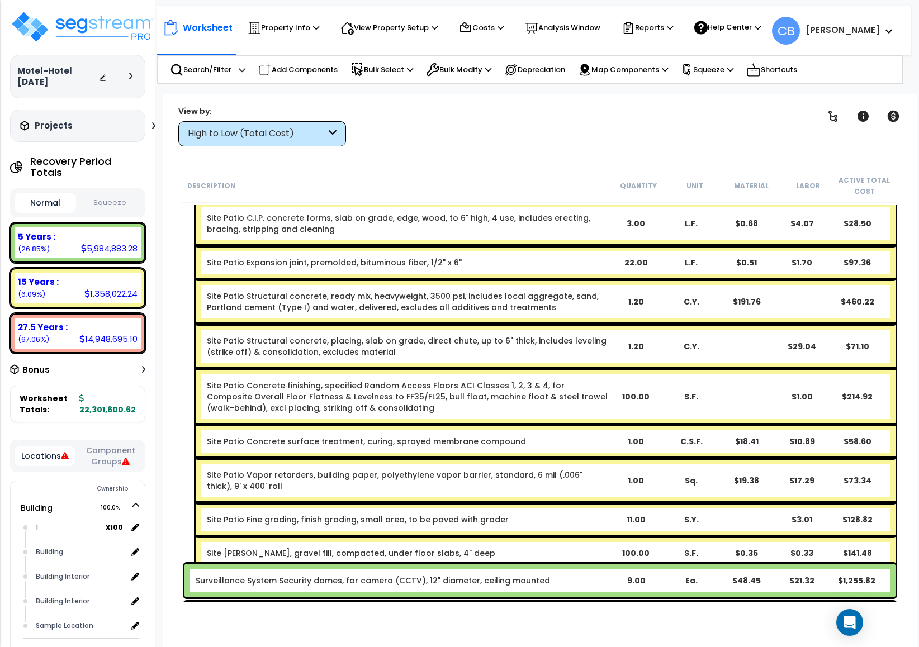
click at [460, 324] on div "Site Patio Structural concrete, placing, slab on grade, direct chute, up to 6" …" at bounding box center [546, 346] width 700 height 45
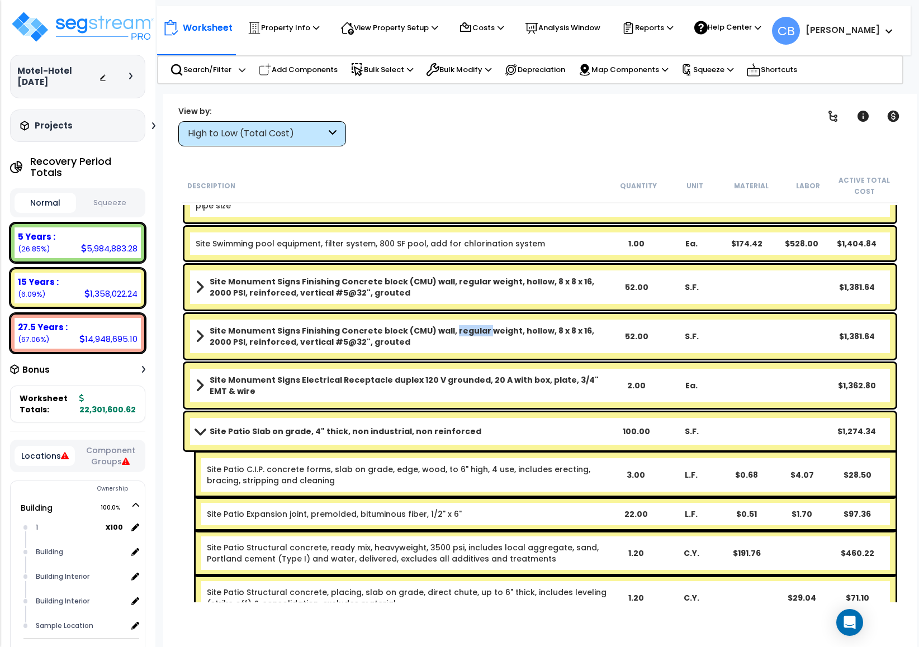
click at [460, 322] on div "Site Monument Signs Finishing Concrete block (CMU) wall, regular weight, hollow…" at bounding box center [539, 336] width 711 height 45
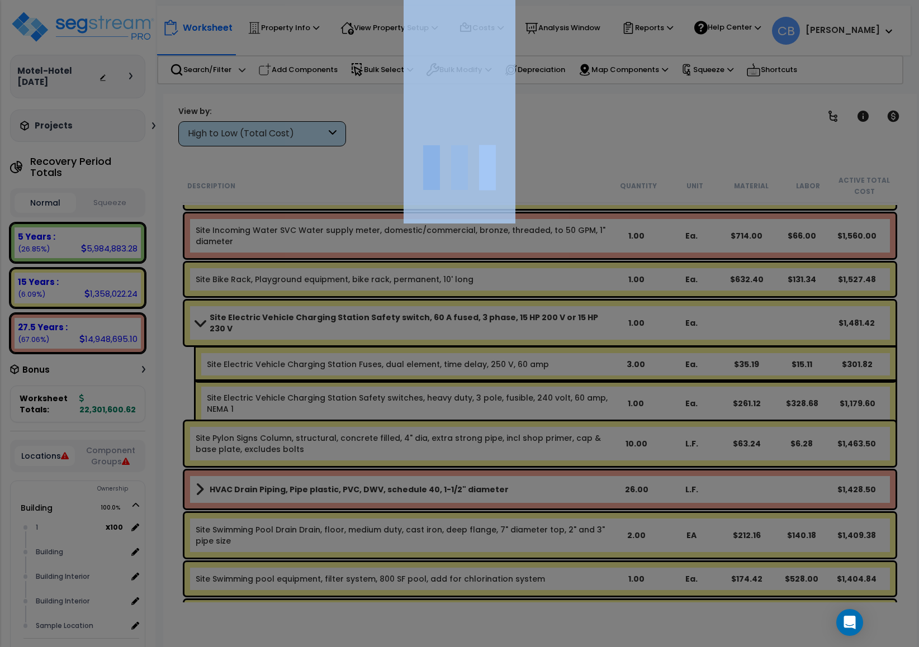
click at [461, 322] on div at bounding box center [459, 323] width 919 height 647
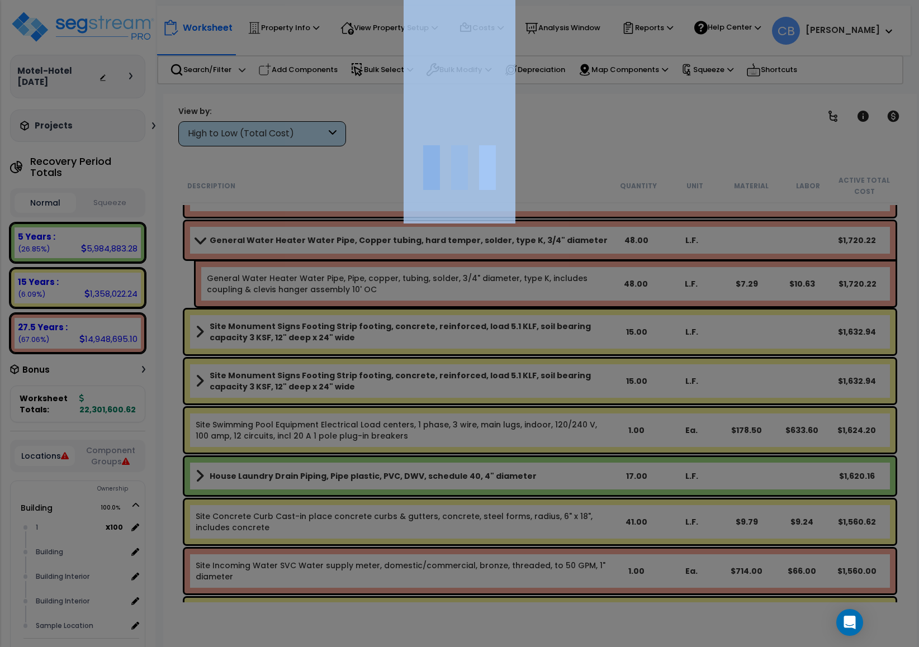
click at [461, 322] on div at bounding box center [459, 323] width 919 height 647
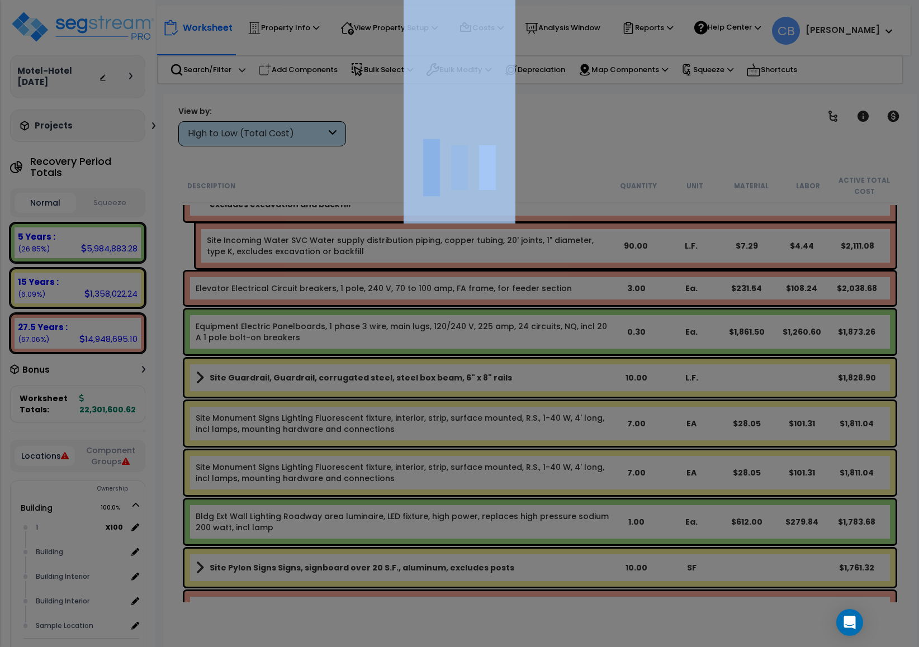
click at [461, 322] on div at bounding box center [459, 323] width 919 height 647
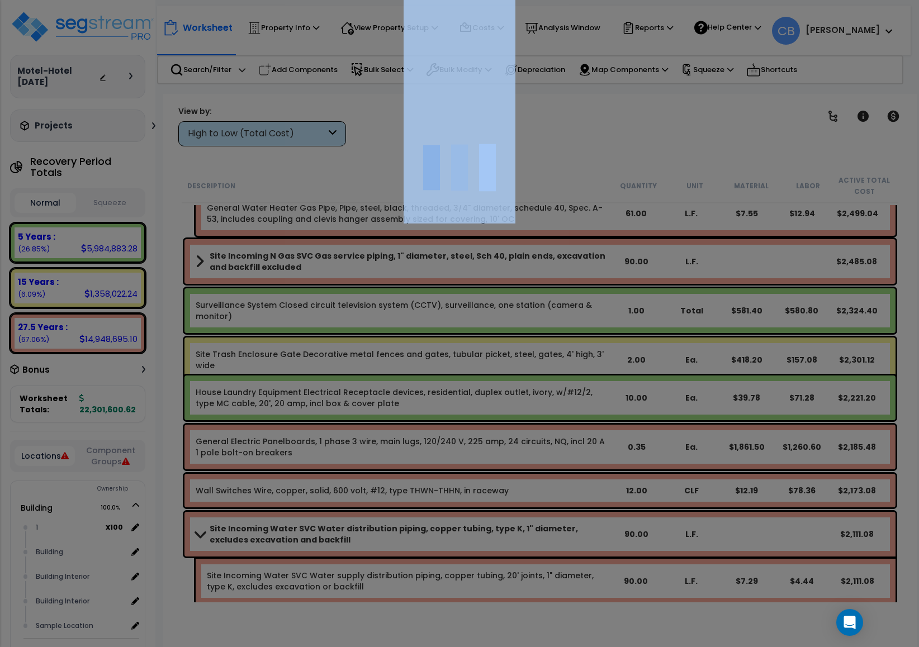
click at [461, 322] on div at bounding box center [459, 323] width 919 height 647
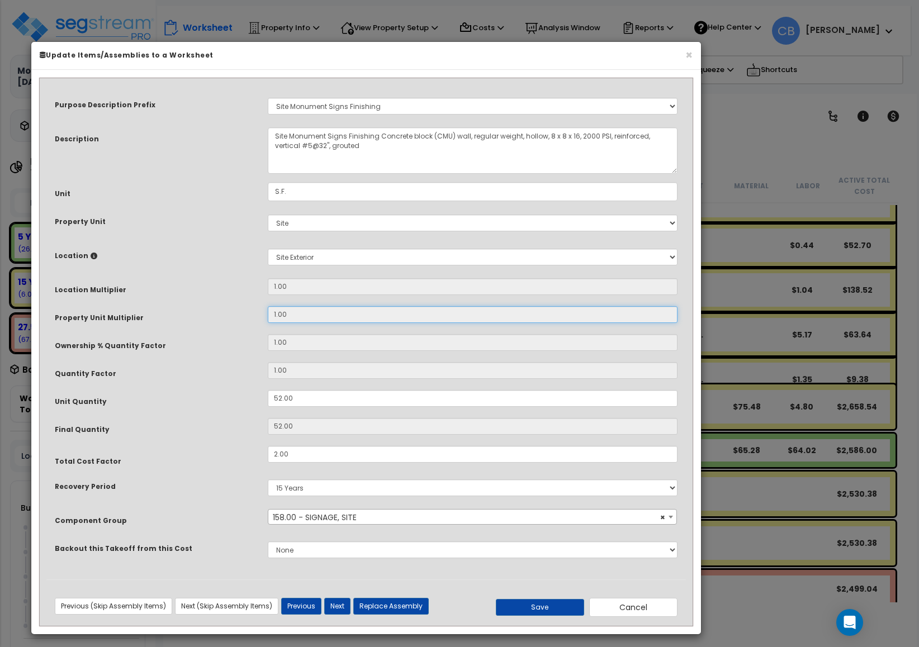
click at [461, 322] on input "1.00" at bounding box center [473, 314] width 410 height 17
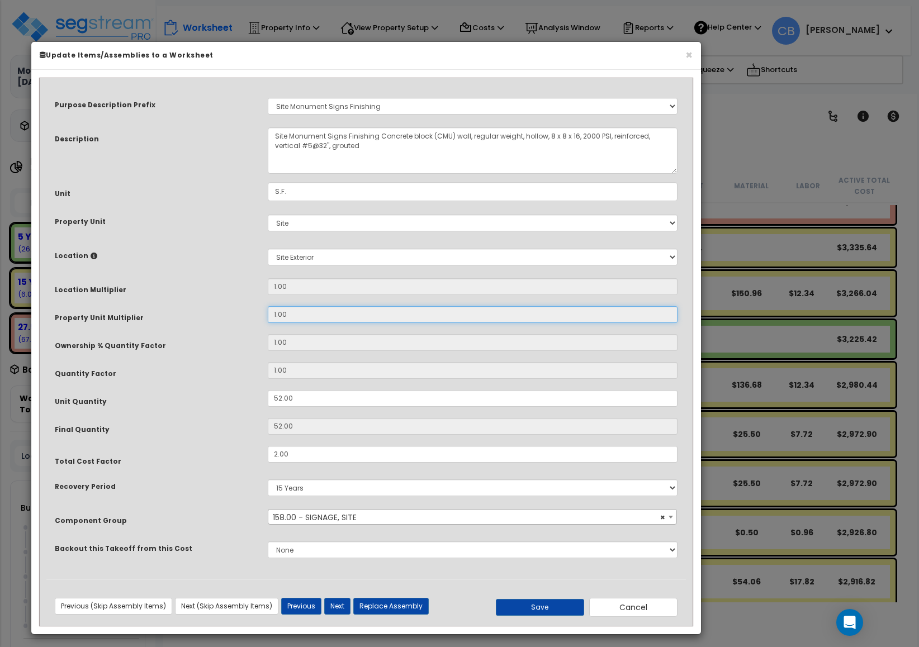
click at [461, 322] on input "1.00" at bounding box center [473, 314] width 410 height 17
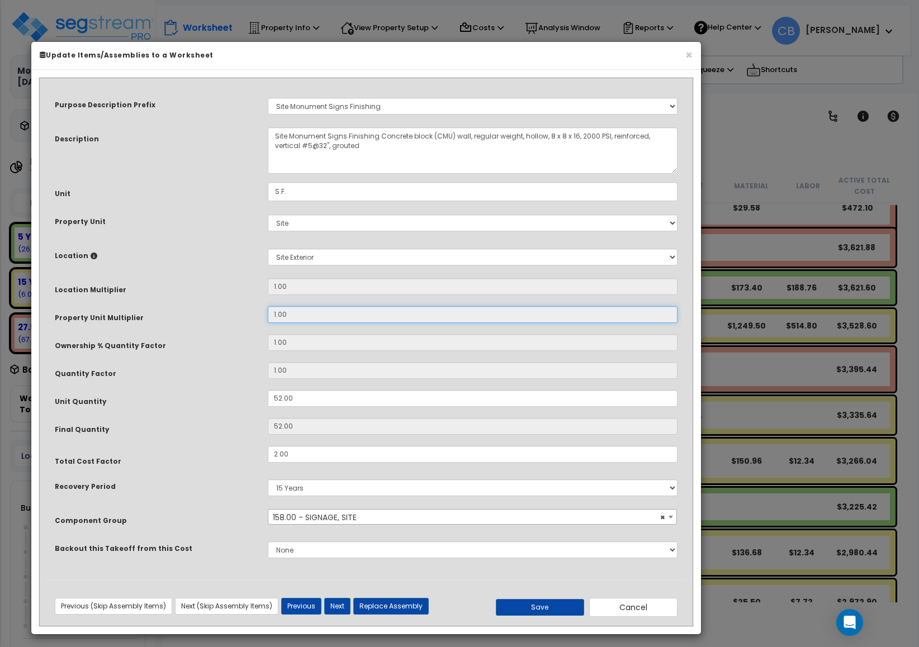
click at [461, 321] on input "1.00" at bounding box center [473, 314] width 410 height 17
click at [780, 153] on div "× Update Items/Assemblies to a Worksheet Purpose Description Prefix Select A Ne…" at bounding box center [459, 323] width 919 height 647
click at [704, 380] on div "× Update Items/Assemblies to a Worksheet Purpose Description Prefix Select A Ne…" at bounding box center [459, 323] width 919 height 647
click at [691, 69] on div "× Update Items/Assemblies to a Worksheet" at bounding box center [365, 56] width 669 height 28
click at [686, 55] on button "×" at bounding box center [688, 55] width 7 height 12
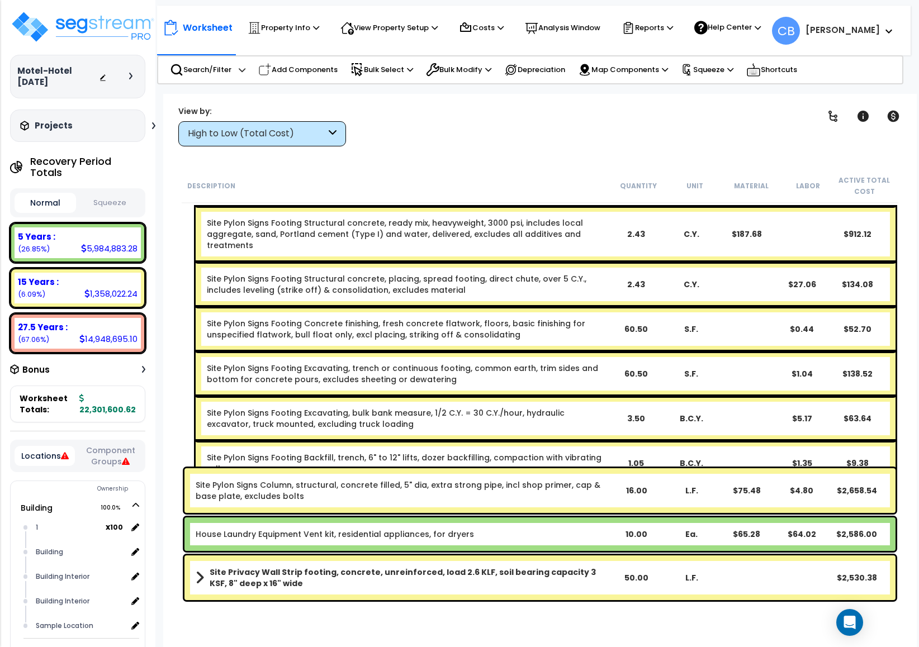
click at [753, 409] on div "Site Pylon Signs Footing Excavating, bulk bank measure, 1/2 C.Y. = 30 C.Y./hour…" at bounding box center [546, 418] width 700 height 45
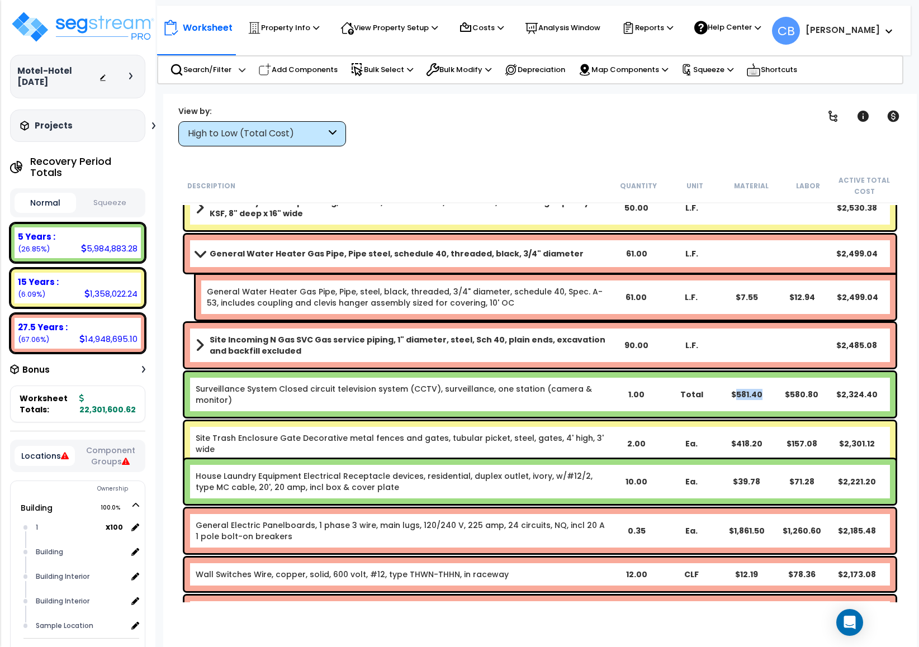
click at [753, 409] on div "Surveillance System Closed circuit television system (CCTV), surveillance, one …" at bounding box center [539, 394] width 711 height 45
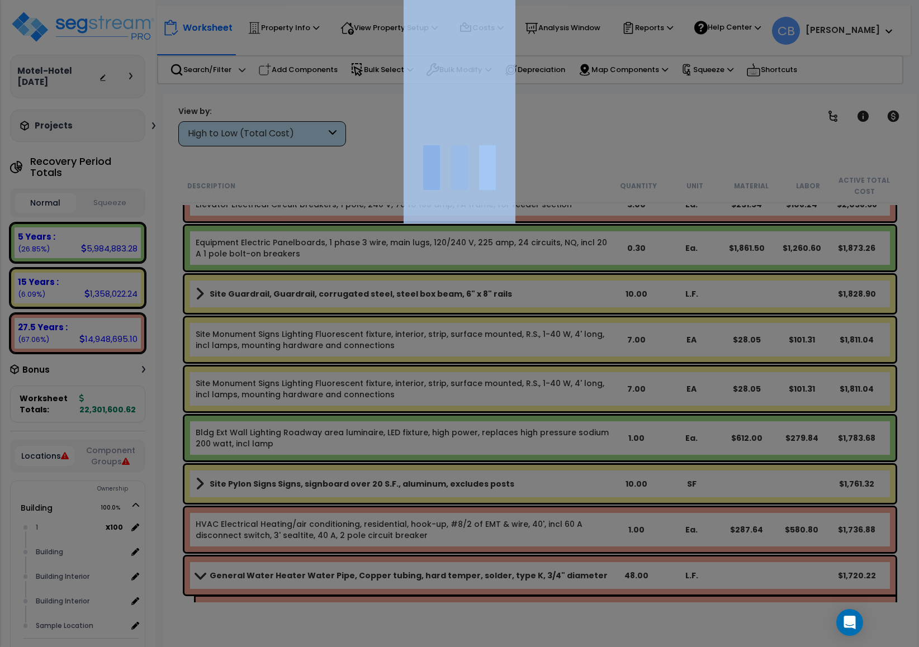
click at [753, 409] on div at bounding box center [459, 323] width 919 height 647
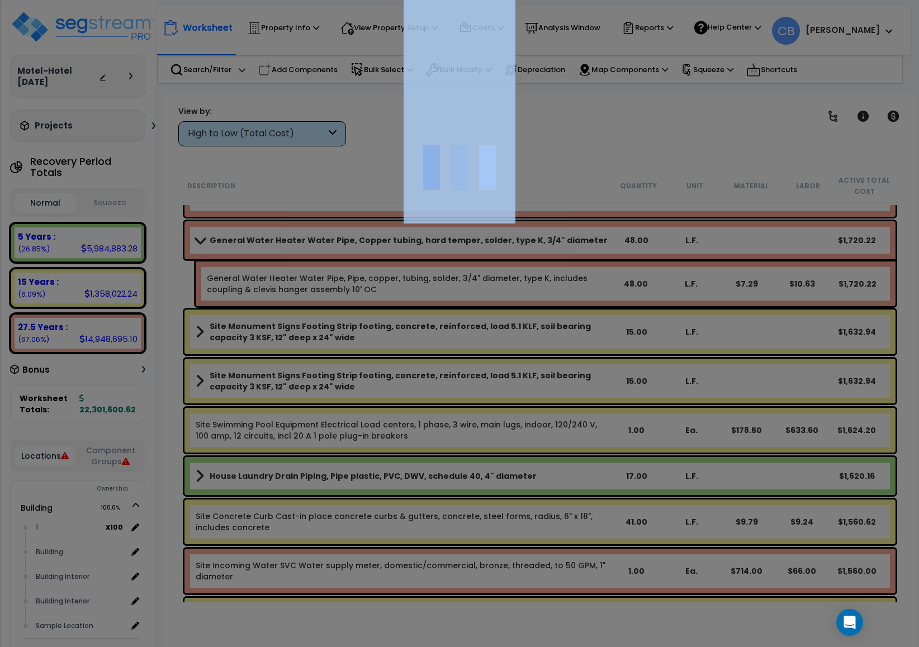
click at [753, 409] on div at bounding box center [459, 323] width 919 height 647
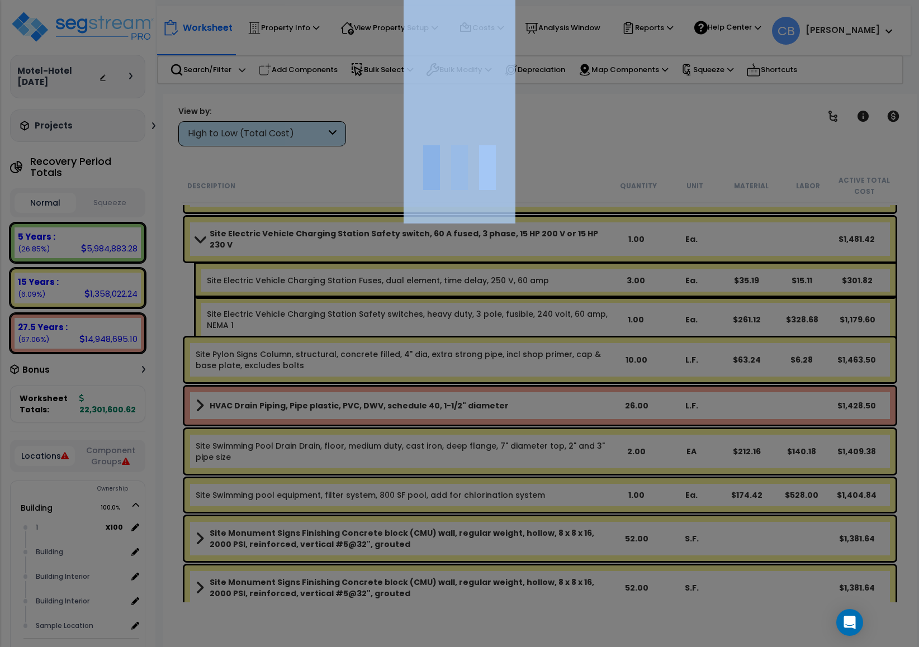
click at [753, 409] on div at bounding box center [459, 323] width 919 height 647
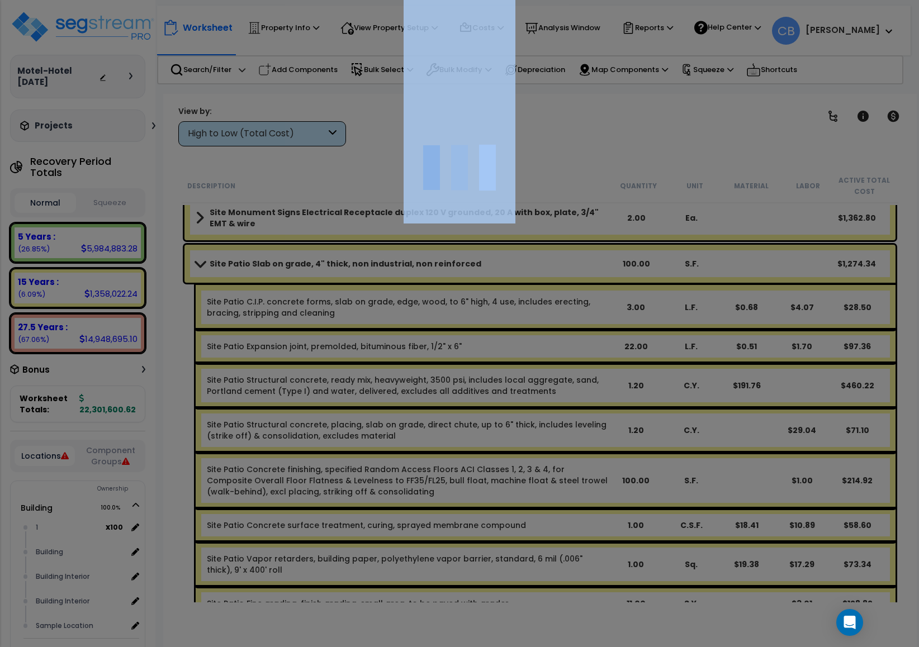
click at [753, 409] on div at bounding box center [459, 323] width 919 height 647
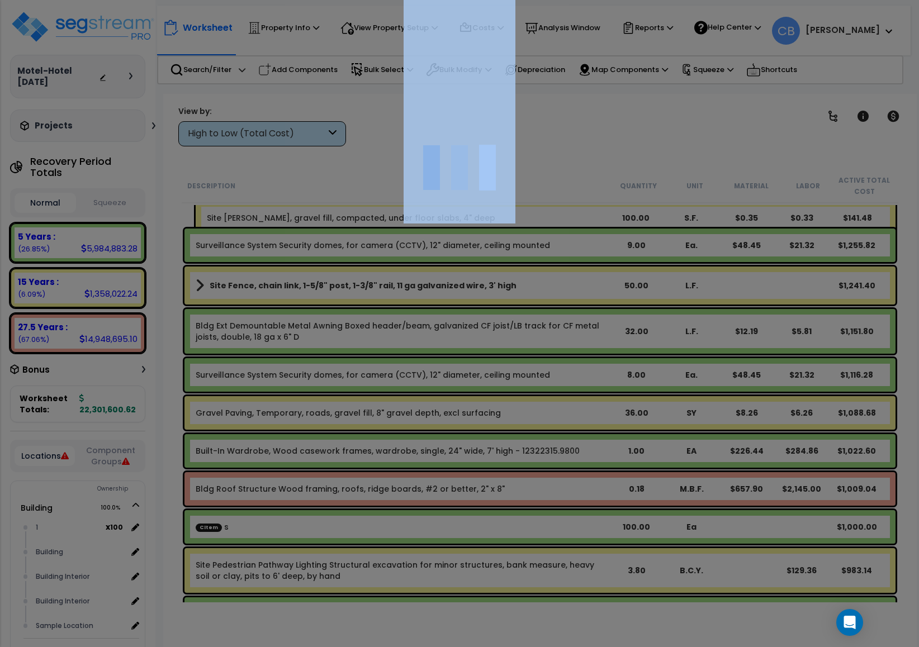
click at [753, 409] on div at bounding box center [459, 323] width 919 height 647
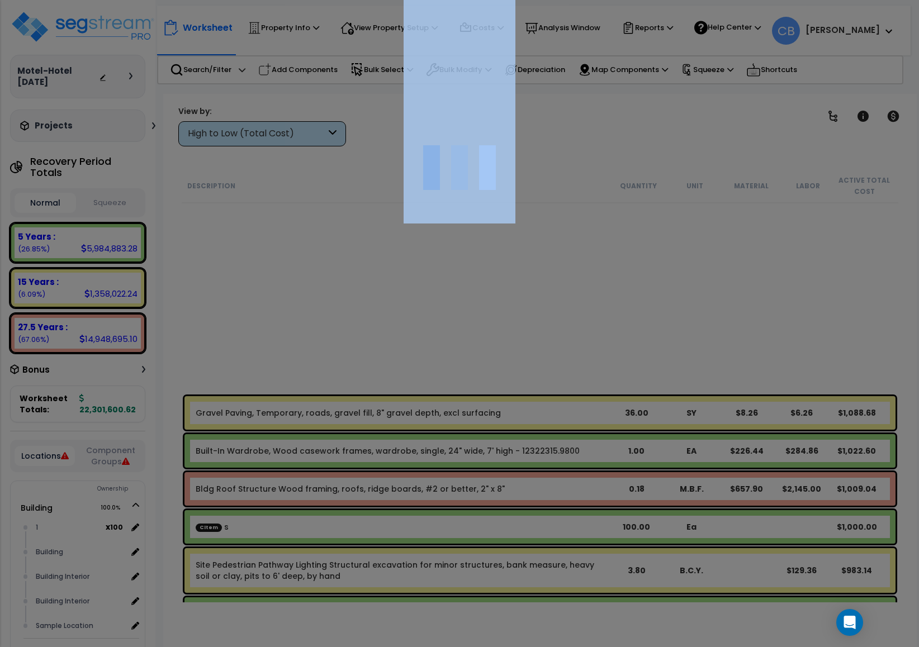
scroll to position [17969, 0]
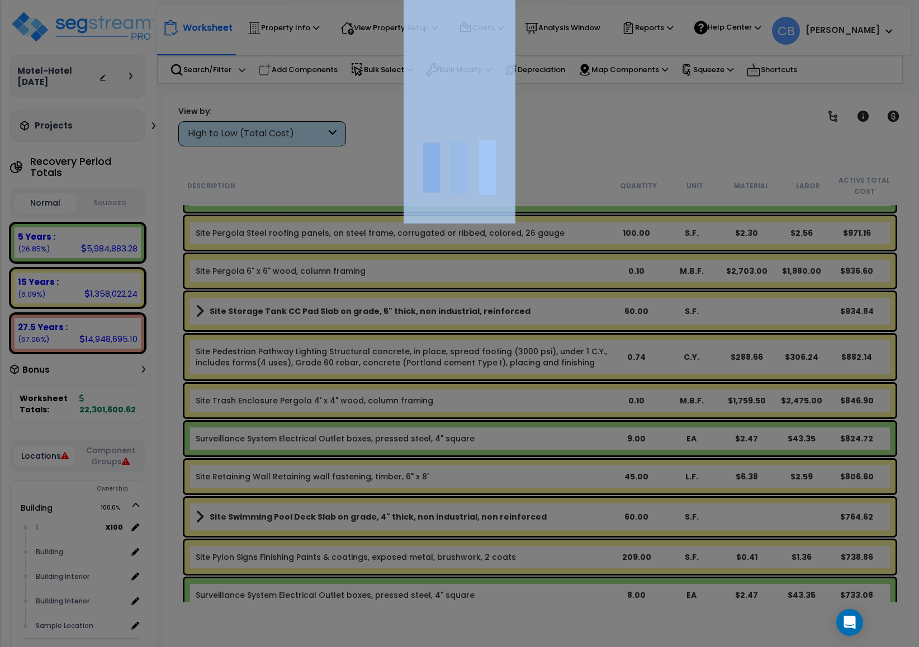
click at [753, 45] on div "We are Building your Property. So please grab a coffee and let us do the heavy …" at bounding box center [459, 22] width 919 height 45
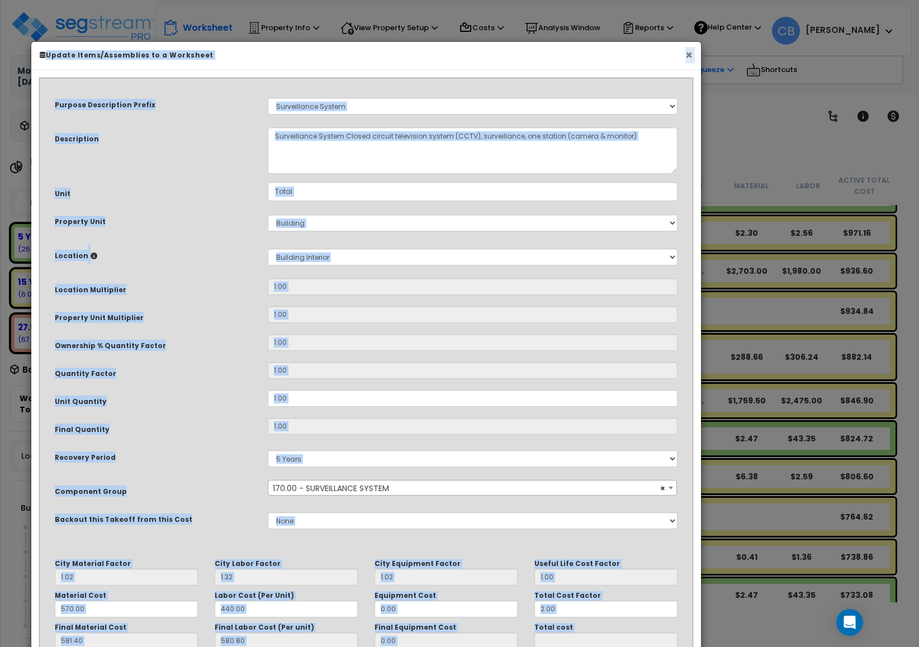
click at [691, 61] on button "×" at bounding box center [688, 55] width 7 height 12
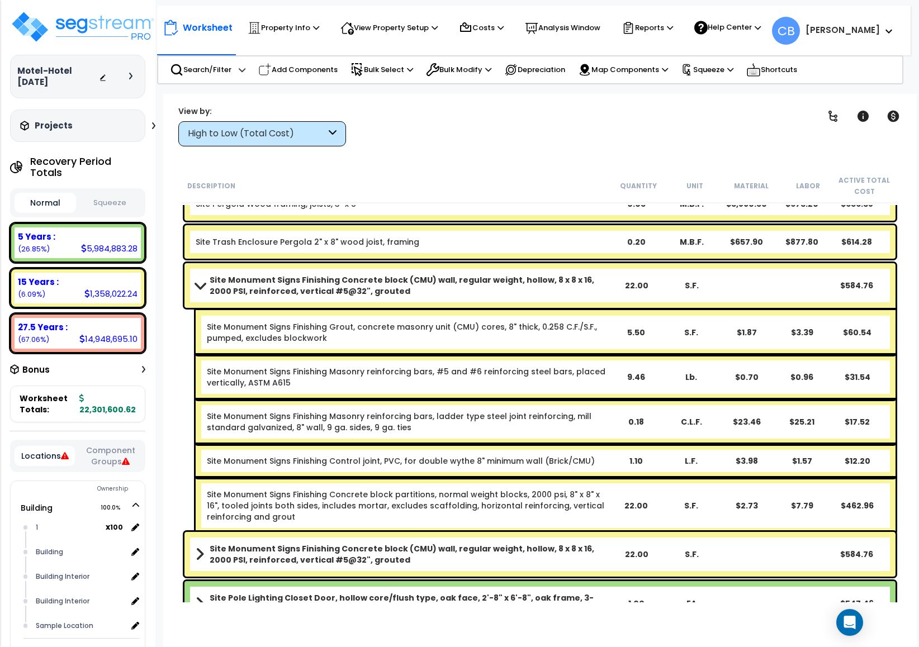
scroll to position [19142, 0]
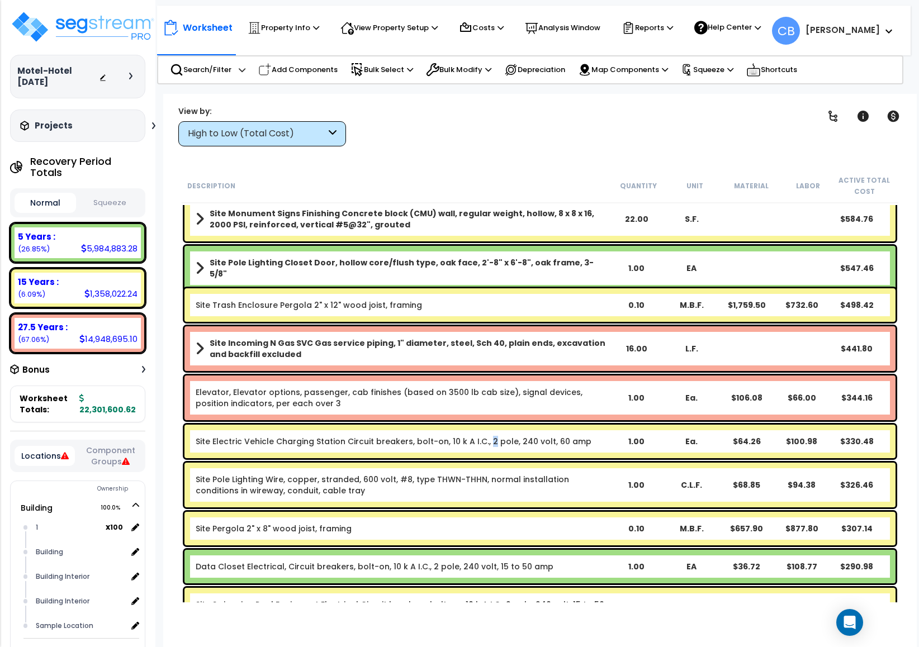
click at [483, 443] on link "Site Electric Vehicle Charging Station Circuit breakers, bolt-on, 10 k A I.C., …" at bounding box center [394, 441] width 396 height 11
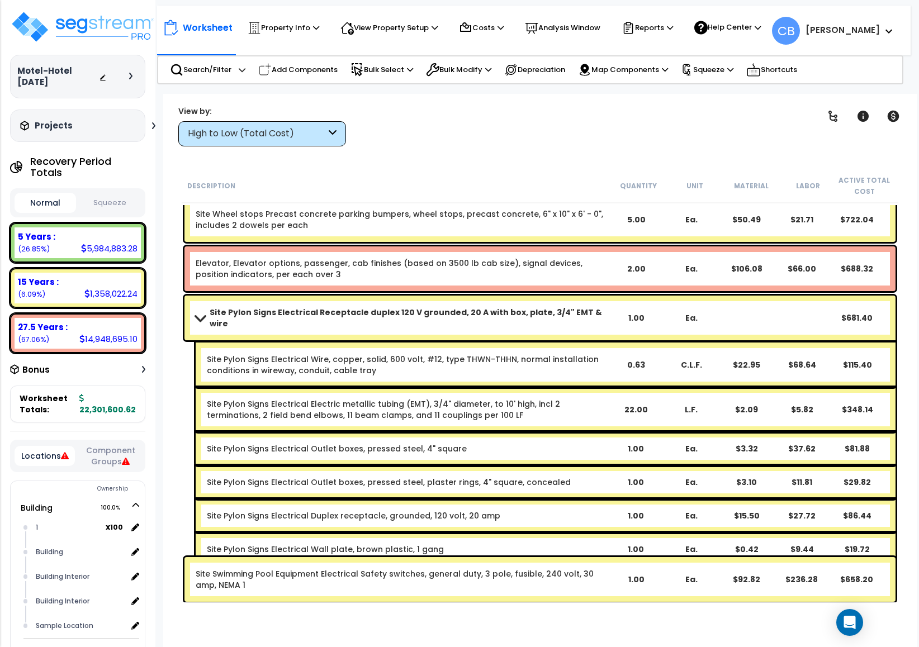
scroll to position [18220, 0]
